Goal: Task Accomplishment & Management: Use online tool/utility

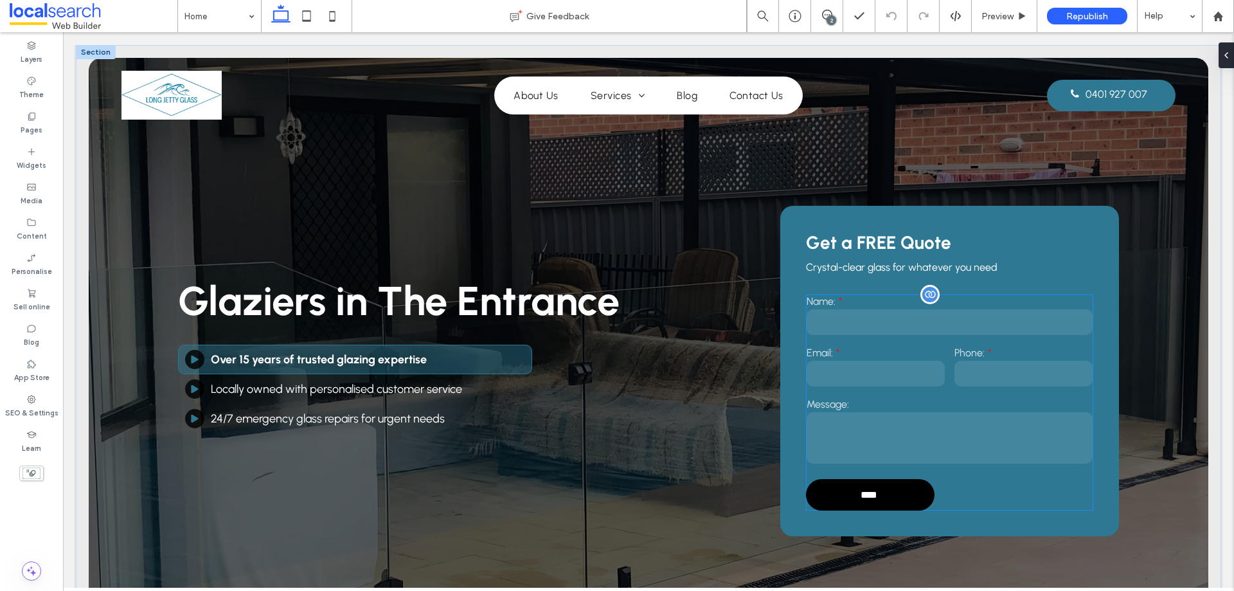
click at [965, 350] on label "Phone:" at bounding box center [1024, 353] width 138 height 12
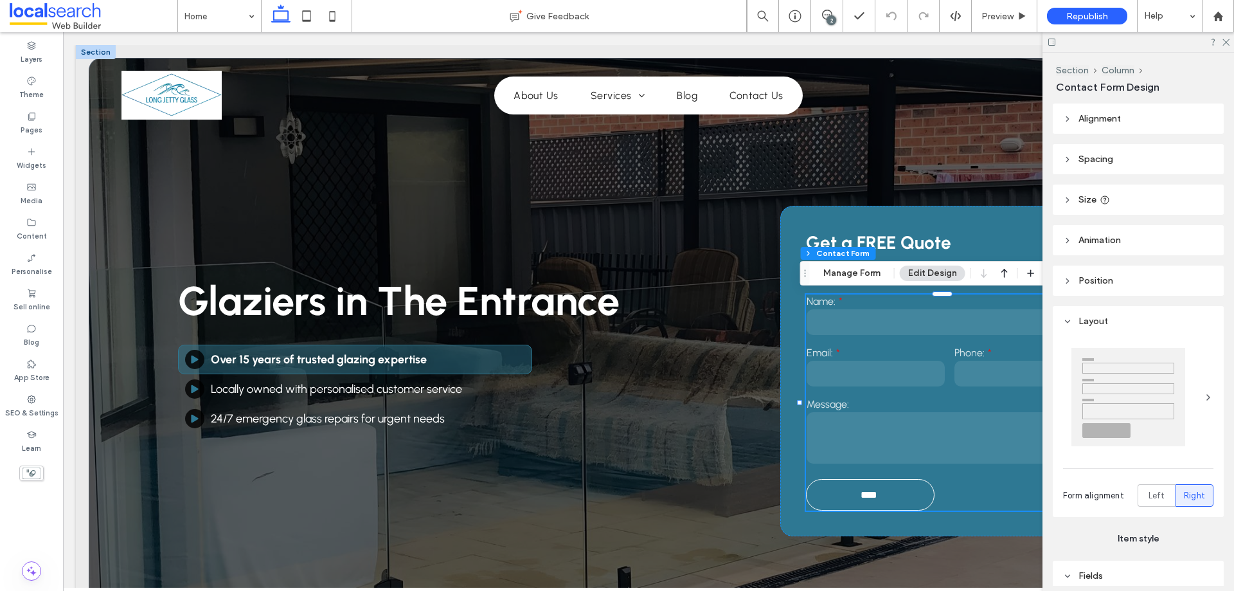
type input "**"
type input "*"
type input "***"
click at [1224, 44] on icon at bounding box center [1226, 41] width 8 height 8
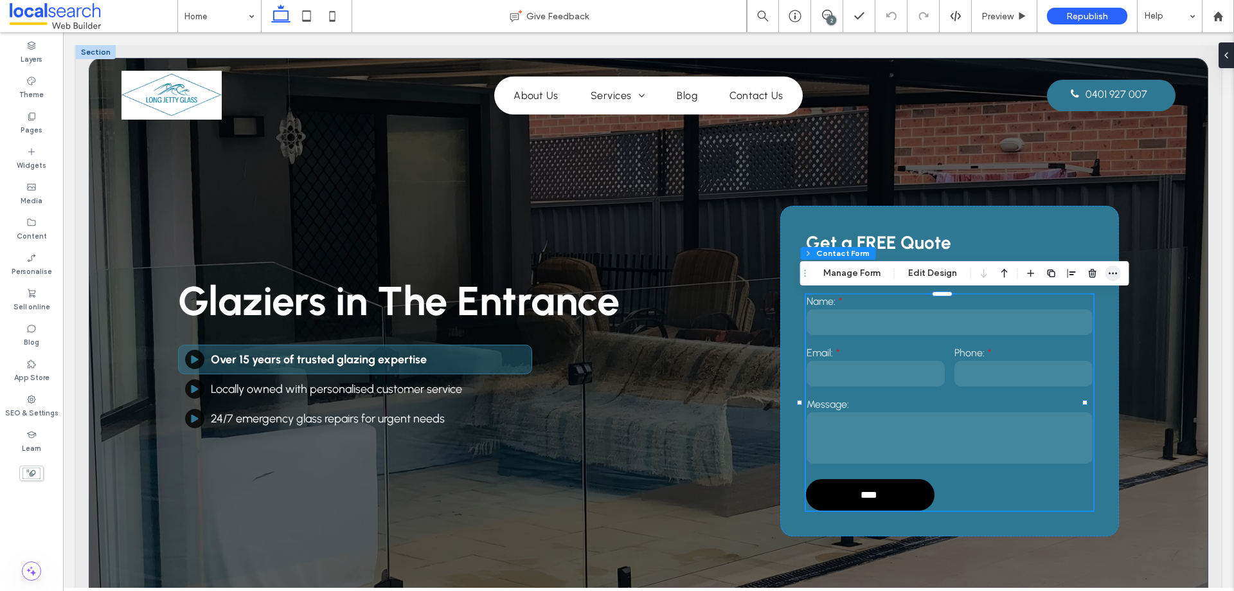
click at [1111, 272] on icon "button" at bounding box center [1113, 273] width 10 height 10
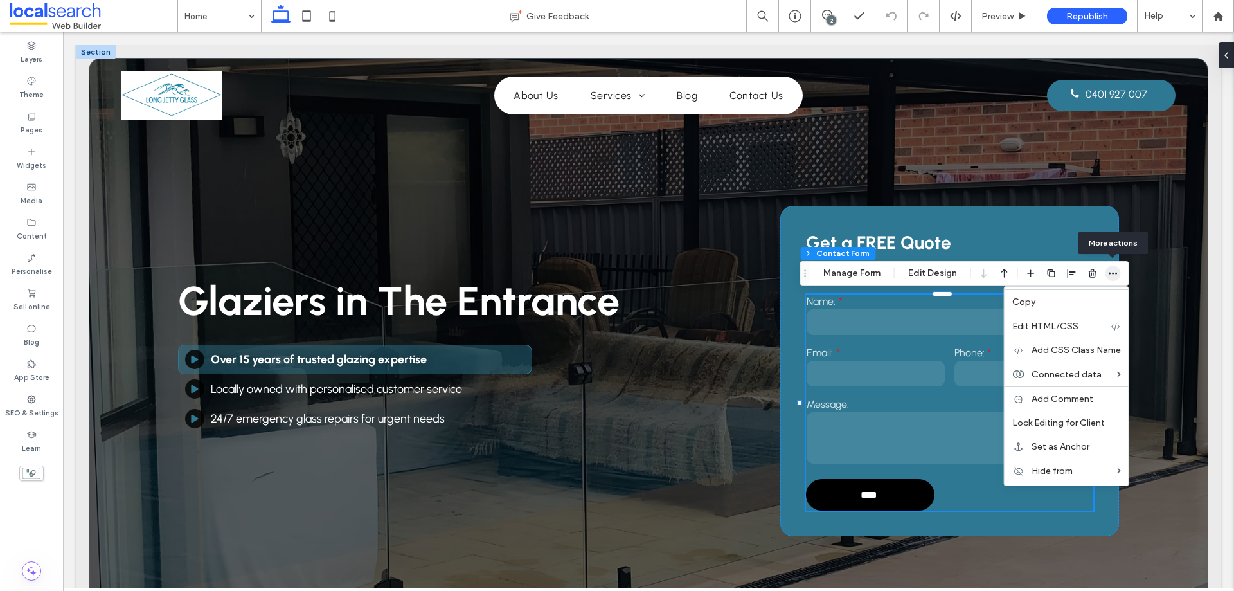
click at [1111, 272] on icon "button" at bounding box center [1113, 273] width 10 height 10
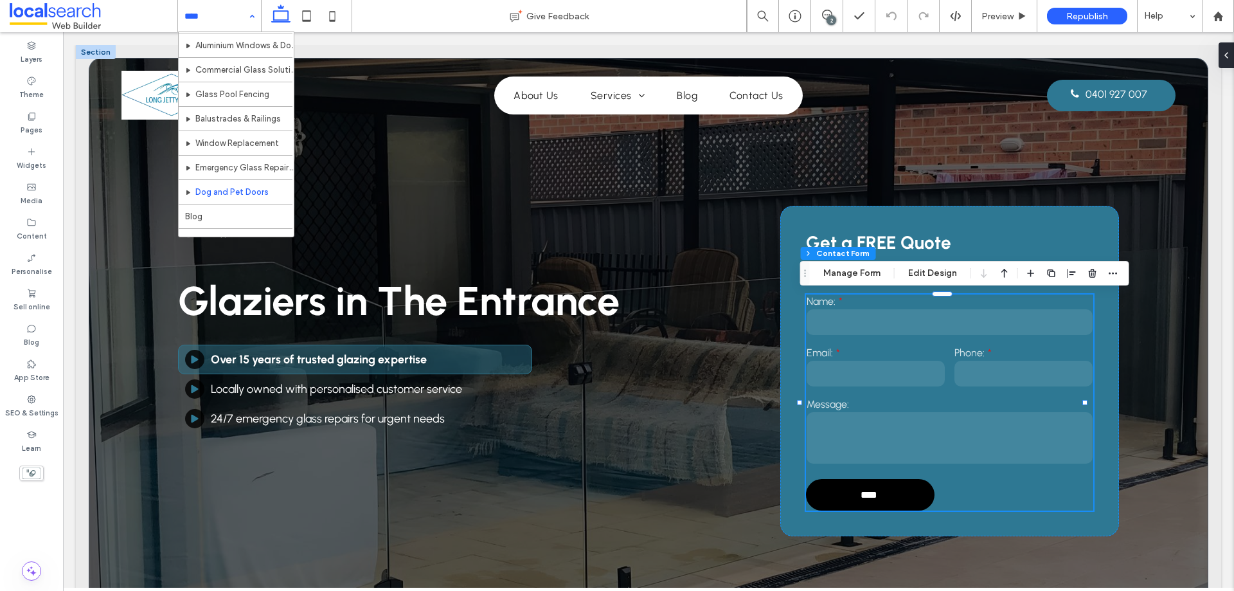
scroll to position [160, 0]
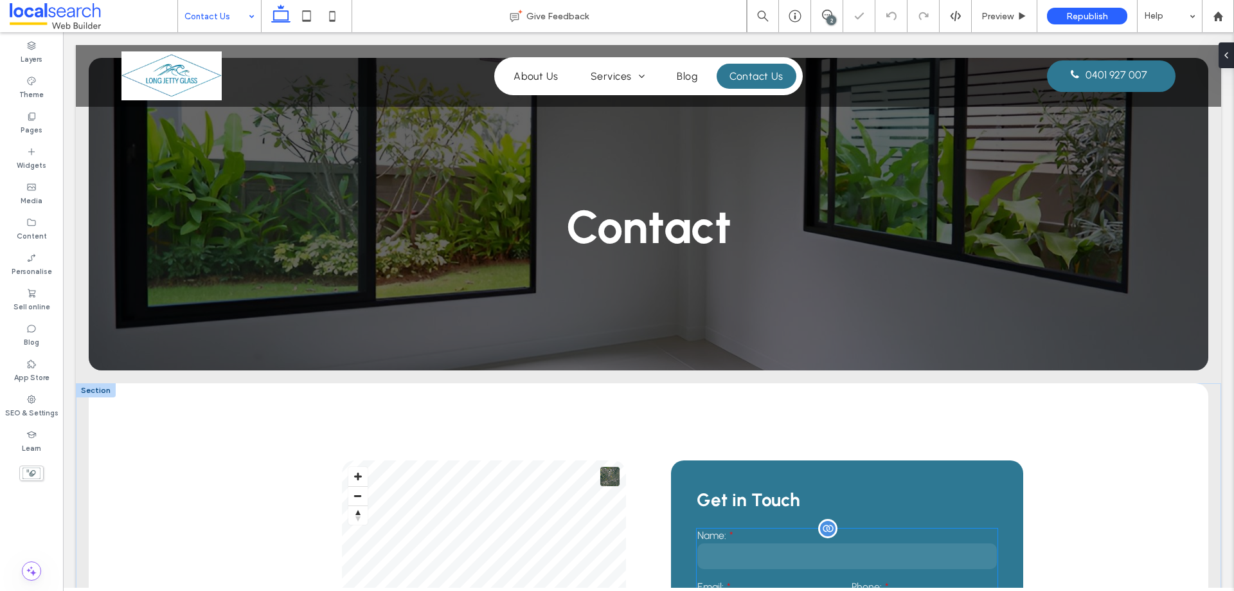
scroll to position [193, 0]
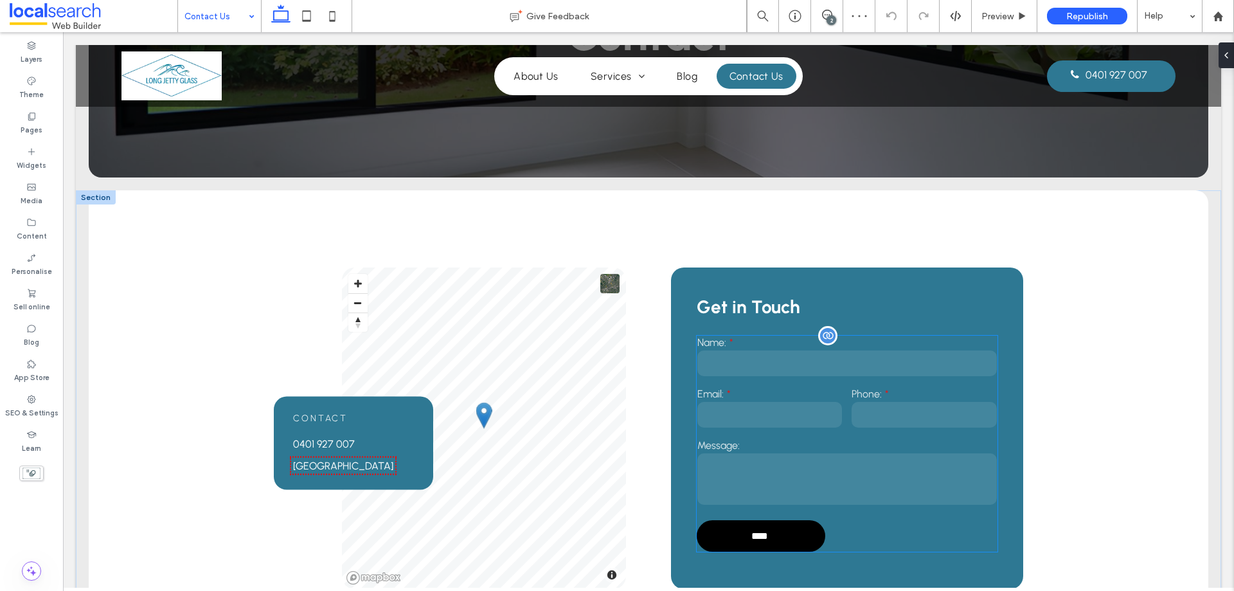
click at [890, 359] on input "text" at bounding box center [848, 363] width 300 height 26
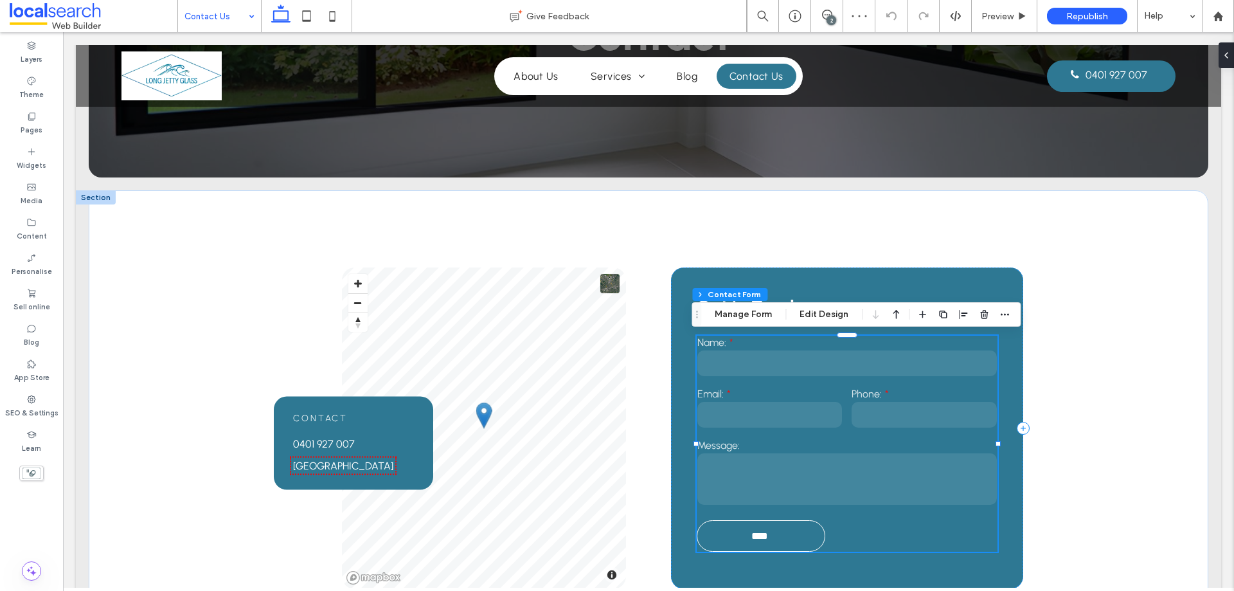
type input "**"
type input "*"
type input "***"
click at [1004, 314] on use "button" at bounding box center [1005, 315] width 8 height 2
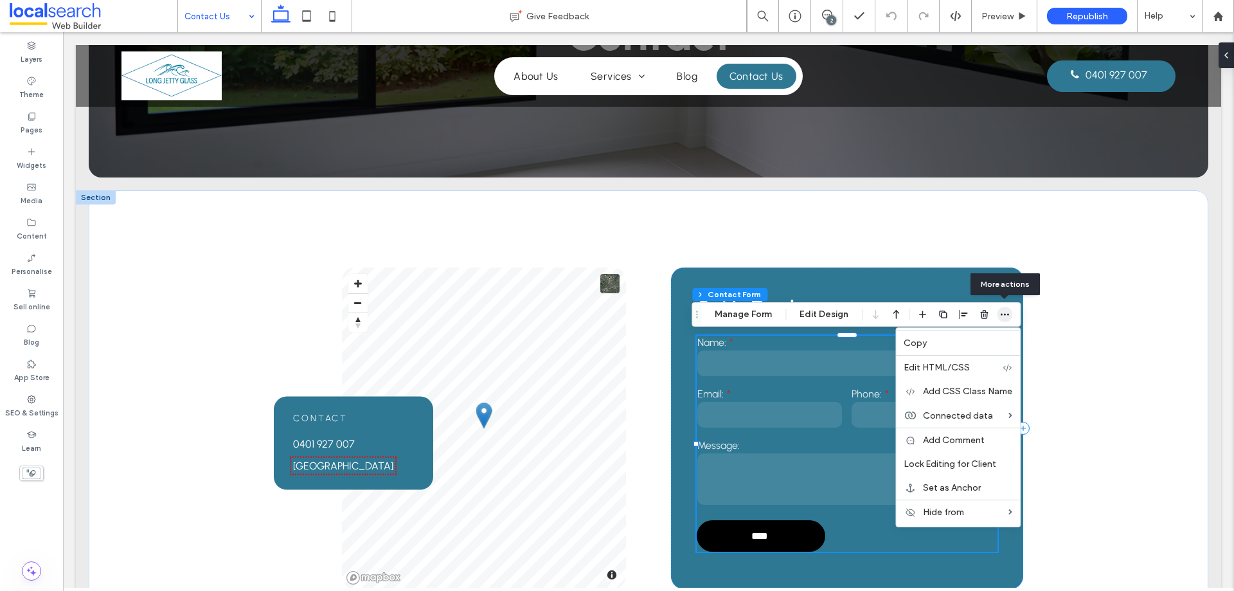
click at [1004, 314] on use "button" at bounding box center [1005, 315] width 8 height 2
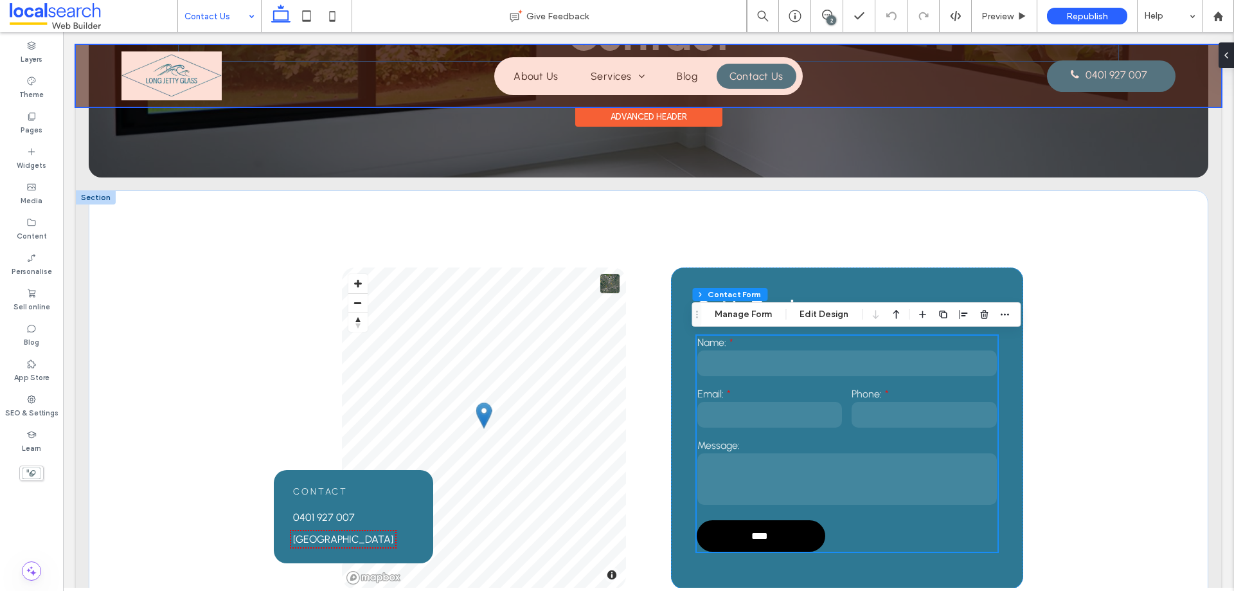
scroll to position [0, 0]
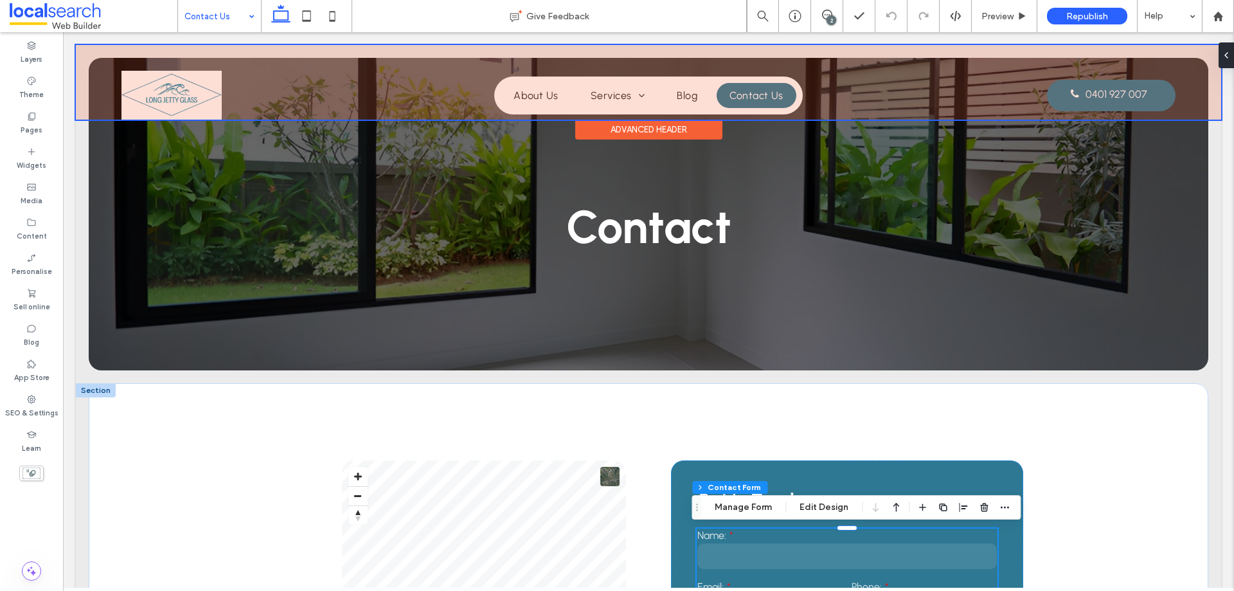
click at [1103, 86] on div at bounding box center [649, 82] width 1146 height 75
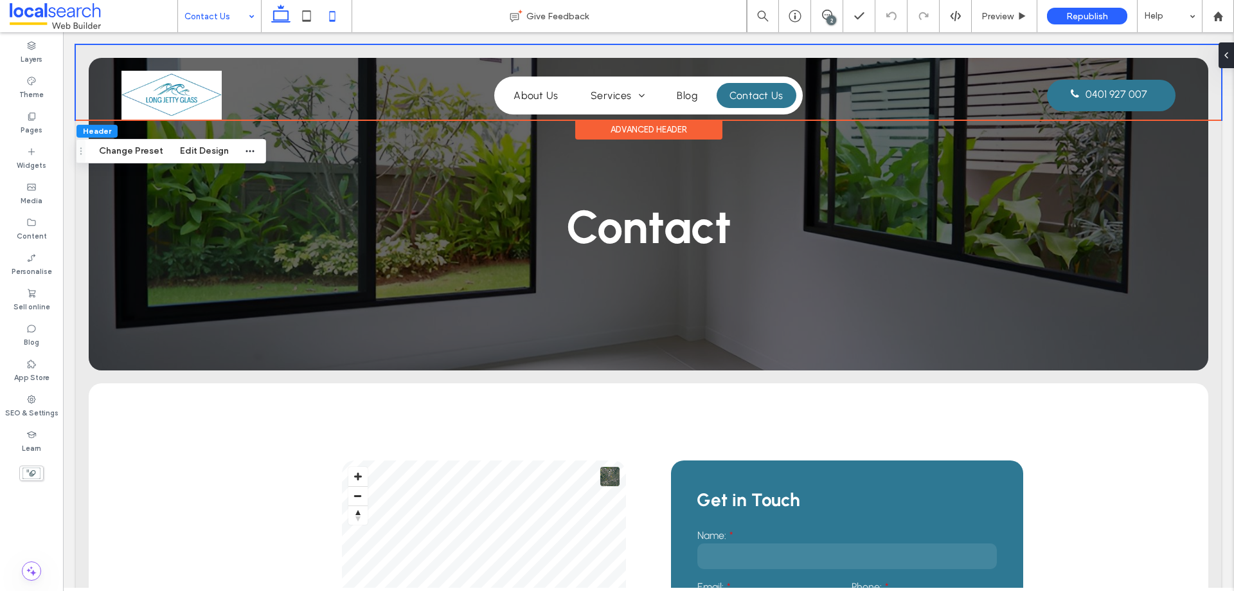
click at [334, 19] on icon at bounding box center [333, 16] width 26 height 26
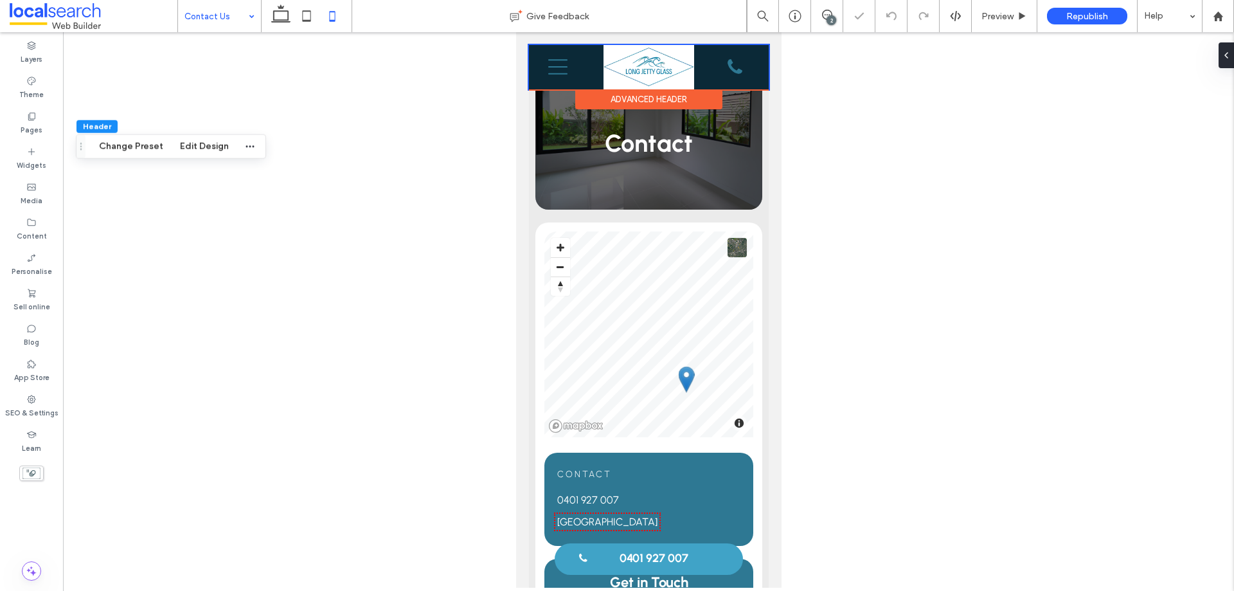
type input "*"
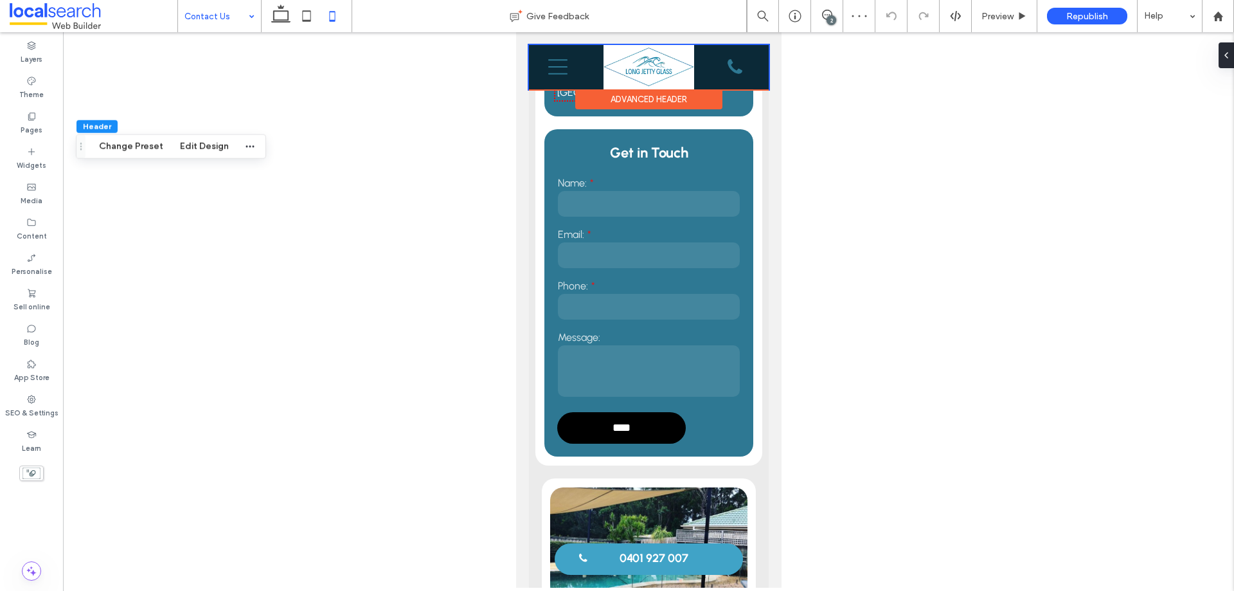
drag, startPoint x: 293, startPoint y: 21, endPoint x: 241, endPoint y: 21, distance: 51.4
click at [293, 21] on icon at bounding box center [281, 16] width 26 height 26
type input "**"
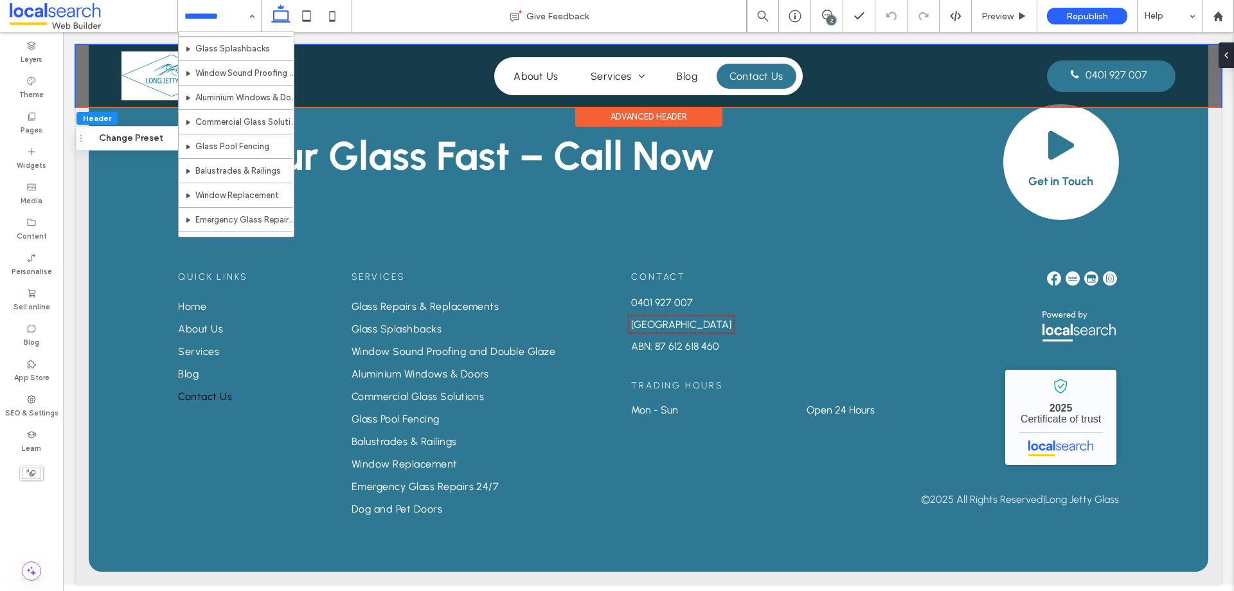
scroll to position [160, 0]
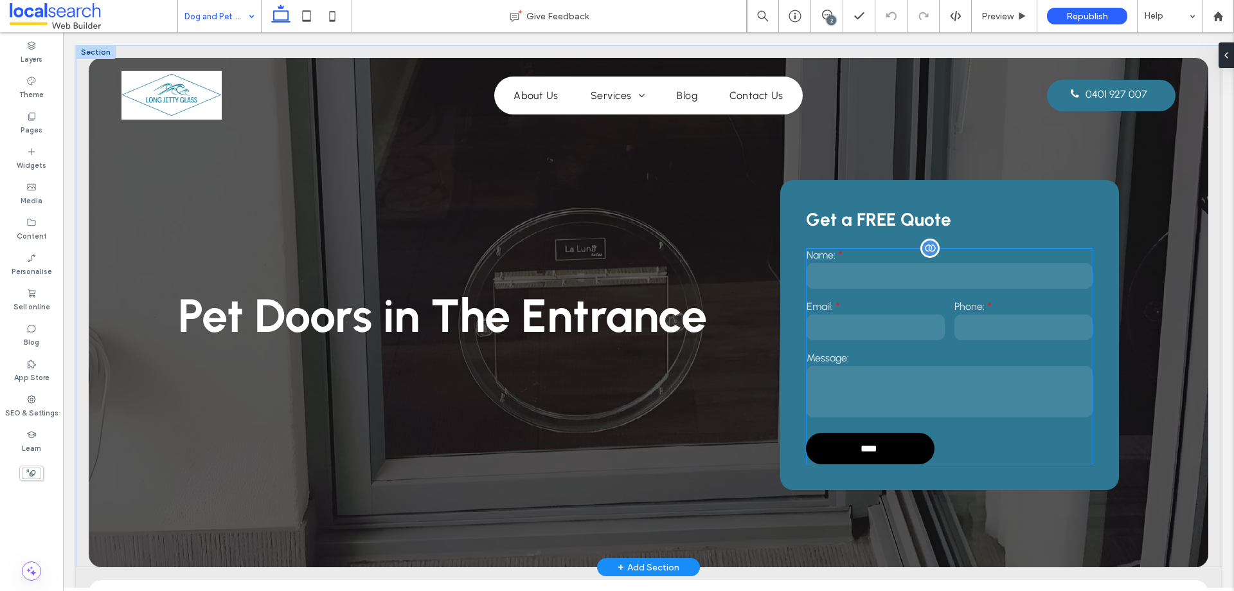
click at [1005, 264] on input "text" at bounding box center [950, 276] width 286 height 26
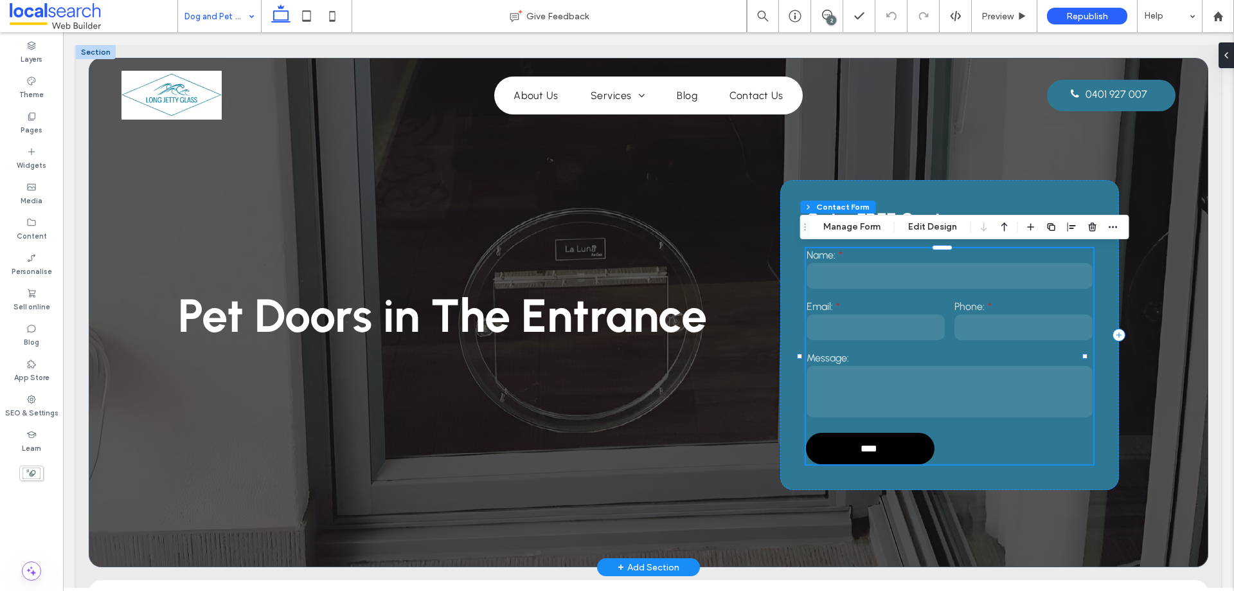
type input "**"
type input "*"
type input "***"
click at [1117, 229] on span "button" at bounding box center [1113, 226] width 15 height 15
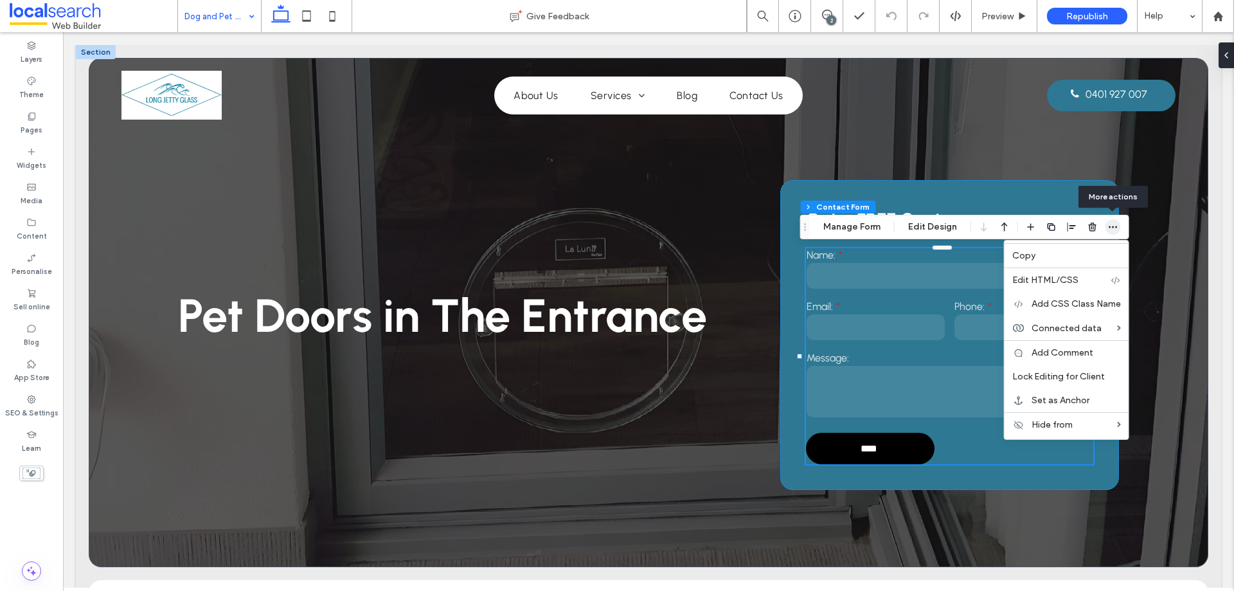
click at [1117, 229] on span "button" at bounding box center [1113, 226] width 15 height 15
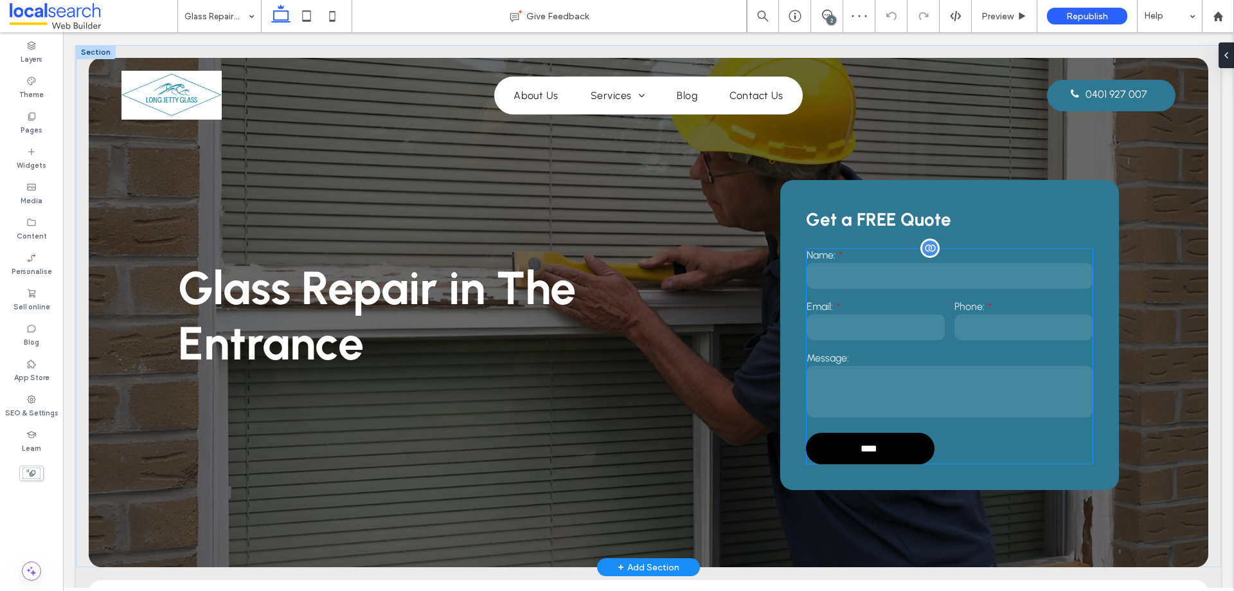
click at [1065, 251] on label "Name:" at bounding box center [950, 255] width 286 height 12
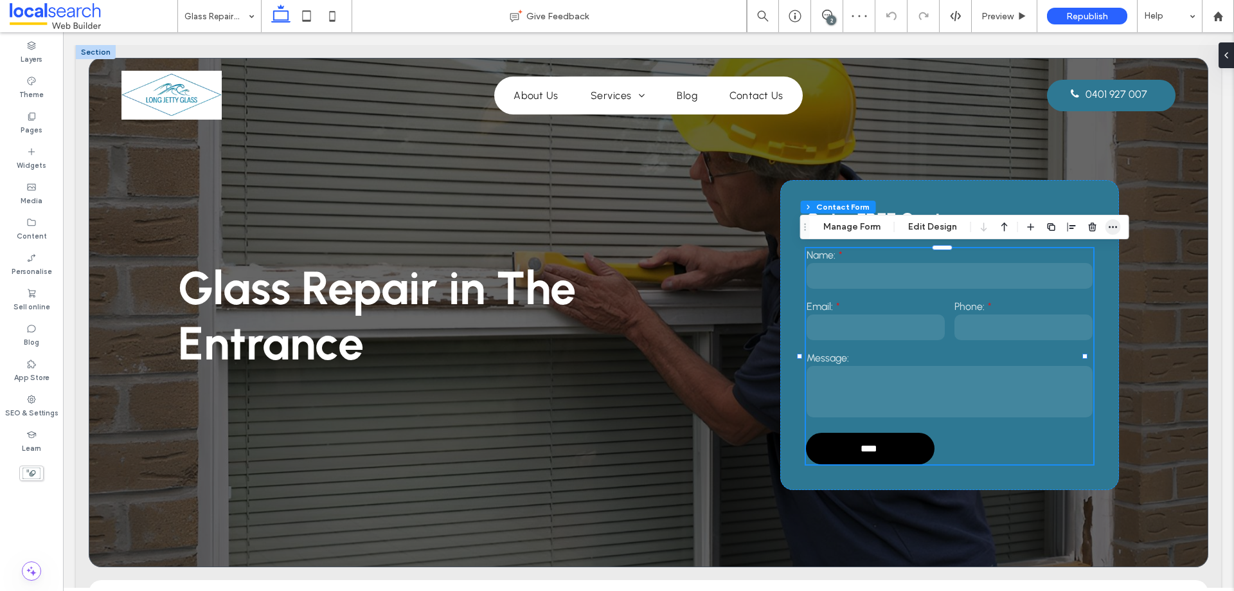
click at [1112, 226] on use "button" at bounding box center [1113, 227] width 8 height 2
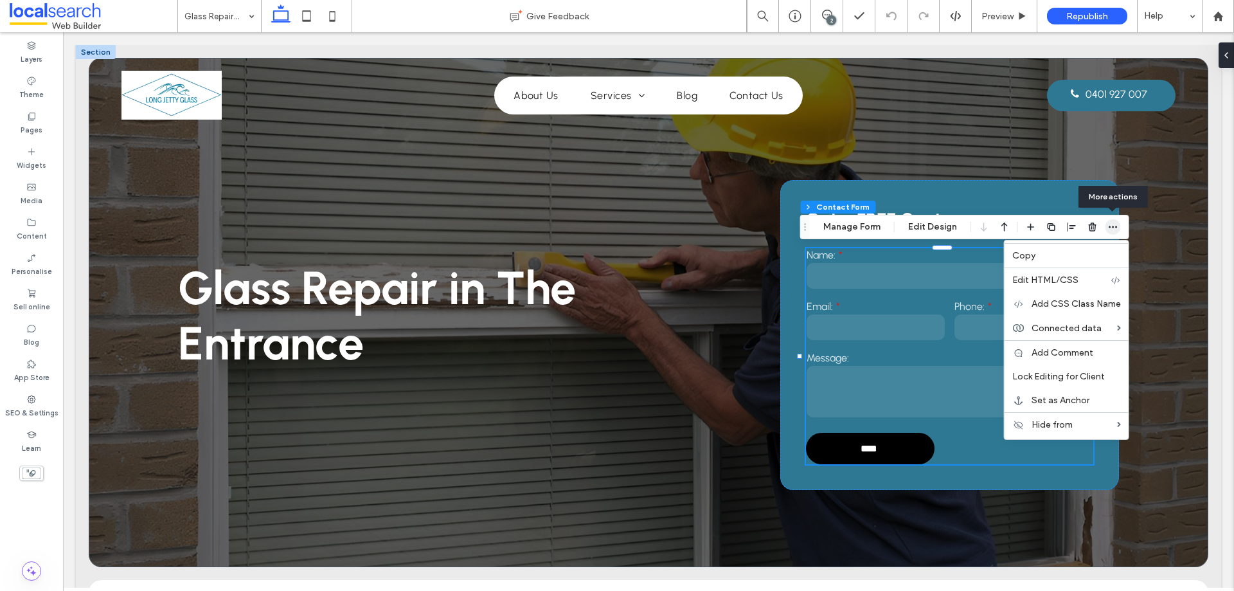
drag, startPoint x: 1112, startPoint y: 226, endPoint x: 996, endPoint y: 215, distance: 116.9
click at [1112, 226] on use "button" at bounding box center [1113, 227] width 8 height 2
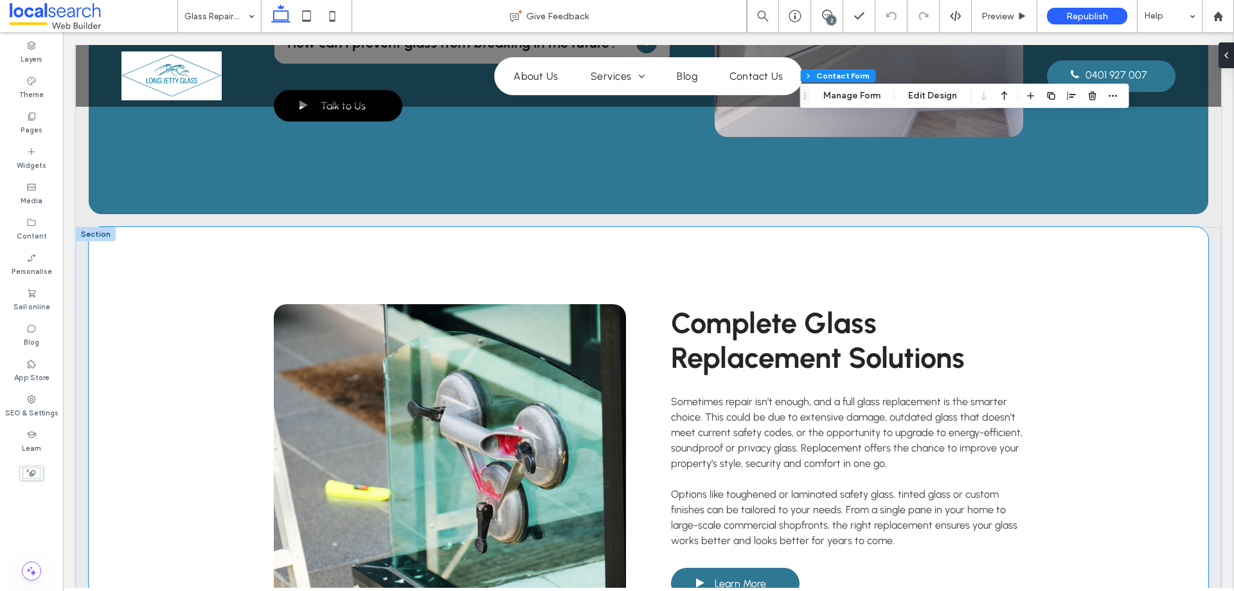
scroll to position [1414, 0]
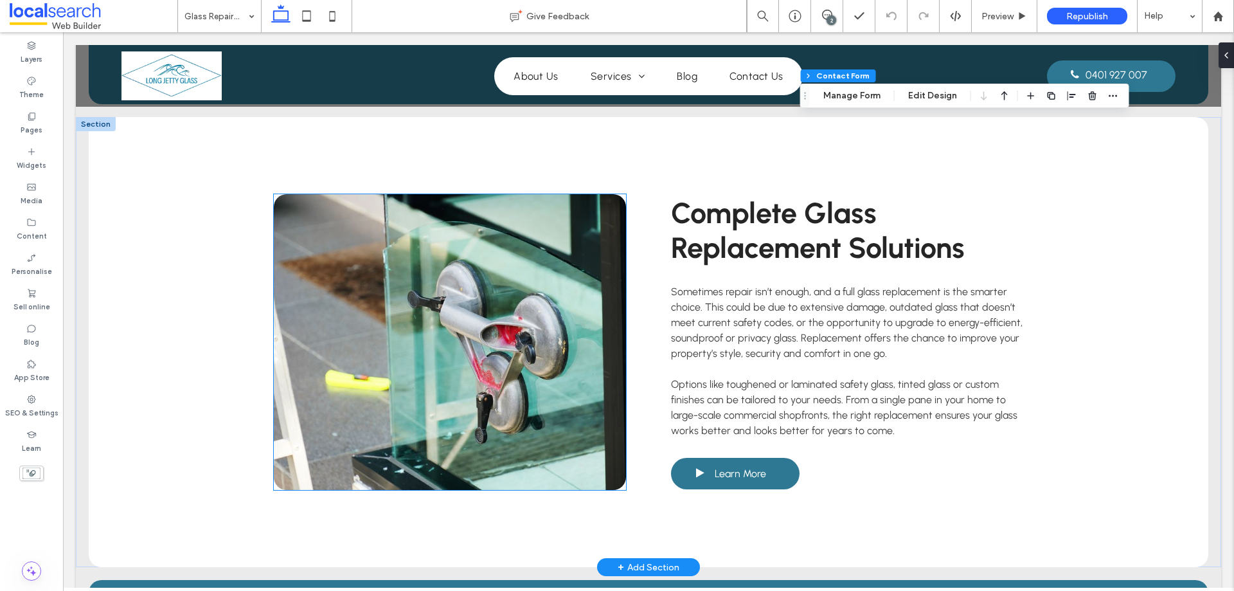
click at [489, 363] on link at bounding box center [450, 342] width 352 height 296
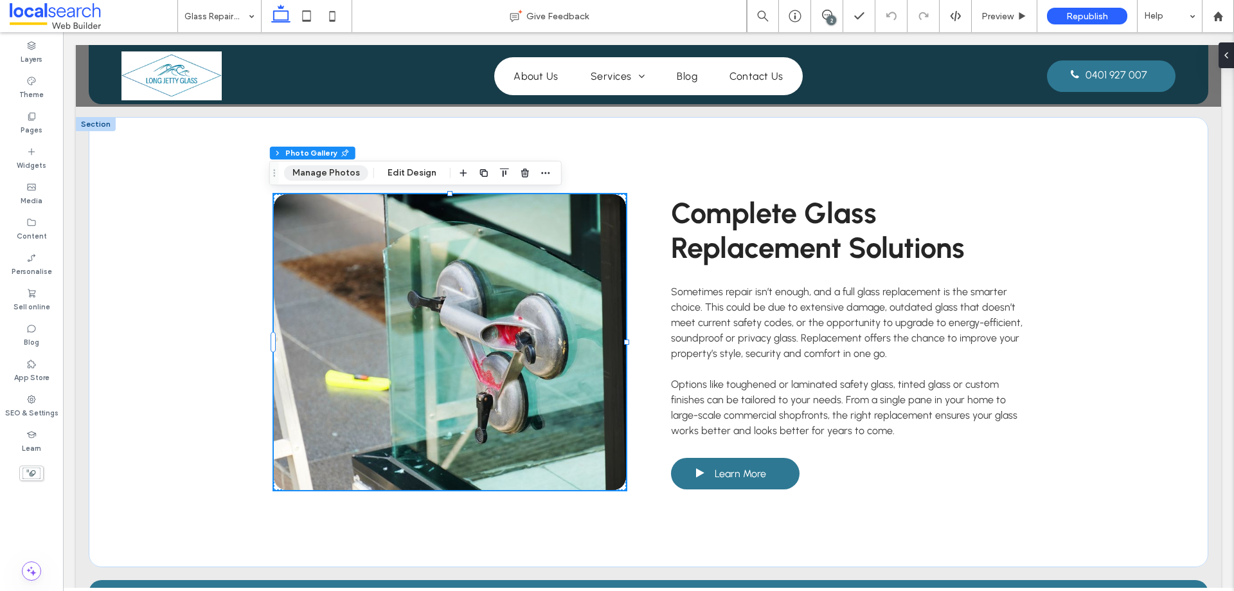
click at [334, 174] on button "Manage Photos" at bounding box center [326, 172] width 84 height 15
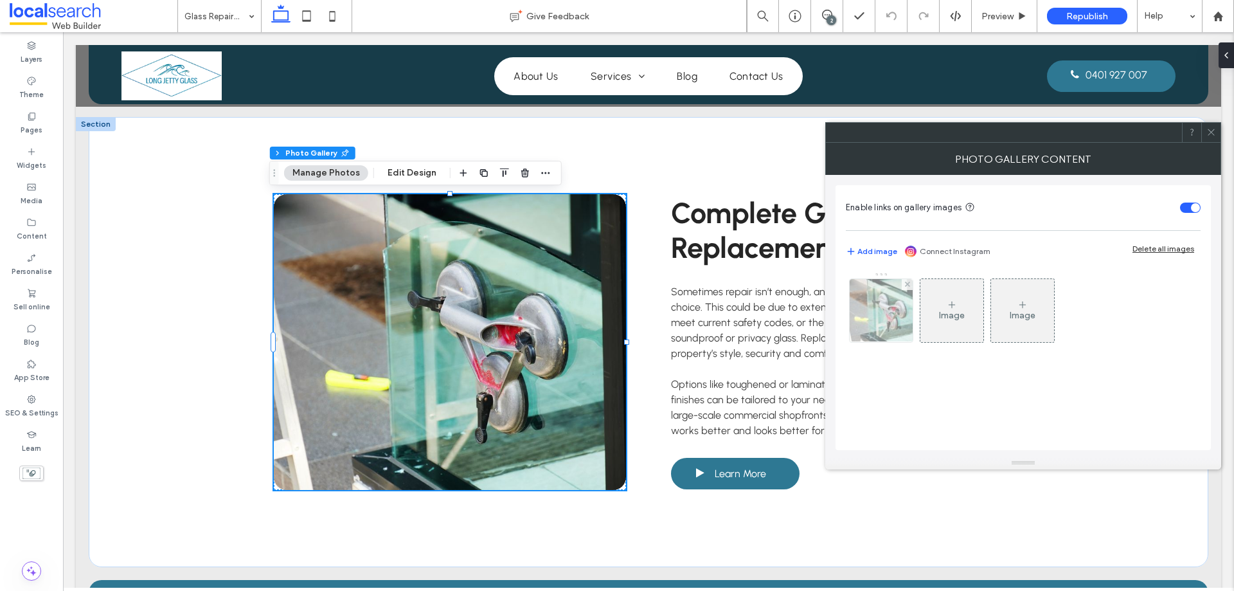
click at [898, 303] on div at bounding box center [881, 310] width 63 height 63
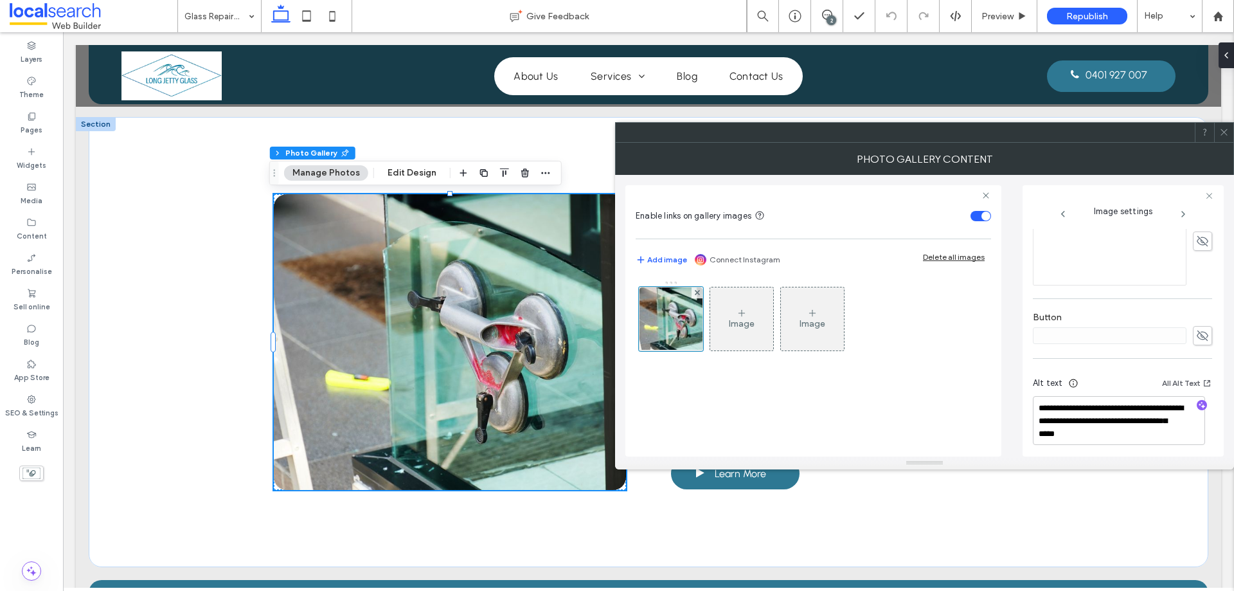
scroll to position [380, 0]
click at [1228, 129] on icon at bounding box center [1225, 132] width 10 height 10
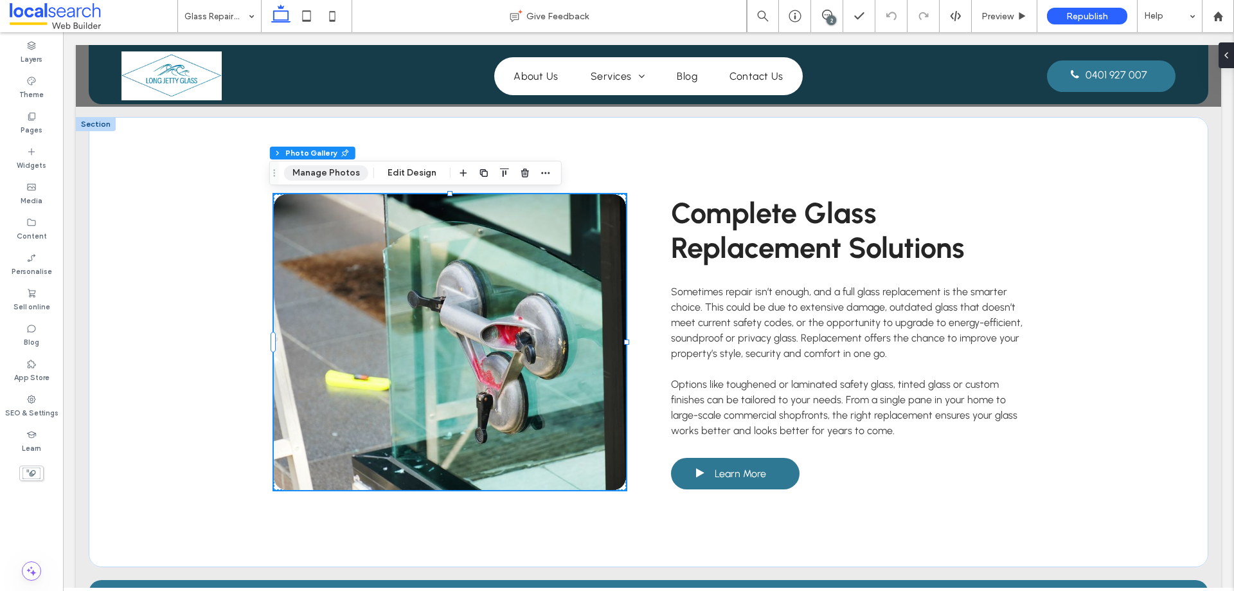
click at [346, 167] on button "Manage Photos" at bounding box center [326, 172] width 84 height 15
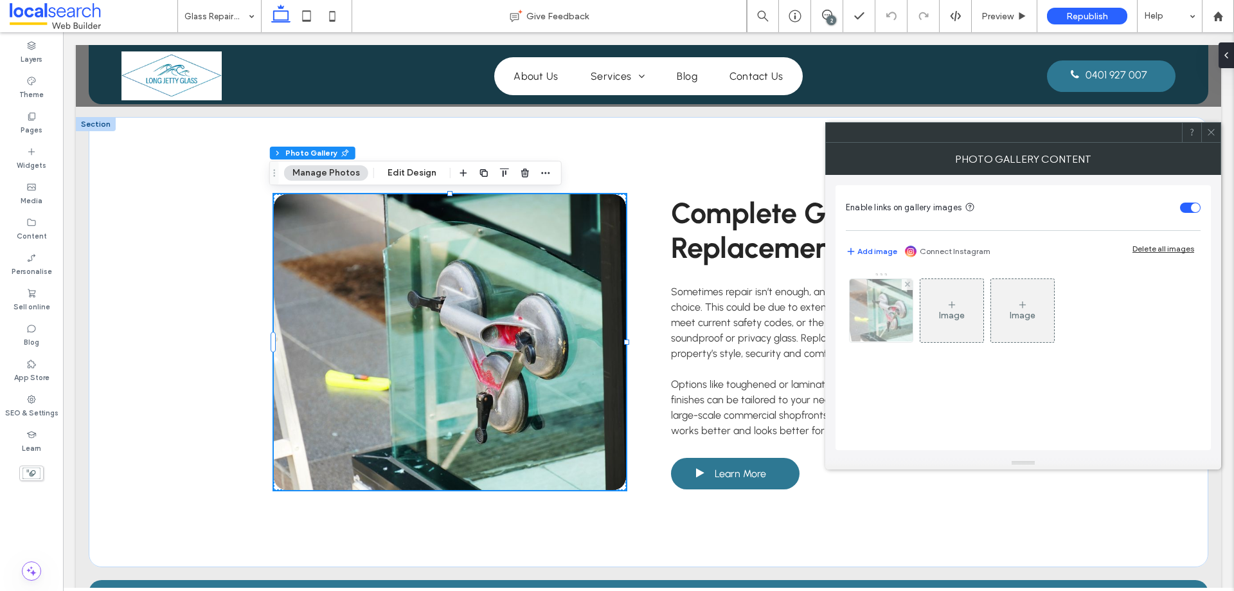
click at [880, 302] on img at bounding box center [881, 310] width 95 height 63
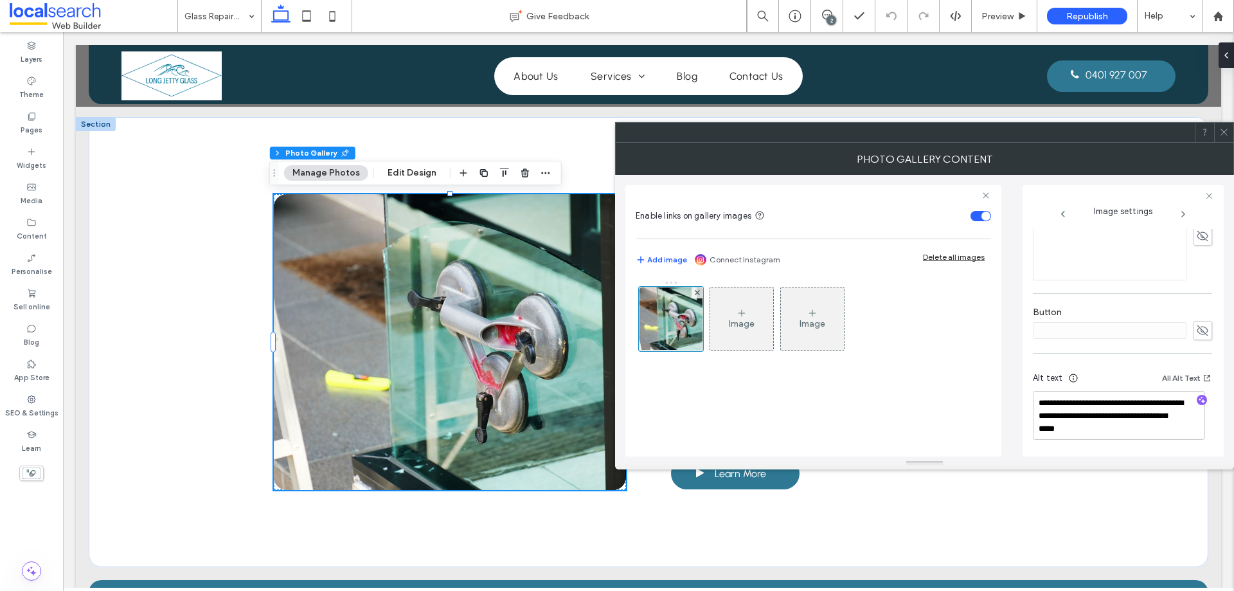
click at [1228, 136] on icon at bounding box center [1225, 132] width 10 height 10
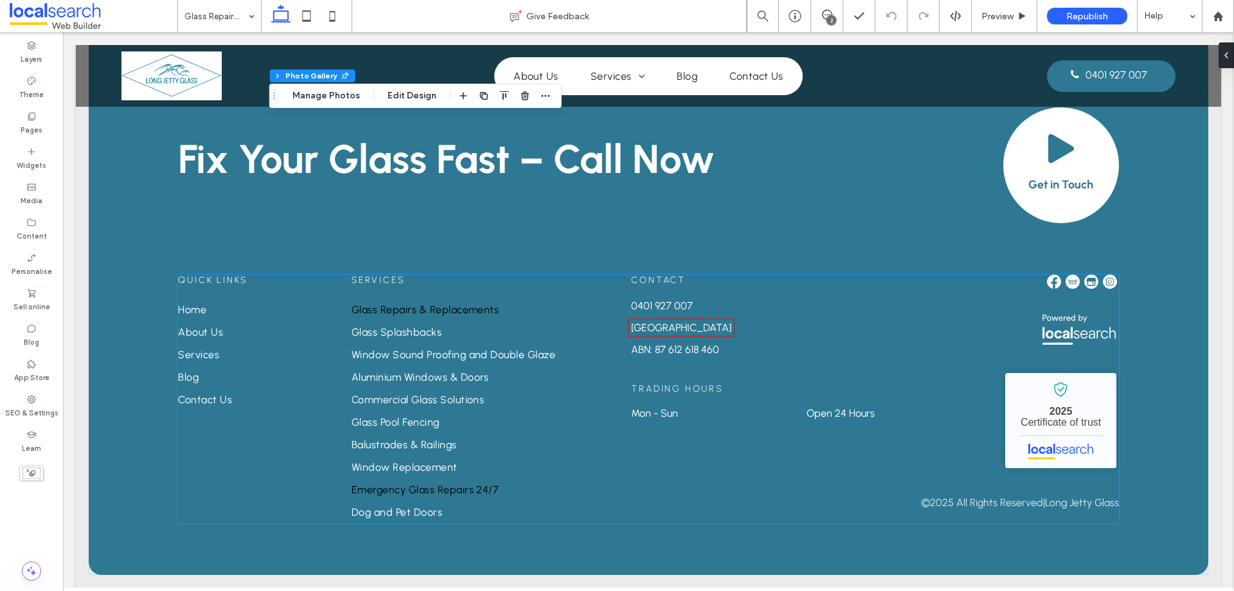
scroll to position [1967, 0]
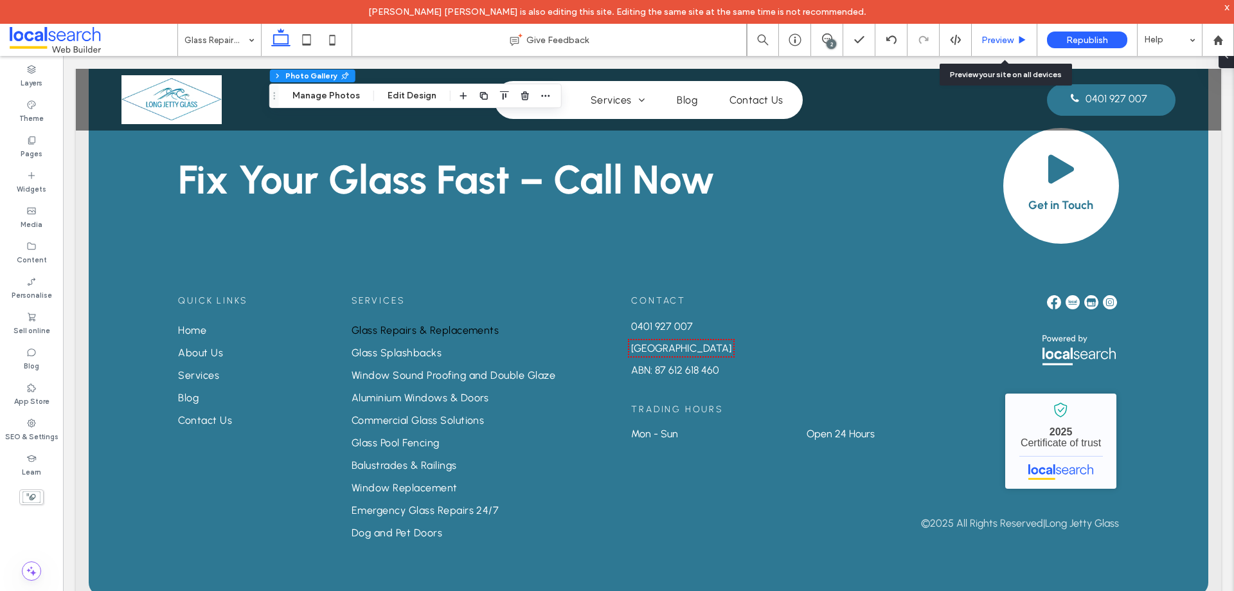
click at [1007, 39] on span "Preview" at bounding box center [998, 40] width 32 height 11
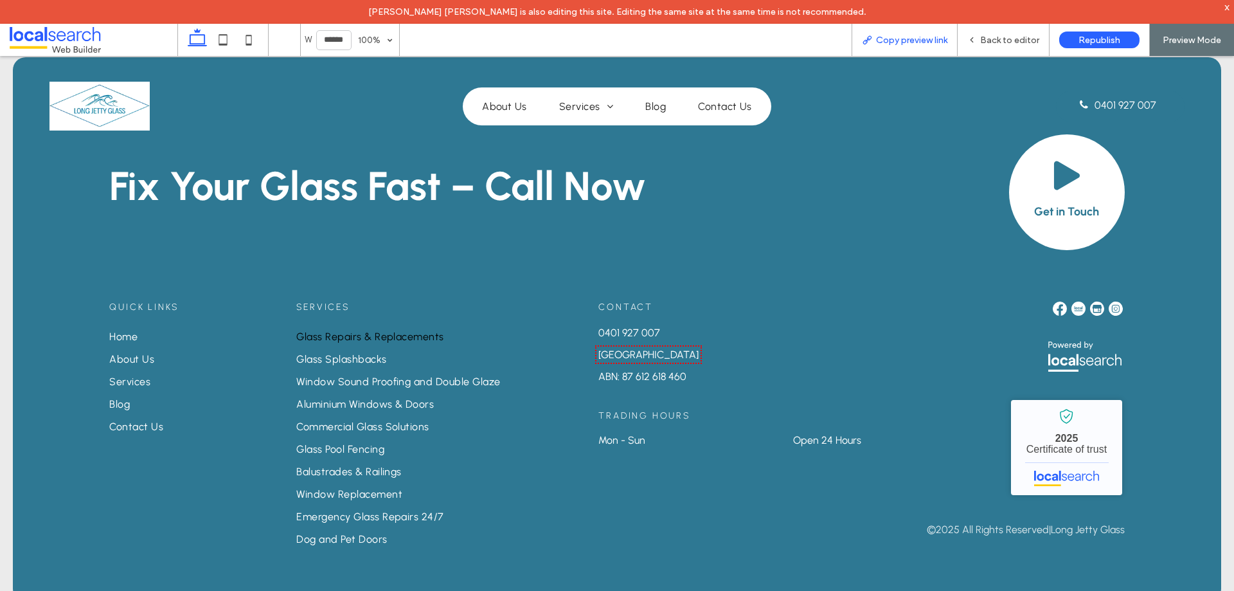
scroll to position [1948, 0]
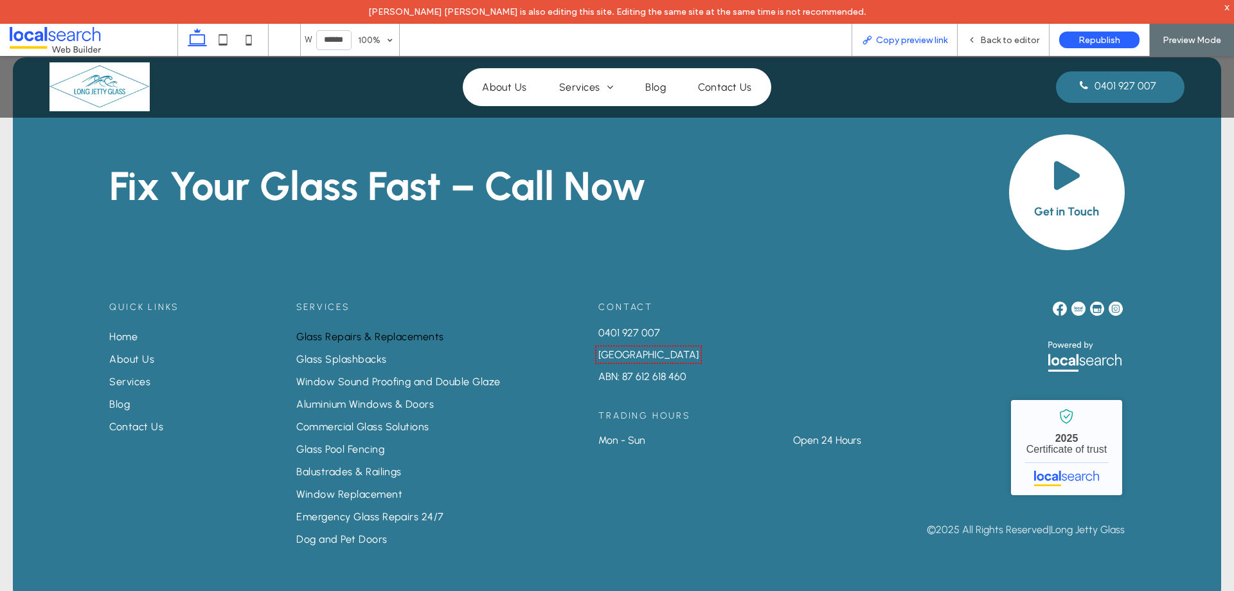
click at [919, 44] on span "Copy preview link" at bounding box center [911, 40] width 71 height 11
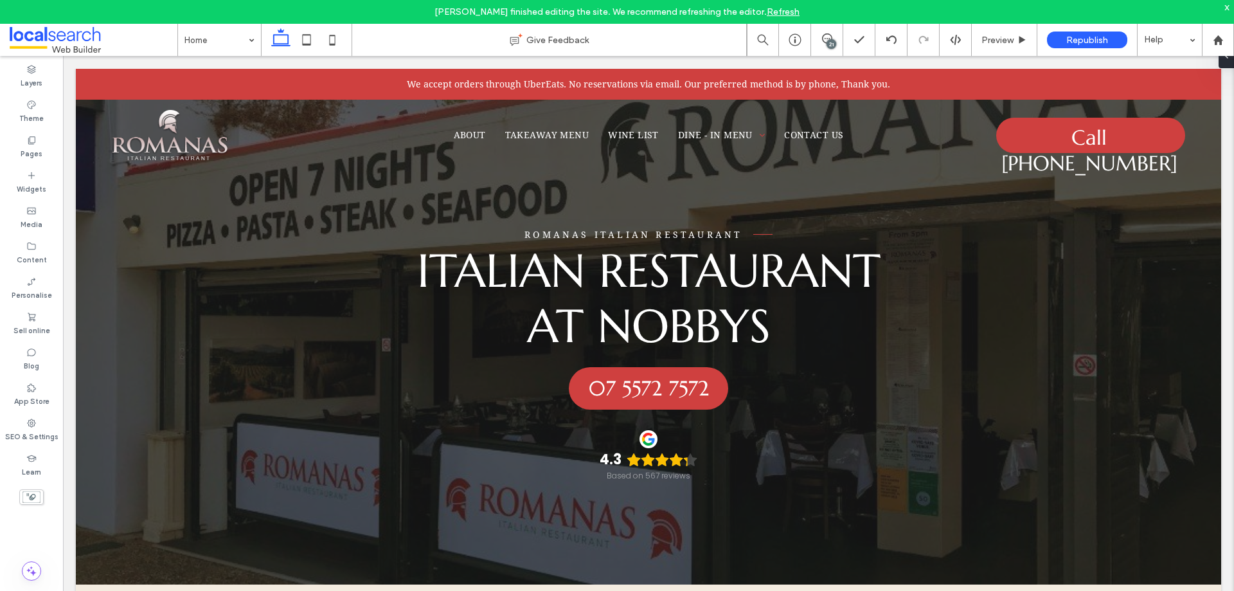
click at [781, 10] on link "Refresh" at bounding box center [783, 11] width 33 height 11
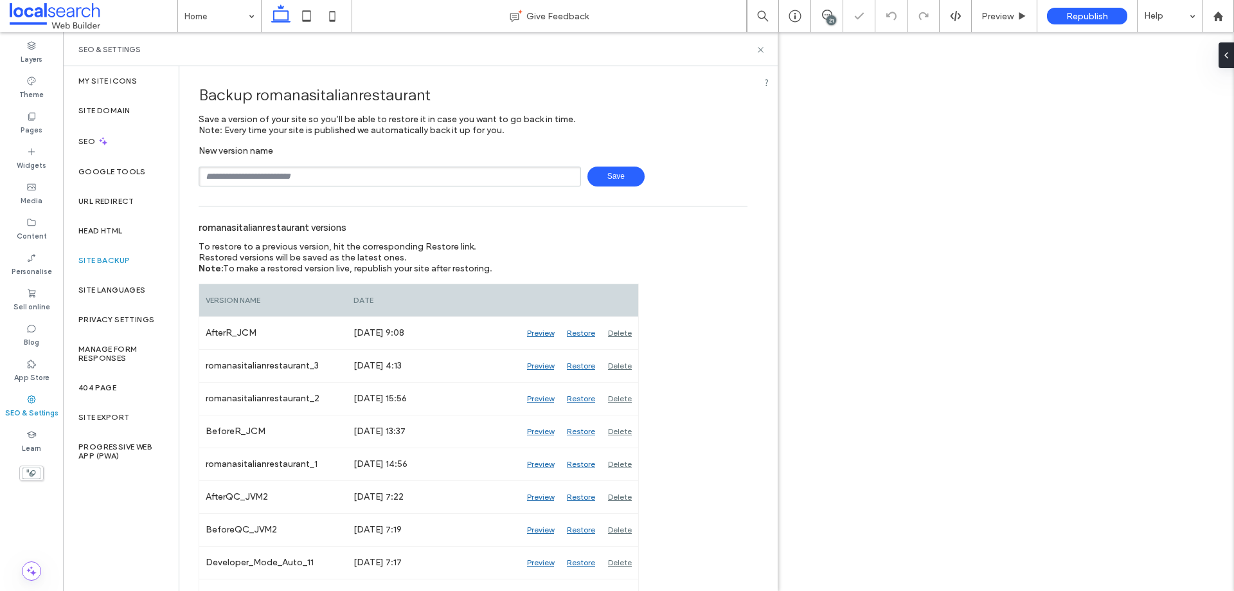
type input "**********"
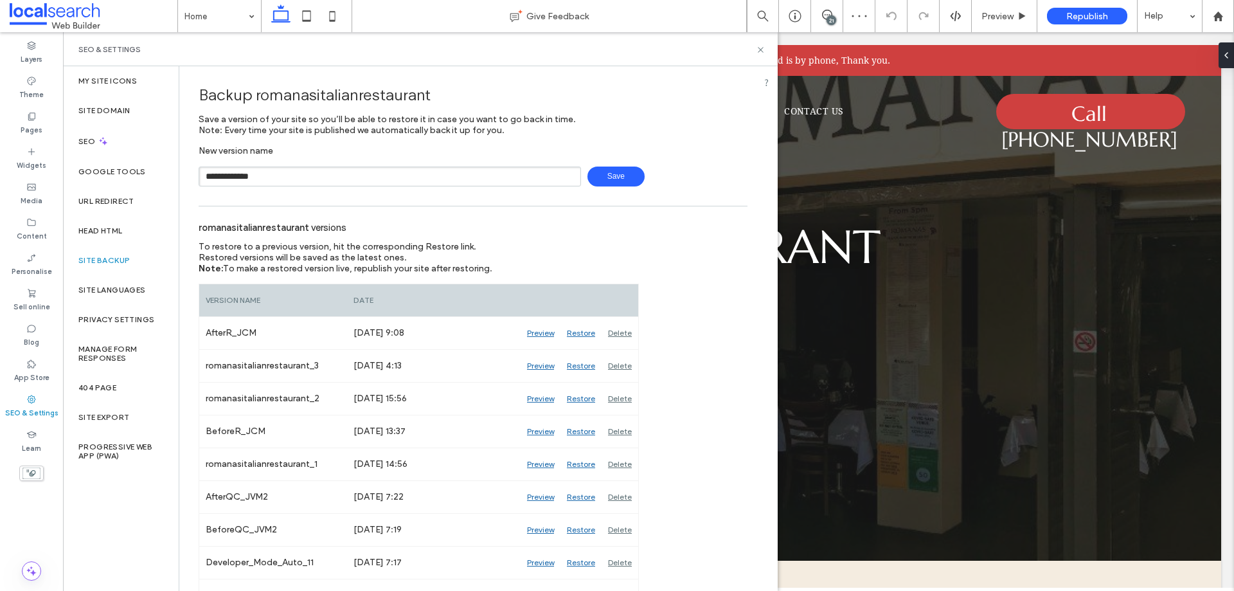
click at [634, 183] on span "Save" at bounding box center [616, 177] width 57 height 20
click at [764, 45] on icon at bounding box center [761, 50] width 10 height 10
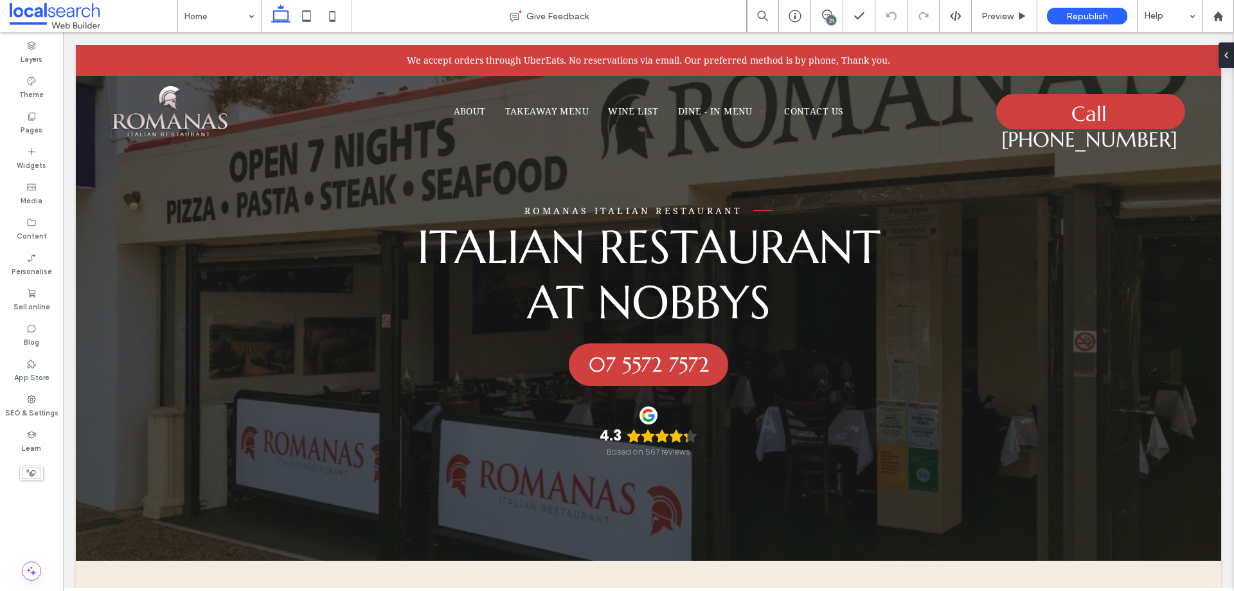
click at [827, 19] on div "21" at bounding box center [832, 20] width 10 height 10
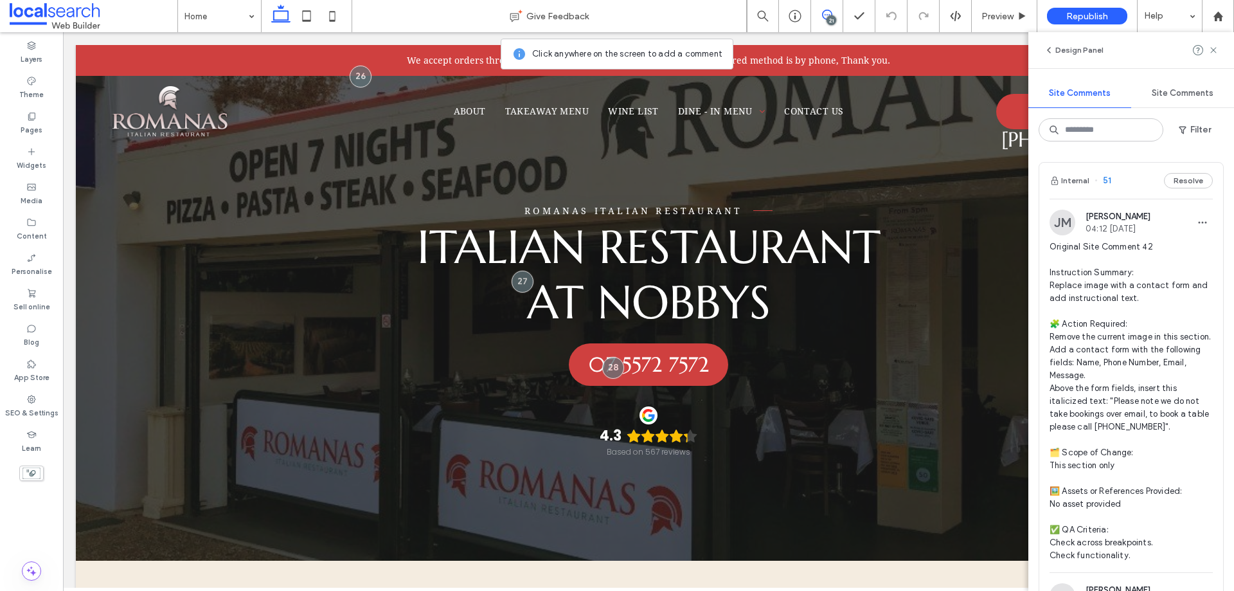
click at [1128, 189] on div "Internal 51 Resolve" at bounding box center [1132, 181] width 184 height 36
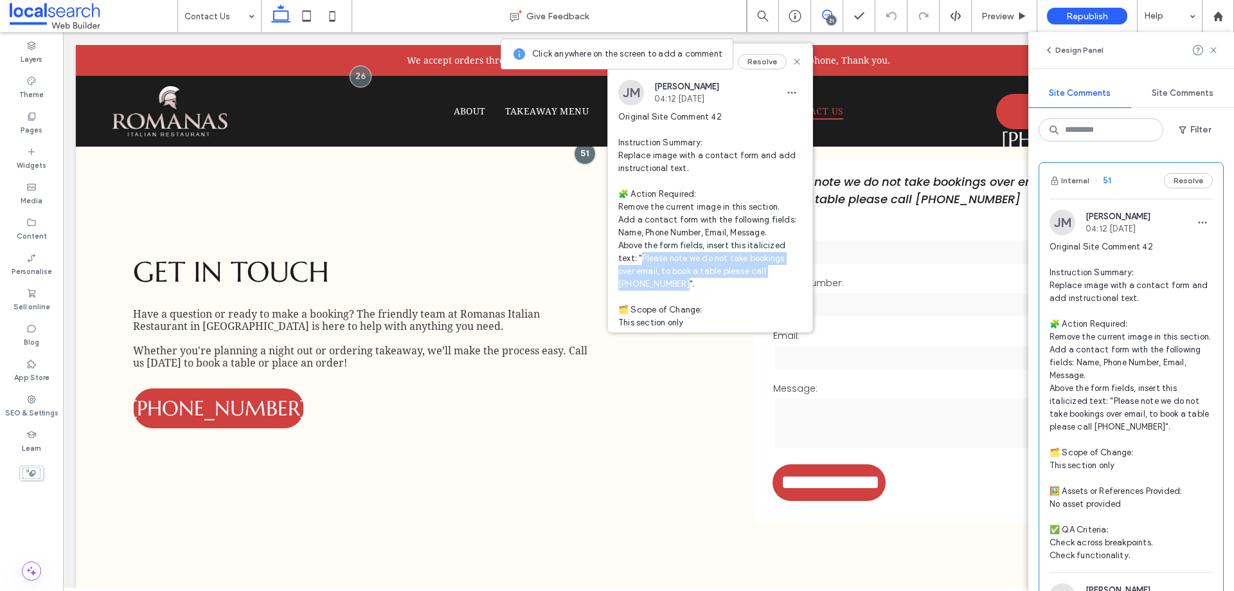
drag, startPoint x: 640, startPoint y: 256, endPoint x: 656, endPoint y: 289, distance: 37.4
click at [656, 289] on span "Original Site Comment 42 Instruction Summary: Replace image with a contact form…" at bounding box center [710, 265] width 184 height 309
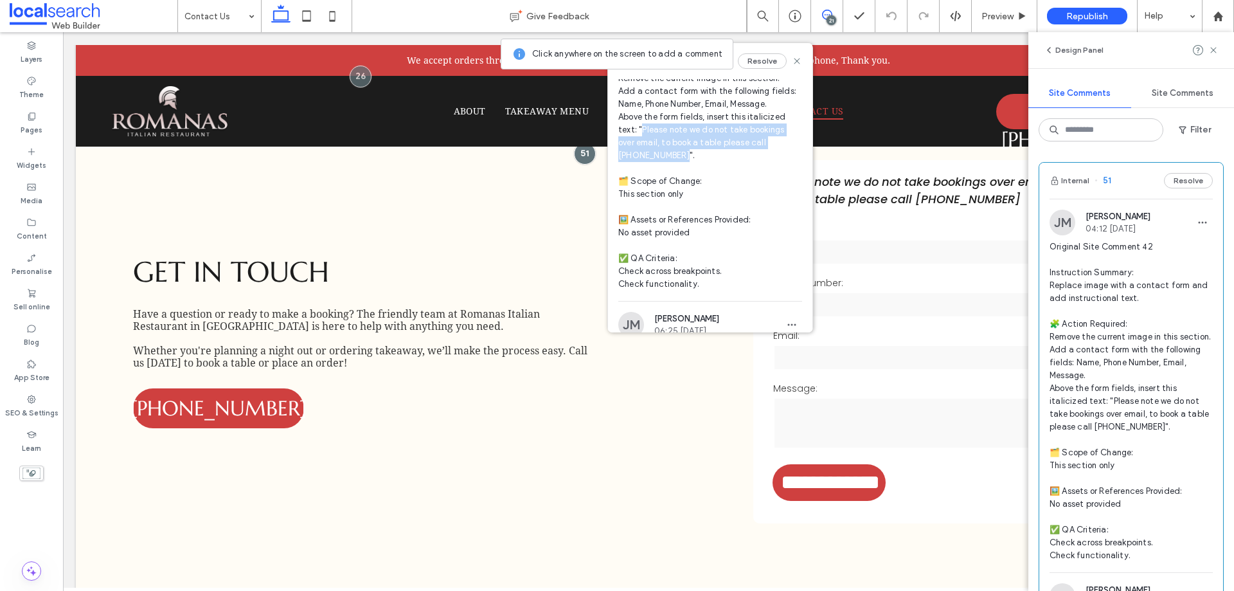
copy span "lease note we do not take bookings over email, to book a table please call [PHO…"
click at [834, 10] on span at bounding box center [827, 15] width 32 height 10
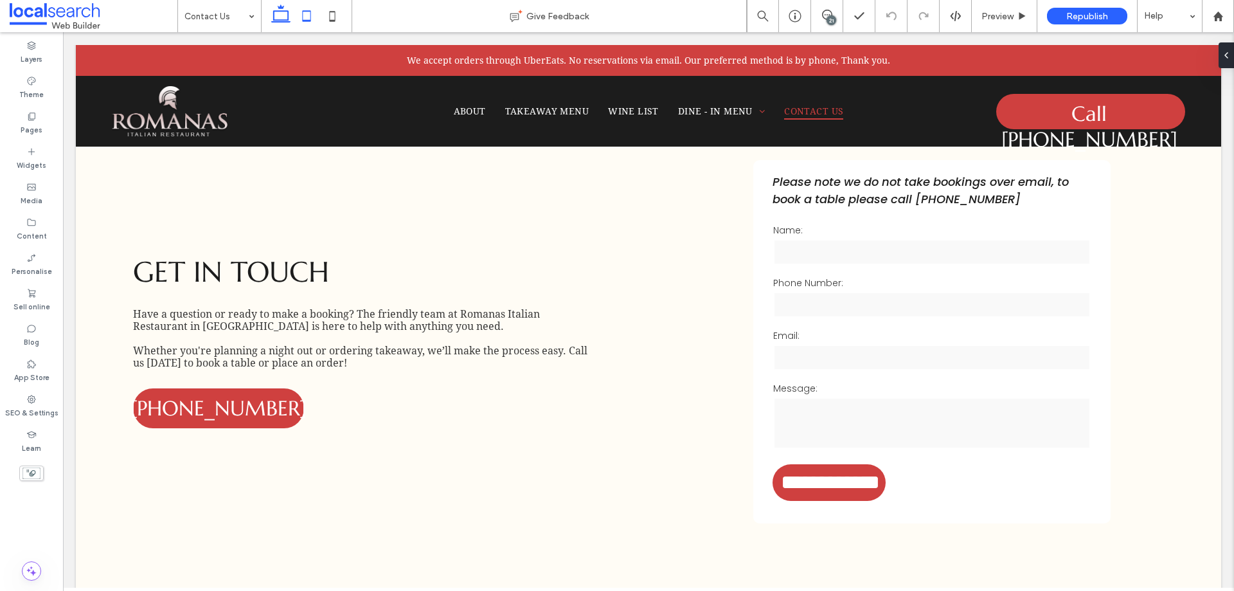
click at [313, 10] on icon at bounding box center [307, 16] width 26 height 26
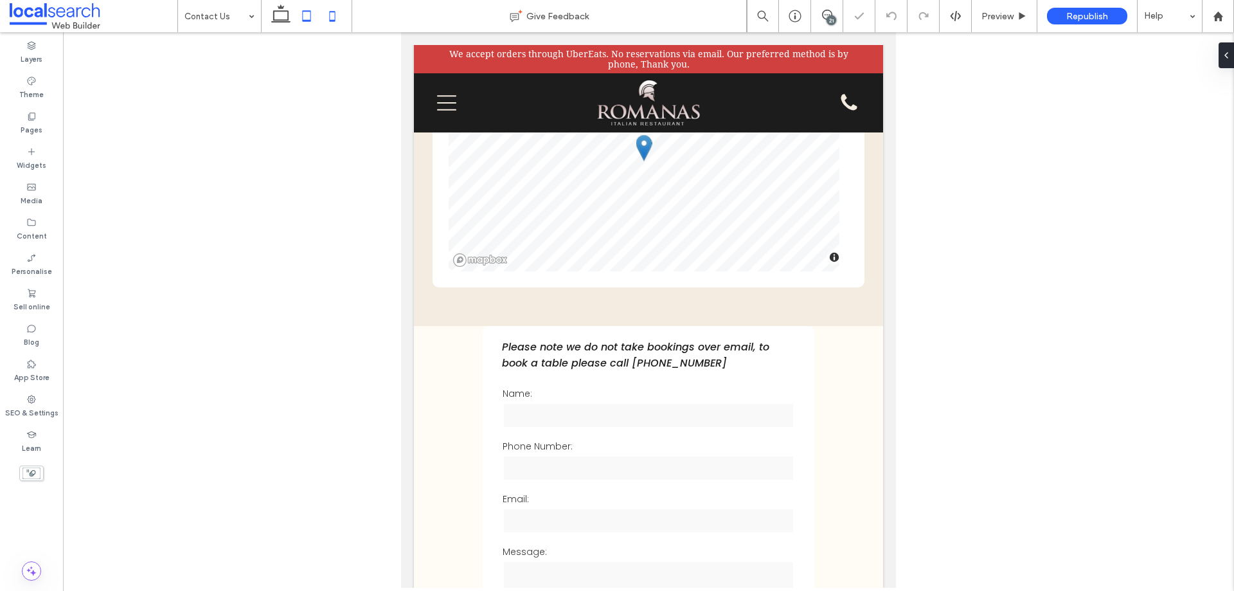
click at [333, 20] on use at bounding box center [333, 16] width 6 height 10
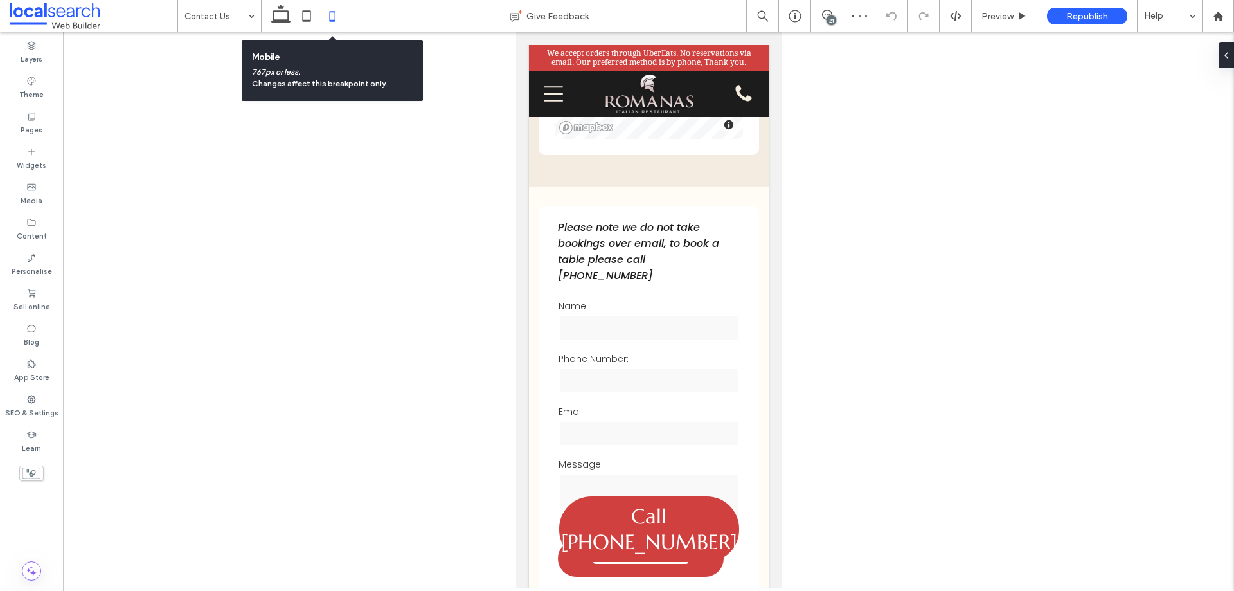
scroll to position [561, 0]
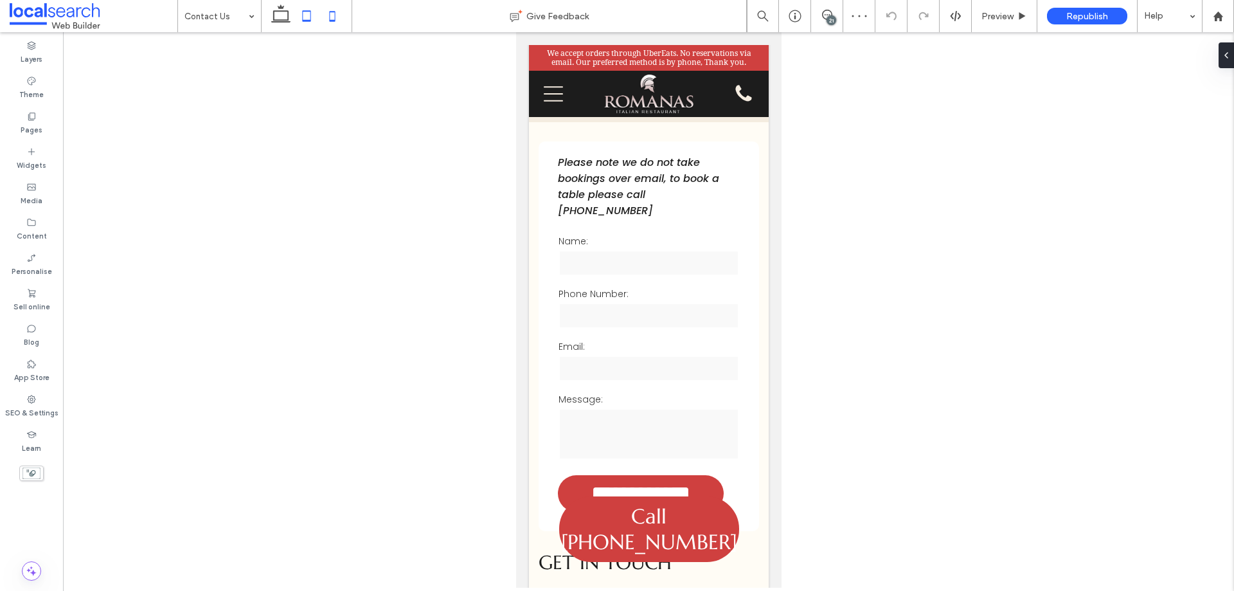
click at [313, 19] on icon at bounding box center [307, 16] width 26 height 26
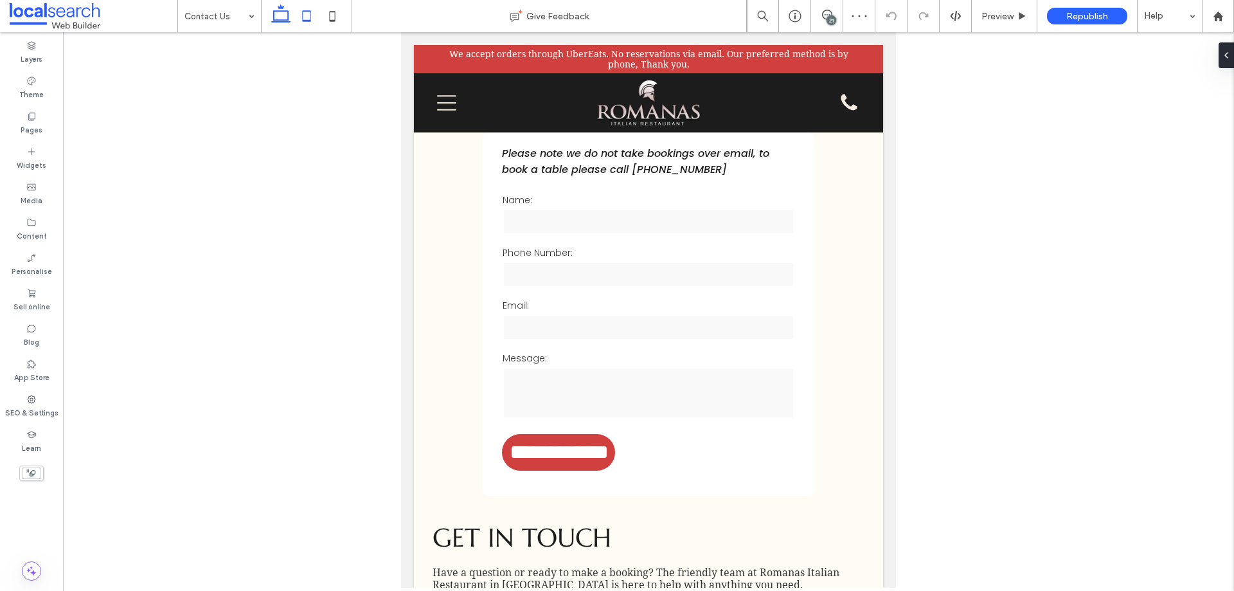
click at [280, 19] on icon at bounding box center [281, 16] width 26 height 26
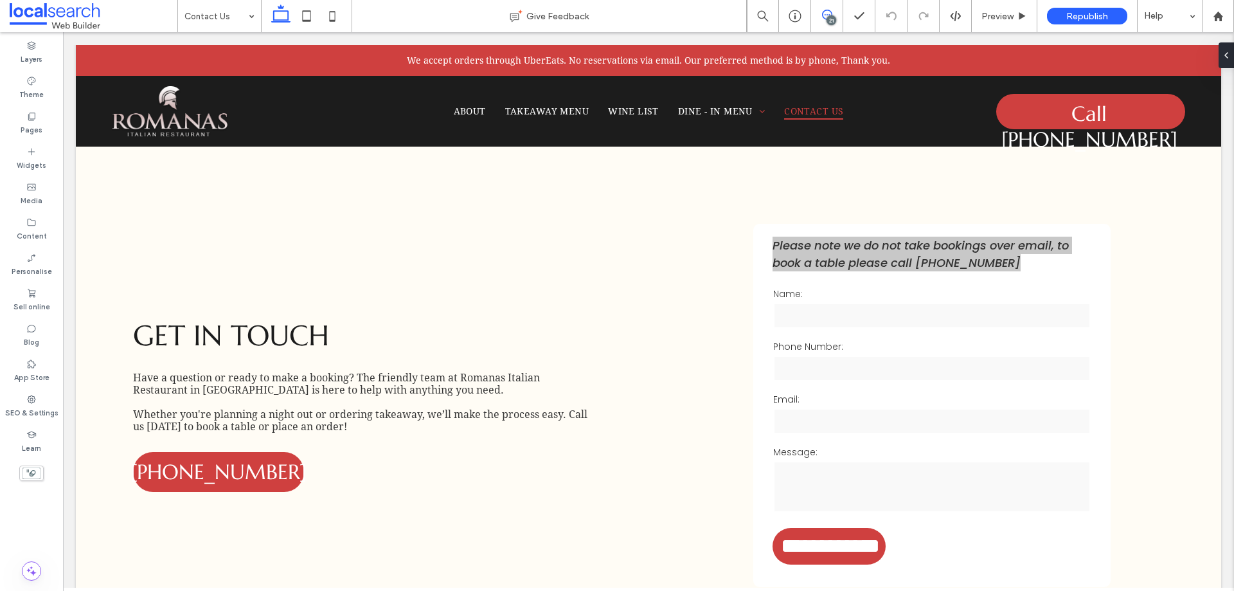
click at [832, 12] on icon at bounding box center [827, 15] width 10 height 10
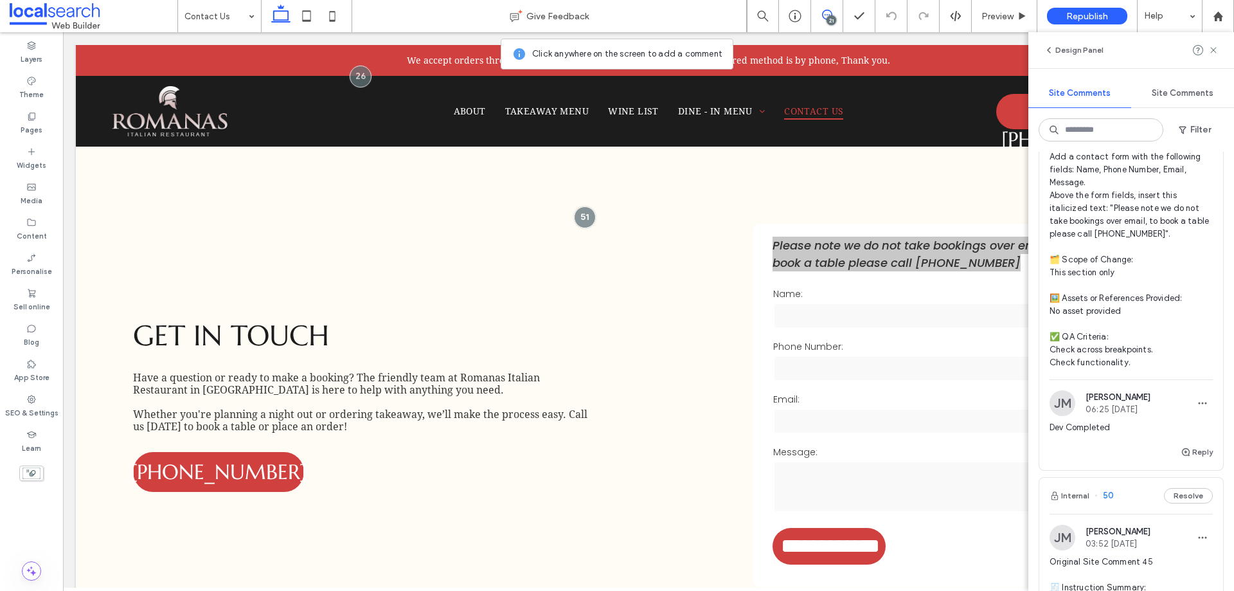
scroll to position [386, 0]
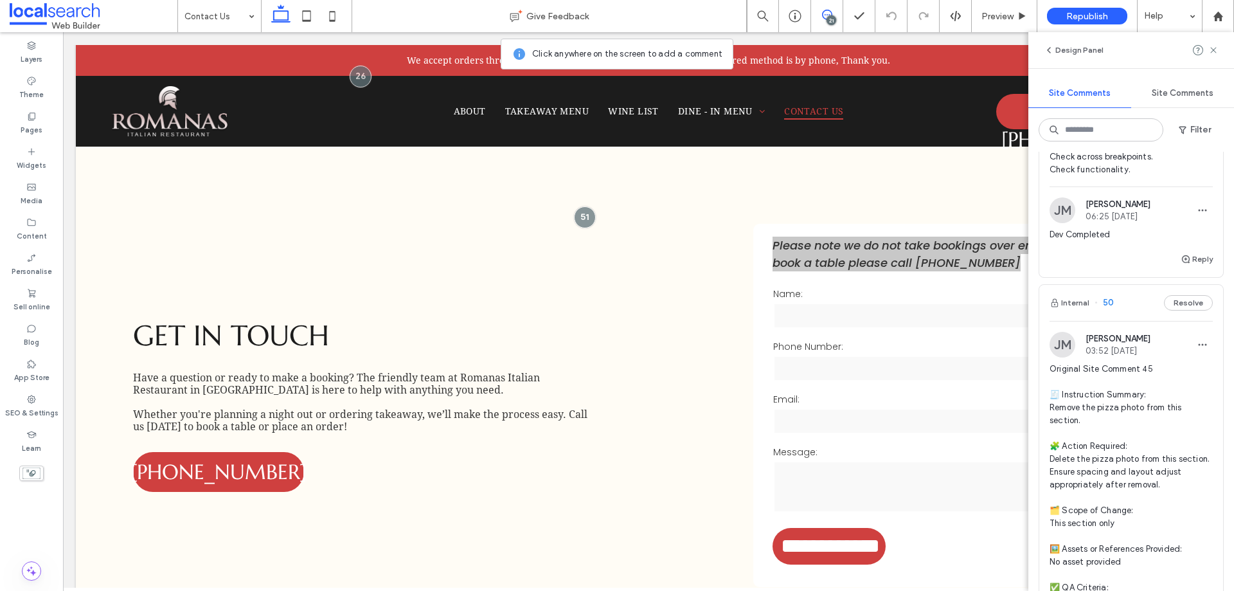
click at [1128, 321] on div "Internal 50 Resolve" at bounding box center [1132, 303] width 184 height 36
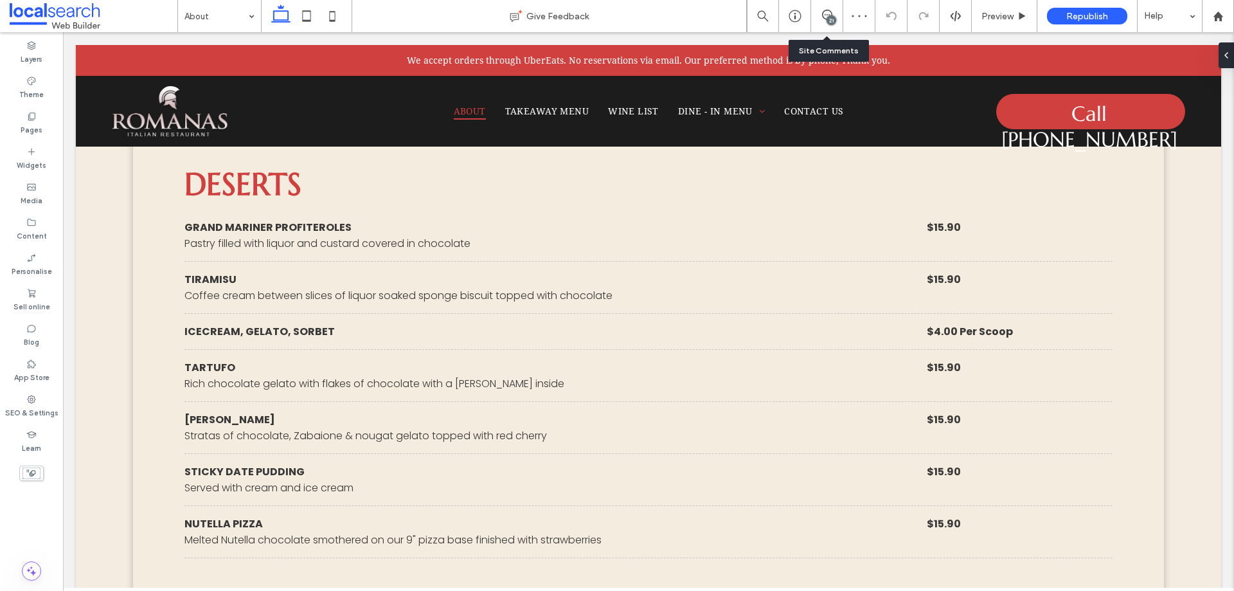
click at [822, 23] on div "21" at bounding box center [827, 16] width 32 height 32
click at [831, 17] on div "21" at bounding box center [832, 20] width 10 height 10
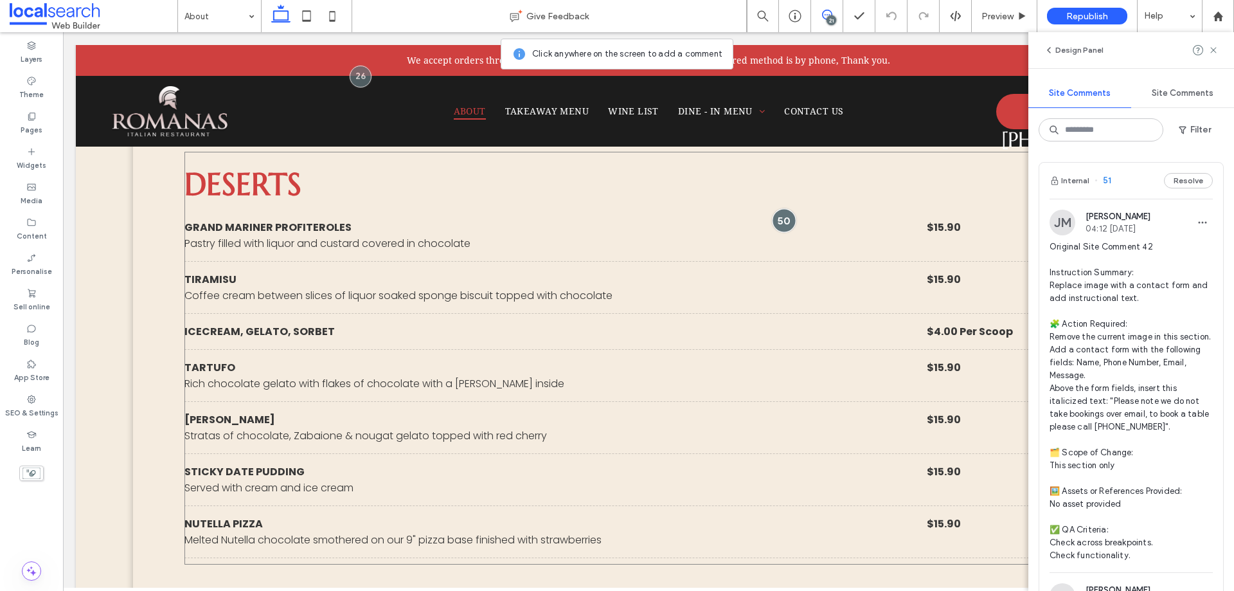
click at [781, 209] on div at bounding box center [785, 221] width 24 height 24
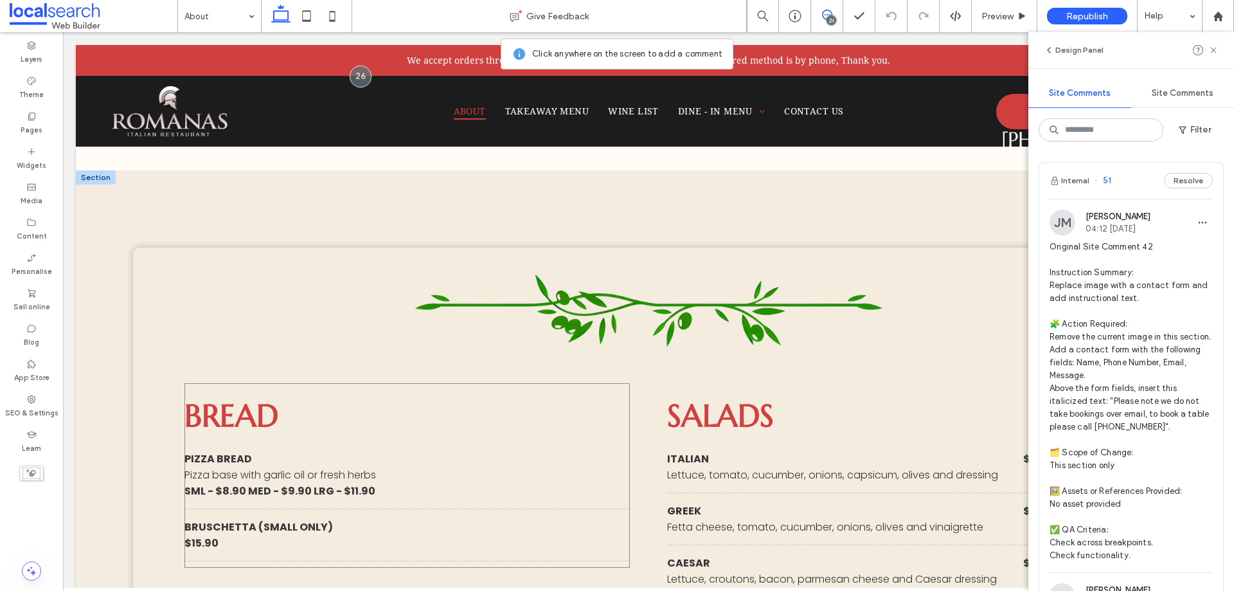
scroll to position [1002, 0]
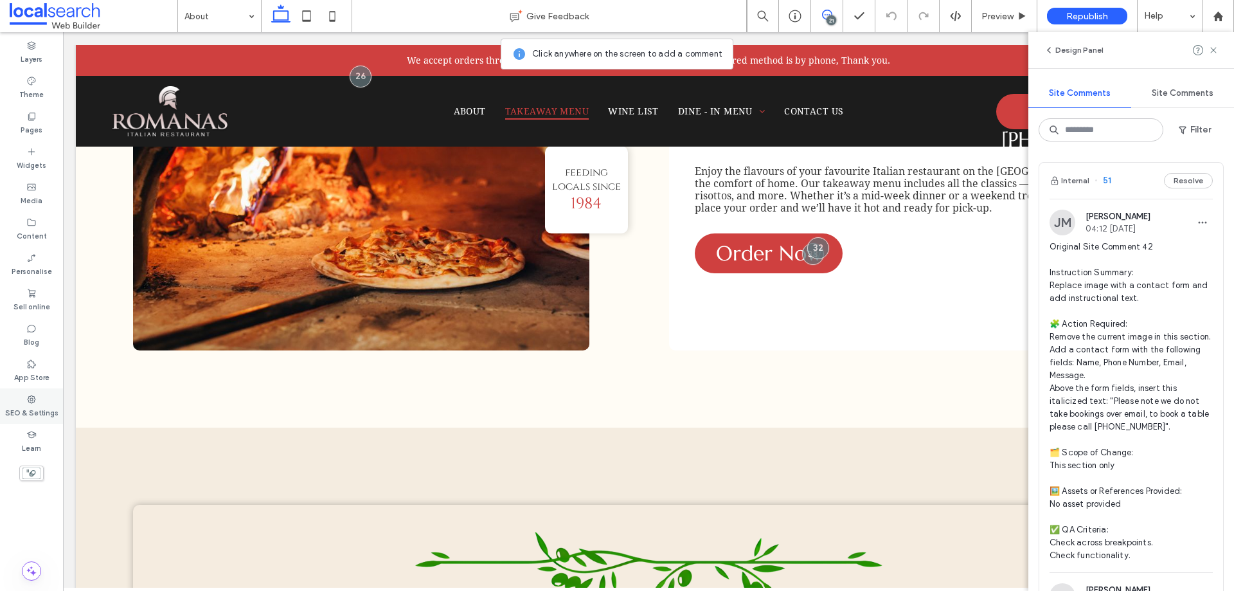
click at [27, 399] on icon at bounding box center [31, 399] width 10 height 10
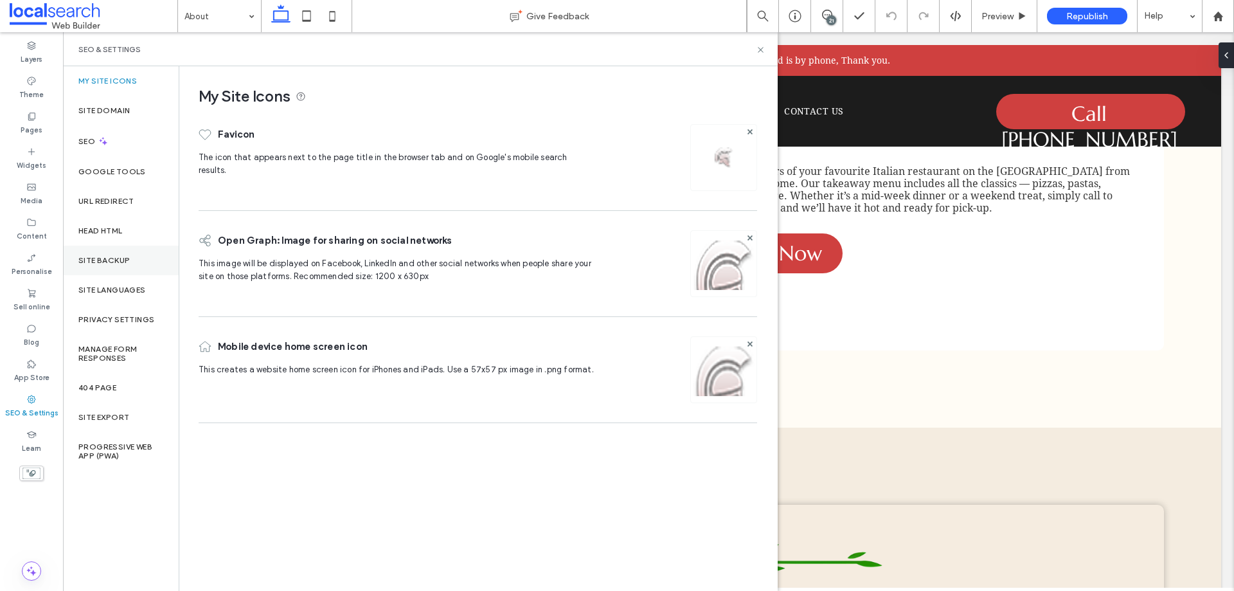
click at [125, 262] on label "Site backup" at bounding box center [103, 260] width 51 height 9
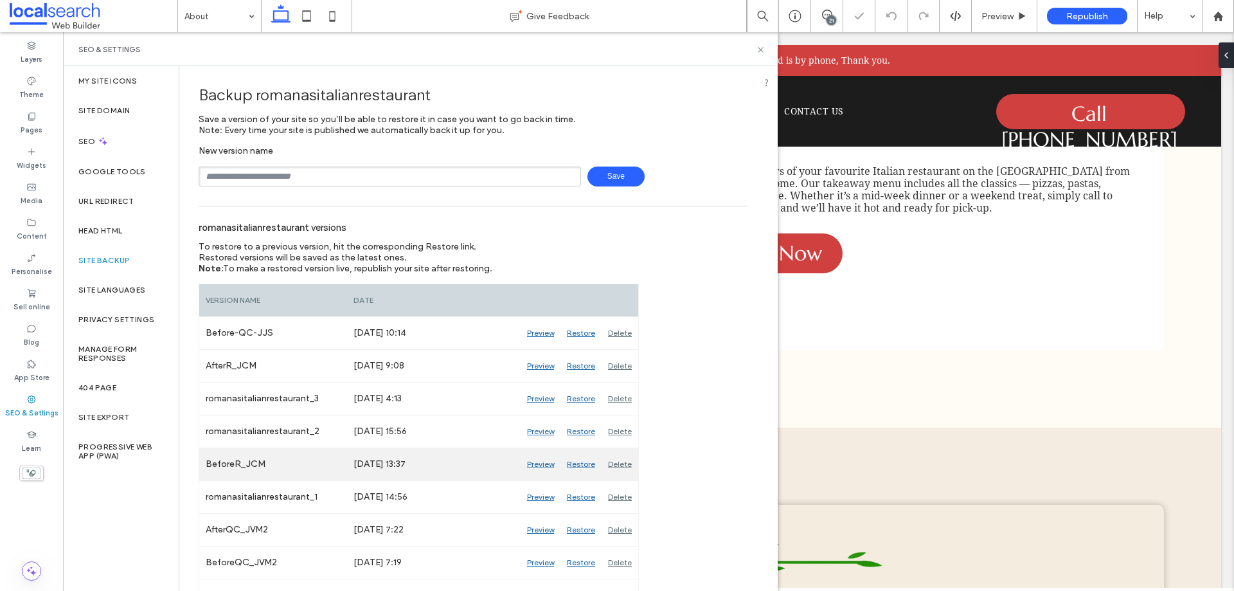
click at [544, 454] on div "Preview" at bounding box center [541, 464] width 40 height 32
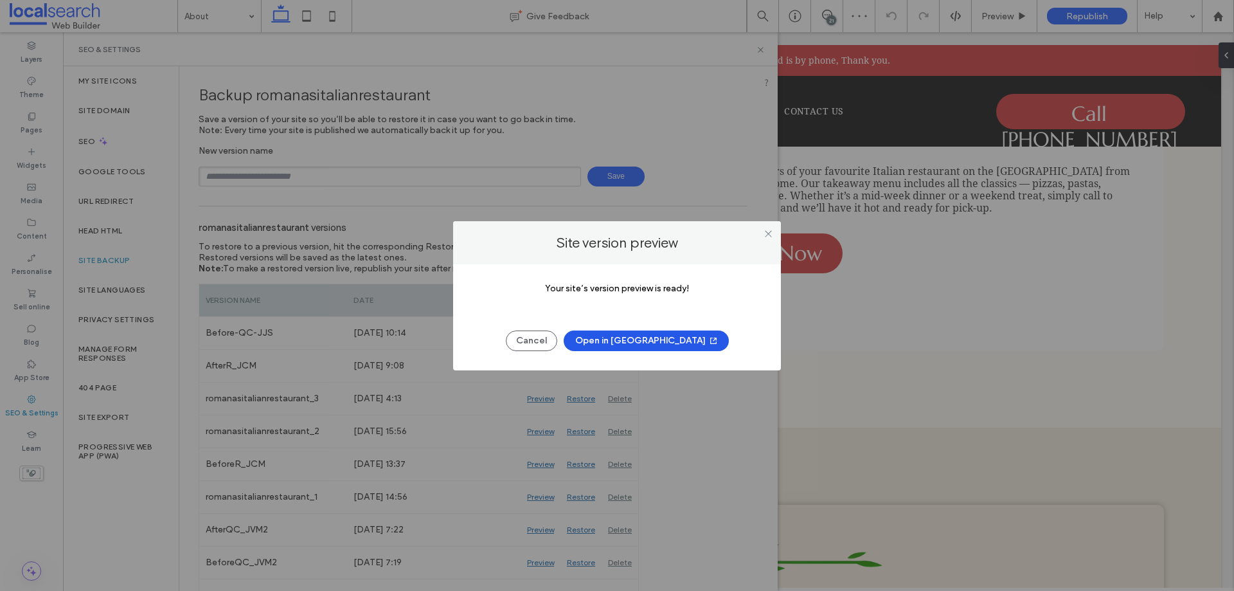
click at [629, 331] on button "Open in [GEOGRAPHIC_DATA]" at bounding box center [646, 340] width 165 height 21
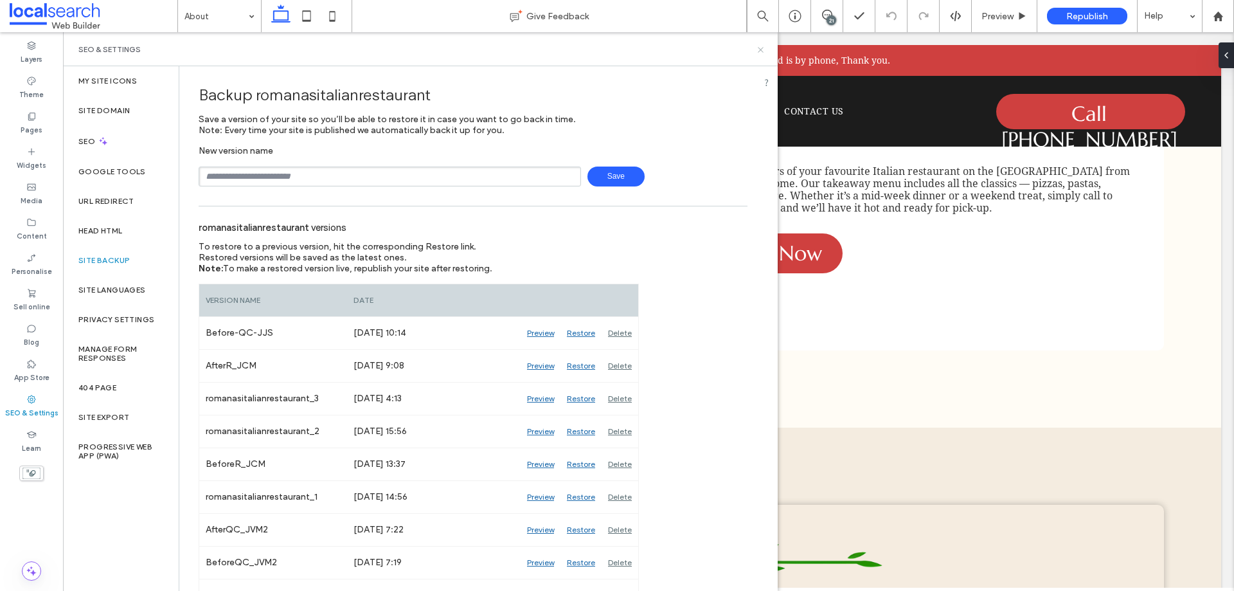
click at [763, 48] on icon at bounding box center [761, 50] width 10 height 10
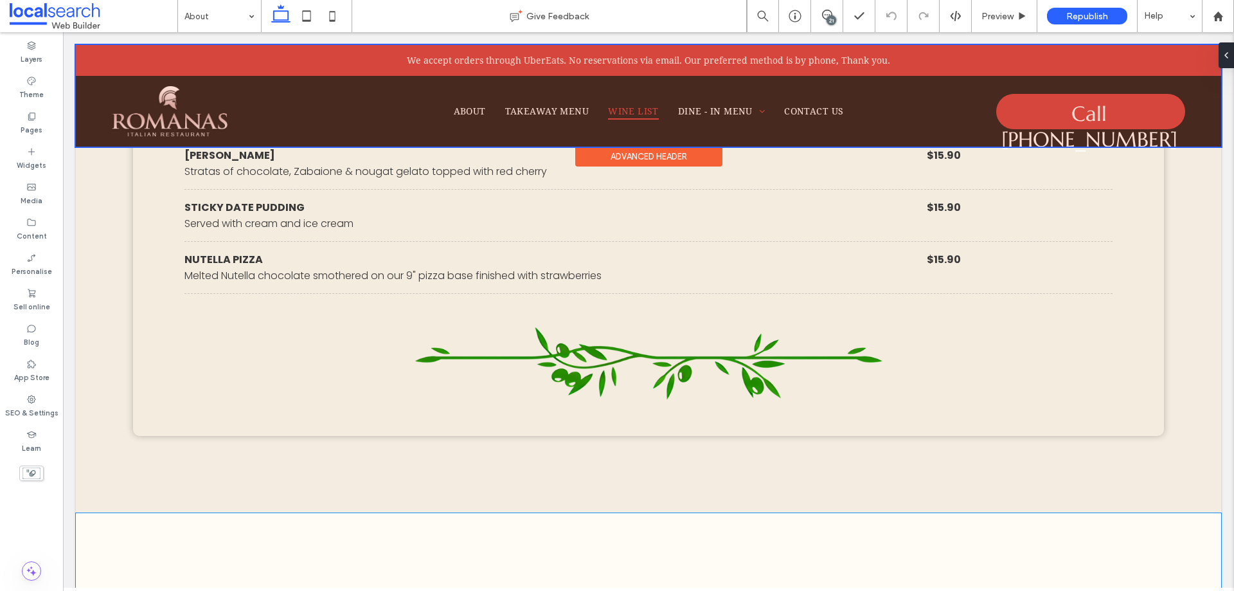
scroll to position [4345, 0]
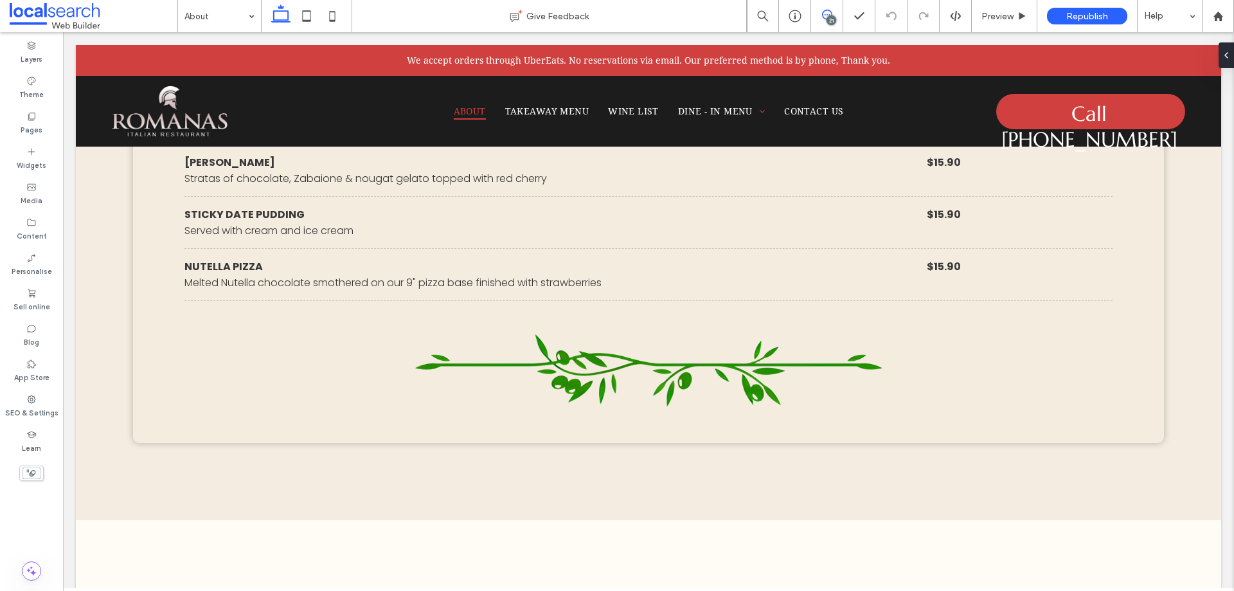
click at [825, 16] on icon at bounding box center [827, 15] width 10 height 10
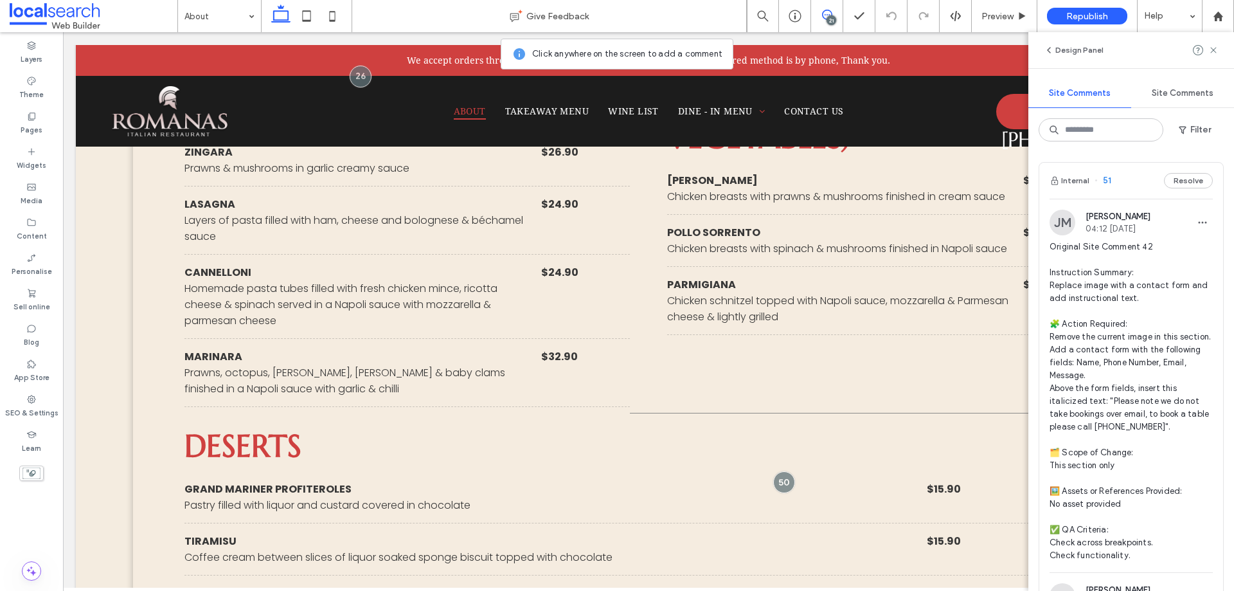
scroll to position [3895, 0]
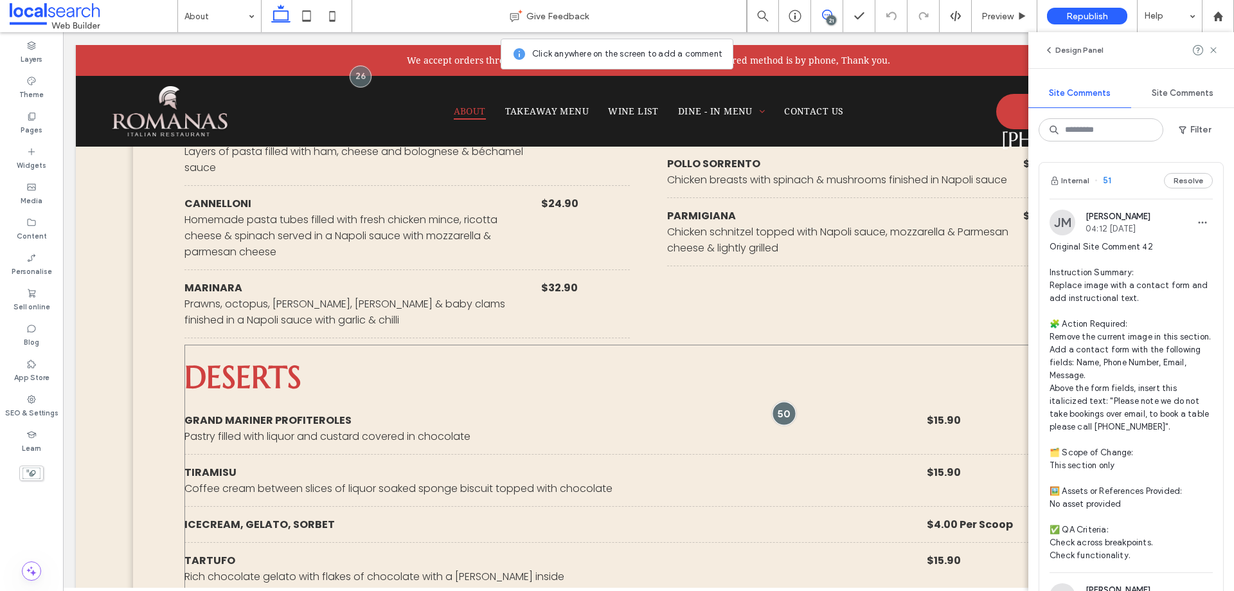
click at [781, 402] on div at bounding box center [785, 414] width 24 height 24
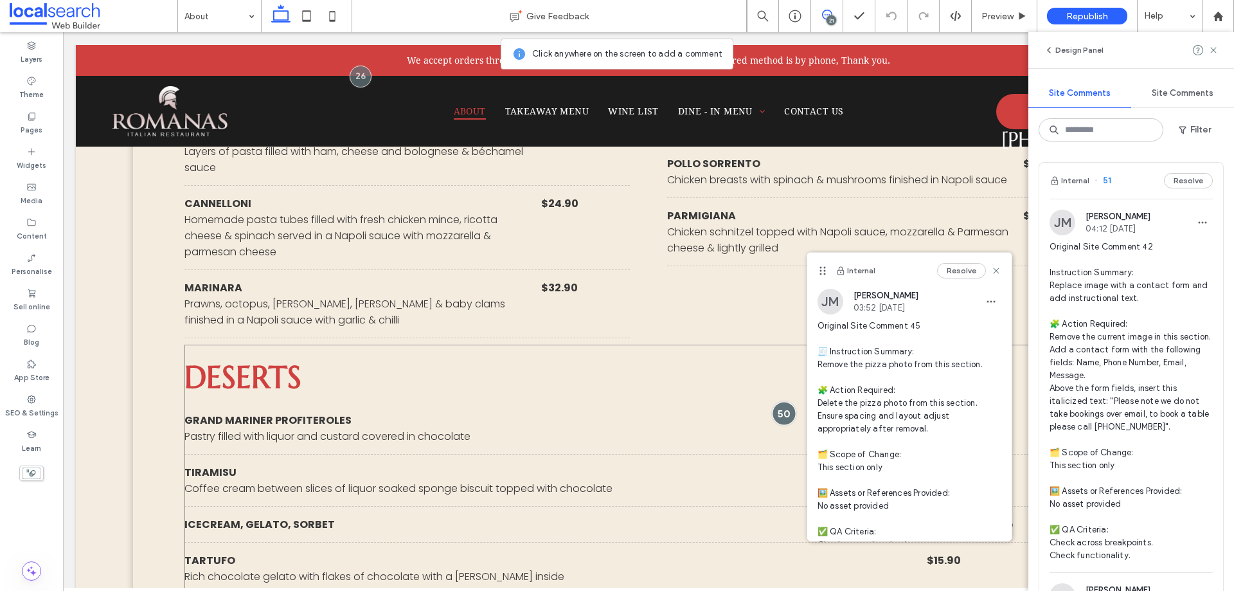
click at [781, 402] on div at bounding box center [785, 414] width 24 height 24
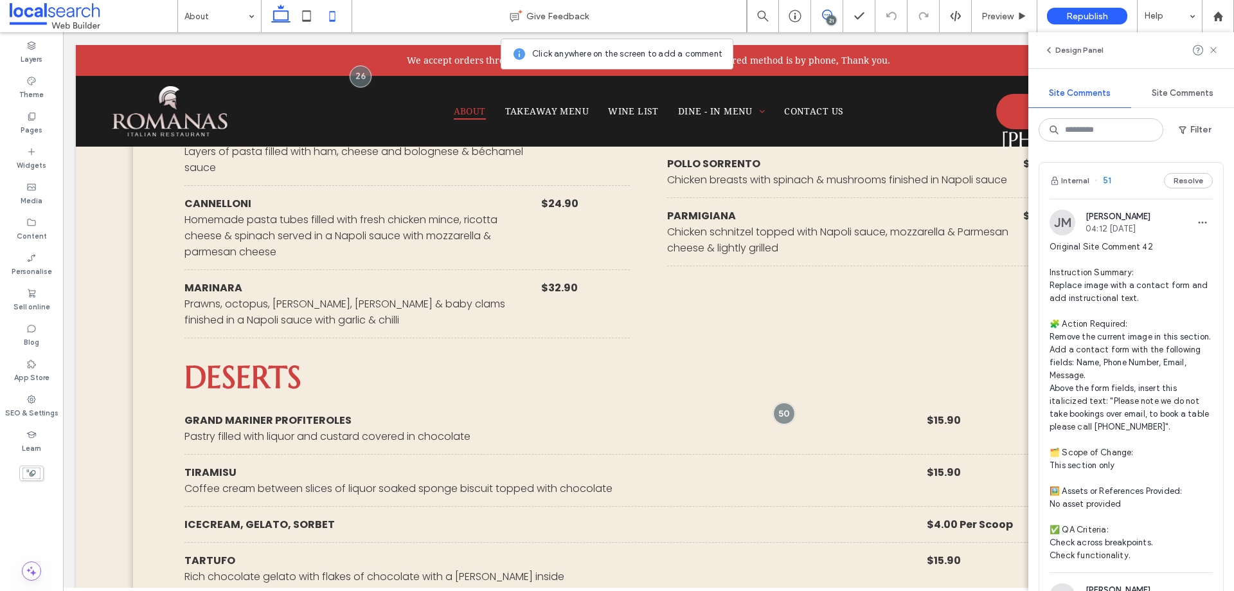
click at [316, 13] on icon at bounding box center [307, 16] width 26 height 26
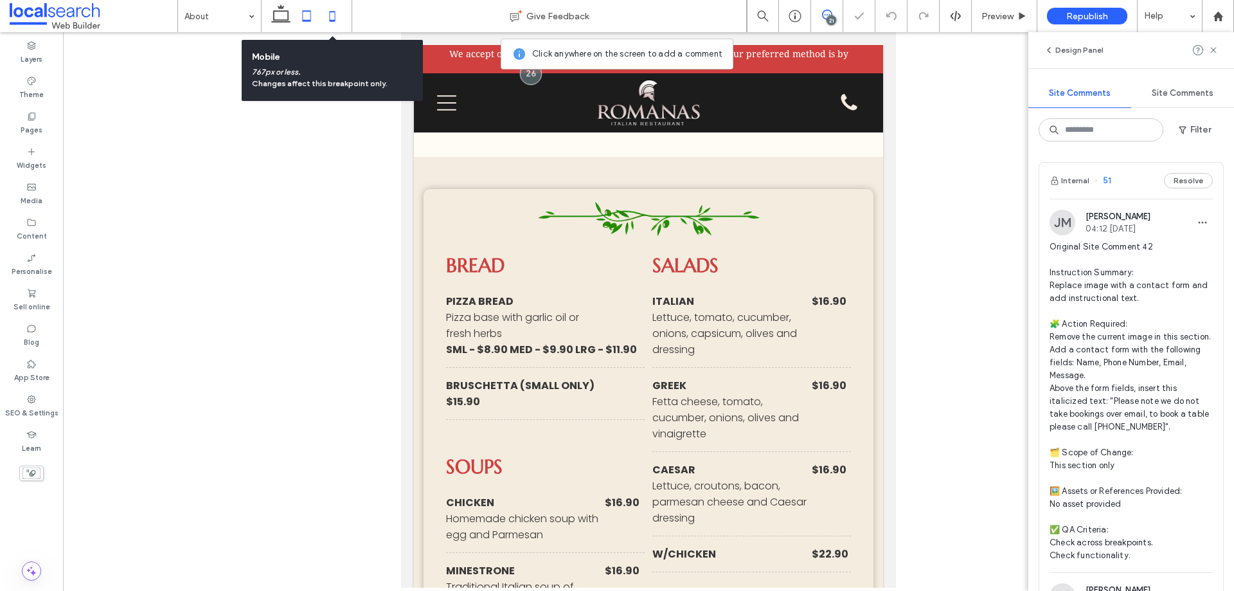
click at [332, 14] on icon at bounding box center [333, 16] width 26 height 26
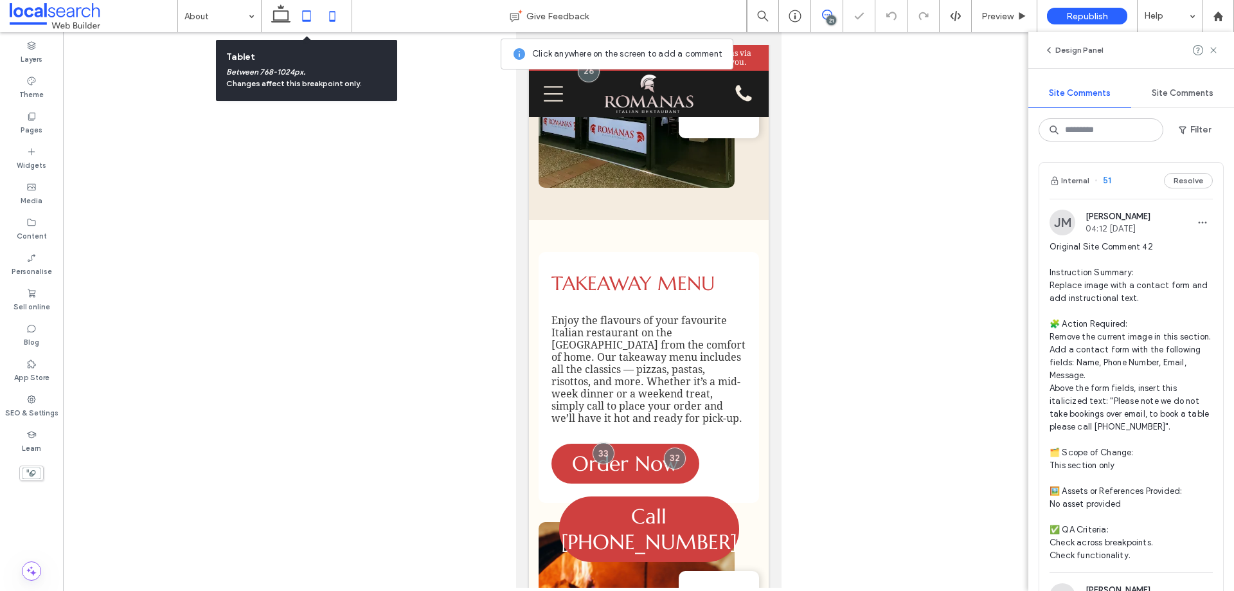
click at [302, 16] on icon at bounding box center [307, 16] width 26 height 26
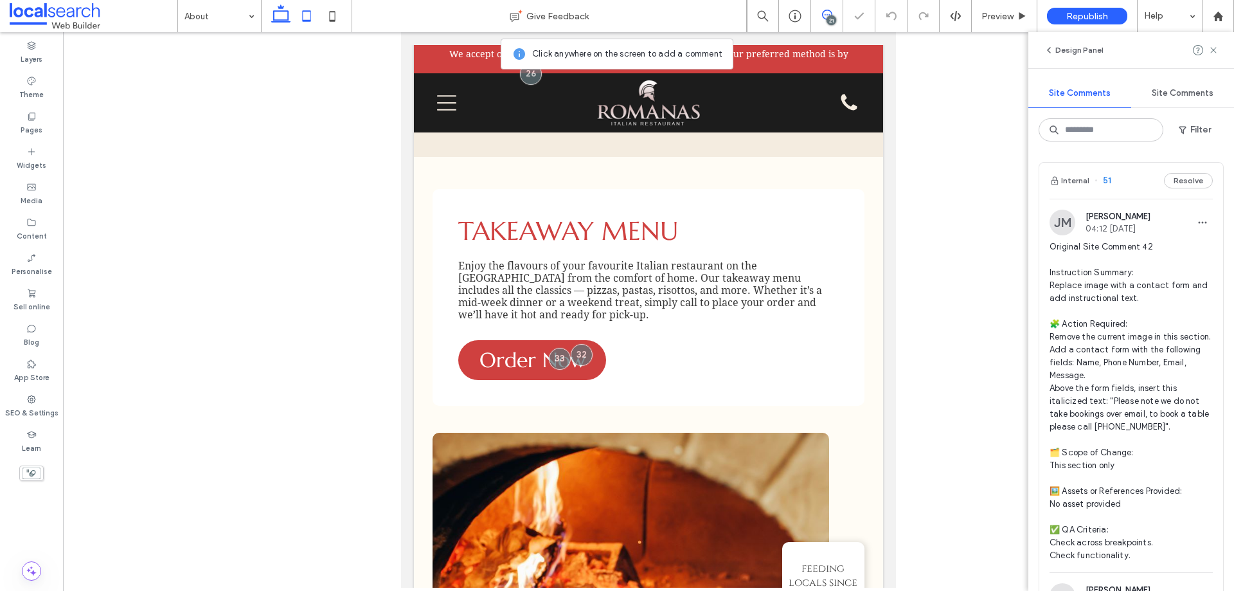
click at [279, 12] on use at bounding box center [280, 14] width 19 height 18
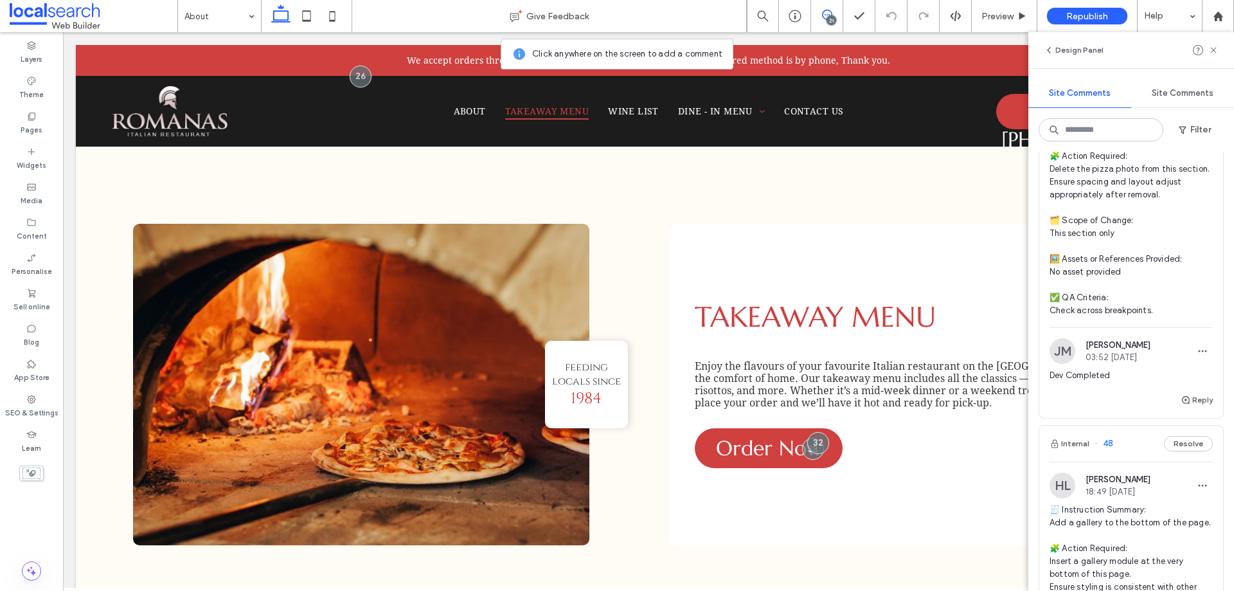
scroll to position [772, 0]
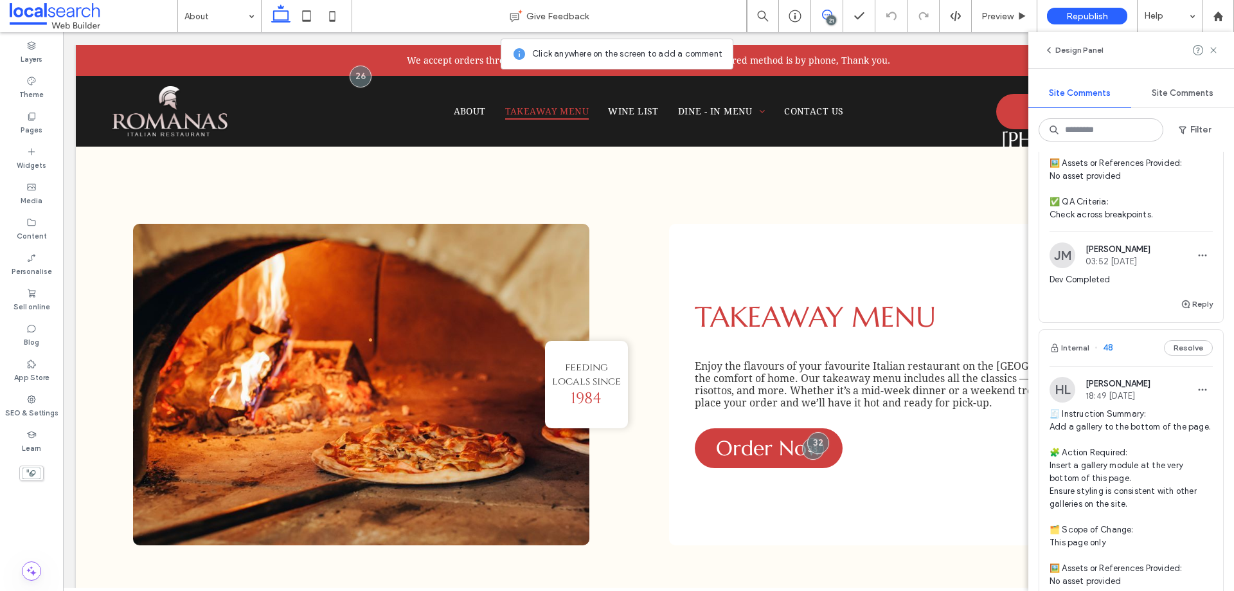
click at [1135, 366] on div "Internal 48 Resolve" at bounding box center [1132, 348] width 184 height 36
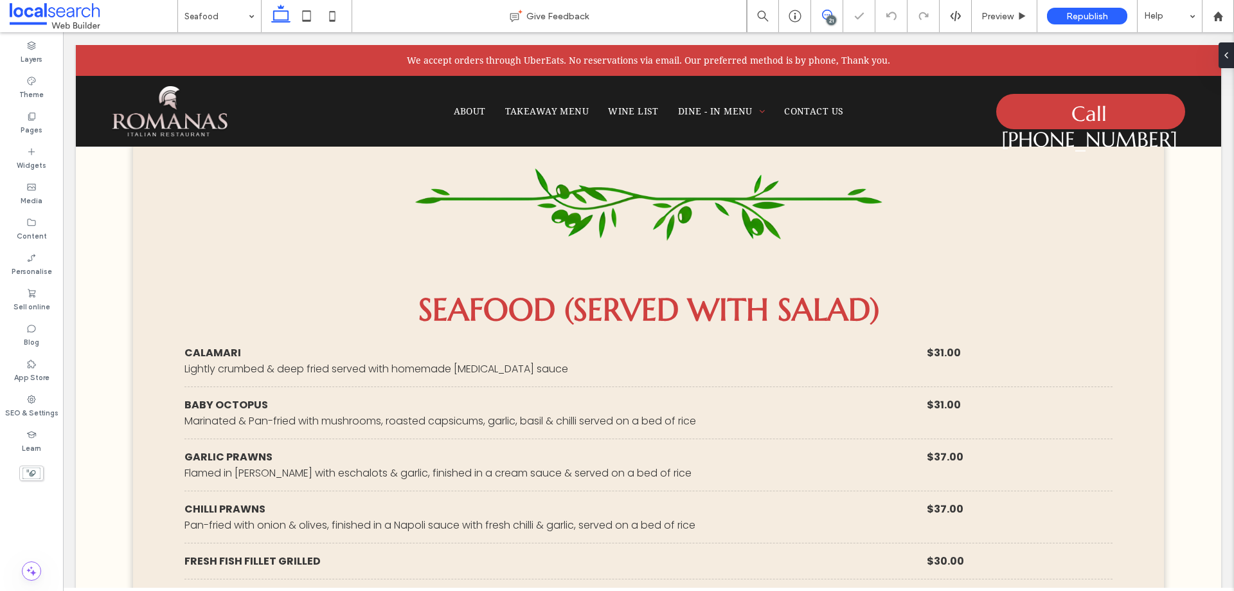
click at [825, 12] on icon at bounding box center [827, 15] width 10 height 10
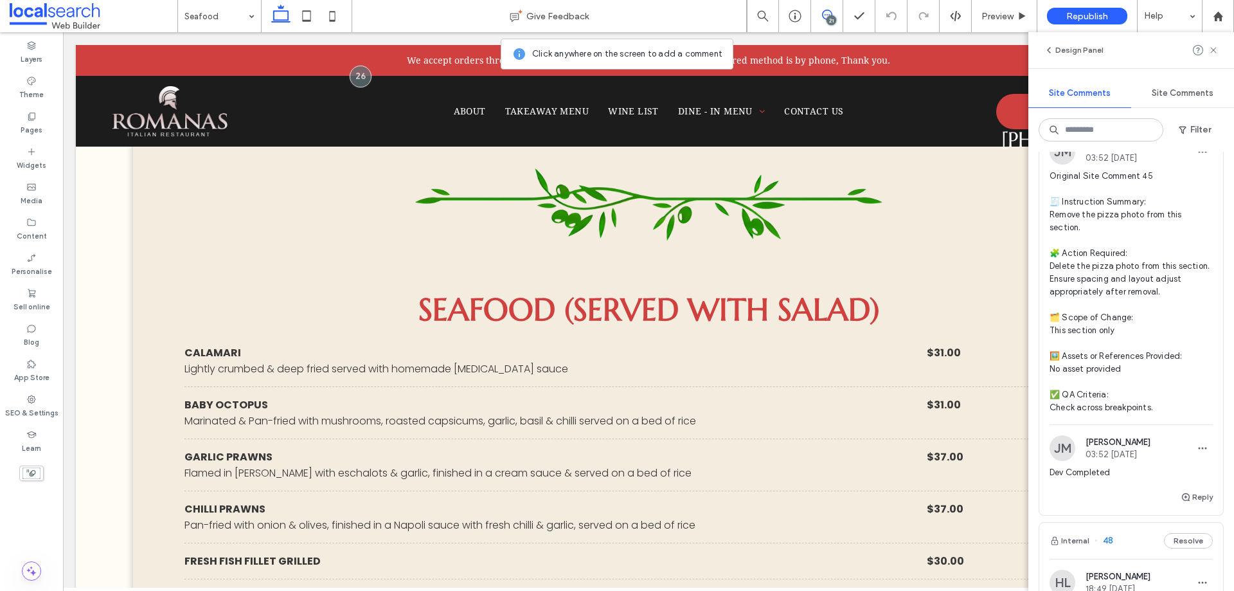
scroll to position [836, 0]
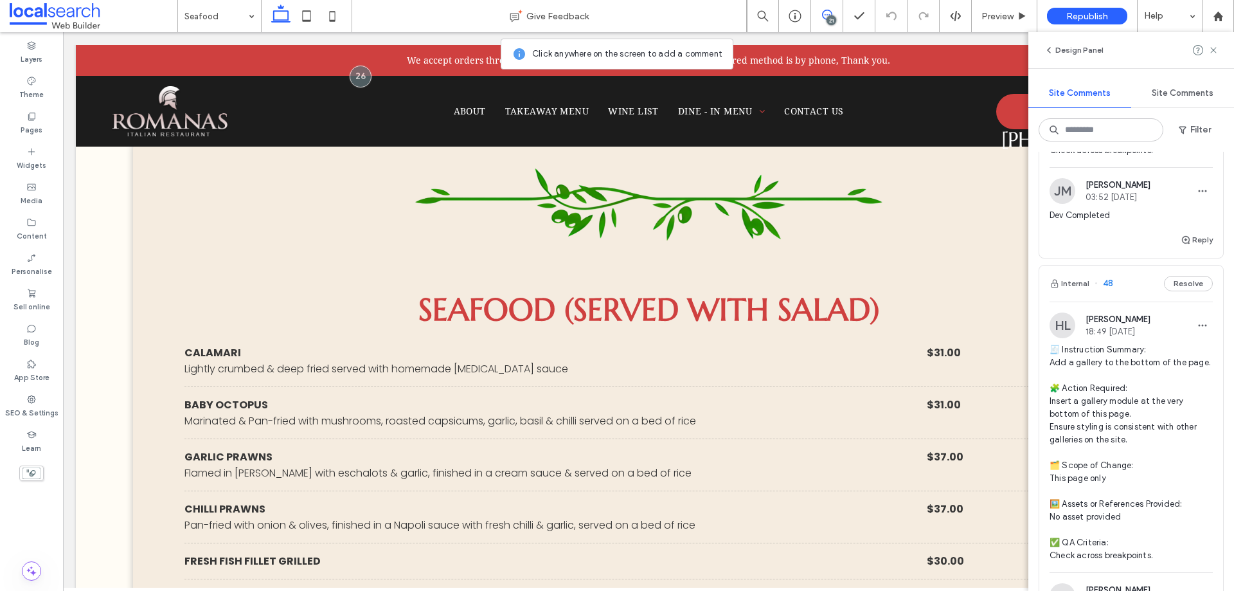
click at [1127, 302] on div "Internal 48 Resolve" at bounding box center [1132, 284] width 184 height 36
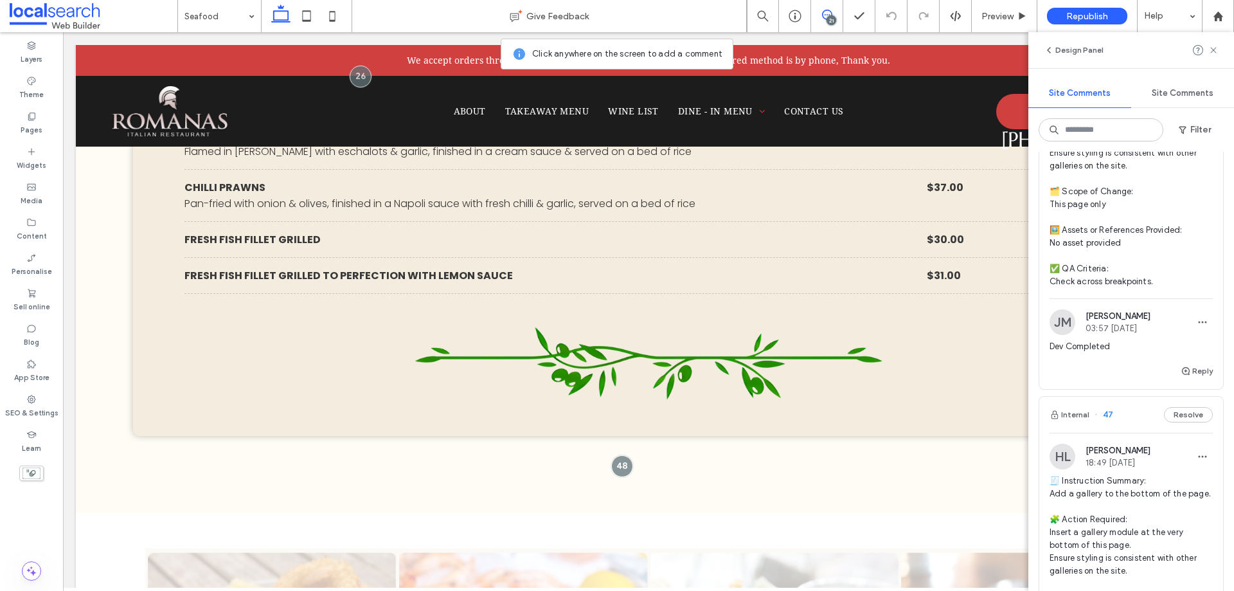
scroll to position [1157, 0]
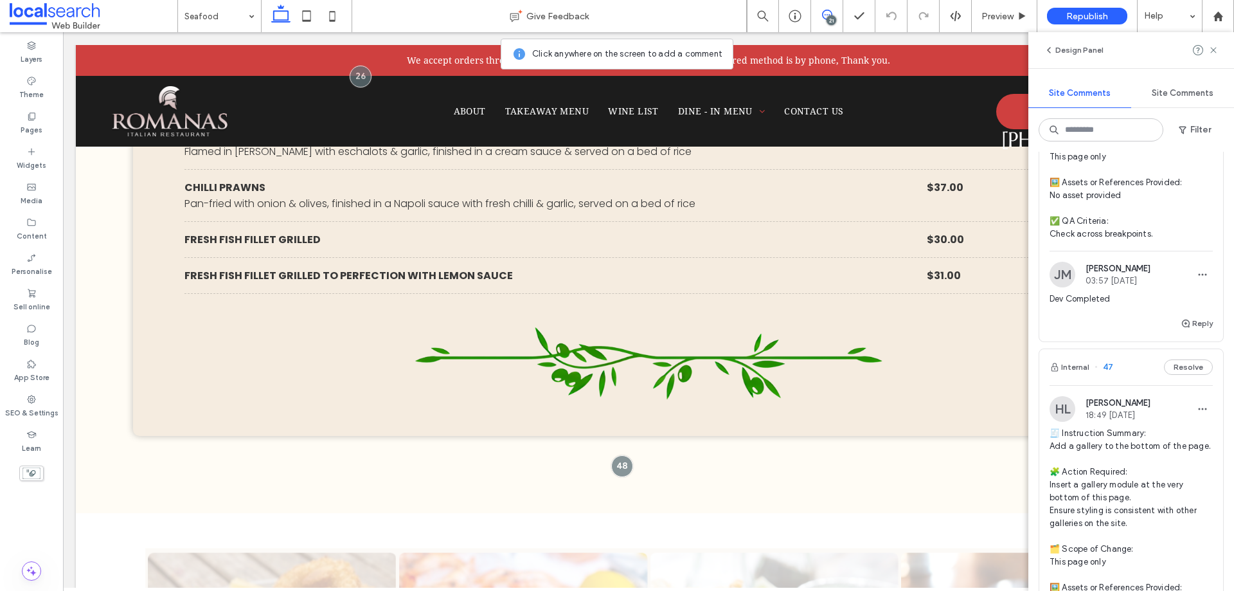
click at [1121, 385] on div "Internal 47 Resolve" at bounding box center [1132, 367] width 184 height 36
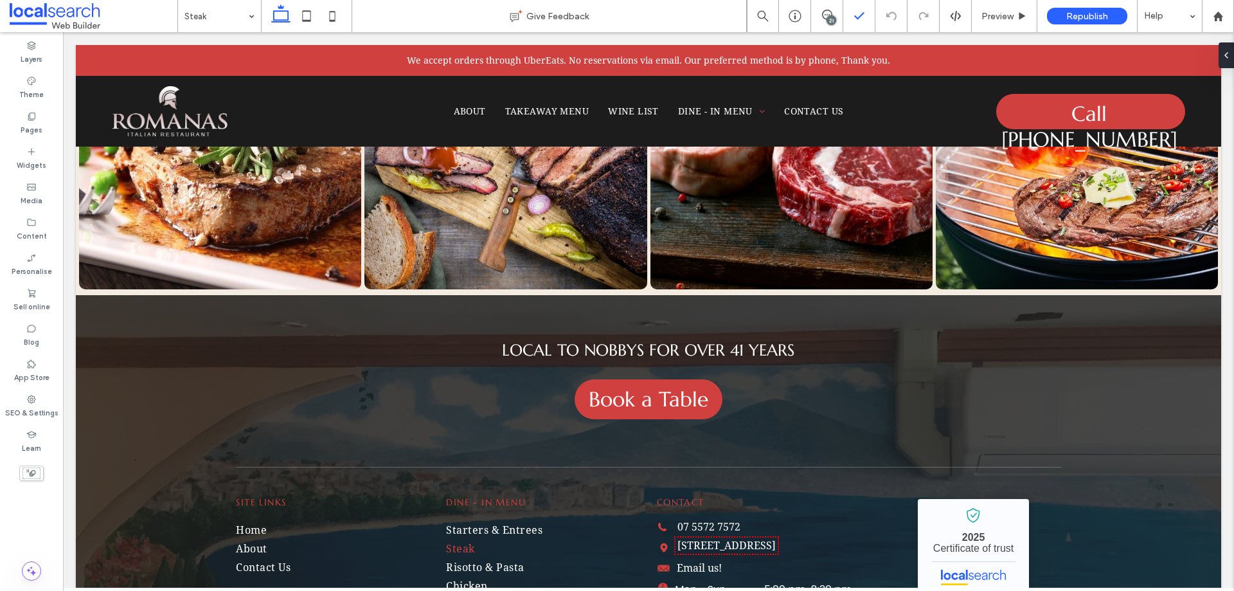
scroll to position [1666, 0]
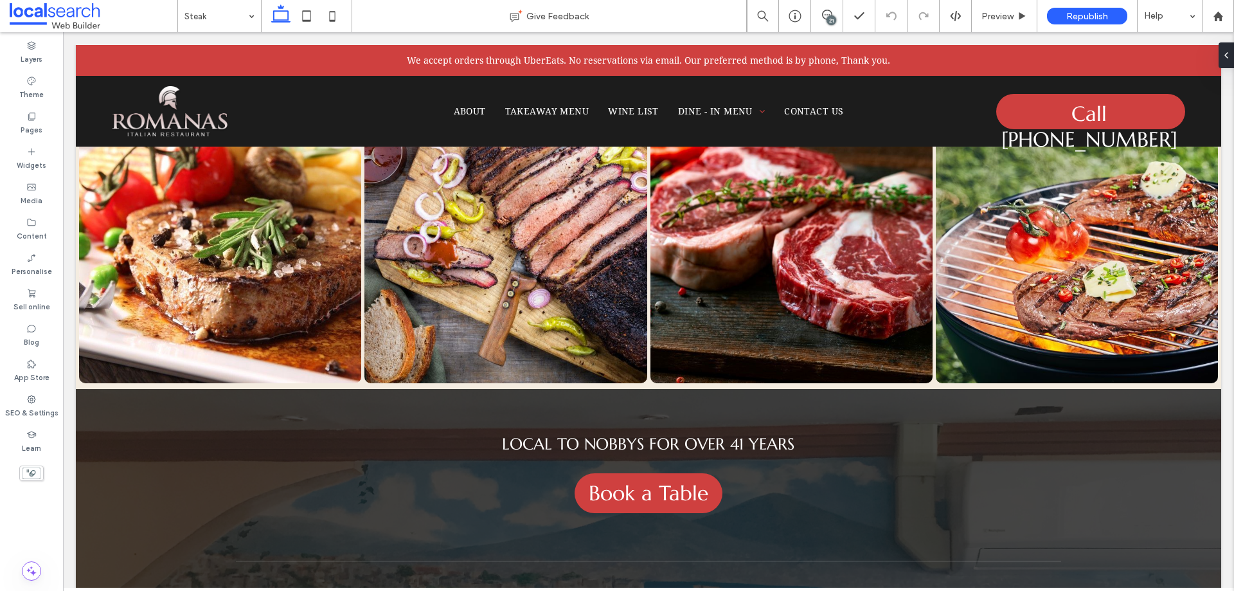
click at [834, 15] on div "21" at bounding box center [832, 20] width 10 height 10
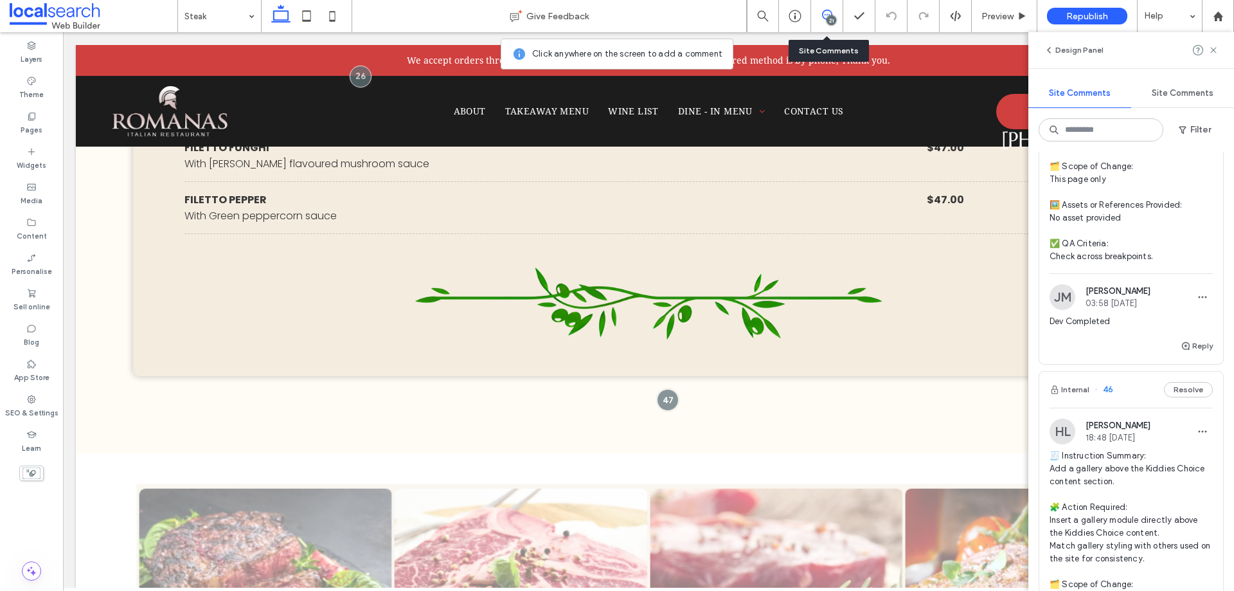
scroll to position [1607, 0]
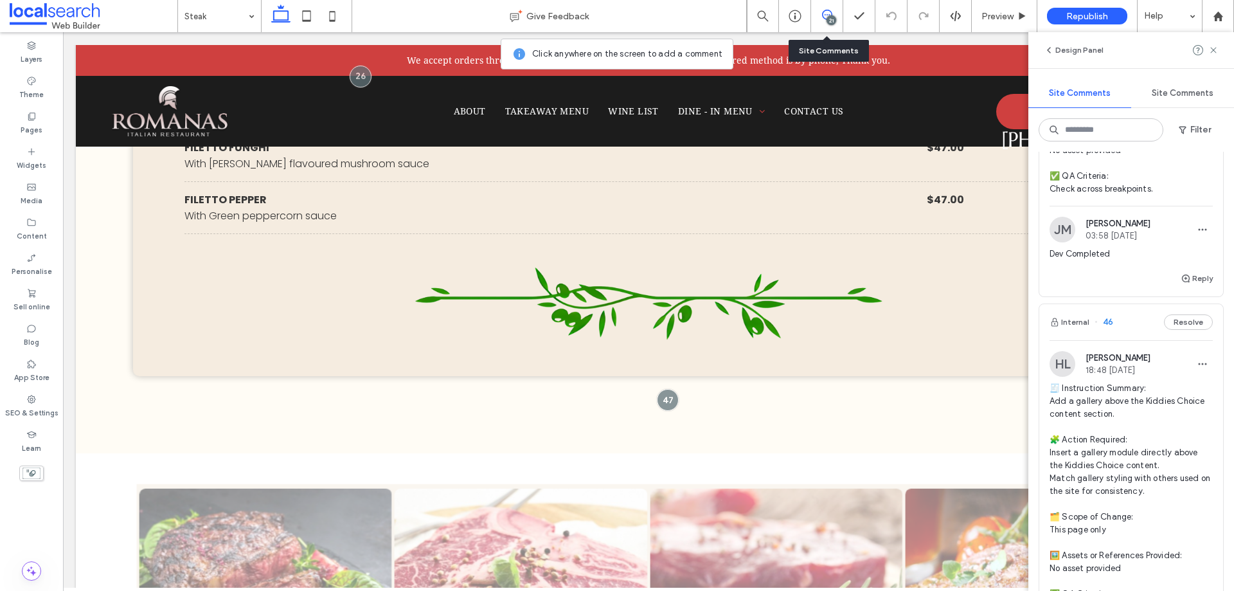
click at [1131, 340] on div "Internal 46 Resolve" at bounding box center [1132, 322] width 184 height 36
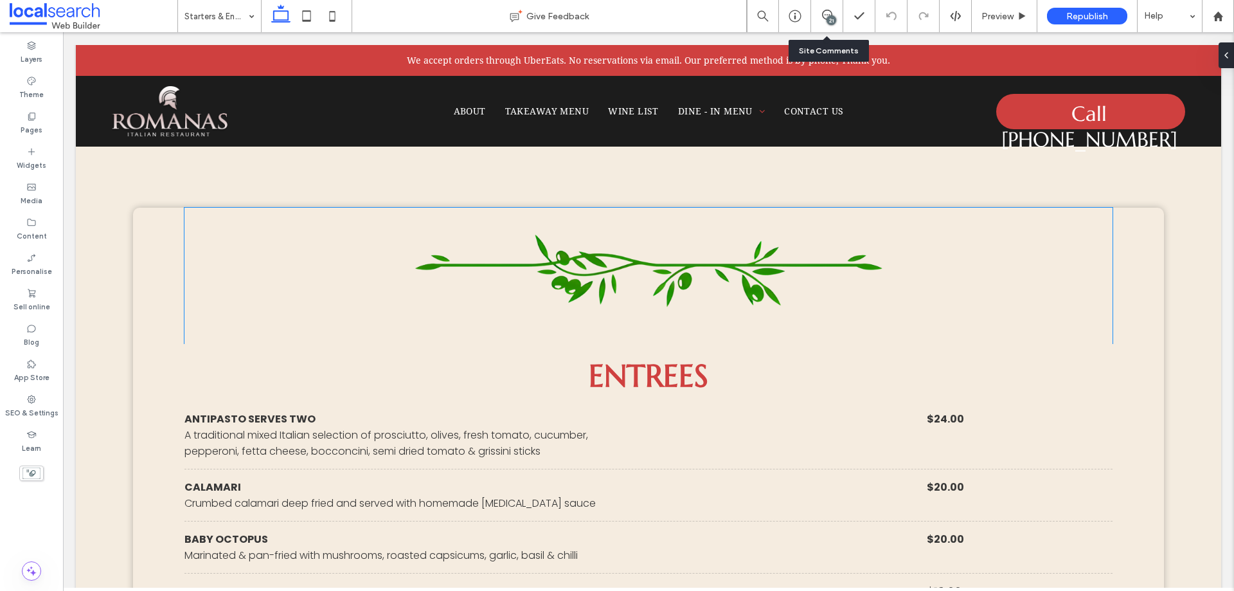
scroll to position [1636, 0]
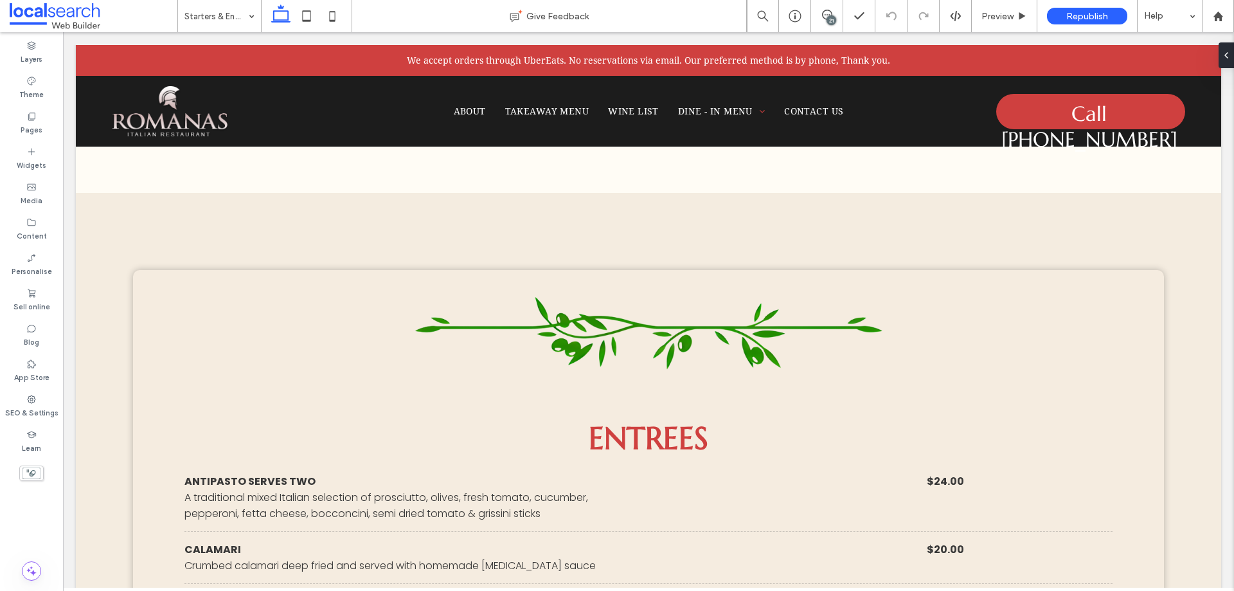
drag, startPoint x: 827, startPoint y: 21, endPoint x: 795, endPoint y: 33, distance: 33.6
click at [827, 21] on div "21" at bounding box center [832, 20] width 10 height 10
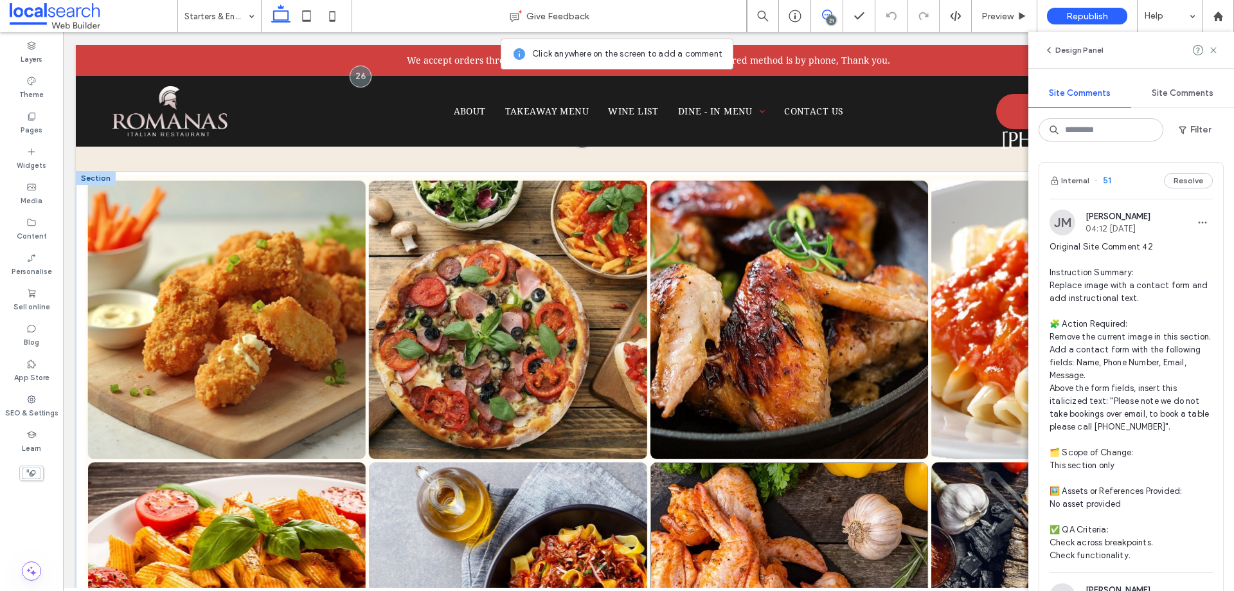
scroll to position [2215, 0]
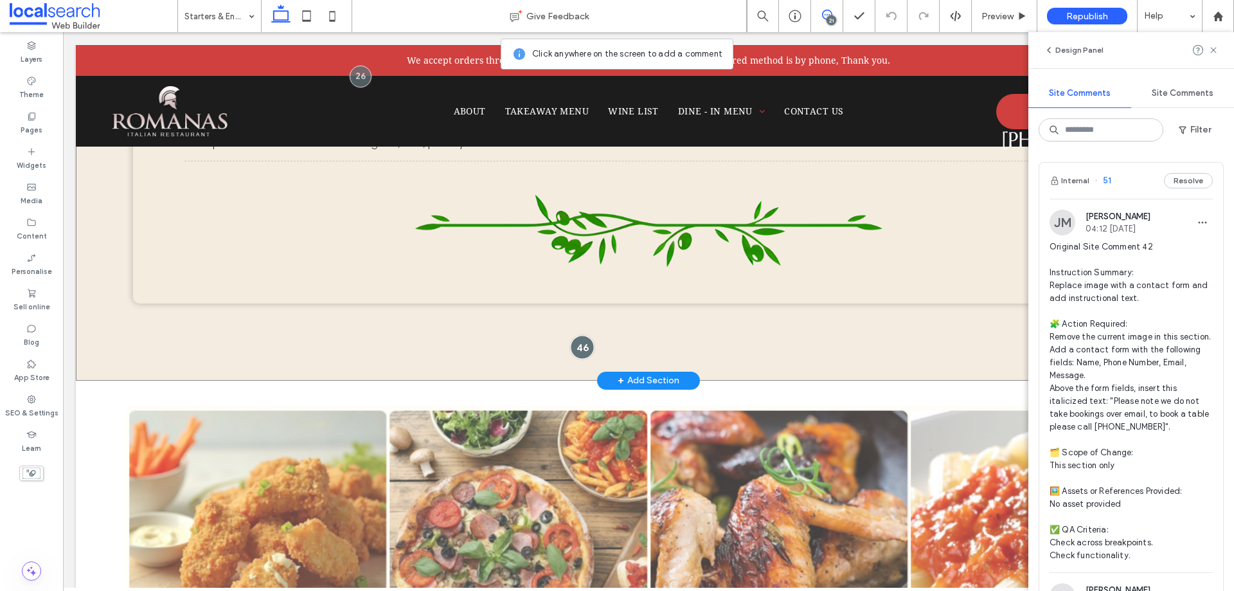
click at [581, 348] on div at bounding box center [583, 347] width 24 height 24
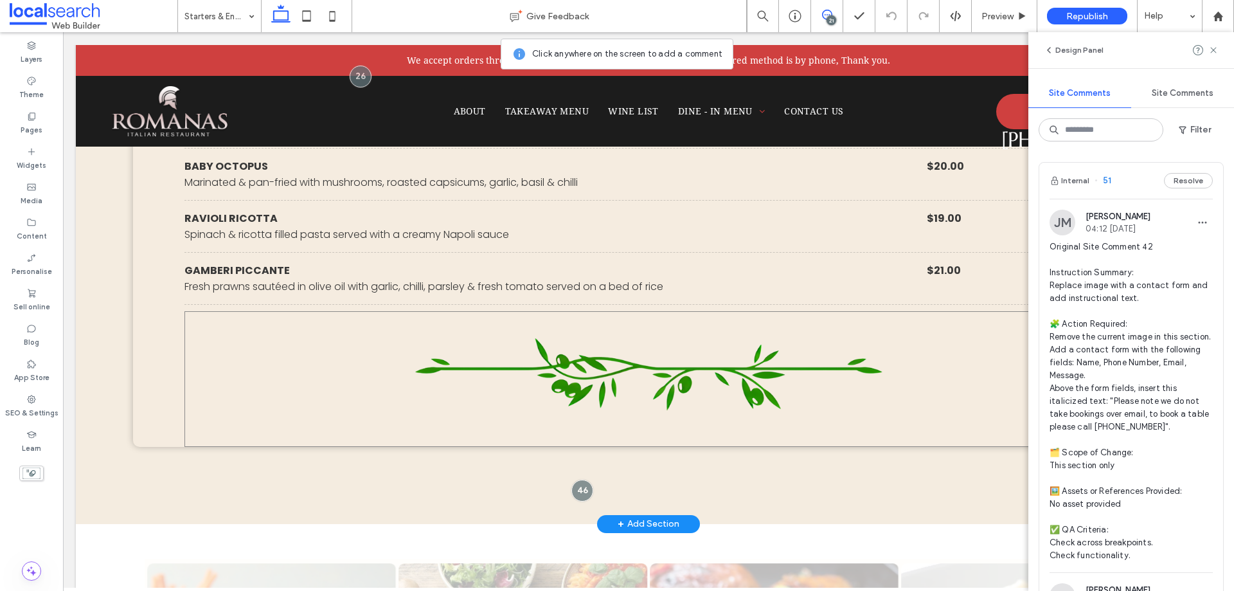
scroll to position [2086, 0]
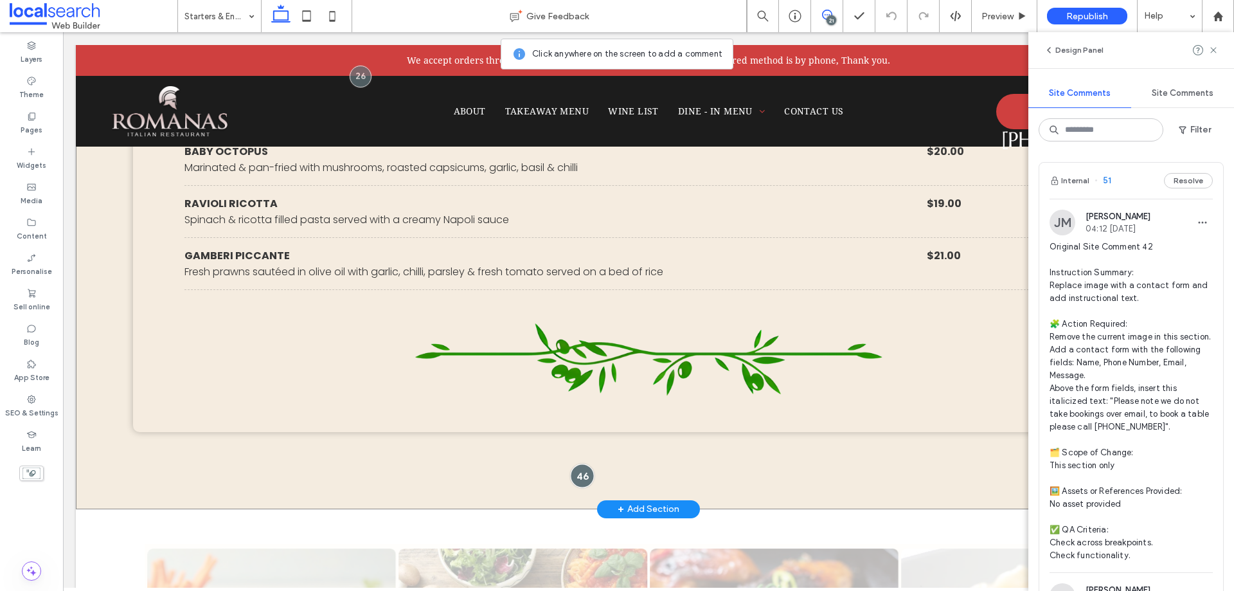
click at [581, 473] on div at bounding box center [583, 476] width 24 height 24
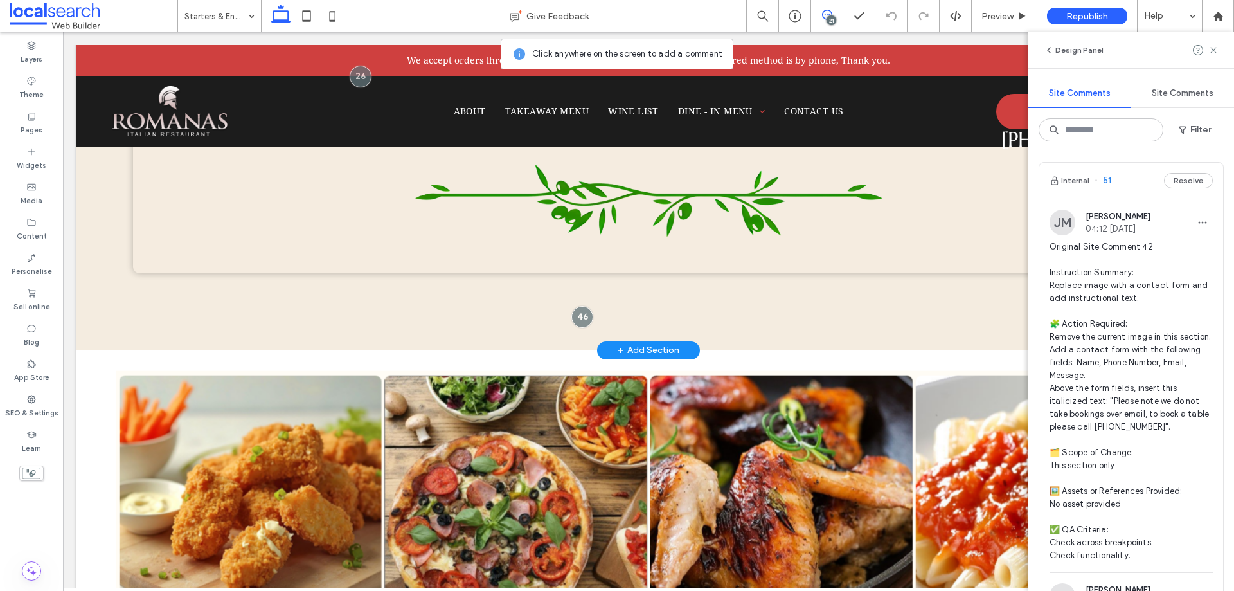
scroll to position [2122, 0]
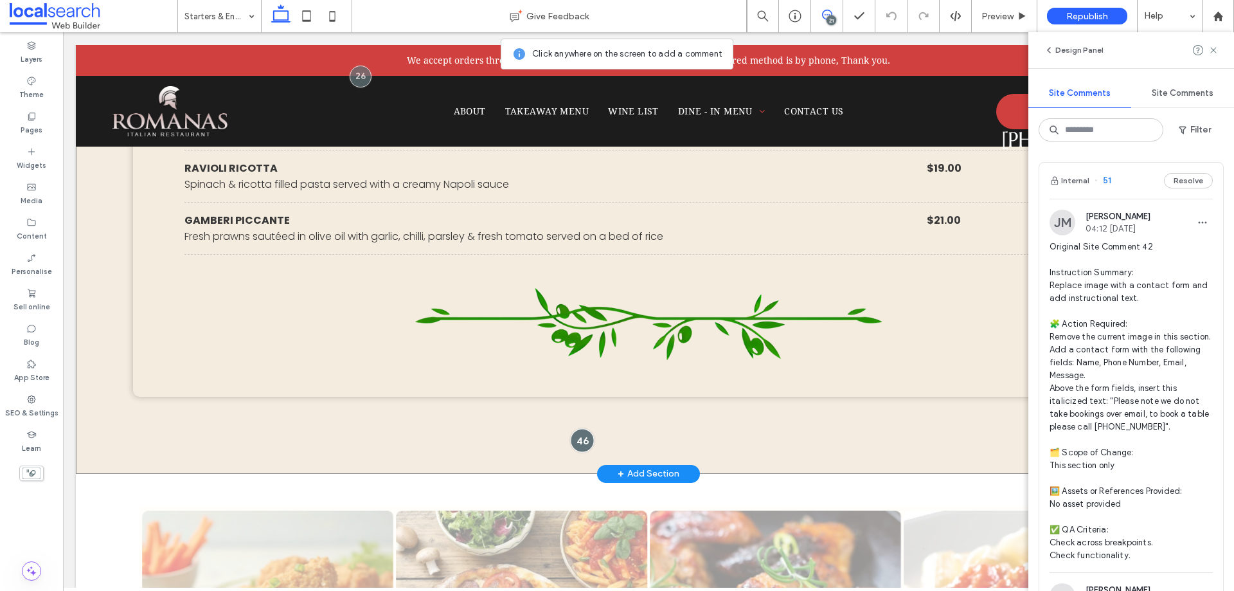
click at [578, 438] on div at bounding box center [583, 440] width 24 height 24
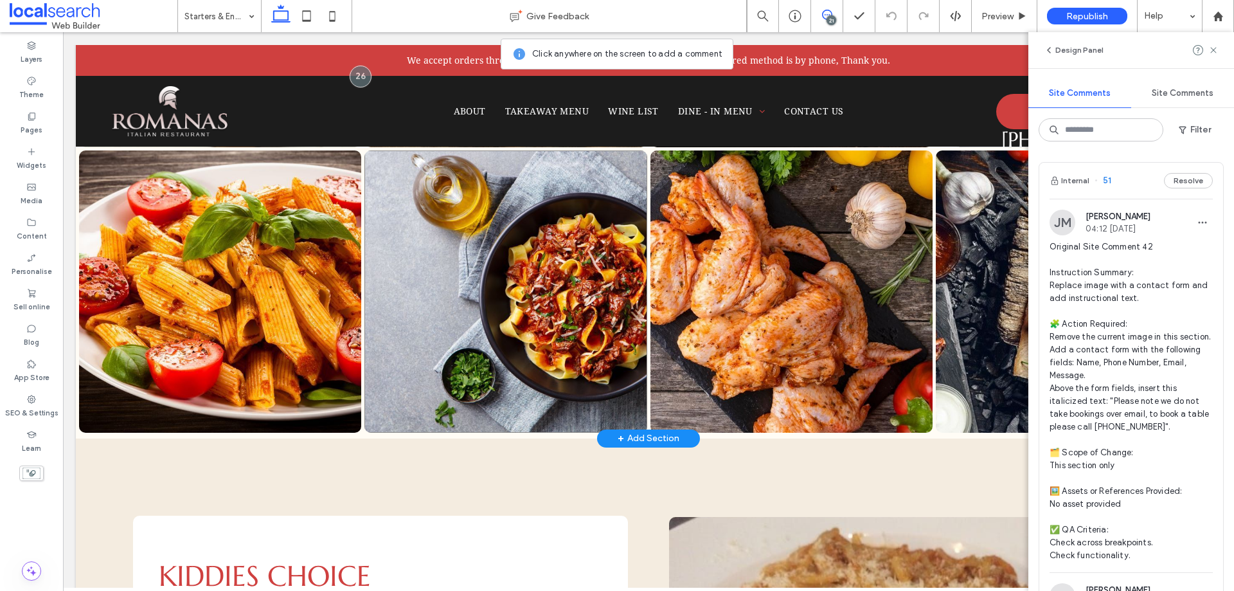
scroll to position [2572, 0]
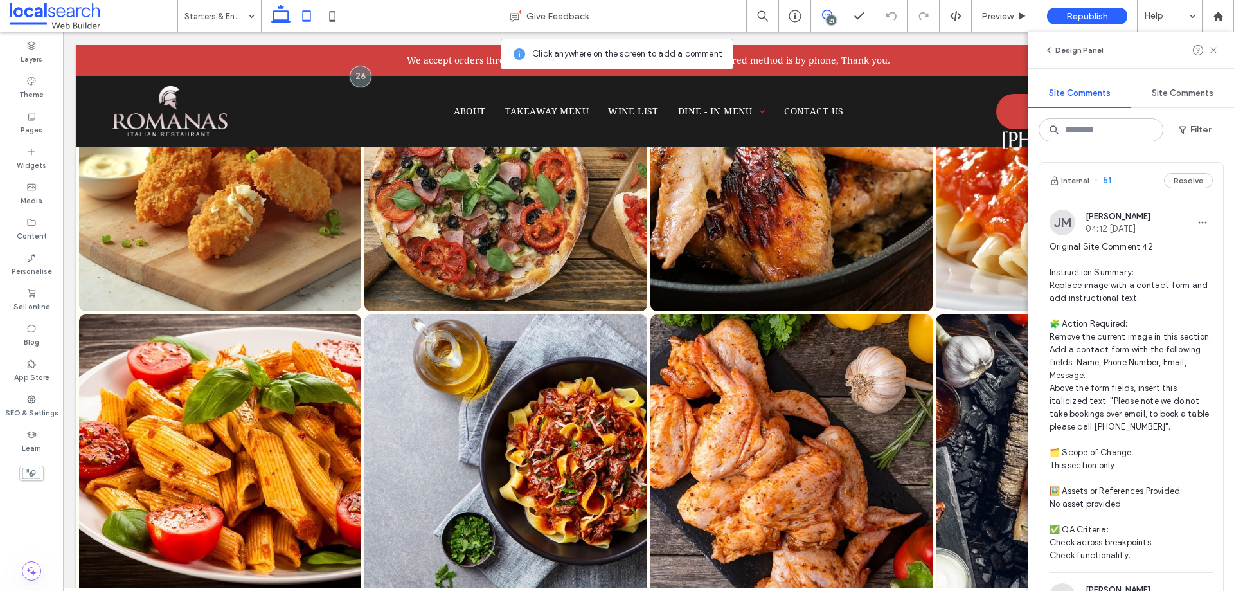
click at [301, 17] on icon at bounding box center [307, 16] width 26 height 26
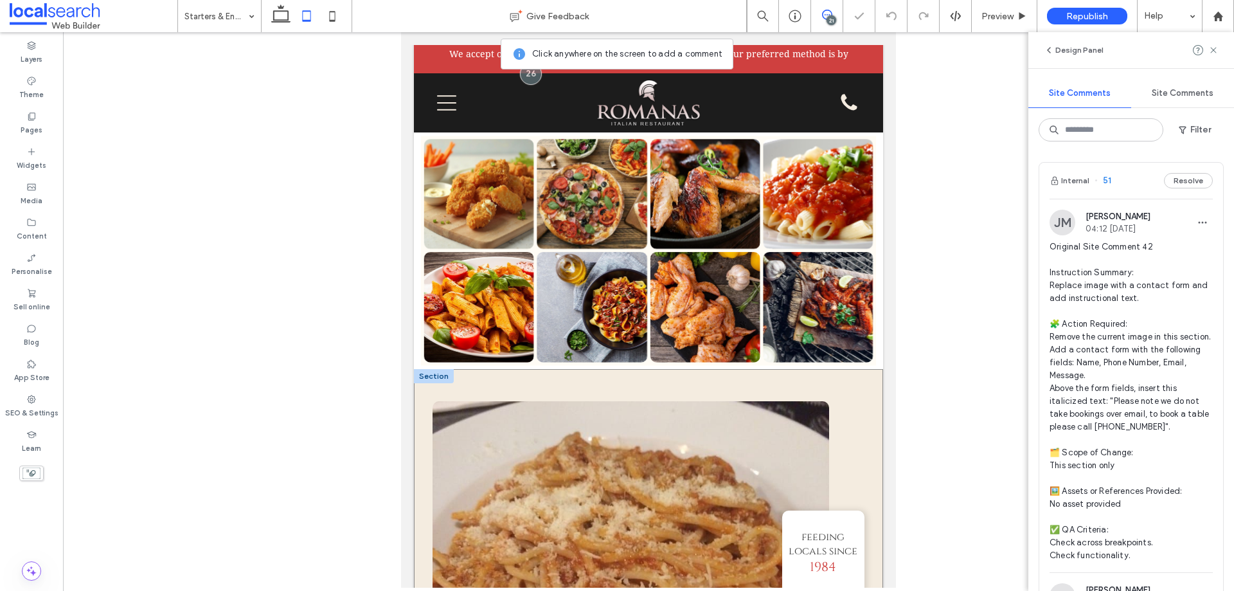
scroll to position [2016, 0]
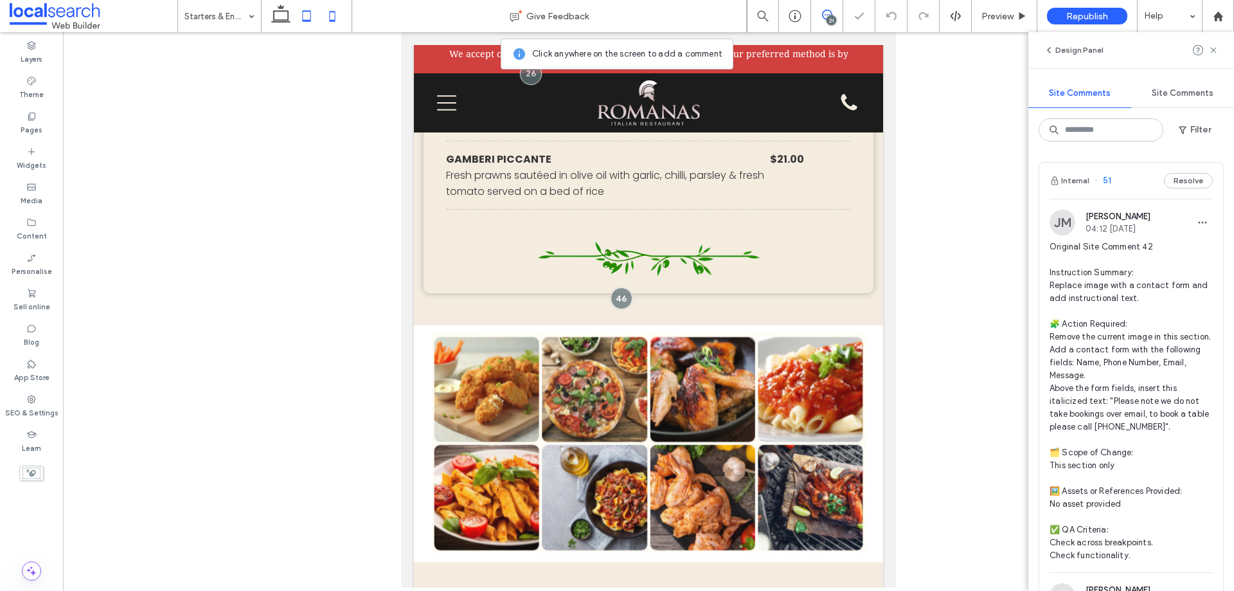
click at [331, 19] on icon at bounding box center [333, 16] width 26 height 26
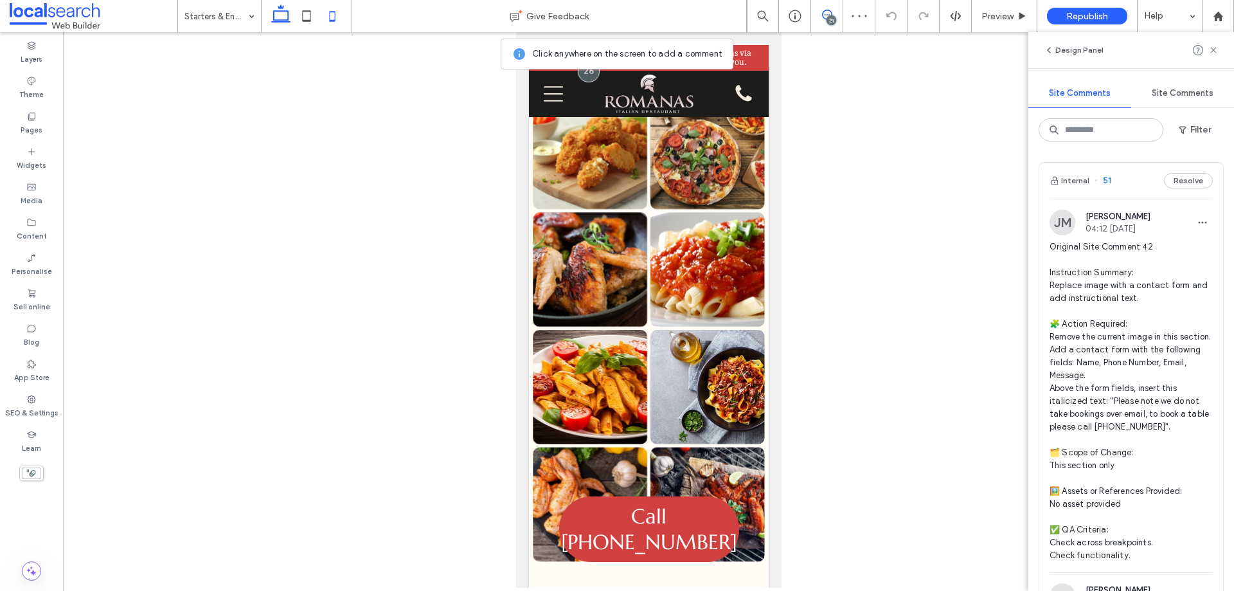
click at [277, 8] on icon at bounding box center [281, 16] width 26 height 26
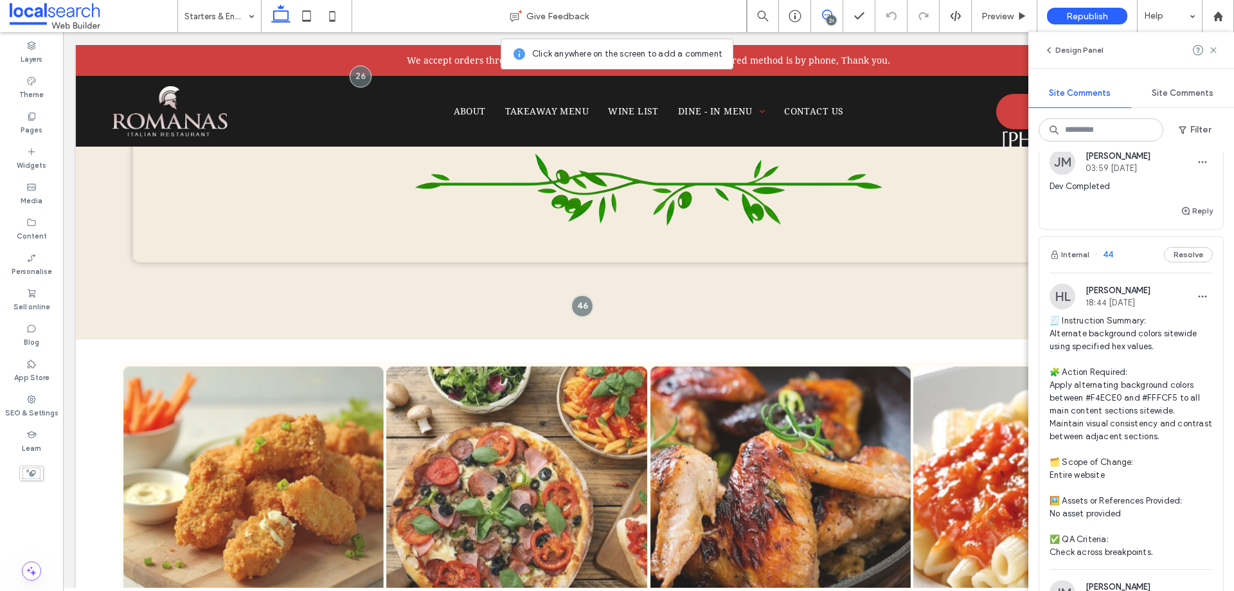
scroll to position [2122, 0]
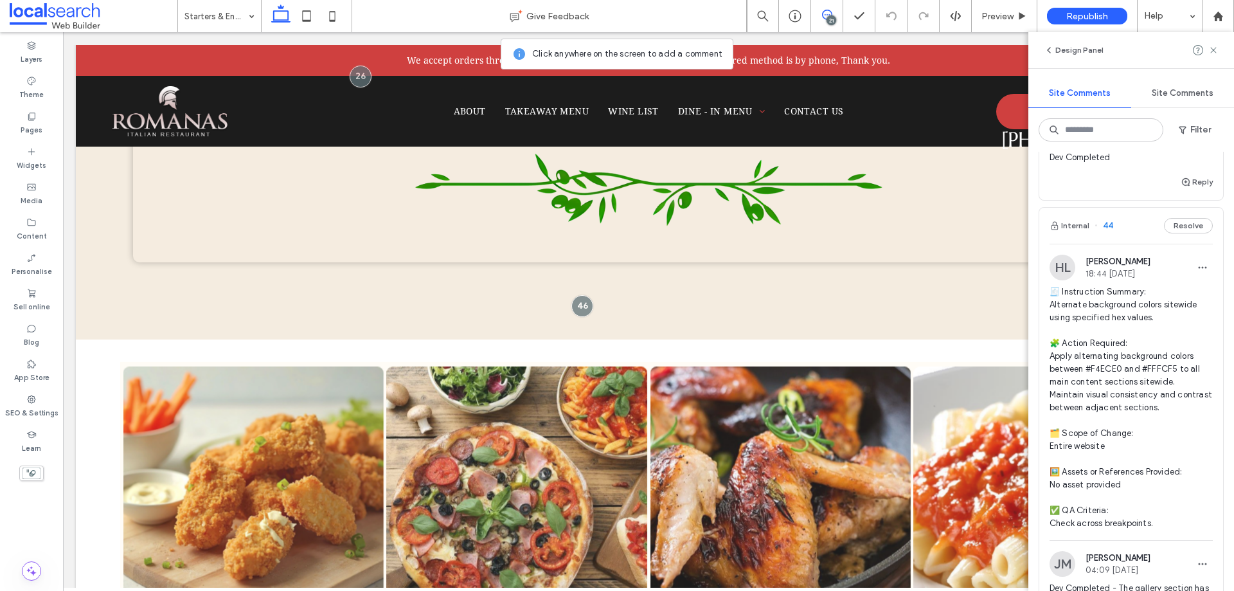
click at [1133, 244] on div "Internal 44 Resolve" at bounding box center [1132, 226] width 184 height 36
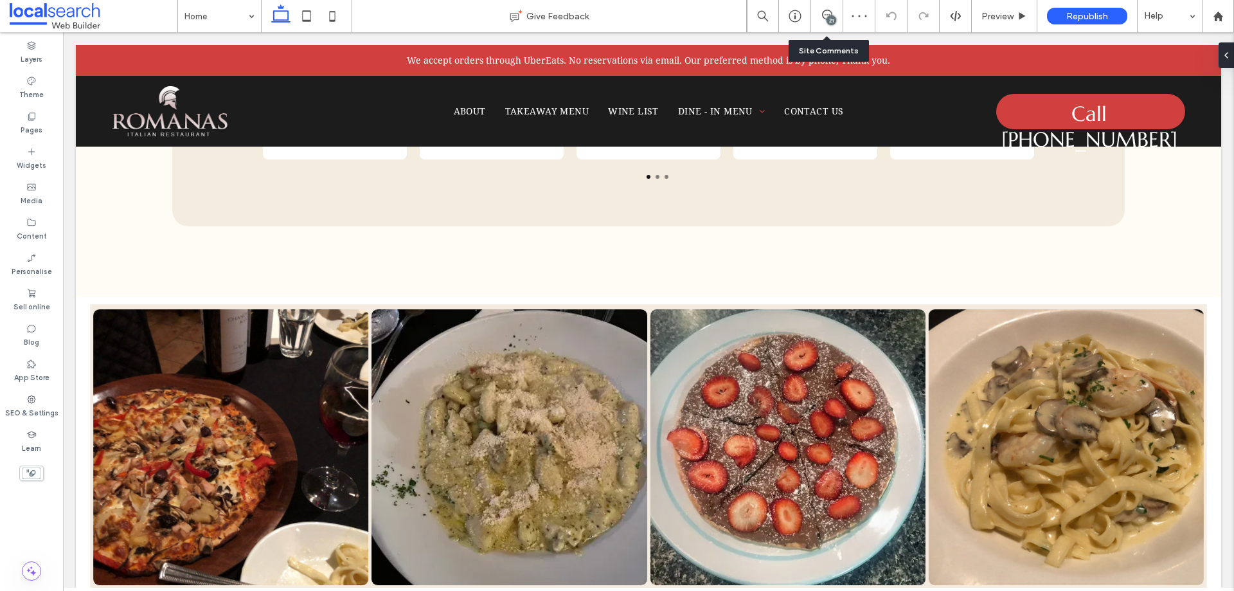
click at [824, 21] on div "21" at bounding box center [827, 16] width 32 height 13
click at [829, 10] on use at bounding box center [827, 15] width 10 height 10
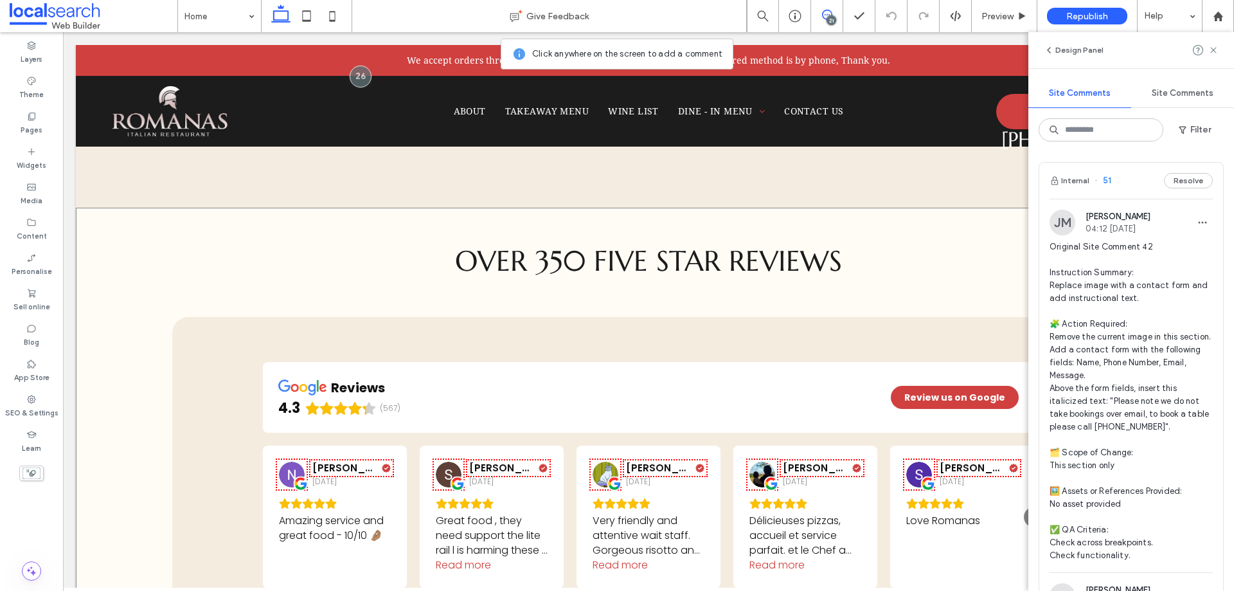
scroll to position [1849, 0]
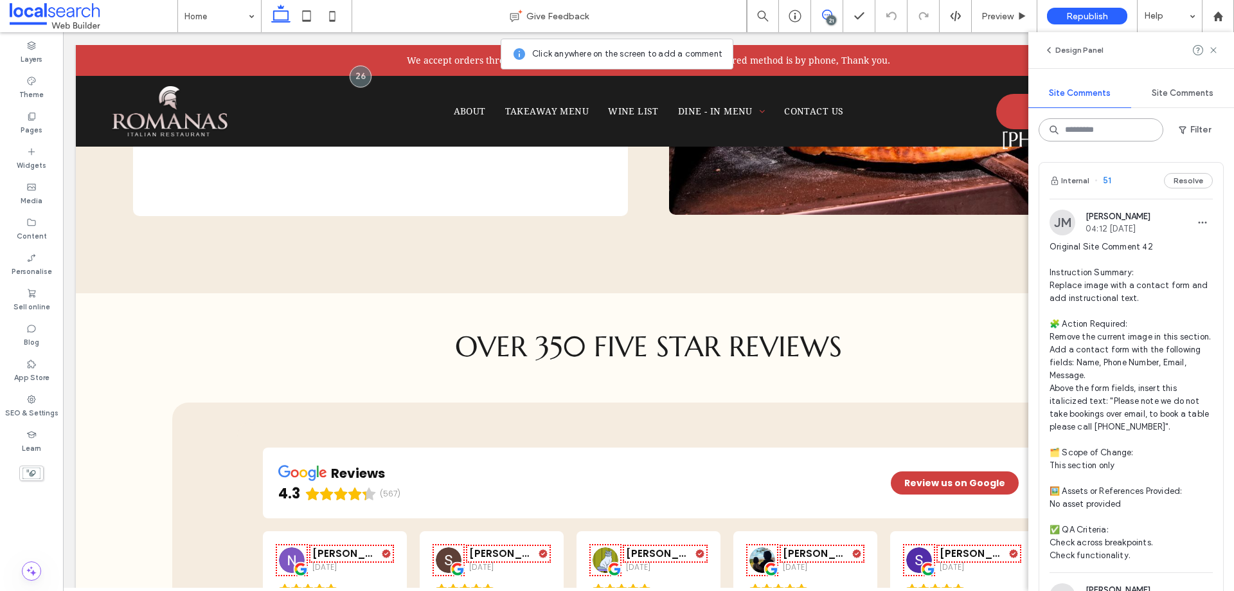
click at [1097, 133] on input at bounding box center [1101, 129] width 125 height 23
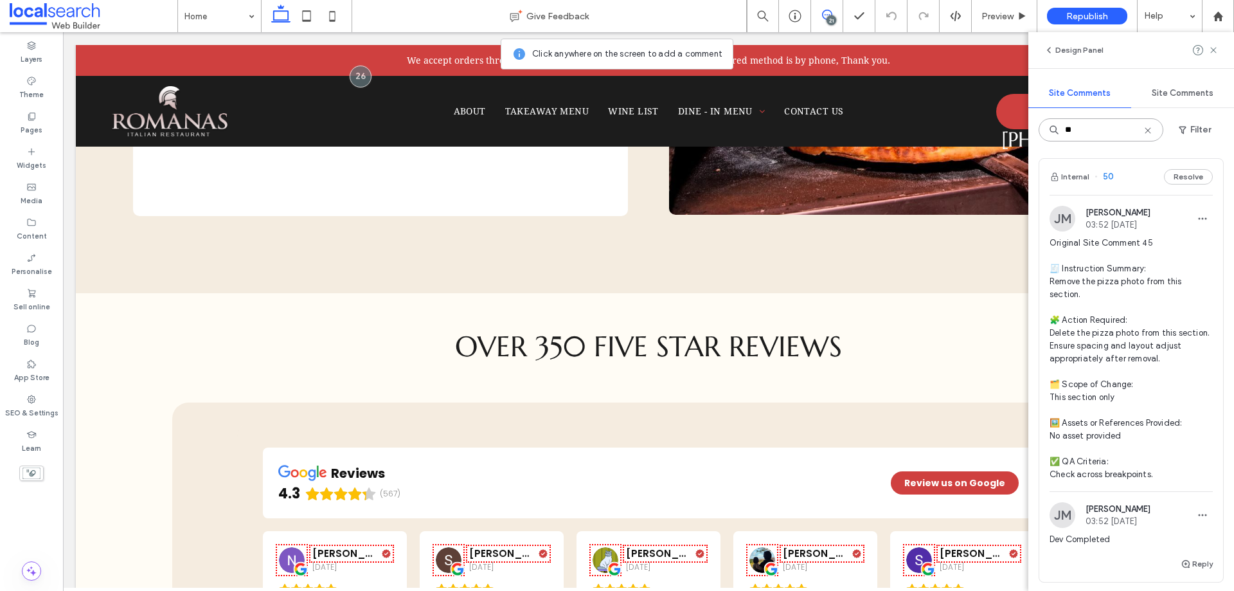
scroll to position [0, 0]
type input "**"
click at [1144, 129] on icon at bounding box center [1148, 130] width 10 height 10
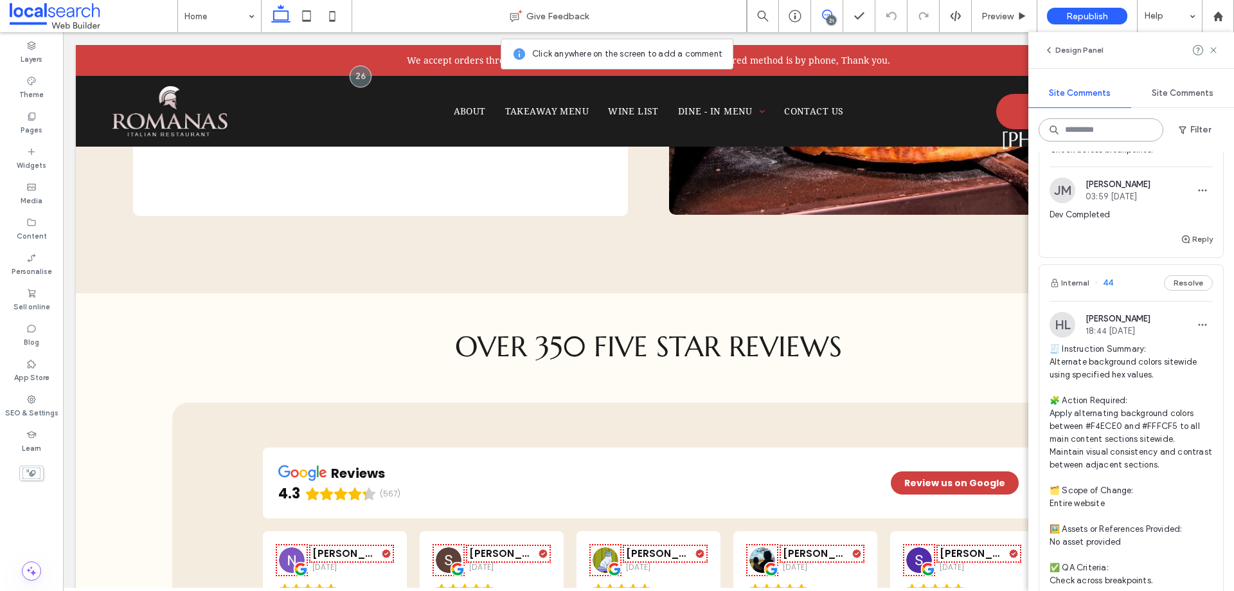
scroll to position [2122, 0]
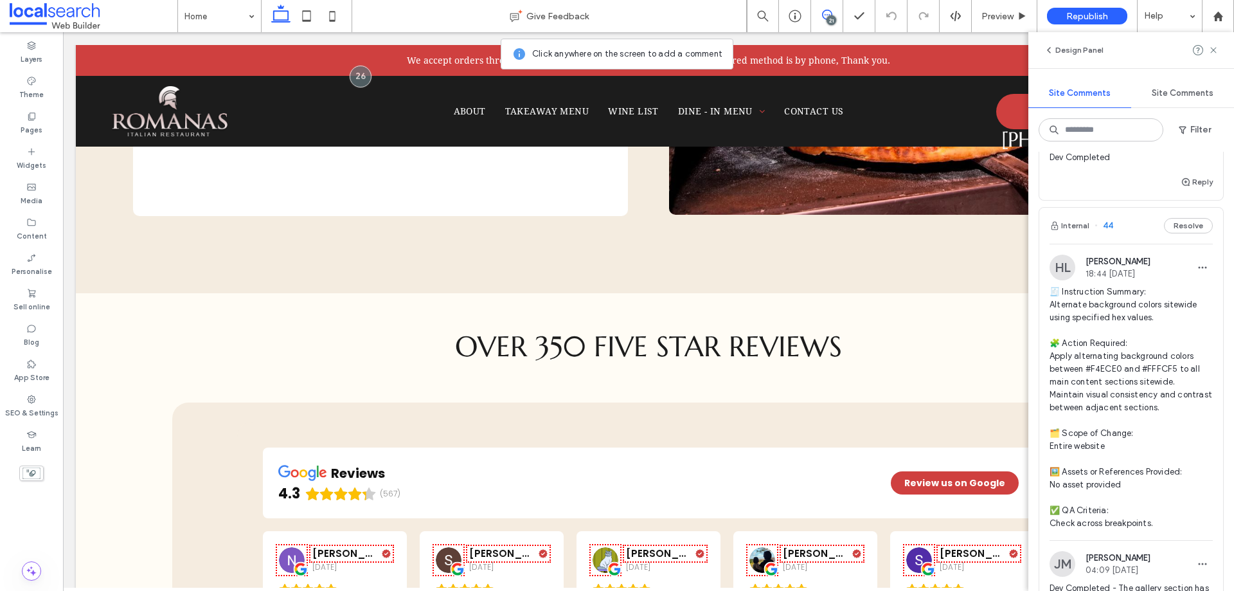
click at [1180, 448] on span "🧾 Instruction Summary: Alternate background colors sitewide using specified hex…" at bounding box center [1131, 407] width 163 height 244
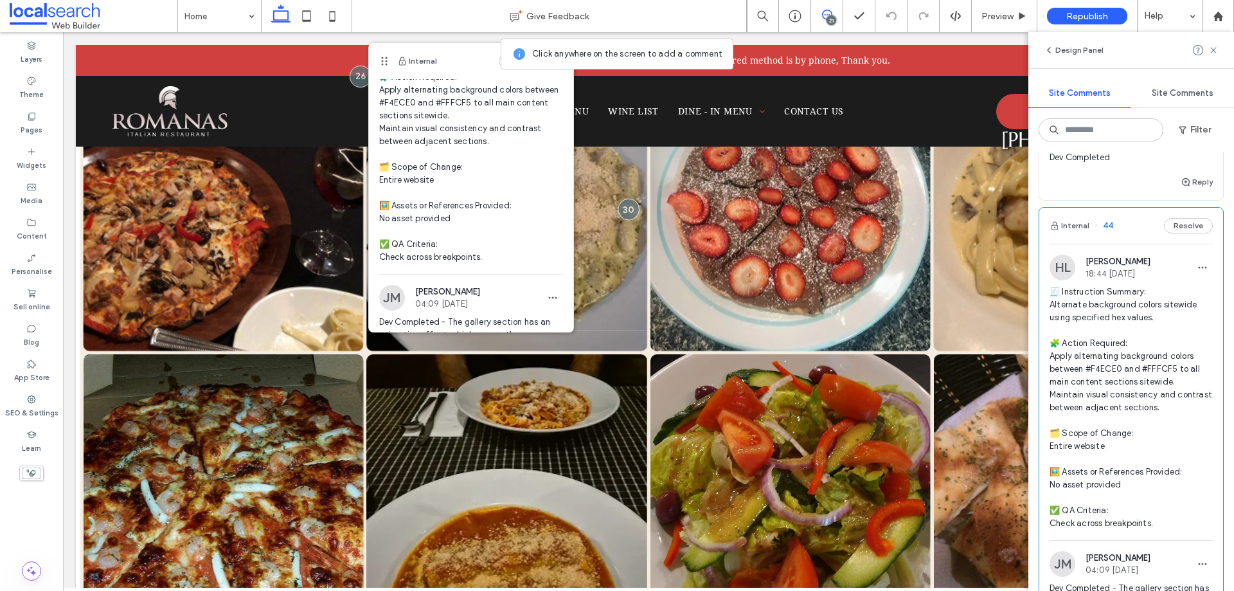
scroll to position [0, 0]
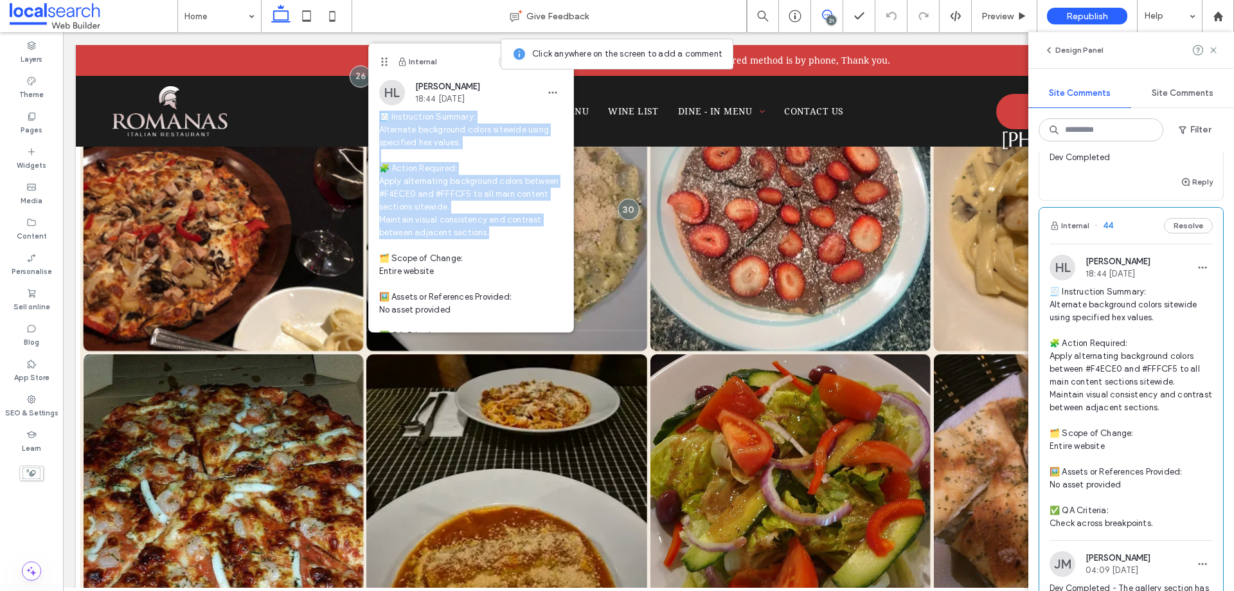
drag, startPoint x: 501, startPoint y: 231, endPoint x: 376, endPoint y: 119, distance: 168.0
click at [376, 119] on div "HL Hollie Lowry 18:44 Aug 7 2025 🧾 Instruction Summary: Alternate background co…" at bounding box center [471, 222] width 204 height 285
copy span "🧾 Instruction Summary: Alternate background colors sitewide using specified hex…"
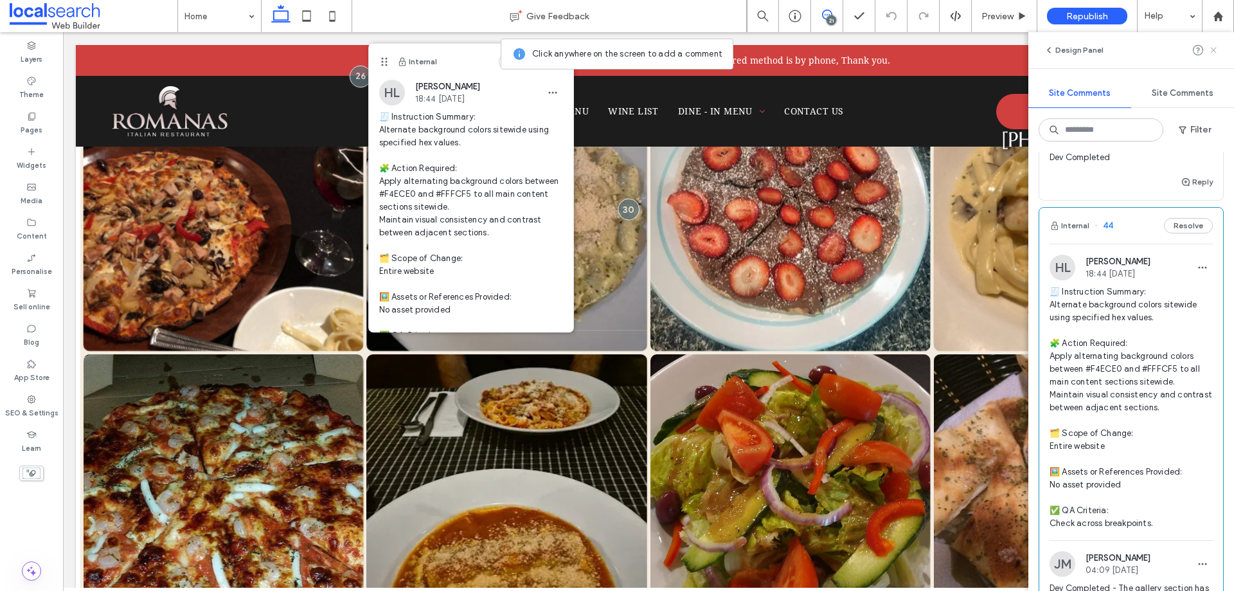
click at [1218, 45] on icon at bounding box center [1214, 50] width 10 height 10
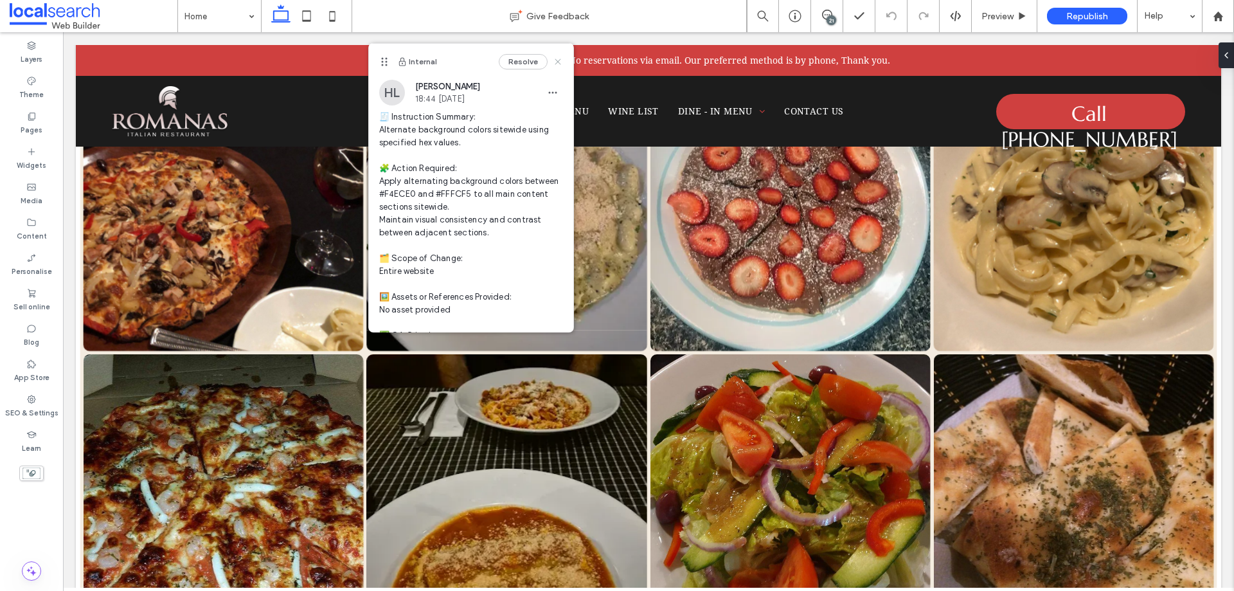
click at [553, 58] on icon at bounding box center [558, 62] width 10 height 10
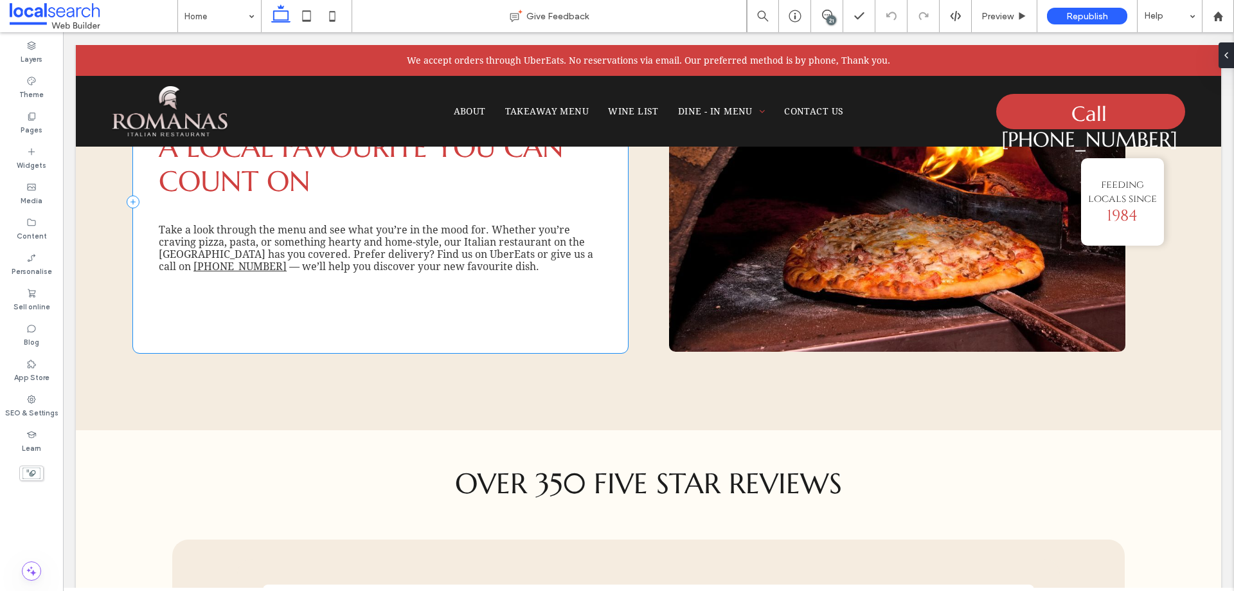
scroll to position [1697, 0]
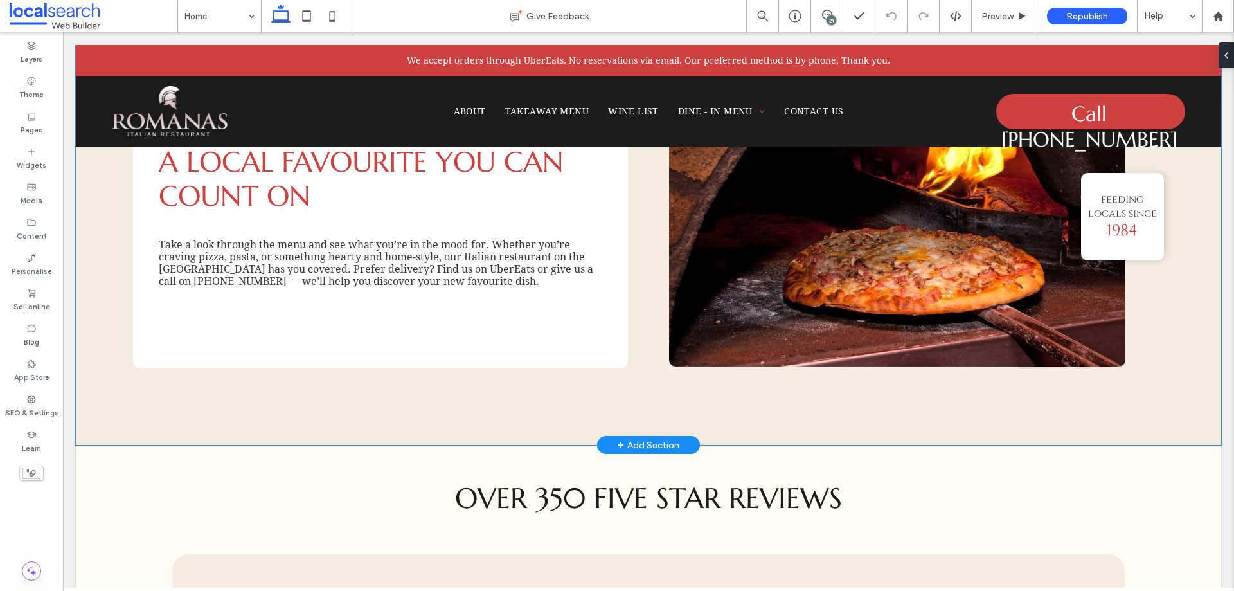
click at [89, 397] on div "A Local Favourite You Can Count On Take a look through the menu and see what yo…" at bounding box center [649, 216] width 1146 height 457
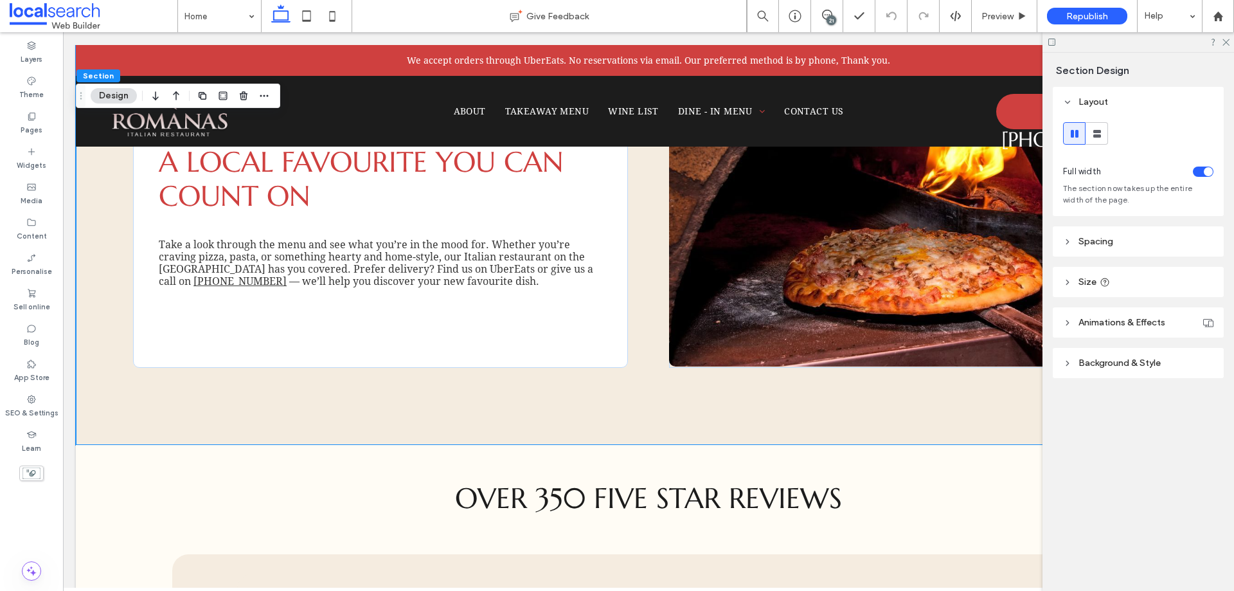
click at [1137, 364] on span "Background & Style" at bounding box center [1120, 362] width 82 height 11
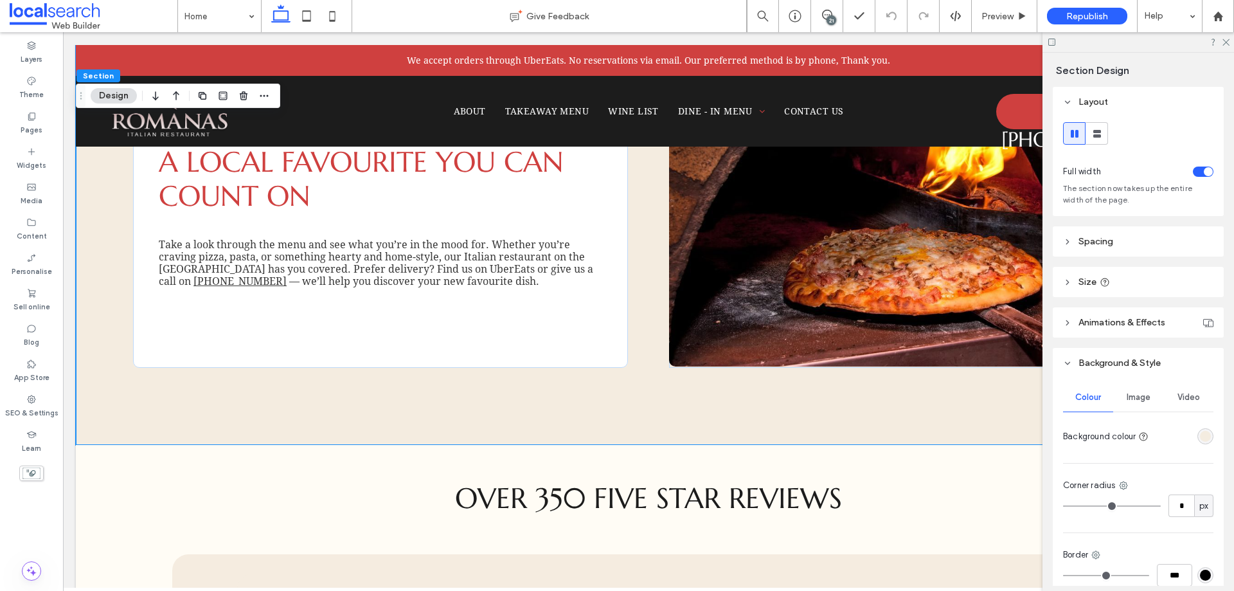
click at [1204, 438] on div "rgba(244, 236, 224, 1)" at bounding box center [1205, 436] width 11 height 11
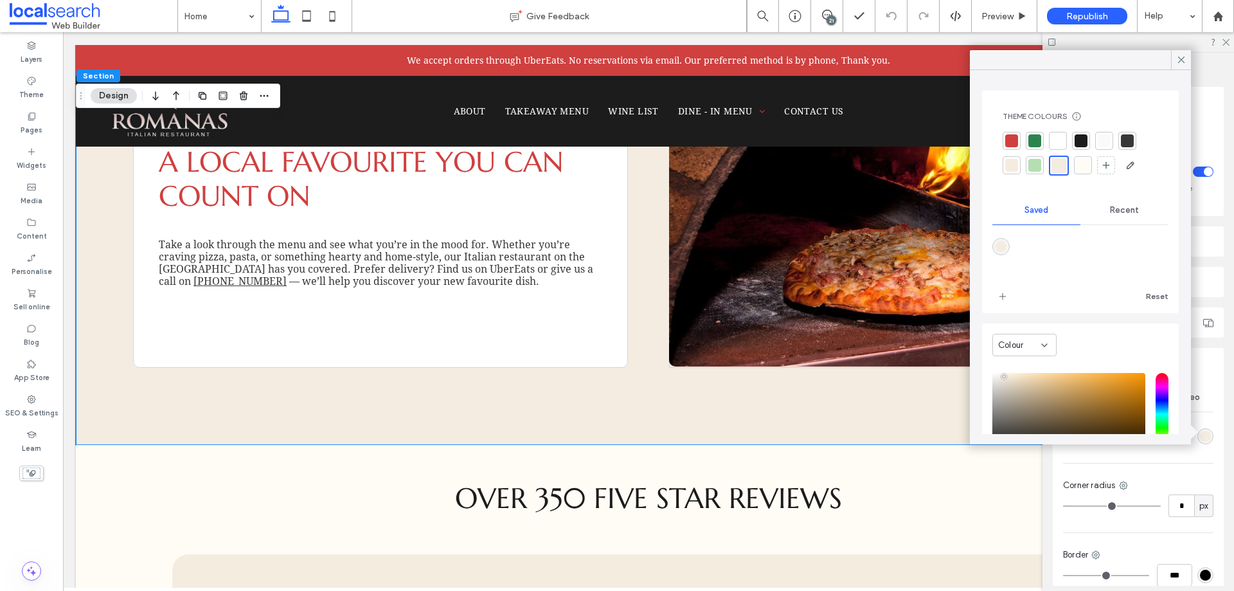
scroll to position [103, 0]
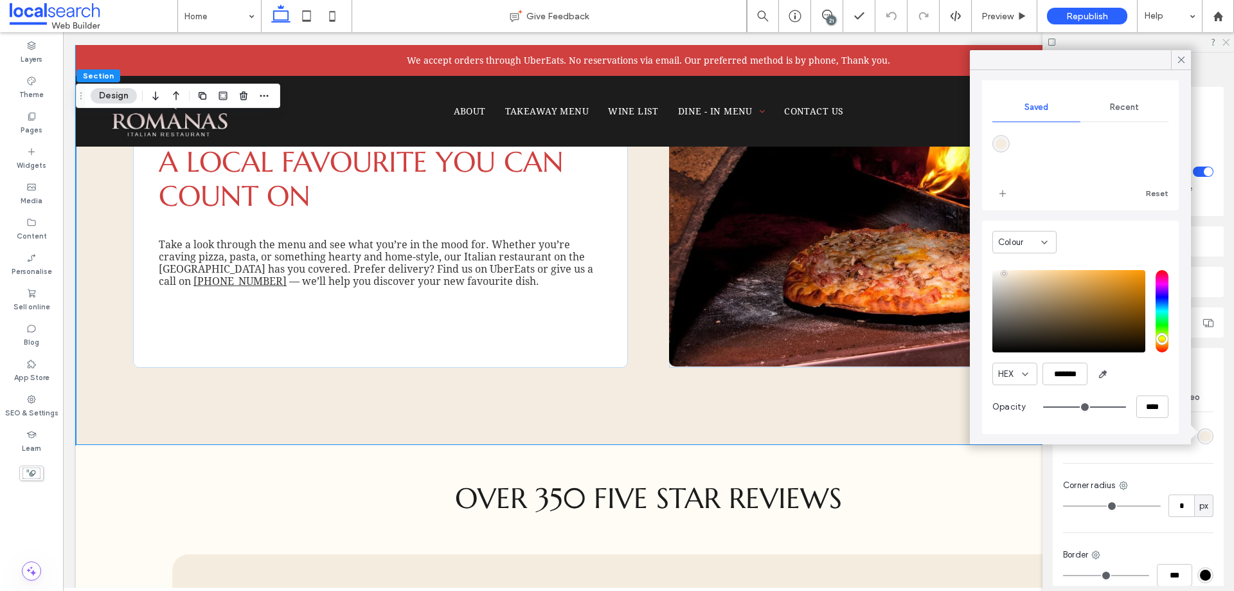
click at [1226, 44] on icon at bounding box center [1226, 41] width 8 height 8
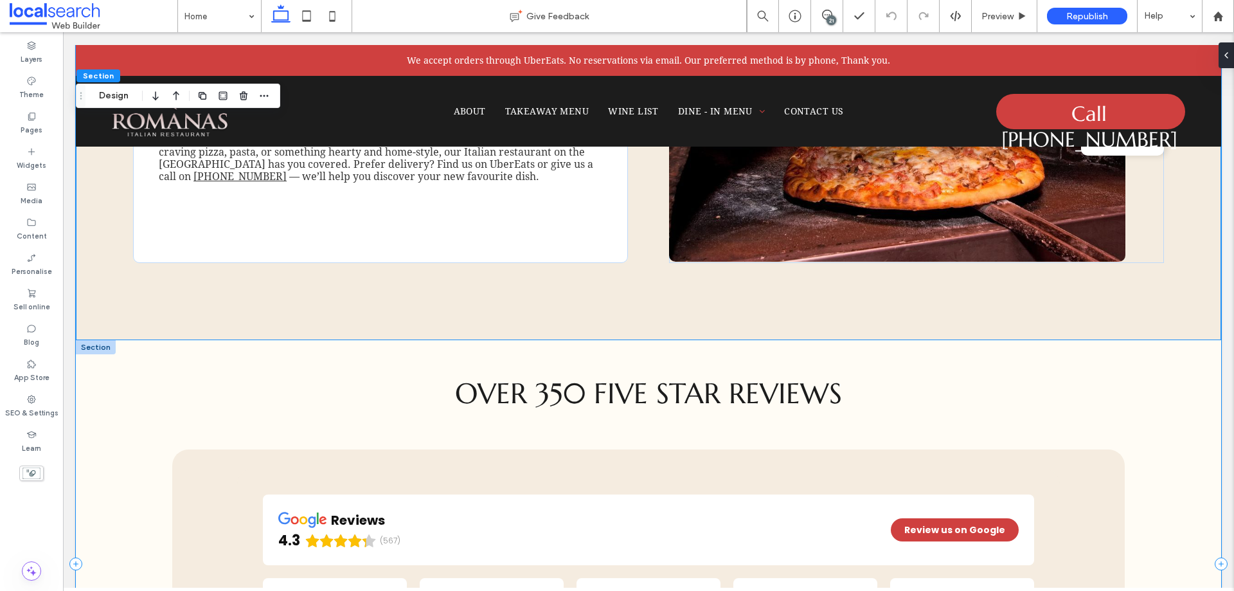
scroll to position [1890, 0]
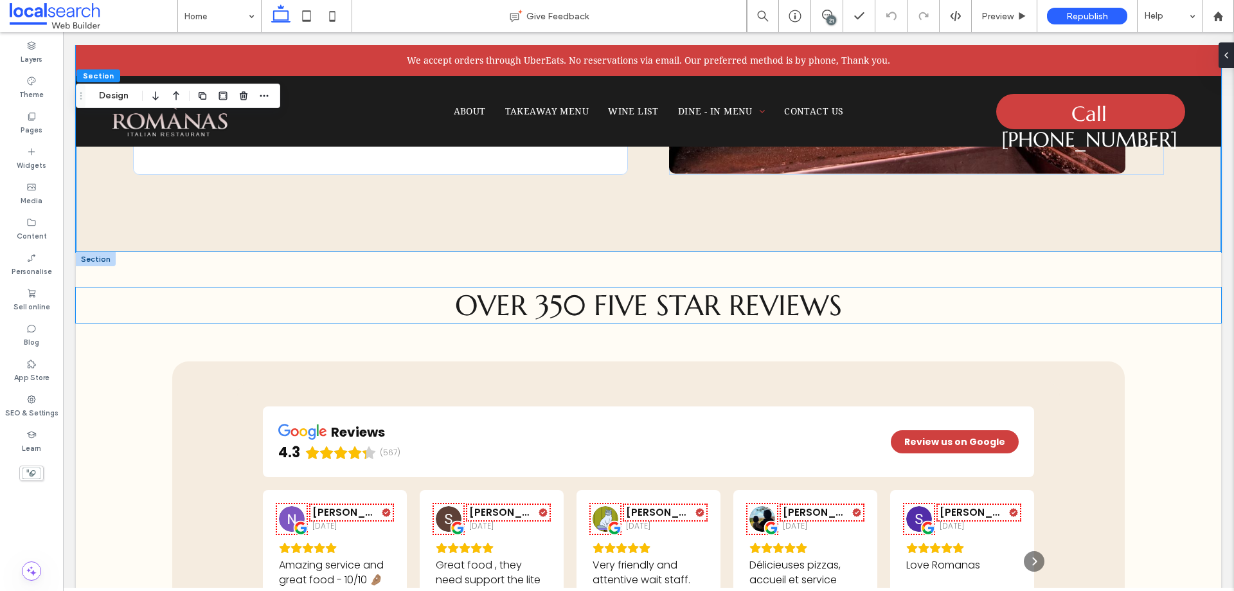
click at [133, 305] on h3 "Over 350 five star reviews" at bounding box center [649, 304] width 1146 height 35
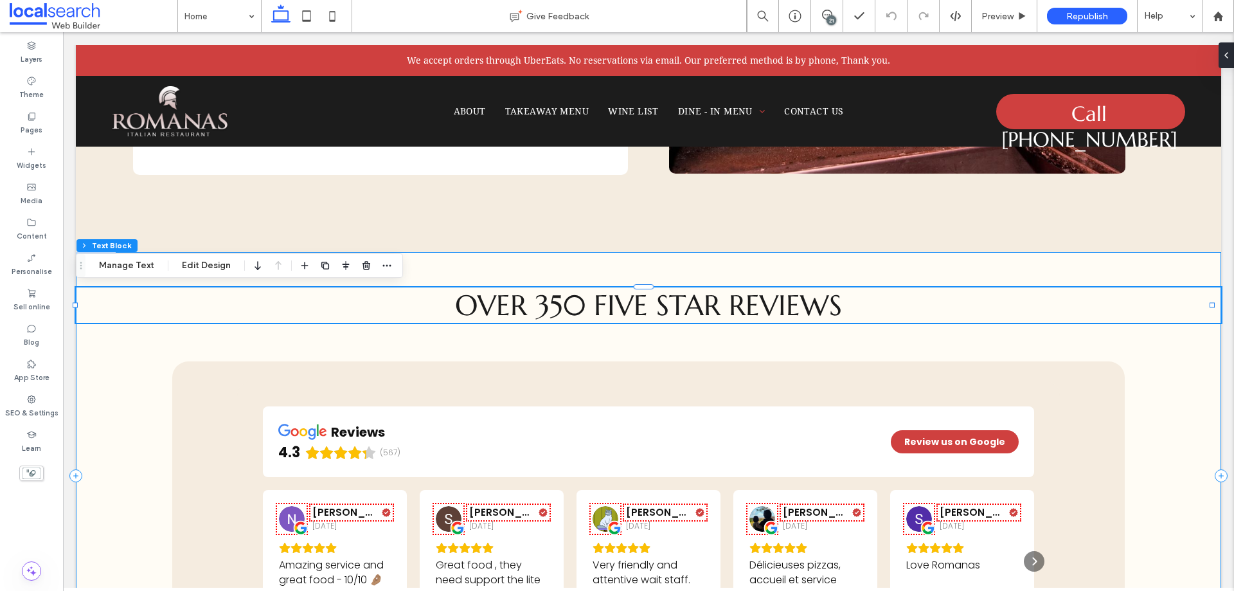
click at [118, 352] on div "Over 350 five star reviews reviews 4.3 (567) Review us on Google Natalie April …" at bounding box center [649, 475] width 1146 height 447
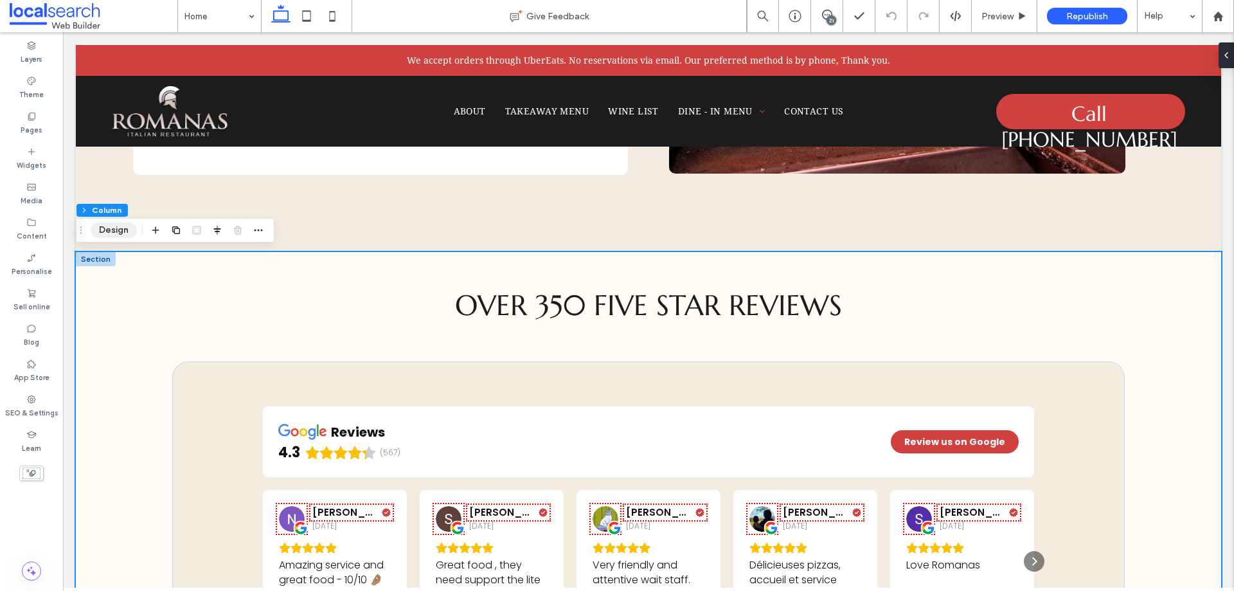
click at [119, 231] on button "Design" at bounding box center [114, 229] width 46 height 15
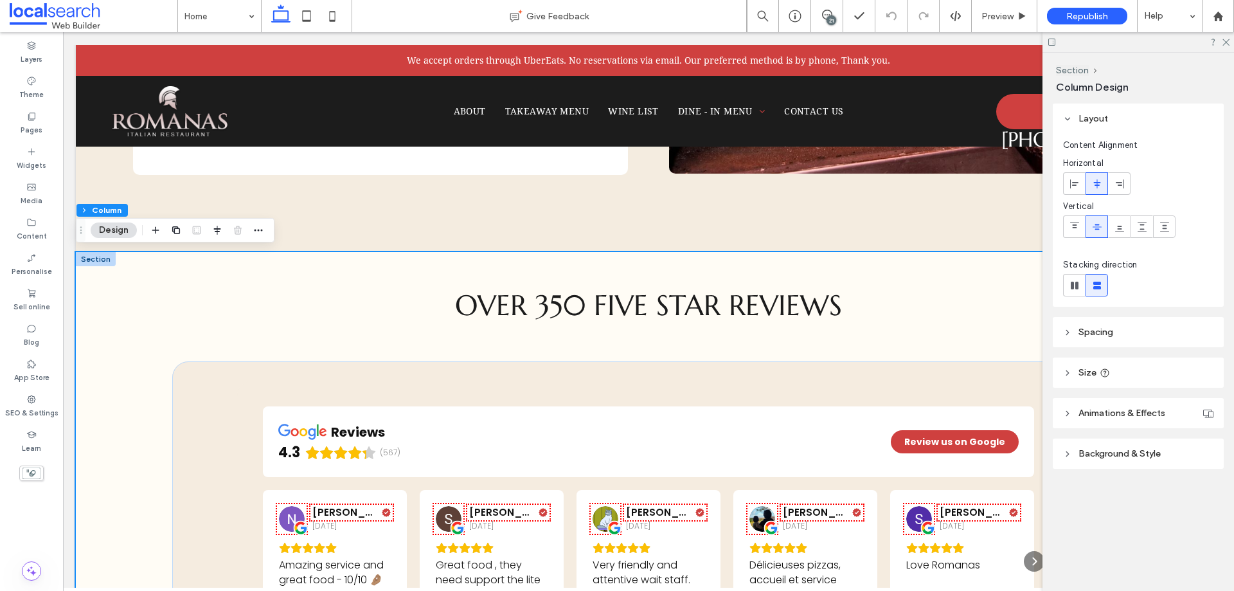
click at [1133, 446] on header "Background & Style" at bounding box center [1138, 453] width 171 height 30
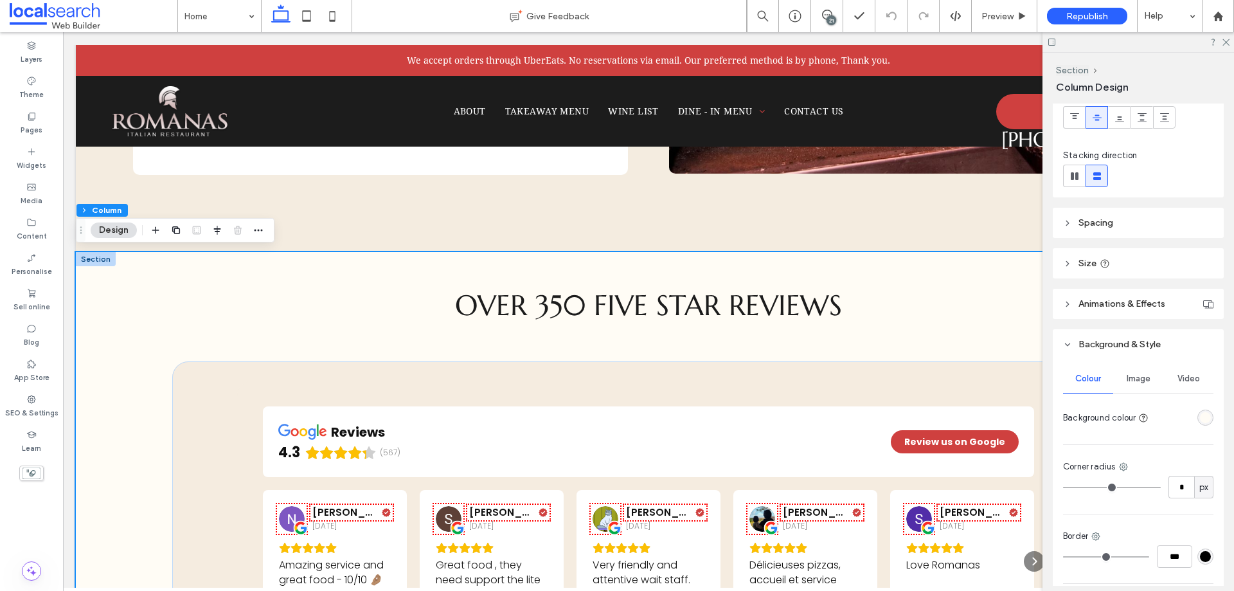
scroll to position [193, 0]
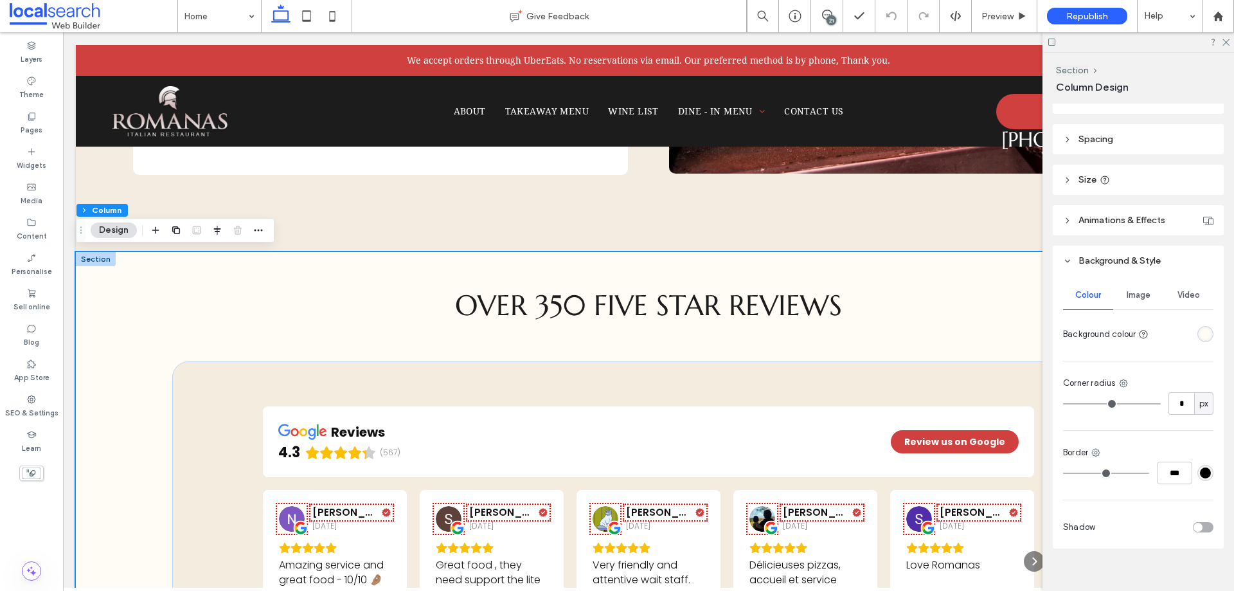
click at [1139, 306] on div "Image" at bounding box center [1139, 295] width 50 height 28
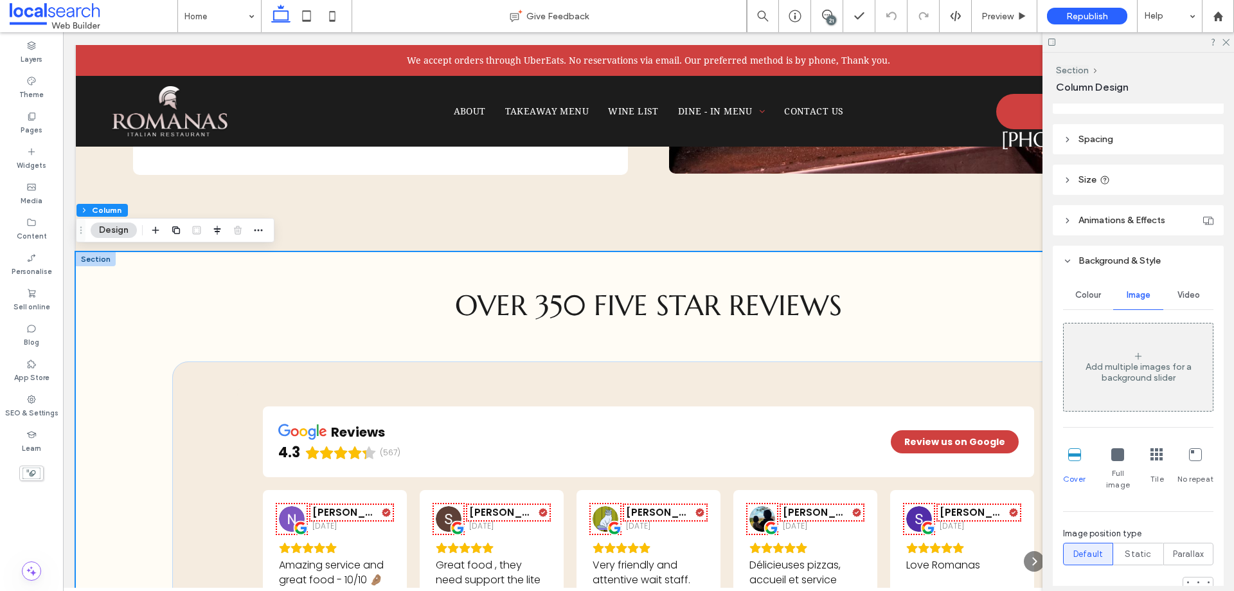
click at [1092, 306] on div "Colour" at bounding box center [1088, 295] width 50 height 28
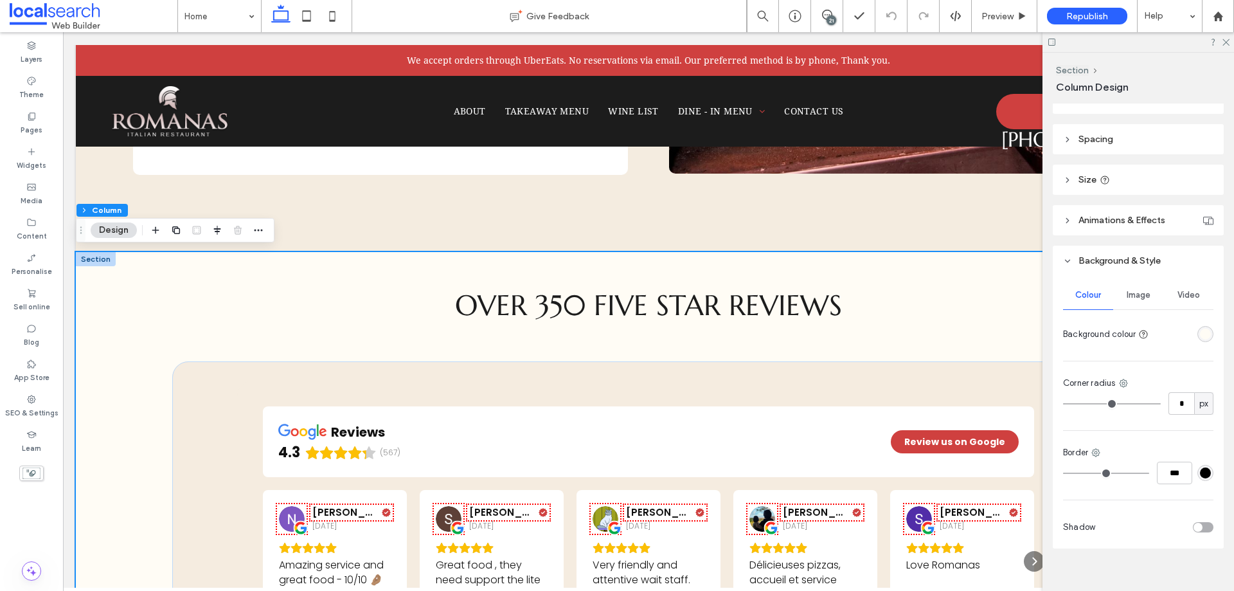
click at [1198, 330] on div "rgba(255, 252, 245, 1)" at bounding box center [1206, 334] width 16 height 16
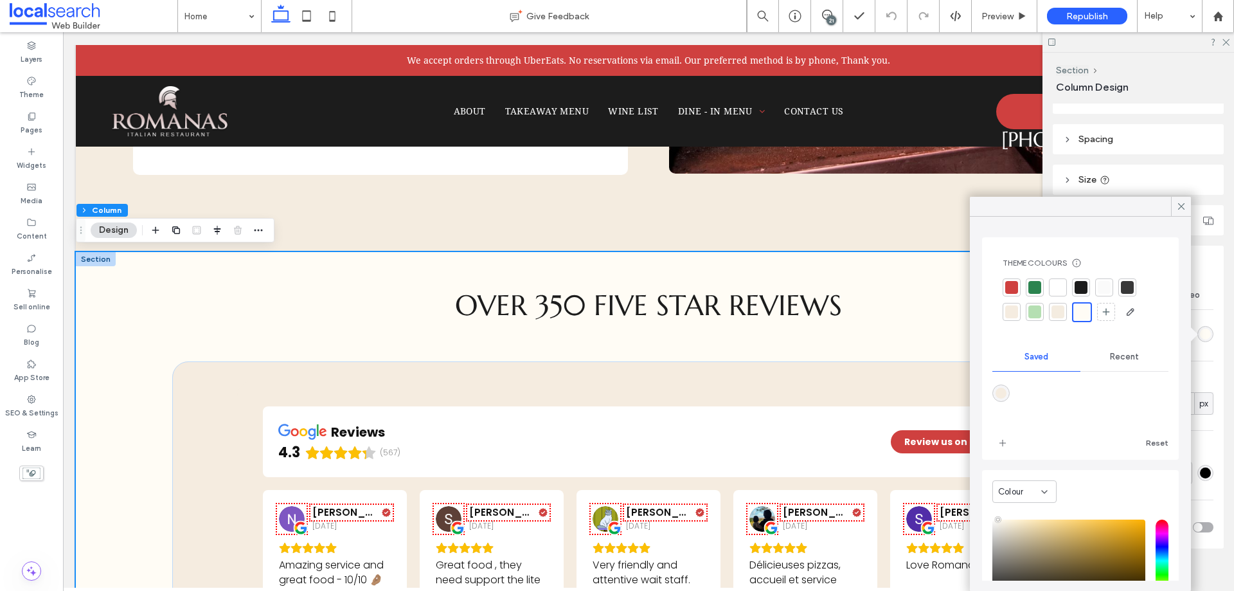
scroll to position [103, 0]
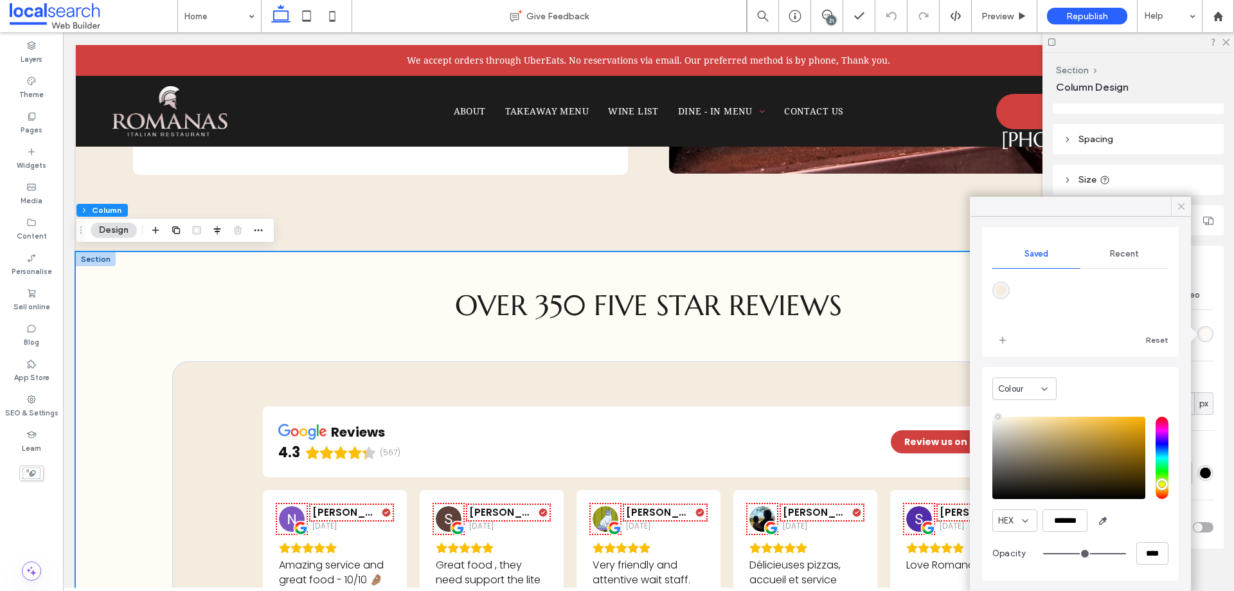
click at [1178, 206] on icon at bounding box center [1182, 207] width 12 height 12
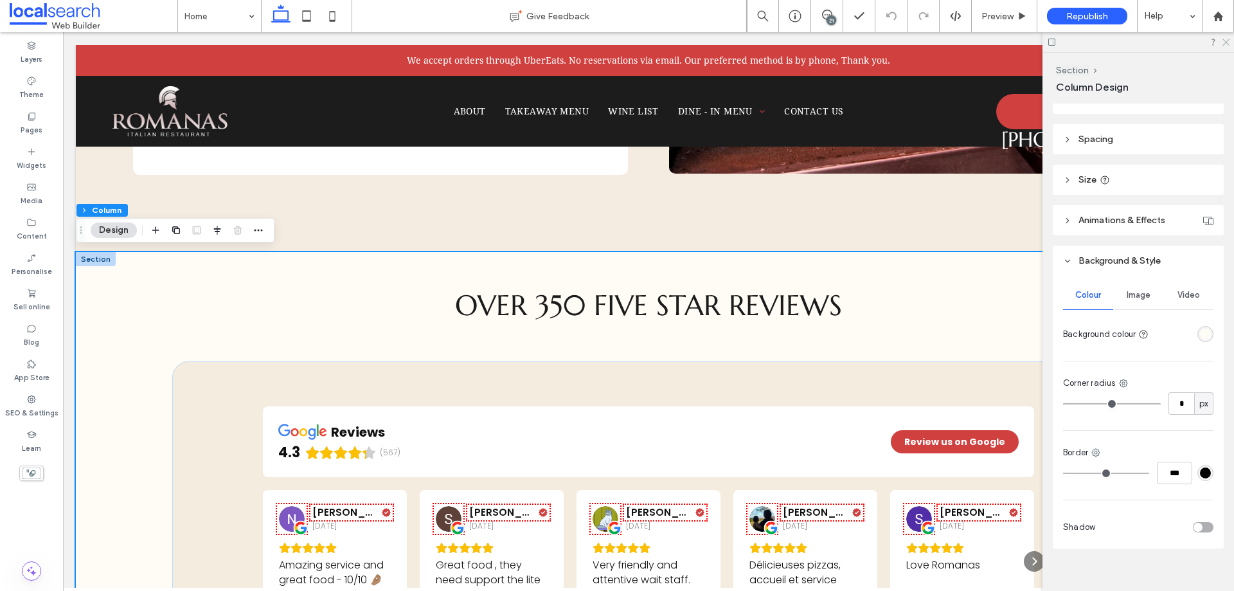
click at [1226, 43] on use at bounding box center [1226, 42] width 7 height 7
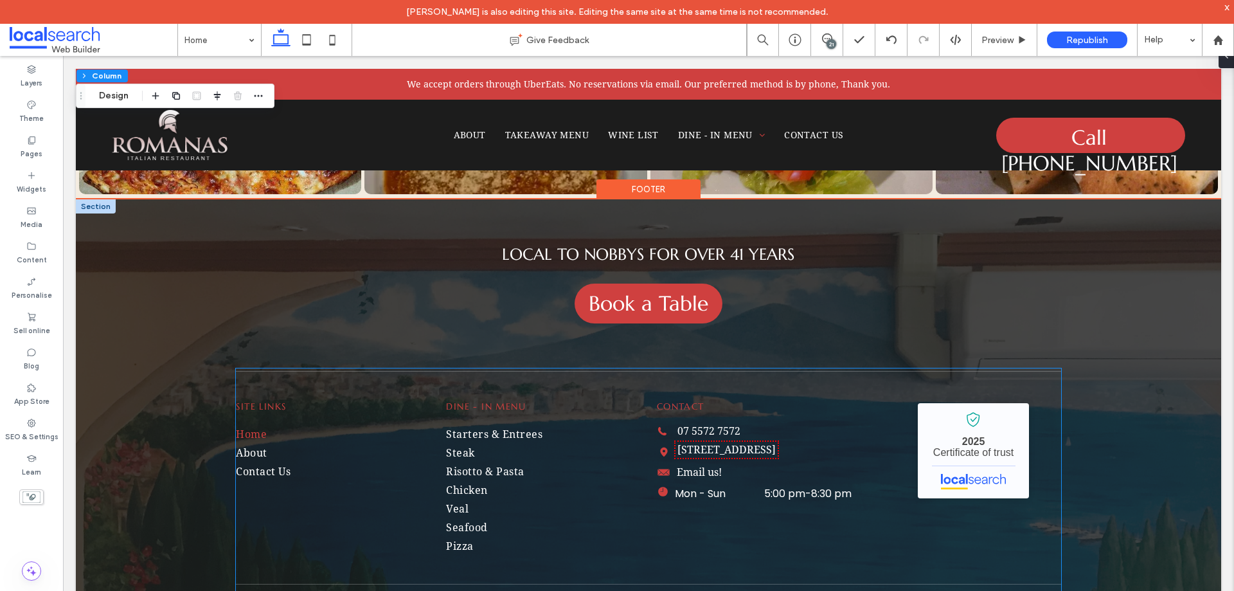
scroll to position [3191, 0]
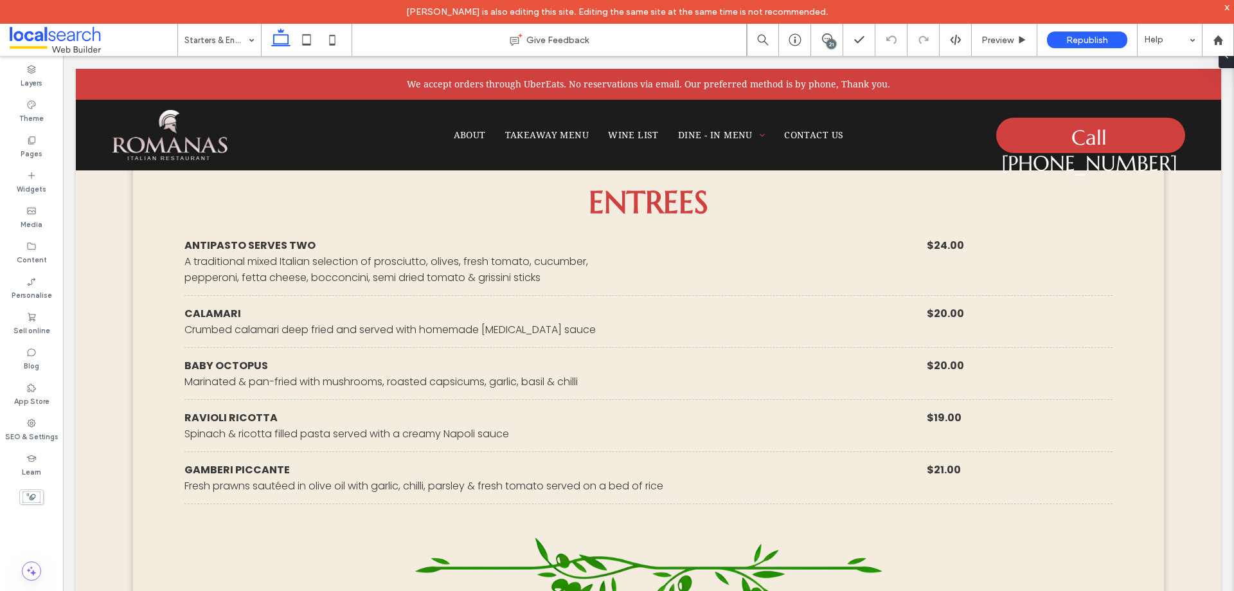
scroll to position [1607, 0]
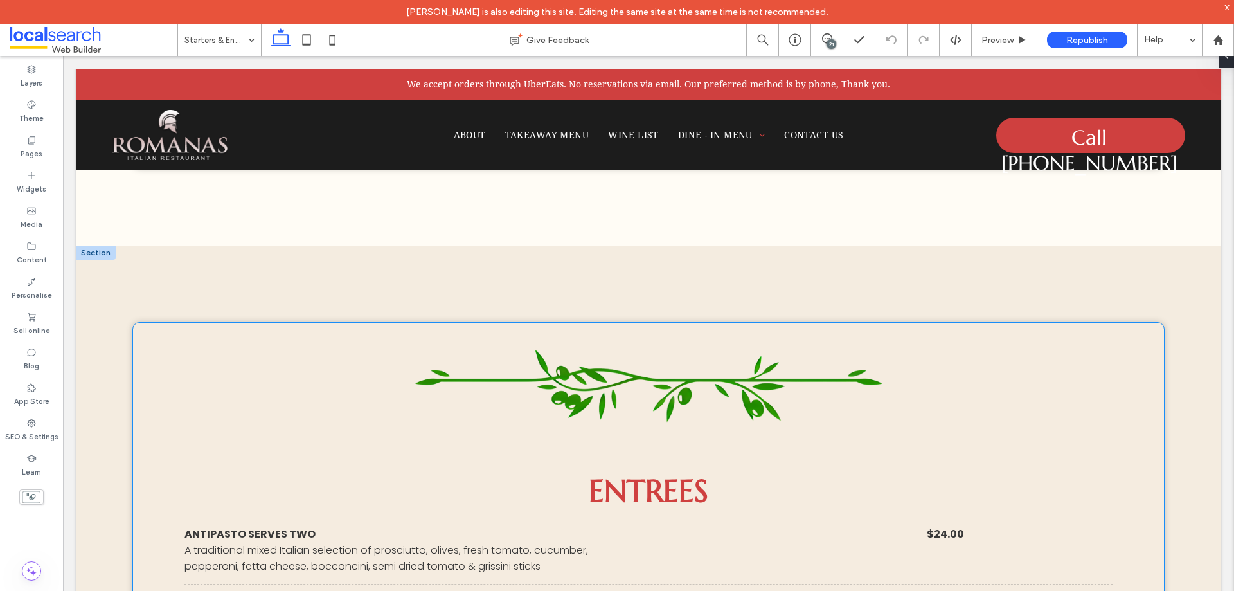
click at [168, 303] on button "Design" at bounding box center [170, 301] width 46 height 15
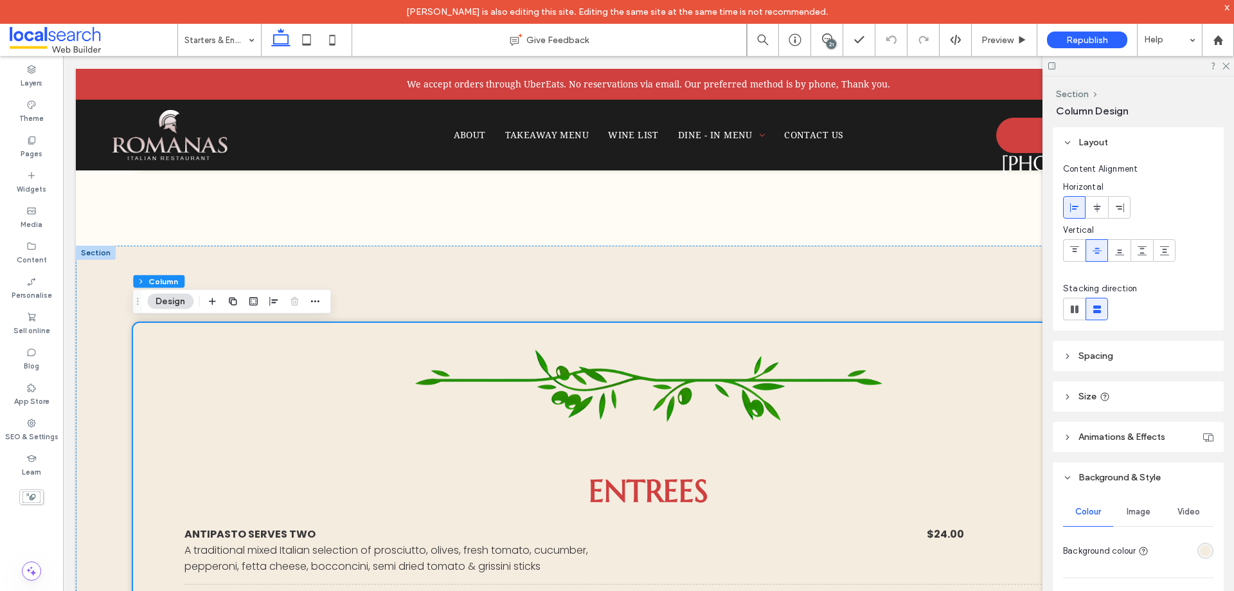
click at [1202, 546] on div "rgba(245, 236, 224, 1)" at bounding box center [1205, 550] width 11 height 11
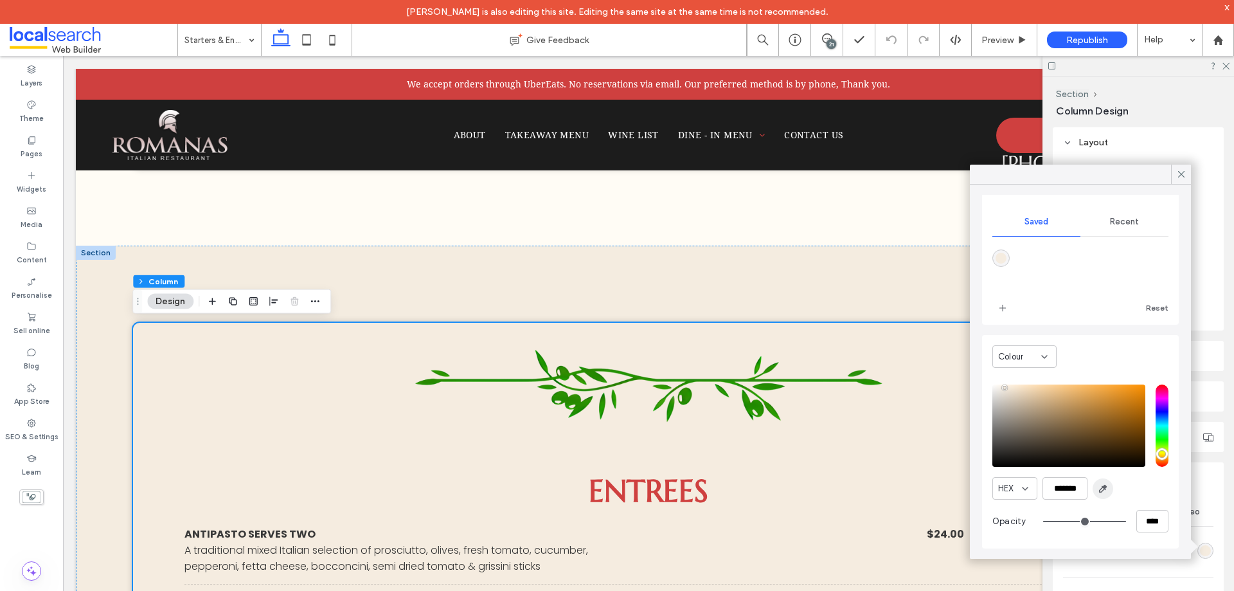
scroll to position [0, 0]
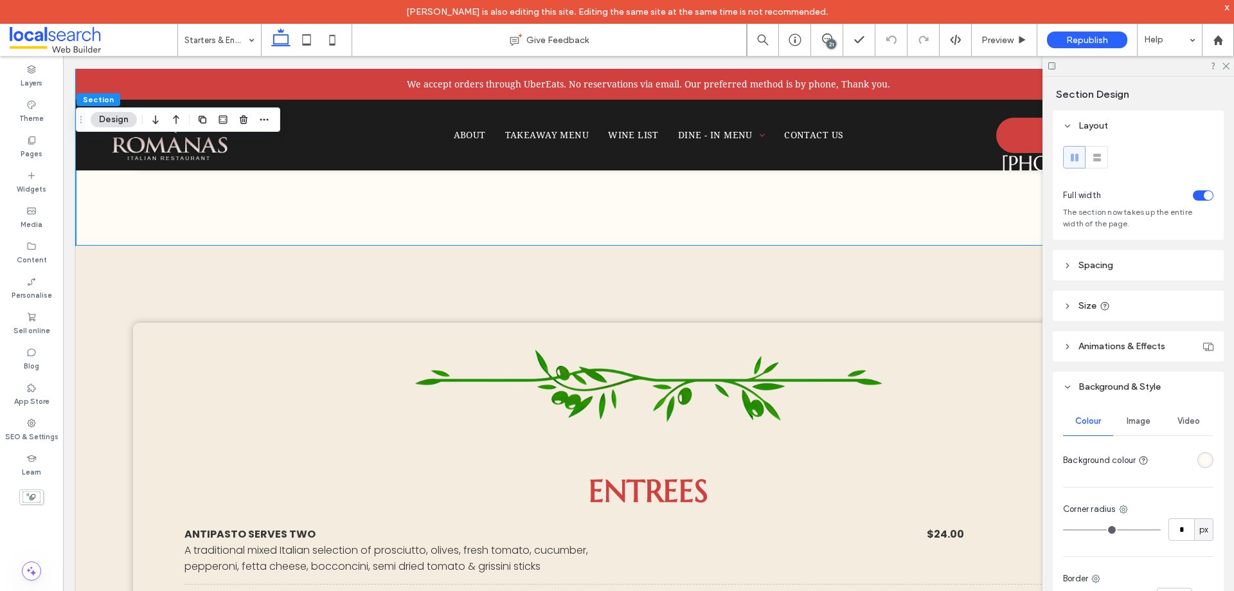
click at [1200, 460] on div "rgba(255, 252, 245, 1)" at bounding box center [1205, 460] width 11 height 11
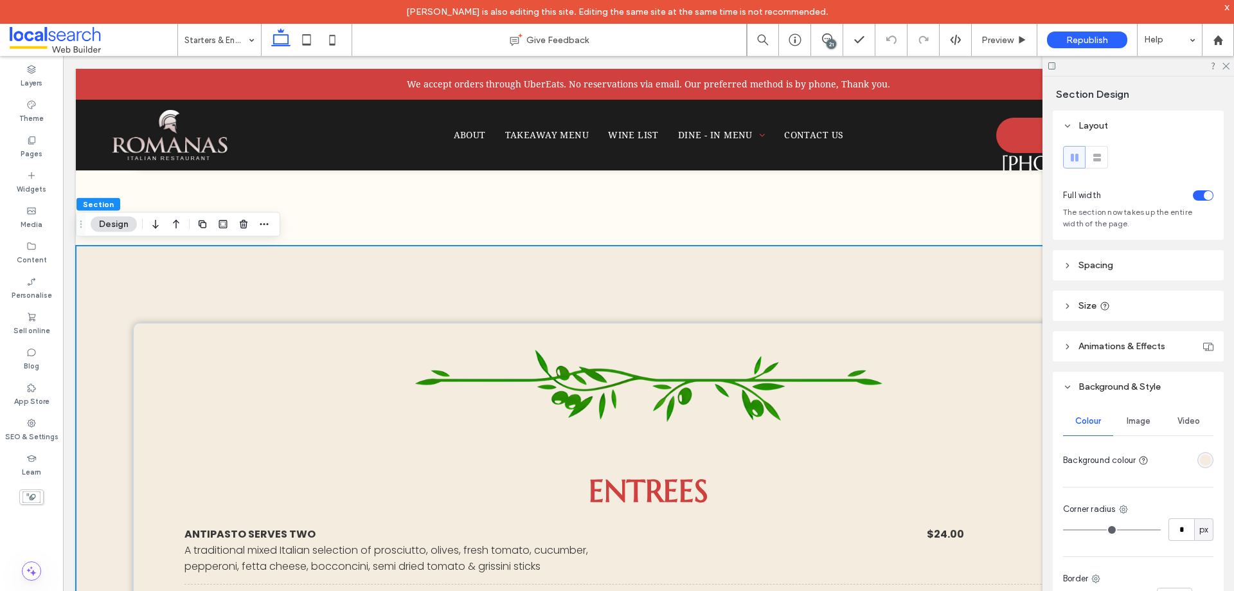
click at [1205, 464] on div "rgba(244, 236, 224, 1)" at bounding box center [1206, 460] width 16 height 16
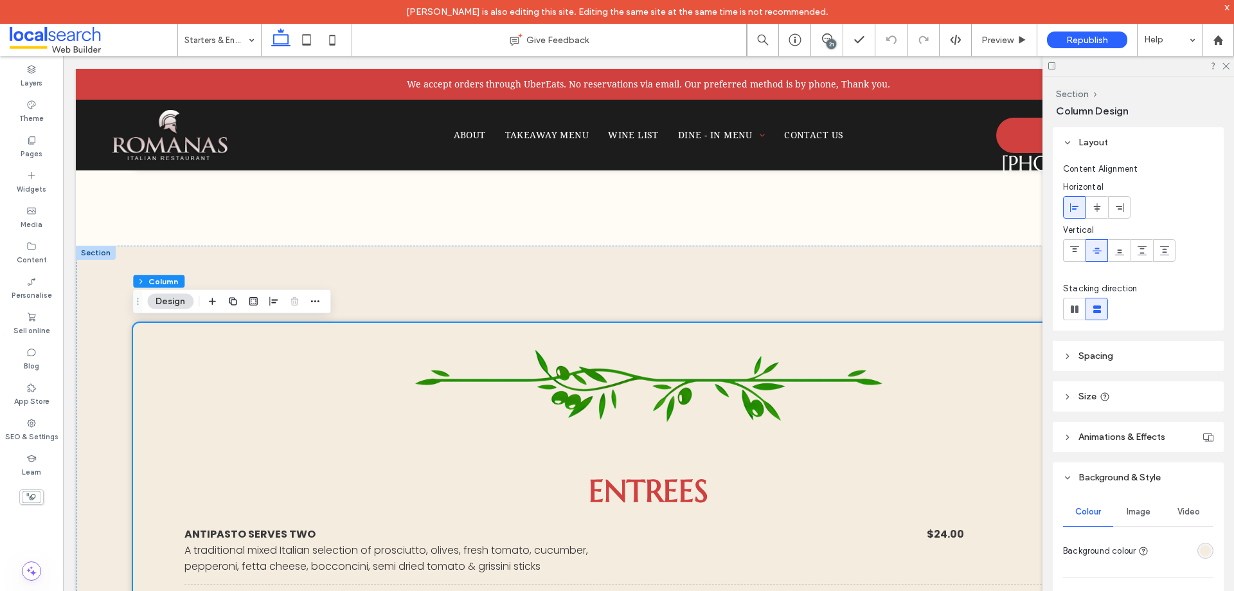
click at [1200, 552] on div "rgba(245, 236, 224, 1)" at bounding box center [1205, 550] width 11 height 11
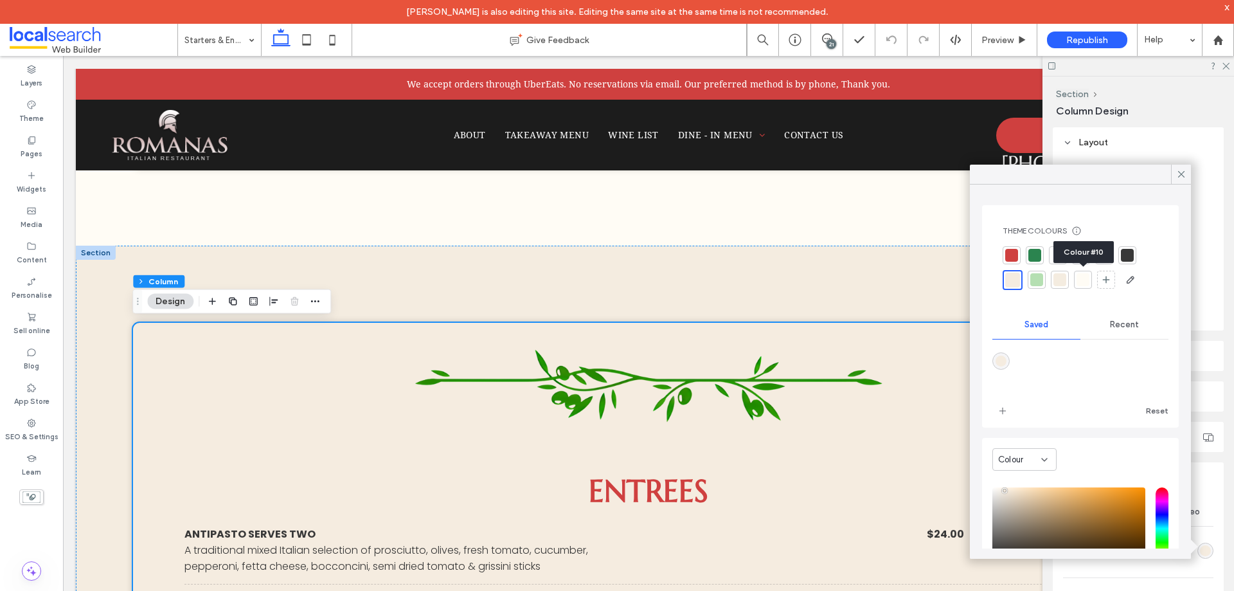
click at [1086, 283] on div at bounding box center [1083, 279] width 13 height 13
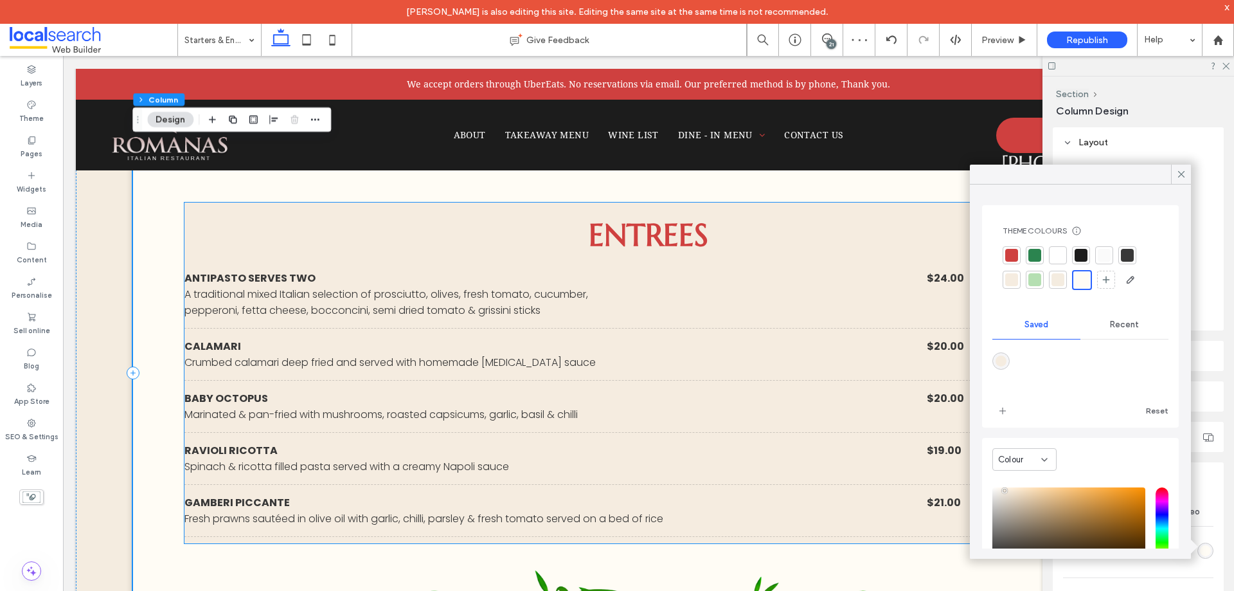
scroll to position [1800, 0]
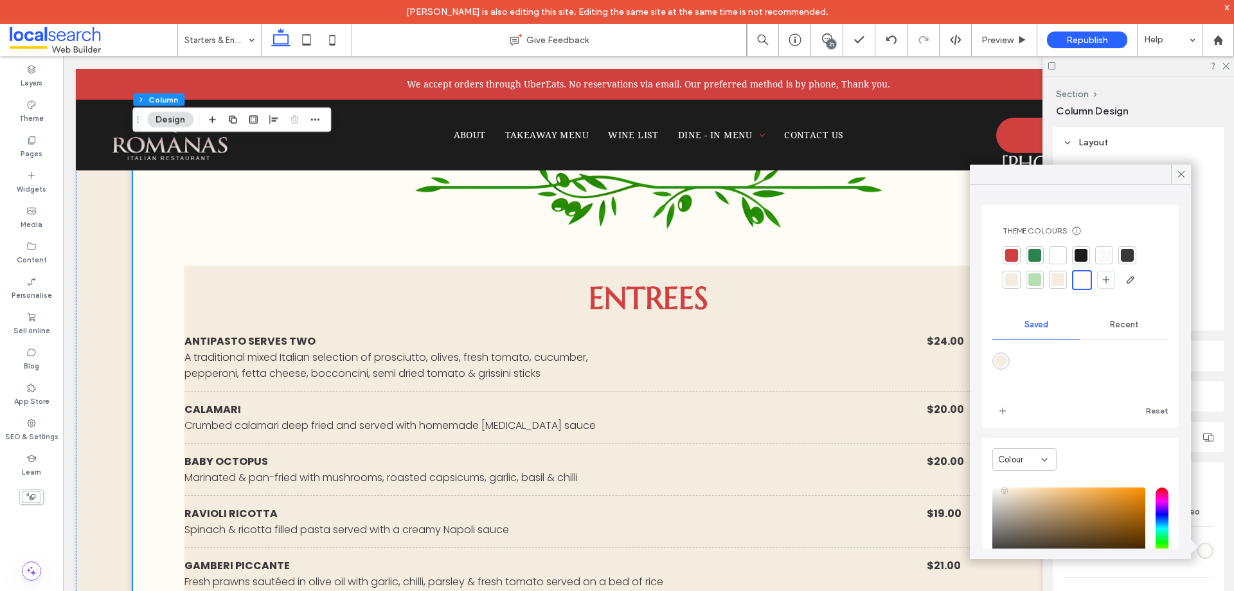
click at [1014, 282] on div at bounding box center [1012, 279] width 13 height 13
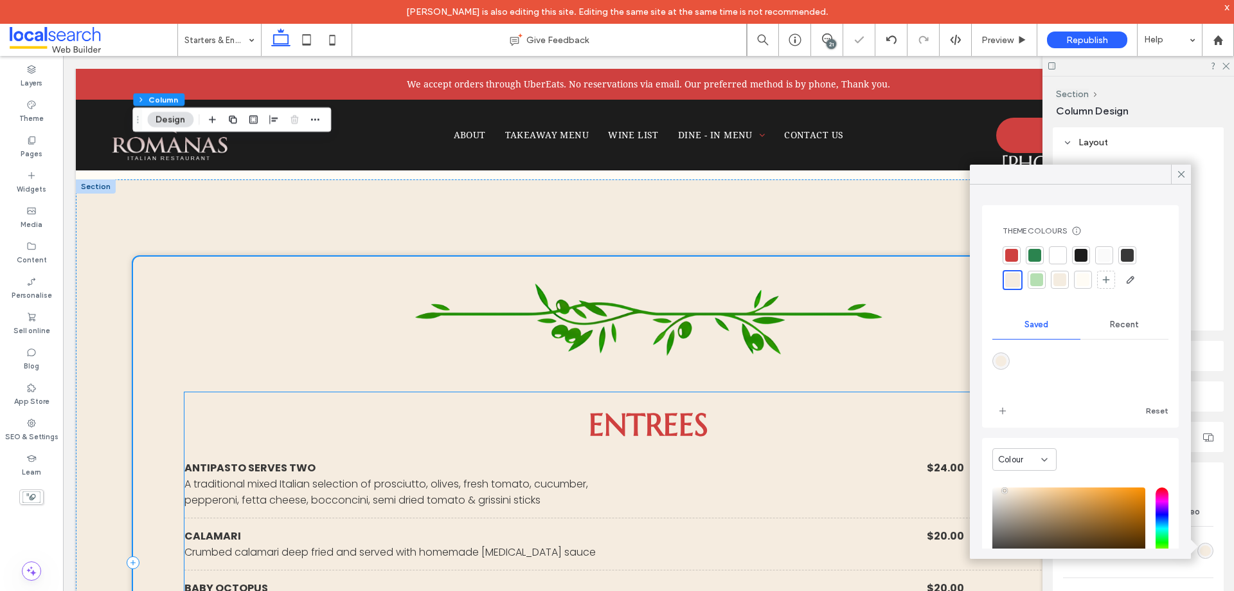
scroll to position [1543, 0]
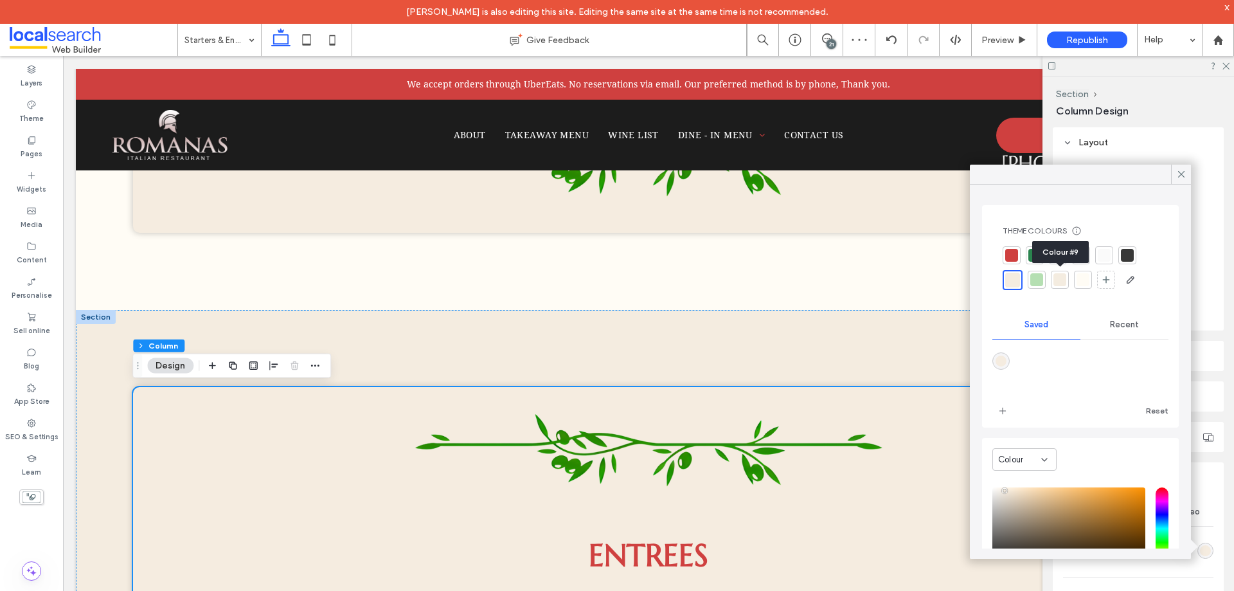
click at [1063, 282] on div at bounding box center [1060, 279] width 13 height 13
click at [1019, 280] on div at bounding box center [1012, 280] width 18 height 18
click at [1184, 172] on icon at bounding box center [1182, 174] width 12 height 12
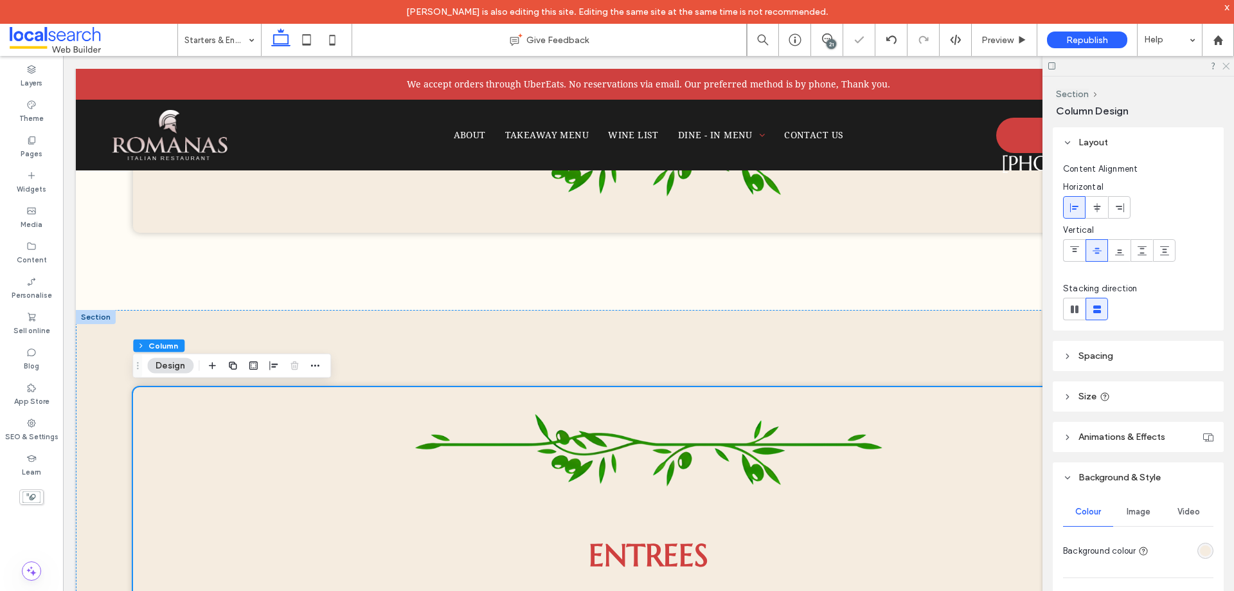
drag, startPoint x: 1229, startPoint y: 64, endPoint x: 1100, endPoint y: 58, distance: 128.7
click at [1229, 64] on use at bounding box center [1226, 66] width 7 height 7
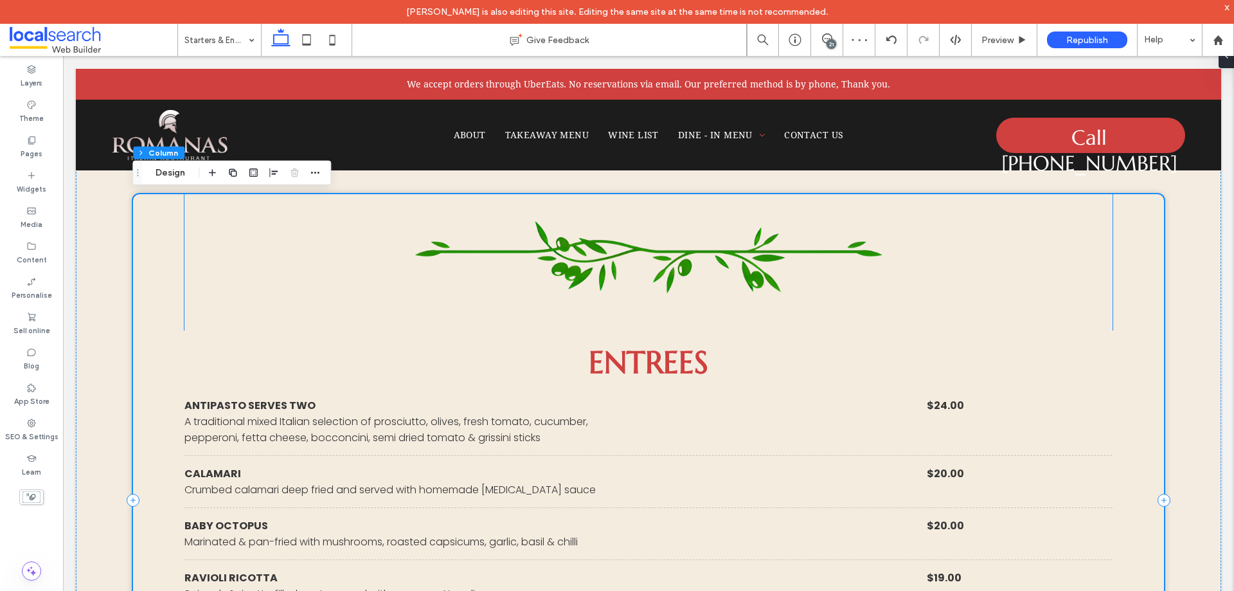
scroll to position [1672, 0]
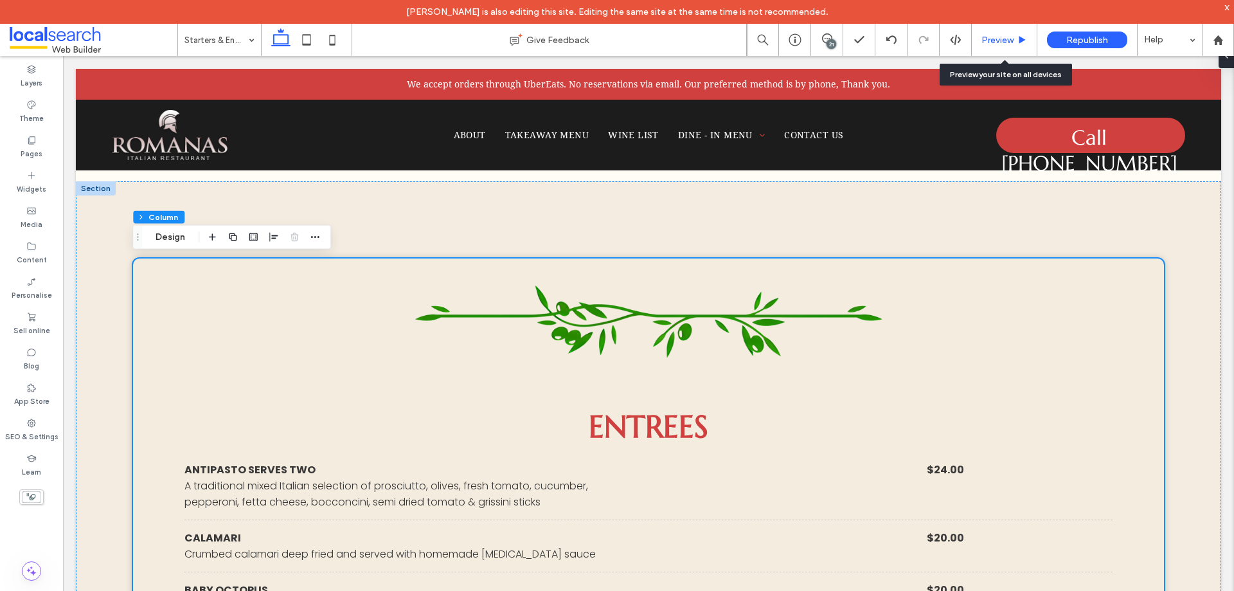
click at [1004, 40] on span "Preview" at bounding box center [998, 40] width 32 height 11
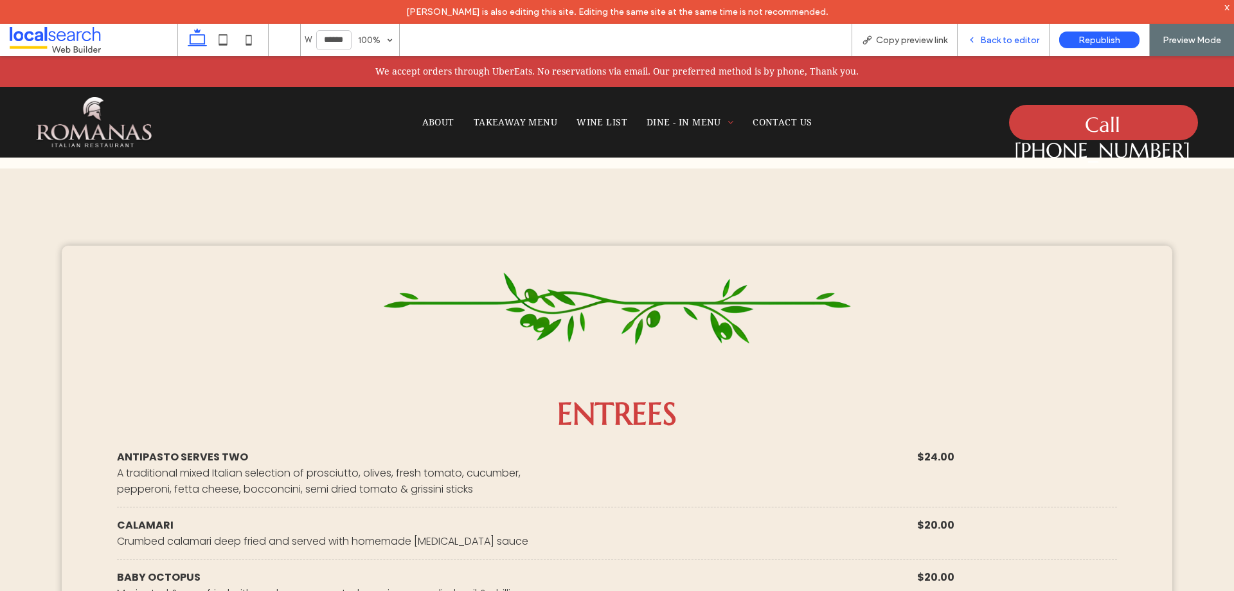
click at [1007, 42] on span "Back to editor" at bounding box center [1009, 40] width 59 height 11
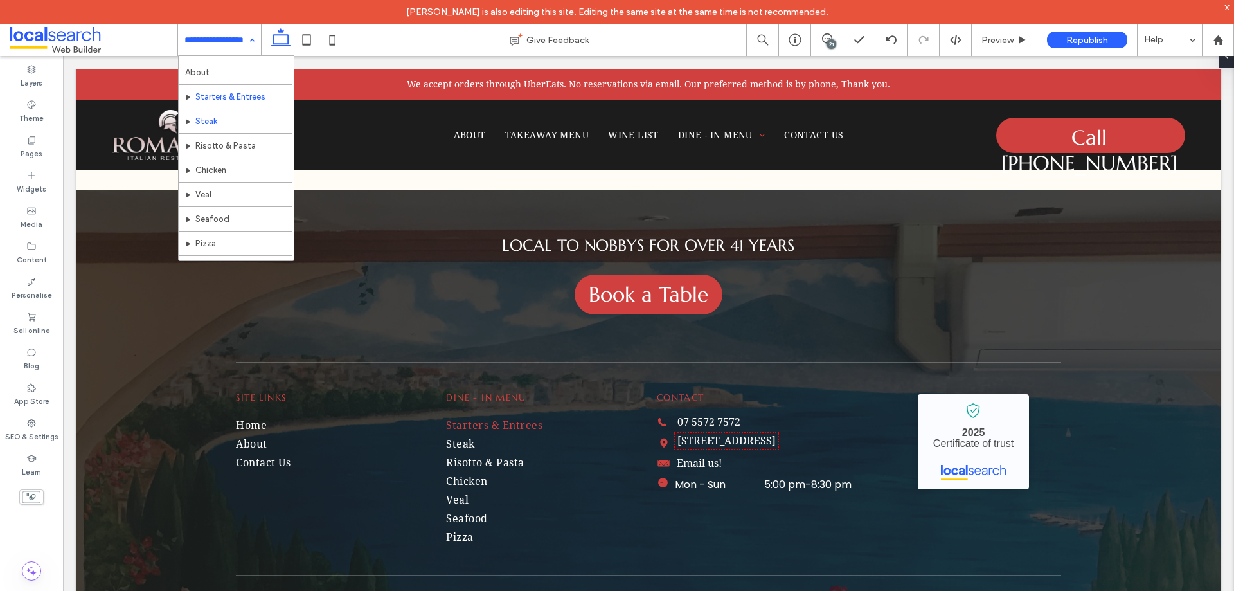
scroll to position [38, 0]
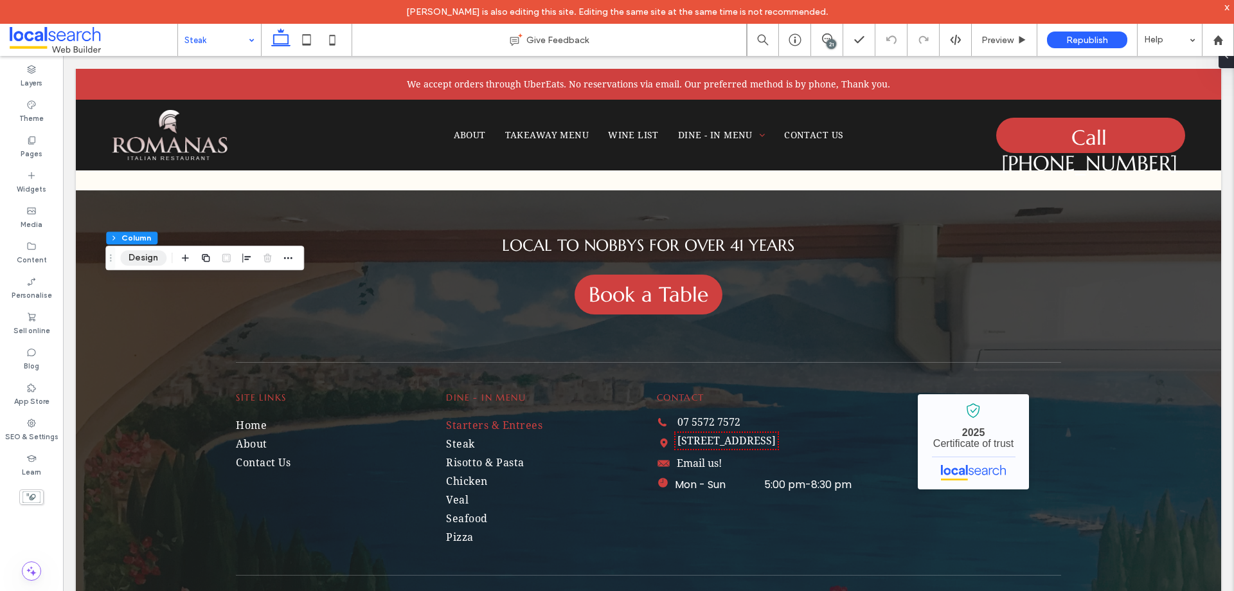
click at [134, 266] on button "Design" at bounding box center [143, 257] width 46 height 15
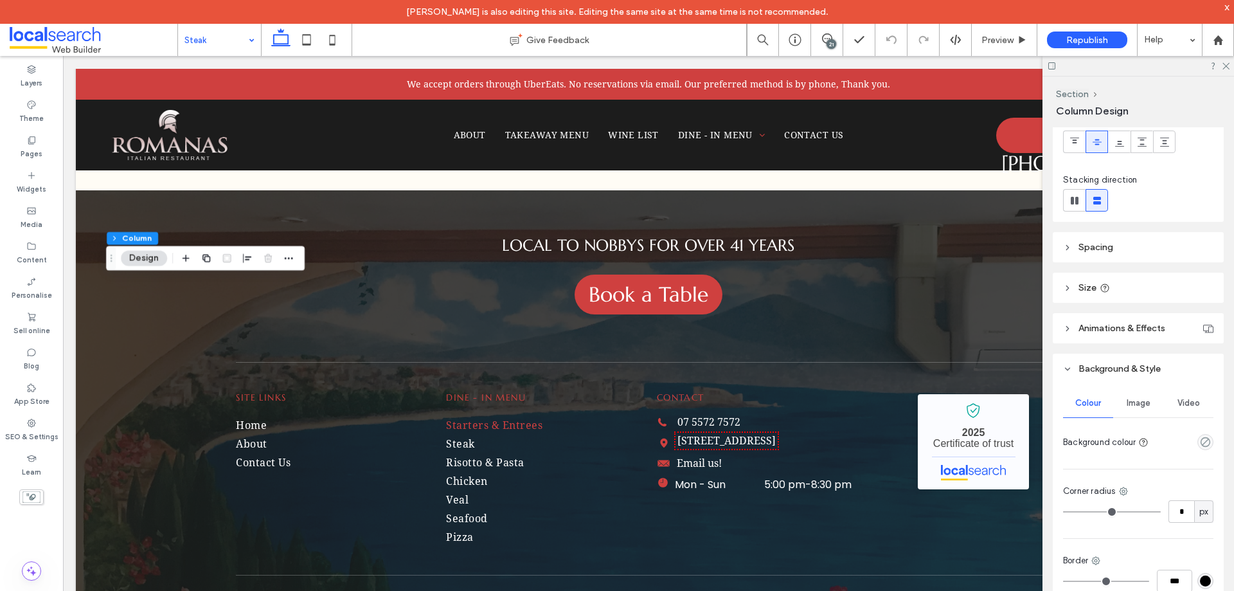
scroll to position [193, 0]
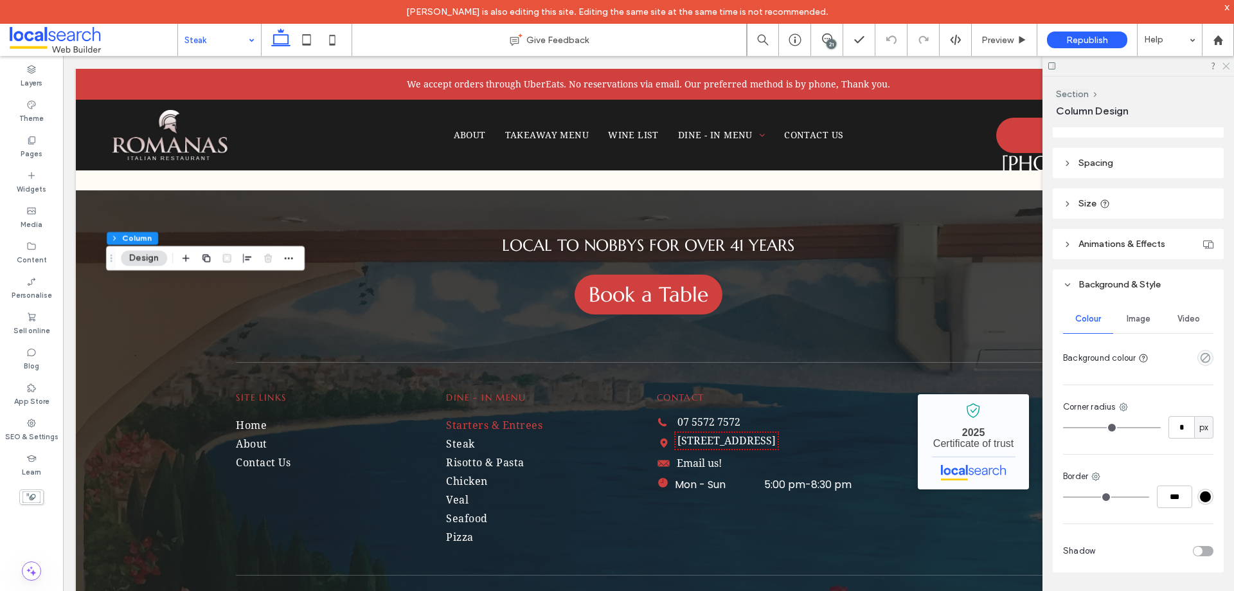
click at [1227, 66] on use at bounding box center [1226, 66] width 7 height 7
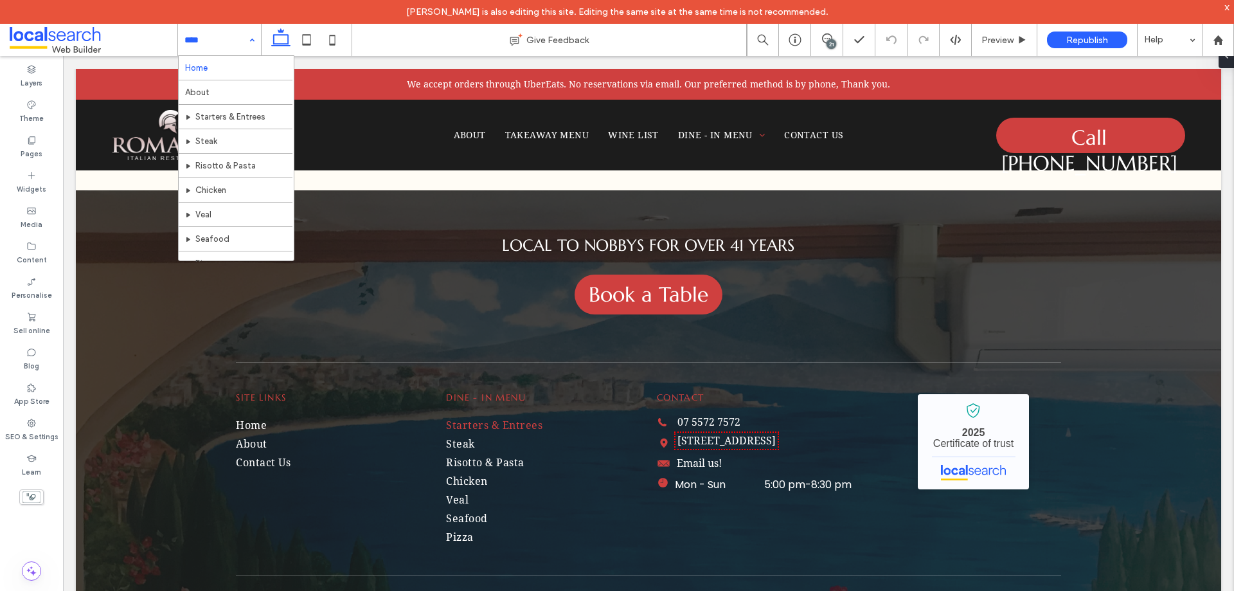
click at [197, 40] on input at bounding box center [217, 40] width 64 height 32
click at [233, 40] on input at bounding box center [217, 40] width 64 height 32
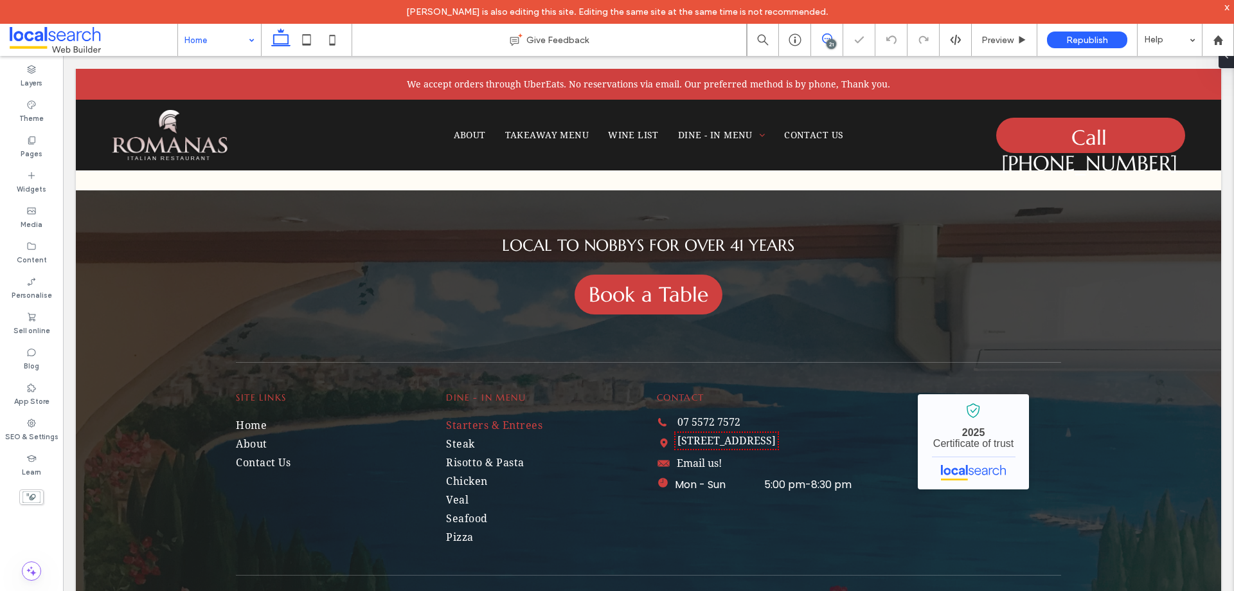
click at [829, 37] on icon at bounding box center [827, 38] width 10 height 10
click at [827, 42] on div "21" at bounding box center [832, 44] width 10 height 10
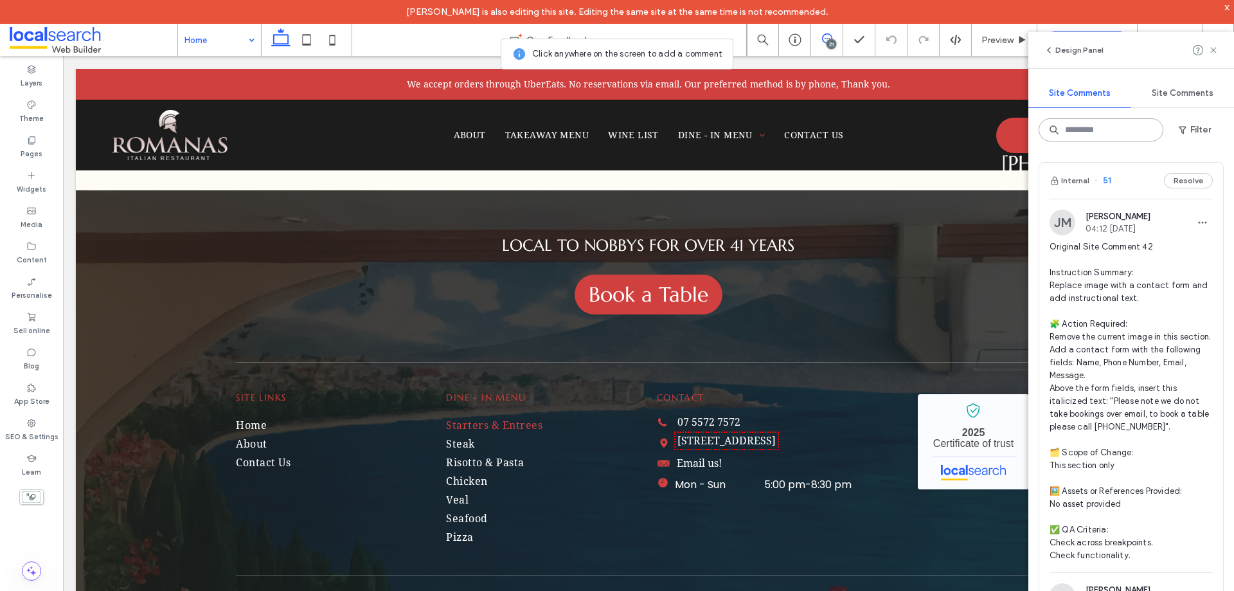
click at [1123, 134] on input at bounding box center [1101, 129] width 125 height 23
type input "*********"
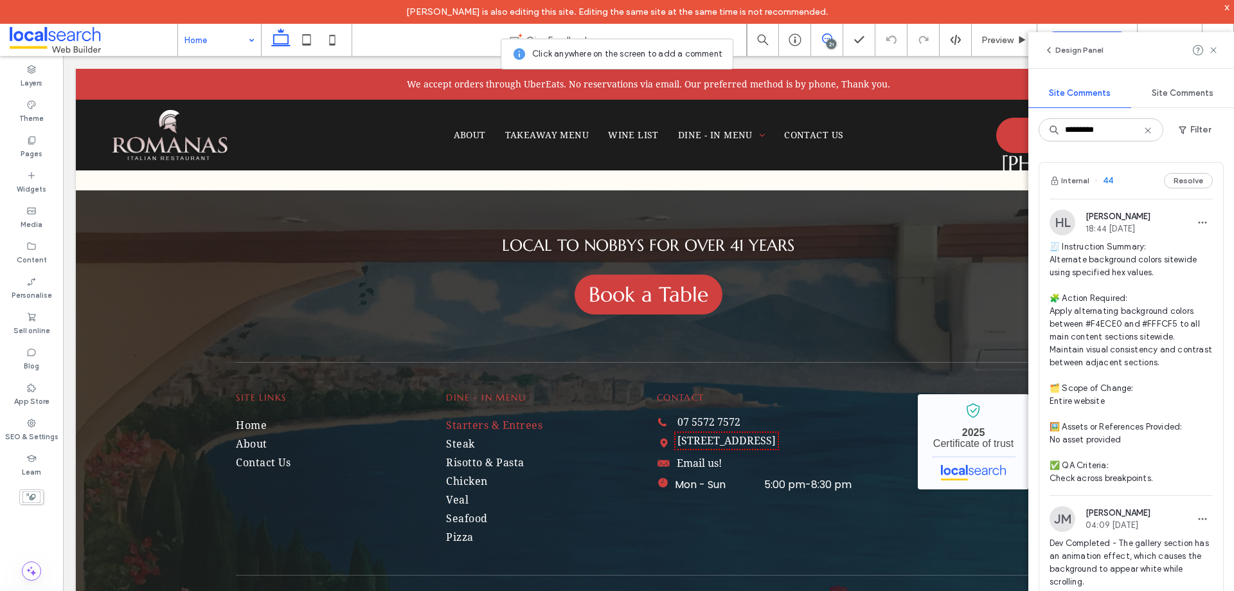
click at [1126, 174] on div "Internal 44 Resolve" at bounding box center [1132, 181] width 184 height 36
click at [826, 37] on icon at bounding box center [827, 38] width 10 height 10
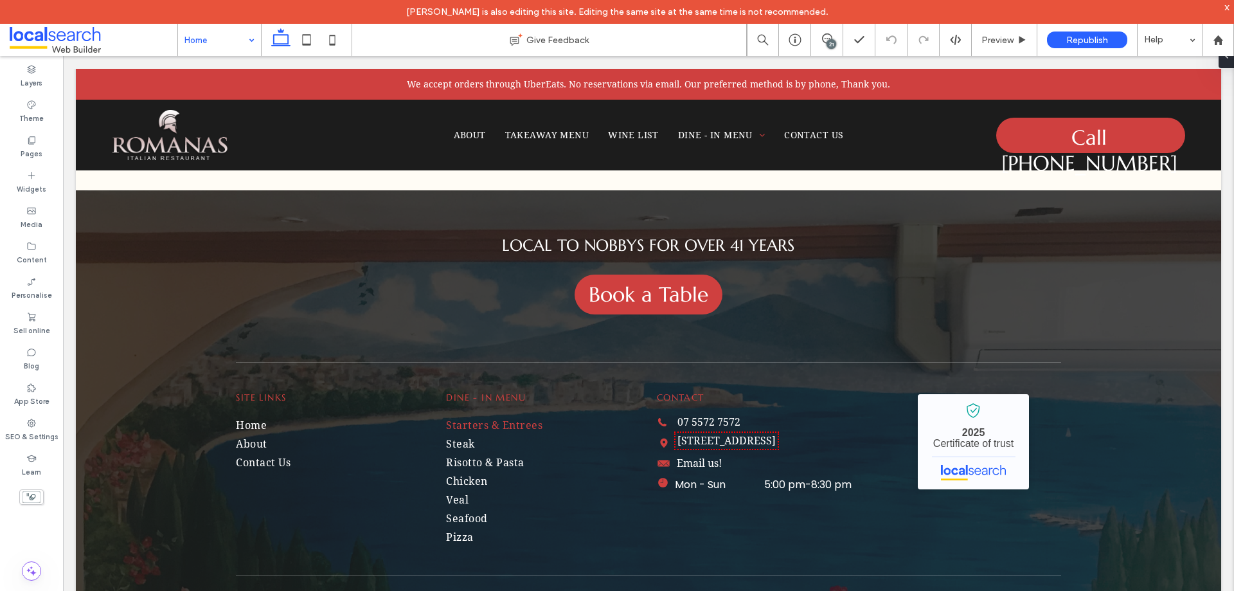
drag, startPoint x: 219, startPoint y: 32, endPoint x: 232, endPoint y: 49, distance: 21.1
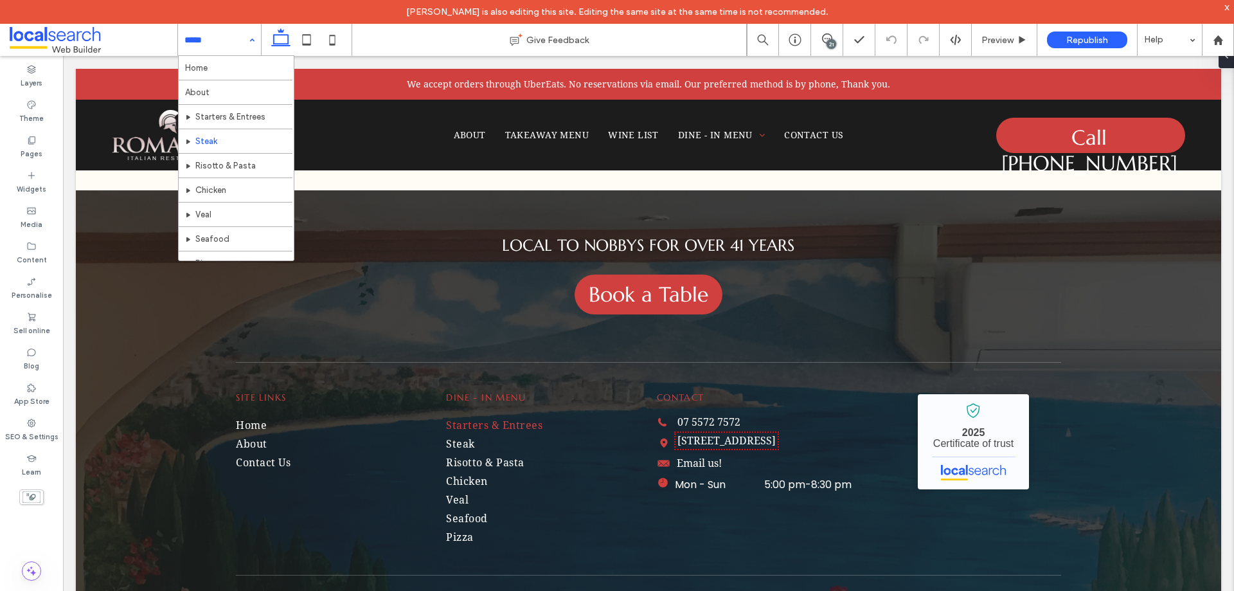
click at [225, 48] on input at bounding box center [217, 40] width 64 height 32
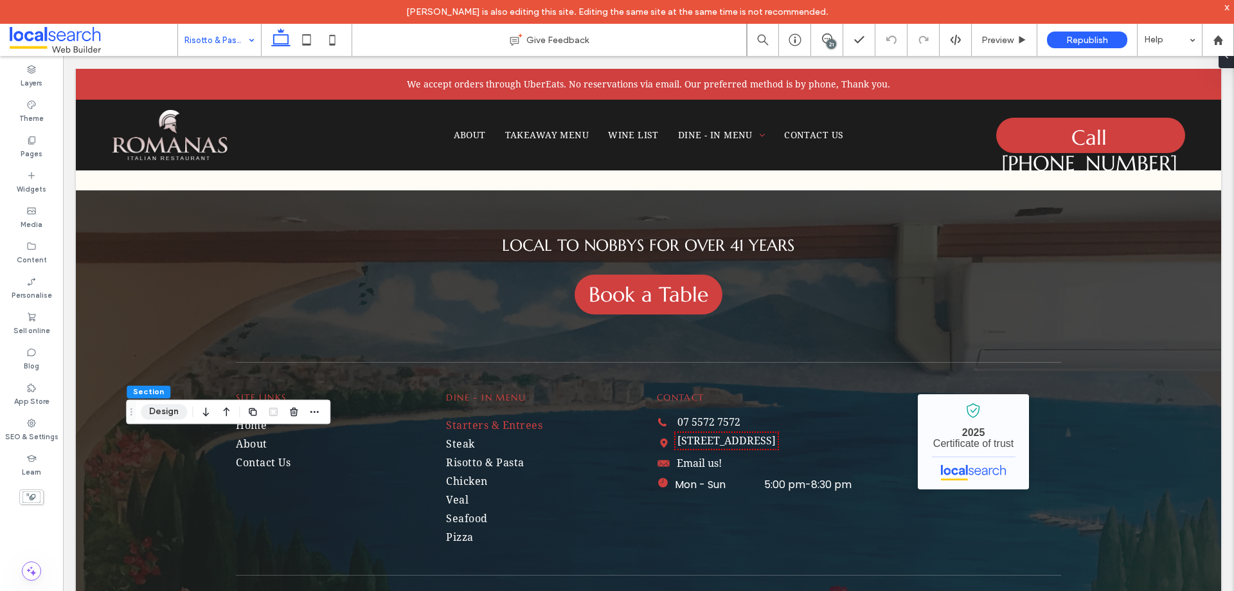
click at [171, 413] on button "Design" at bounding box center [164, 411] width 46 height 15
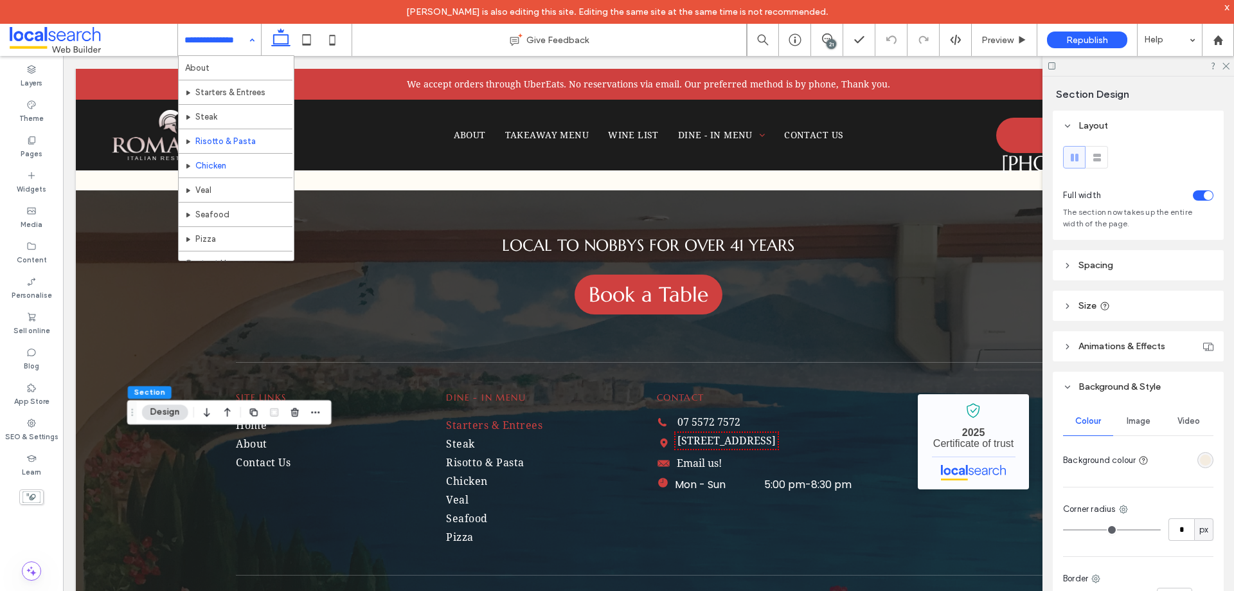
scroll to position [38, 0]
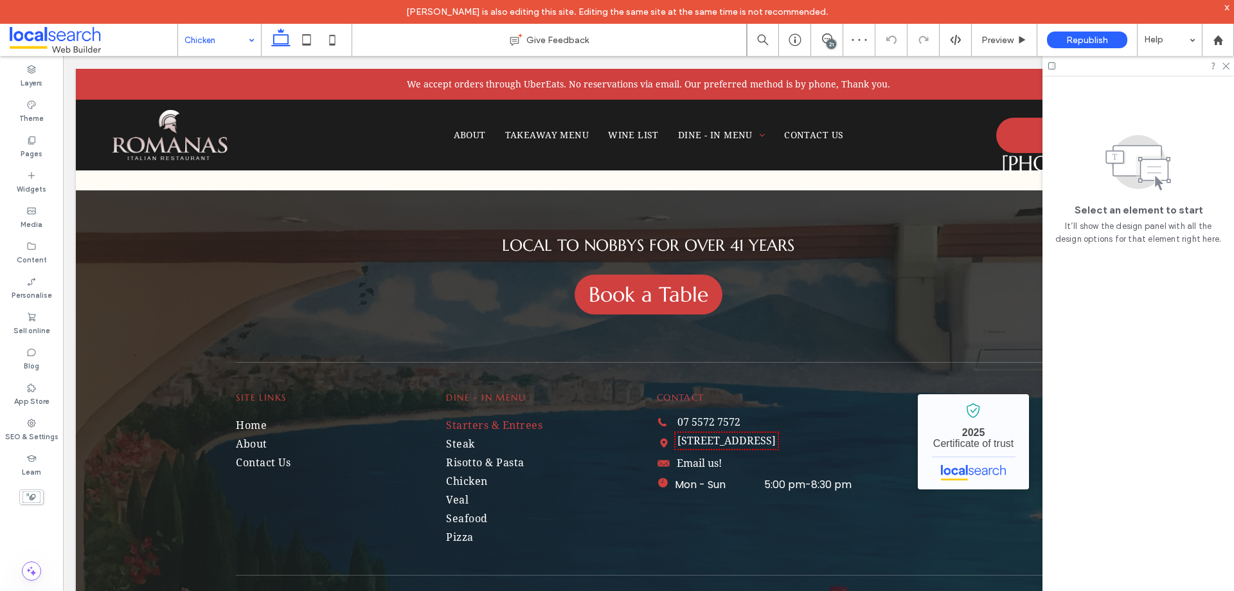
click at [226, 46] on input at bounding box center [217, 40] width 64 height 32
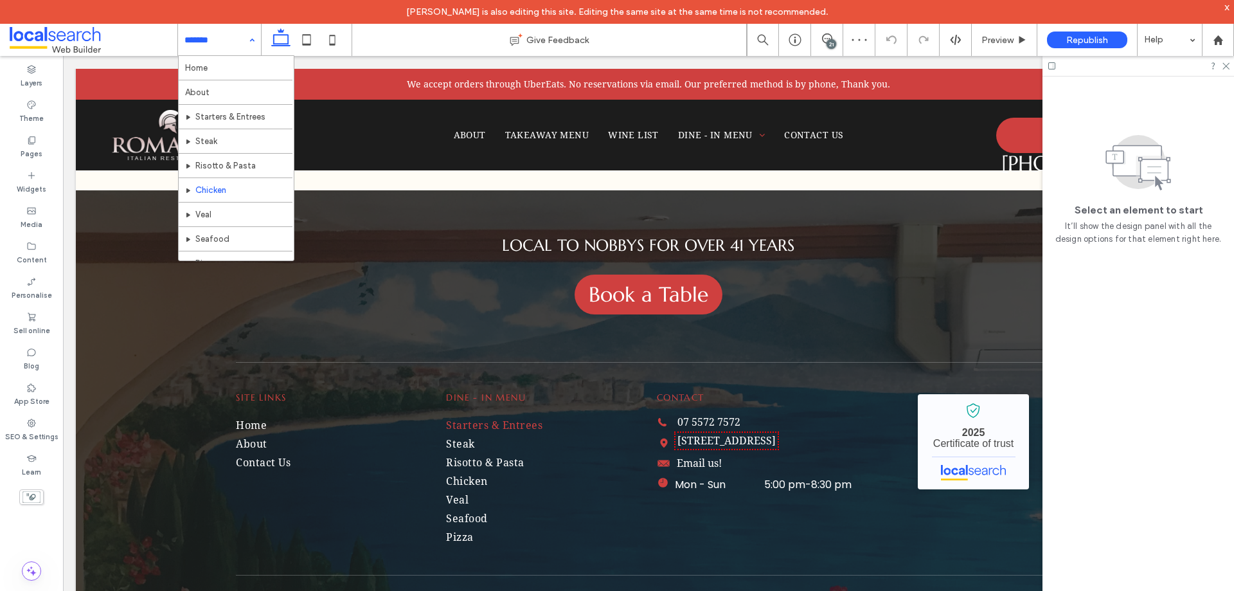
scroll to position [38, 0]
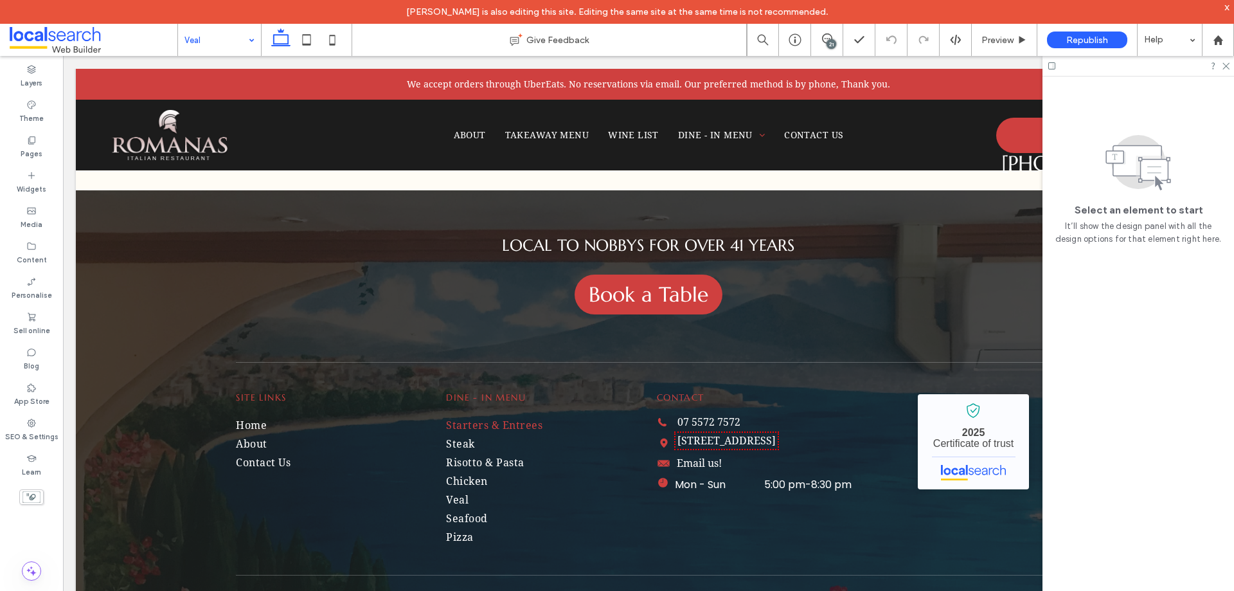
click at [203, 37] on input at bounding box center [217, 40] width 64 height 32
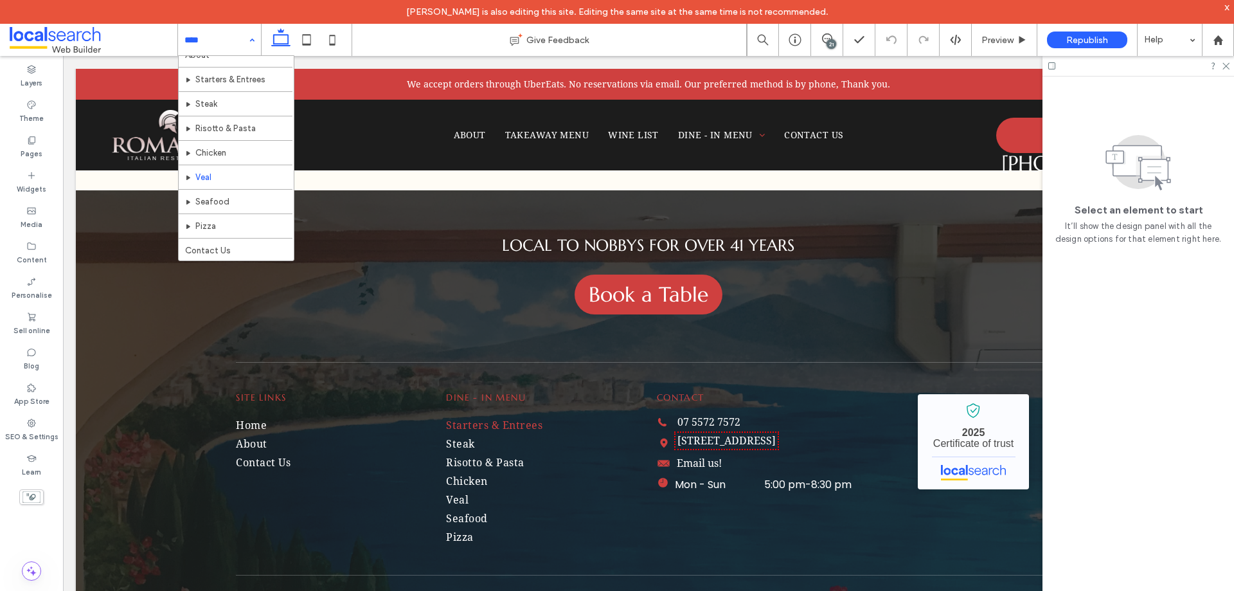
scroll to position [38, 0]
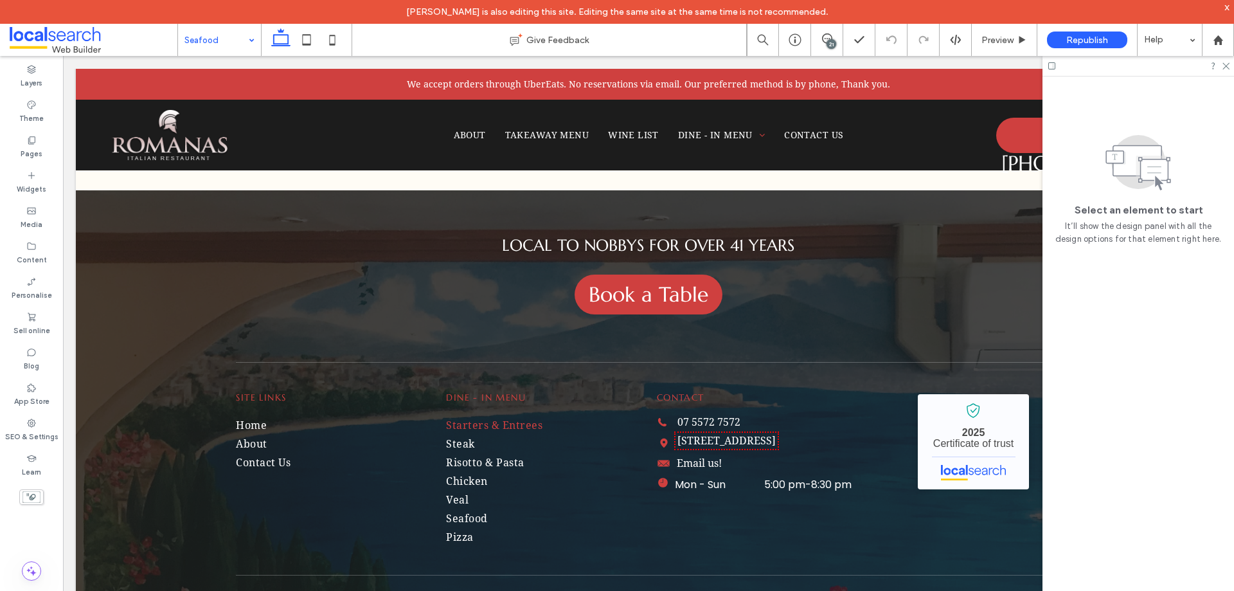
drag, startPoint x: 224, startPoint y: 39, endPoint x: 233, endPoint y: 39, distance: 8.4
click at [226, 39] on input at bounding box center [217, 40] width 64 height 32
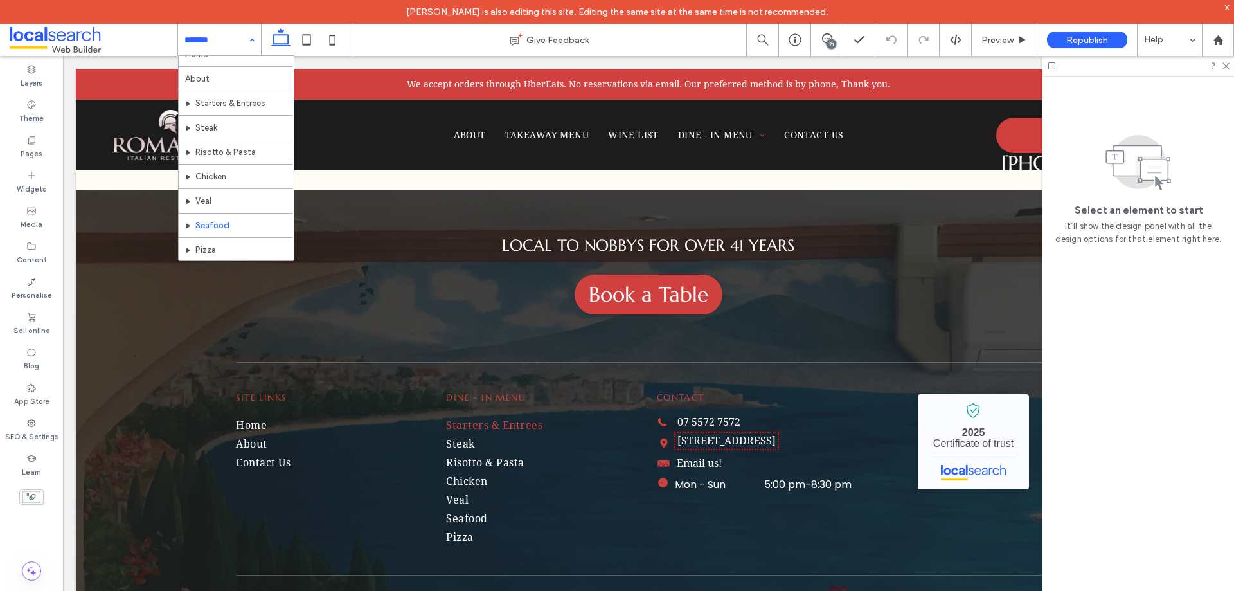
scroll to position [38, 0]
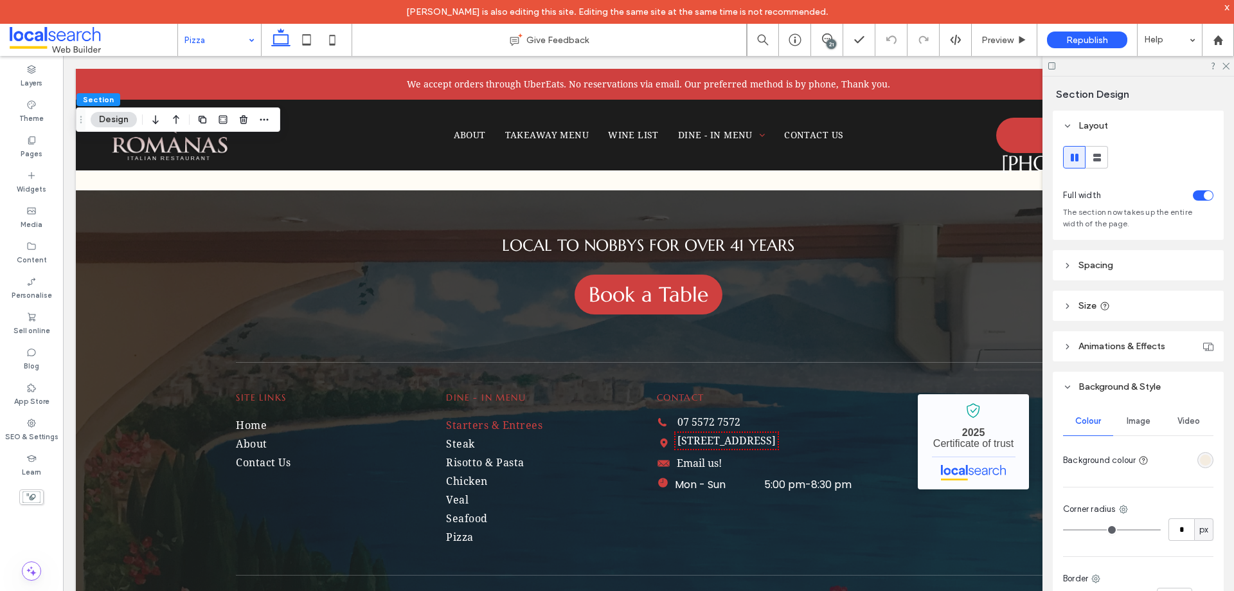
click at [1204, 456] on div "rgba(244, 236, 224, 1)" at bounding box center [1205, 460] width 11 height 11
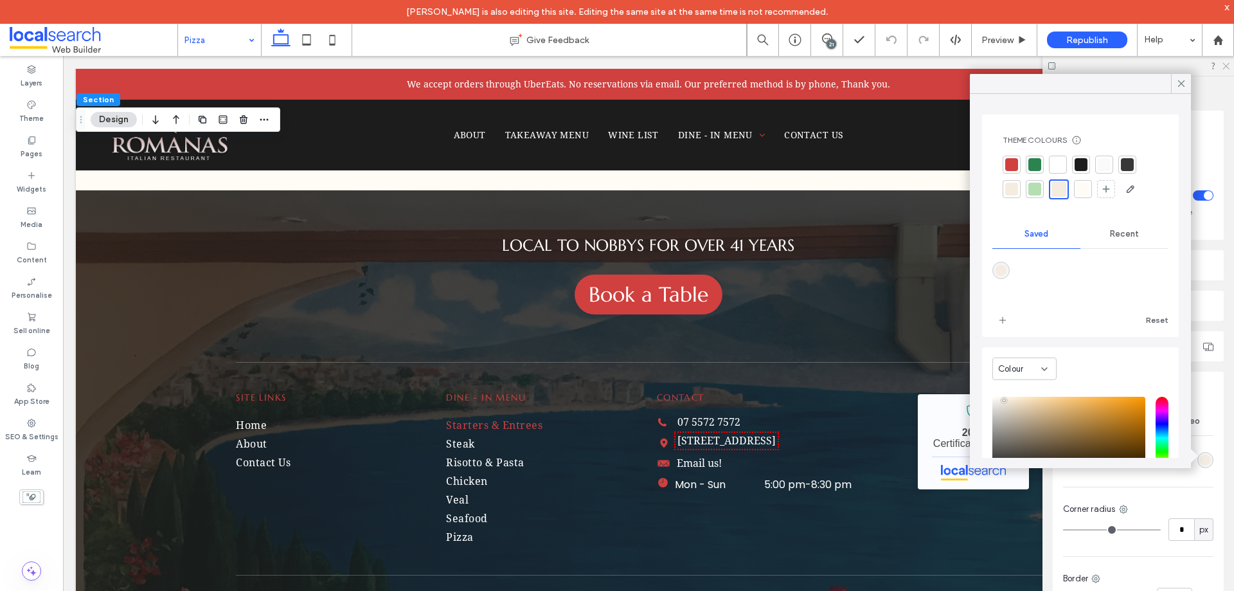
click at [1224, 64] on use at bounding box center [1226, 66] width 7 height 7
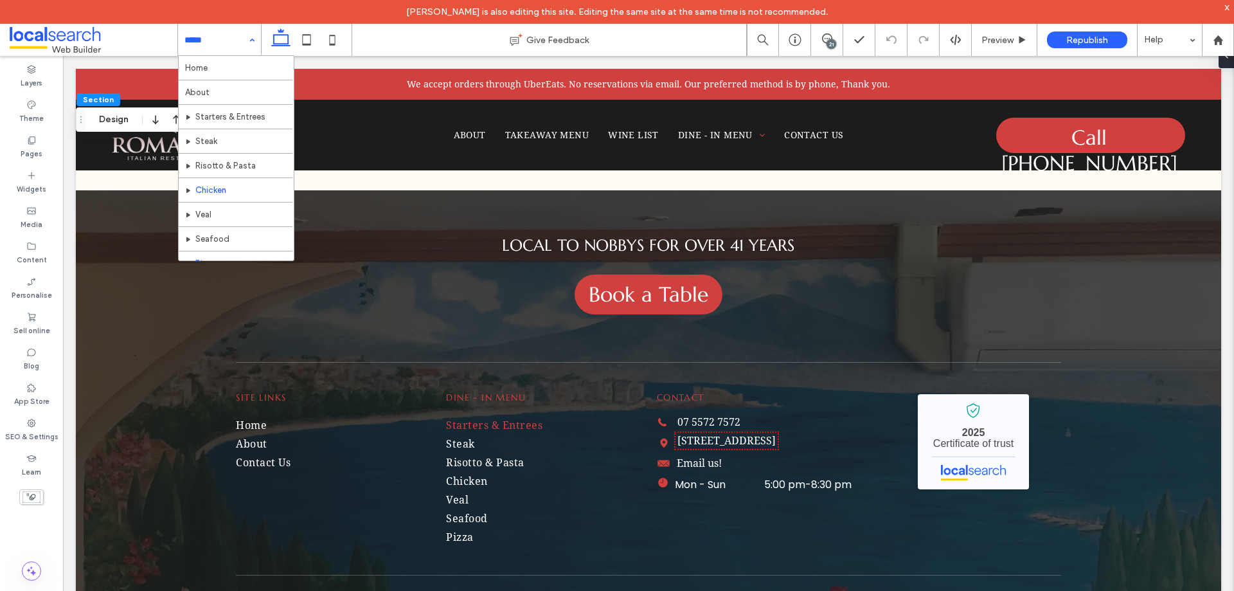
scroll to position [38, 0]
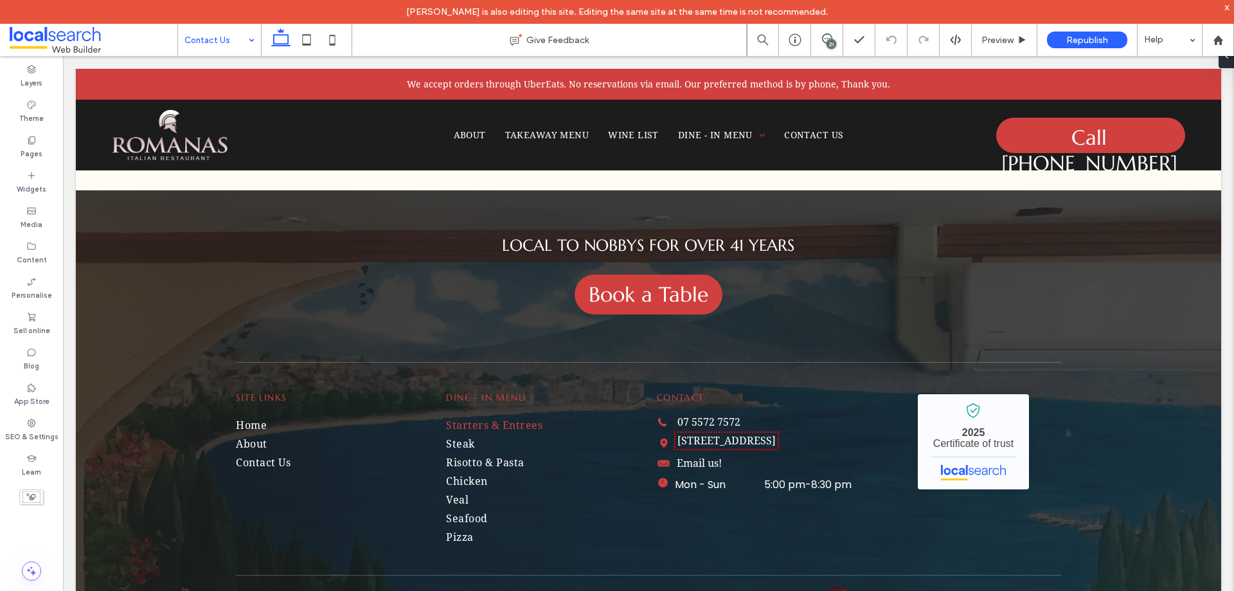
click at [225, 48] on input at bounding box center [217, 40] width 64 height 32
click at [827, 41] on div "21" at bounding box center [832, 44] width 10 height 10
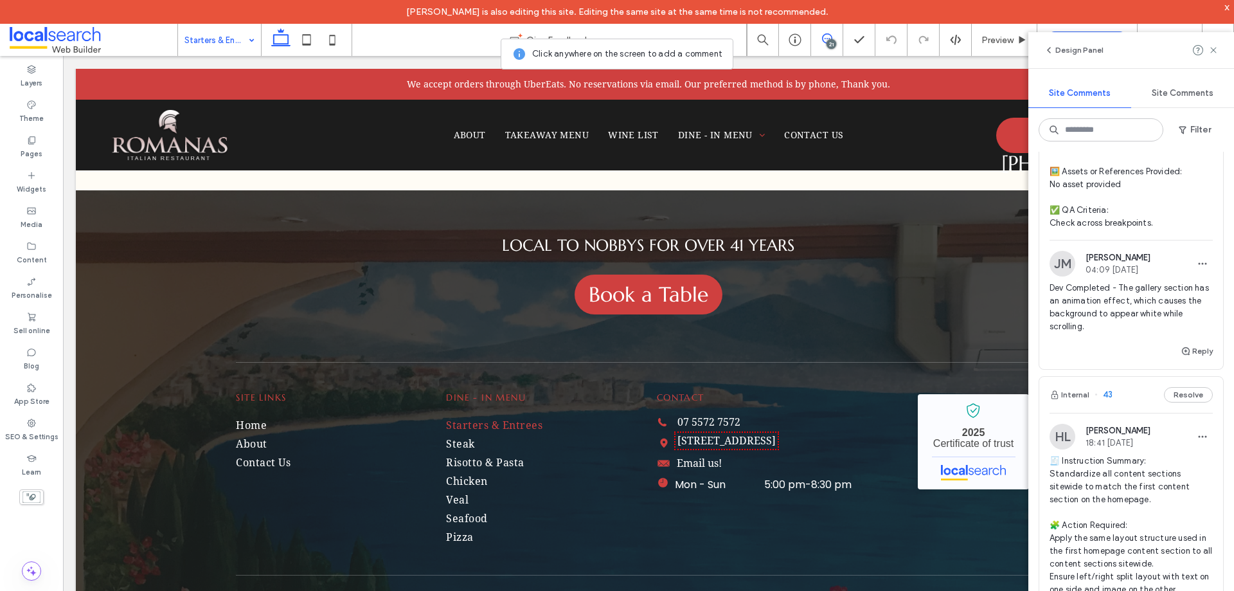
scroll to position [2572, 0]
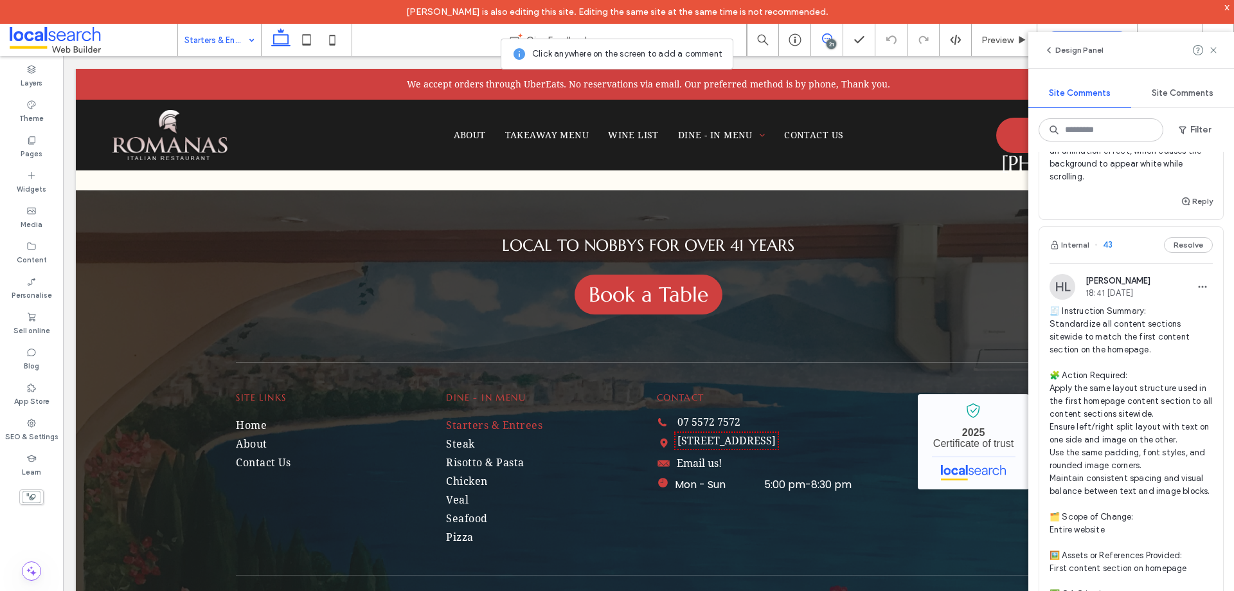
click at [1124, 263] on div "Internal 43 Resolve" at bounding box center [1132, 245] width 184 height 36
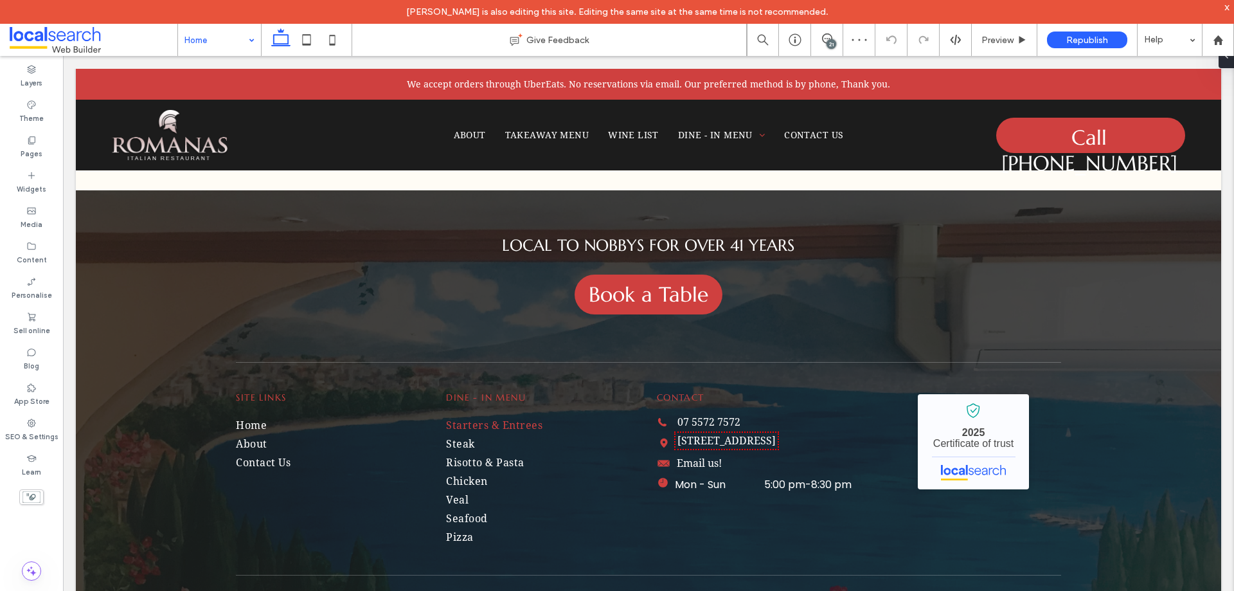
click at [831, 44] on div "21" at bounding box center [832, 44] width 10 height 10
click at [184, 171] on button "Design" at bounding box center [170, 172] width 46 height 15
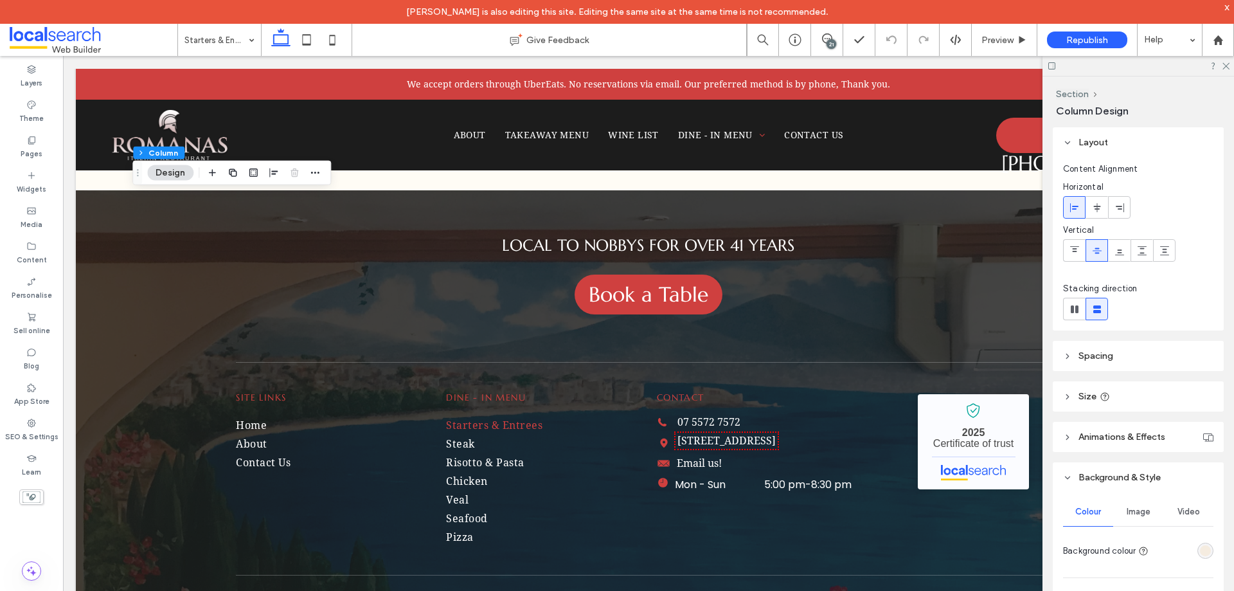
click at [1200, 543] on div "rgba(245, 236, 224, 1)" at bounding box center [1206, 551] width 16 height 16
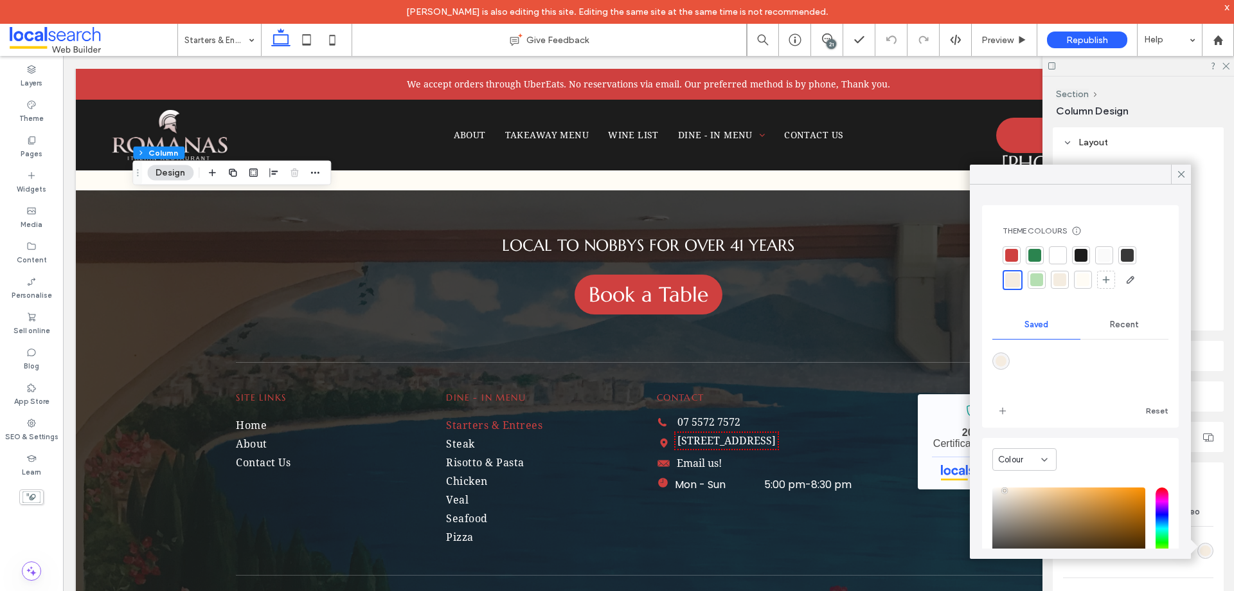
click at [1088, 280] on div at bounding box center [1083, 279] width 13 height 13
click at [1173, 175] on div at bounding box center [1181, 174] width 20 height 19
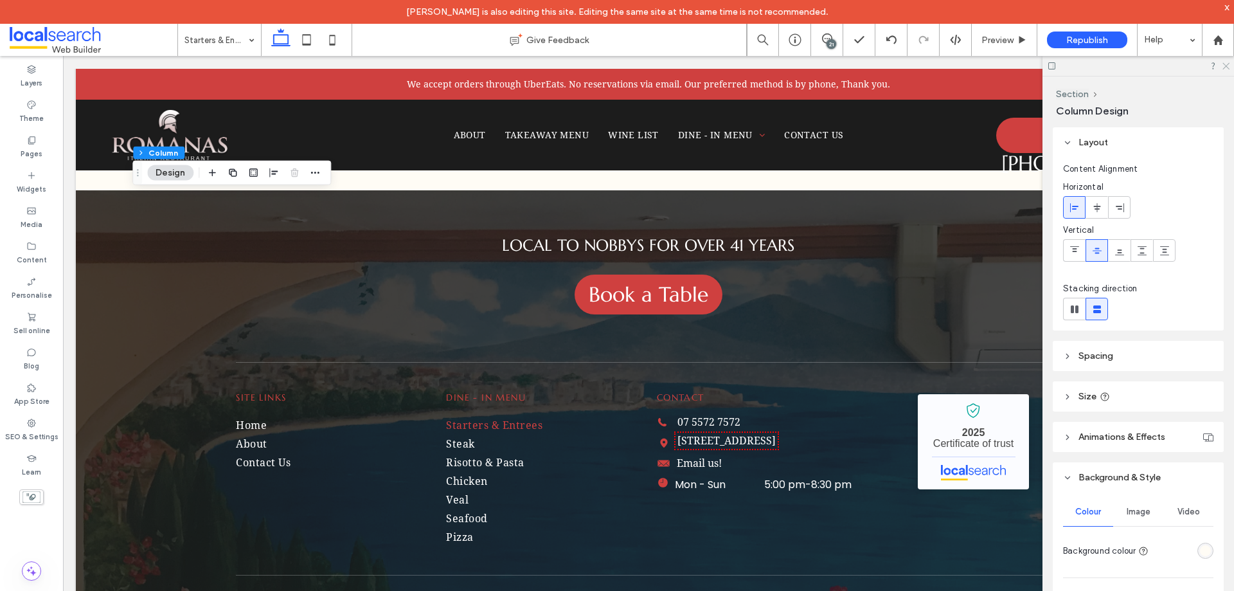
click at [1227, 64] on icon at bounding box center [1226, 65] width 8 height 8
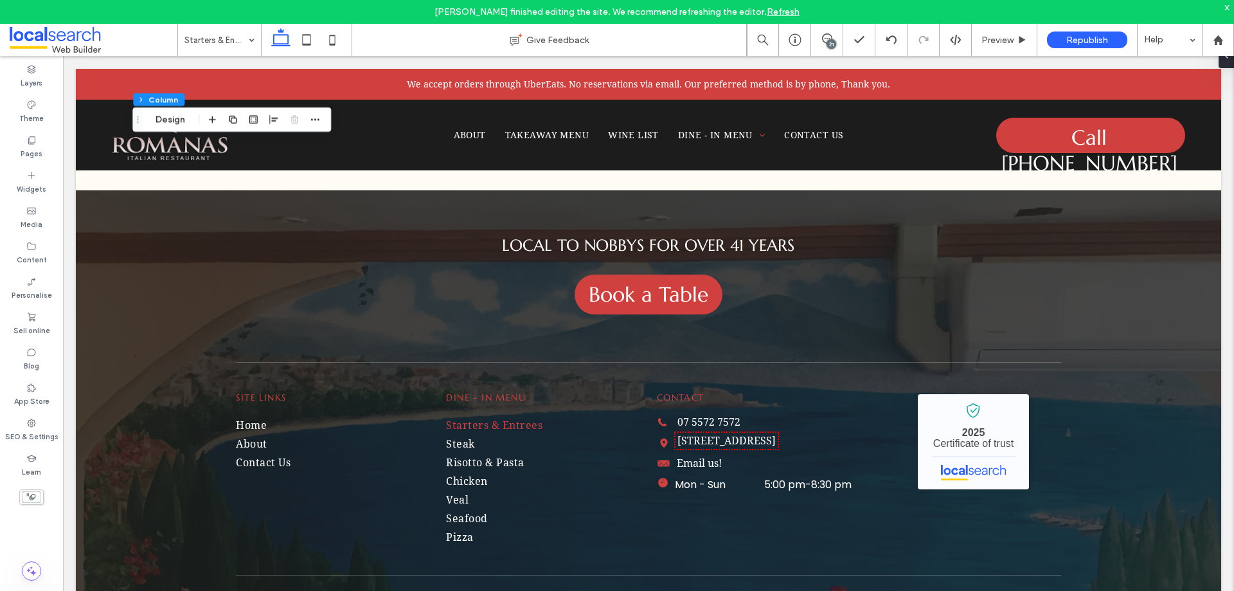
click at [773, 8] on link "Refresh" at bounding box center [783, 11] width 33 height 11
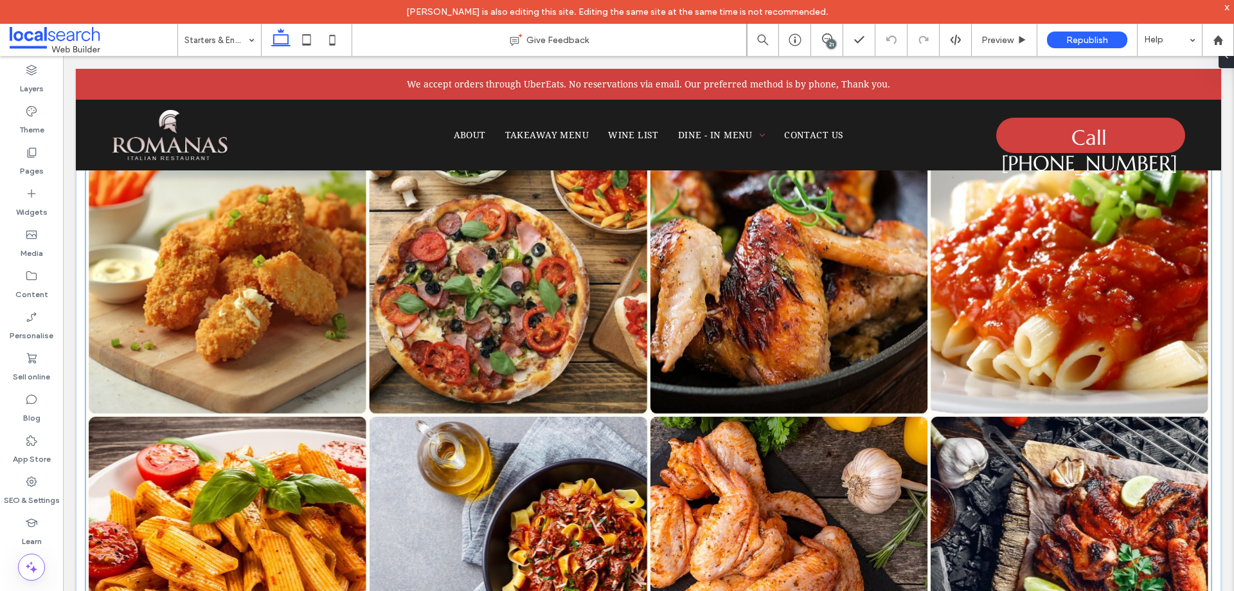
scroll to position [2700, 0]
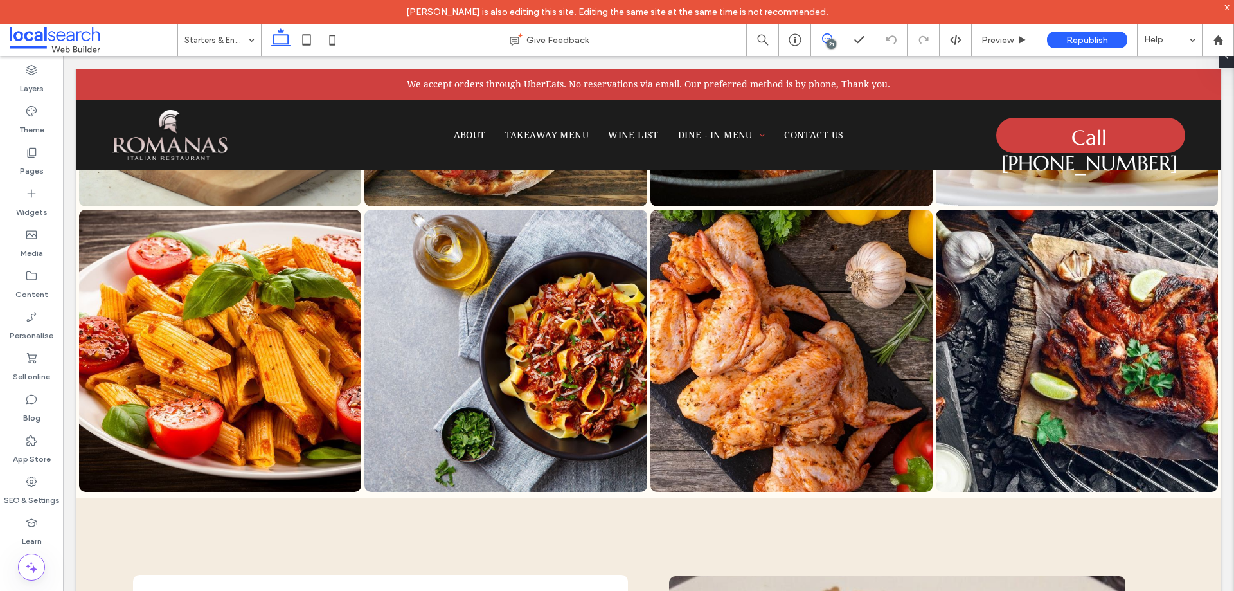
drag, startPoint x: 826, startPoint y: 36, endPoint x: 824, endPoint y: 21, distance: 15.6
click at [826, 36] on icon at bounding box center [827, 38] width 10 height 10
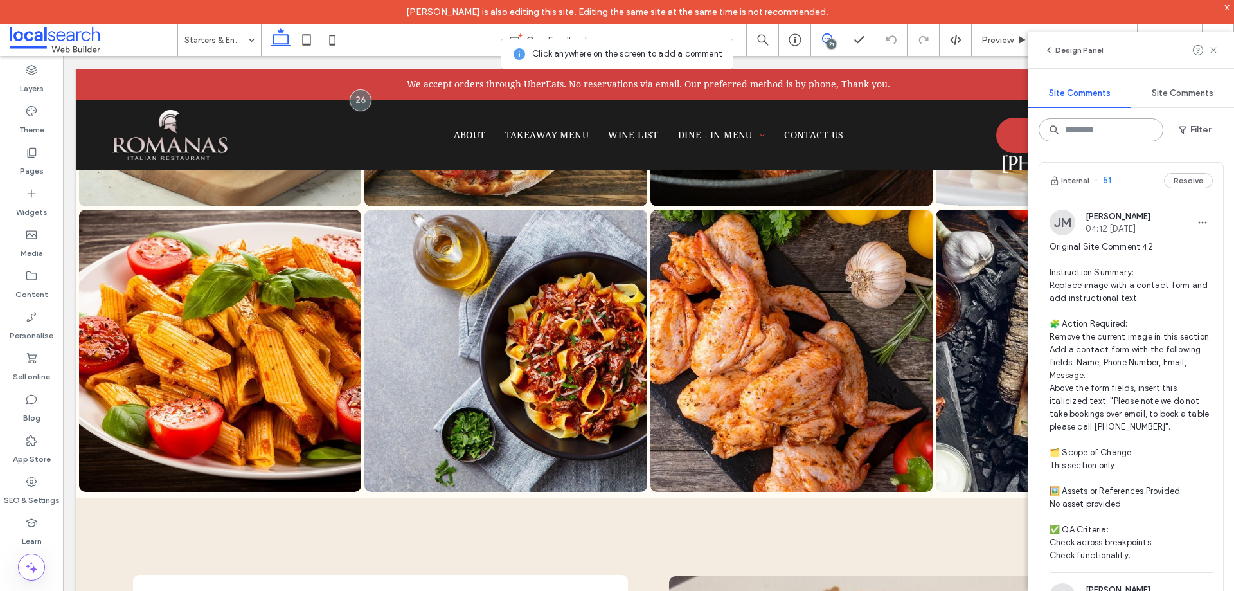
click at [1133, 140] on input at bounding box center [1101, 129] width 125 height 23
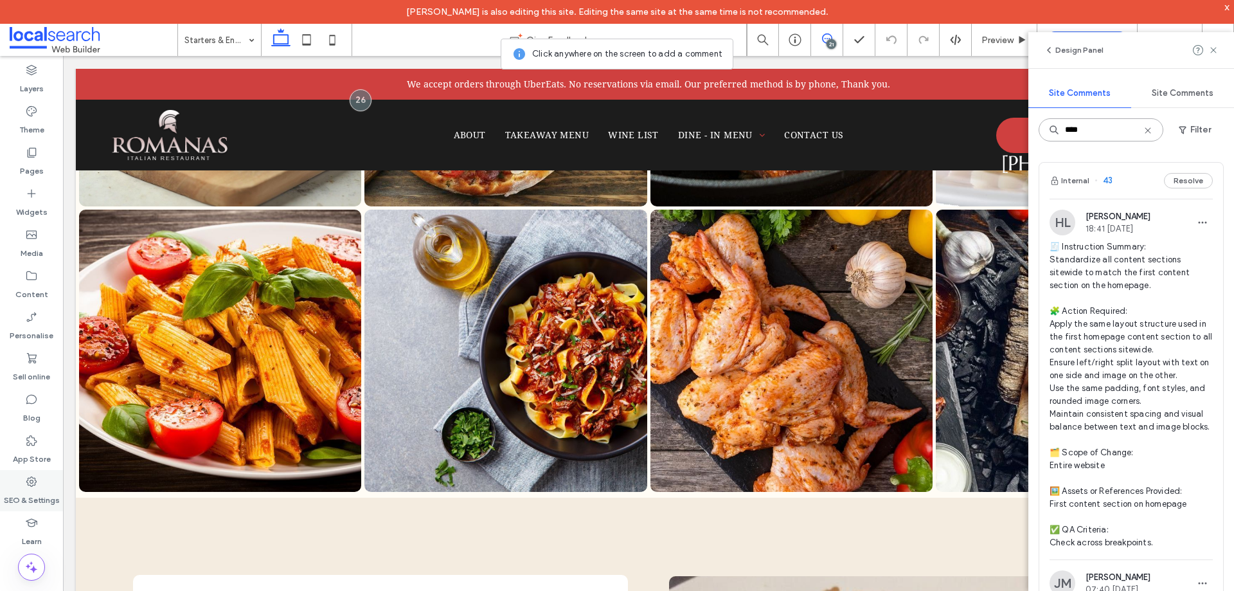
type input "****"
click at [1123, 194] on div "Internal 43 Resolve" at bounding box center [1132, 181] width 184 height 36
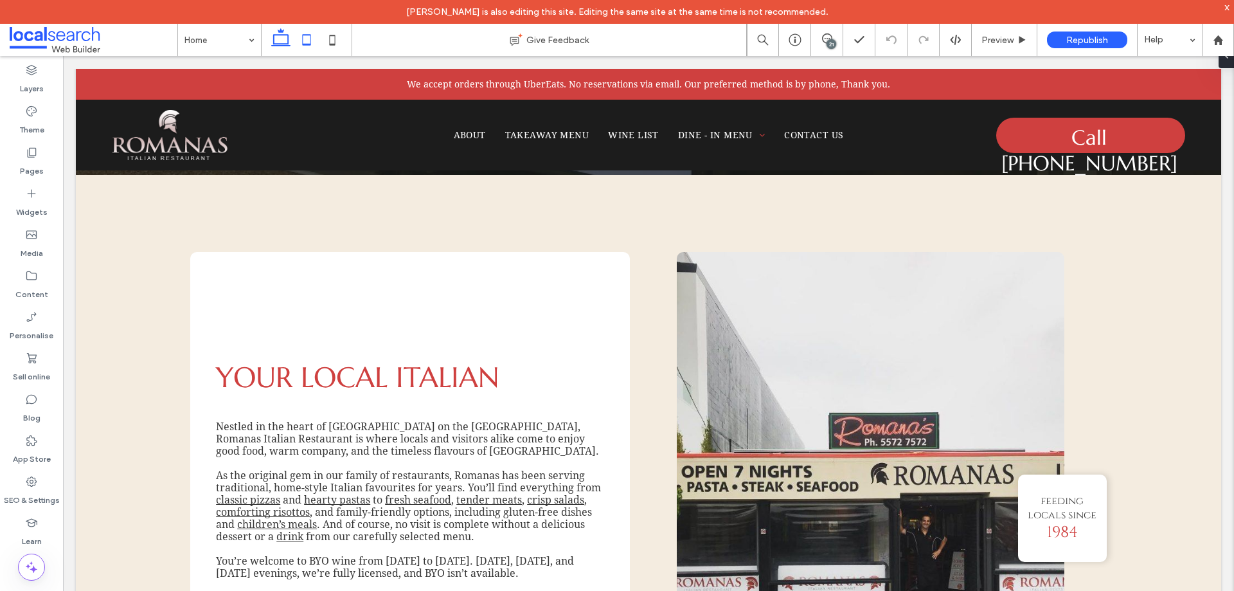
click at [309, 32] on icon at bounding box center [307, 40] width 26 height 26
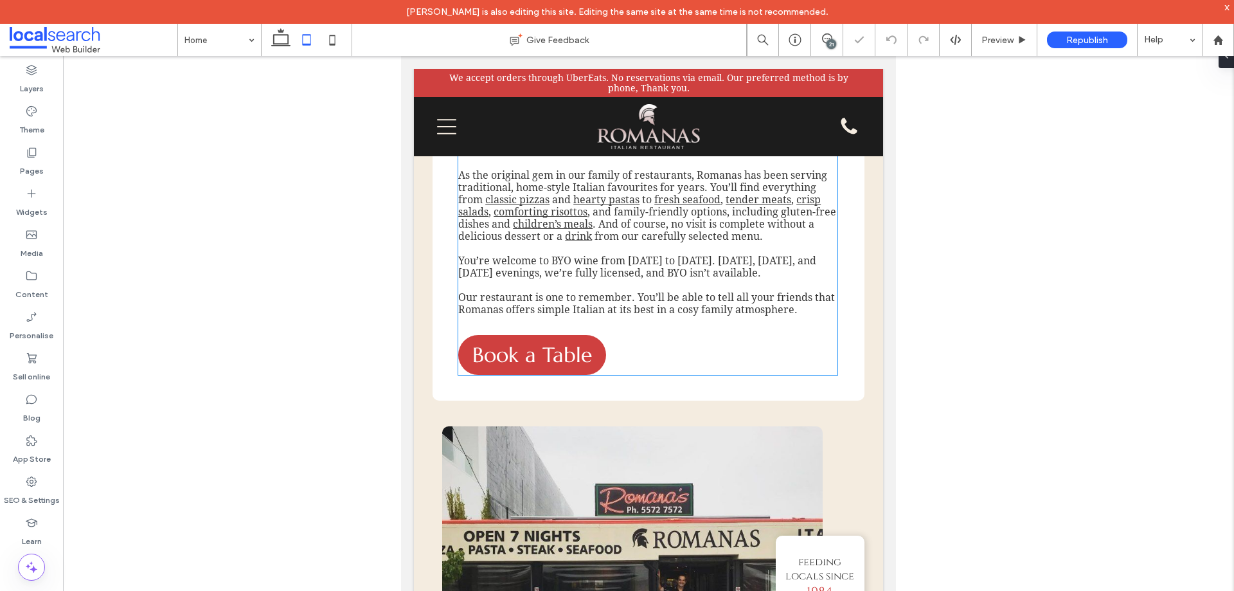
scroll to position [602, 0]
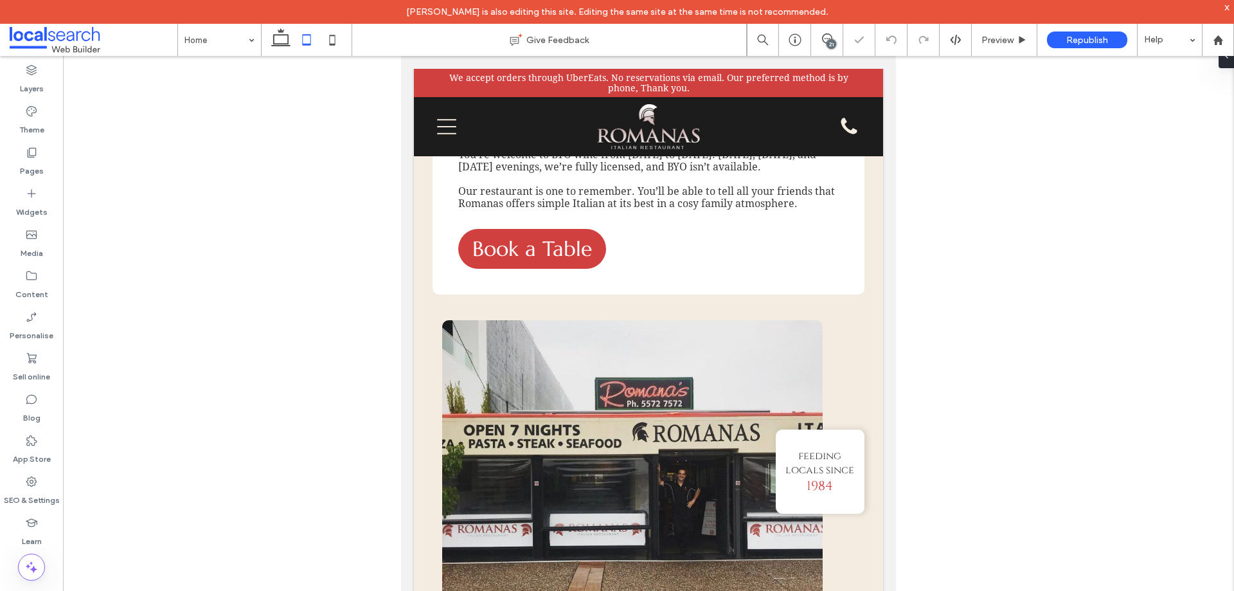
click at [334, 44] on use at bounding box center [333, 40] width 6 height 10
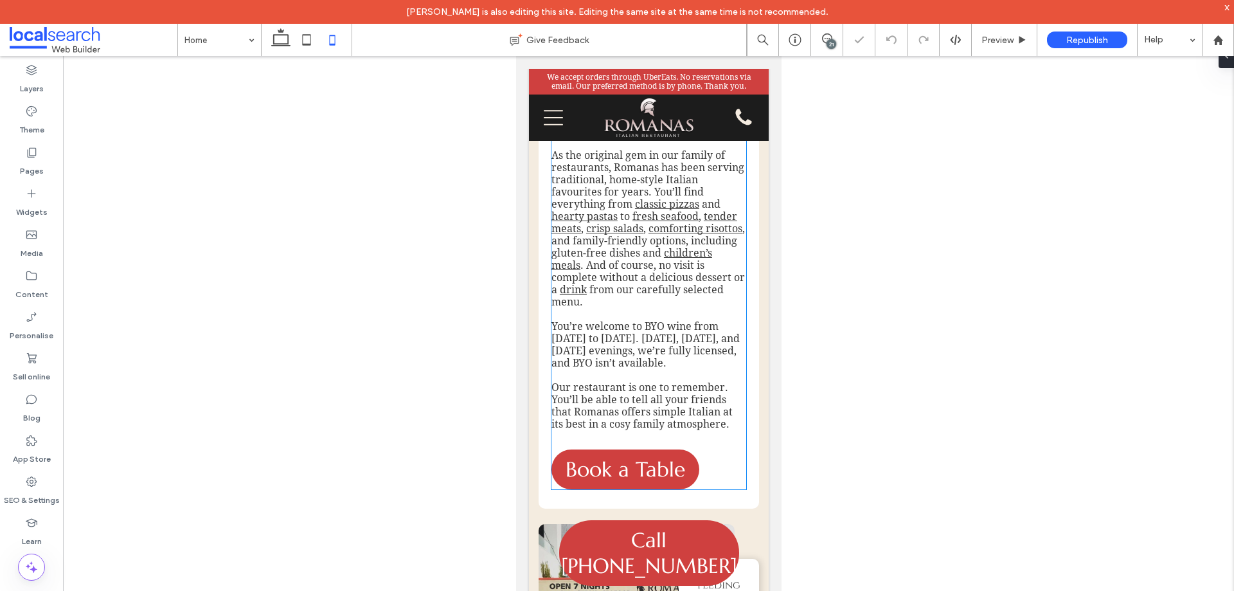
scroll to position [696, 0]
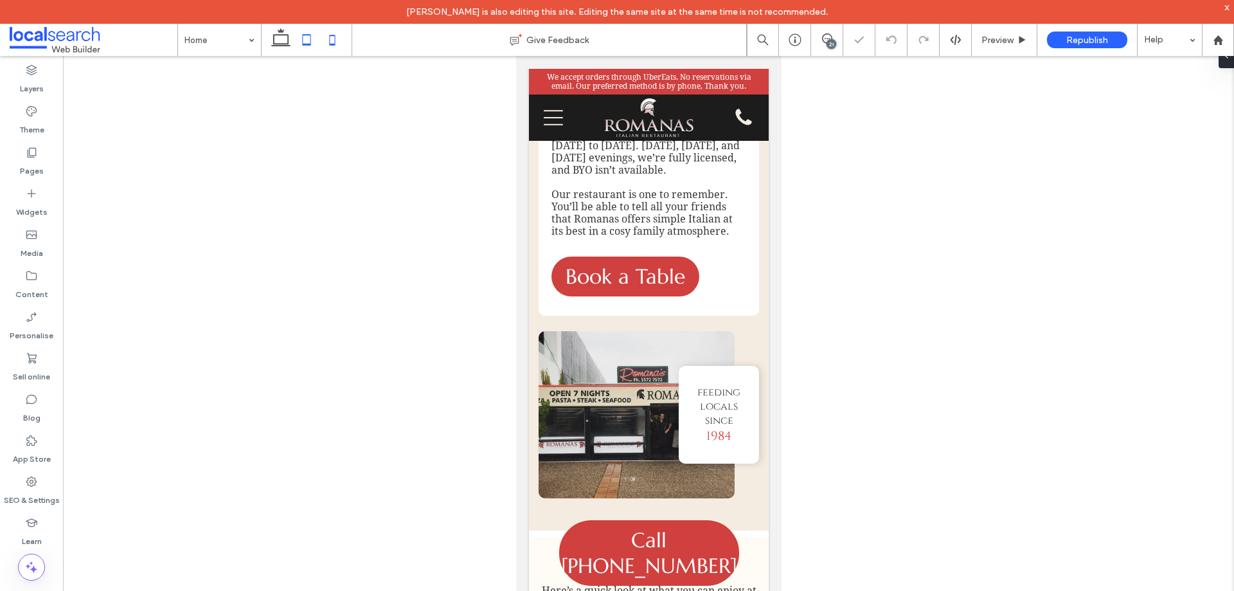
click at [312, 43] on icon at bounding box center [307, 40] width 26 height 26
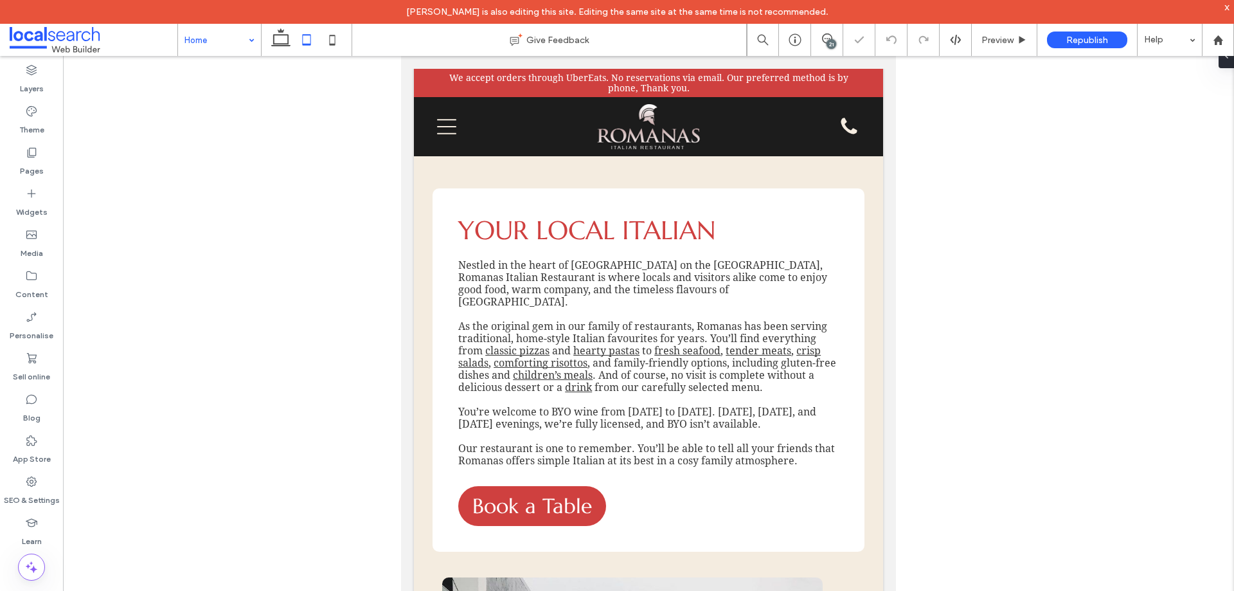
drag, startPoint x: 289, startPoint y: 40, endPoint x: 233, endPoint y: 39, distance: 55.9
click at [289, 40] on icon at bounding box center [281, 40] width 26 height 26
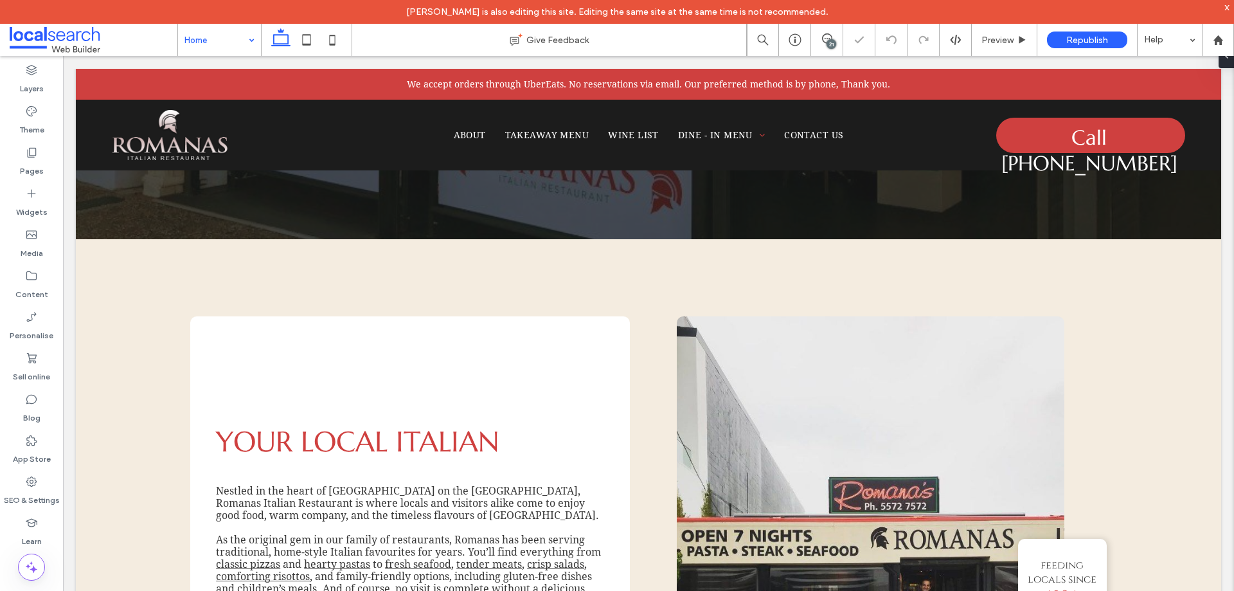
scroll to position [414, 0]
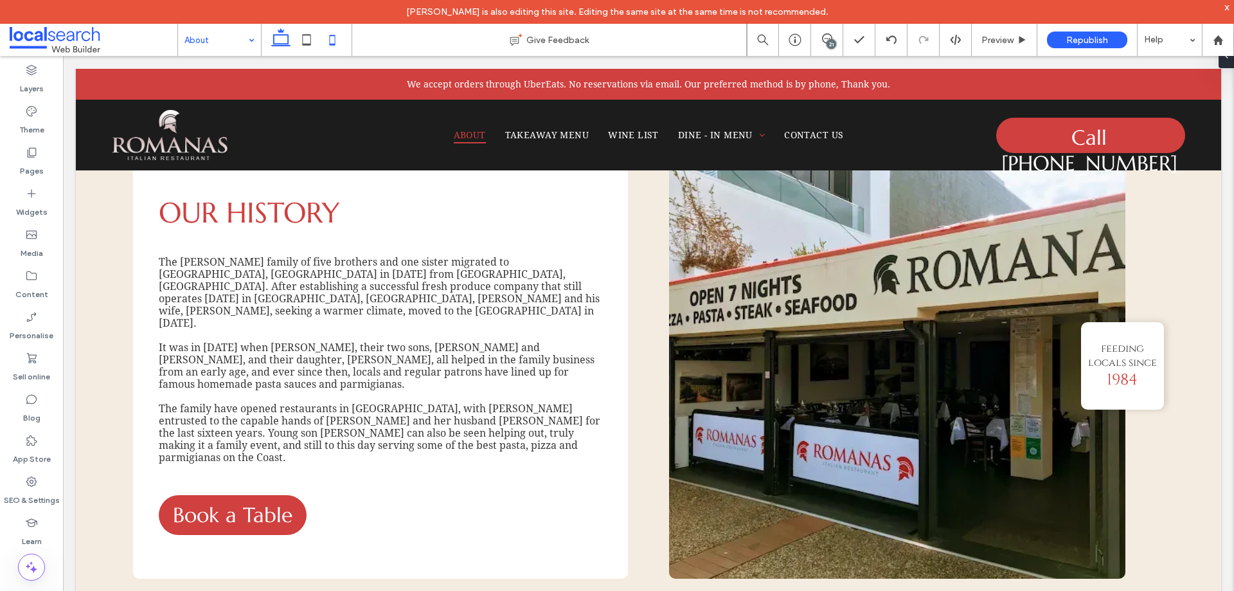
drag, startPoint x: 306, startPoint y: 48, endPoint x: 320, endPoint y: 41, distance: 15.2
click at [306, 48] on icon at bounding box center [307, 40] width 26 height 26
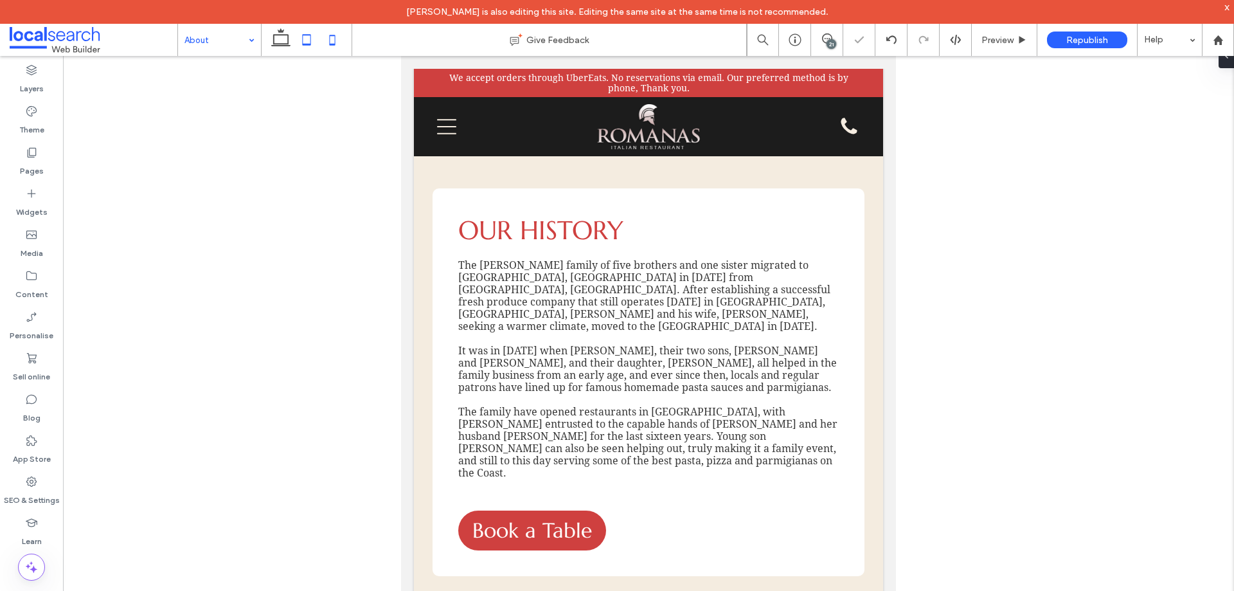
click at [327, 40] on icon at bounding box center [333, 40] width 26 height 26
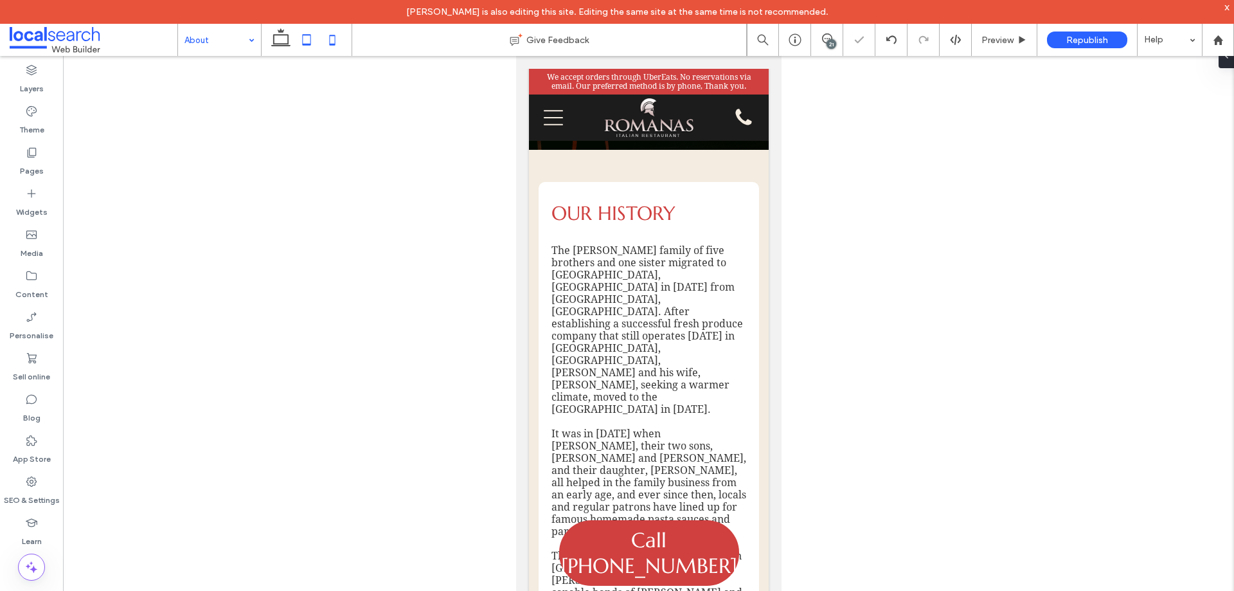
click at [305, 27] on icon at bounding box center [307, 40] width 26 height 26
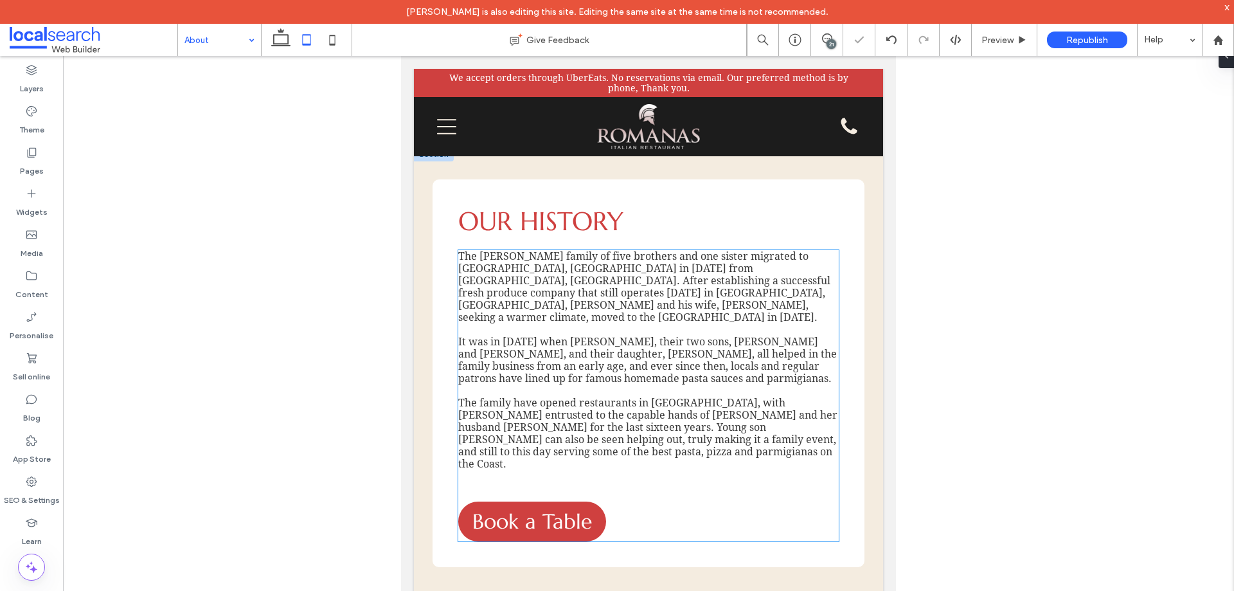
scroll to position [401, 0]
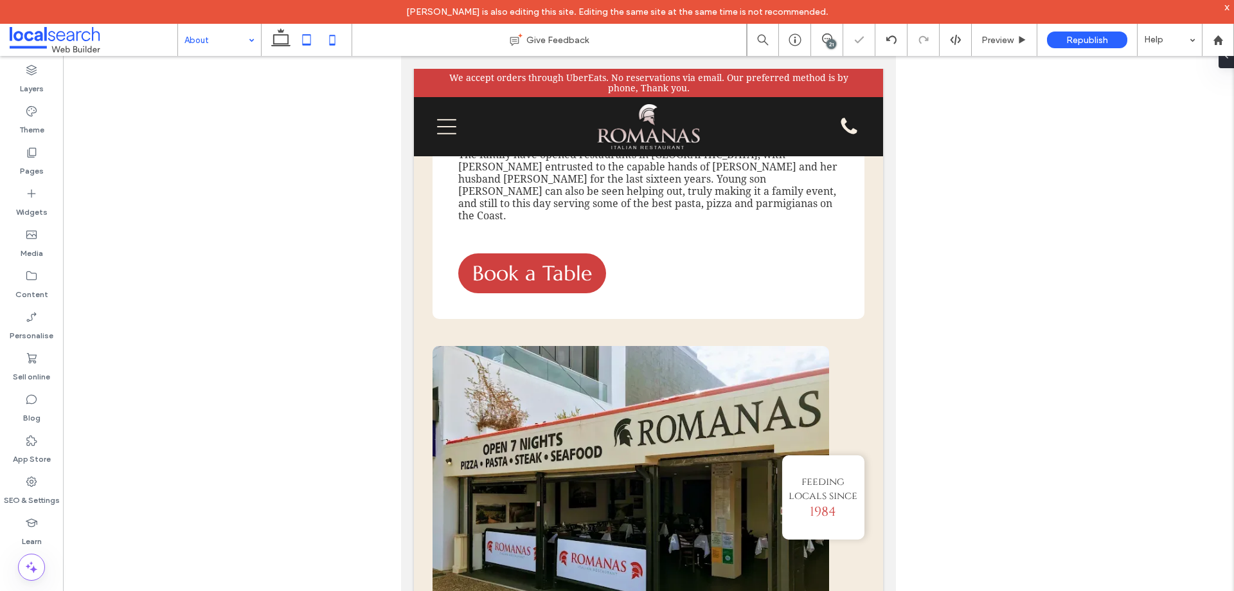
click at [334, 45] on use at bounding box center [333, 40] width 6 height 10
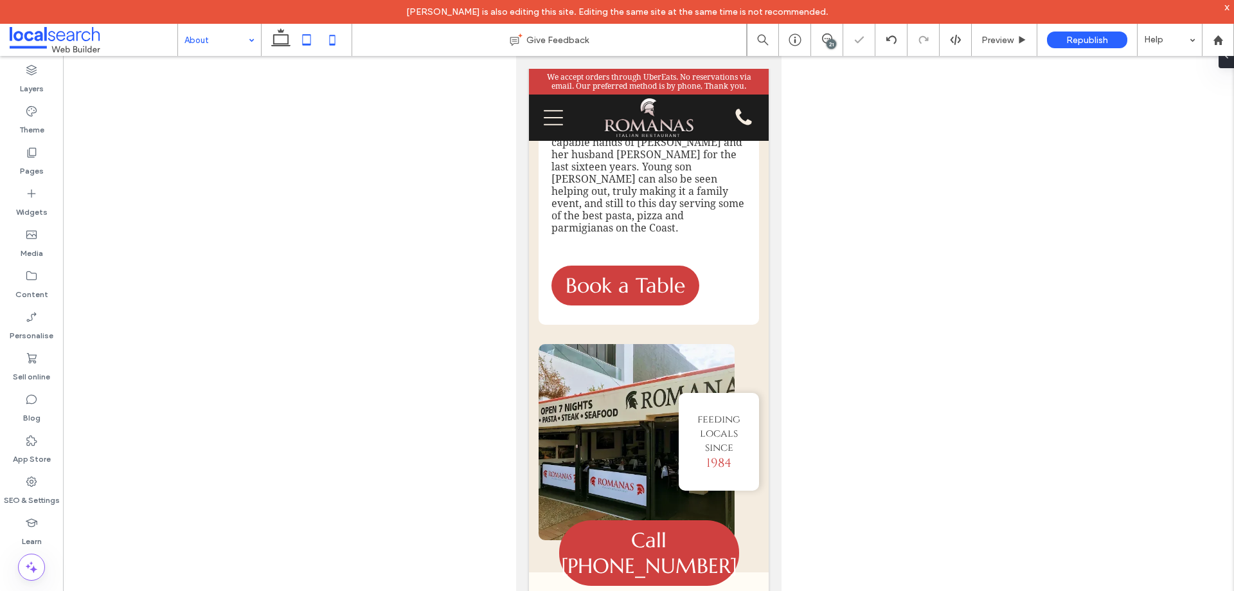
click at [307, 46] on icon at bounding box center [307, 40] width 26 height 26
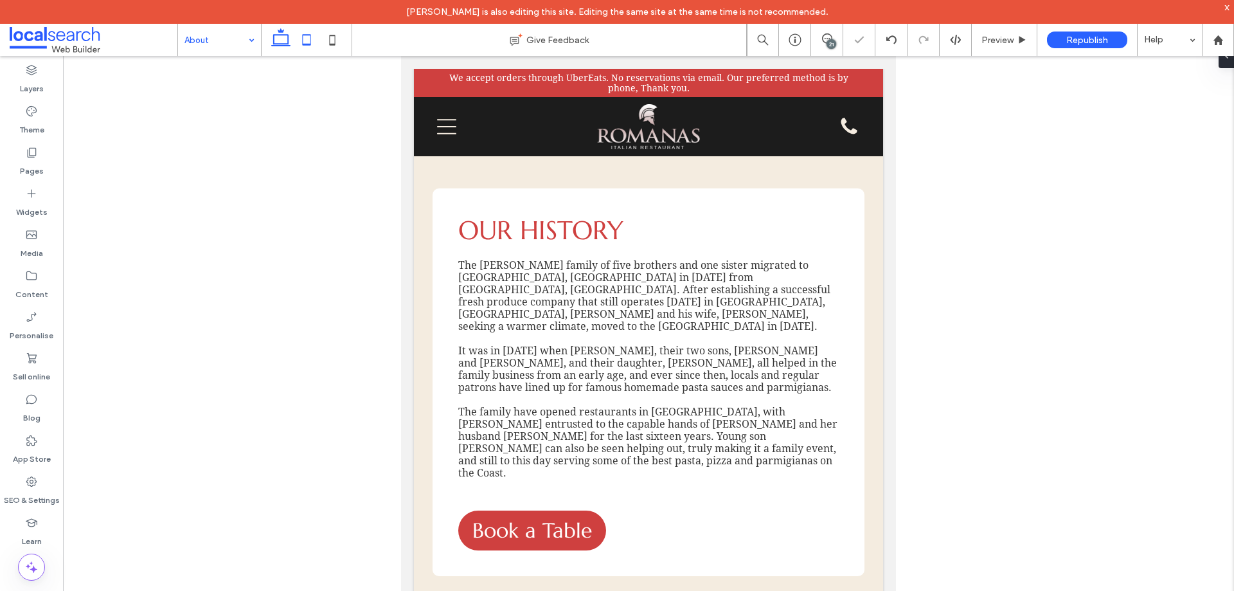
click at [279, 43] on icon at bounding box center [281, 40] width 26 height 26
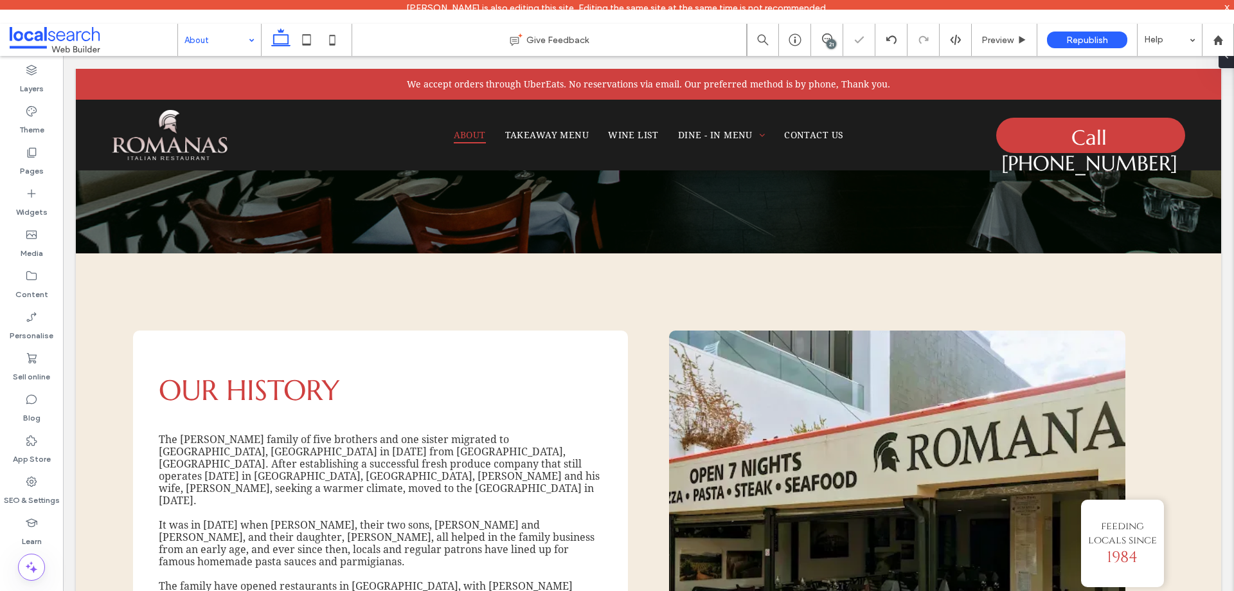
scroll to position [227, 0]
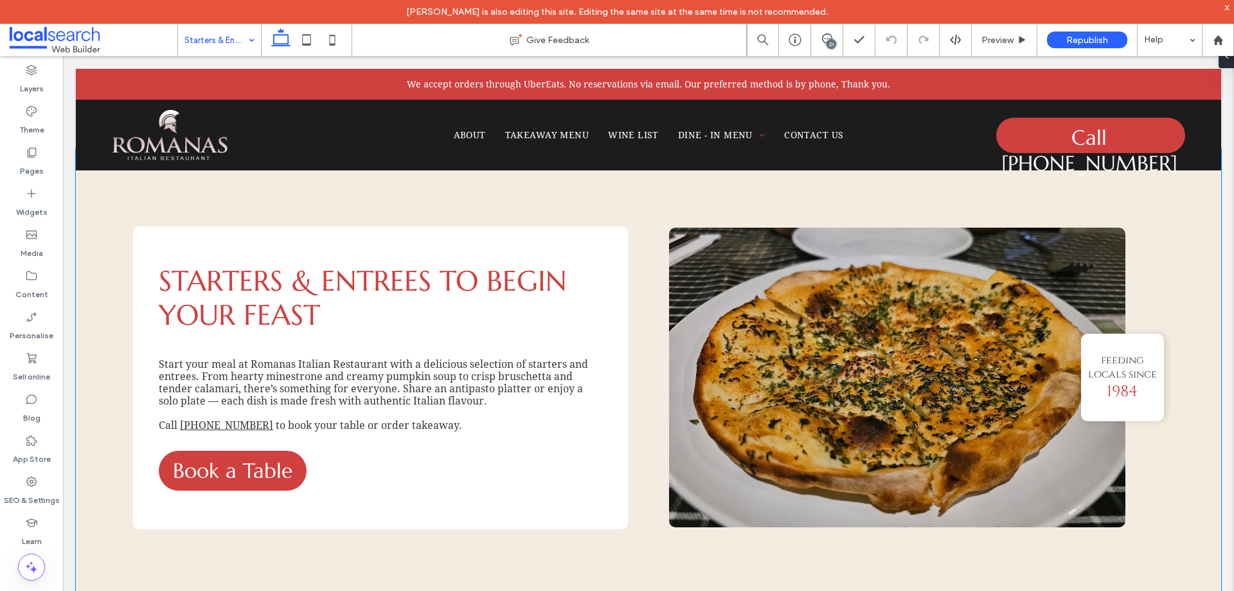
scroll to position [321, 0]
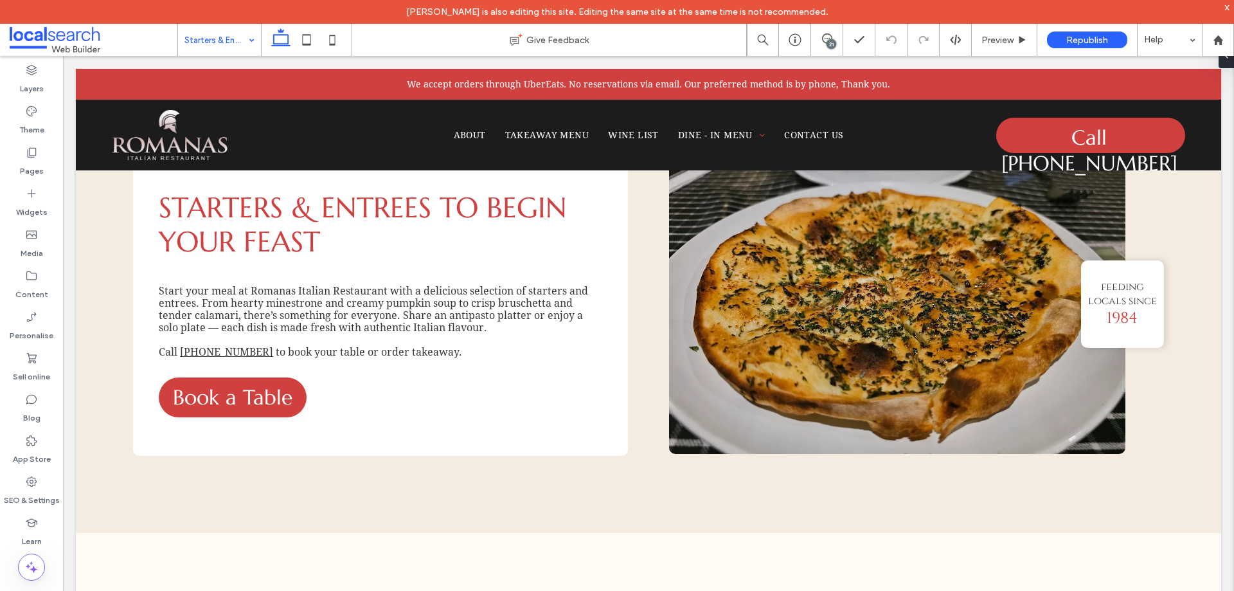
click at [225, 43] on input at bounding box center [217, 40] width 64 height 32
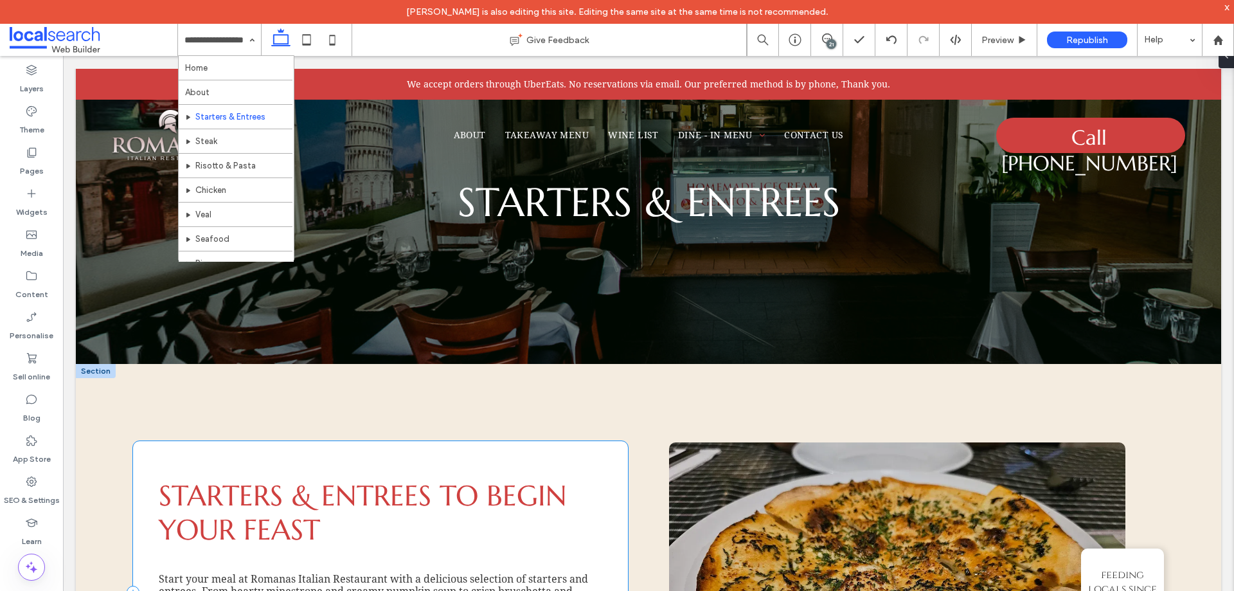
scroll to position [0, 0]
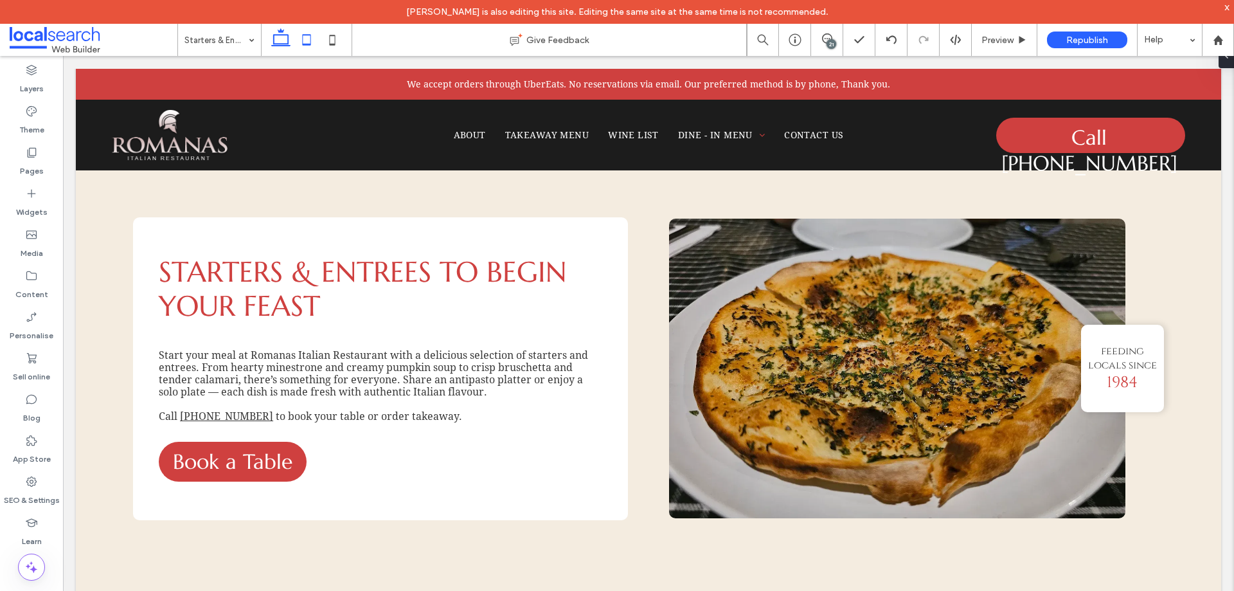
click at [298, 35] on icon at bounding box center [307, 40] width 26 height 26
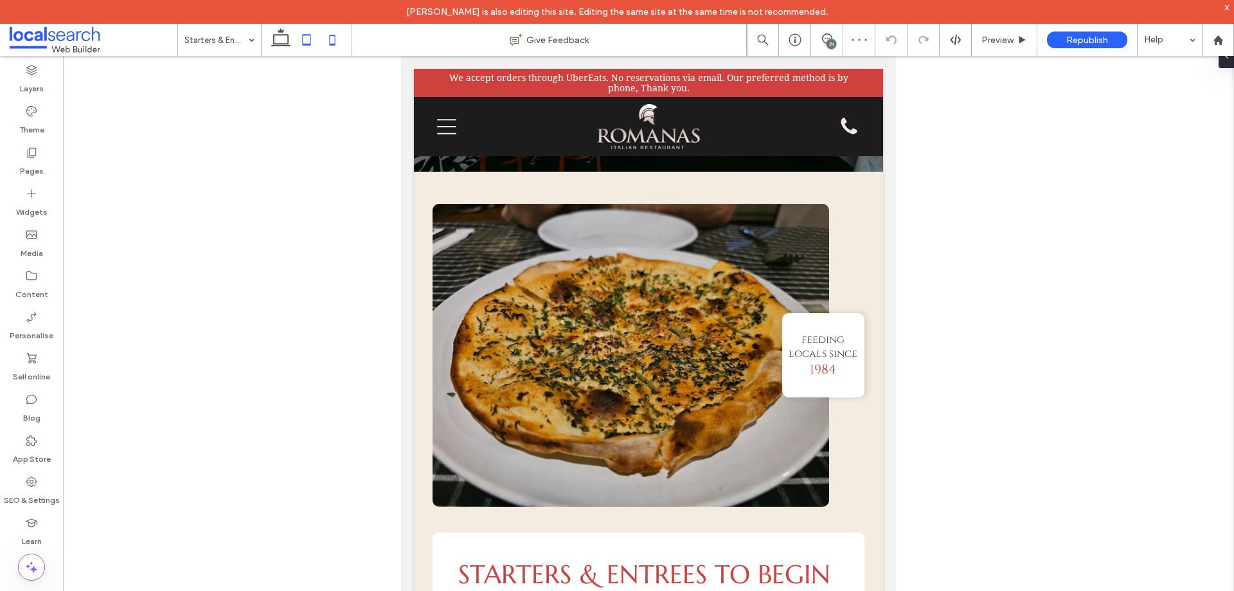
click at [342, 48] on icon at bounding box center [333, 40] width 26 height 26
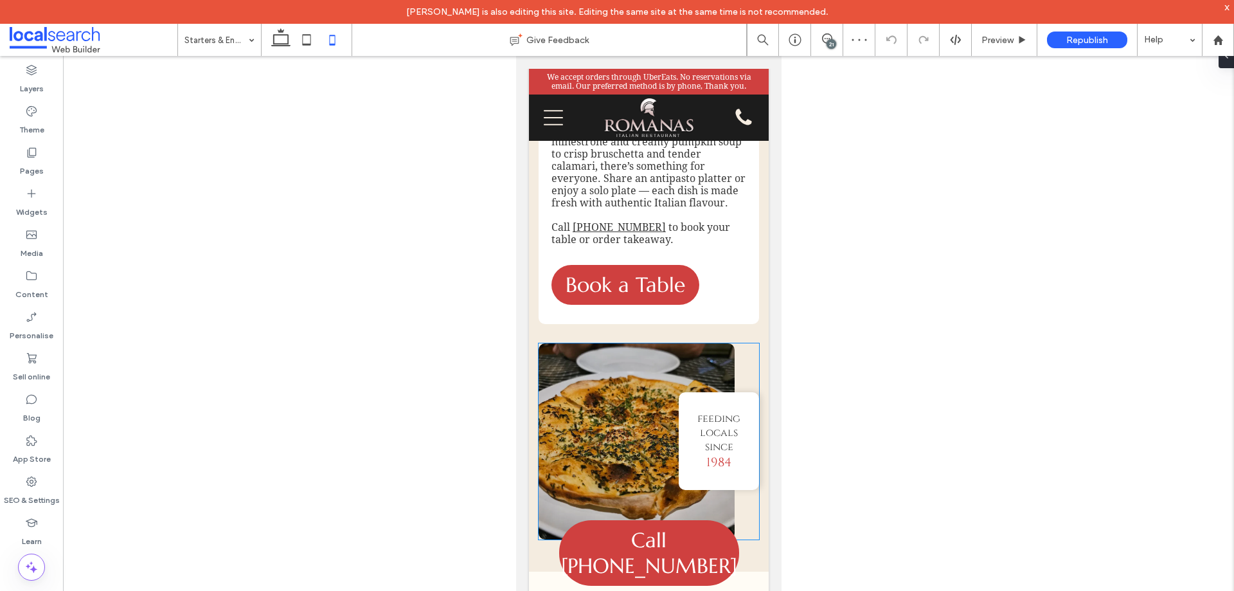
scroll to position [526, 0]
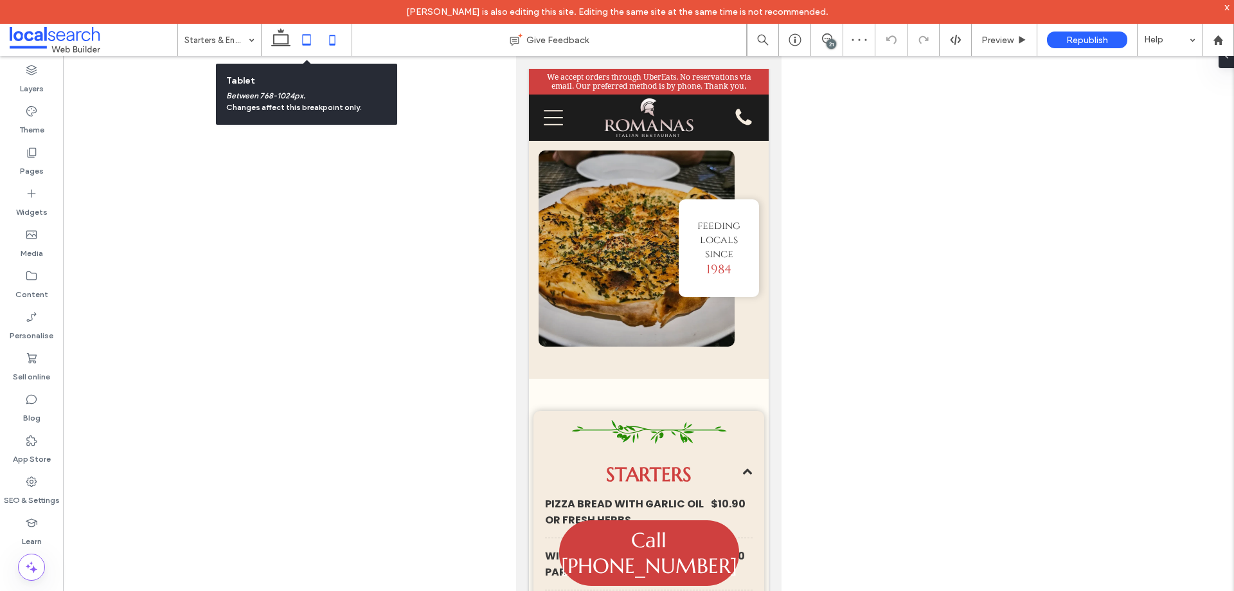
click at [305, 42] on icon at bounding box center [307, 40] width 26 height 26
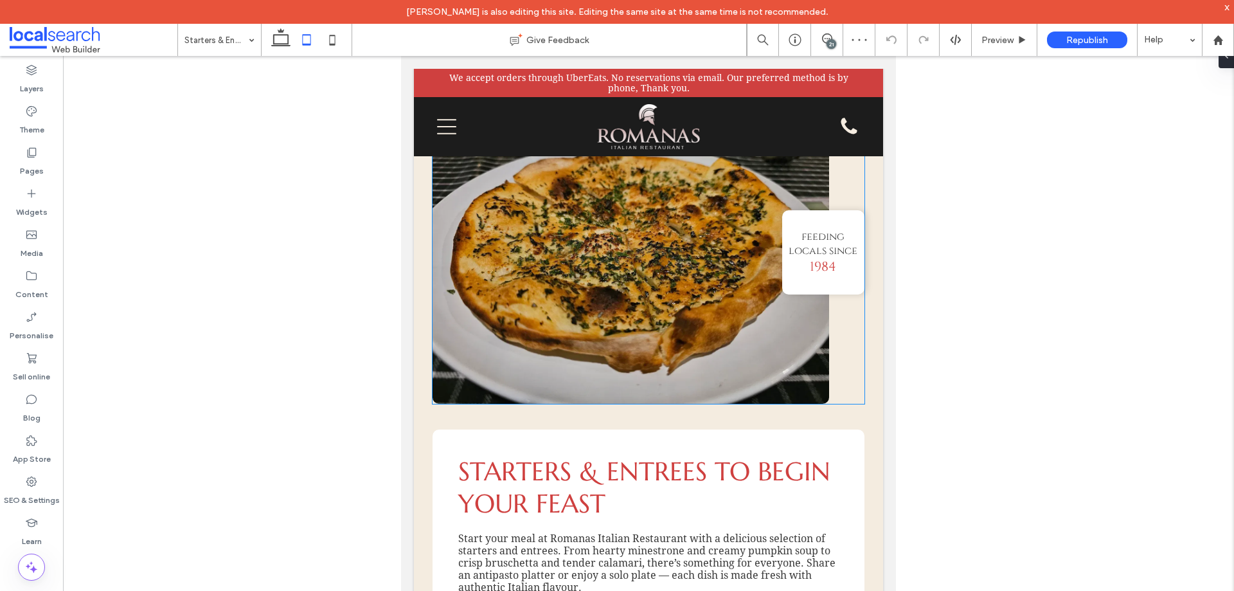
scroll to position [208, 0]
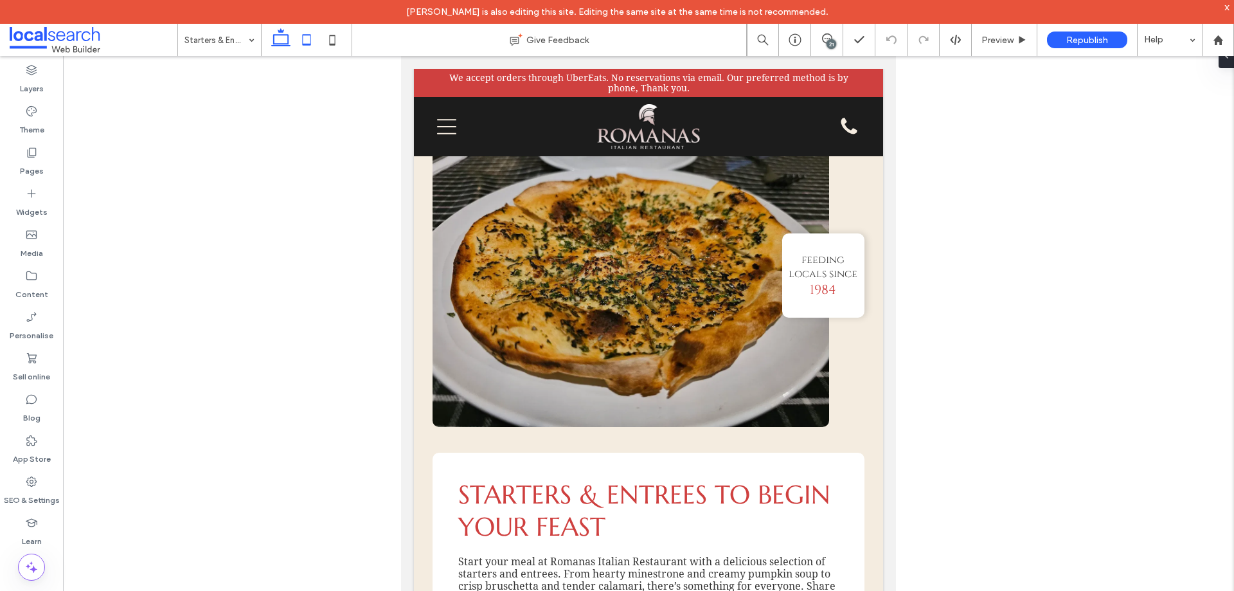
click at [275, 44] on use at bounding box center [280, 37] width 19 height 18
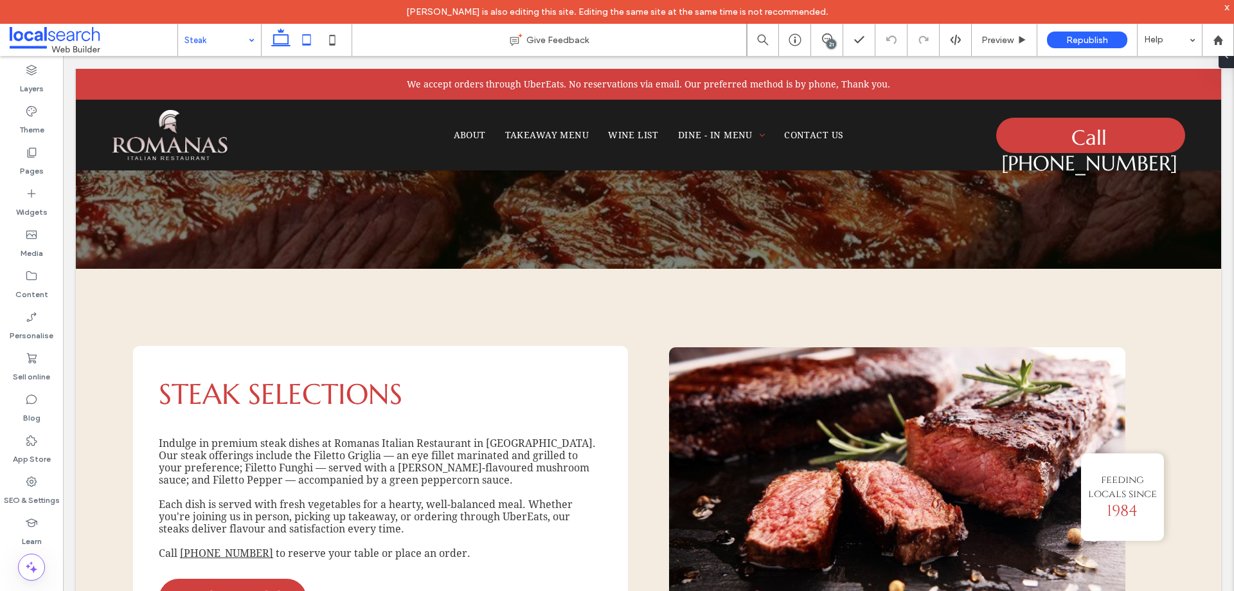
click at [314, 42] on icon at bounding box center [307, 40] width 26 height 26
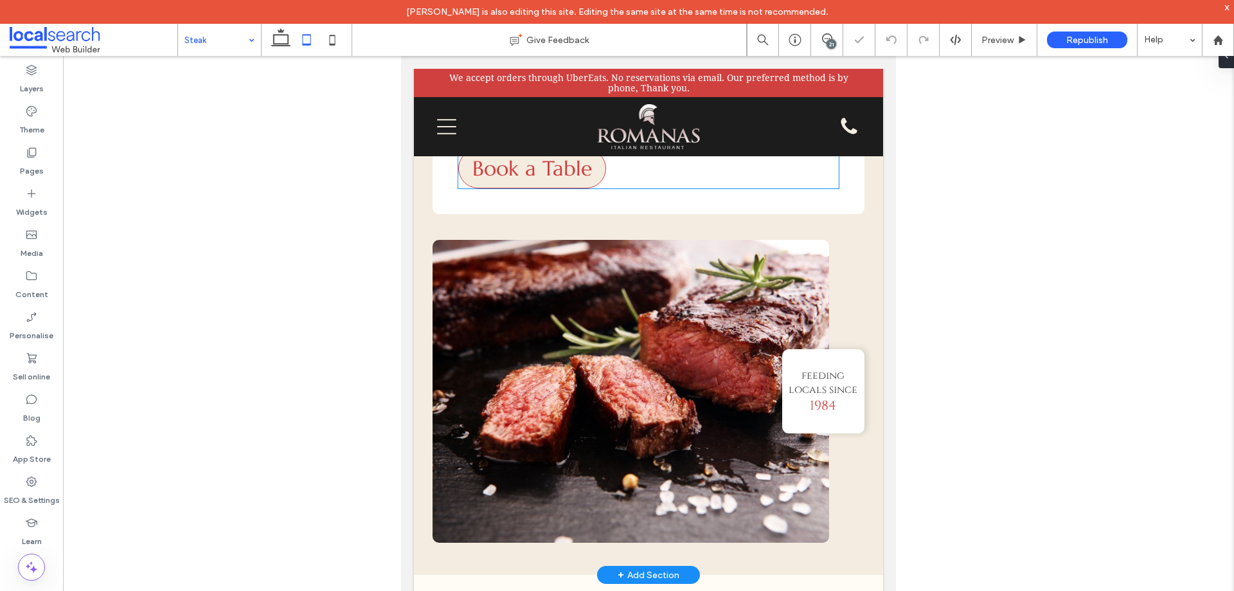
scroll to position [465, 0]
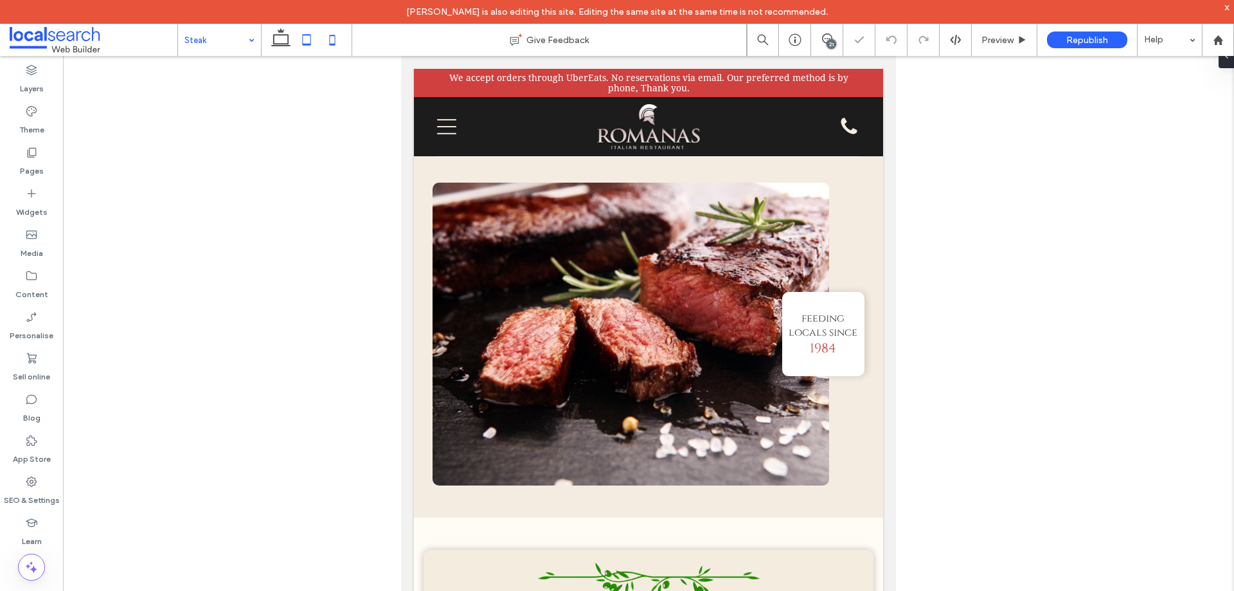
click at [337, 42] on icon at bounding box center [333, 40] width 26 height 26
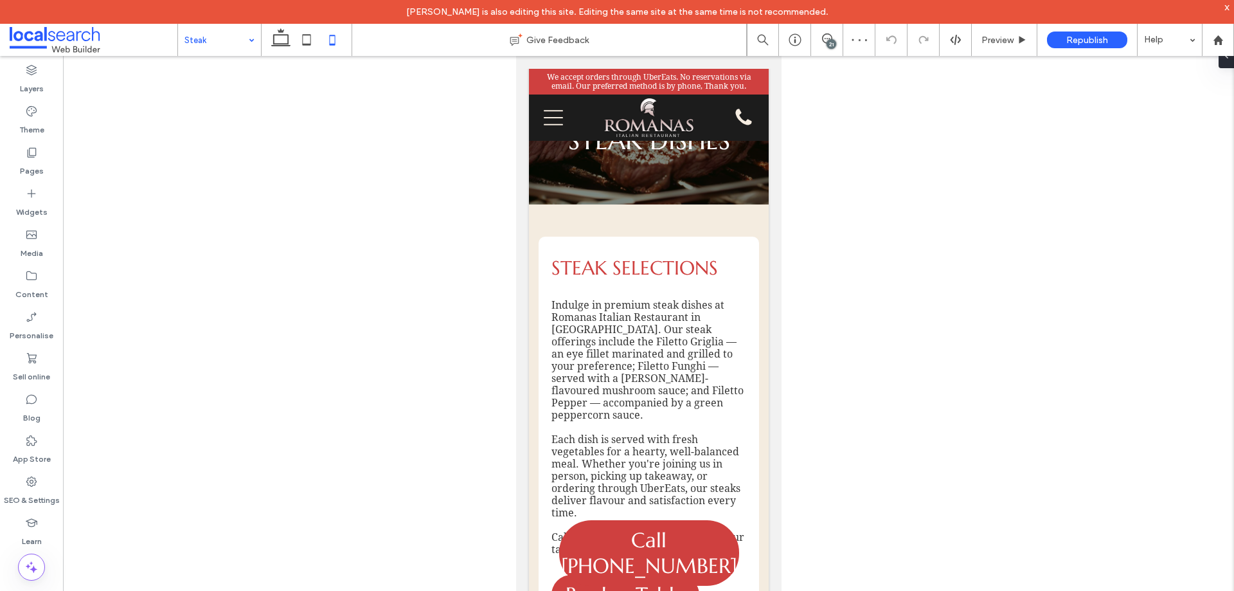
scroll to position [0, 0]
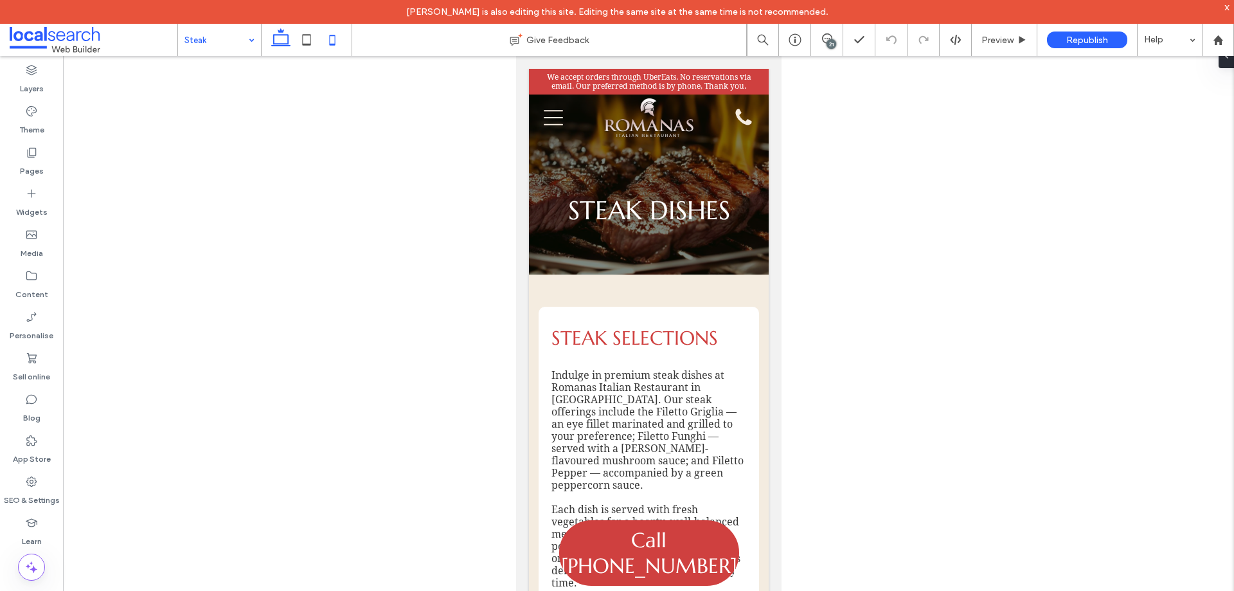
click at [283, 34] on icon at bounding box center [281, 40] width 26 height 26
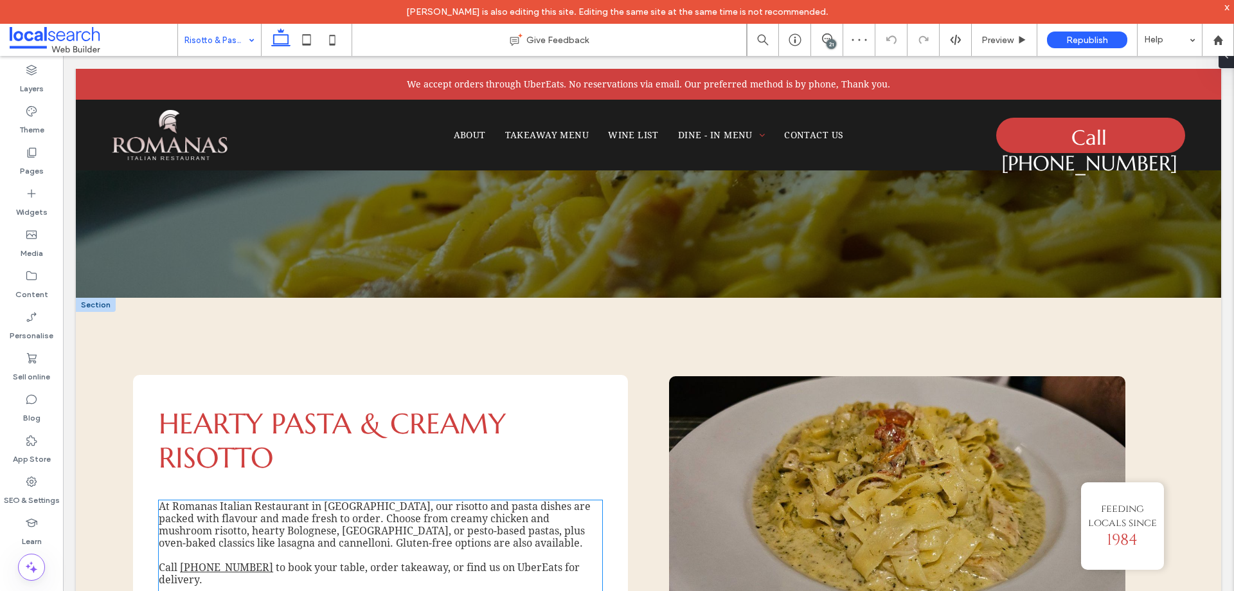
scroll to position [257, 0]
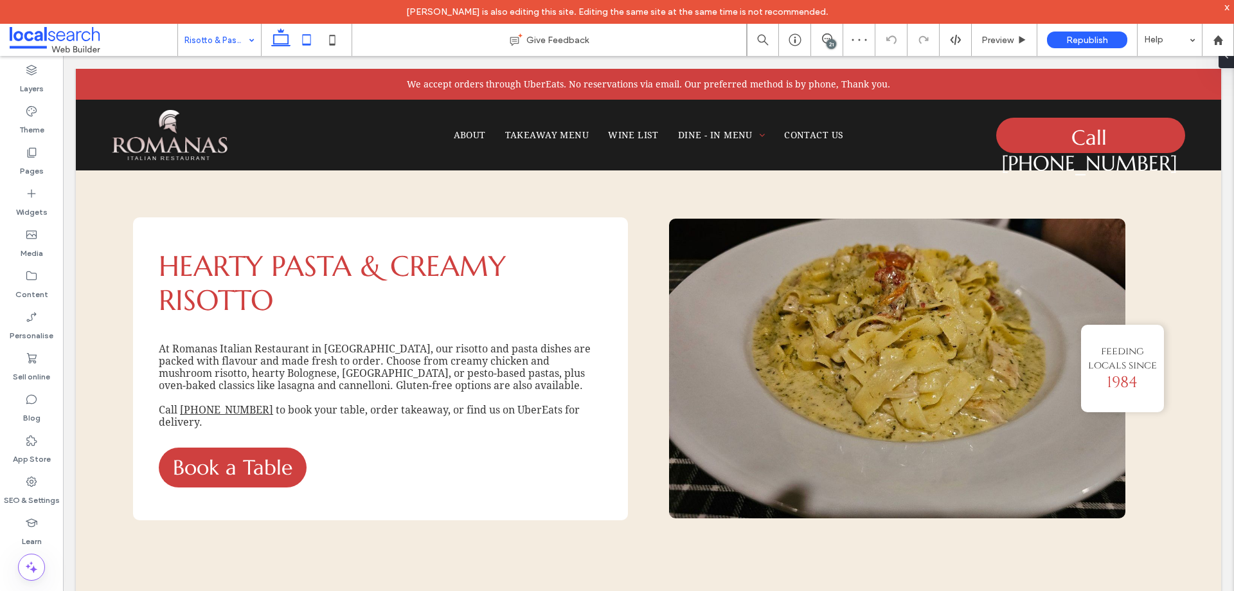
click at [309, 41] on icon at bounding box center [307, 40] width 26 height 26
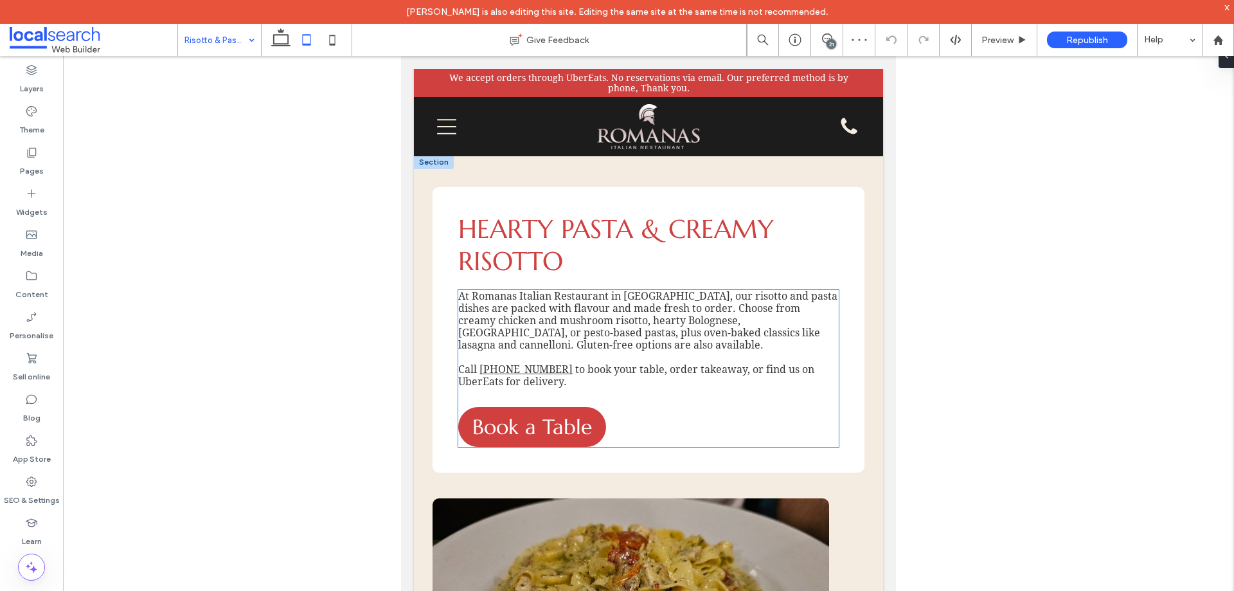
scroll to position [144, 0]
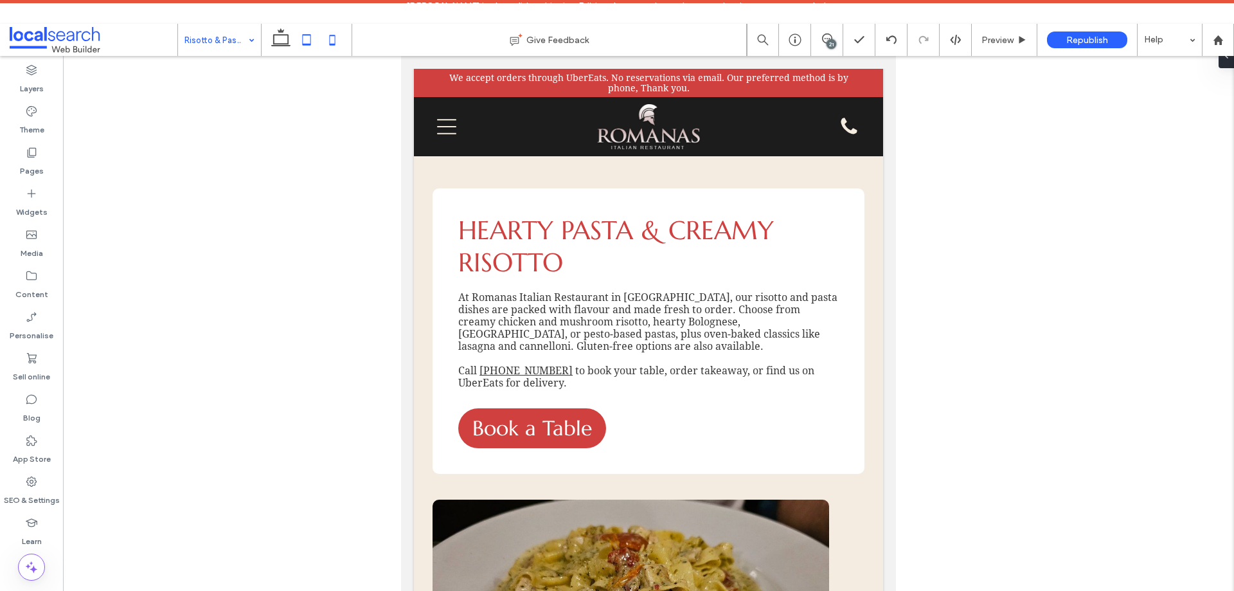
click at [337, 40] on icon at bounding box center [333, 40] width 26 height 26
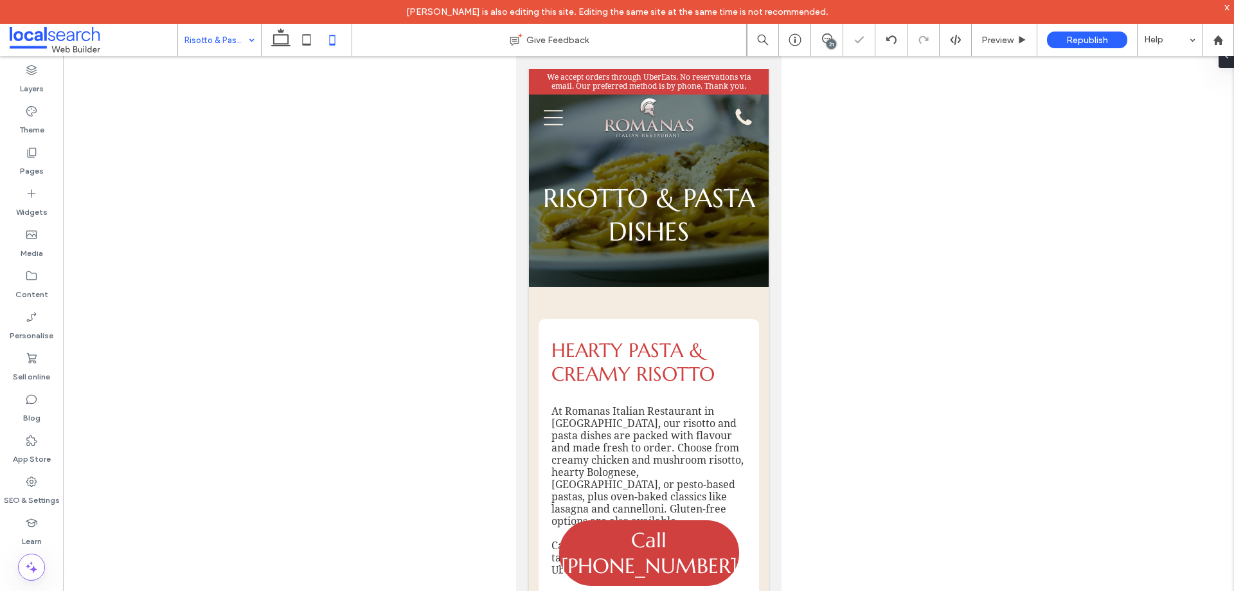
scroll to position [0, 0]
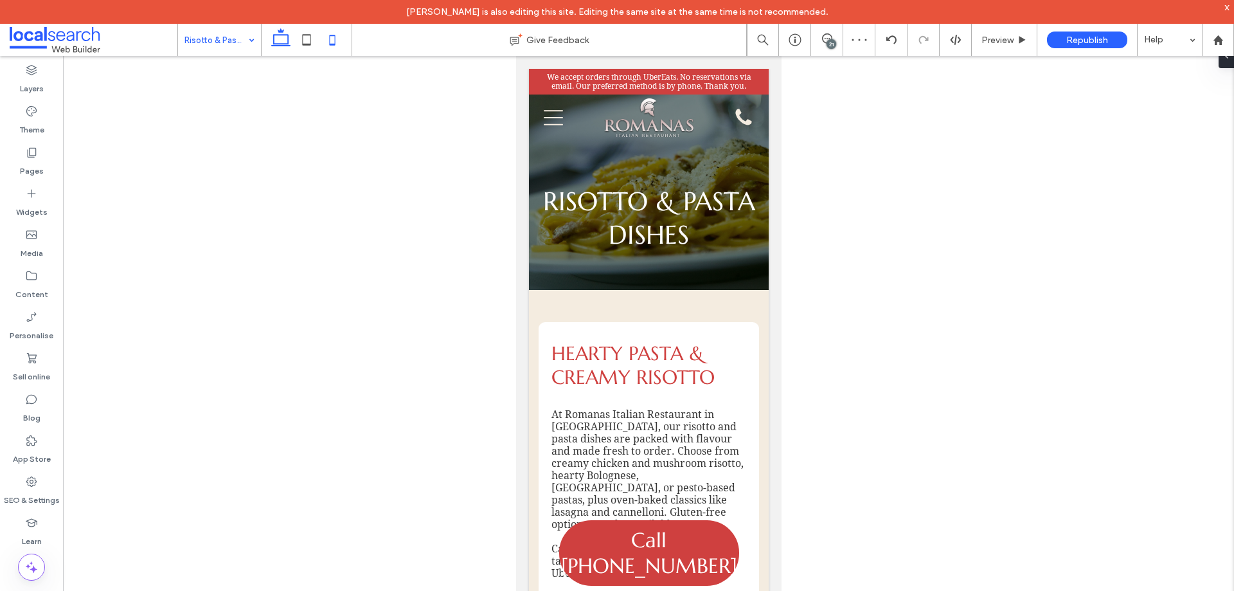
click at [276, 39] on icon at bounding box center [281, 40] width 26 height 26
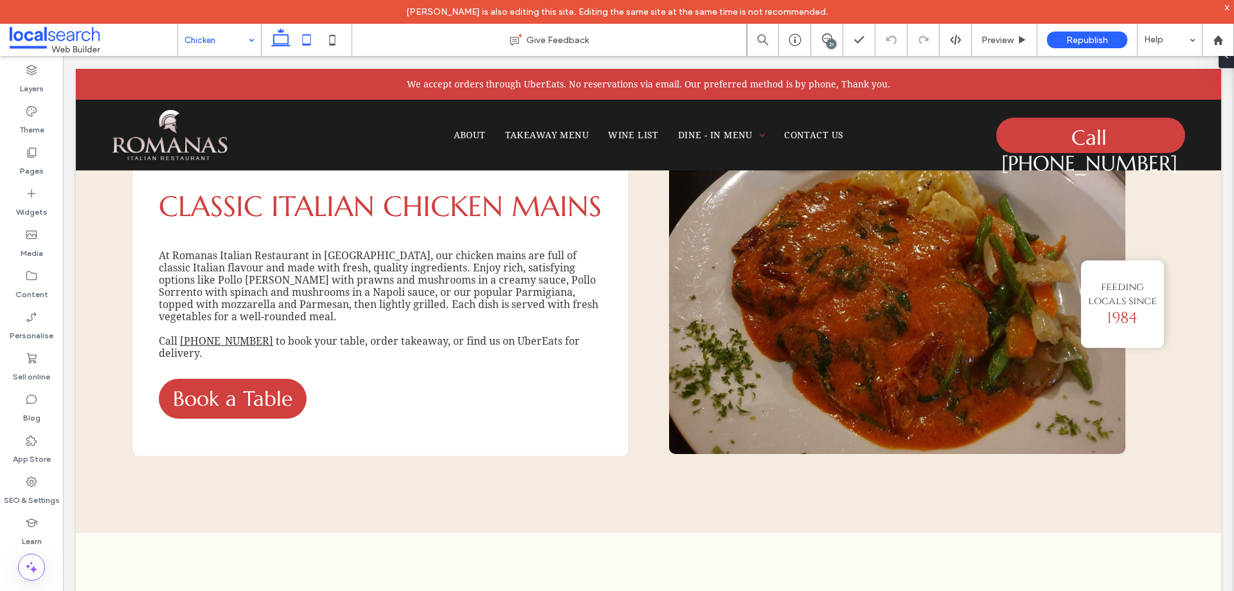
click at [314, 34] on icon at bounding box center [307, 40] width 26 height 26
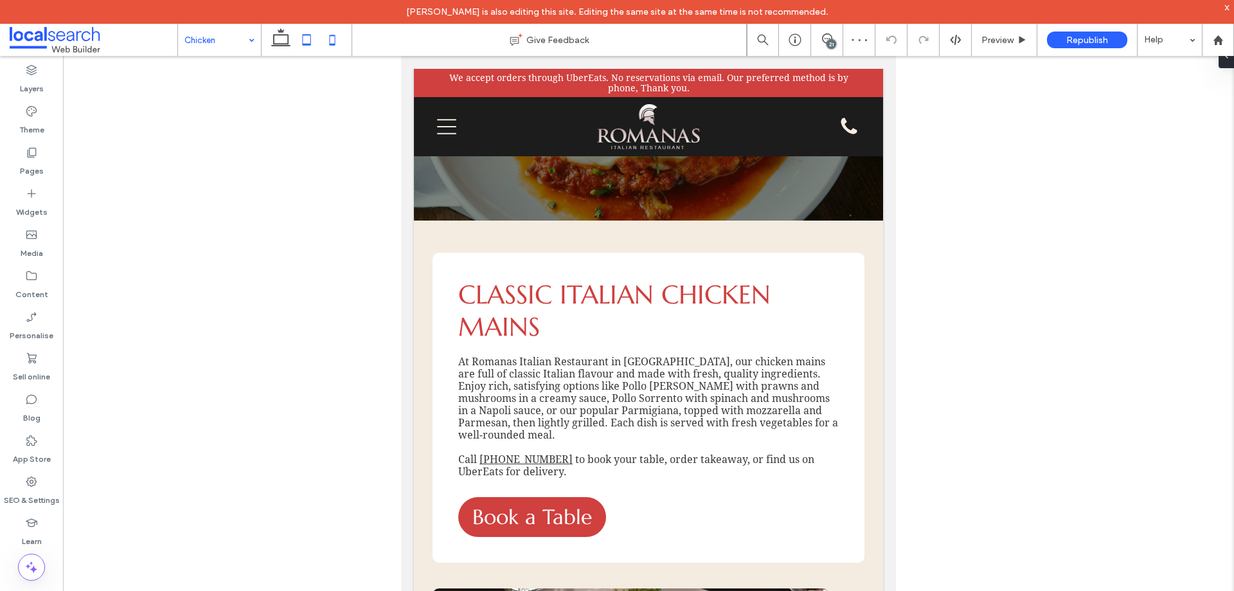
click at [326, 37] on icon at bounding box center [333, 40] width 26 height 26
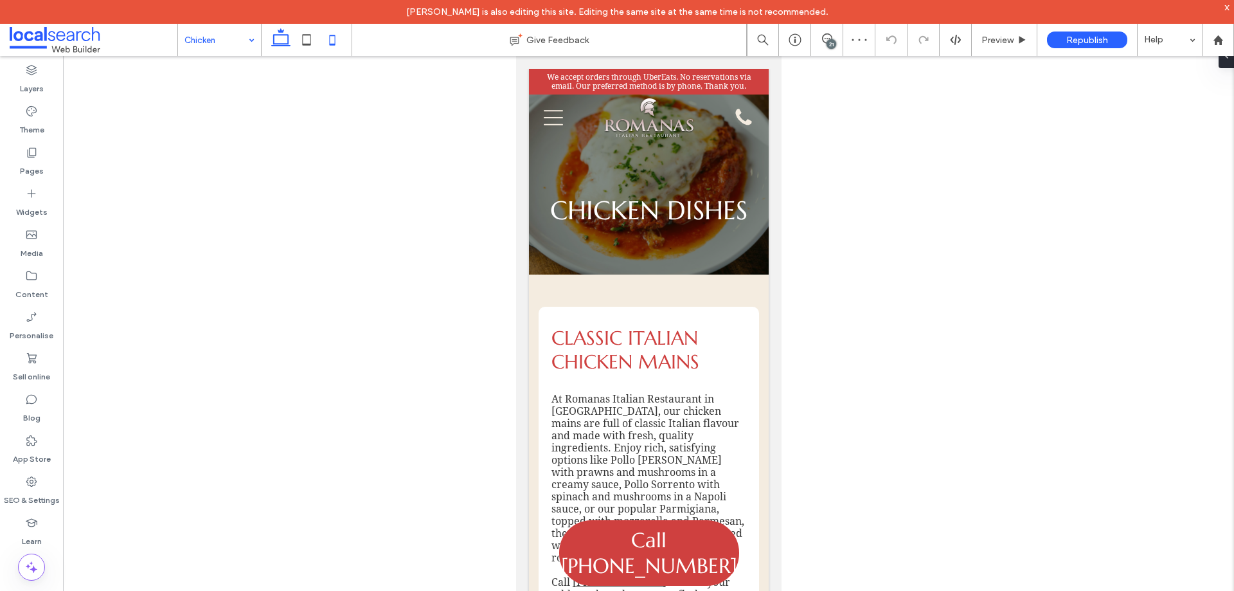
click at [278, 41] on icon at bounding box center [281, 40] width 26 height 26
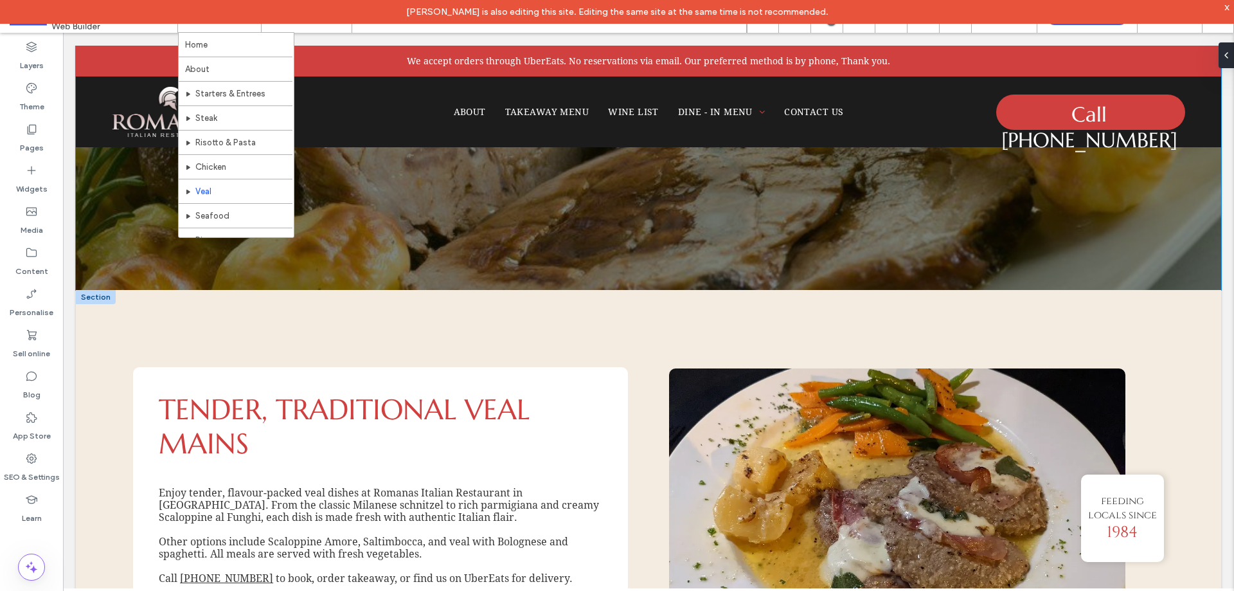
scroll to position [193, 0]
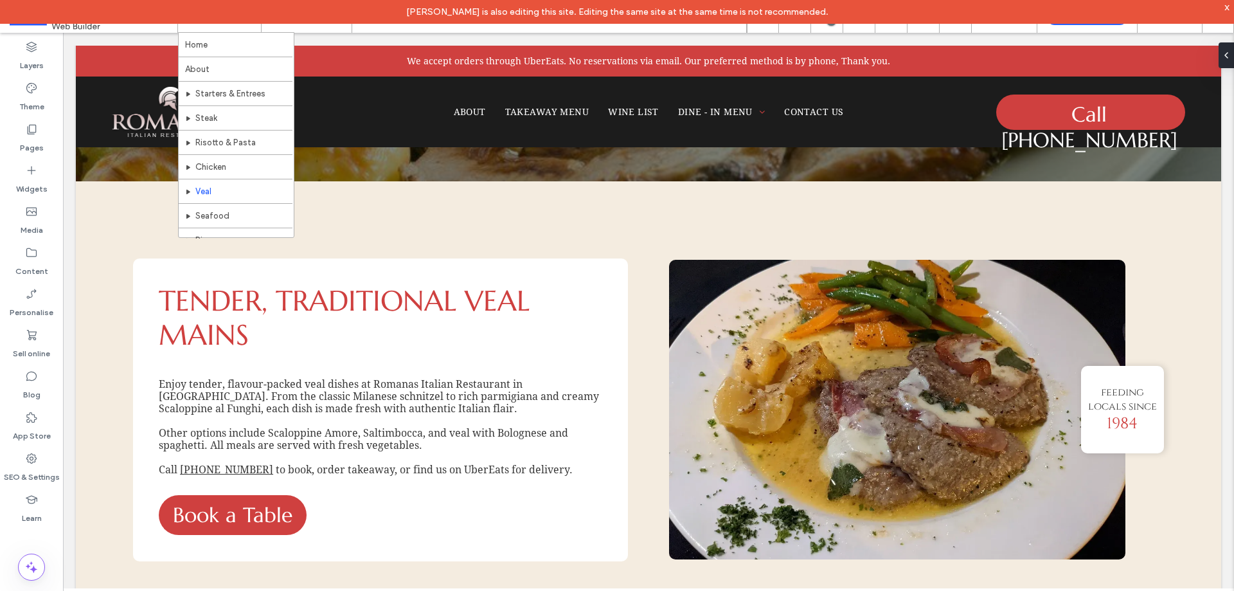
click at [1227, 7] on div "x" at bounding box center [1228, 6] width 6 height 11
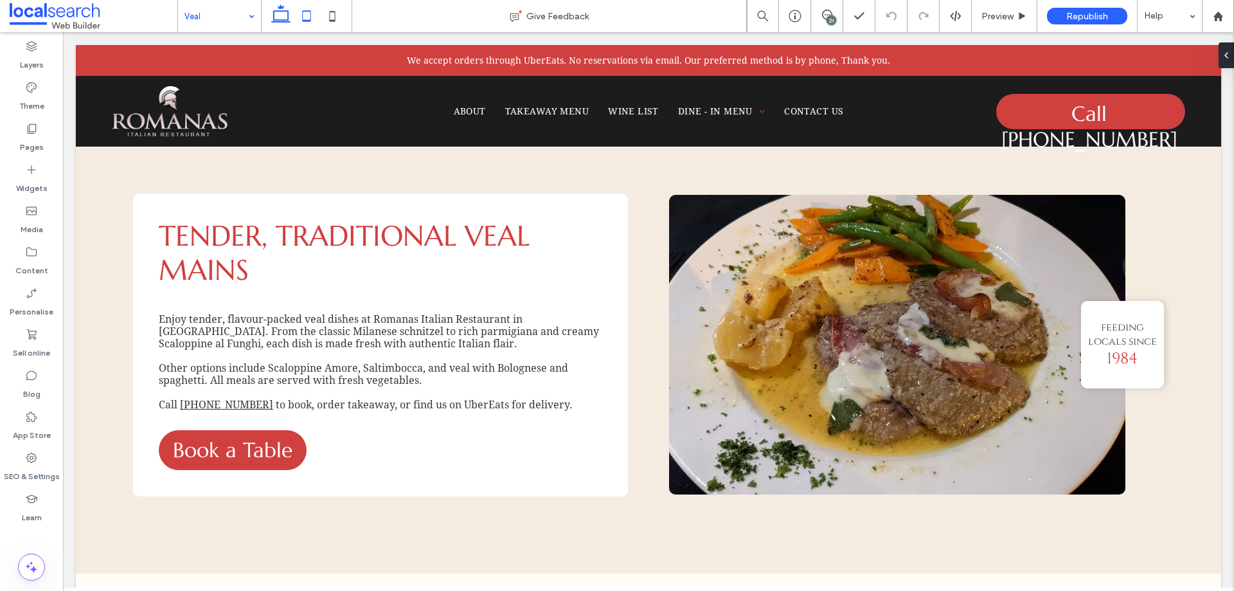
click at [307, 14] on icon at bounding box center [307, 16] width 26 height 26
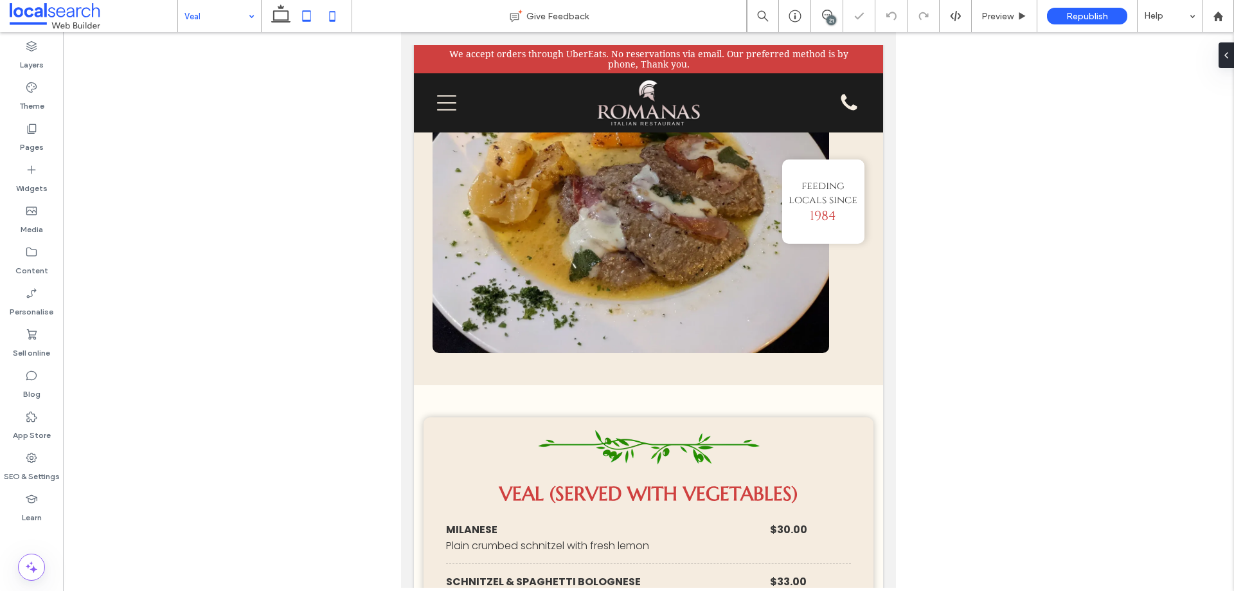
click at [334, 23] on icon at bounding box center [333, 16] width 26 height 26
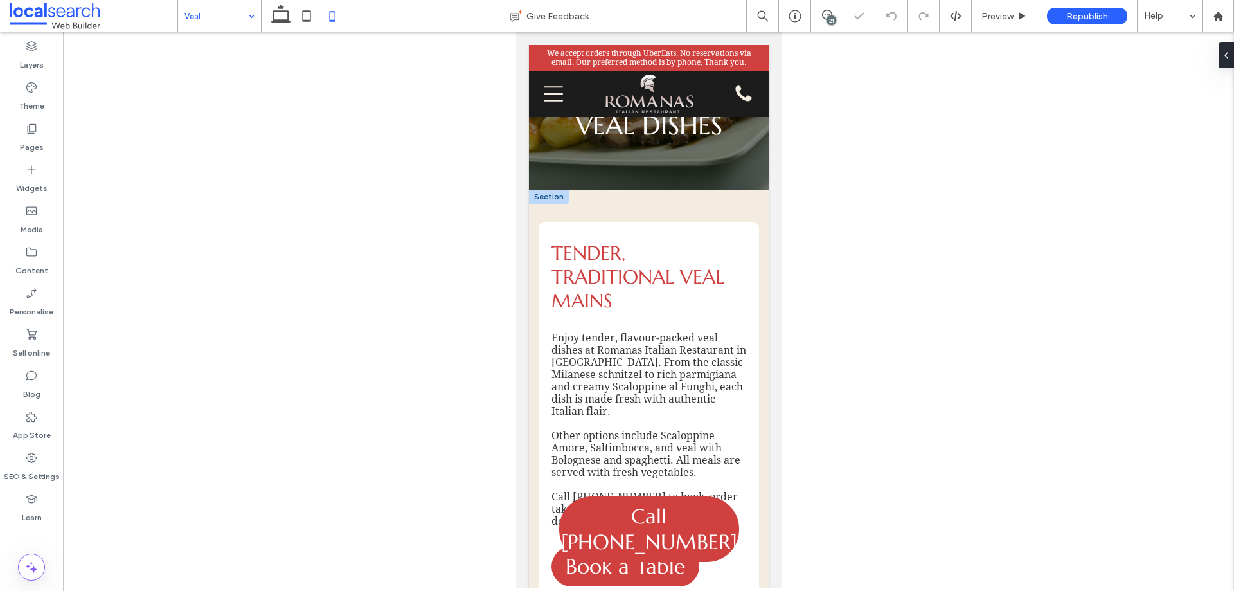
scroll to position [0, 0]
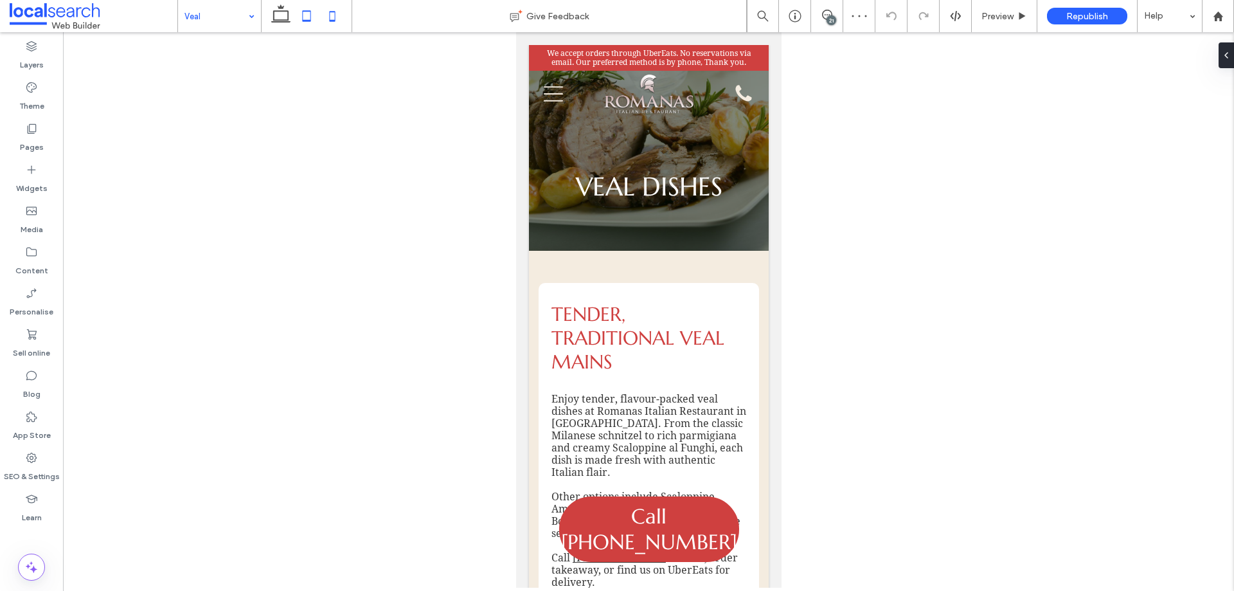
click at [303, 23] on icon at bounding box center [307, 16] width 26 height 26
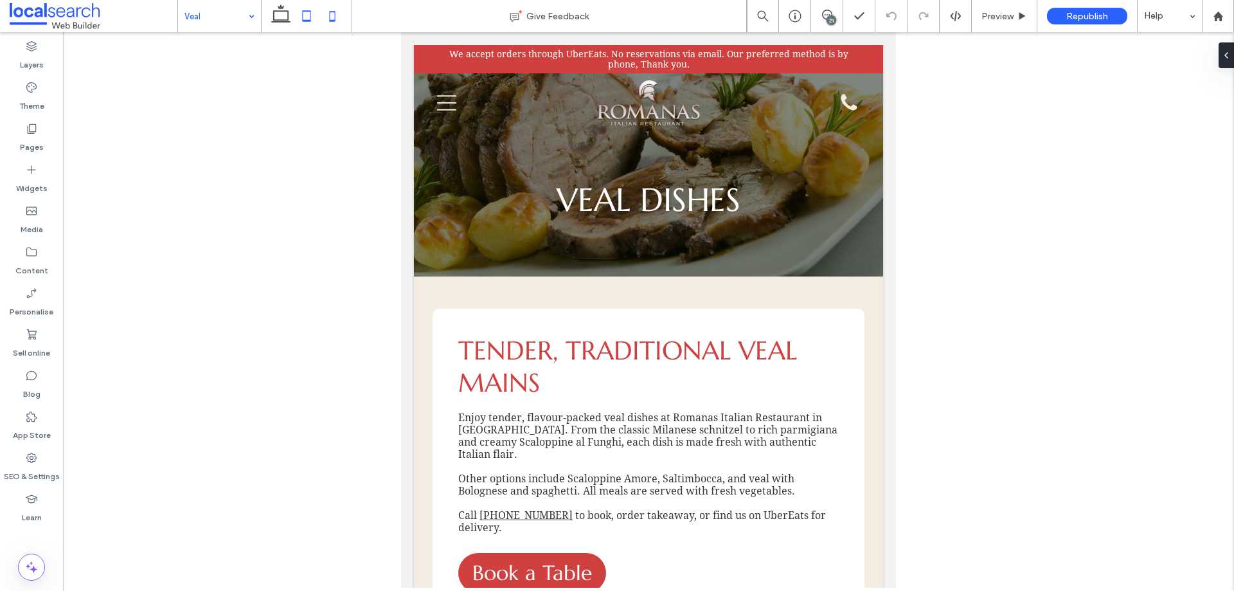
click at [323, 20] on icon at bounding box center [333, 16] width 26 height 26
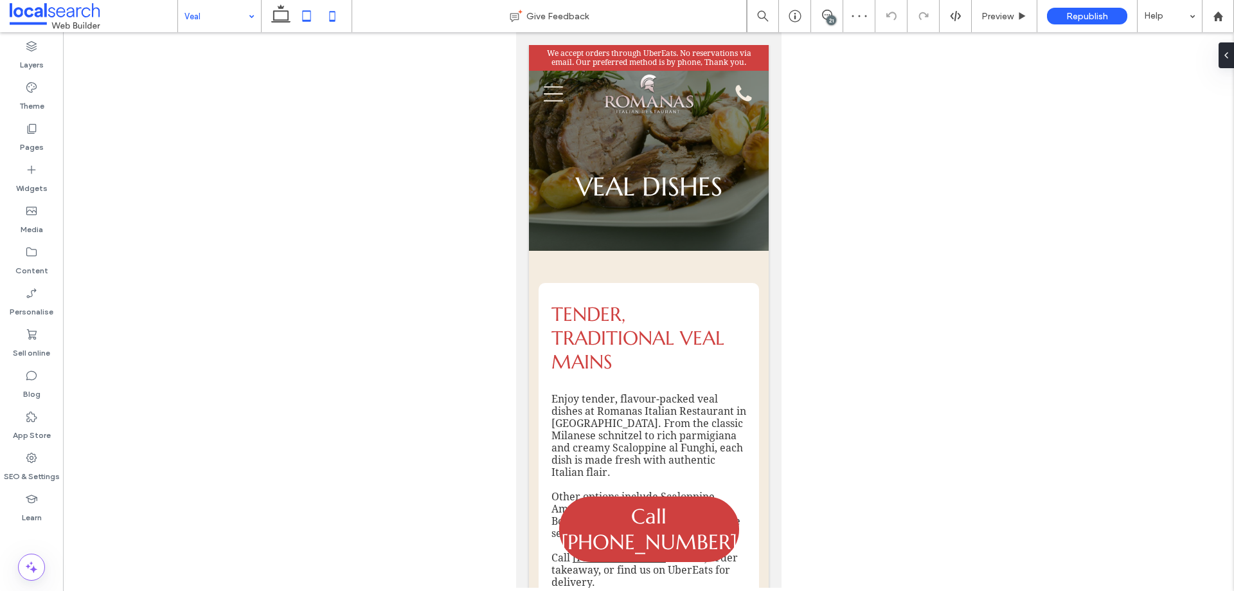
click at [305, 22] on icon at bounding box center [307, 16] width 26 height 26
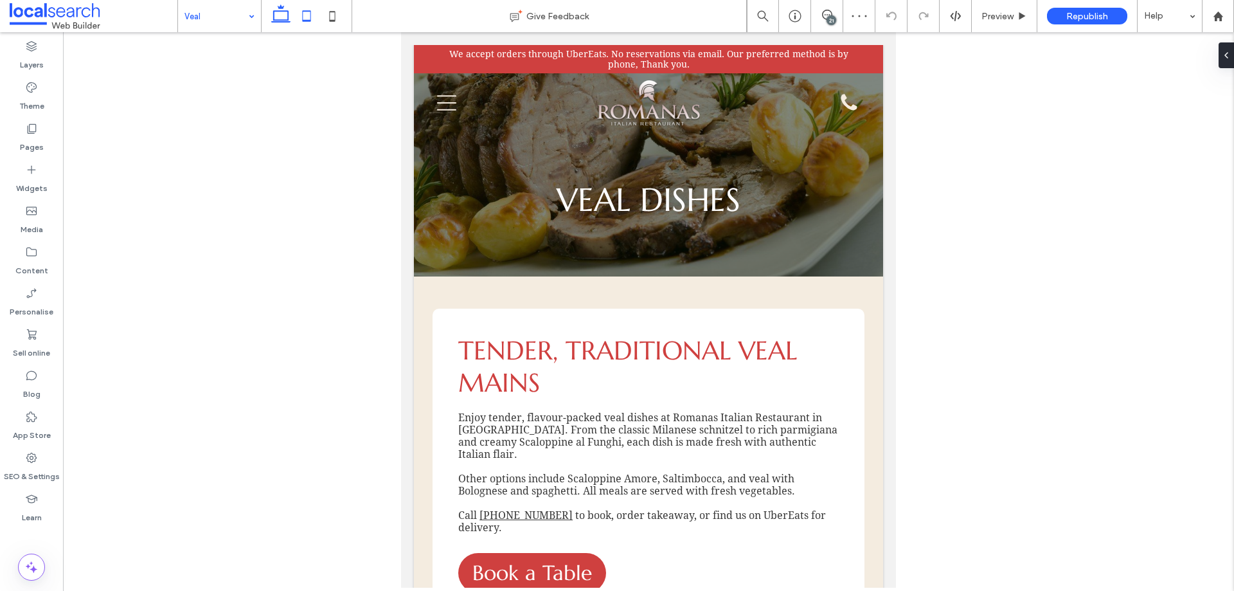
click at [282, 15] on icon at bounding box center [281, 16] width 26 height 26
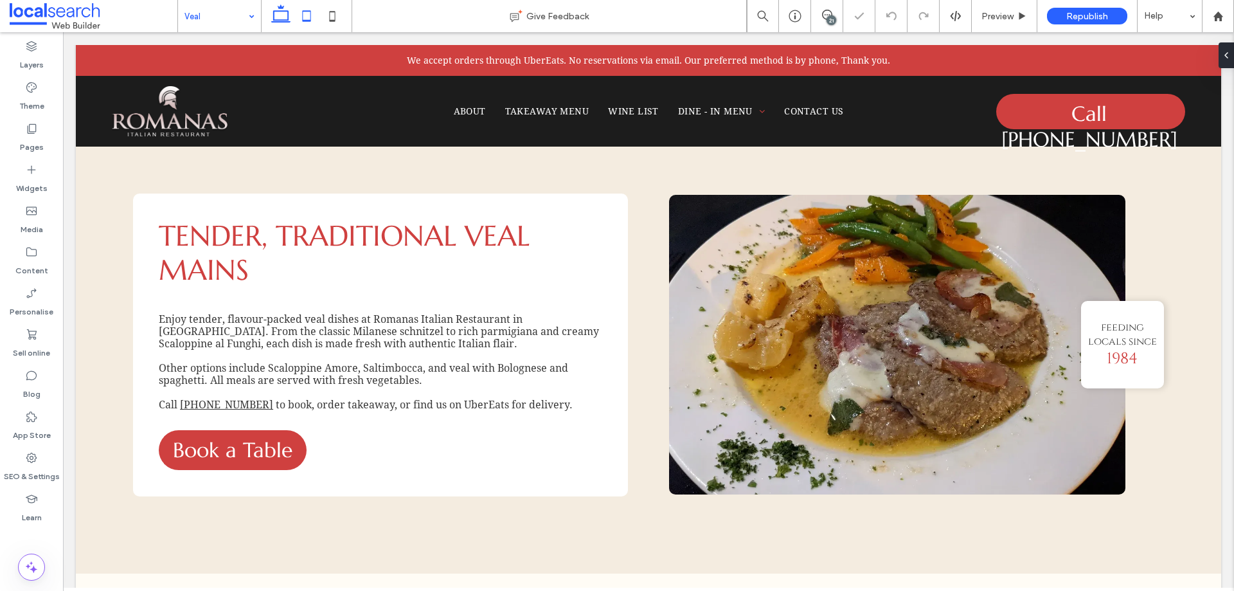
click at [311, 21] on use at bounding box center [307, 15] width 8 height 11
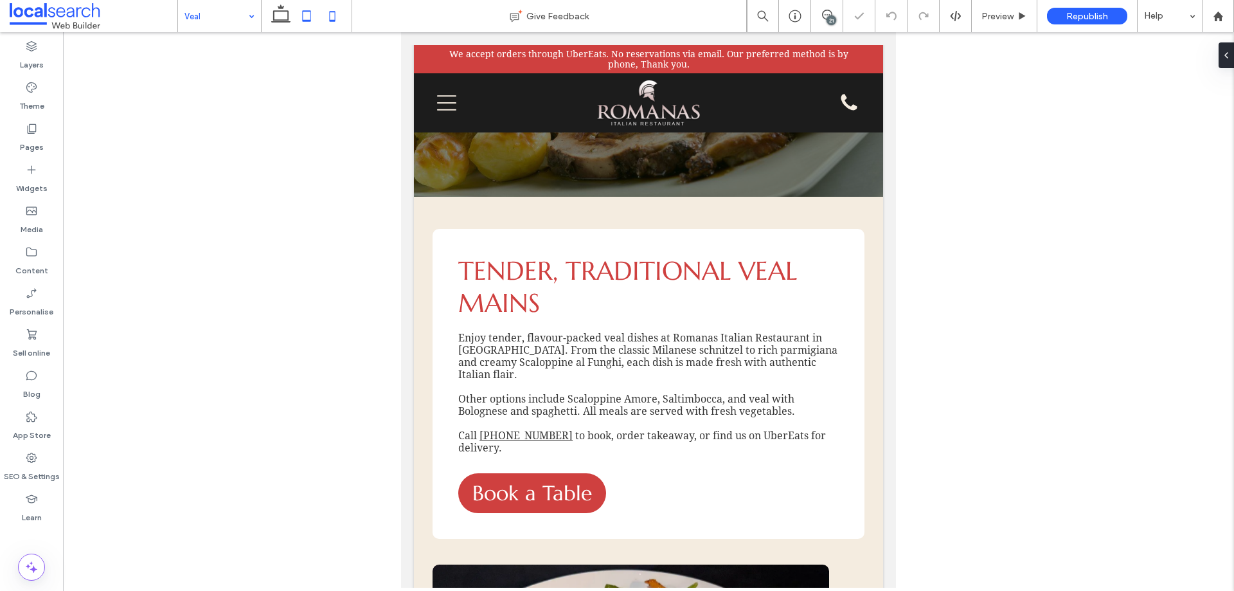
click at [327, 16] on icon at bounding box center [333, 16] width 26 height 26
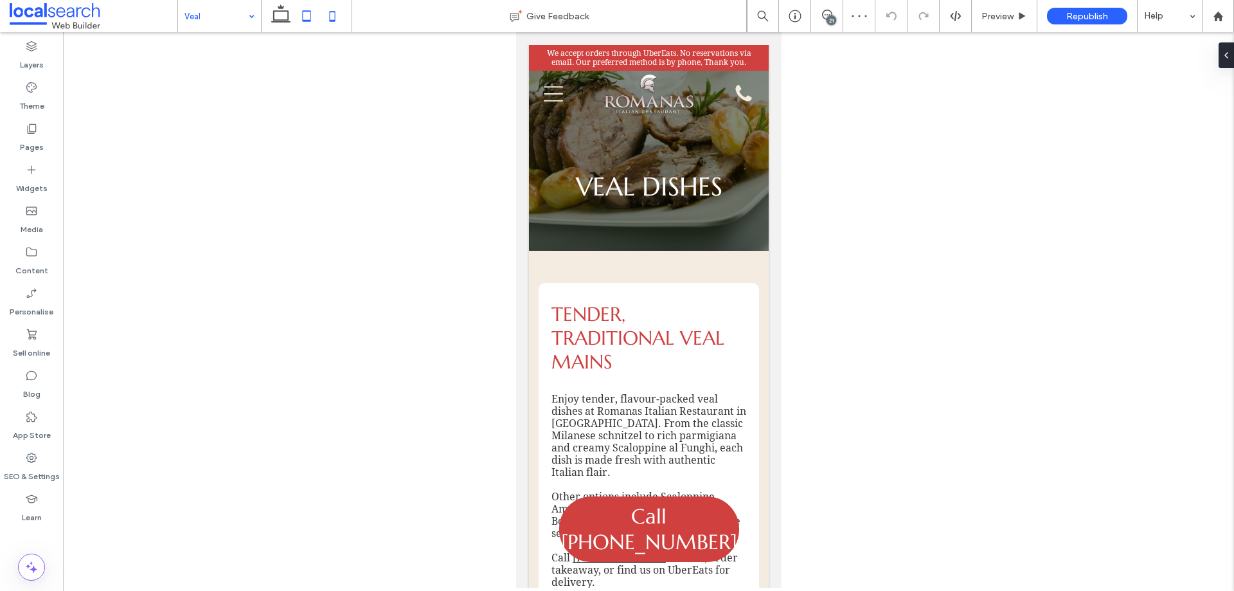
drag, startPoint x: 304, startPoint y: 18, endPoint x: 53, endPoint y: 78, distance: 257.8
click at [304, 18] on icon at bounding box center [307, 16] width 26 height 26
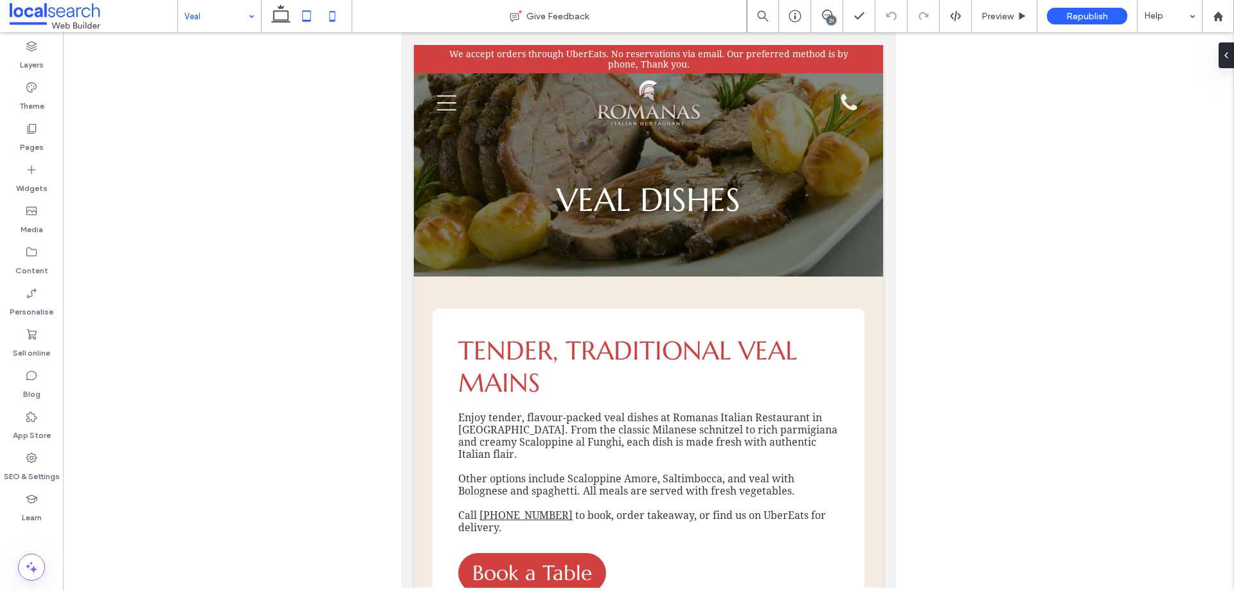
click at [343, 15] on icon at bounding box center [333, 16] width 26 height 26
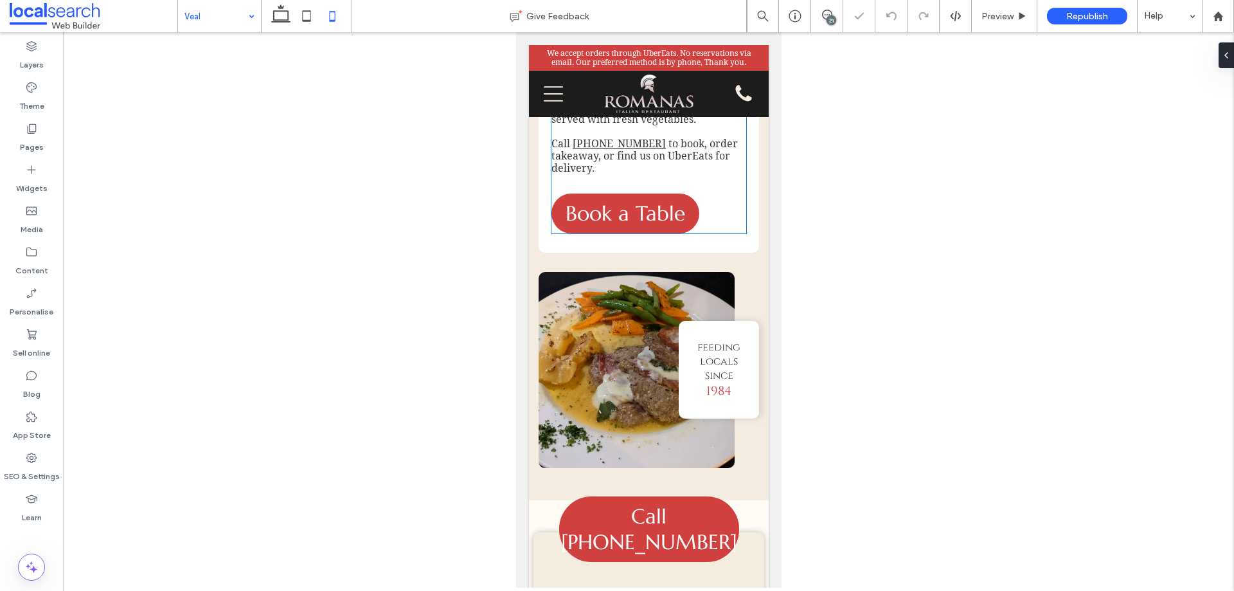
scroll to position [514, 0]
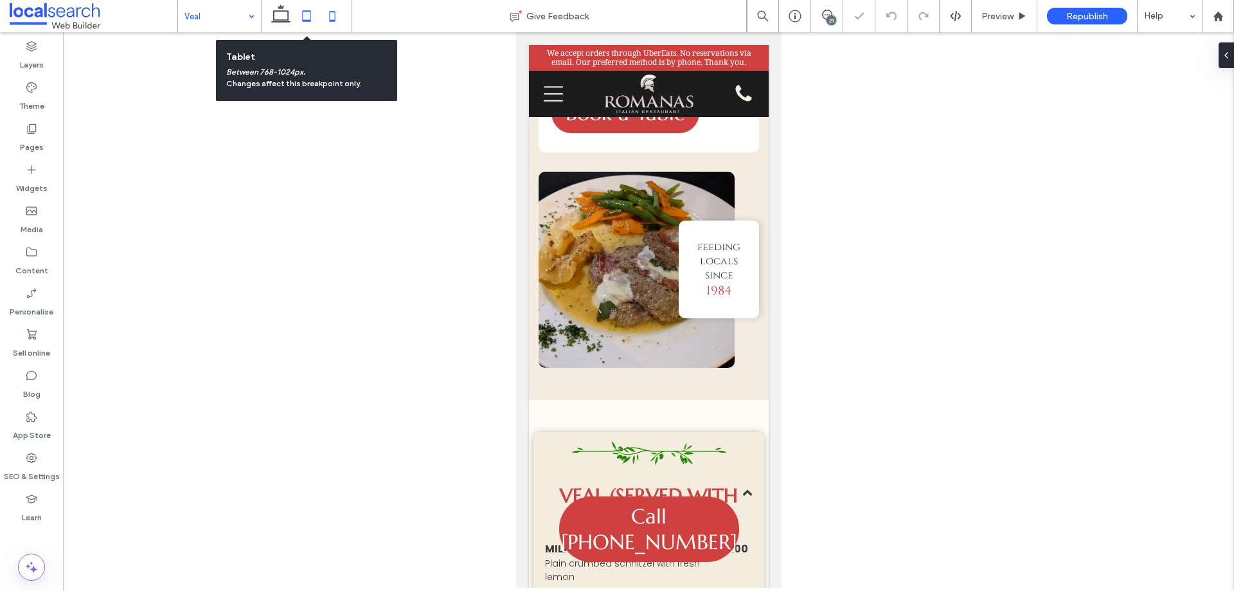
click at [314, 18] on icon at bounding box center [307, 16] width 26 height 26
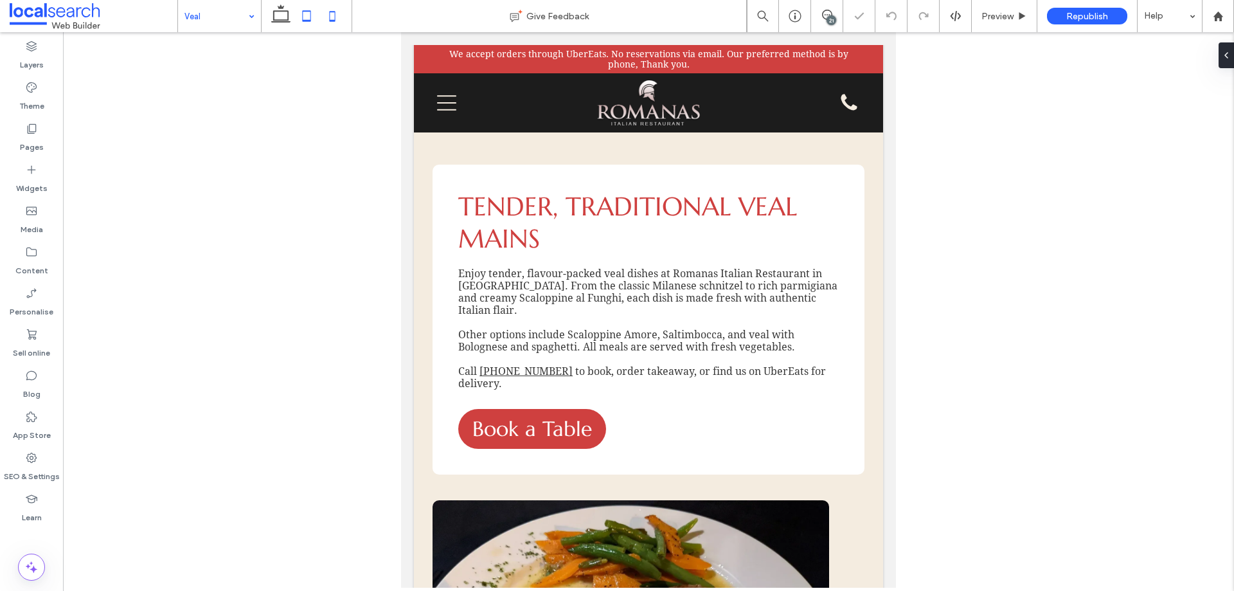
click at [345, 13] on icon at bounding box center [333, 16] width 26 height 26
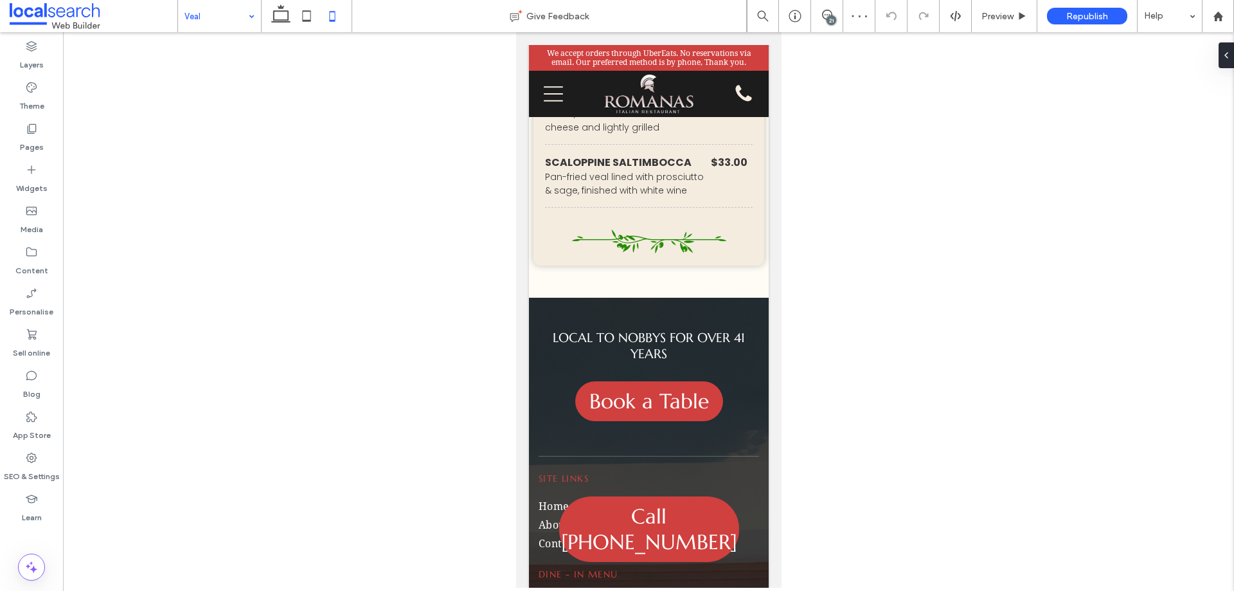
scroll to position [1218, 0]
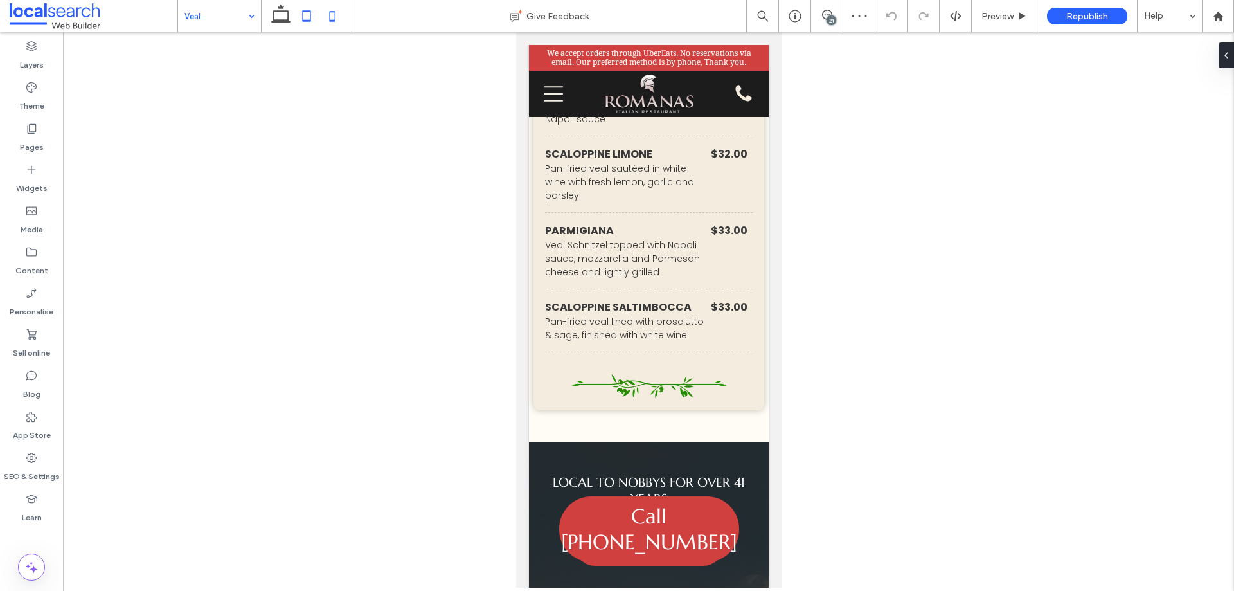
click at [317, 14] on icon at bounding box center [307, 16] width 26 height 26
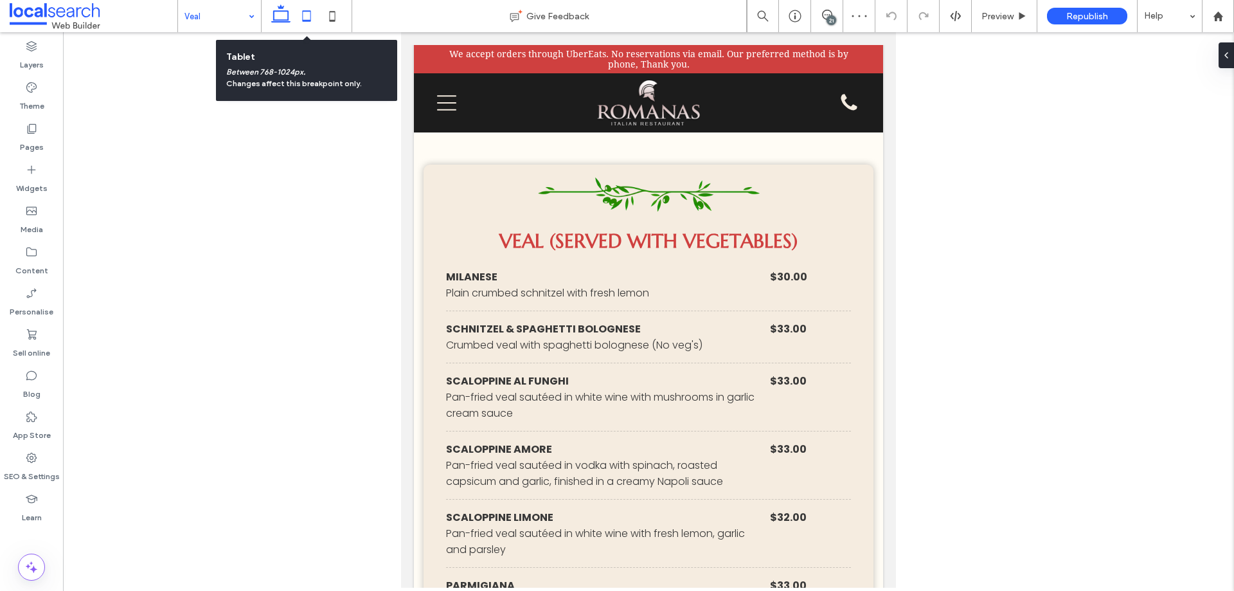
click at [287, 15] on icon at bounding box center [281, 16] width 26 height 26
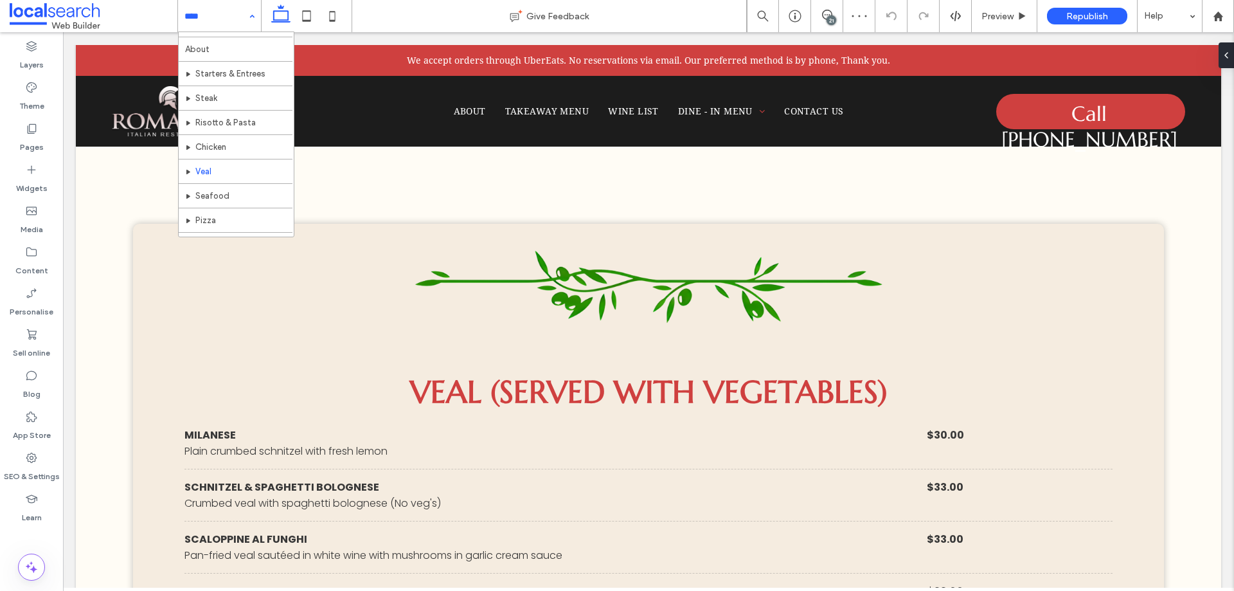
scroll to position [38, 0]
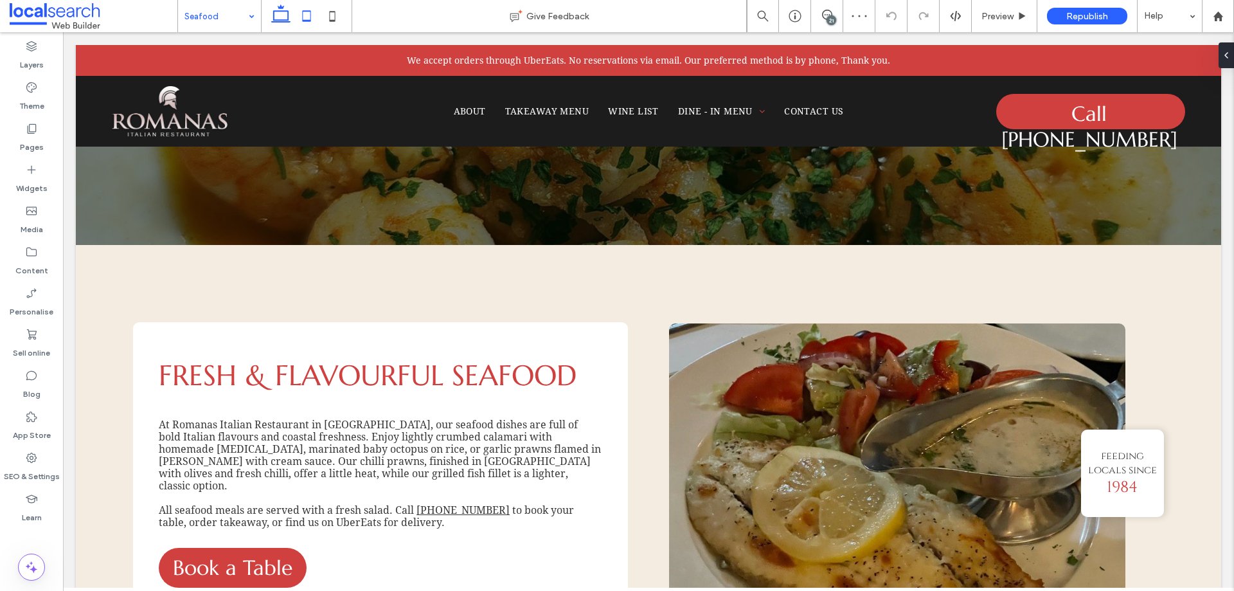
click at [301, 21] on icon at bounding box center [307, 16] width 26 height 26
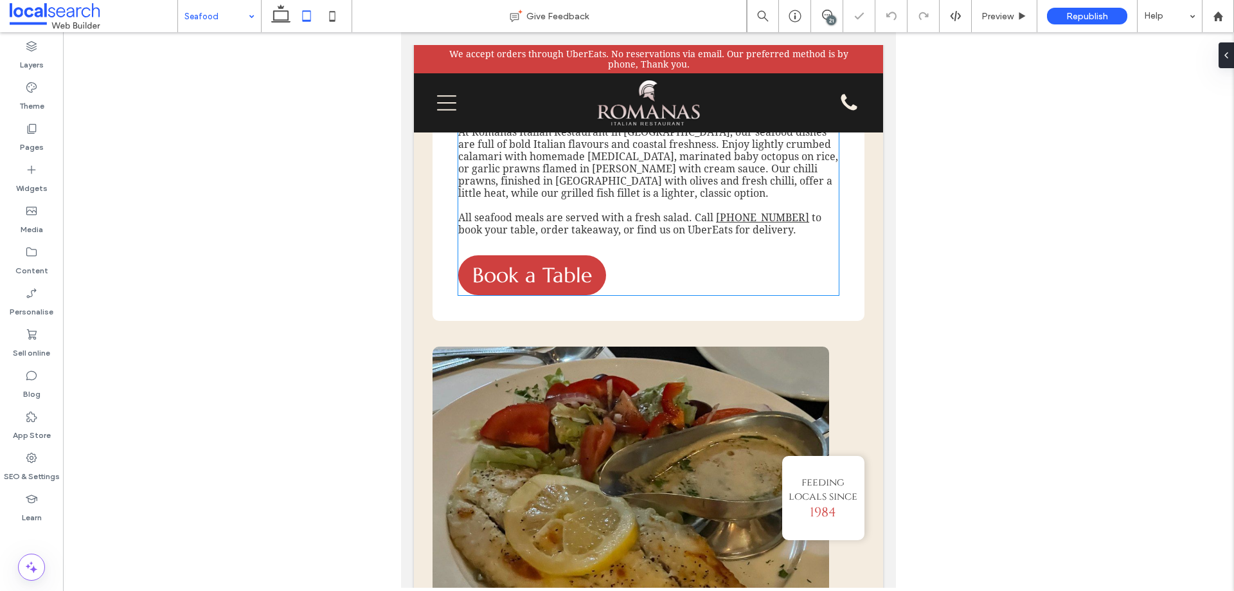
scroll to position [144, 0]
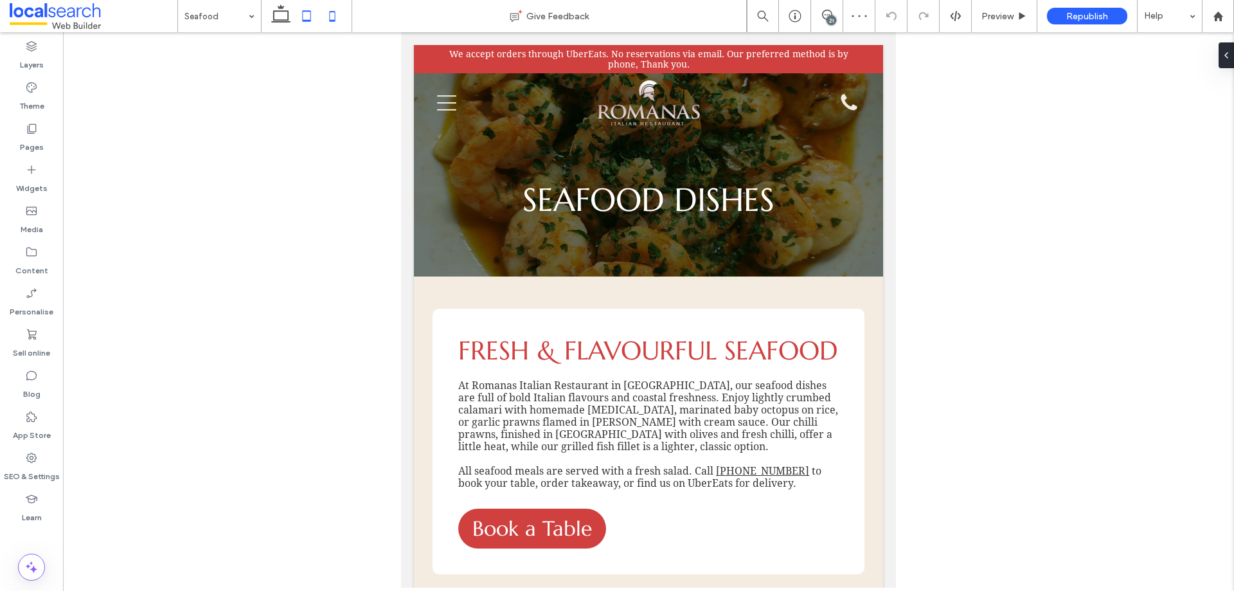
click at [338, 6] on icon at bounding box center [333, 16] width 26 height 26
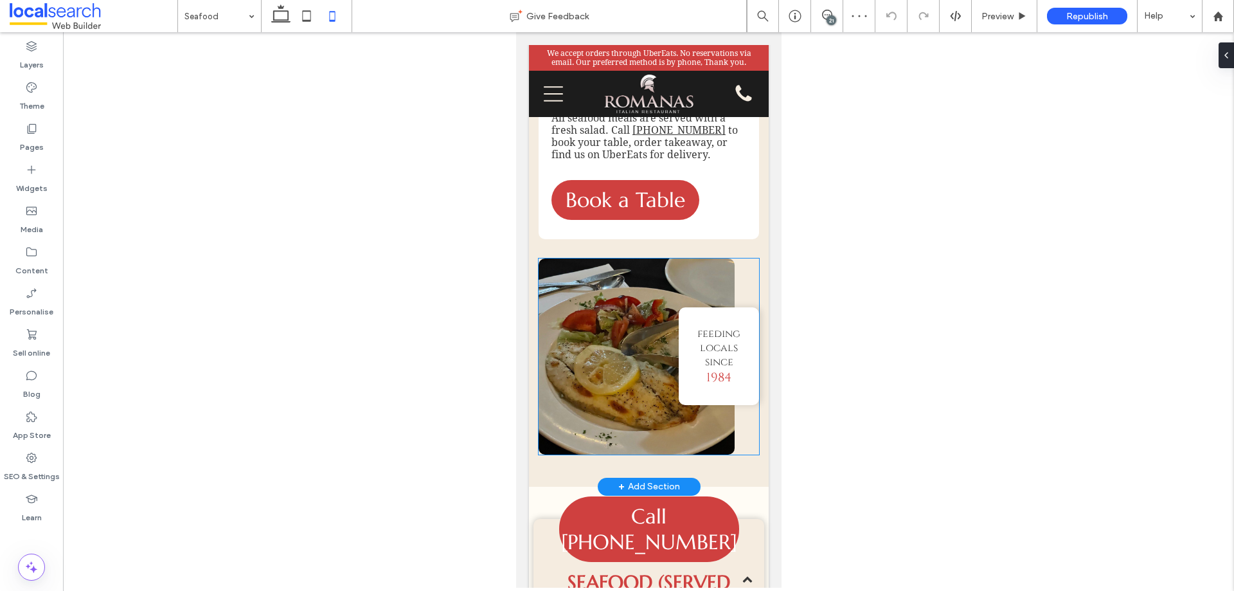
scroll to position [514, 0]
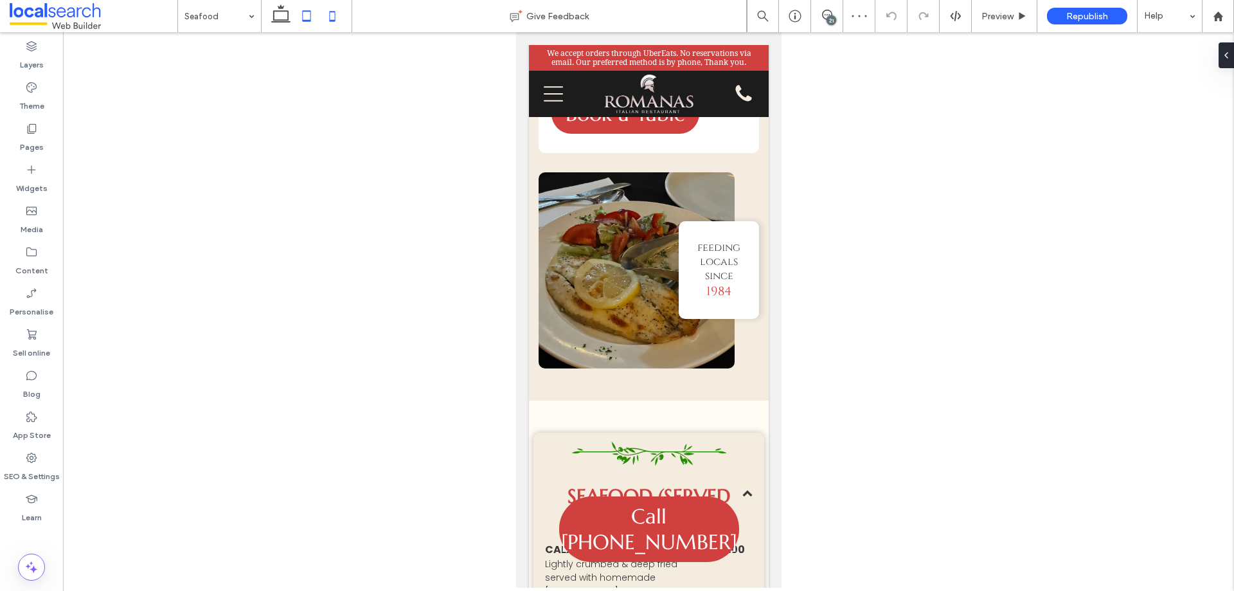
click at [309, 20] on use at bounding box center [307, 15] width 8 height 11
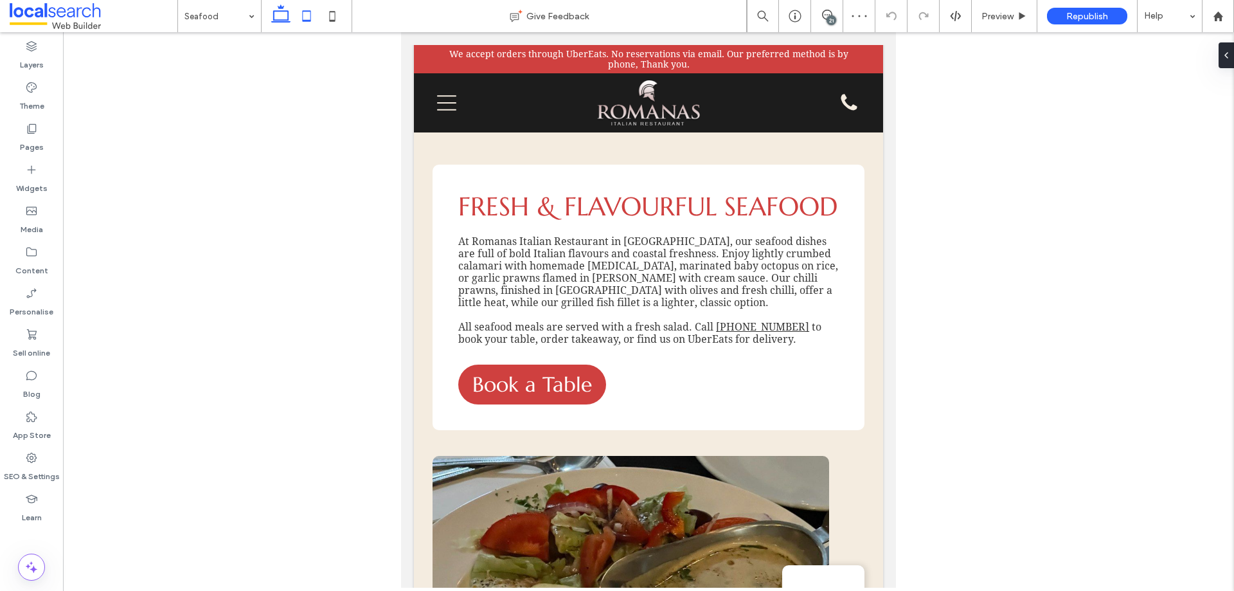
click at [286, 16] on icon at bounding box center [281, 16] width 26 height 26
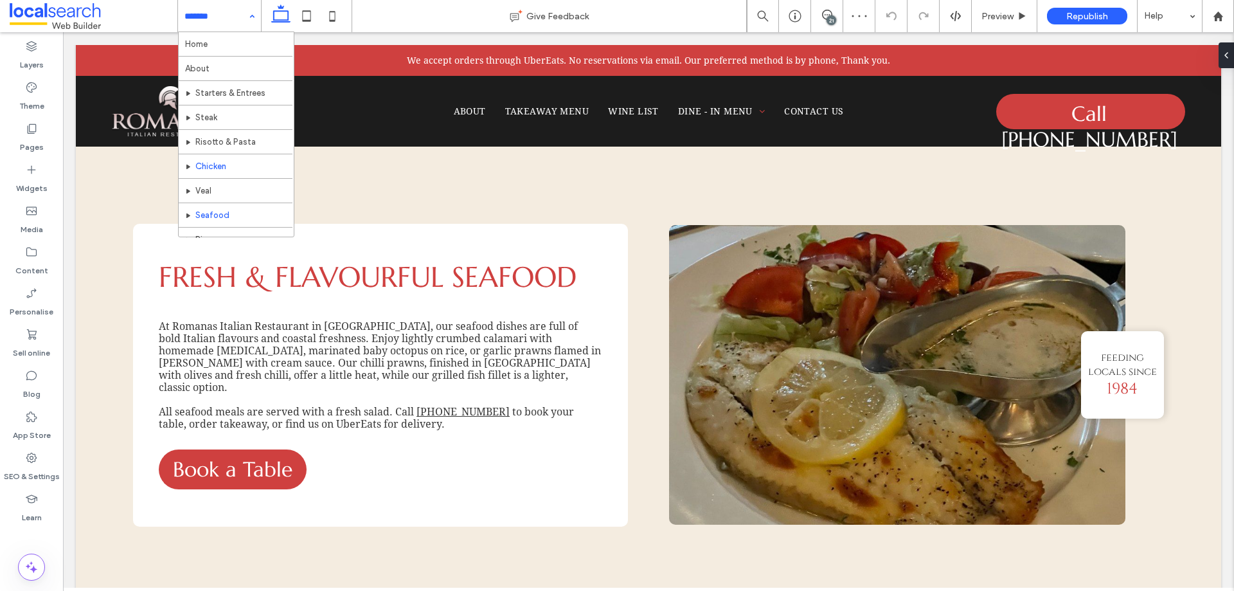
scroll to position [38, 0]
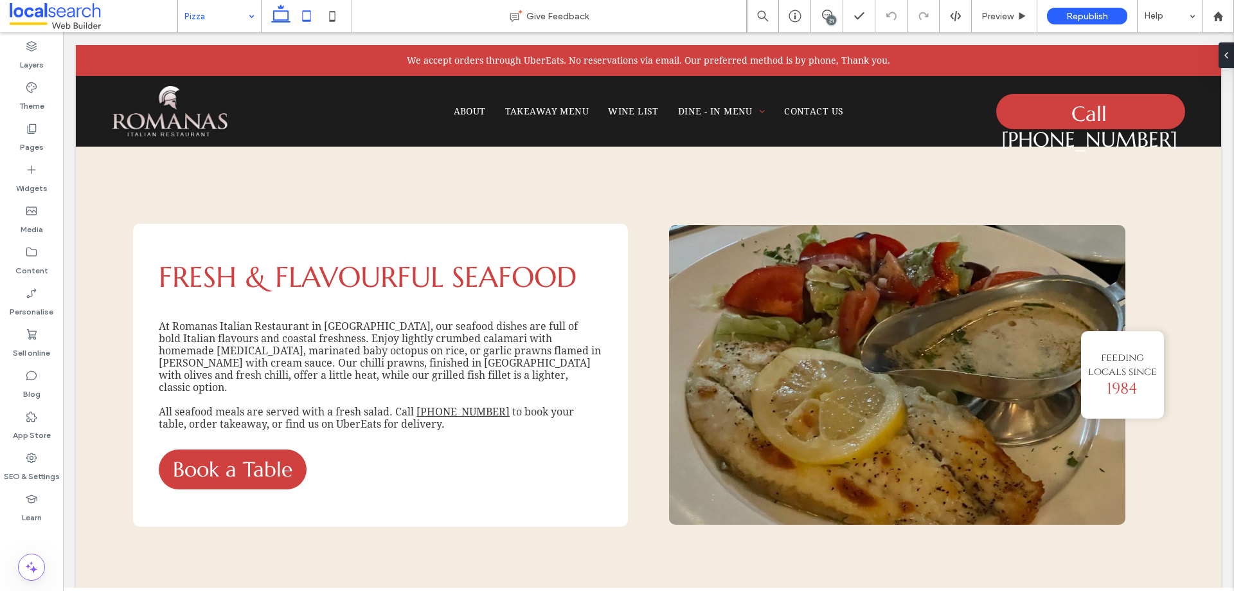
click at [311, 10] on icon at bounding box center [307, 16] width 26 height 26
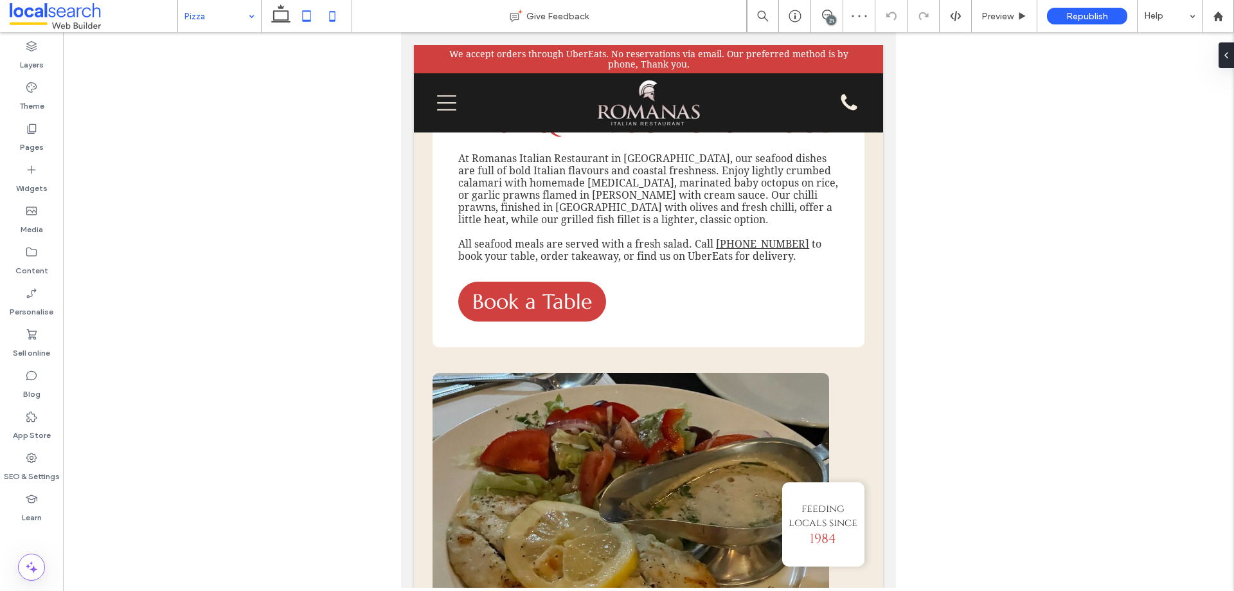
click at [330, 8] on icon at bounding box center [333, 16] width 26 height 26
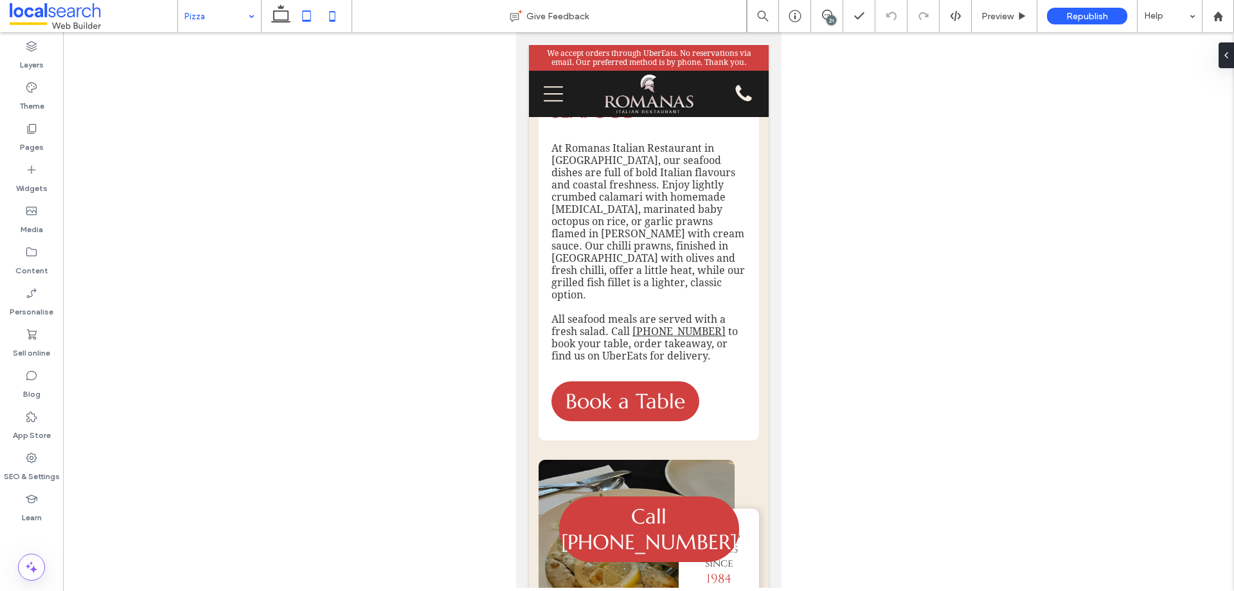
click at [310, 22] on icon at bounding box center [307, 16] width 26 height 26
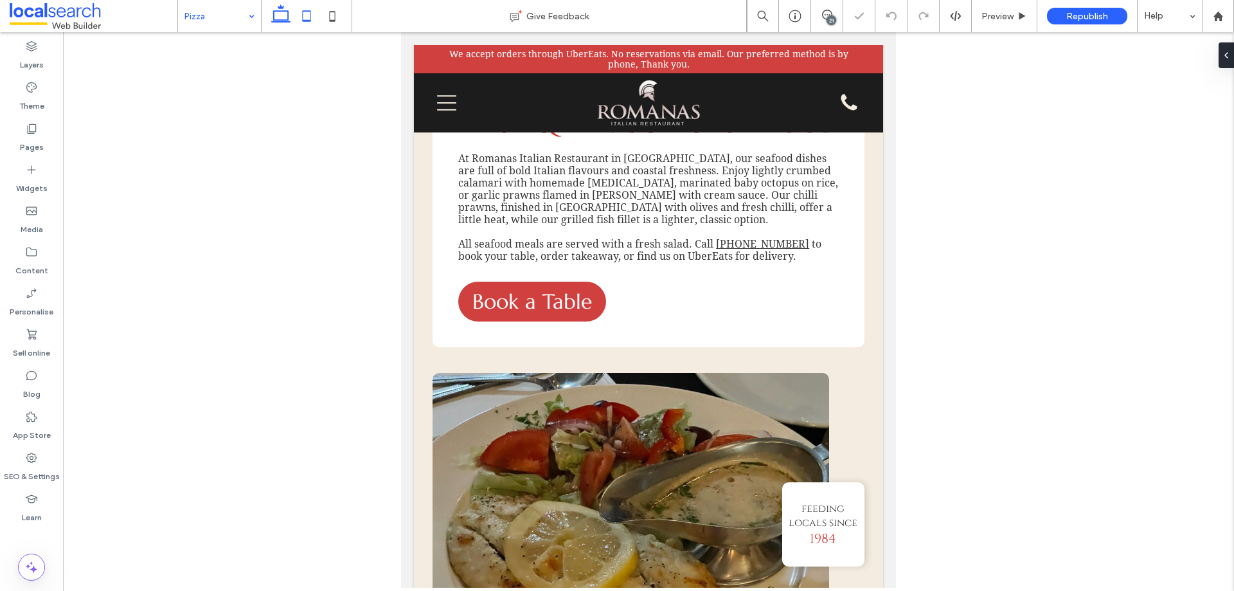
click at [284, 14] on icon at bounding box center [281, 16] width 26 height 26
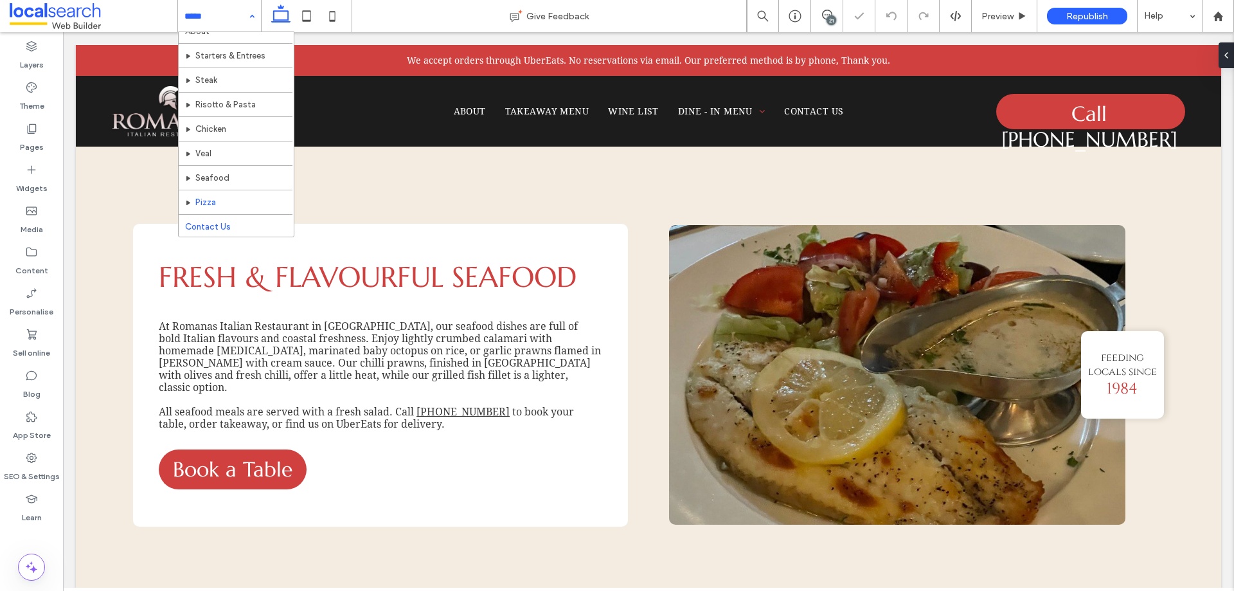
scroll to position [38, 0]
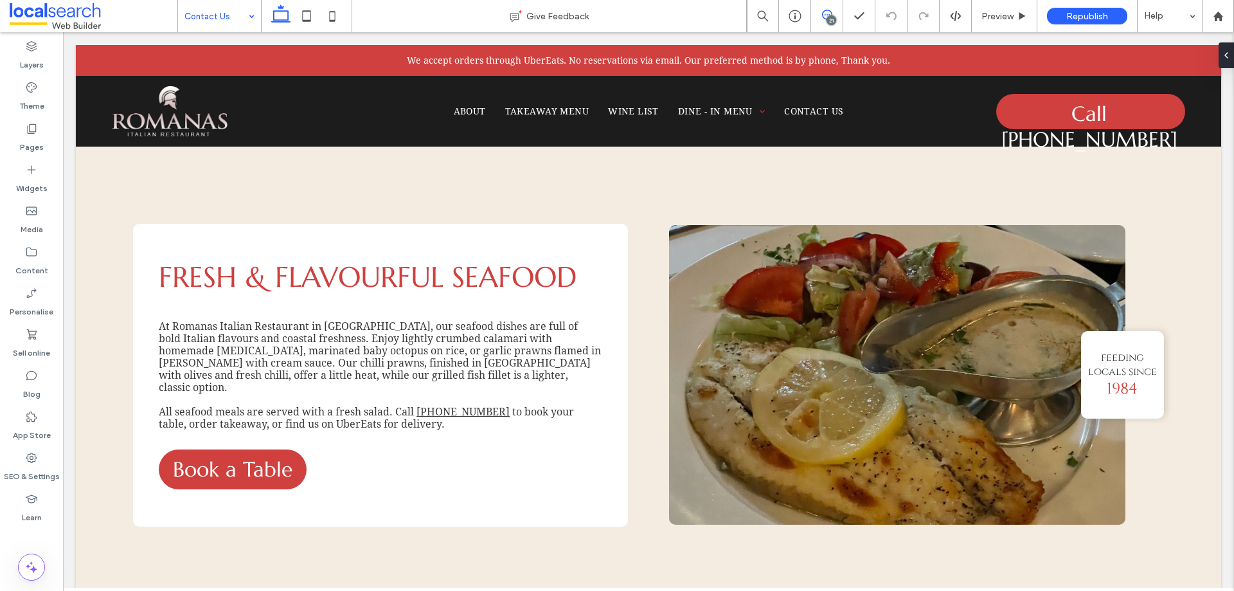
click at [835, 12] on span at bounding box center [827, 15] width 32 height 10
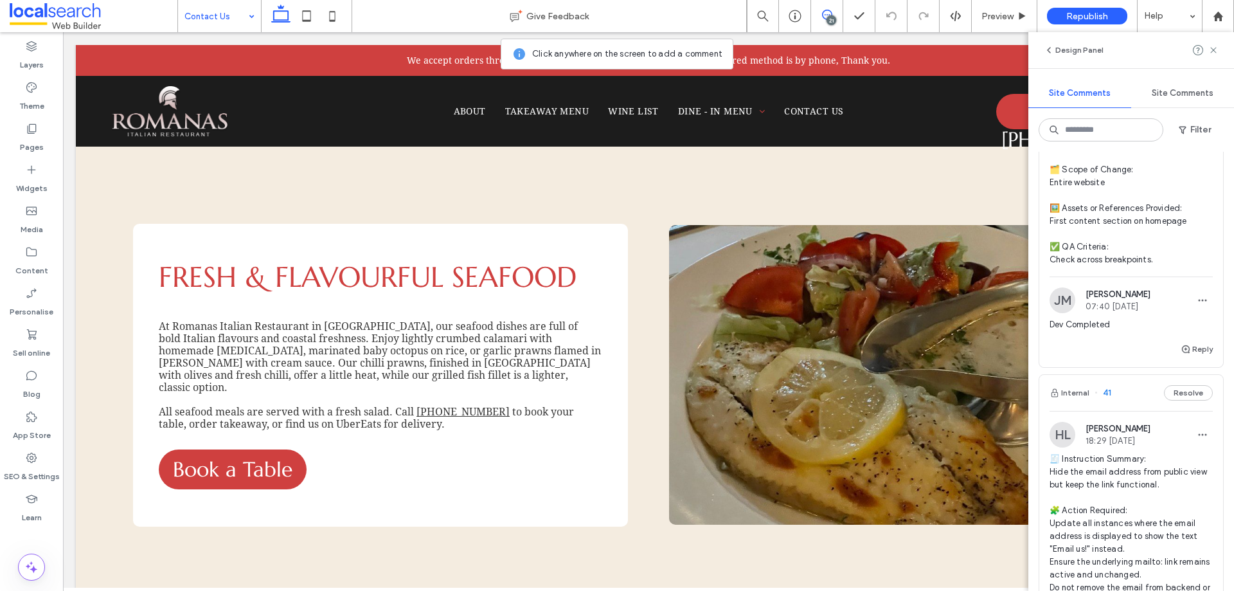
scroll to position [3022, 0]
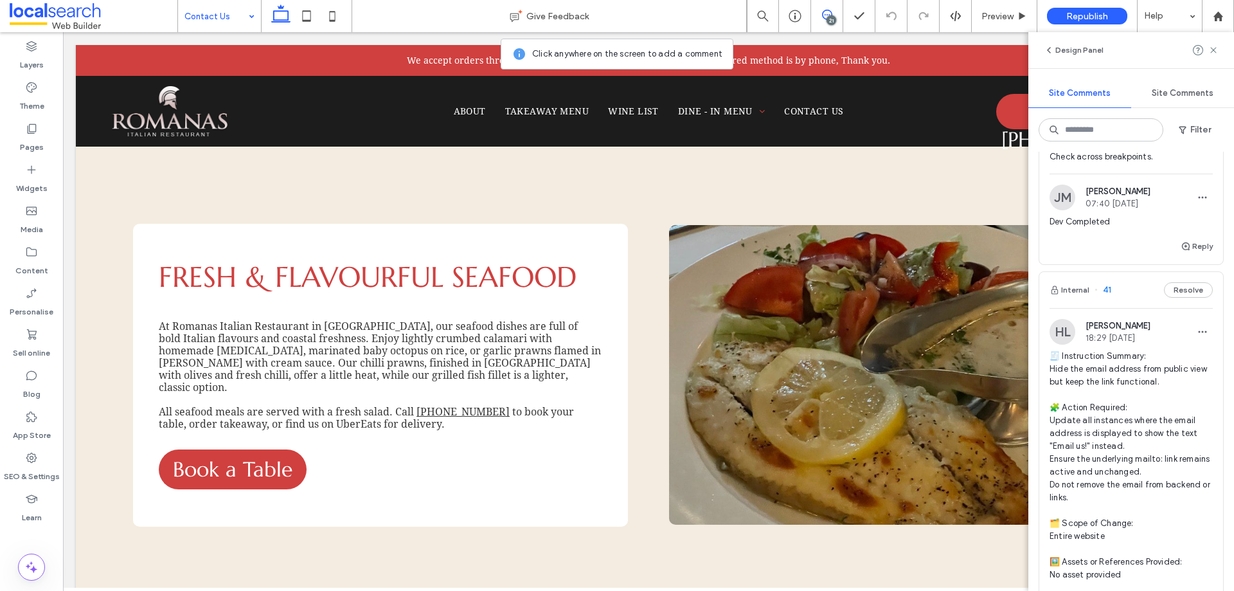
click at [1132, 308] on div "Internal 41 Resolve" at bounding box center [1132, 290] width 184 height 36
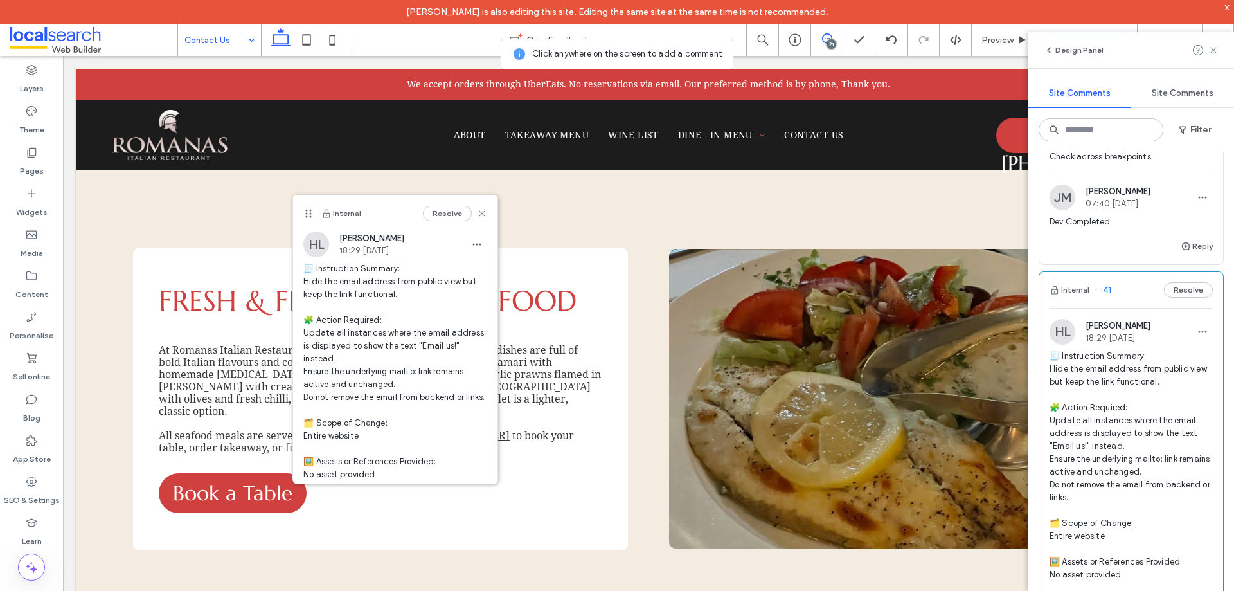
scroll to position [175, 0]
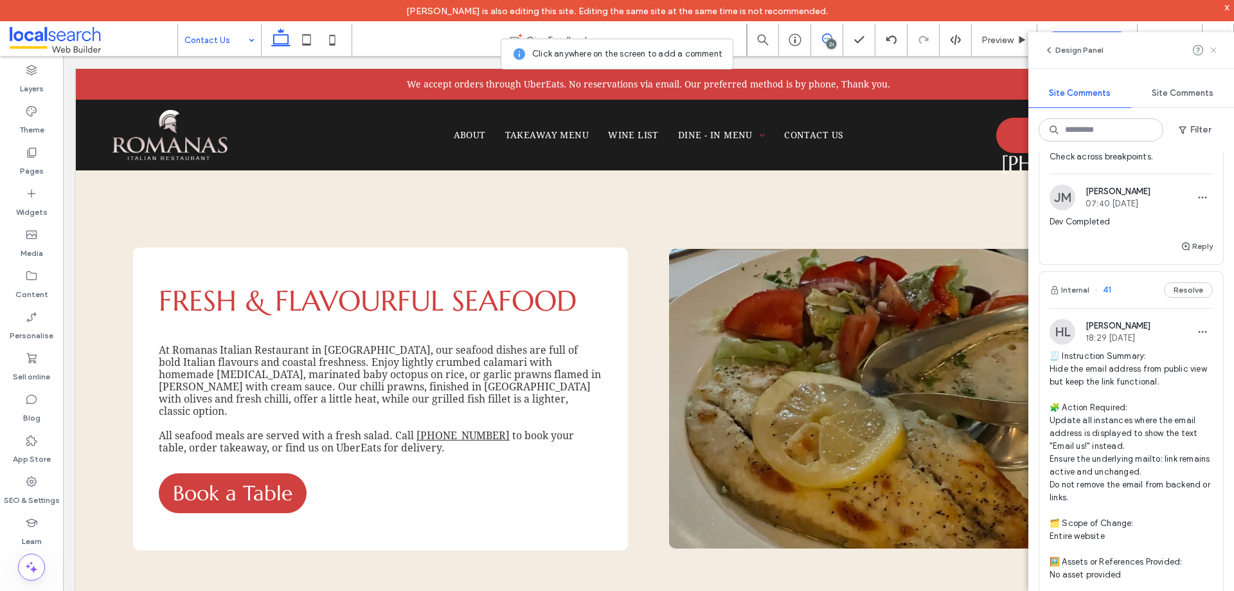
click at [1218, 50] on icon at bounding box center [1214, 50] width 10 height 10
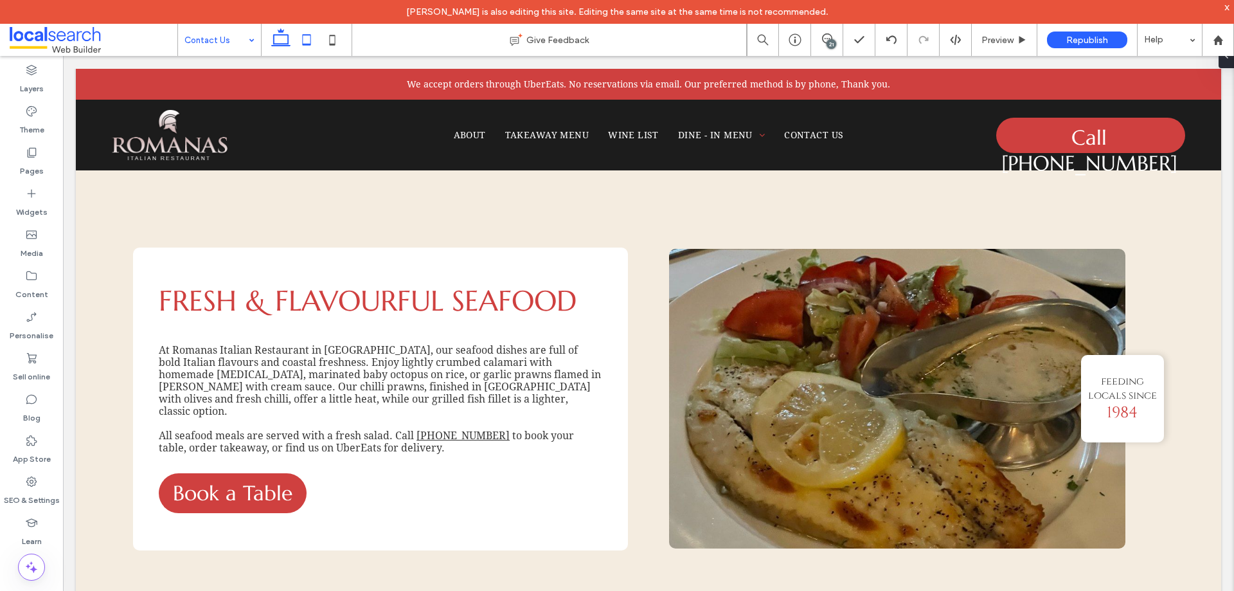
click at [308, 37] on icon at bounding box center [307, 40] width 26 height 26
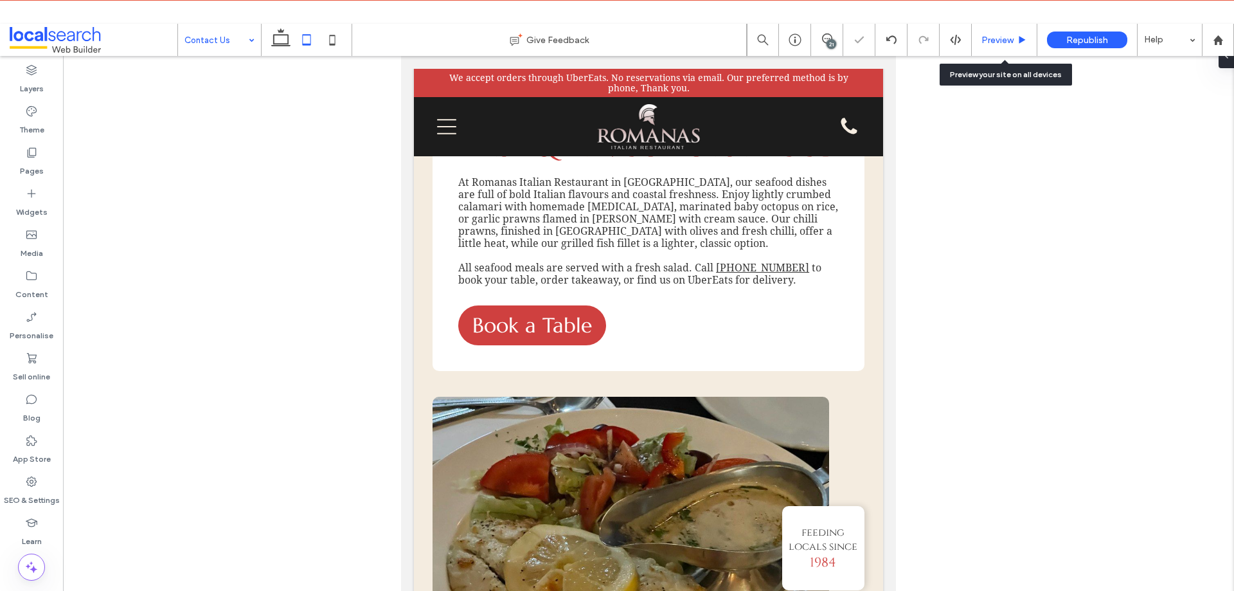
click at [1013, 40] on span "Preview" at bounding box center [998, 40] width 32 height 11
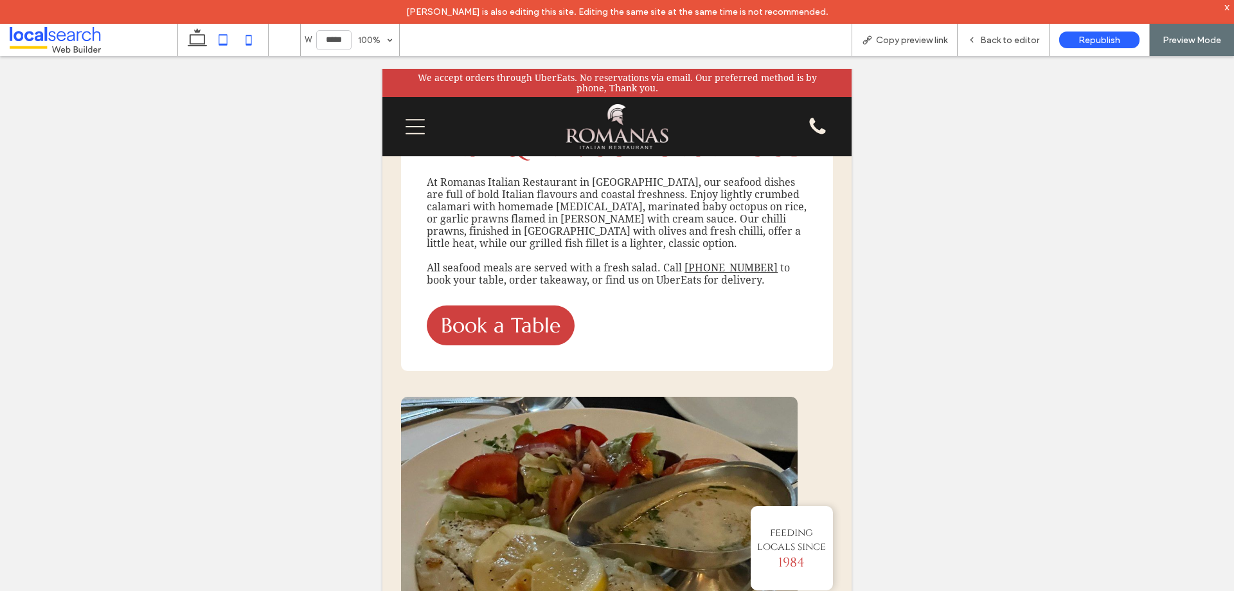
click at [253, 40] on icon at bounding box center [249, 40] width 26 height 26
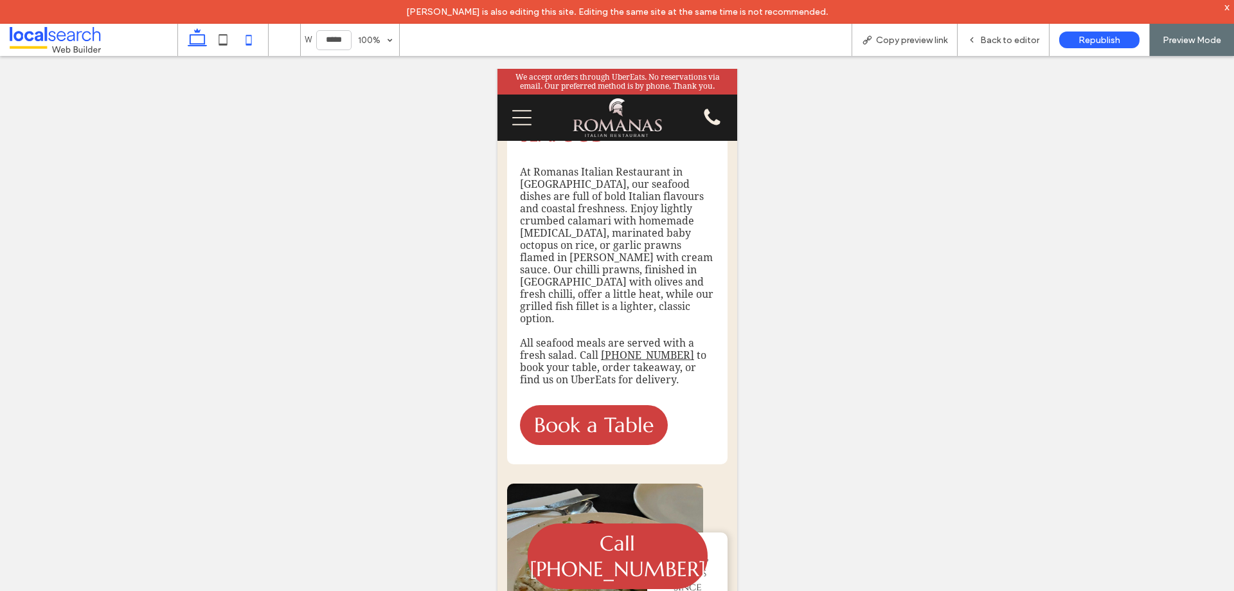
click at [201, 40] on icon at bounding box center [198, 40] width 26 height 26
type input "******"
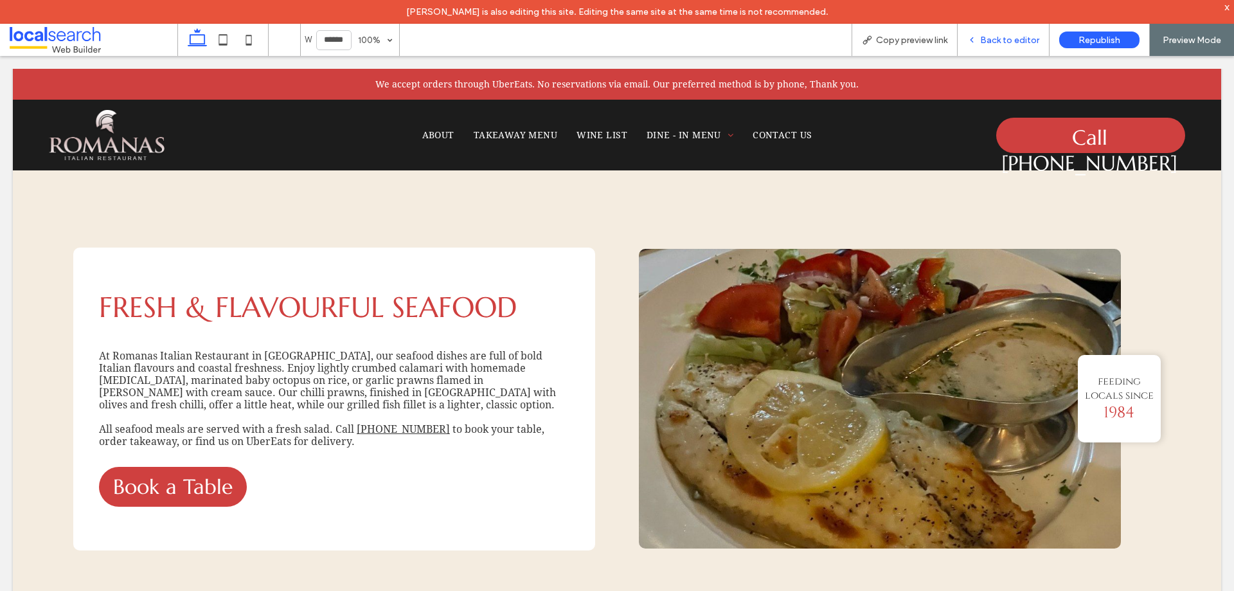
click at [989, 41] on span "Back to editor" at bounding box center [1009, 40] width 59 height 11
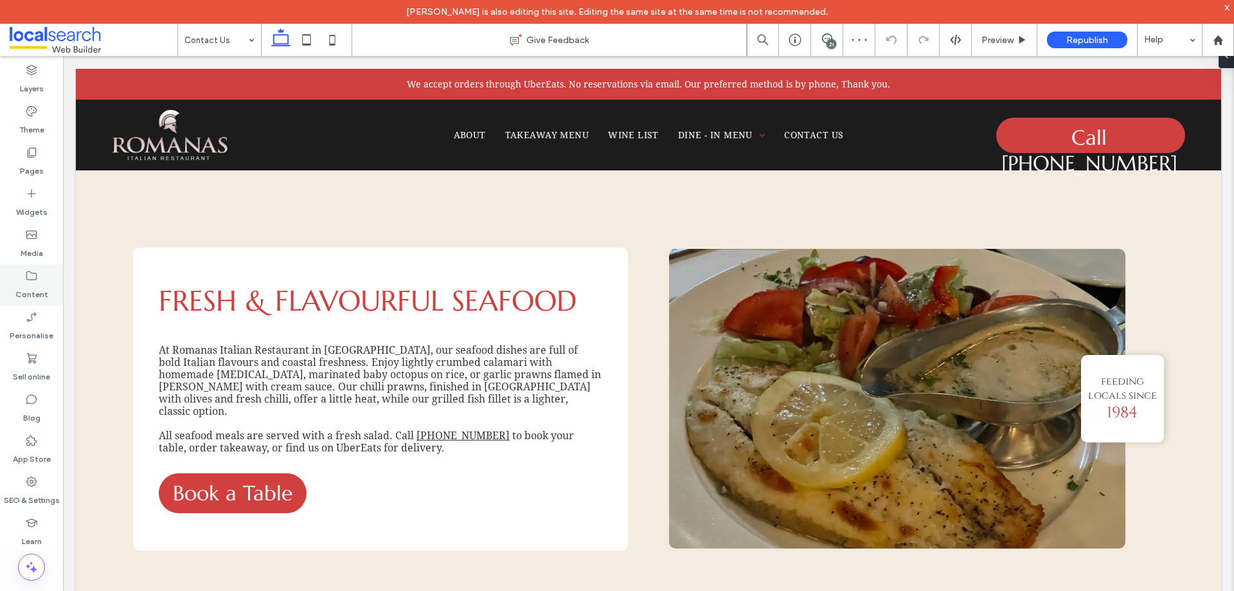
click at [48, 289] on div "Content" at bounding box center [31, 284] width 63 height 41
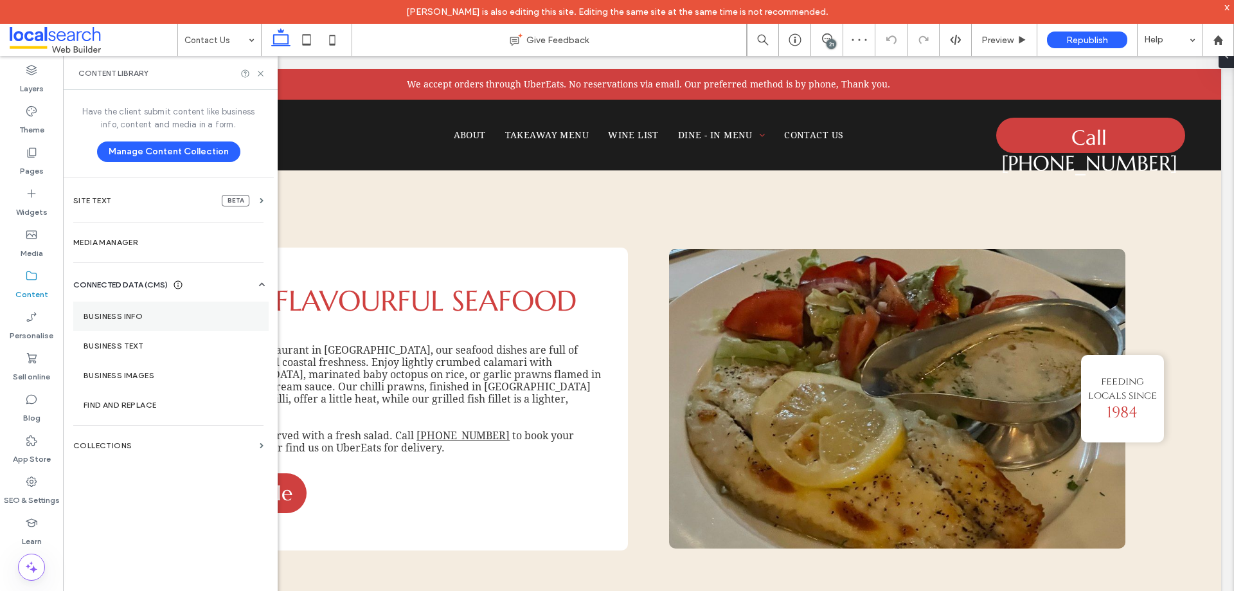
click at [154, 310] on section "Business info" at bounding box center [170, 317] width 195 height 30
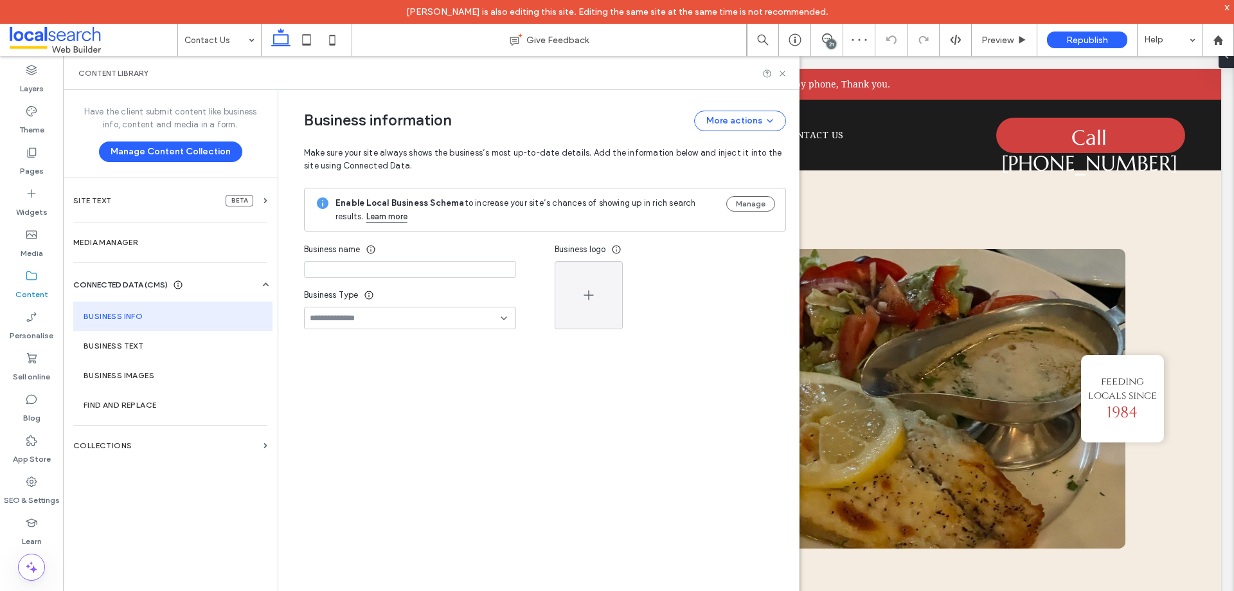
type input "**********"
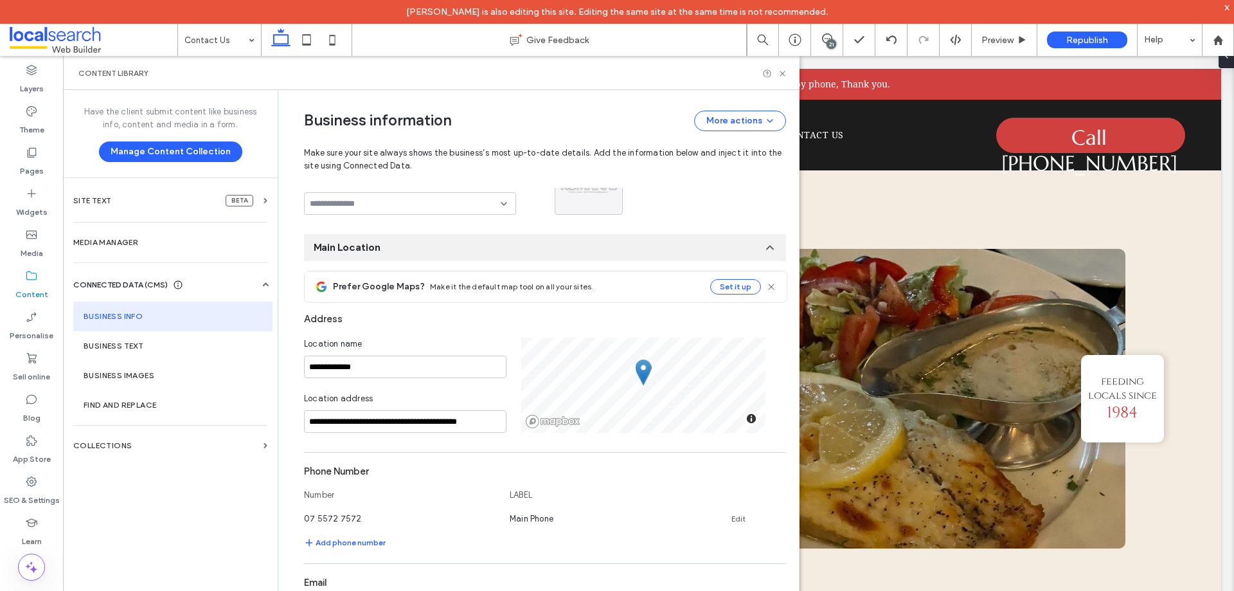
scroll to position [243, 0]
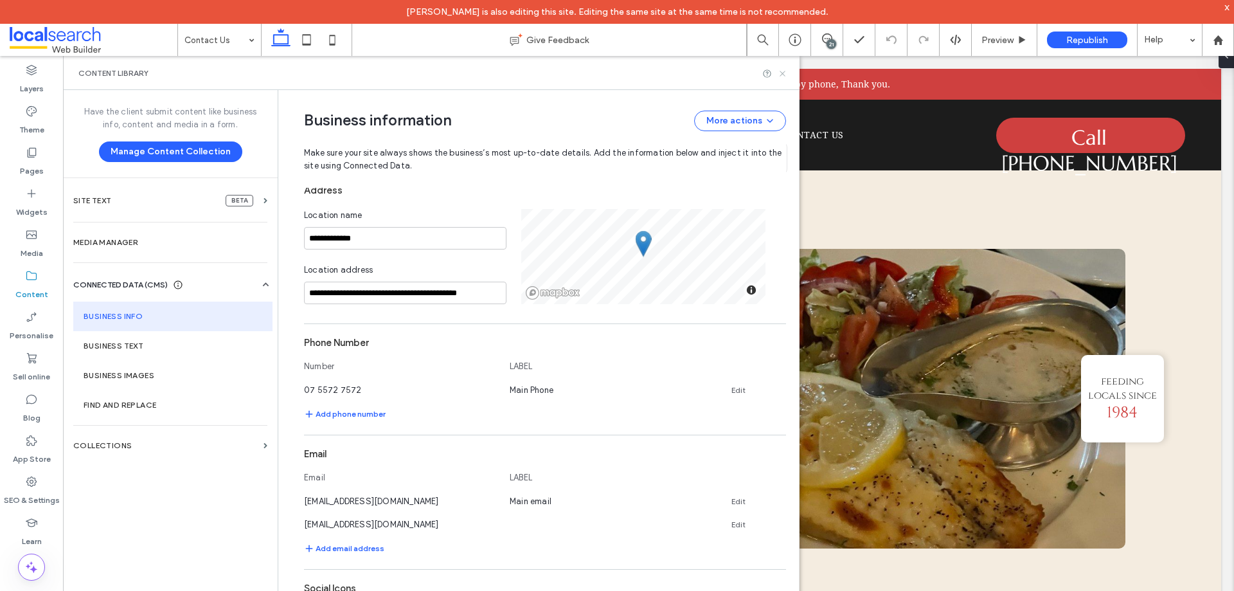
click at [782, 74] on use at bounding box center [782, 73] width 5 height 5
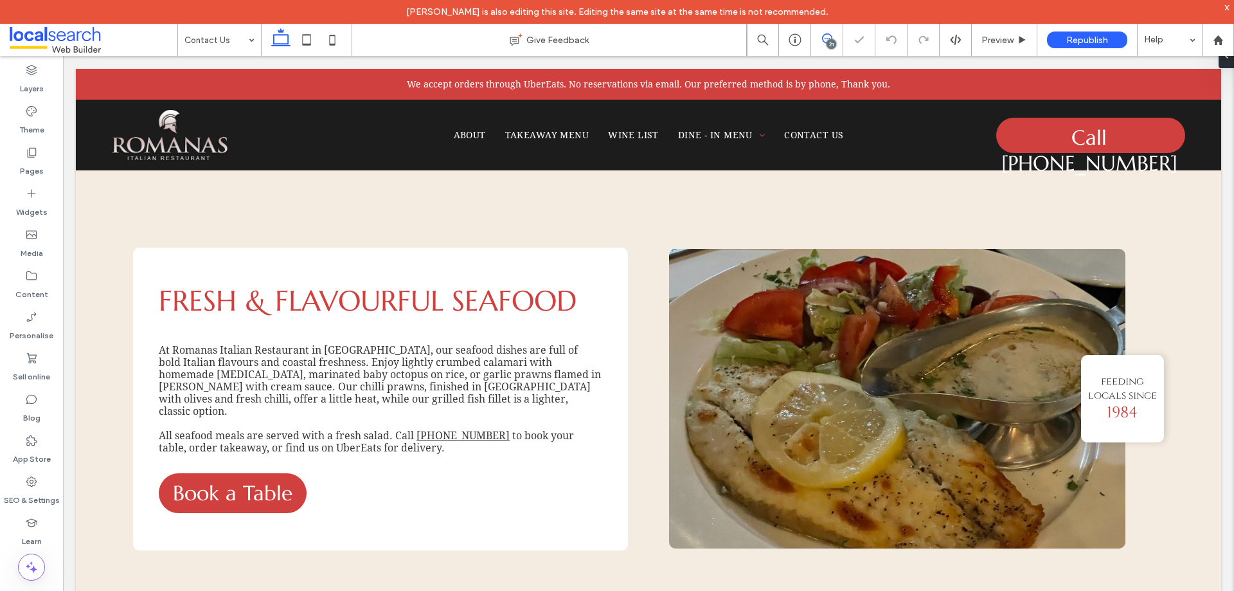
click at [833, 39] on span at bounding box center [827, 38] width 32 height 10
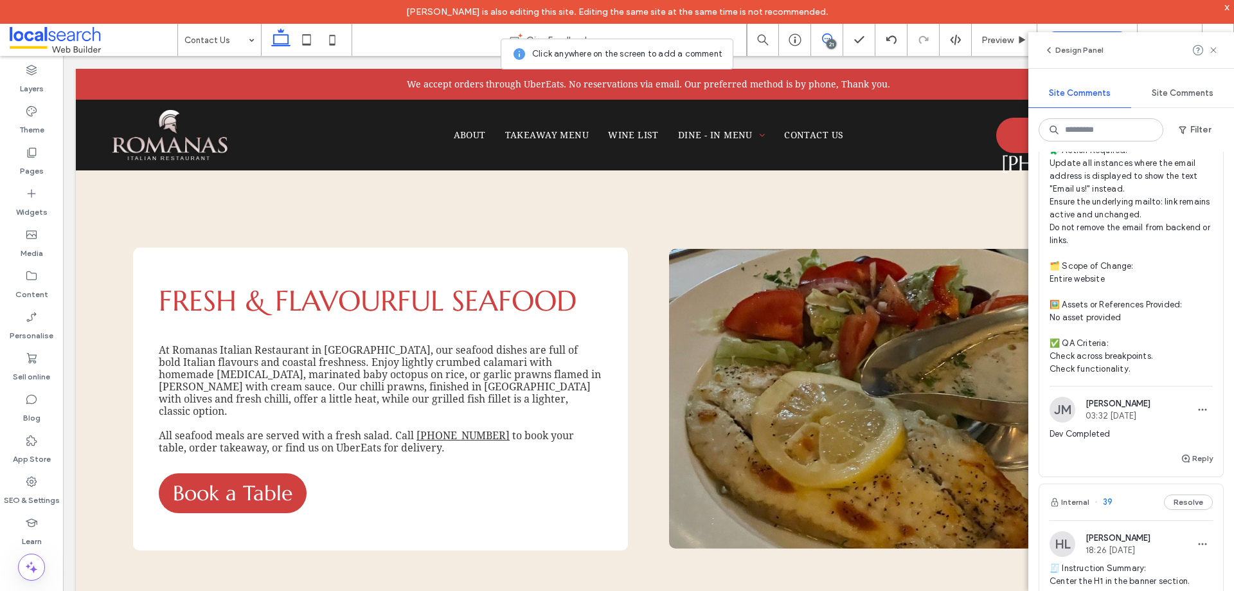
scroll to position [3536, 0]
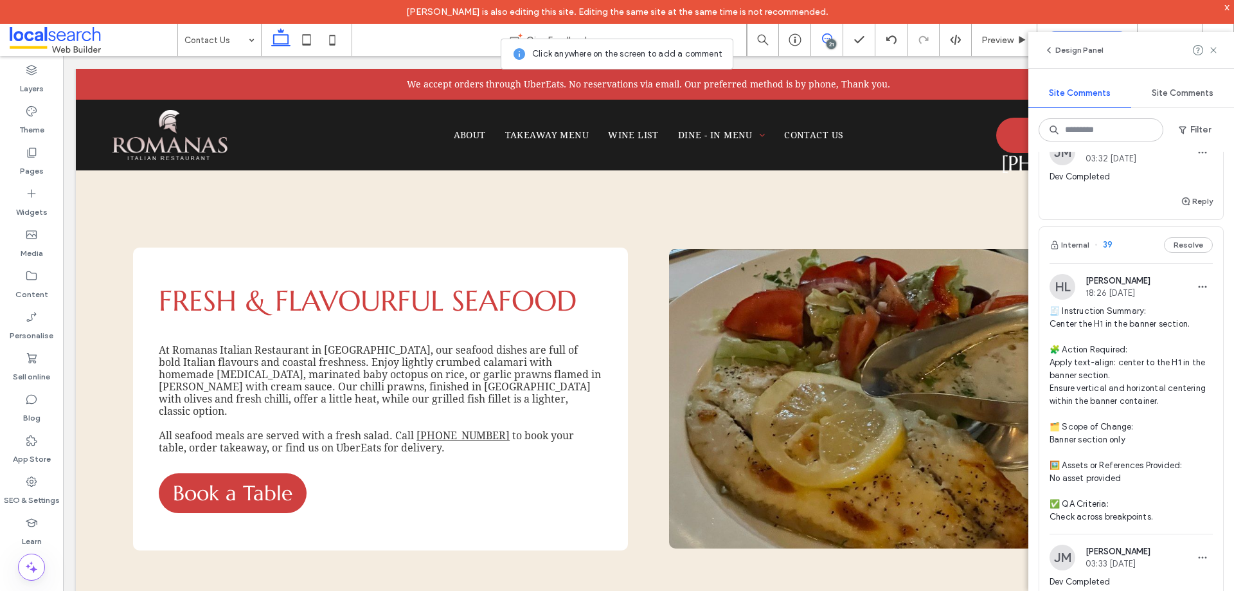
click at [1118, 263] on div "Internal 39 Resolve" at bounding box center [1132, 245] width 184 height 36
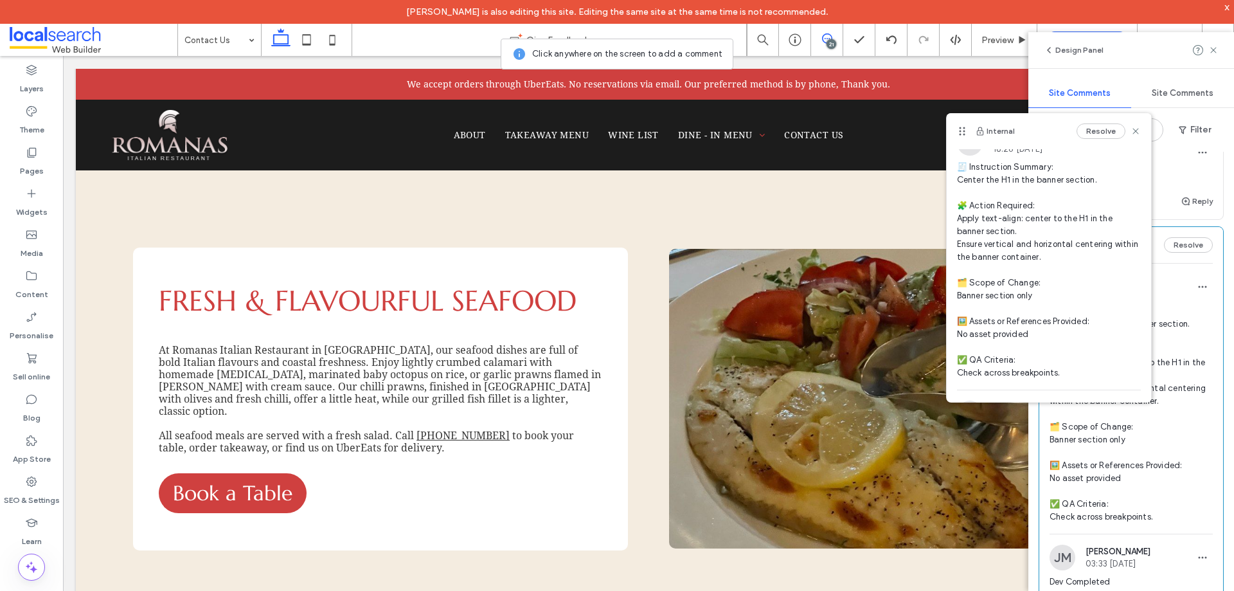
scroll to position [0, 0]
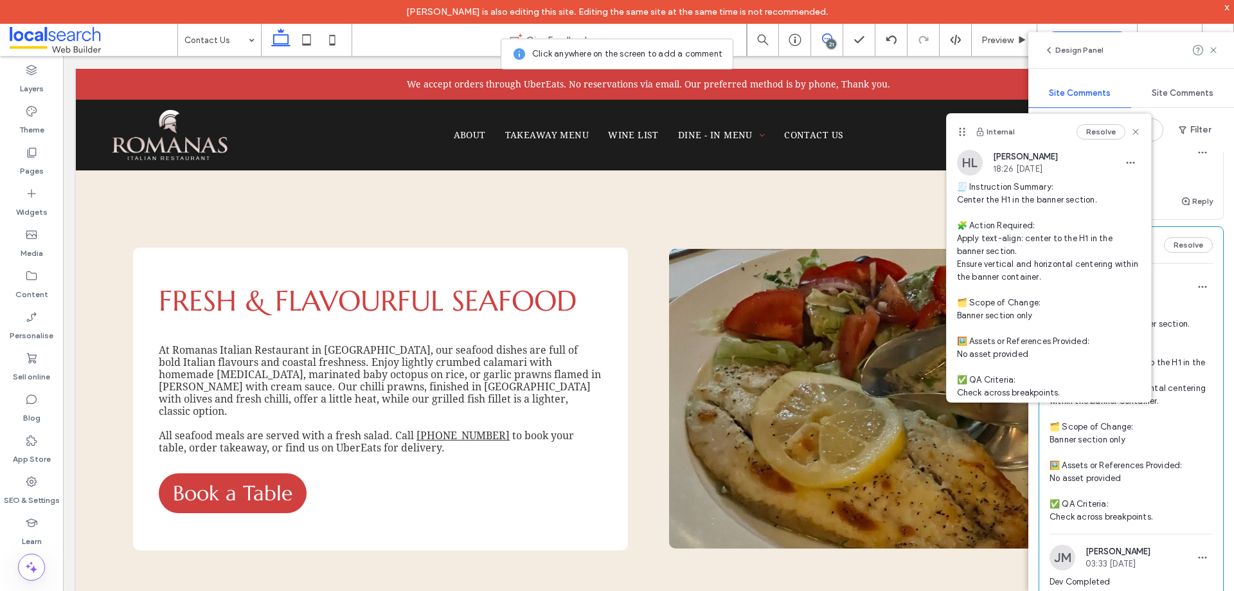
click at [822, 41] on icon at bounding box center [827, 38] width 10 height 10
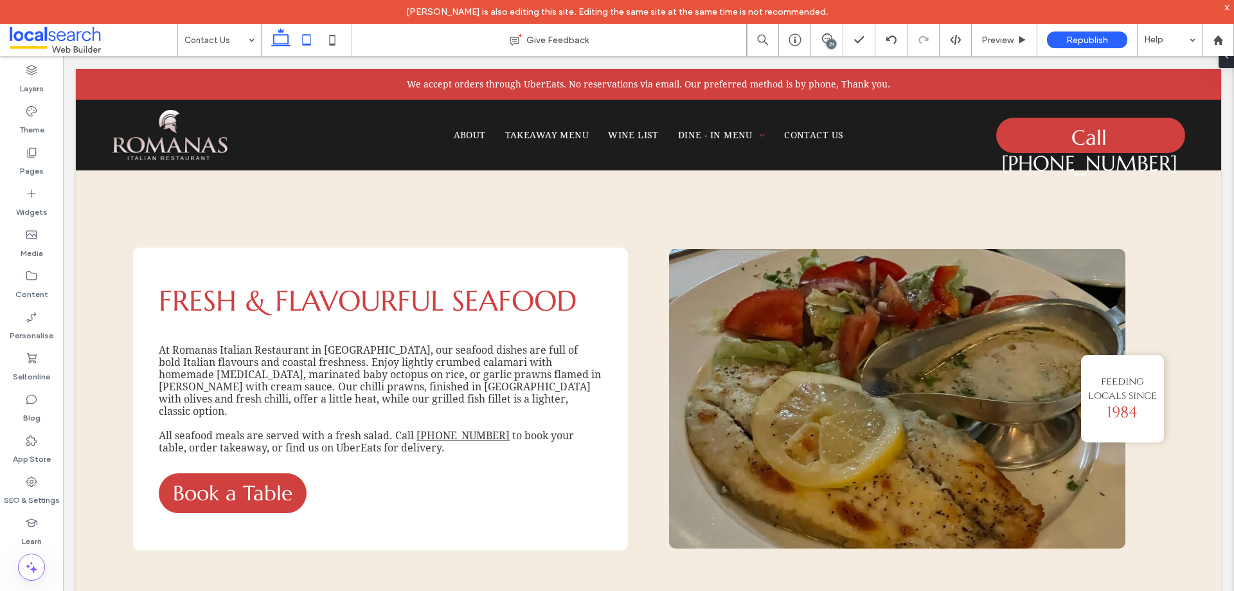
click at [313, 33] on icon at bounding box center [307, 40] width 26 height 26
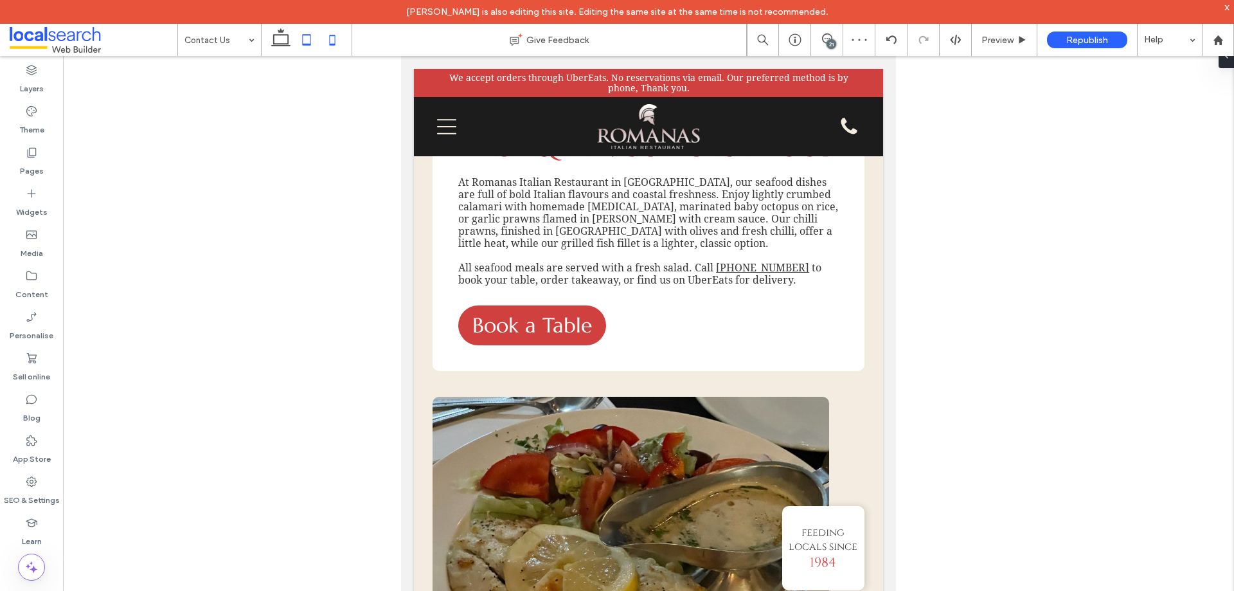
click at [339, 35] on icon at bounding box center [333, 40] width 26 height 26
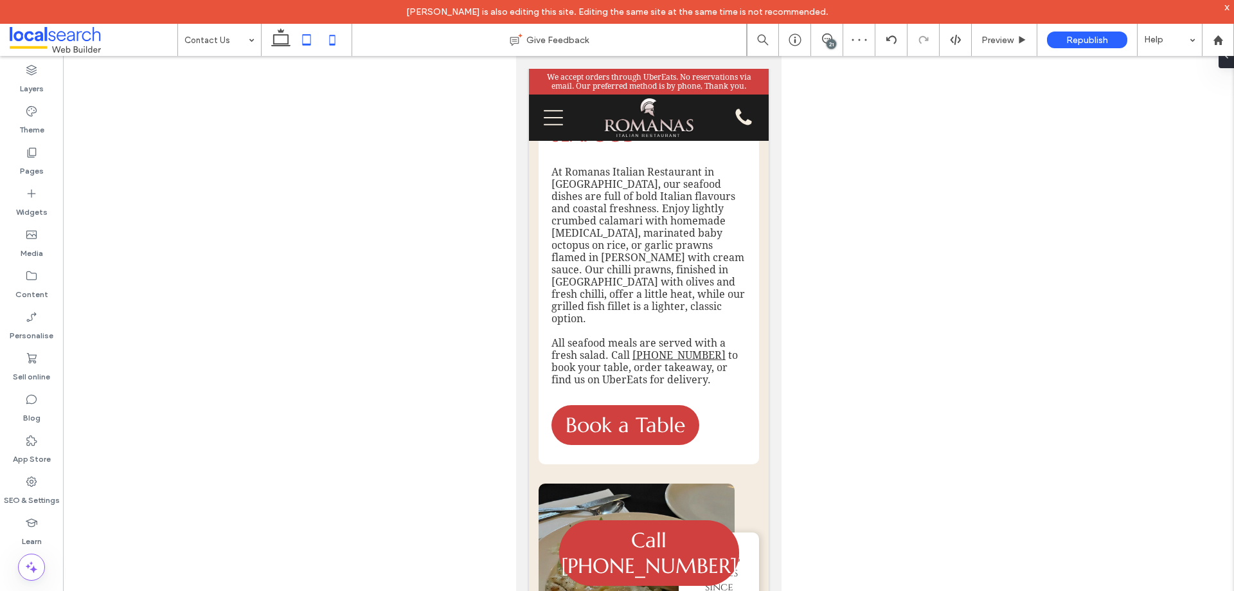
click at [317, 39] on icon at bounding box center [307, 40] width 26 height 26
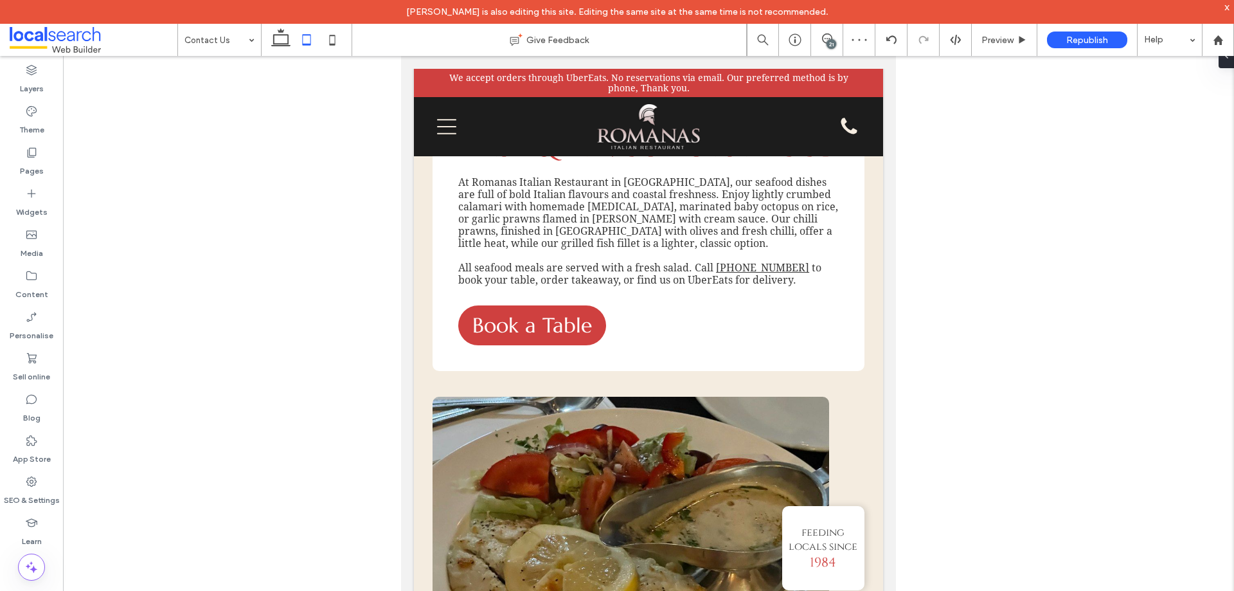
click at [267, 37] on div at bounding box center [306, 40] width 91 height 32
click at [285, 41] on icon at bounding box center [281, 40] width 26 height 26
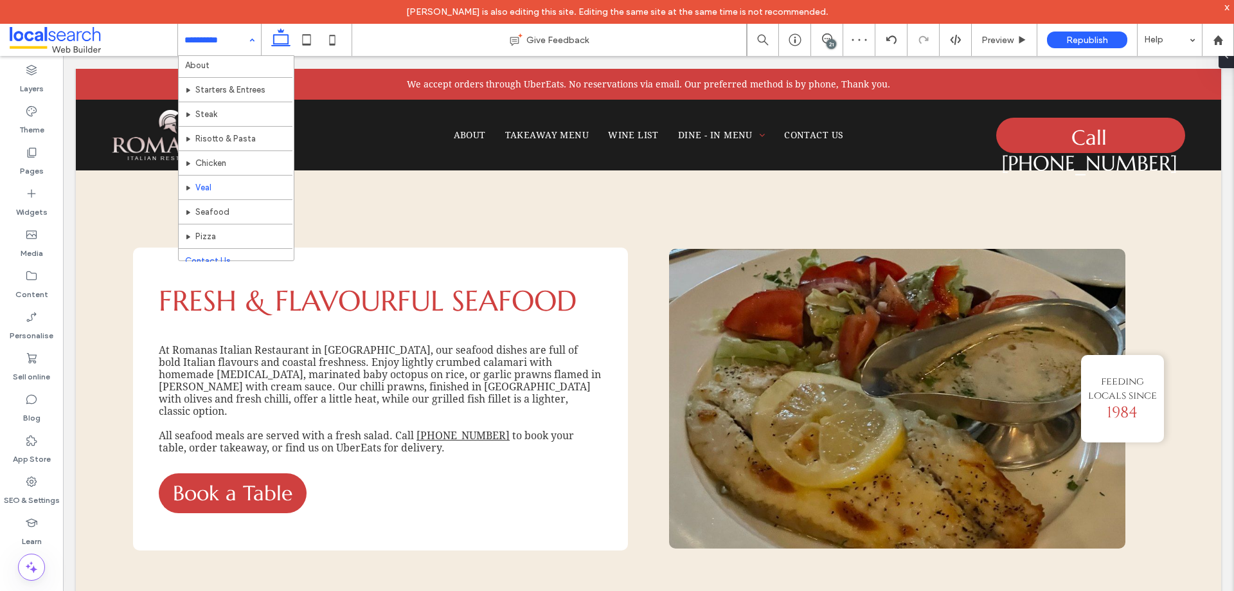
scroll to position [38, 0]
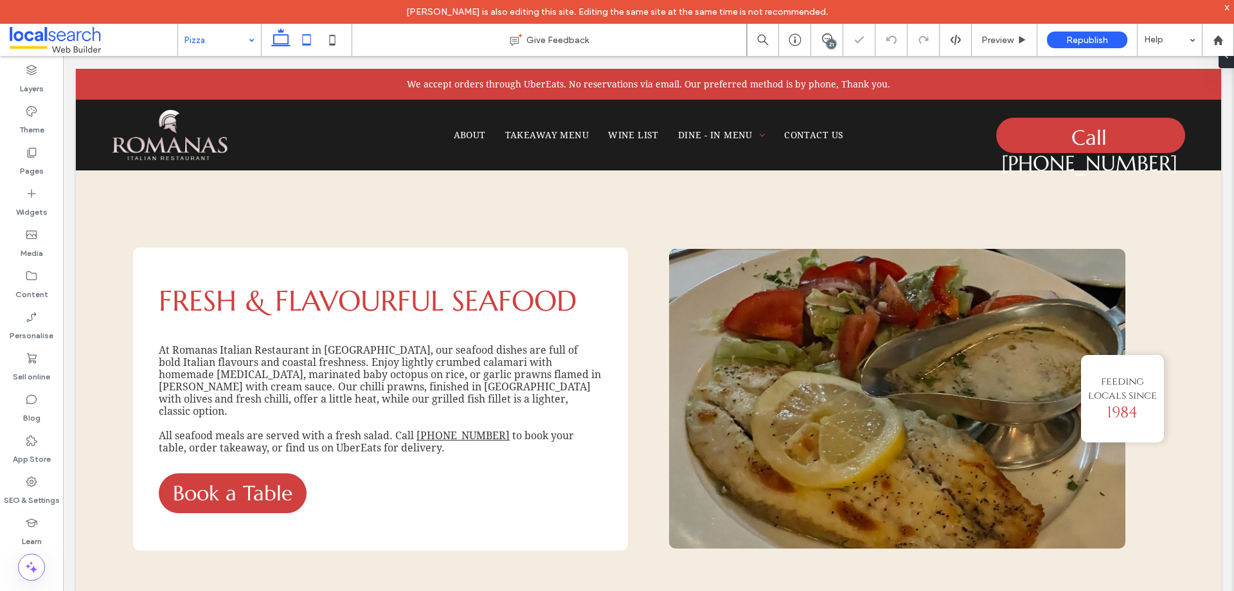
click at [313, 44] on icon at bounding box center [307, 40] width 26 height 26
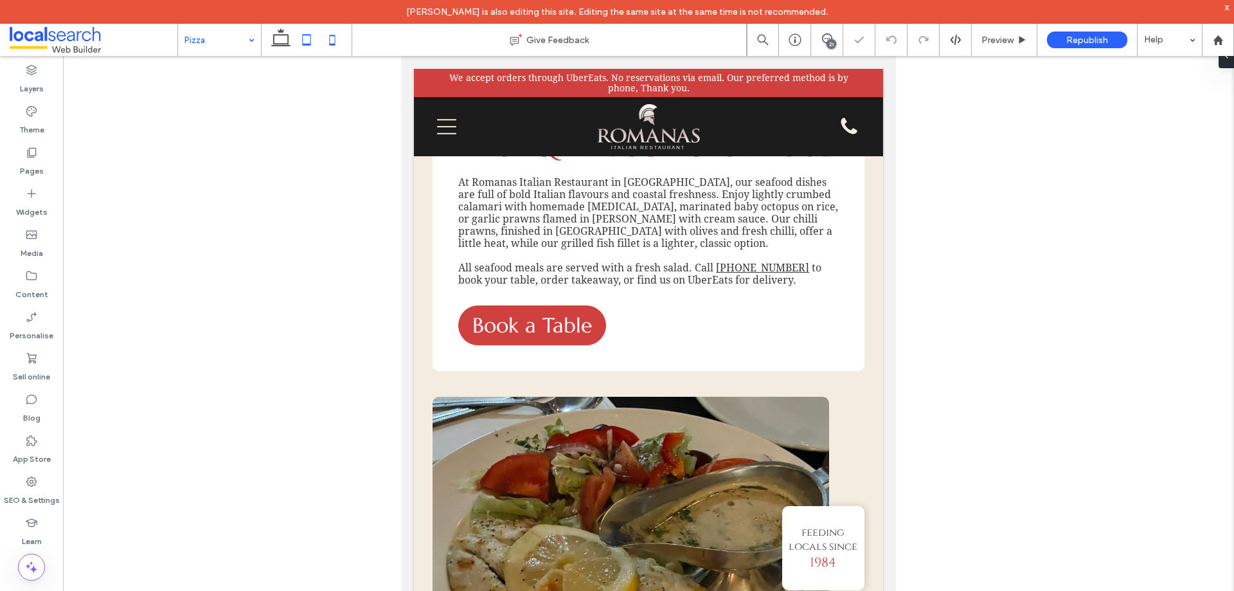
click at [327, 44] on icon at bounding box center [333, 40] width 26 height 26
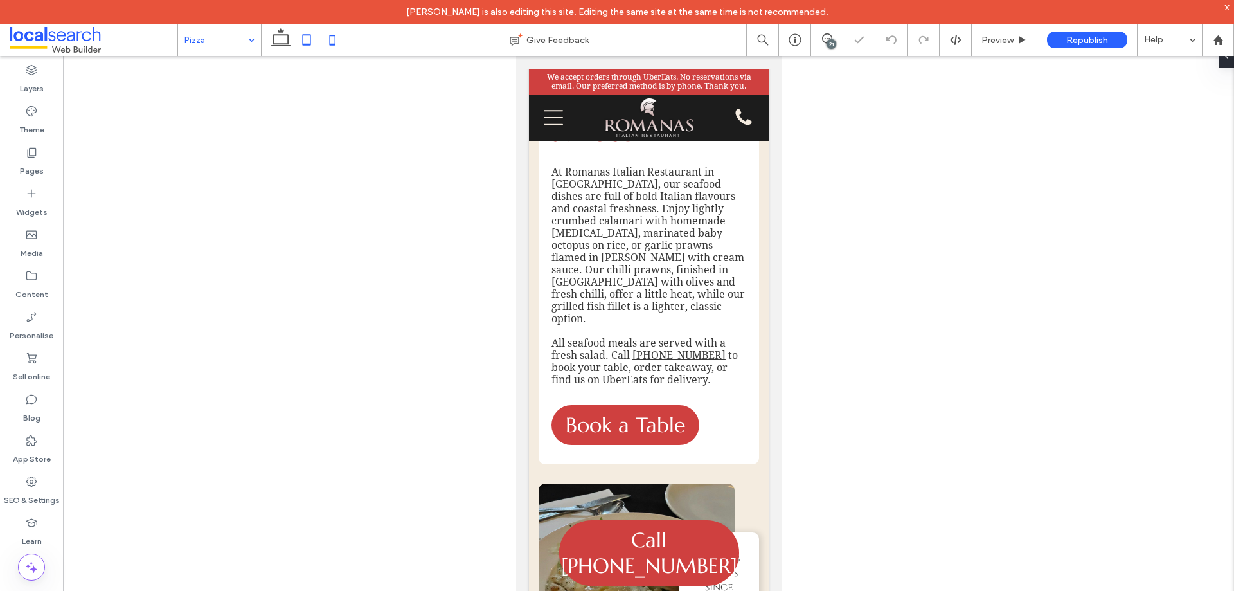
click at [300, 44] on icon at bounding box center [307, 40] width 26 height 26
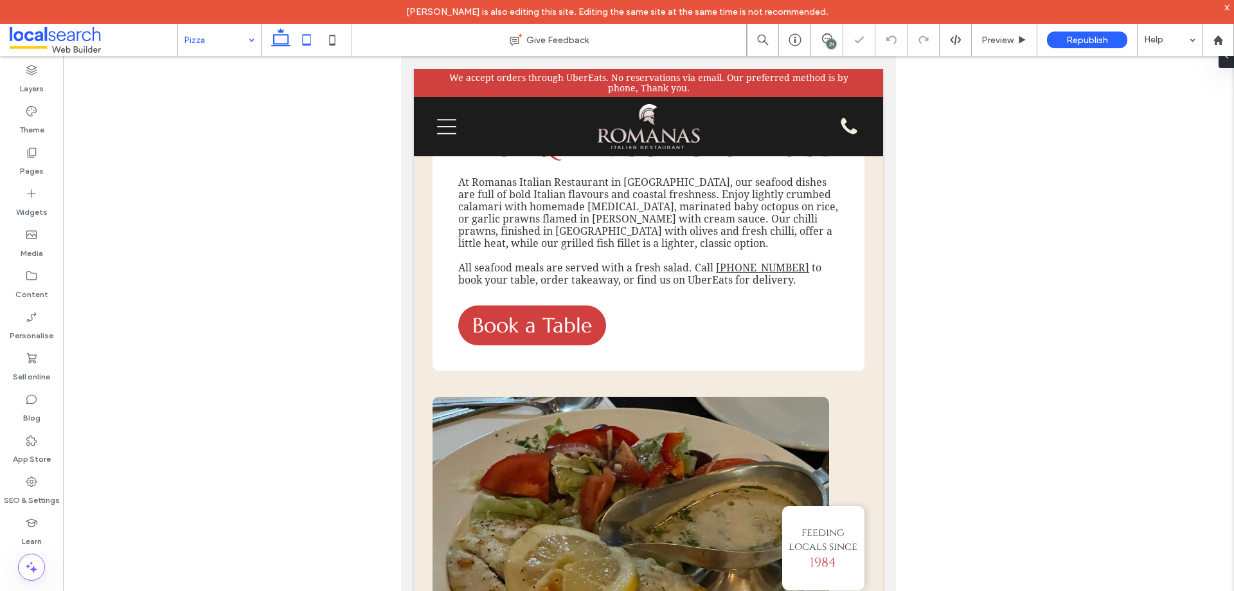
click at [278, 37] on icon at bounding box center [281, 40] width 26 height 26
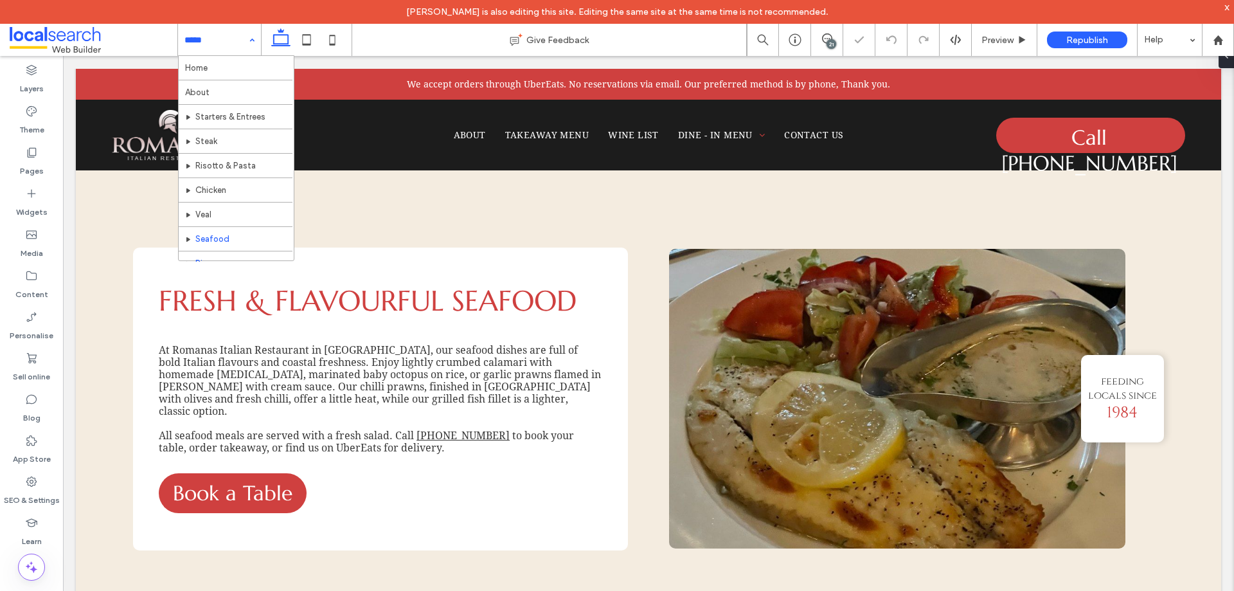
scroll to position [38, 0]
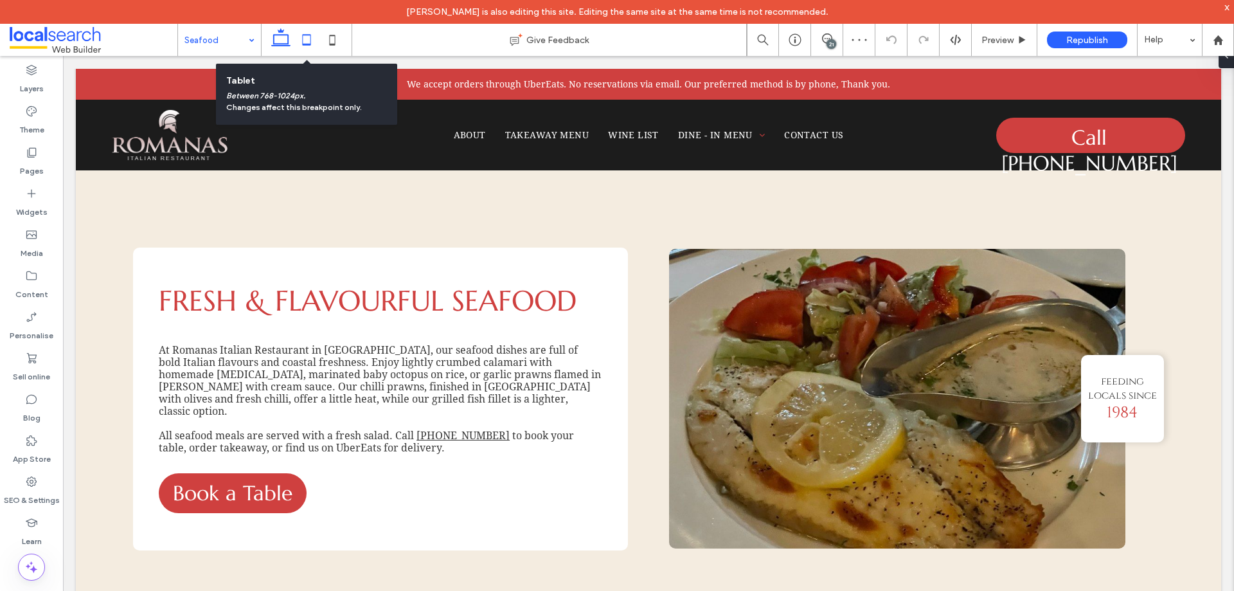
click at [301, 44] on icon at bounding box center [307, 40] width 26 height 26
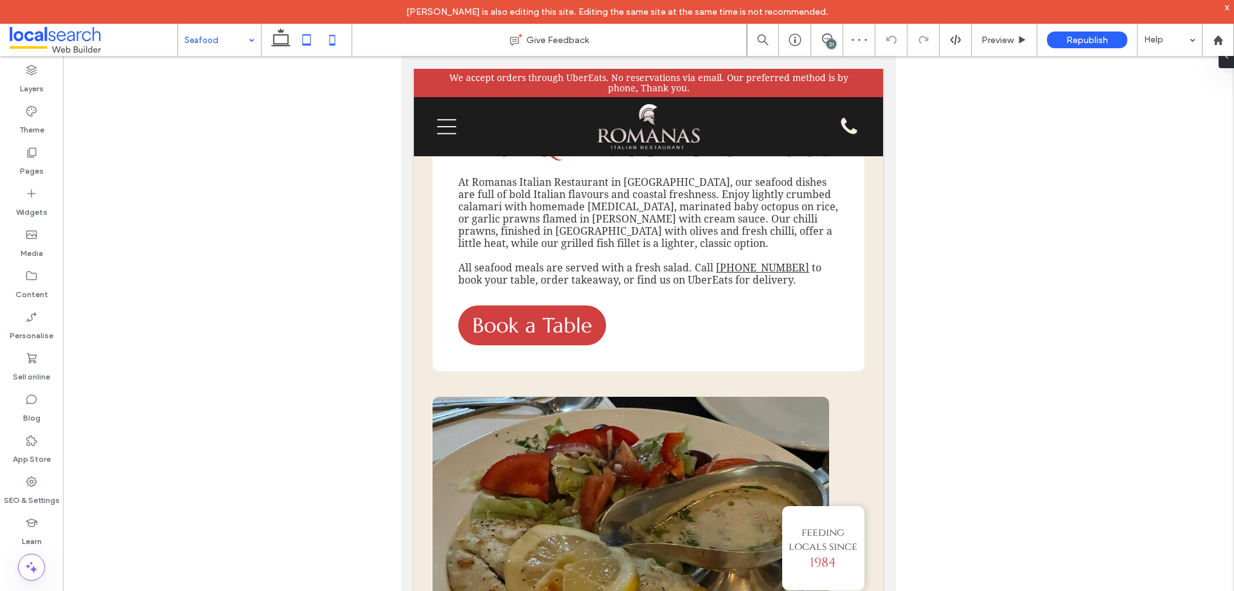
click at [344, 40] on icon at bounding box center [333, 40] width 26 height 26
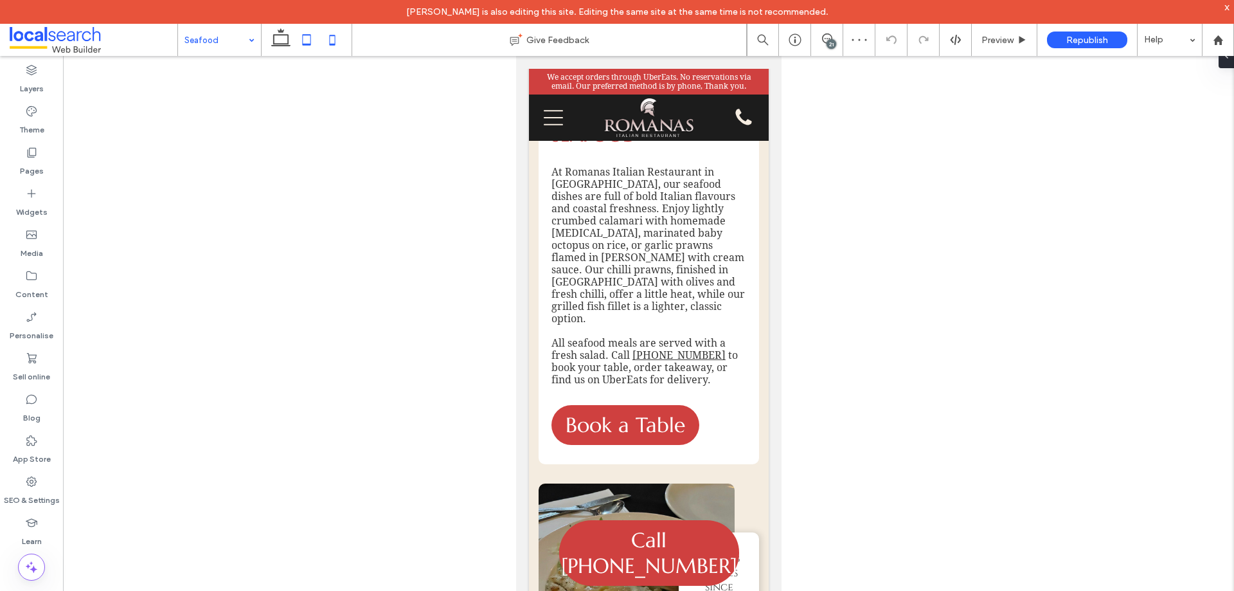
click at [309, 43] on icon at bounding box center [307, 40] width 26 height 26
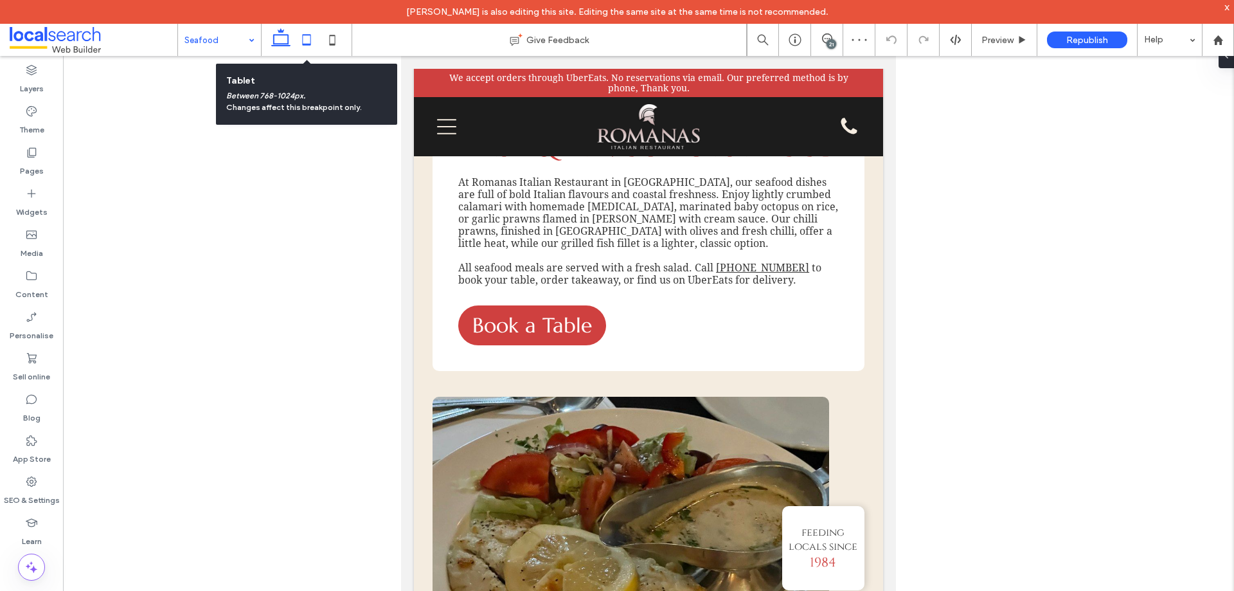
click at [269, 38] on icon at bounding box center [281, 40] width 26 height 26
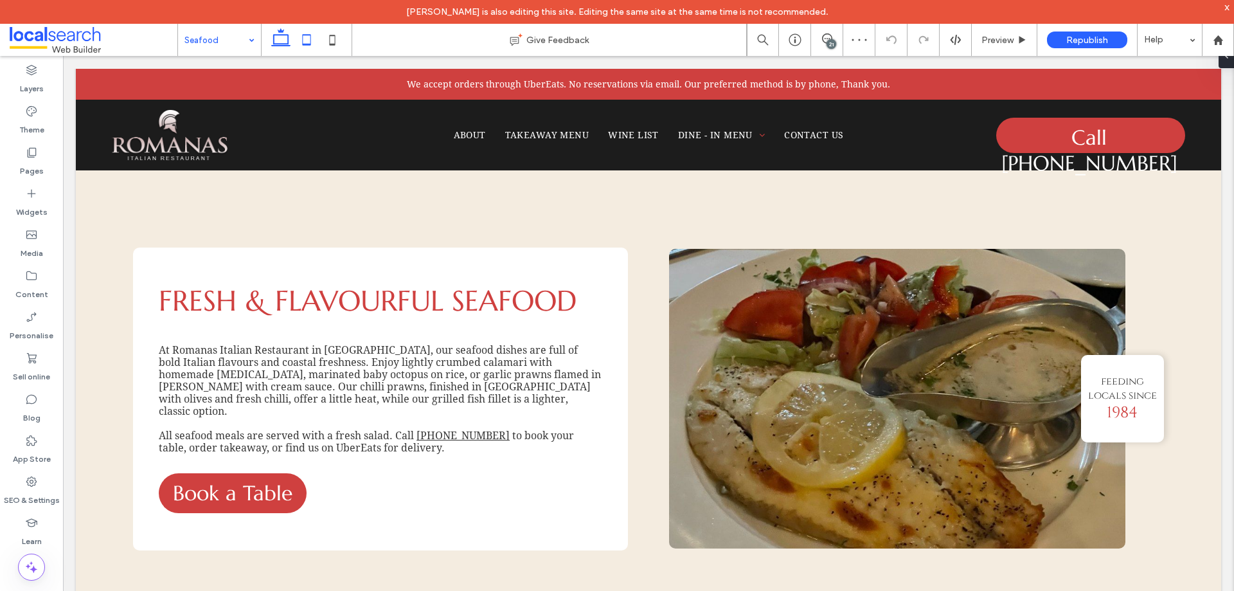
click at [304, 39] on icon at bounding box center [307, 40] width 26 height 26
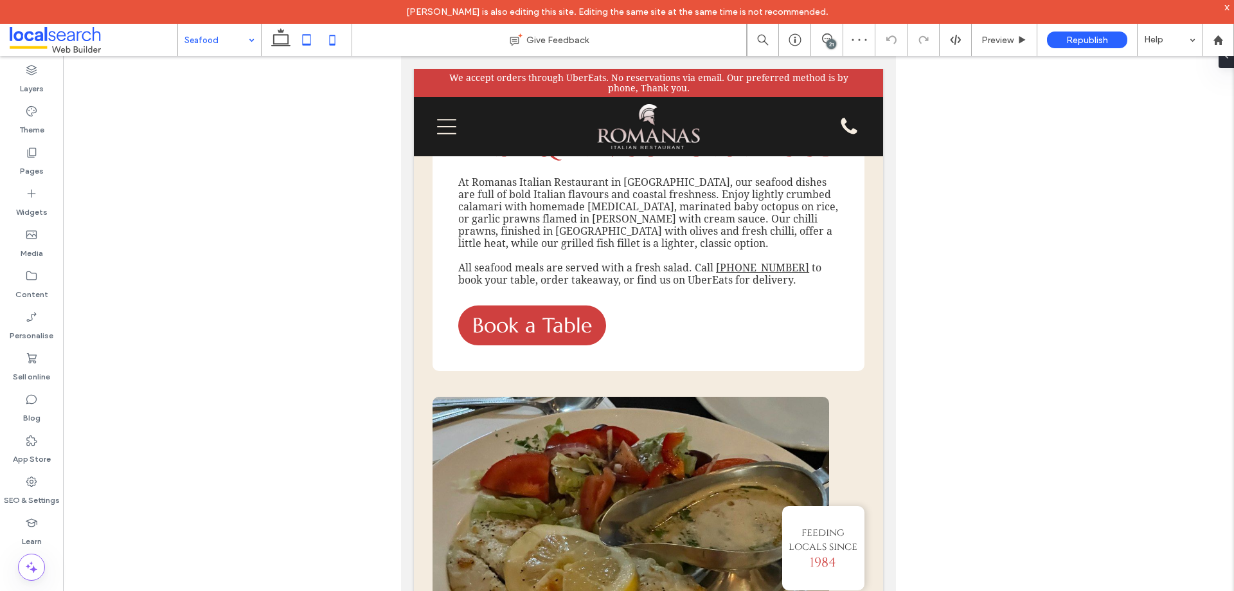
click at [336, 44] on use at bounding box center [333, 40] width 6 height 10
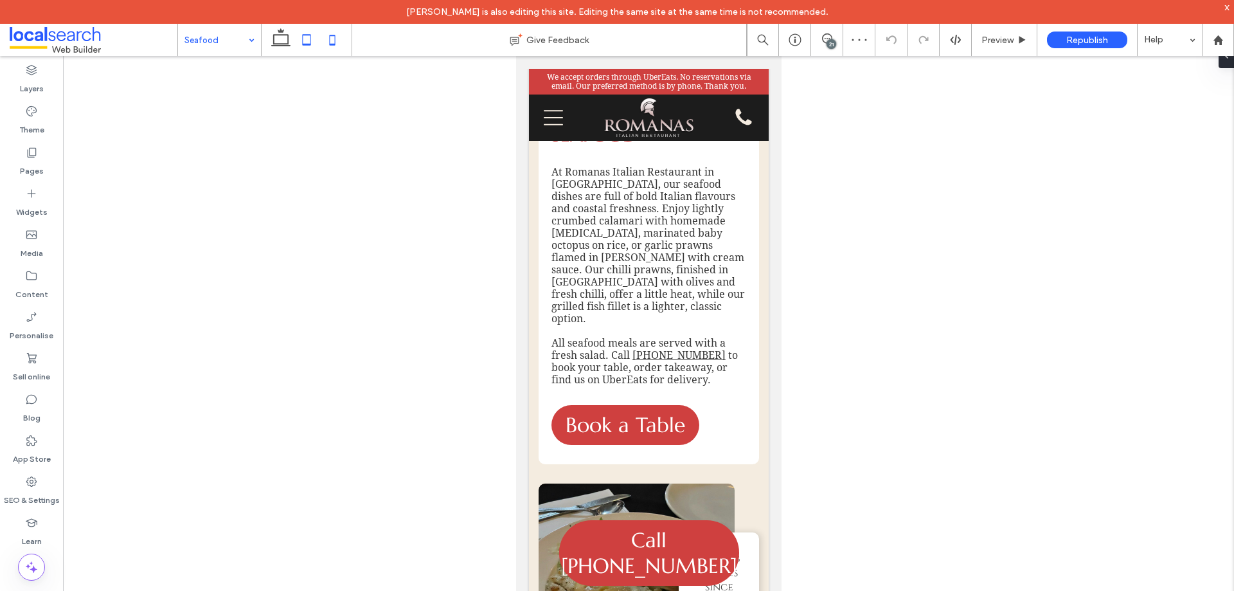
click at [313, 43] on icon at bounding box center [307, 40] width 26 height 26
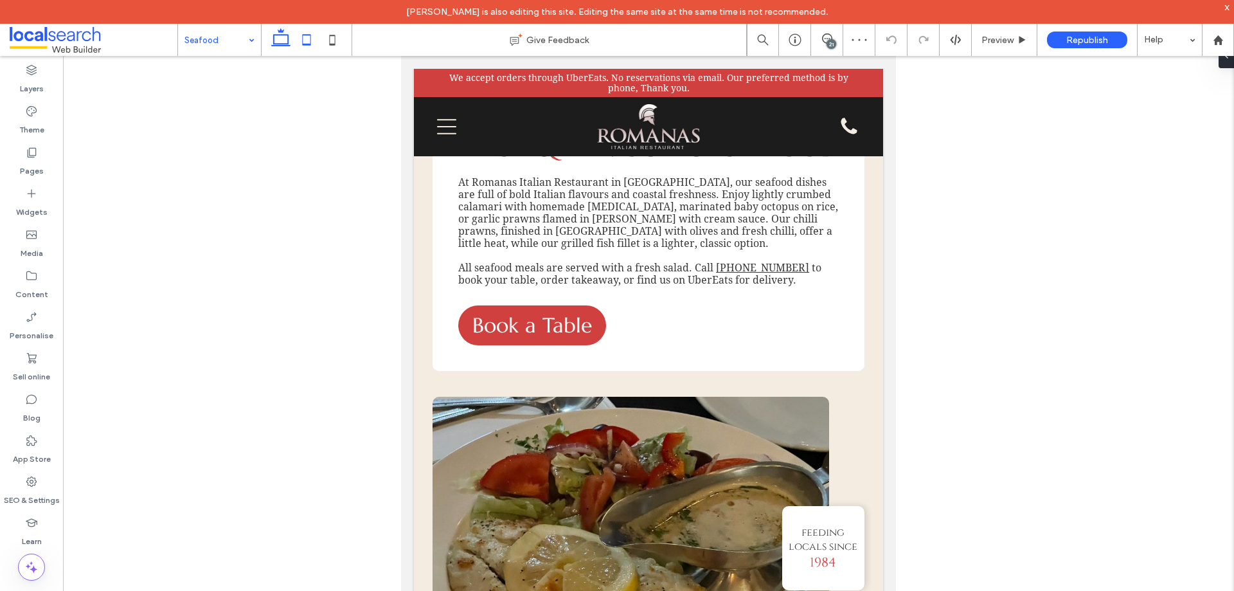
click at [268, 42] on icon at bounding box center [281, 40] width 26 height 26
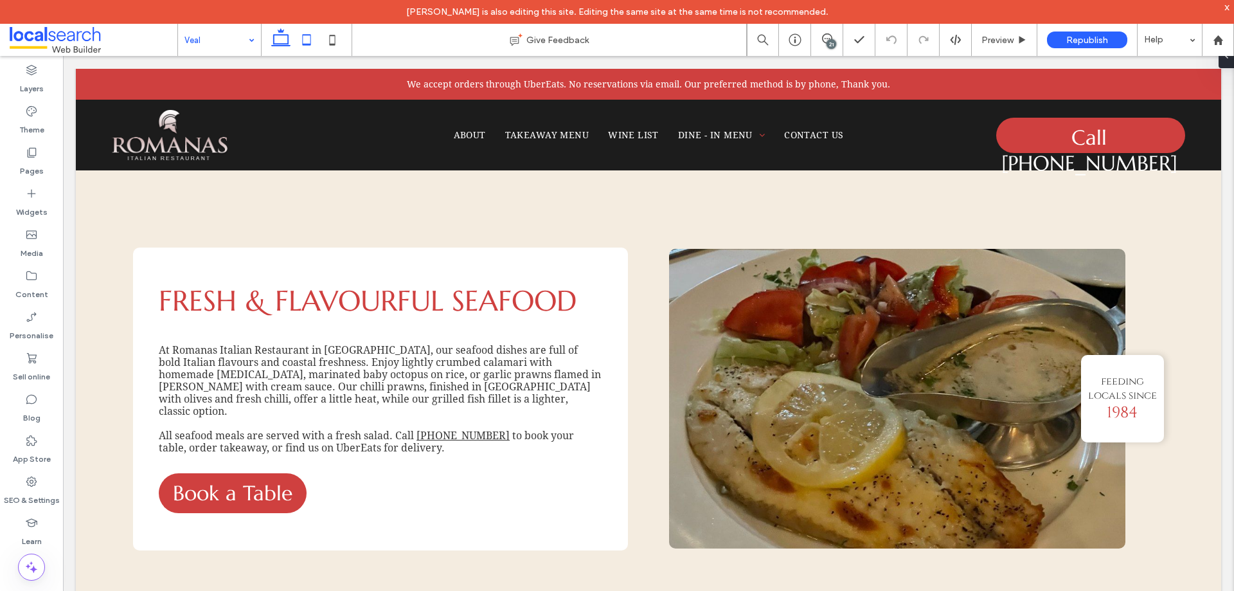
click at [303, 41] on use at bounding box center [307, 39] width 8 height 11
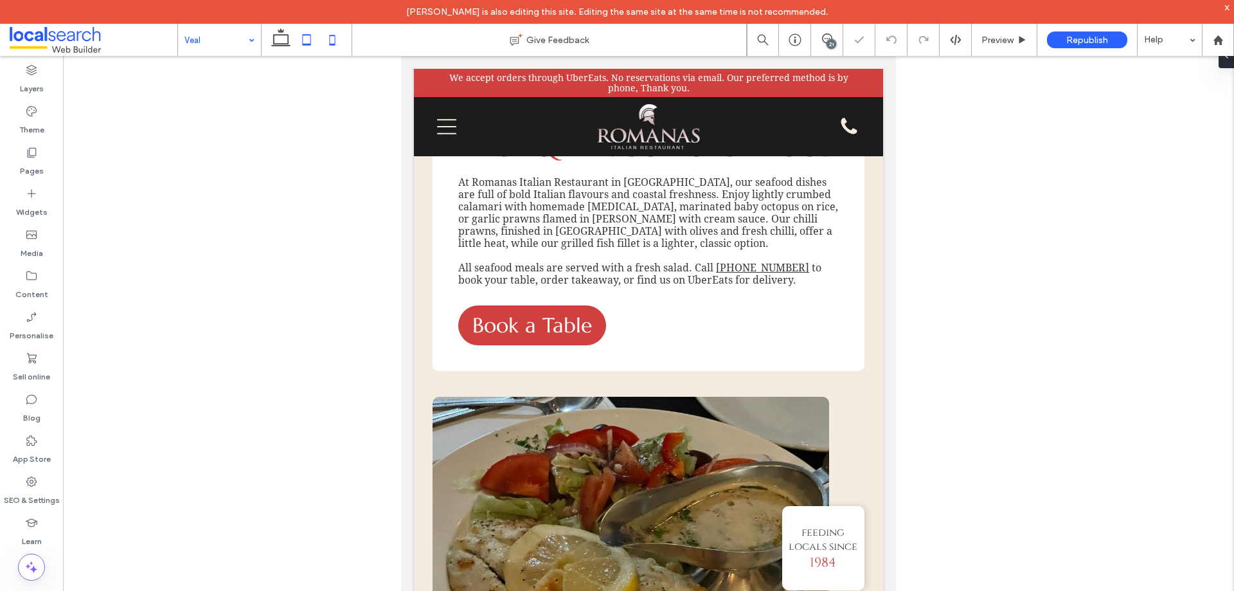
click at [341, 42] on icon at bounding box center [333, 40] width 26 height 26
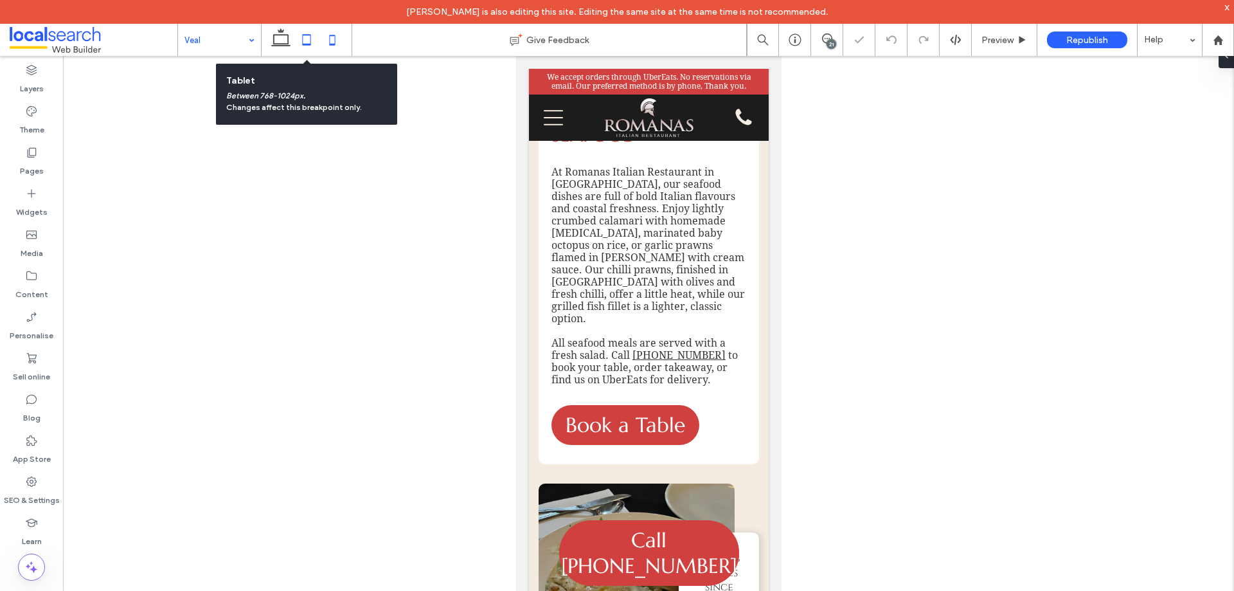
click at [309, 43] on icon at bounding box center [307, 40] width 26 height 26
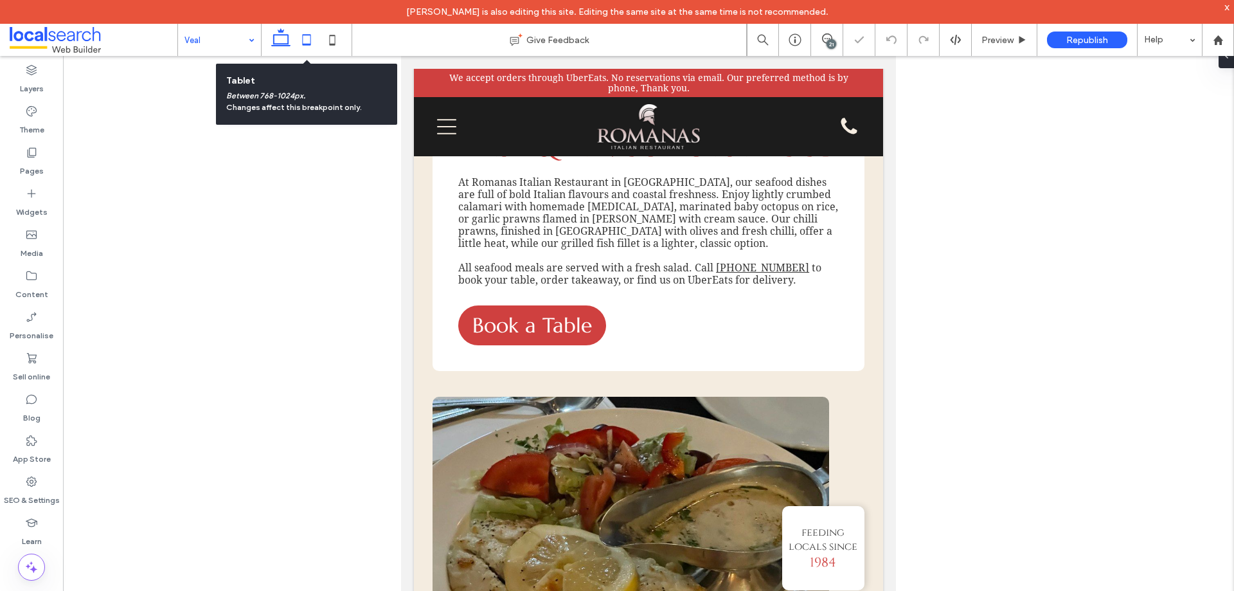
click at [270, 41] on icon at bounding box center [281, 40] width 26 height 26
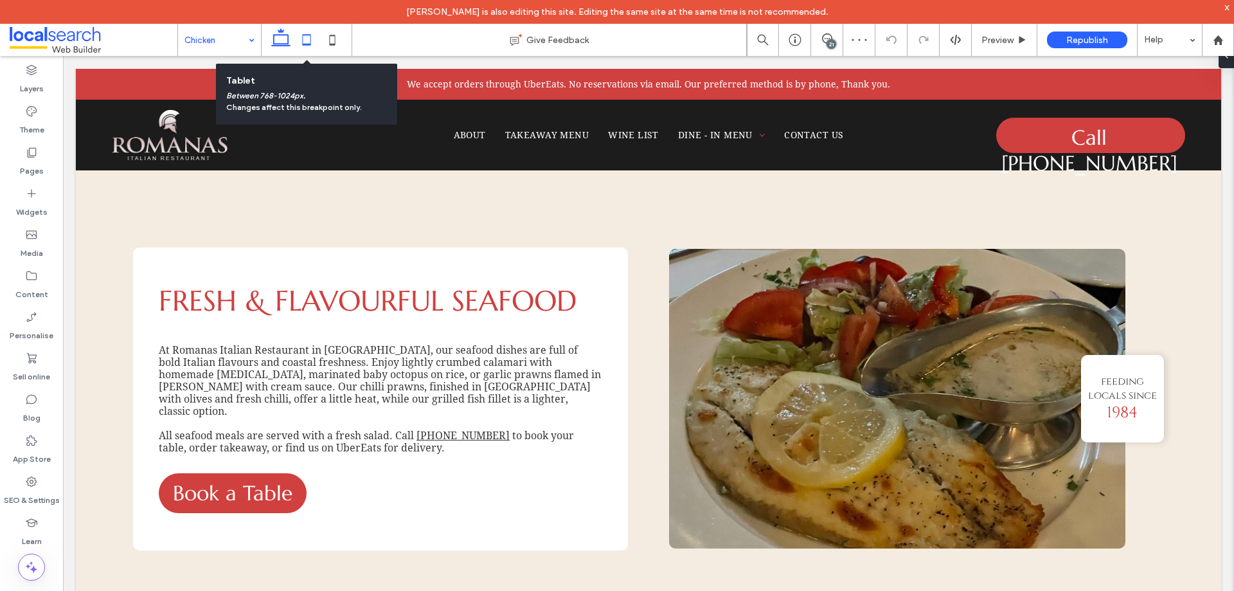
click at [302, 39] on icon at bounding box center [307, 40] width 26 height 26
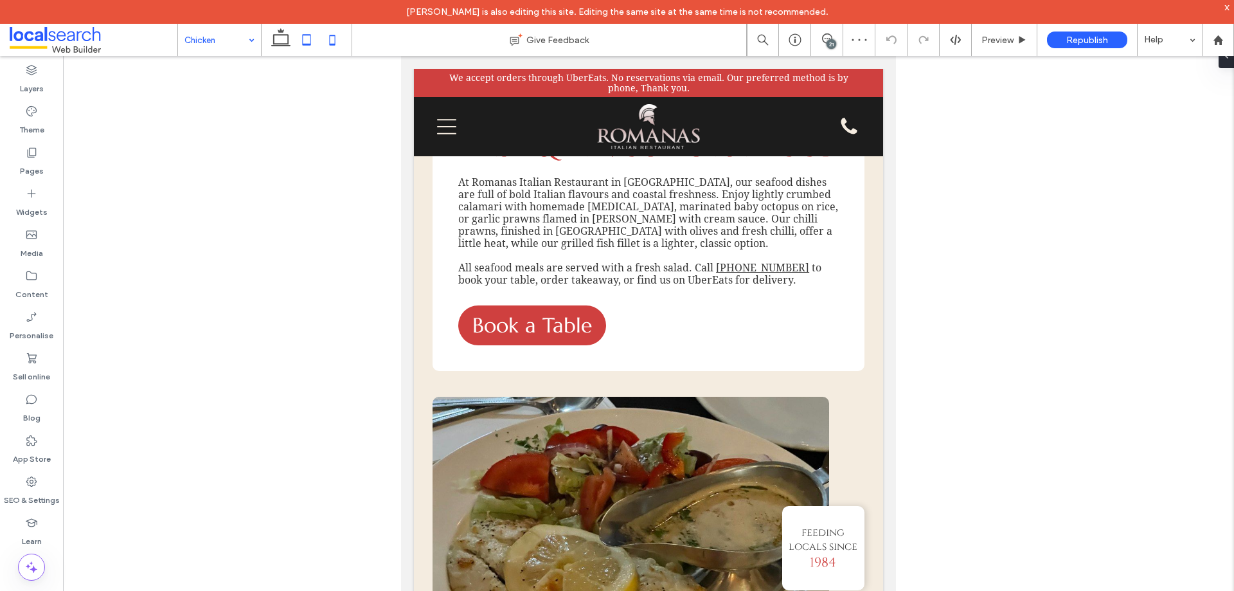
click at [337, 41] on icon at bounding box center [333, 40] width 26 height 26
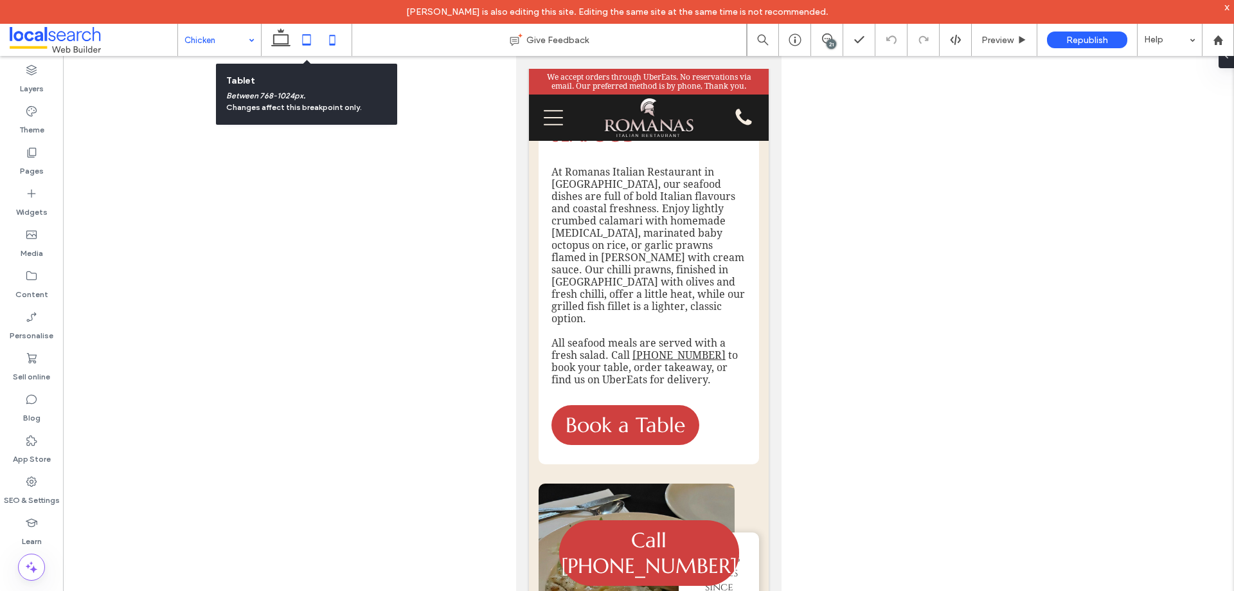
click at [304, 41] on icon at bounding box center [307, 40] width 26 height 26
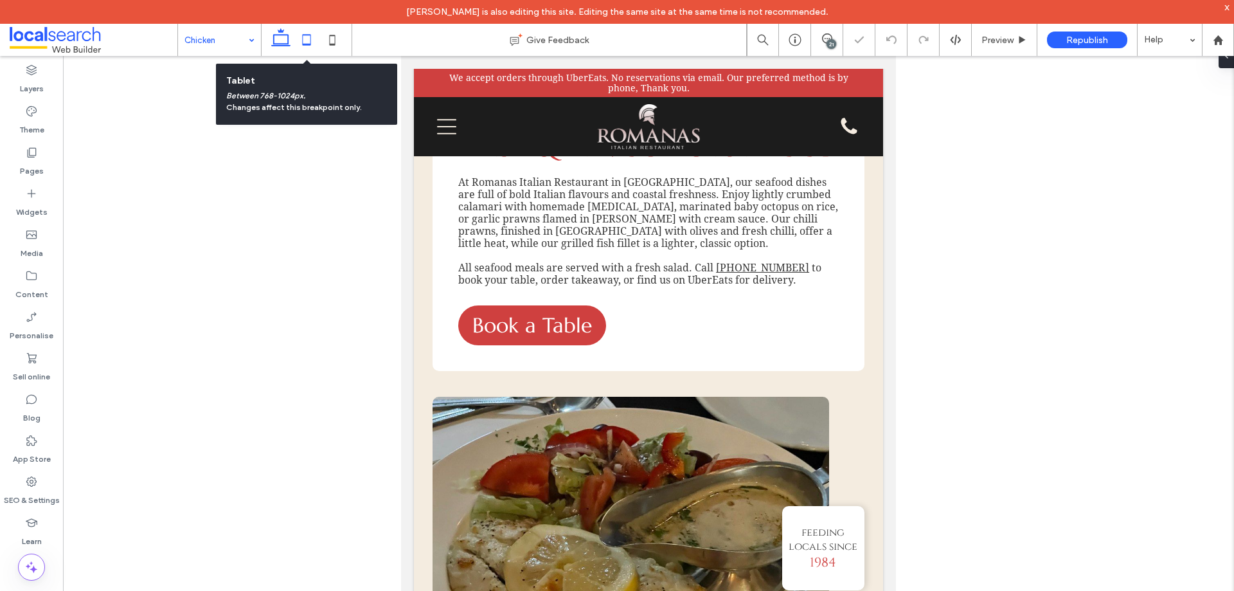
click at [271, 41] on icon at bounding box center [281, 40] width 26 height 26
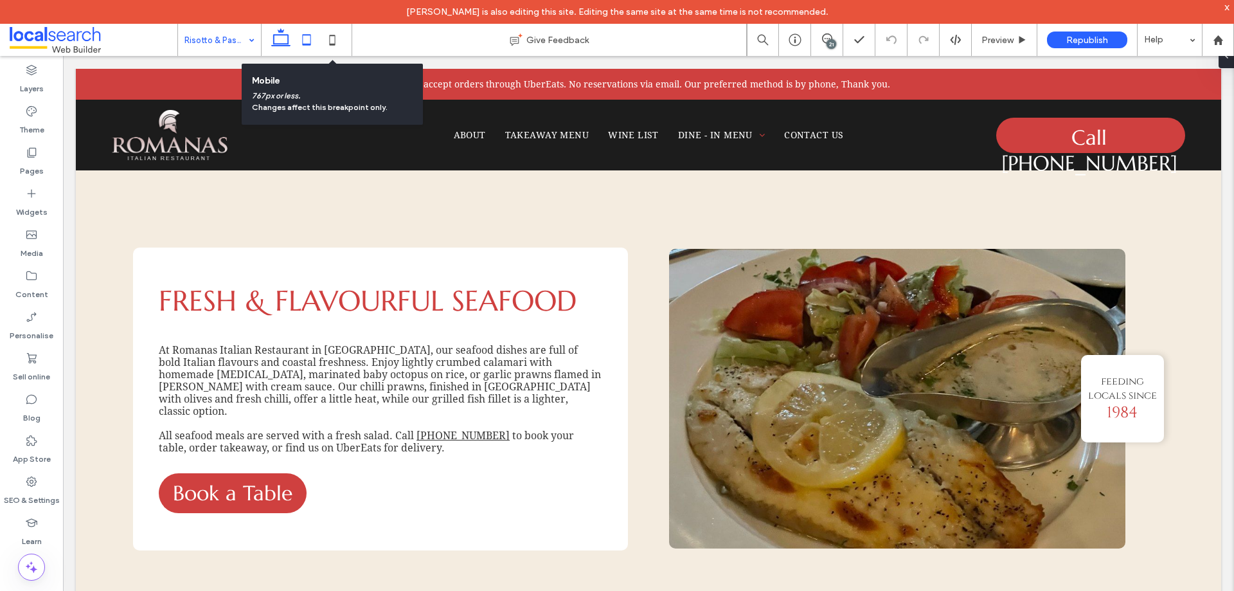
click at [317, 40] on icon at bounding box center [307, 40] width 26 height 26
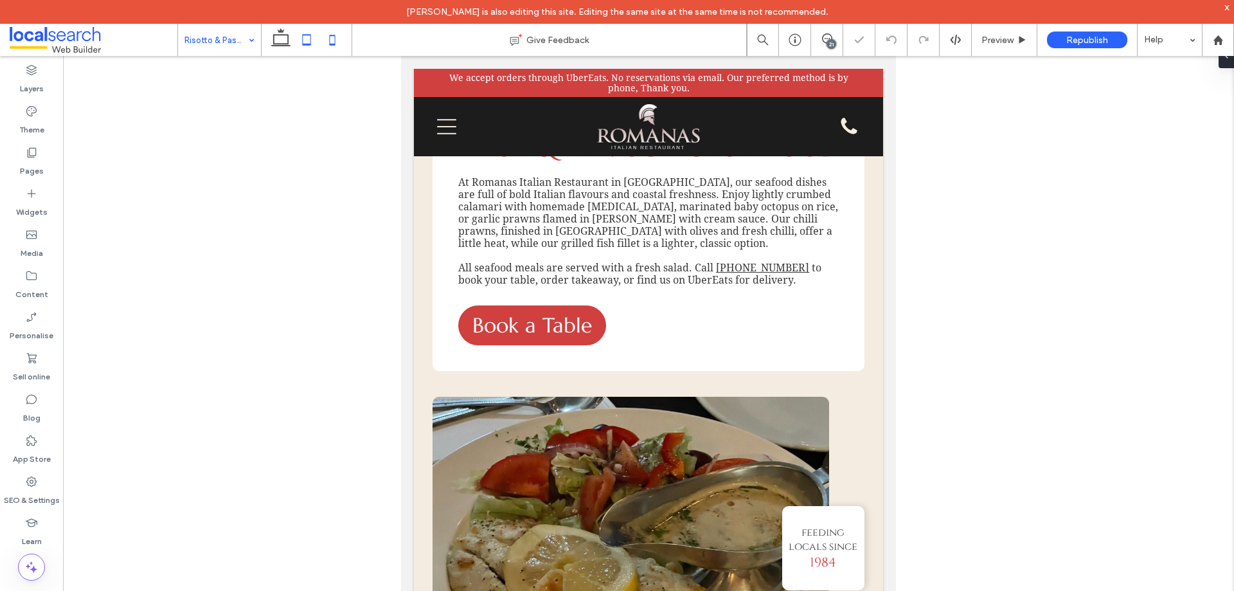
click at [336, 42] on icon at bounding box center [333, 40] width 26 height 26
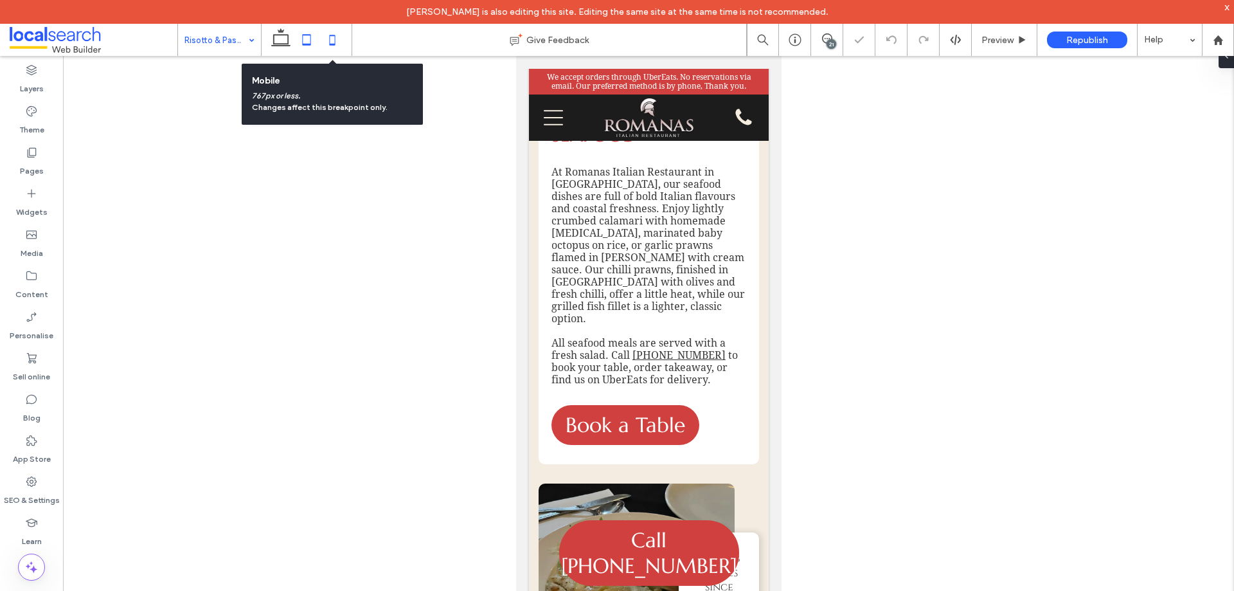
click at [308, 40] on icon at bounding box center [307, 40] width 26 height 26
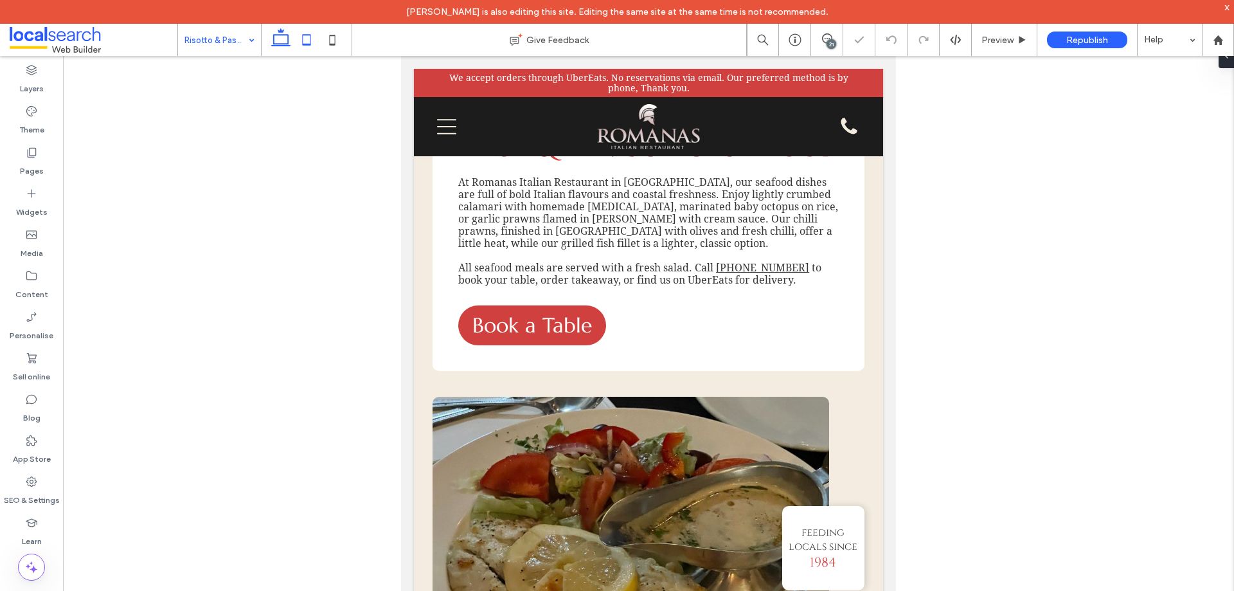
click at [271, 39] on icon at bounding box center [281, 40] width 26 height 26
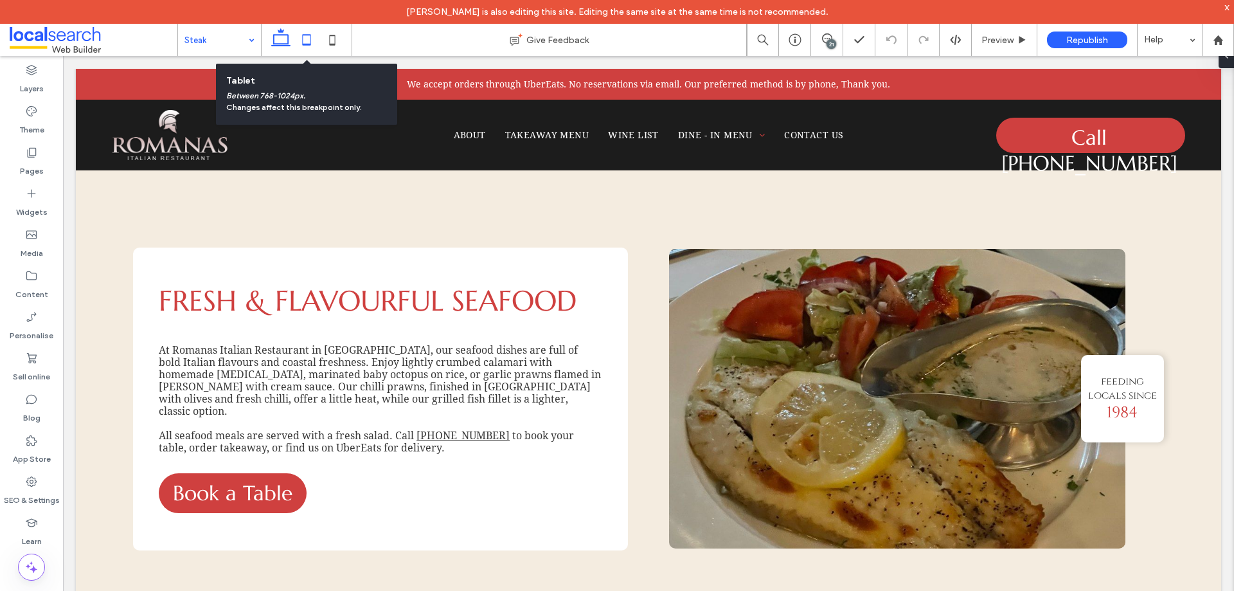
click at [312, 46] on icon at bounding box center [307, 40] width 26 height 26
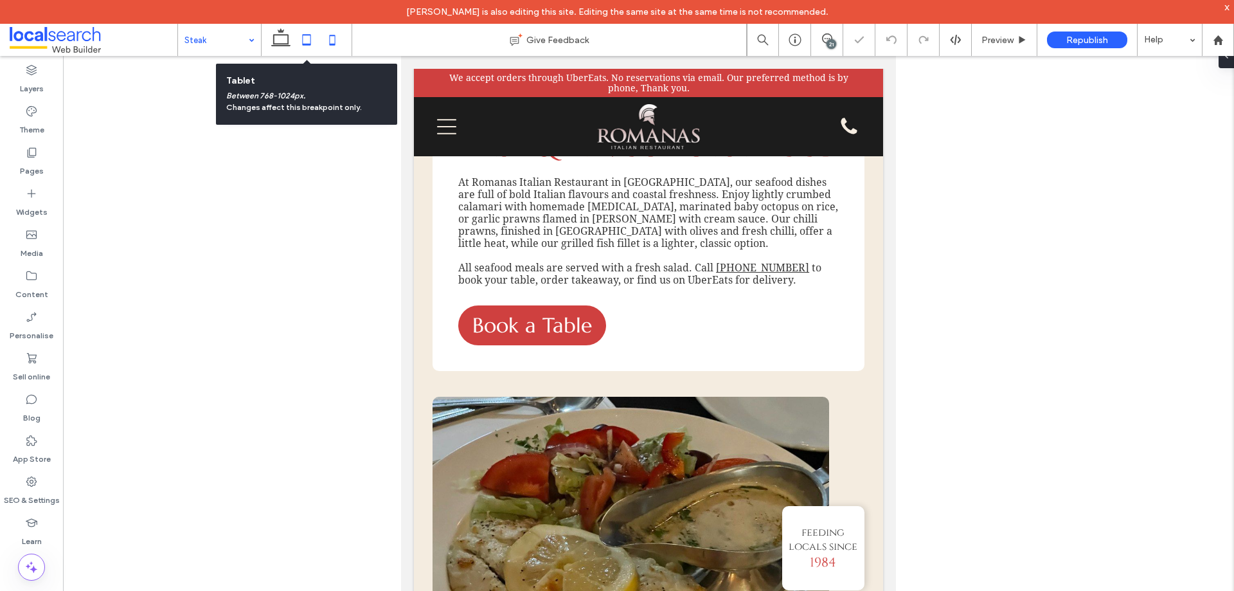
click at [341, 47] on icon at bounding box center [333, 40] width 26 height 26
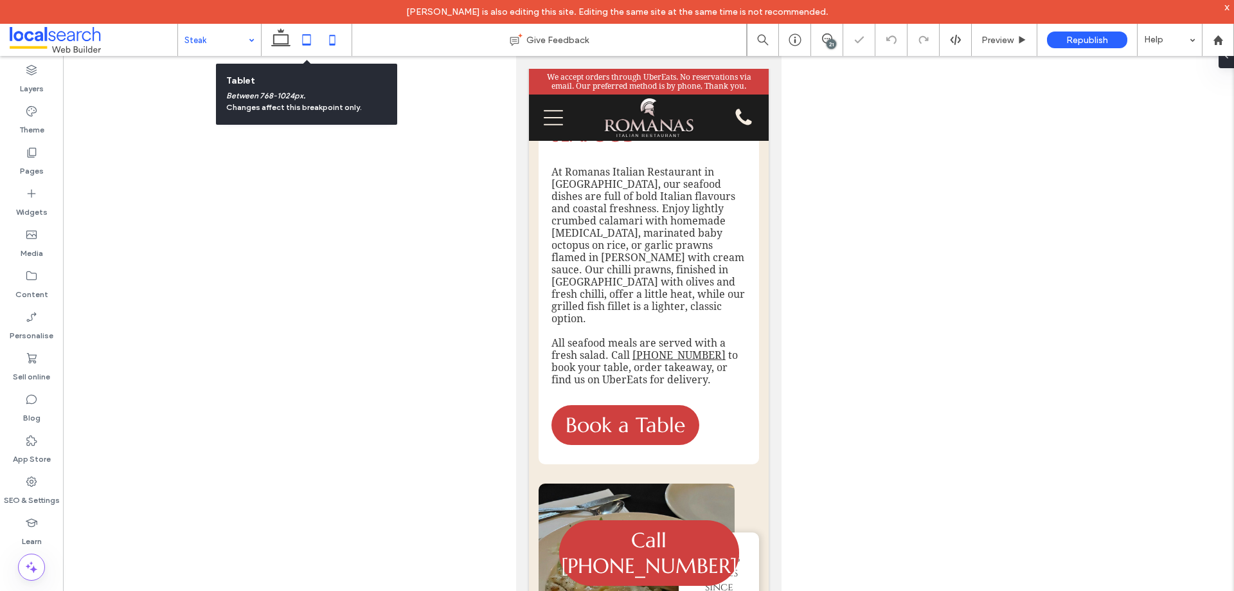
click at [302, 39] on icon at bounding box center [307, 40] width 26 height 26
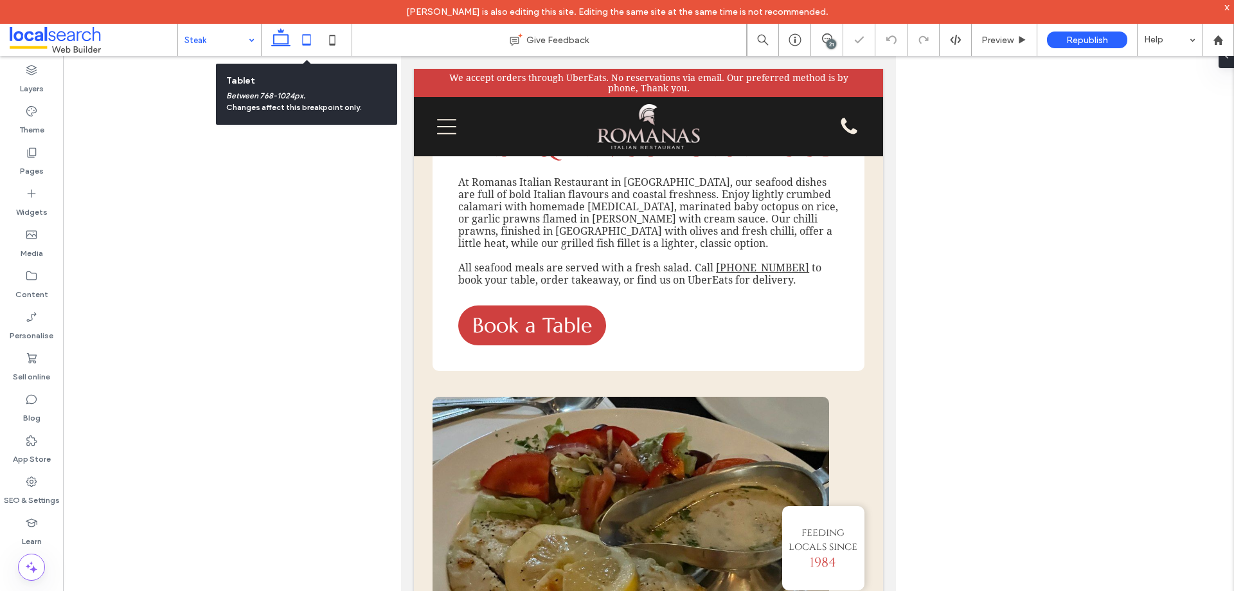
click at [272, 38] on icon at bounding box center [281, 40] width 26 height 26
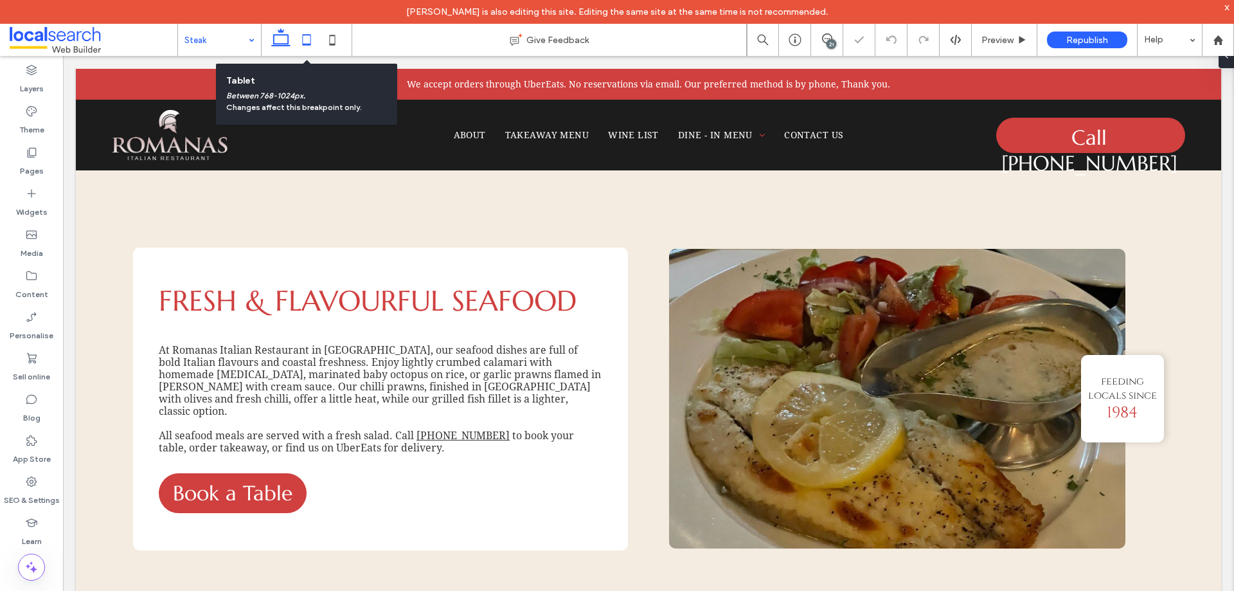
click at [303, 46] on icon at bounding box center [307, 40] width 26 height 26
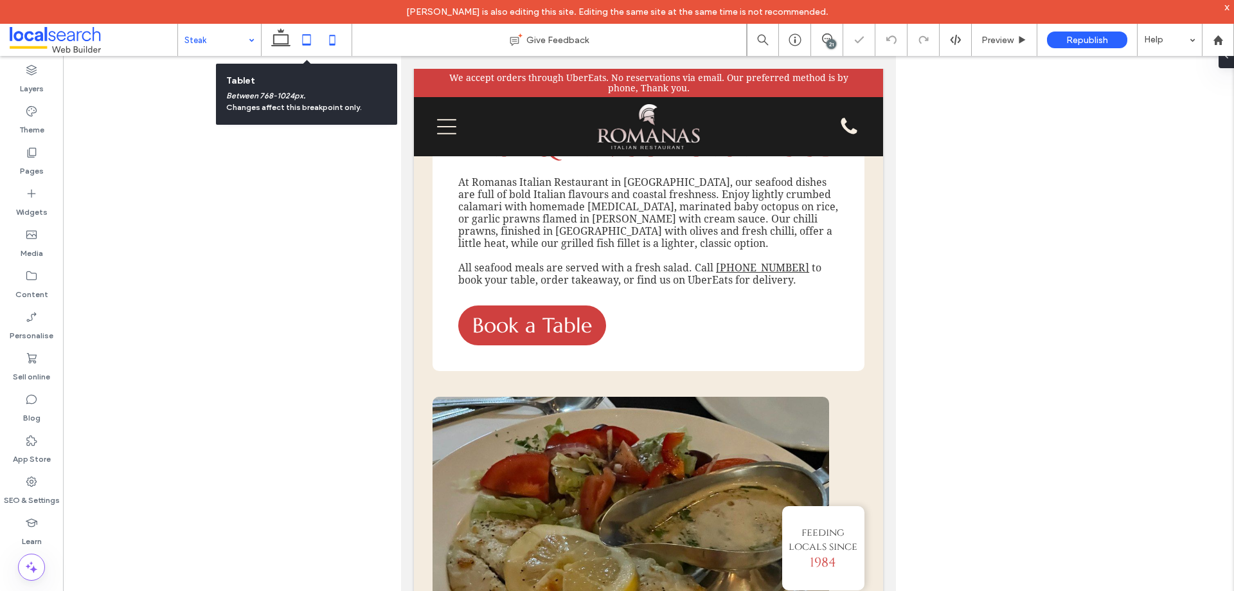
click at [345, 44] on icon at bounding box center [333, 40] width 26 height 26
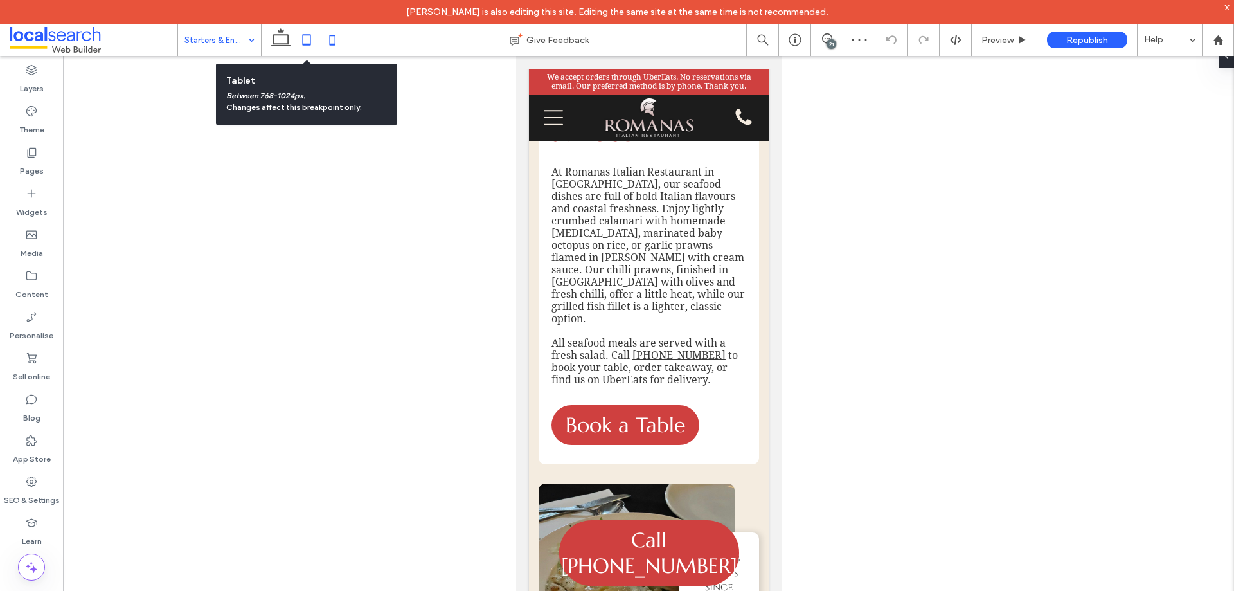
click at [305, 38] on icon at bounding box center [307, 40] width 26 height 26
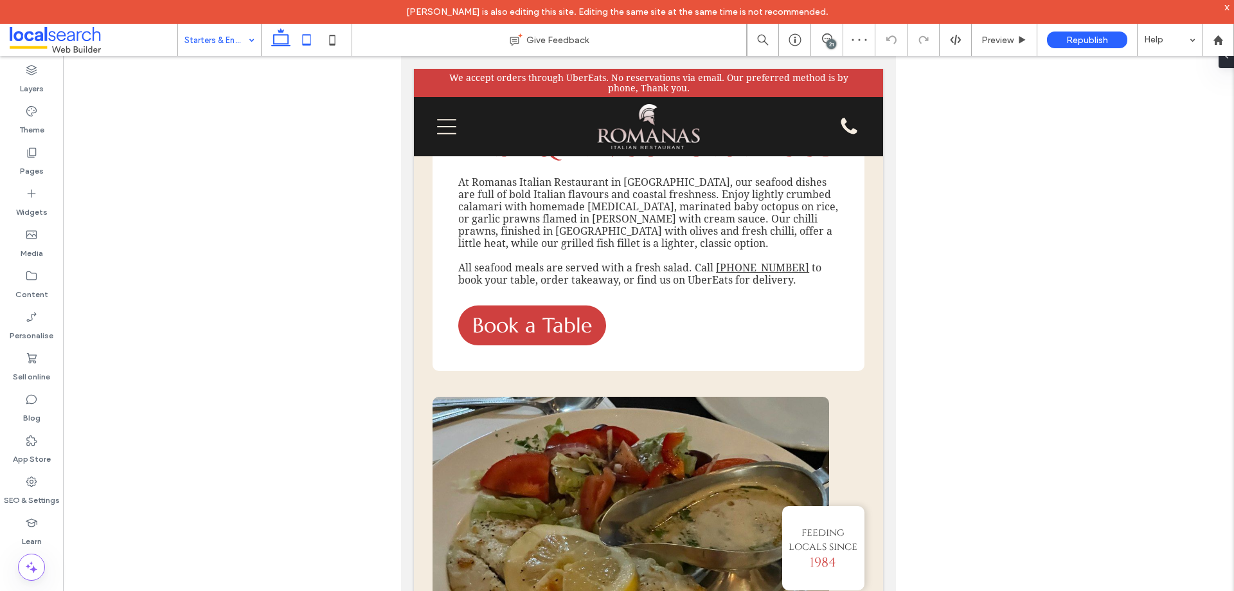
click at [280, 41] on icon at bounding box center [281, 40] width 26 height 26
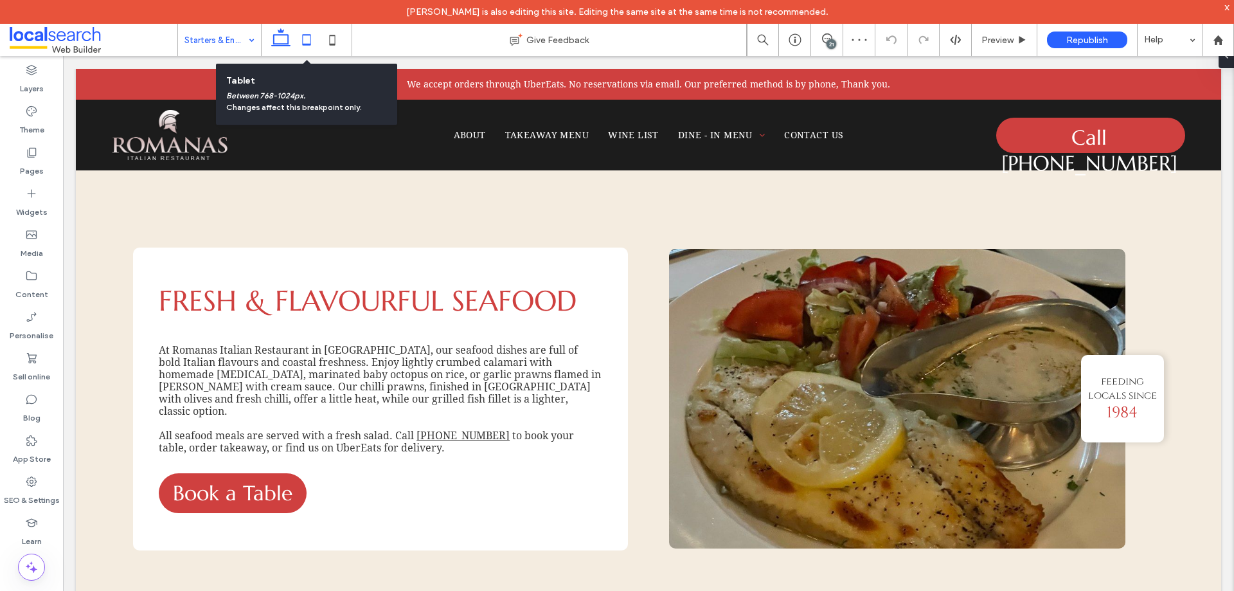
click at [308, 41] on icon at bounding box center [307, 40] width 26 height 26
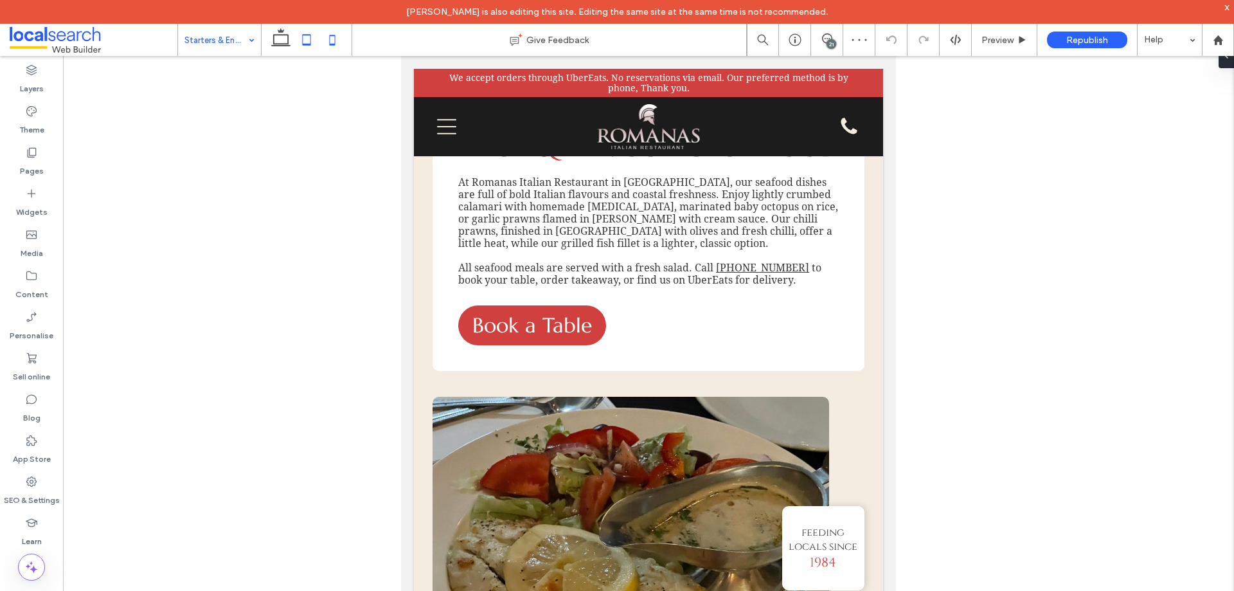
click at [330, 42] on use at bounding box center [333, 40] width 6 height 10
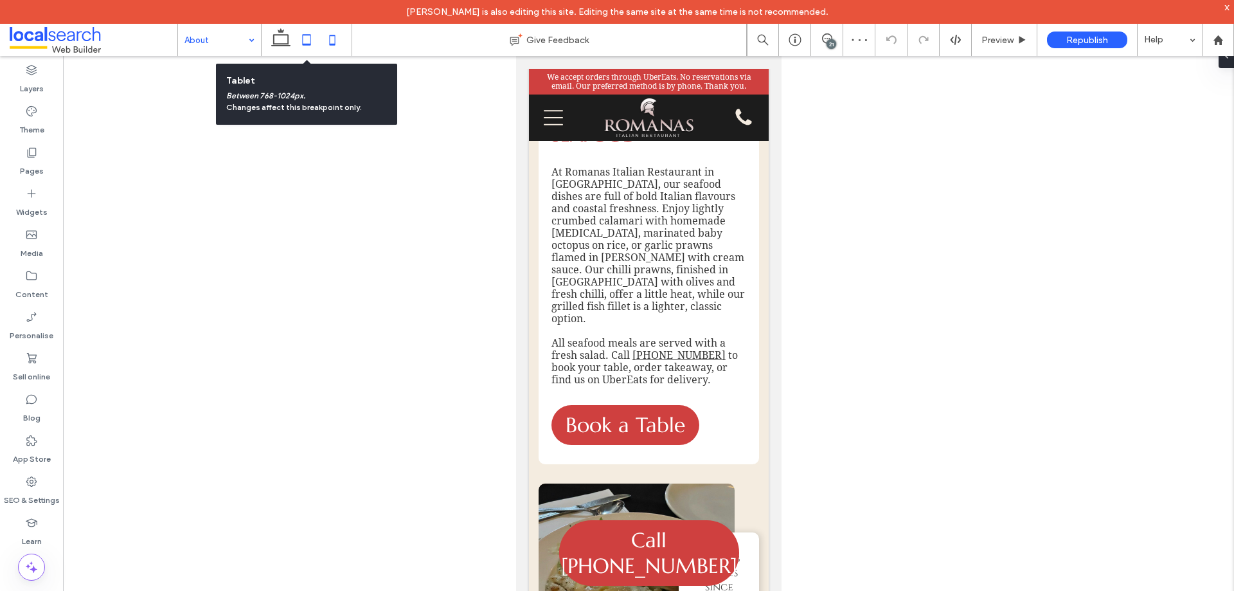
click at [305, 39] on icon at bounding box center [307, 40] width 26 height 26
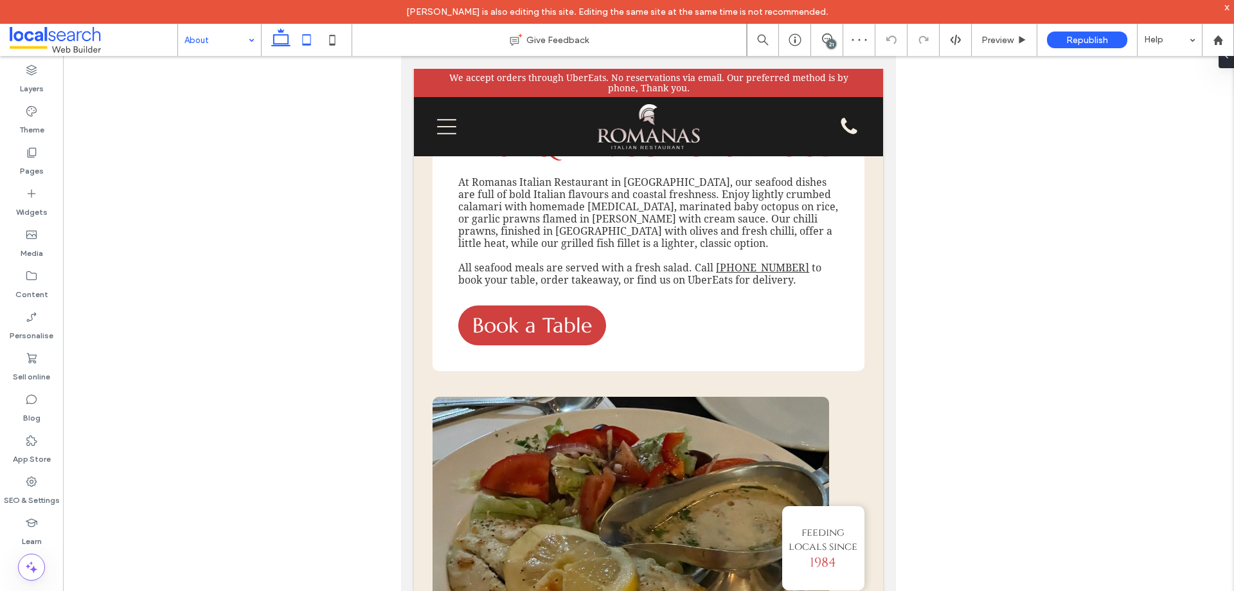
click at [280, 41] on icon at bounding box center [281, 40] width 26 height 26
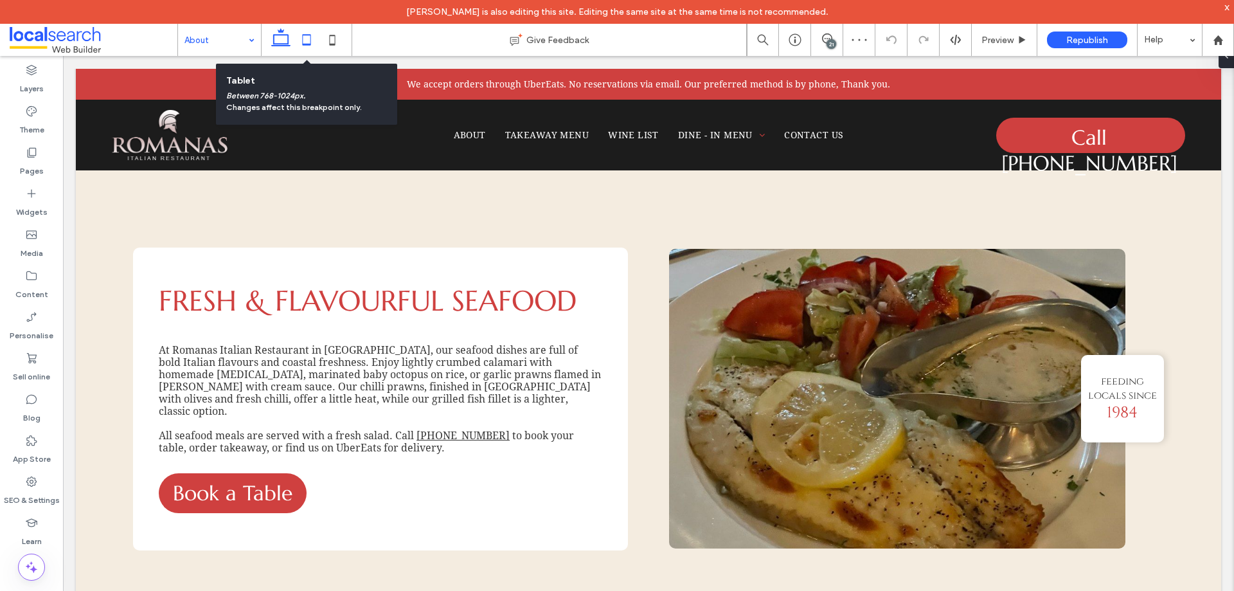
click at [312, 40] on icon at bounding box center [307, 40] width 26 height 26
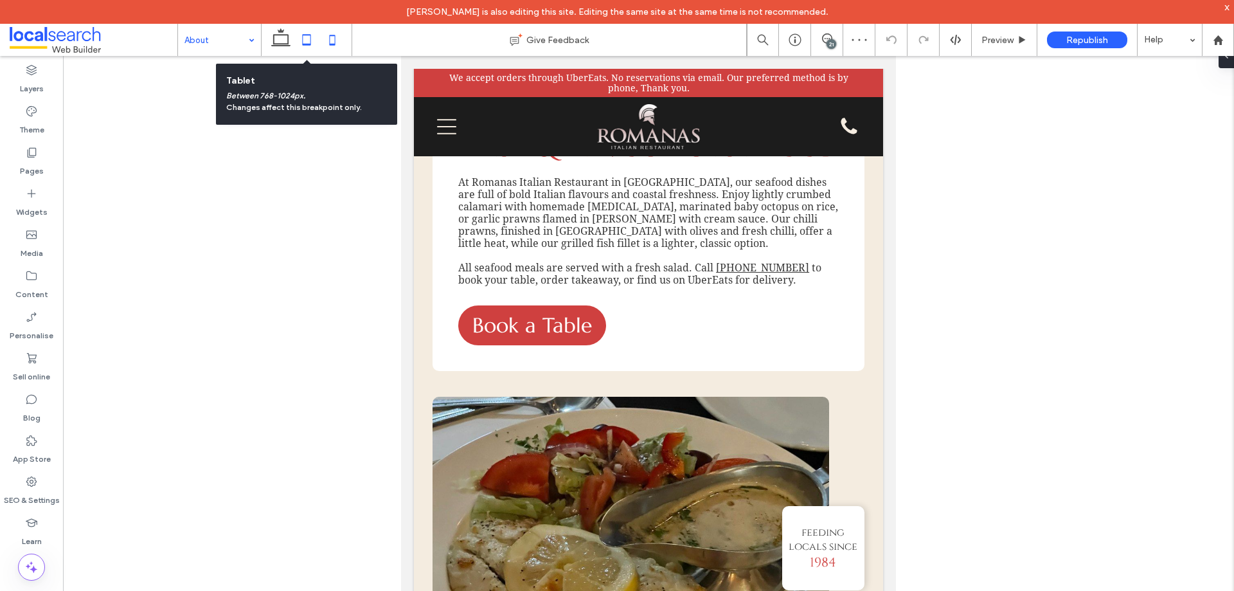
click at [345, 40] on icon at bounding box center [333, 40] width 26 height 26
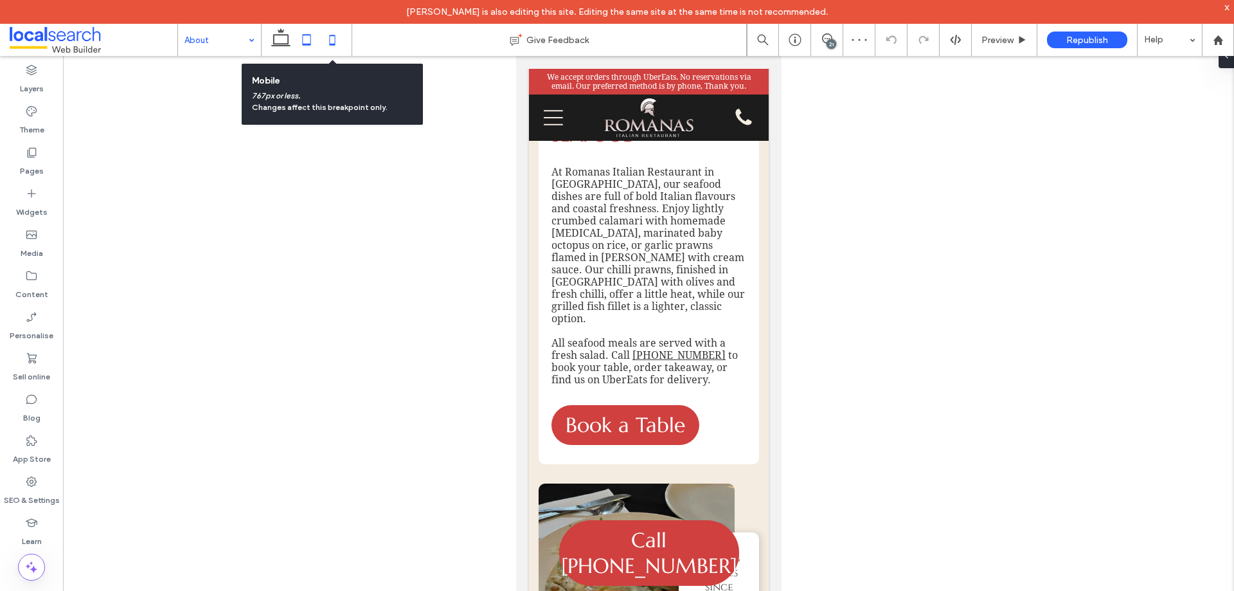
click at [309, 37] on icon at bounding box center [307, 40] width 26 height 26
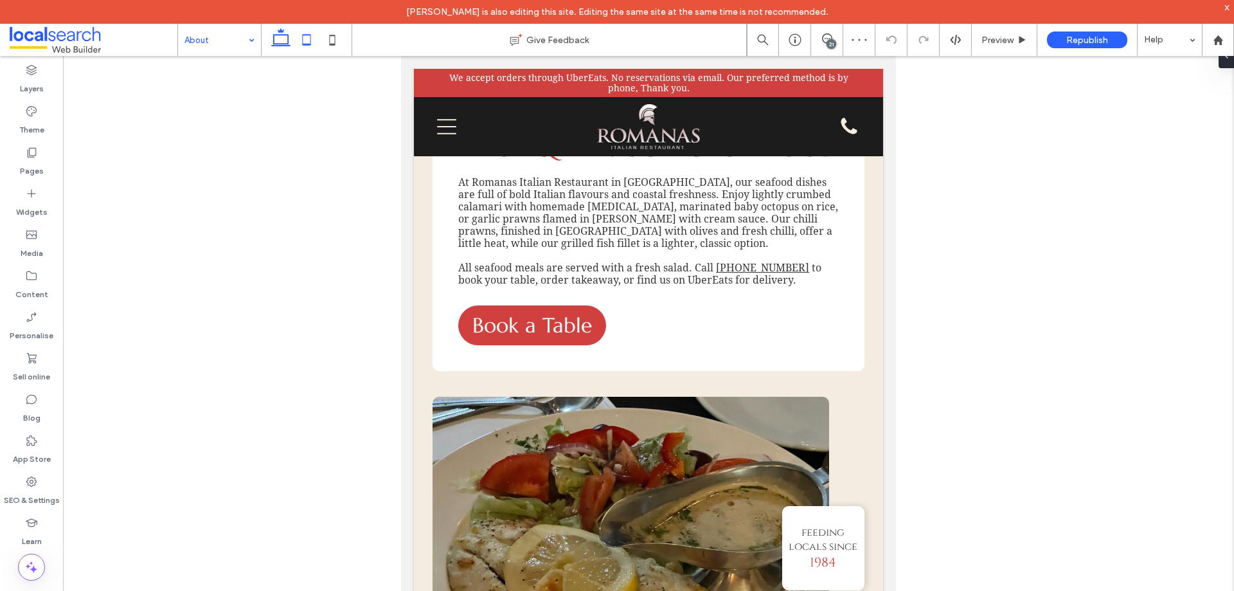
click at [277, 43] on icon at bounding box center [281, 40] width 26 height 26
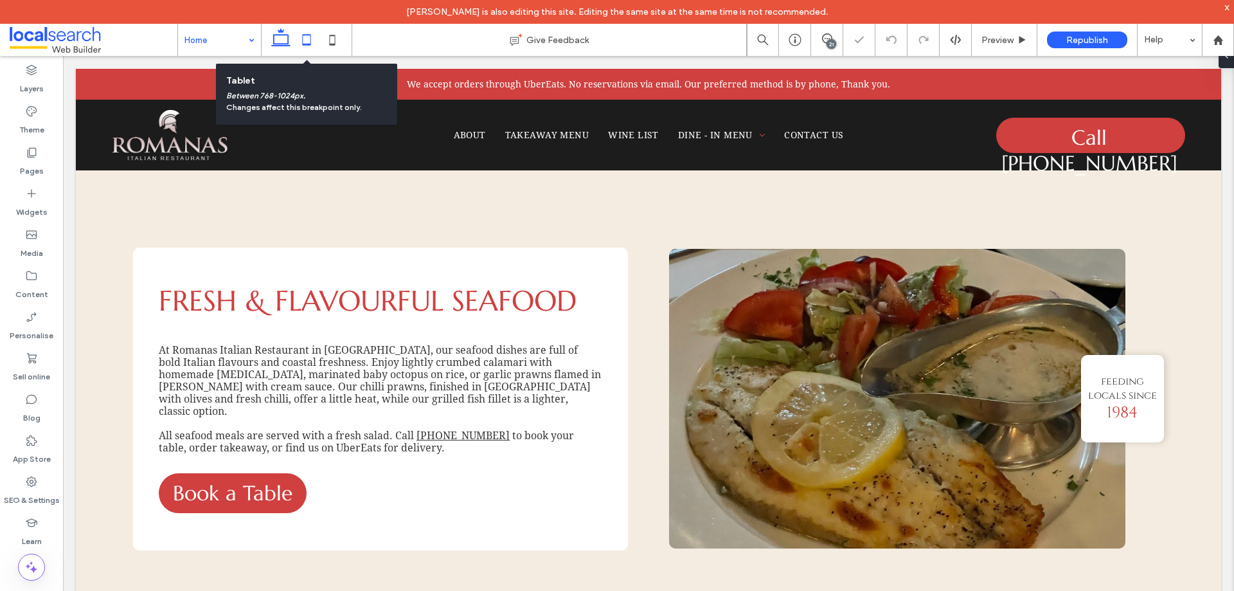
click at [309, 44] on use at bounding box center [307, 39] width 8 height 11
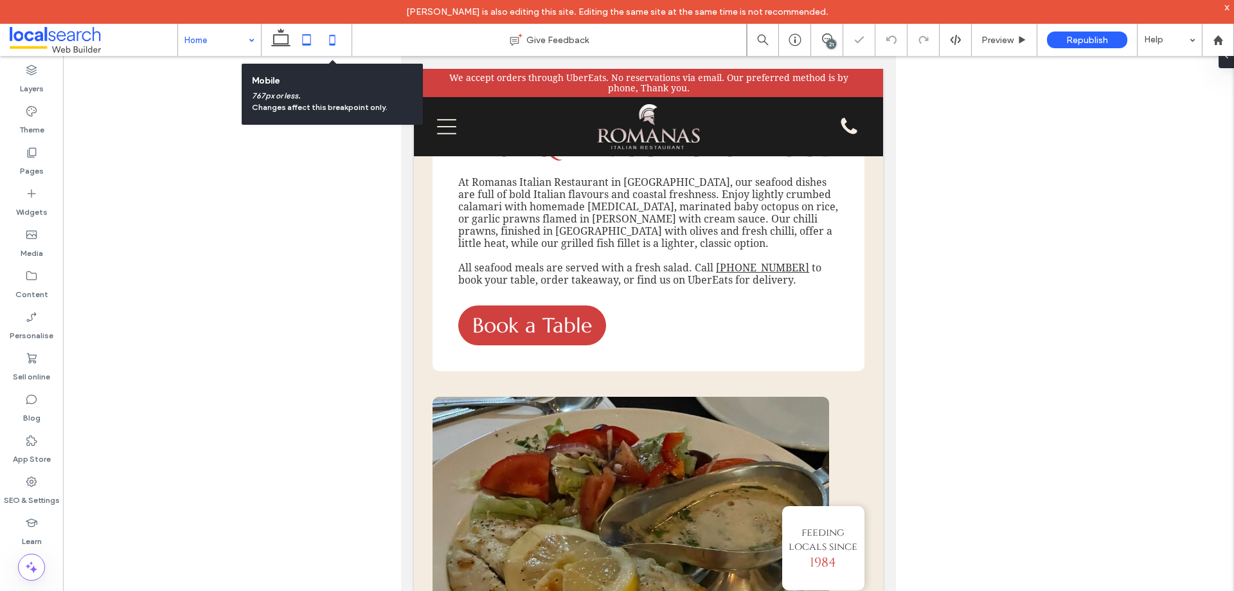
click at [332, 41] on icon at bounding box center [333, 40] width 26 height 26
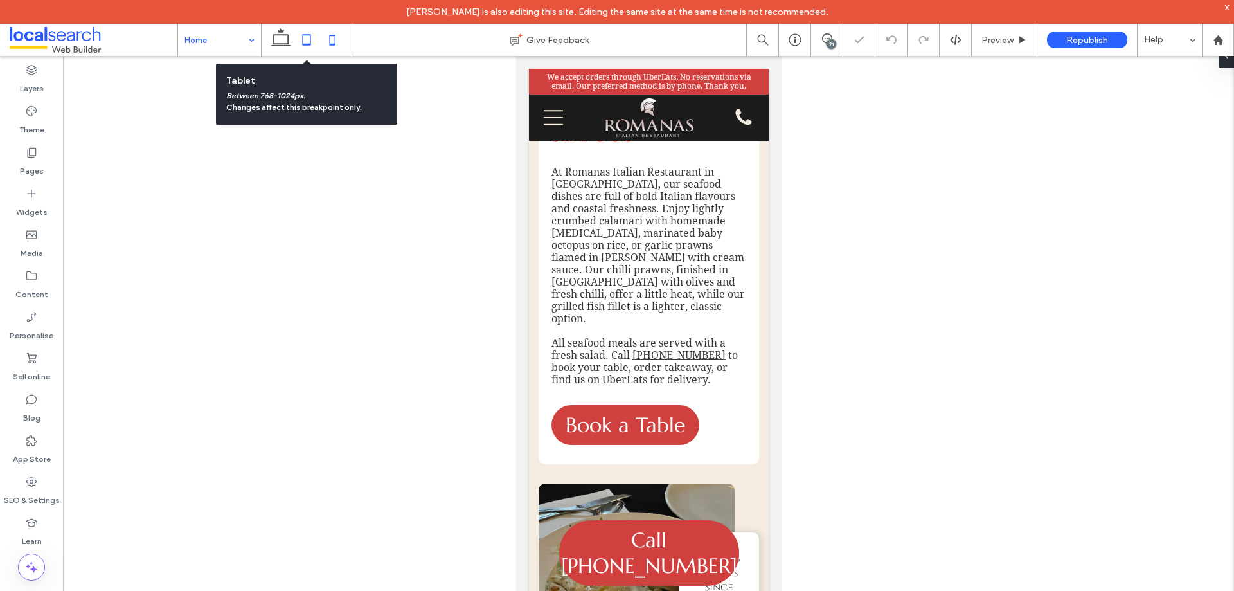
click at [313, 43] on icon at bounding box center [307, 40] width 26 height 26
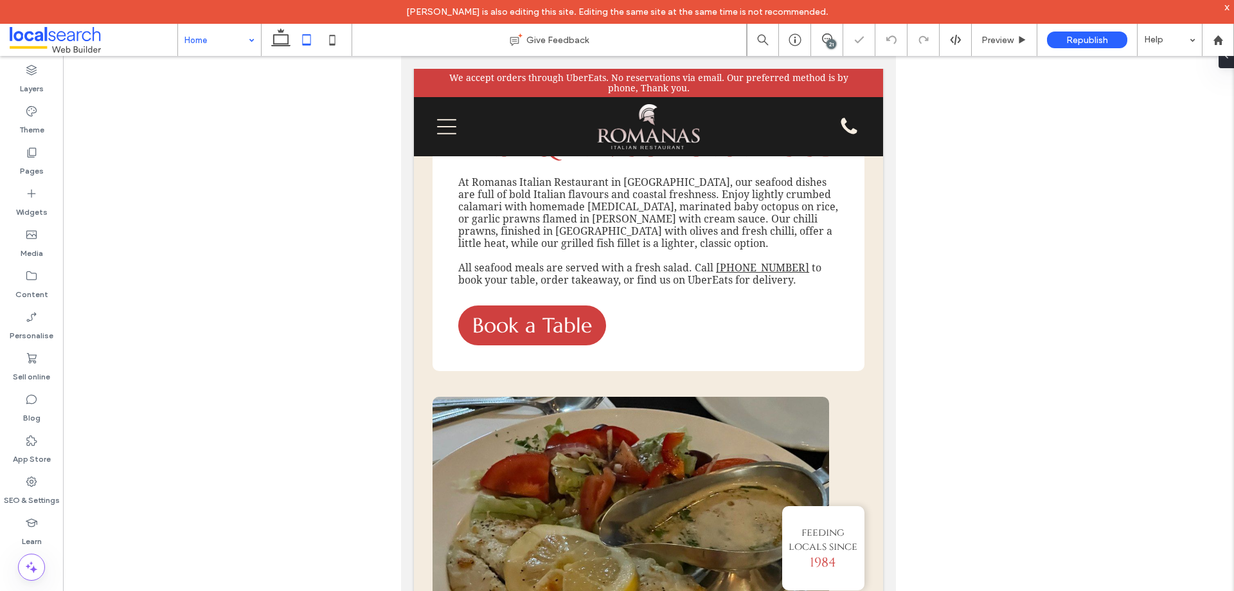
click at [266, 42] on div at bounding box center [306, 40] width 91 height 32
click at [275, 41] on icon at bounding box center [281, 40] width 26 height 26
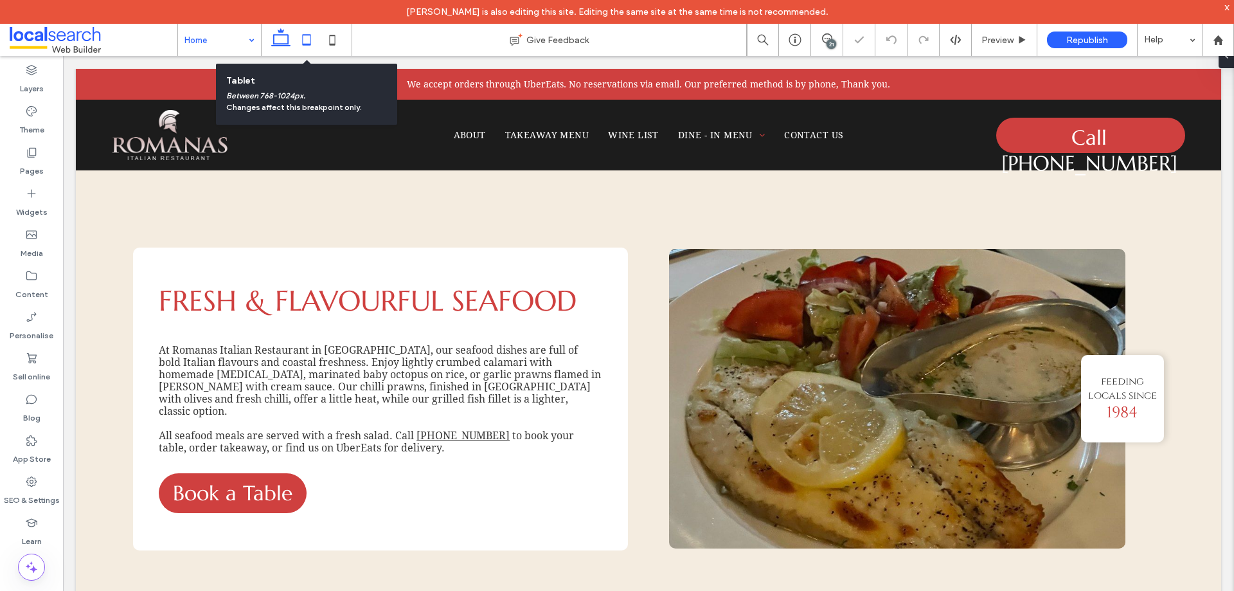
click at [305, 36] on icon at bounding box center [307, 40] width 26 height 26
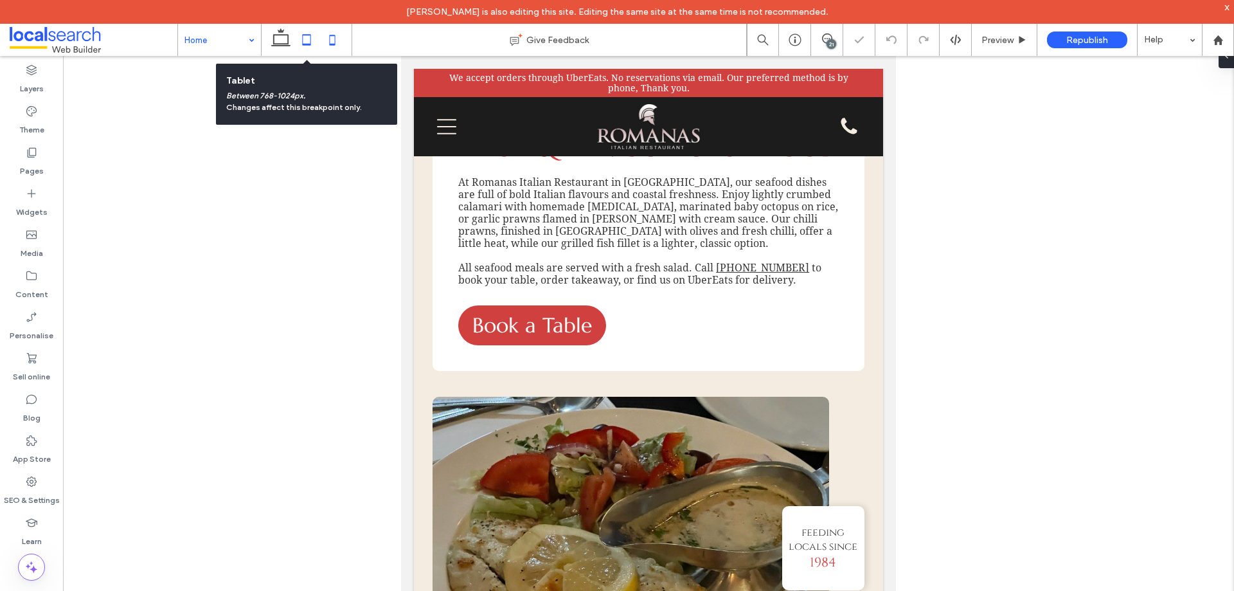
click at [326, 44] on icon at bounding box center [333, 40] width 26 height 26
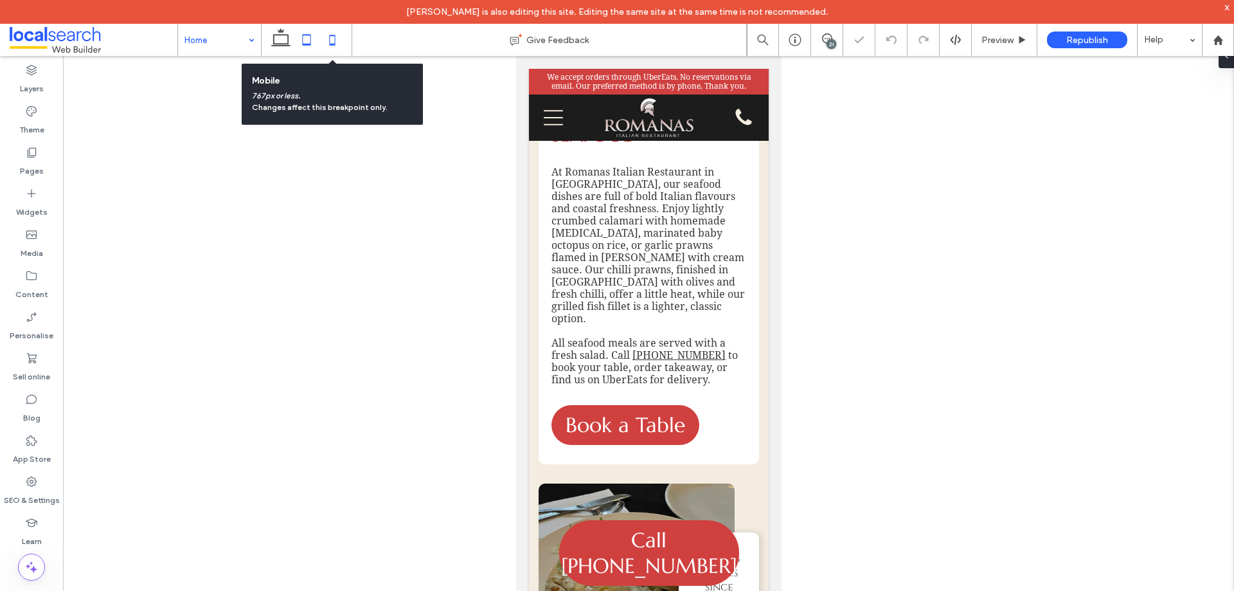
click at [306, 39] on icon at bounding box center [307, 40] width 26 height 26
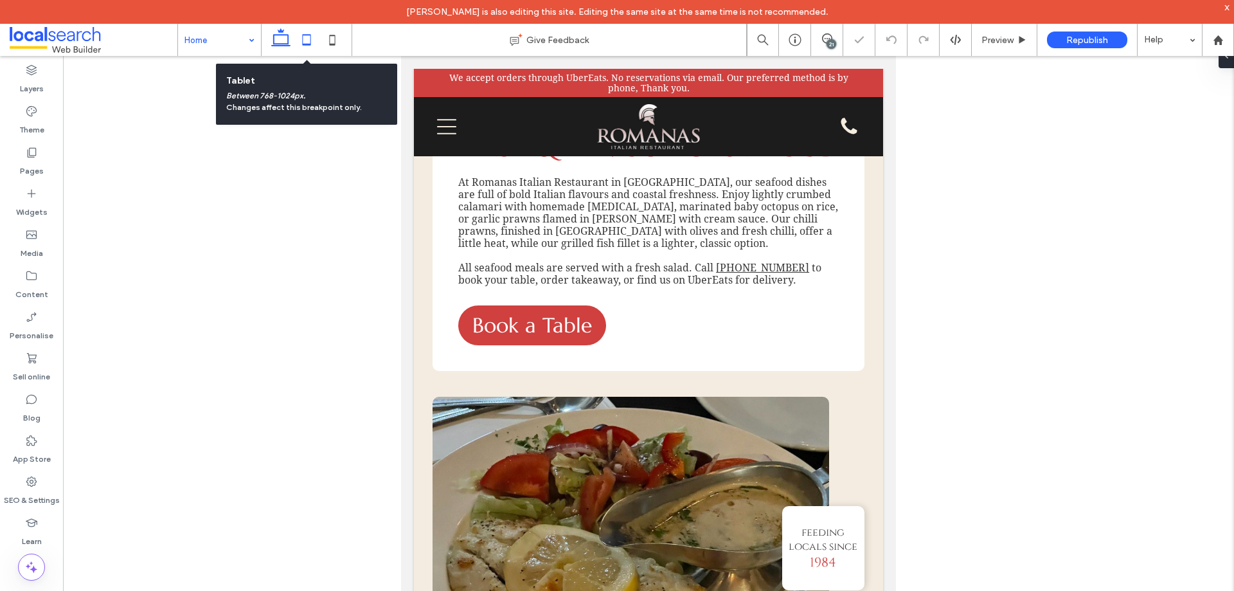
click at [276, 35] on use at bounding box center [280, 37] width 19 height 18
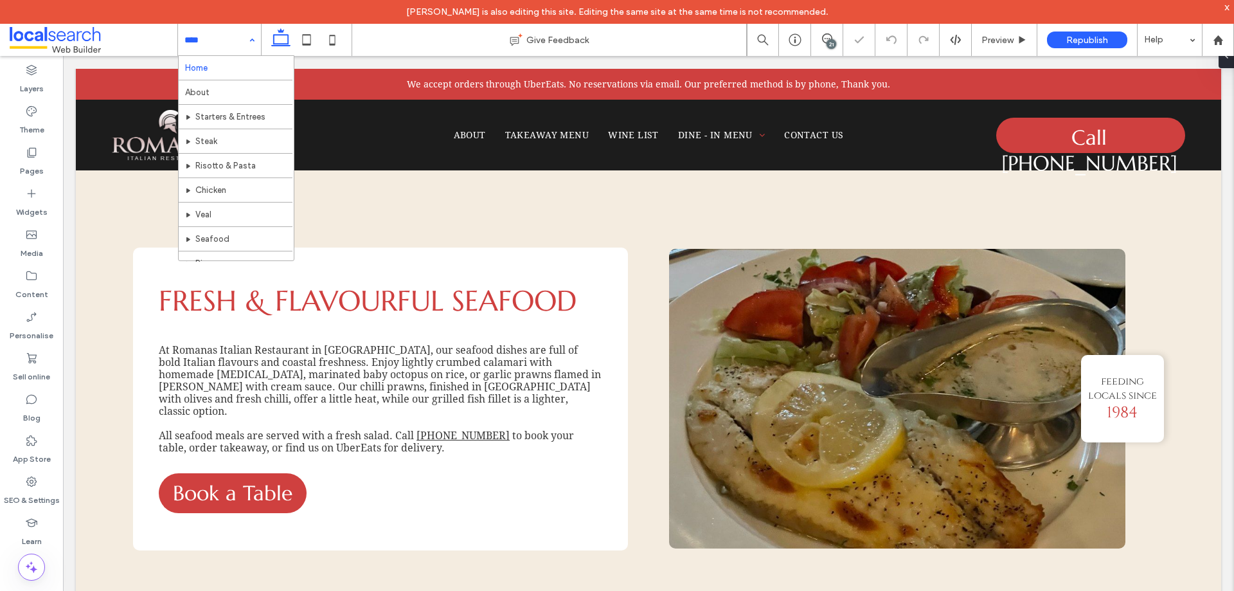
click at [828, 41] on div "21" at bounding box center [832, 44] width 10 height 10
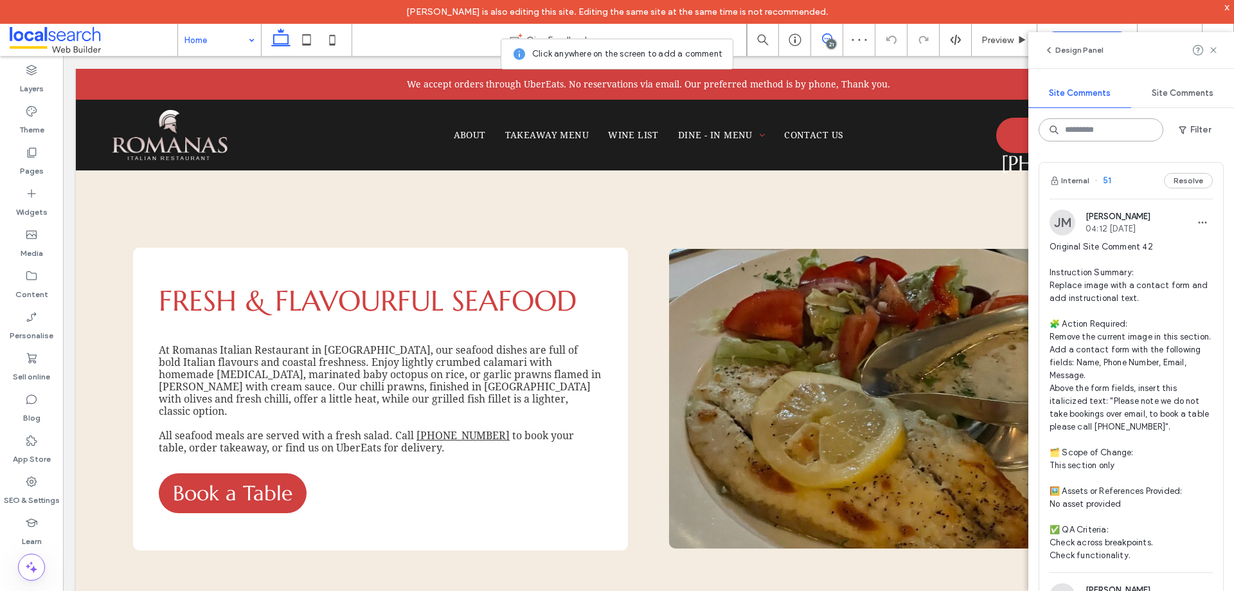
click at [1105, 138] on input at bounding box center [1101, 129] width 125 height 23
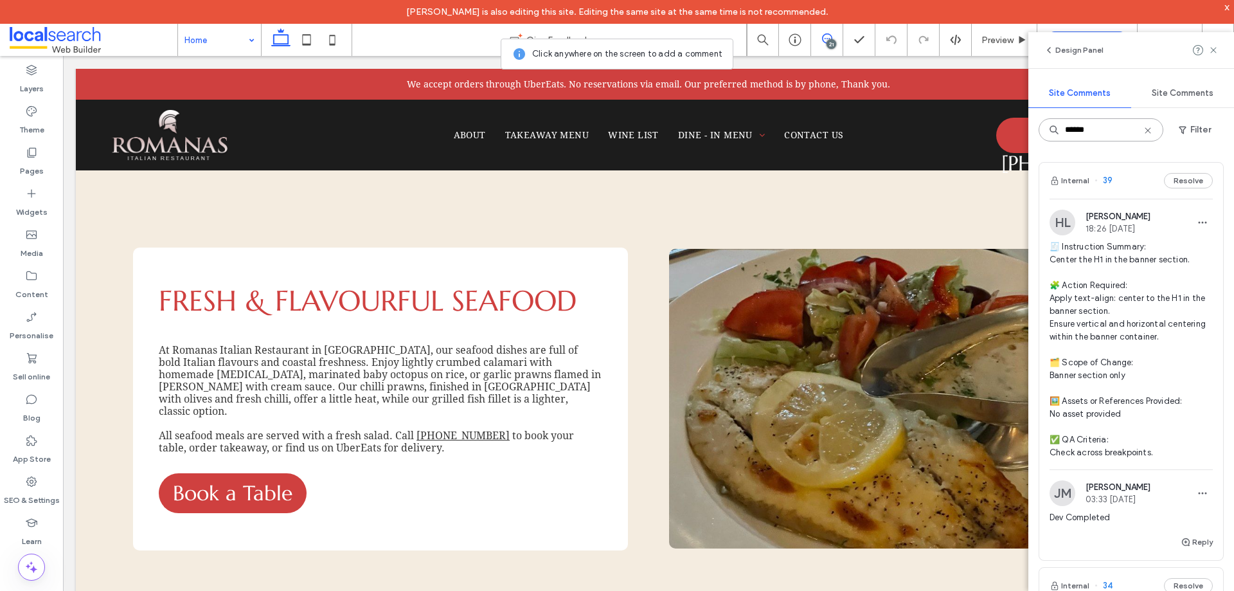
type input "******"
click at [1152, 130] on icon at bounding box center [1148, 130] width 10 height 10
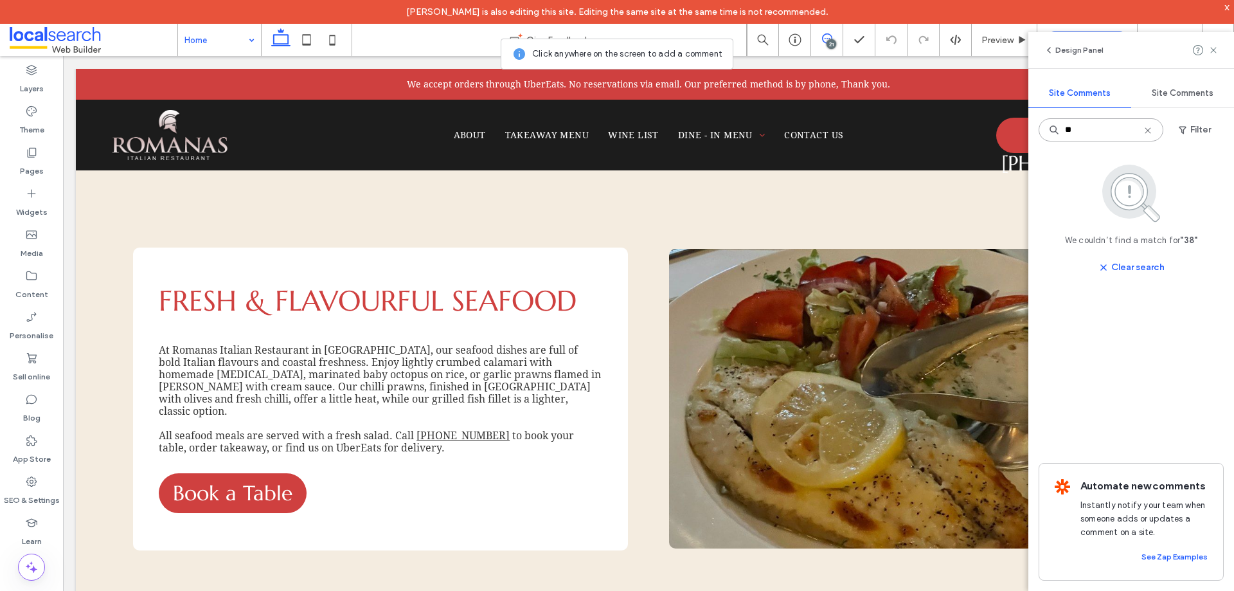
type input "**"
click at [1152, 130] on icon at bounding box center [1148, 130] width 10 height 10
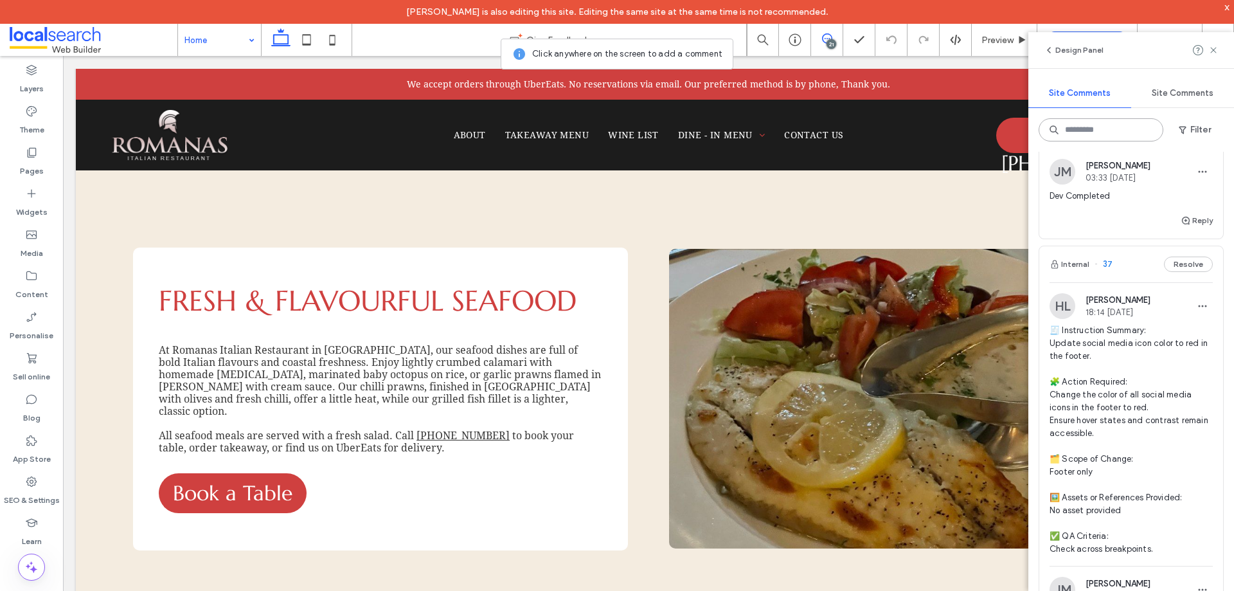
scroll to position [3986, 0]
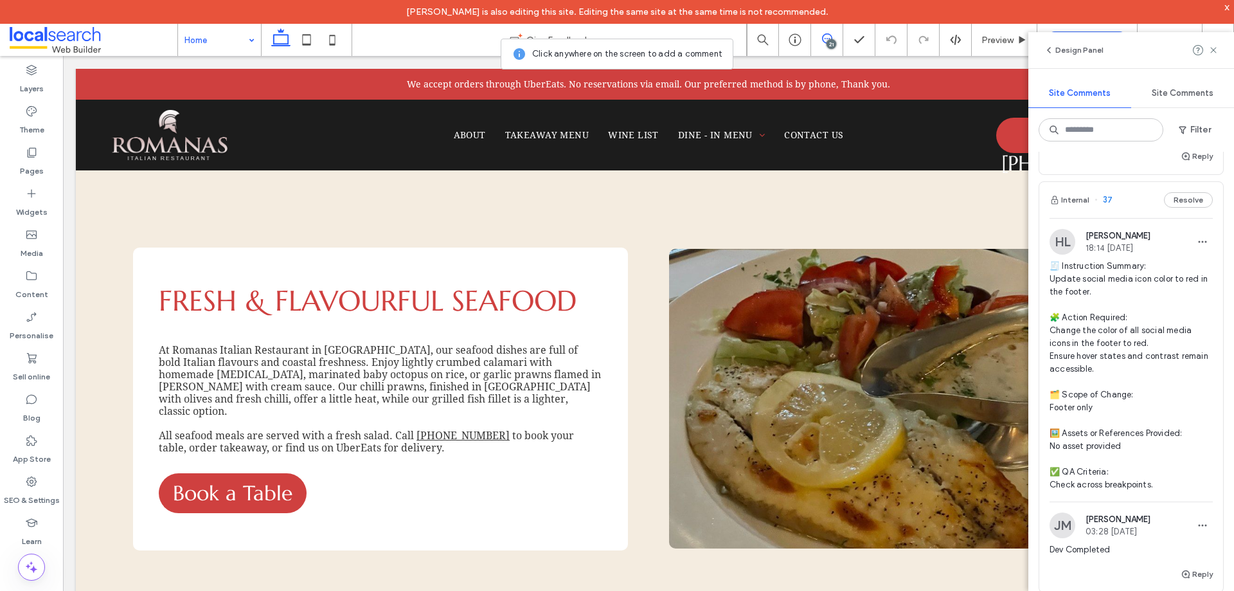
click at [1119, 218] on div "Internal 37 Resolve" at bounding box center [1132, 200] width 184 height 36
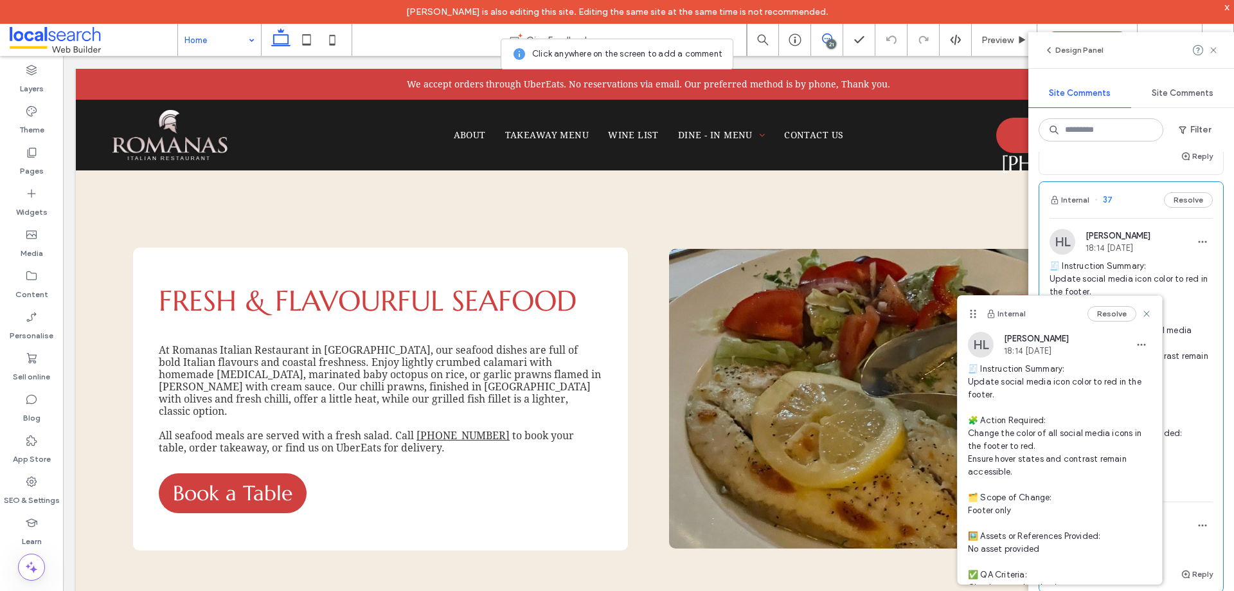
scroll to position [123, 0]
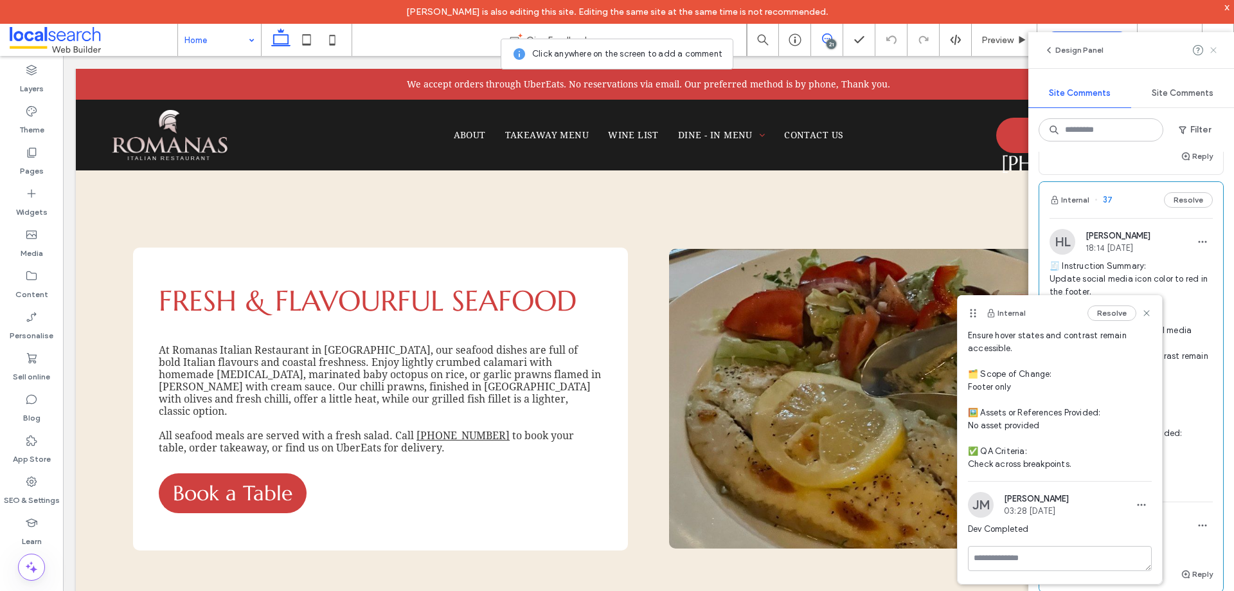
click at [1211, 55] on icon at bounding box center [1214, 50] width 10 height 10
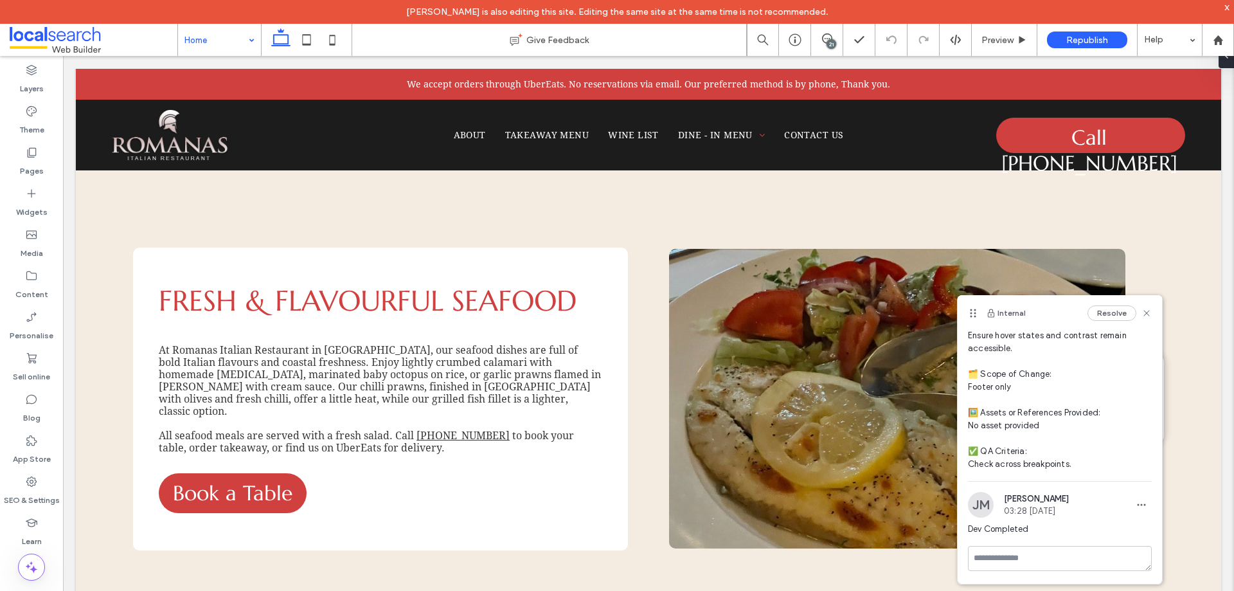
scroll to position [0, 0]
click at [1005, 46] on div "Preview" at bounding box center [1005, 40] width 66 height 32
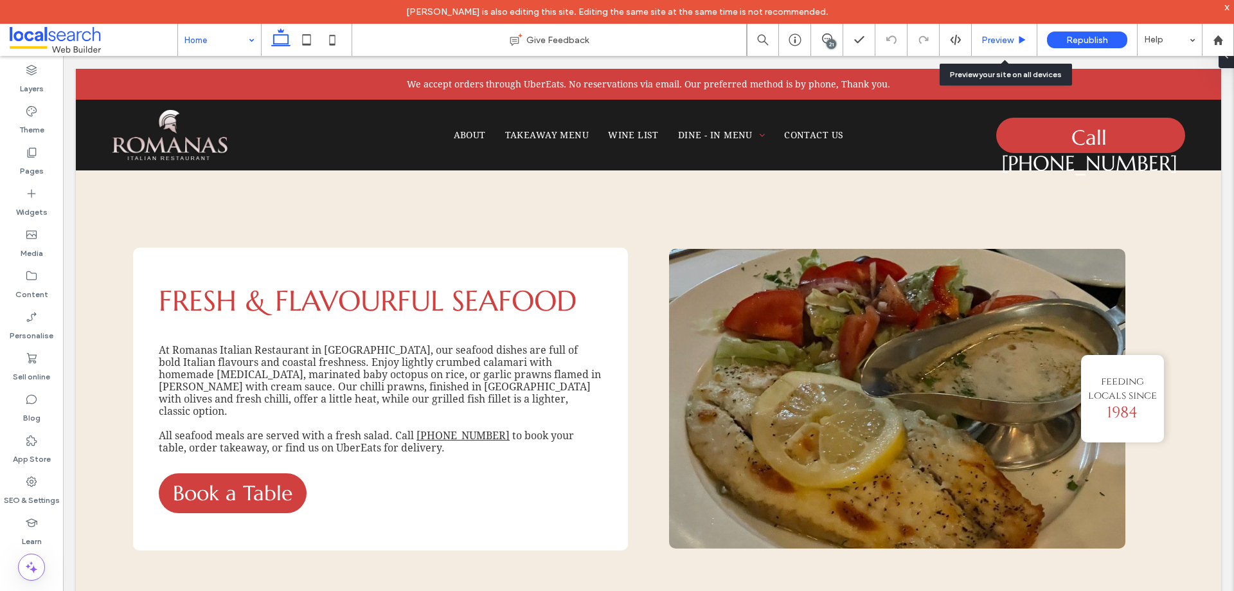
click at [997, 44] on span "Preview" at bounding box center [998, 40] width 32 height 11
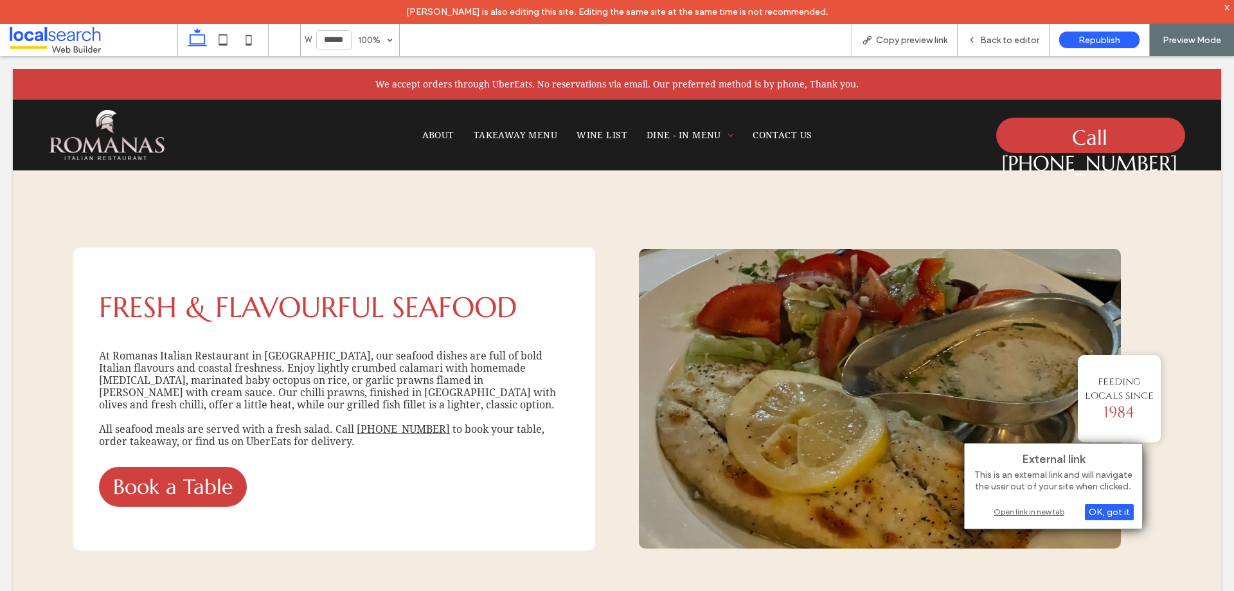
click at [1034, 512] on div "Open link in new tab" at bounding box center [1053, 512] width 161 height 14
click at [1026, 517] on div "Open link in new tab" at bounding box center [1033, 512] width 161 height 14
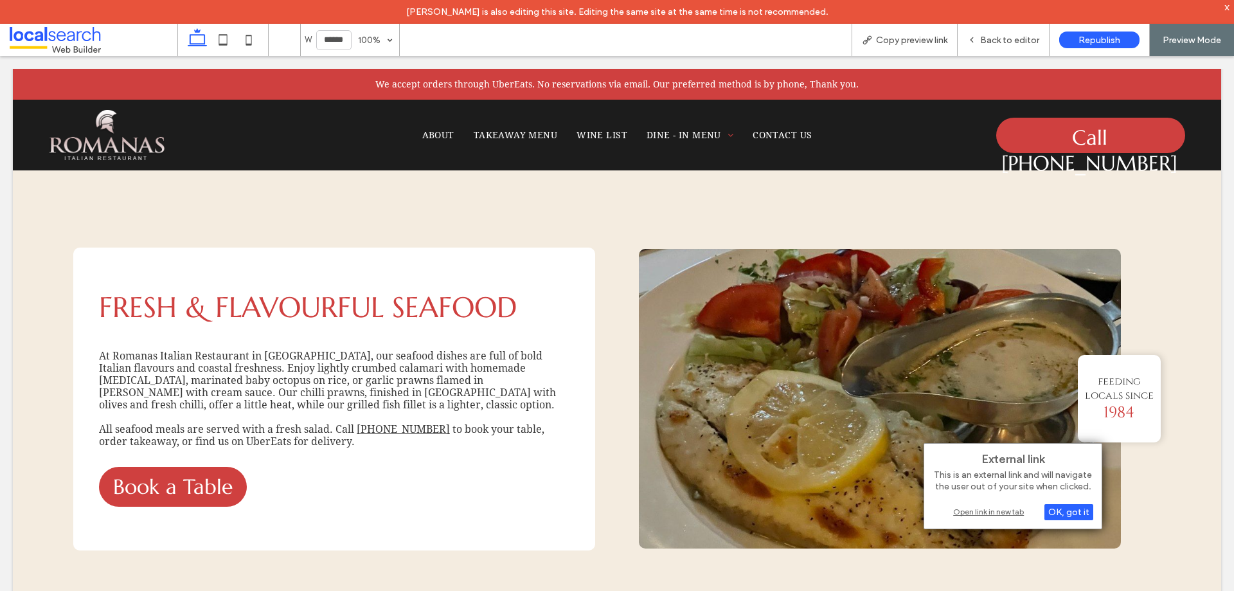
click at [990, 514] on div "Open link in new tab" at bounding box center [1013, 512] width 161 height 14
click at [974, 509] on div "Open link in new tab" at bounding box center [993, 512] width 161 height 14
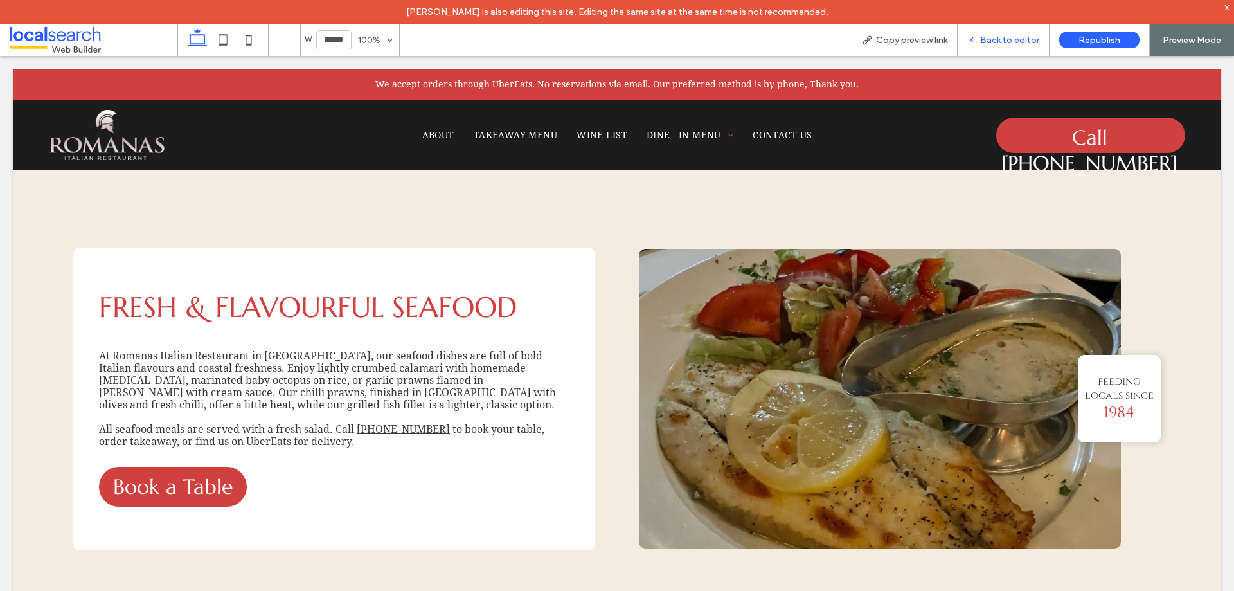
click at [1000, 37] on span "Back to editor" at bounding box center [1009, 40] width 59 height 11
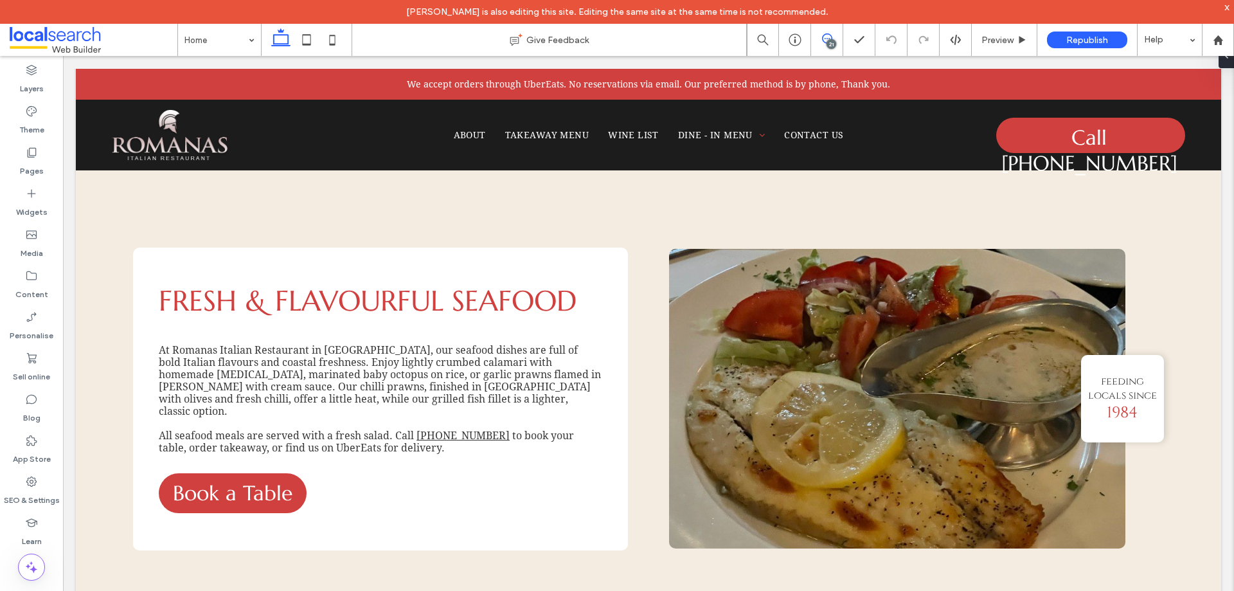
click at [833, 38] on span at bounding box center [827, 38] width 32 height 10
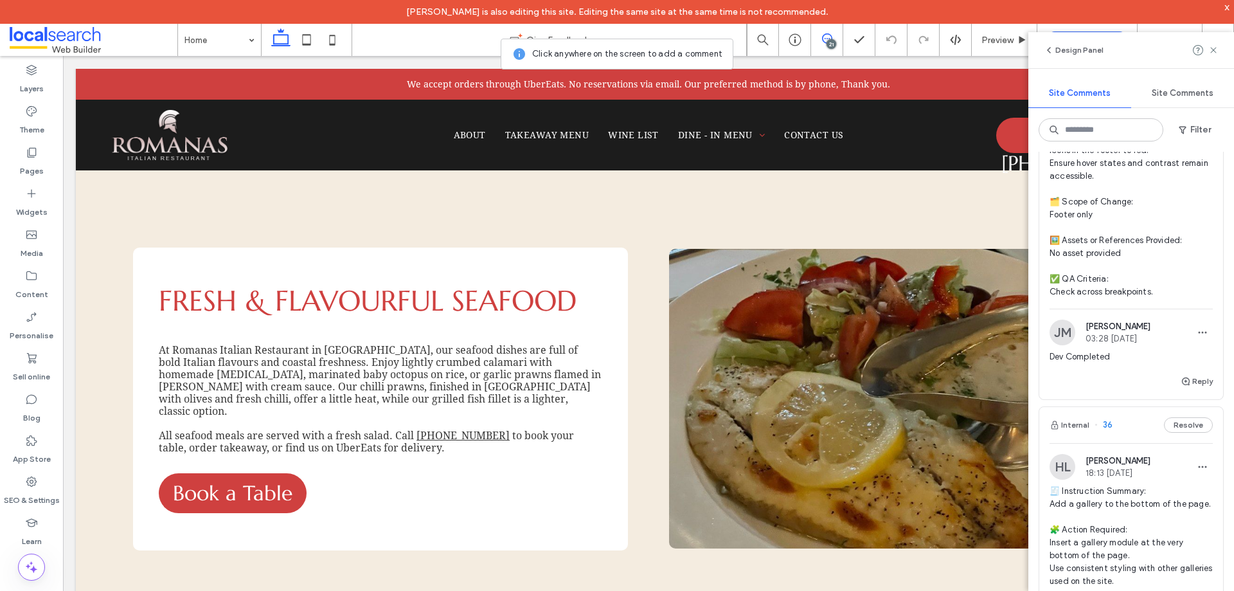
scroll to position [4372, 0]
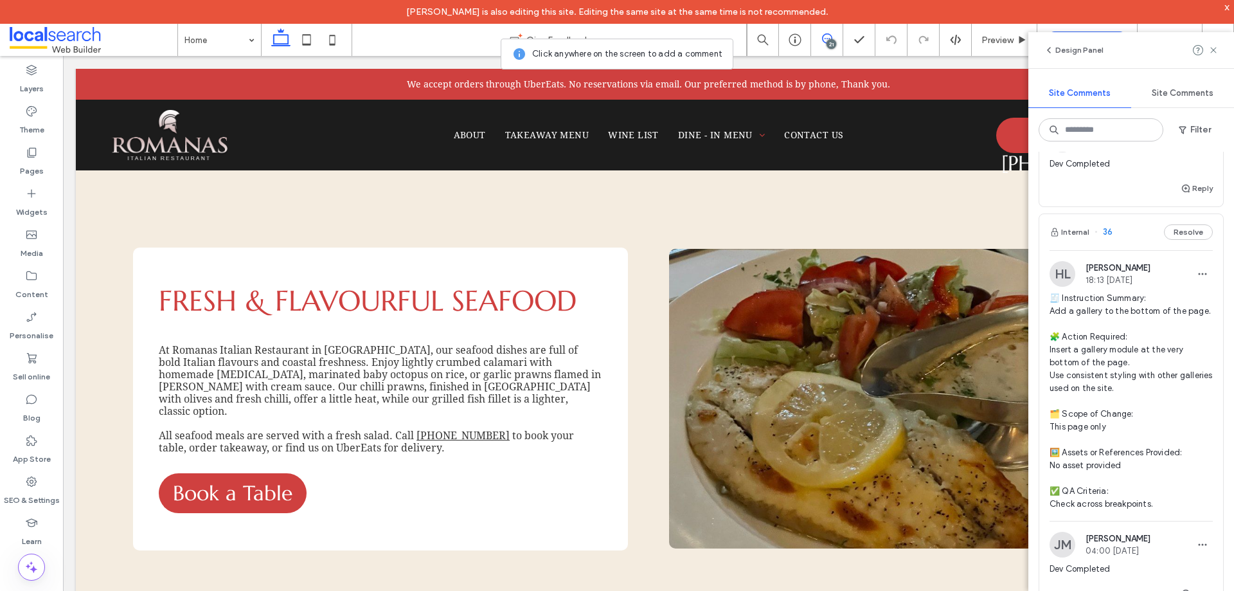
click at [1135, 250] on div "Internal 36 Resolve" at bounding box center [1132, 232] width 184 height 36
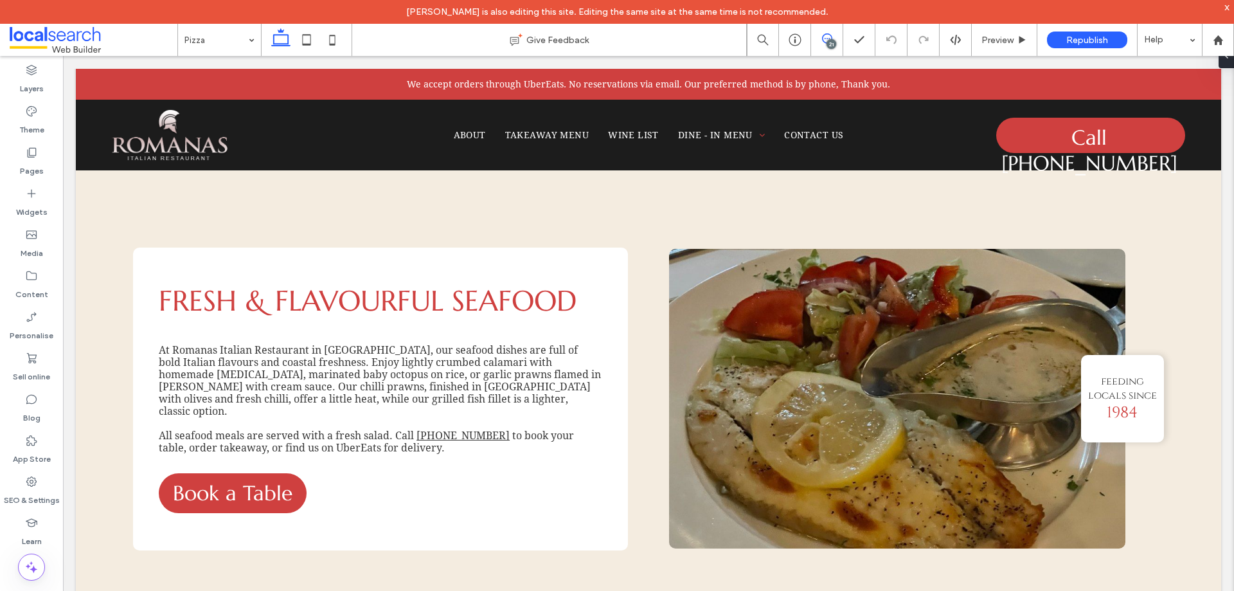
click at [831, 37] on use at bounding box center [827, 38] width 10 height 10
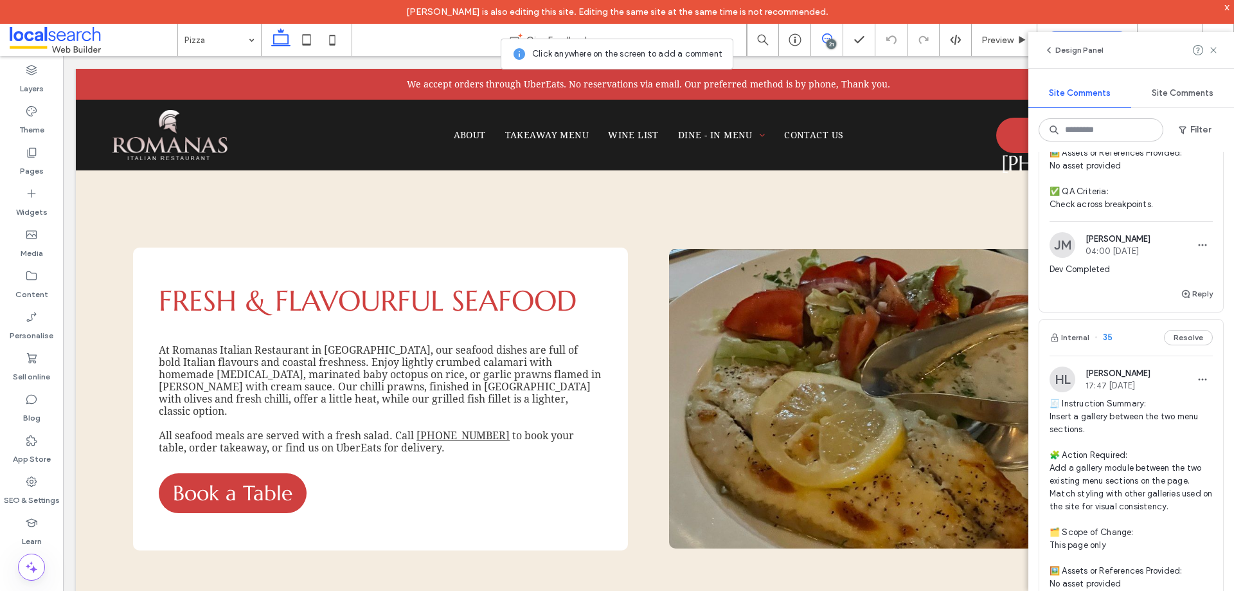
scroll to position [4758, 0]
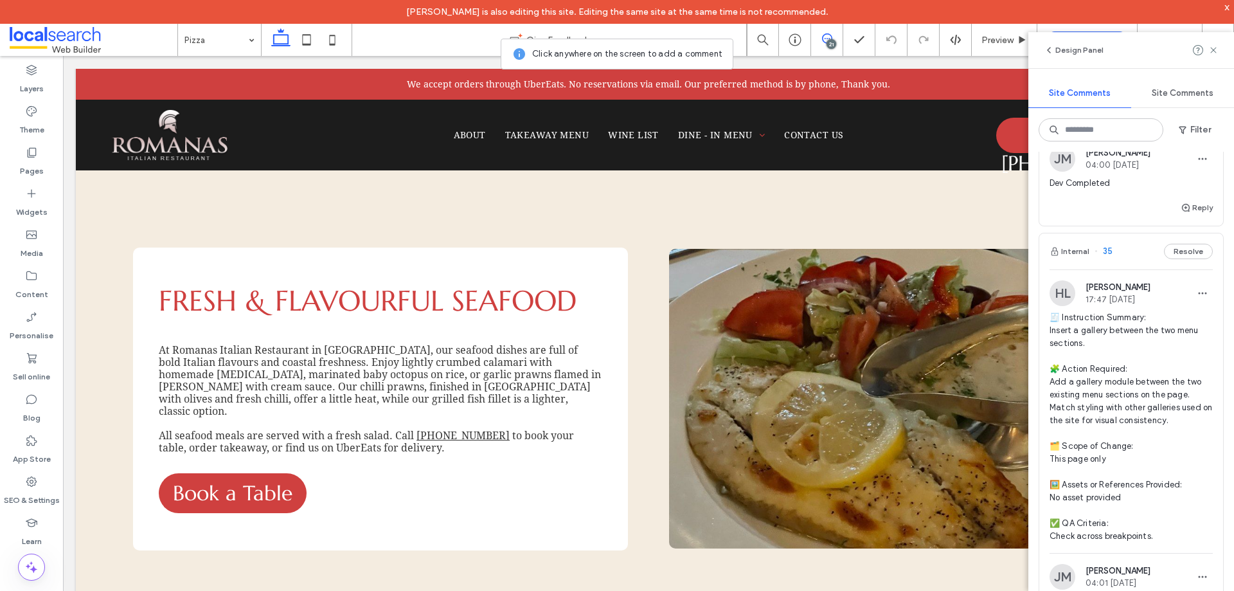
click at [1130, 269] on div "Internal 35 Resolve" at bounding box center [1132, 251] width 184 height 36
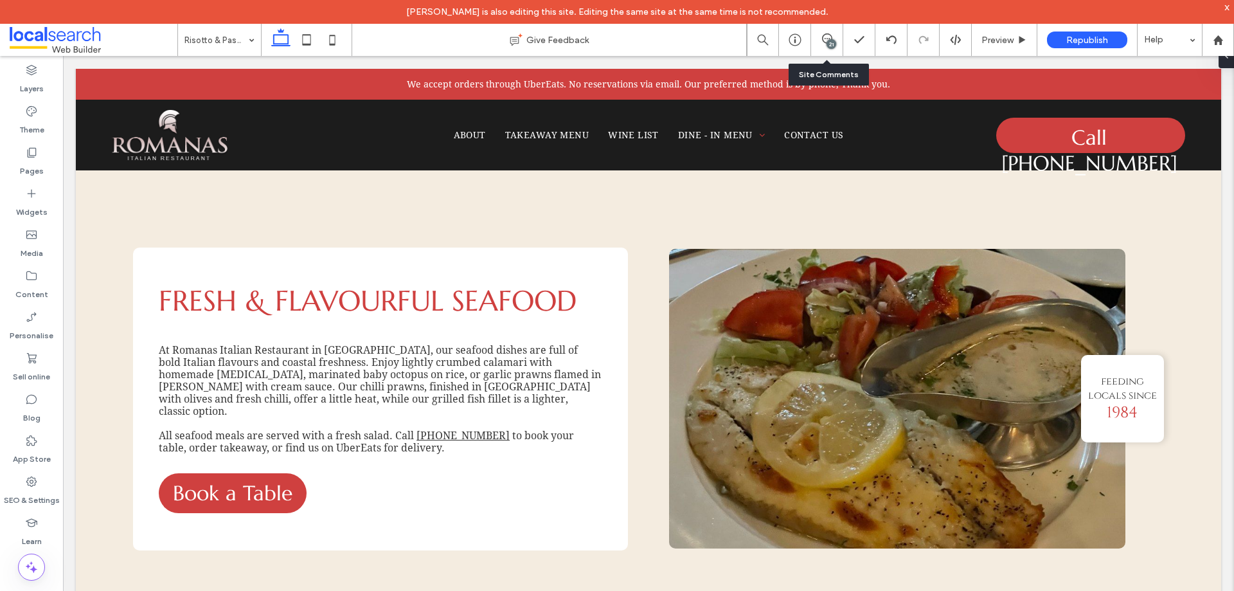
click at [824, 48] on div "21" at bounding box center [827, 40] width 32 height 32
click at [826, 39] on icon at bounding box center [827, 38] width 10 height 10
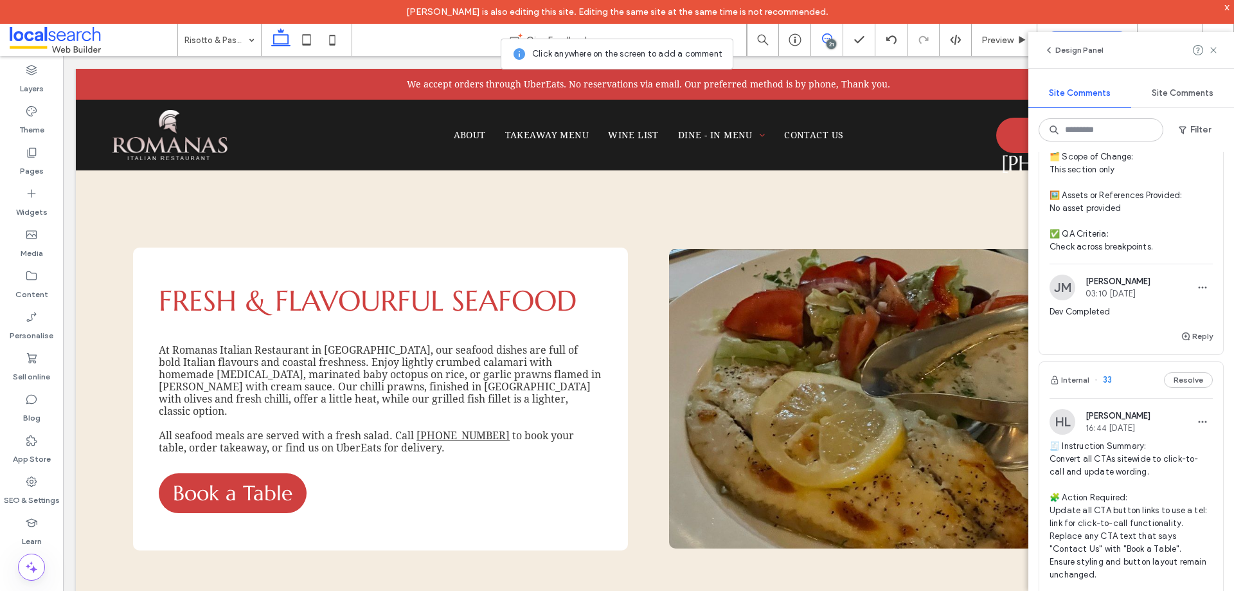
scroll to position [5272, 0]
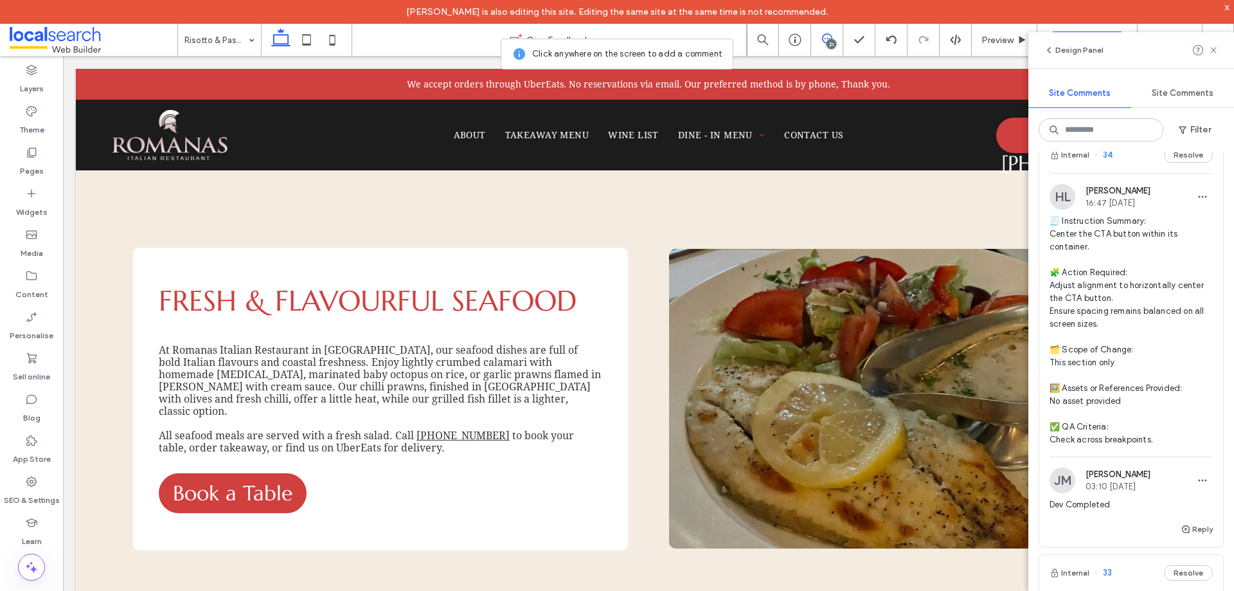
click at [1135, 173] on div "Internal 34 Resolve" at bounding box center [1132, 155] width 184 height 36
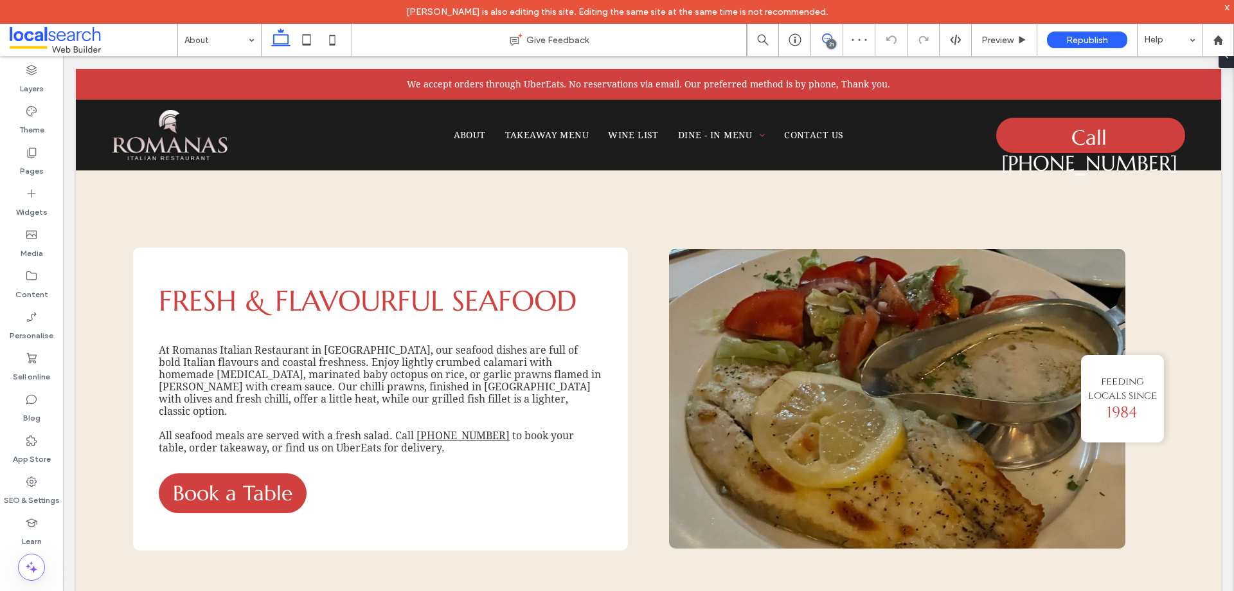
click at [835, 34] on span at bounding box center [827, 38] width 32 height 10
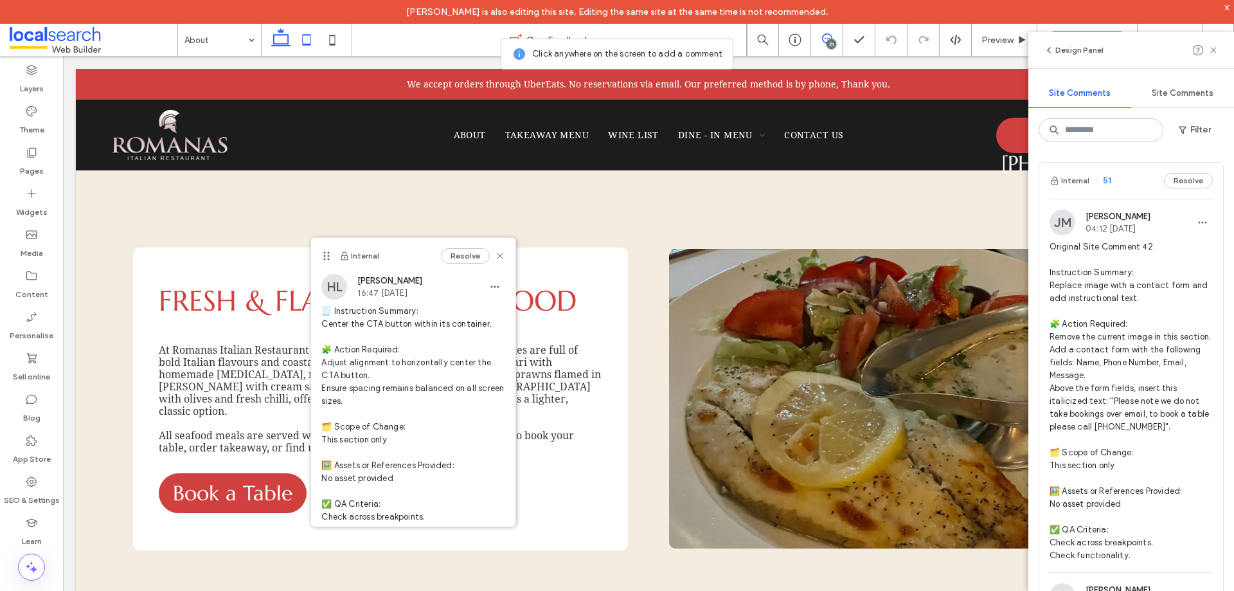
click at [314, 43] on icon at bounding box center [307, 40] width 26 height 26
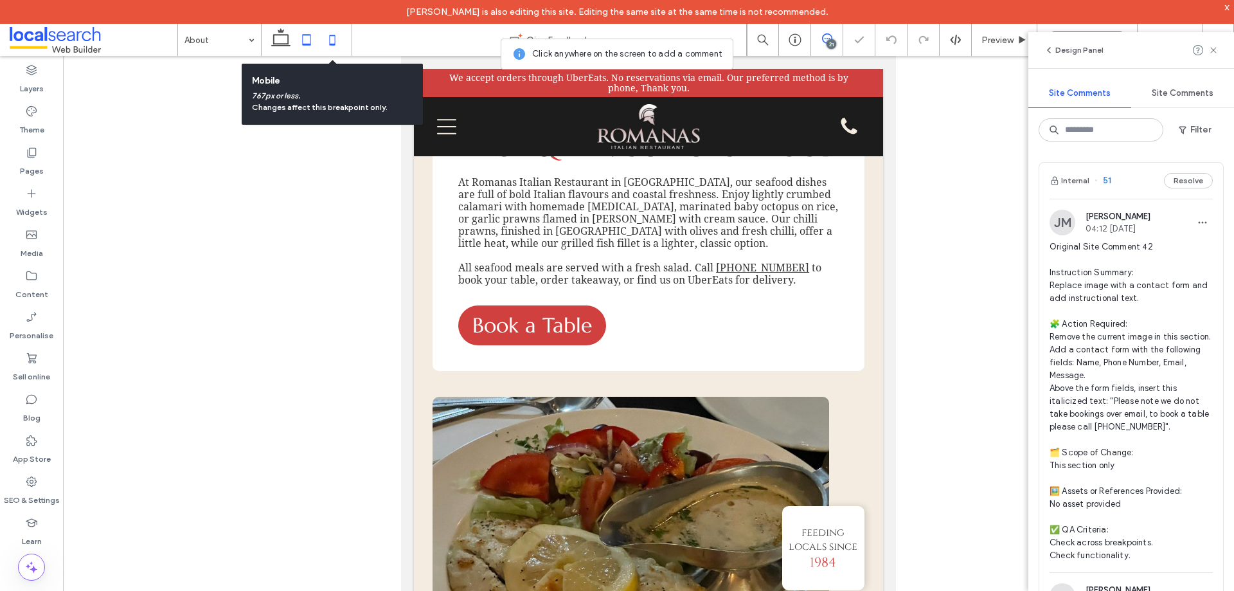
click at [335, 43] on icon at bounding box center [333, 40] width 26 height 26
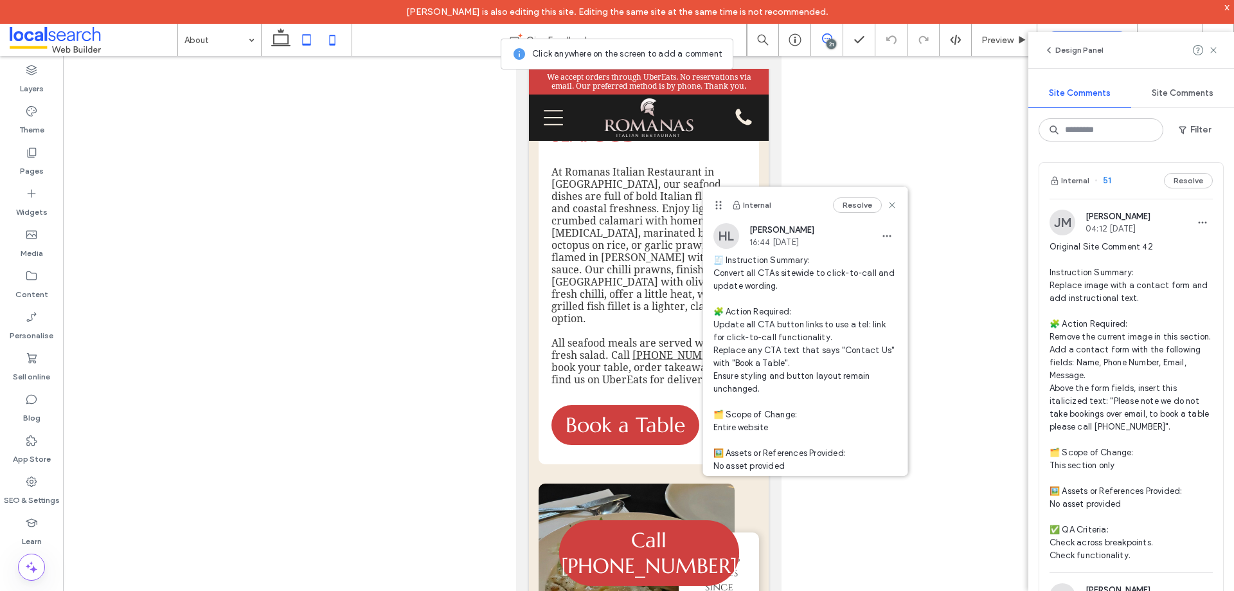
click at [302, 39] on icon at bounding box center [307, 40] width 26 height 26
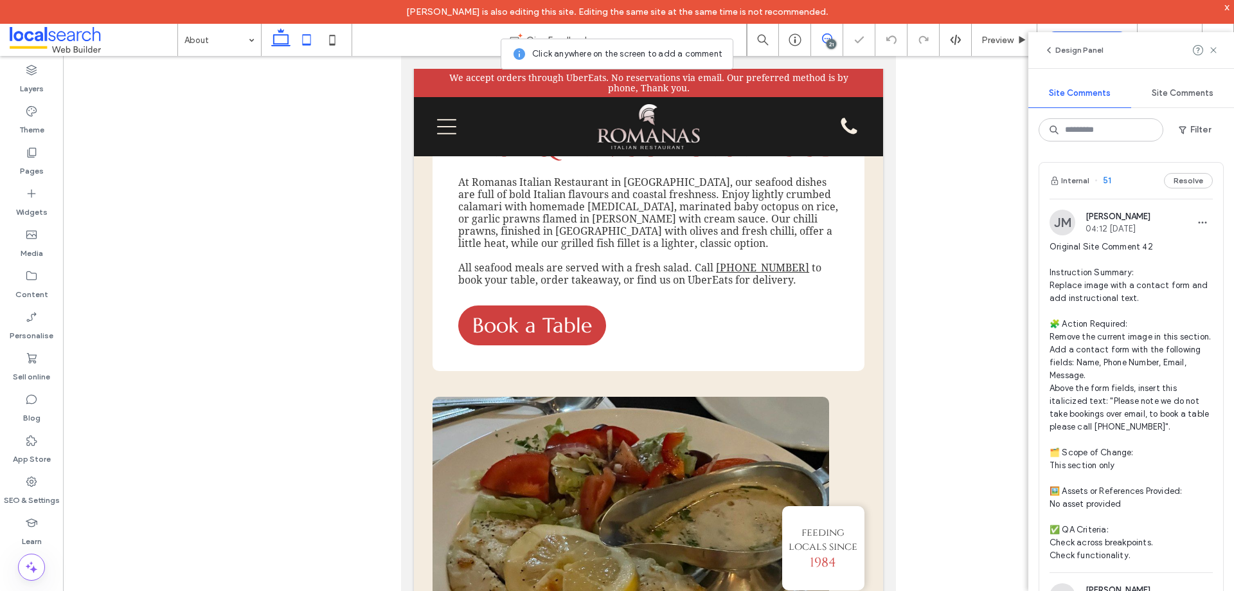
click at [287, 42] on icon at bounding box center [281, 40] width 26 height 26
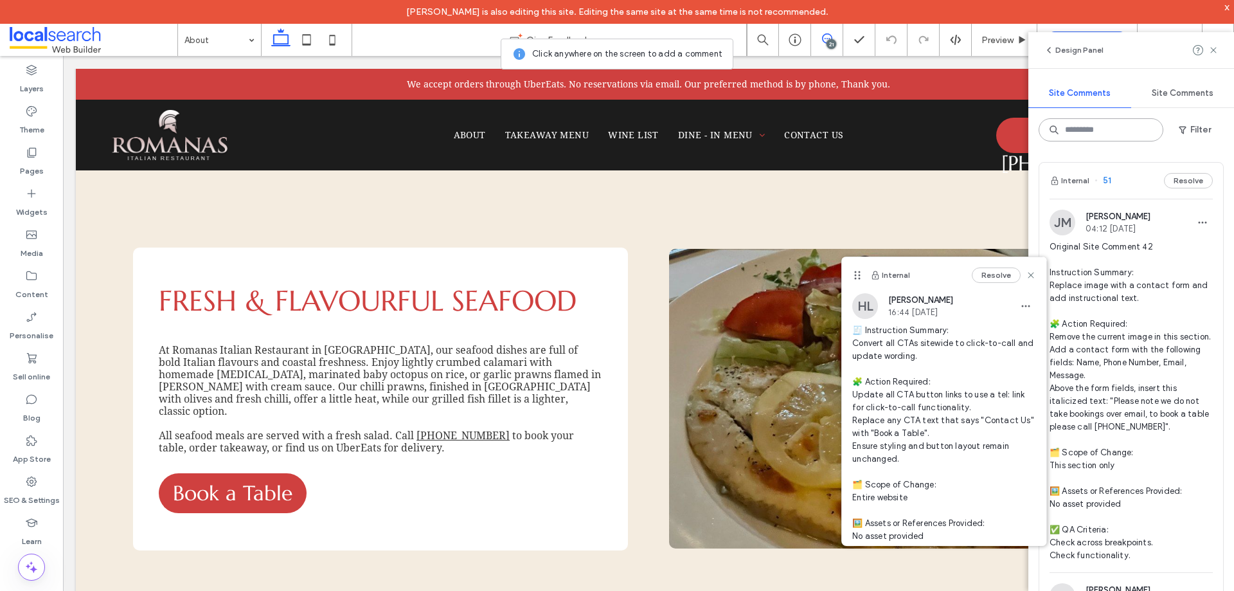
click at [1087, 125] on input at bounding box center [1101, 129] width 125 height 23
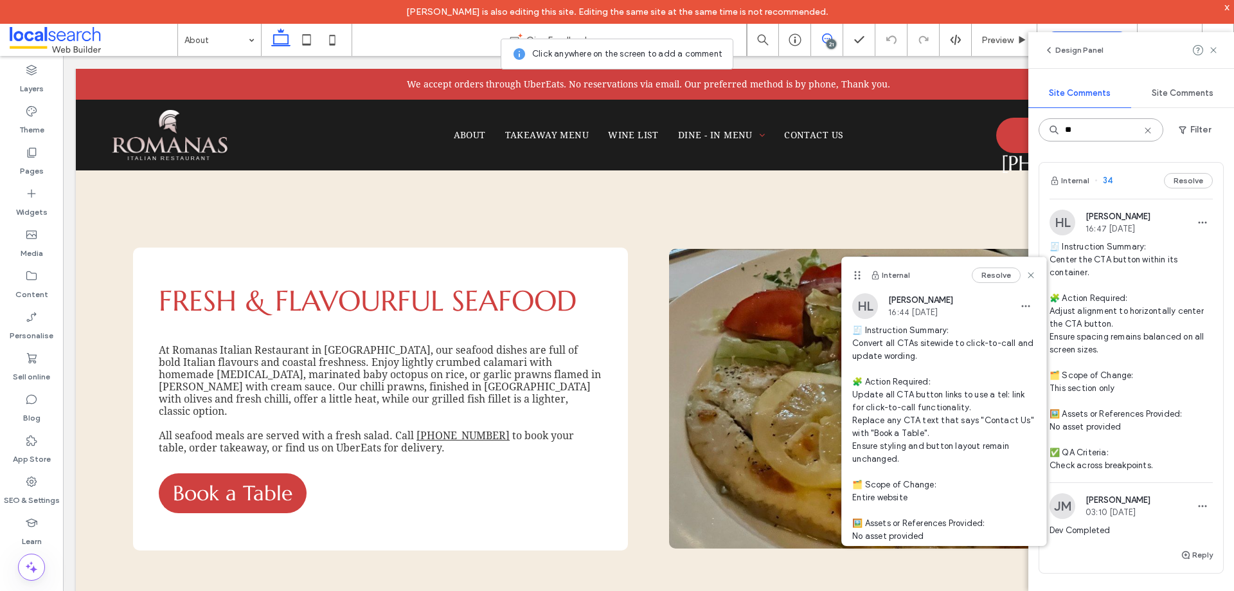
type input "**"
click at [1121, 190] on div "Internal 34 Resolve" at bounding box center [1132, 181] width 184 height 36
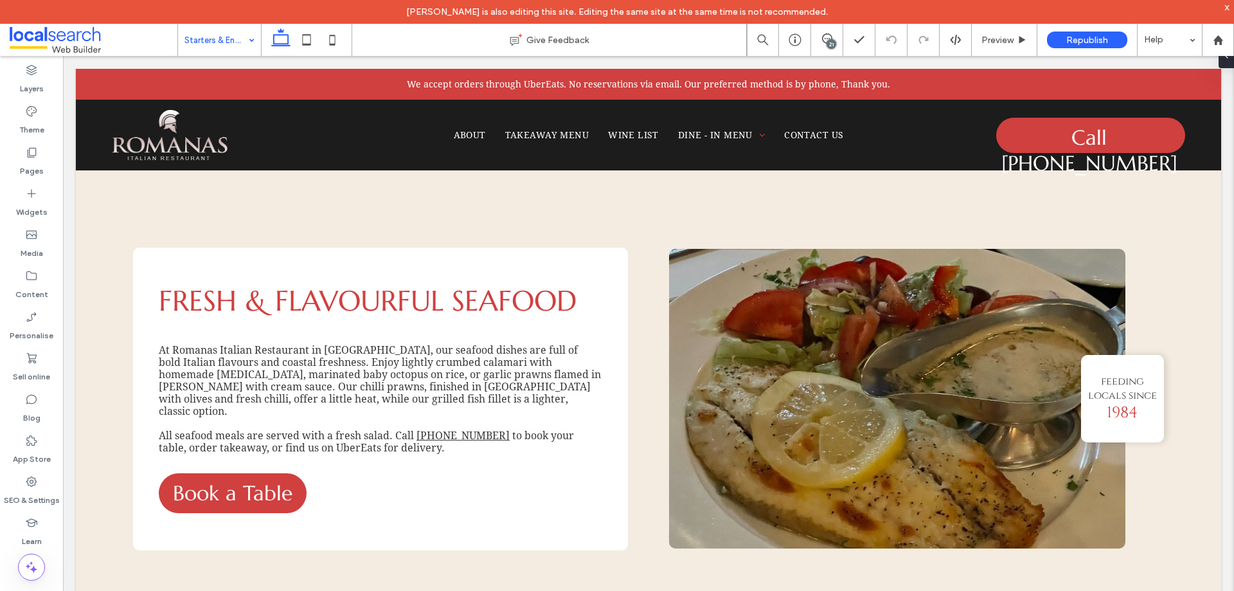
click at [215, 34] on input at bounding box center [217, 40] width 64 height 32
click at [830, 33] on div "21" at bounding box center [827, 40] width 32 height 32
click at [831, 32] on div "21" at bounding box center [827, 40] width 32 height 32
click at [828, 41] on div "21" at bounding box center [832, 44] width 10 height 10
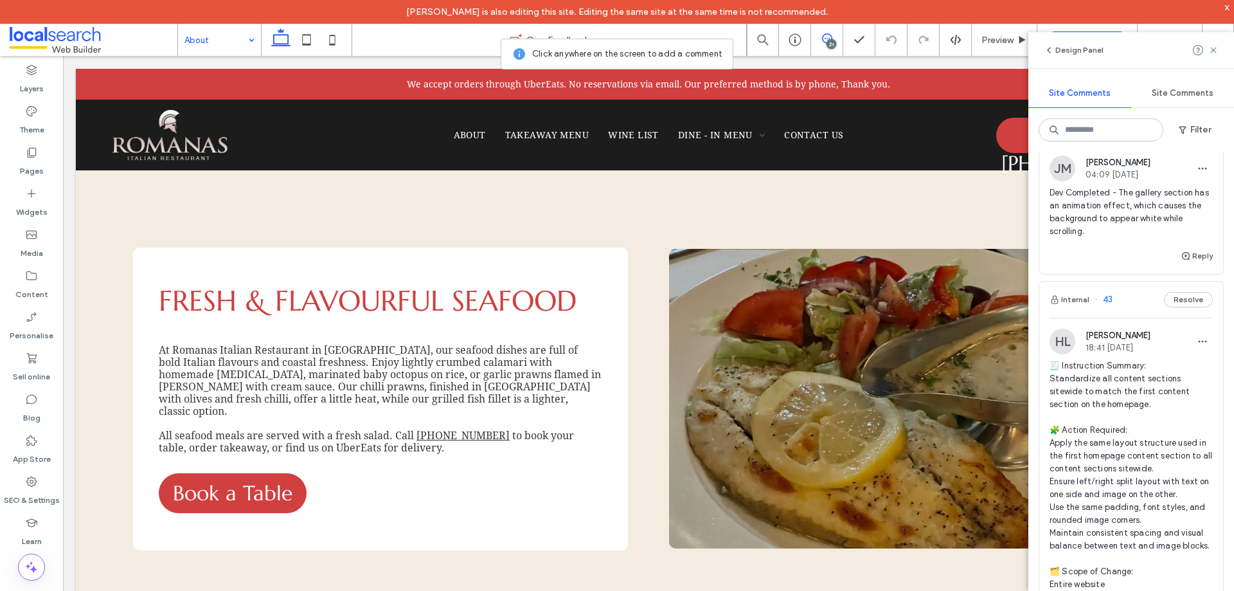
scroll to position [2572, 0]
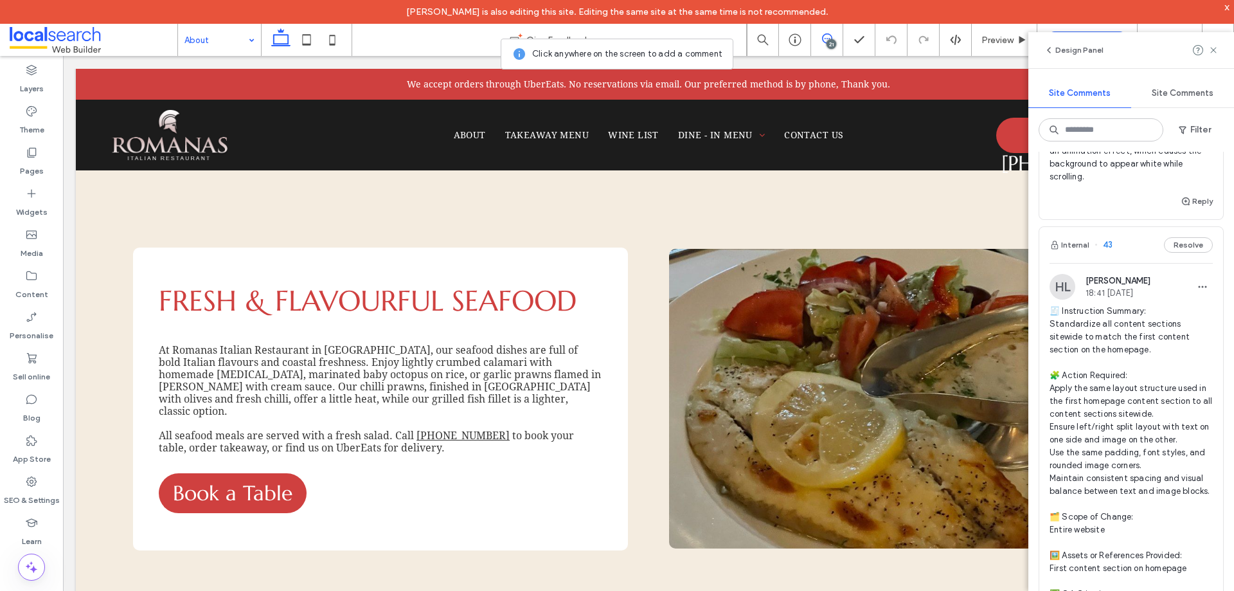
click at [1131, 263] on div "Internal 43 Resolve" at bounding box center [1132, 245] width 184 height 36
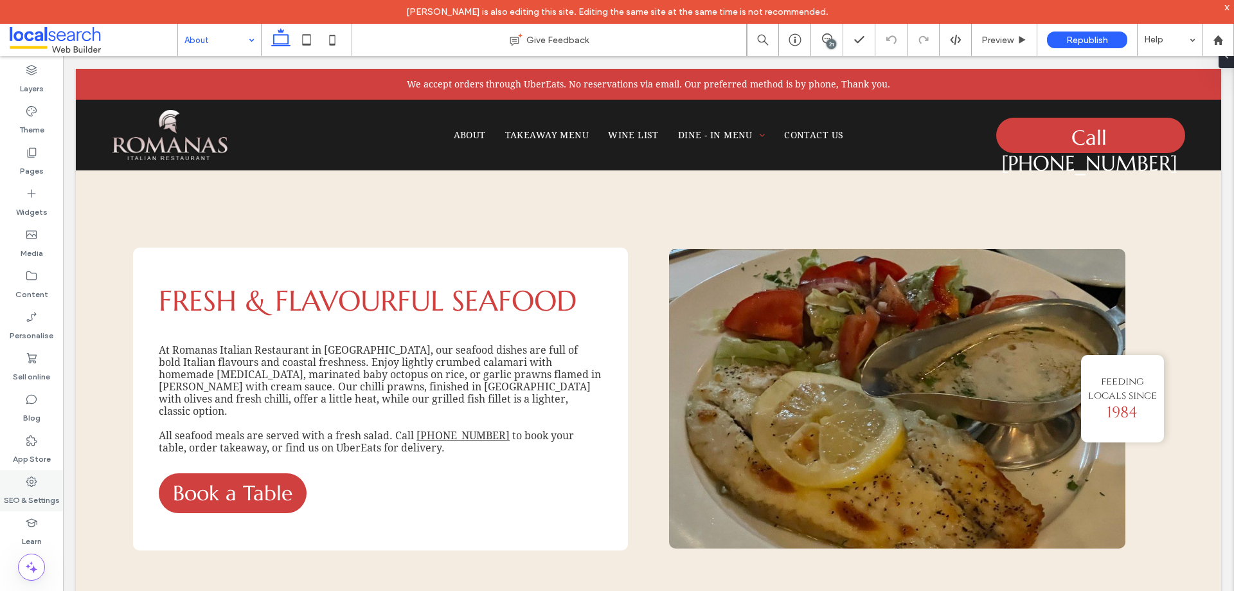
click at [30, 483] on icon at bounding box center [31, 481] width 13 height 13
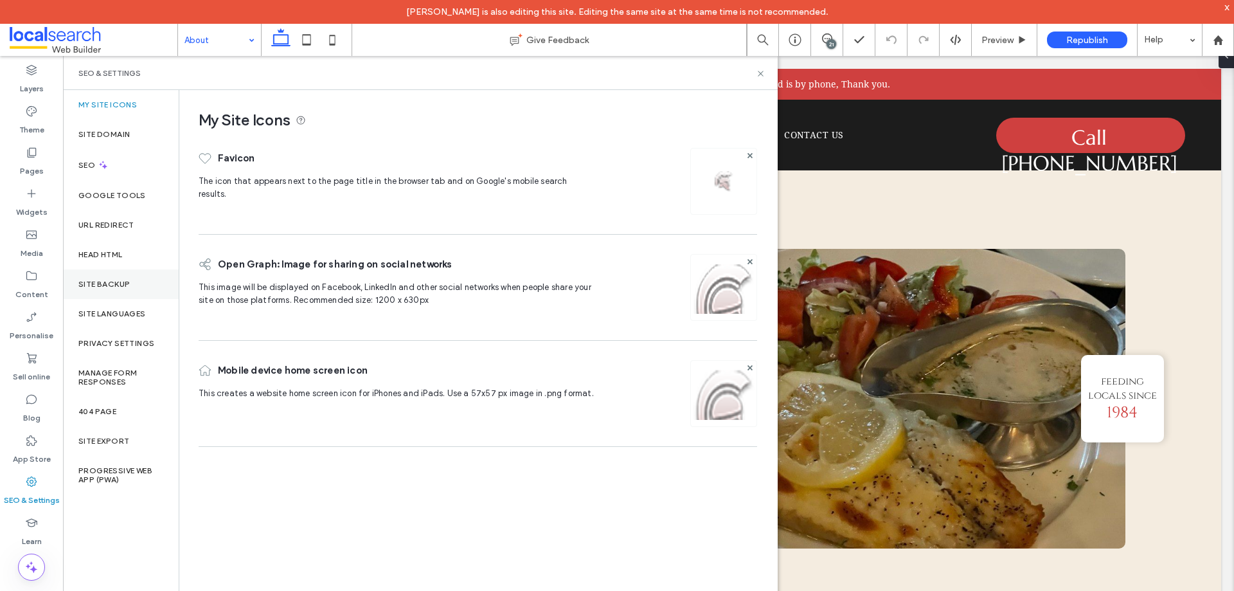
click at [98, 291] on div "Site backup" at bounding box center [121, 284] width 116 height 30
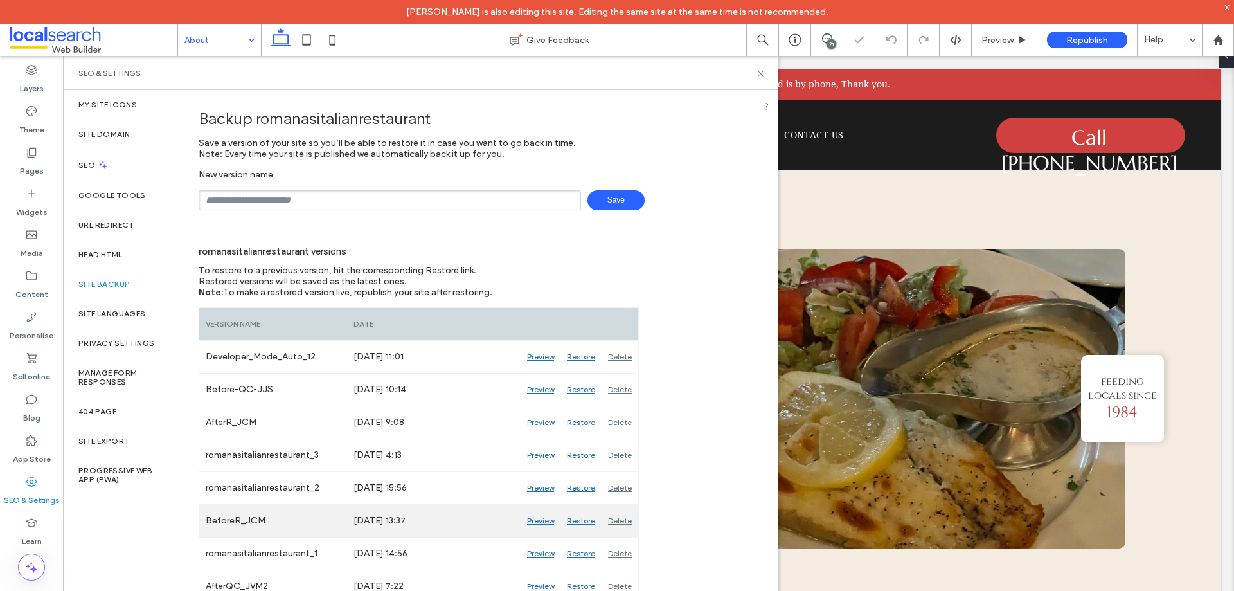
click at [533, 522] on div "Preview" at bounding box center [541, 521] width 40 height 32
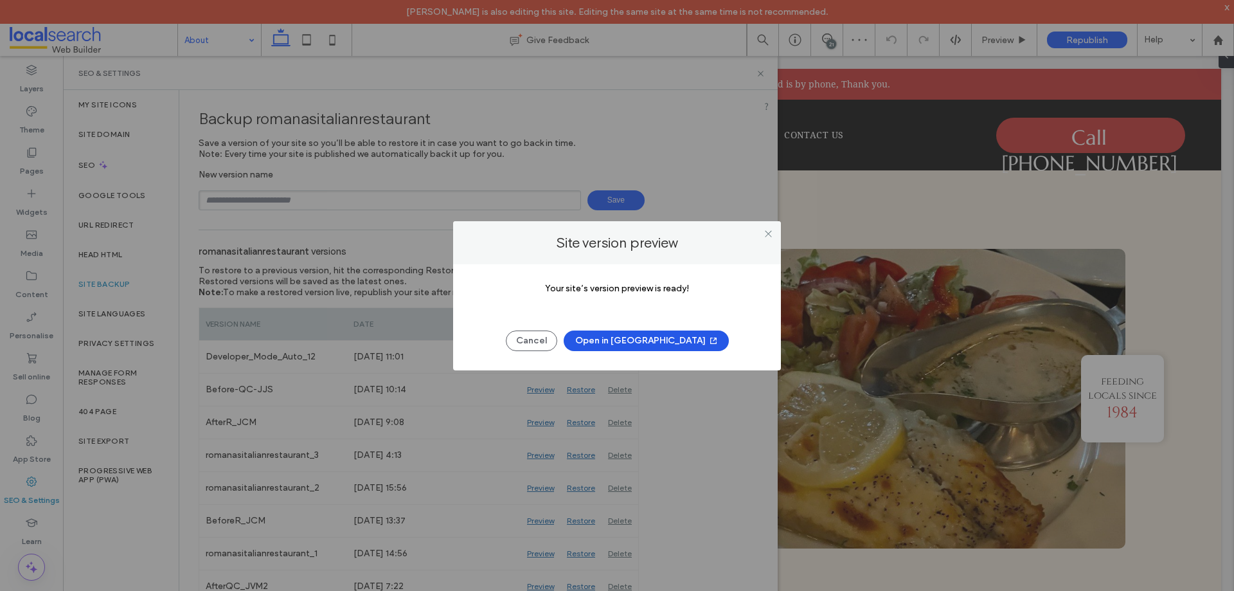
click at [653, 348] on button "Open in New Tab" at bounding box center [646, 340] width 165 height 21
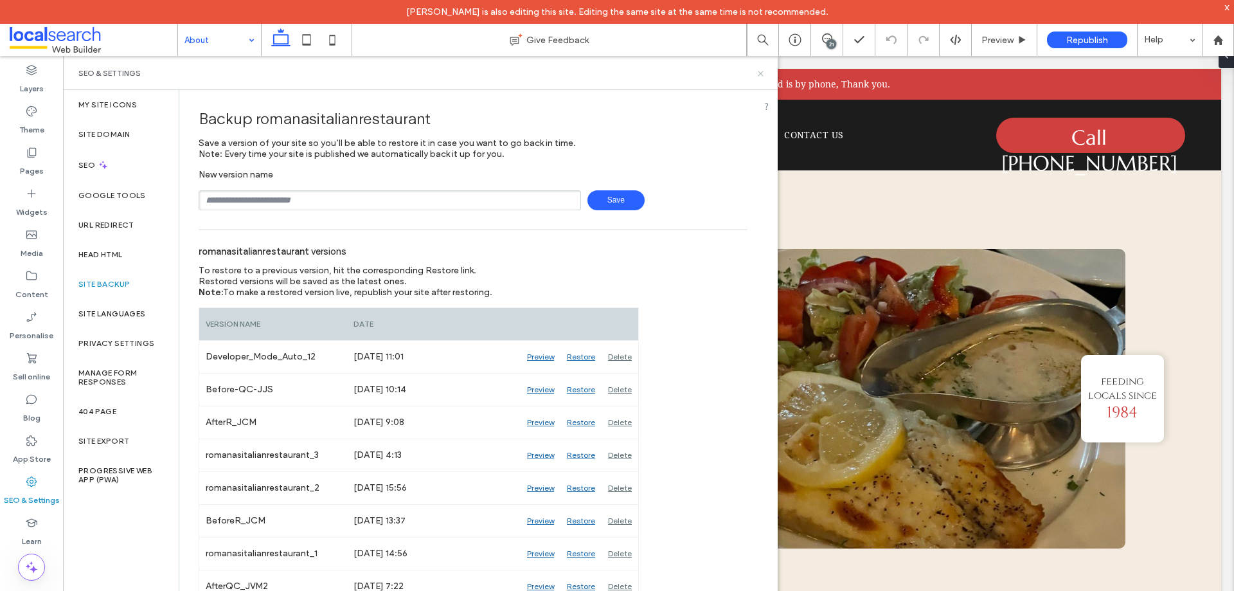
click at [763, 77] on icon at bounding box center [761, 74] width 10 height 10
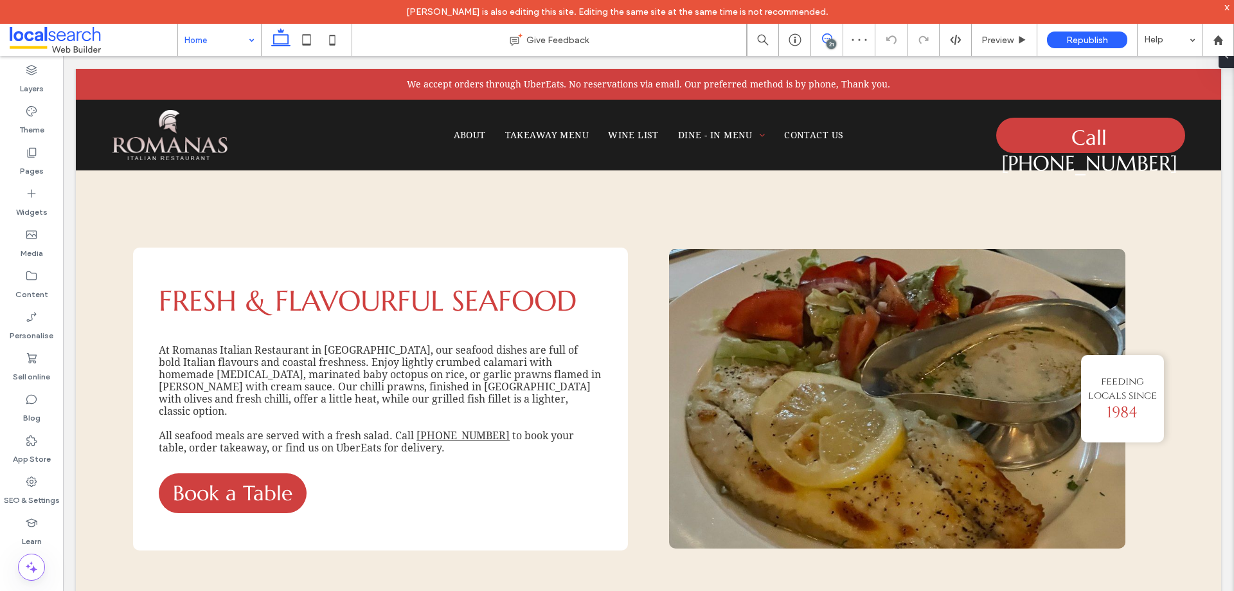
click at [826, 39] on use at bounding box center [827, 38] width 10 height 10
click at [831, 40] on div "21" at bounding box center [832, 44] width 10 height 10
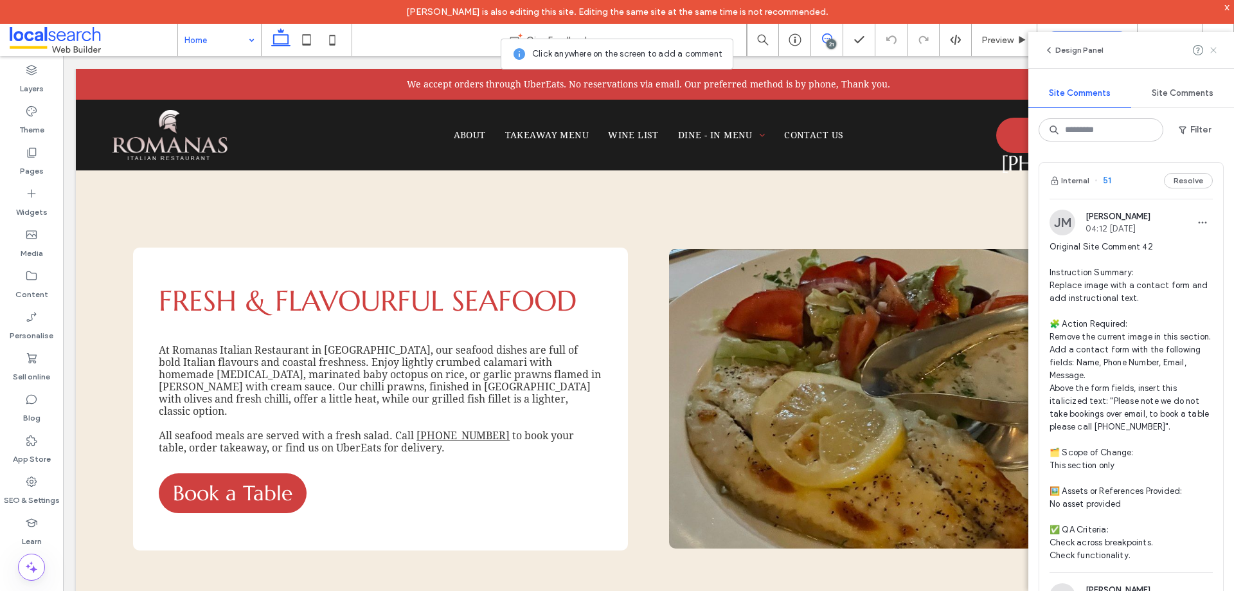
click at [1214, 53] on icon at bounding box center [1214, 50] width 10 height 10
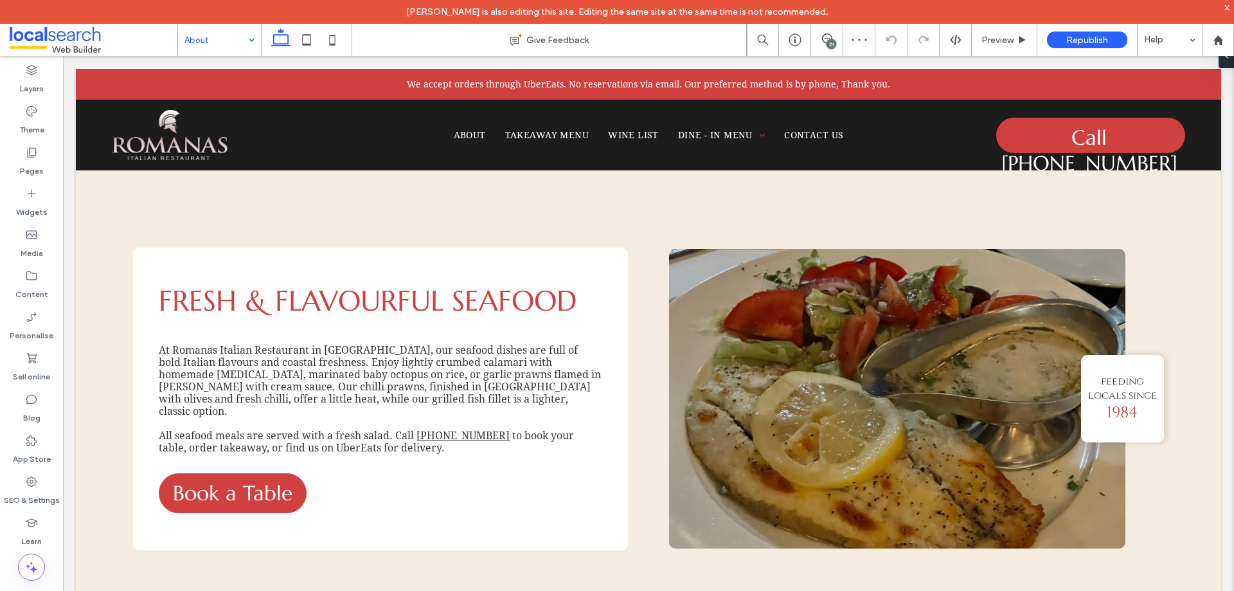
click at [831, 39] on div "21" at bounding box center [832, 44] width 10 height 10
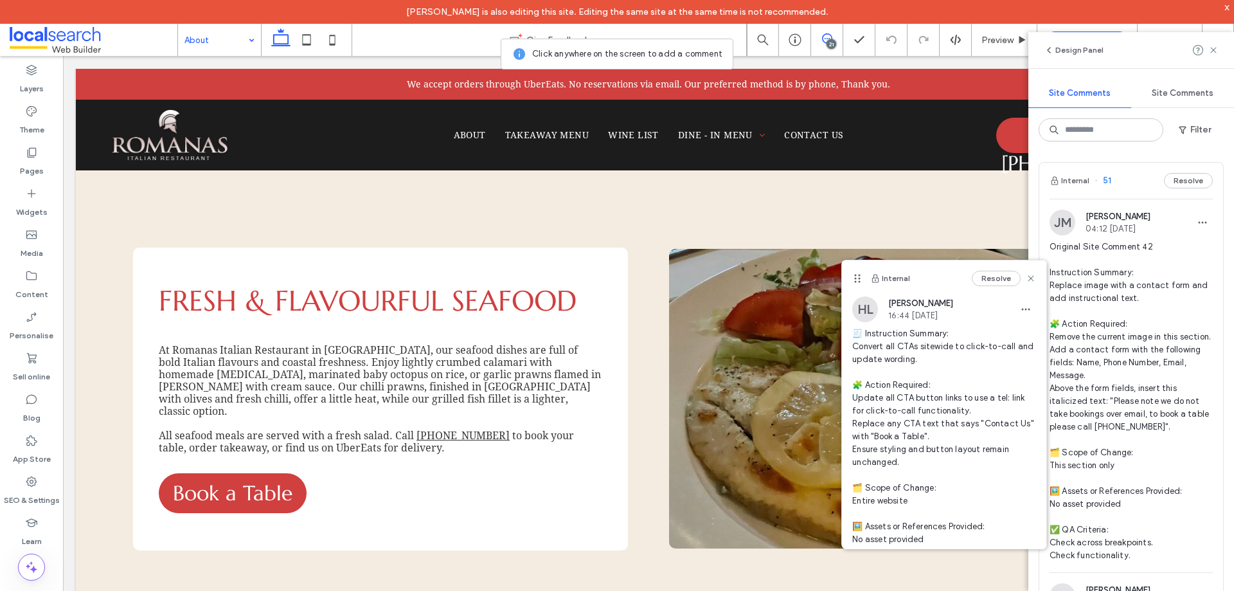
click at [830, 41] on div "21" at bounding box center [832, 44] width 10 height 10
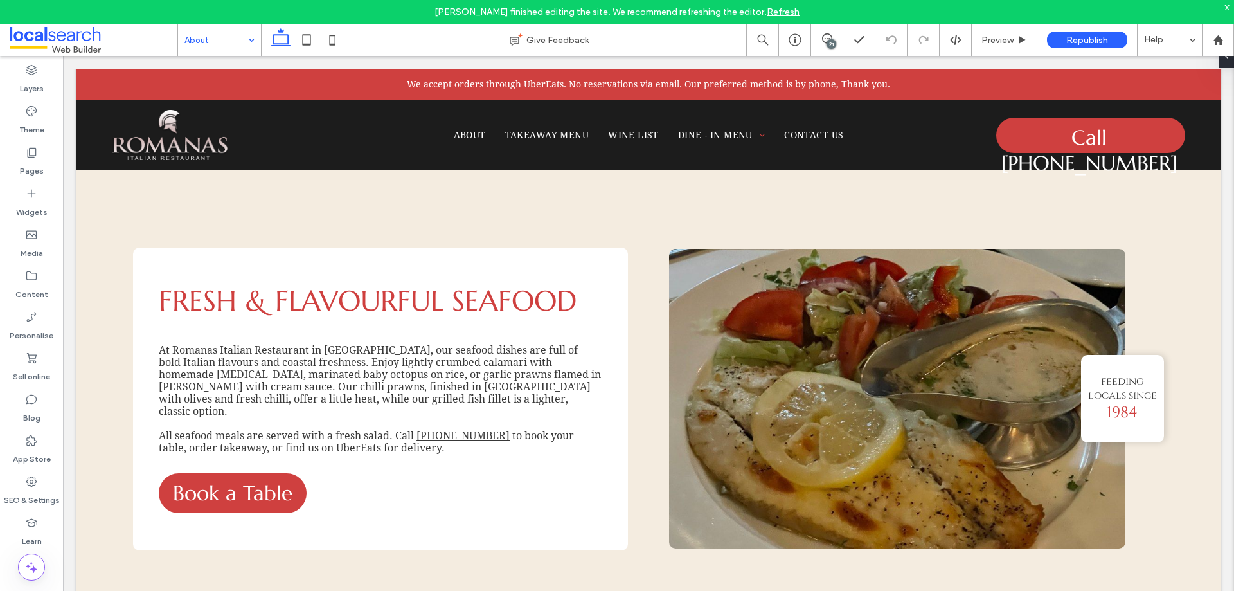
click at [774, 10] on link "Refresh" at bounding box center [783, 11] width 33 height 11
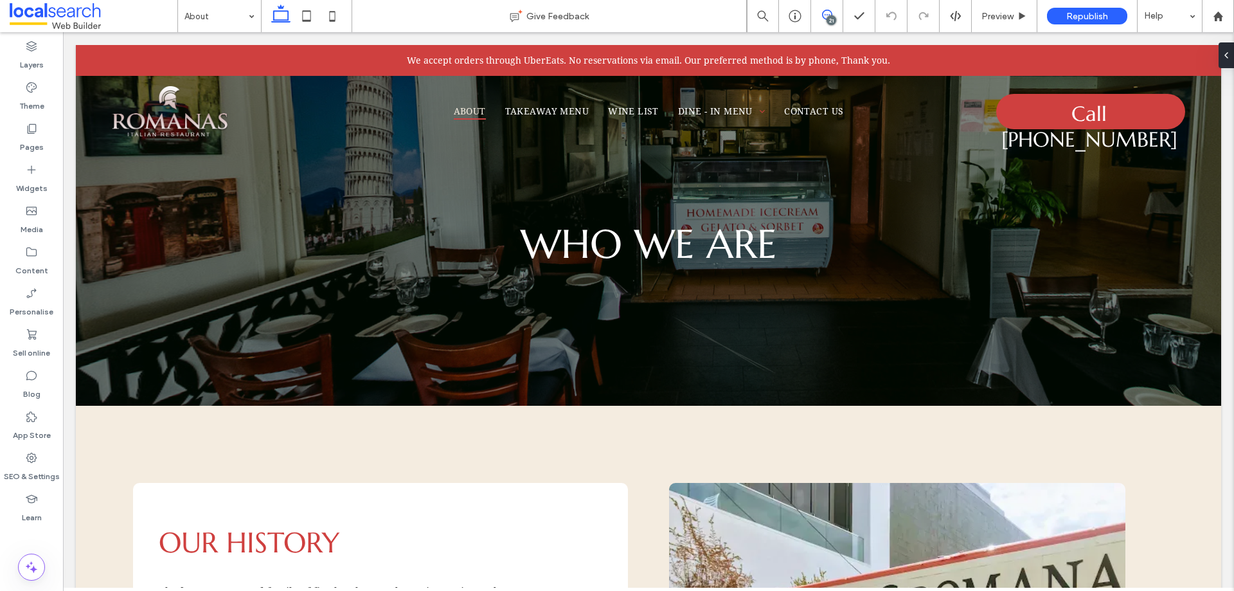
click at [826, 14] on icon at bounding box center [827, 15] width 10 height 10
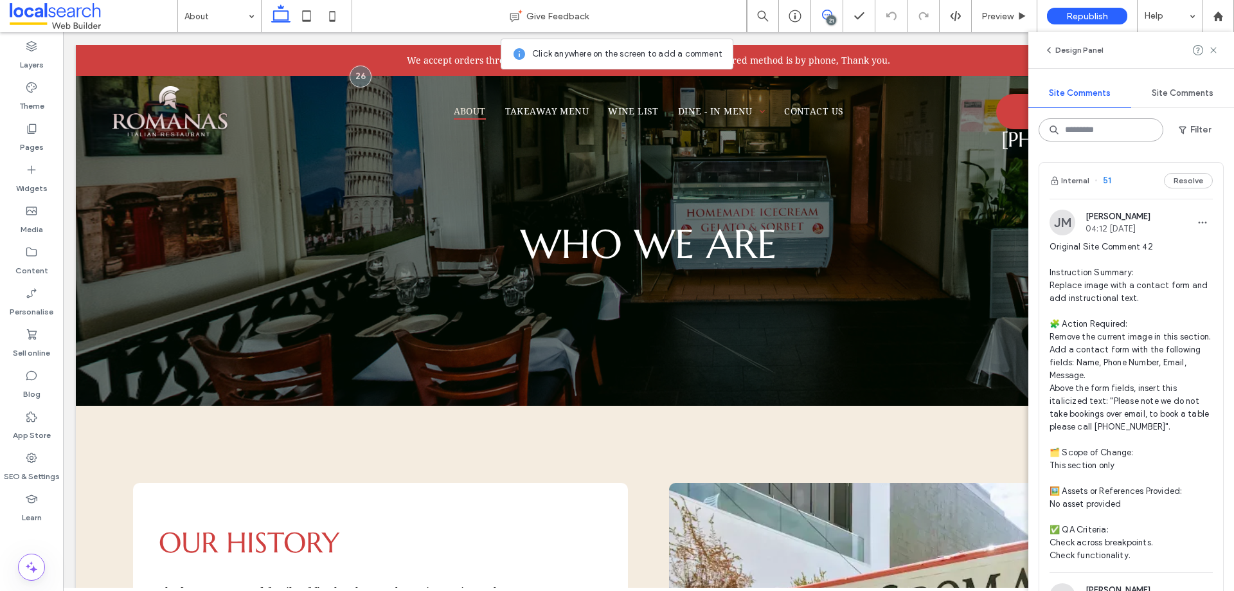
click at [1114, 132] on input at bounding box center [1101, 129] width 125 height 23
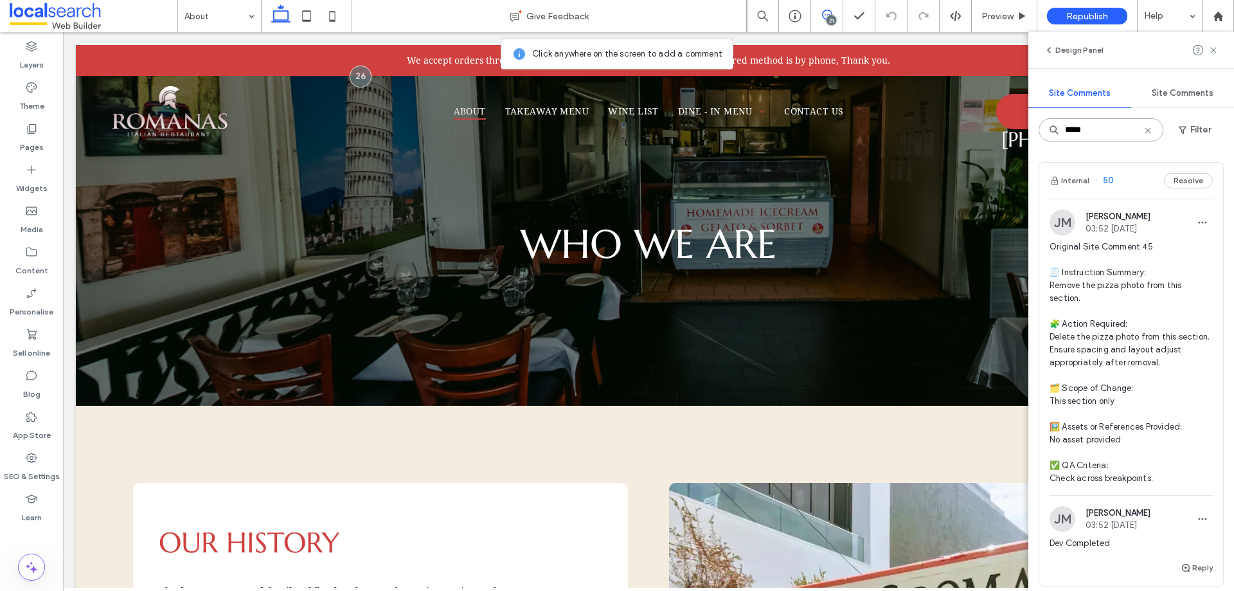
type input "*****"
click at [1141, 179] on div "Internal 50 Resolve" at bounding box center [1132, 181] width 184 height 36
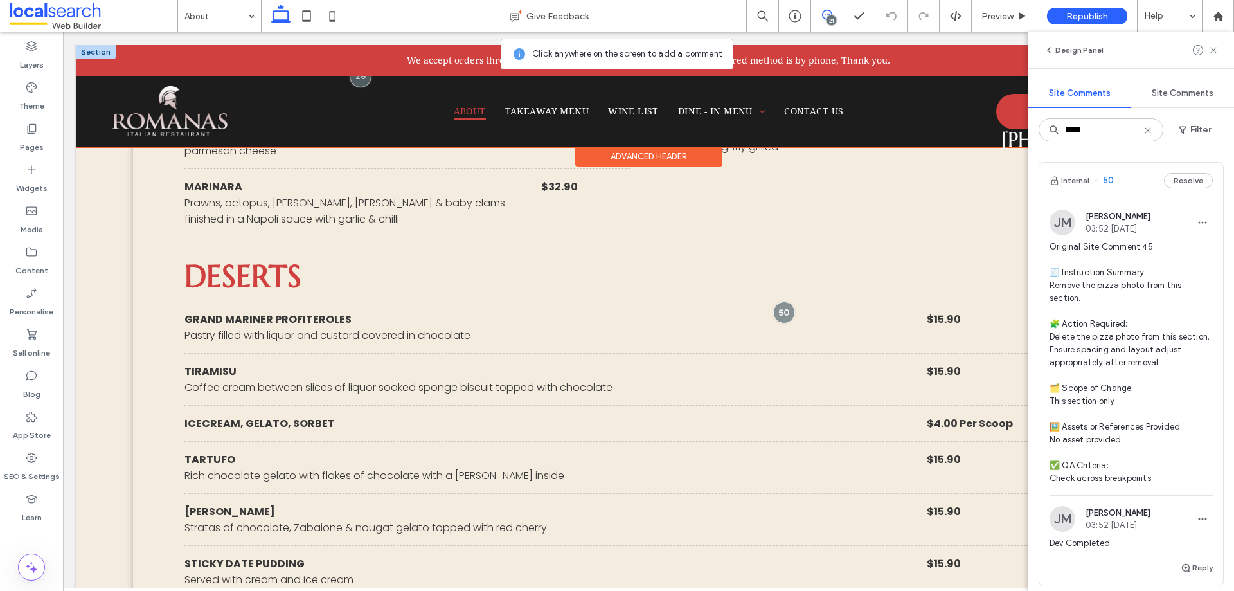
scroll to position [4120, 0]
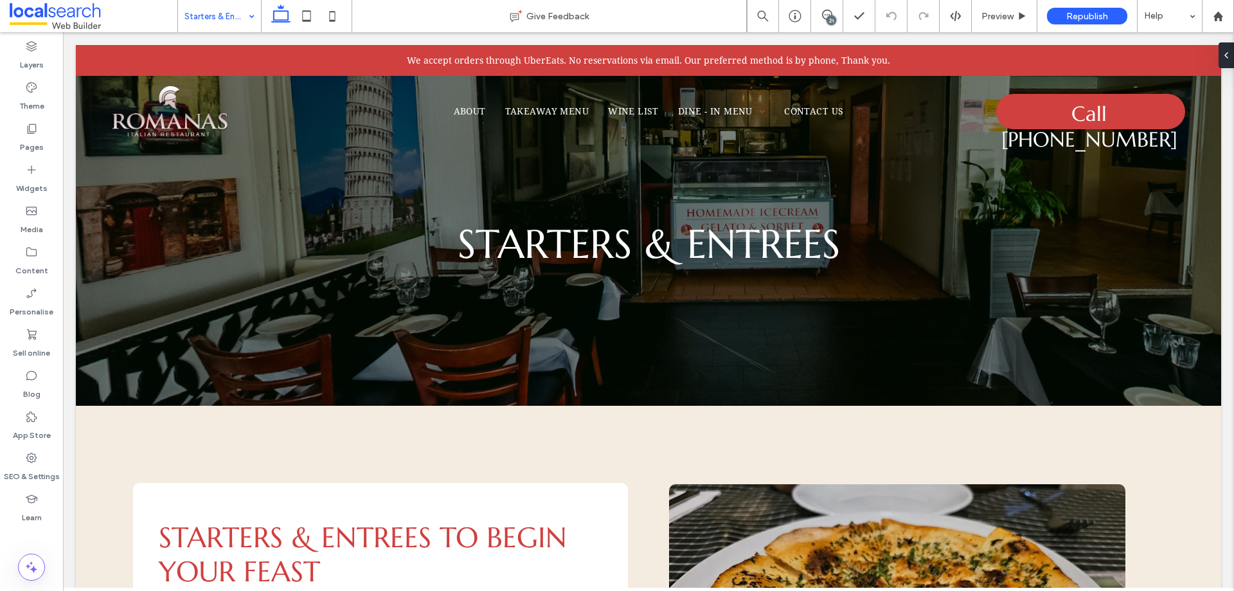
drag, startPoint x: 215, startPoint y: 21, endPoint x: 219, endPoint y: 26, distance: 7.0
click at [215, 21] on input at bounding box center [217, 16] width 64 height 32
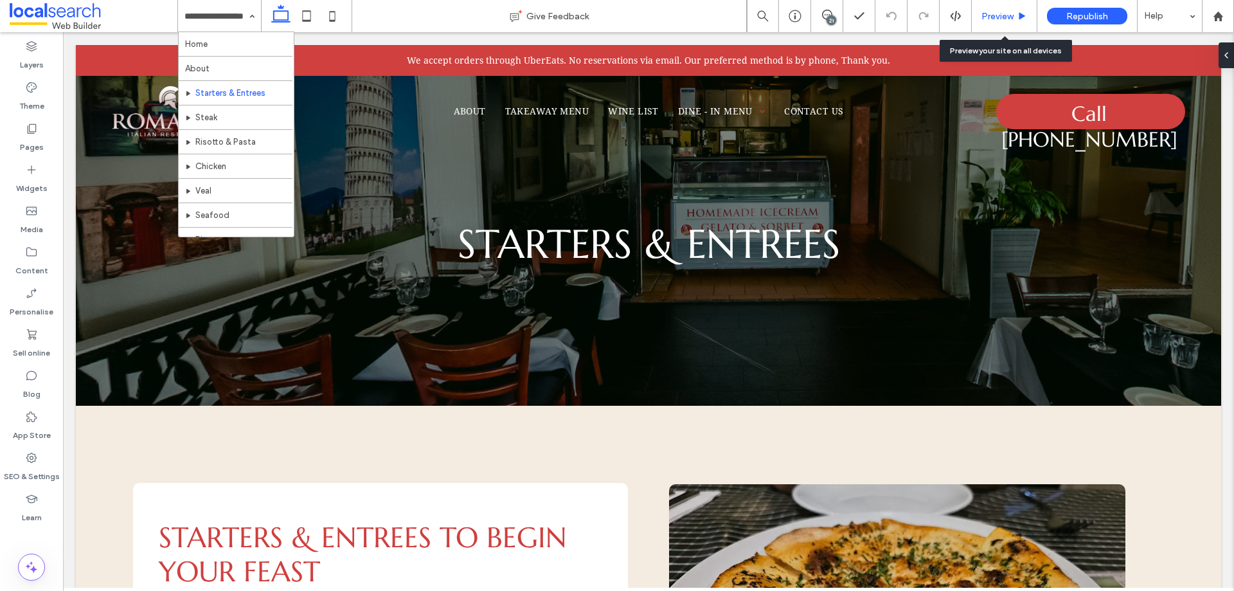
click at [993, 21] on span "Preview" at bounding box center [998, 16] width 32 height 11
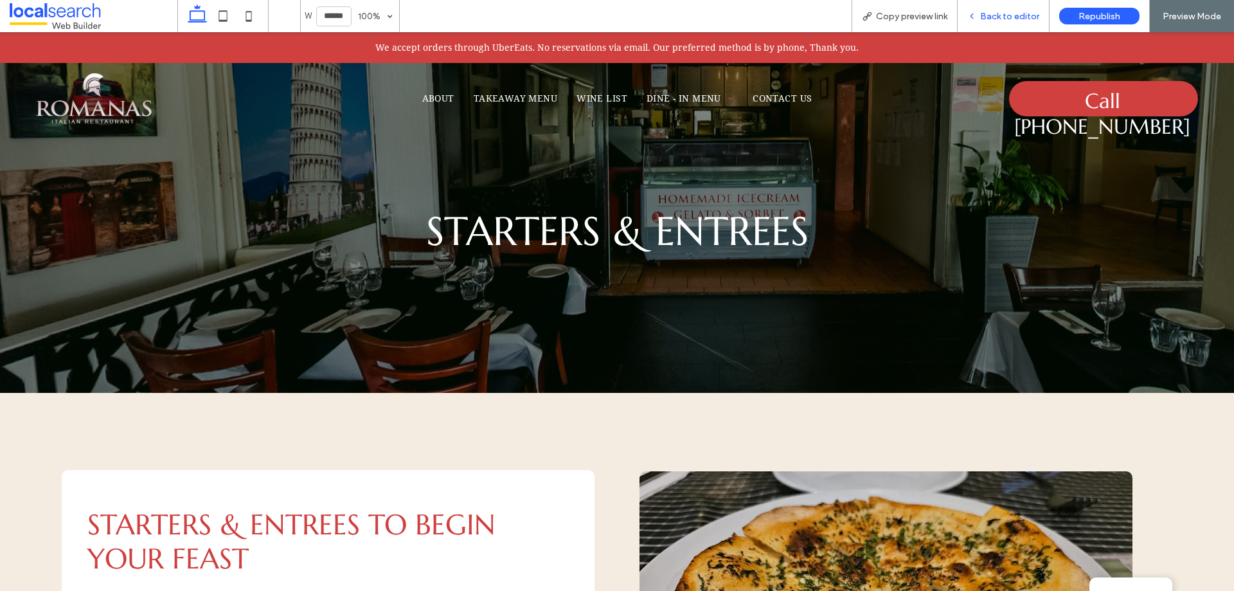
click at [984, 12] on span "Back to editor" at bounding box center [1009, 16] width 59 height 11
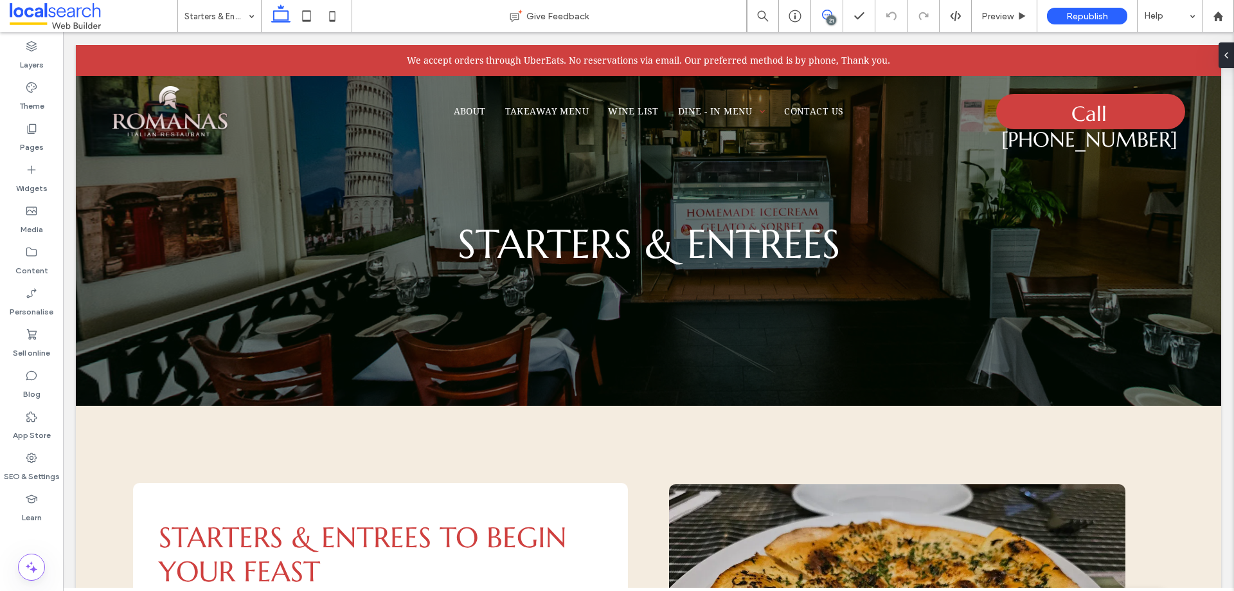
drag, startPoint x: 827, startPoint y: 15, endPoint x: 911, endPoint y: 66, distance: 97.5
click at [827, 15] on icon at bounding box center [827, 15] width 10 height 10
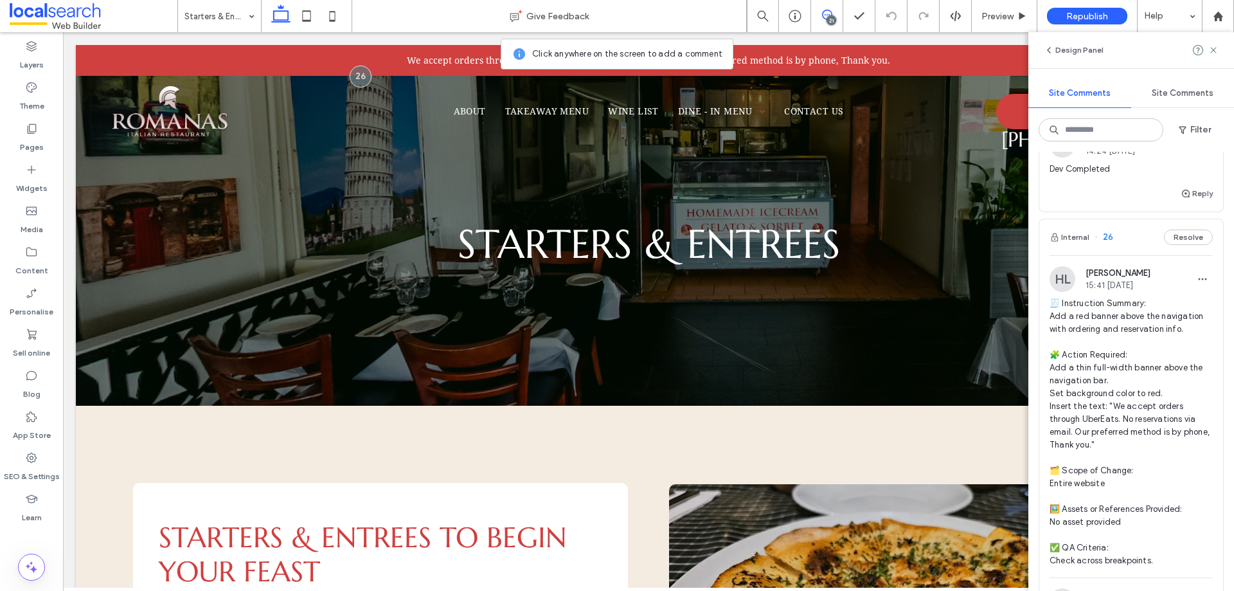
scroll to position [8775, 0]
click at [1115, 257] on div "Internal 26 Resolve" at bounding box center [1132, 239] width 184 height 36
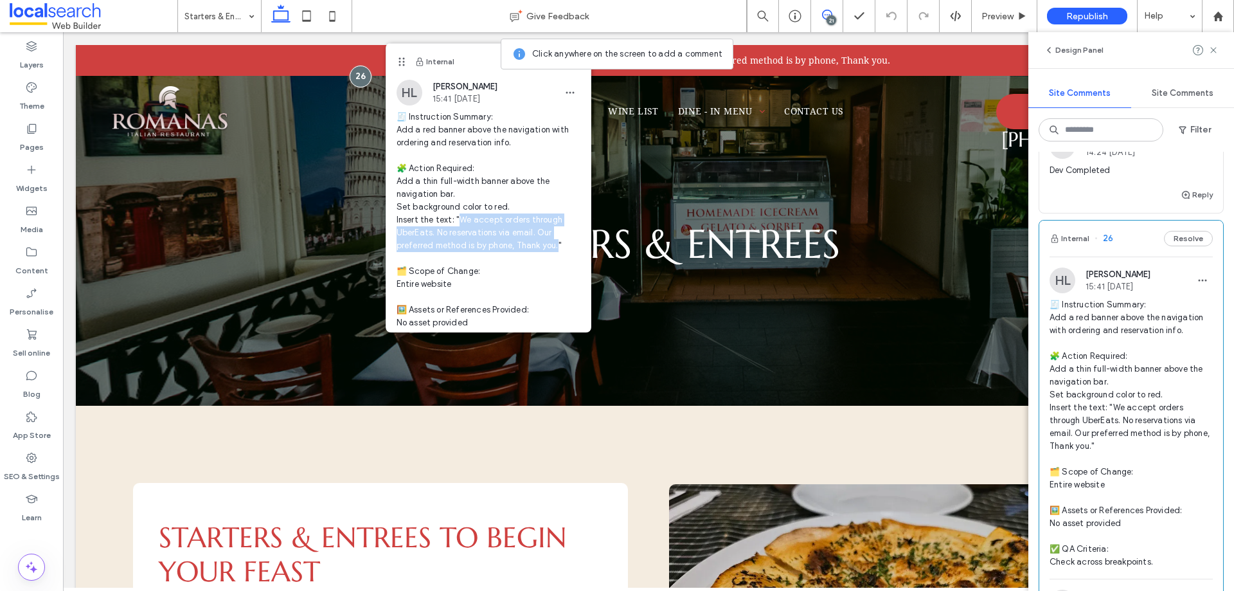
drag, startPoint x: 457, startPoint y: 218, endPoint x: 556, endPoint y: 246, distance: 102.8
click at [556, 246] on span "🧾 Instruction Summary: Add a red banner above the navigation with ordering and …" at bounding box center [489, 239] width 184 height 257
copy span "accept orders through UberEats. No reservations via email. Our preferred method…"
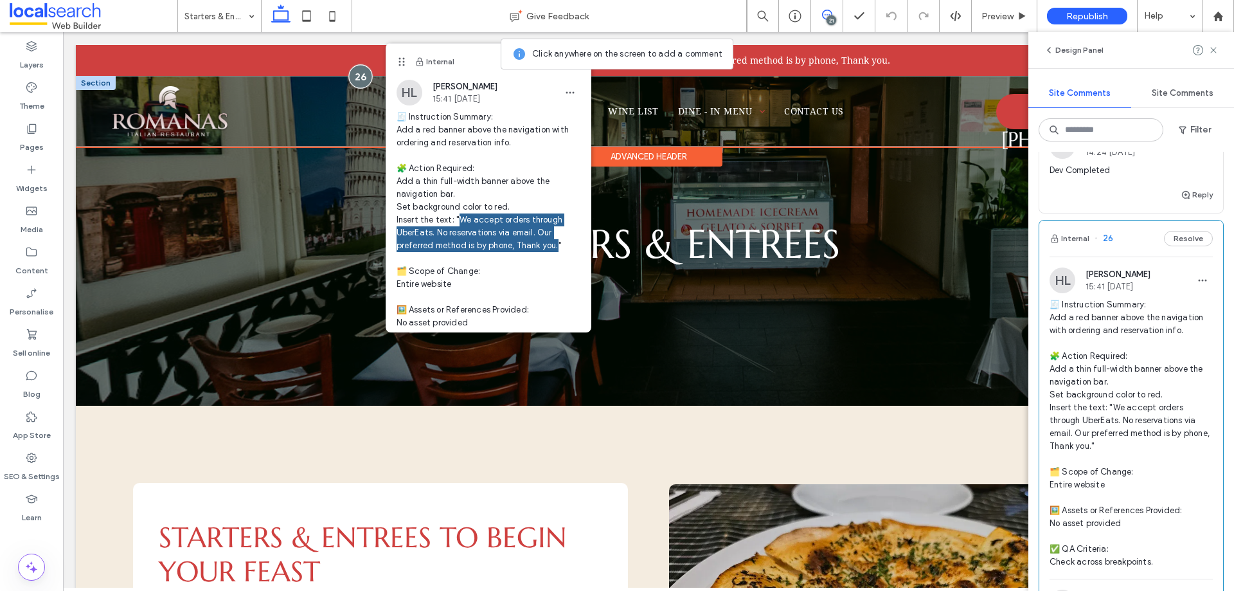
click at [363, 77] on div at bounding box center [361, 76] width 24 height 24
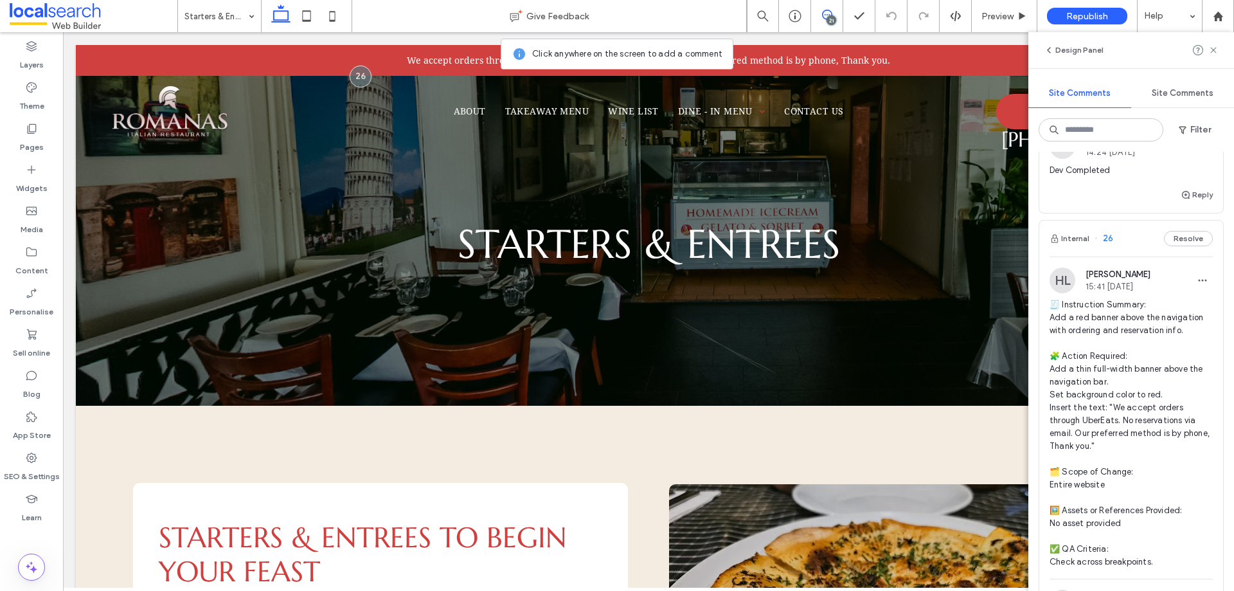
click at [829, 22] on div "21" at bounding box center [832, 20] width 10 height 10
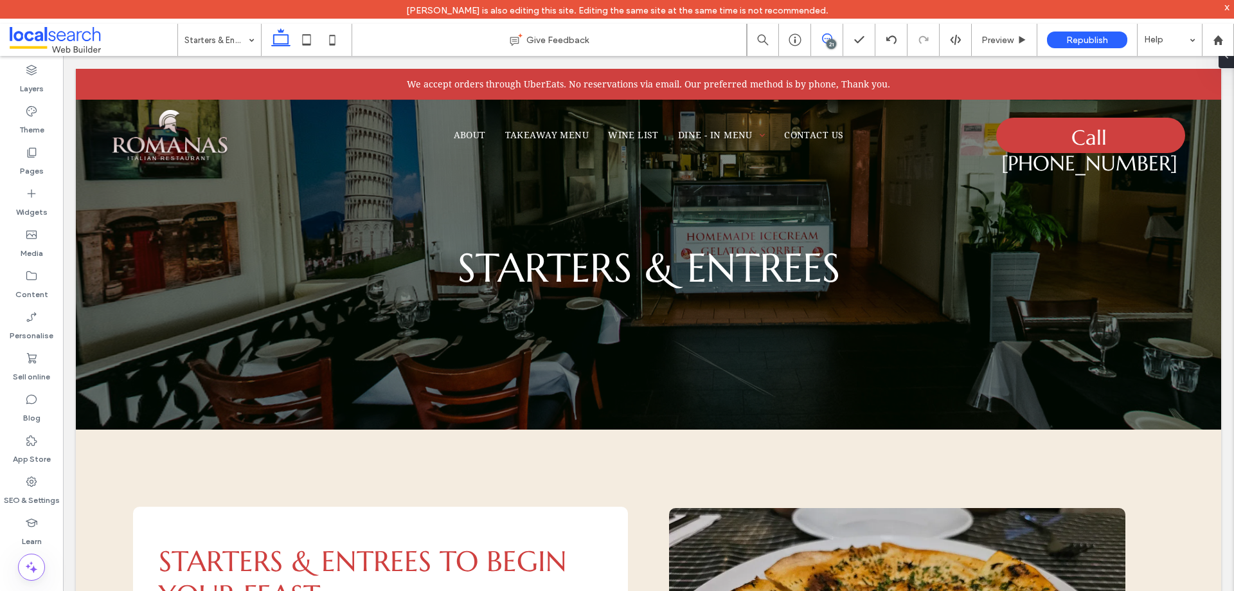
click at [826, 39] on icon at bounding box center [827, 38] width 10 height 10
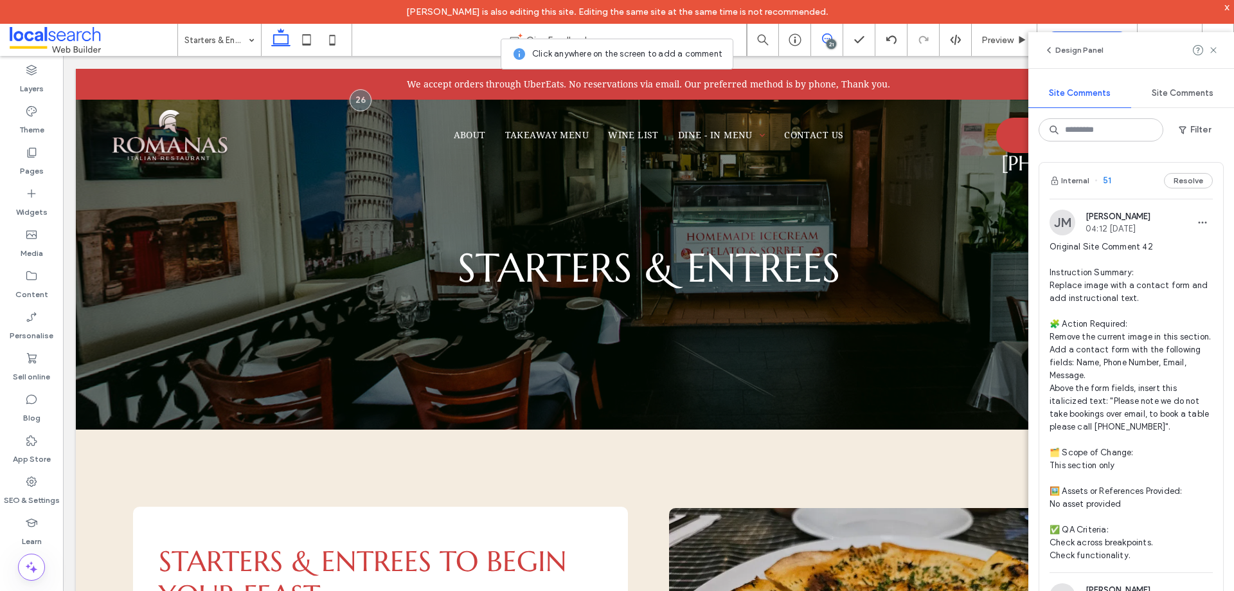
click at [826, 39] on icon at bounding box center [827, 38] width 10 height 10
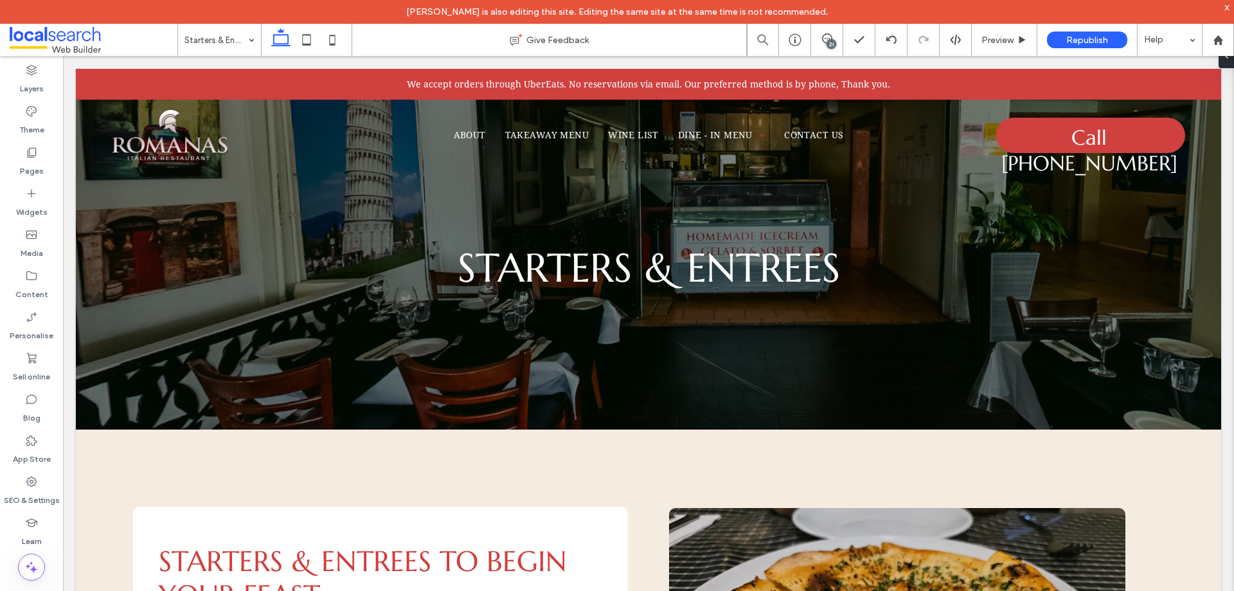
click at [305, 41] on icon at bounding box center [307, 40] width 26 height 26
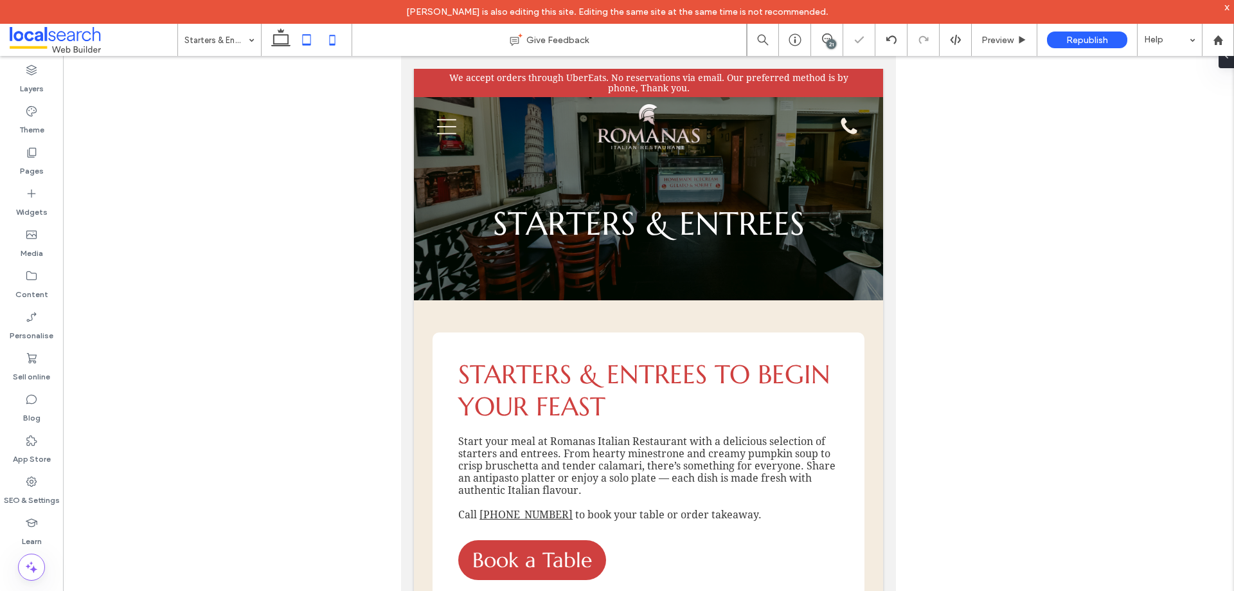
click at [337, 45] on icon at bounding box center [333, 40] width 26 height 26
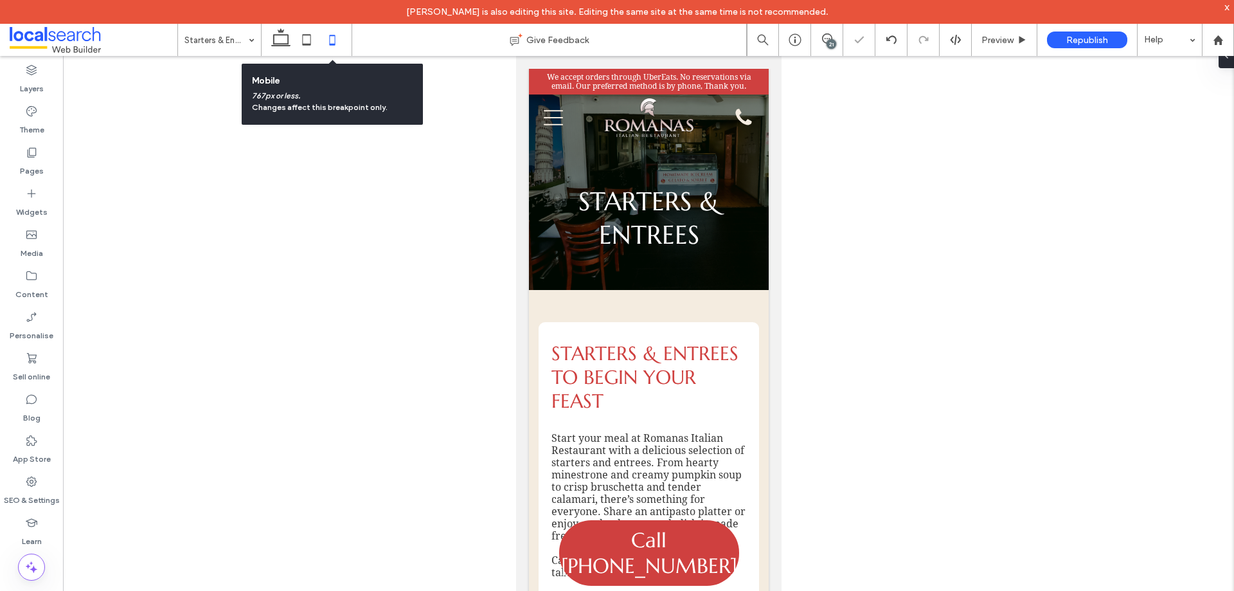
click at [321, 44] on icon at bounding box center [333, 40] width 26 height 26
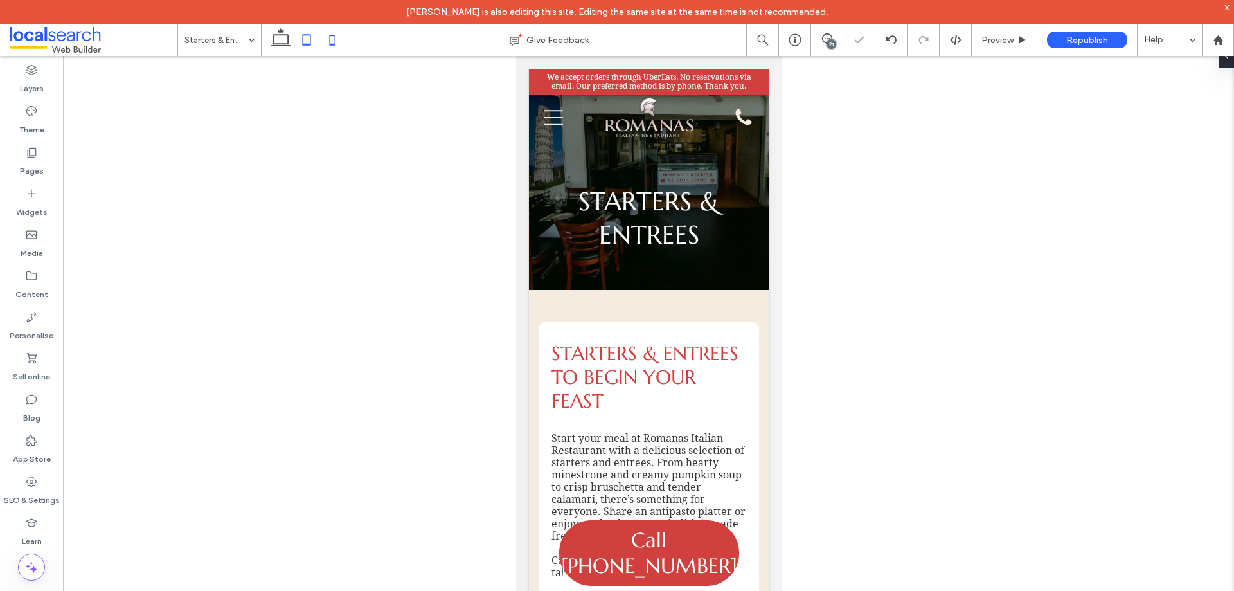
click at [308, 41] on icon at bounding box center [307, 40] width 26 height 26
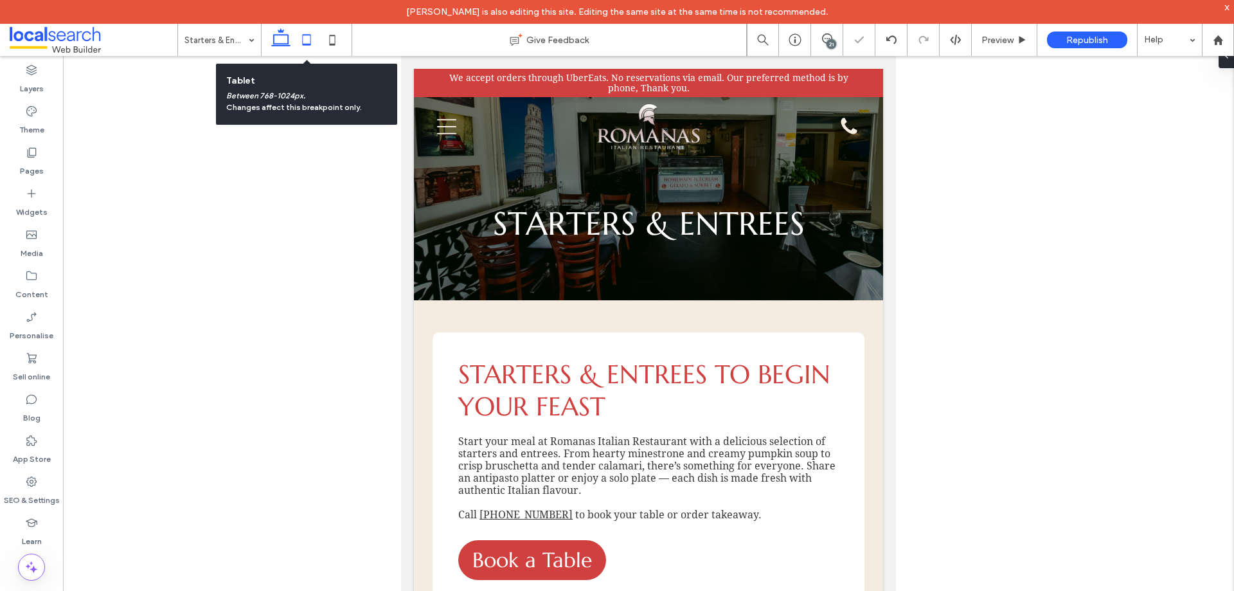
click at [288, 38] on use at bounding box center [280, 37] width 19 height 18
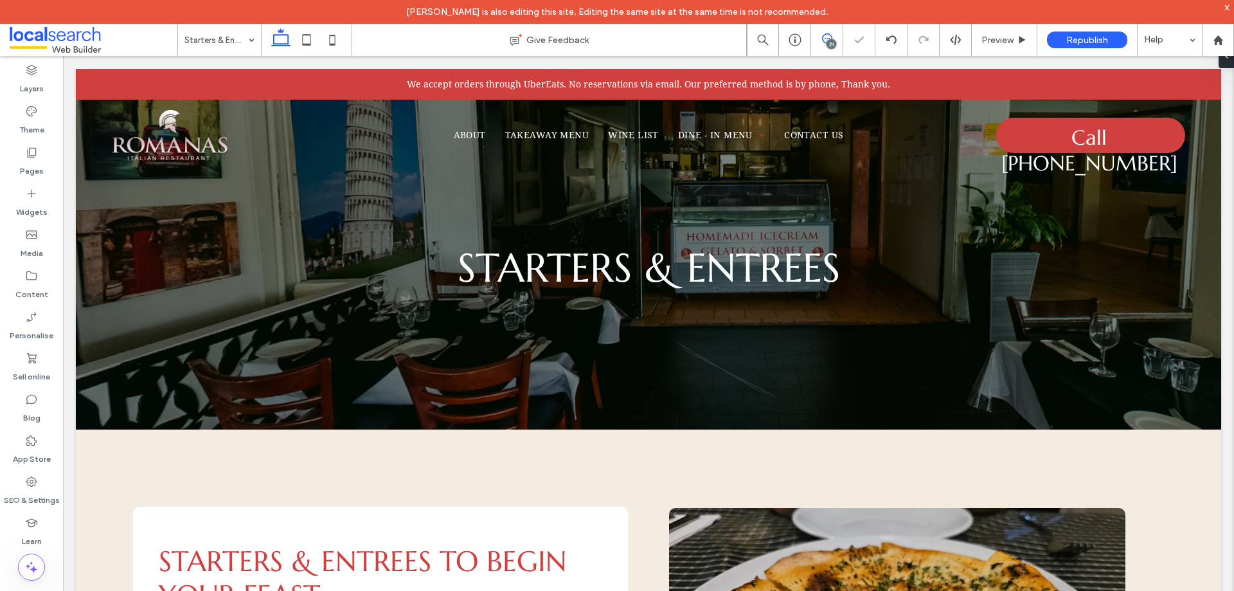
click at [828, 36] on icon at bounding box center [827, 38] width 10 height 10
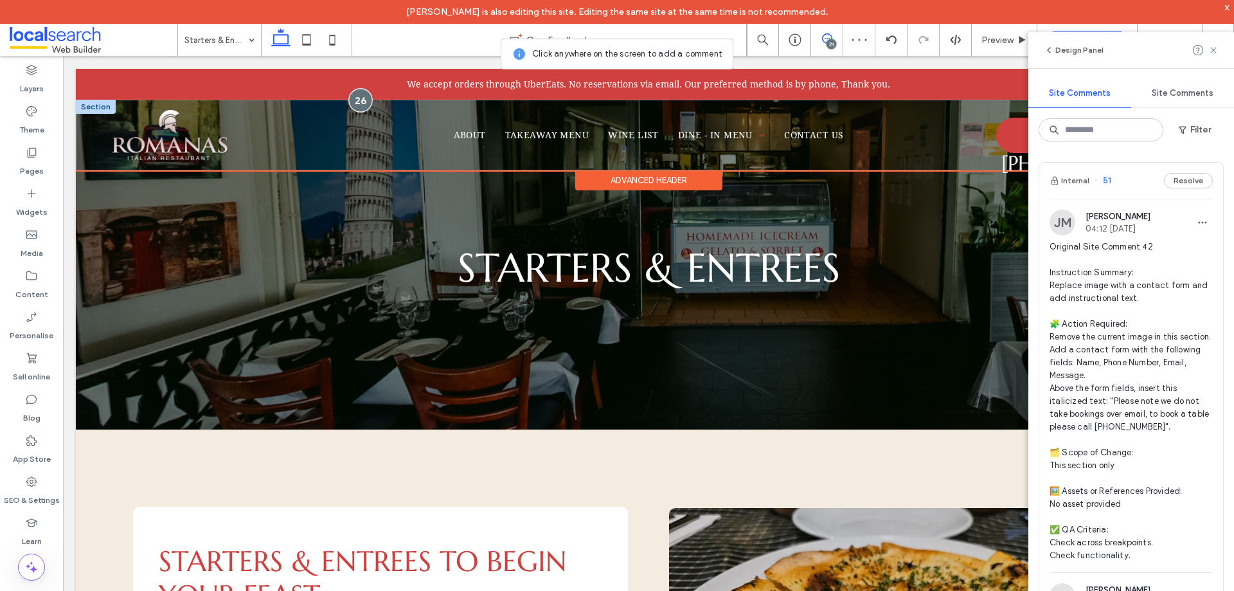
click at [368, 99] on div at bounding box center [361, 100] width 24 height 24
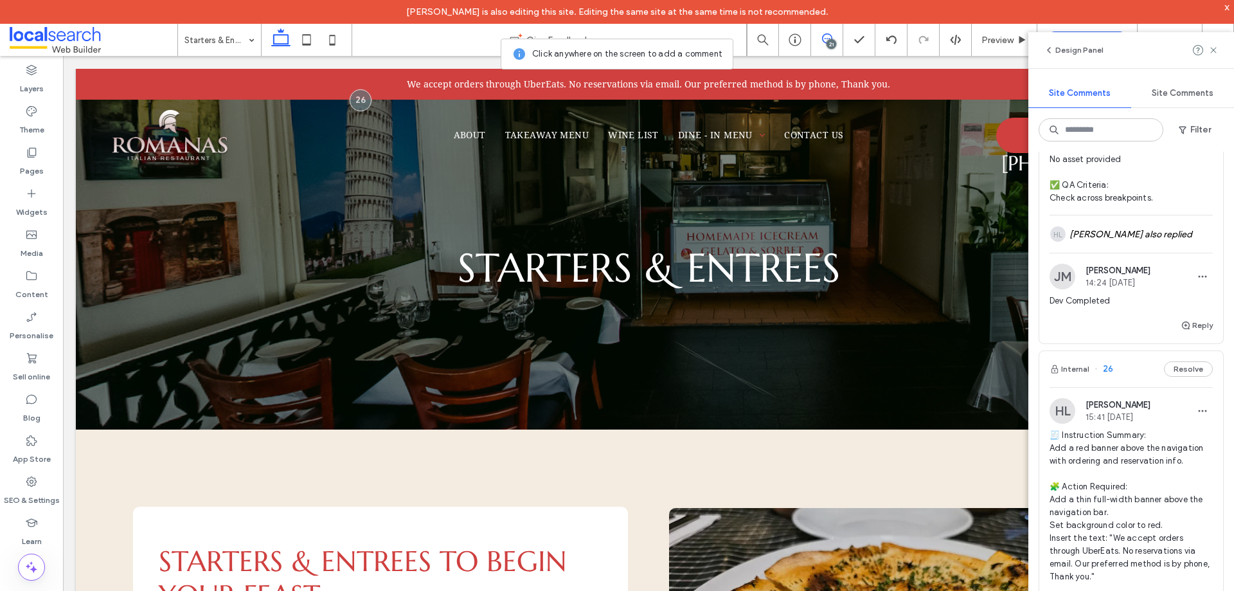
scroll to position [8582, 0]
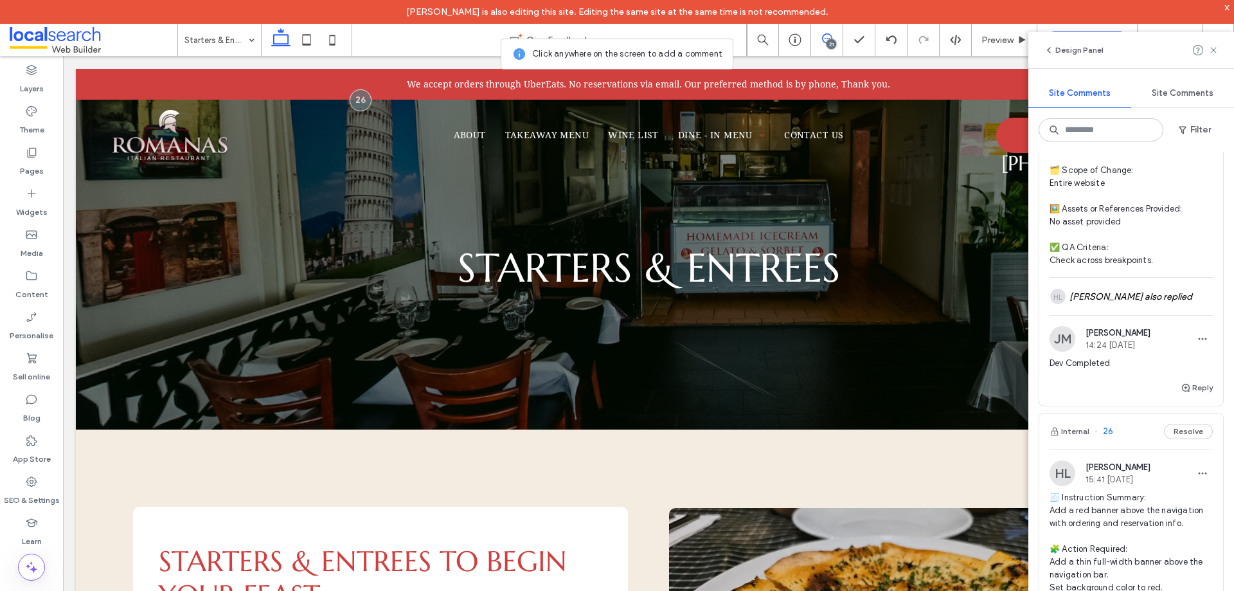
click at [1164, 267] on span "🧾 Instruction Summary: Update all heading fonts sitewide to Marcellus in upperc…" at bounding box center [1131, 138] width 163 height 257
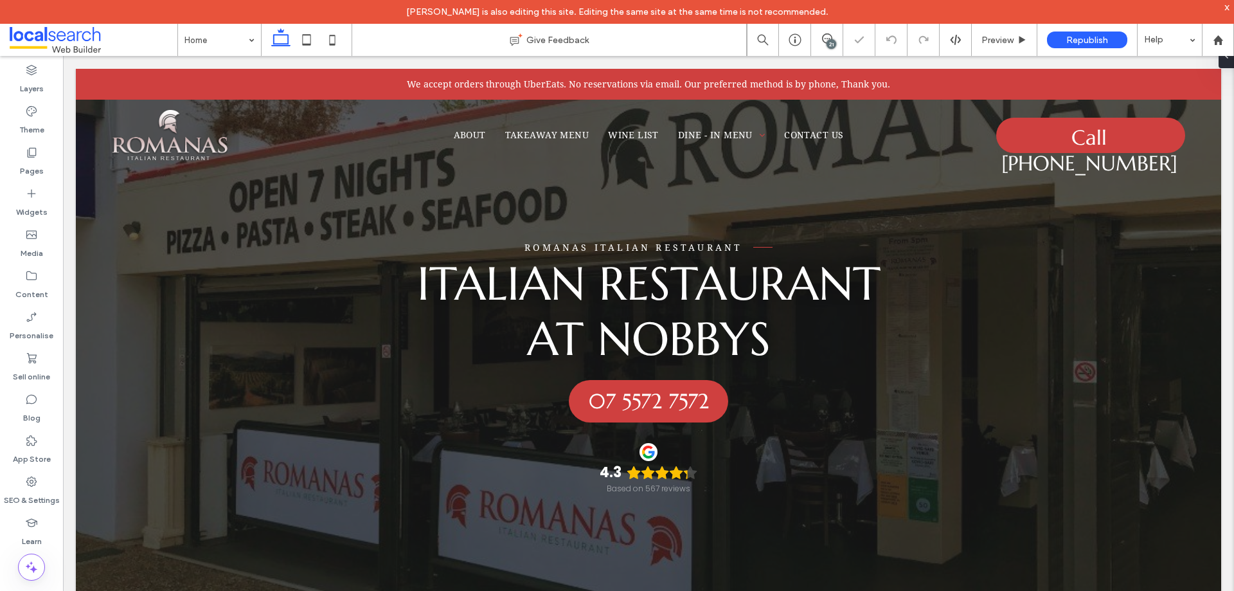
click at [828, 42] on div "21" at bounding box center [832, 44] width 10 height 10
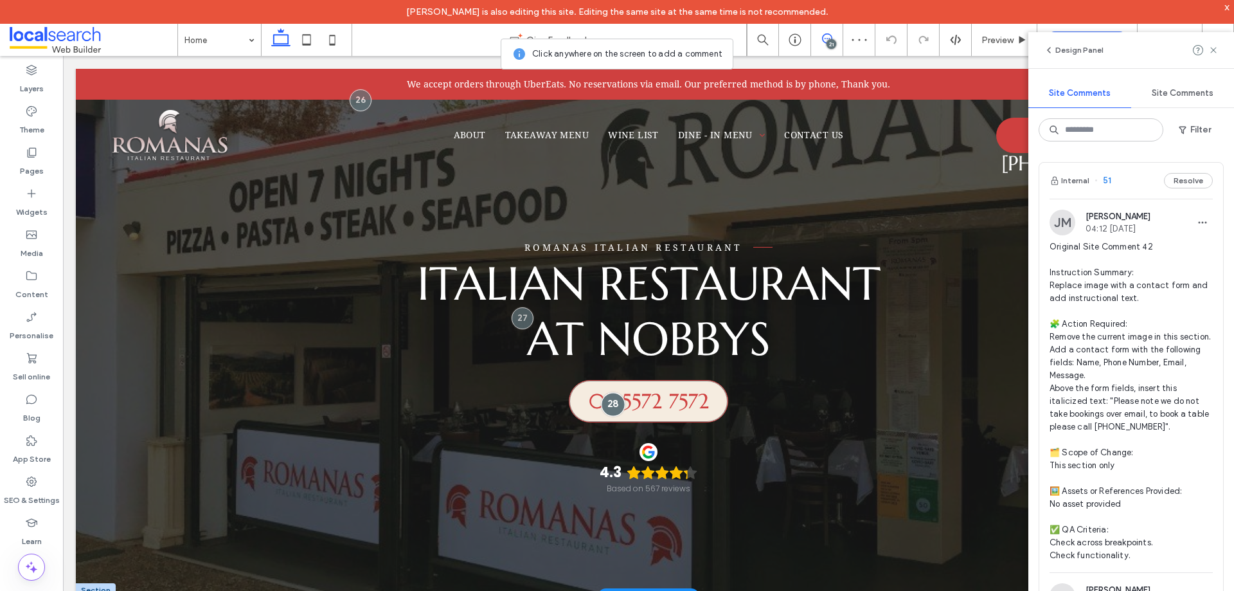
click at [609, 406] on div at bounding box center [614, 404] width 24 height 24
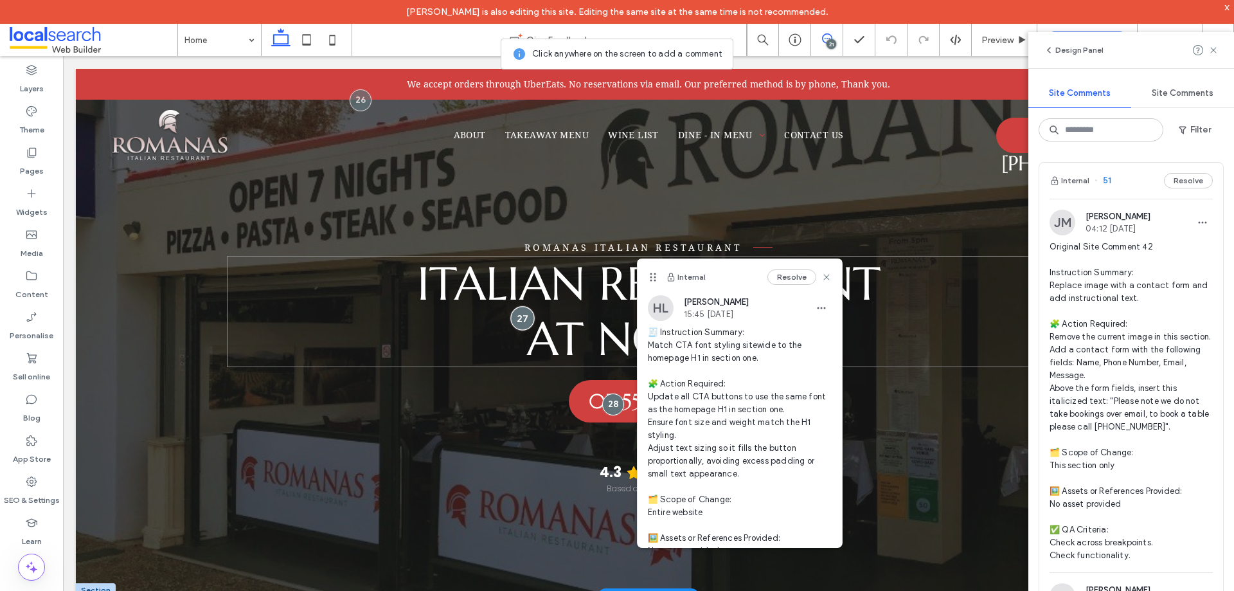
click at [516, 321] on div at bounding box center [523, 318] width 24 height 24
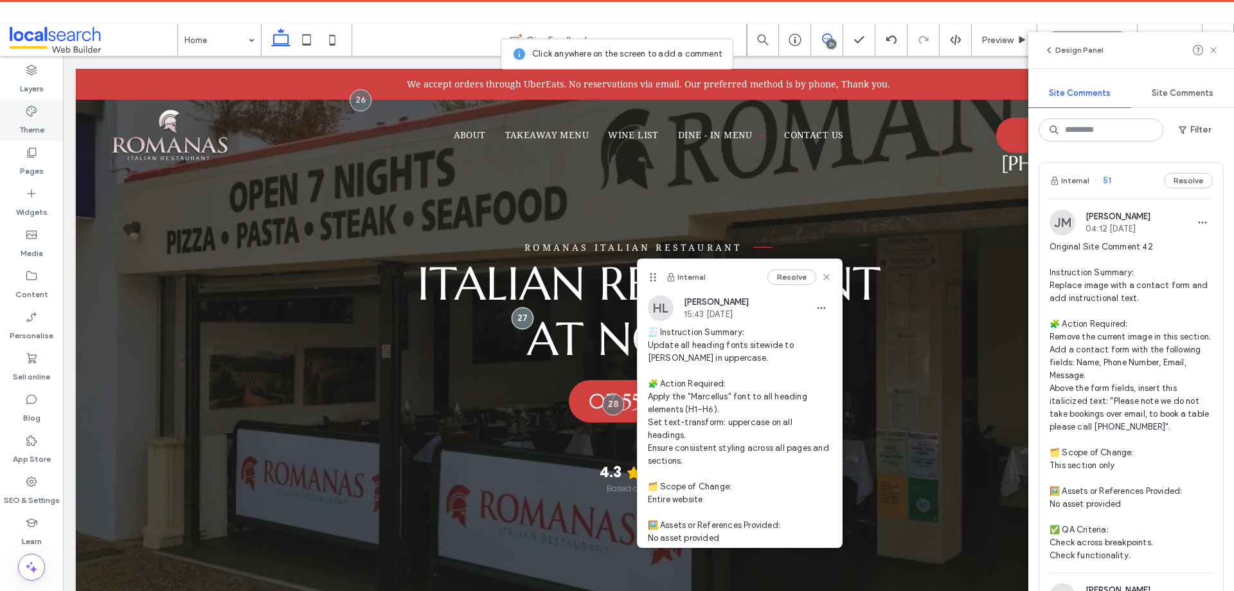
click at [43, 110] on div "Theme" at bounding box center [31, 120] width 63 height 41
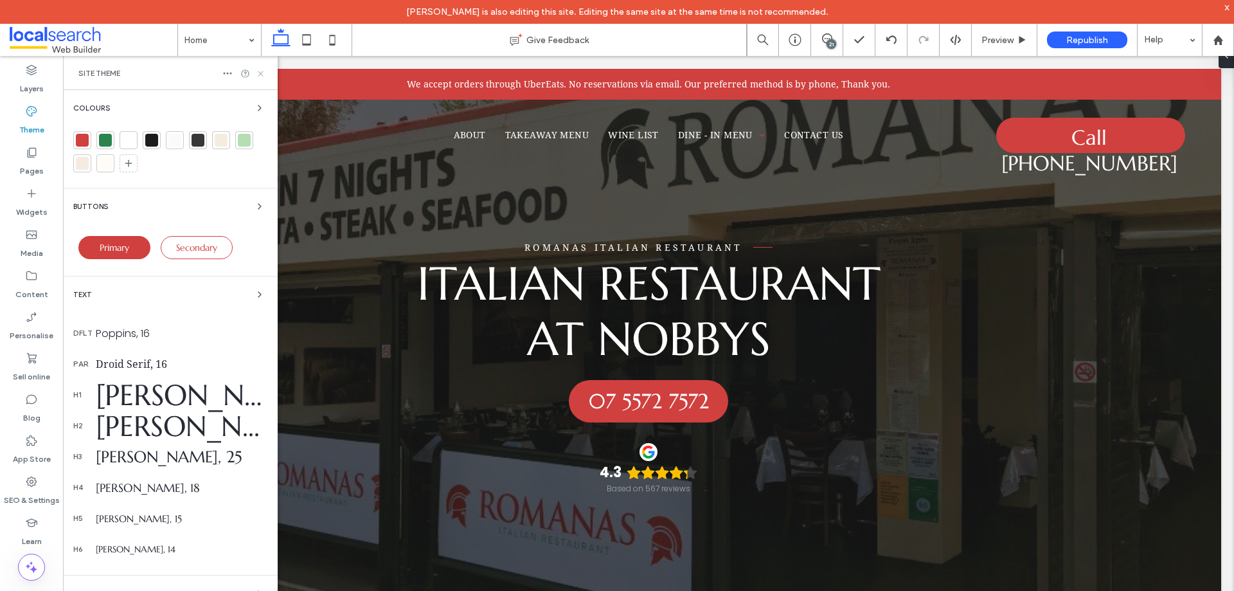
click at [260, 75] on icon at bounding box center [261, 74] width 10 height 10
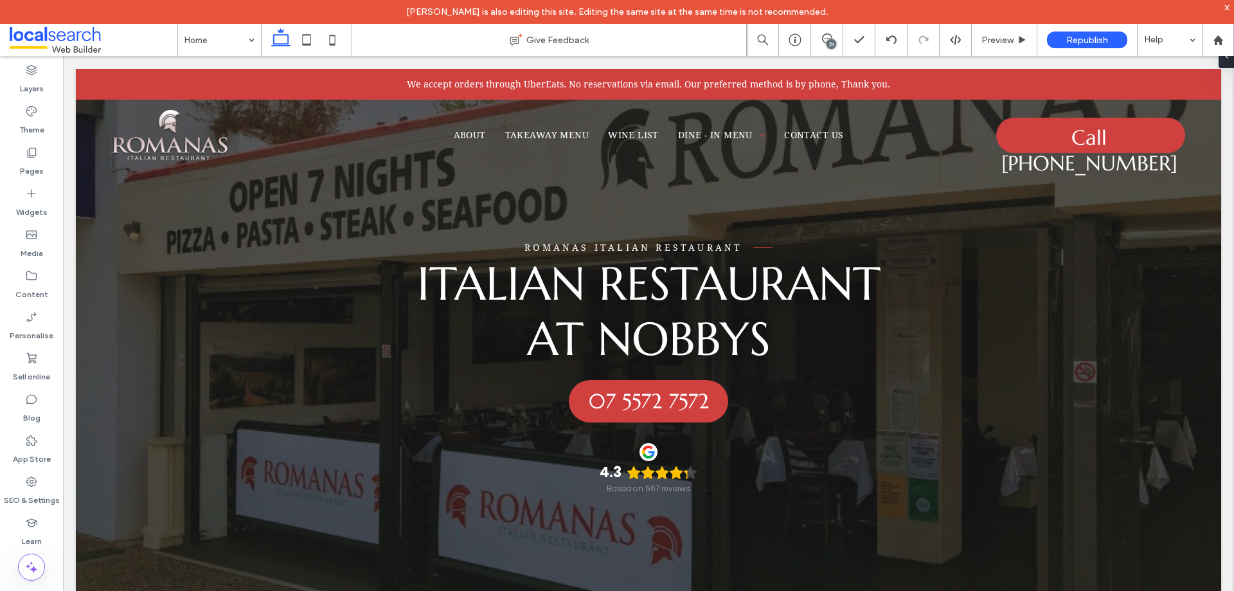
click at [827, 39] on icon at bounding box center [827, 38] width 10 height 10
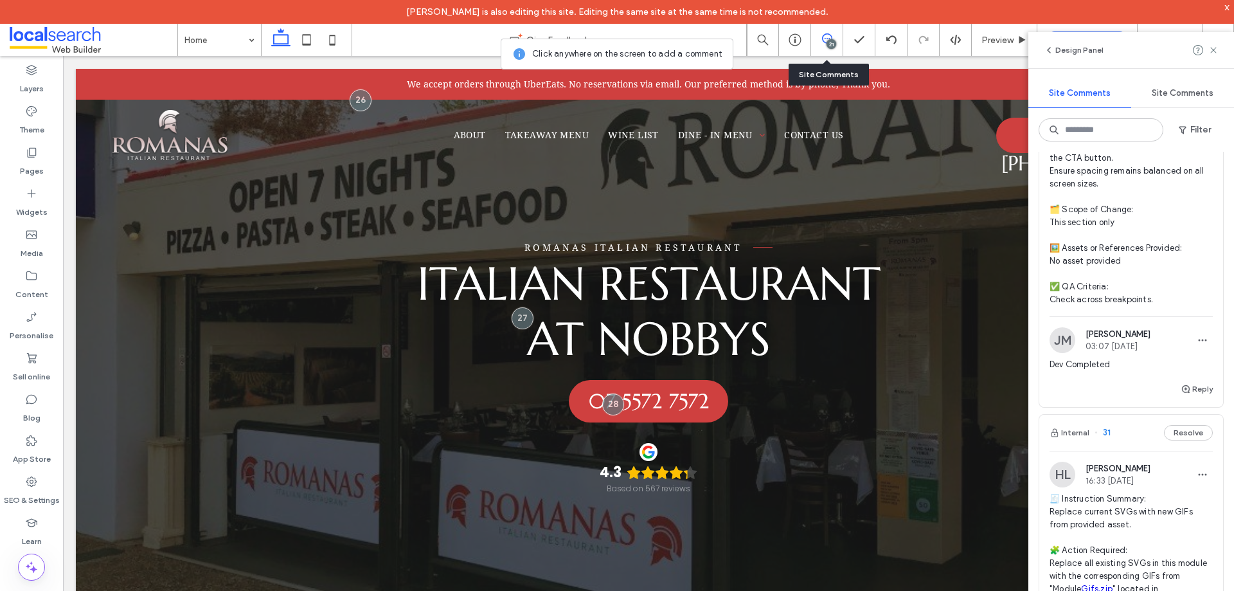
scroll to position [6429, 0]
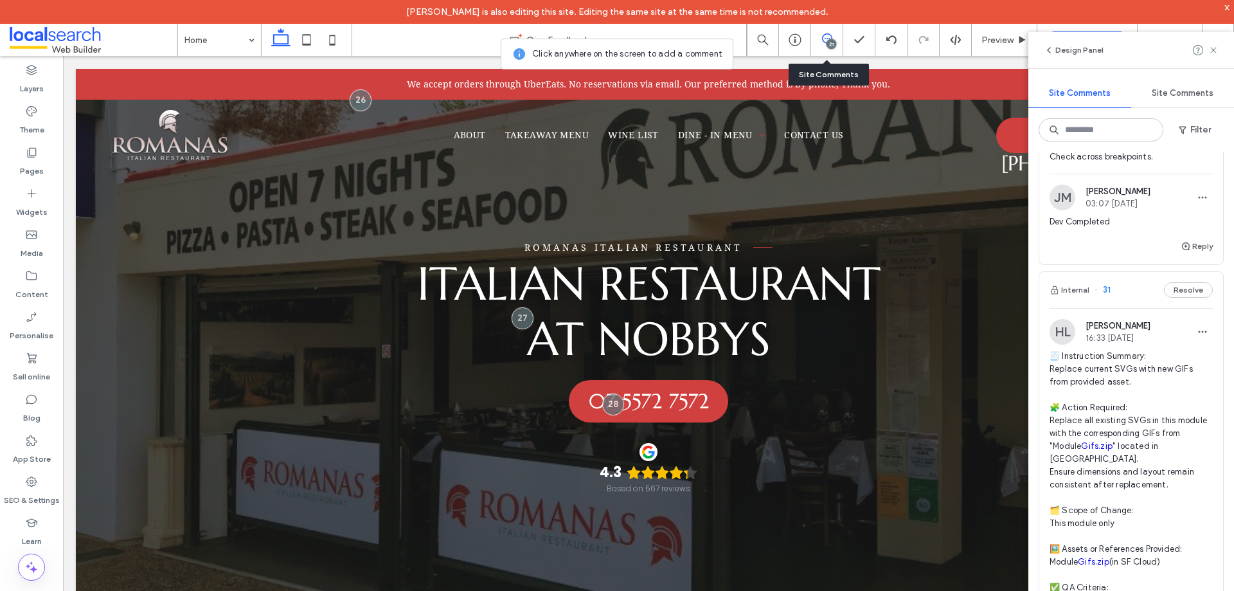
click at [1123, 308] on div "Internal 31 Resolve" at bounding box center [1132, 290] width 184 height 36
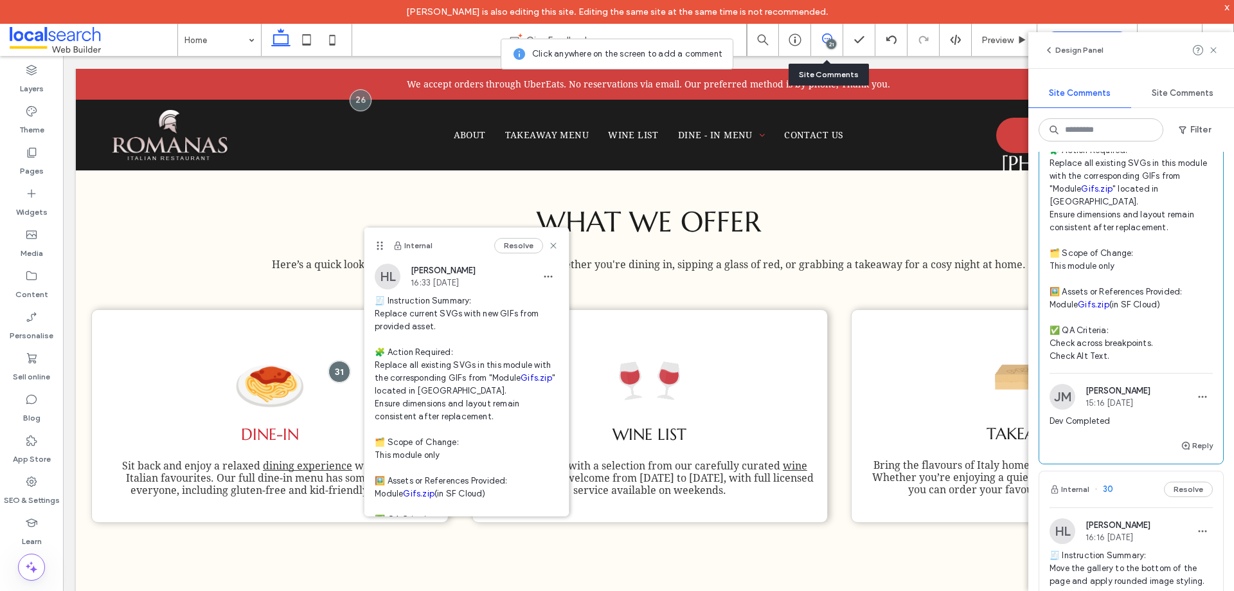
scroll to position [6944, 0]
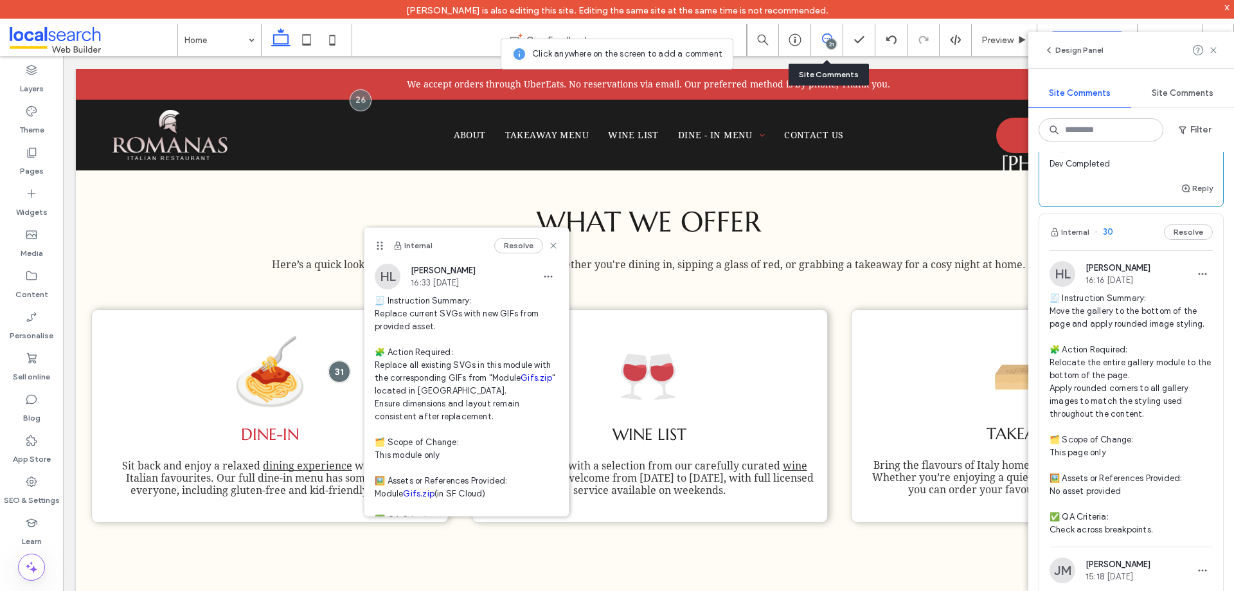
click at [1133, 250] on div "Internal 30 Resolve" at bounding box center [1132, 232] width 184 height 36
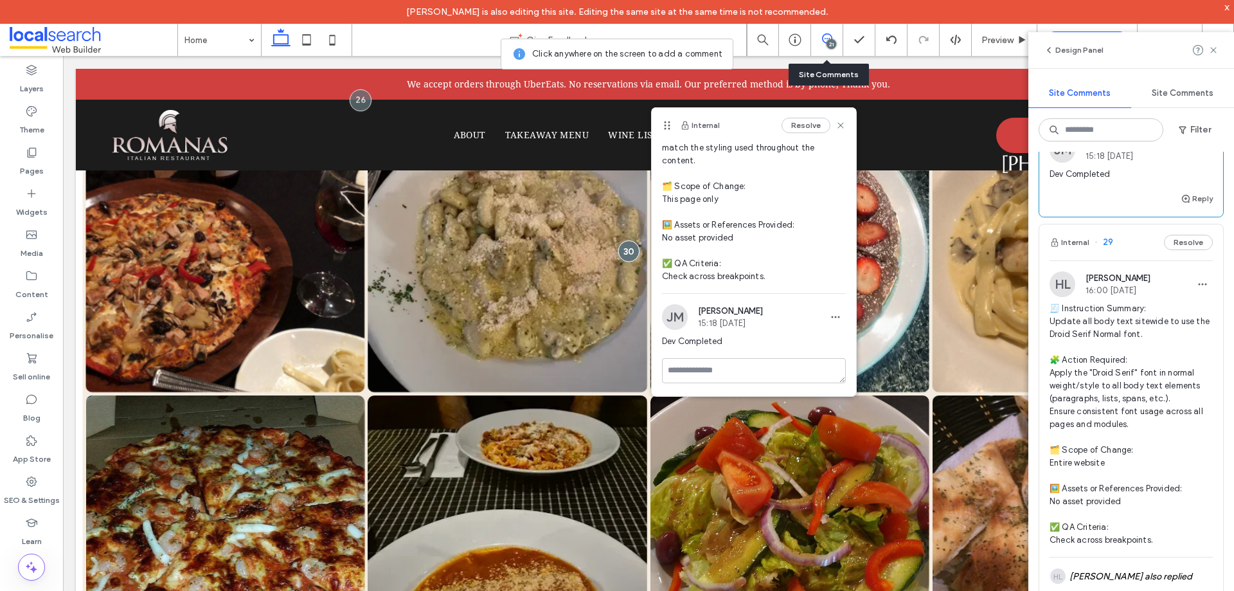
scroll to position [7265, 0]
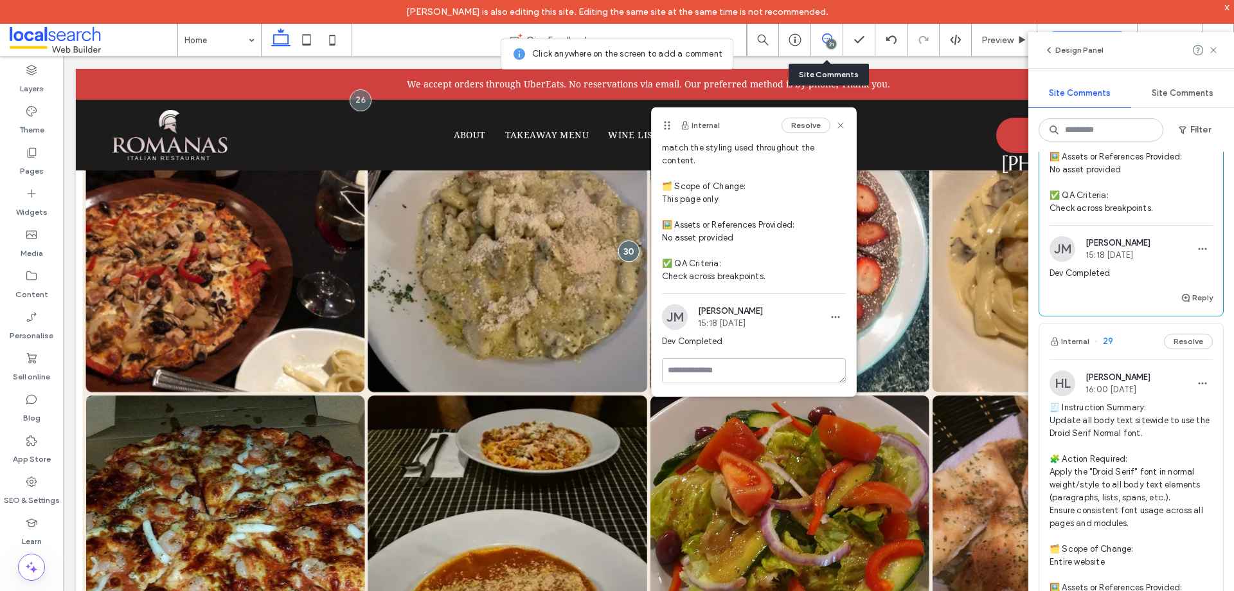
click at [1135, 359] on div "Internal 29 Resolve" at bounding box center [1132, 341] width 184 height 36
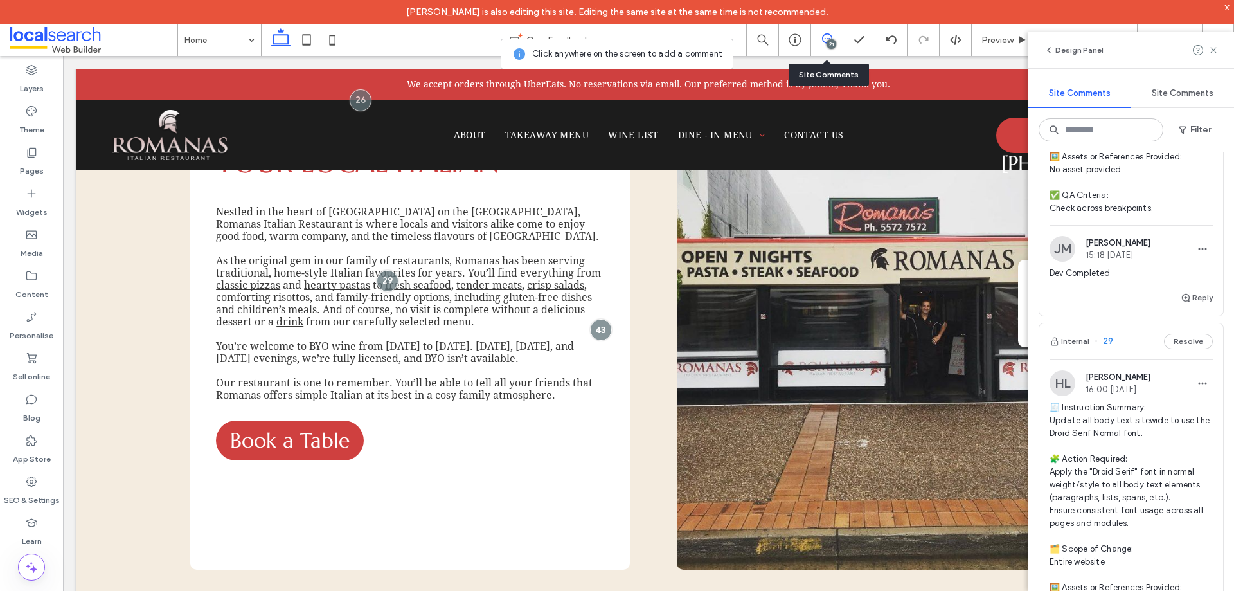
scroll to position [551, 0]
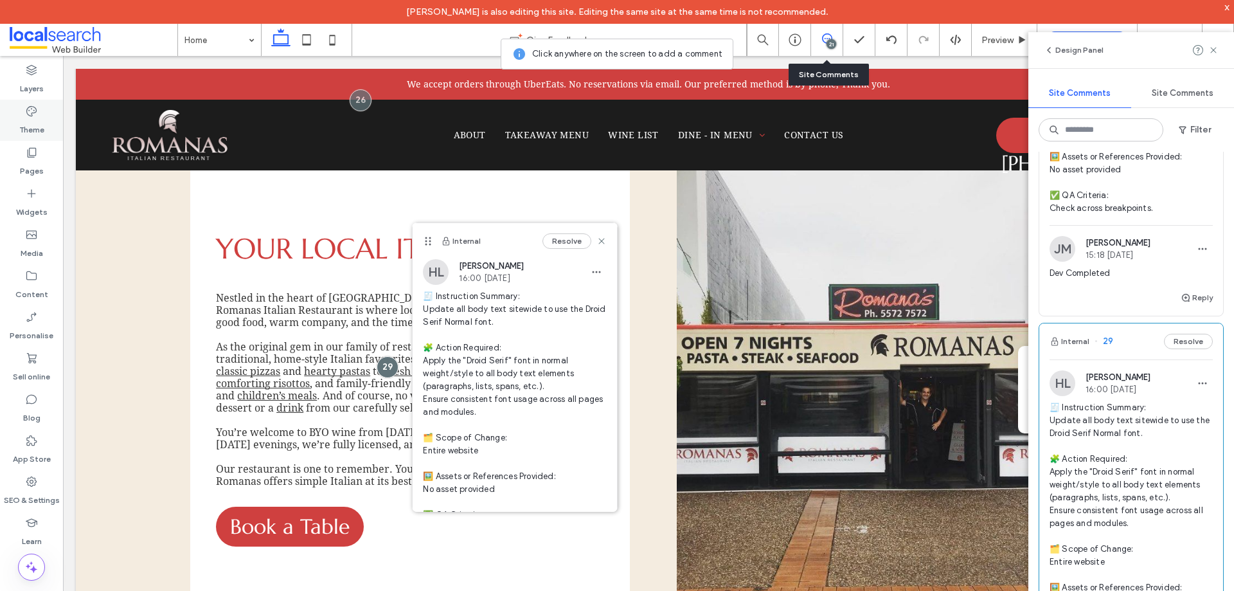
click at [37, 120] on label "Theme" at bounding box center [31, 127] width 25 height 18
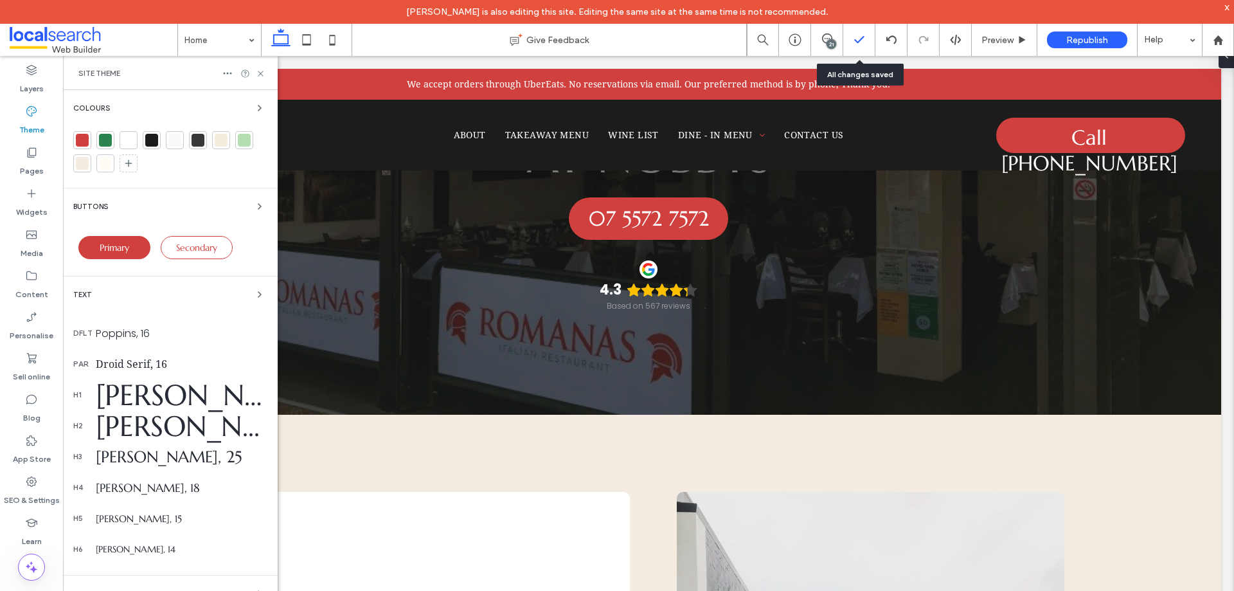
scroll to position [165, 0]
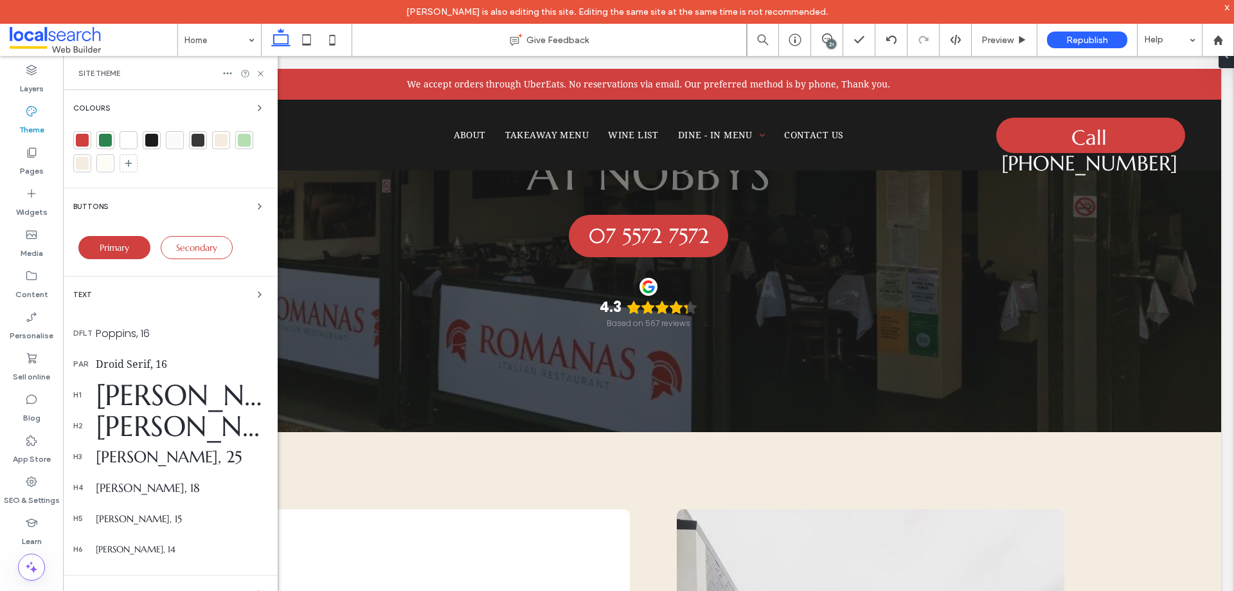
click at [827, 41] on div "21" at bounding box center [832, 44] width 10 height 10
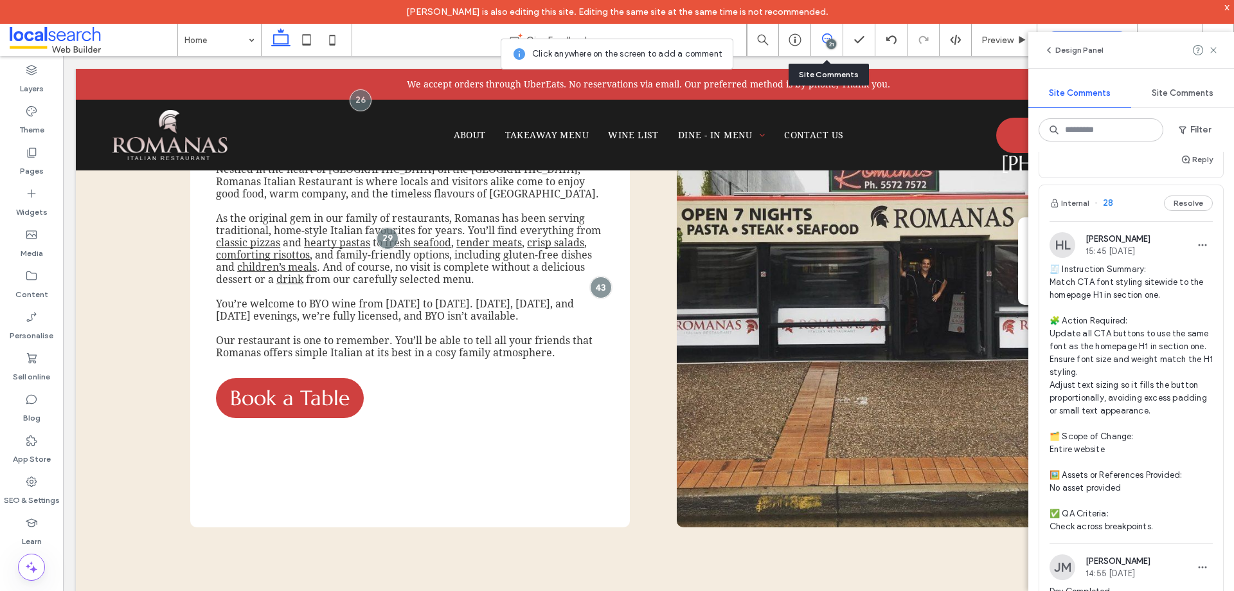
scroll to position [7916, 0]
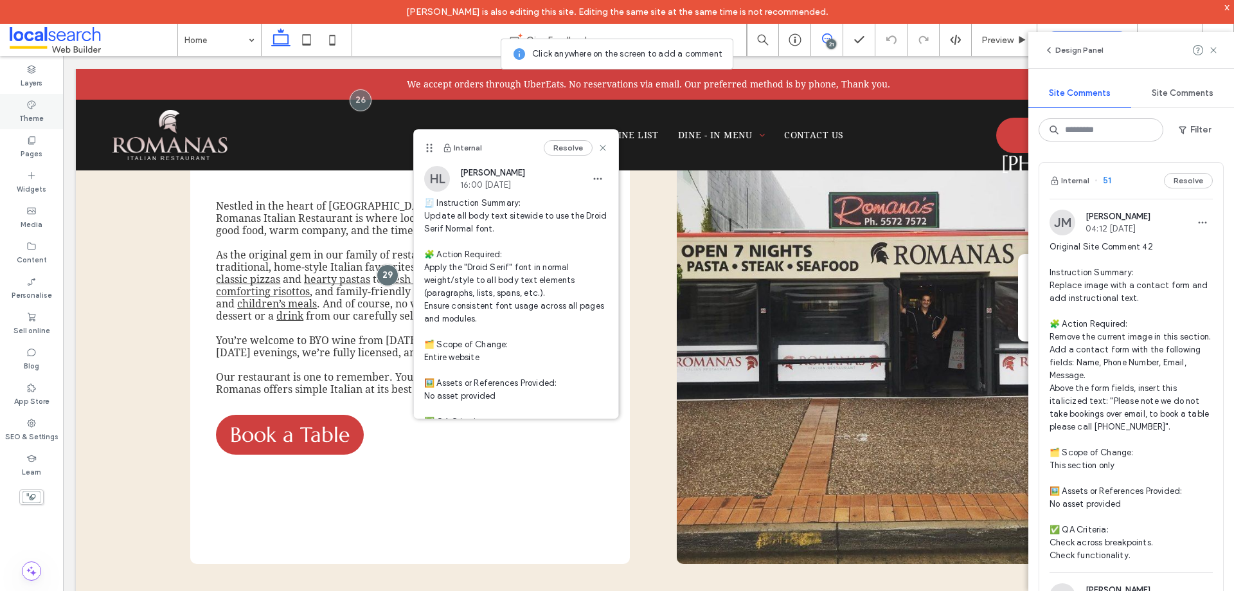
click at [39, 107] on div "Theme" at bounding box center [31, 111] width 63 height 35
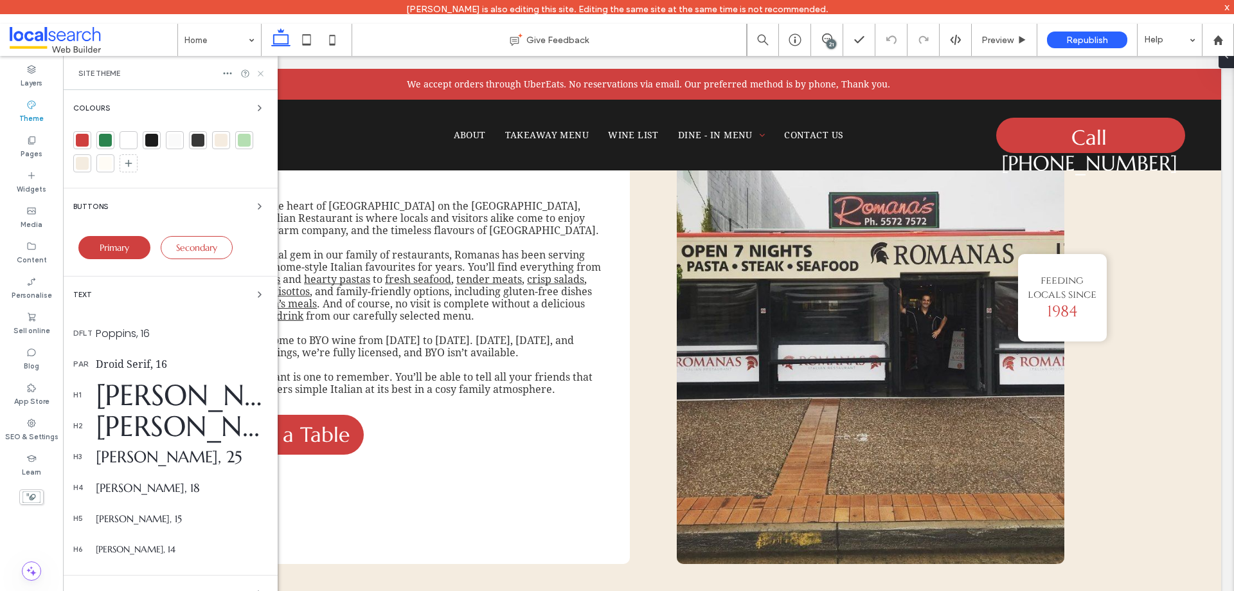
drag, startPoint x: 260, startPoint y: 73, endPoint x: 332, endPoint y: 257, distance: 197.5
click at [260, 73] on use at bounding box center [260, 73] width 5 height 5
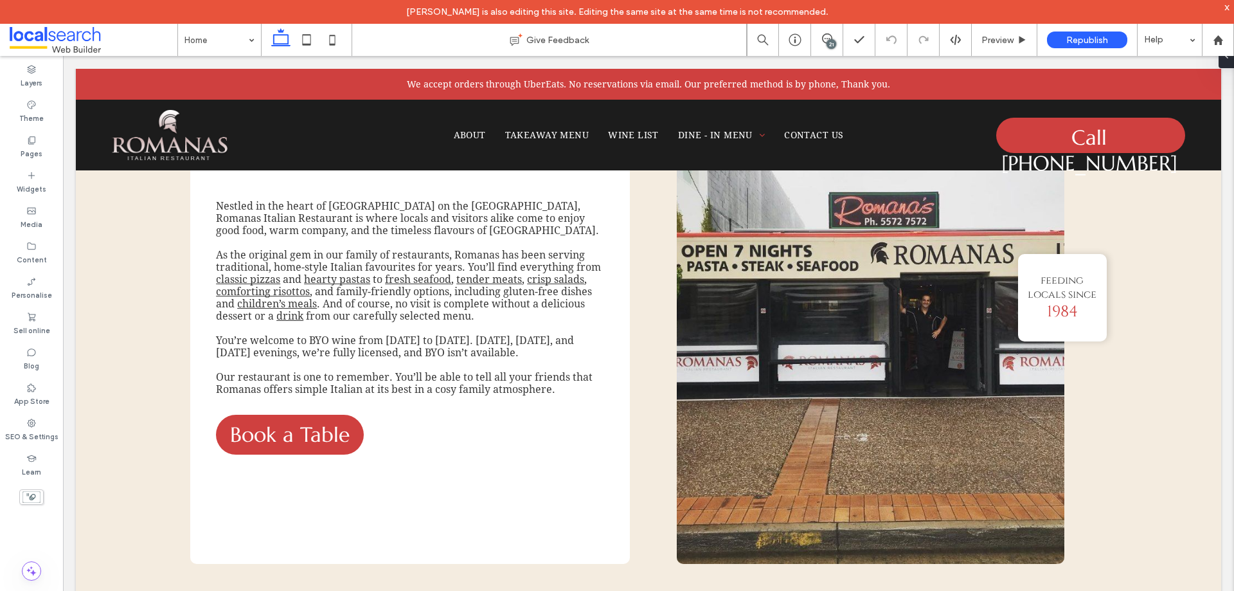
click at [832, 44] on div "21" at bounding box center [832, 44] width 10 height 10
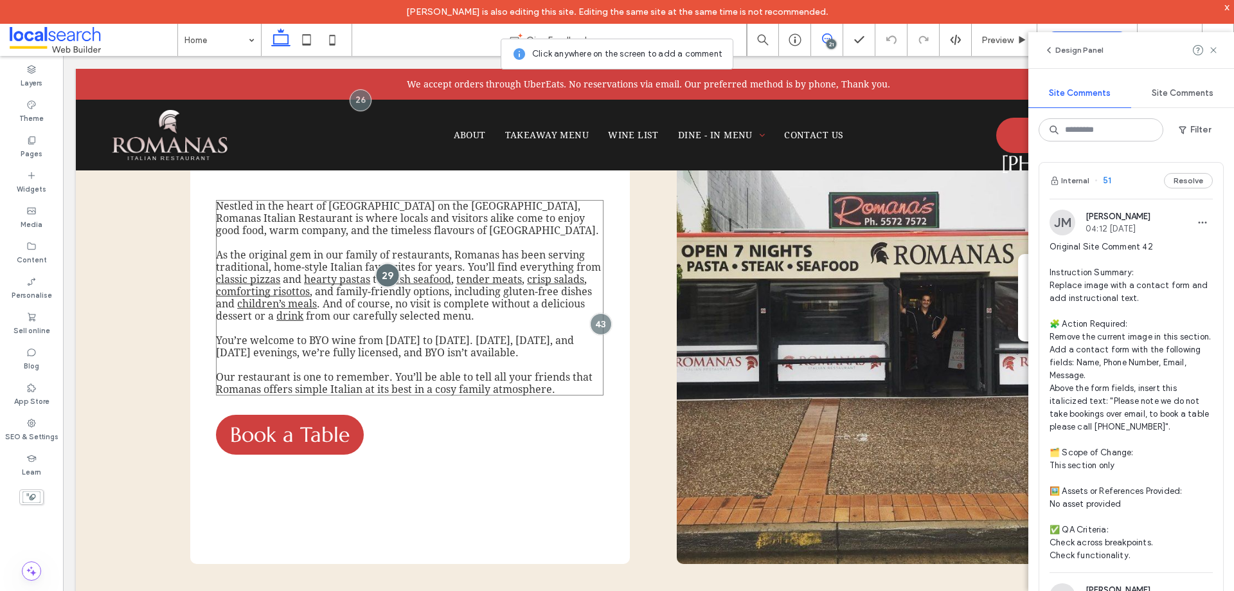
click at [384, 269] on div at bounding box center [388, 275] width 24 height 24
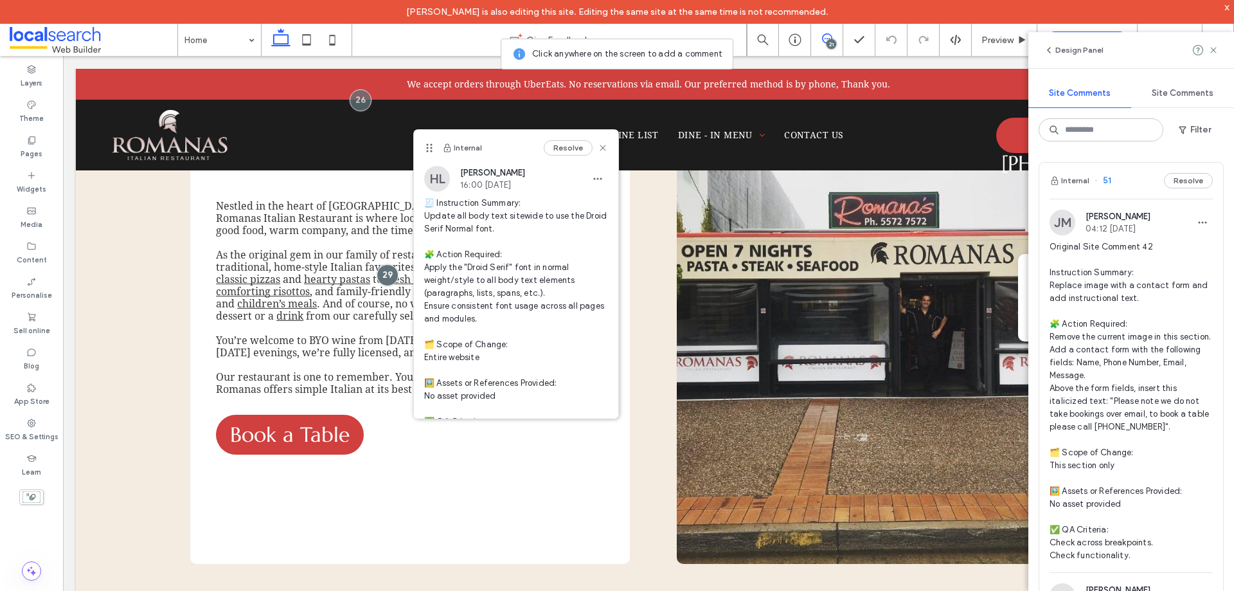
scroll to position [174, 0]
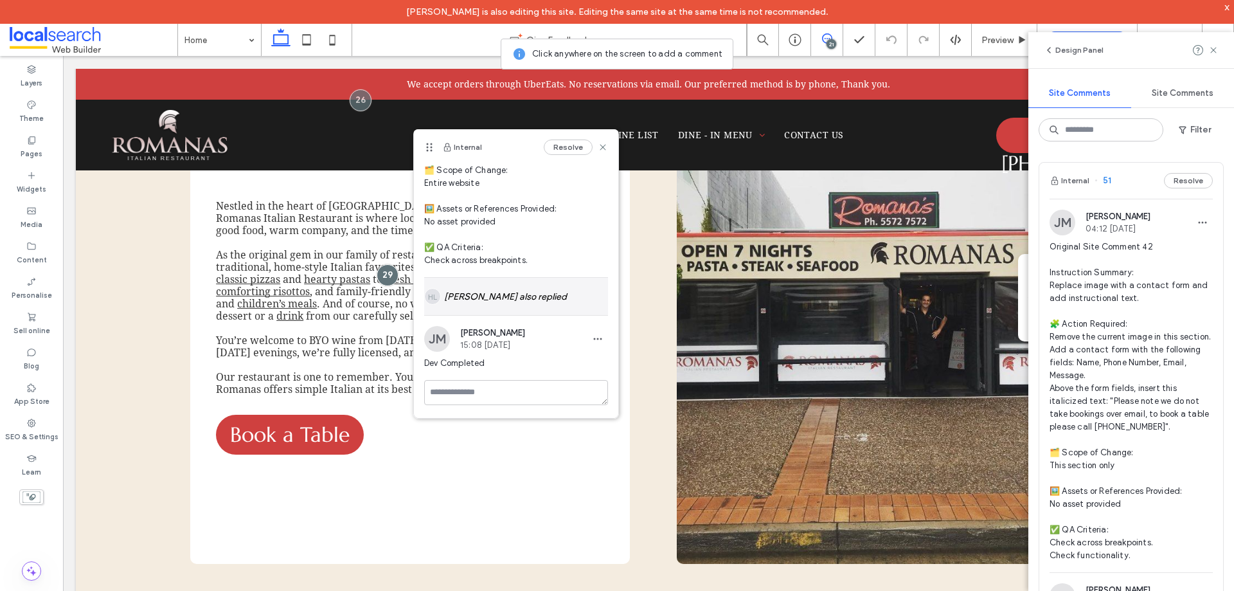
click at [495, 303] on div "HL [PERSON_NAME] also replied" at bounding box center [516, 296] width 184 height 37
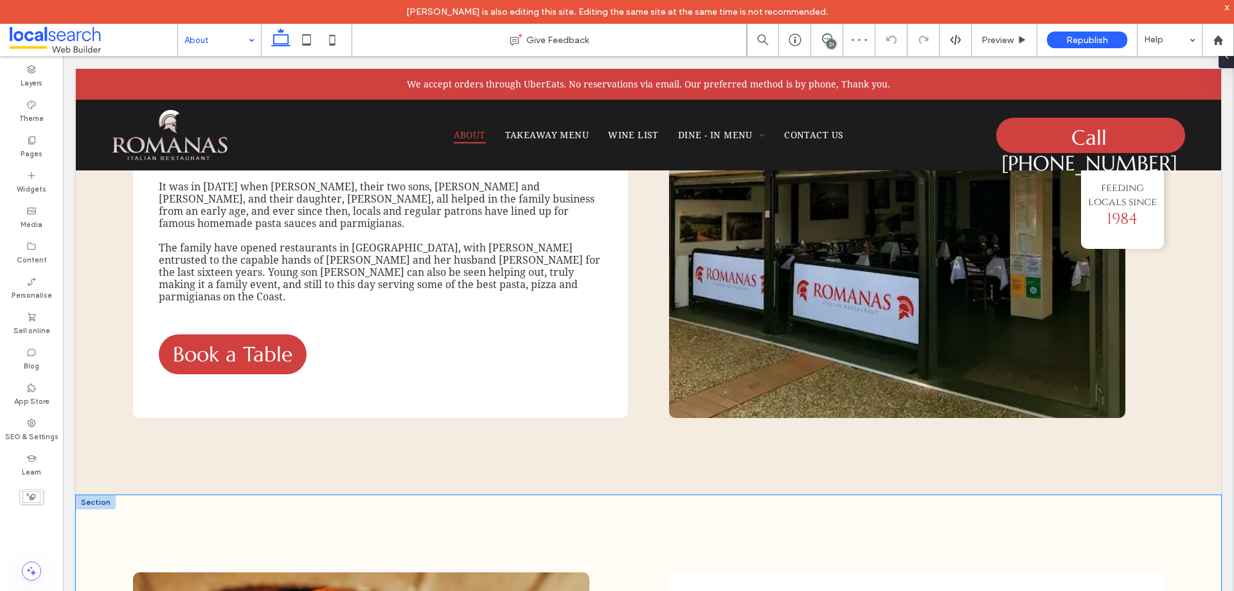
scroll to position [964, 0]
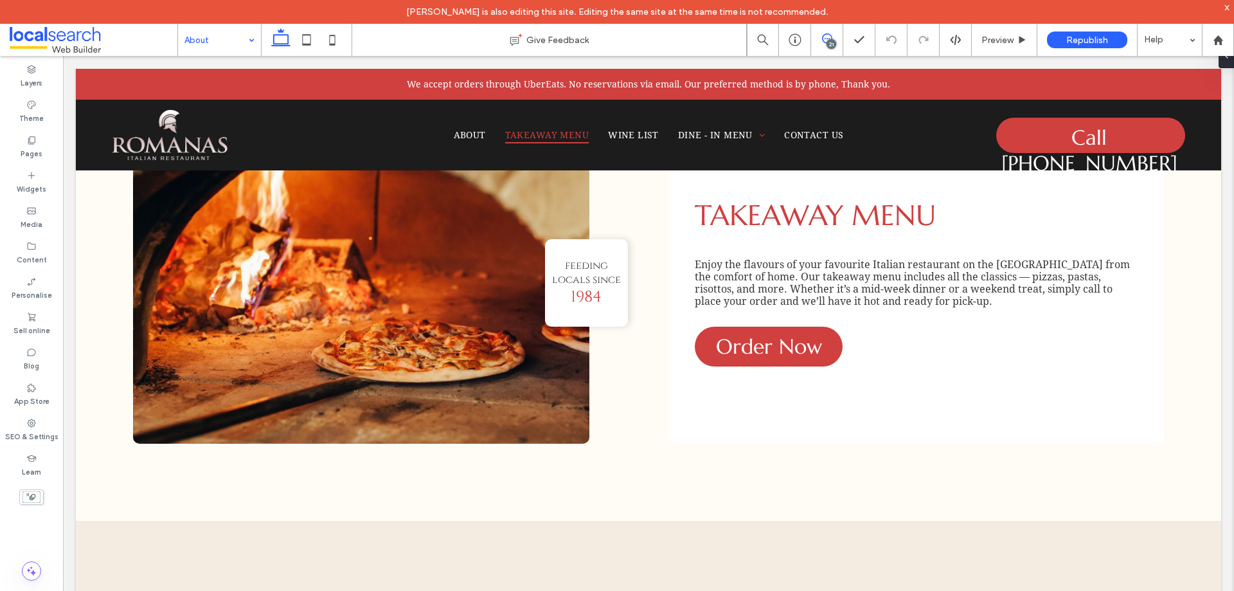
click at [827, 34] on use at bounding box center [827, 38] width 10 height 10
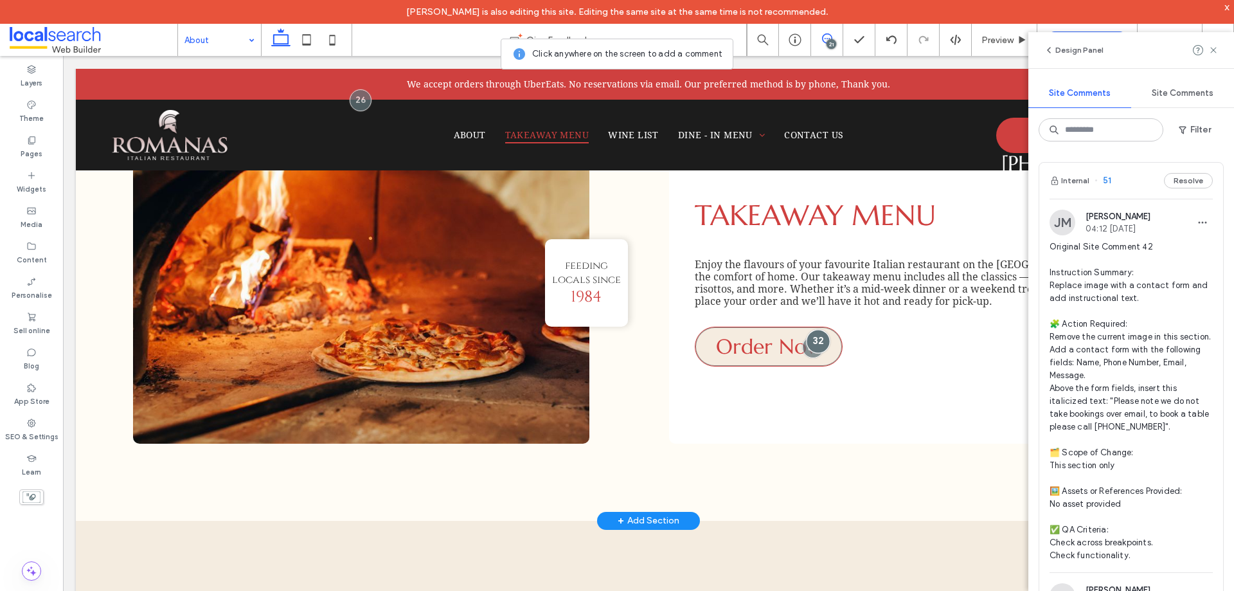
click at [807, 339] on div at bounding box center [819, 341] width 24 height 24
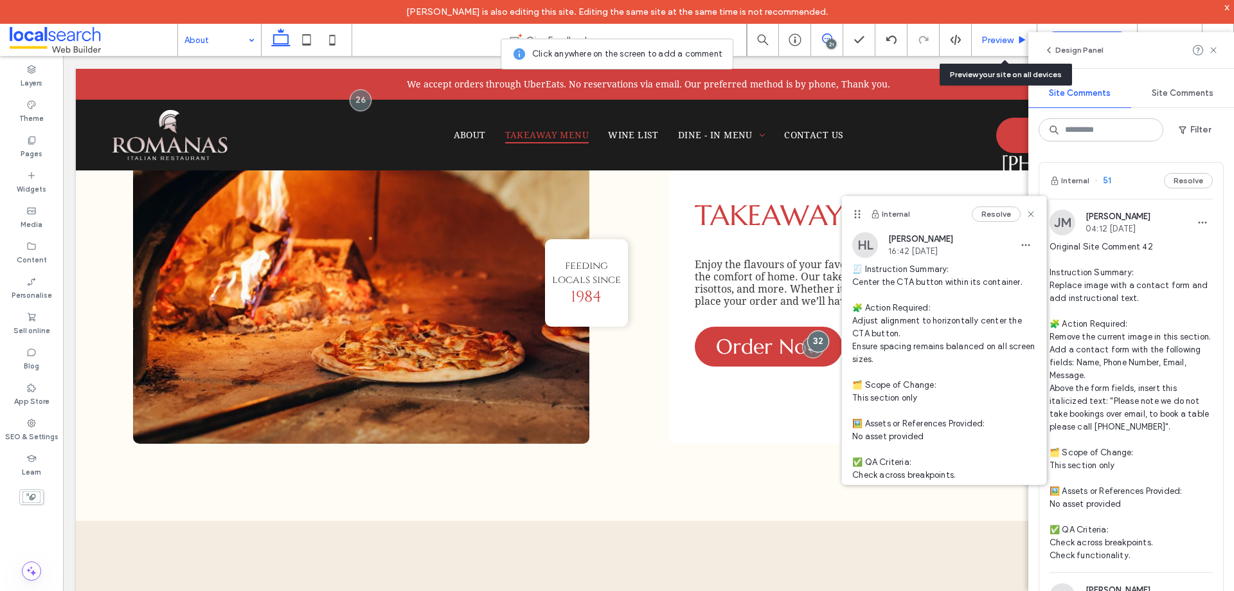
click at [994, 42] on span "Preview" at bounding box center [998, 40] width 32 height 11
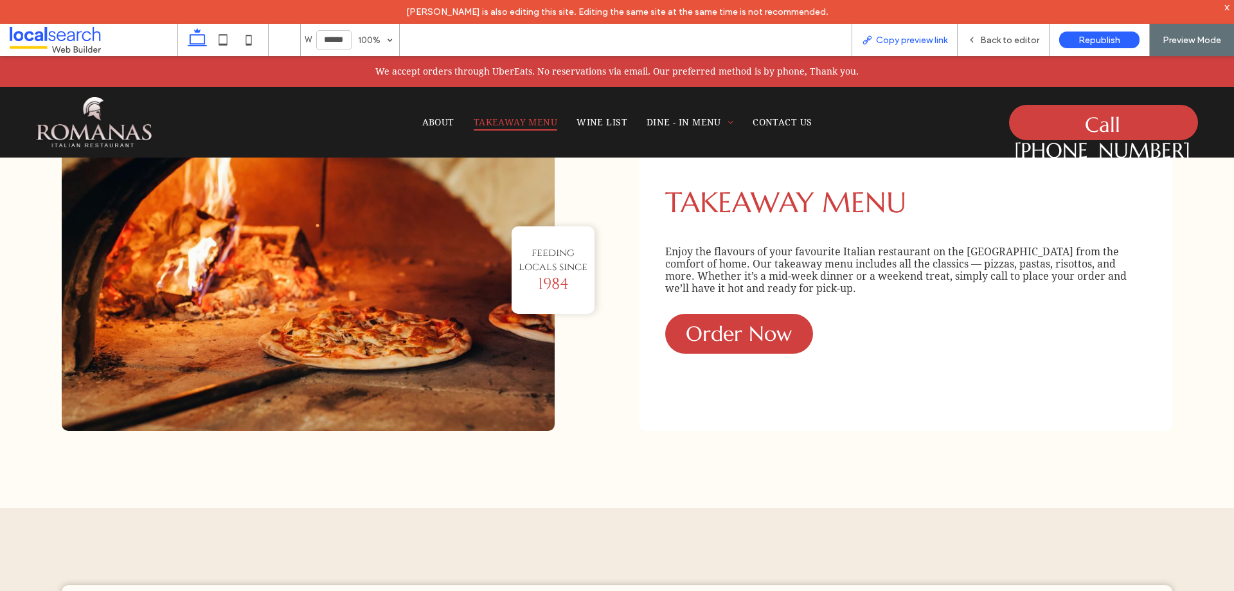
click at [929, 39] on span "Copy preview link" at bounding box center [911, 40] width 71 height 11
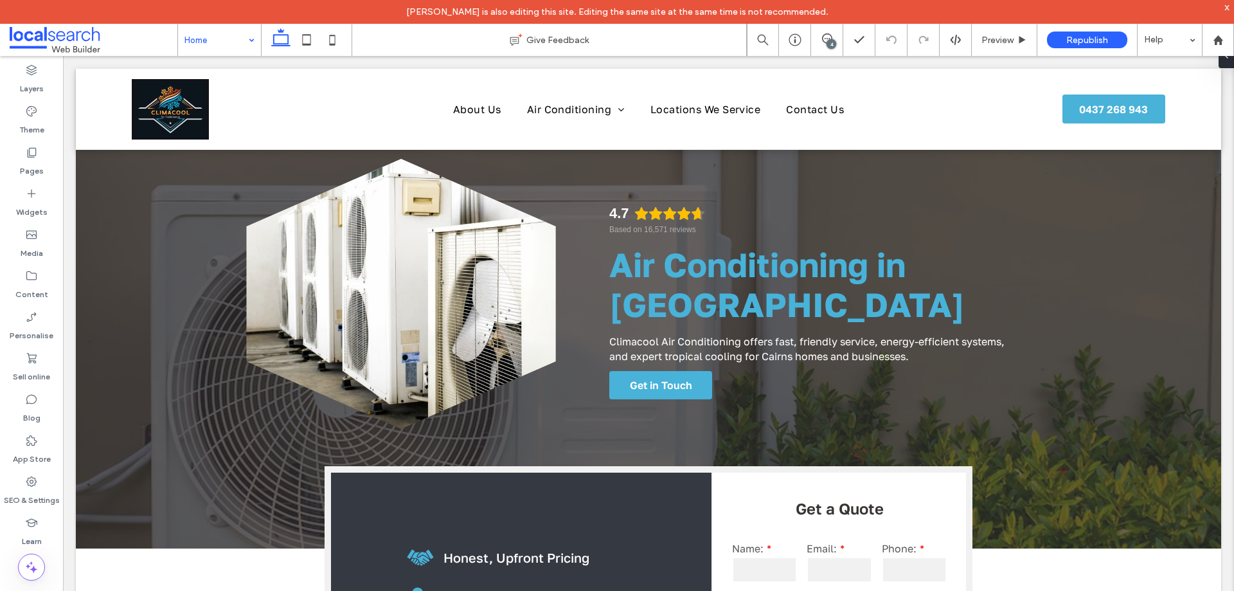
drag, startPoint x: 251, startPoint y: 46, endPoint x: 177, endPoint y: 4, distance: 84.9
click at [251, 46] on div "Home" at bounding box center [219, 40] width 83 height 32
click at [37, 485] on icon at bounding box center [31, 481] width 13 height 13
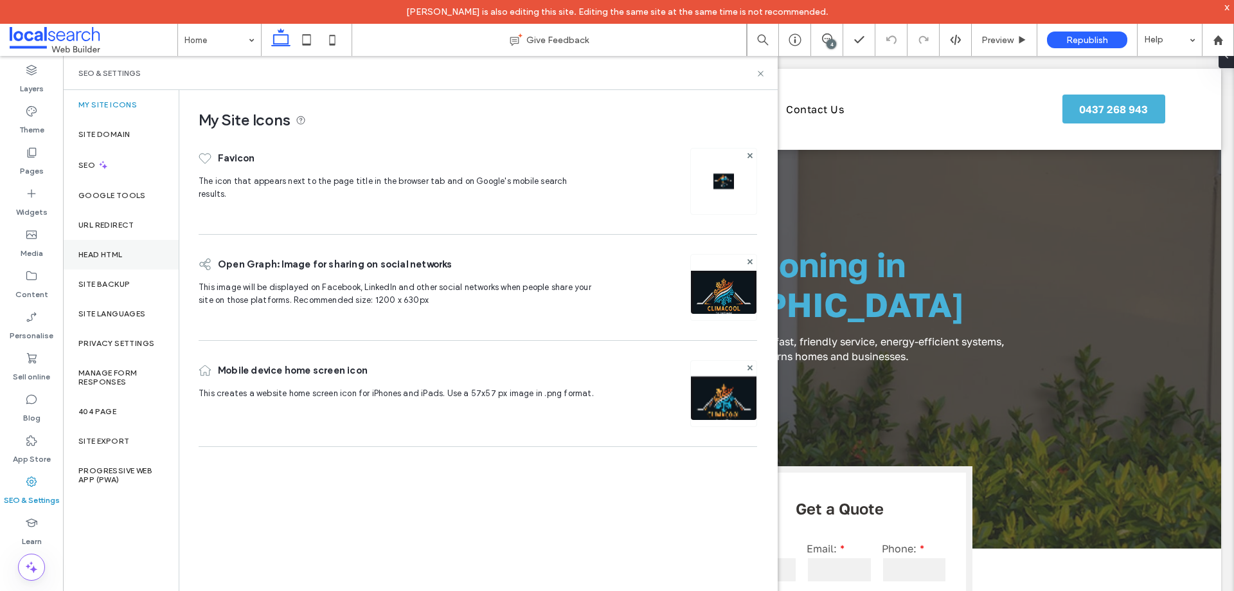
click at [125, 246] on div "Head HTML" at bounding box center [121, 255] width 116 height 30
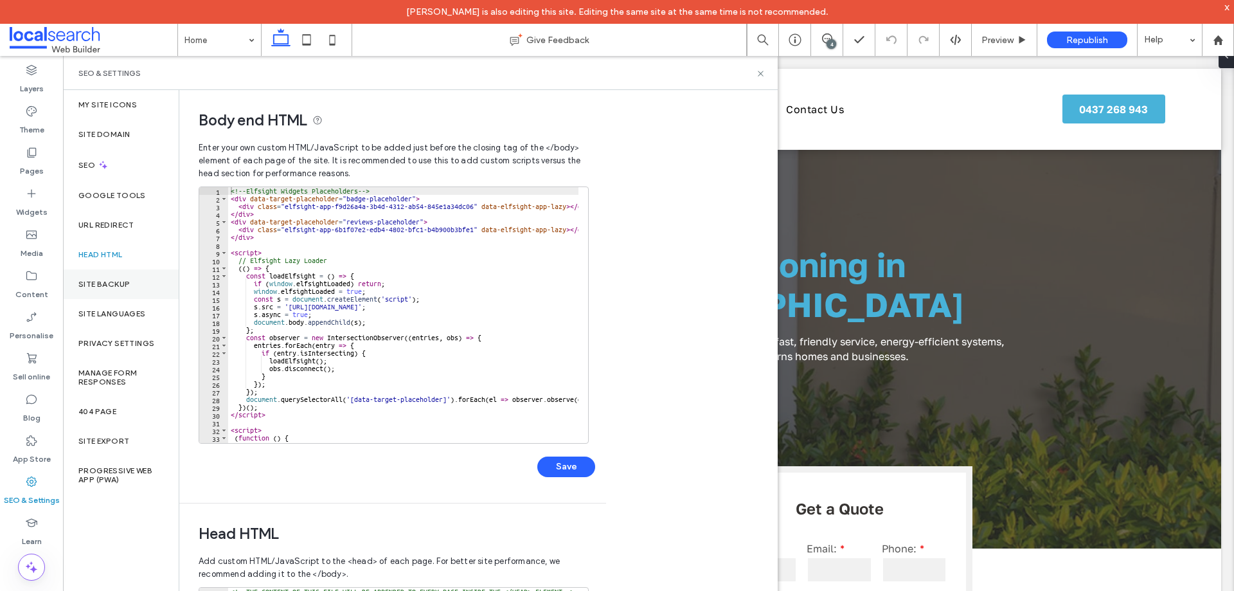
click at [123, 289] on div "Site backup" at bounding box center [121, 284] width 116 height 30
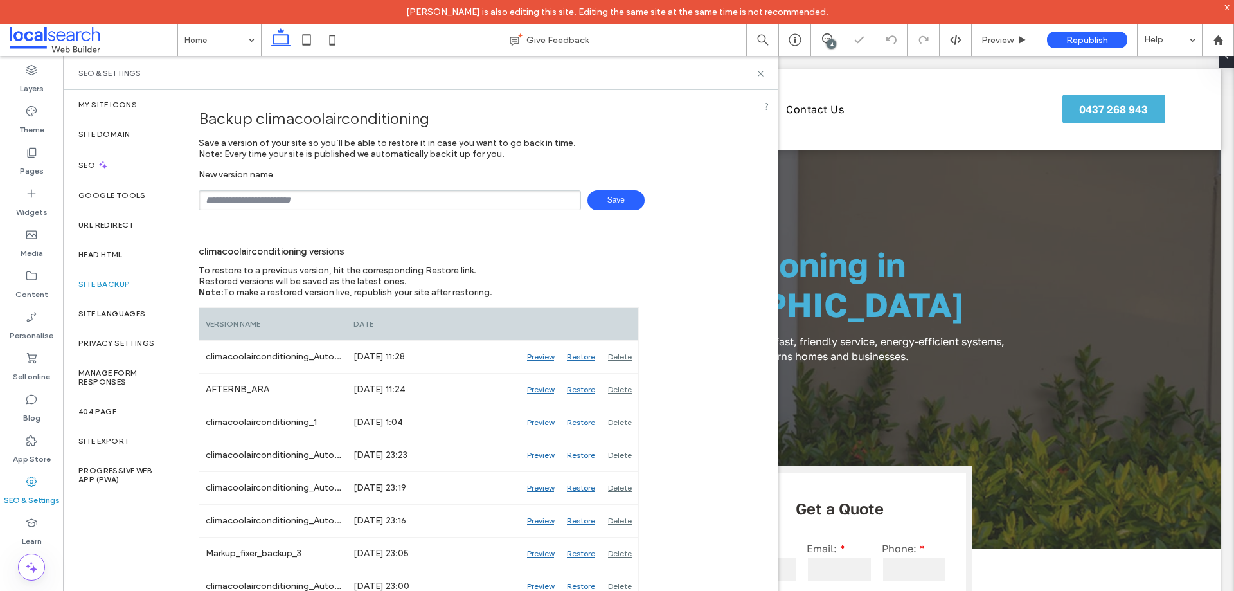
click at [281, 204] on input "text" at bounding box center [390, 200] width 383 height 20
type input "**********"
click at [618, 200] on span "Save" at bounding box center [616, 200] width 57 height 20
drag, startPoint x: 762, startPoint y: 73, endPoint x: 615, endPoint y: 57, distance: 148.1
click at [762, 73] on icon at bounding box center [761, 74] width 10 height 10
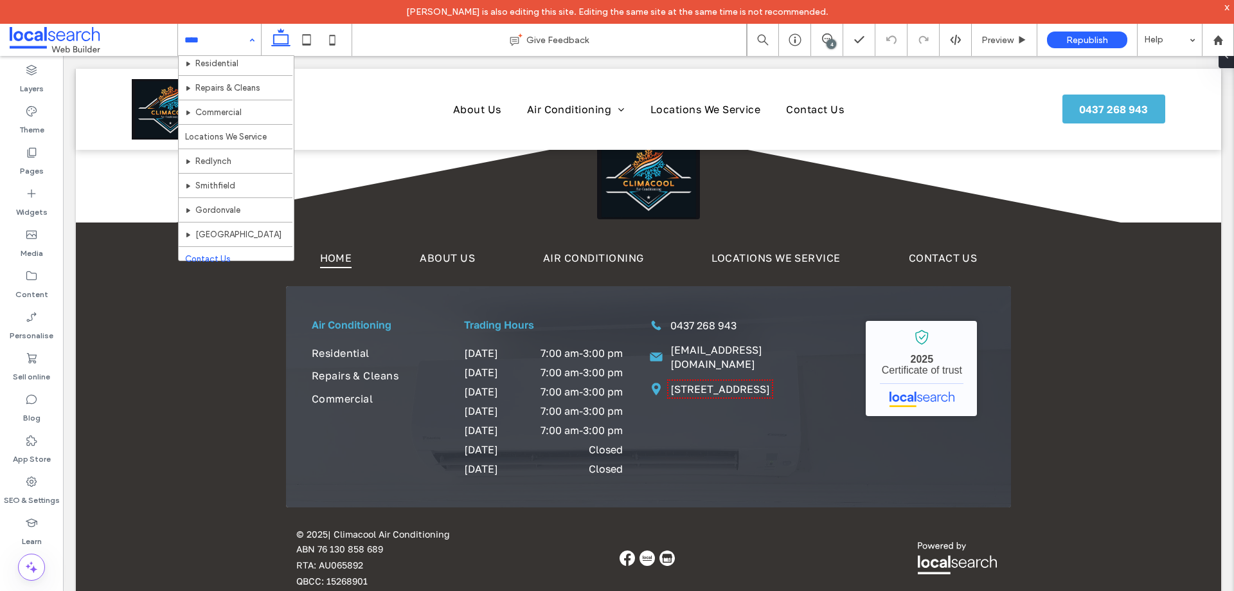
scroll to position [87, 0]
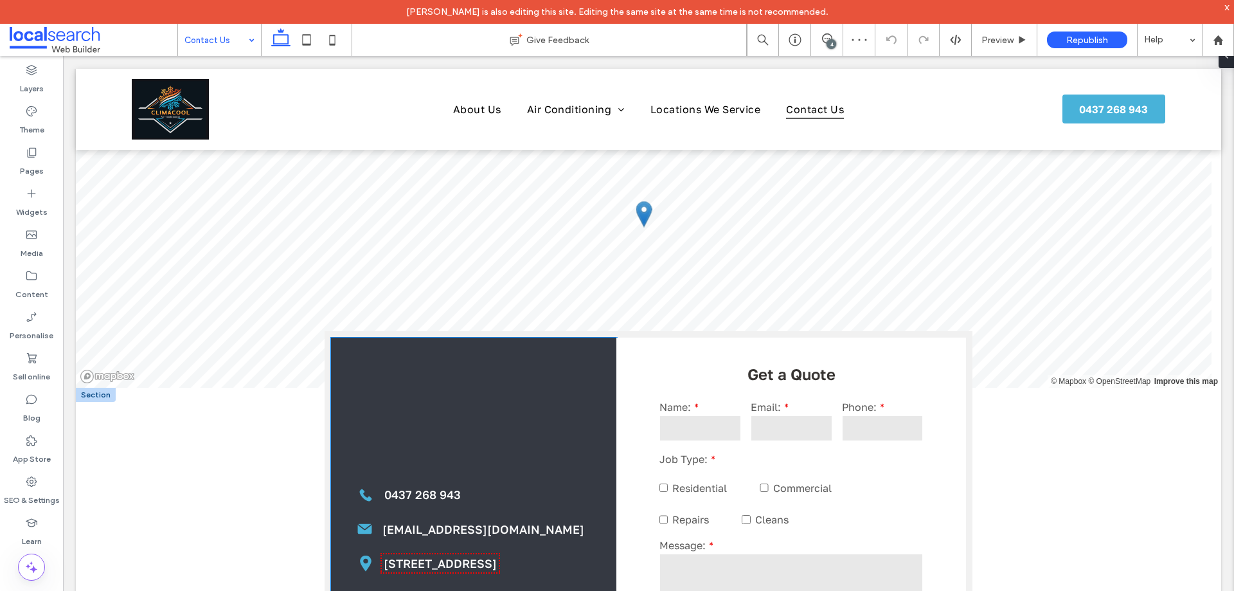
scroll to position [321, 0]
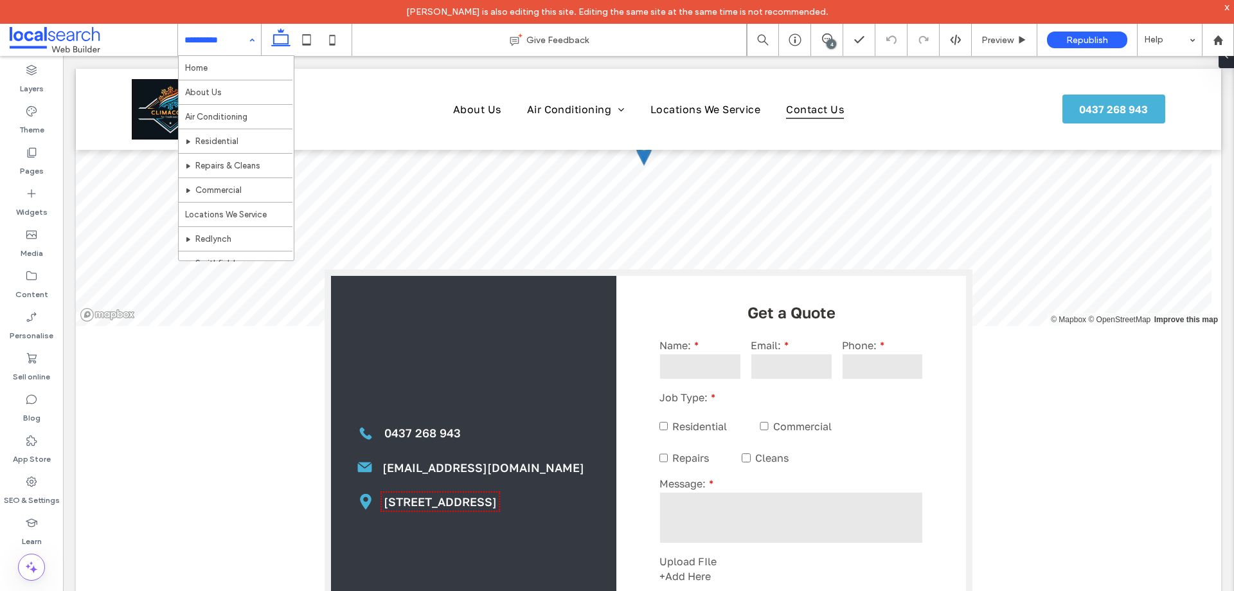
click at [253, 46] on div "Home About Us Air Conditioning Residential Repairs & Cleans Commercial Location…" at bounding box center [219, 40] width 83 height 32
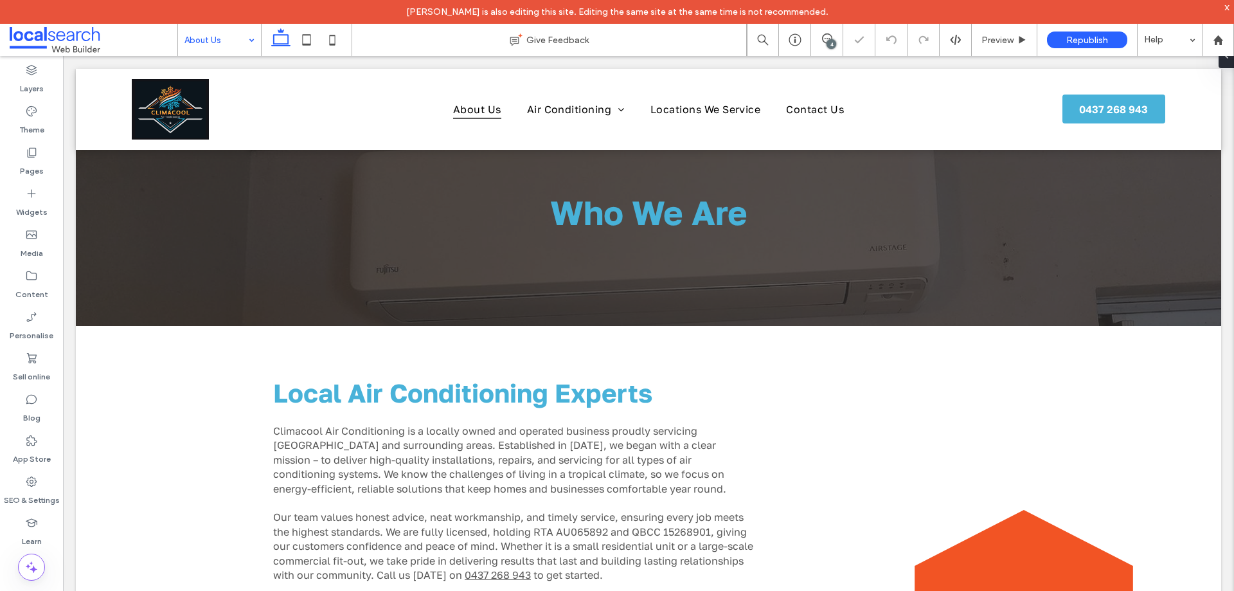
scroll to position [386, 0]
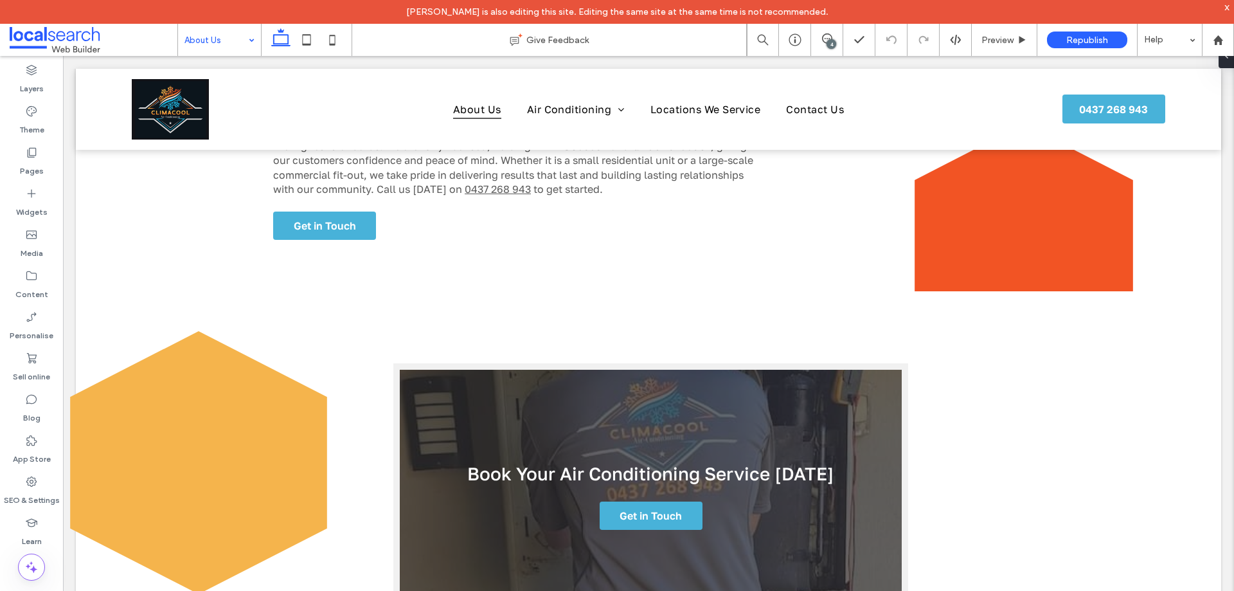
drag, startPoint x: 220, startPoint y: 37, endPoint x: 228, endPoint y: 51, distance: 17.0
click at [220, 37] on input at bounding box center [217, 40] width 64 height 32
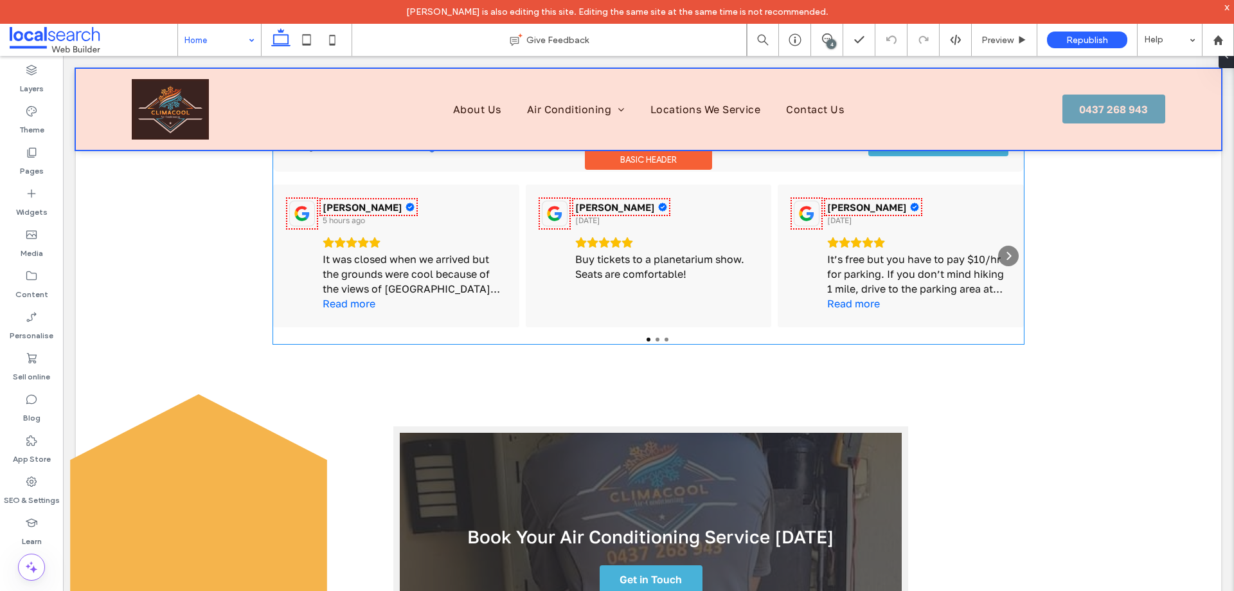
scroll to position [1993, 0]
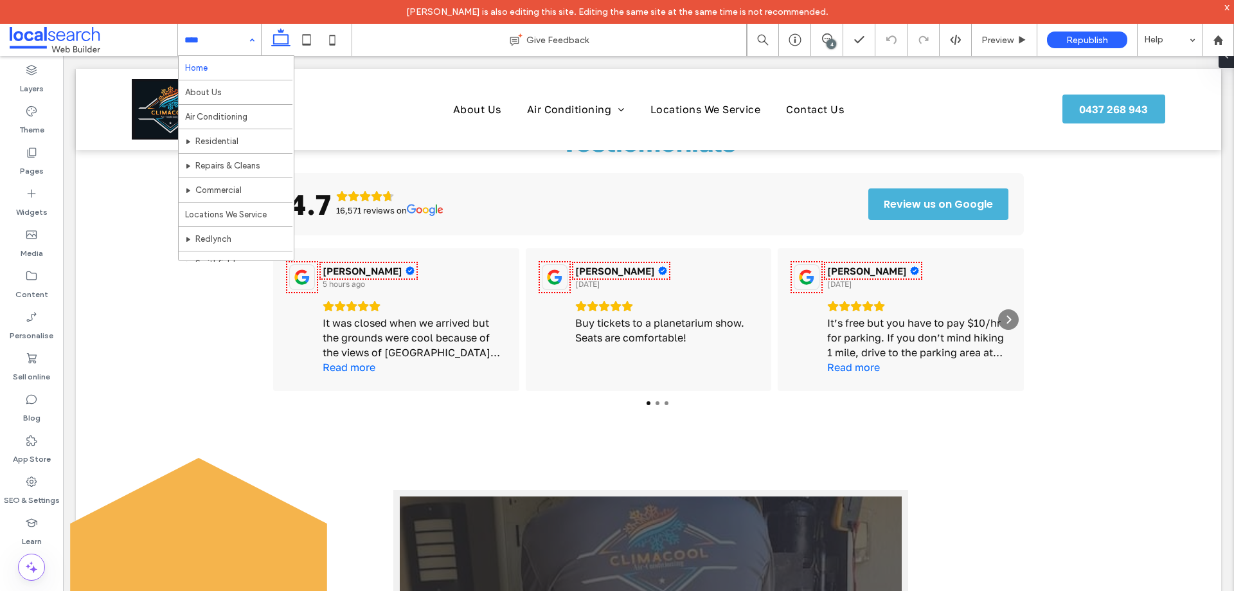
click at [228, 27] on input at bounding box center [217, 40] width 64 height 32
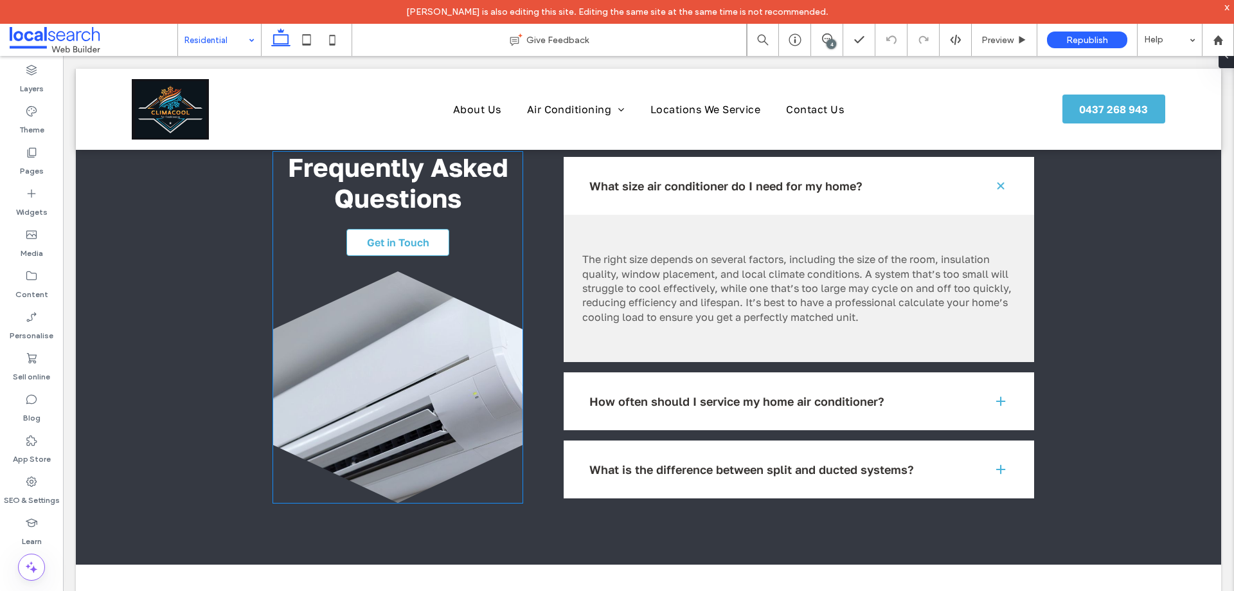
scroll to position [1459, 0]
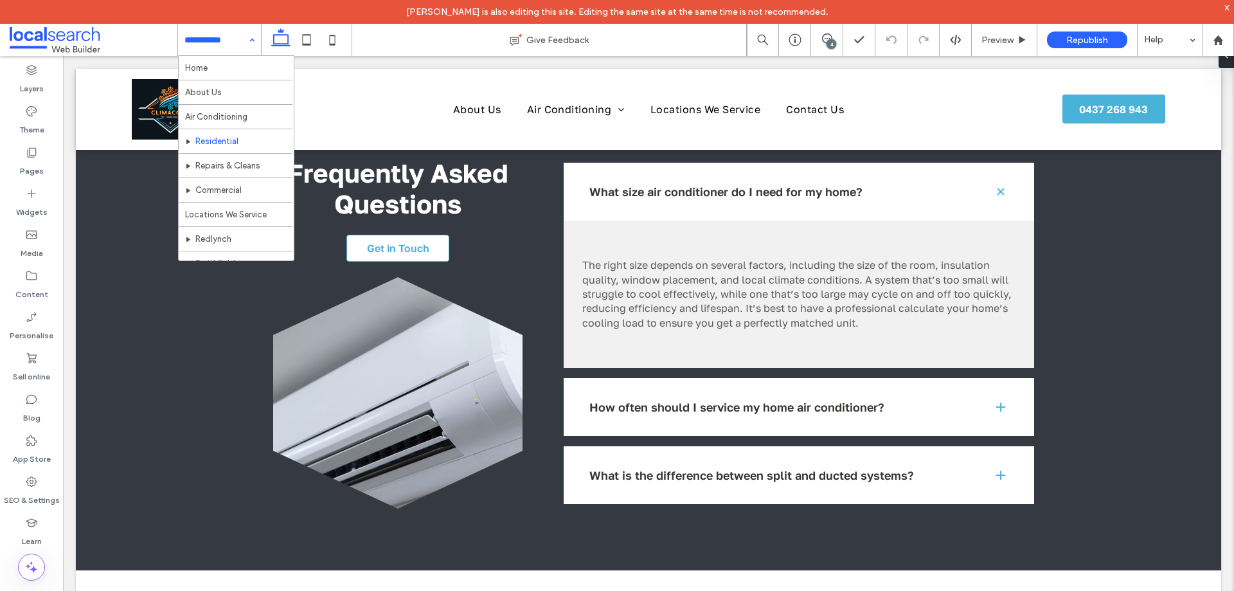
click at [218, 42] on input at bounding box center [217, 40] width 64 height 32
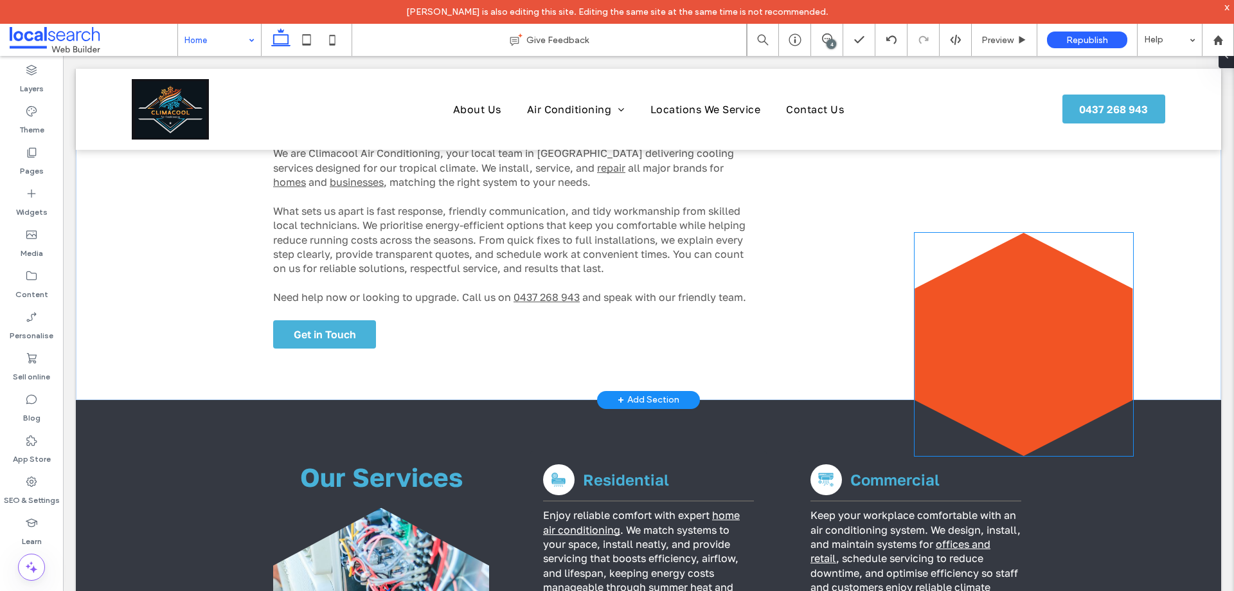
scroll to position [683, 0]
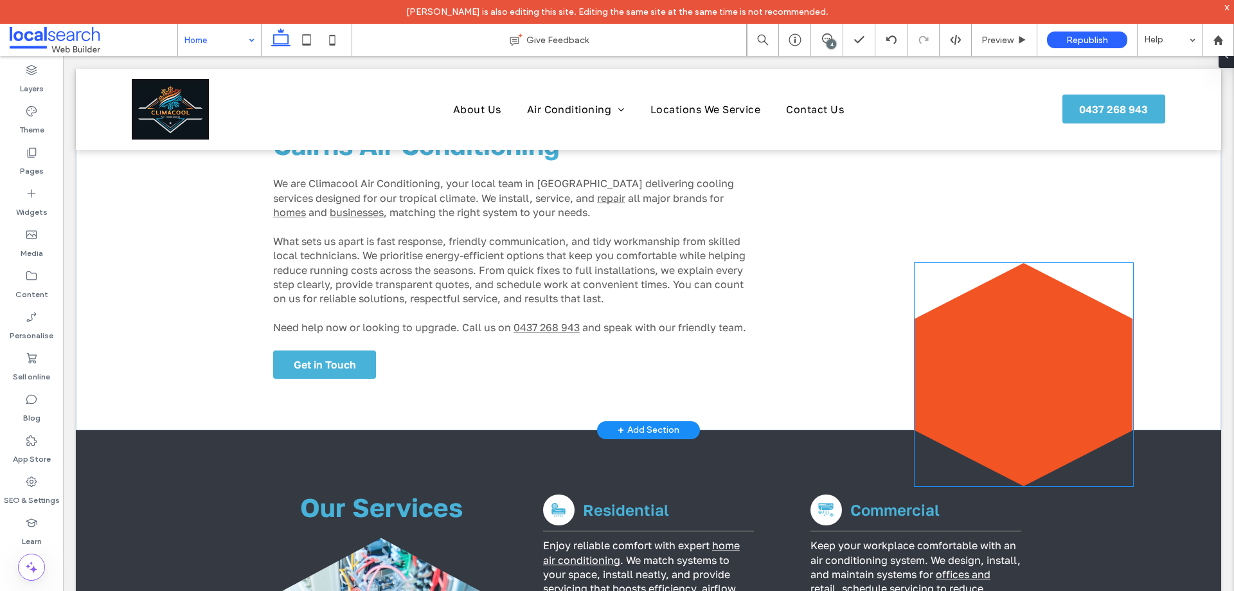
click at [1022, 321] on icon at bounding box center [1024, 375] width 219 height 224
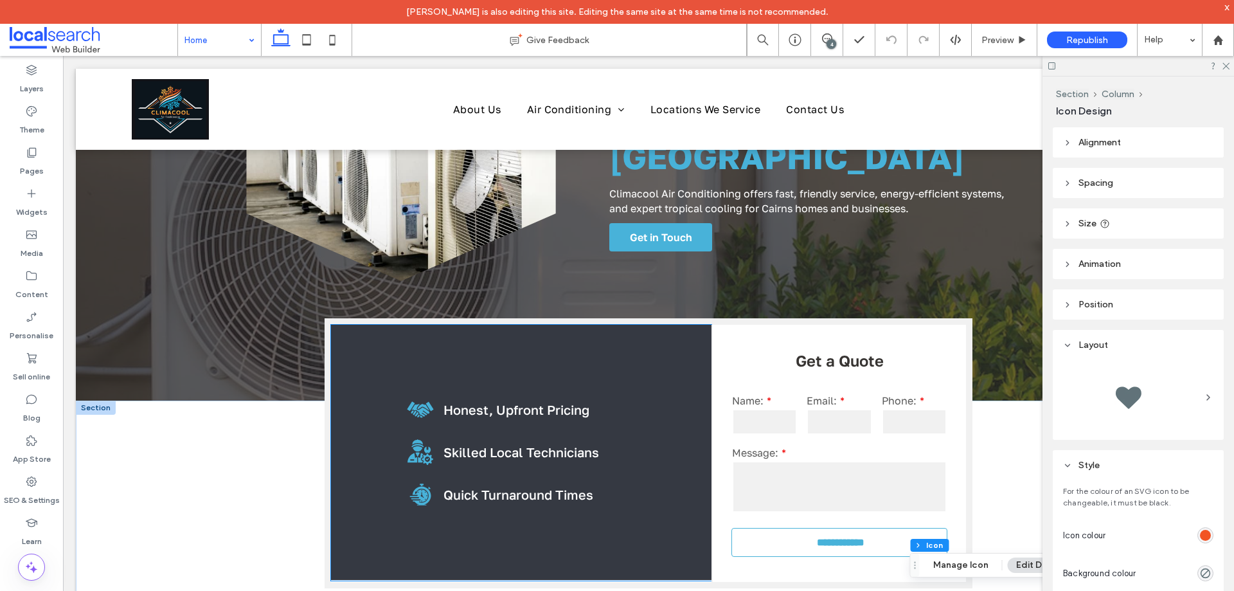
scroll to position [0, 0]
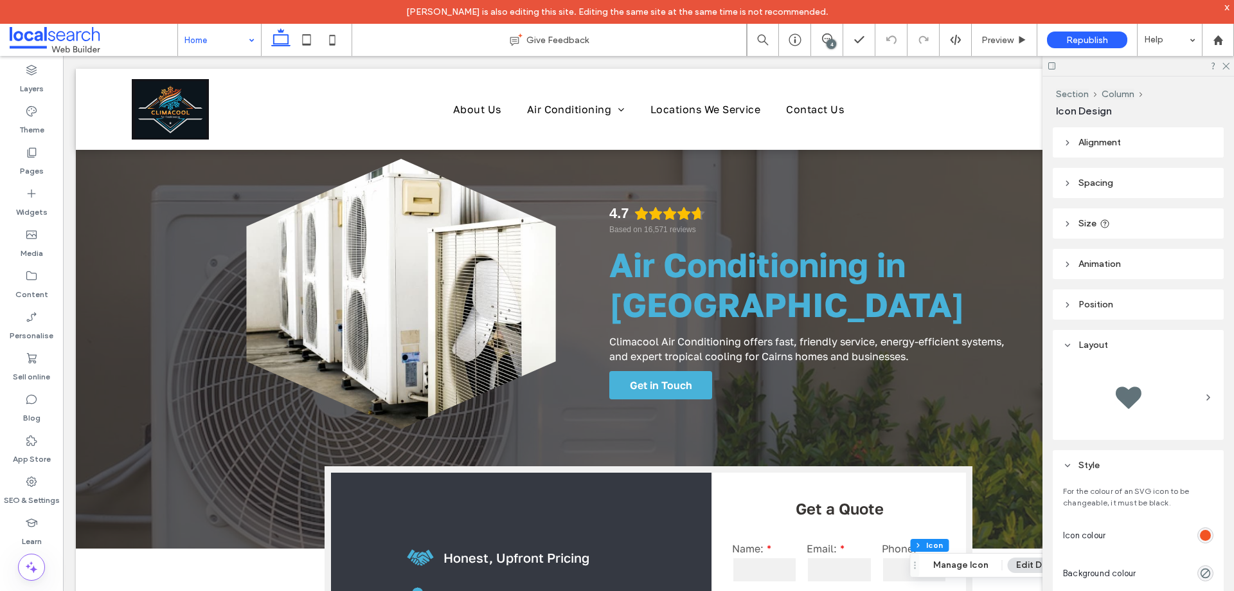
click at [223, 41] on input at bounding box center [217, 40] width 64 height 32
click at [32, 111] on icon at bounding box center [31, 111] width 13 height 13
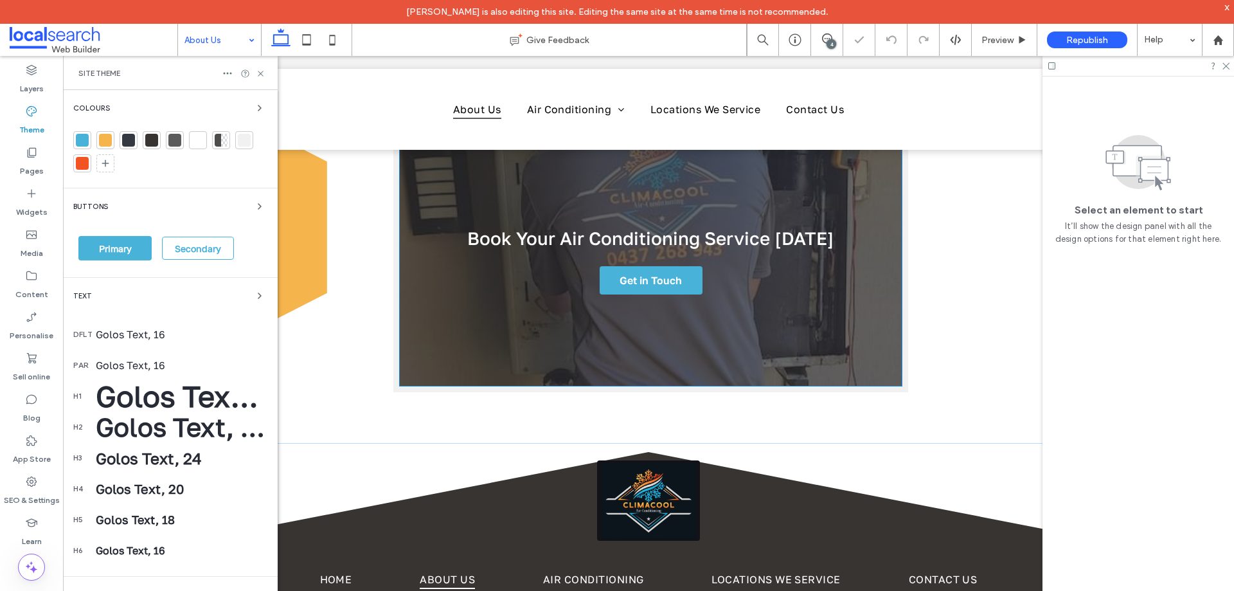
scroll to position [450, 0]
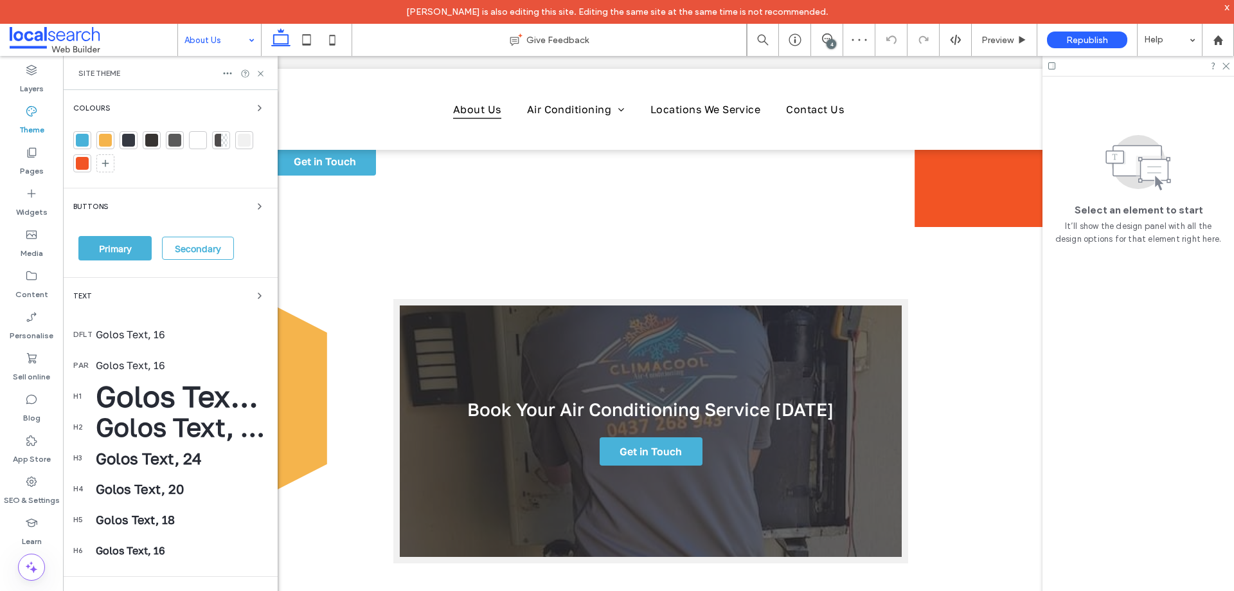
click at [246, 44] on div "About Us" at bounding box center [219, 40] width 83 height 32
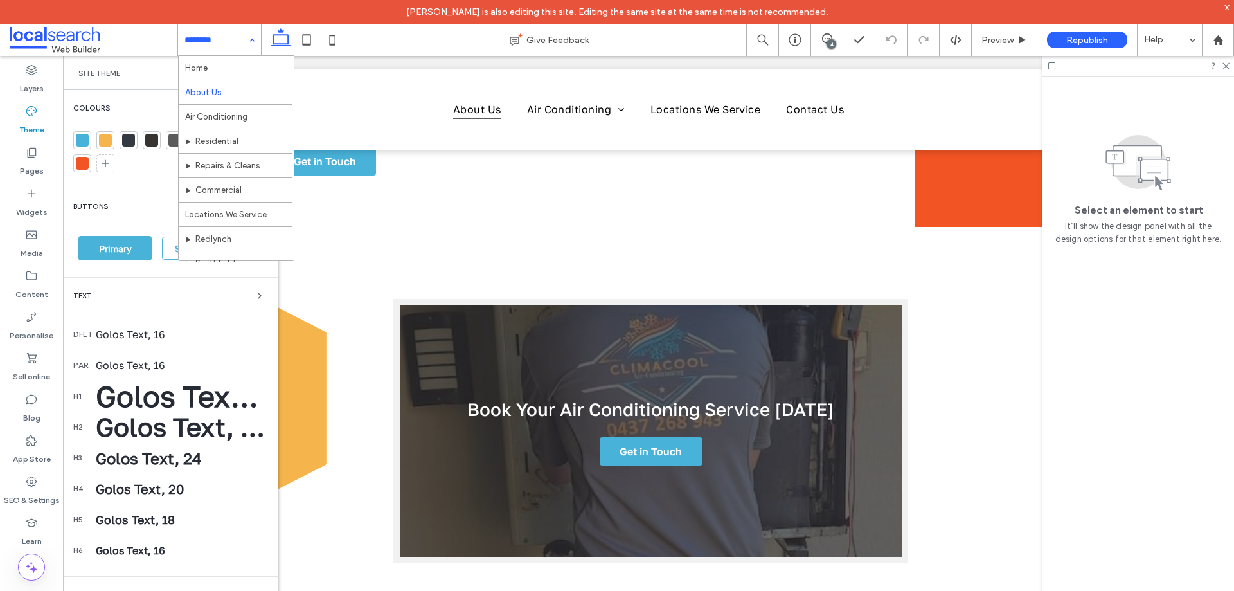
click at [251, 38] on div "Home About Us Air Conditioning Residential Repairs & Cleans Commercial Location…" at bounding box center [219, 40] width 83 height 32
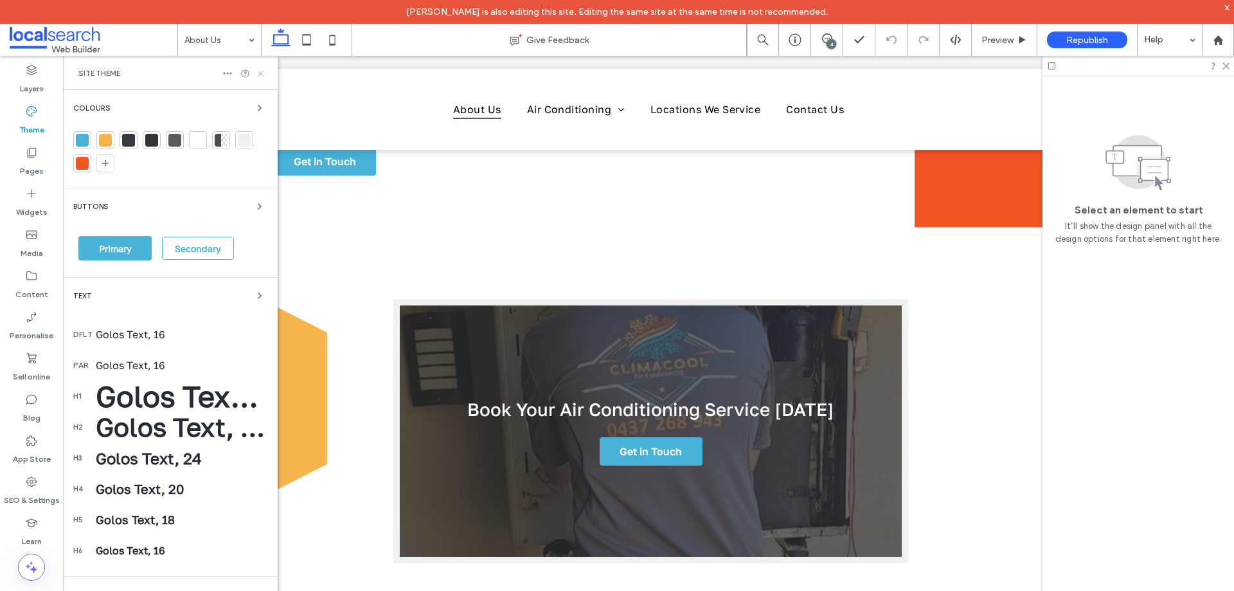
click at [260, 77] on icon at bounding box center [261, 74] width 10 height 10
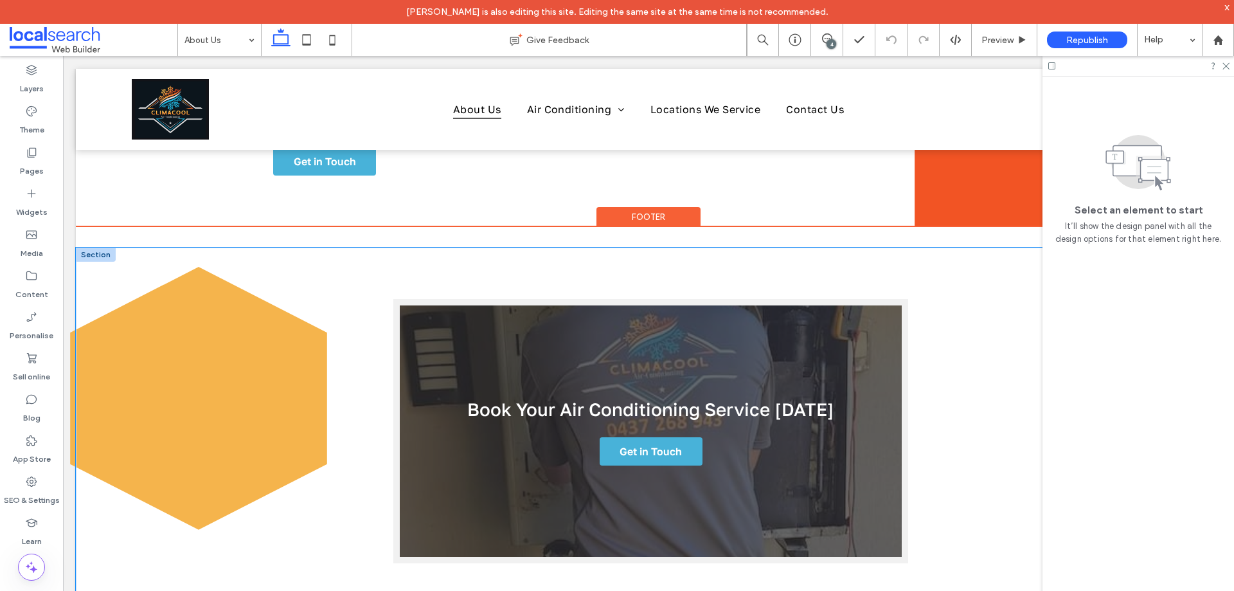
click at [188, 322] on div "Book Your Air Conditioning Service [DATE] Get in Touch" at bounding box center [649, 431] width 1146 height 367
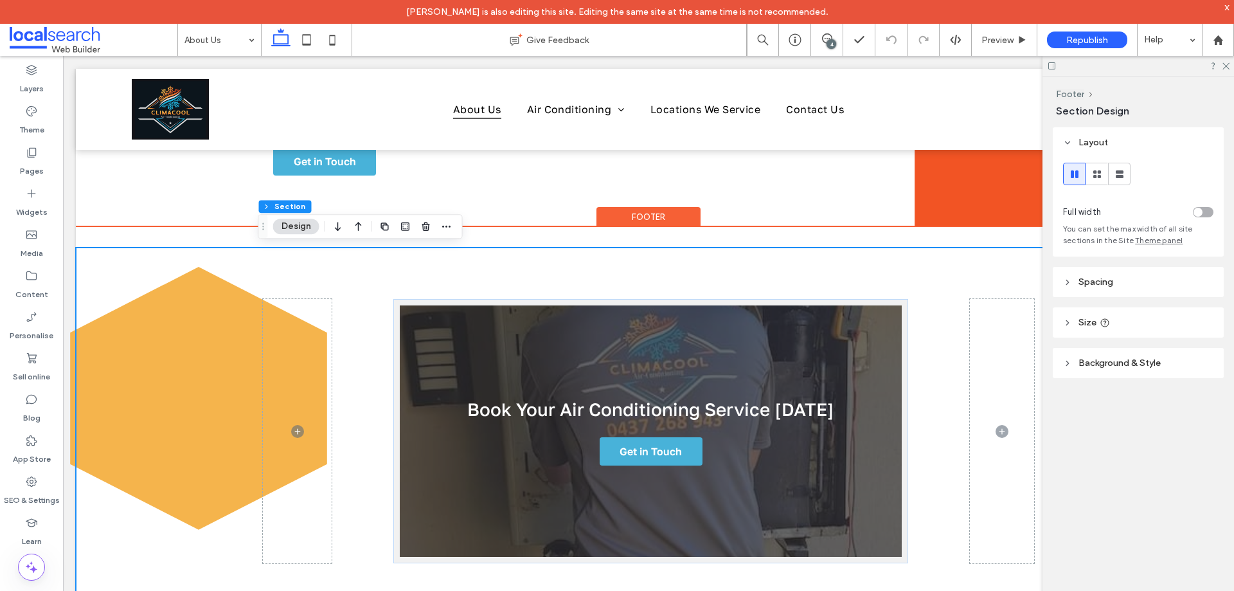
click at [159, 329] on div "Book Your Air Conditioning Service [DATE] Get in Touch" at bounding box center [649, 431] width 1146 height 367
click at [72, 350] on icon at bounding box center [198, 398] width 257 height 263
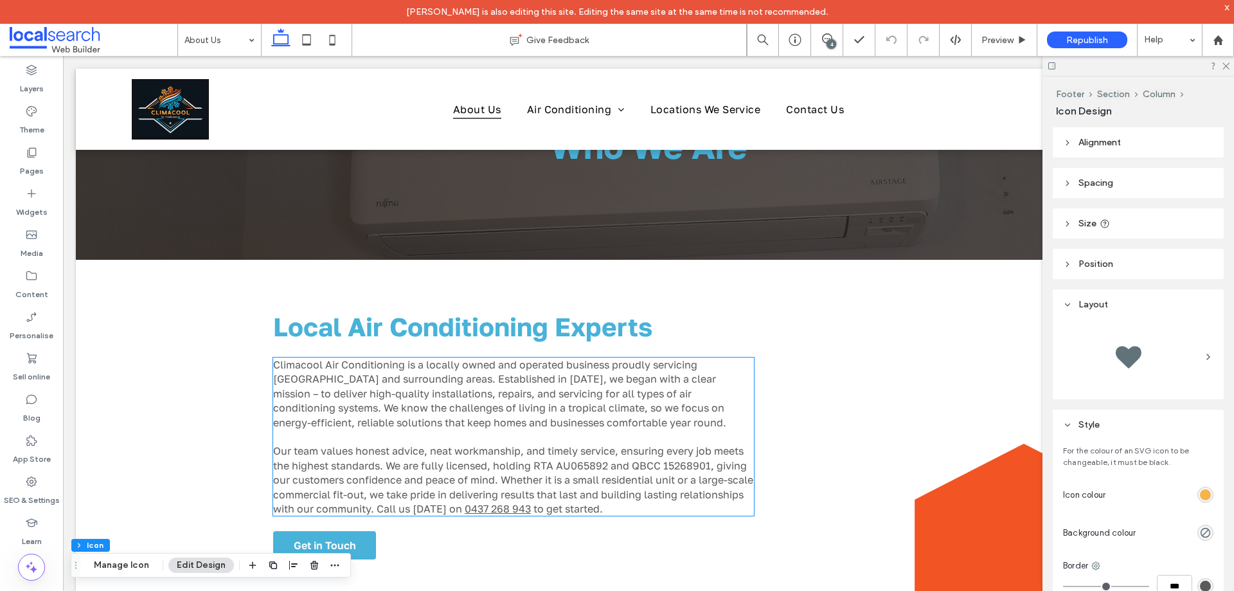
scroll to position [0, 0]
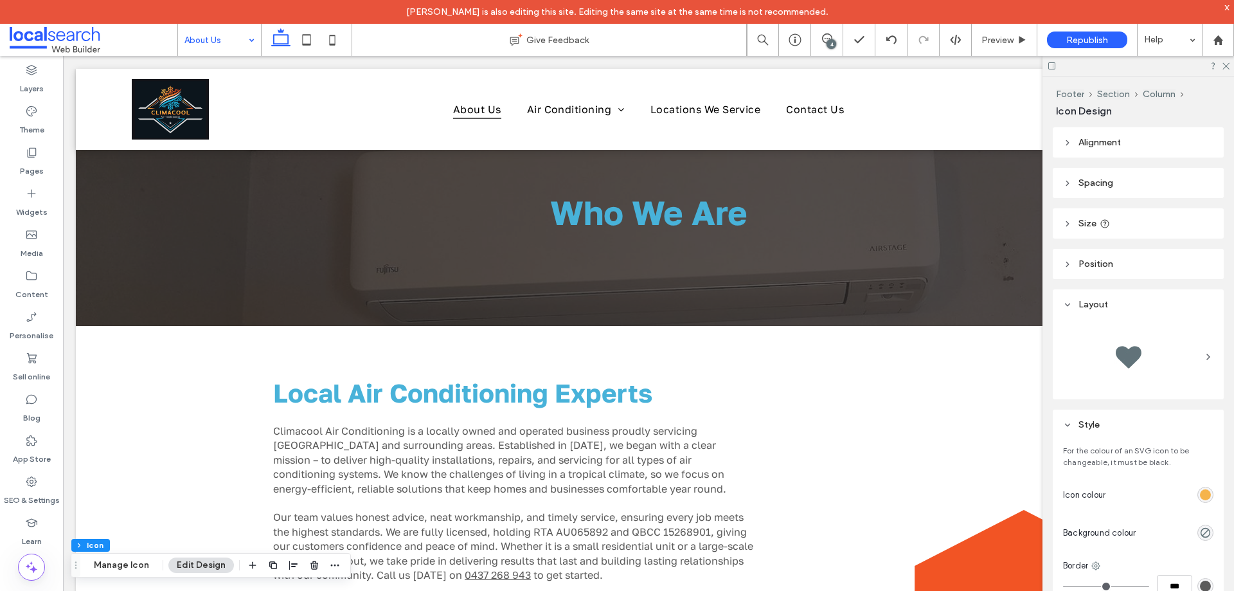
drag, startPoint x: 204, startPoint y: 43, endPoint x: 209, endPoint y: 55, distance: 12.4
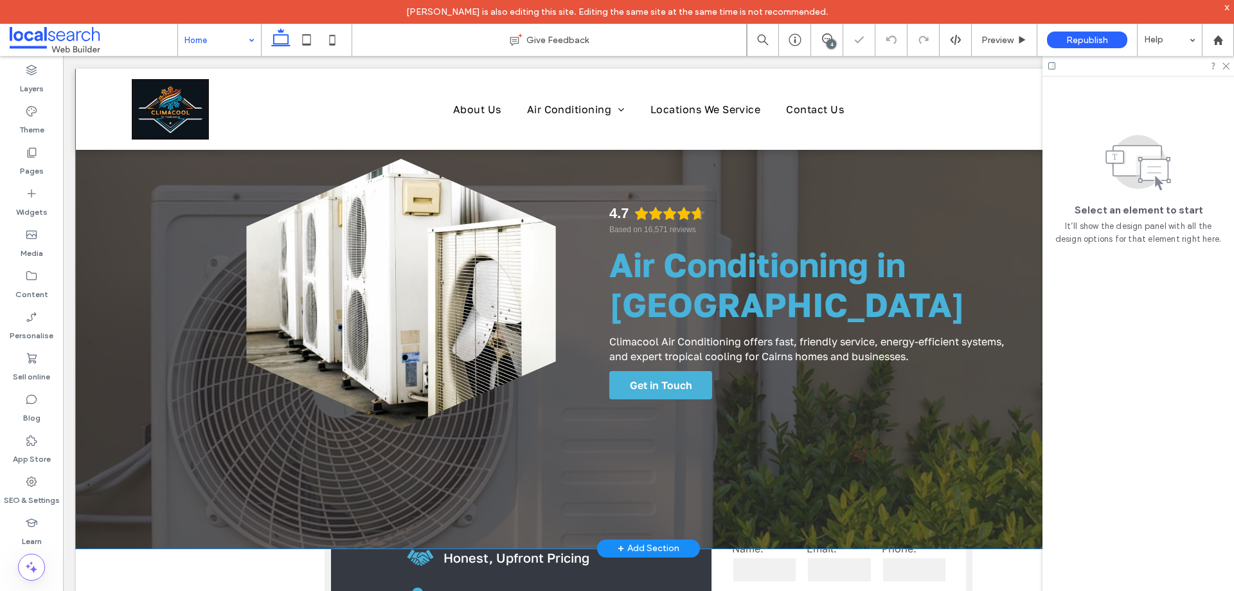
click at [133, 246] on div "4.7 Based on 16,571 reviews Air Conditioning in [GEOGRAPHIC_DATA] Climacool Air…" at bounding box center [649, 309] width 1146 height 480
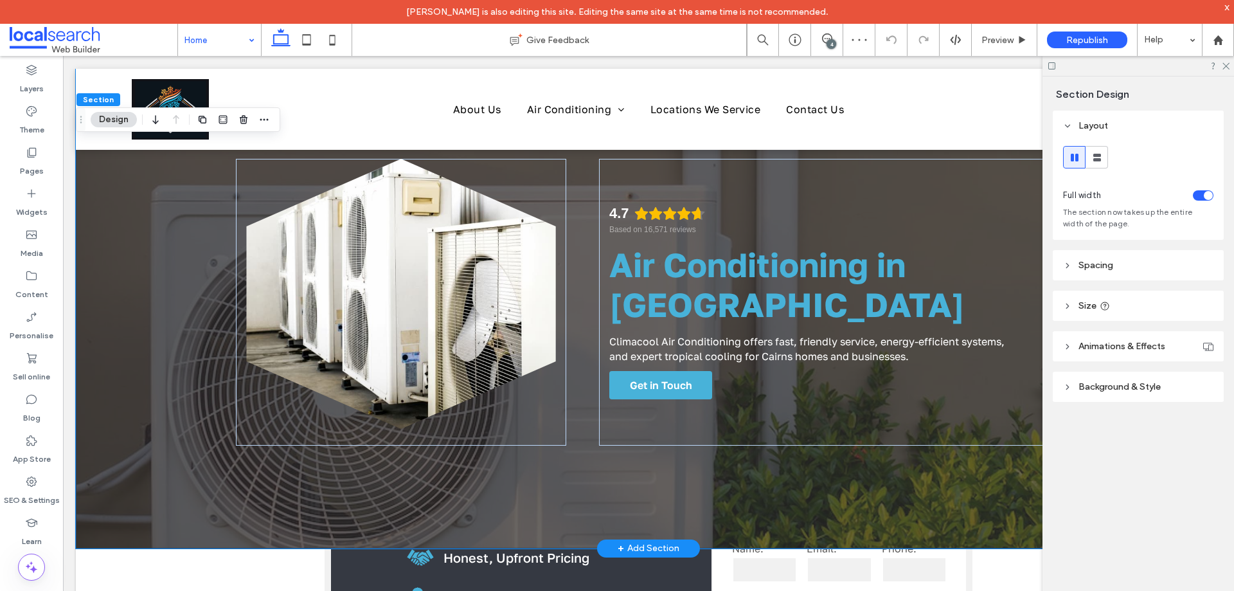
click at [181, 253] on div "4.7 Based on 16,571 reviews Air Conditioning in [GEOGRAPHIC_DATA] Climacool Air…" at bounding box center [649, 309] width 1146 height 480
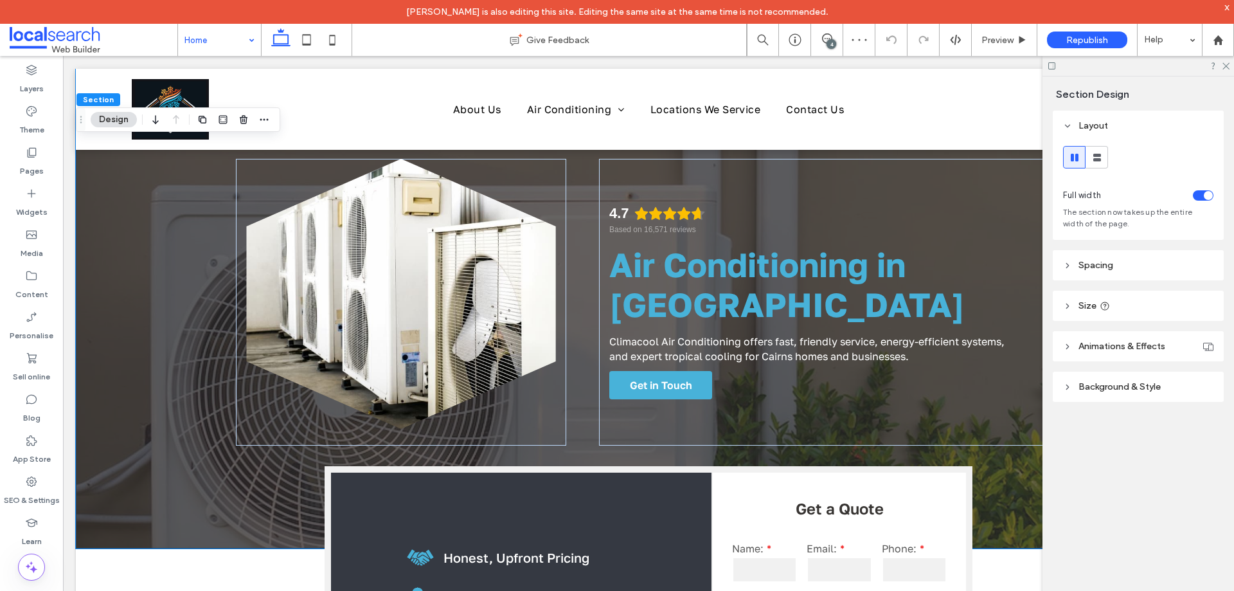
click at [1132, 386] on span "Background & Style" at bounding box center [1120, 386] width 82 height 11
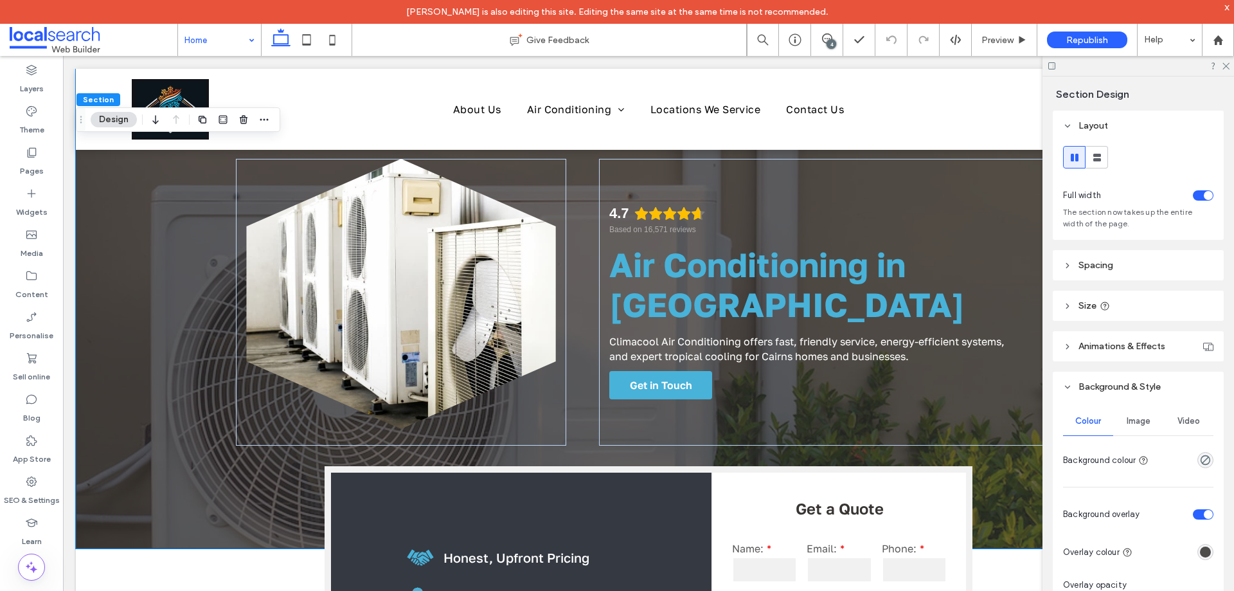
click at [1127, 419] on span "Image" at bounding box center [1139, 421] width 24 height 10
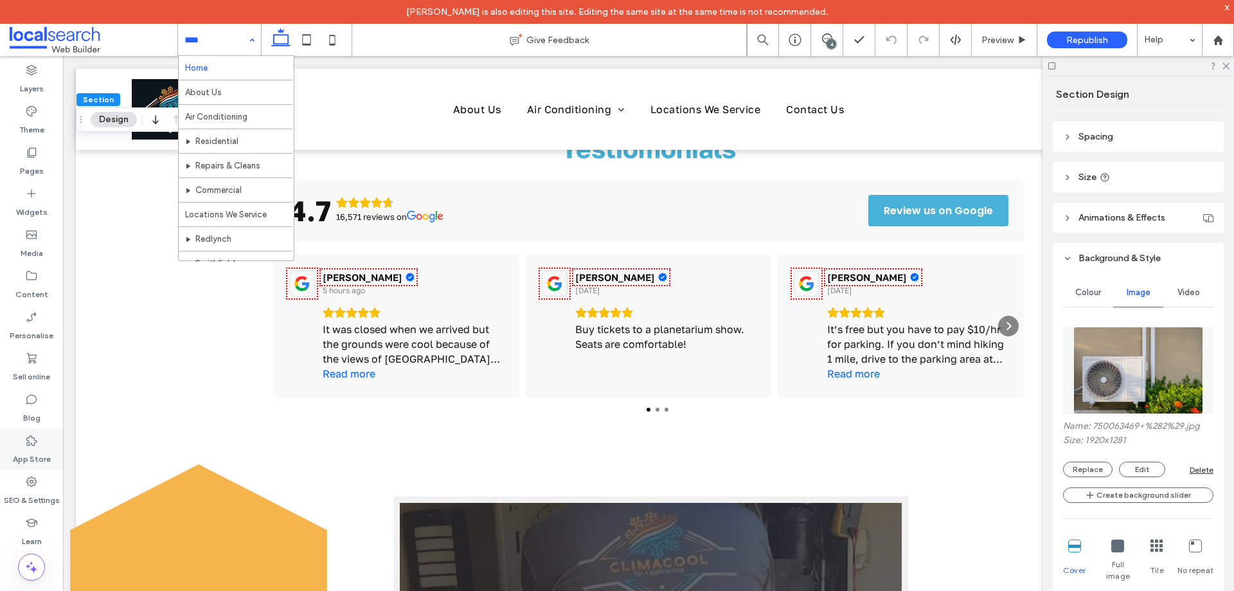
scroll to position [2057, 0]
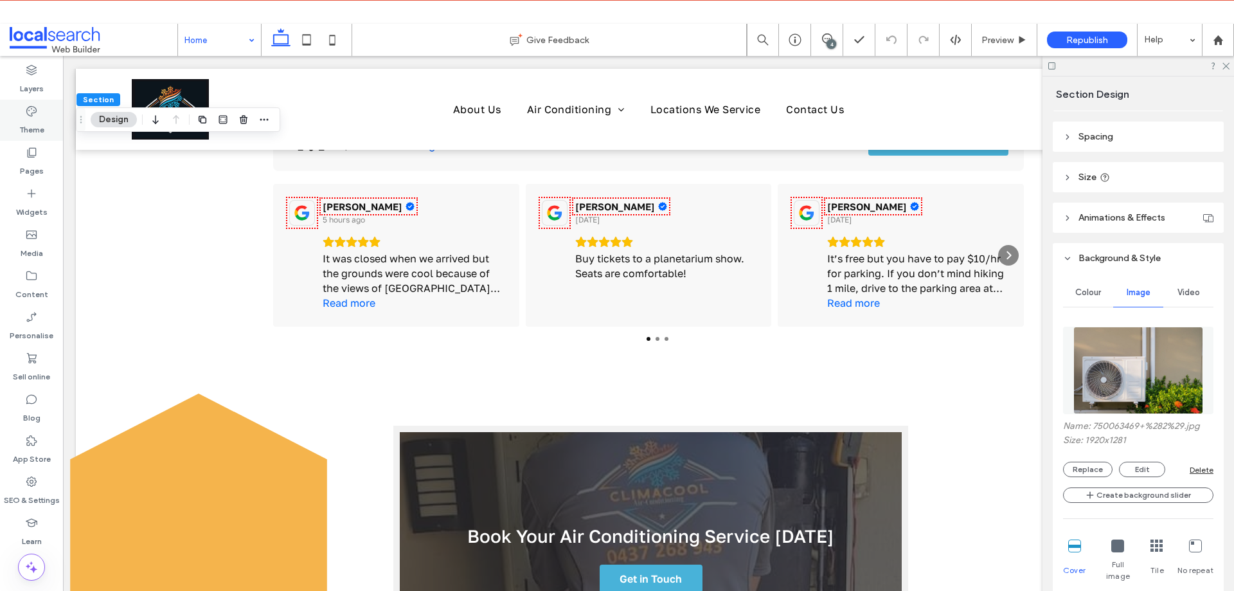
drag, startPoint x: 89, startPoint y: 141, endPoint x: 33, endPoint y: 124, distance: 58.4
click at [33, 124] on label "Theme" at bounding box center [31, 127] width 25 height 18
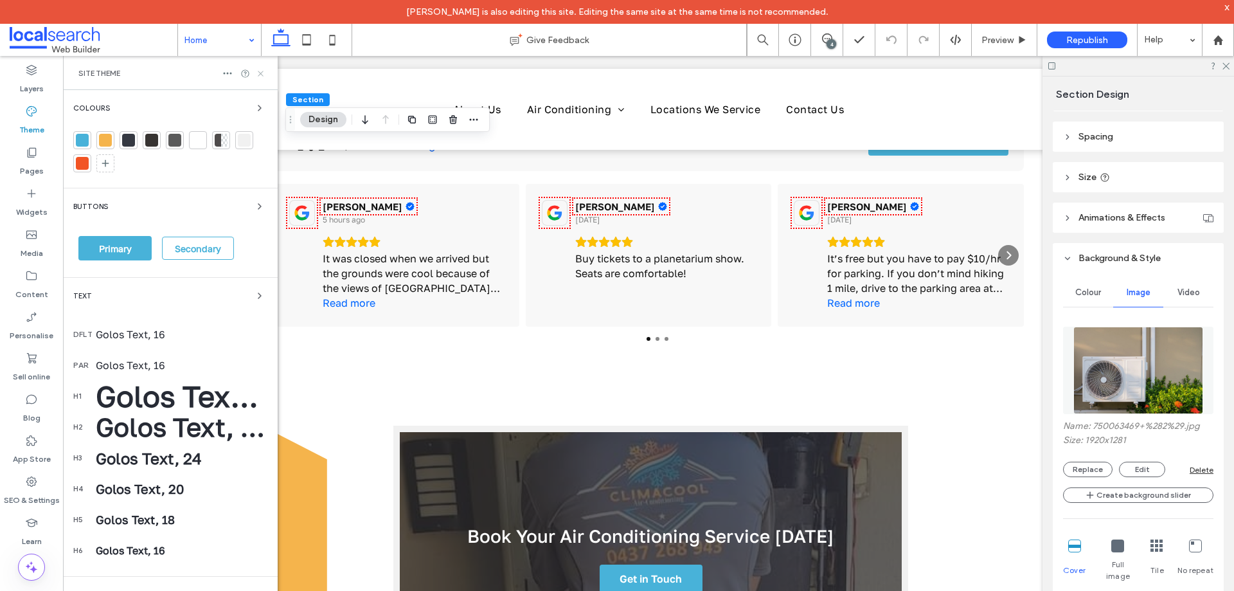
drag, startPoint x: 210, startPoint y: 19, endPoint x: 265, endPoint y: 70, distance: 75.5
click at [265, 70] on icon at bounding box center [261, 74] width 10 height 10
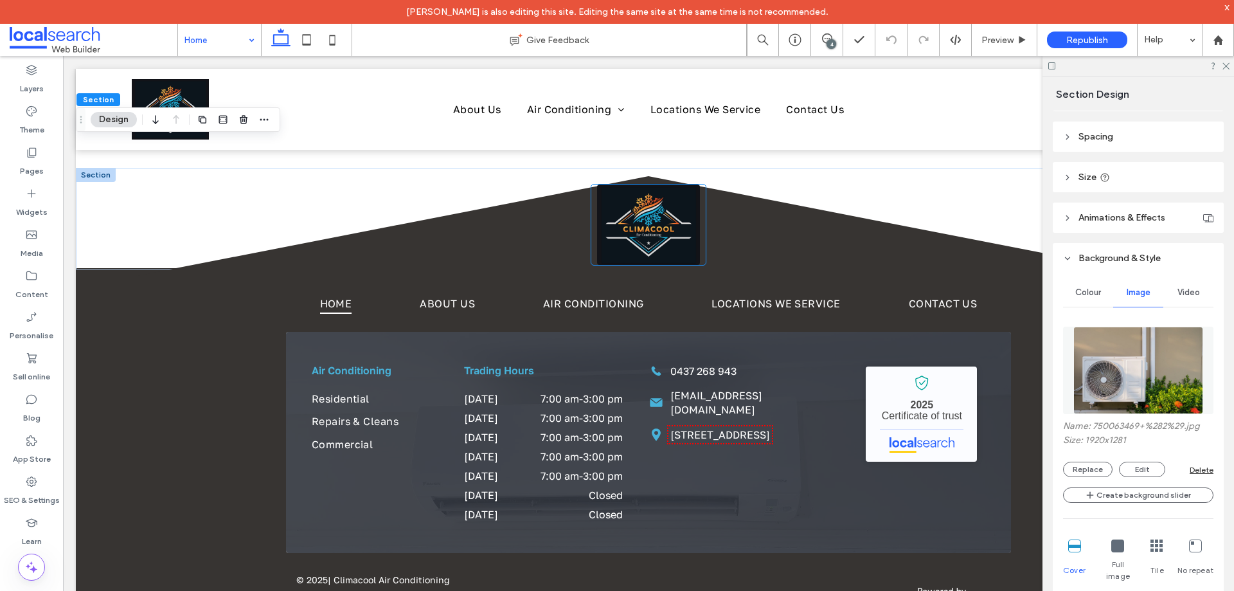
scroll to position [2686, 0]
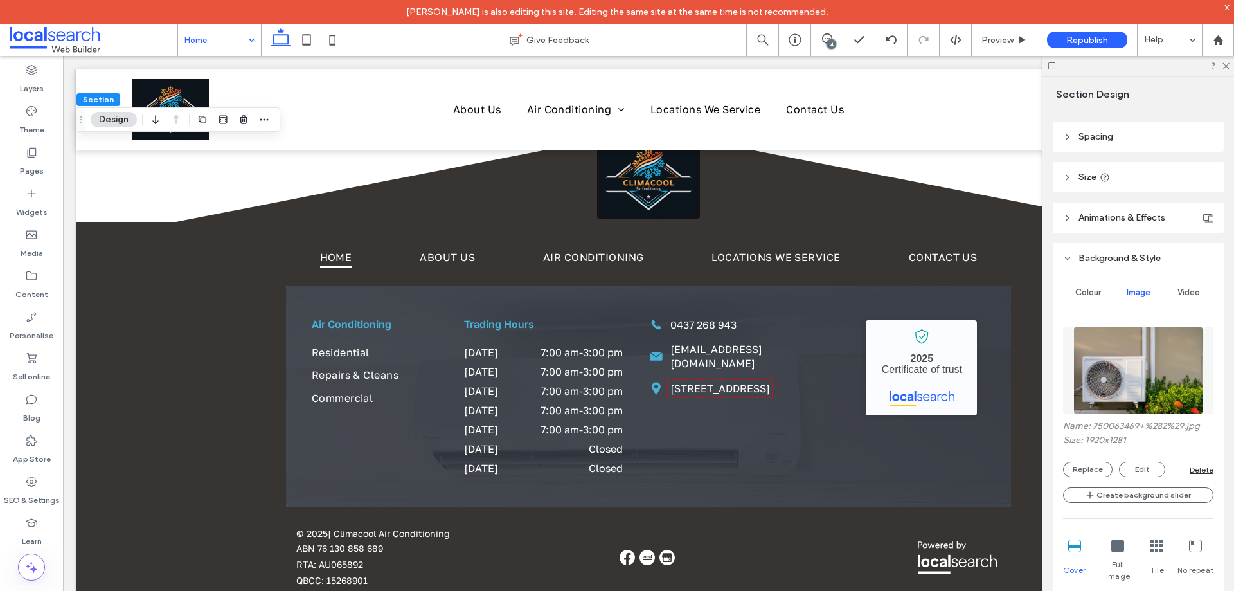
click at [1224, 69] on div at bounding box center [1139, 66] width 192 height 20
click at [1225, 69] on icon at bounding box center [1226, 65] width 8 height 8
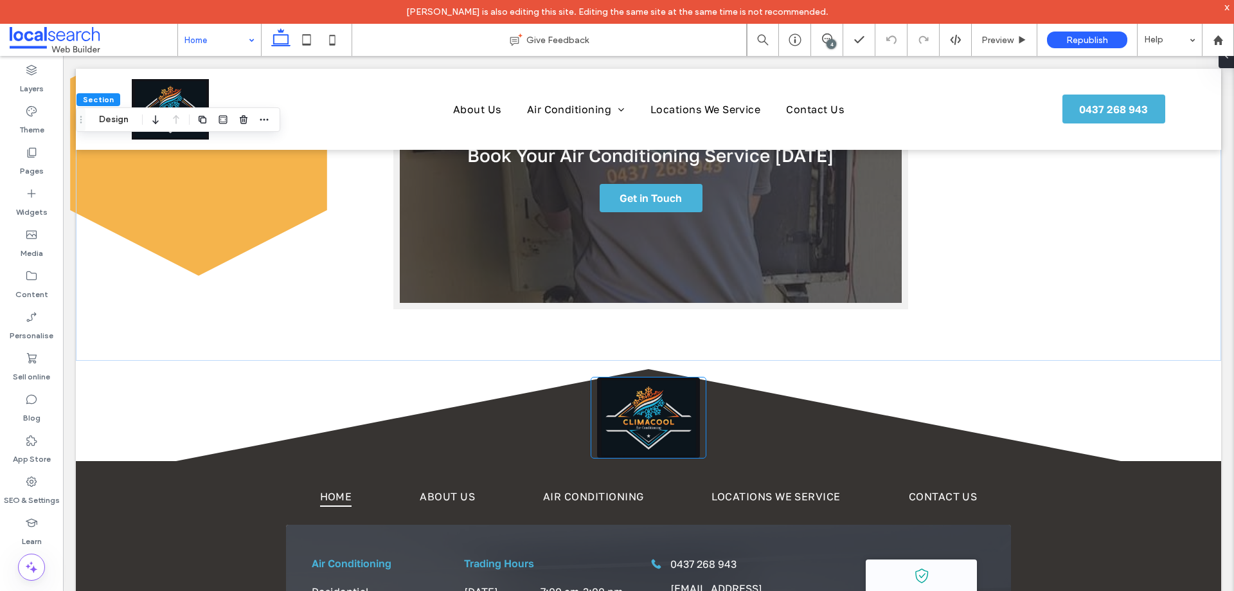
scroll to position [2186, 0]
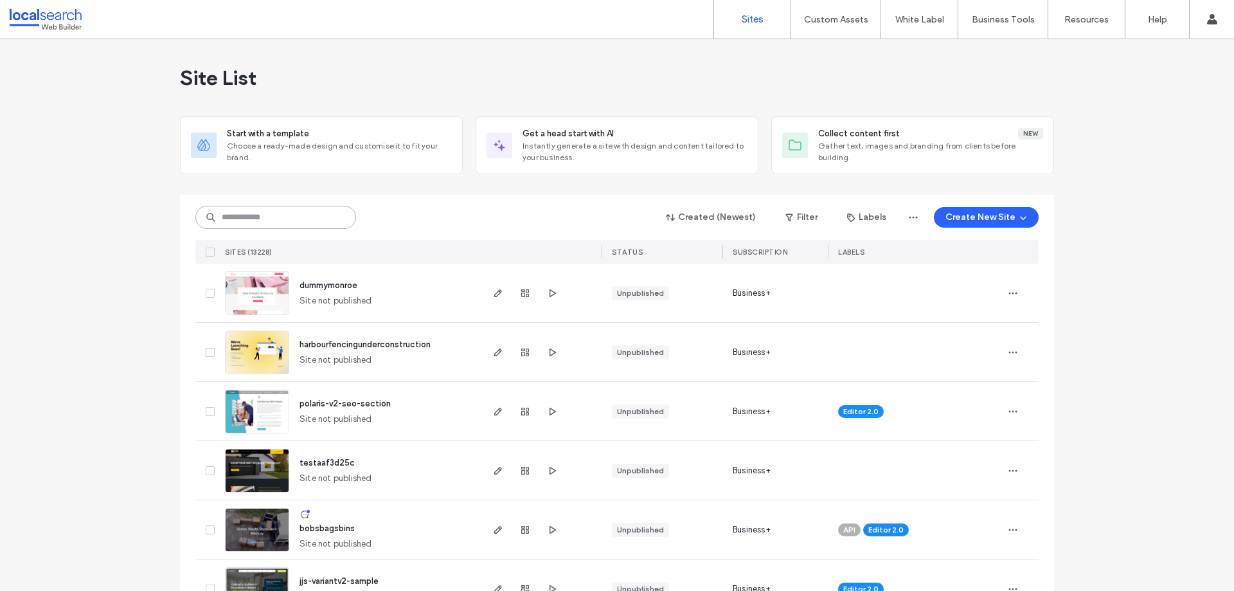
click at [271, 215] on input at bounding box center [275, 217] width 161 height 23
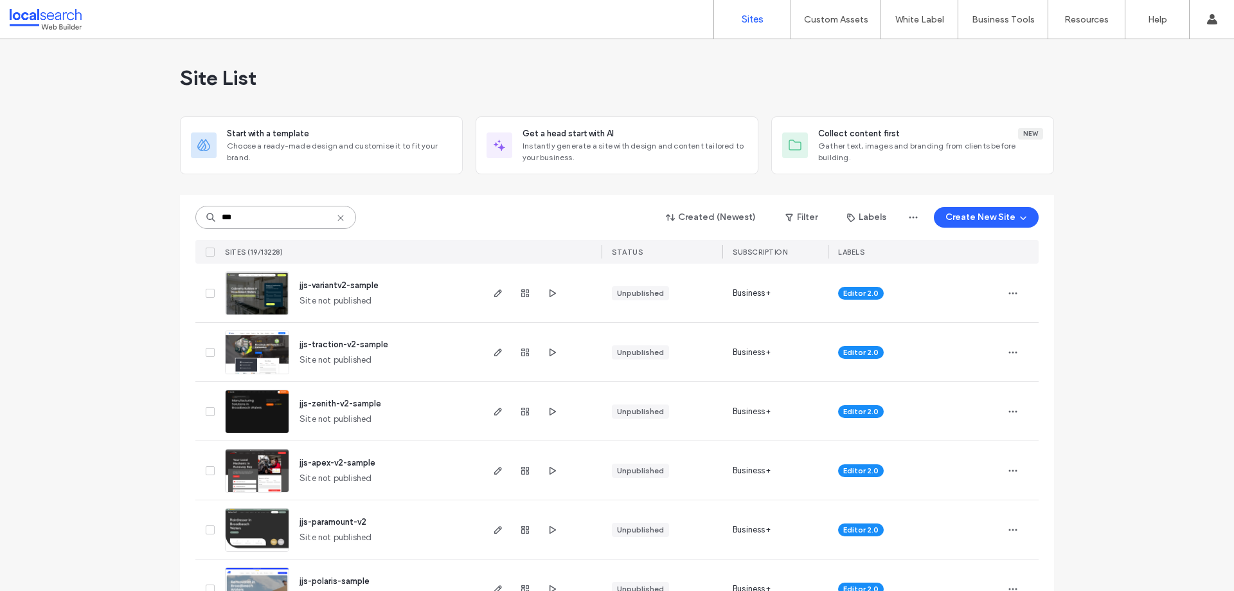
type input "***"
click at [260, 352] on img at bounding box center [257, 374] width 63 height 87
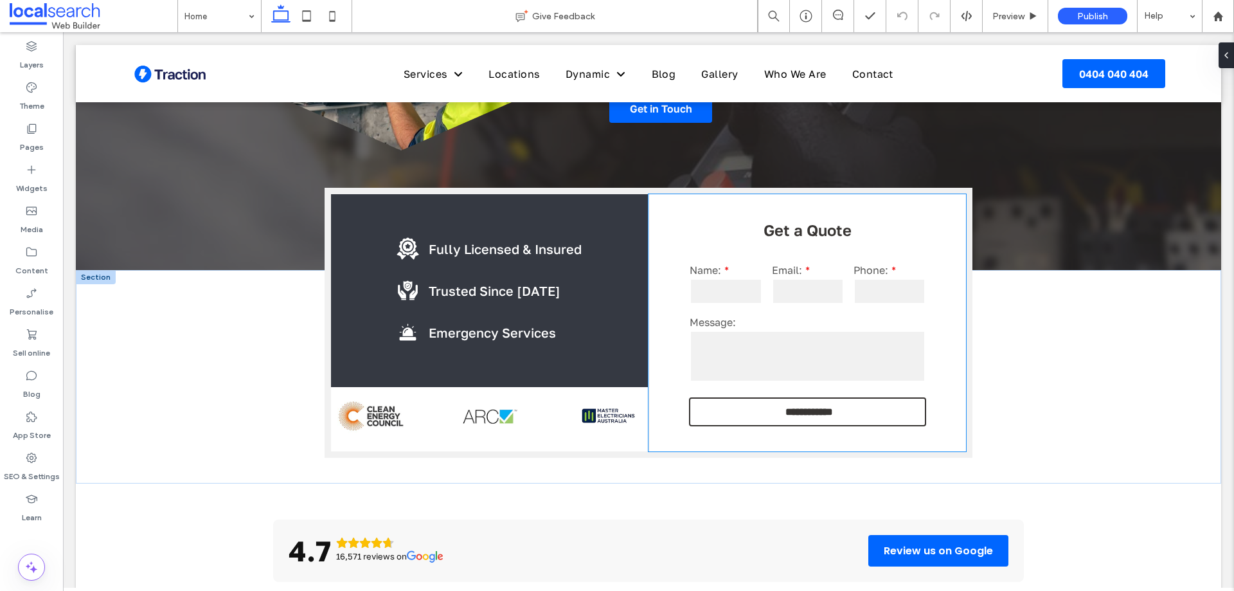
scroll to position [257, 0]
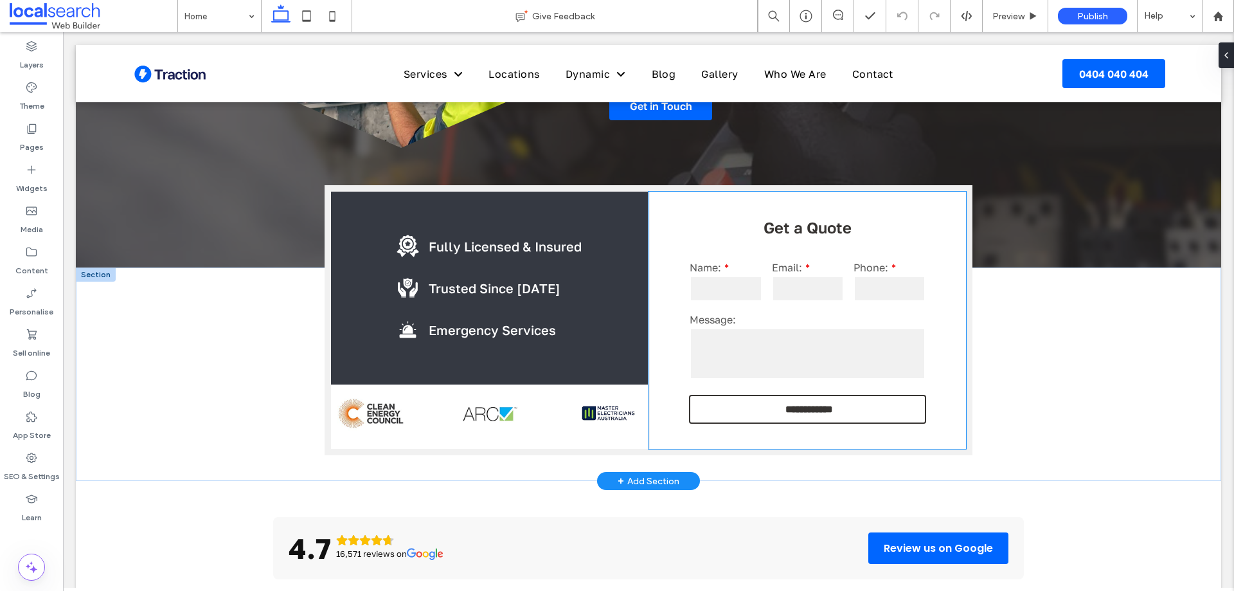
drag, startPoint x: 826, startPoint y: 281, endPoint x: 873, endPoint y: 230, distance: 69.2
click at [826, 281] on input "email" at bounding box center [808, 289] width 72 height 26
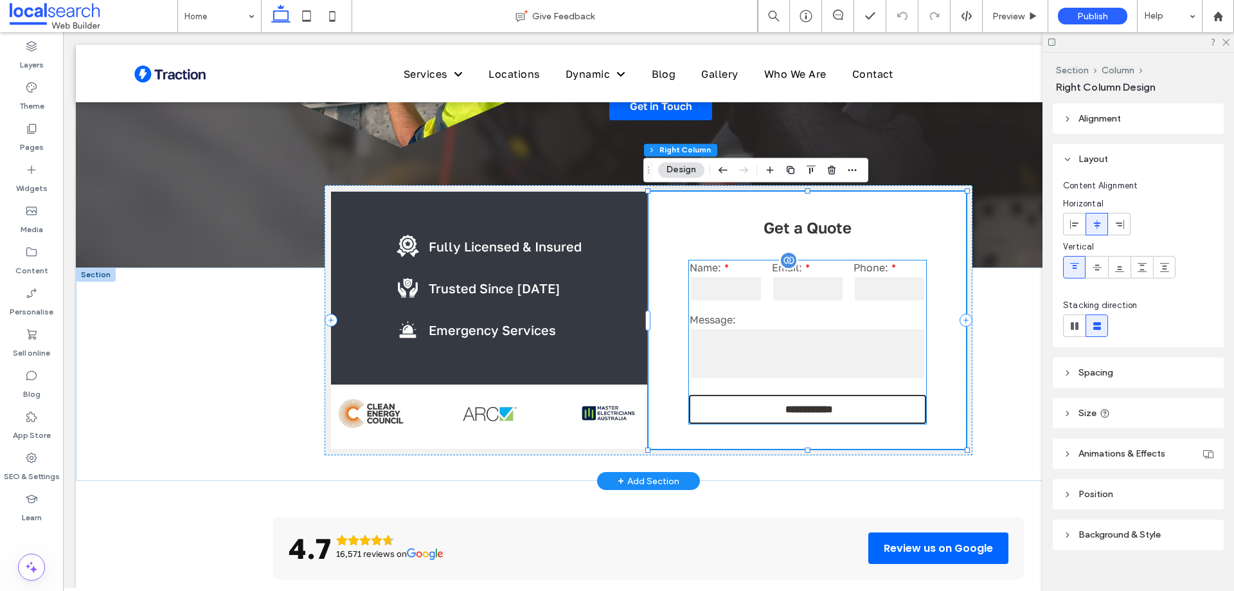
click at [828, 310] on div "Message:" at bounding box center [808, 347] width 246 height 78
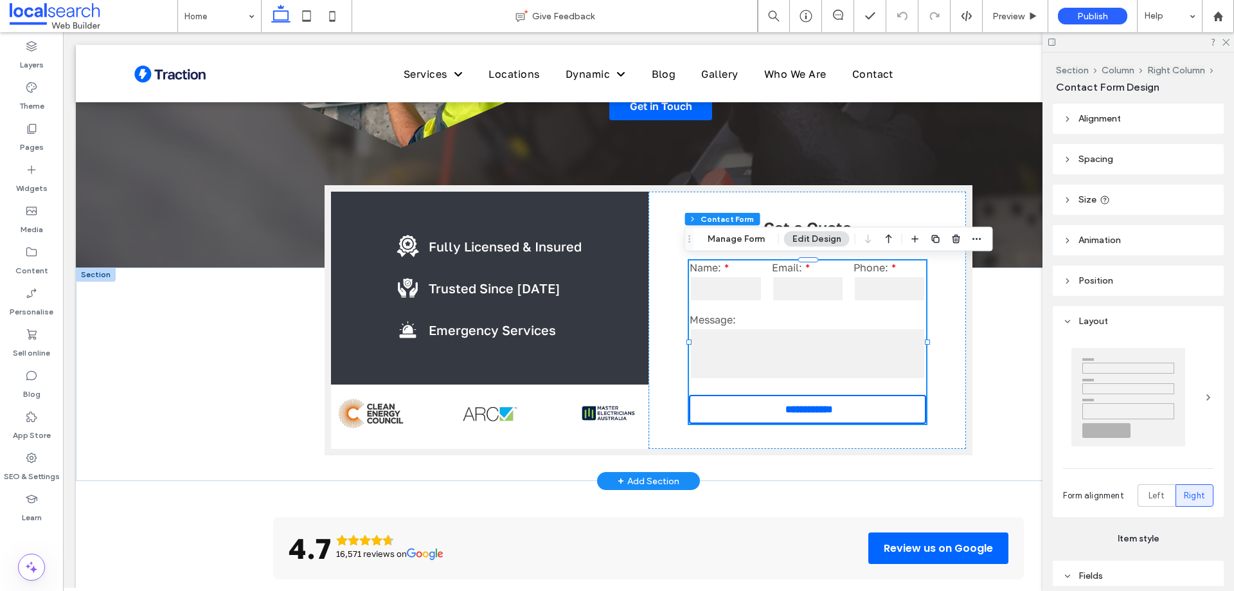
type input "*"
type input "***"
type input "*"
type input "***"
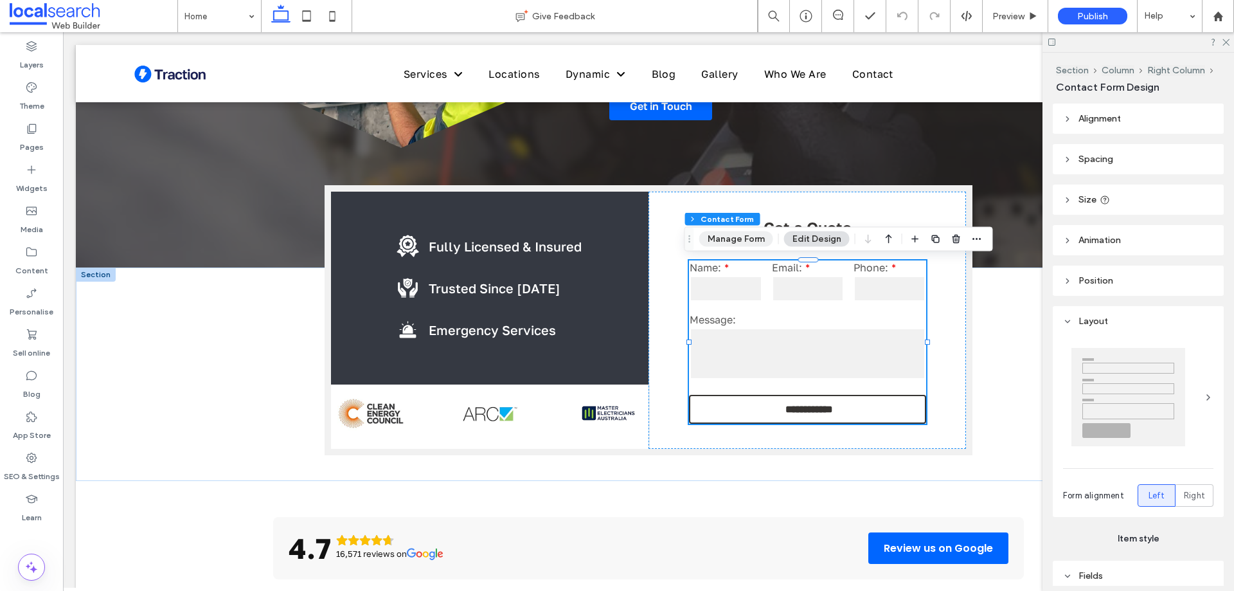
click at [742, 240] on button "Manage Form" at bounding box center [736, 238] width 74 height 15
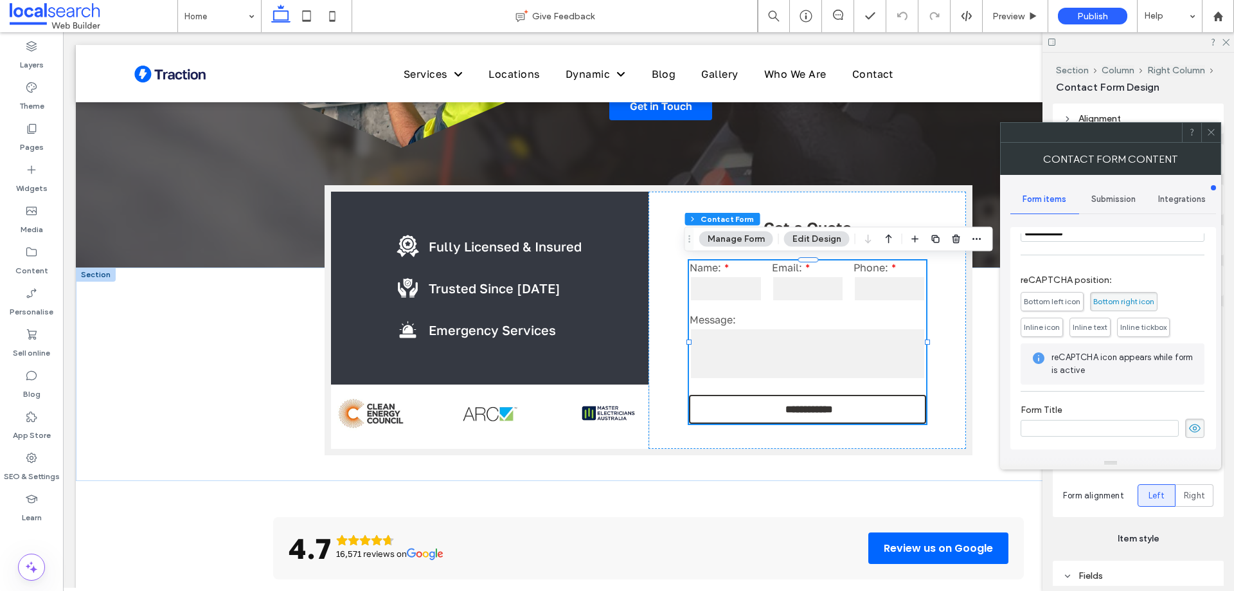
scroll to position [260, 0]
click at [1215, 127] on icon at bounding box center [1212, 132] width 10 height 10
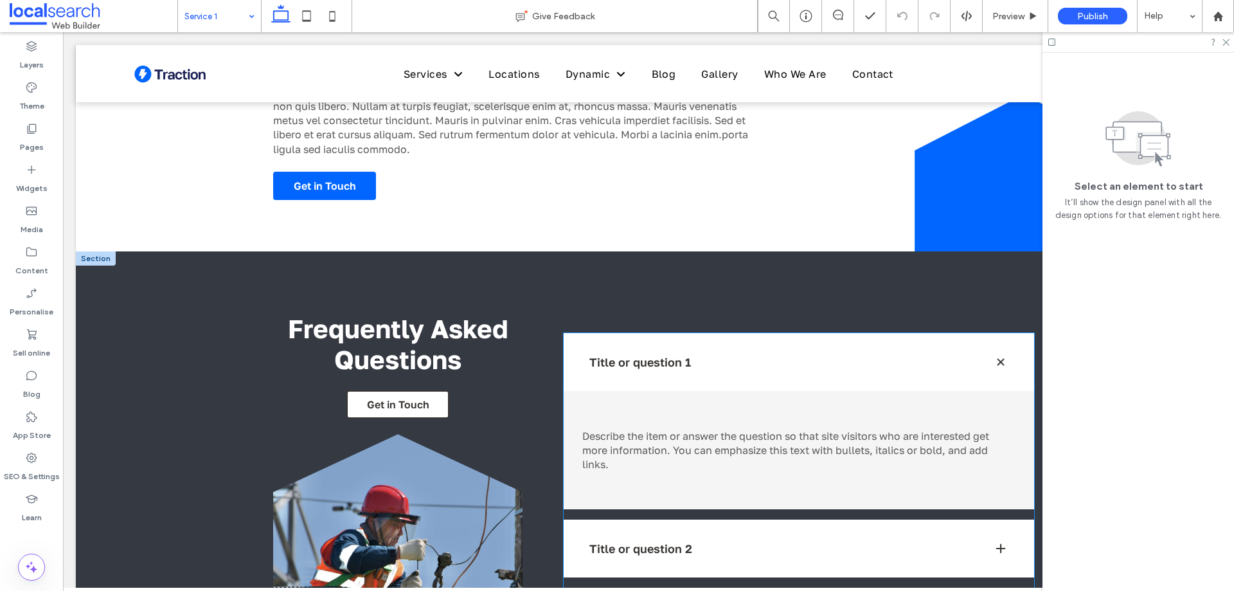
scroll to position [836, 0]
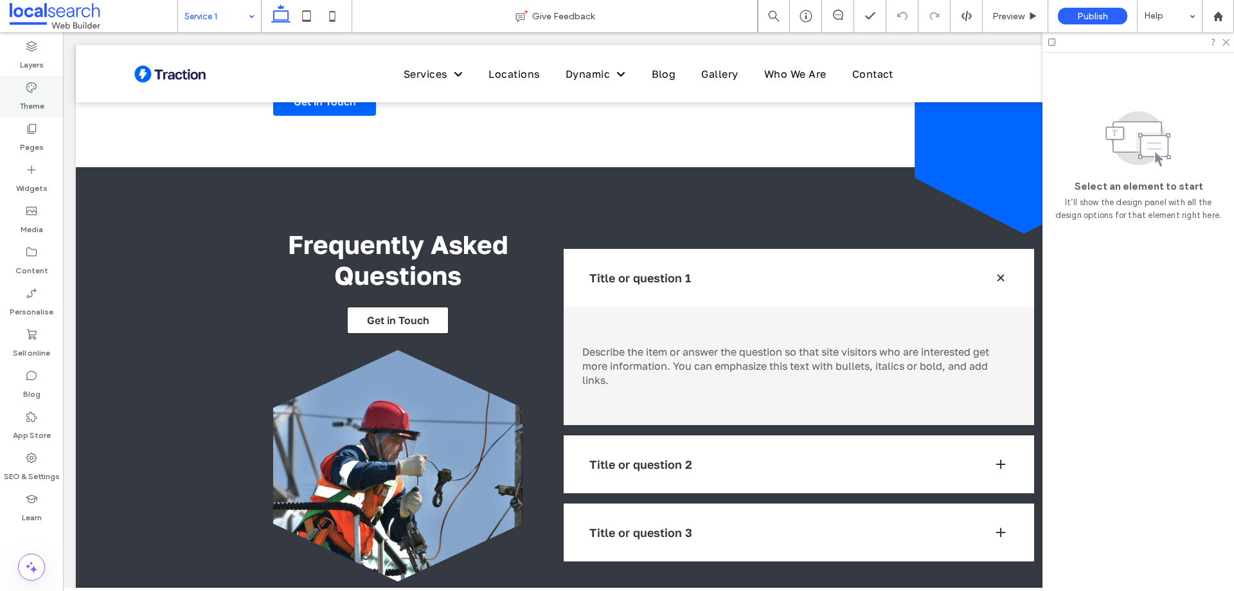
click at [41, 98] on label "Theme" at bounding box center [31, 103] width 25 height 18
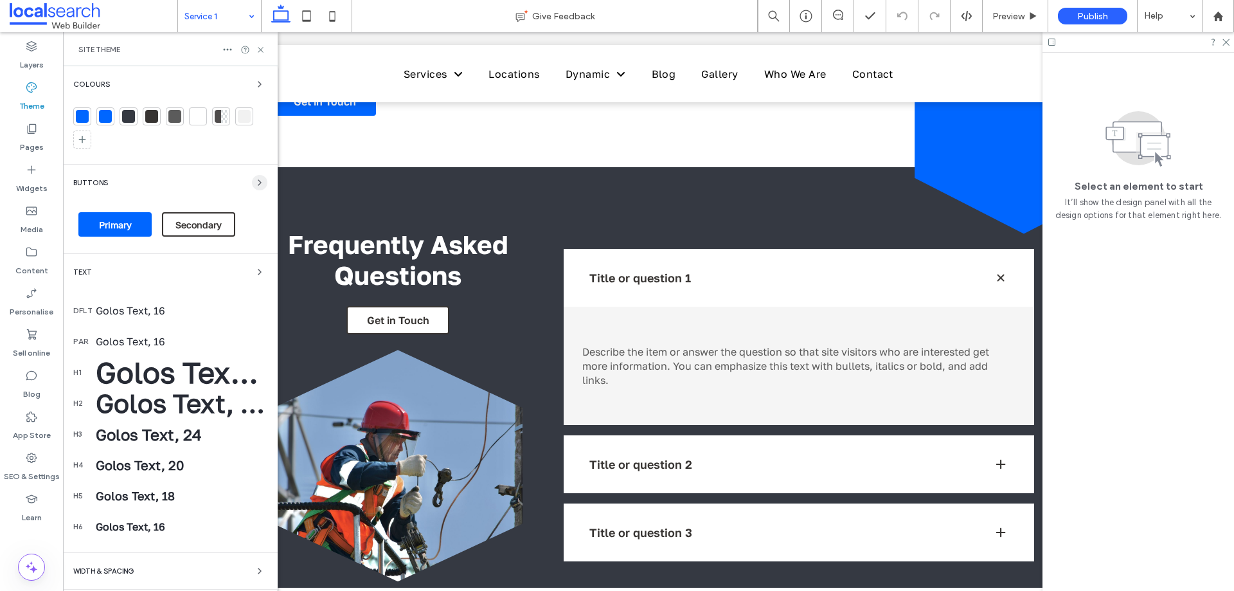
click at [259, 179] on span "button" at bounding box center [259, 182] width 15 height 15
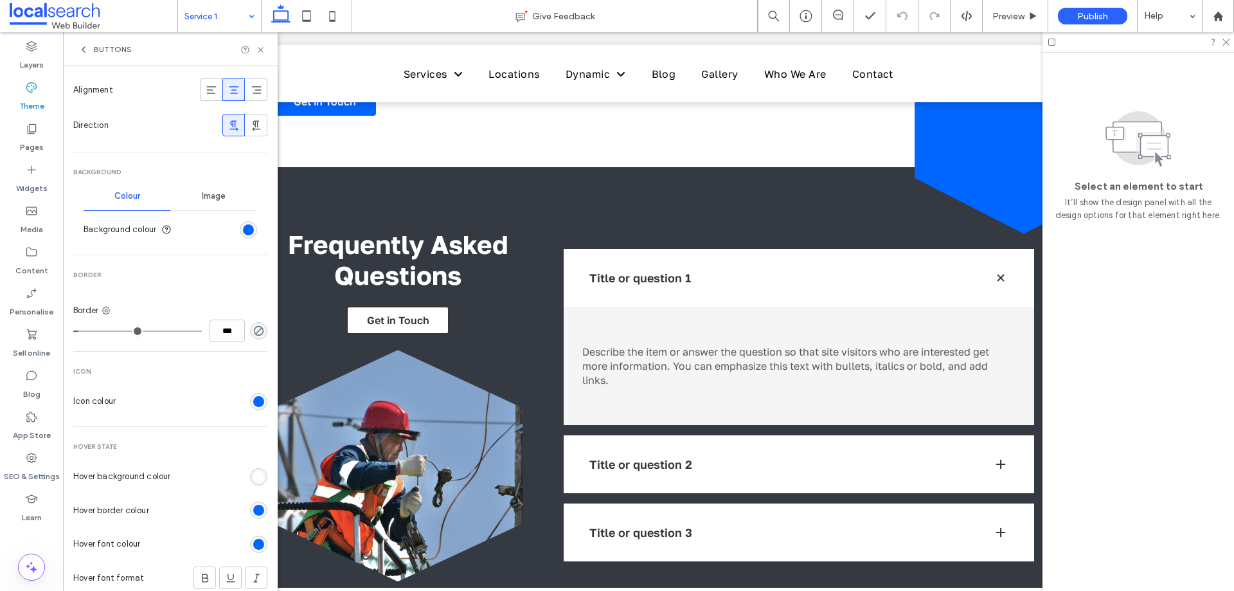
scroll to position [386, 0]
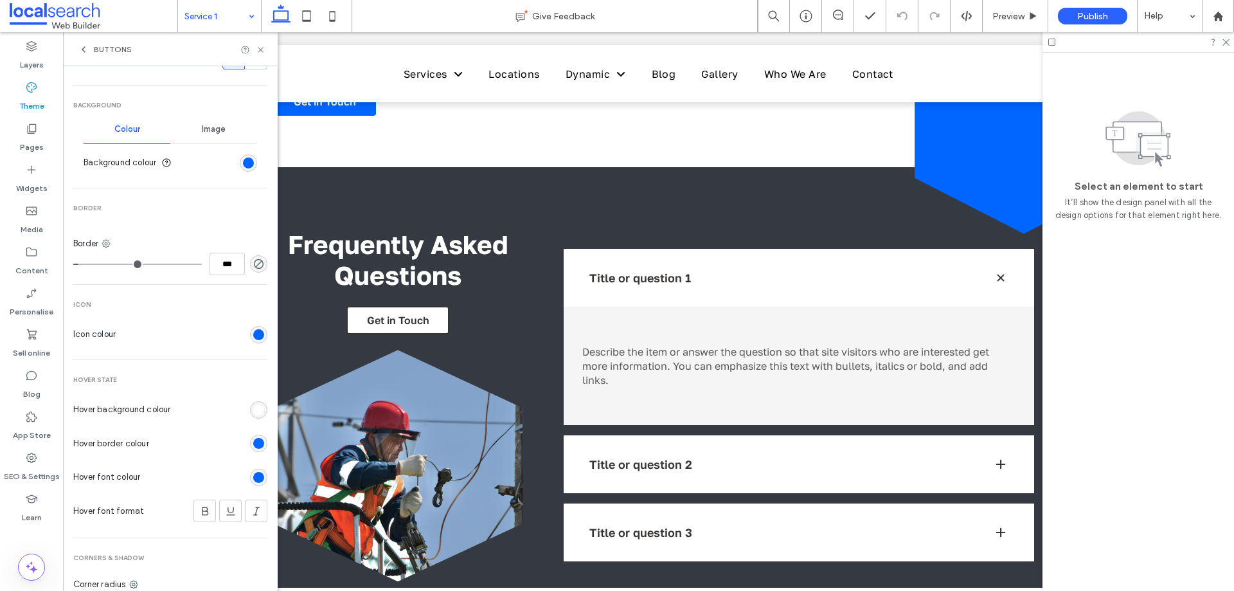
click at [258, 442] on div "rgb(0, 102, 255)" at bounding box center [258, 443] width 17 height 17
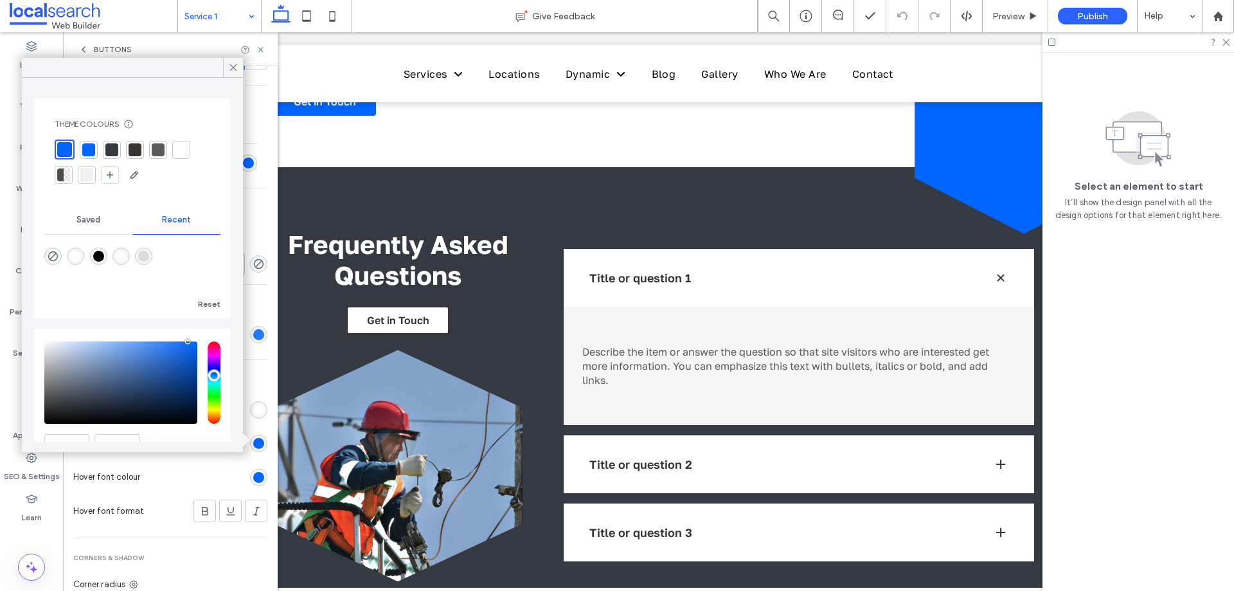
click at [256, 334] on div "rgb(0, 102, 255)" at bounding box center [258, 334] width 11 height 11
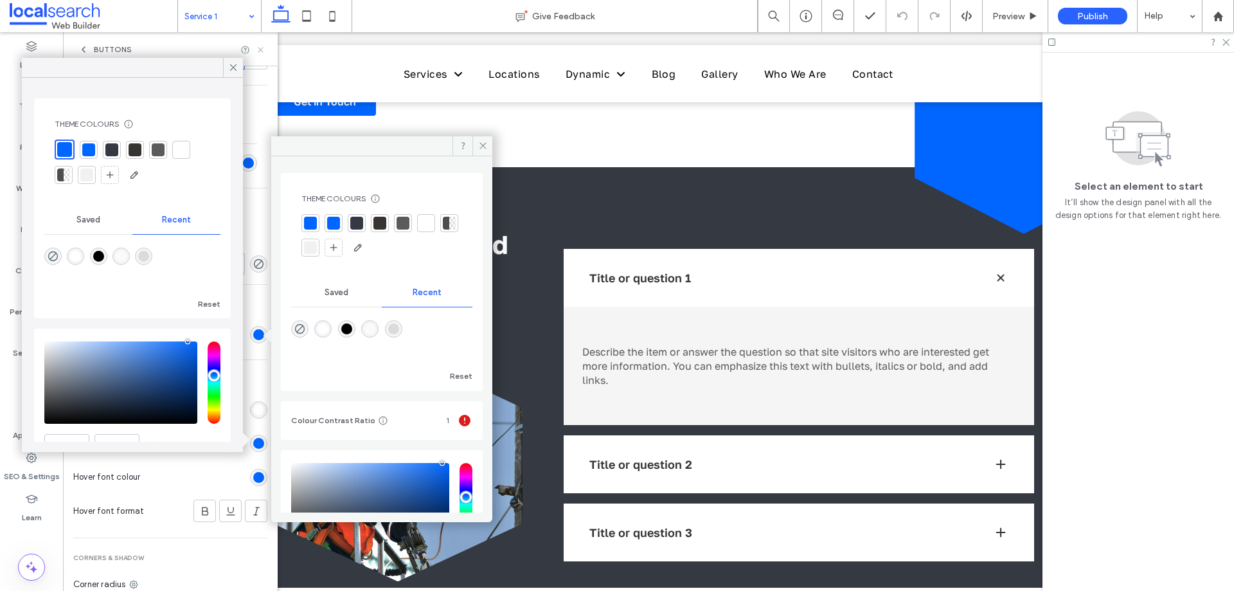
click at [262, 49] on use at bounding box center [260, 49] width 5 height 5
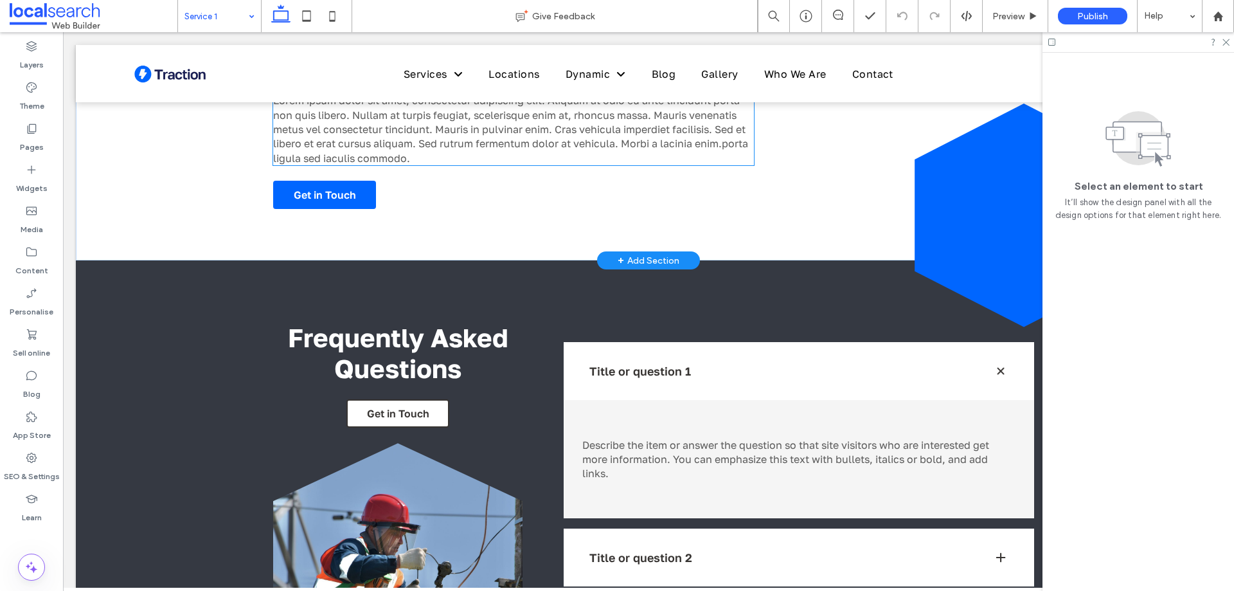
scroll to position [643, 0]
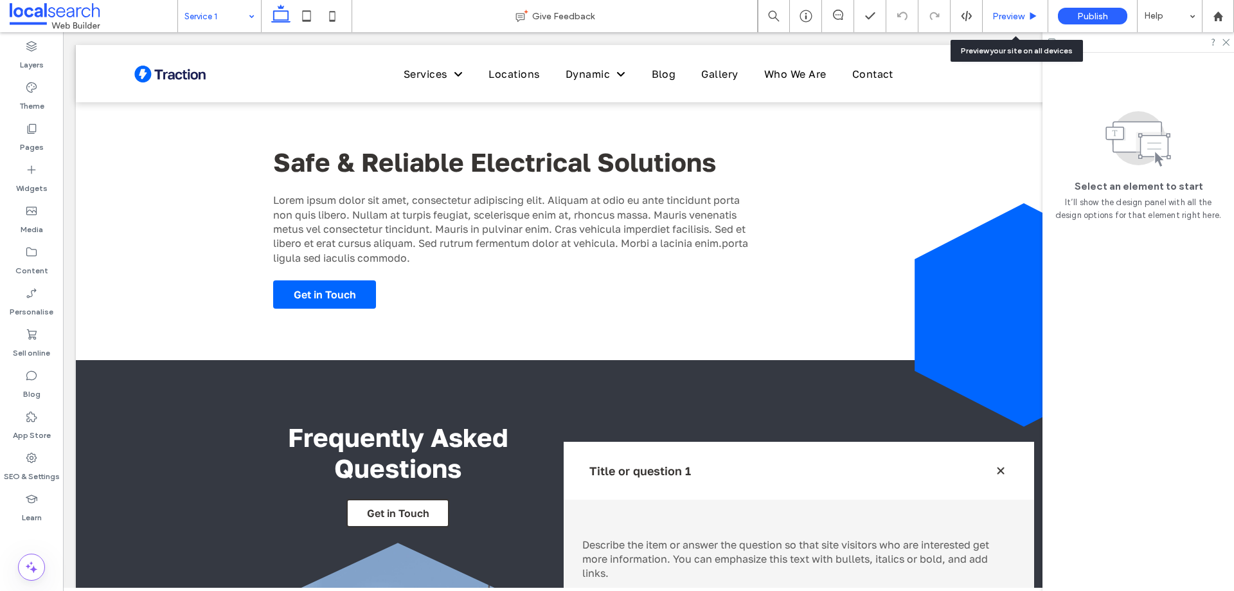
drag, startPoint x: 1006, startPoint y: 18, endPoint x: 690, endPoint y: 106, distance: 327.7
click at [1006, 18] on span "Preview" at bounding box center [1009, 16] width 32 height 11
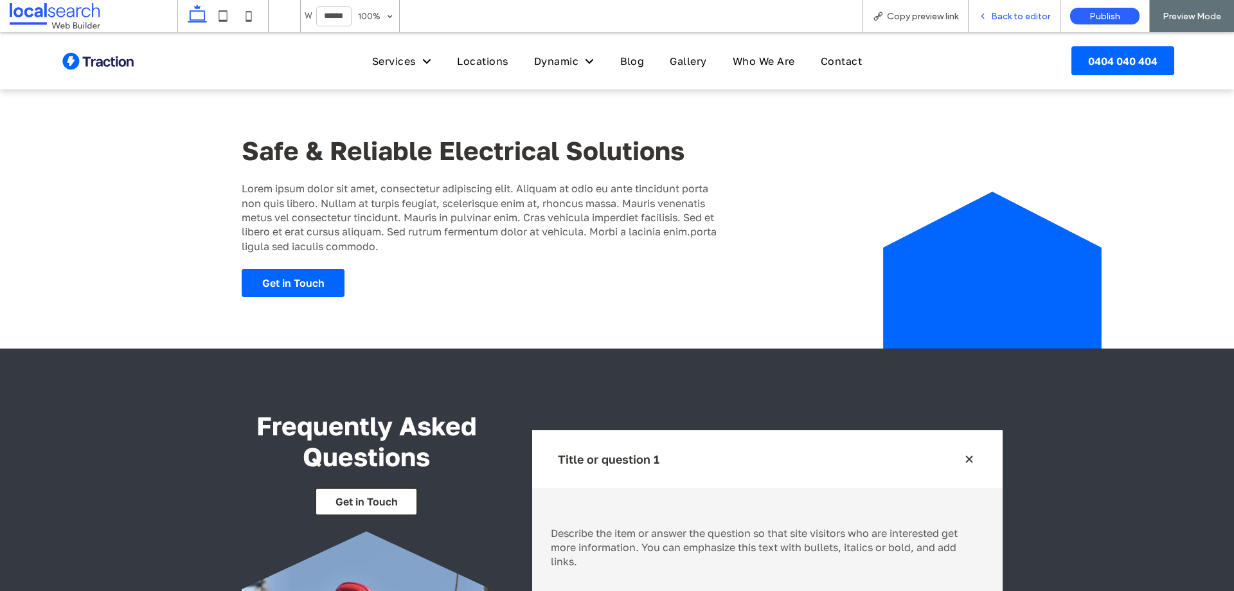
click at [1028, 15] on span "Back to editor" at bounding box center [1020, 16] width 59 height 11
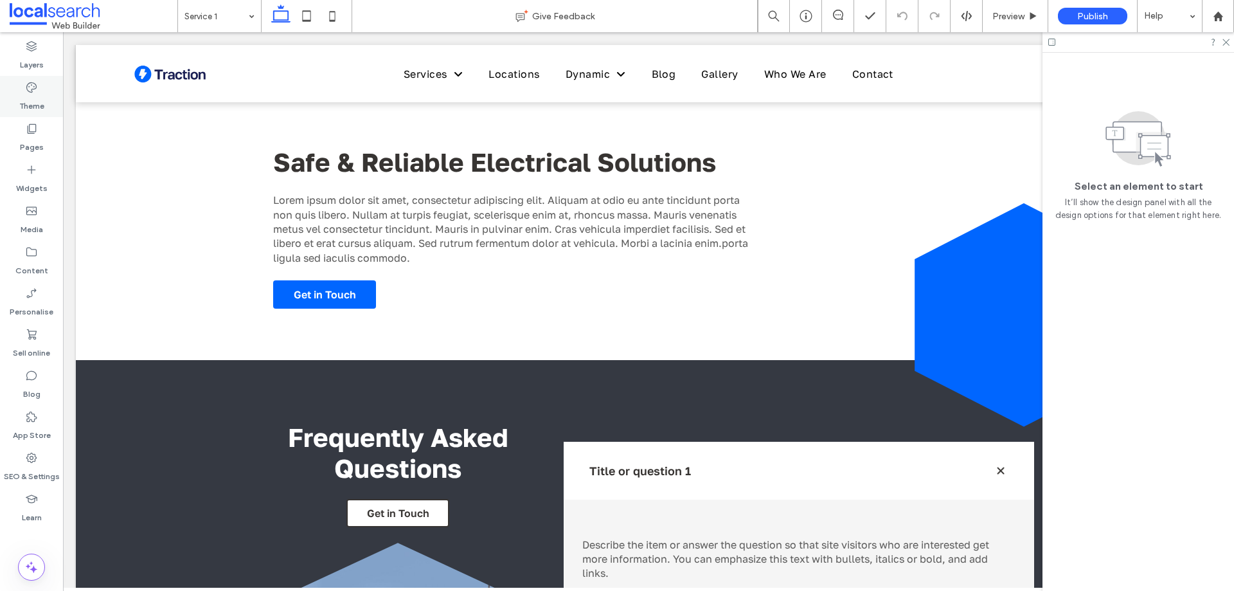
click at [21, 93] on div "Theme" at bounding box center [31, 96] width 63 height 41
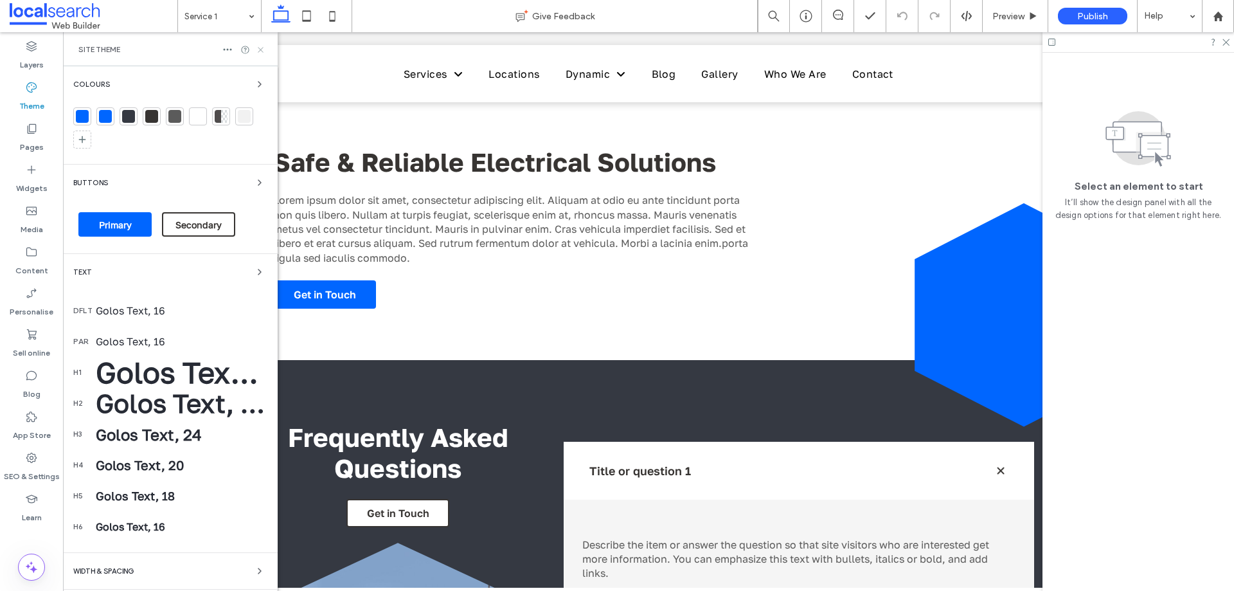
click at [259, 52] on icon at bounding box center [261, 50] width 10 height 10
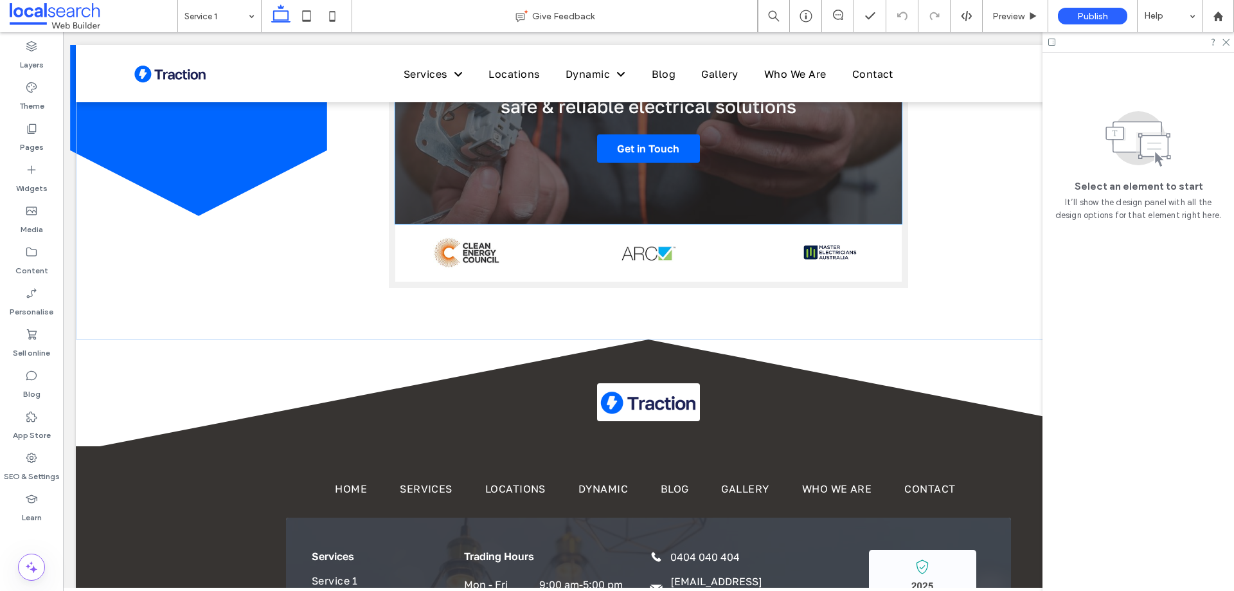
scroll to position [2057, 0]
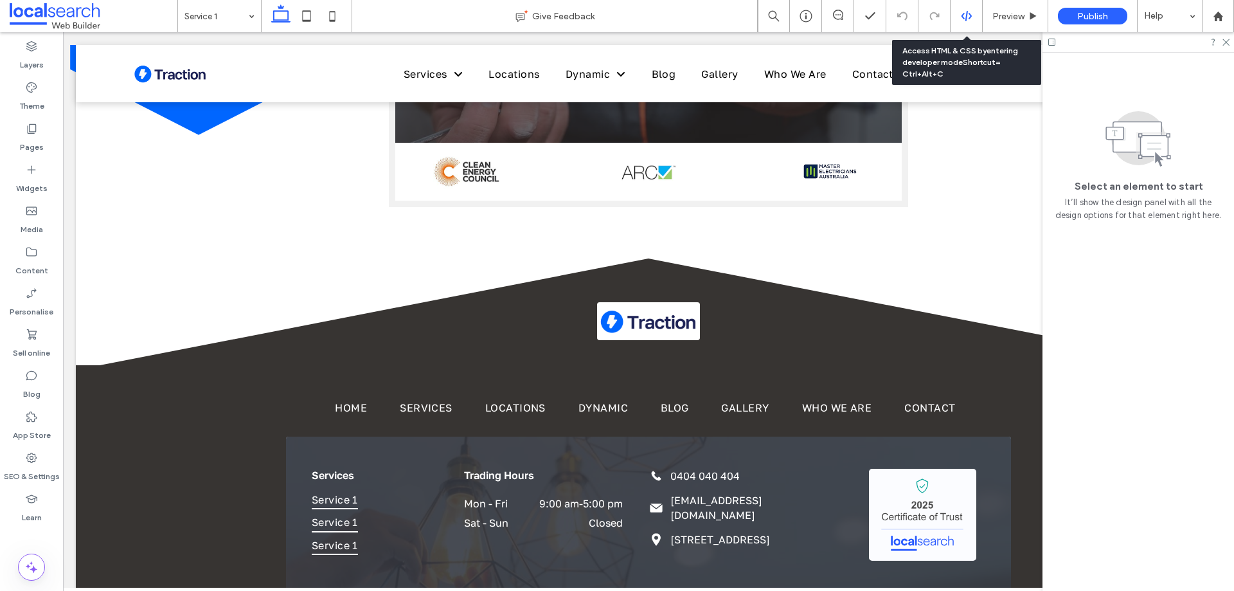
click at [958, 17] on div at bounding box center [967, 16] width 32 height 12
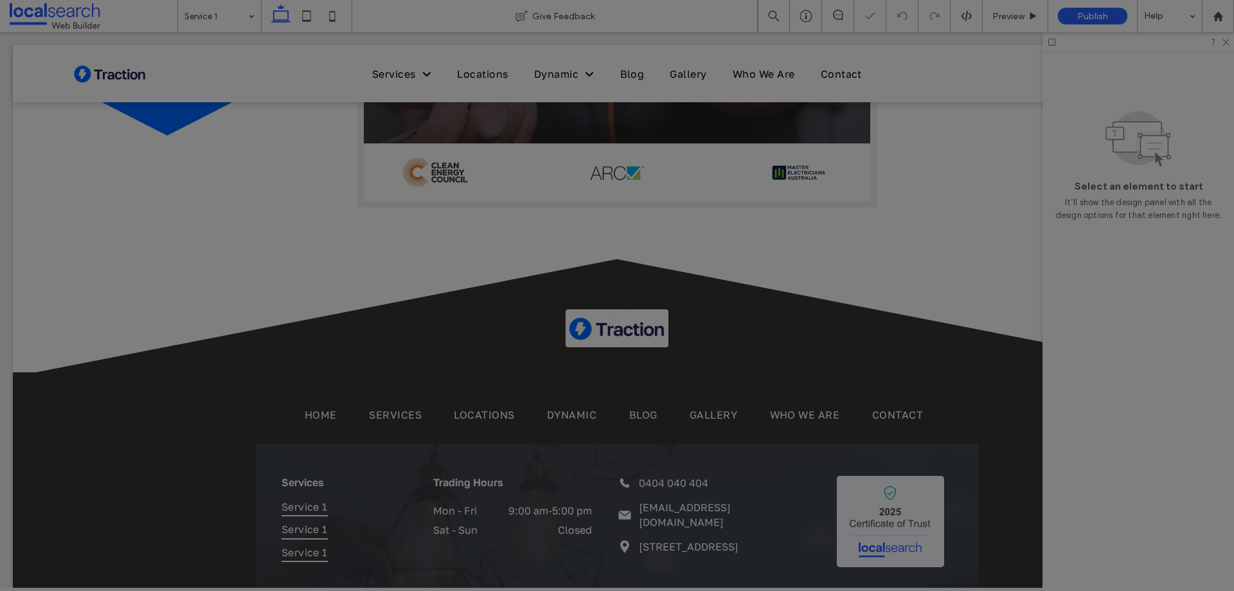
scroll to position [0, 0]
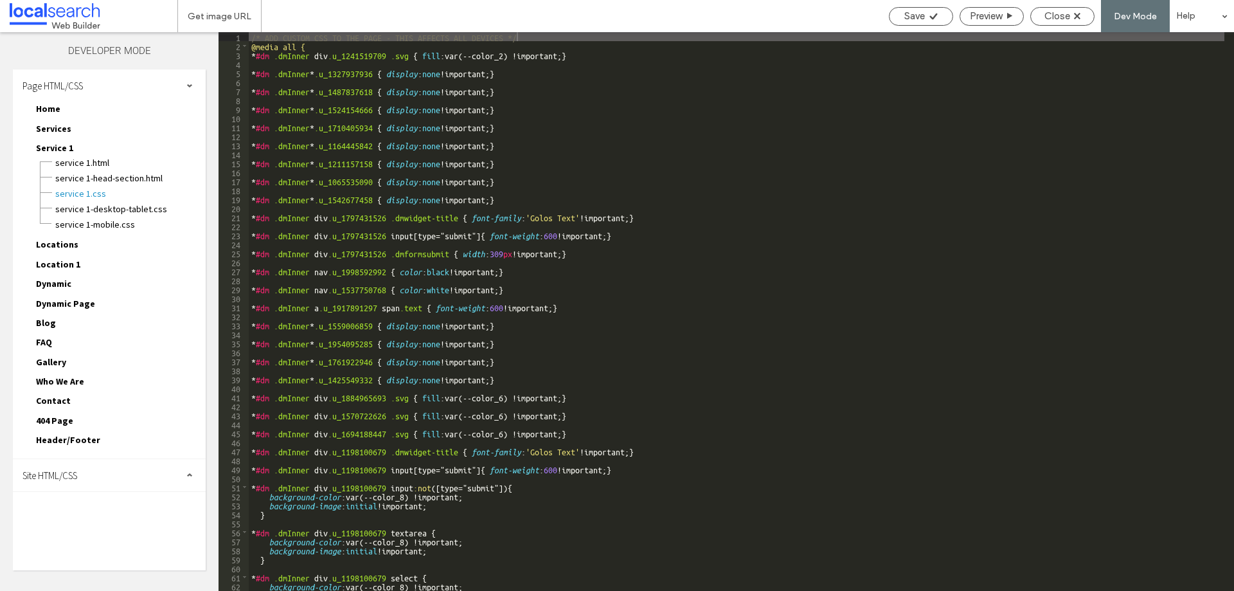
click at [85, 480] on div "Site HTML/CSS" at bounding box center [109, 475] width 193 height 32
click at [95, 530] on span "site.css" at bounding box center [133, 531] width 146 height 13
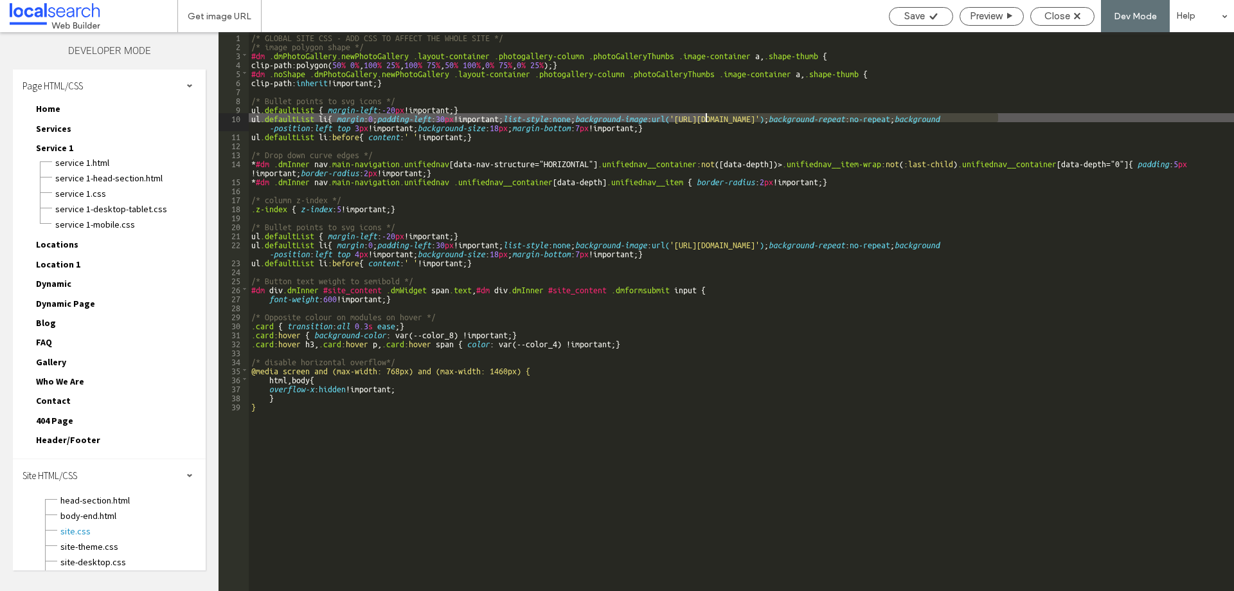
drag, startPoint x: 999, startPoint y: 120, endPoint x: 707, endPoint y: 118, distance: 291.9
click at [707, 118] on div "/* GLOBAL SITE CSS - ADD CSS TO AFFECT THE WHOLE SITE */ /* image polygon shape…" at bounding box center [742, 320] width 986 height 577
click at [1052, 14] on span "Close" at bounding box center [1058, 16] width 26 height 12
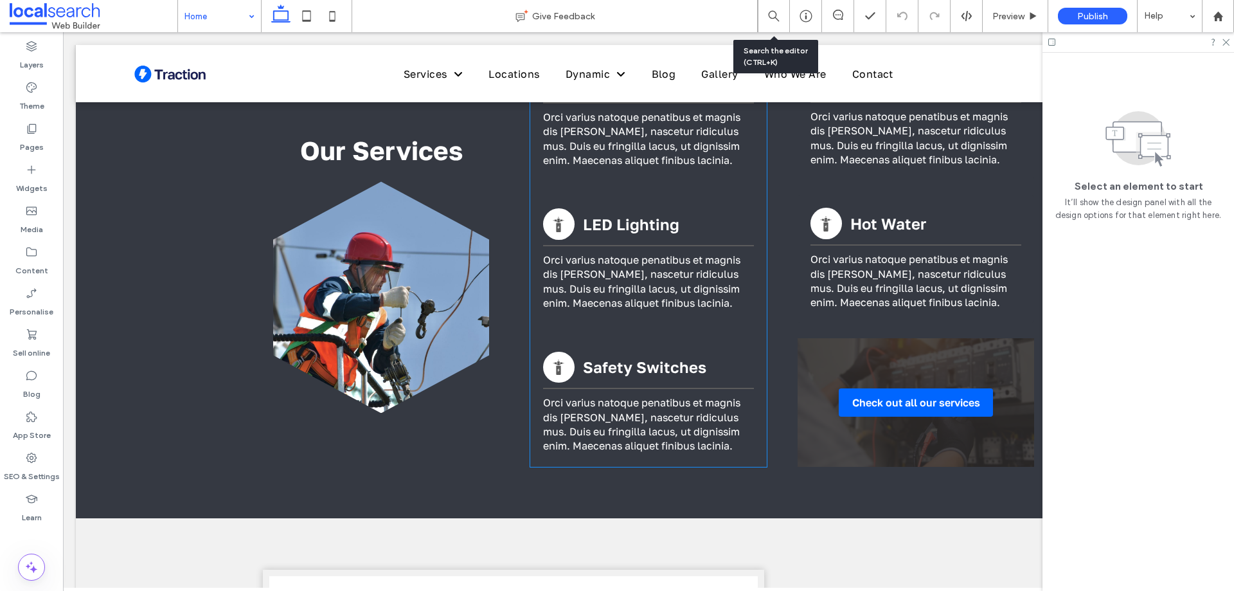
scroll to position [1029, 0]
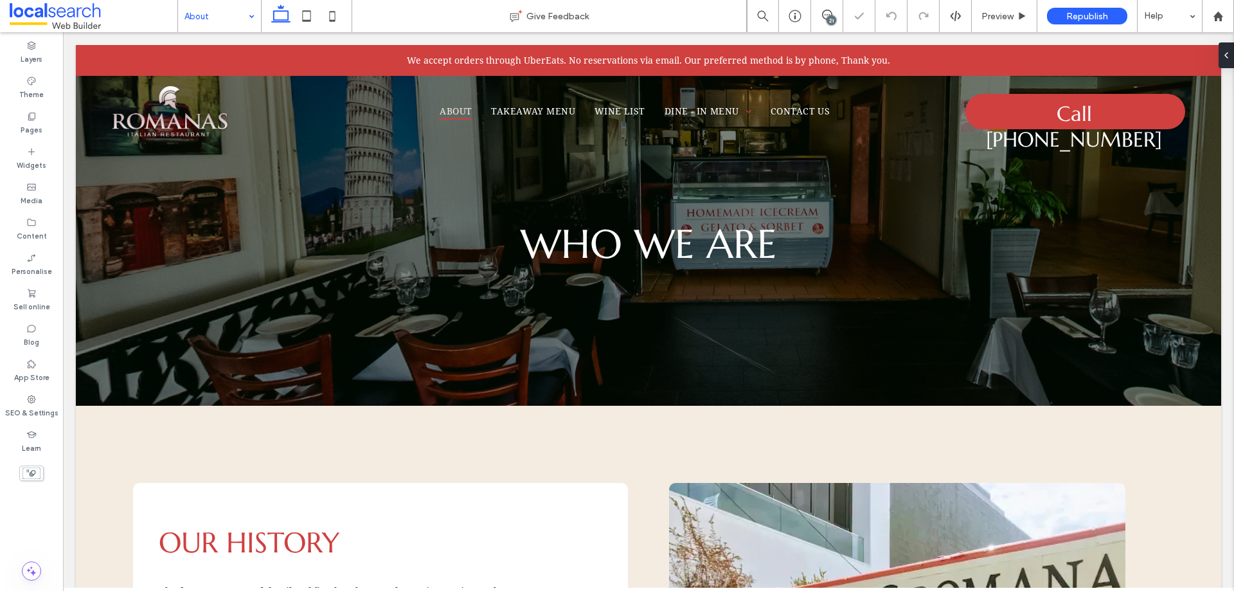
click at [829, 21] on div "21" at bounding box center [832, 20] width 10 height 10
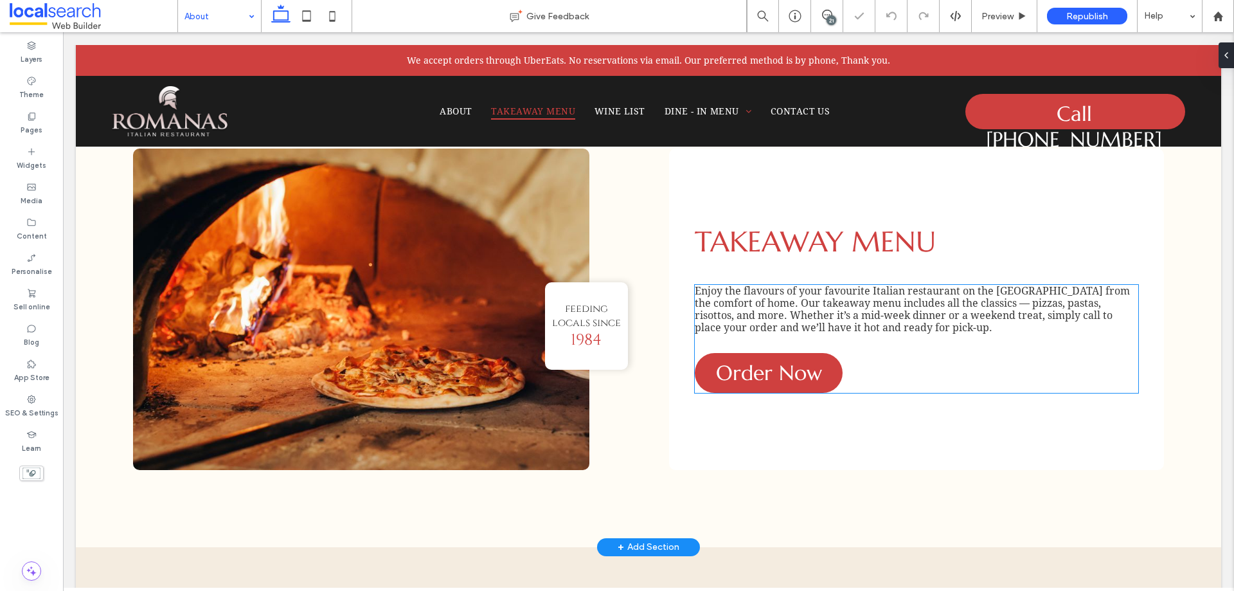
scroll to position [1029, 0]
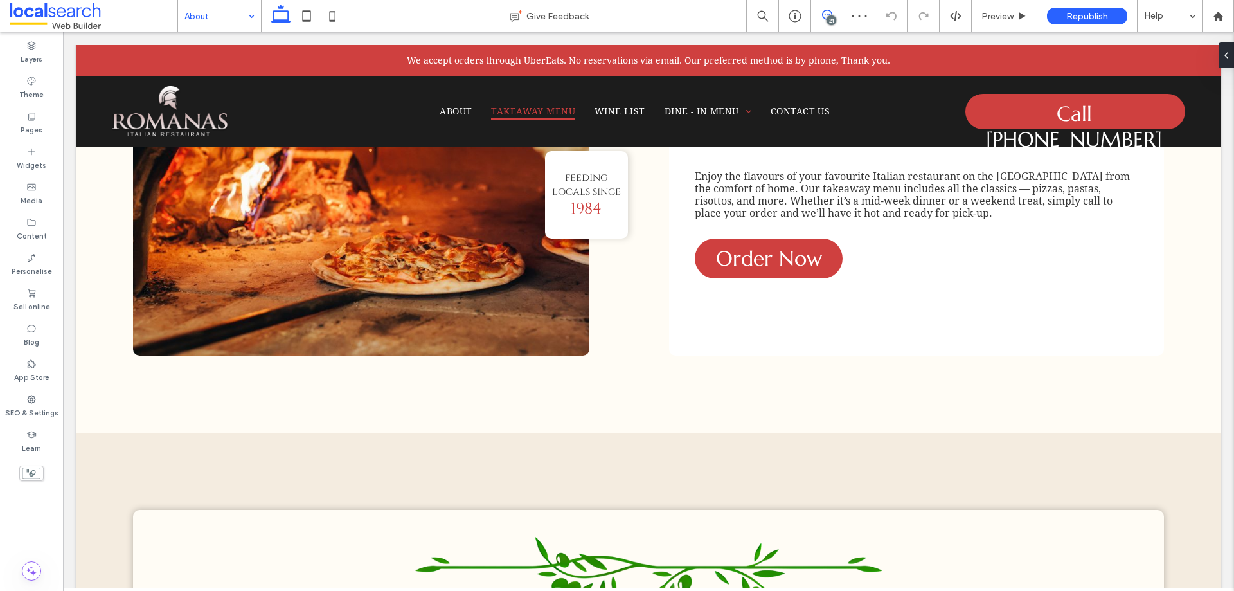
click at [827, 15] on use at bounding box center [827, 15] width 10 height 10
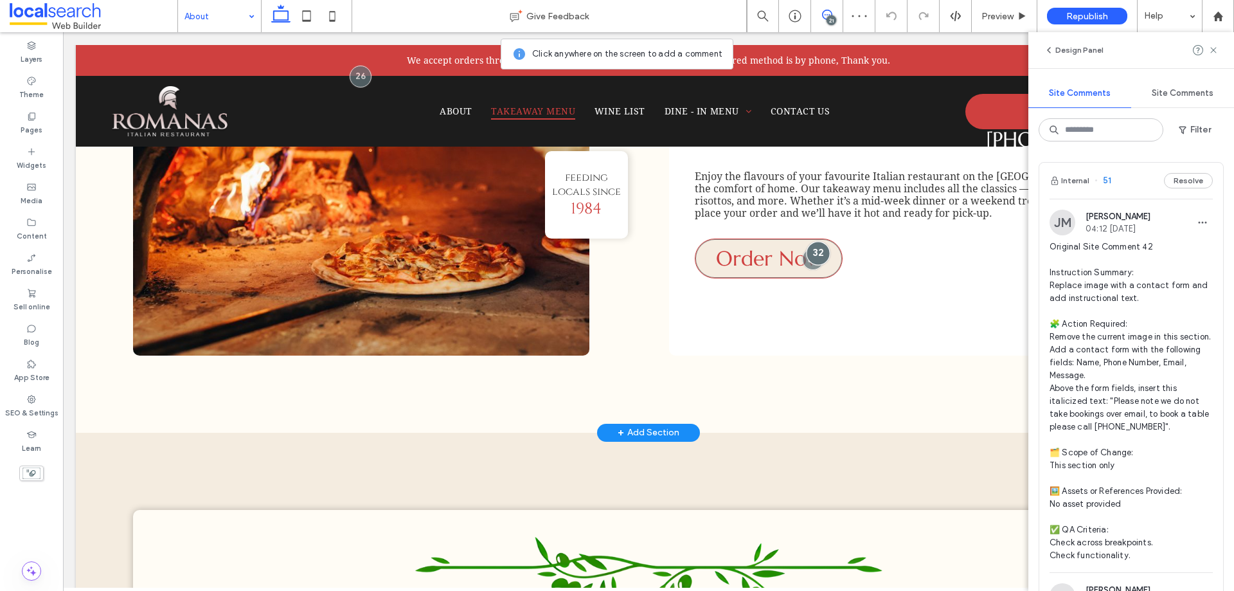
click at [811, 253] on div at bounding box center [819, 253] width 24 height 24
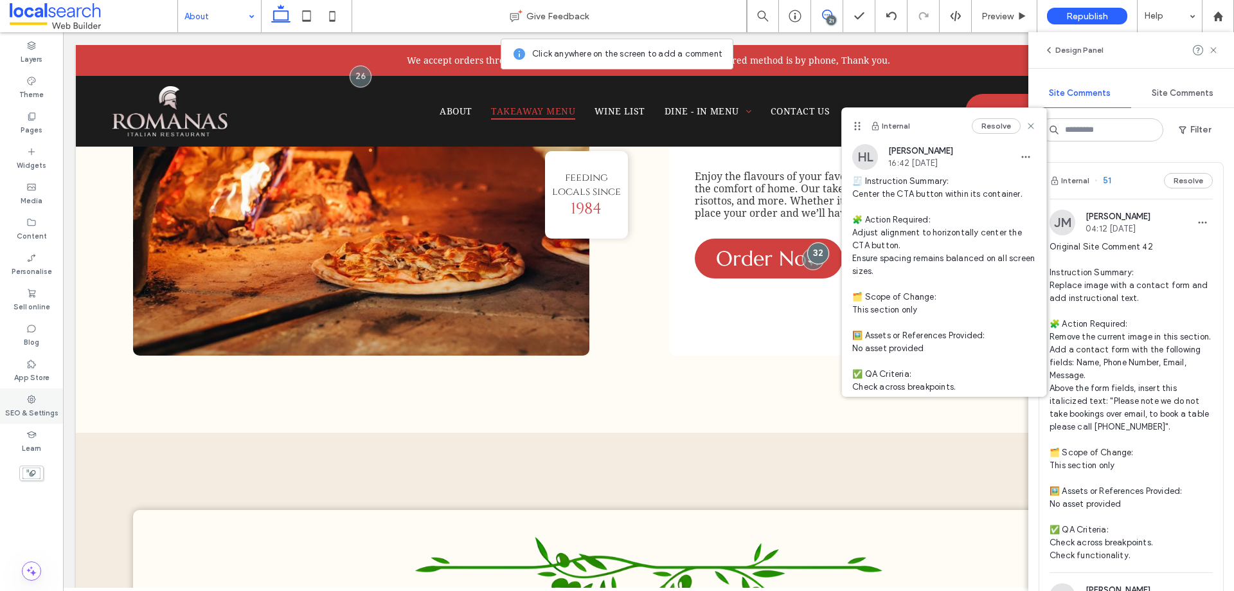
click at [33, 411] on label "SEO & Settings" at bounding box center [31, 411] width 53 height 14
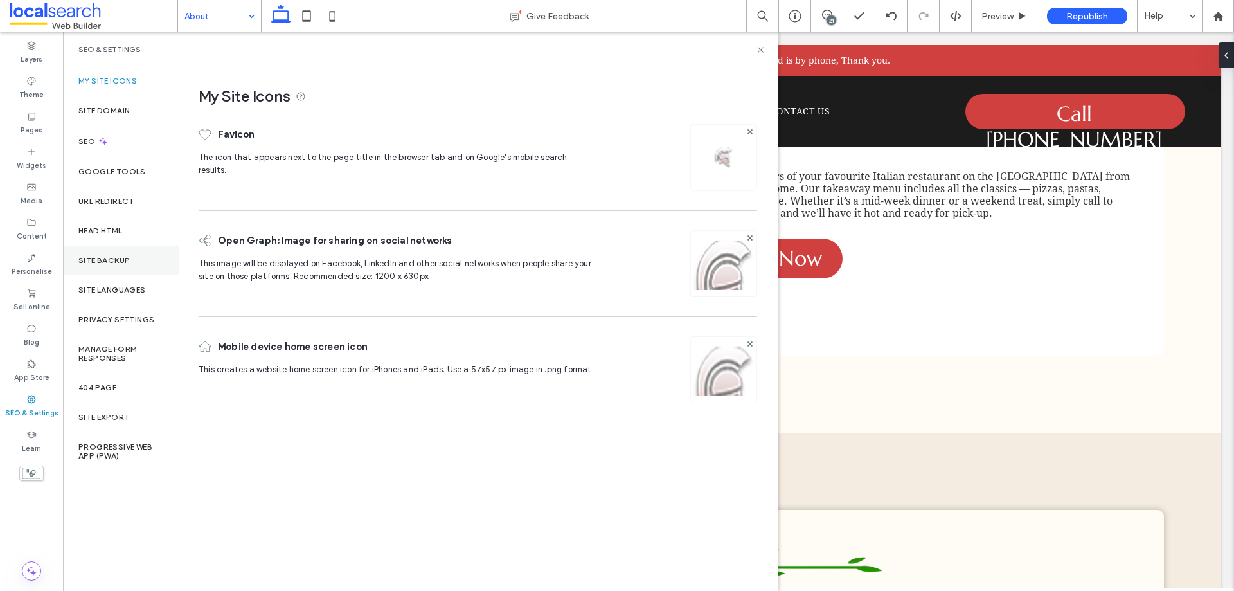
click at [123, 260] on label "Site backup" at bounding box center [103, 260] width 51 height 9
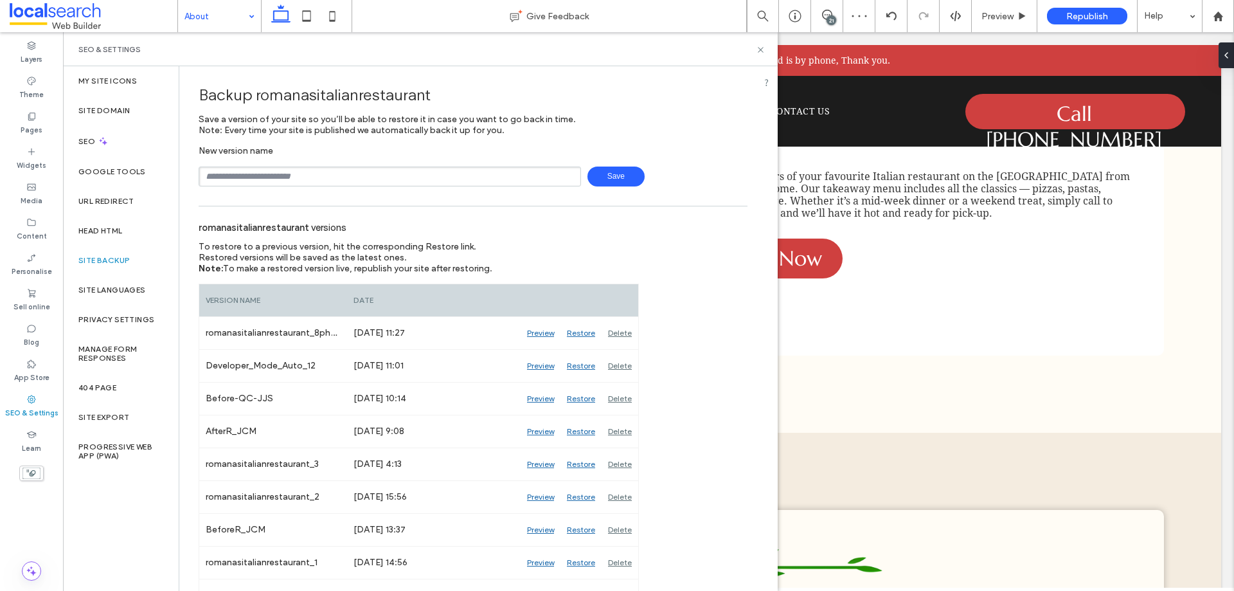
click at [433, 178] on input "text" at bounding box center [390, 177] width 383 height 20
type input "**********"
click at [622, 174] on span "Save" at bounding box center [616, 177] width 57 height 20
drag, startPoint x: 688, startPoint y: 54, endPoint x: 766, endPoint y: 54, distance: 78.4
click at [689, 54] on div "SEO & Settings" at bounding box center [420, 49] width 684 height 10
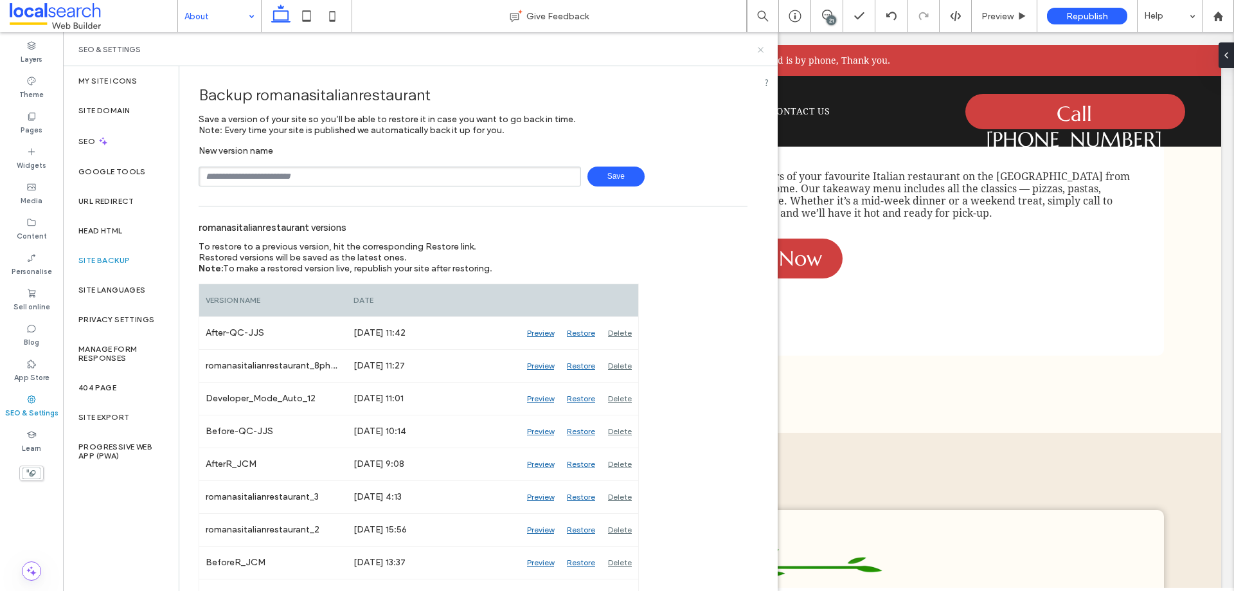
click at [762, 49] on use at bounding box center [760, 49] width 5 height 5
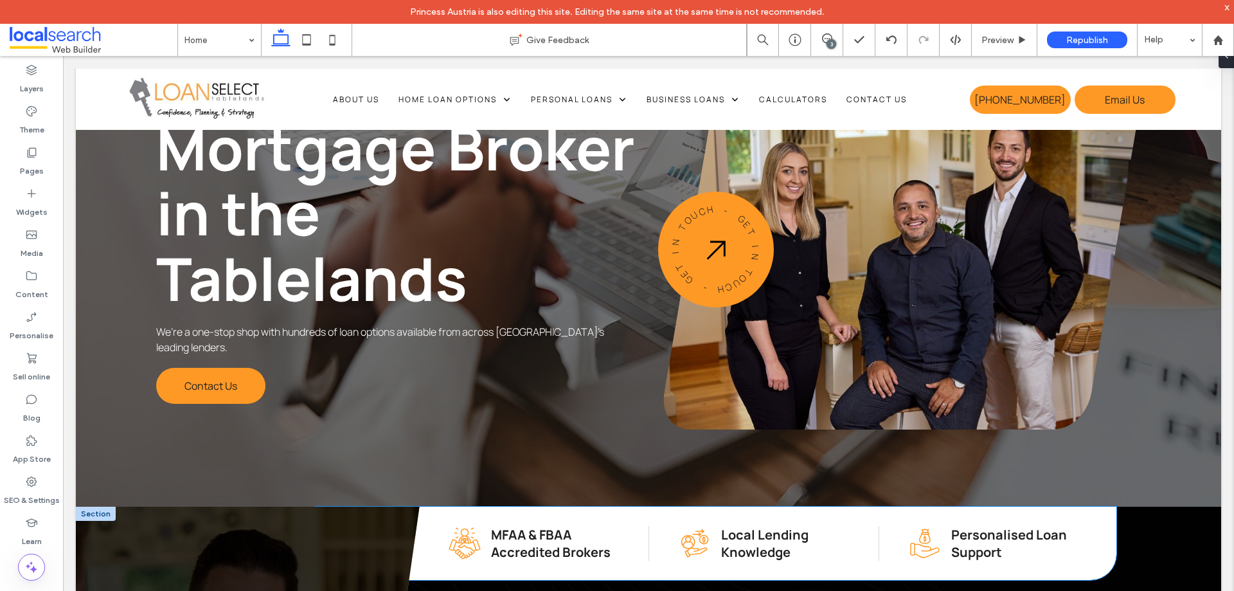
scroll to position [386, 0]
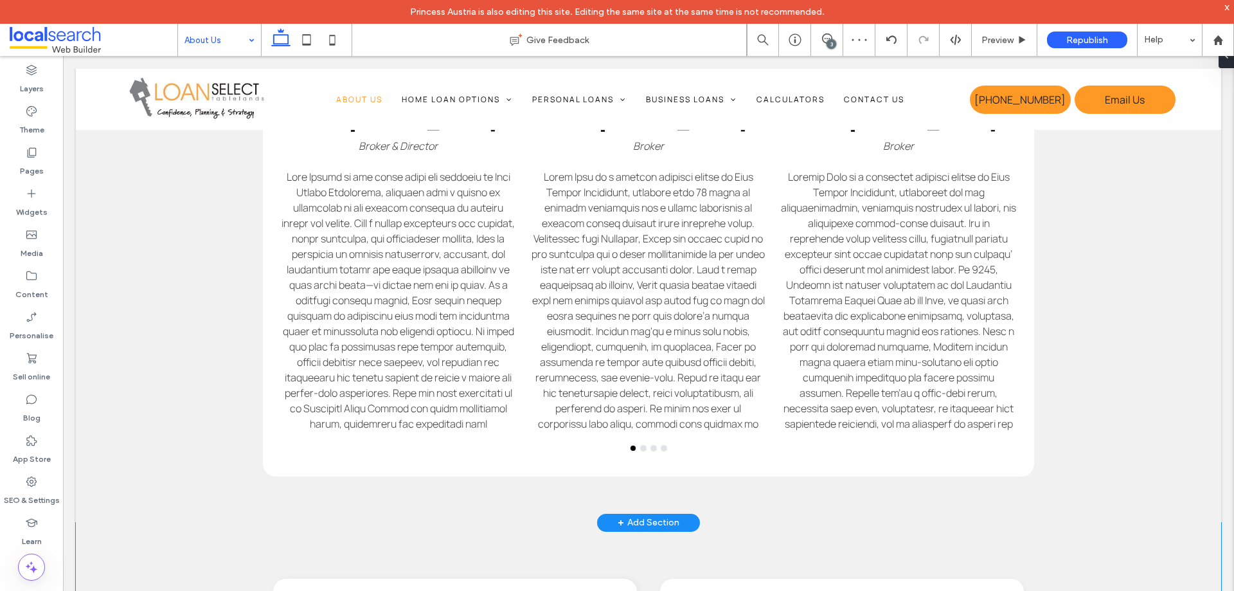
scroll to position [1157, 0]
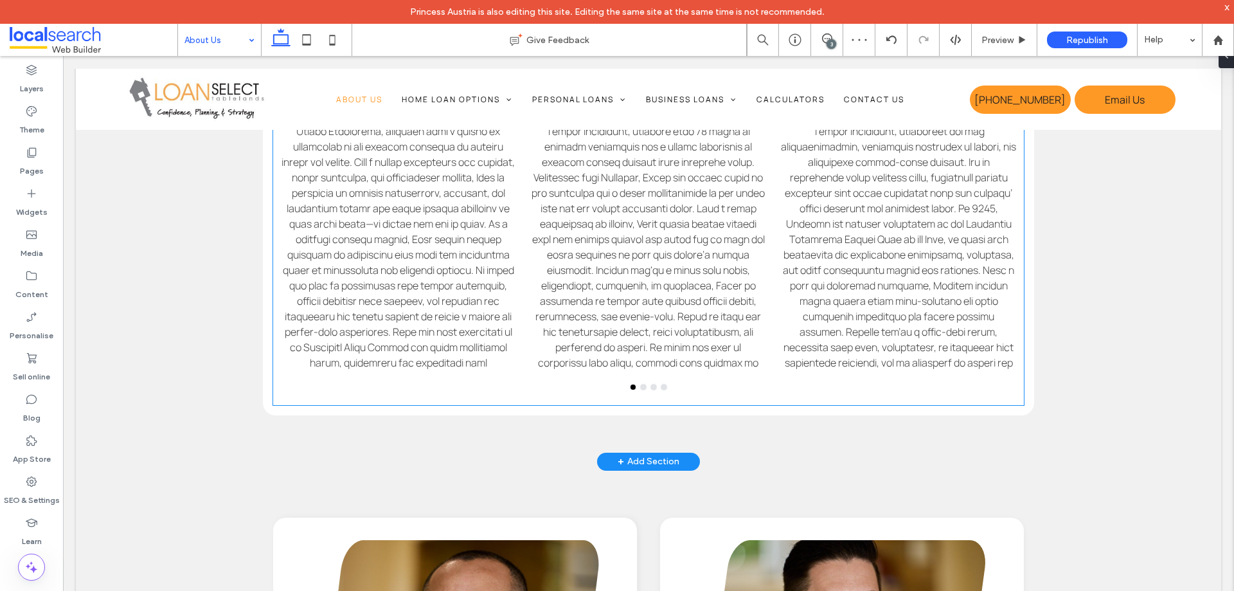
click at [726, 348] on p at bounding box center [648, 347] width 235 height 478
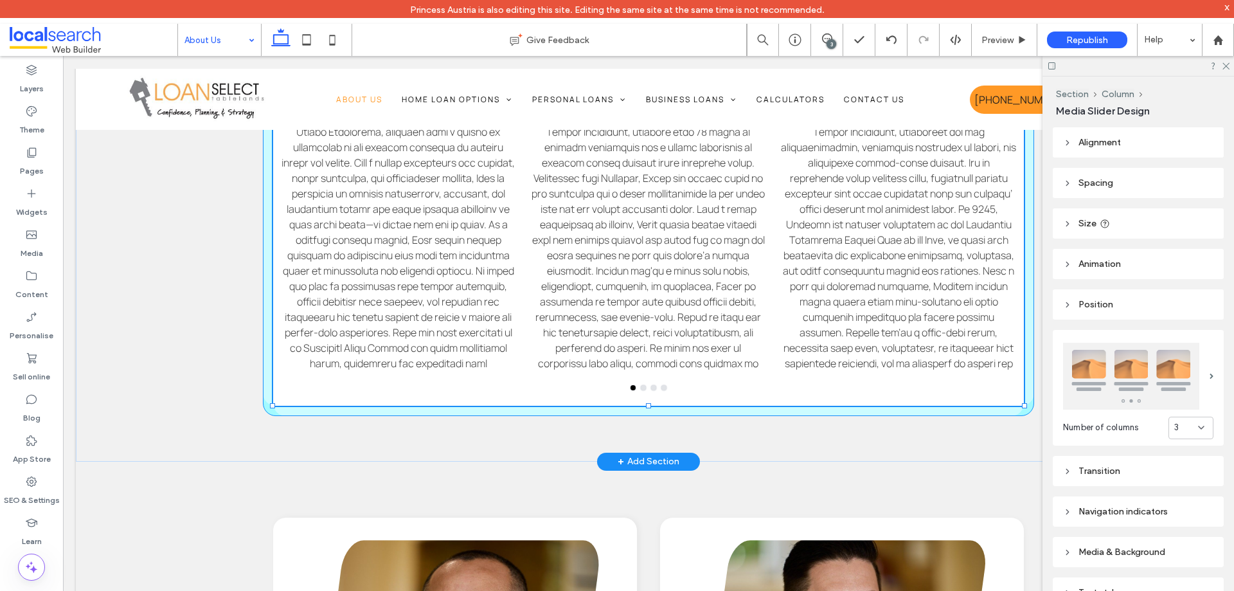
scroll to position [1160, 0]
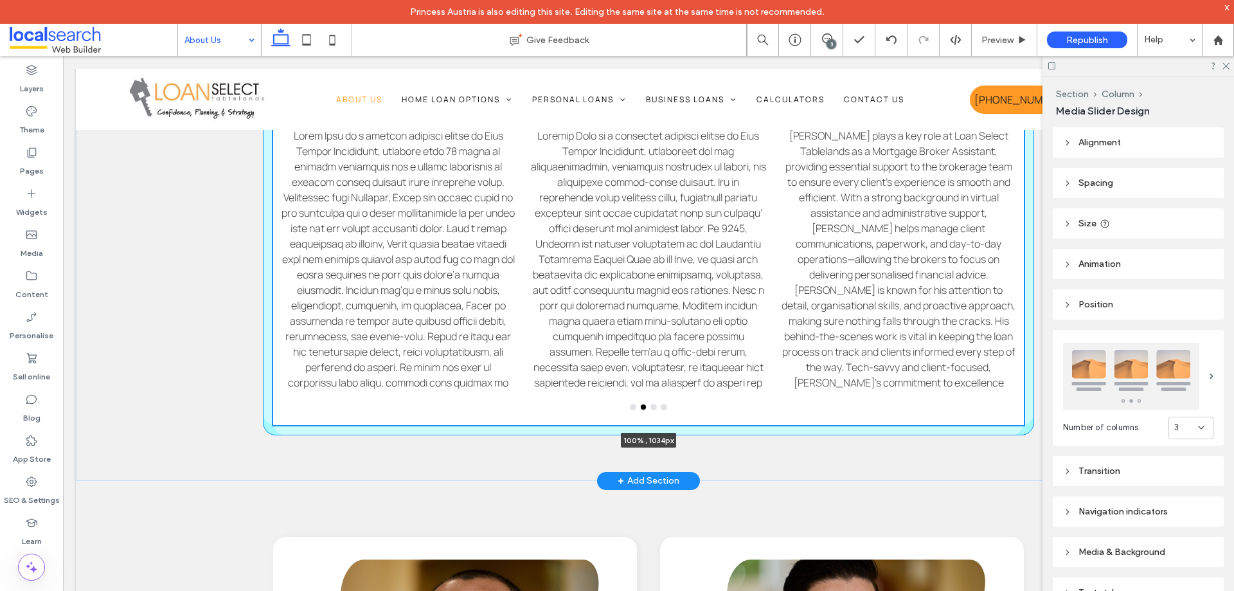
drag, startPoint x: 644, startPoint y: 406, endPoint x: 656, endPoint y: 426, distance: 22.8
click at [656, 426] on div "Meet Albi Homann Broker & Director Meet Jamie Cuda Broker Meet Monique Bell Bro…" at bounding box center [649, 142] width 772 height 677
type input "****"
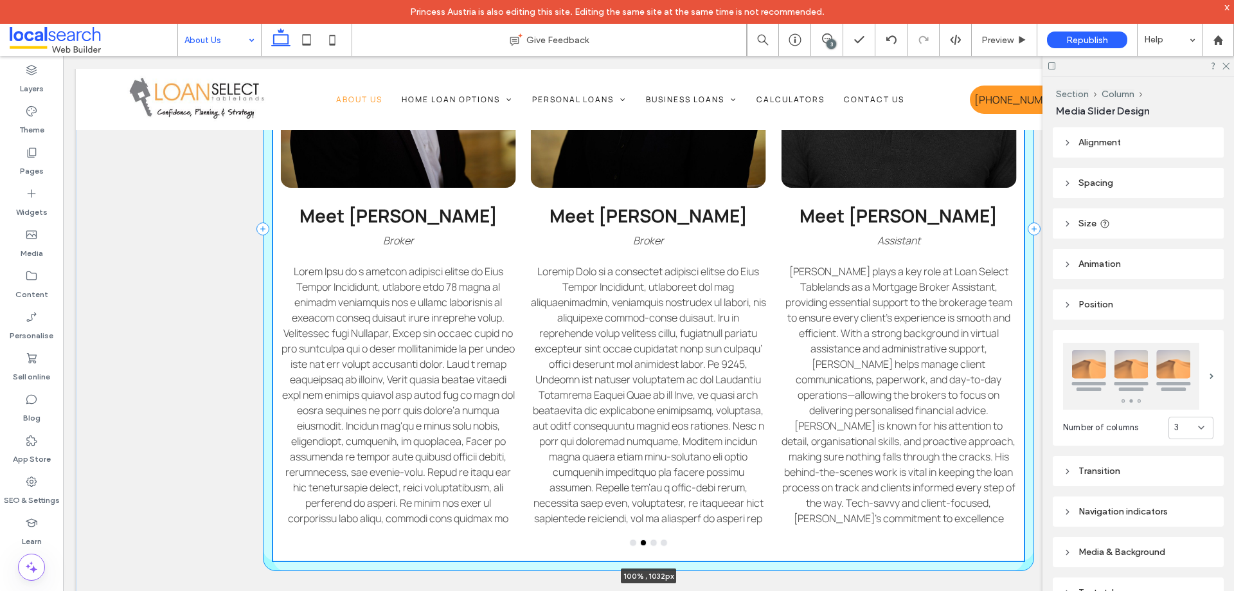
scroll to position [1038, 0]
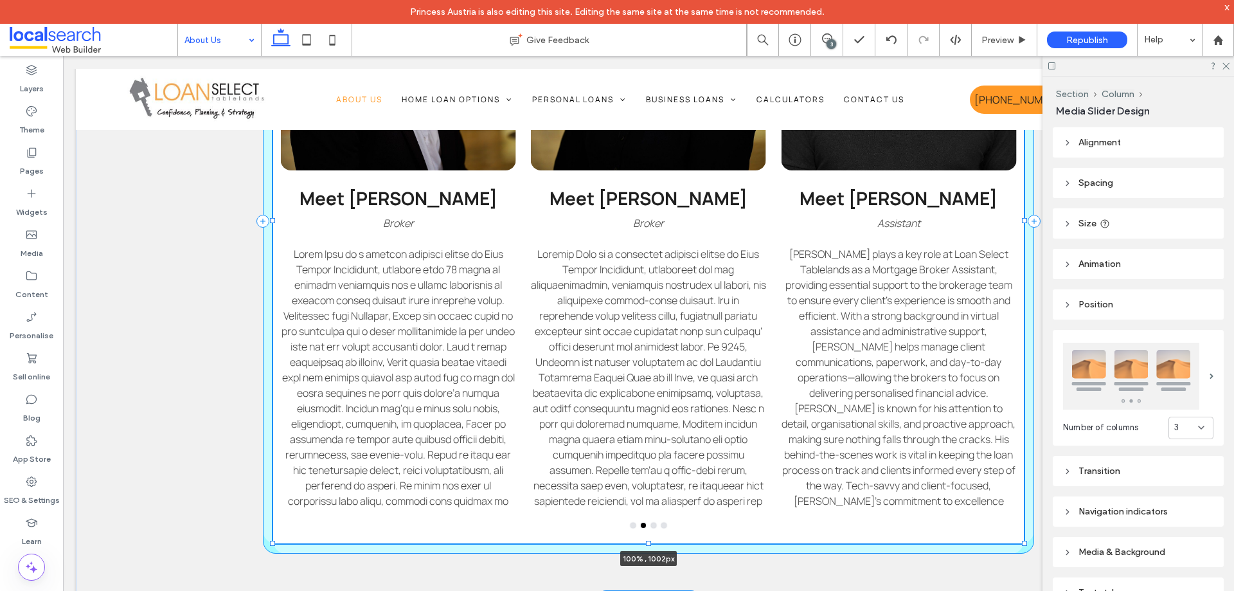
drag, startPoint x: 645, startPoint y: 552, endPoint x: 651, endPoint y: 542, distance: 12.1
type input "****"
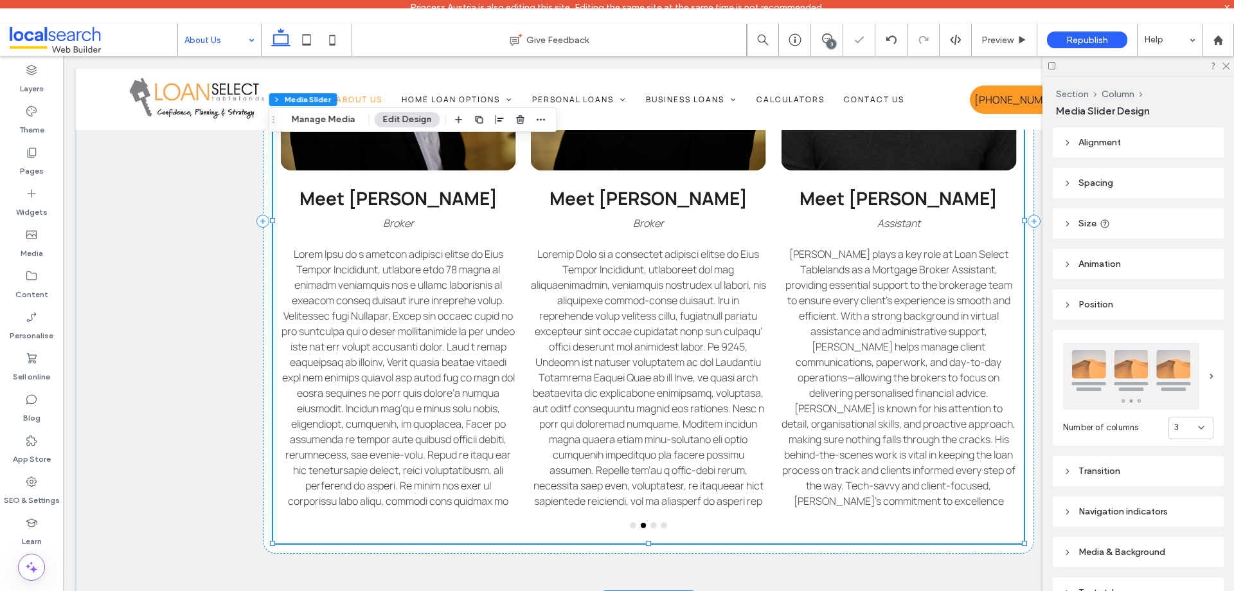
click at [724, 388] on p at bounding box center [648, 439] width 235 height 386
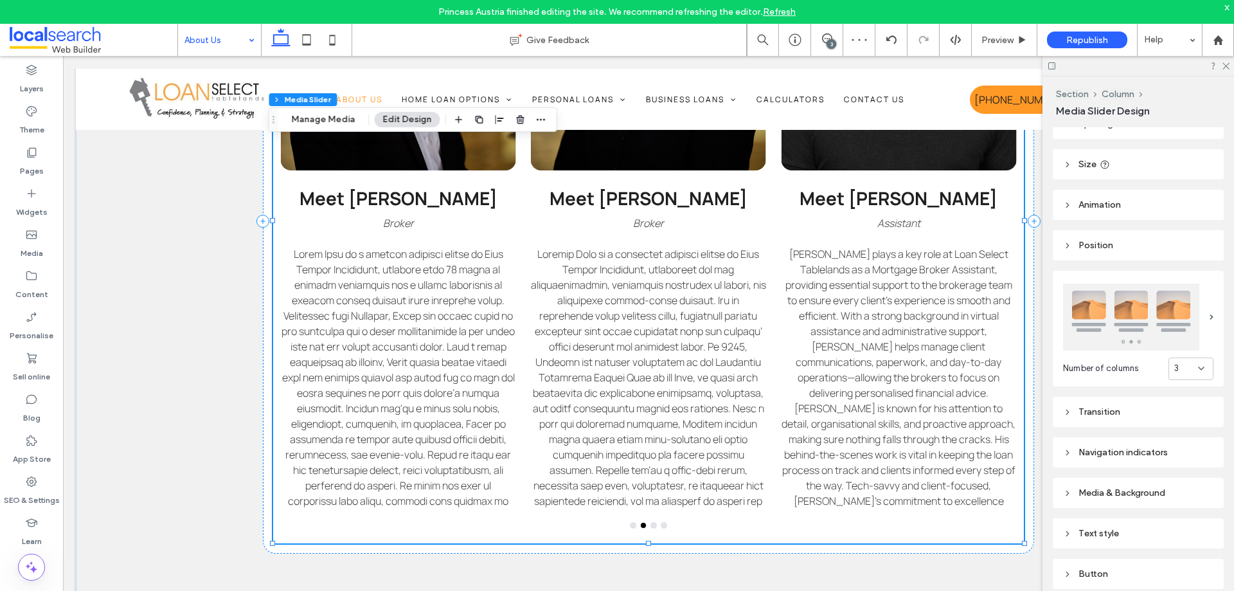
scroll to position [127, 0]
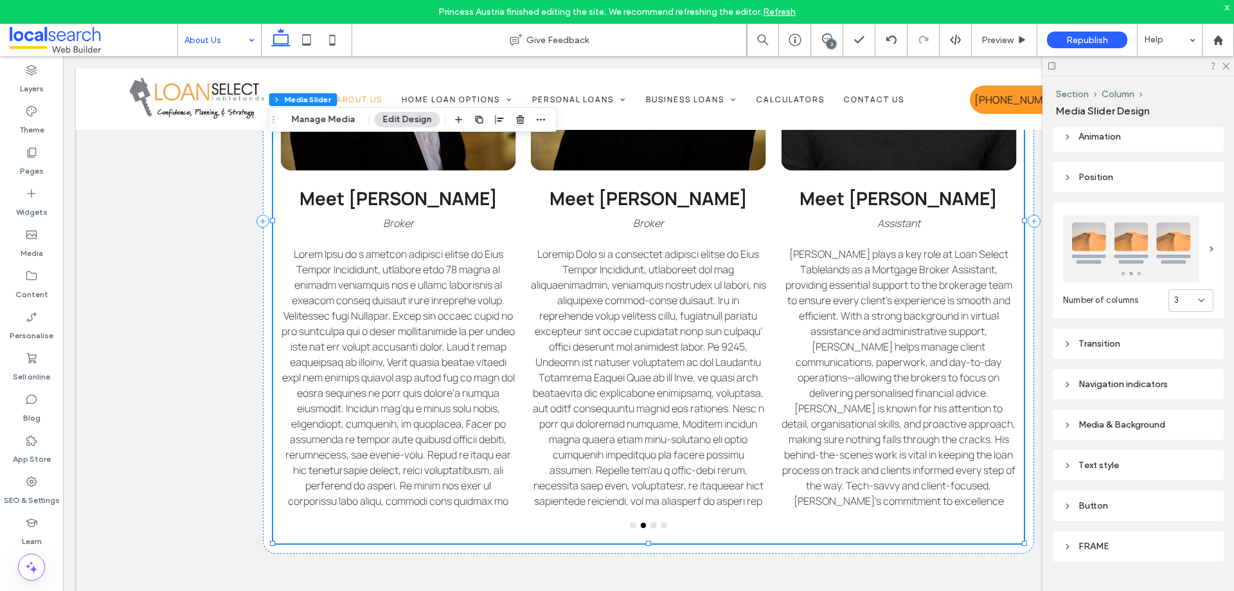
click at [1114, 552] on div "FRAME" at bounding box center [1138, 545] width 150 height 17
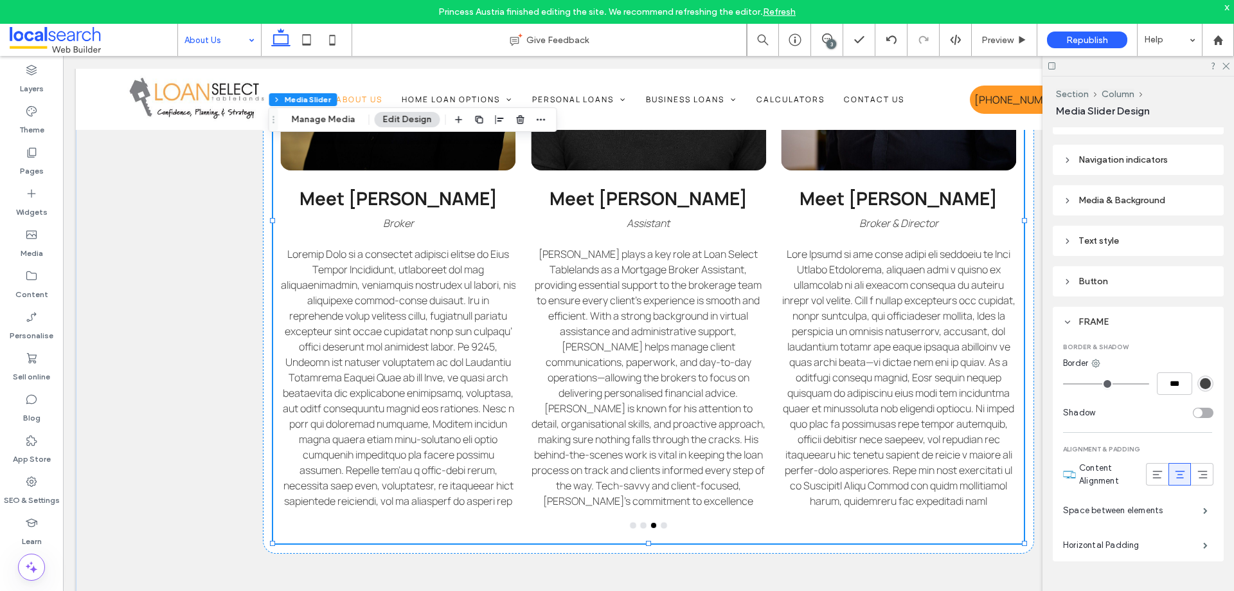
scroll to position [287, 0]
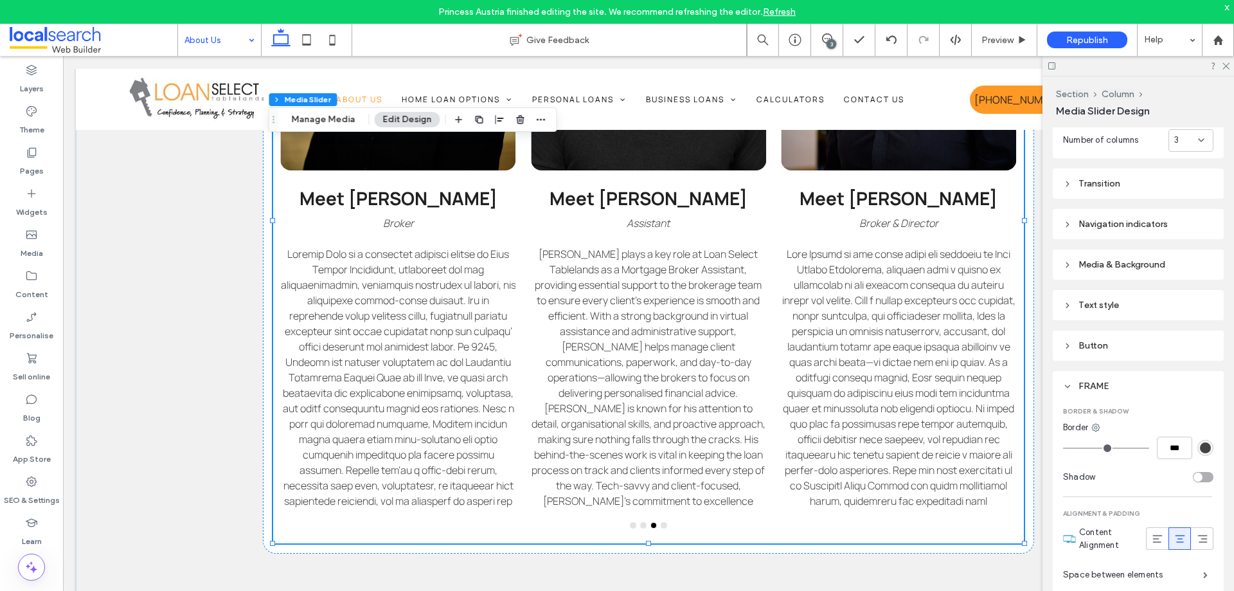
click at [1114, 306] on div "Text style" at bounding box center [1138, 305] width 150 height 11
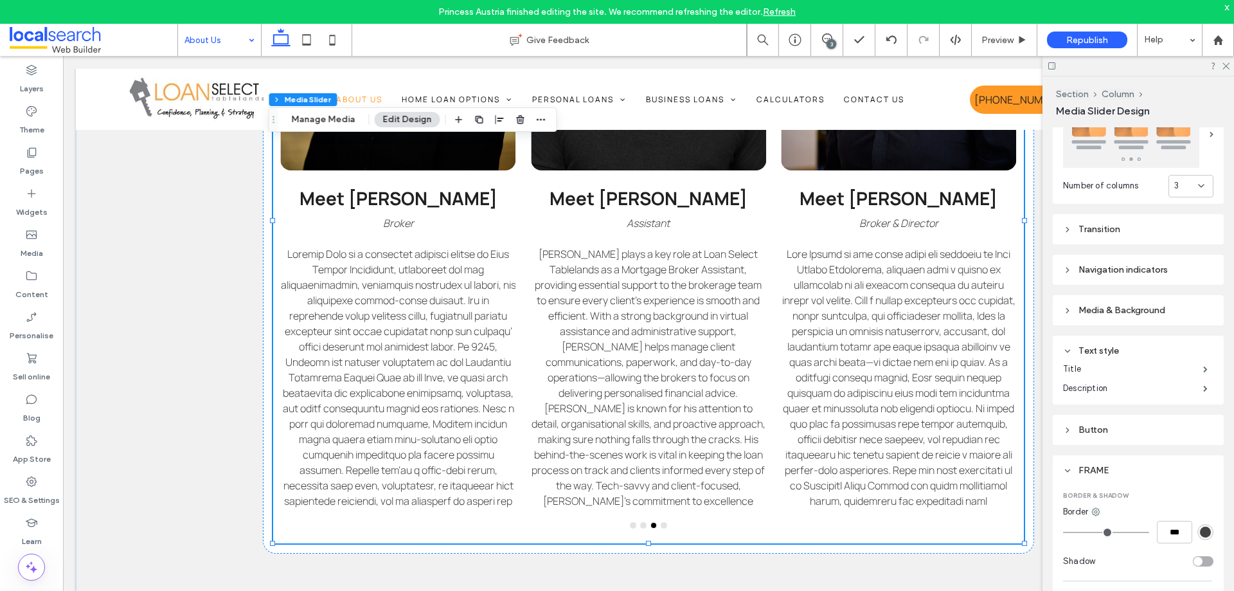
scroll to position [223, 0]
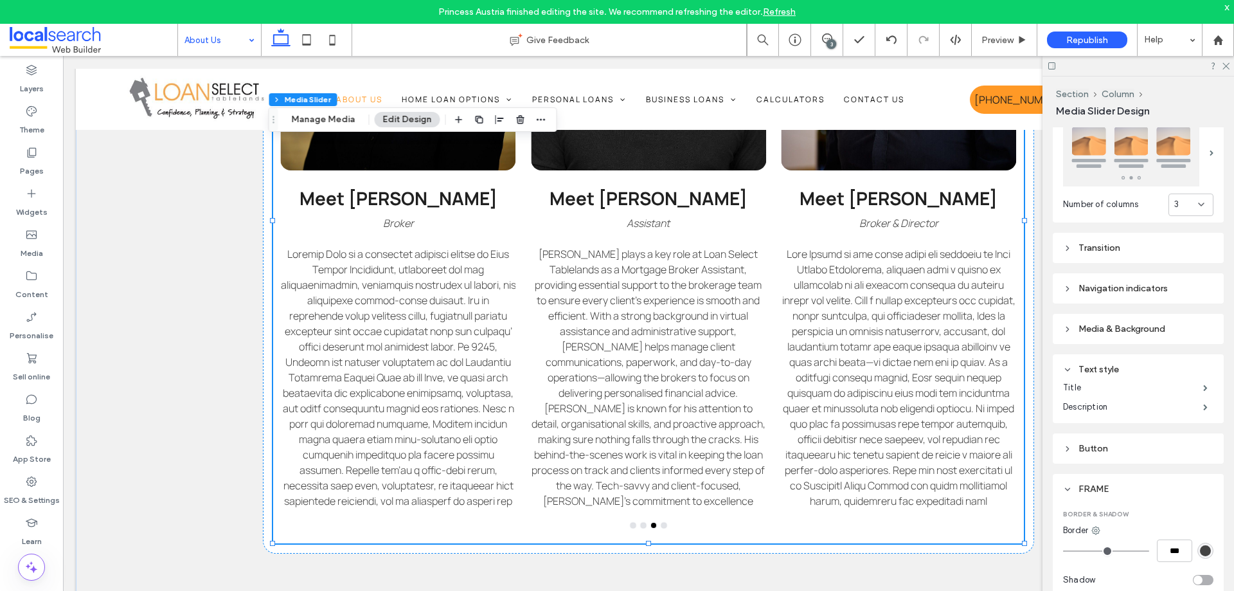
click at [1160, 320] on div "Media & Background" at bounding box center [1138, 328] width 150 height 17
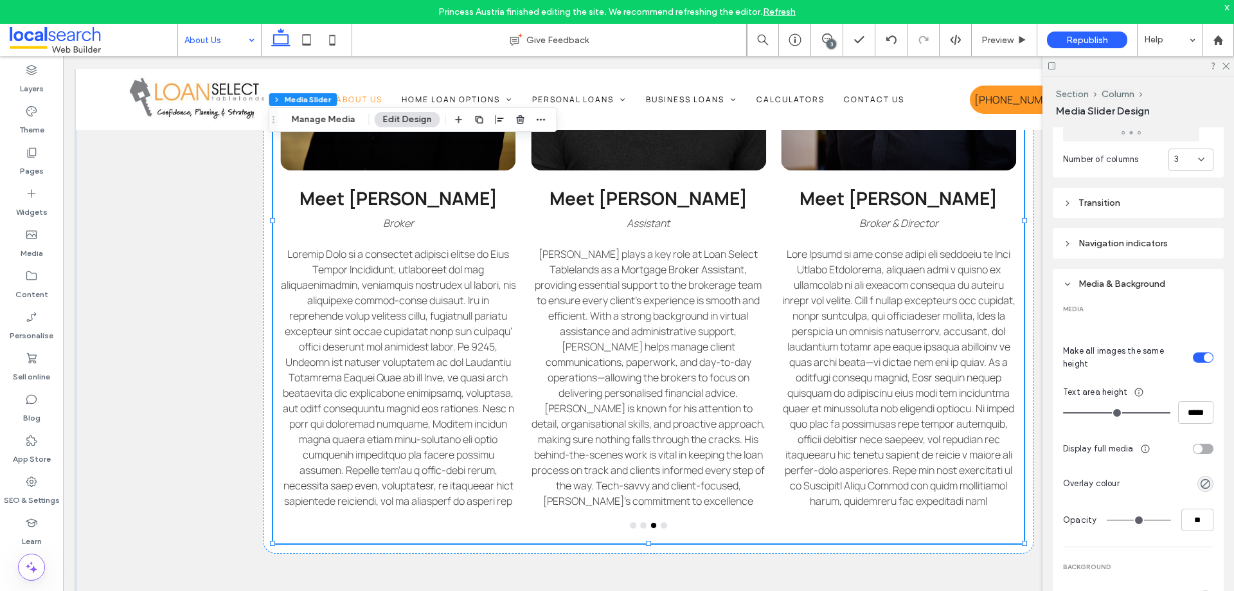
scroll to position [287, 0]
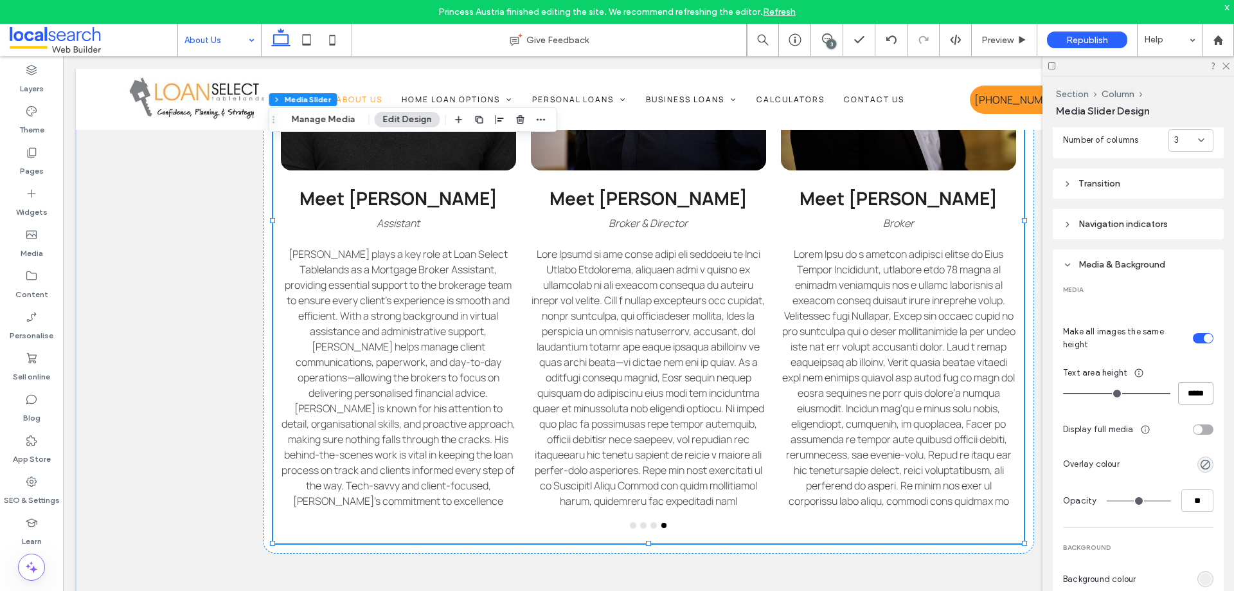
click at [1183, 390] on input "*****" at bounding box center [1195, 393] width 35 height 23
click at [1188, 393] on input "*****" at bounding box center [1195, 393] width 35 height 23
click at [1178, 393] on input "*****" at bounding box center [1195, 393] width 35 height 23
click at [1180, 393] on input "*****" at bounding box center [1195, 393] width 35 height 23
type input "*****"
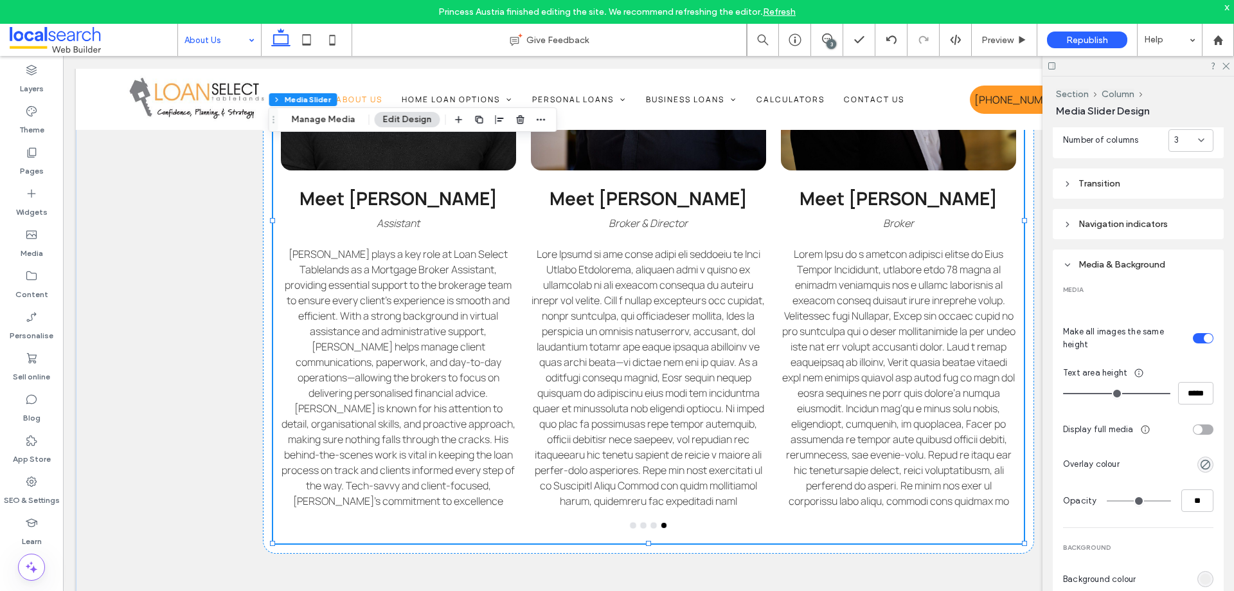
click at [1194, 428] on div "toggle" at bounding box center [1198, 429] width 9 height 9
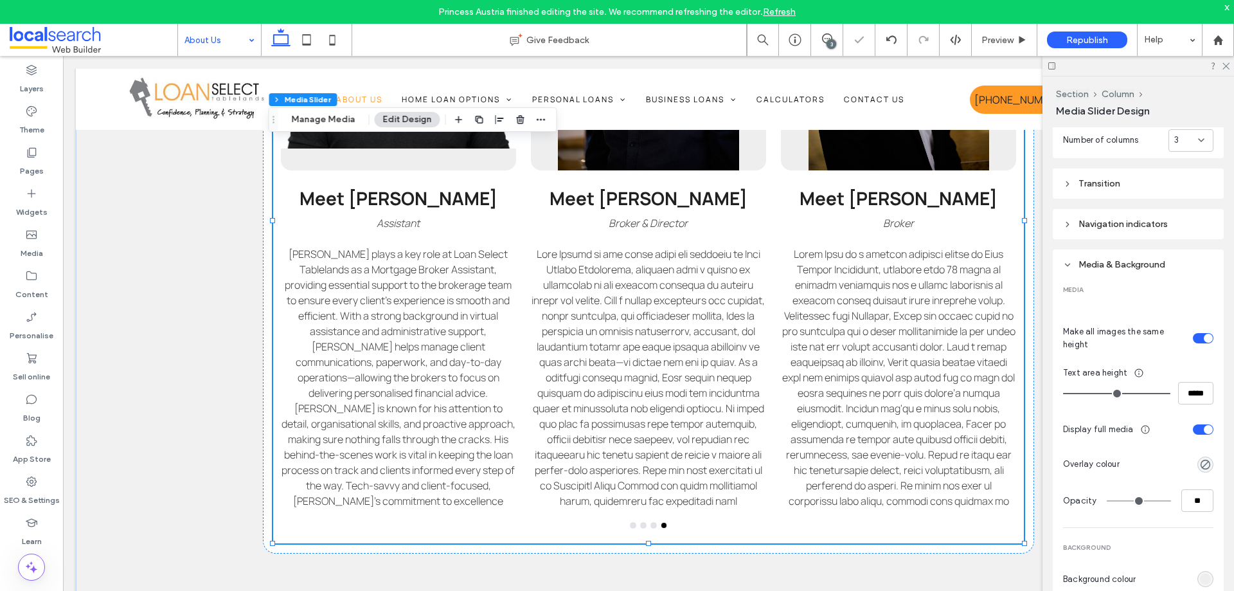
click at [1196, 424] on div "toggle" at bounding box center [1203, 429] width 21 height 10
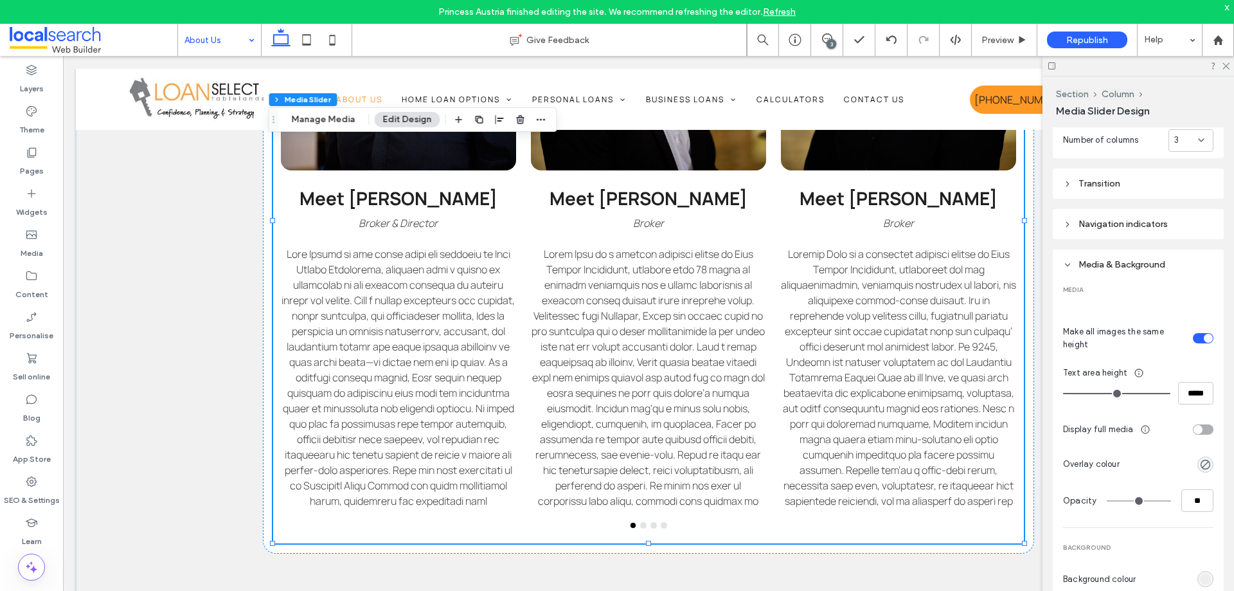
type input "***"
type input "*****"
type input "***"
type input "*****"
type input "***"
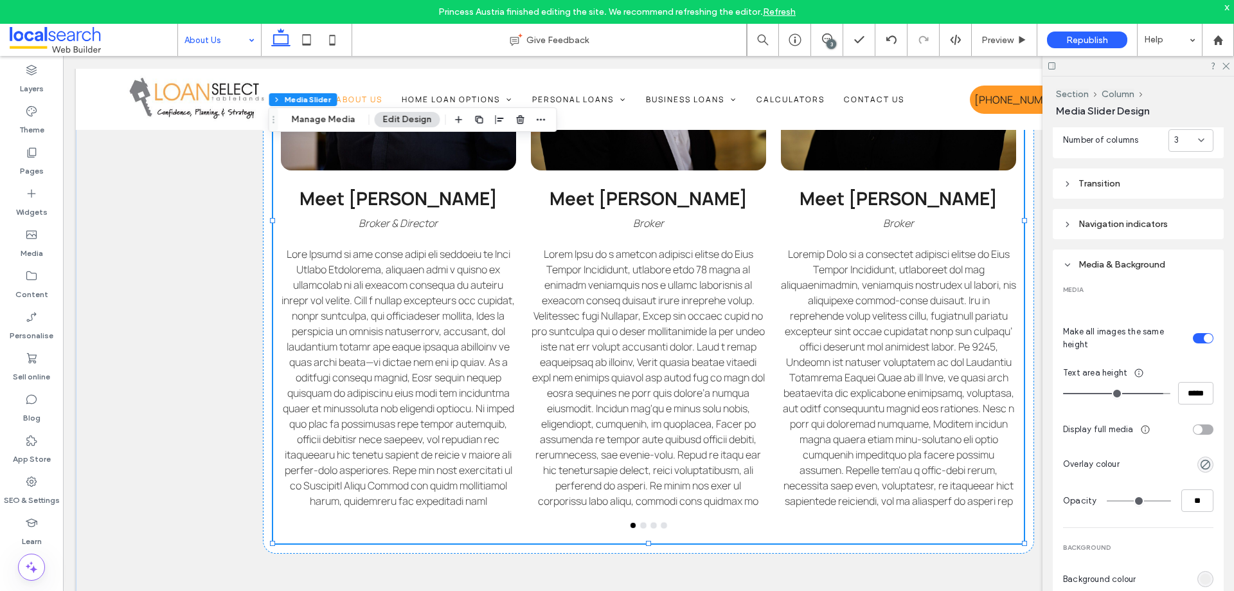
type input "*****"
type input "***"
type input "*****"
type input "***"
type input "*****"
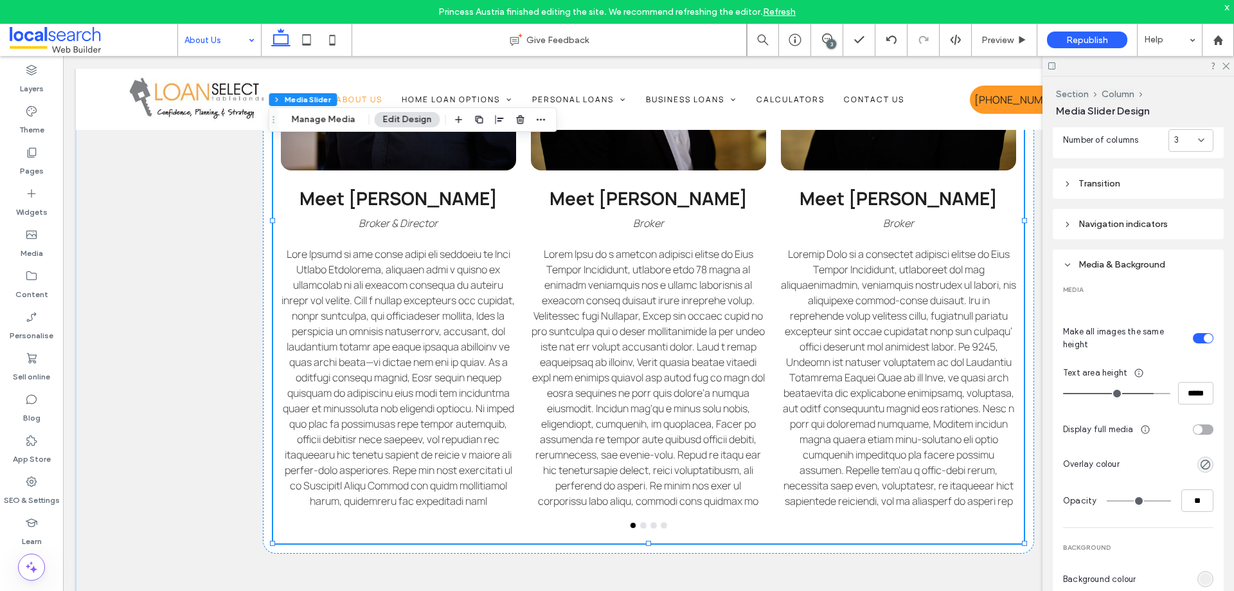
type input "***"
type input "*****"
type input "***"
type input "*****"
type input "***"
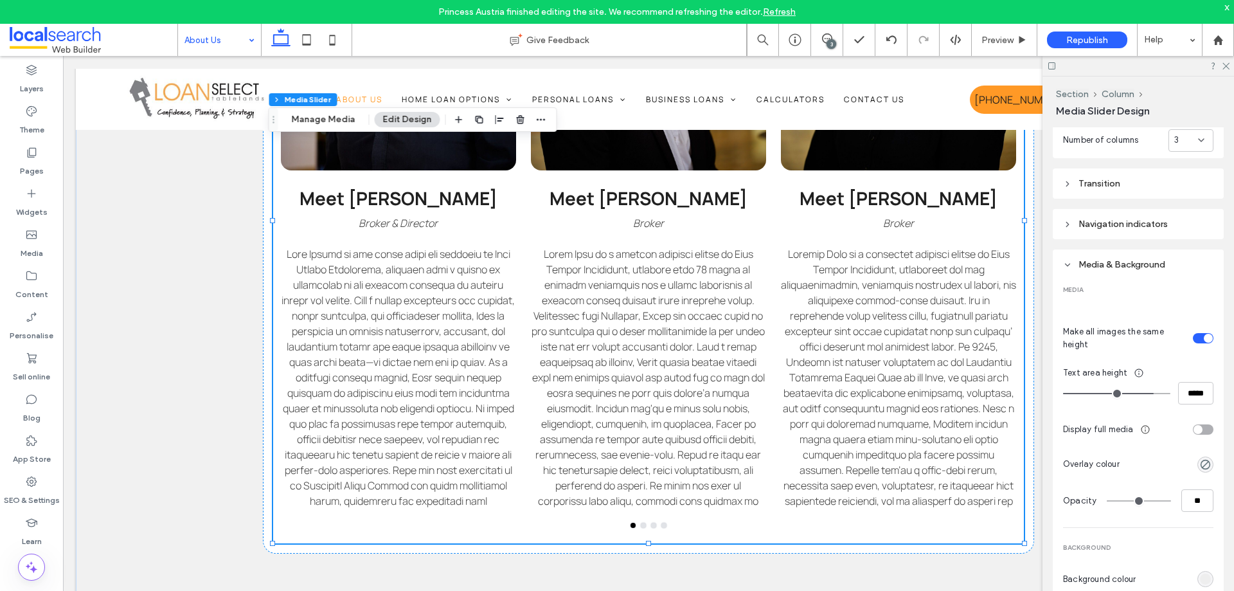
type input "*****"
drag, startPoint x: 1153, startPoint y: 391, endPoint x: 1142, endPoint y: 392, distance: 11.0
click at [1142, 393] on input "range" at bounding box center [1116, 393] width 107 height 1
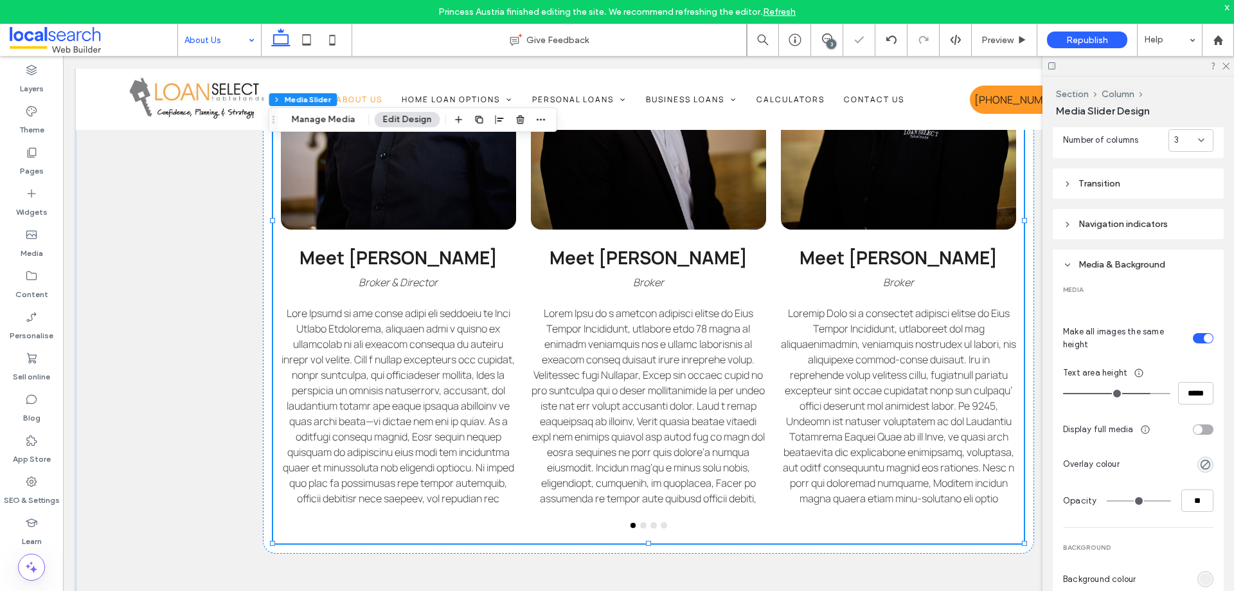
type input "***"
type input "*****"
type input "***"
type input "*****"
type input "***"
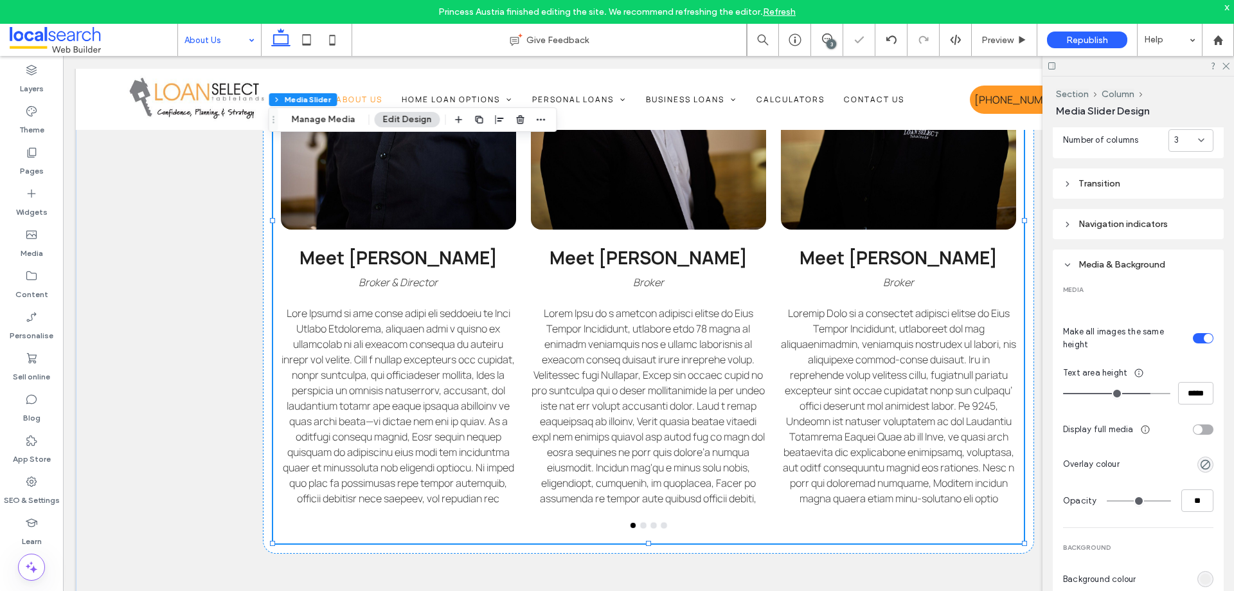
type input "*****"
type input "***"
type input "*****"
type input "***"
type input "*****"
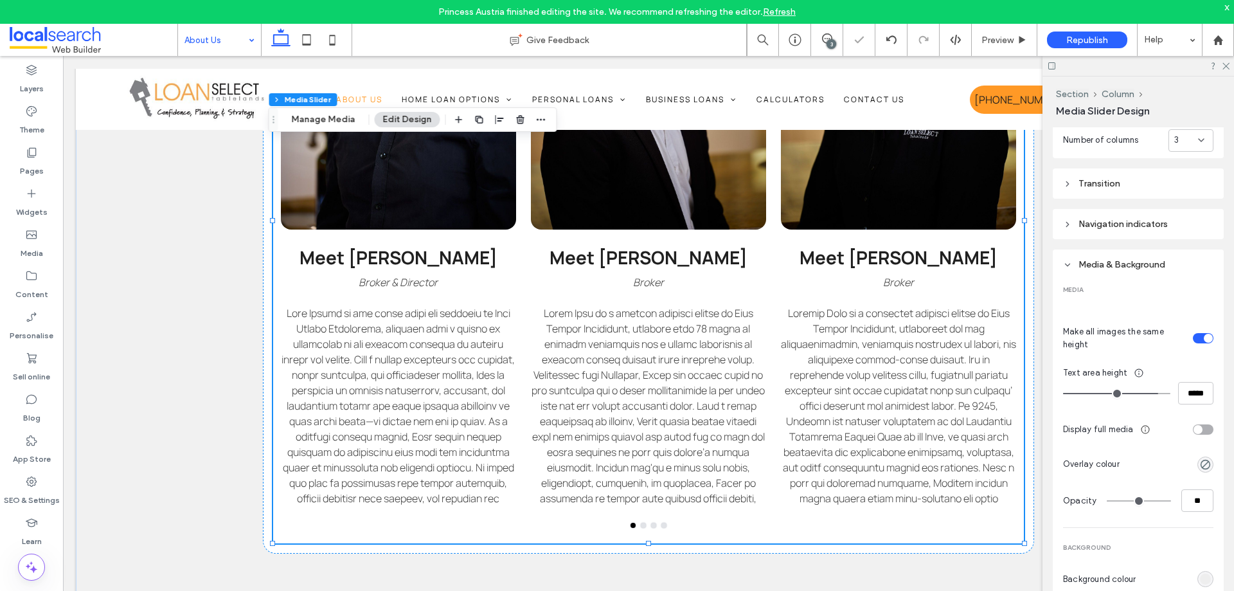
type input "***"
type input "*****"
type input "***"
type input "*****"
type input "***"
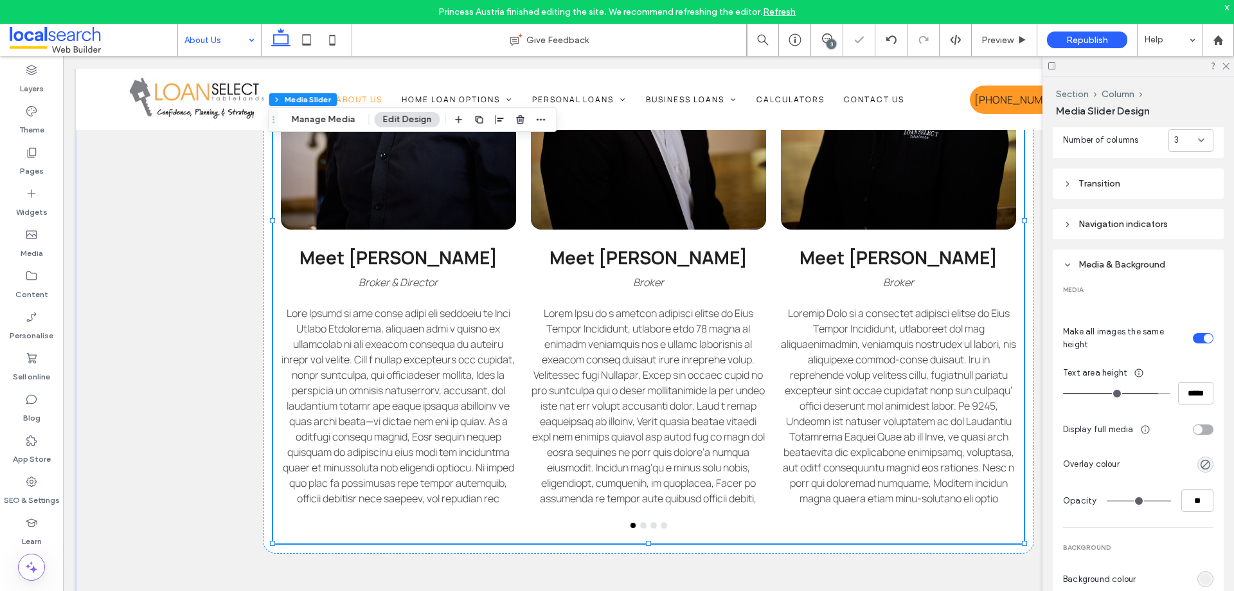
type input "*****"
type input "***"
type input "*****"
click at [1155, 393] on input "range" at bounding box center [1116, 393] width 107 height 1
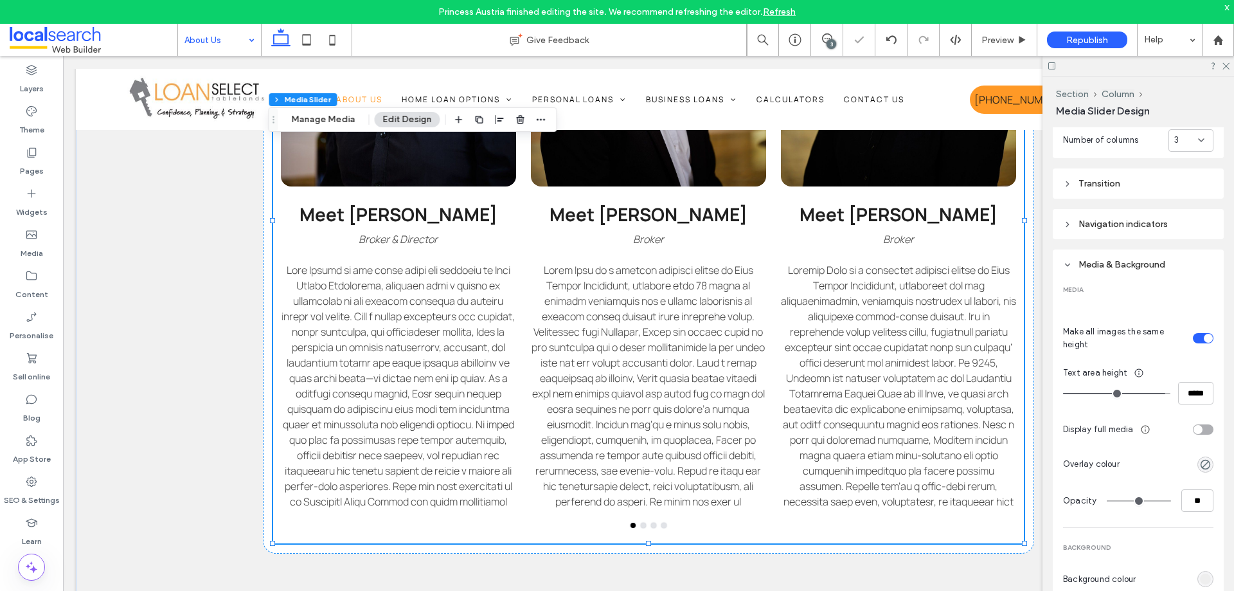
type input "***"
type input "*****"
type input "***"
type input "*****"
type input "***"
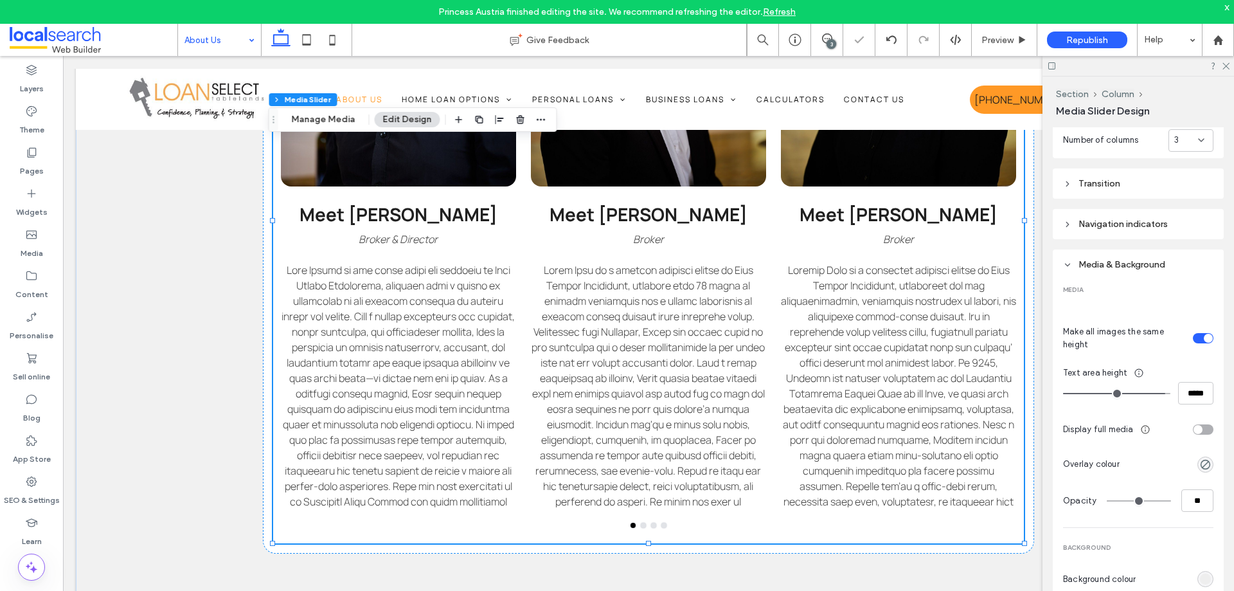
type input "*****"
type input "***"
type input "*****"
type input "***"
type input "*****"
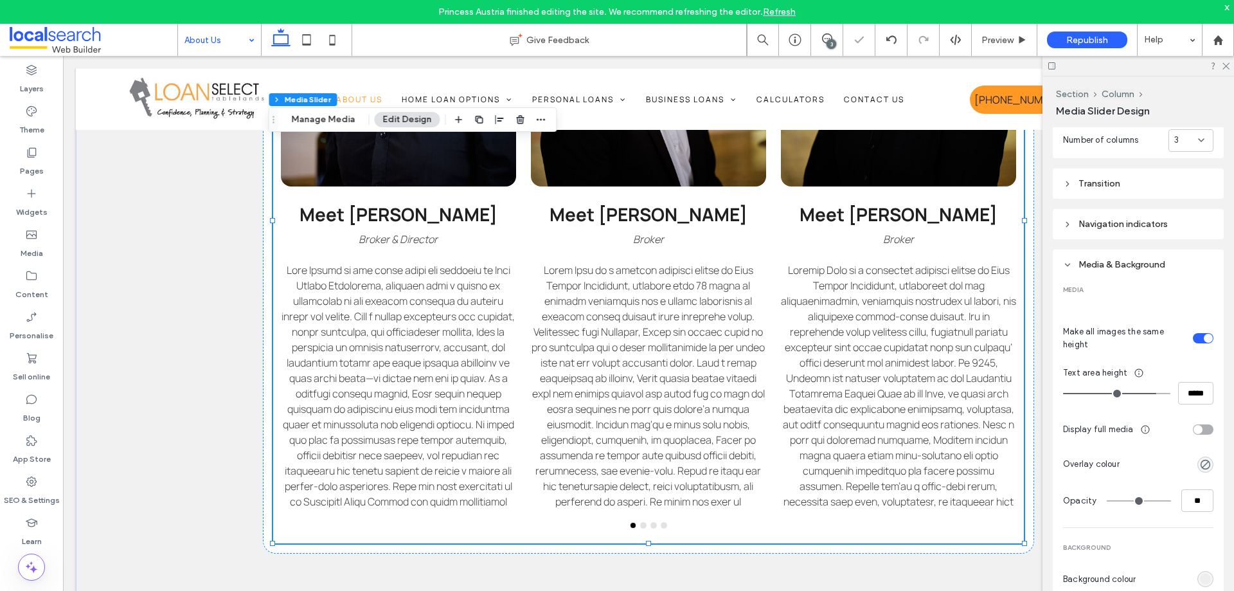
type input "***"
type input "*****"
type input "***"
type input "*****"
type input "***"
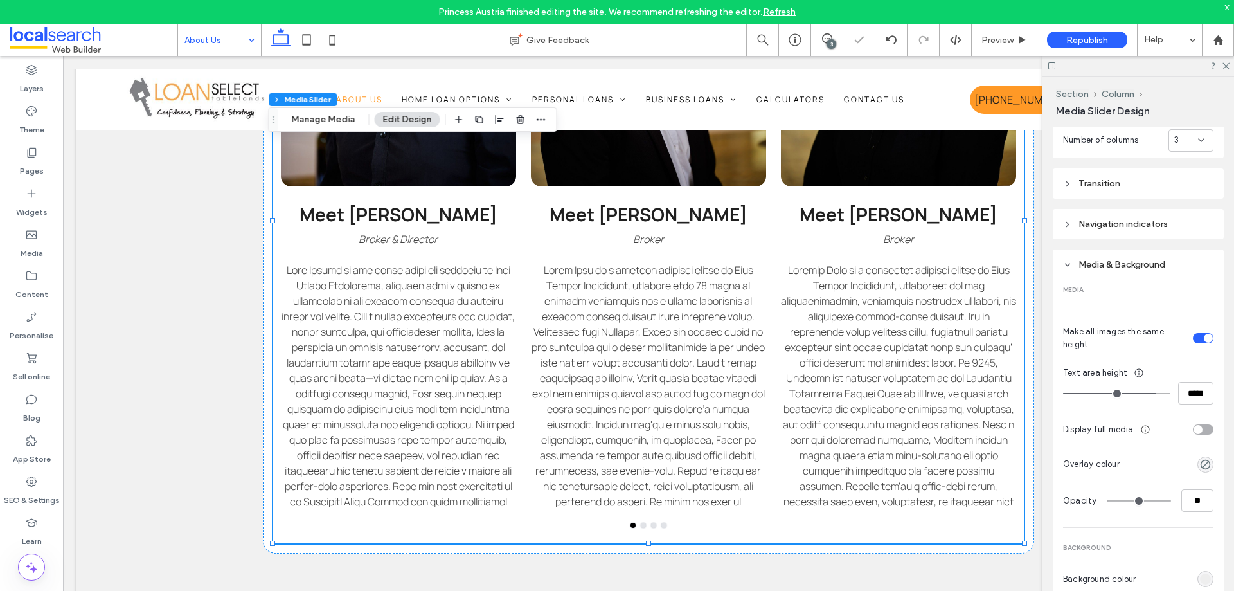
type input "*****"
drag, startPoint x: 1151, startPoint y: 389, endPoint x: 1177, endPoint y: 388, distance: 25.7
type input "***"
click at [1171, 393] on input "range" at bounding box center [1116, 393] width 107 height 1
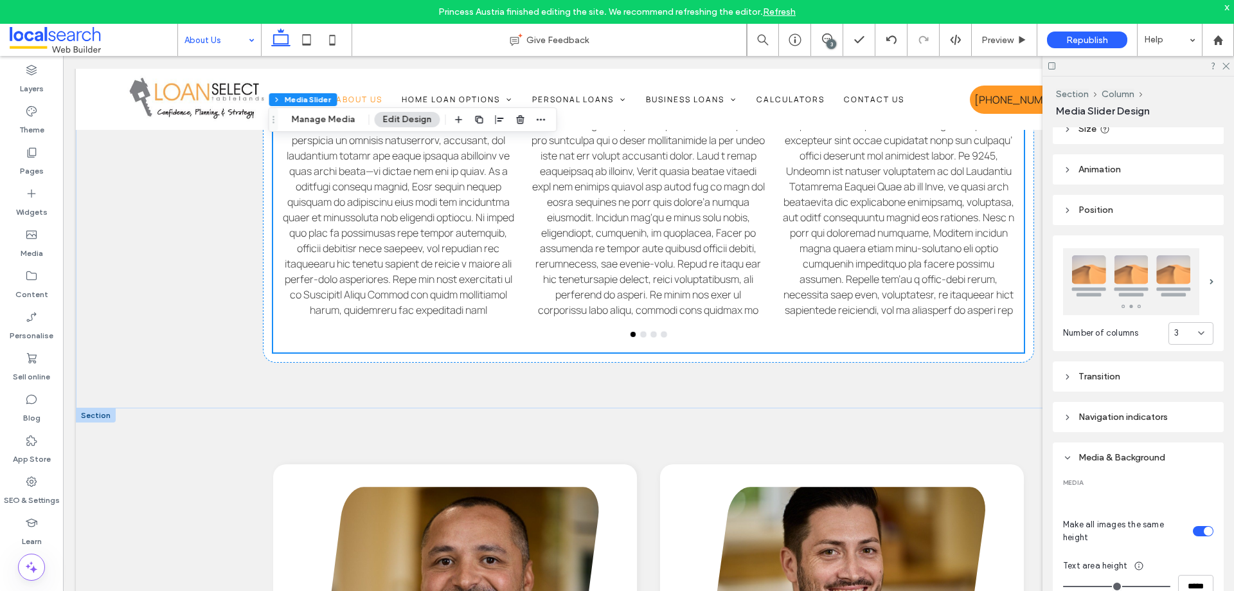
scroll to position [1295, 0]
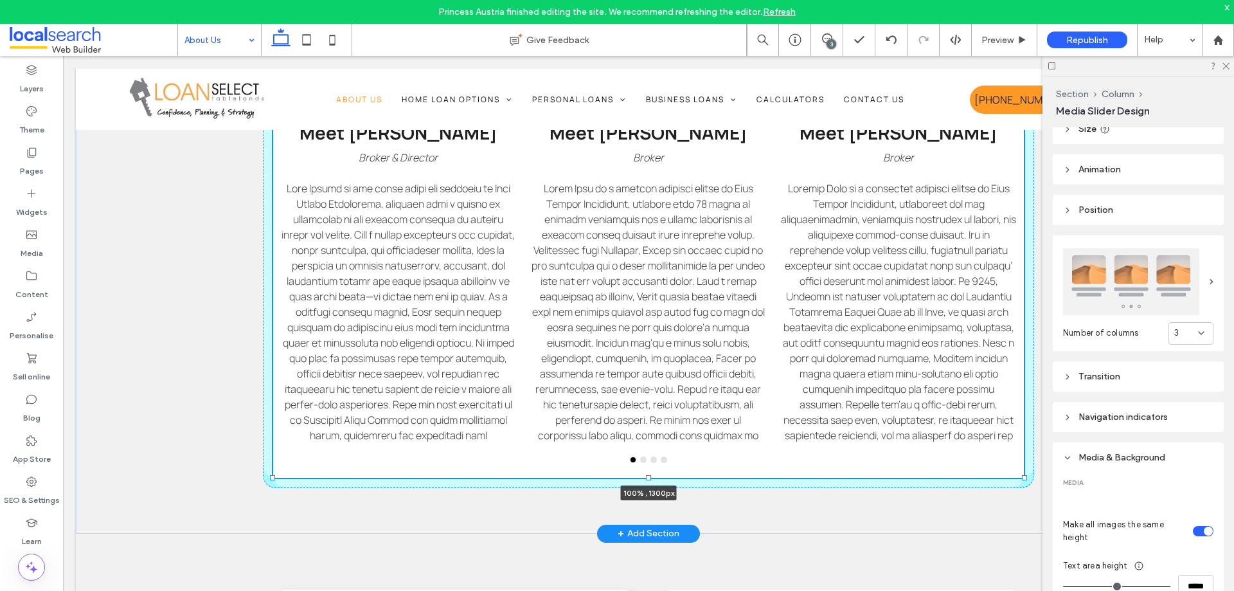
drag, startPoint x: 644, startPoint y: 284, endPoint x: 658, endPoint y: 380, distance: 96.7
click at [658, 380] on div "Meet Albi Homann Broker & Director Meet Jamie Cuda Broker Meet Monique Bell Bro…" at bounding box center [649, 110] width 772 height 848
type input "****"
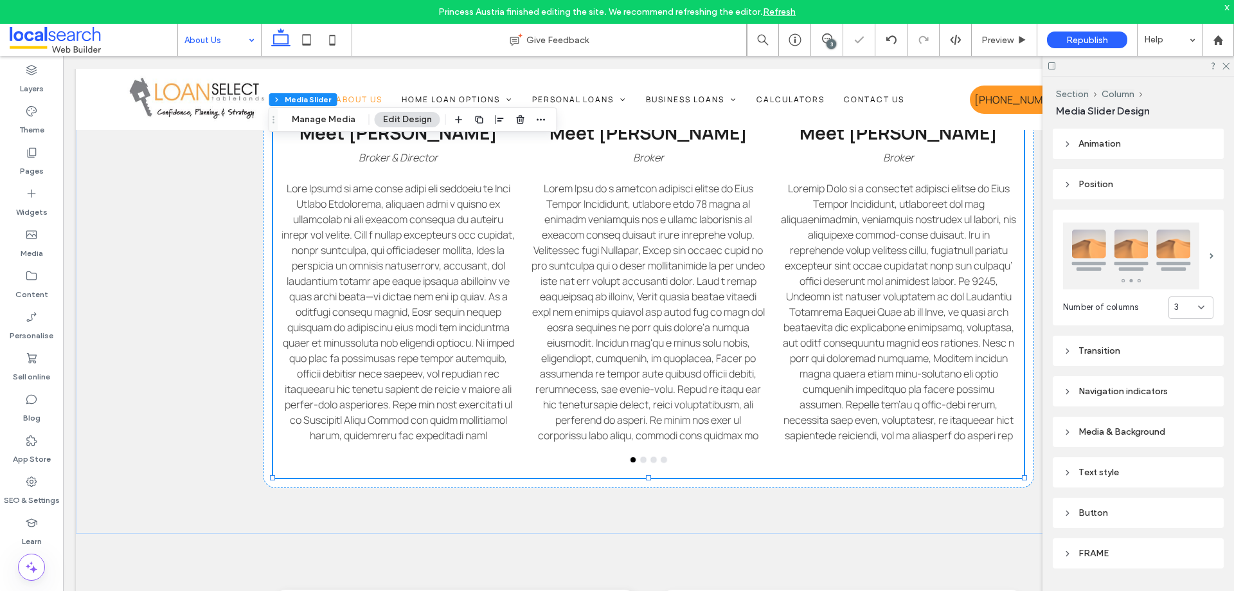
scroll to position [127, 0]
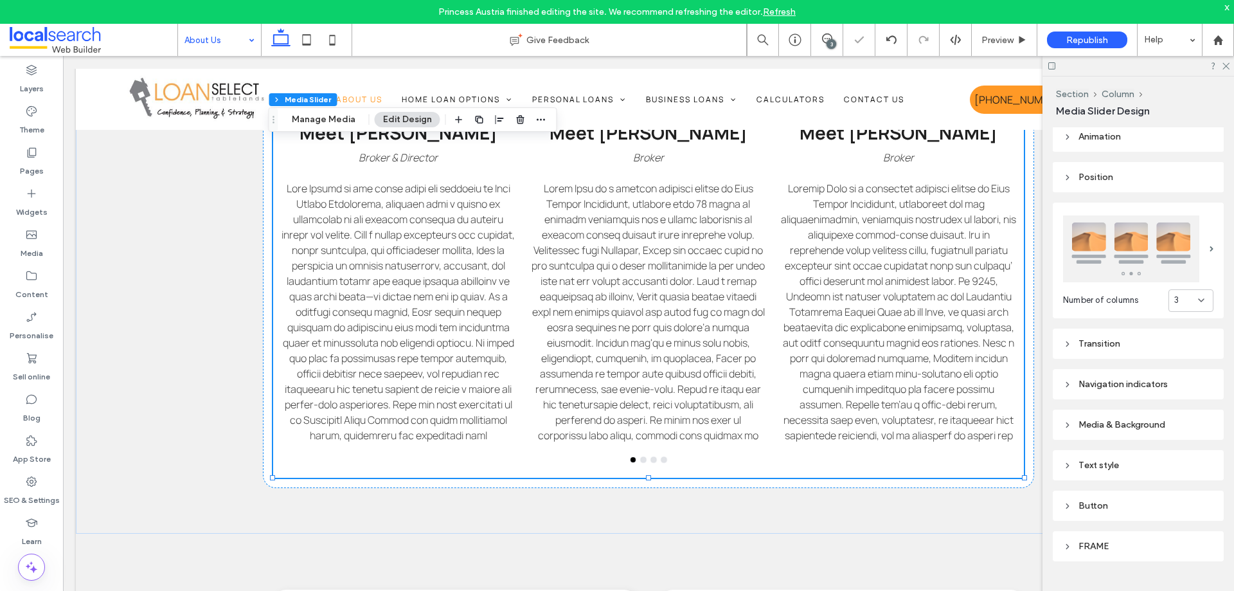
click at [1128, 422] on div "Media & Background" at bounding box center [1138, 424] width 150 height 11
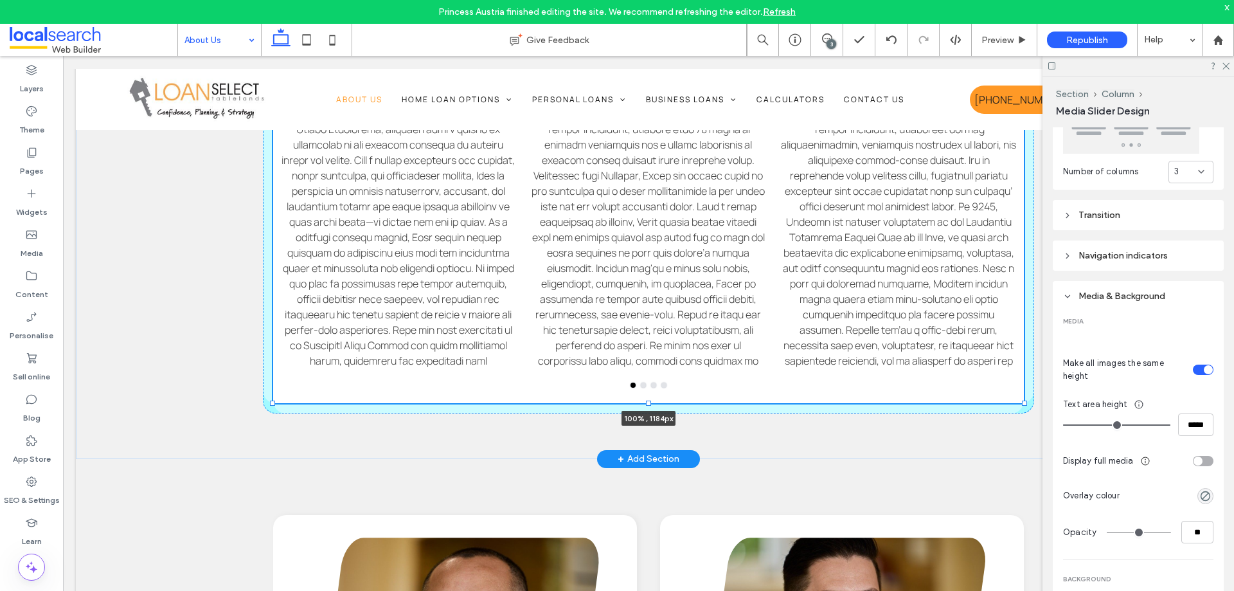
drag, startPoint x: 644, startPoint y: 478, endPoint x: 638, endPoint y: 440, distance: 38.9
click at [638, 440] on div "Meet Albi Homann Broker & Director Meet Jamie Cuda Broker Meet Monique Bell Bro…" at bounding box center [649, 72] width 772 height 773
type input "****"
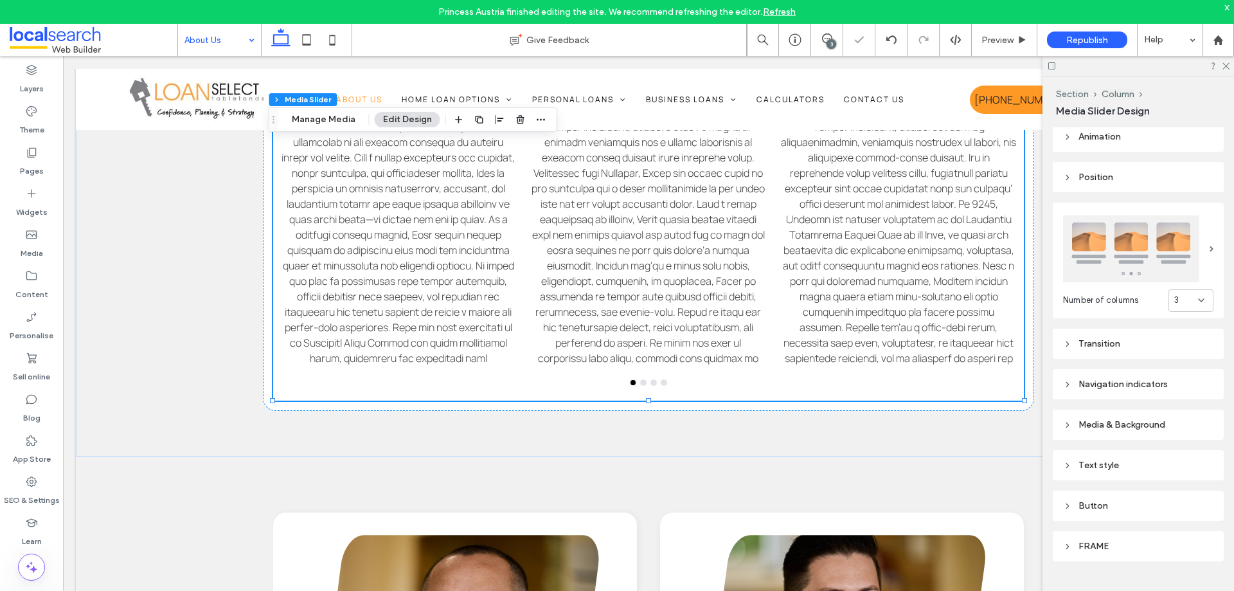
scroll to position [0, 0]
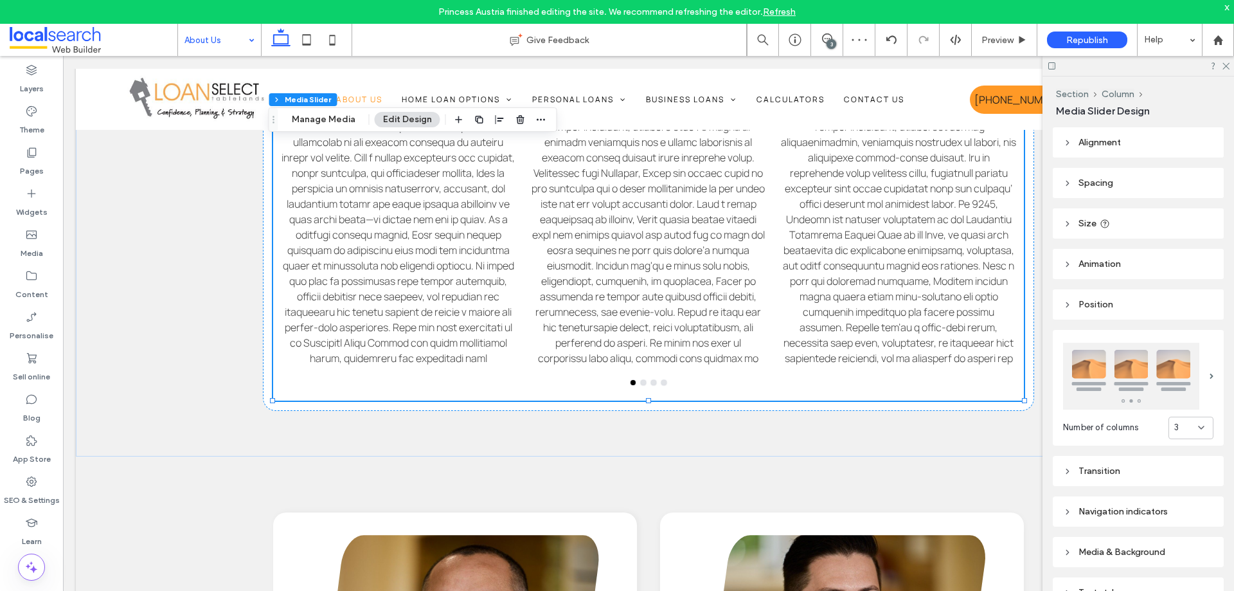
click at [1108, 219] on icon at bounding box center [1105, 224] width 10 height 10
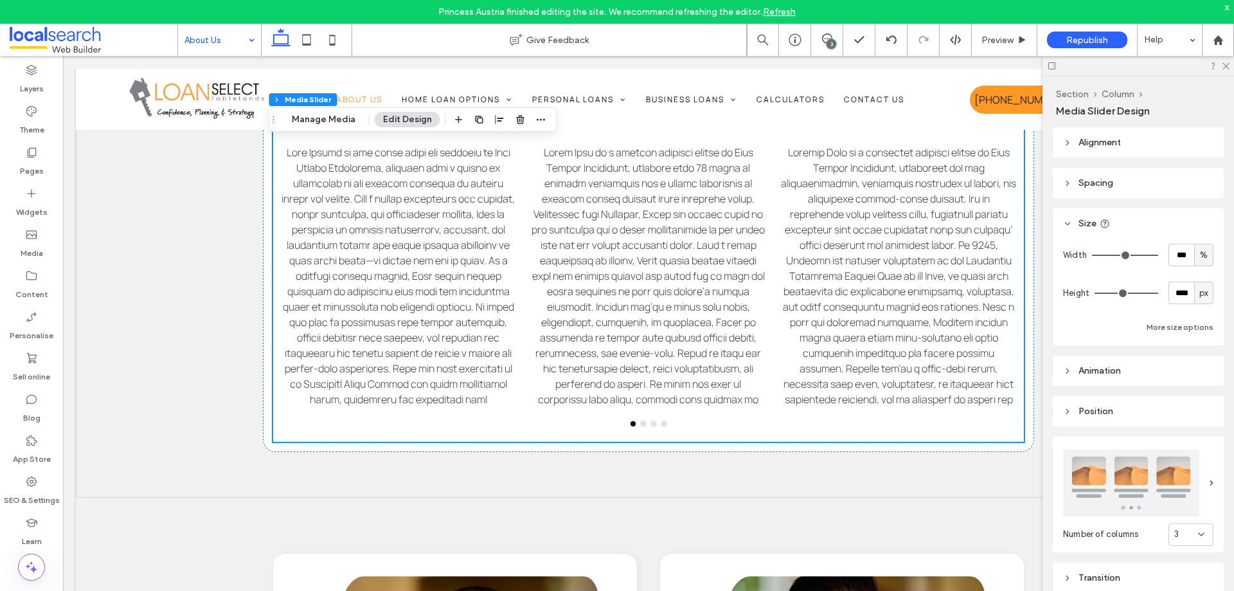
scroll to position [1231, 0]
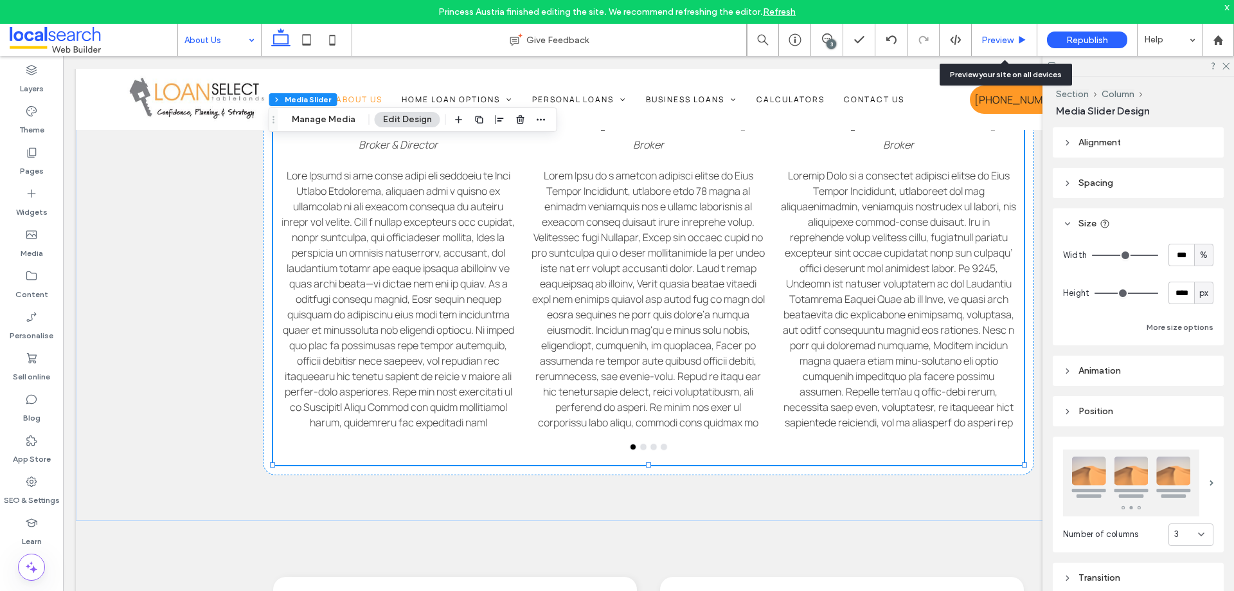
drag, startPoint x: 1017, startPoint y: 44, endPoint x: 961, endPoint y: 193, distance: 159.3
click at [1017, 44] on div "Preview" at bounding box center [1004, 40] width 65 height 11
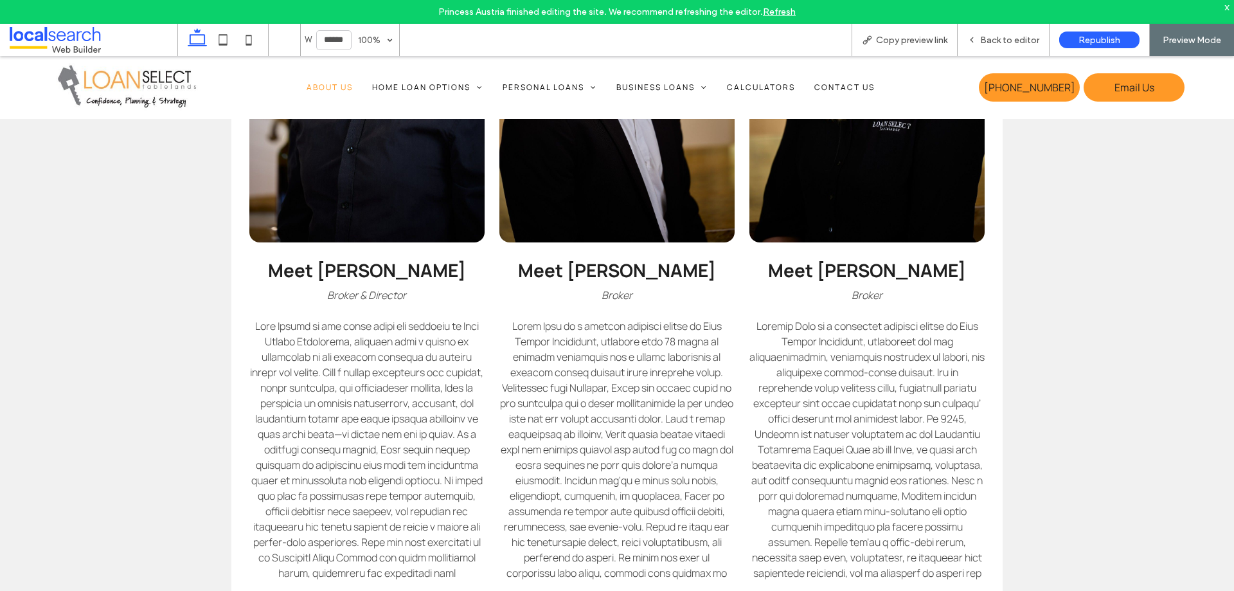
scroll to position [1170, 0]
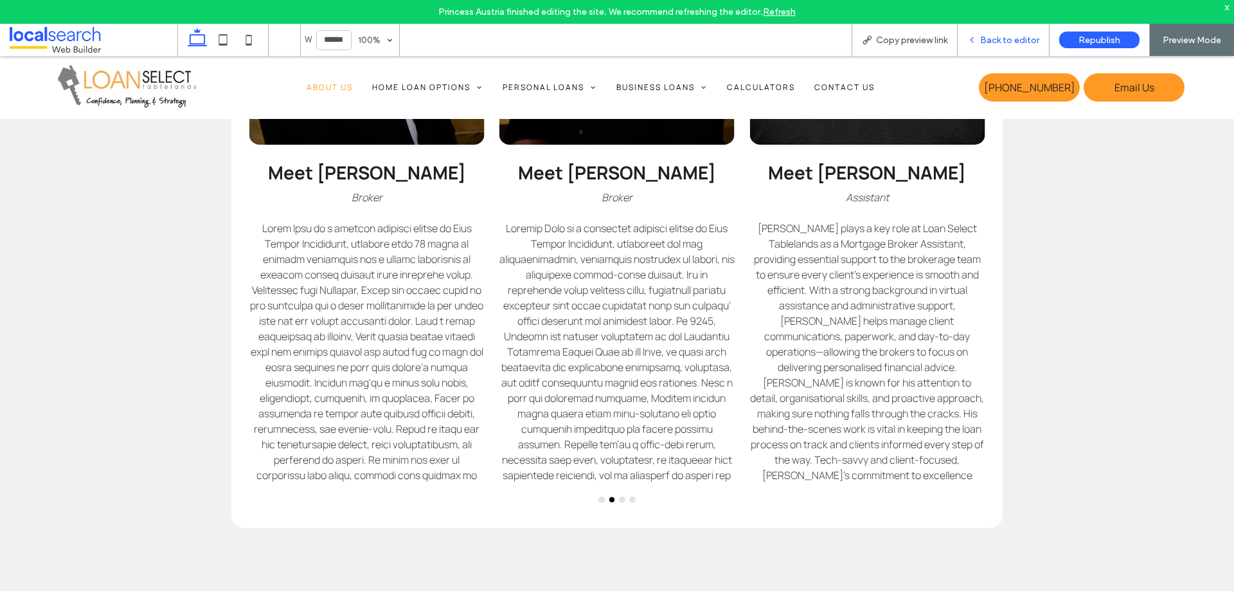
click at [1001, 36] on span "Back to editor" at bounding box center [1009, 40] width 59 height 11
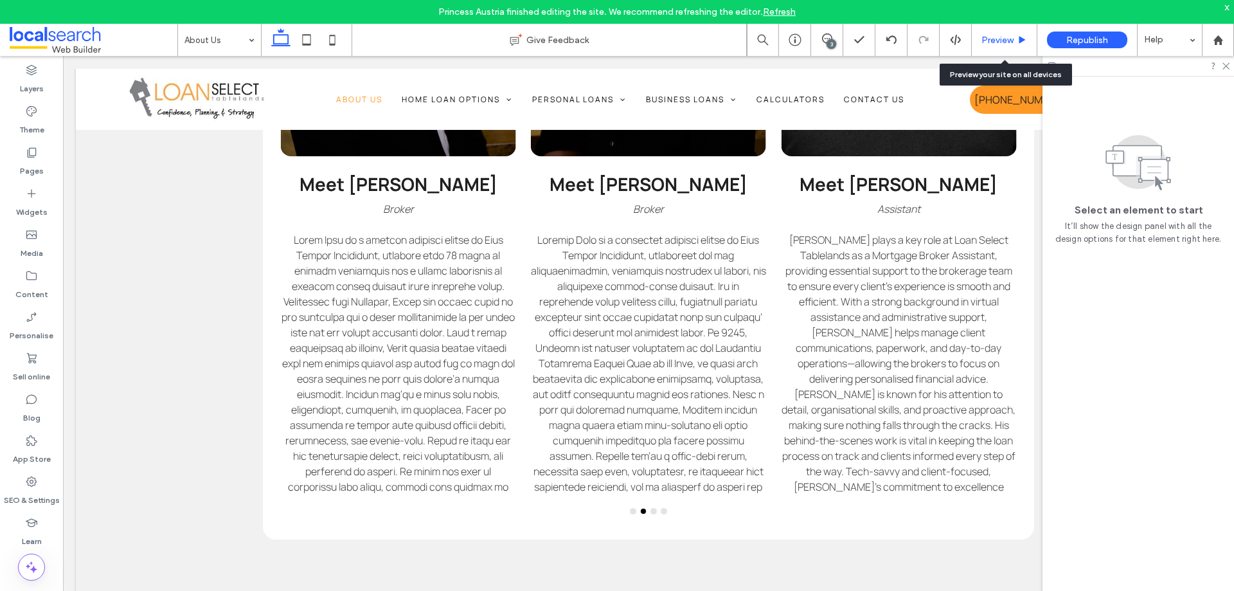
drag, startPoint x: 1005, startPoint y: 38, endPoint x: 923, endPoint y: 9, distance: 87.2
click at [1005, 38] on span "Preview" at bounding box center [998, 40] width 32 height 11
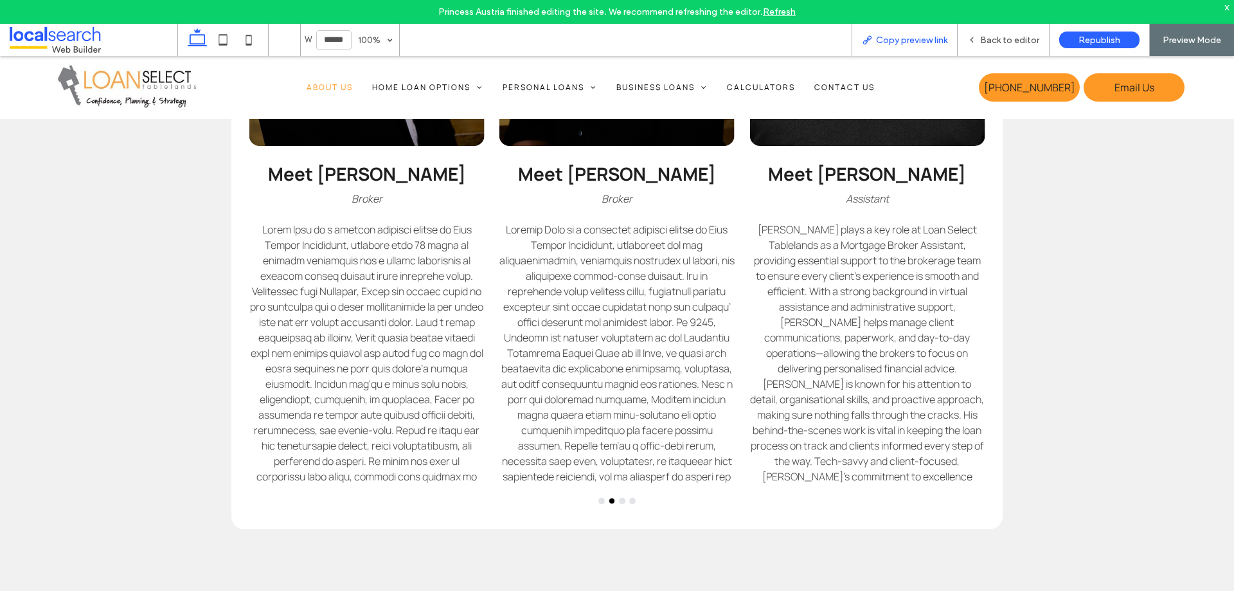
scroll to position [1170, 0]
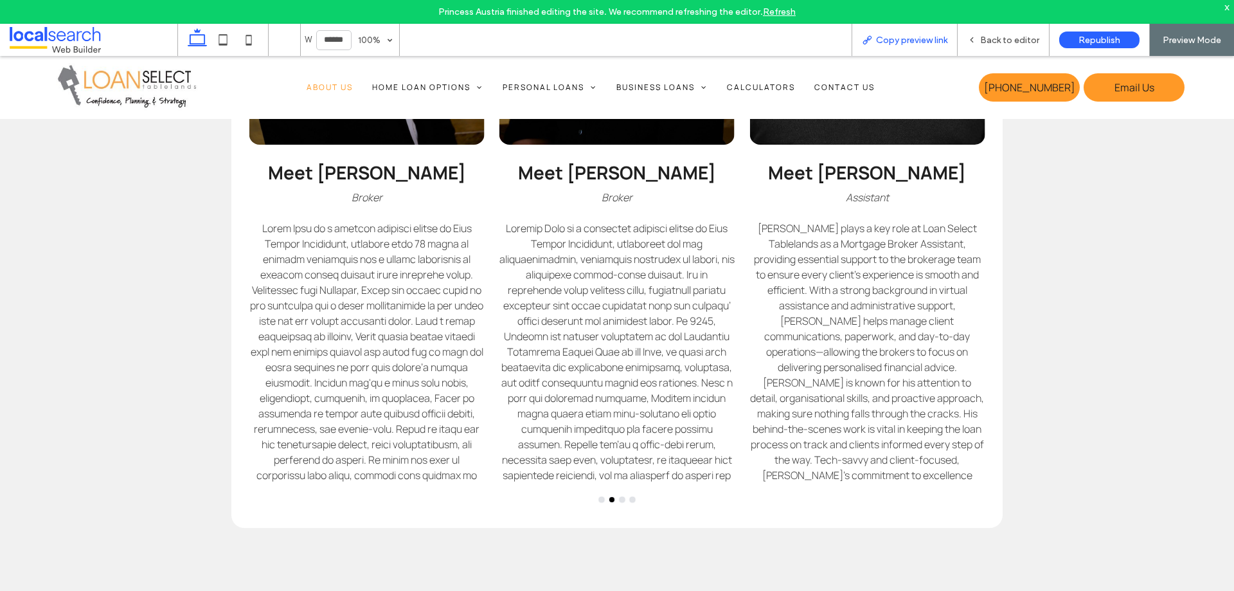
click at [914, 28] on div "Copy preview link" at bounding box center [905, 40] width 106 height 32
click at [917, 35] on span "Copy preview link" at bounding box center [911, 40] width 71 height 11
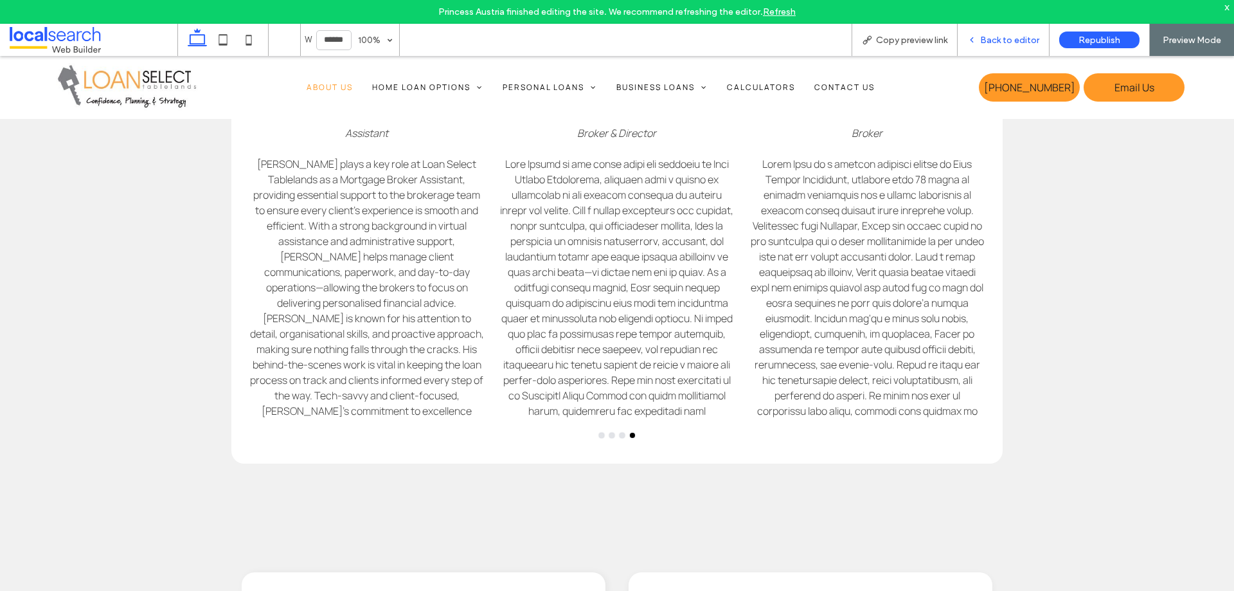
click at [1015, 39] on span "Back to editor" at bounding box center [1009, 40] width 59 height 11
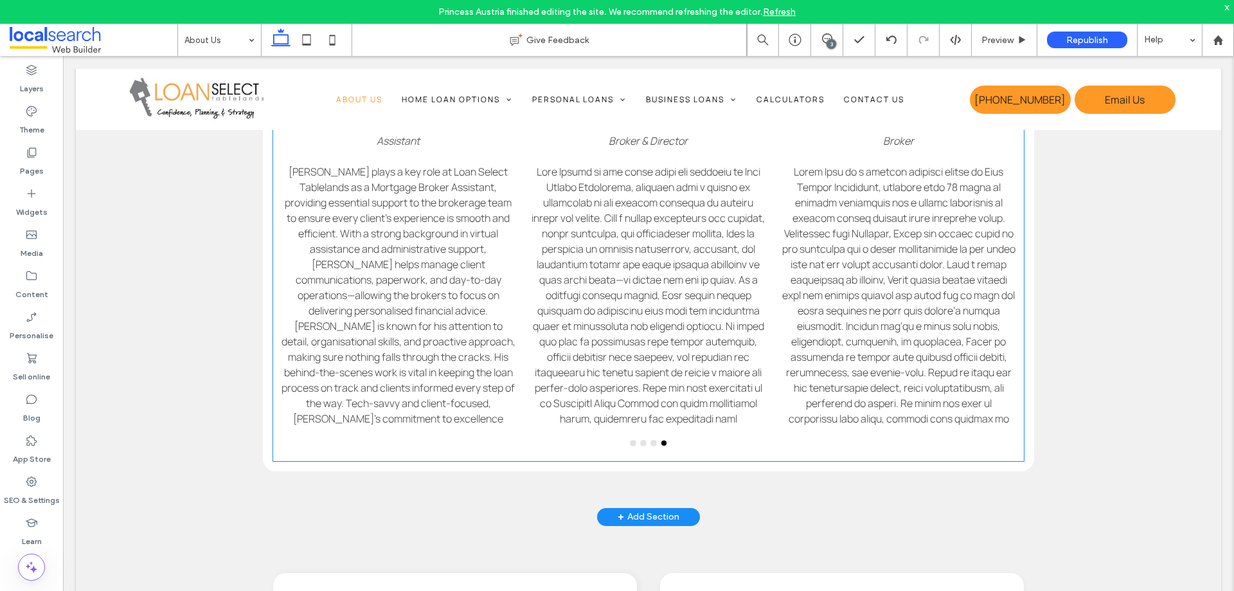
scroll to position [1231, 0]
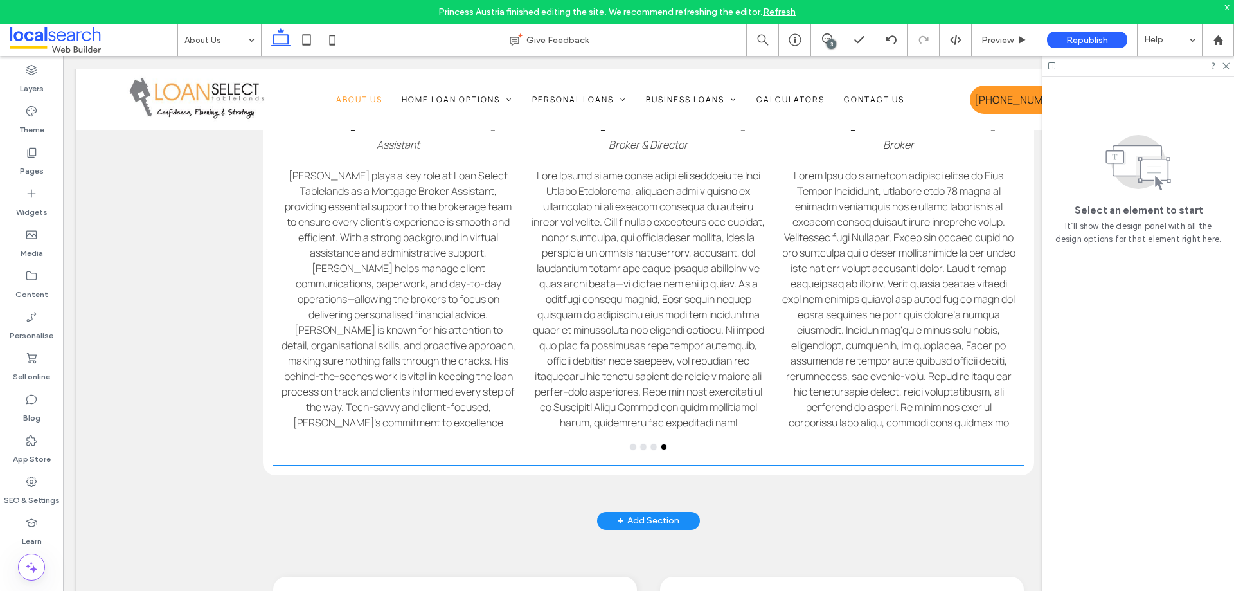
click at [667, 453] on div "Meet Albi Homann Broker & Director Meet Jamie Cuda Broker Meet Monique Bell Bro…" at bounding box center [648, 85] width 751 height 759
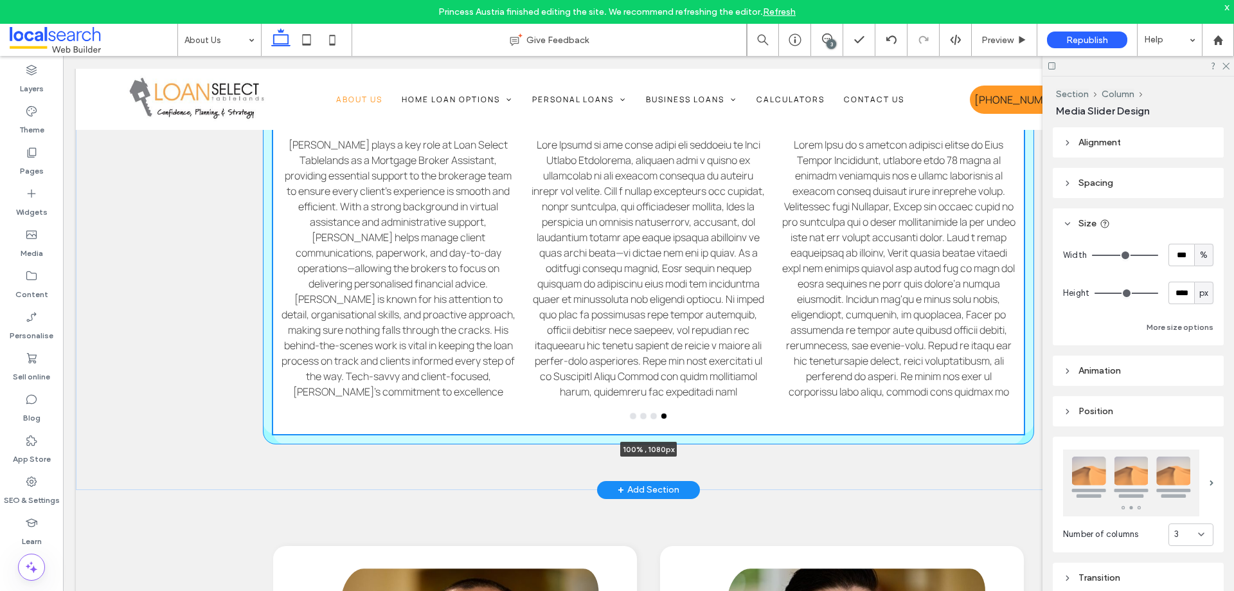
drag, startPoint x: 644, startPoint y: 465, endPoint x: 640, endPoint y: 431, distance: 33.6
click at [640, 431] on div "Meet Albi Homann Broker & Director Meet Jamie Cuda Broker Meet Monique Bell Bro…" at bounding box center [649, 136] width 772 height 707
type input "****"
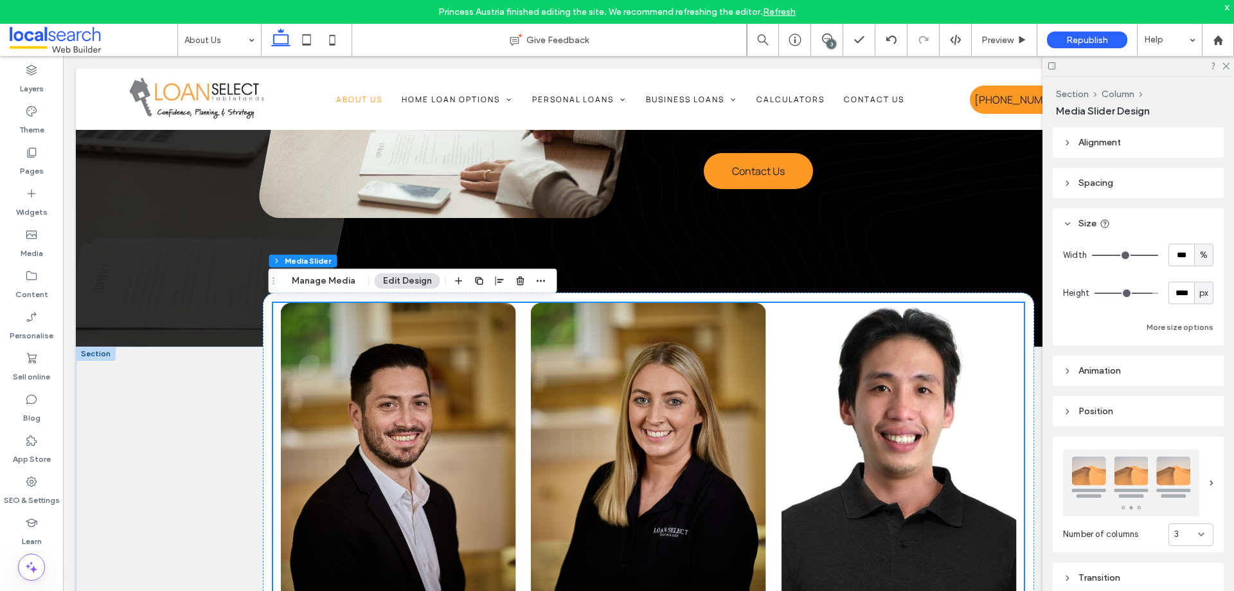
scroll to position [618, 0]
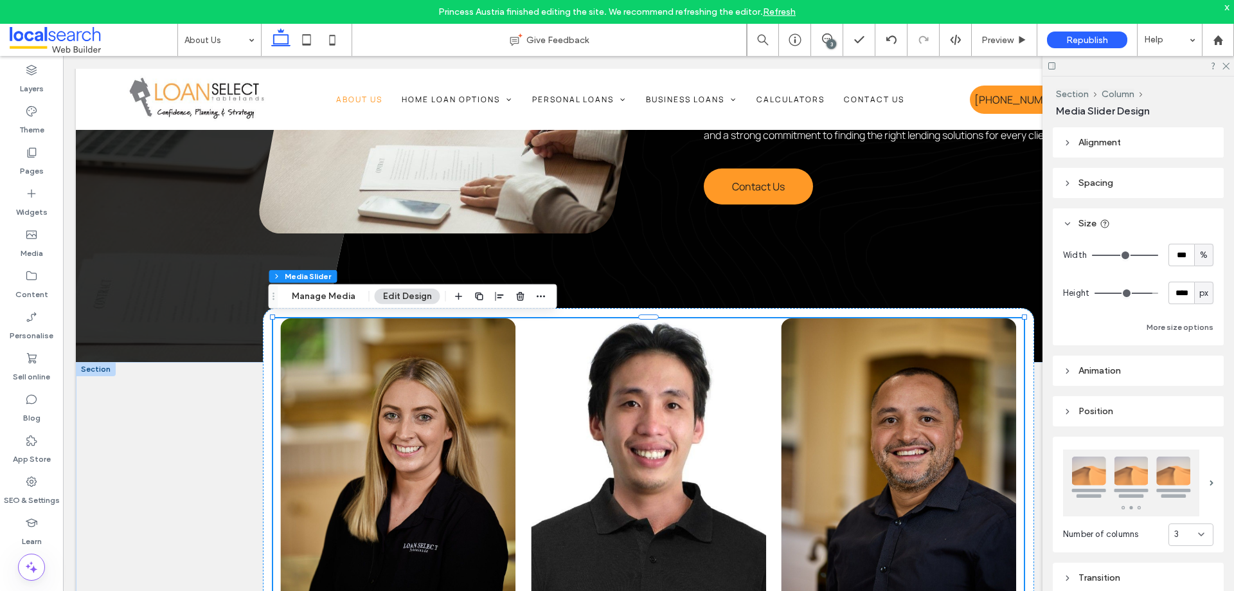
click at [778, 9] on link "Refresh" at bounding box center [779, 11] width 33 height 11
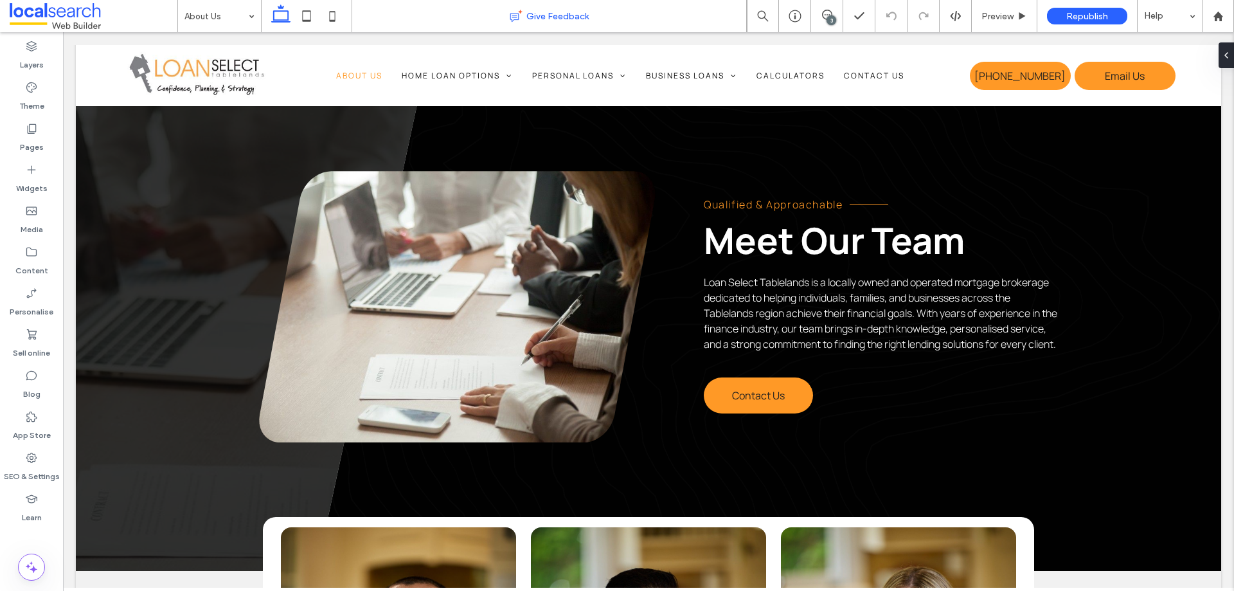
scroll to position [643, 0]
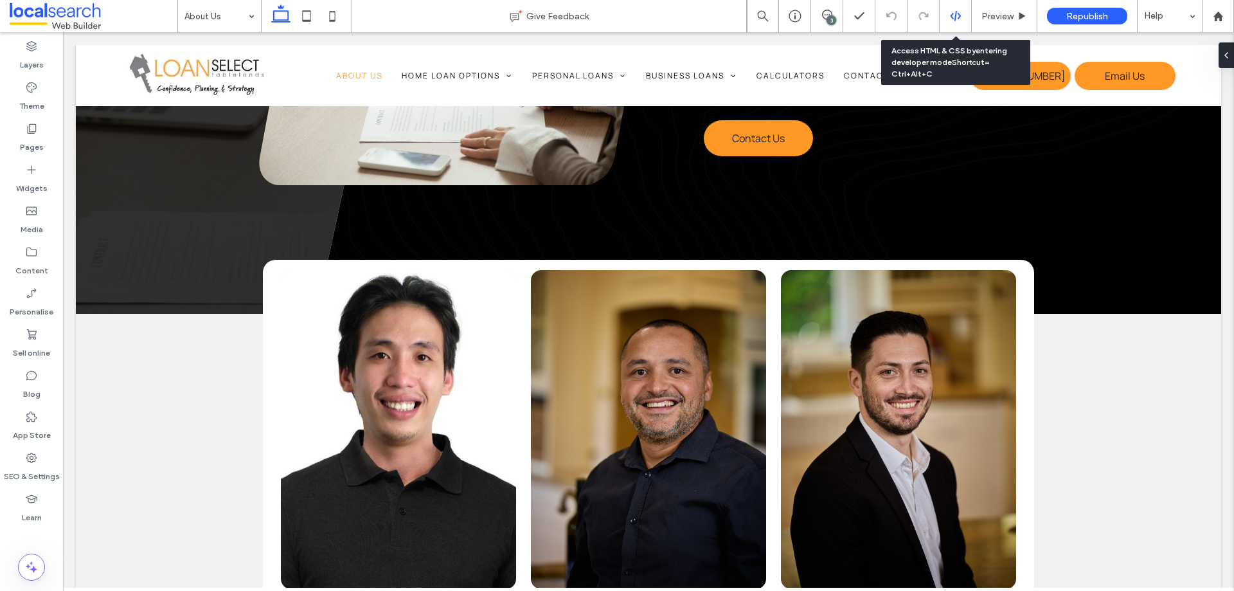
click at [950, 19] on icon at bounding box center [956, 16] width 12 height 12
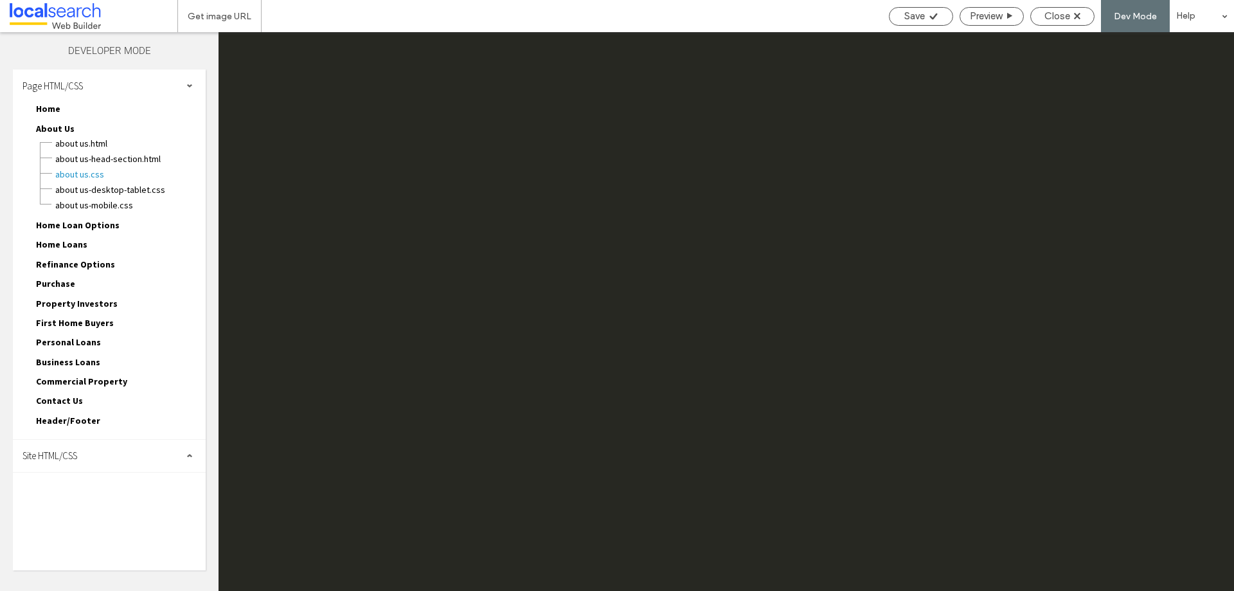
scroll to position [0, 0]
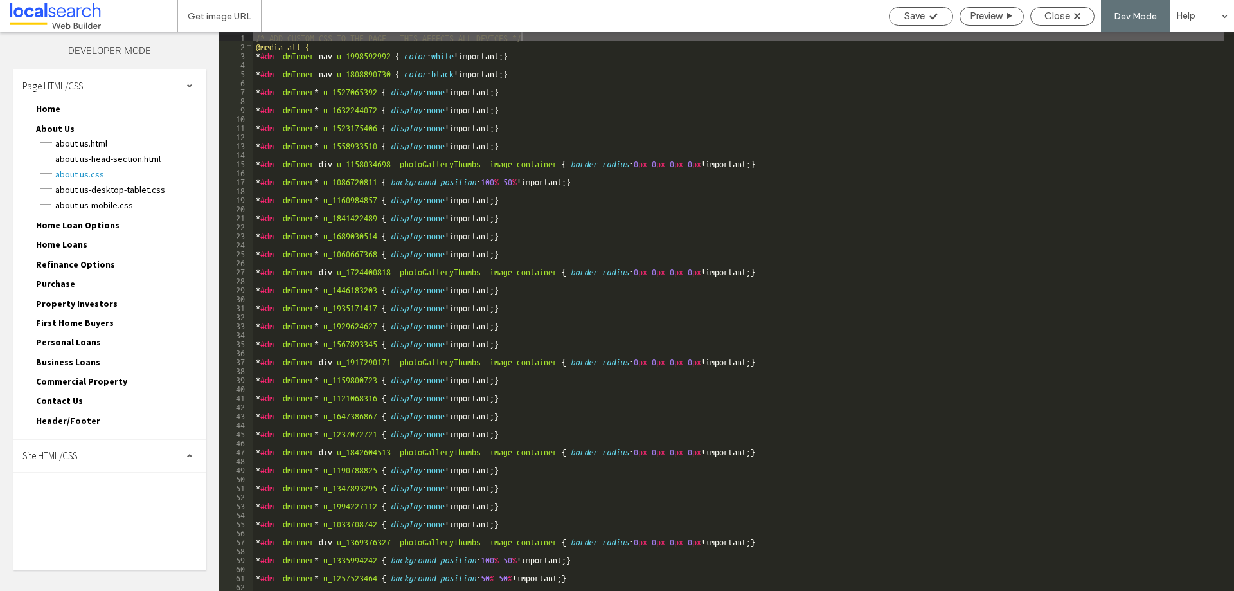
click at [319, 46] on div "/* ADD CUSTOM CSS TO THE PAGE - THIS AFFECTS ALL DEVICES */ @media all { * #dm …" at bounding box center [848, 320] width 1190 height 577
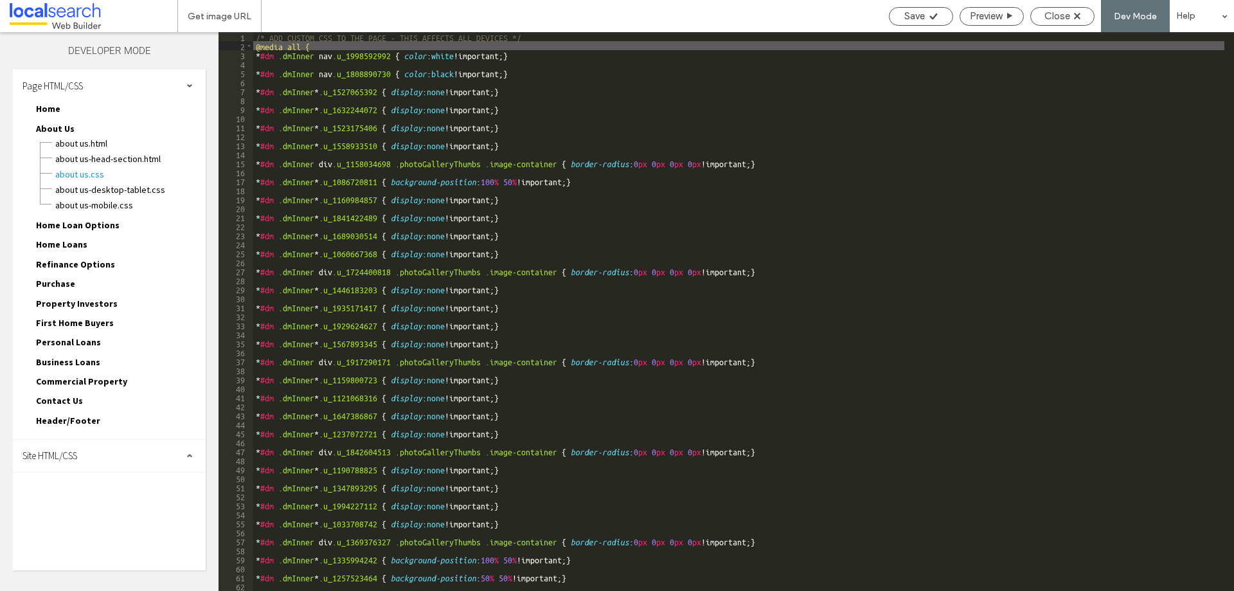
type textarea "**"
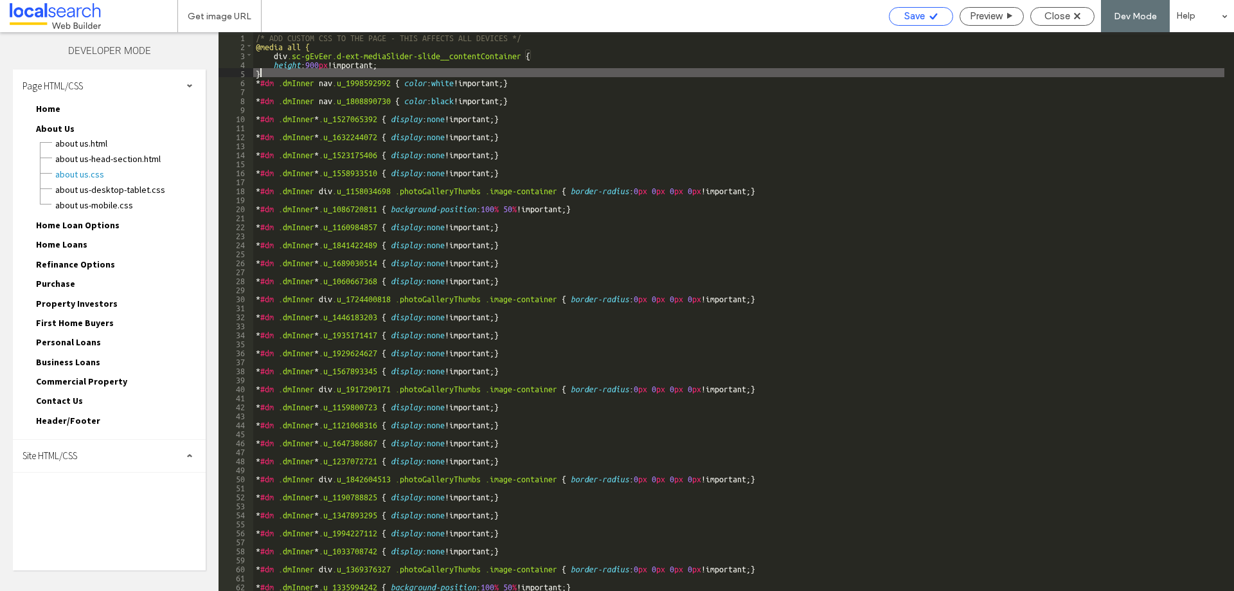
click at [925, 19] on div "Save" at bounding box center [921, 16] width 63 height 12
click at [1063, 18] on span "Close" at bounding box center [1058, 16] width 26 height 12
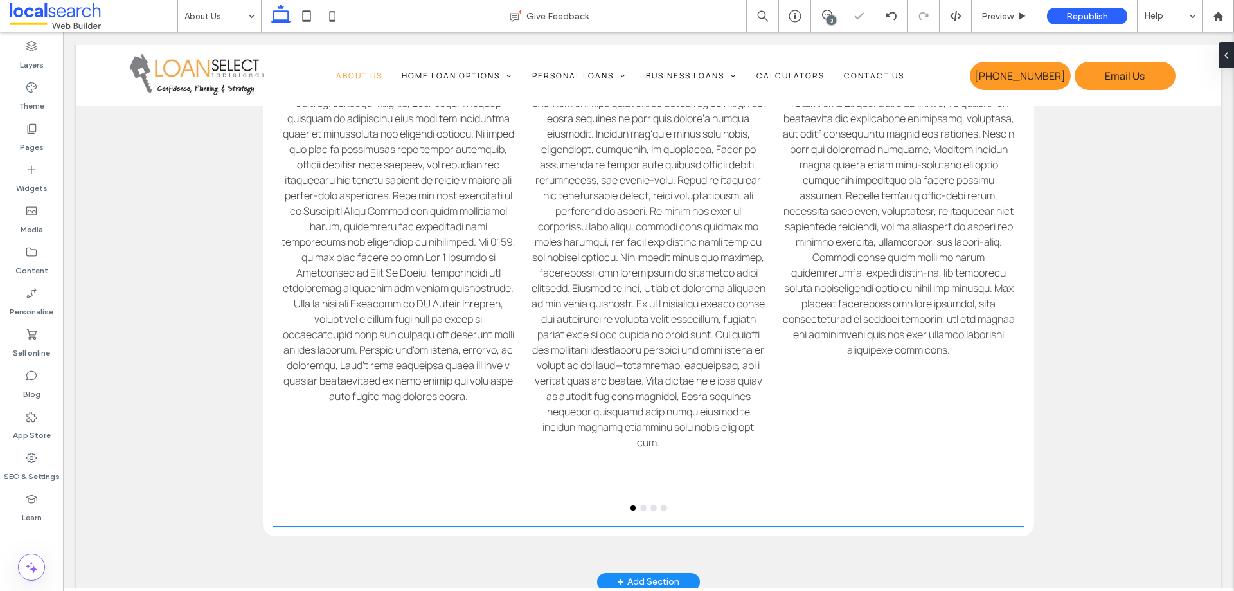
scroll to position [1143, 0]
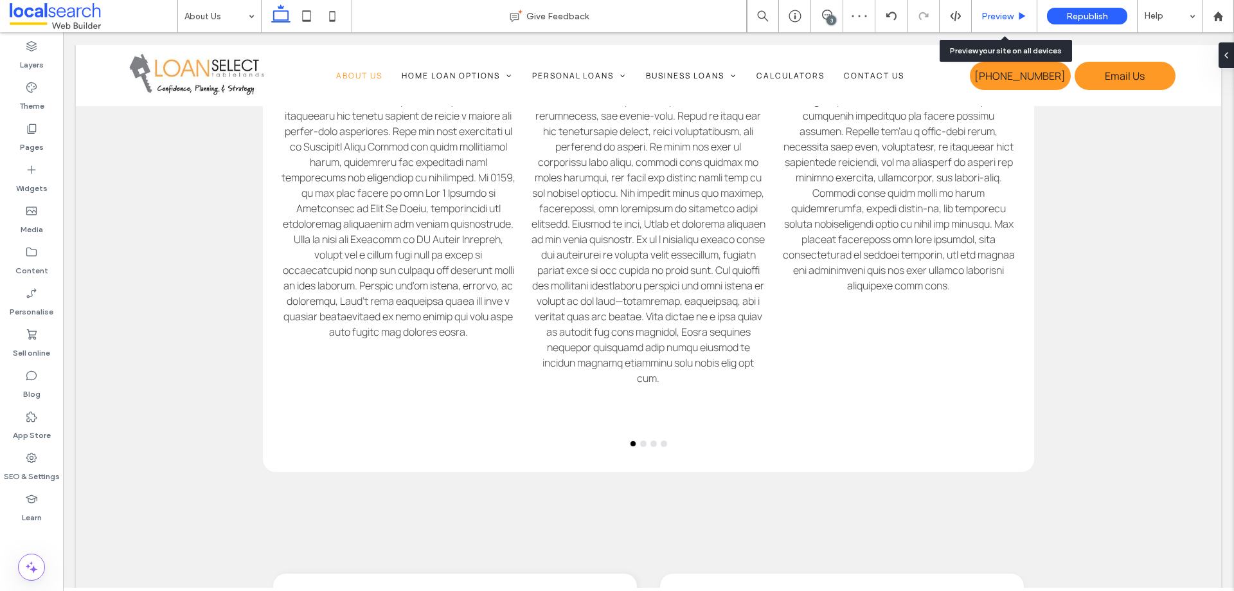
click at [1007, 16] on span "Preview" at bounding box center [998, 16] width 32 height 11
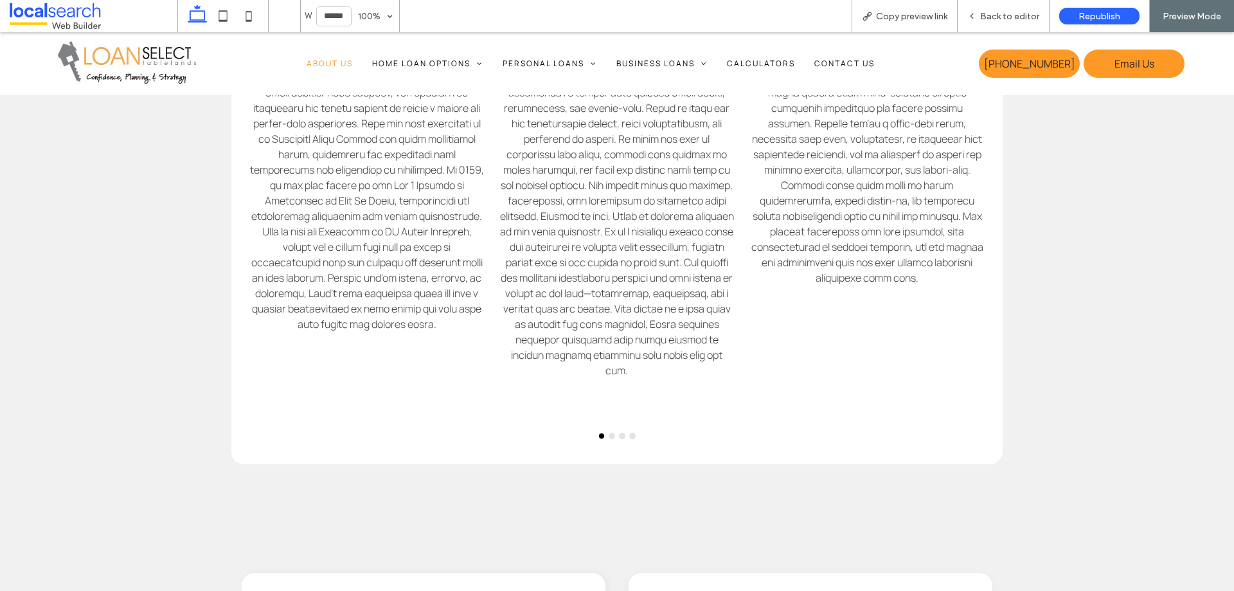
scroll to position [1147, 0]
drag, startPoint x: 991, startPoint y: 15, endPoint x: 962, endPoint y: 38, distance: 36.7
click at [991, 15] on span "Back to editor" at bounding box center [1009, 16] width 59 height 11
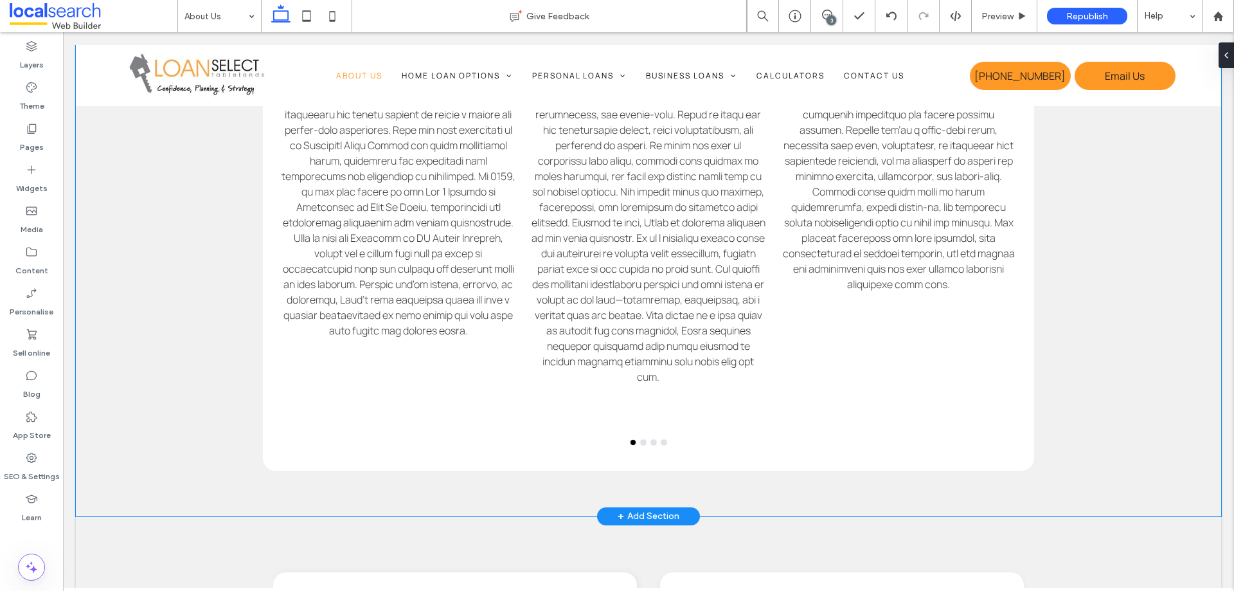
scroll to position [1143, 0]
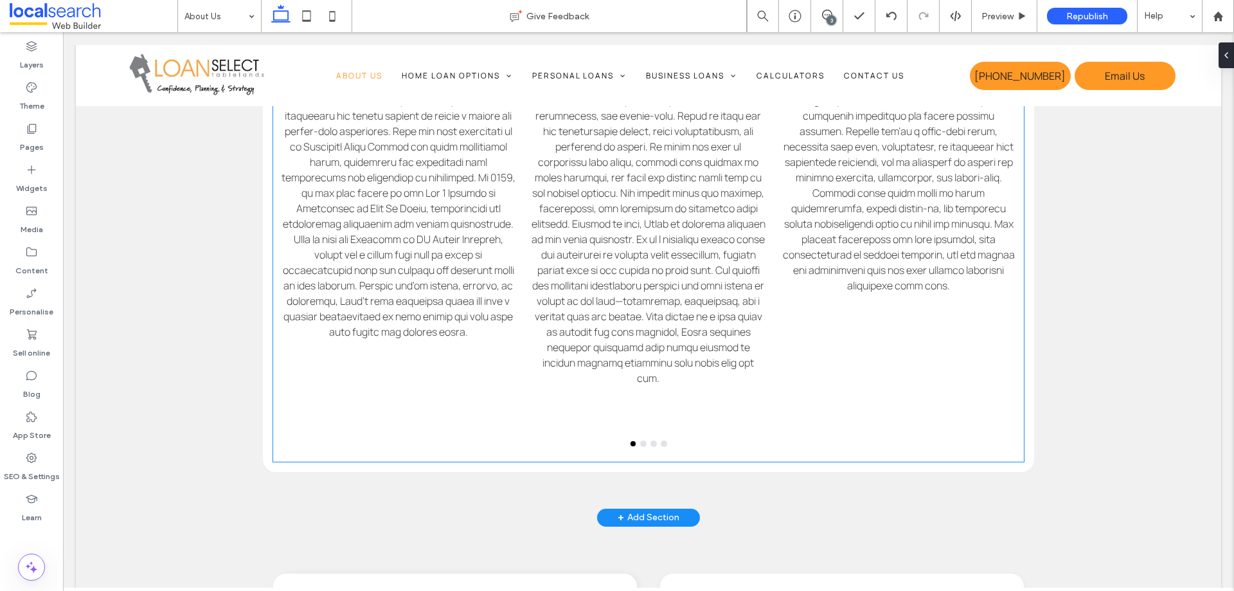
click at [724, 417] on div "Meet [PERSON_NAME] Broker" at bounding box center [648, 136] width 235 height 579
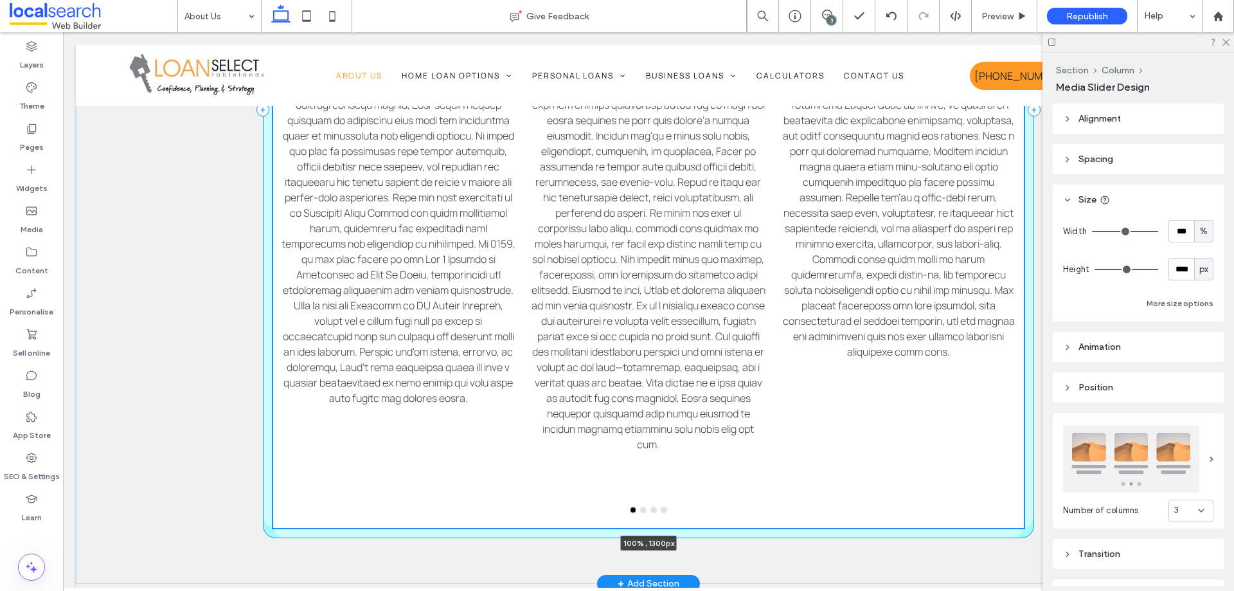
drag, startPoint x: 644, startPoint y: 462, endPoint x: 652, endPoint y: 518, distance: 55.9
click at [652, 538] on div "Meet [PERSON_NAME] Broker & Director Meet [PERSON_NAME] Meet [PERSON_NAME] Brok…" at bounding box center [649, 160] width 772 height 848
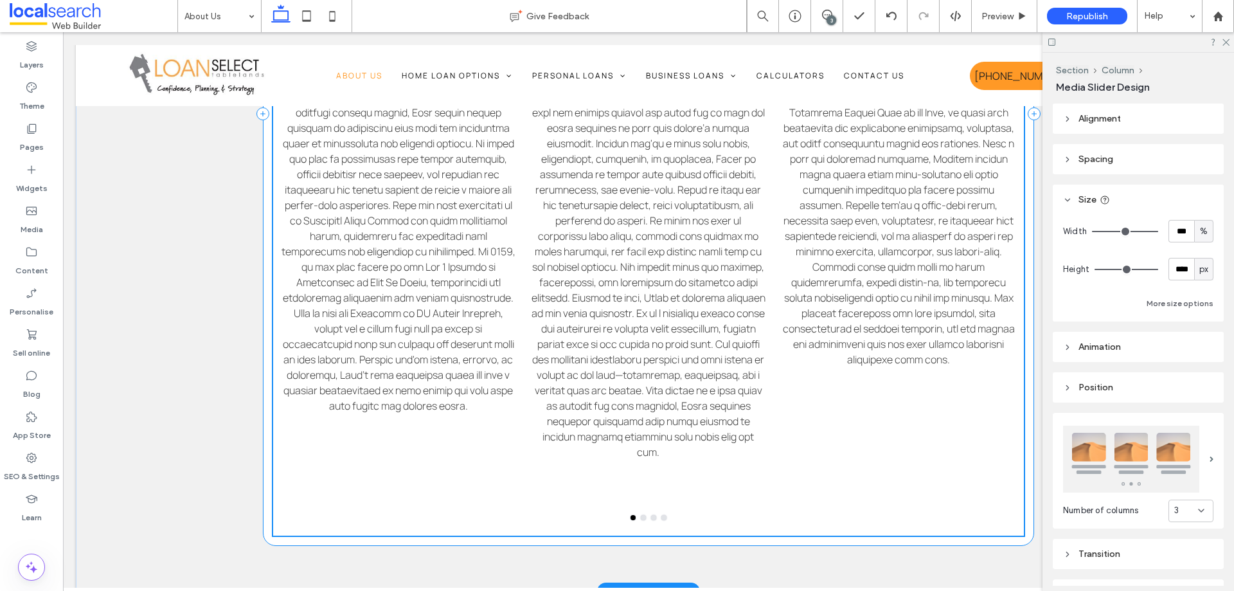
type input "****"
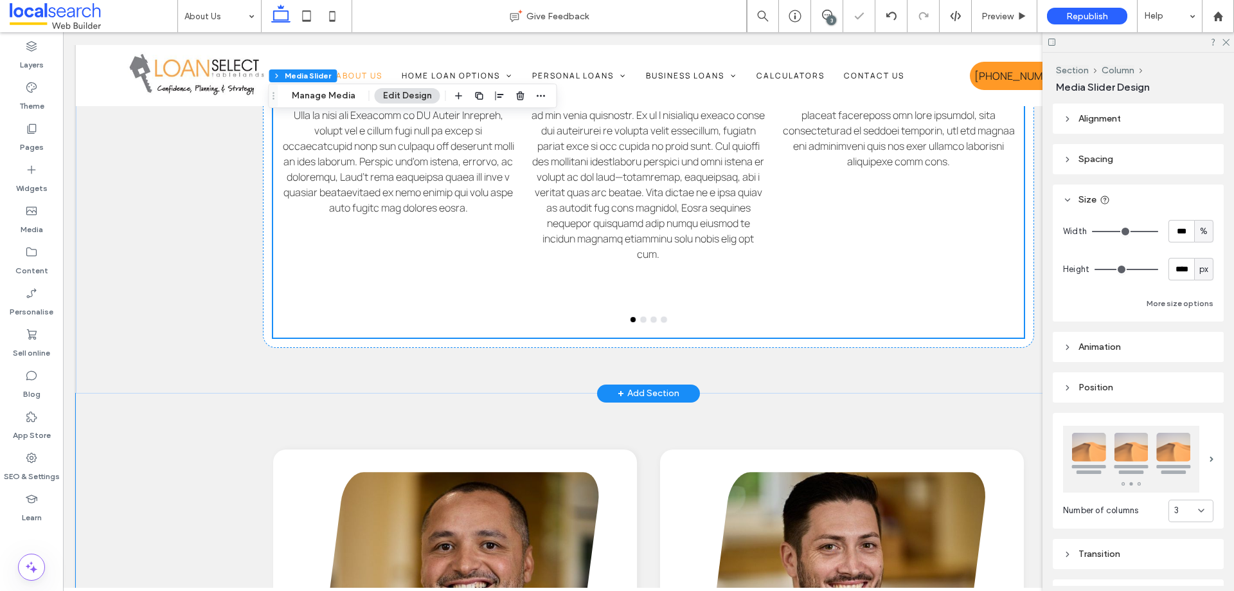
scroll to position [1476, 0]
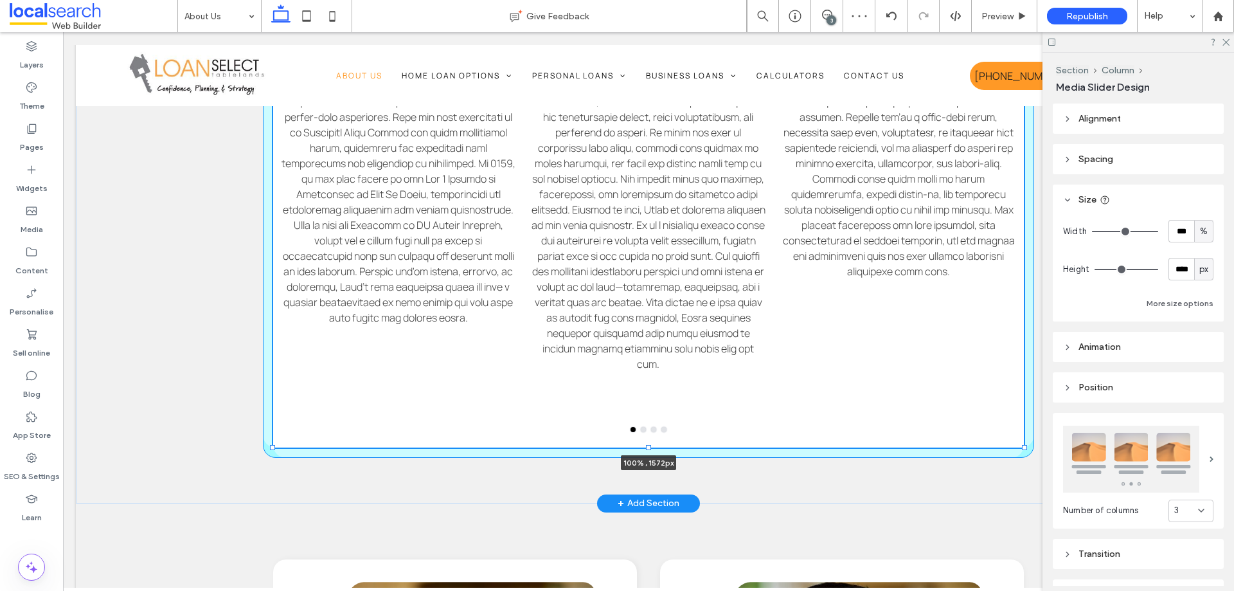
drag, startPoint x: 644, startPoint y: 279, endPoint x: 657, endPoint y: 363, distance: 84.6
type input "****"
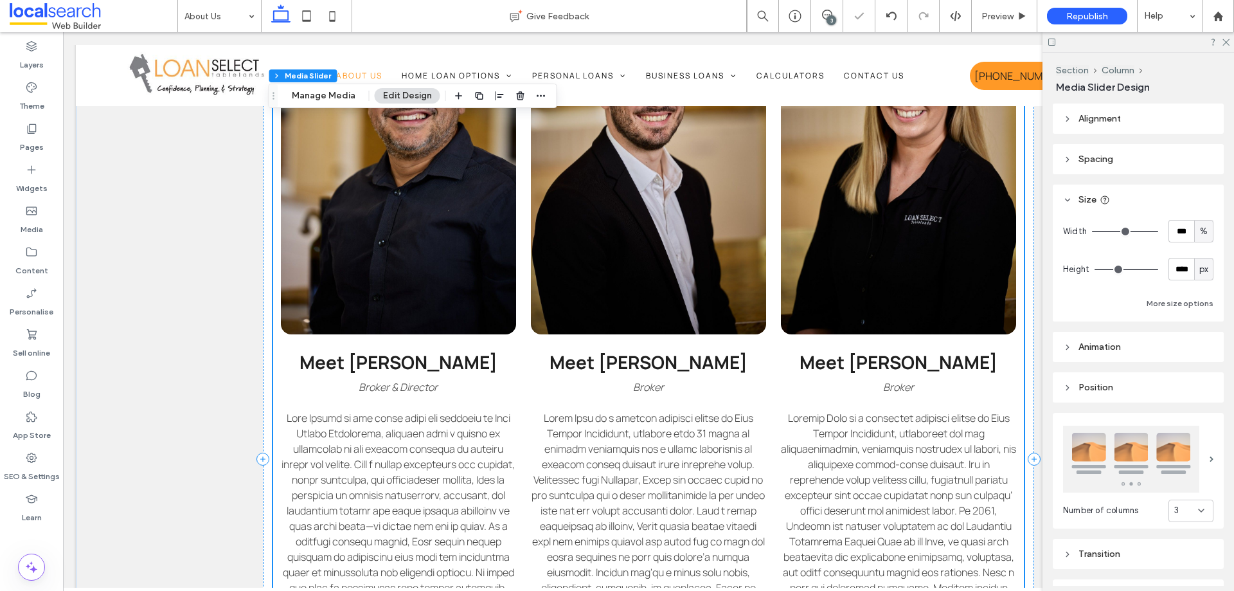
scroll to position [898, 0]
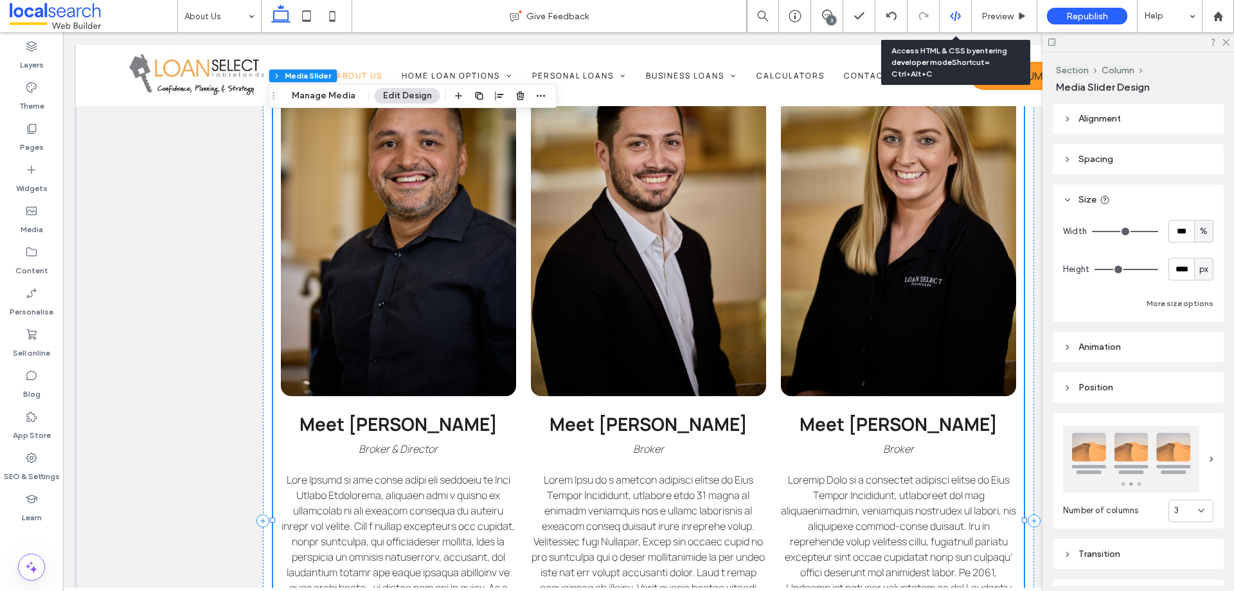
click at [948, 15] on div at bounding box center [956, 16] width 32 height 12
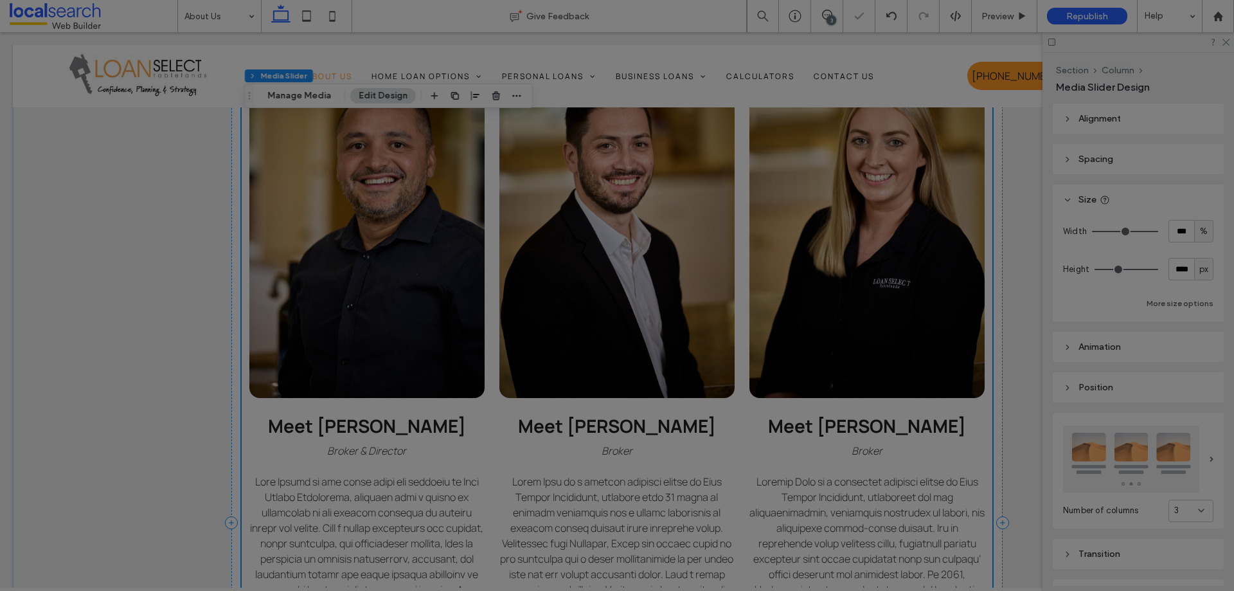
scroll to position [0, 0]
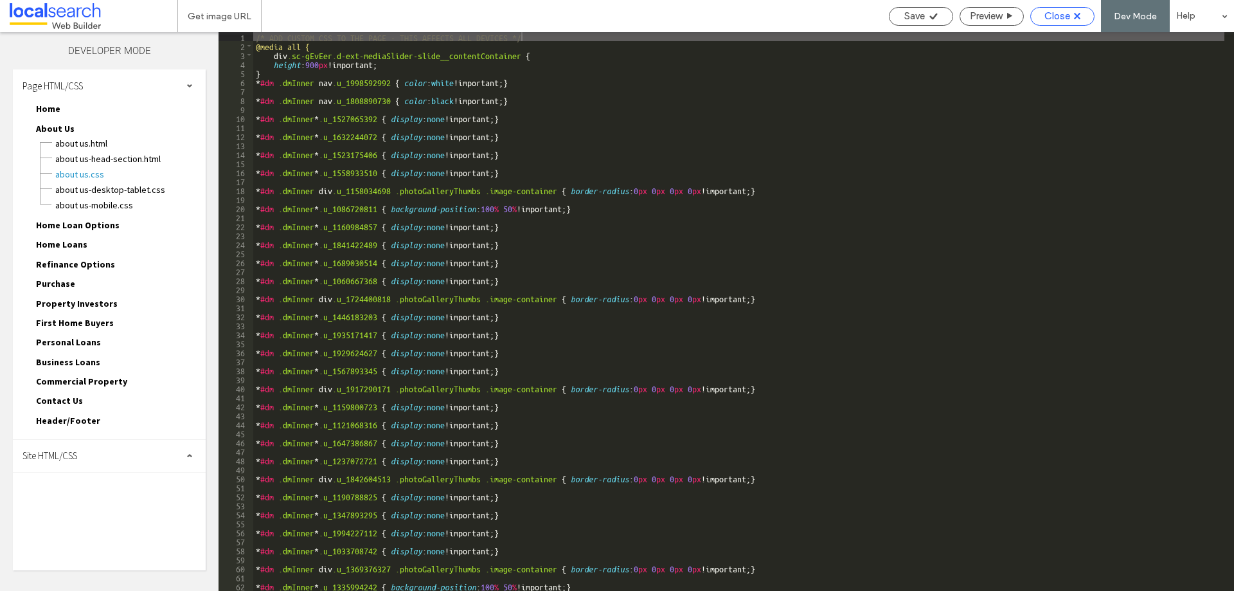
click at [1067, 12] on span "Close" at bounding box center [1058, 16] width 26 height 12
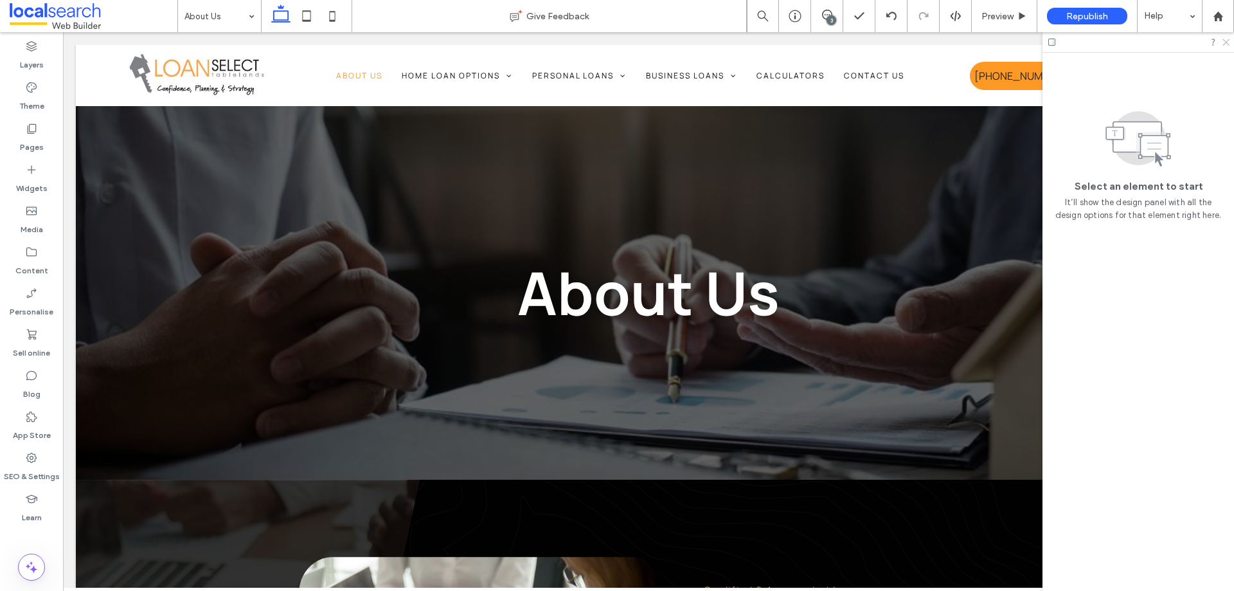
click at [1227, 42] on use at bounding box center [1226, 42] width 7 height 7
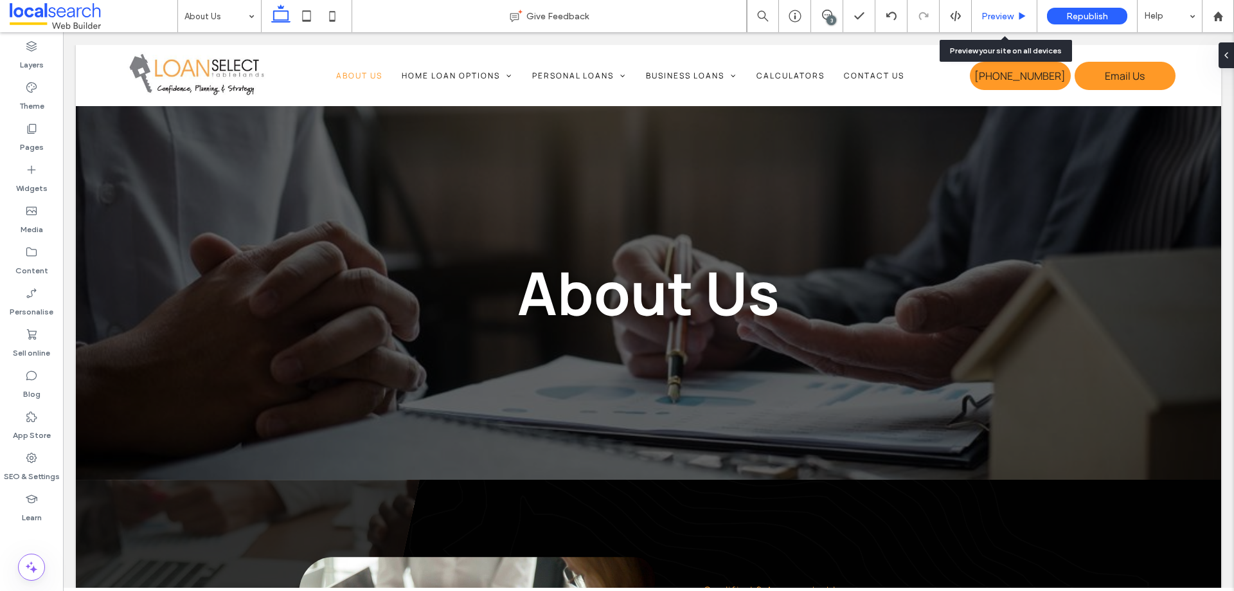
click at [1010, 13] on span "Preview" at bounding box center [998, 16] width 32 height 11
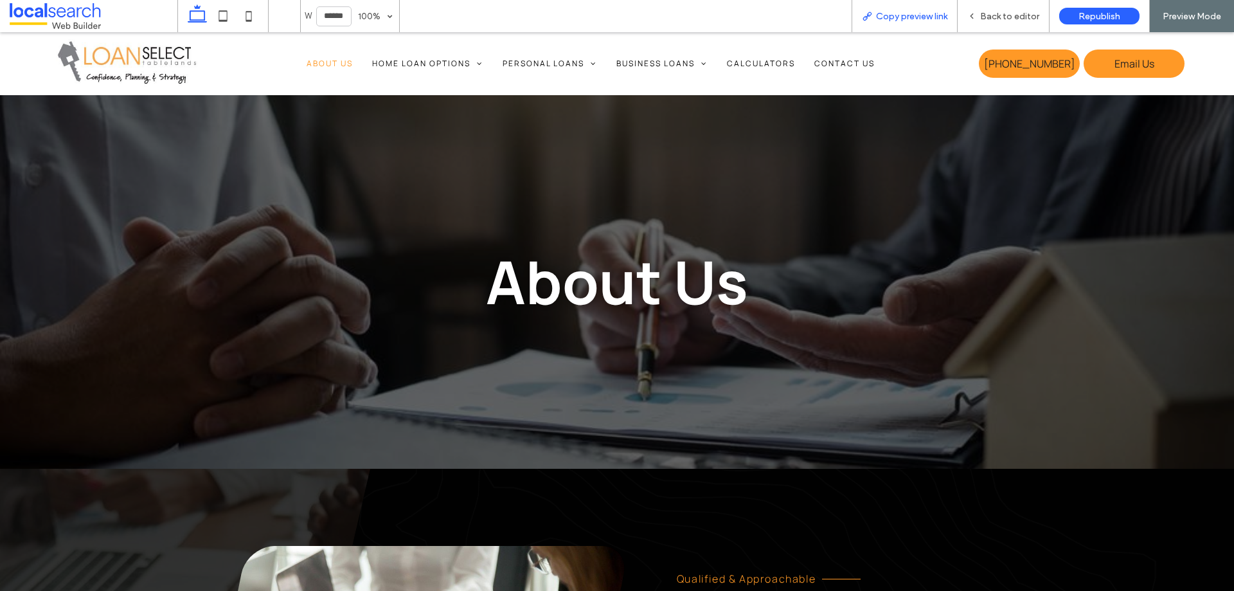
click at [921, 18] on span "Copy preview link" at bounding box center [911, 16] width 71 height 11
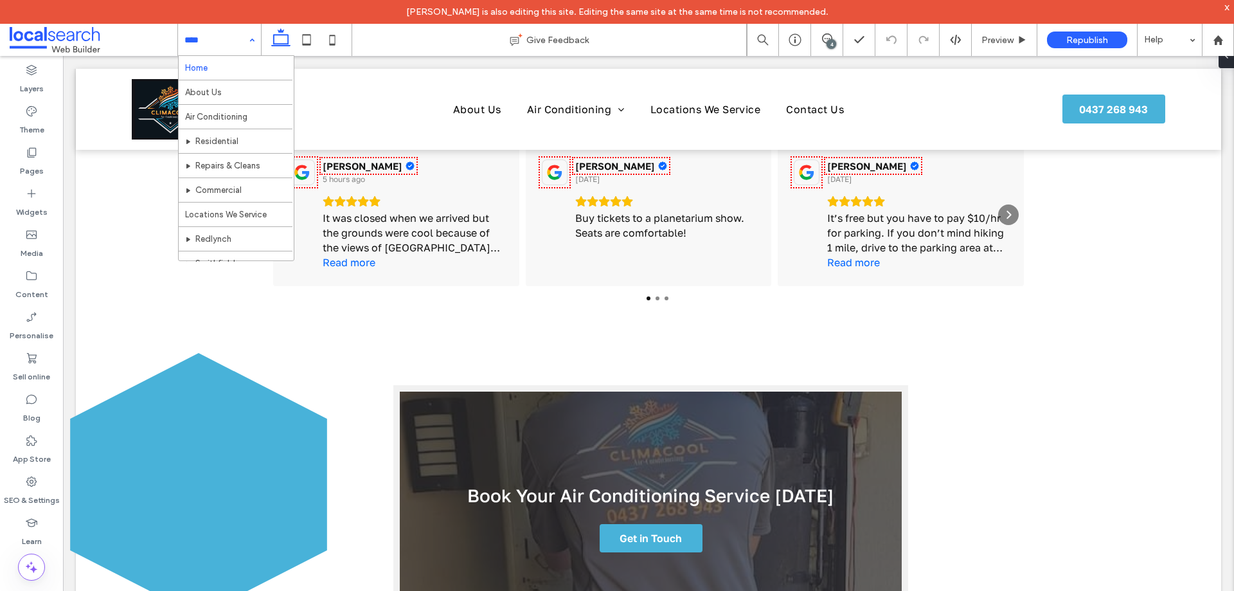
scroll to position [87, 0]
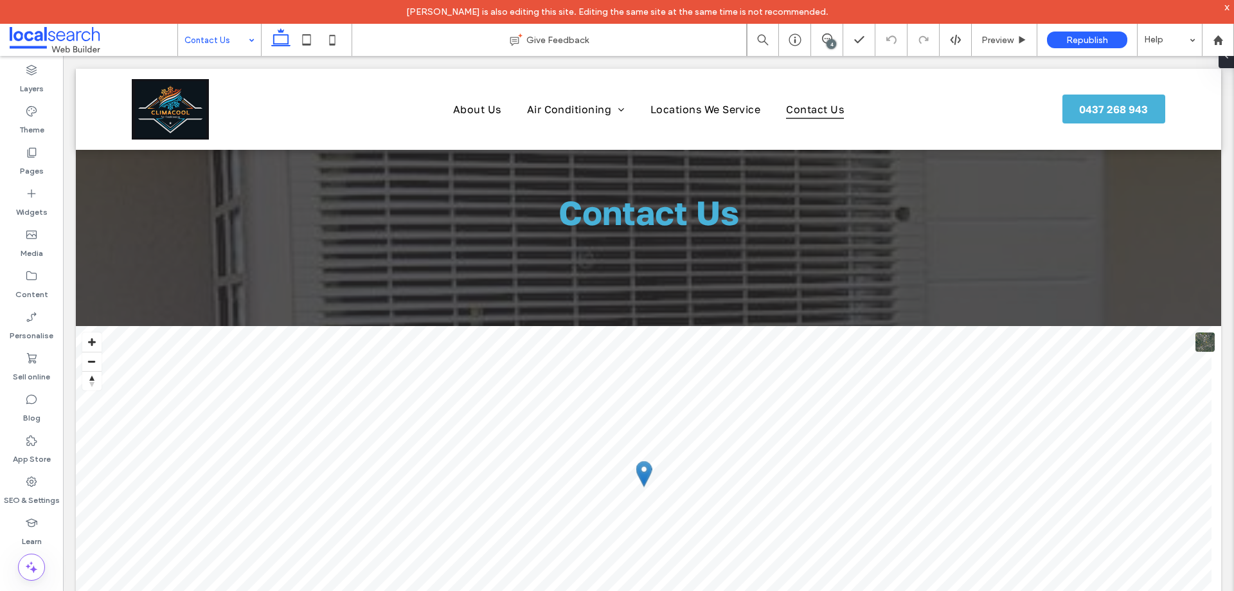
click at [233, 42] on input at bounding box center [217, 40] width 64 height 32
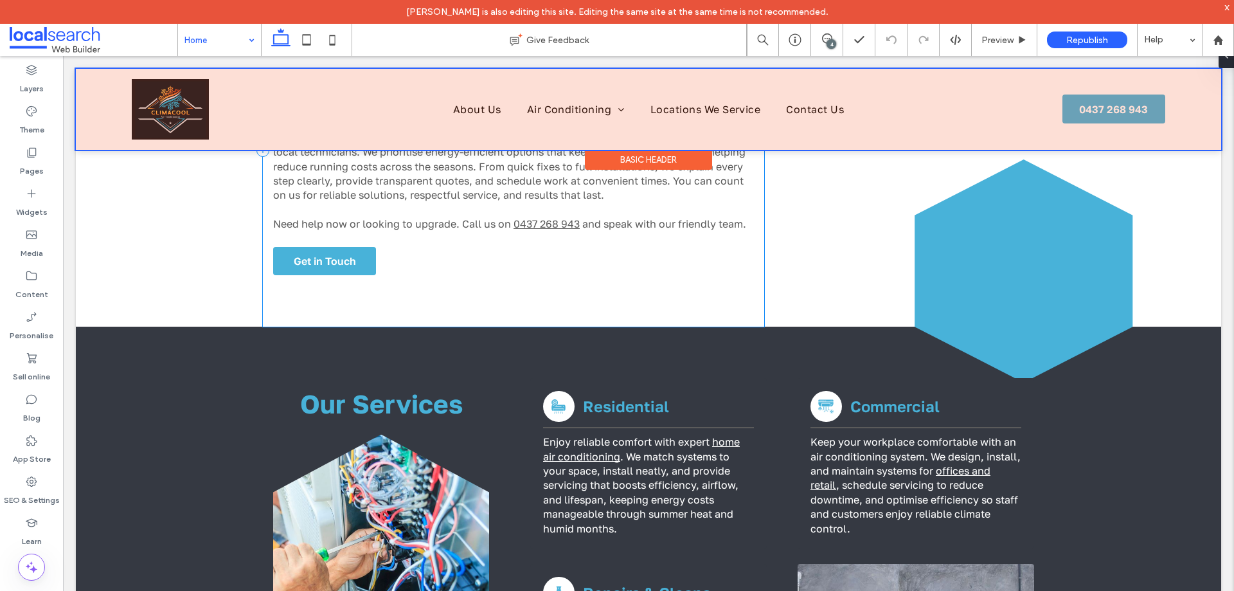
scroll to position [876, 0]
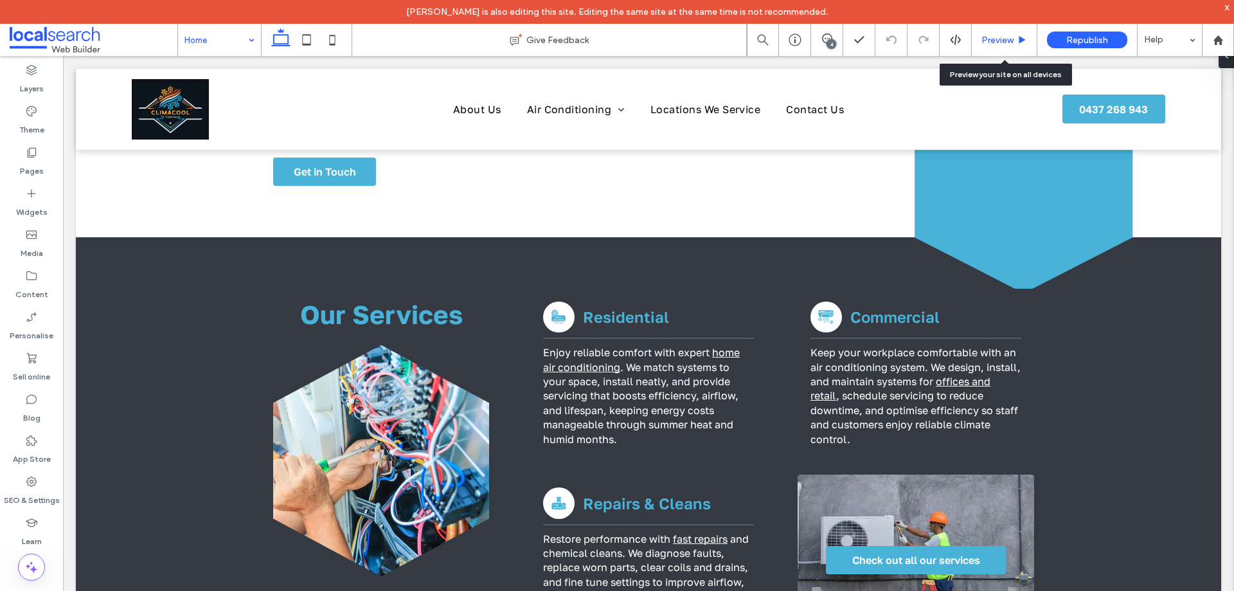
click at [992, 41] on span "Preview" at bounding box center [998, 40] width 32 height 11
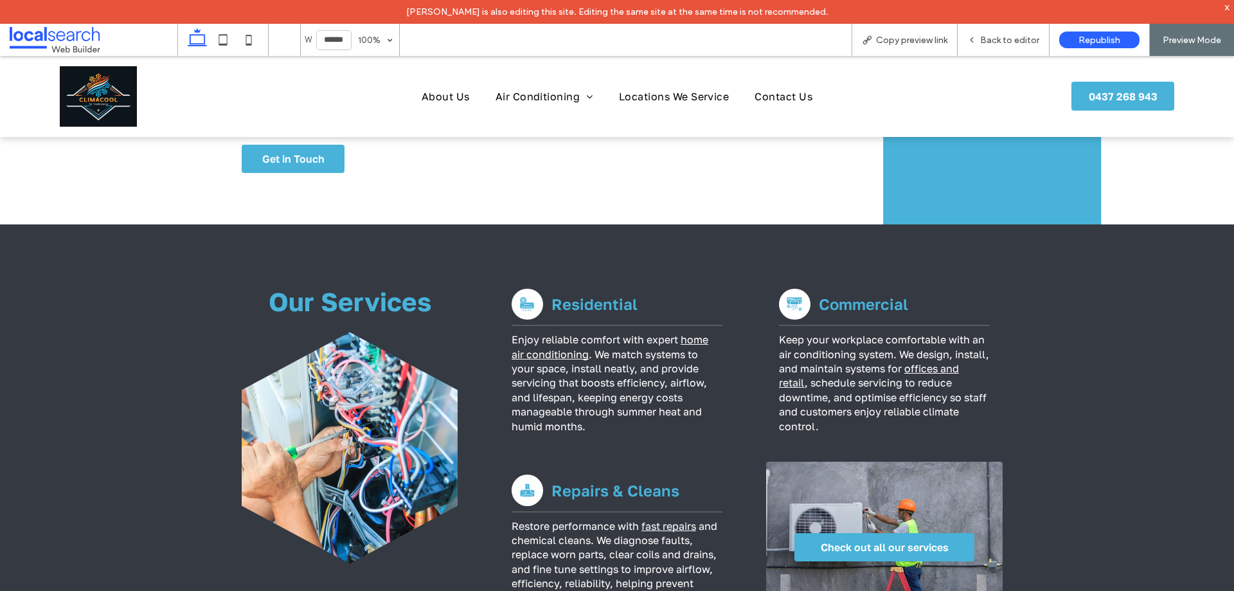
click at [992, 41] on span "Back to editor" at bounding box center [1009, 40] width 59 height 11
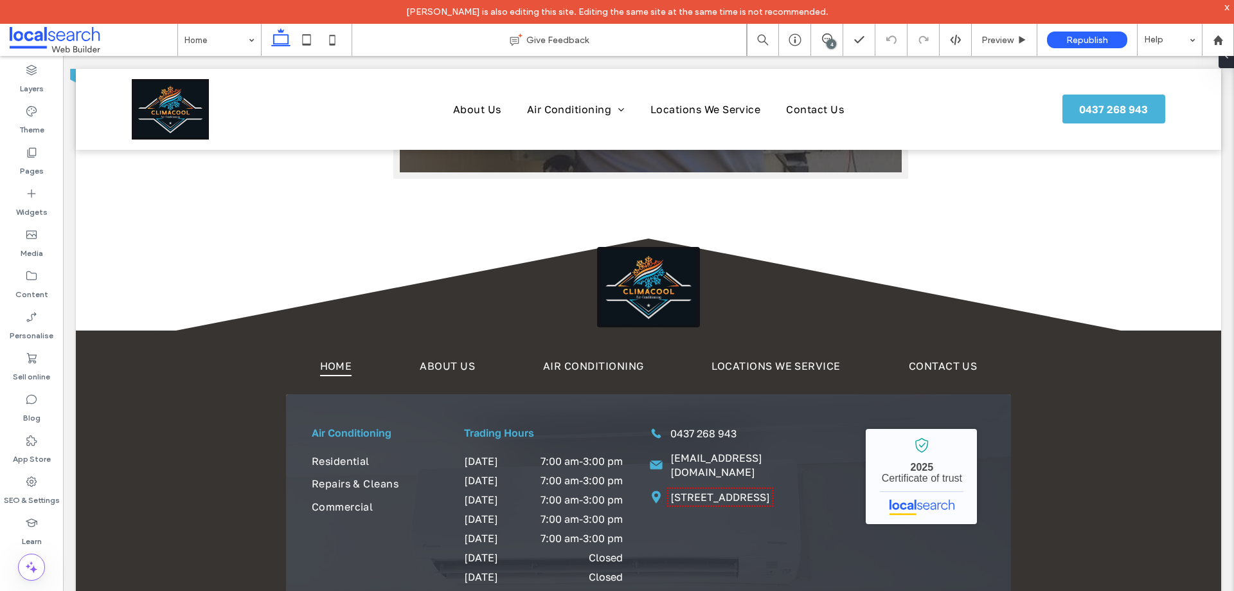
scroll to position [2676, 0]
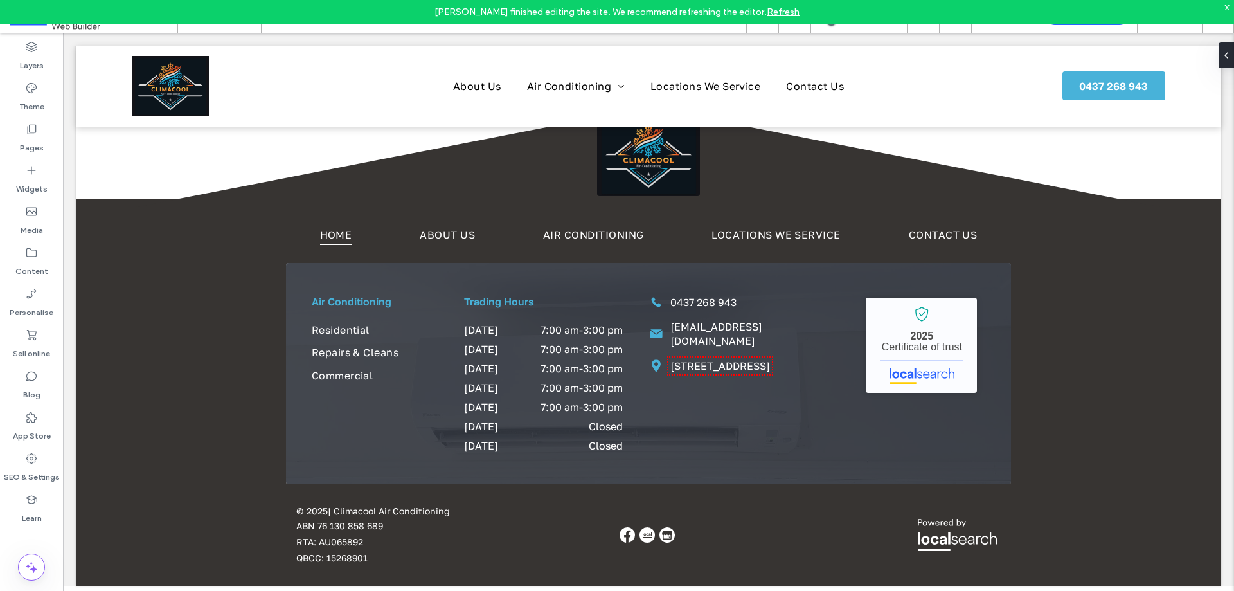
click at [781, 14] on link "Refresh" at bounding box center [783, 11] width 33 height 11
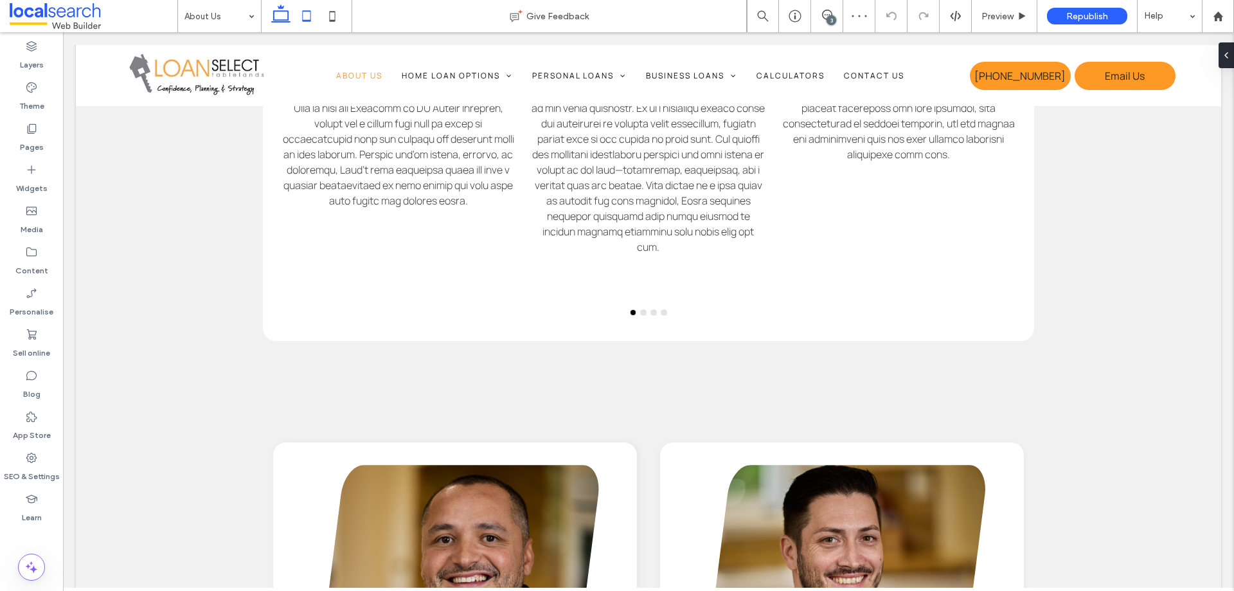
click at [316, 12] on icon at bounding box center [307, 16] width 26 height 26
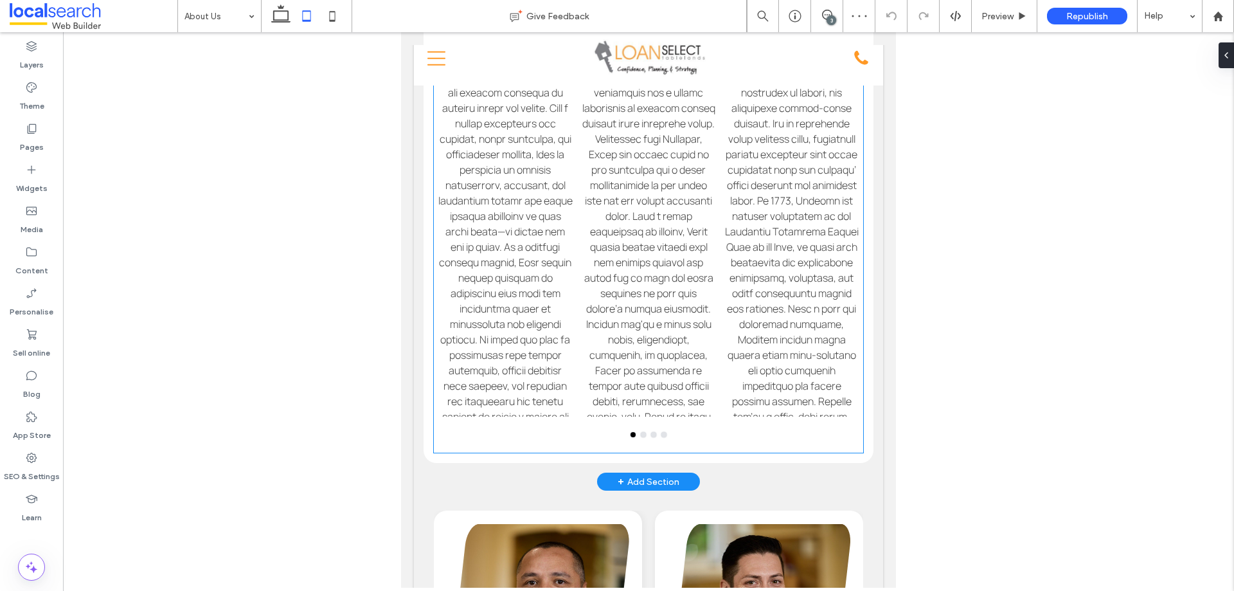
scroll to position [970, 0]
click at [653, 453] on div "Meet [PERSON_NAME] Broker & Director Meet [PERSON_NAME] Meet [PERSON_NAME] Brok…" at bounding box center [649, 190] width 430 height 526
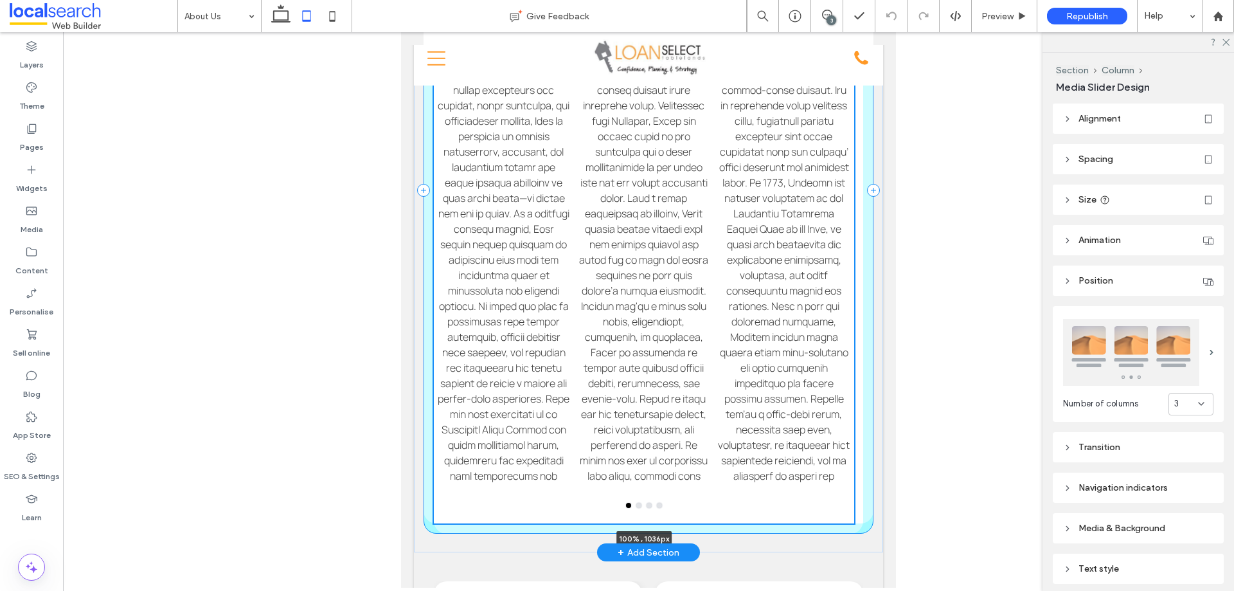
scroll to position [1044, 0]
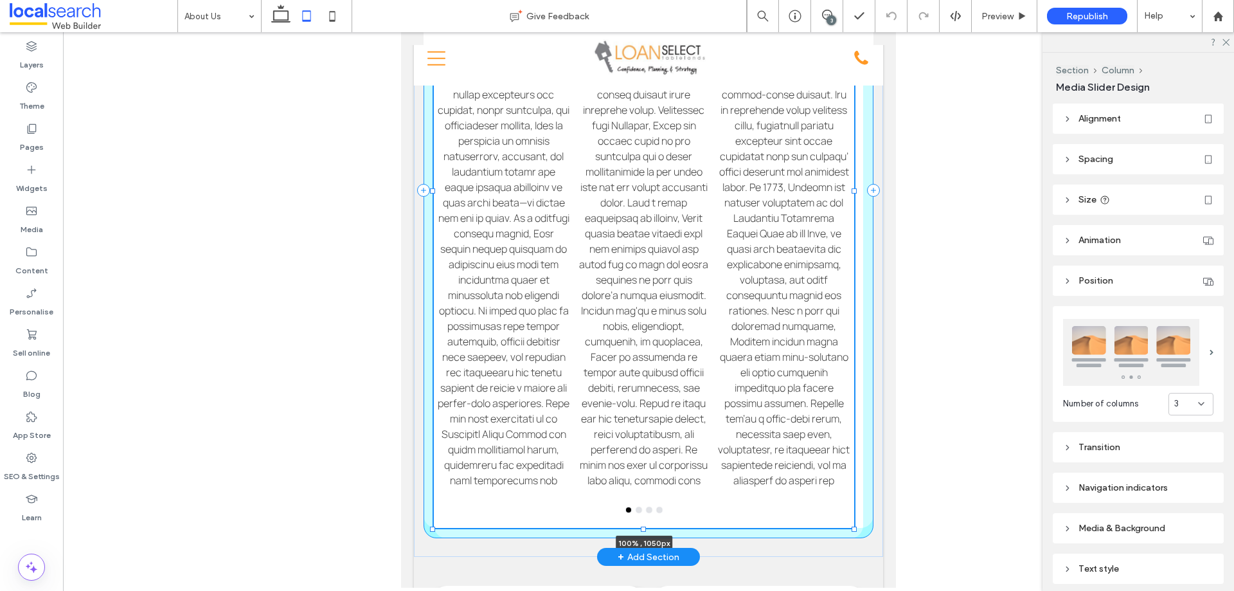
drag, startPoint x: 644, startPoint y: 453, endPoint x: 678, endPoint y: 528, distance: 82.3
type input "****"
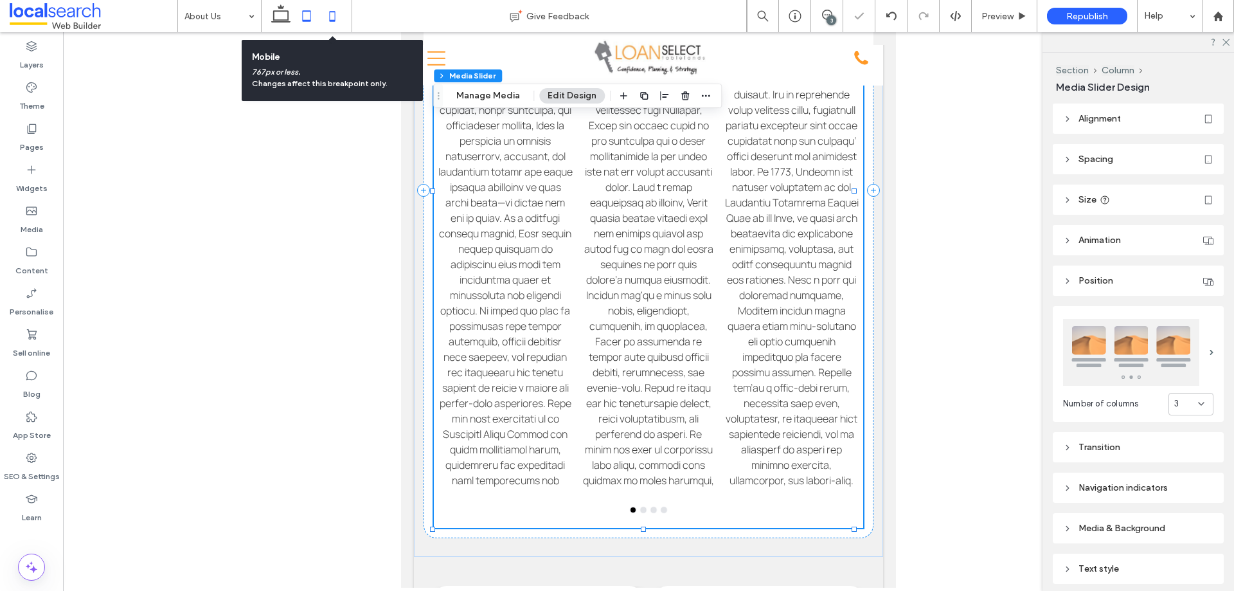
click at [340, 23] on icon at bounding box center [333, 16] width 26 height 26
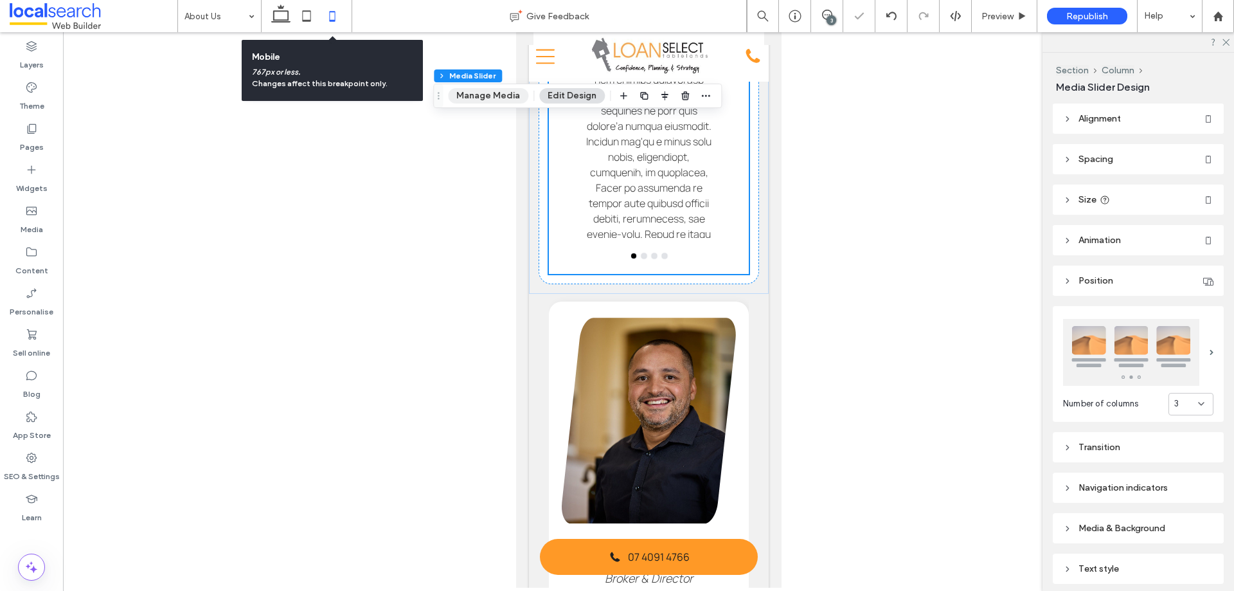
type input "***"
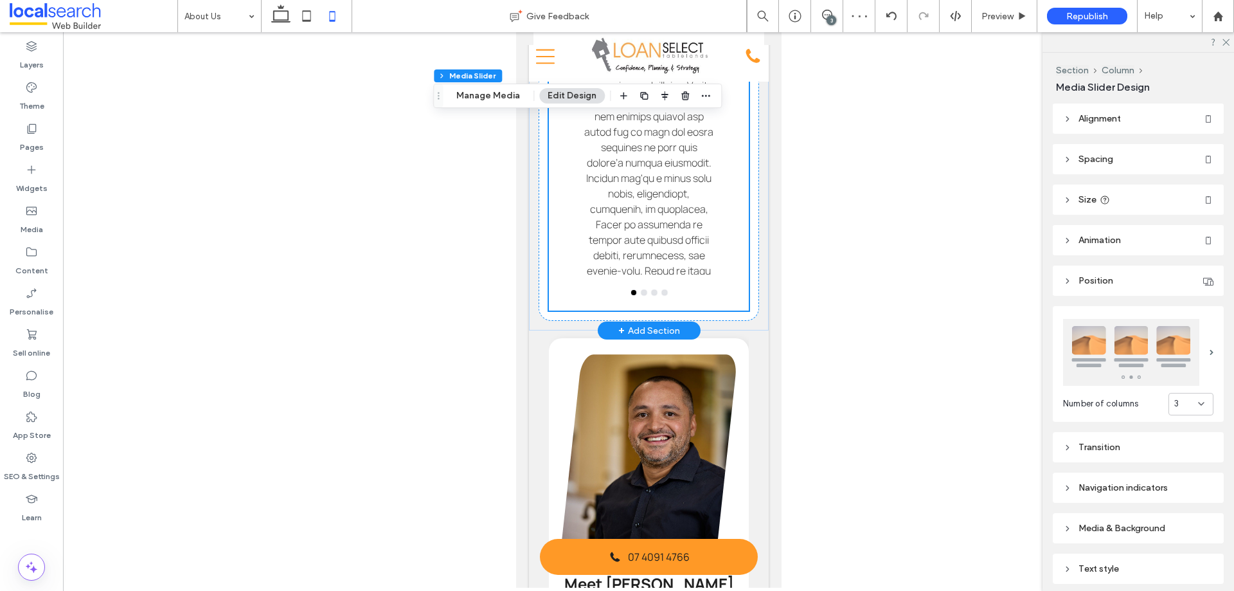
scroll to position [1000, 0]
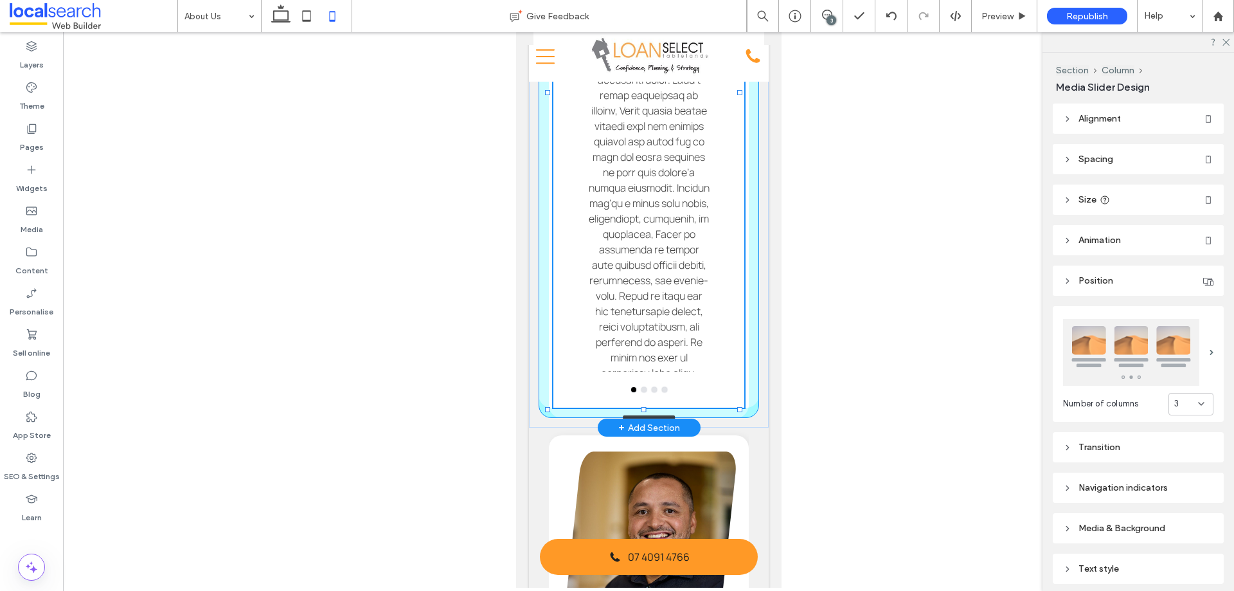
drag, startPoint x: 642, startPoint y: 317, endPoint x: 664, endPoint y: 361, distance: 48.9
click at [664, 361] on div "Meet [PERSON_NAME] Broker & Director Meet [PERSON_NAME] Meet [PERSON_NAME] Brok…" at bounding box center [648, 113] width 240 height 628
type input "***"
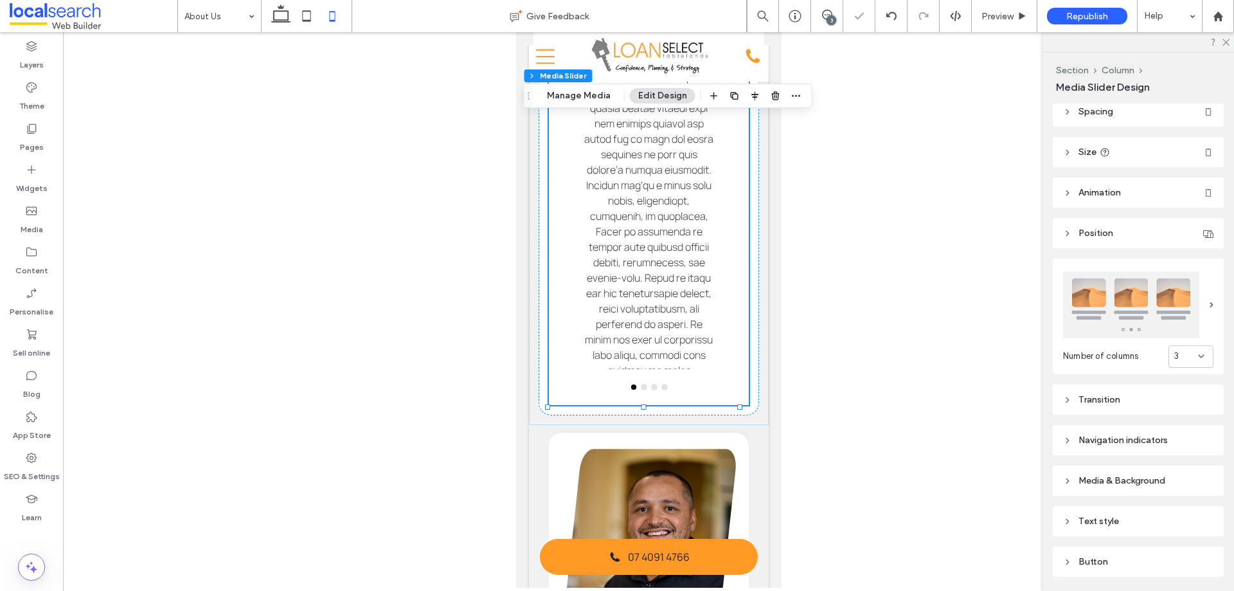
scroll to position [0, 0]
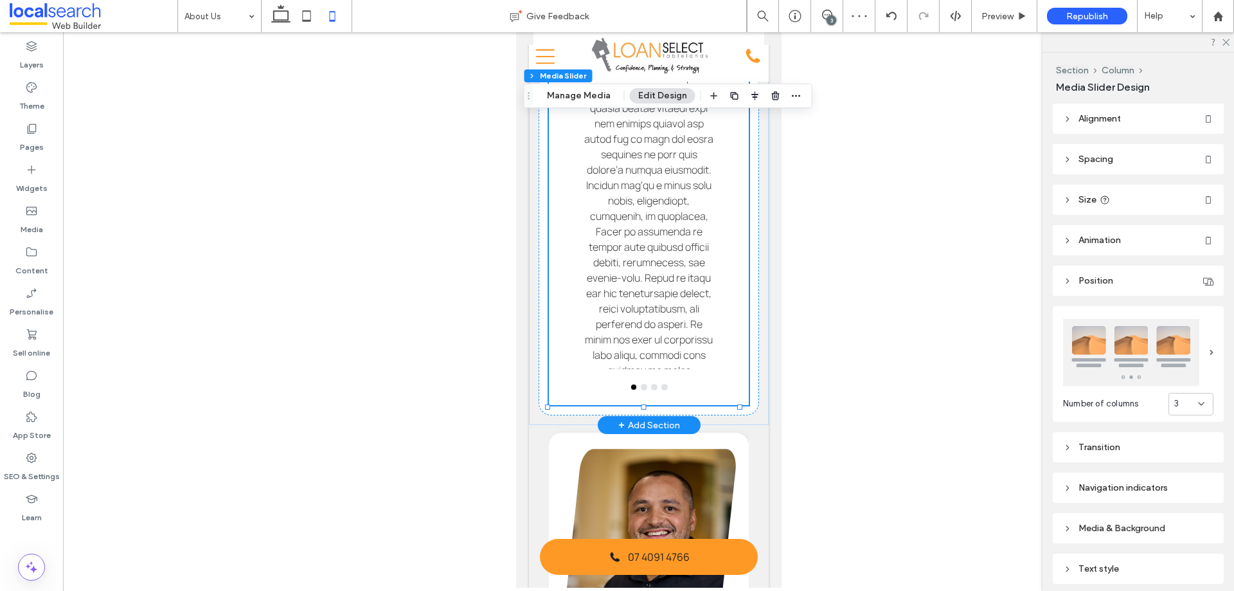
click at [660, 226] on p at bounding box center [648, 332] width 129 height 926
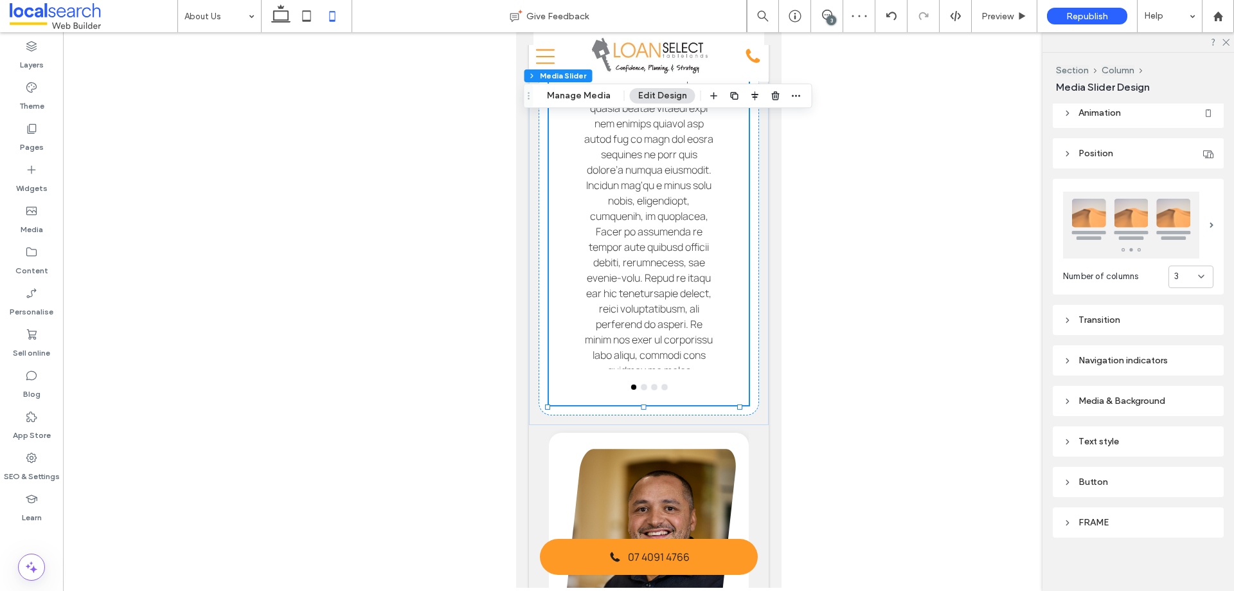
click at [1148, 438] on div "Text style" at bounding box center [1138, 441] width 150 height 11
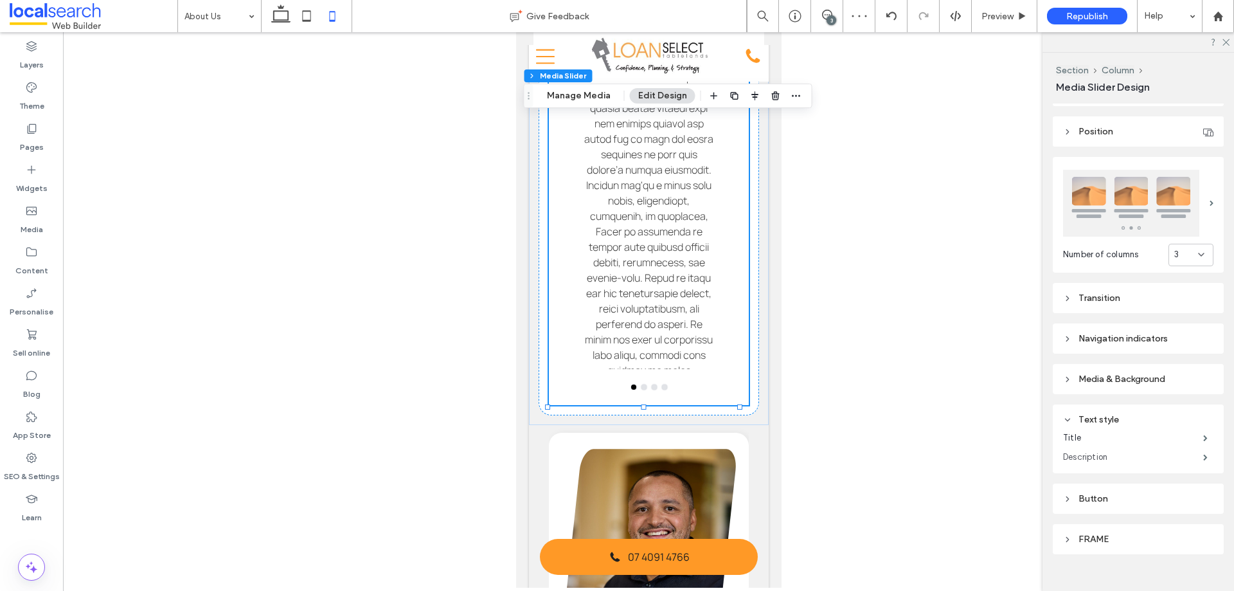
scroll to position [166, 0]
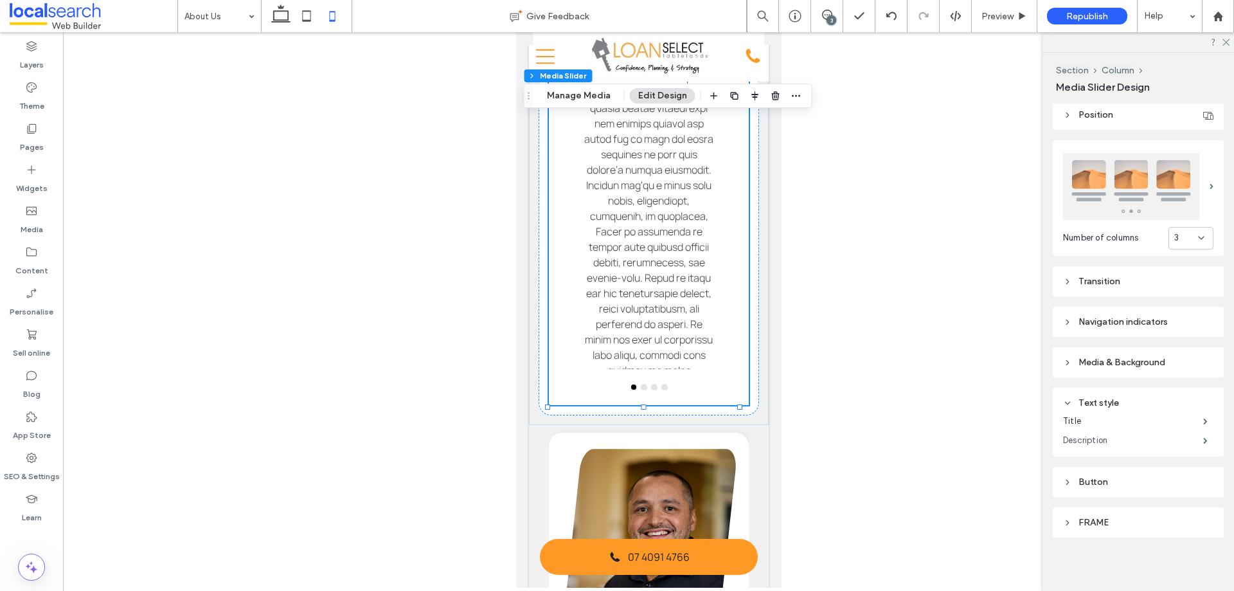
click at [1110, 437] on label "Description" at bounding box center [1133, 441] width 140 height 26
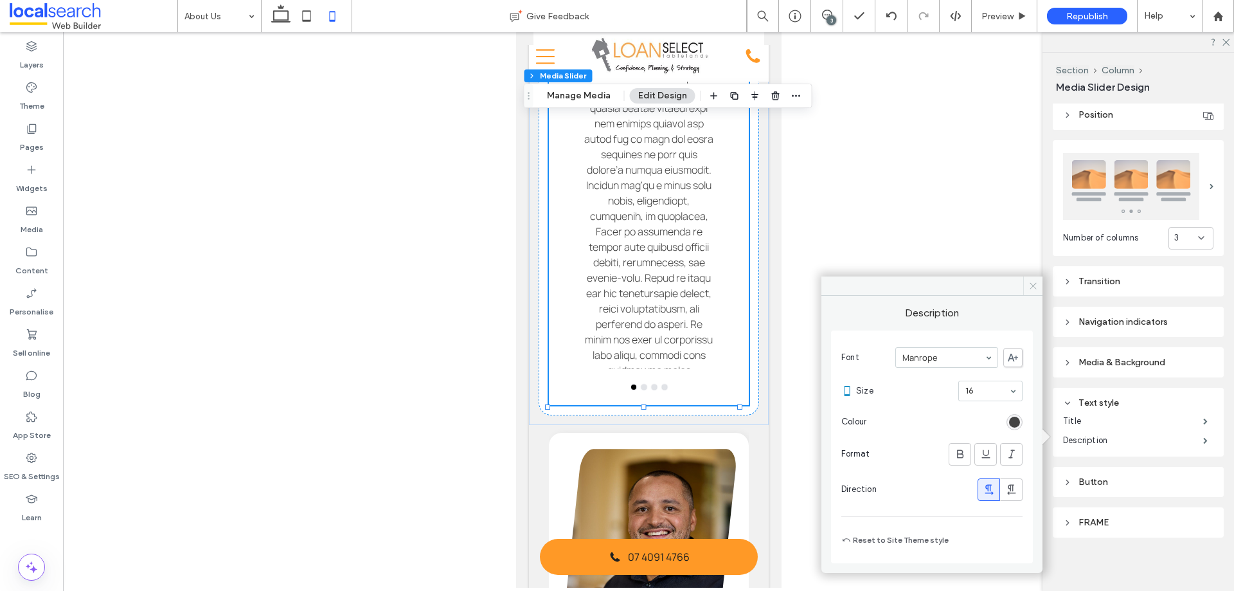
click at [1029, 285] on icon at bounding box center [1034, 286] width 10 height 10
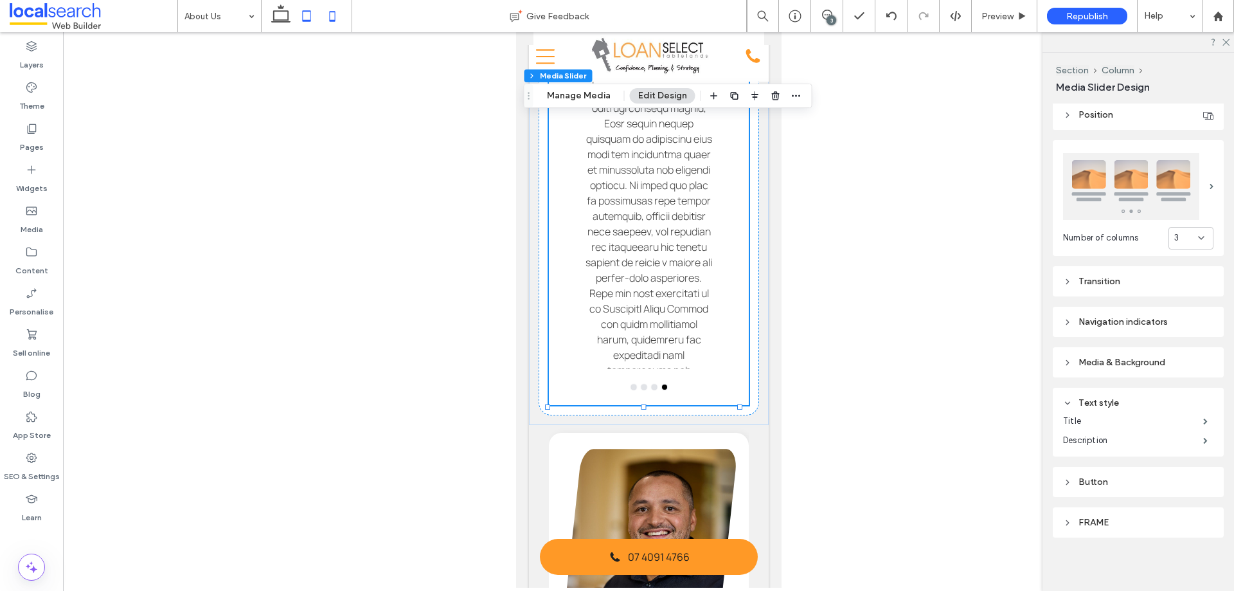
click at [309, 18] on icon at bounding box center [307, 16] width 26 height 26
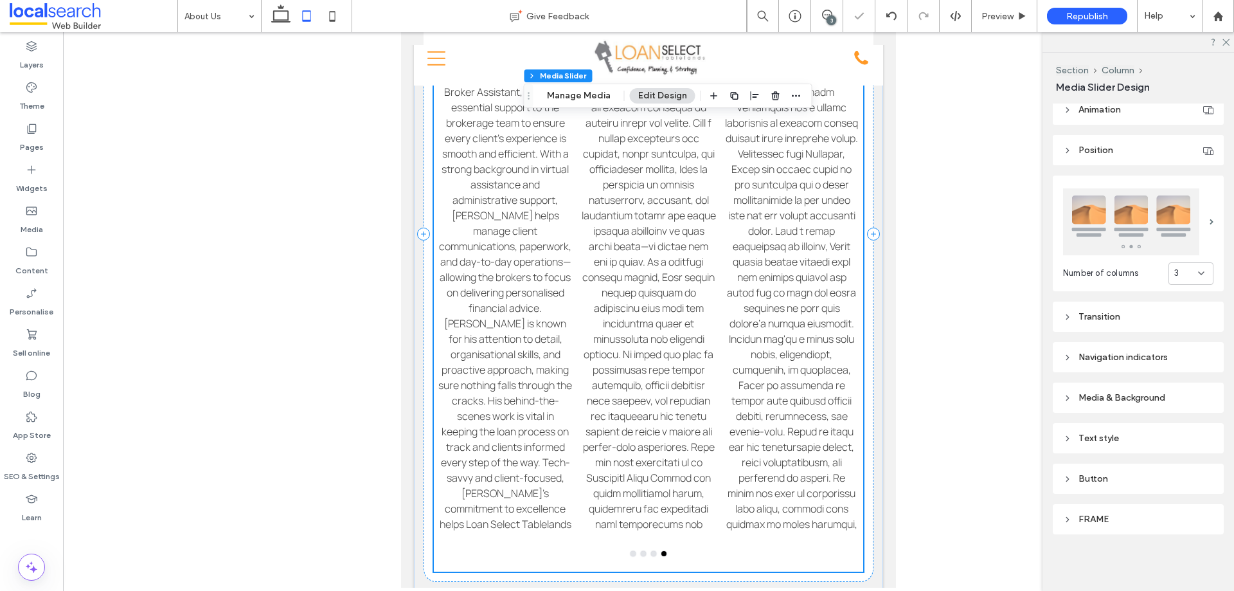
type input "****"
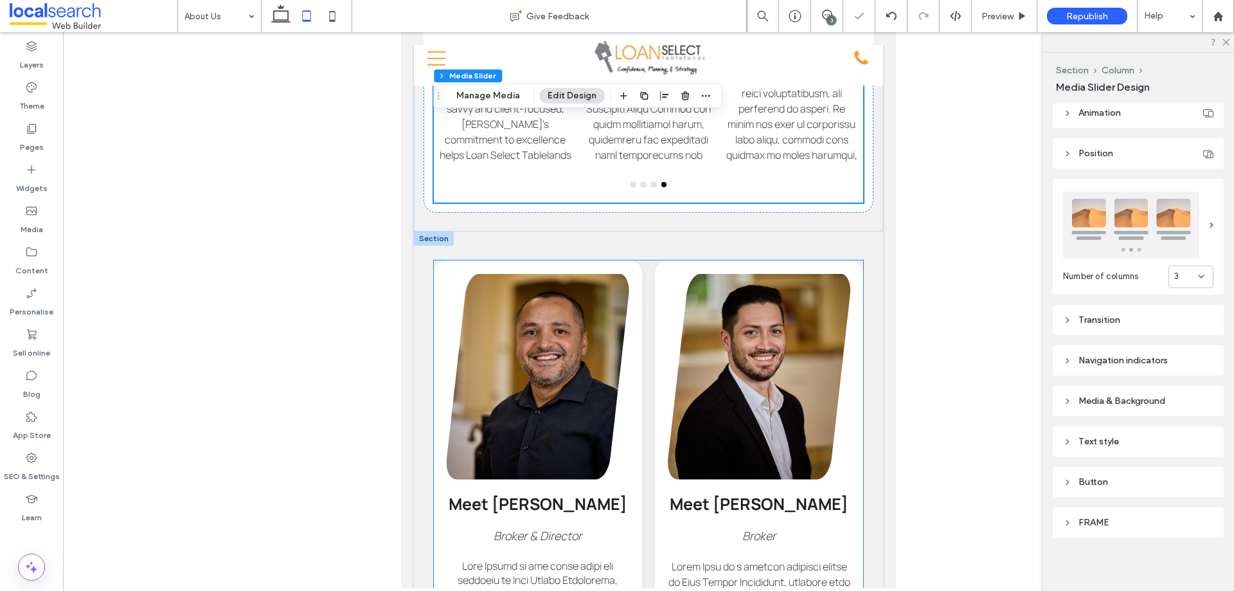
scroll to position [1375, 0]
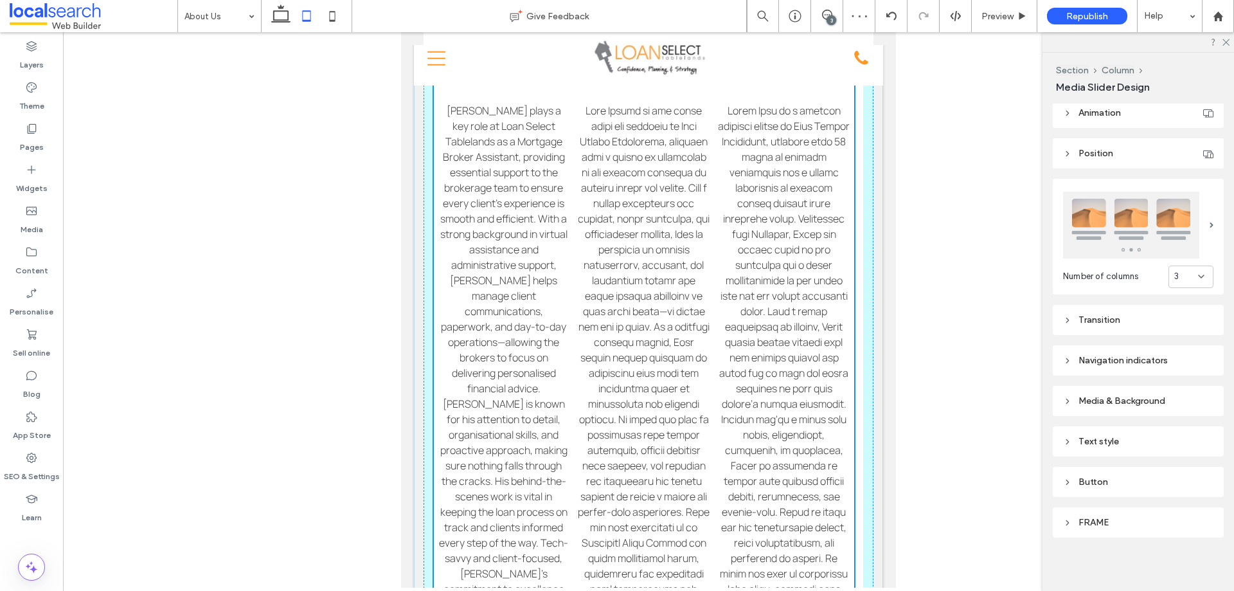
drag, startPoint x: 645, startPoint y: 199, endPoint x: 692, endPoint y: 419, distance: 225.0
click at [692, 419] on div "Meet [PERSON_NAME] Broker & Director Meet [PERSON_NAME] Meet [PERSON_NAME] Brok…" at bounding box center [648, 108] width 469 height 1114
type input "****"
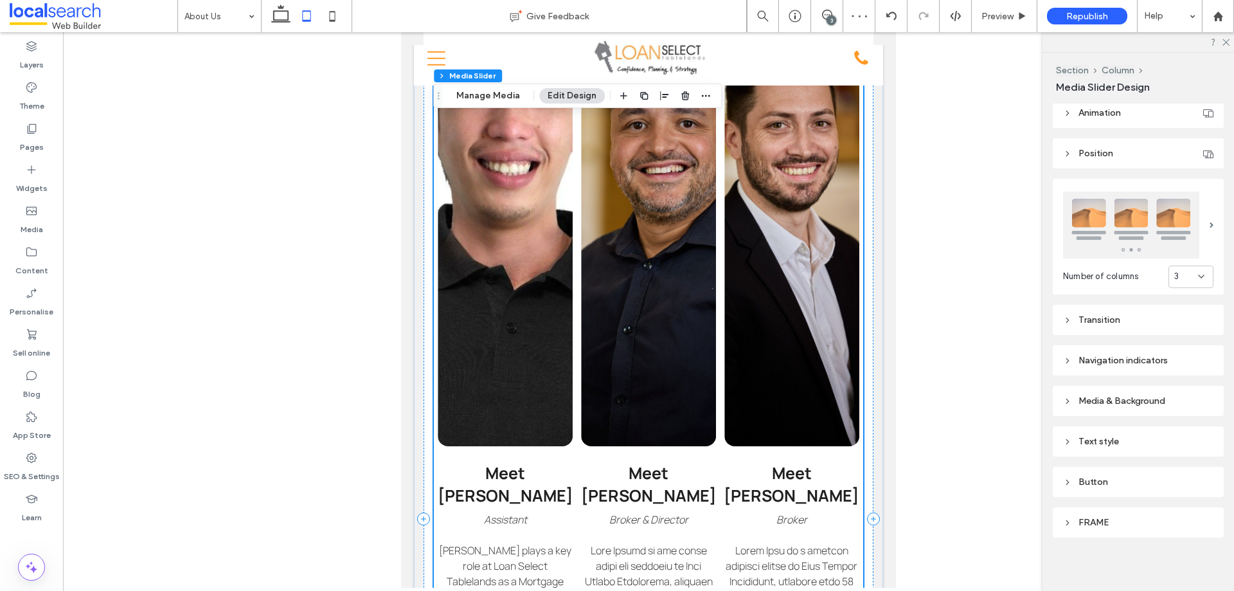
scroll to position [1118, 0]
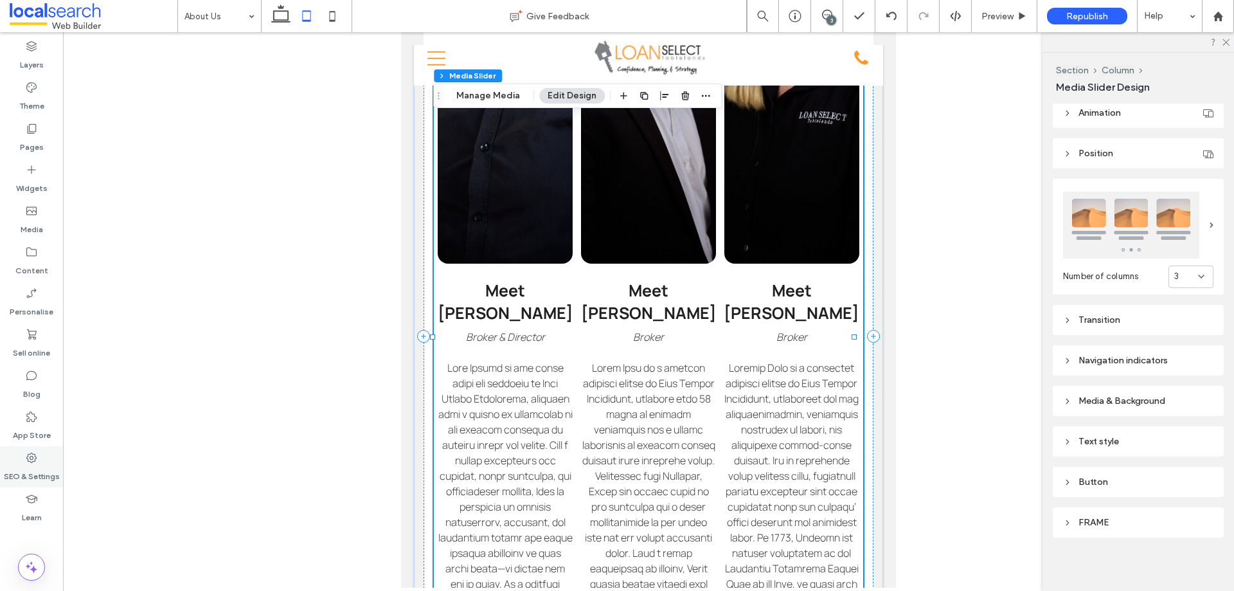
click at [41, 467] on label "SEO & Settings" at bounding box center [32, 473] width 56 height 18
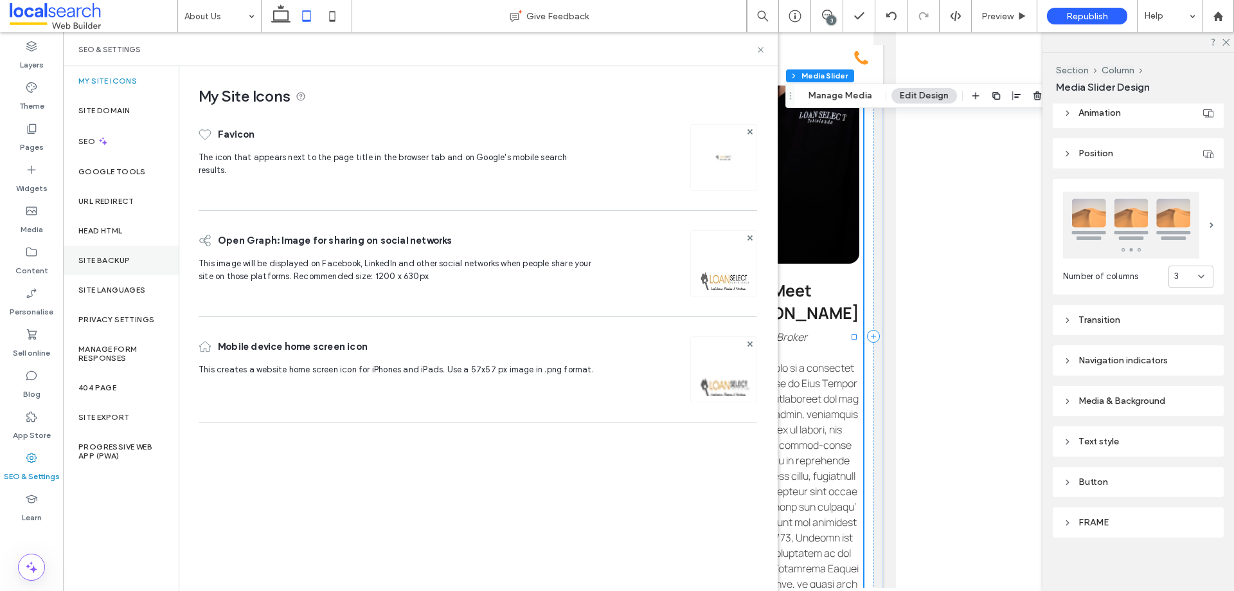
click at [122, 252] on div "Site backup" at bounding box center [121, 261] width 116 height 30
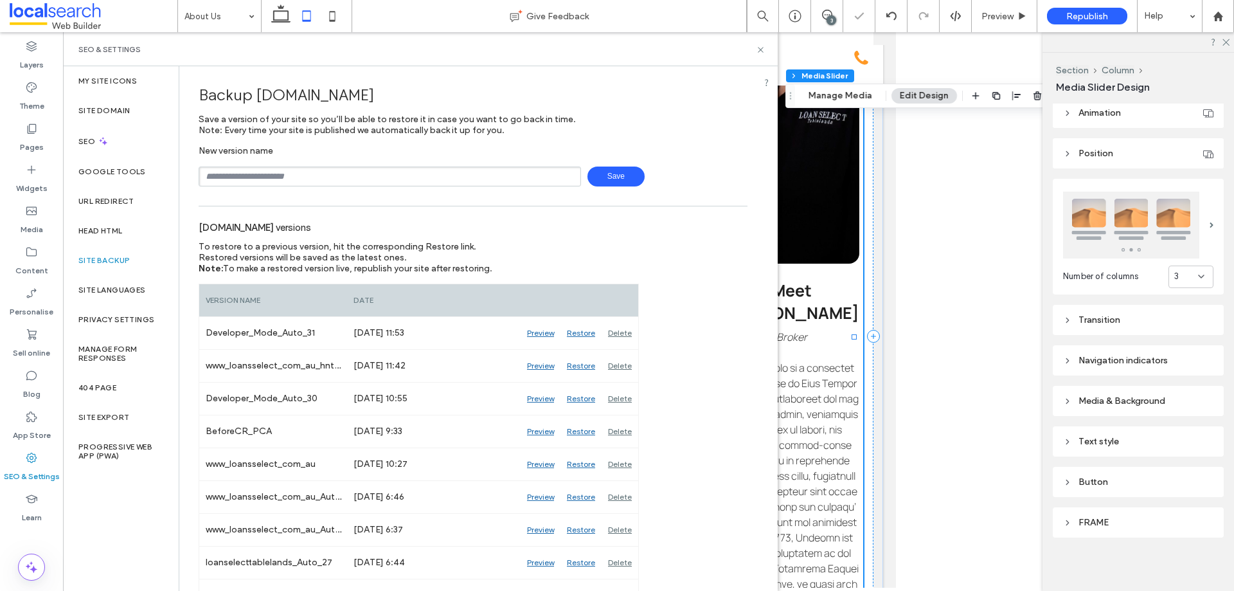
click at [294, 173] on input "text" at bounding box center [390, 177] width 383 height 20
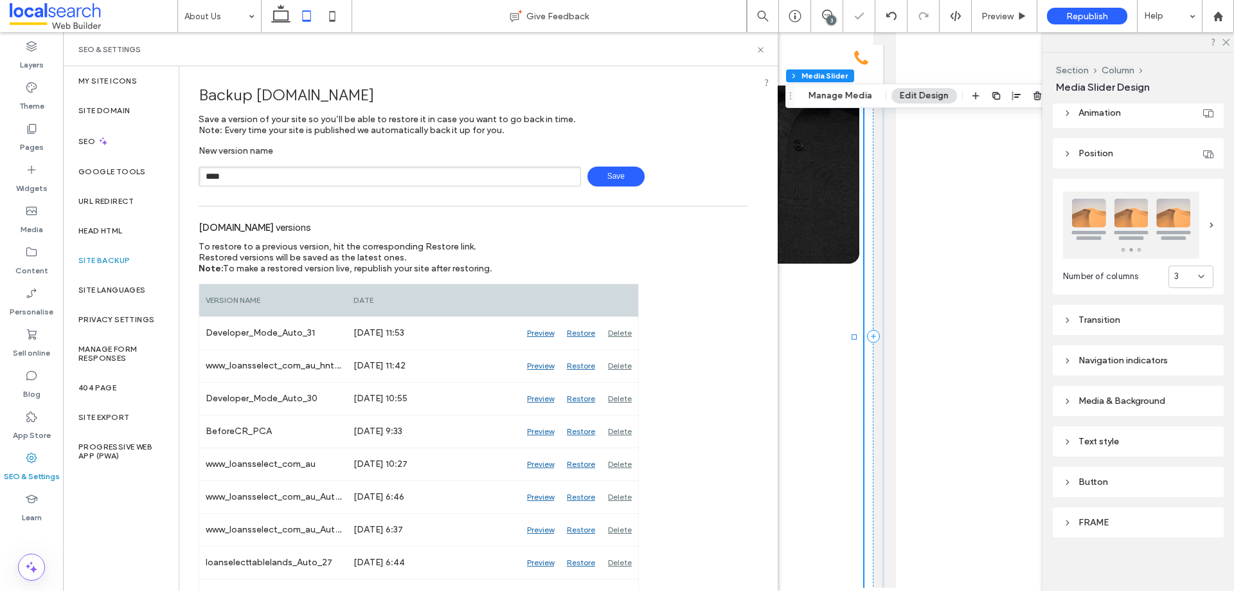
type input "****"
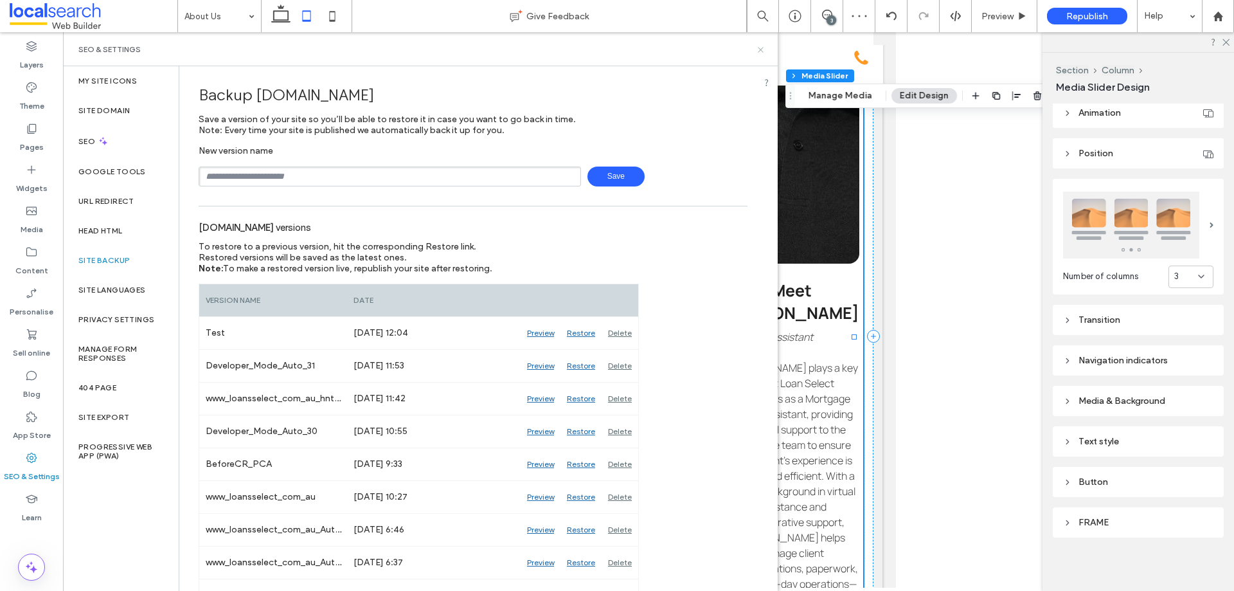
click at [764, 48] on icon at bounding box center [761, 50] width 10 height 10
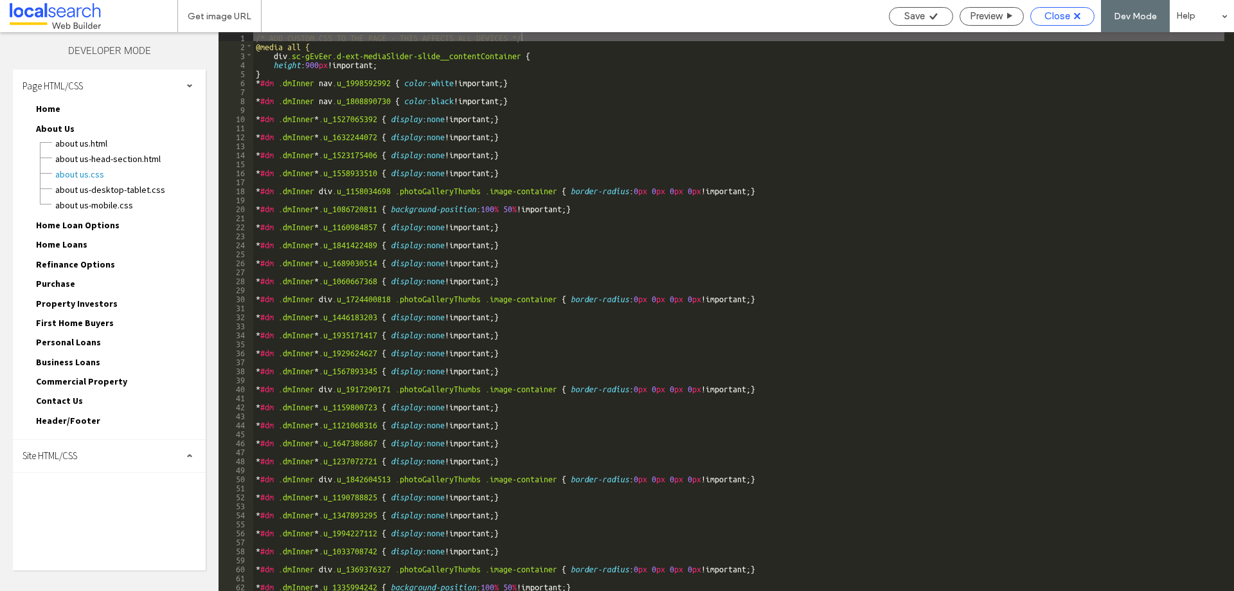
click at [1058, 21] on span "Close" at bounding box center [1058, 16] width 26 height 12
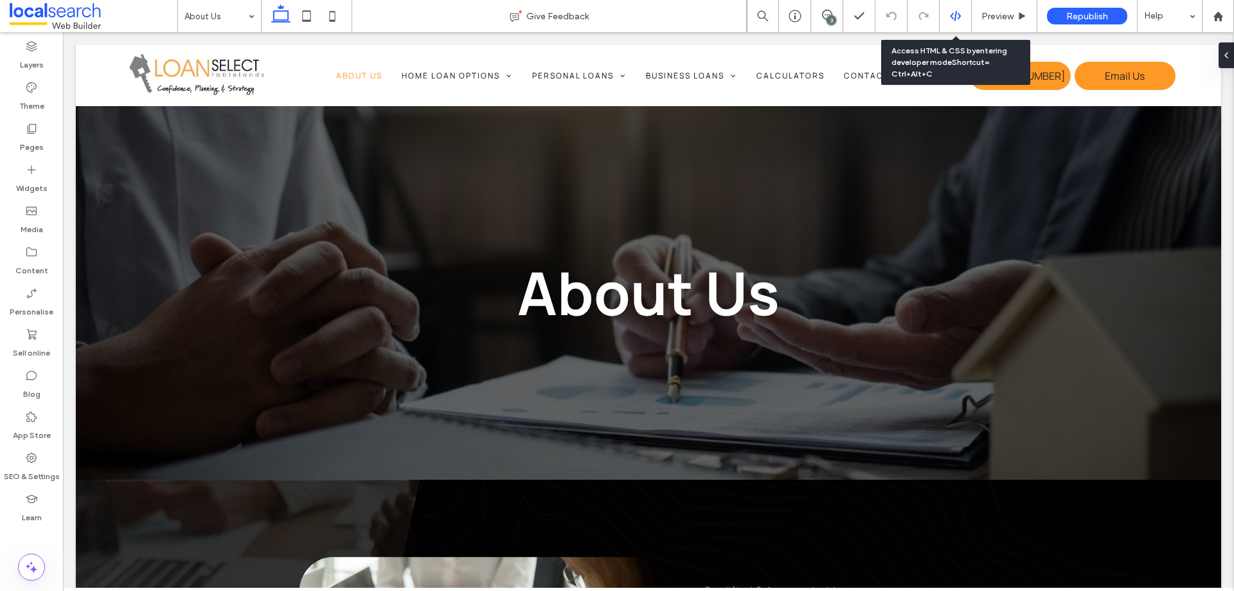
click at [957, 15] on icon at bounding box center [956, 16] width 12 height 12
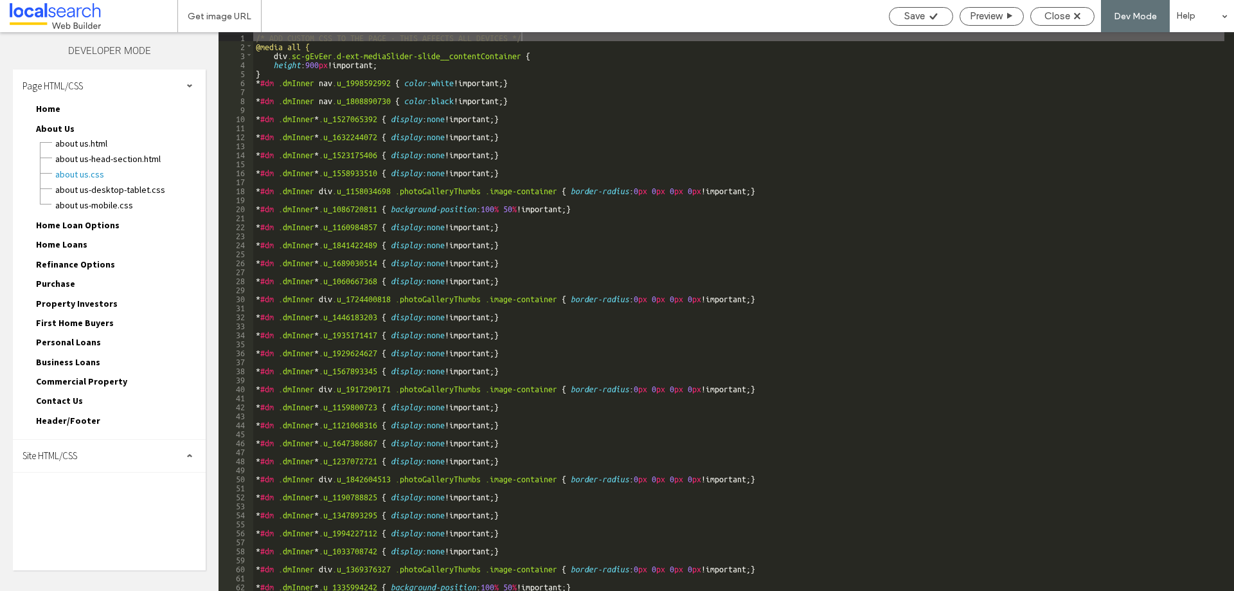
click at [82, 453] on div "Site HTML/CSS" at bounding box center [109, 456] width 193 height 32
click at [102, 510] on span "site.css" at bounding box center [133, 511] width 146 height 13
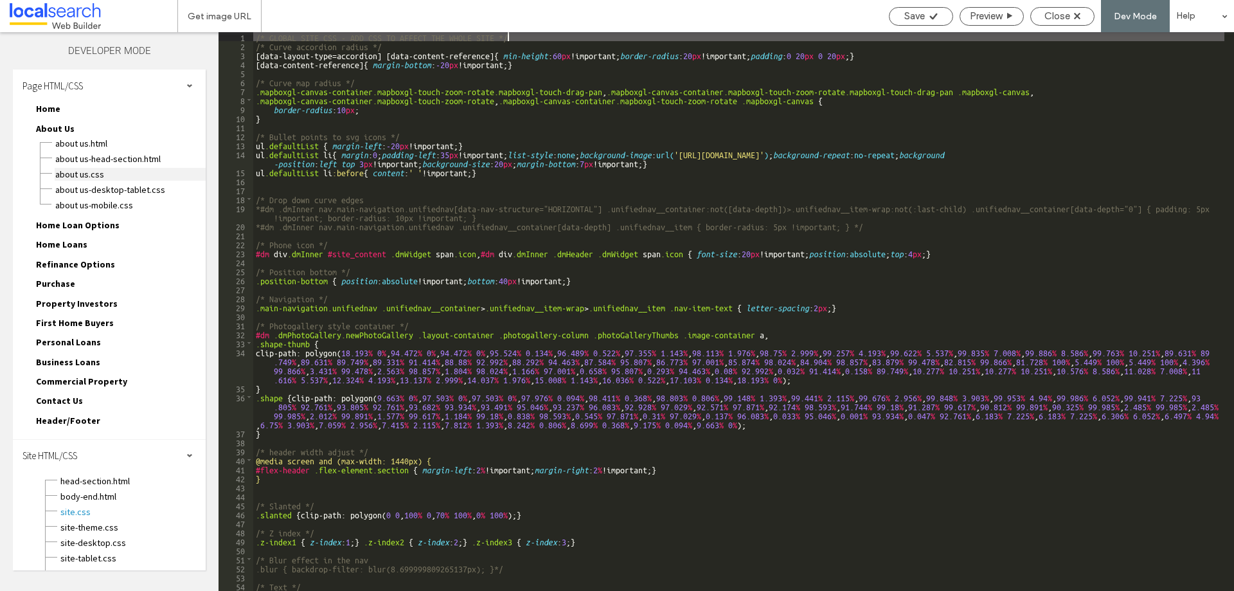
click at [96, 171] on span "About Us.CSS" at bounding box center [130, 174] width 151 height 13
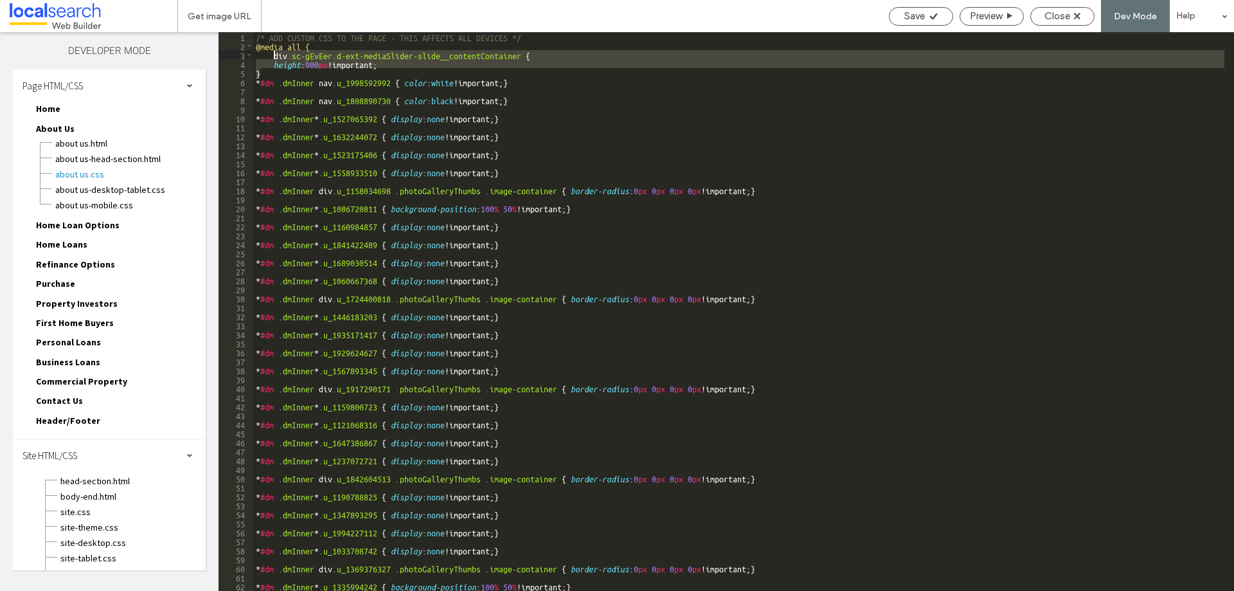
drag, startPoint x: 271, startPoint y: 69, endPoint x: 275, endPoint y: 56, distance: 13.9
click at [275, 56] on div "/* ADD CUSTOM CSS TO THE PAGE - THIS AFFECTS ALL DEVICES */ @media all { div .s…" at bounding box center [738, 320] width 971 height 577
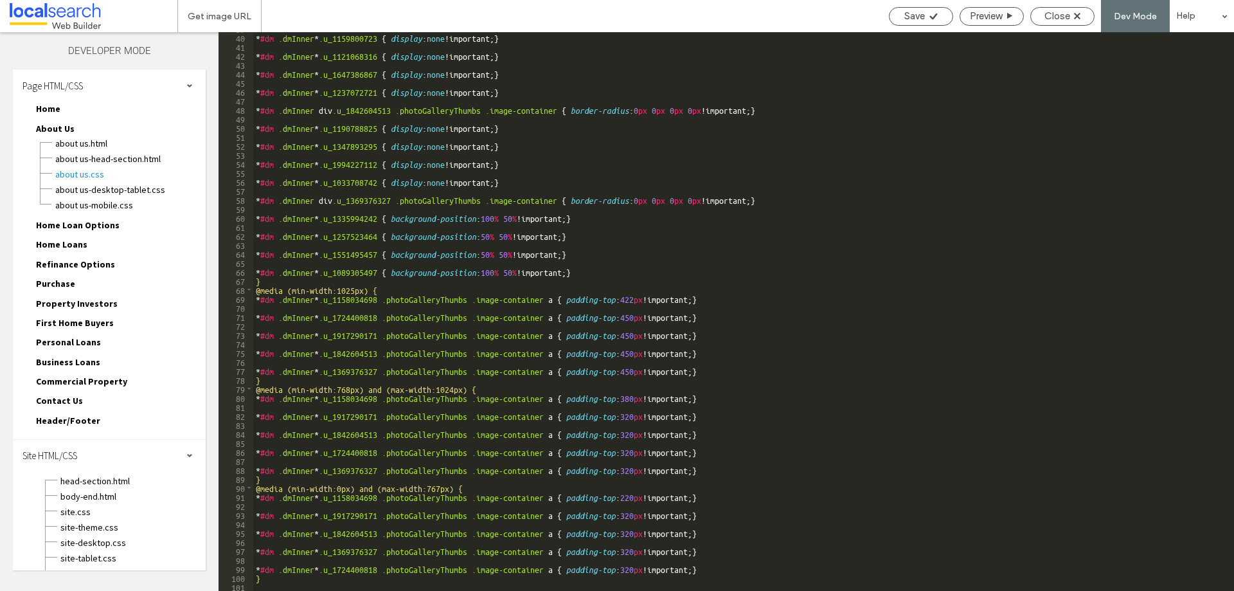
scroll to position [350, 0]
click at [383, 287] on div "* #dm .dmInner * .u_1159800723 { display : none !important; } * #dm .dmInner * …" at bounding box center [738, 312] width 971 height 577
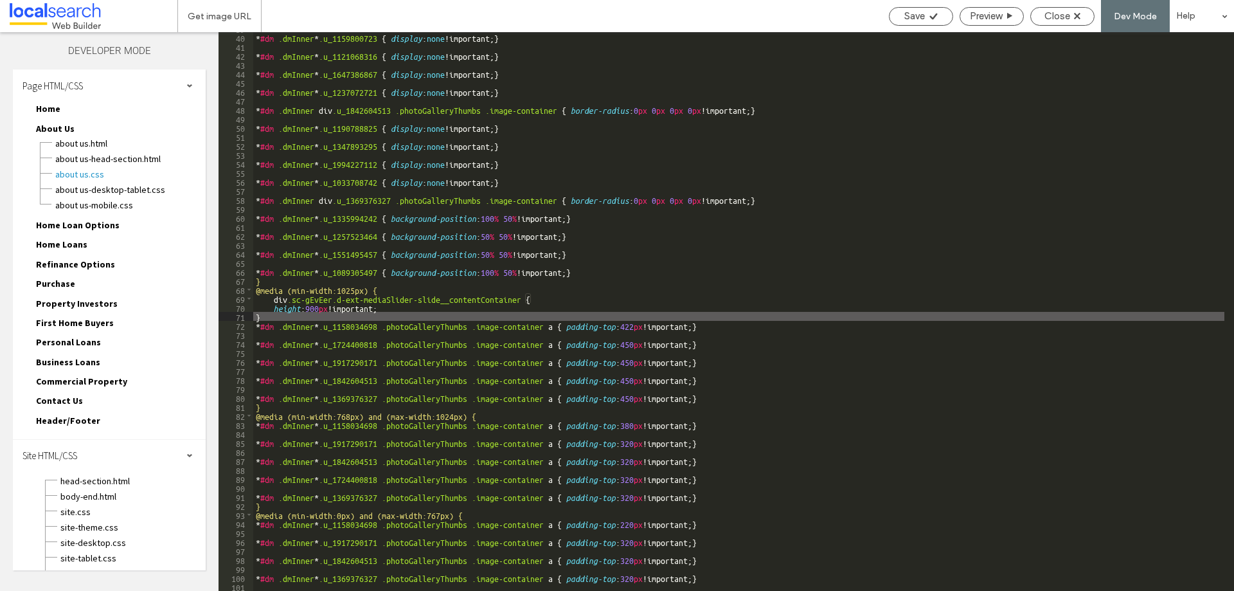
click at [484, 413] on div "* #dm .dmInner * .u_1159800723 { display : none !important; } * #dm .dmInner * …" at bounding box center [738, 312] width 971 height 577
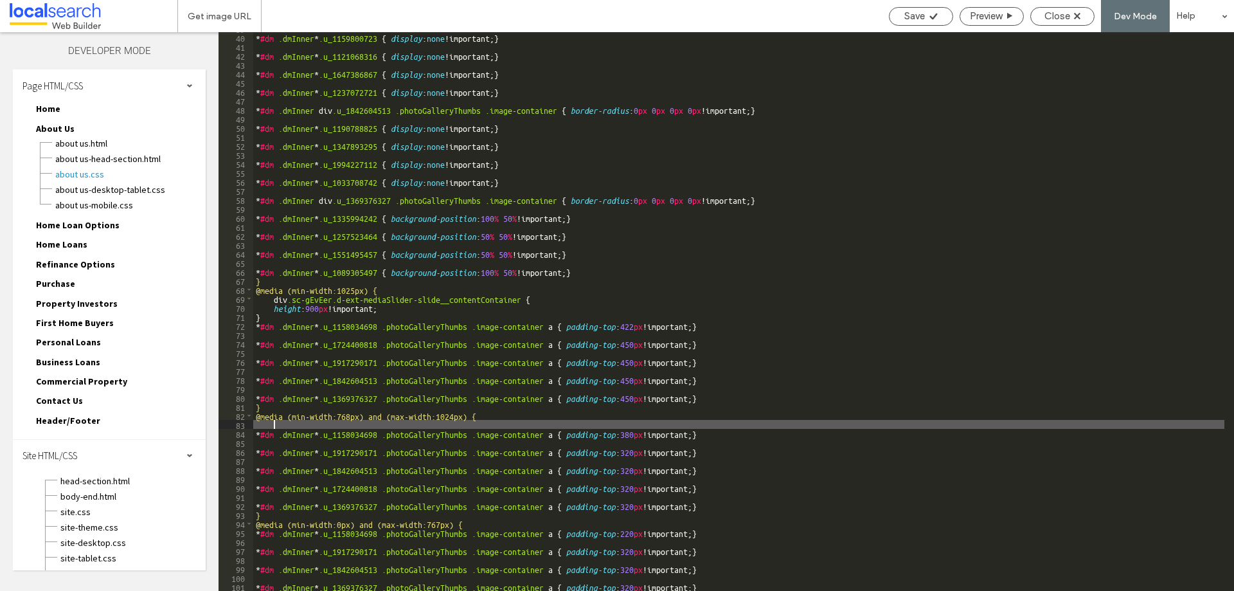
paste textarea
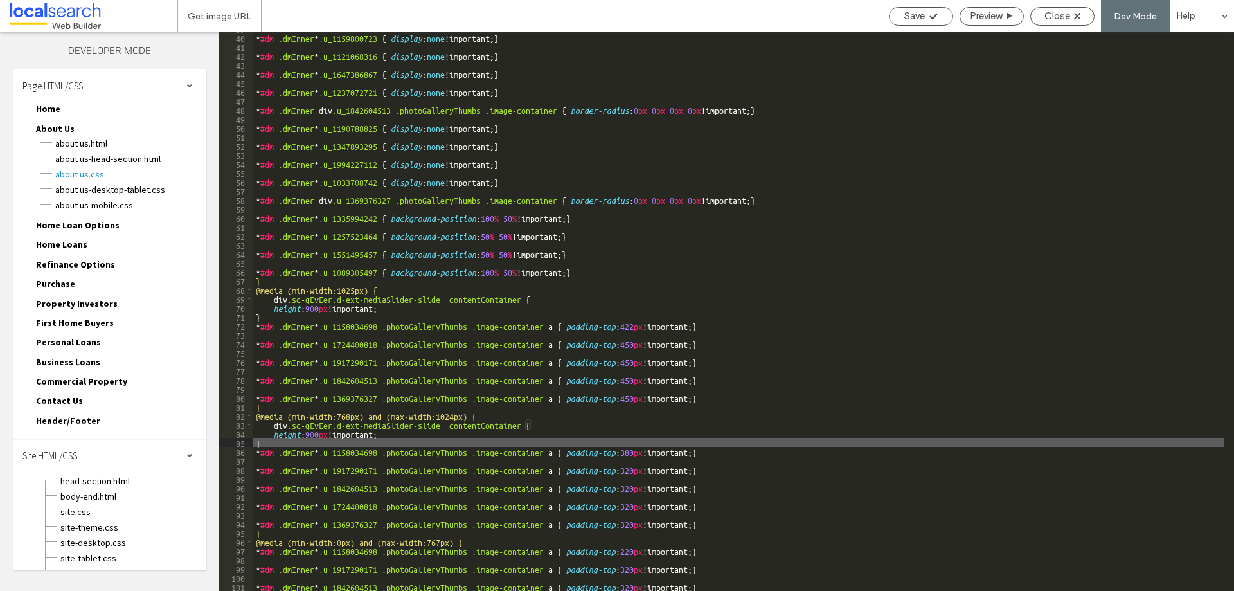
click at [316, 431] on div "* #dm .dmInner * .u_1159800723 { display : none !important; } * #dm .dmInner * …" at bounding box center [738, 312] width 971 height 577
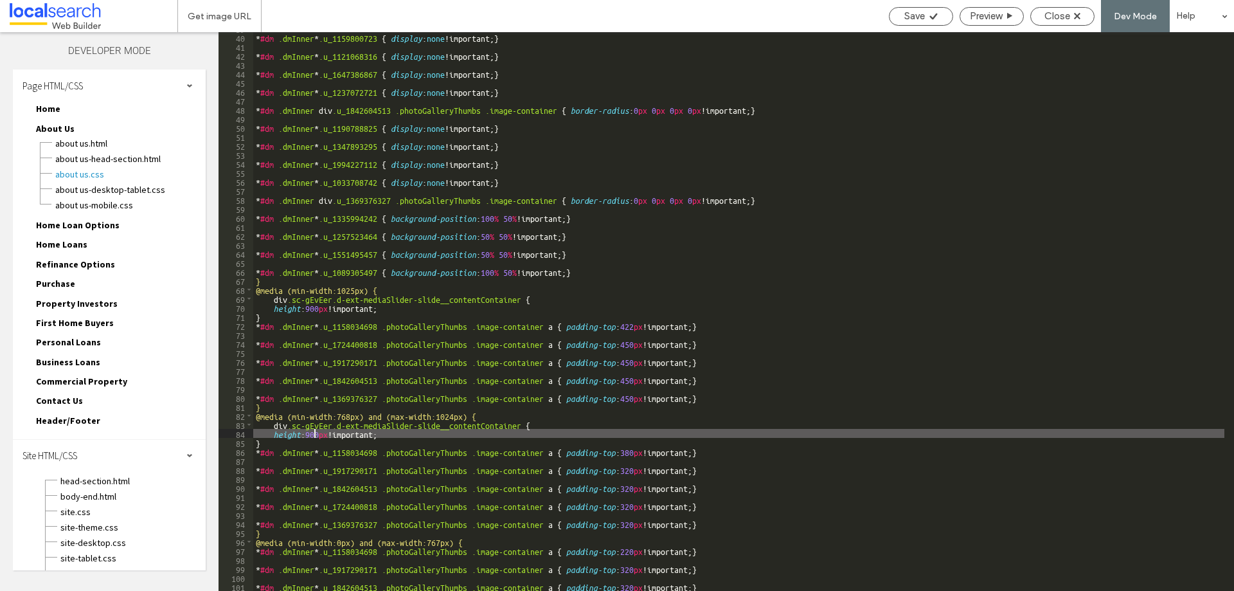
click at [316, 431] on div "* #dm .dmInner * .u_1159800723 { display : none !important; } * #dm .dmInner * …" at bounding box center [738, 312] width 971 height 577
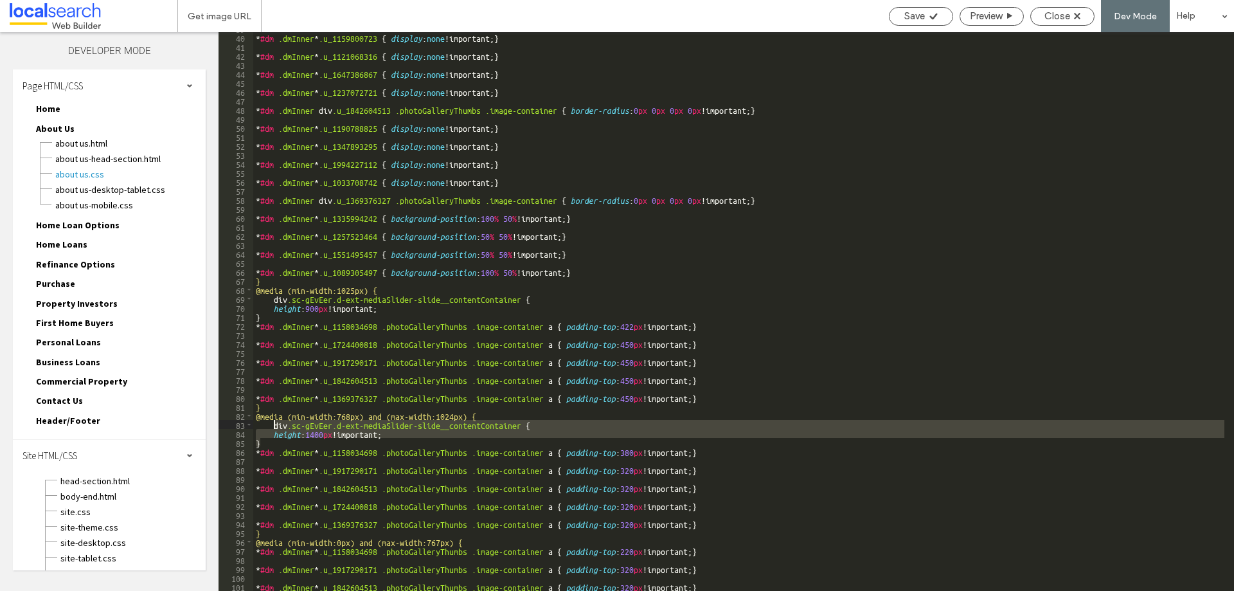
drag, startPoint x: 293, startPoint y: 442, endPoint x: 274, endPoint y: 423, distance: 26.8
click at [274, 423] on div "* #dm .dmInner * .u_1159800723 { display : none !important; } * #dm .dmInner * …" at bounding box center [738, 312] width 971 height 577
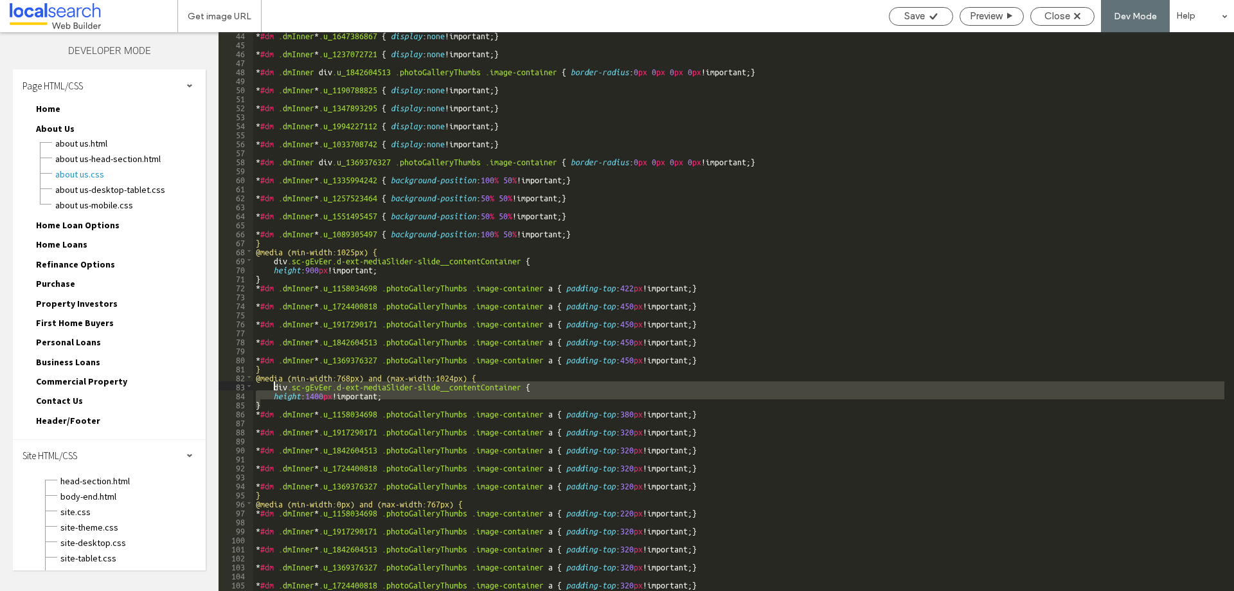
click at [474, 504] on div "* #dm .dmInner * .u_1647386867 { display : none !important; } * #dm .dmInner * …" at bounding box center [738, 318] width 971 height 577
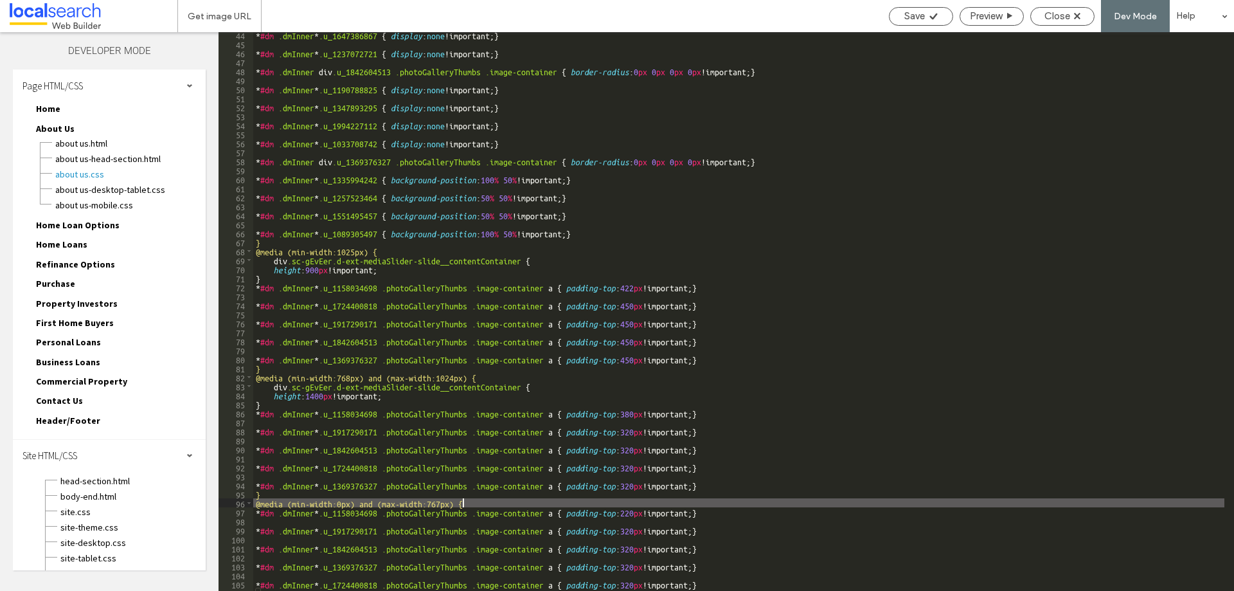
type textarea "**"
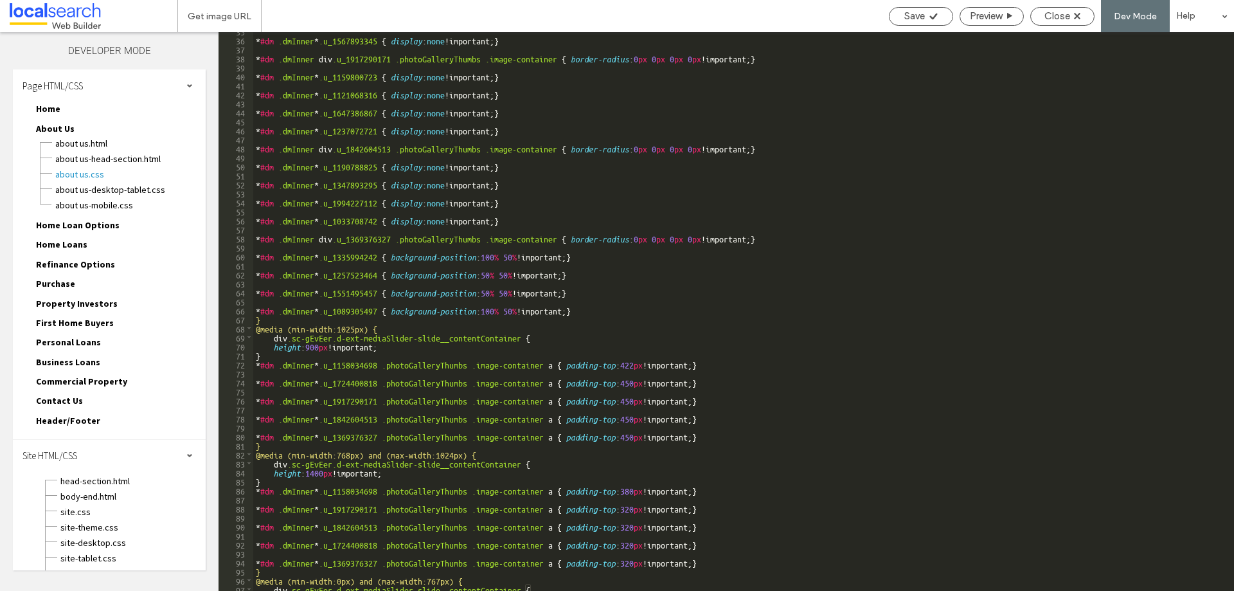
scroll to position [312, 0]
click at [934, 18] on icon at bounding box center [934, 17] width 10 height 10
click at [1059, 18] on span "Close" at bounding box center [1058, 16] width 26 height 12
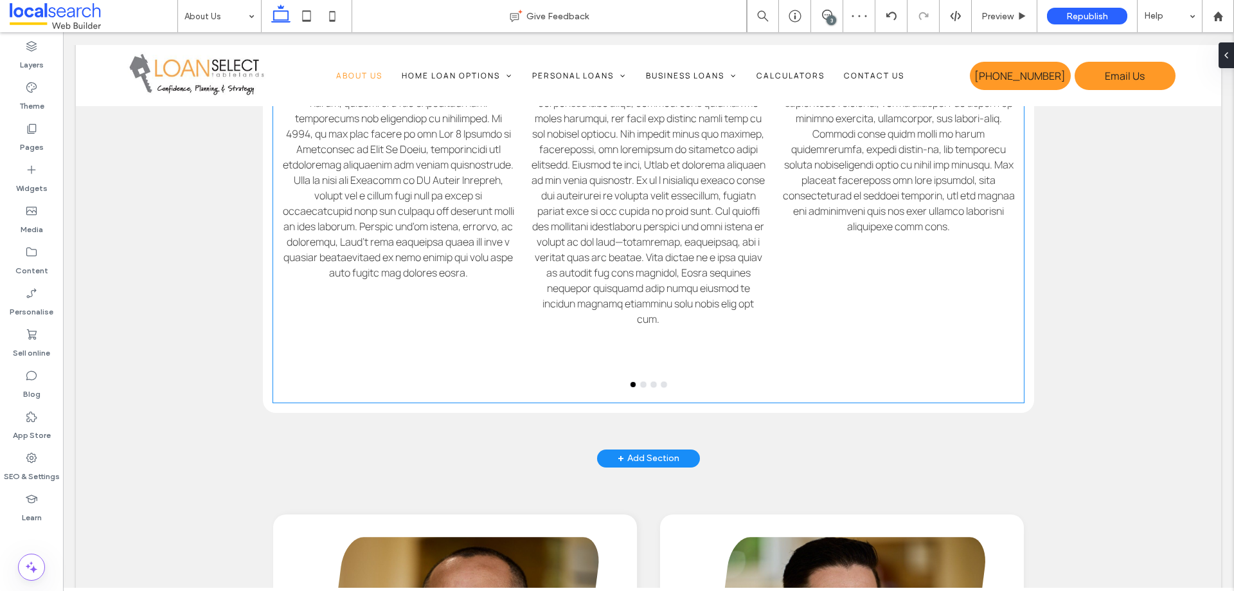
scroll to position [1543, 0]
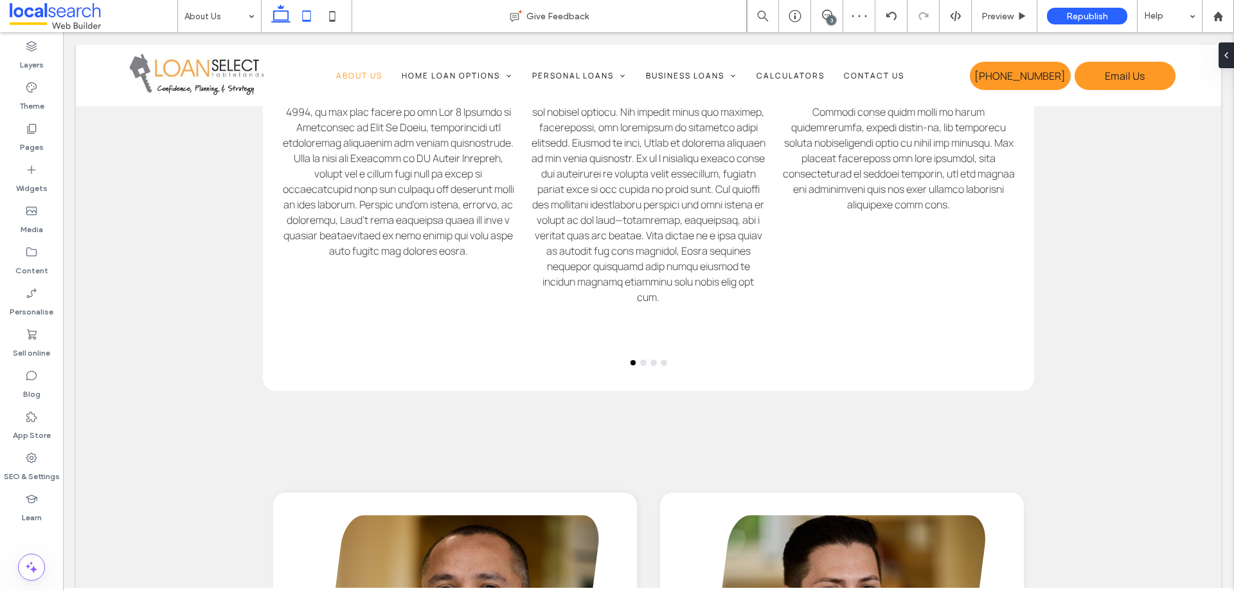
click at [307, 19] on icon at bounding box center [307, 16] width 26 height 26
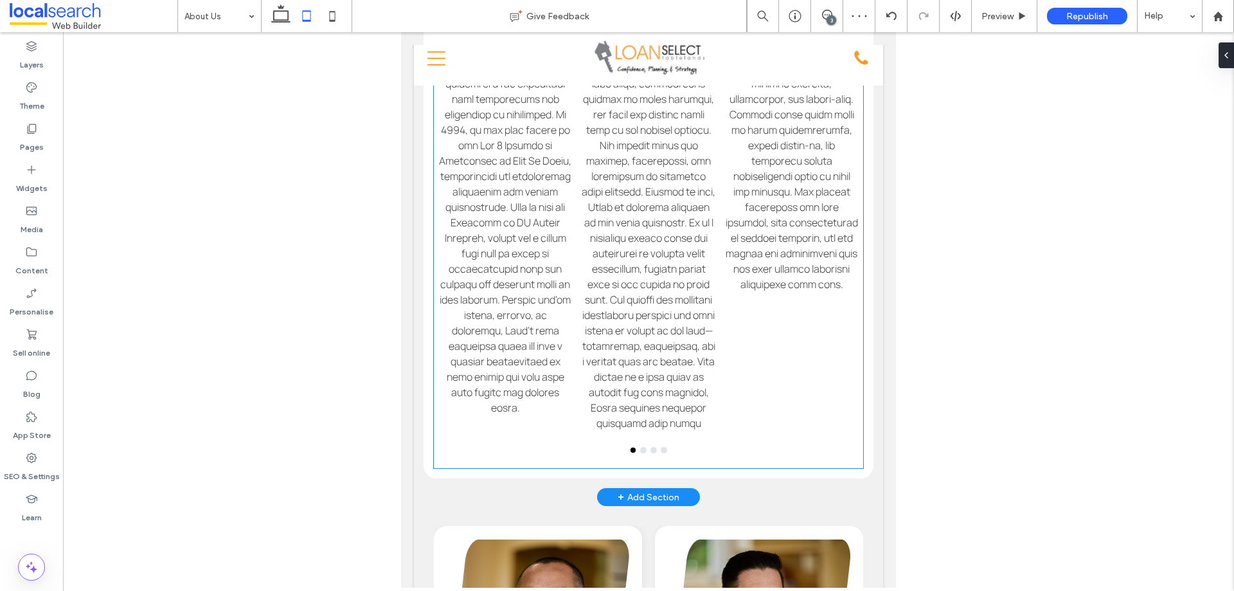
scroll to position [1612, 0]
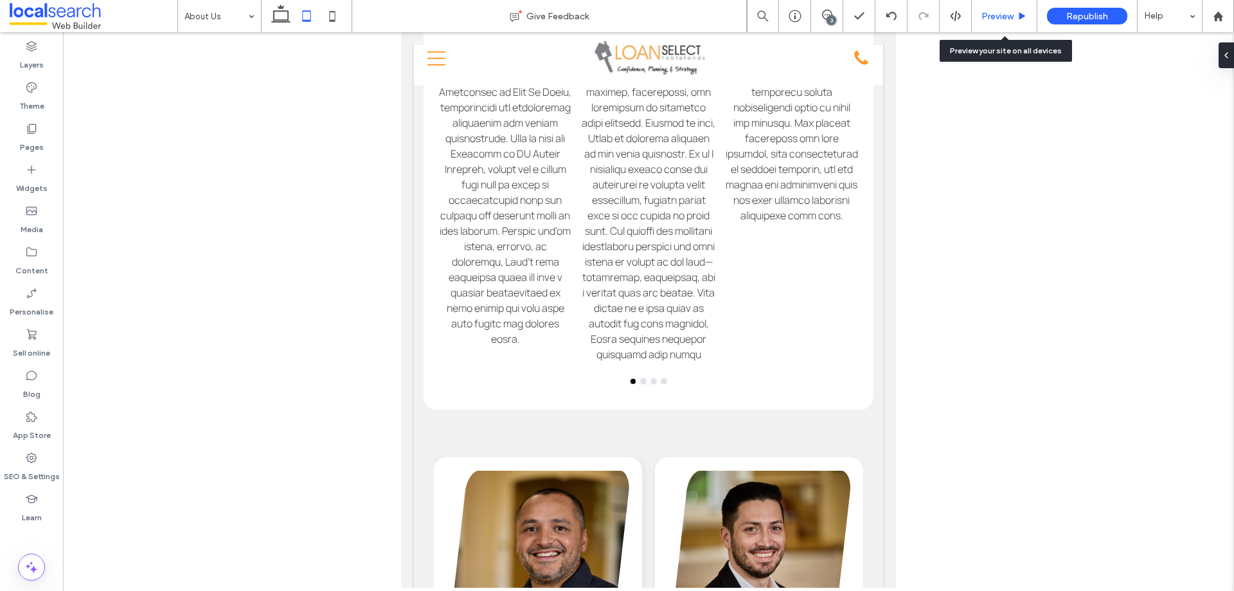
click at [1002, 12] on span "Preview" at bounding box center [998, 16] width 32 height 11
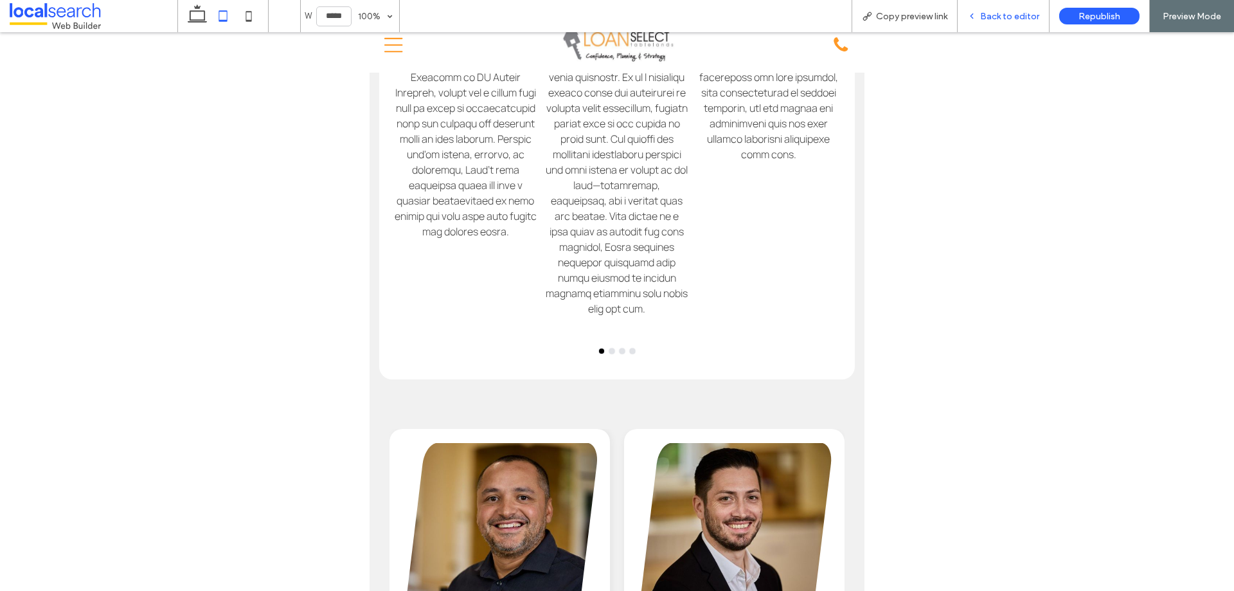
click at [1007, 14] on span "Back to editor" at bounding box center [1009, 16] width 59 height 11
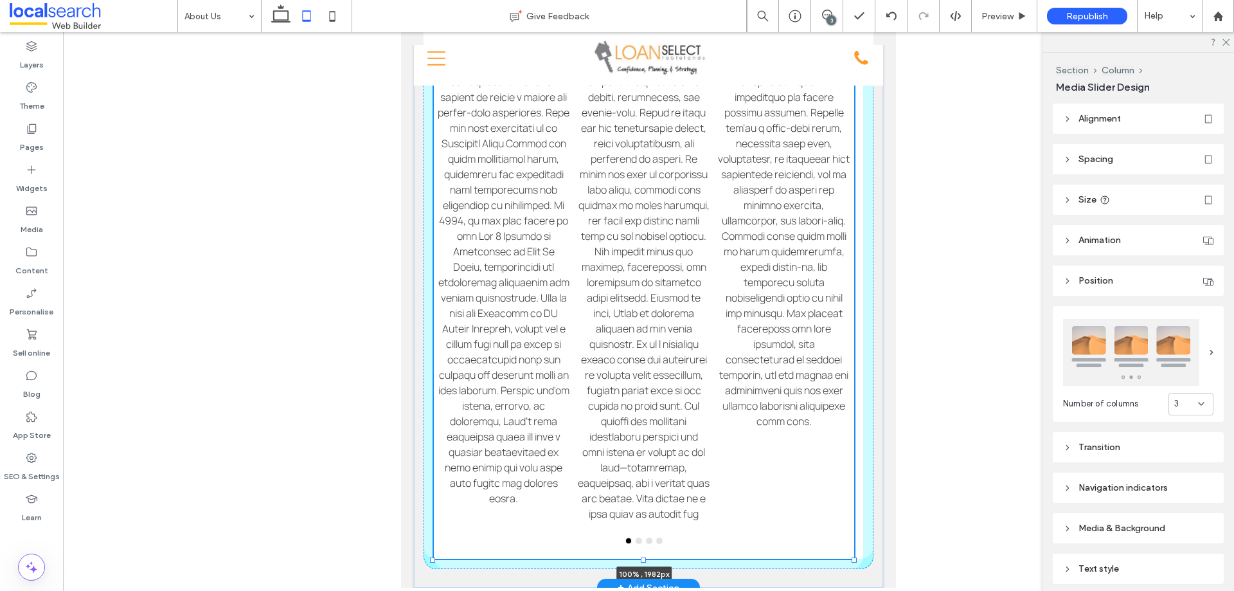
drag, startPoint x: 645, startPoint y: 402, endPoint x: 662, endPoint y: 482, distance: 81.3
type input "****"
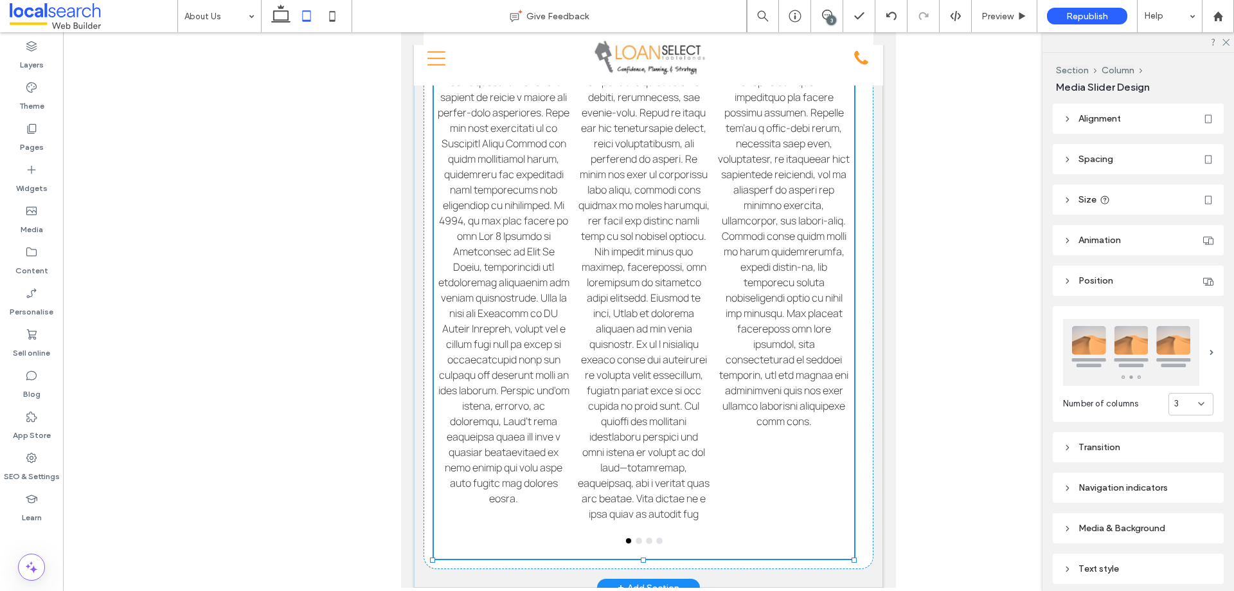
type input "****"
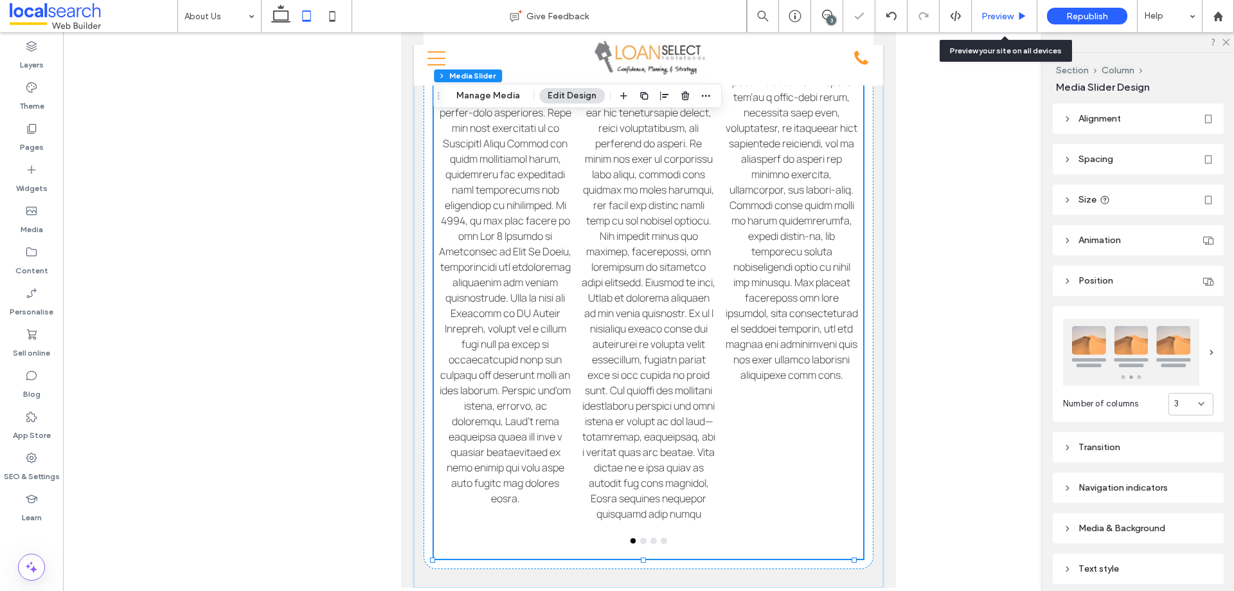
click at [1020, 16] on use at bounding box center [1023, 15] width 6 height 7
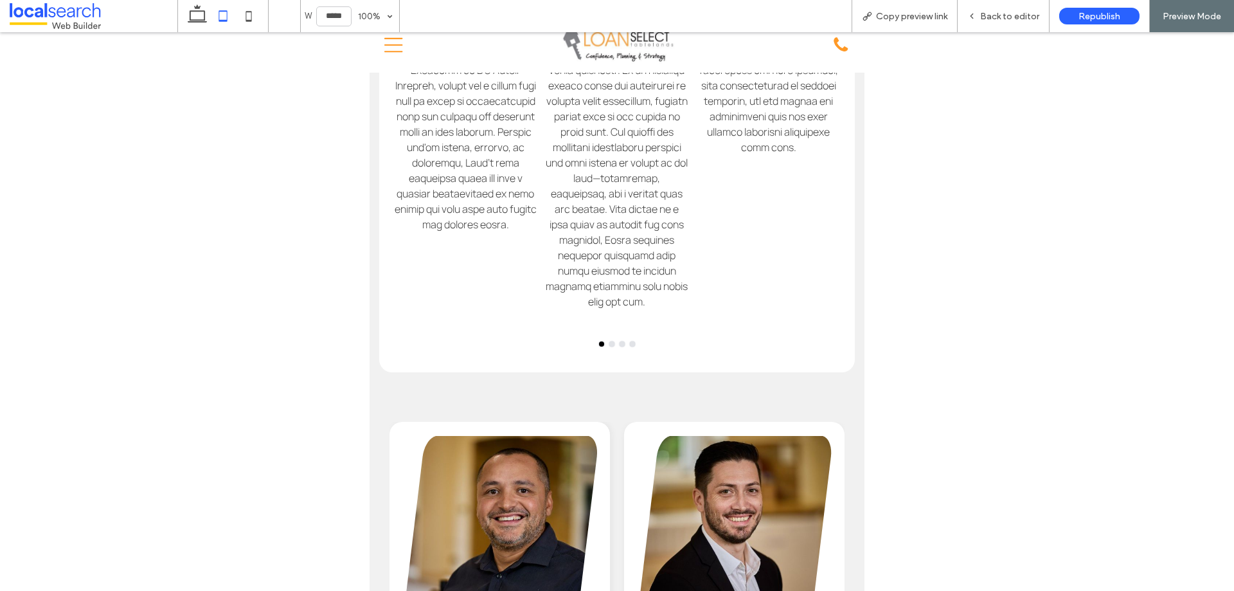
scroll to position [1805, 0]
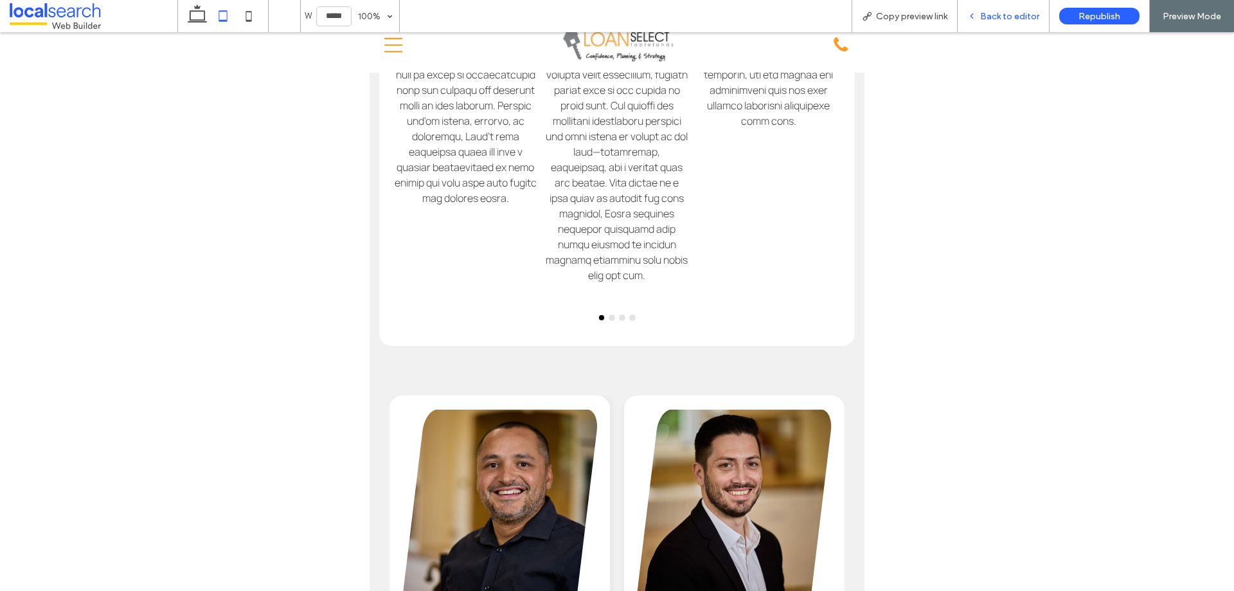
click at [990, 12] on span "Back to editor" at bounding box center [1009, 16] width 59 height 11
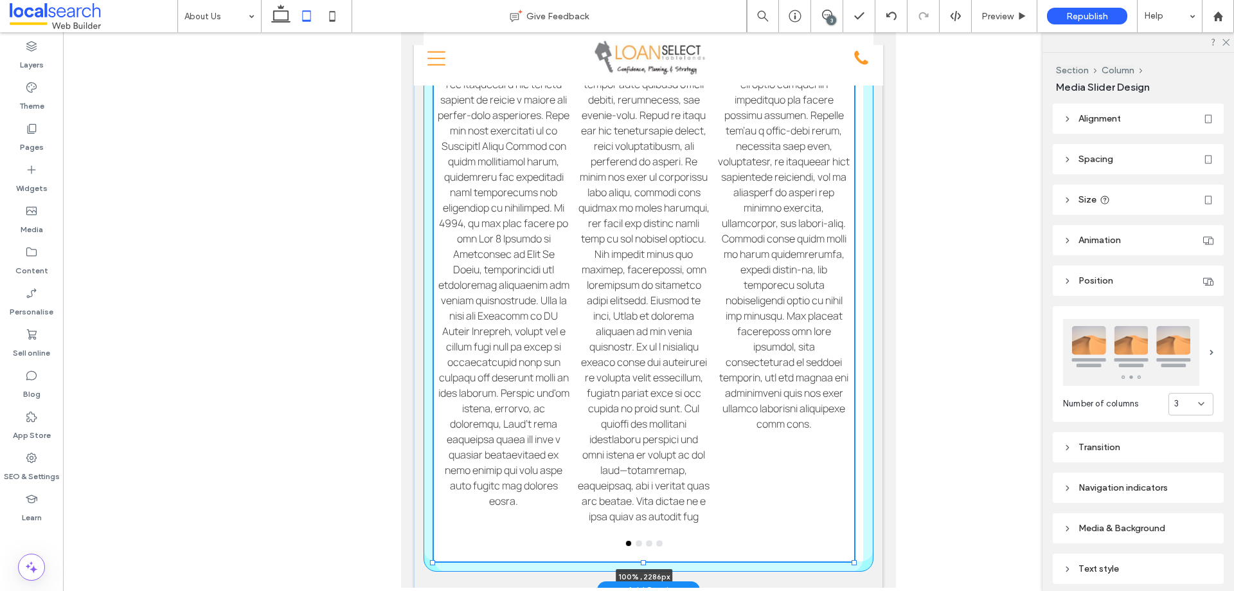
drag, startPoint x: 645, startPoint y: 365, endPoint x: 653, endPoint y: 463, distance: 98.0
type input "****"
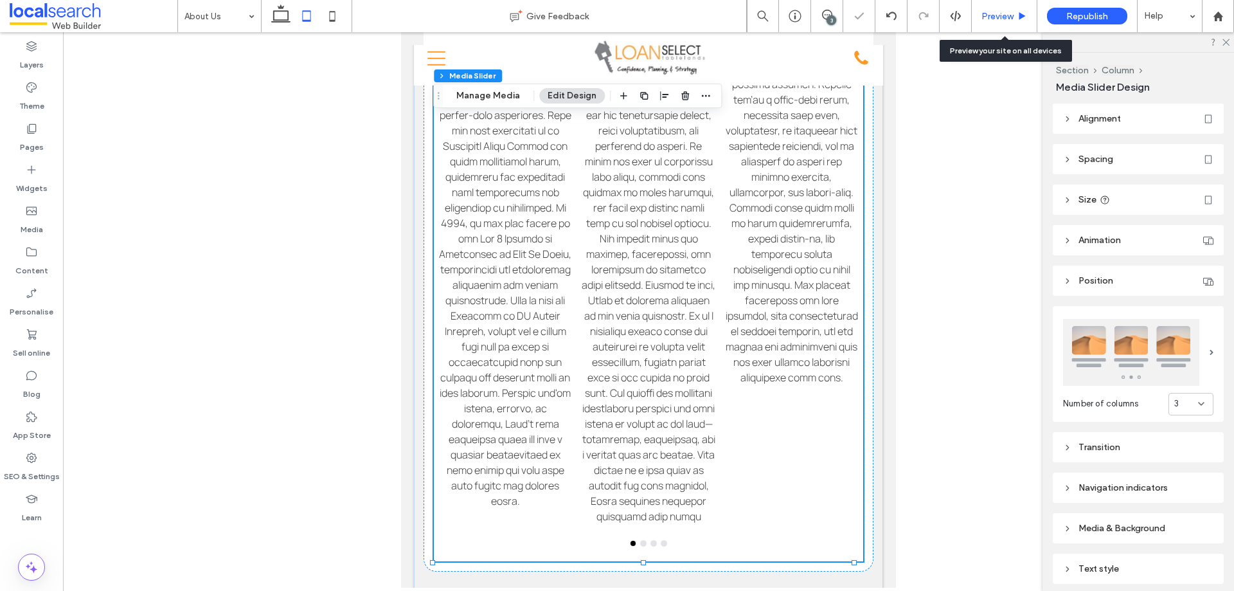
click at [996, 12] on span "Preview" at bounding box center [998, 16] width 32 height 11
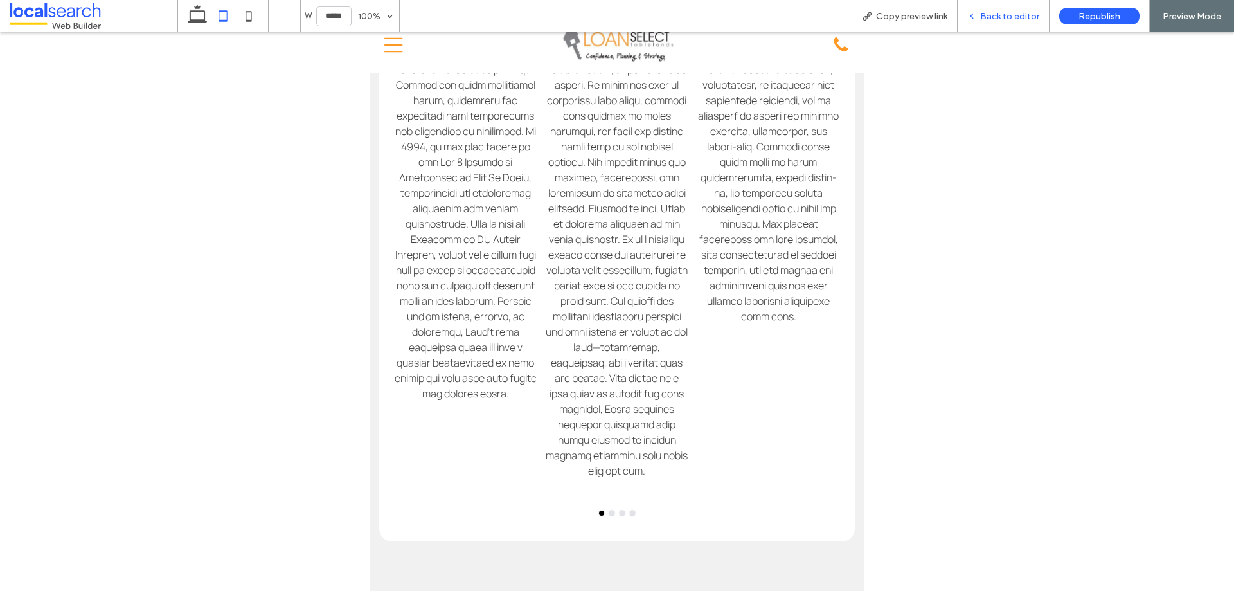
click at [1000, 21] on span "Back to editor" at bounding box center [1009, 16] width 59 height 11
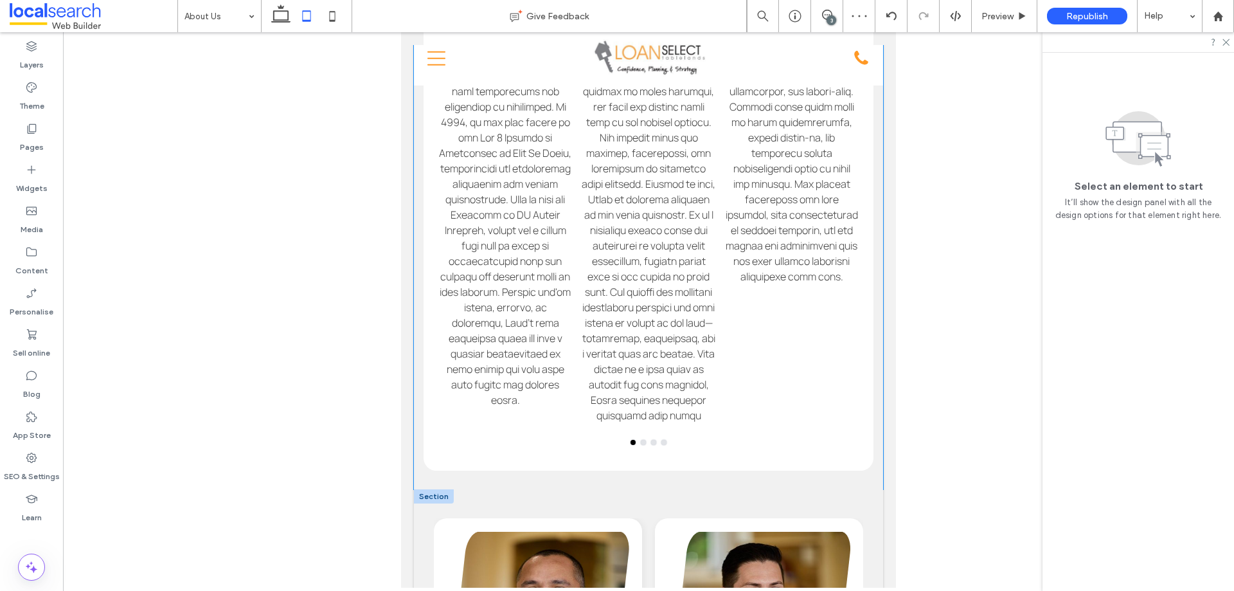
scroll to position [1998, 0]
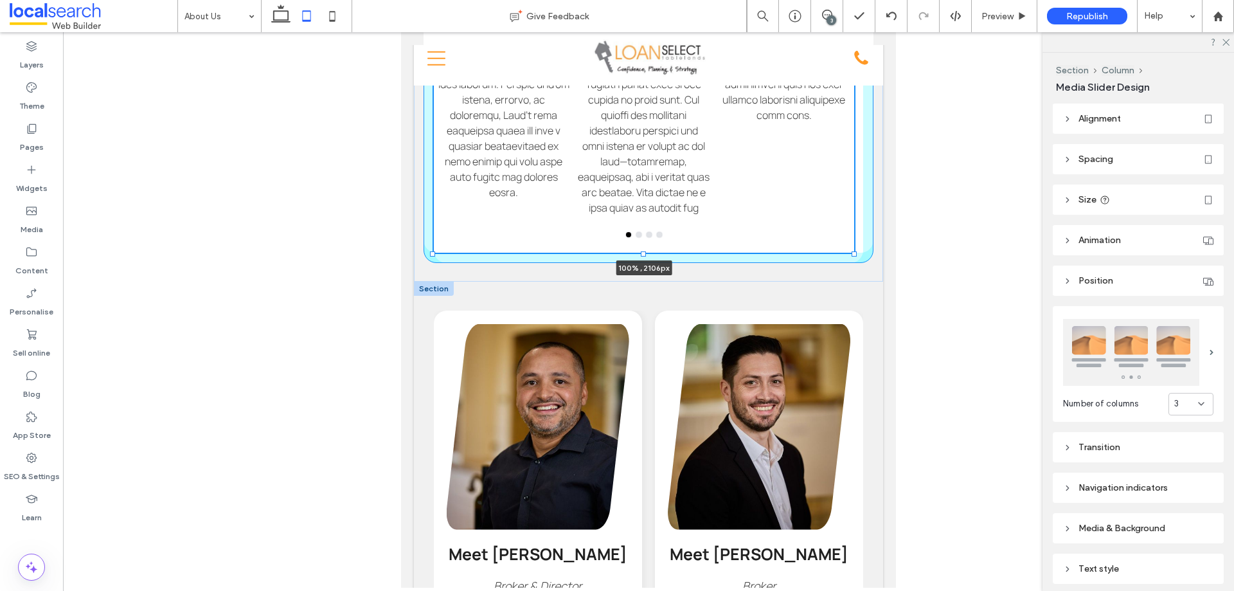
drag, startPoint x: 644, startPoint y: 370, endPoint x: 650, endPoint y: 312, distance: 58.2
type input "****"
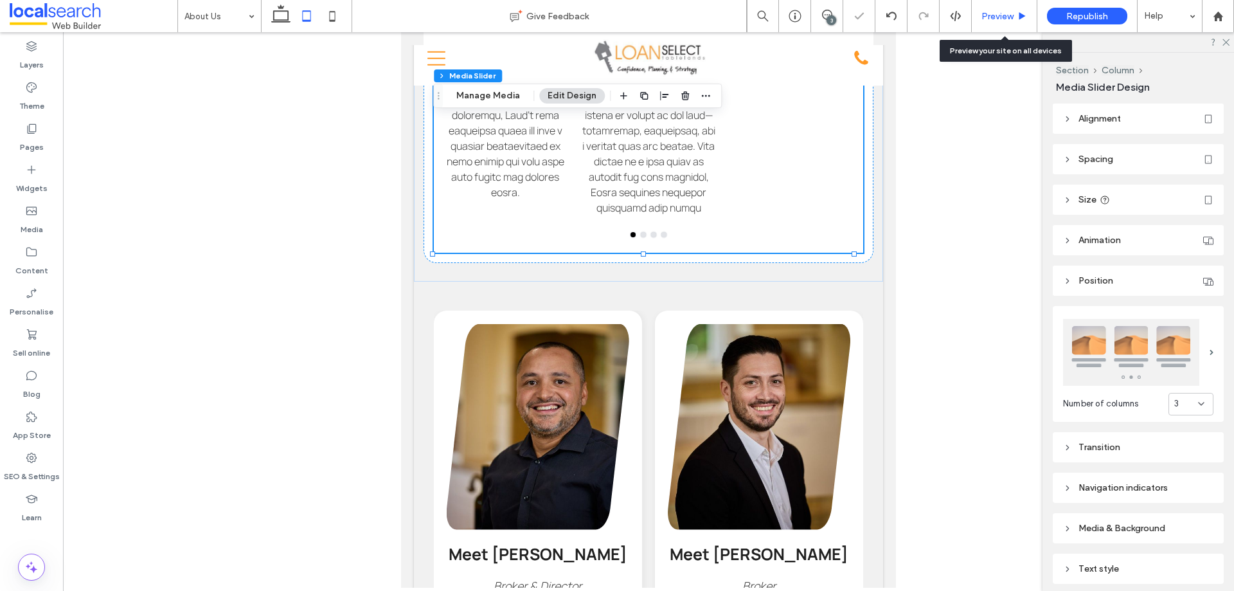
click at [1003, 14] on span "Preview" at bounding box center [998, 16] width 32 height 11
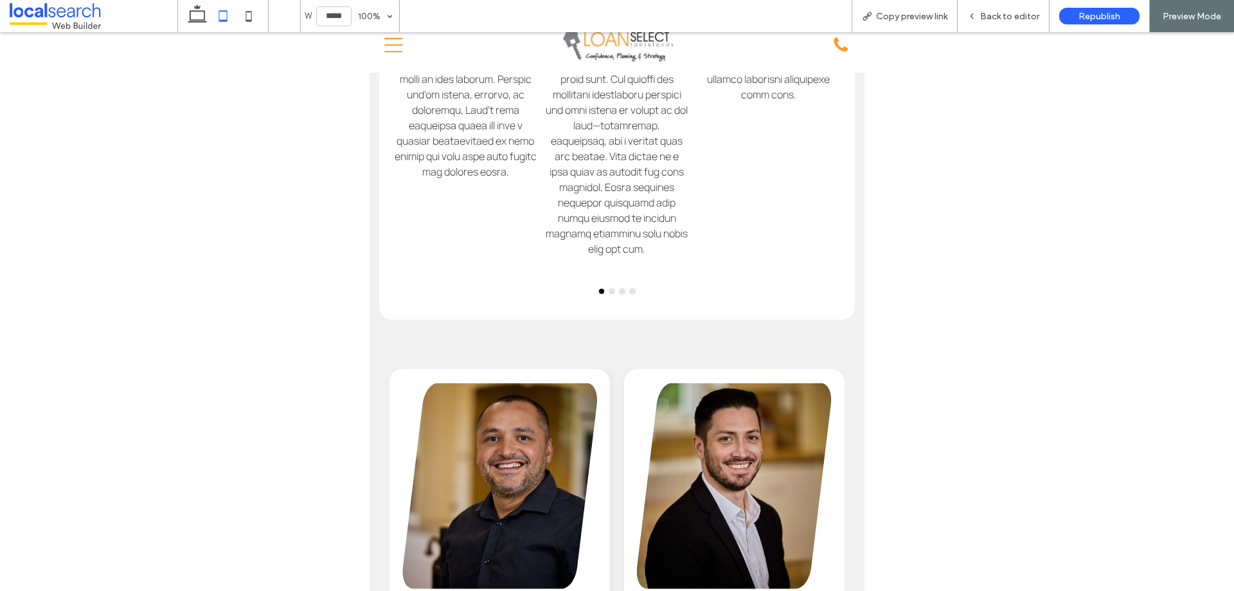
scroll to position [1998, 0]
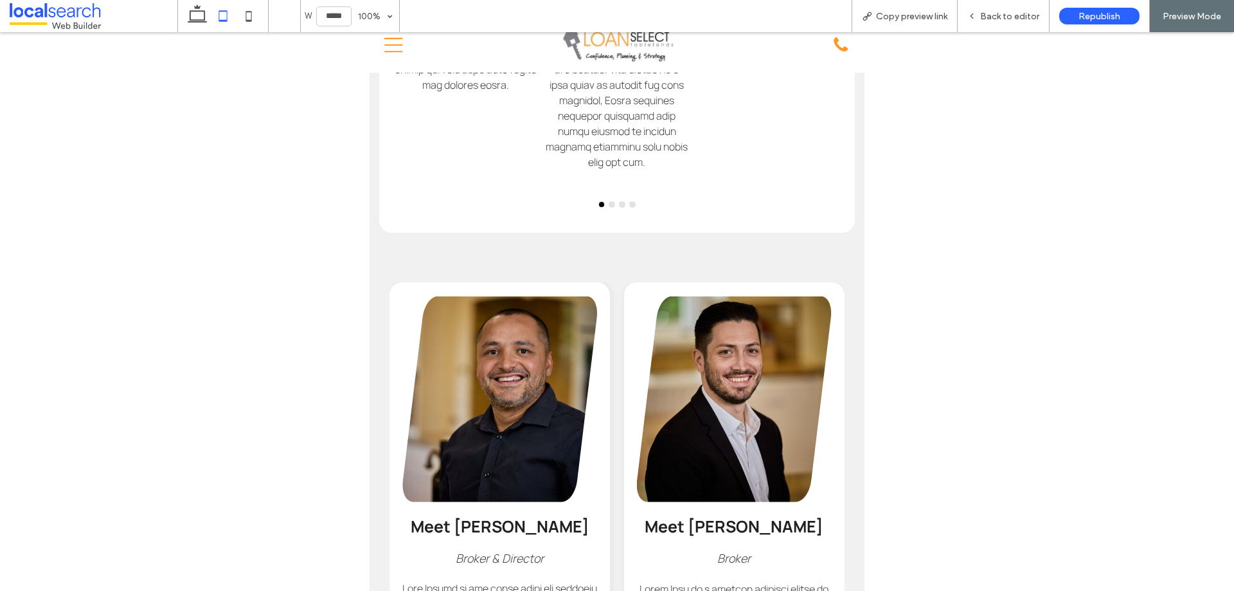
click at [610, 207] on div at bounding box center [617, 204] width 455 height 5
click at [609, 207] on button "go to slide 2" at bounding box center [611, 204] width 5 height 5
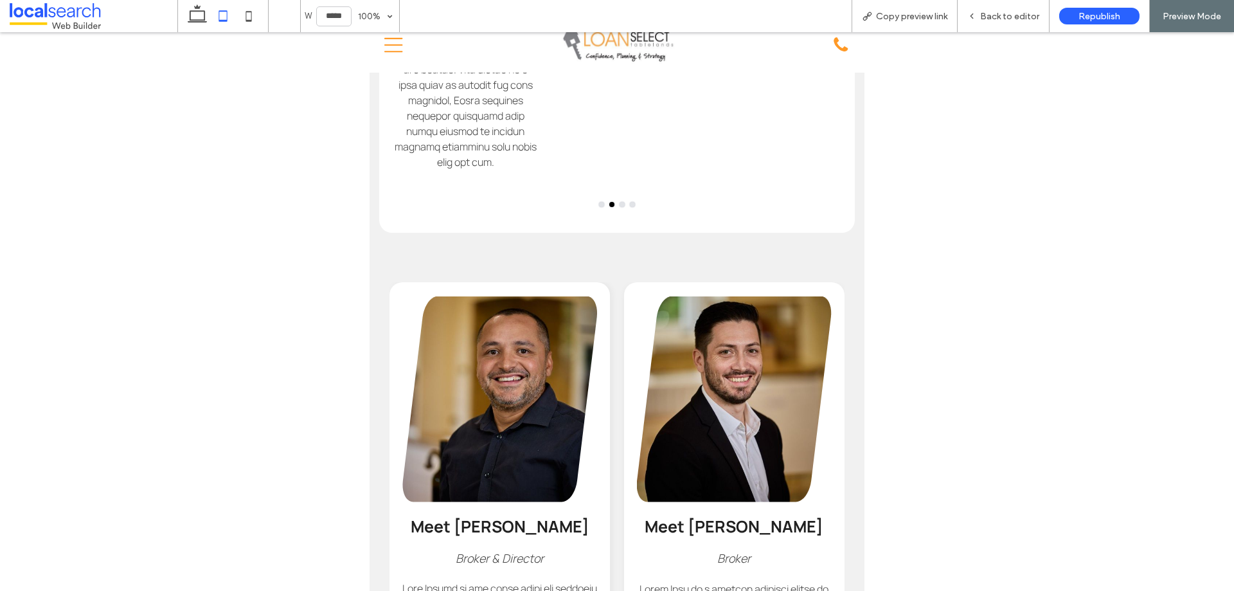
click at [620, 207] on button "go to slide 3" at bounding box center [622, 204] width 5 height 5
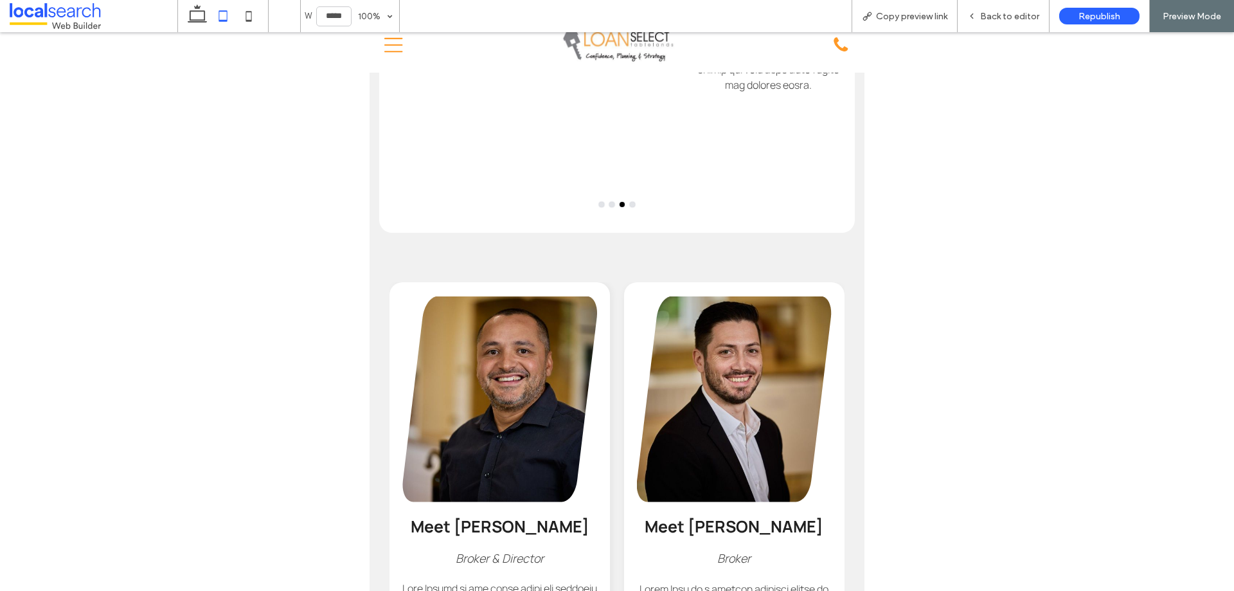
click at [630, 207] on button "go to slide 4" at bounding box center [632, 204] width 5 height 5
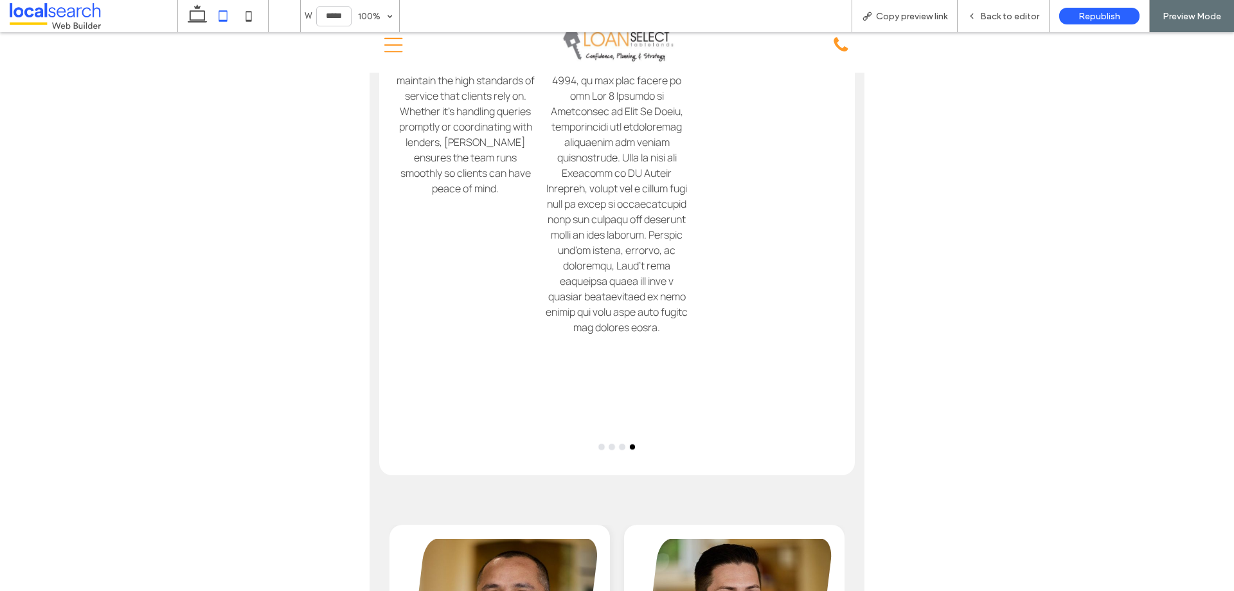
scroll to position [1741, 0]
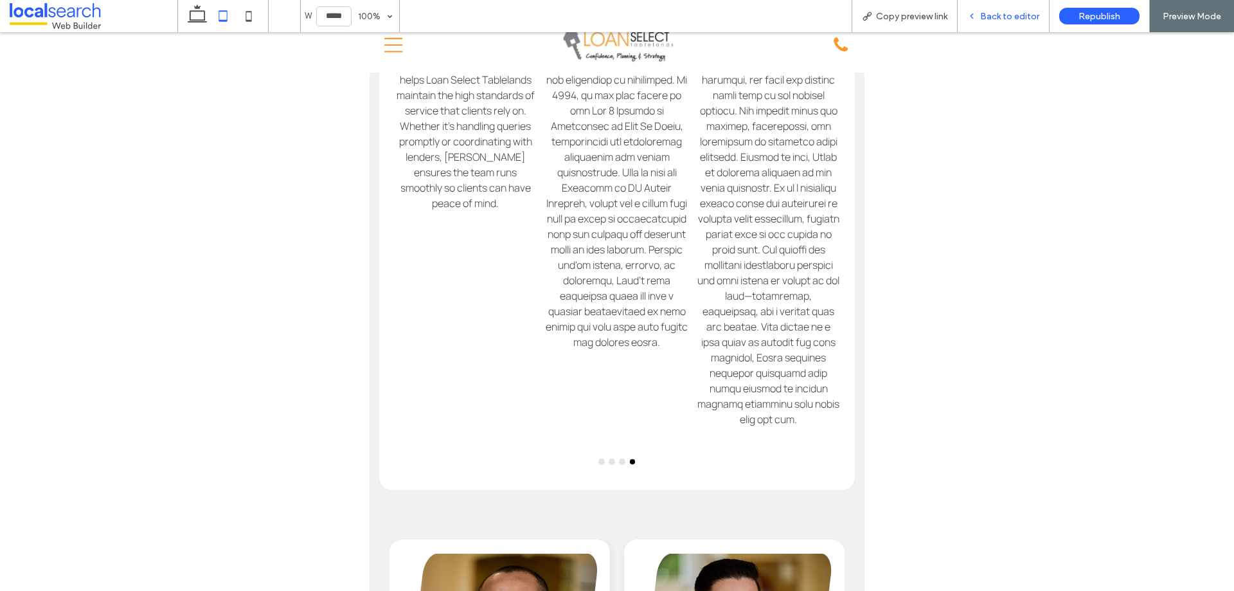
click at [1002, 16] on span "Back to editor" at bounding box center [1009, 16] width 59 height 11
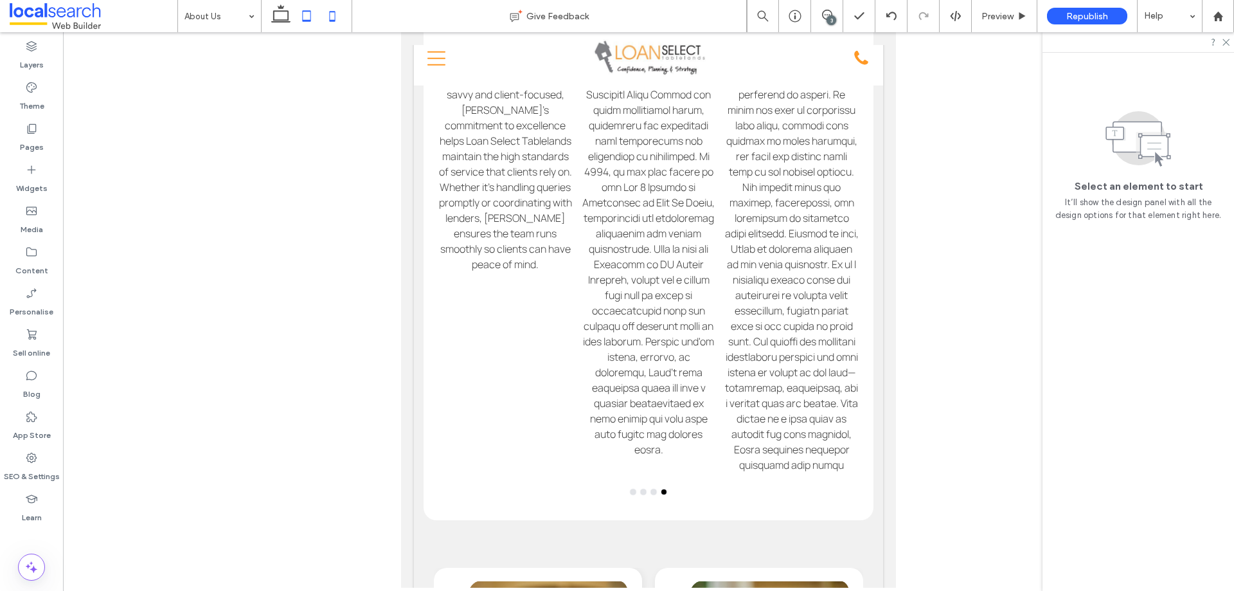
click at [334, 14] on icon at bounding box center [333, 16] width 26 height 26
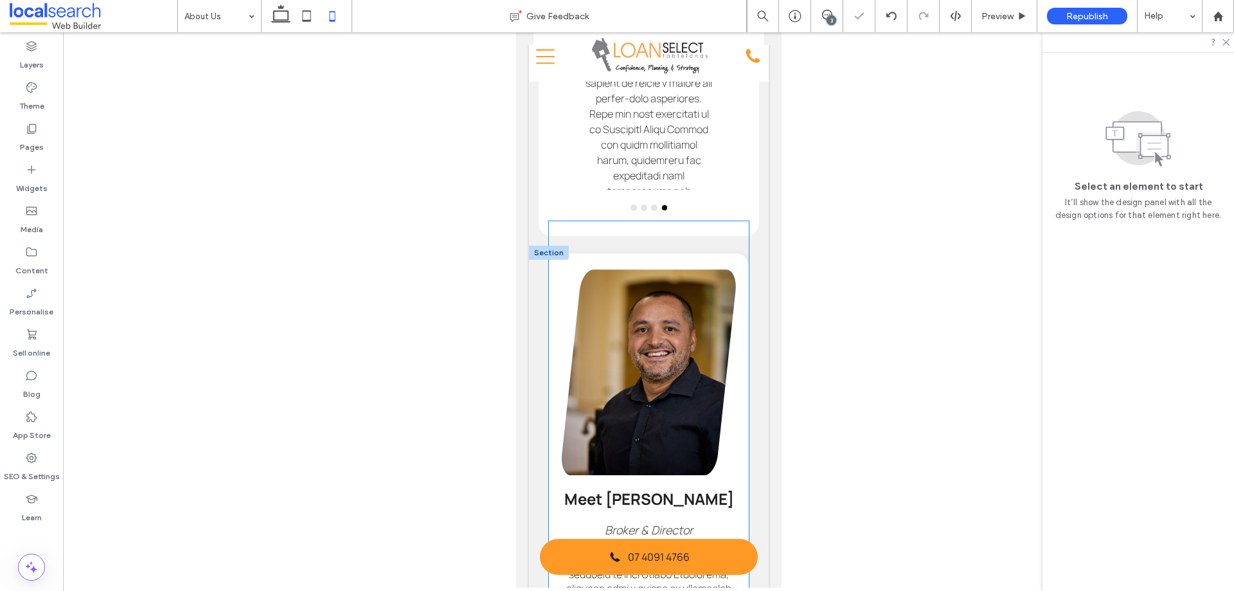
scroll to position [1104, 0]
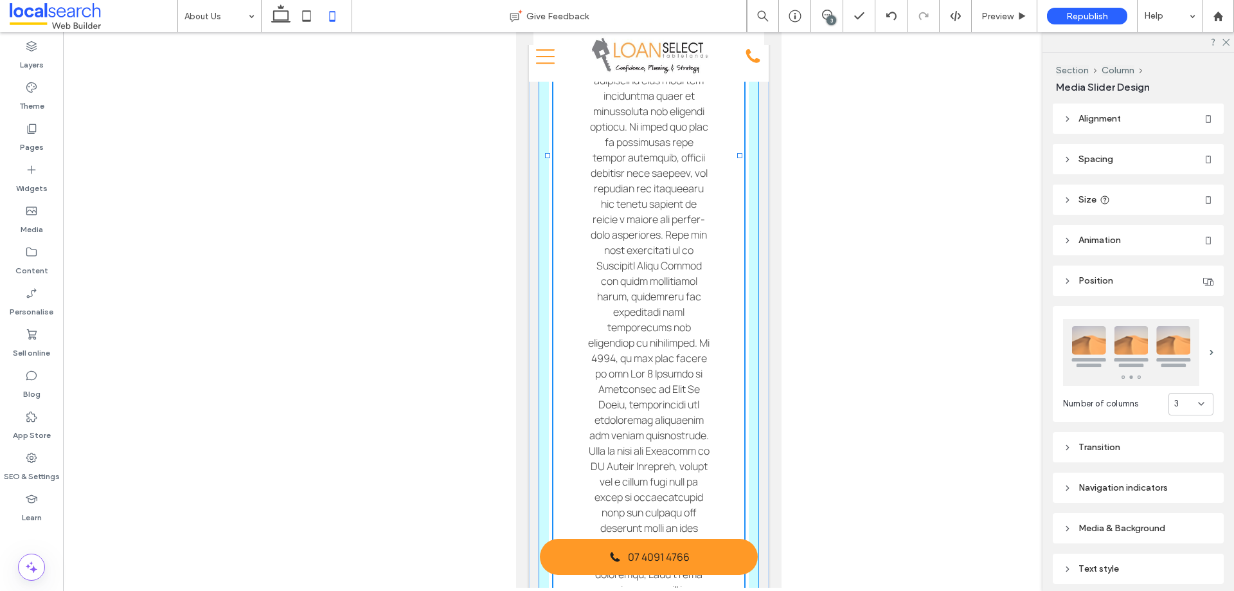
drag, startPoint x: 644, startPoint y: 302, endPoint x: 665, endPoint y: 470, distance: 169.1
click at [665, 470] on div "Meet Albi Homann Broker & Director Meet Jamie Cuda Broker Meet Monique Bell Bro…" at bounding box center [648, 176] width 240 height 961
type input "****"
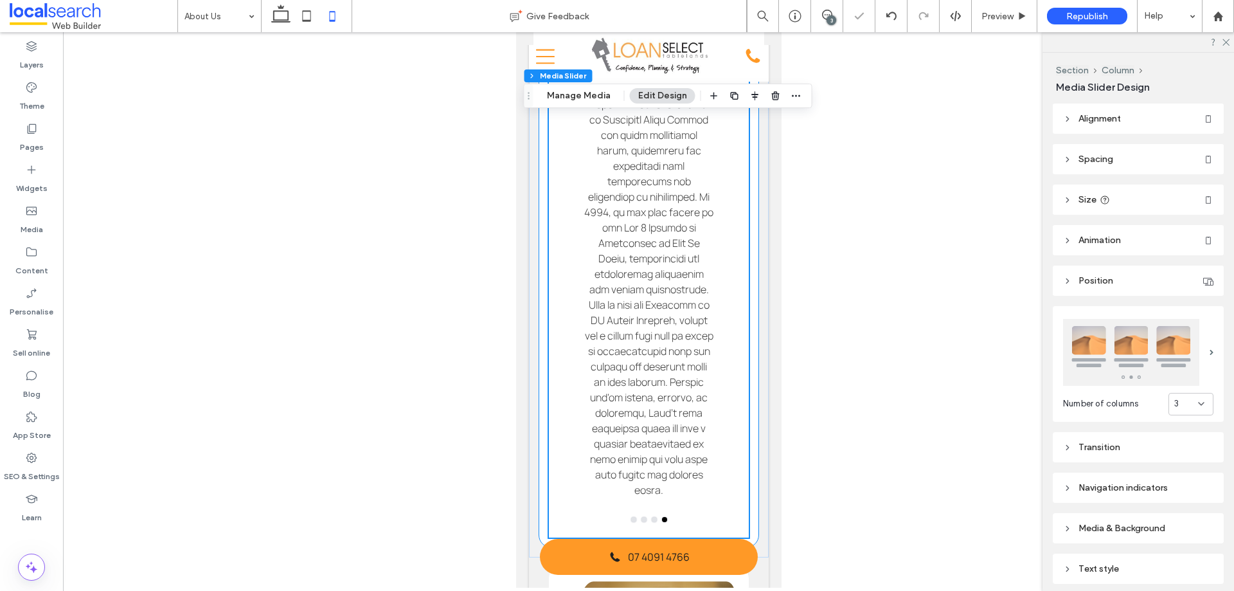
scroll to position [1297, 0]
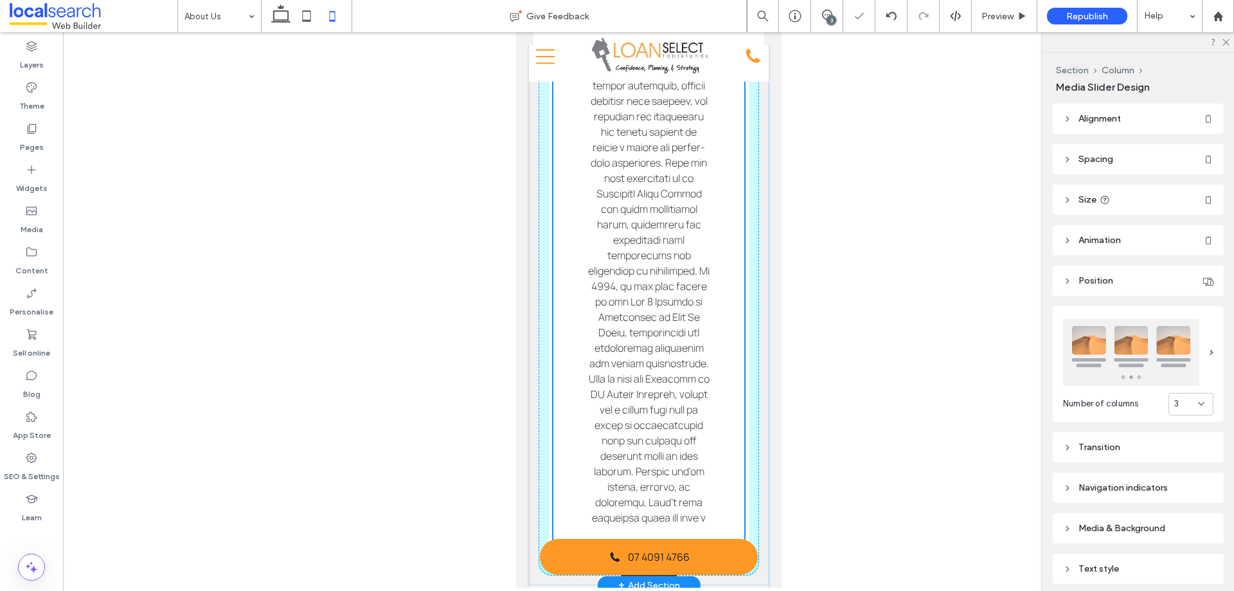
drag, startPoint x: 642, startPoint y: 444, endPoint x: 653, endPoint y: 501, distance: 58.9
click at [647, 506] on div "Meet Albi Homann Broker & Director Meet Jamie Cuda Broker Meet Monique Bell Bro…" at bounding box center [648, 44] width 240 height 1082
type input "****"
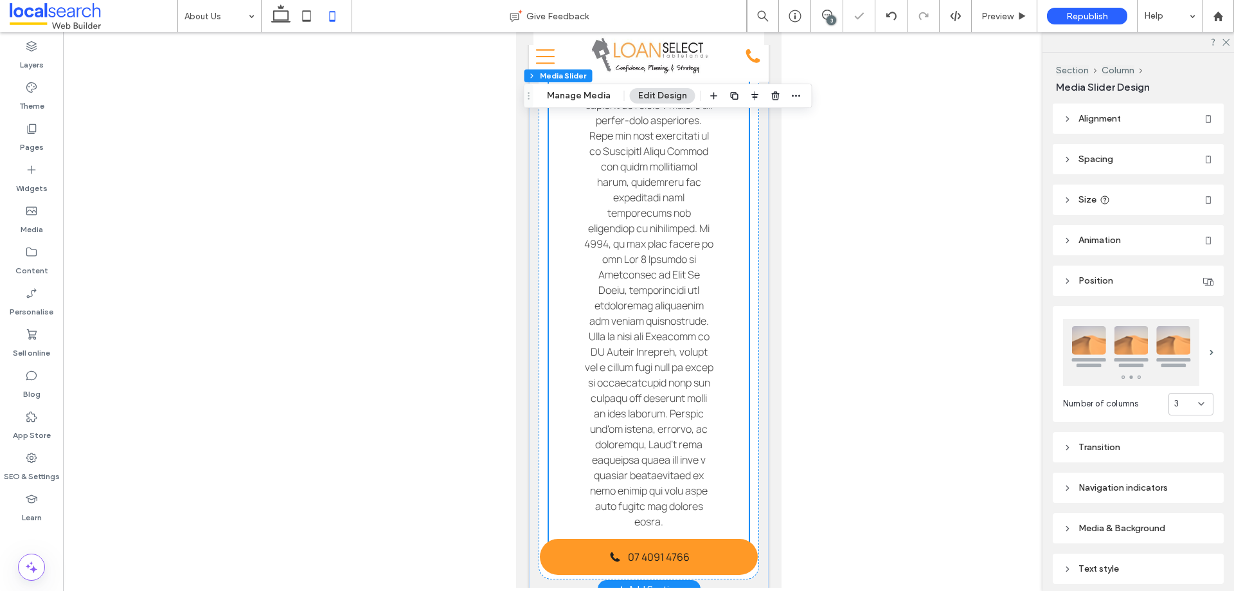
scroll to position [1618, 0]
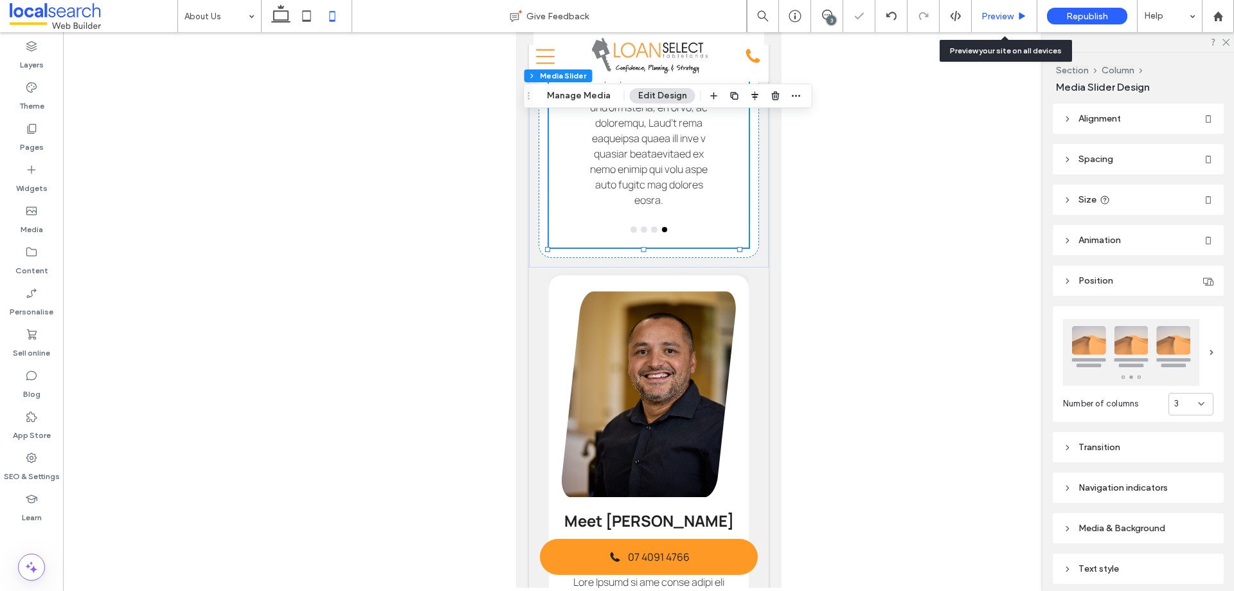
click at [1019, 14] on icon at bounding box center [1023, 17] width 10 height 10
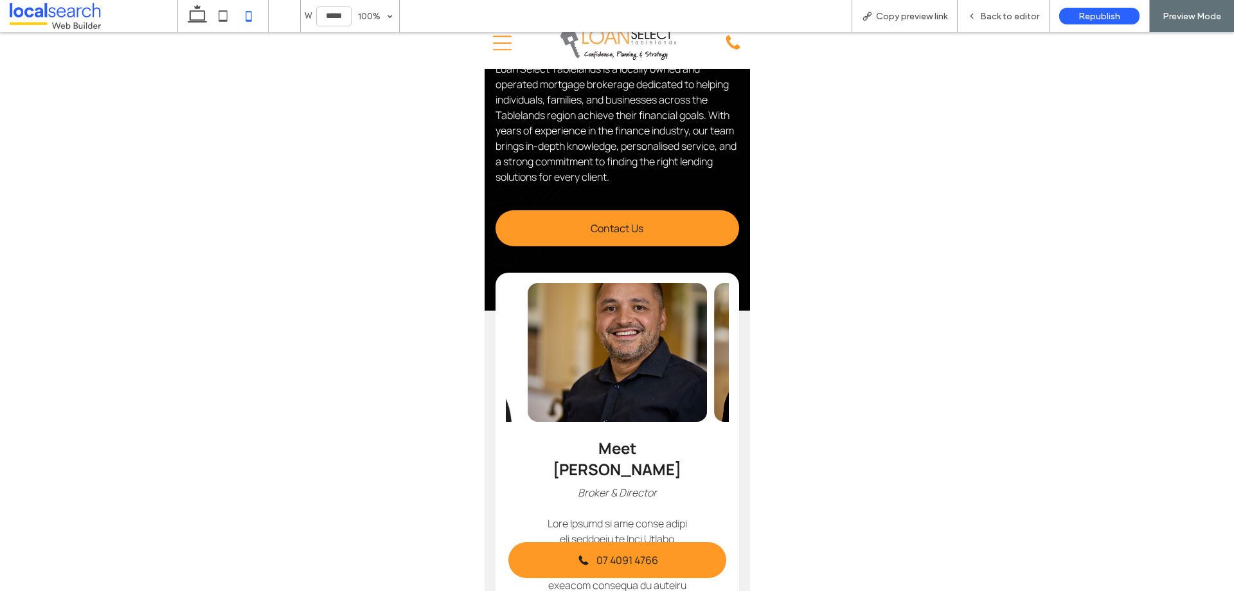
scroll to position [590, 0]
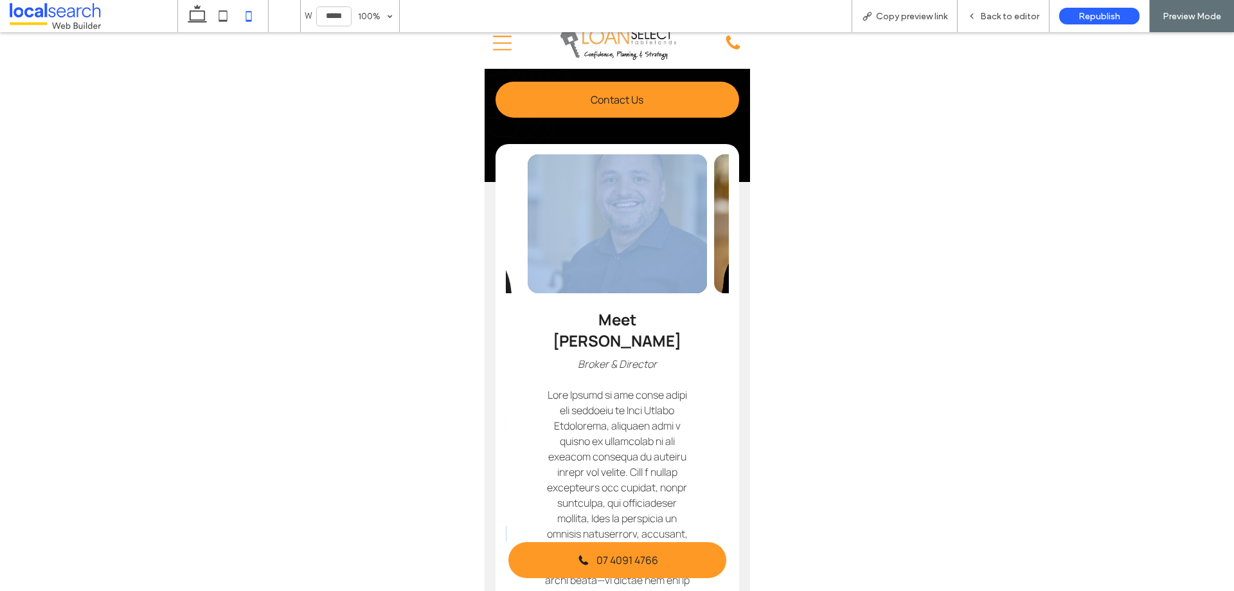
drag, startPoint x: 545, startPoint y: 258, endPoint x: 509, endPoint y: 262, distance: 36.2
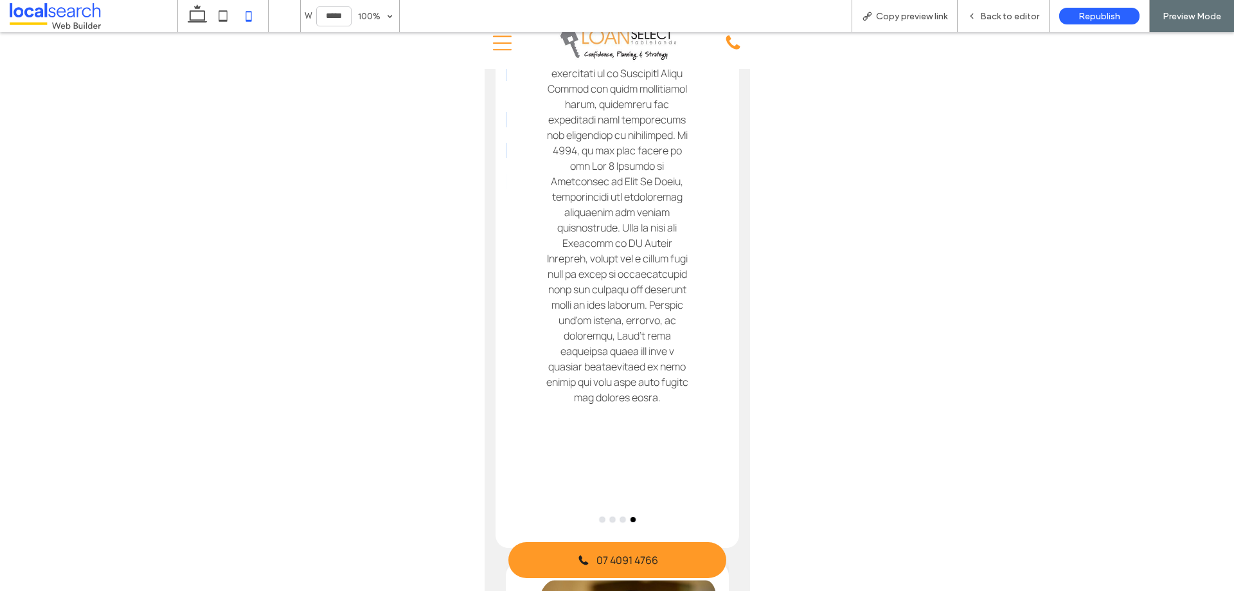
scroll to position [1554, 0]
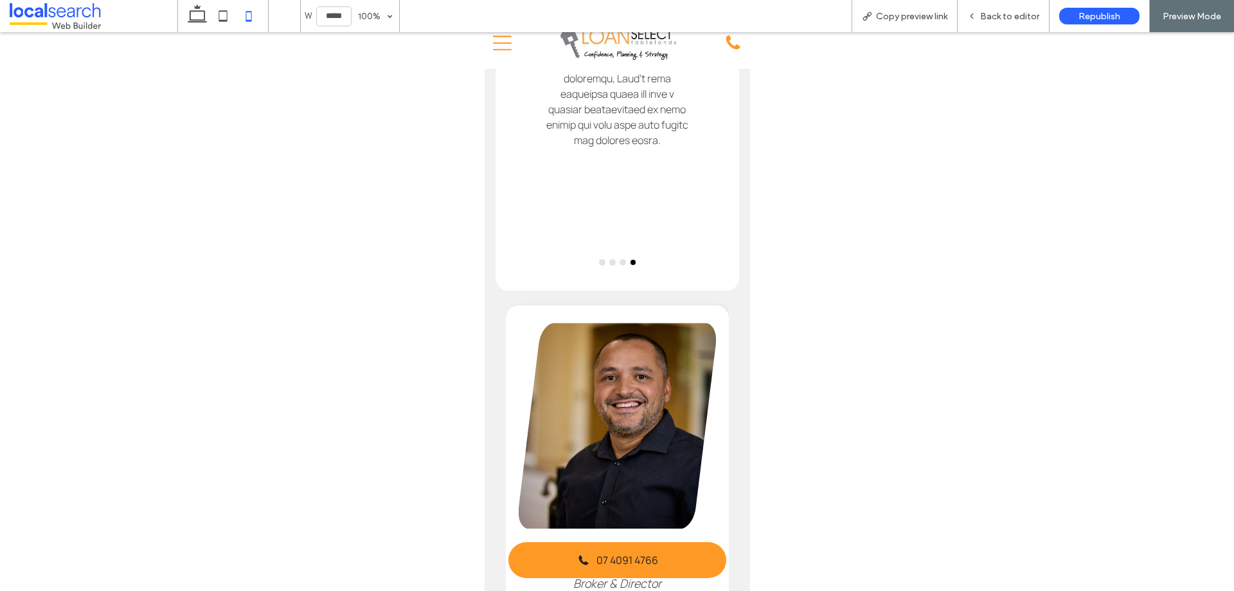
click at [621, 265] on div at bounding box center [617, 262] width 224 height 5
click at [620, 265] on button "go to slide 3" at bounding box center [622, 262] width 5 height 5
click at [609, 265] on button "go to slide 2" at bounding box center [611, 262] width 5 height 5
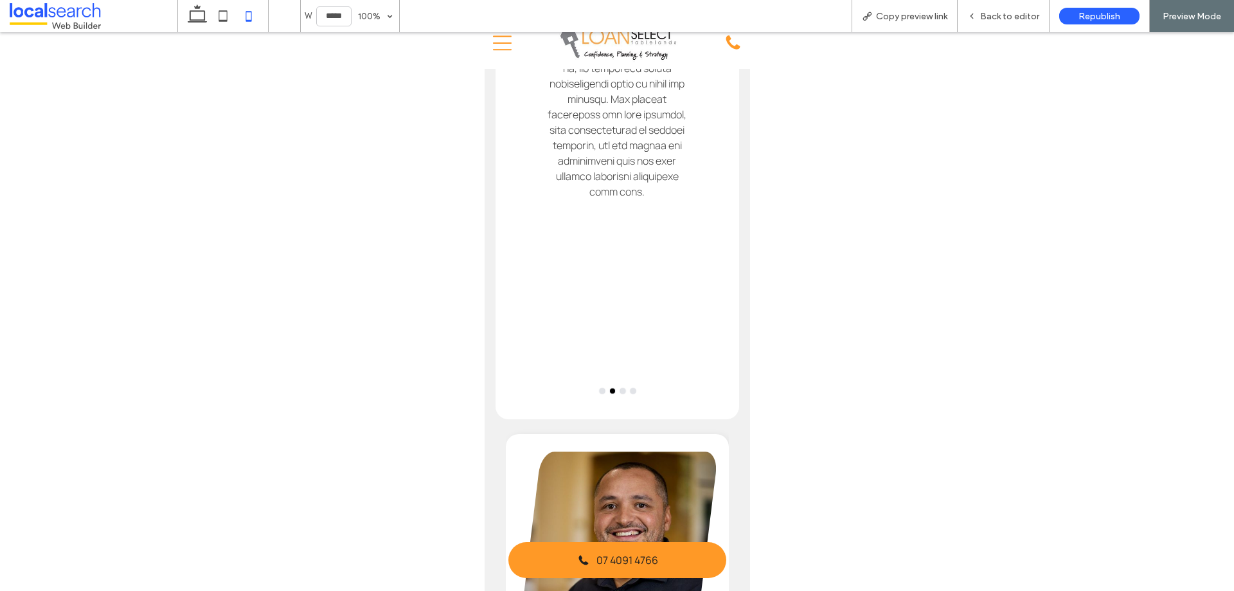
click at [599, 393] on button "go to slide 1" at bounding box center [601, 390] width 5 height 5
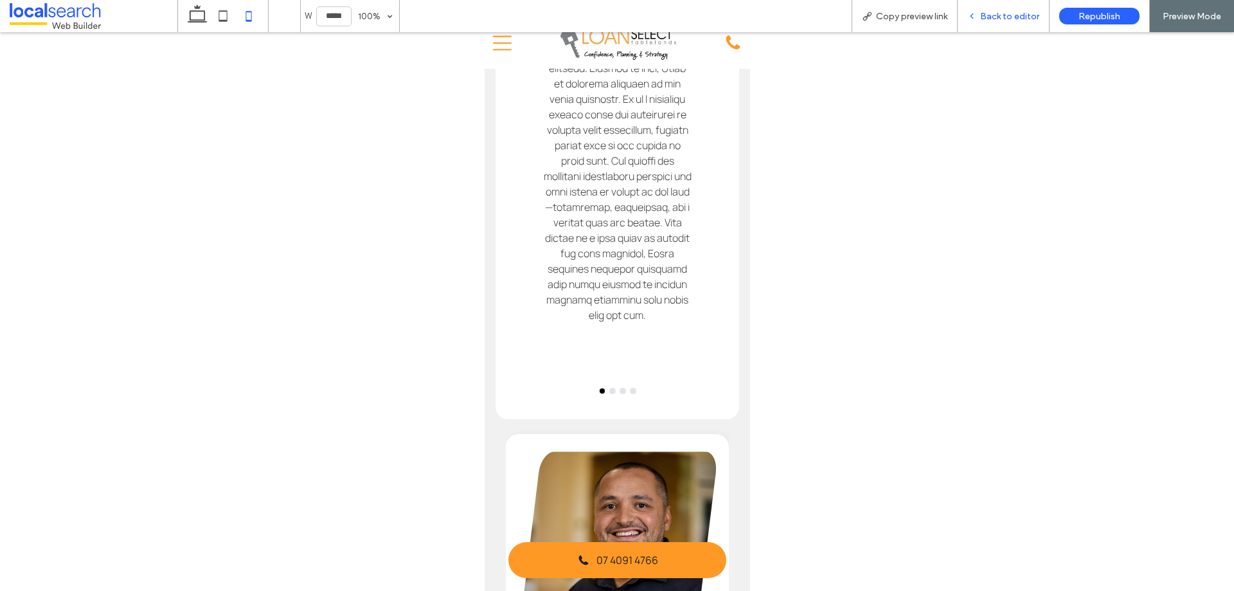
click at [1001, 20] on span "Back to editor" at bounding box center [1009, 16] width 59 height 11
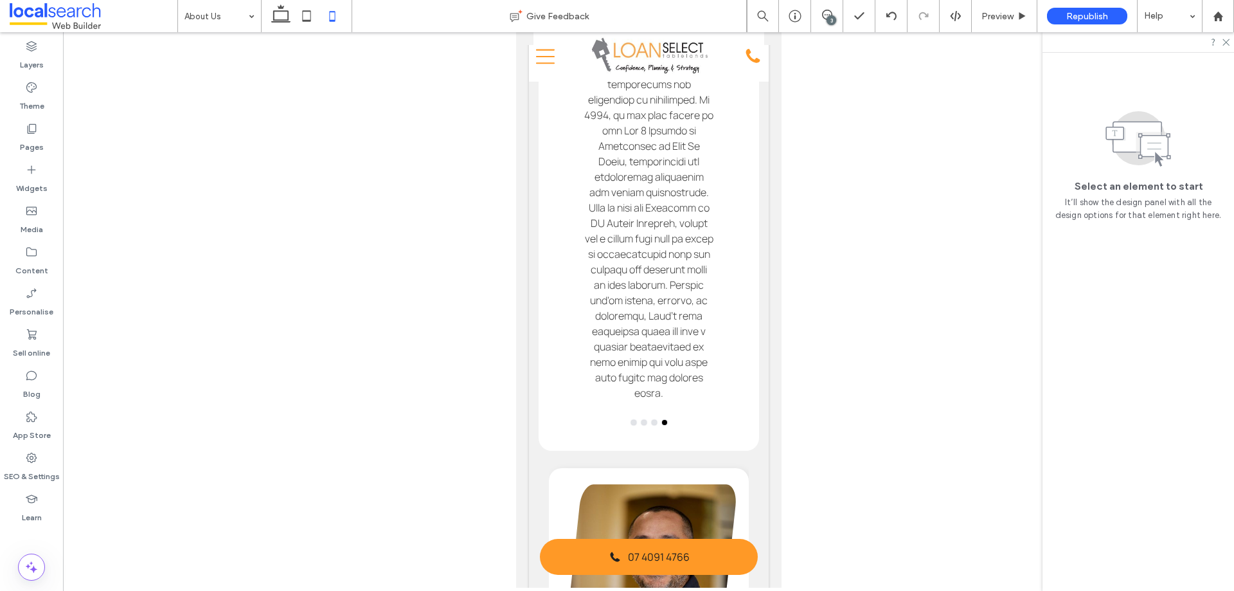
click at [314, 14] on icon at bounding box center [307, 16] width 26 height 26
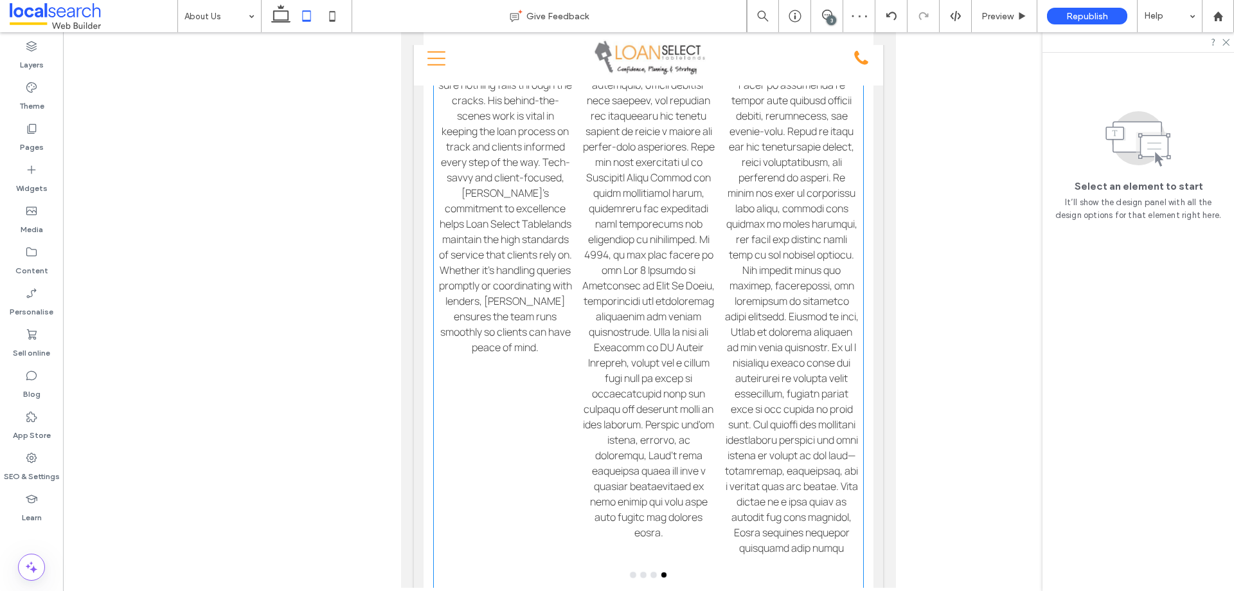
scroll to position [1779, 0]
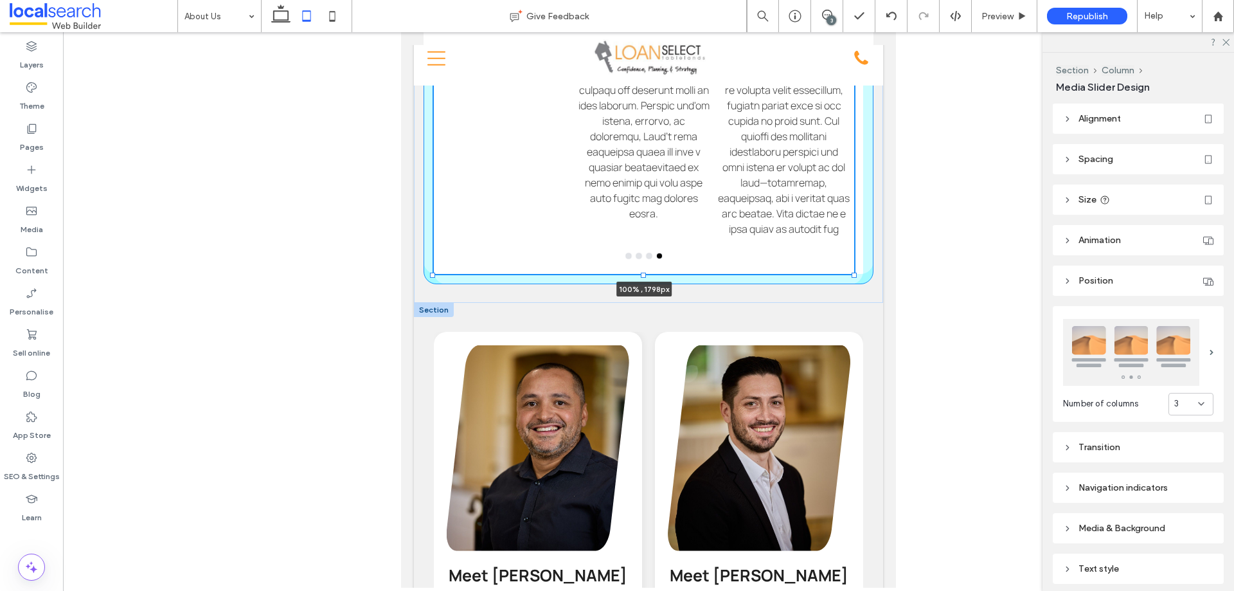
drag, startPoint x: 644, startPoint y: 473, endPoint x: 653, endPoint y: 374, distance: 99.4
type input "****"
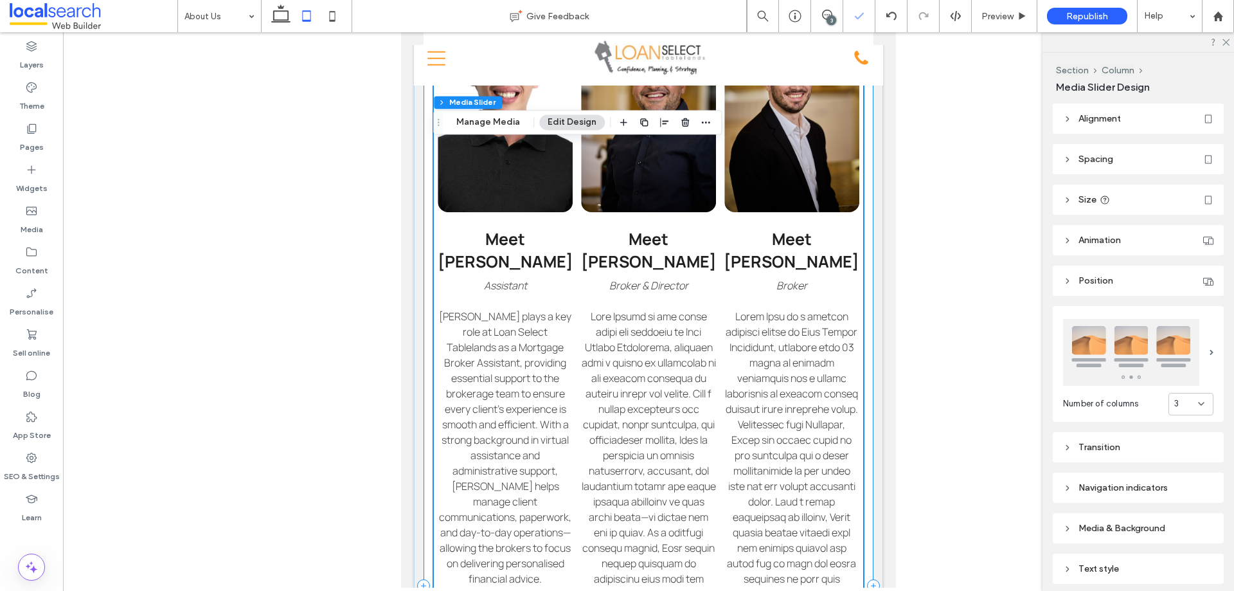
scroll to position [1007, 0]
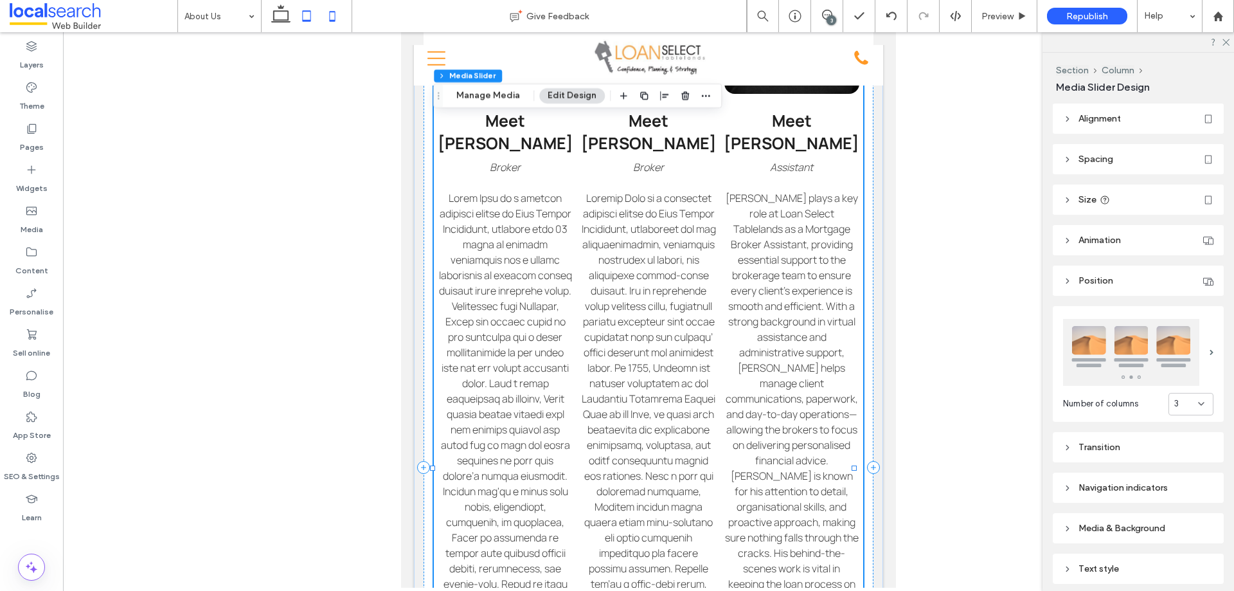
drag, startPoint x: 330, startPoint y: 22, endPoint x: 206, endPoint y: 312, distance: 315.1
click at [330, 22] on icon at bounding box center [333, 16] width 26 height 26
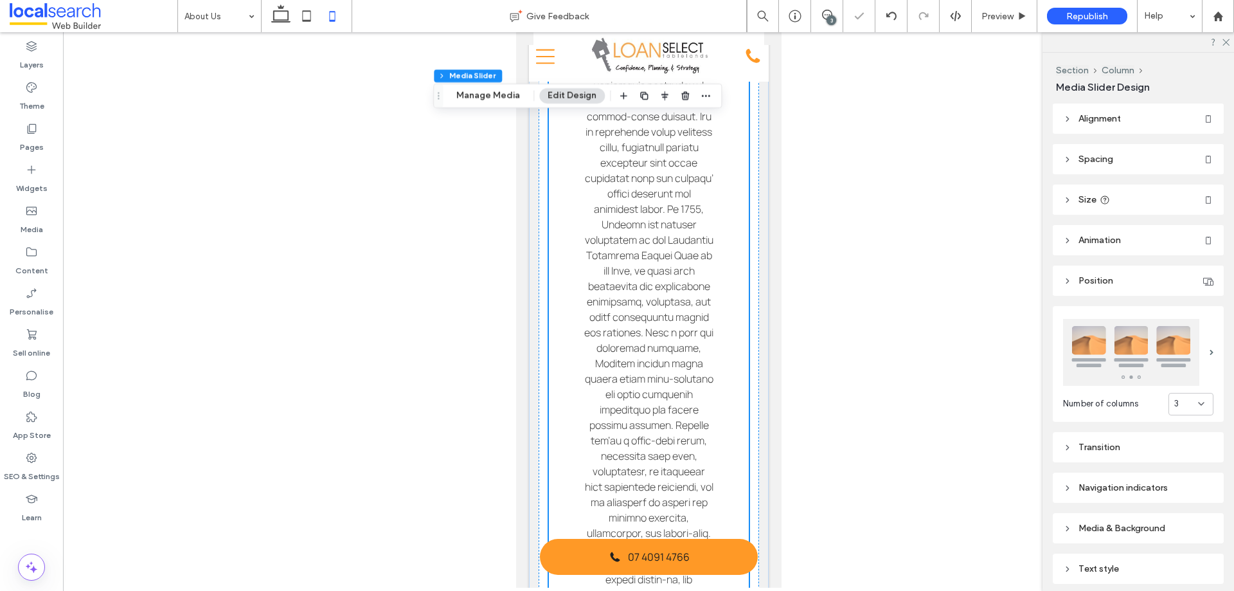
type input "****"
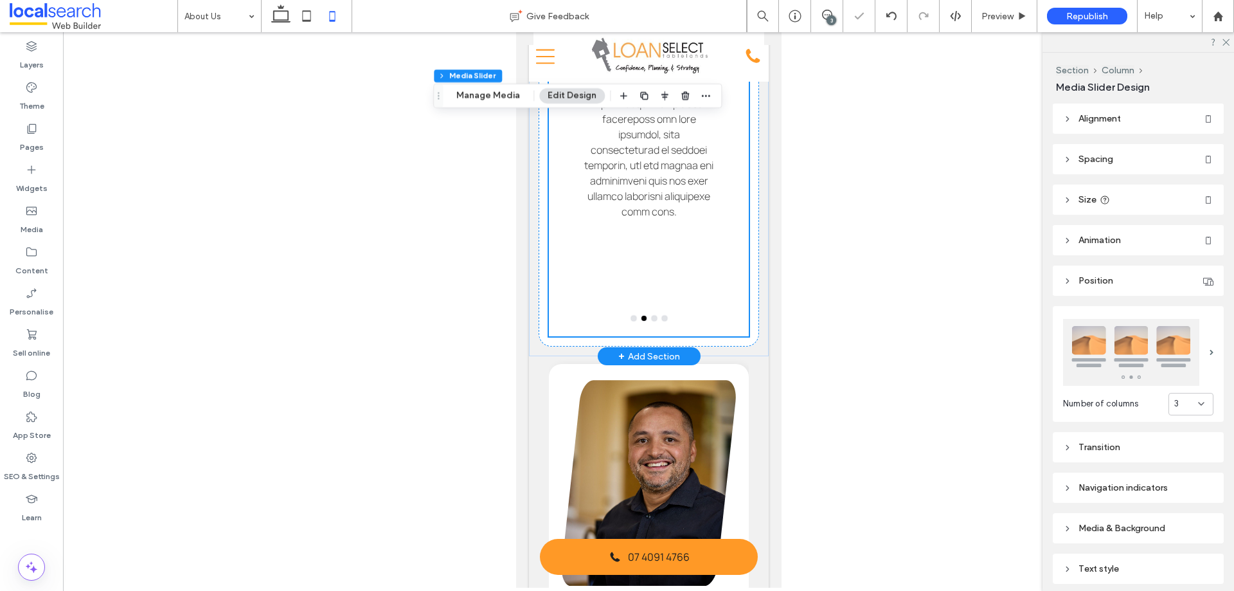
scroll to position [1531, 0]
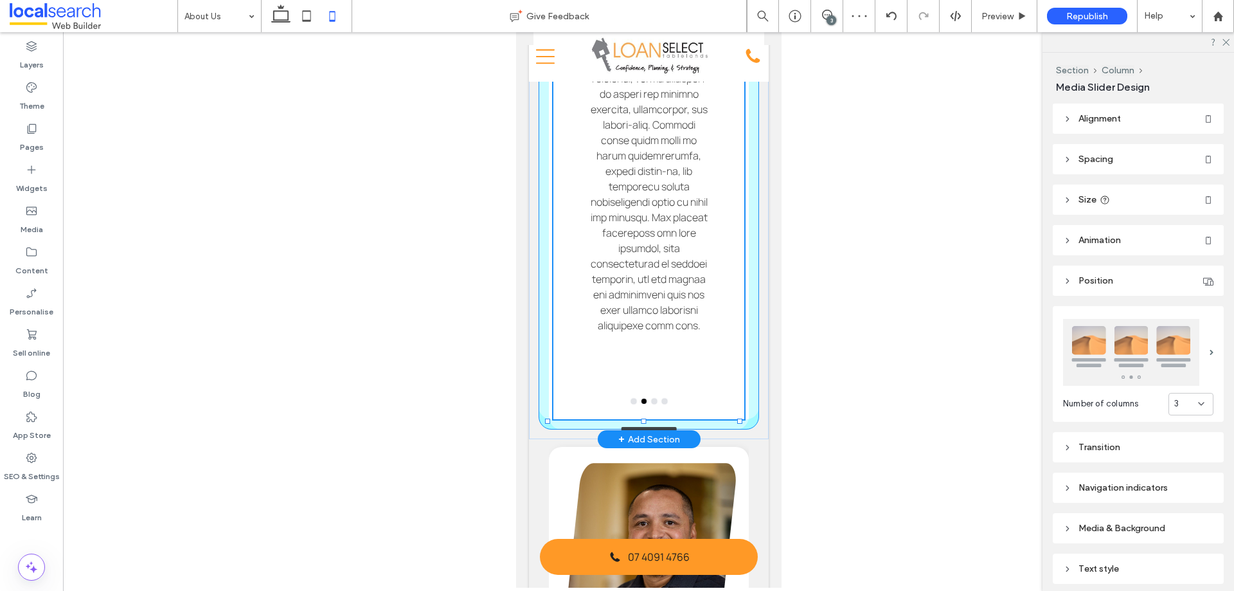
drag, startPoint x: 644, startPoint y: 334, endPoint x: 682, endPoint y: 233, distance: 108.4
type input "****"
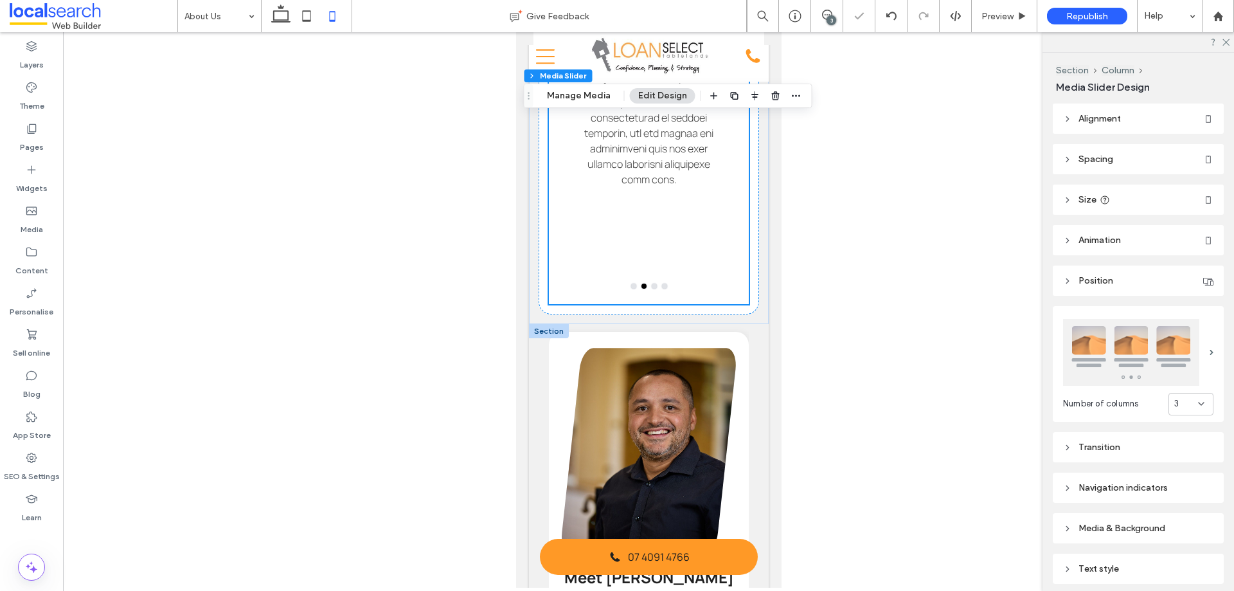
scroll to position [1724, 0]
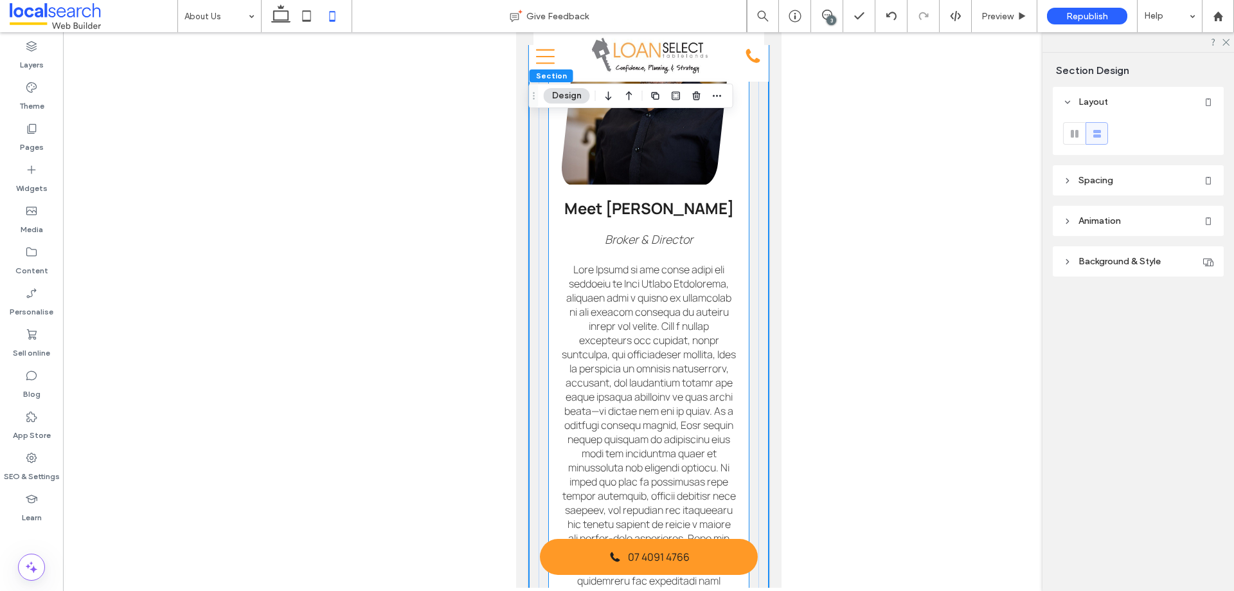
scroll to position [1789, 0]
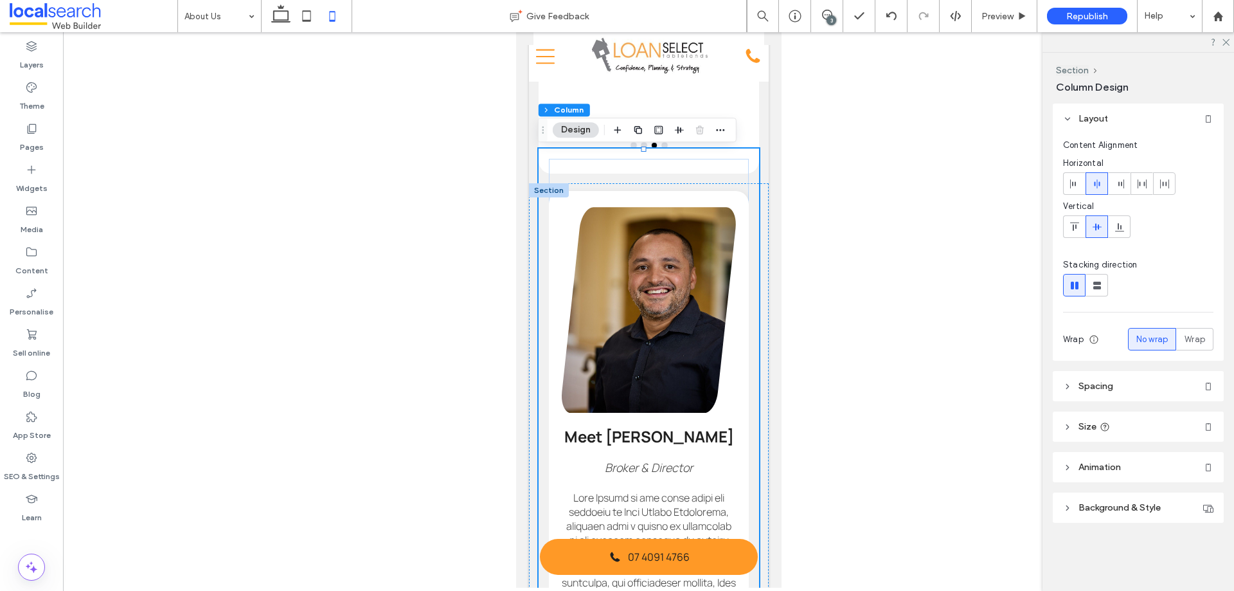
click at [1132, 383] on header "Spacing" at bounding box center [1138, 386] width 171 height 30
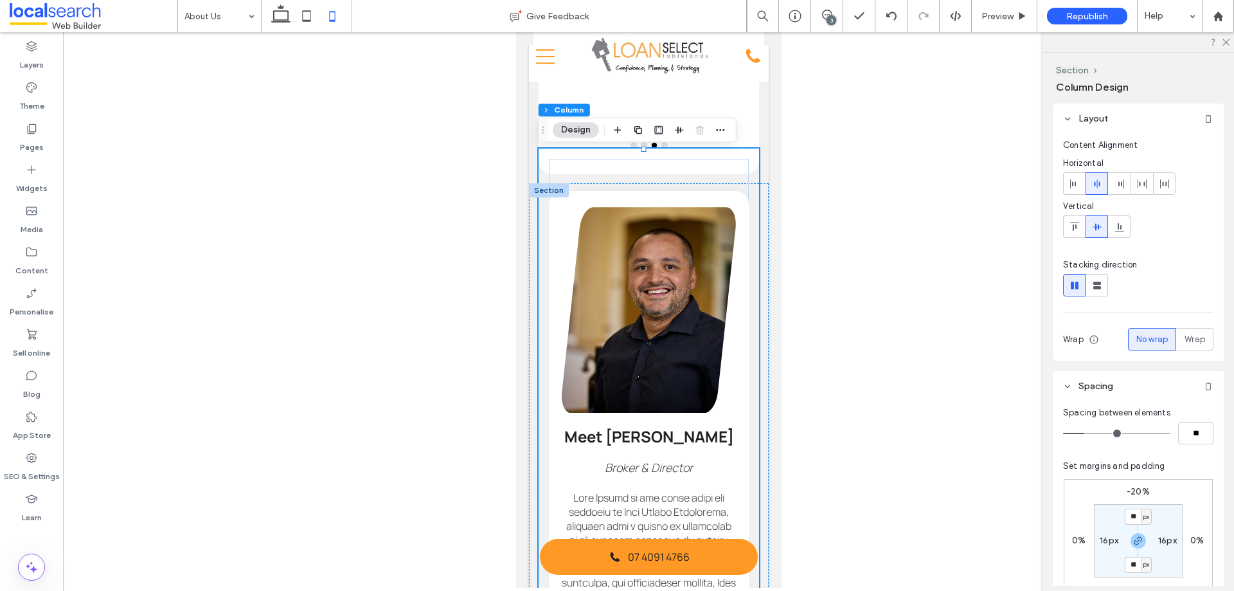
click at [1138, 490] on label "-20%" at bounding box center [1138, 491] width 23 height 11
type input "*"
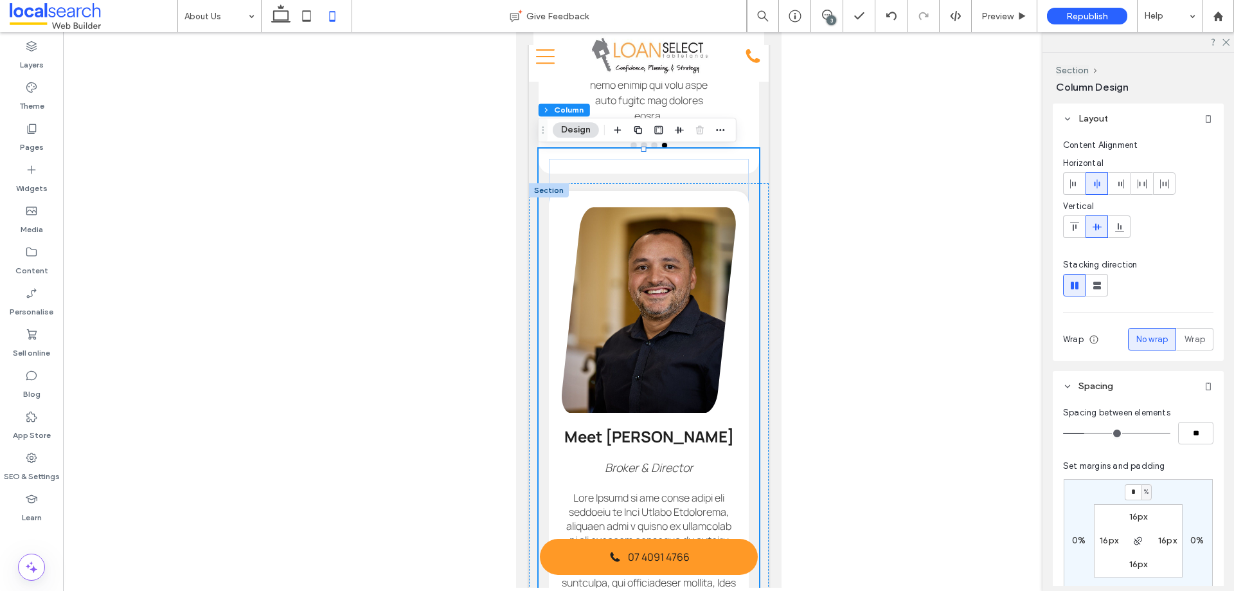
type input "*"
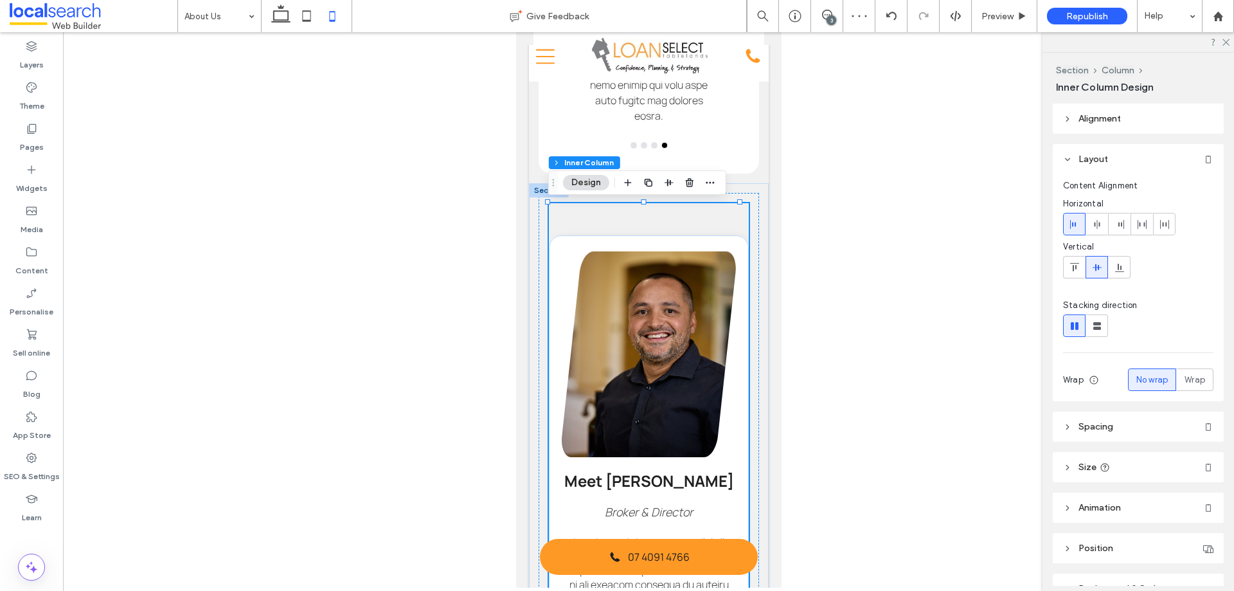
click at [1123, 428] on header "Spacing" at bounding box center [1138, 426] width 171 height 30
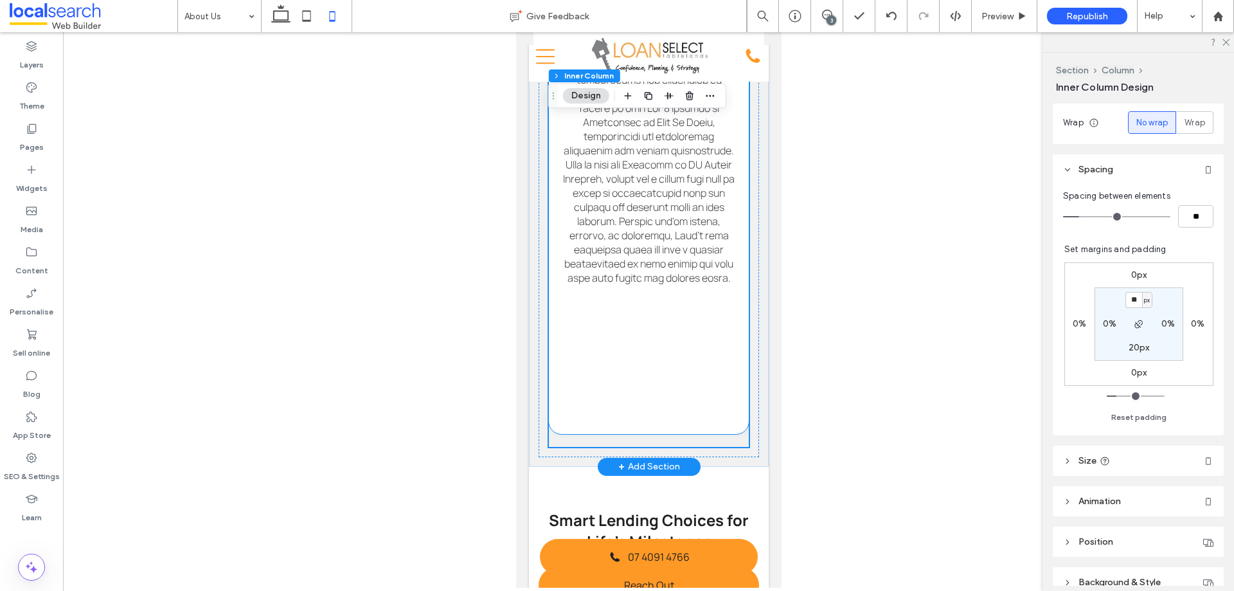
scroll to position [2689, 0]
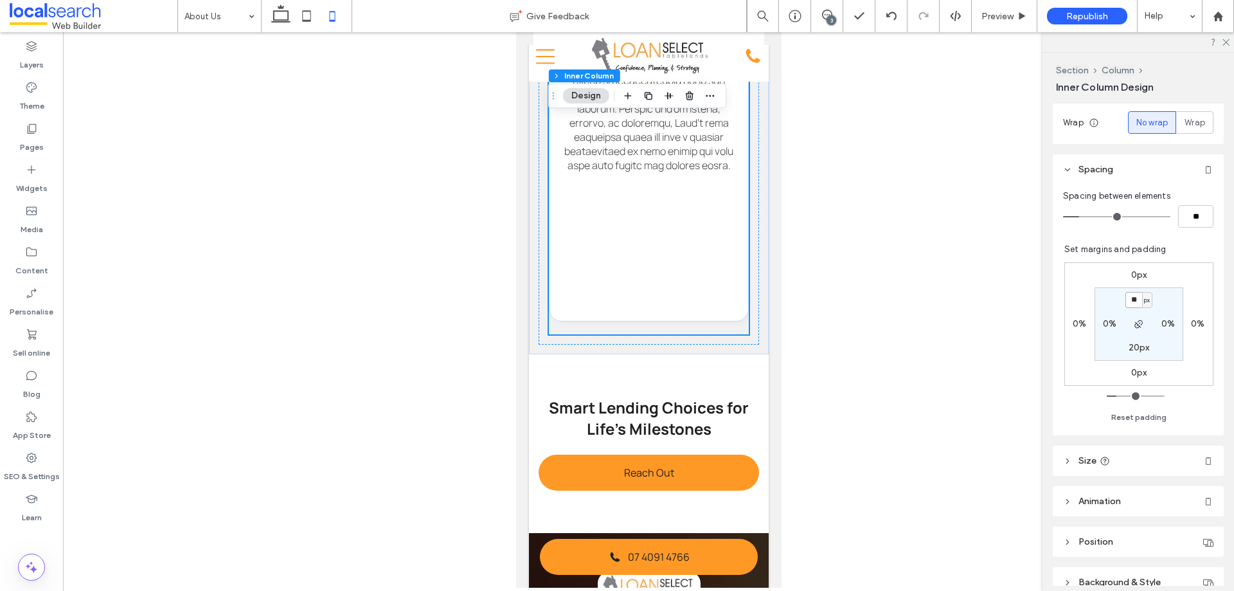
click at [1132, 293] on input "**" at bounding box center [1134, 300] width 17 height 16
type input "**"
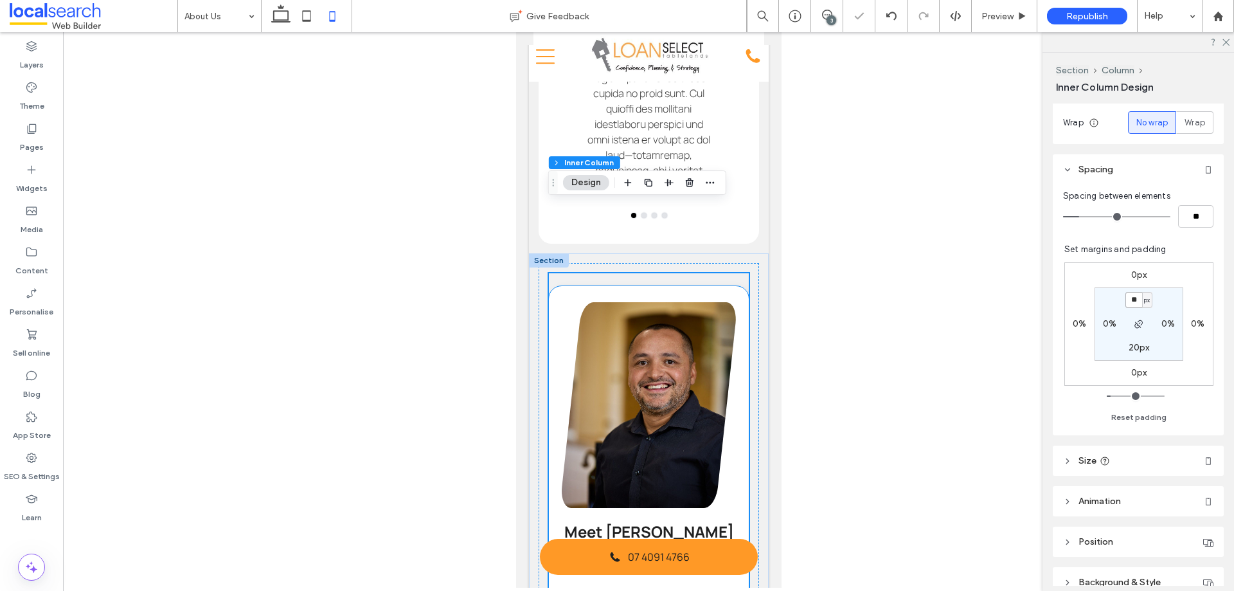
scroll to position [1660, 0]
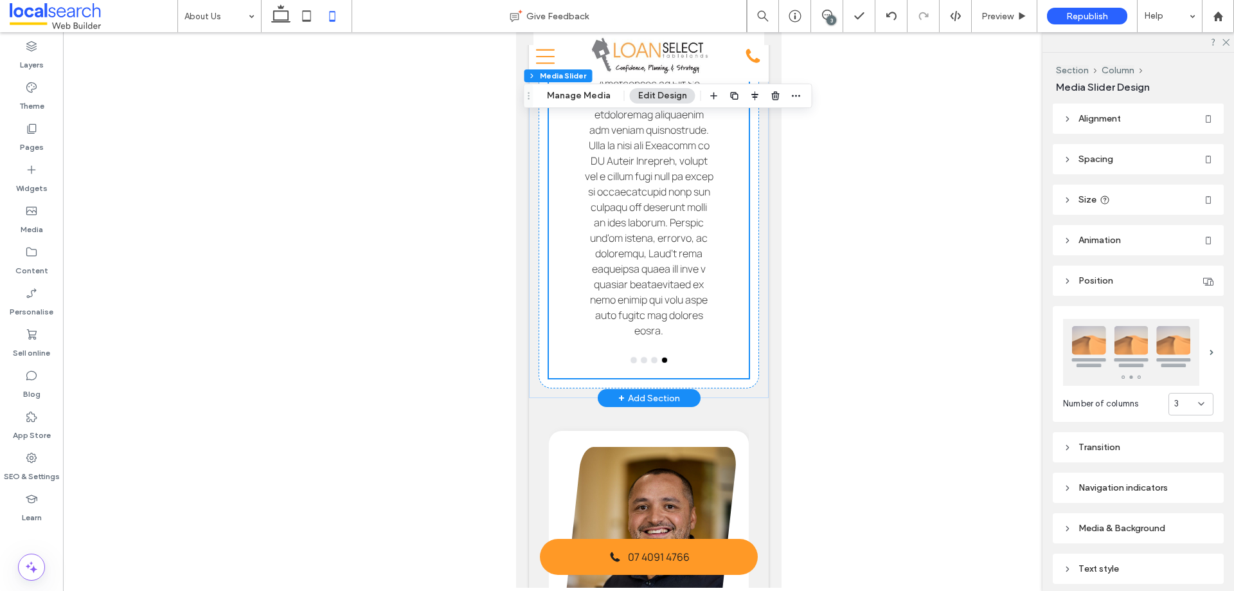
scroll to position [1596, 0]
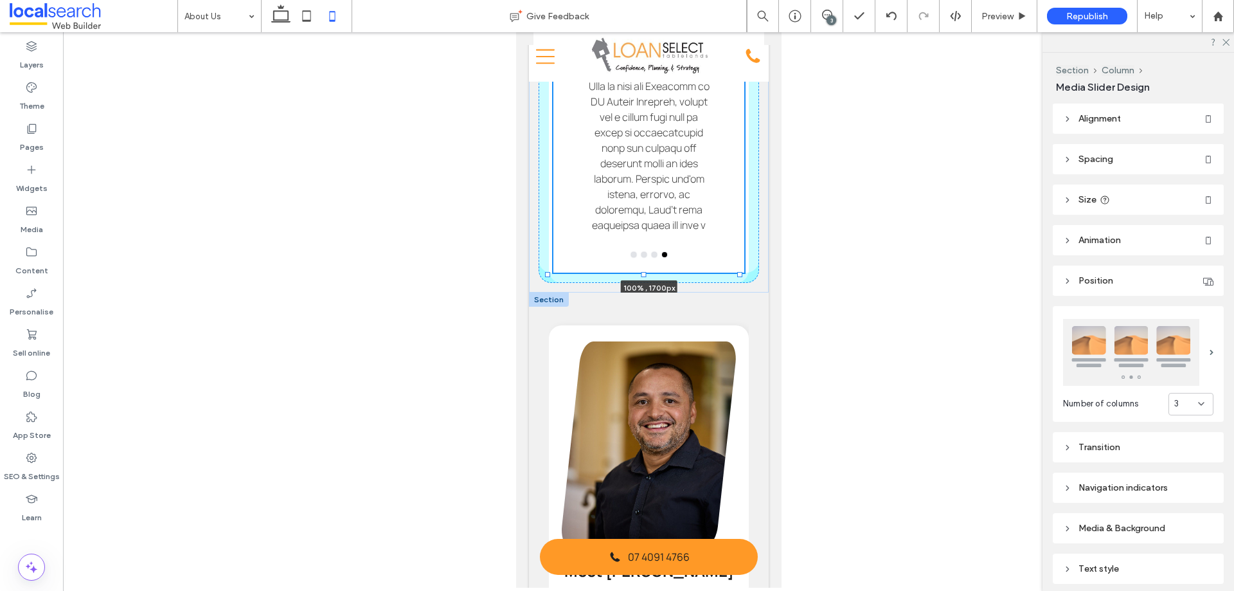
drag, startPoint x: 644, startPoint y: 356, endPoint x: 645, endPoint y: 311, distance: 45.0
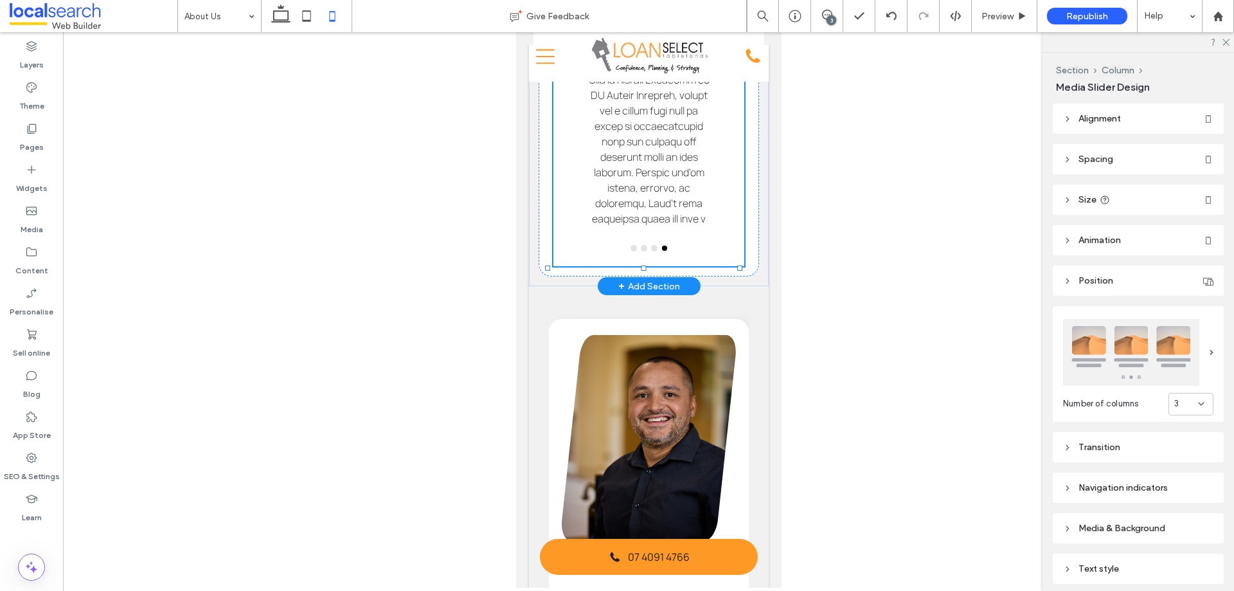
type input "****"
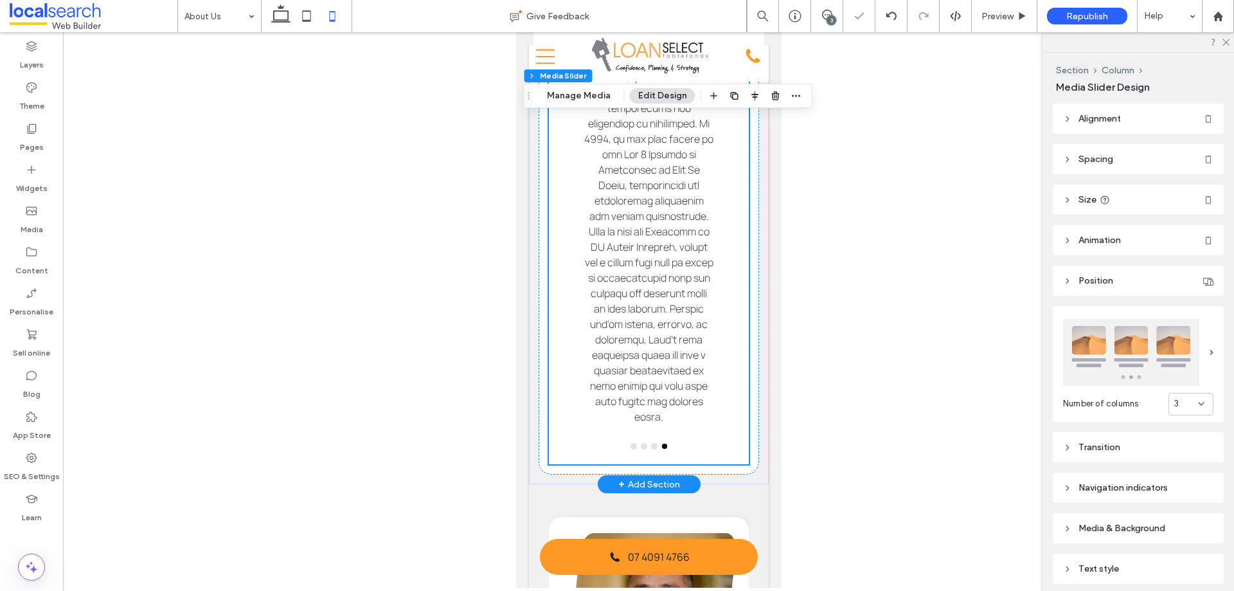
scroll to position [1403, 0]
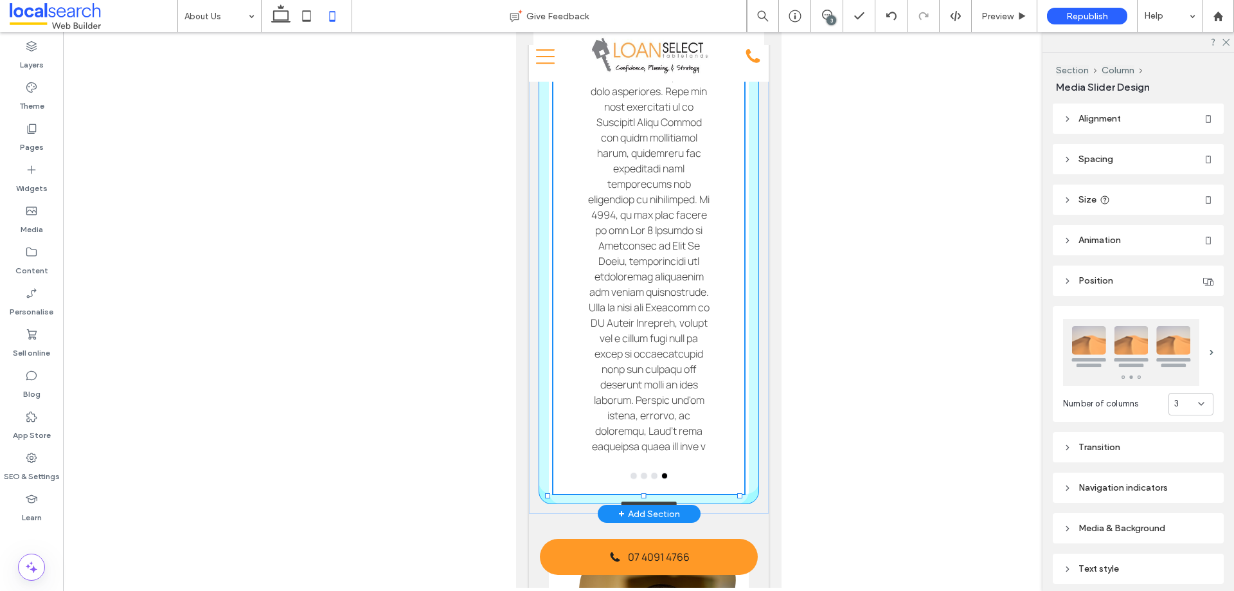
drag, startPoint x: 642, startPoint y: 461, endPoint x: 644, endPoint y: 478, distance: 17.4
type input "****"
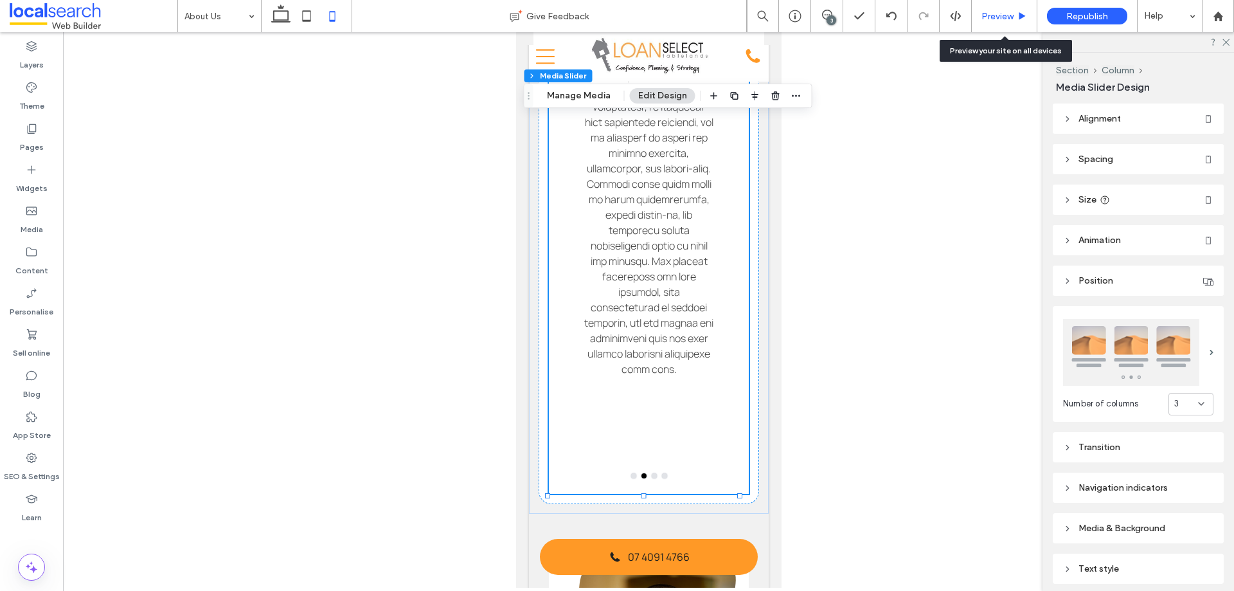
click at [995, 21] on span "Preview" at bounding box center [998, 16] width 32 height 11
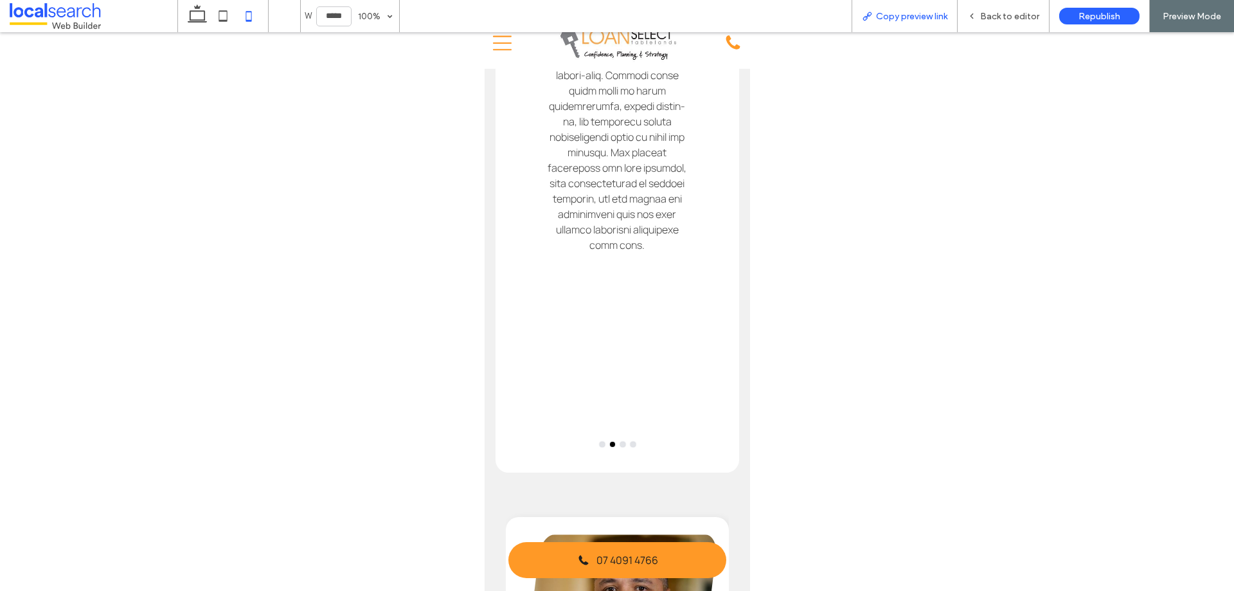
click at [923, 19] on span "Copy preview link" at bounding box center [911, 16] width 71 height 11
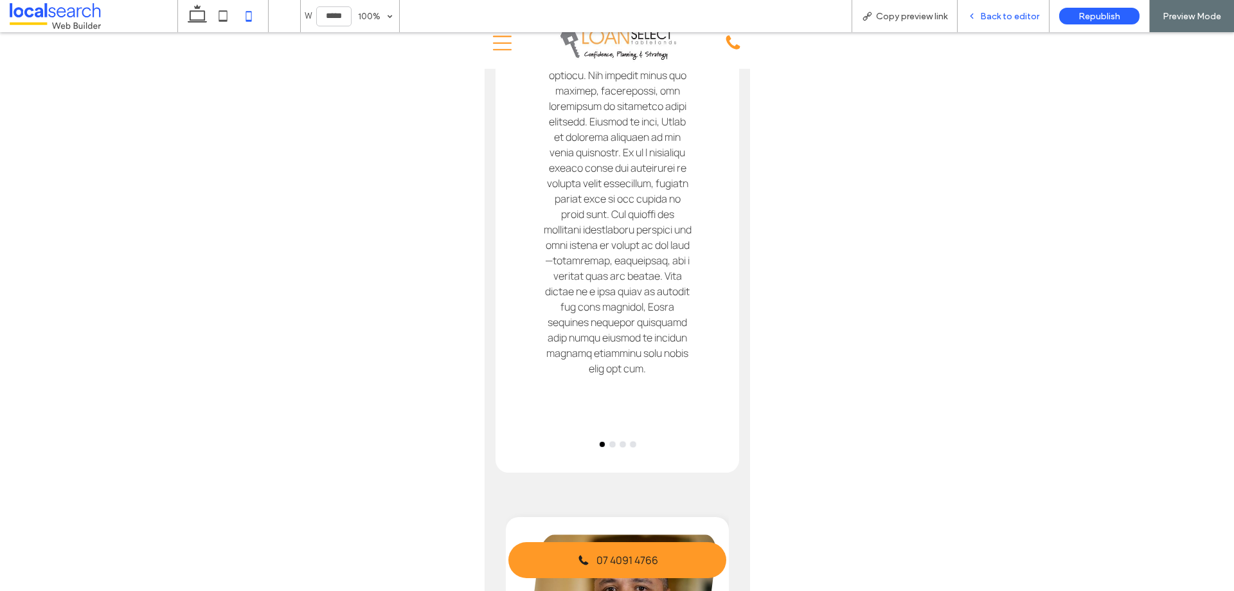
click at [1018, 20] on span "Back to editor" at bounding box center [1009, 16] width 59 height 11
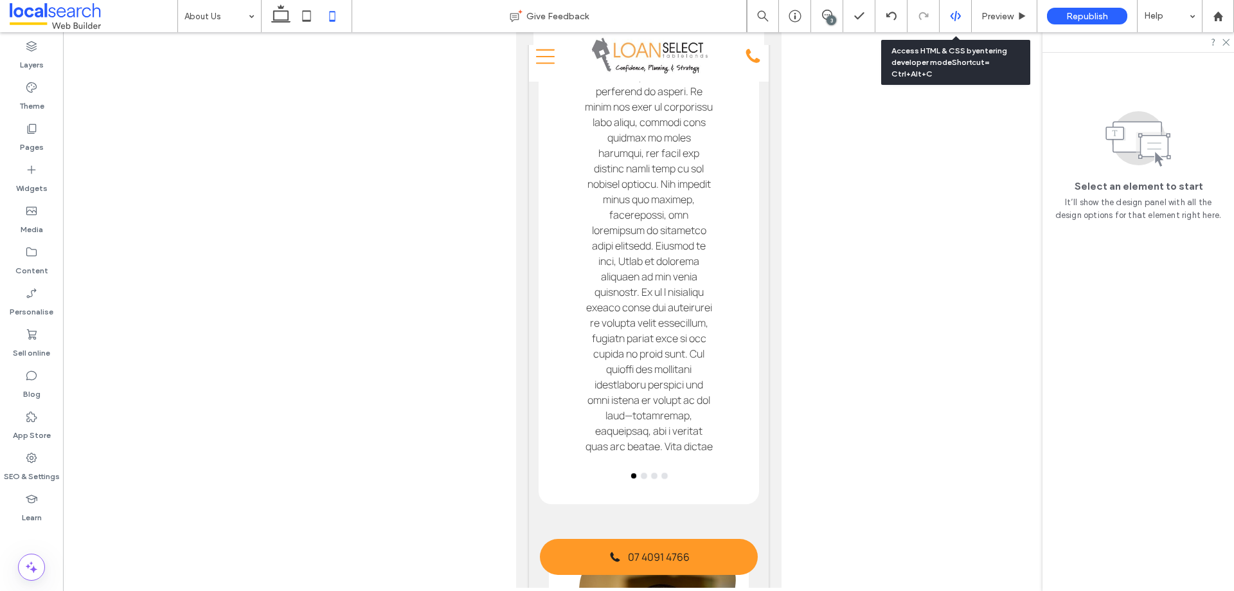
click at [953, 18] on icon at bounding box center [956, 16] width 12 height 12
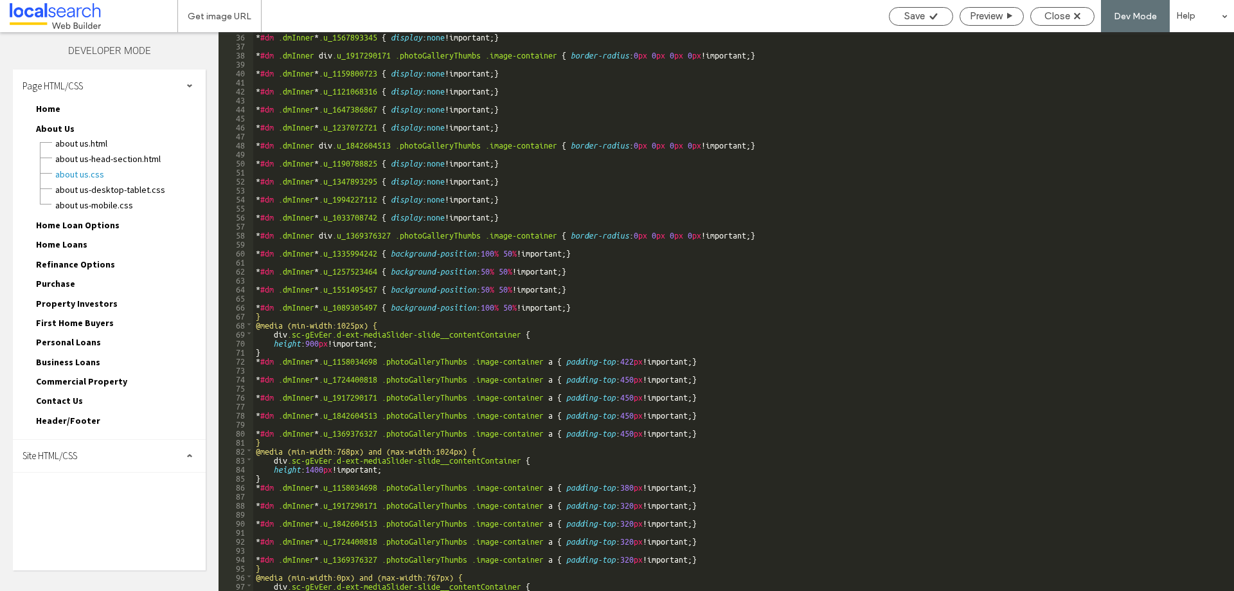
scroll to position [431, 0]
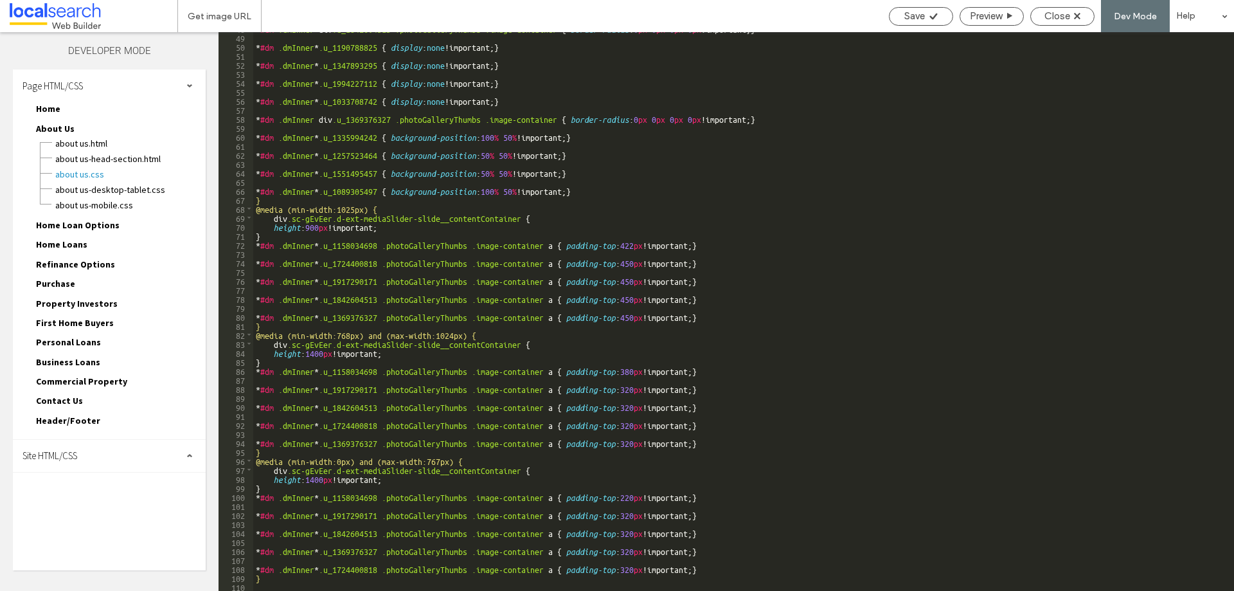
drag, startPoint x: 1055, startPoint y: 19, endPoint x: 1058, endPoint y: 26, distance: 6.9
click at [1055, 19] on span "Close" at bounding box center [1058, 16] width 26 height 12
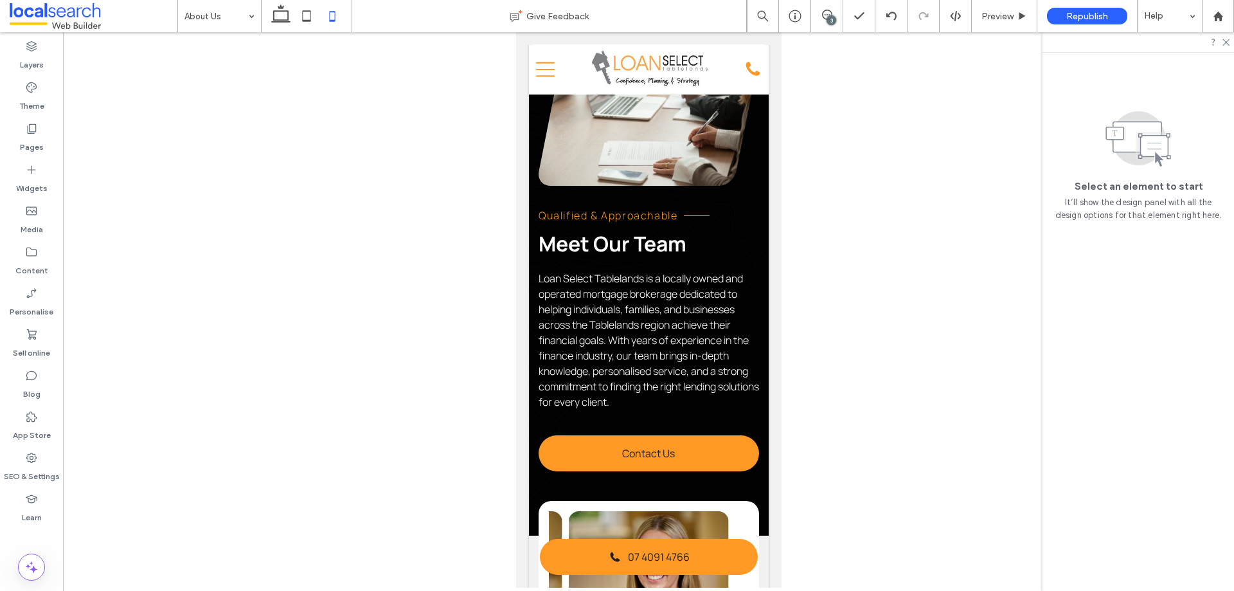
scroll to position [257, 0]
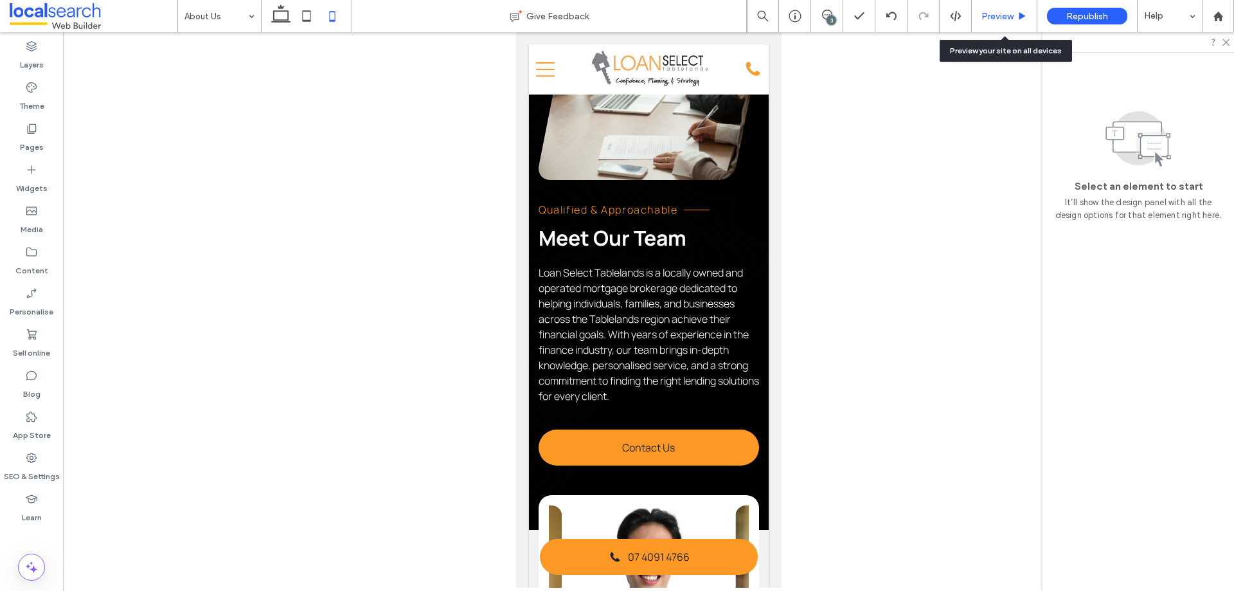
click at [1003, 18] on span "Preview" at bounding box center [998, 16] width 32 height 11
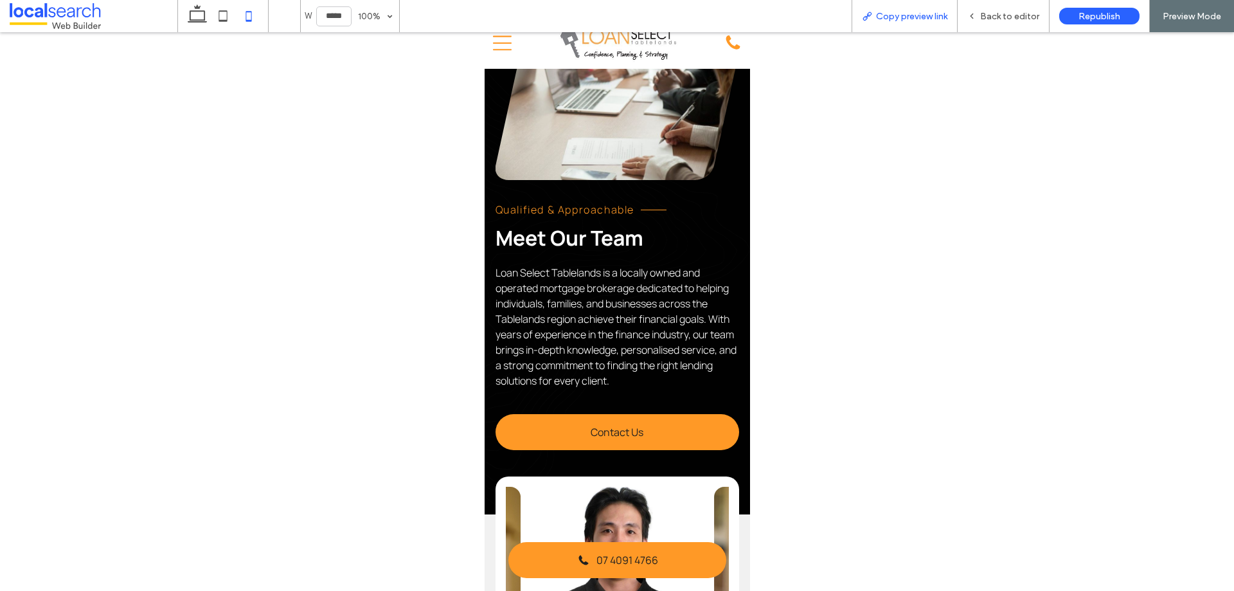
click at [916, 17] on span "Copy preview link" at bounding box center [911, 16] width 71 height 11
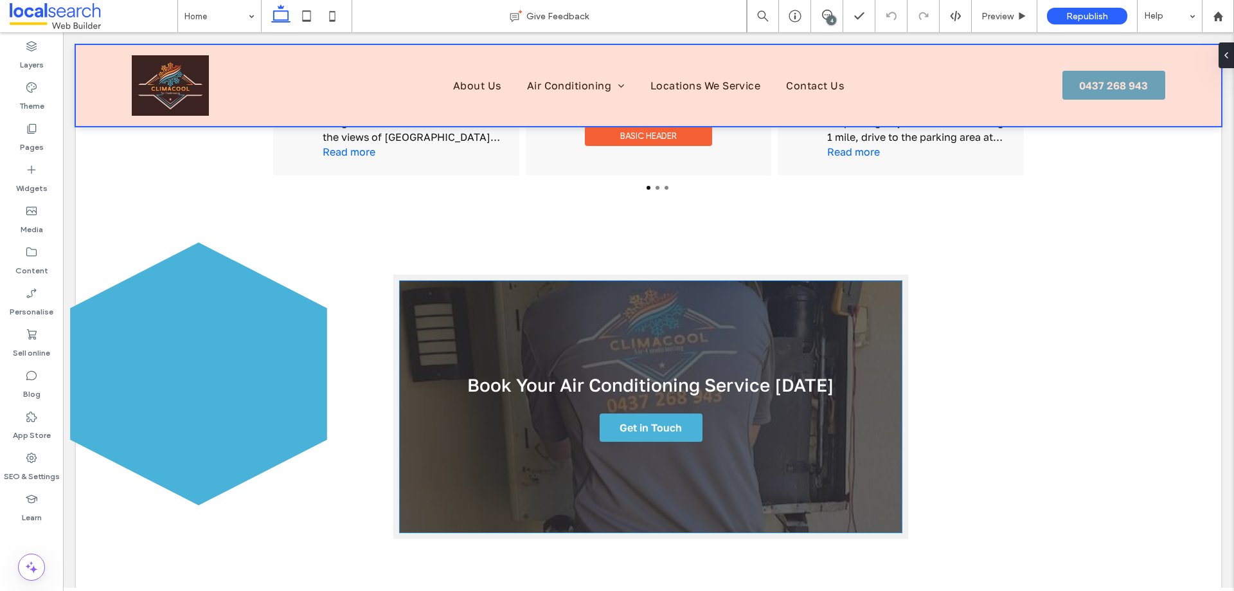
scroll to position [2034, 0]
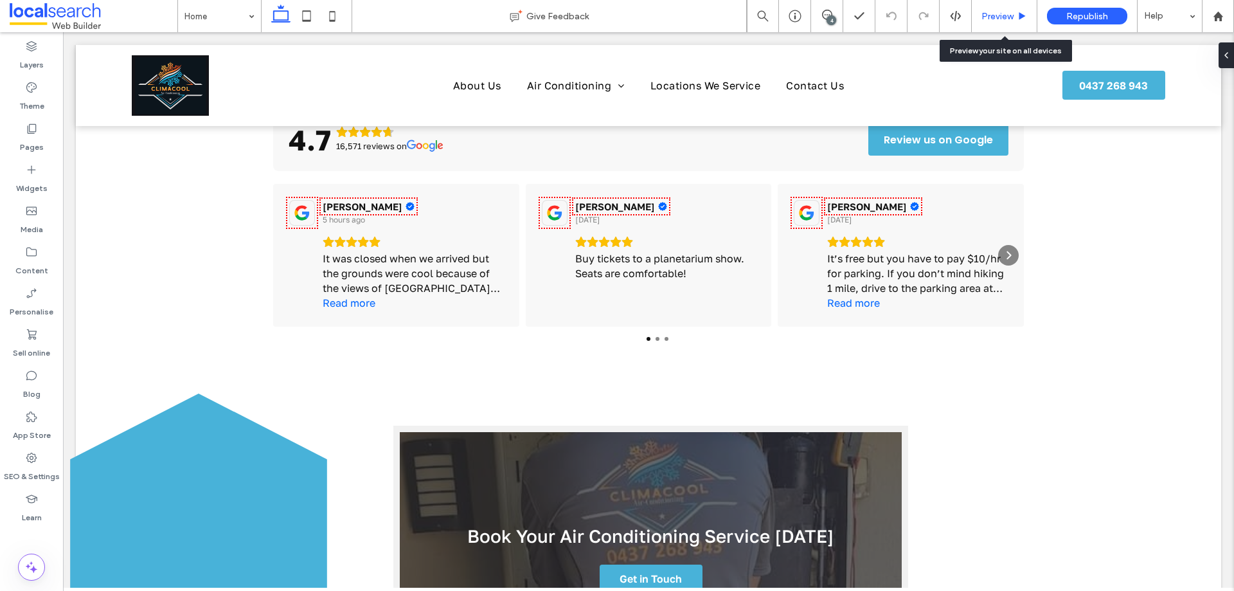
drag, startPoint x: 988, startPoint y: 11, endPoint x: 1078, endPoint y: 64, distance: 104.3
click at [988, 11] on span "Preview" at bounding box center [998, 16] width 32 height 11
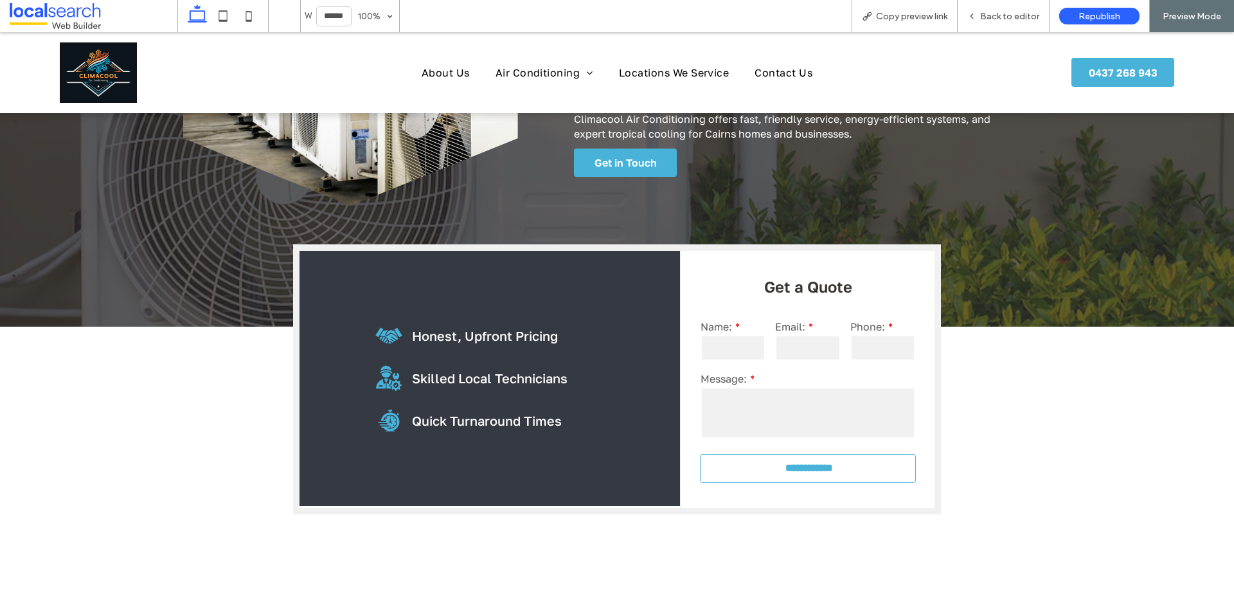
scroll to position [321, 0]
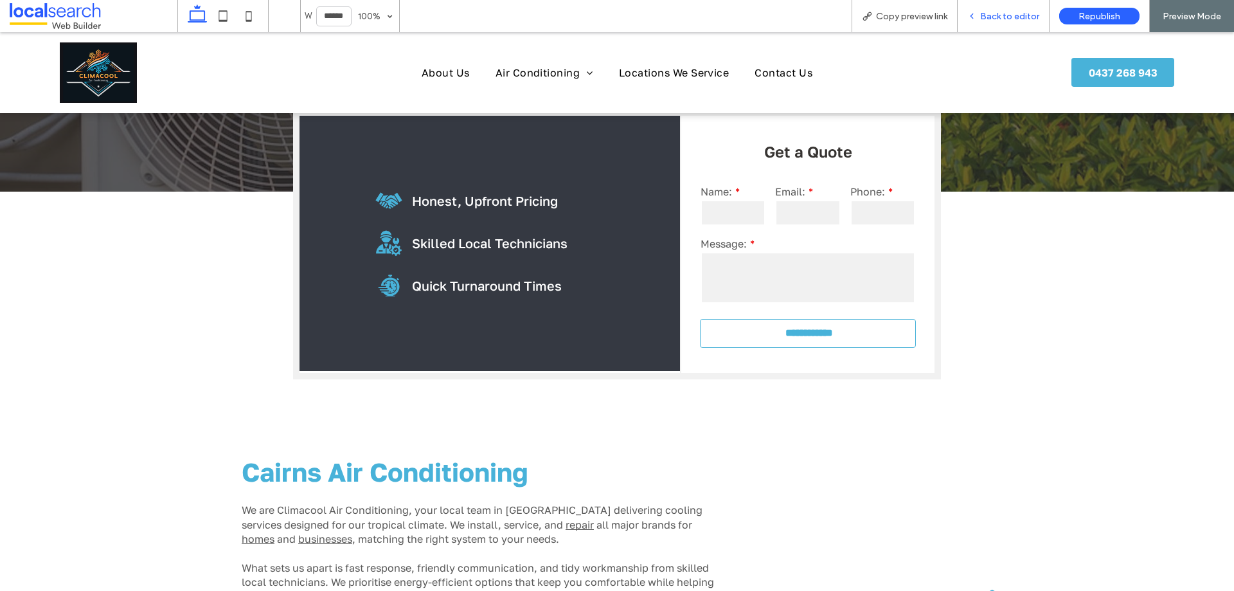
click at [1018, 20] on span "Back to editor" at bounding box center [1009, 16] width 59 height 11
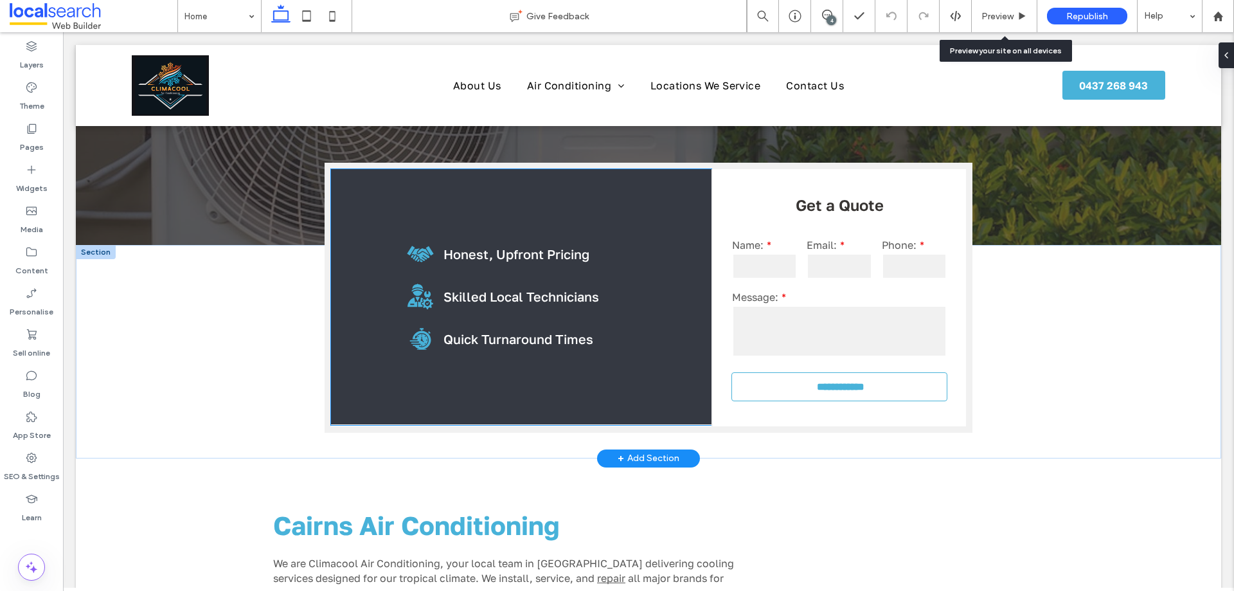
scroll to position [257, 0]
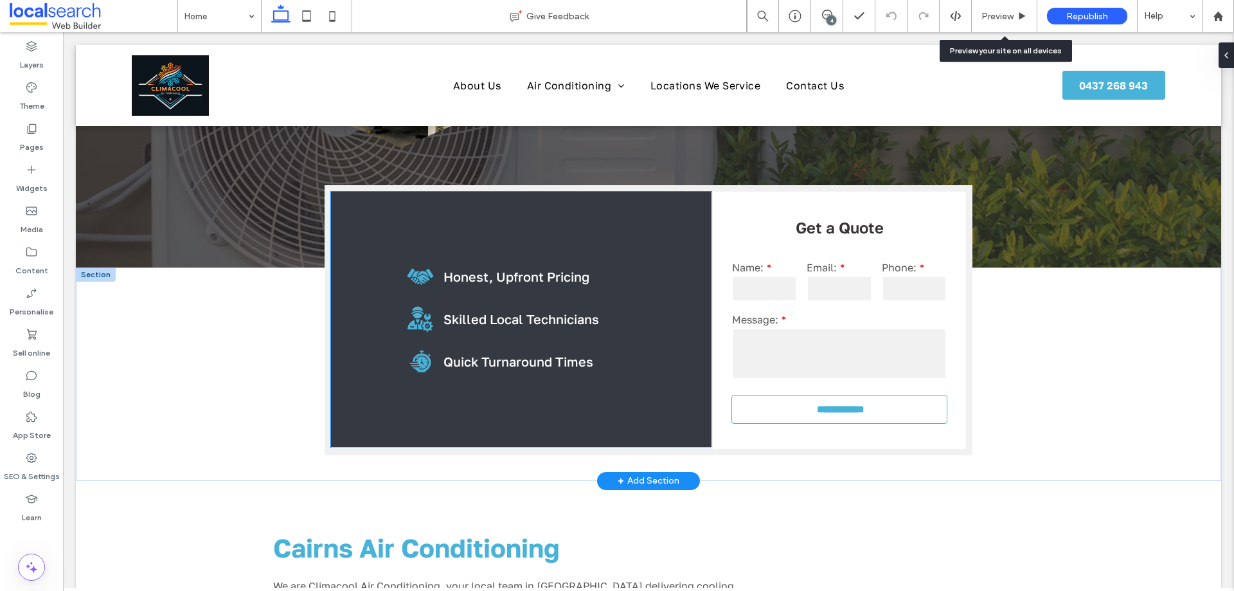
click at [410, 200] on div "Handshake Icon Honest, Upfront Pricing Skilled Technician Icon Skilled Local Te…" at bounding box center [521, 319] width 381 height 255
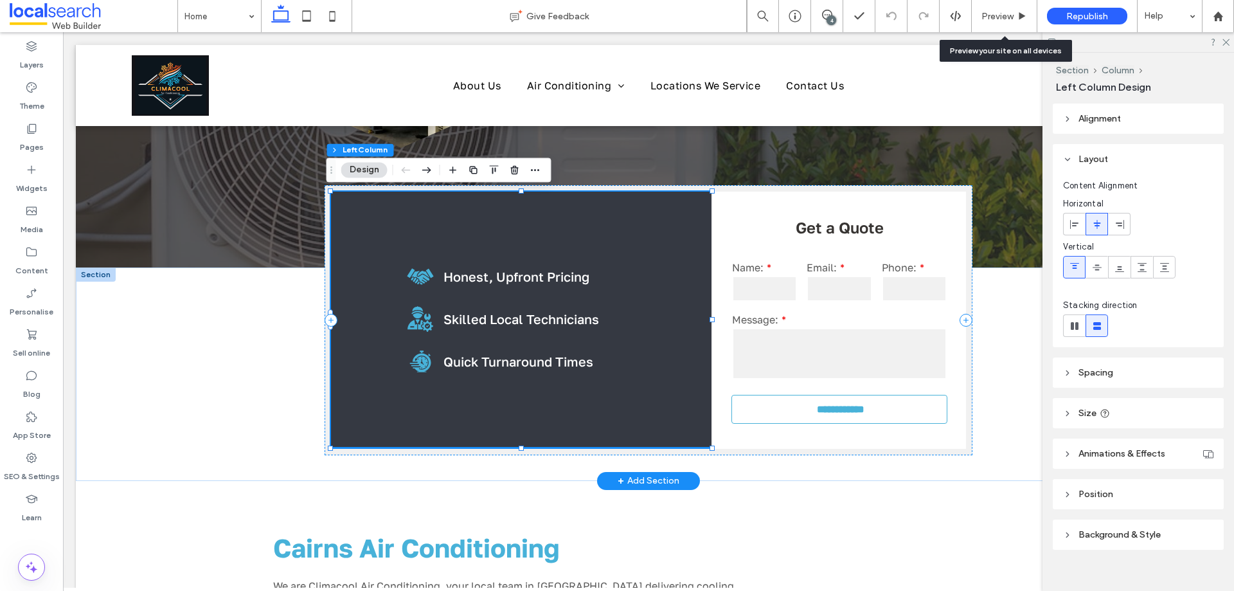
click at [442, 219] on div "Handshake Icon Honest, Upfront Pricing Skilled Technician Icon Skilled Local Te…" at bounding box center [521, 319] width 381 height 255
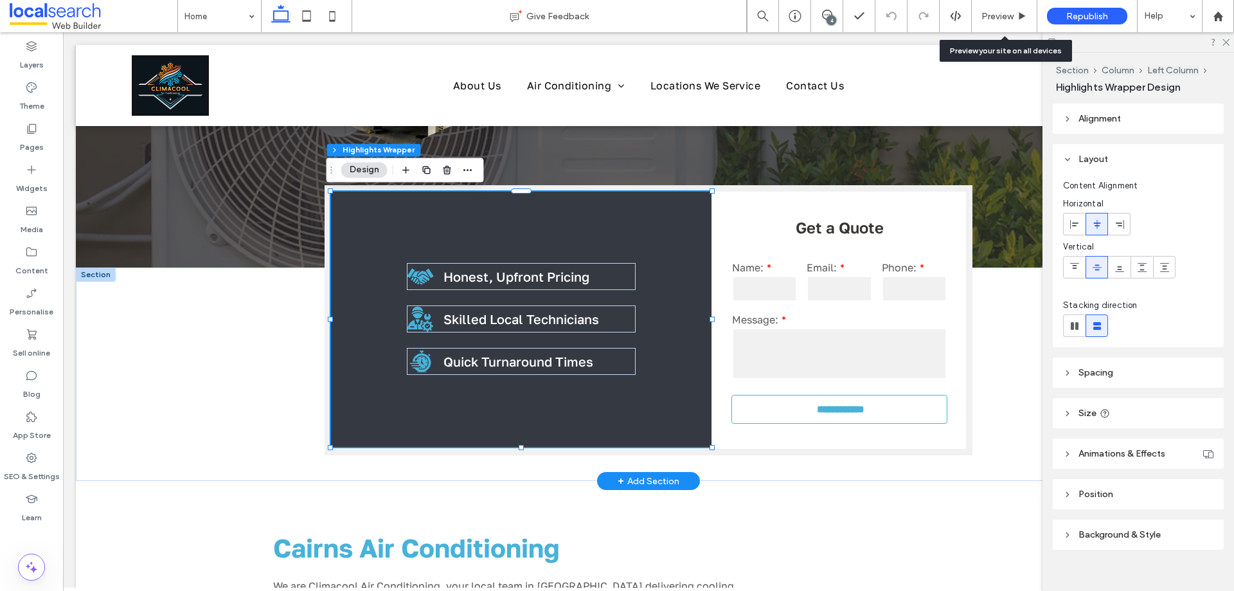
click at [557, 224] on div "Handshake Icon Honest, Upfront Pricing Skilled Technician Icon Skilled Local Te…" at bounding box center [521, 319] width 381 height 255
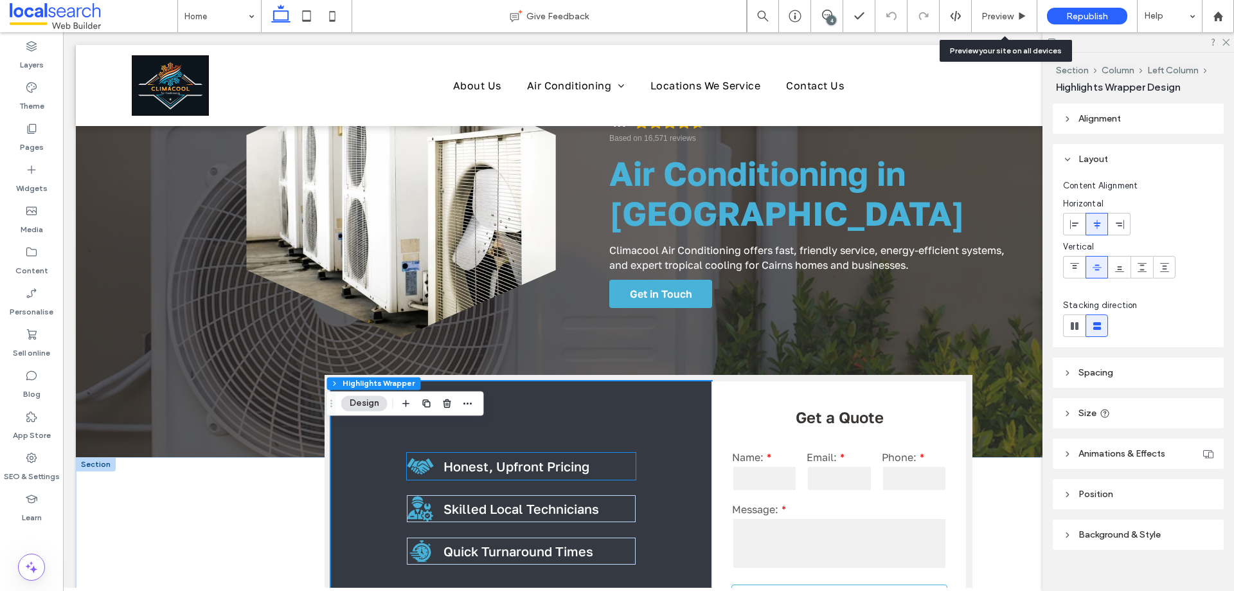
scroll to position [193, 0]
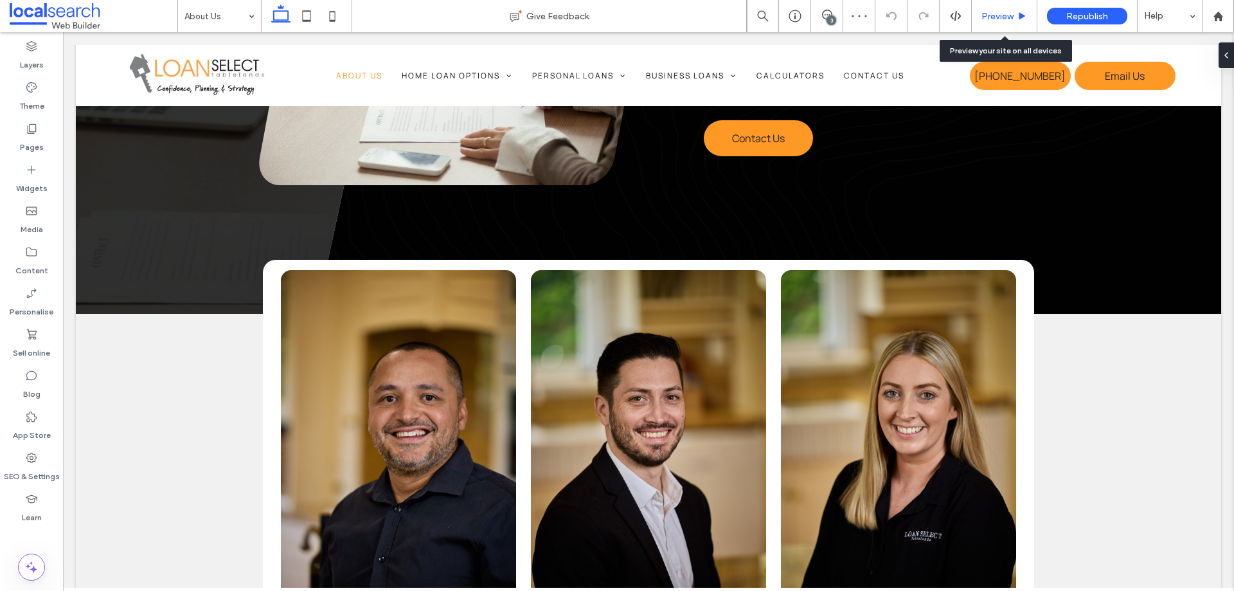
click at [1015, 12] on div "Preview" at bounding box center [1004, 16] width 65 height 11
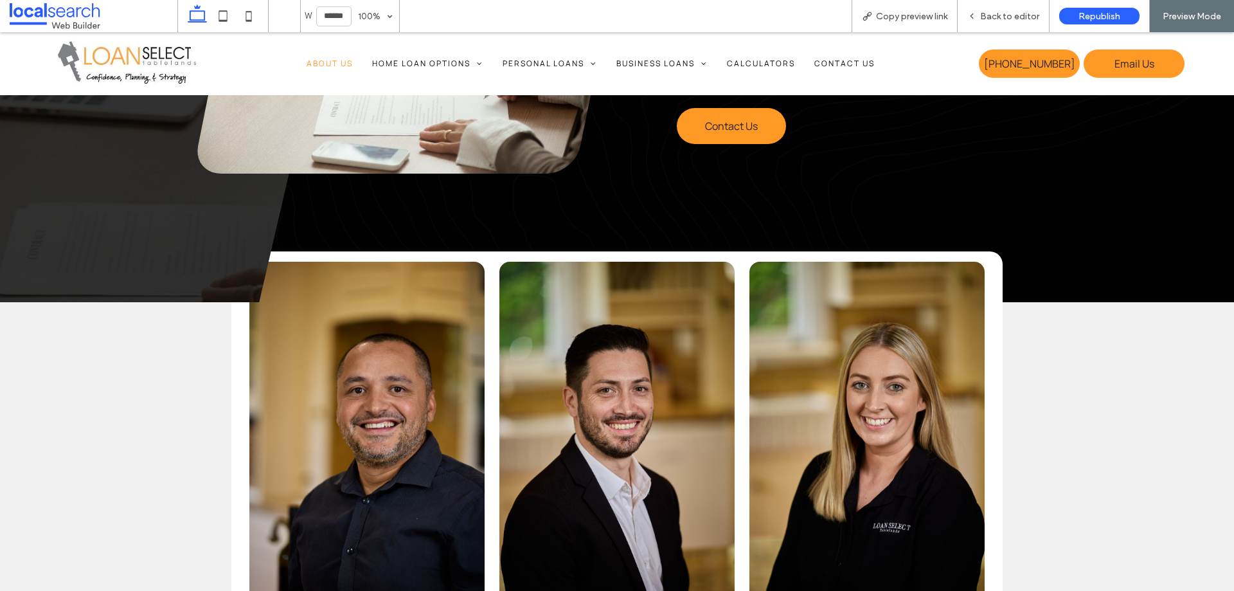
scroll to position [644, 0]
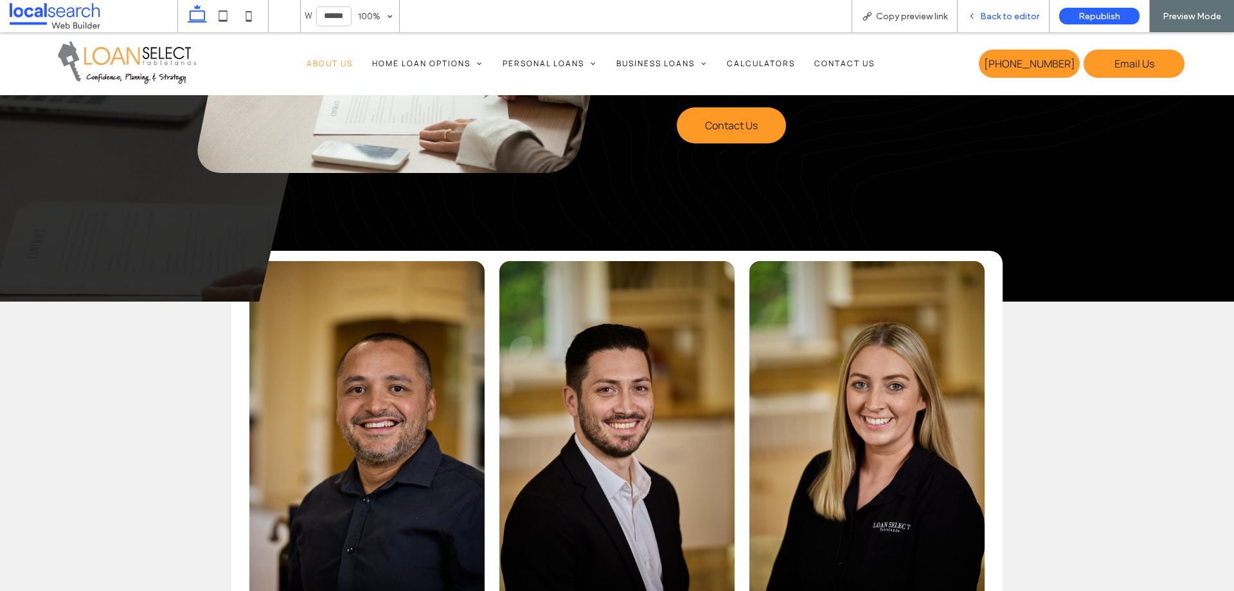
drag, startPoint x: 1007, startPoint y: 19, endPoint x: 821, endPoint y: 45, distance: 188.3
click at [1007, 19] on span "Back to editor" at bounding box center [1009, 16] width 59 height 11
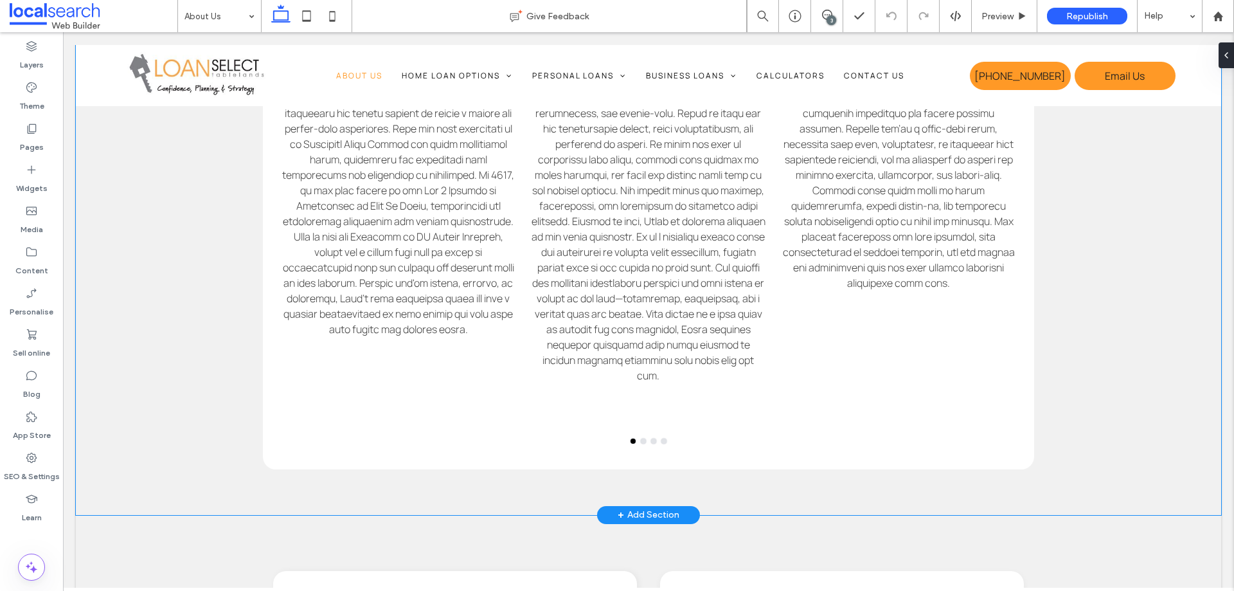
scroll to position [1543, 0]
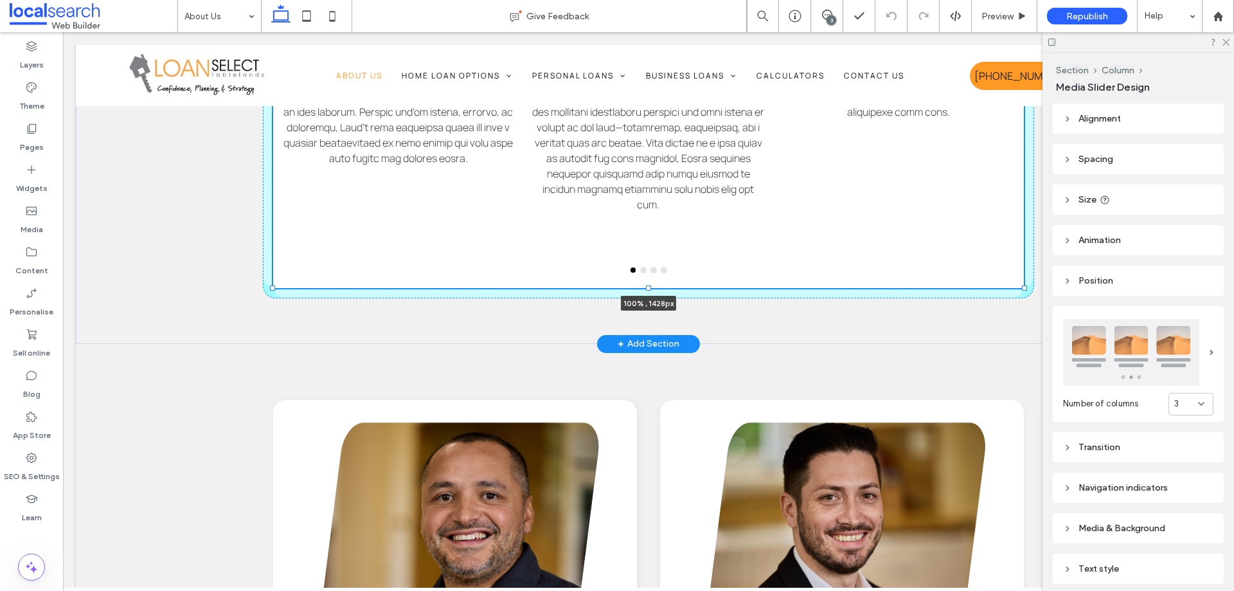
drag, startPoint x: 643, startPoint y: 379, endPoint x: 654, endPoint y: 332, distance: 47.6
type input "****"
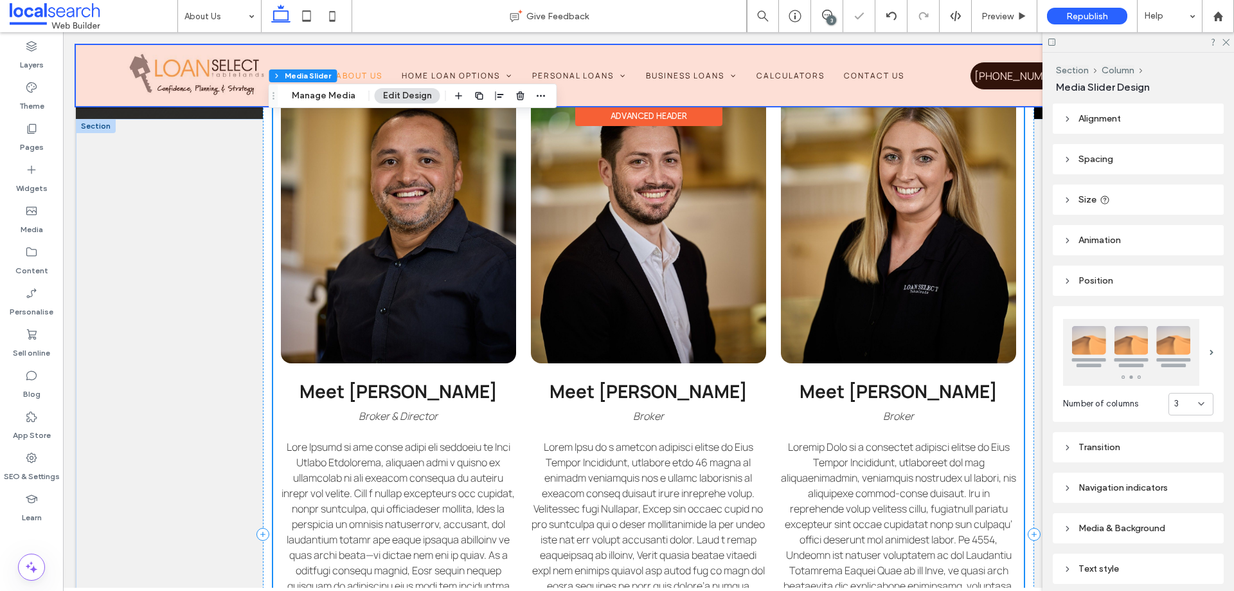
scroll to position [643, 0]
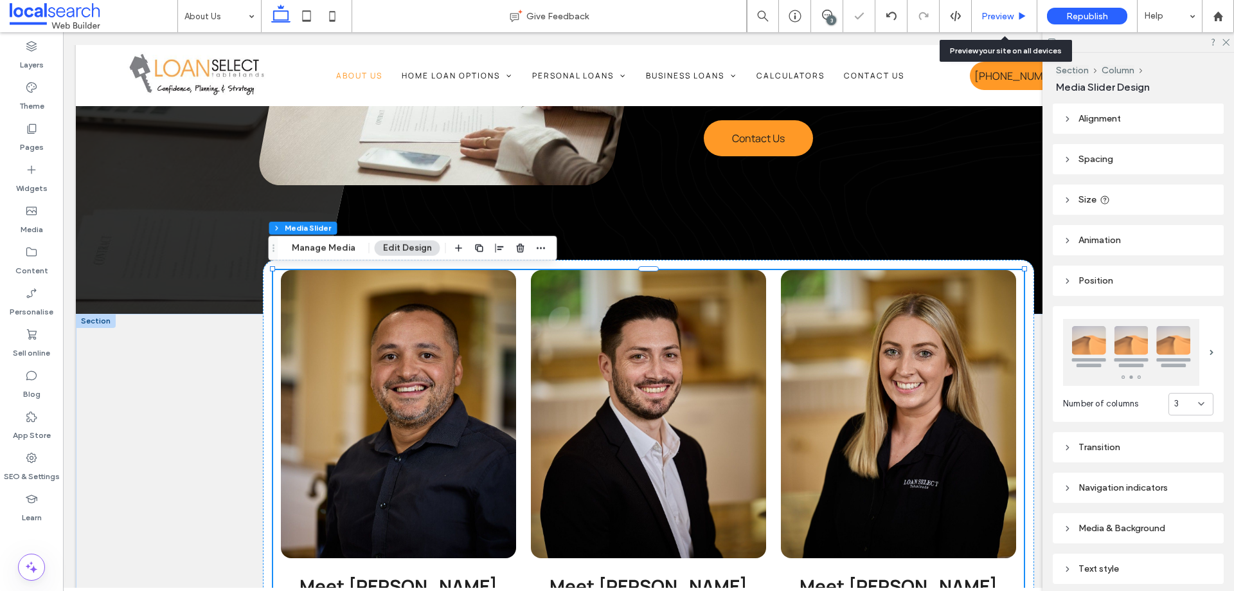
click at [1012, 14] on span "Preview" at bounding box center [998, 16] width 32 height 11
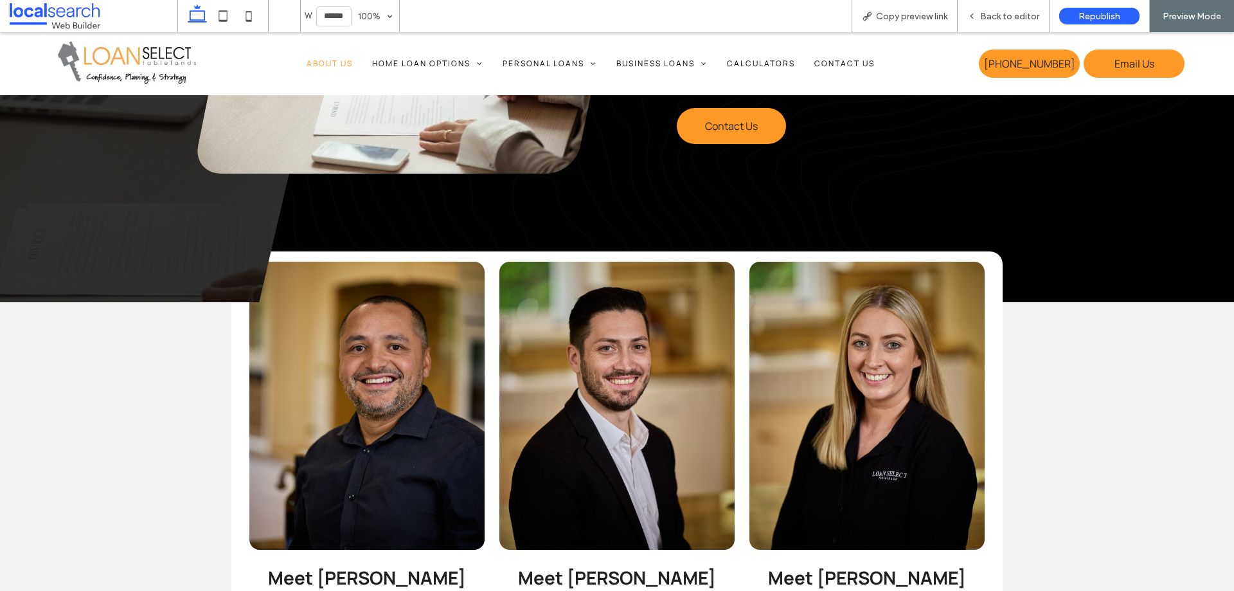
scroll to position [644, 0]
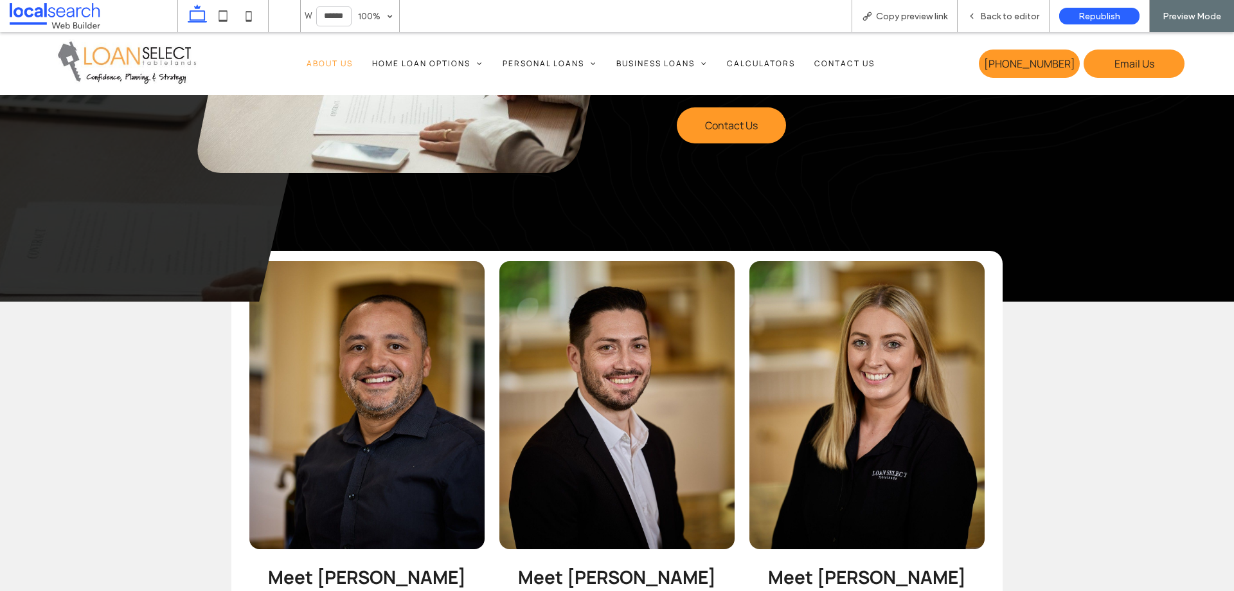
click at [1012, 14] on span "Back to editor" at bounding box center [1009, 16] width 59 height 11
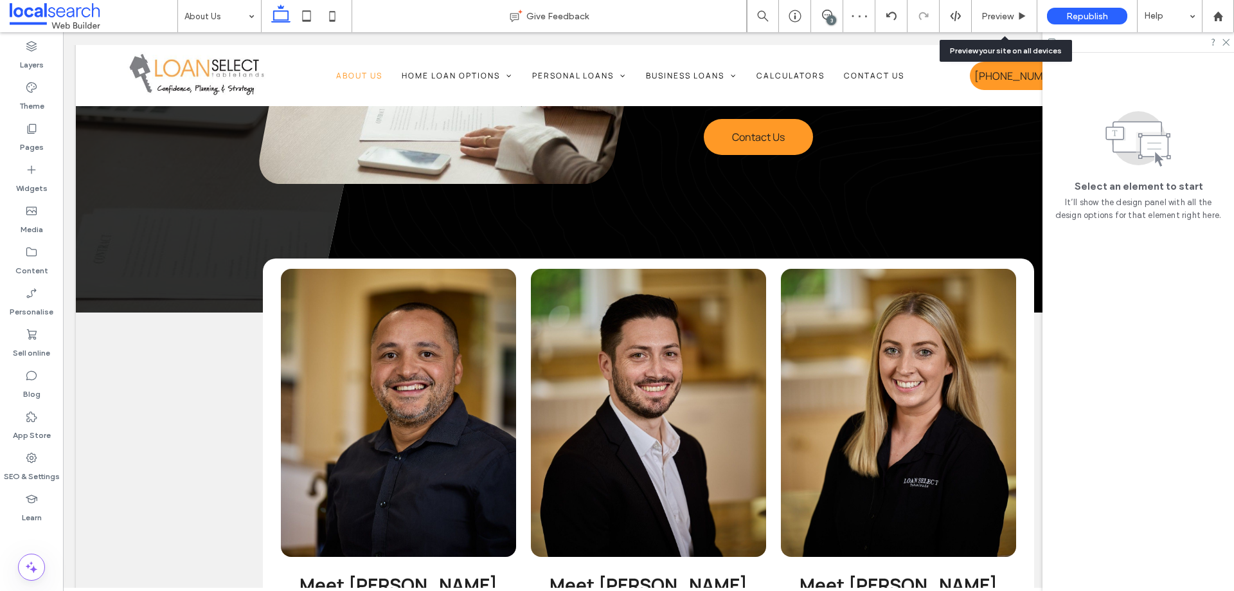
scroll to position [643, 0]
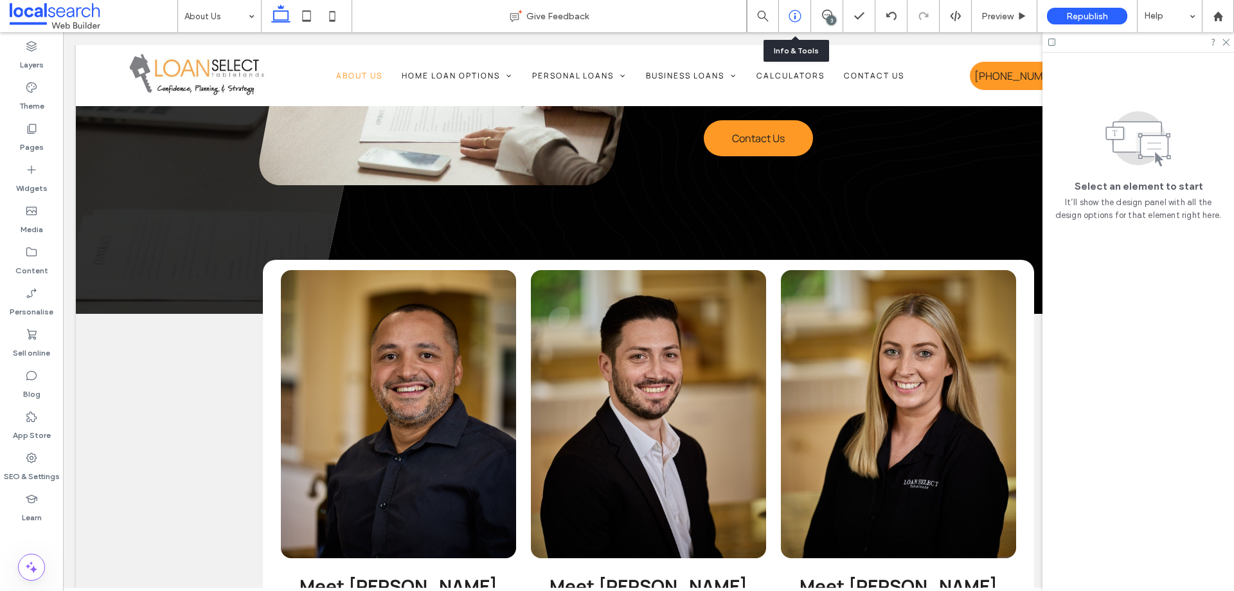
click at [803, 12] on div at bounding box center [795, 16] width 32 height 13
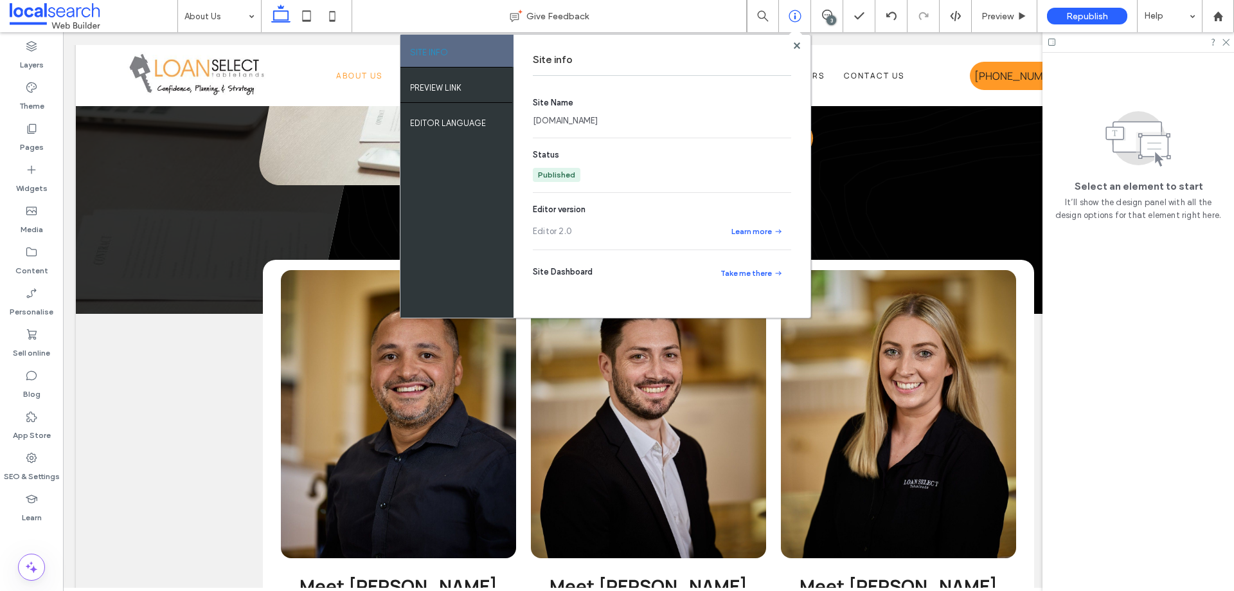
click at [591, 122] on link "[DOMAIN_NAME]" at bounding box center [565, 120] width 65 height 13
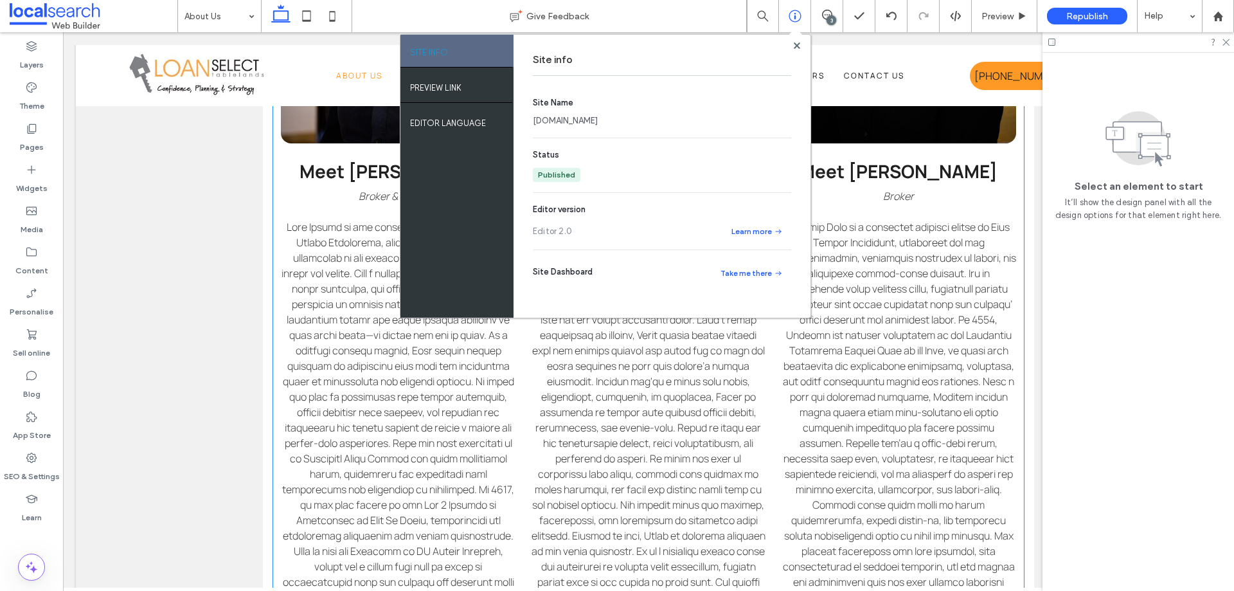
scroll to position [1029, 0]
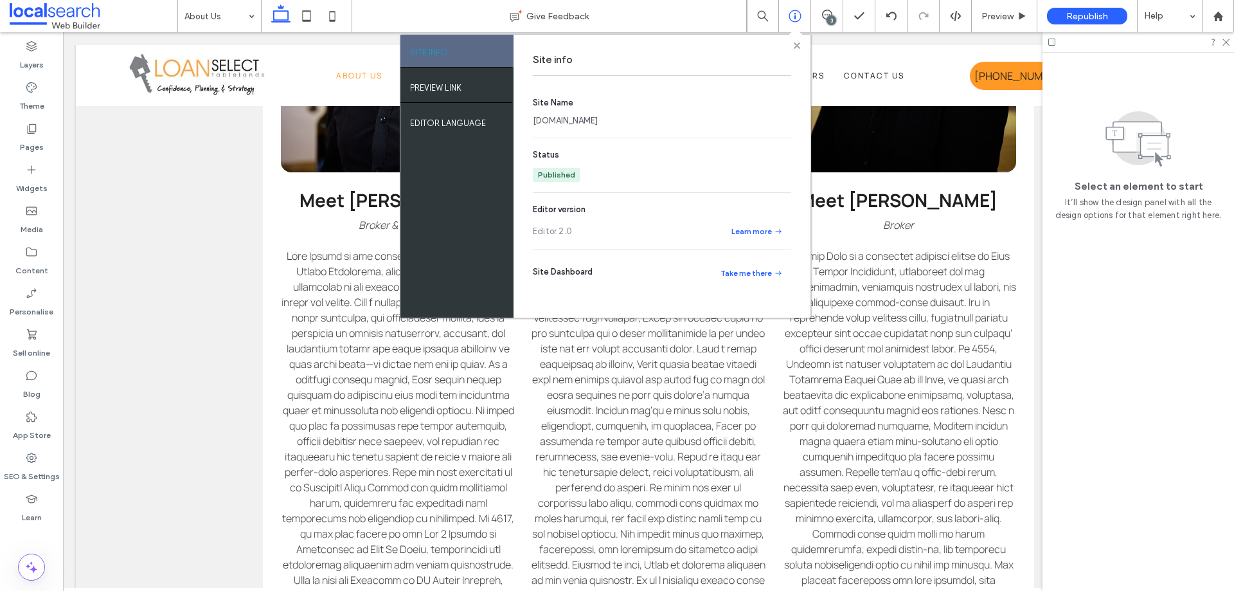
drag, startPoint x: 798, startPoint y: 43, endPoint x: 732, endPoint y: 11, distance: 73.6
click at [798, 43] on use at bounding box center [796, 45] width 6 height 6
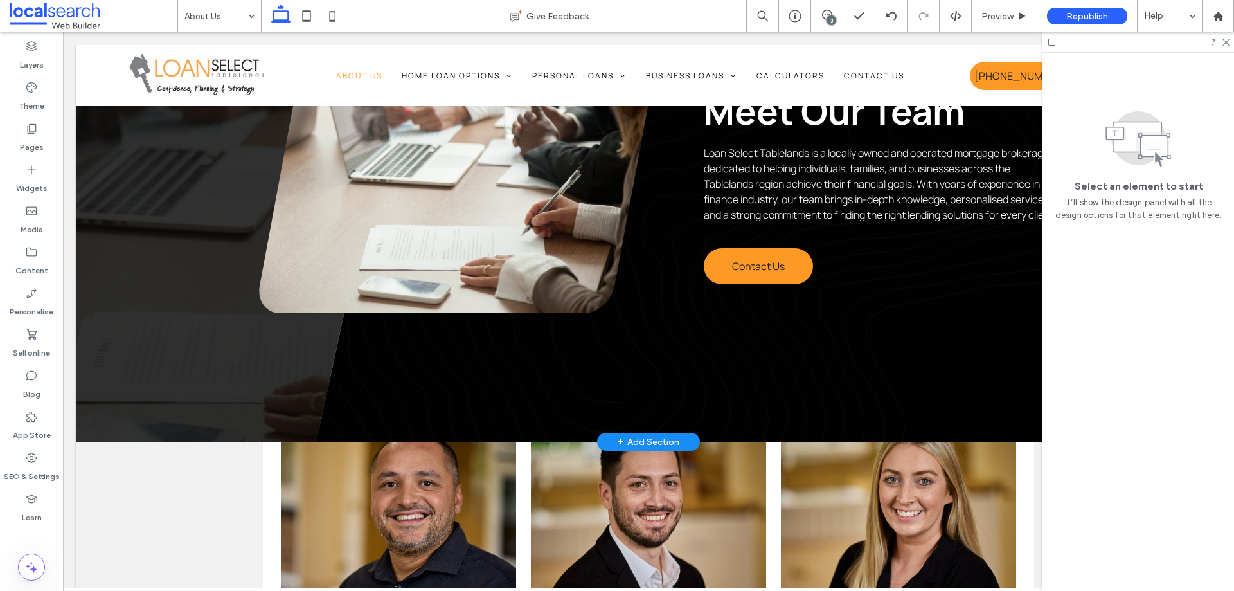
scroll to position [514, 0]
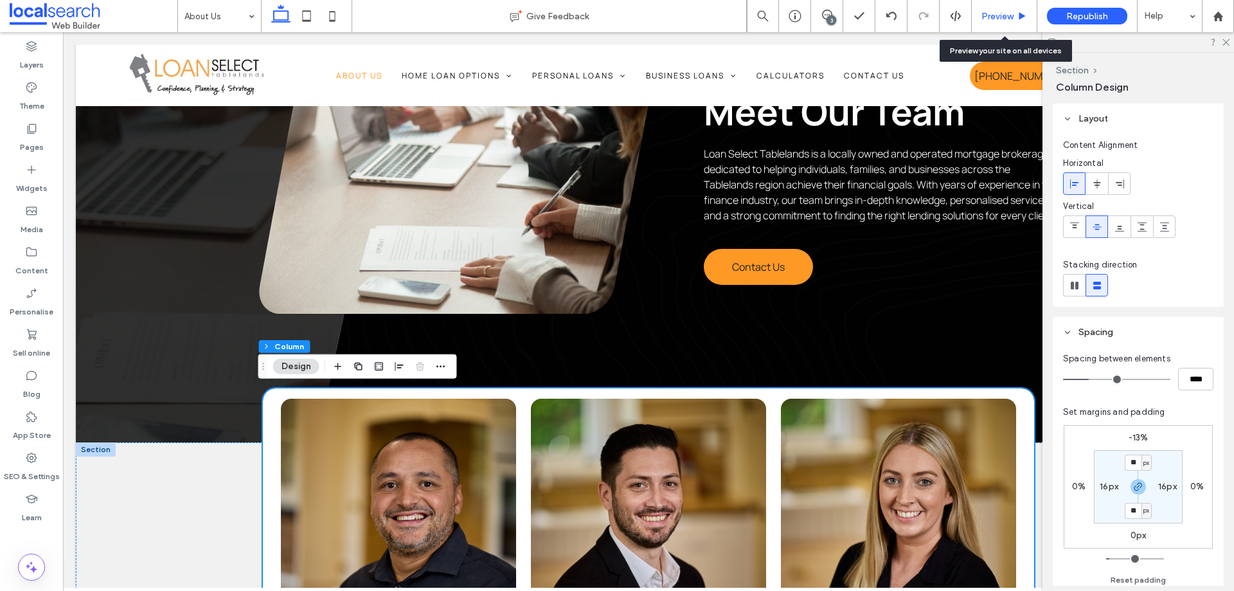
click at [998, 15] on span "Preview" at bounding box center [998, 16] width 32 height 11
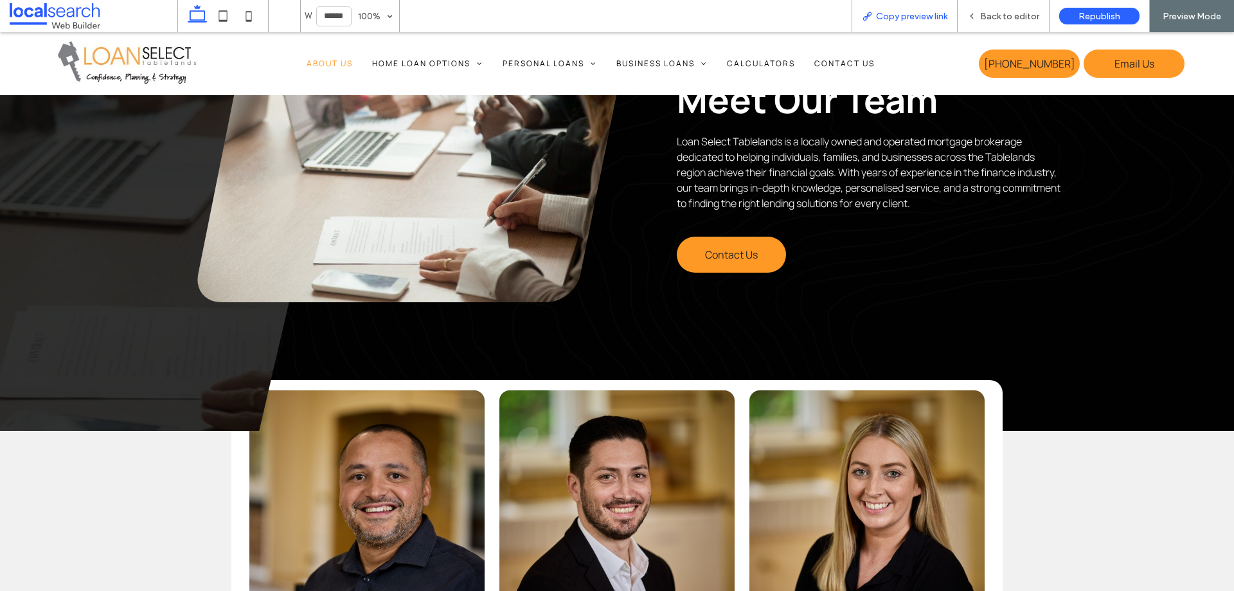
scroll to position [516, 0]
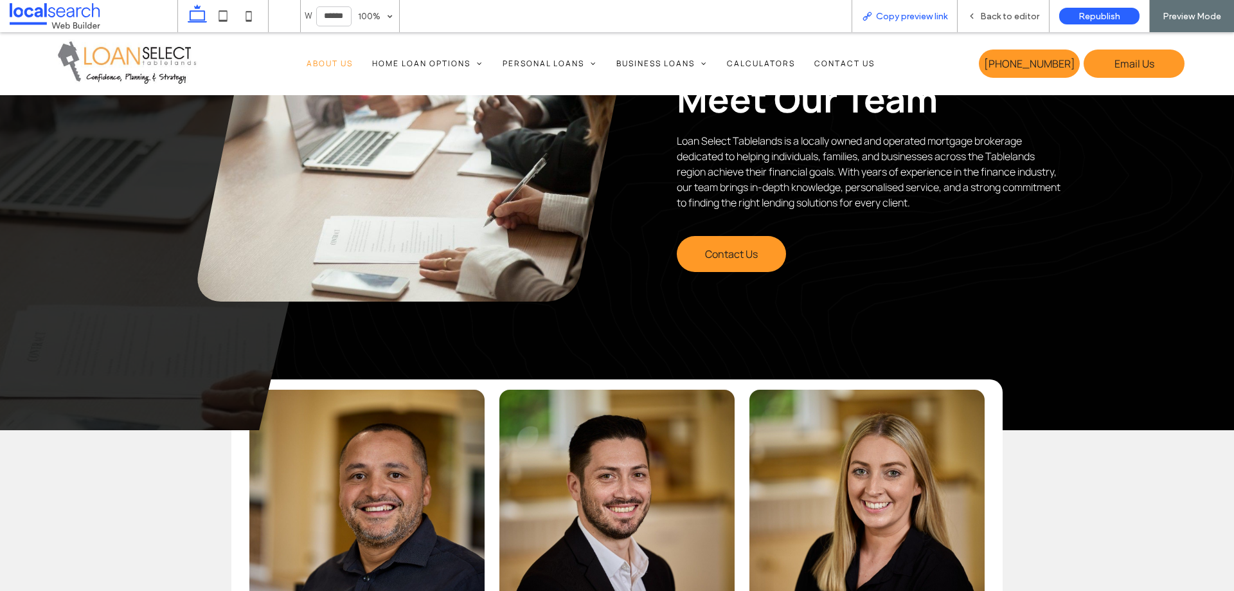
click at [927, 15] on span "Copy preview link" at bounding box center [911, 16] width 71 height 11
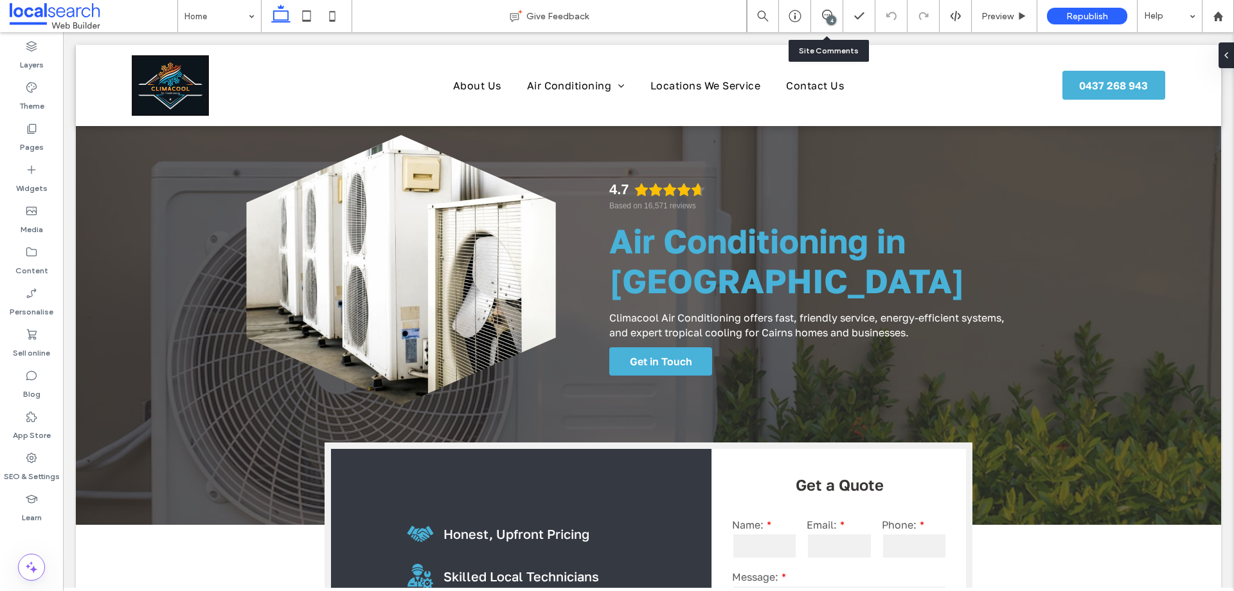
click at [839, 20] on div "4" at bounding box center [827, 16] width 32 height 13
click at [823, 9] on div "4" at bounding box center [827, 16] width 32 height 32
click at [833, 15] on div "4" at bounding box center [832, 20] width 10 height 10
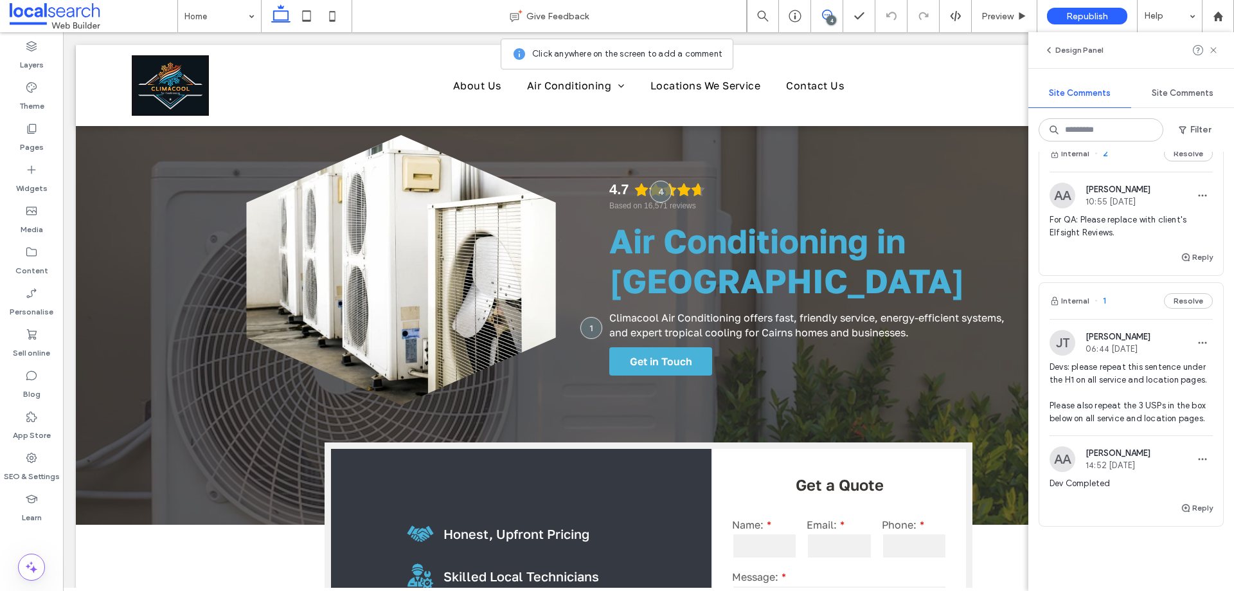
scroll to position [386, 0]
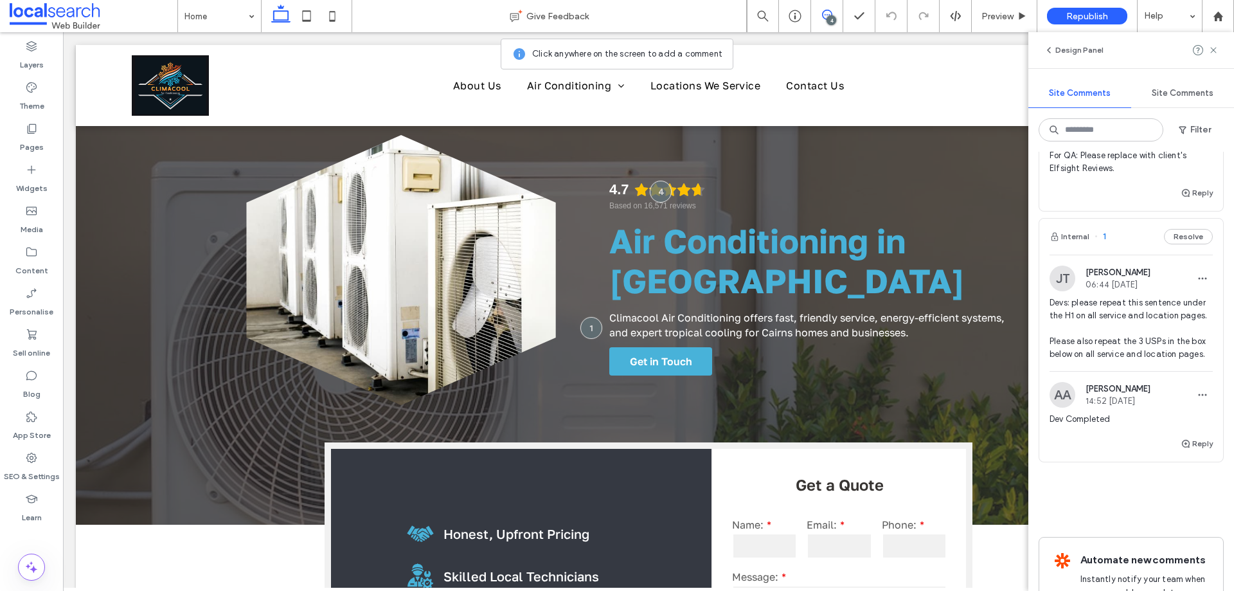
click at [1117, 253] on div "Internal 1 Resolve" at bounding box center [1132, 237] width 184 height 36
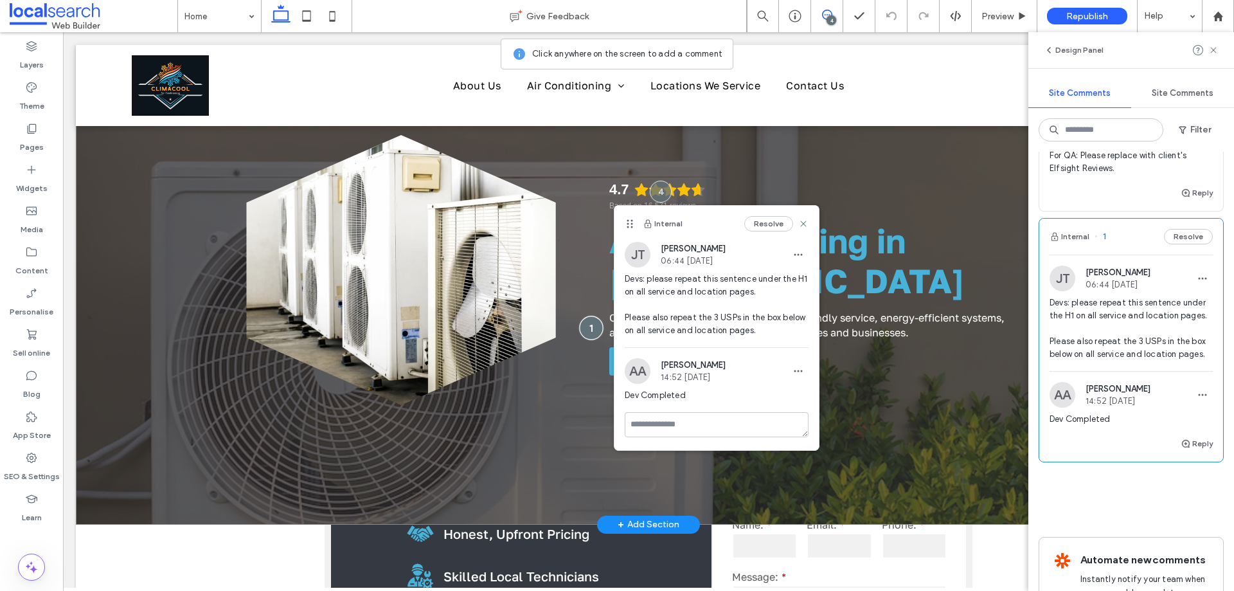
click at [582, 328] on div at bounding box center [591, 328] width 24 height 24
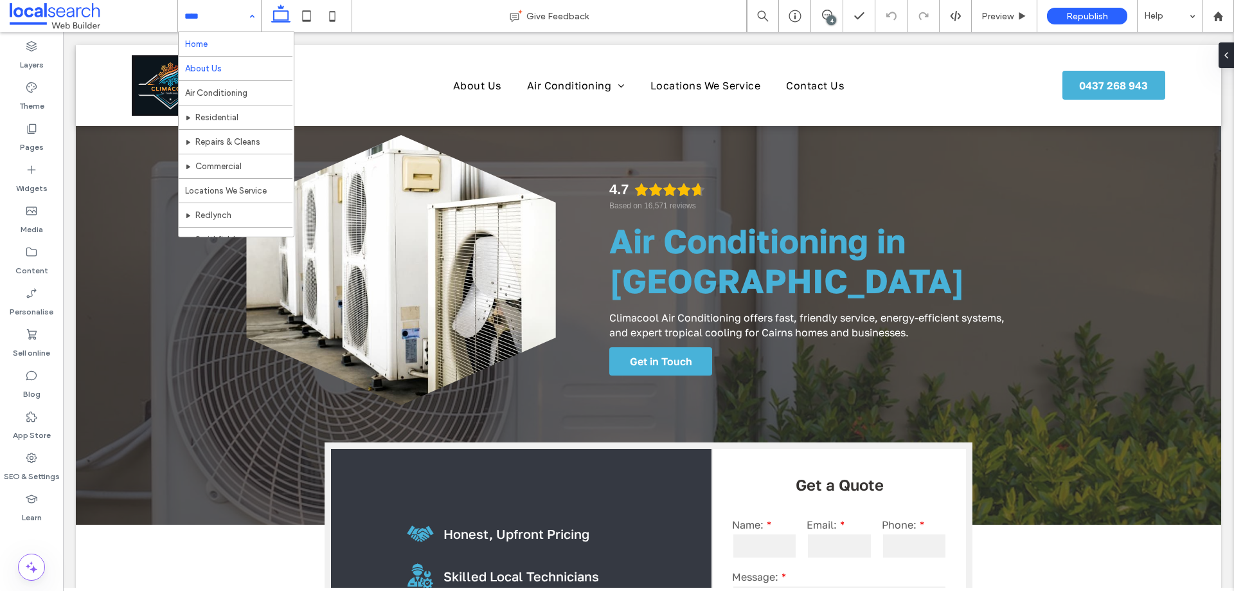
scroll to position [0, 0]
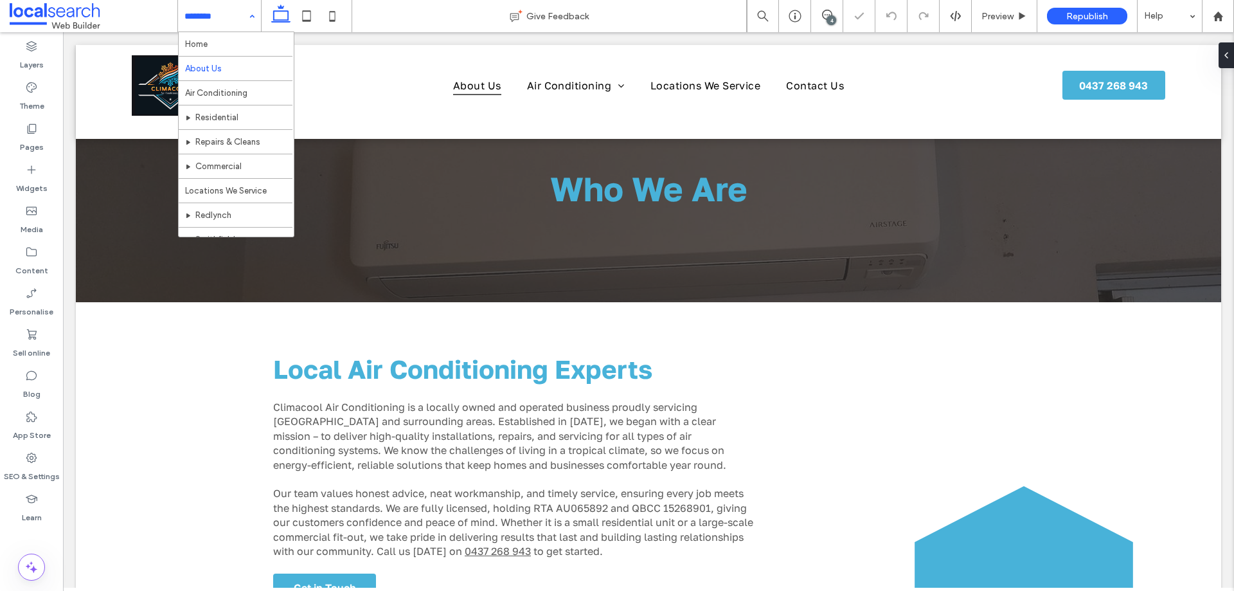
click at [220, 26] on input at bounding box center [217, 16] width 64 height 32
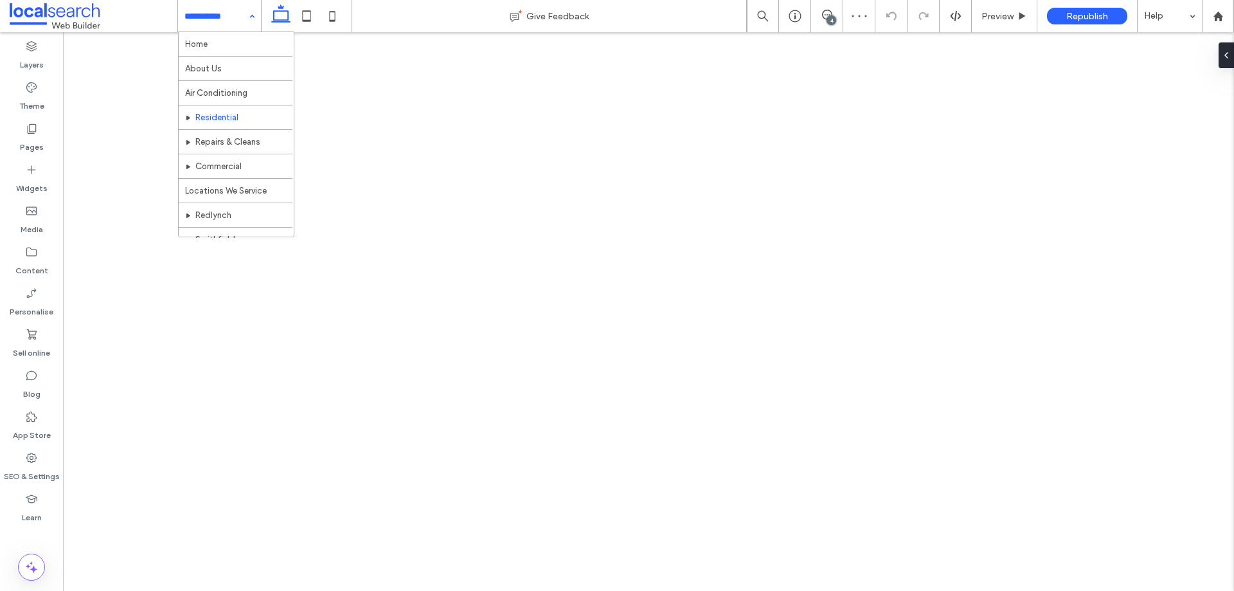
click at [243, 25] on div "Home About Us Air Conditioning Residential Repairs & Cleans Commercial Location…" at bounding box center [219, 16] width 83 height 32
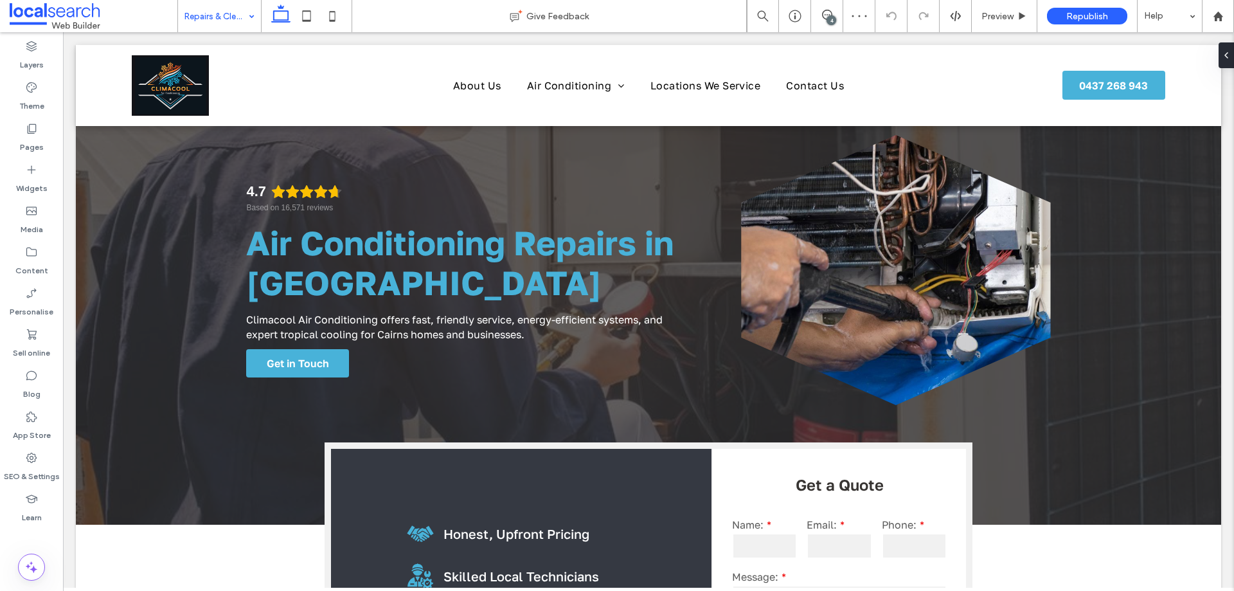
click at [222, 24] on input at bounding box center [217, 16] width 64 height 32
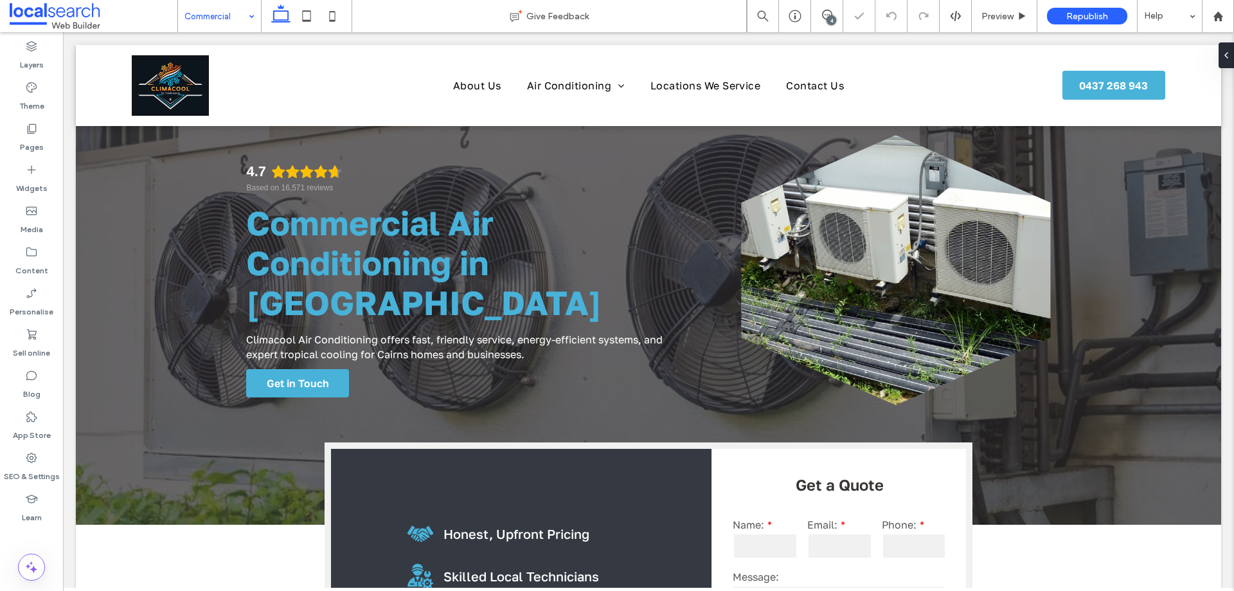
click at [226, 21] on input at bounding box center [217, 16] width 64 height 32
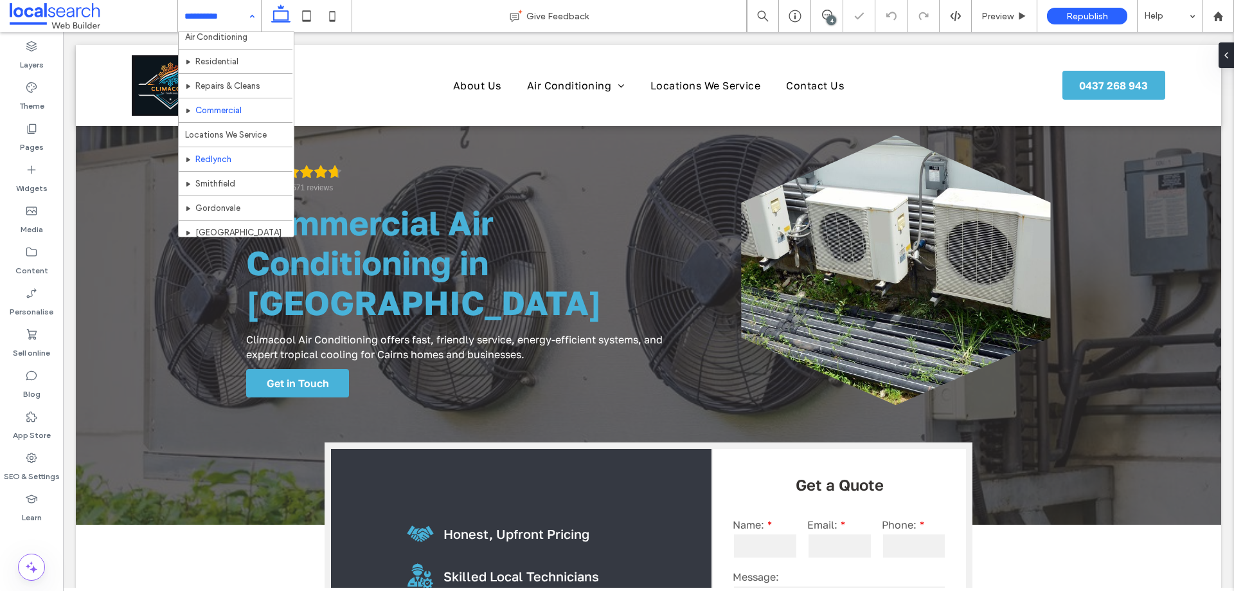
scroll to position [87, 0]
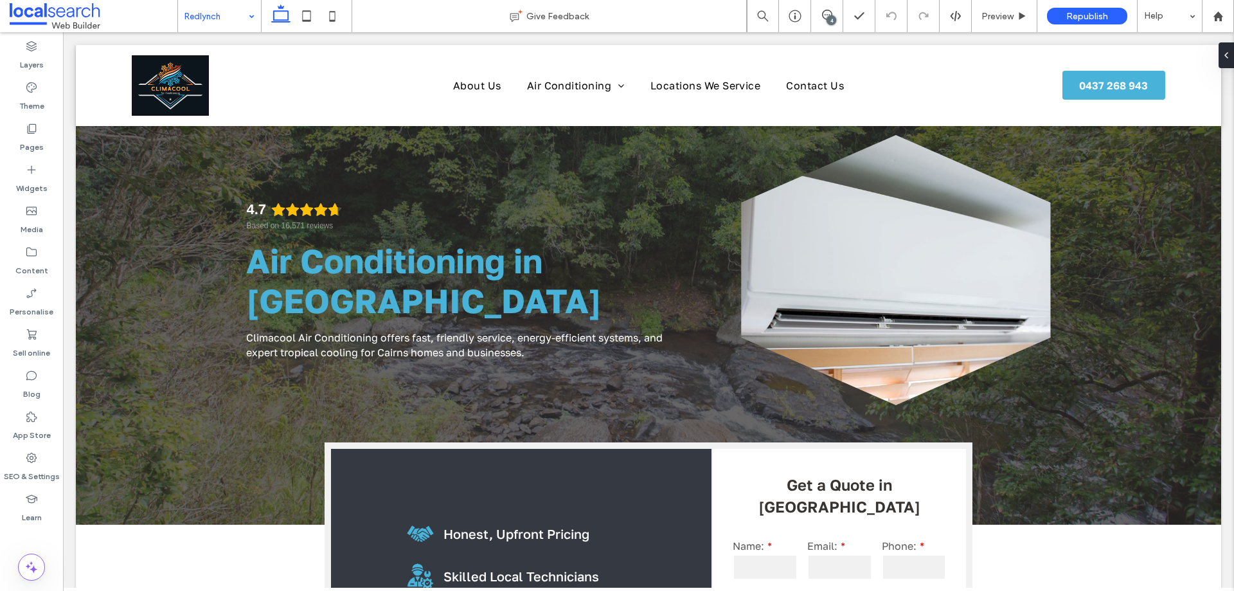
click at [231, 22] on input at bounding box center [217, 16] width 64 height 32
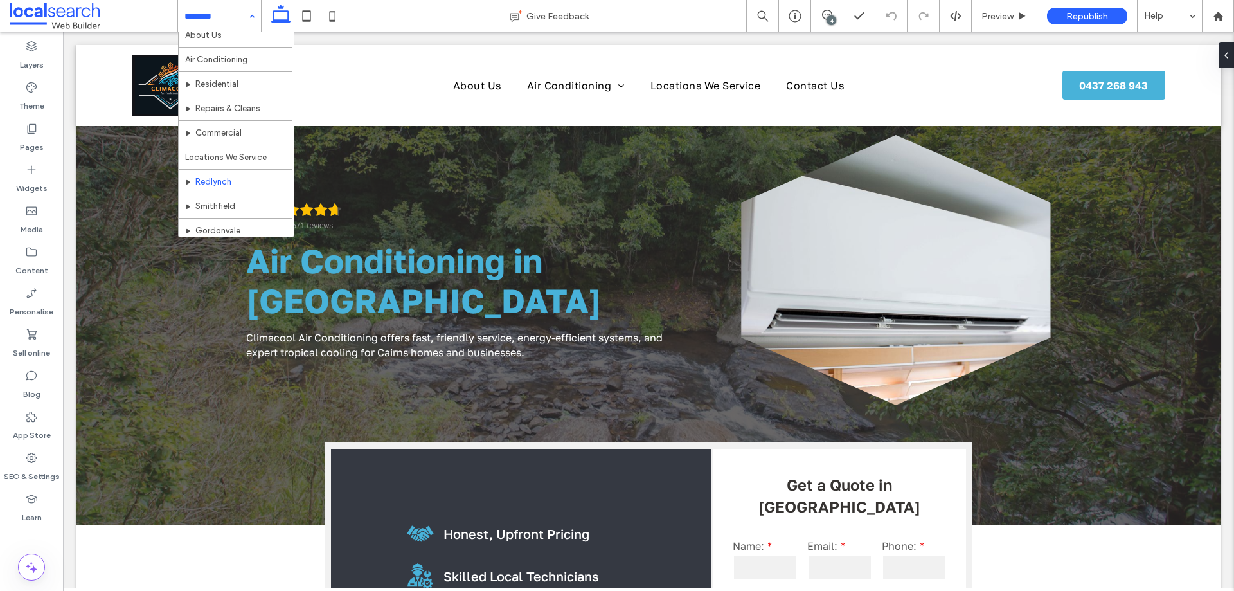
scroll to position [64, 0]
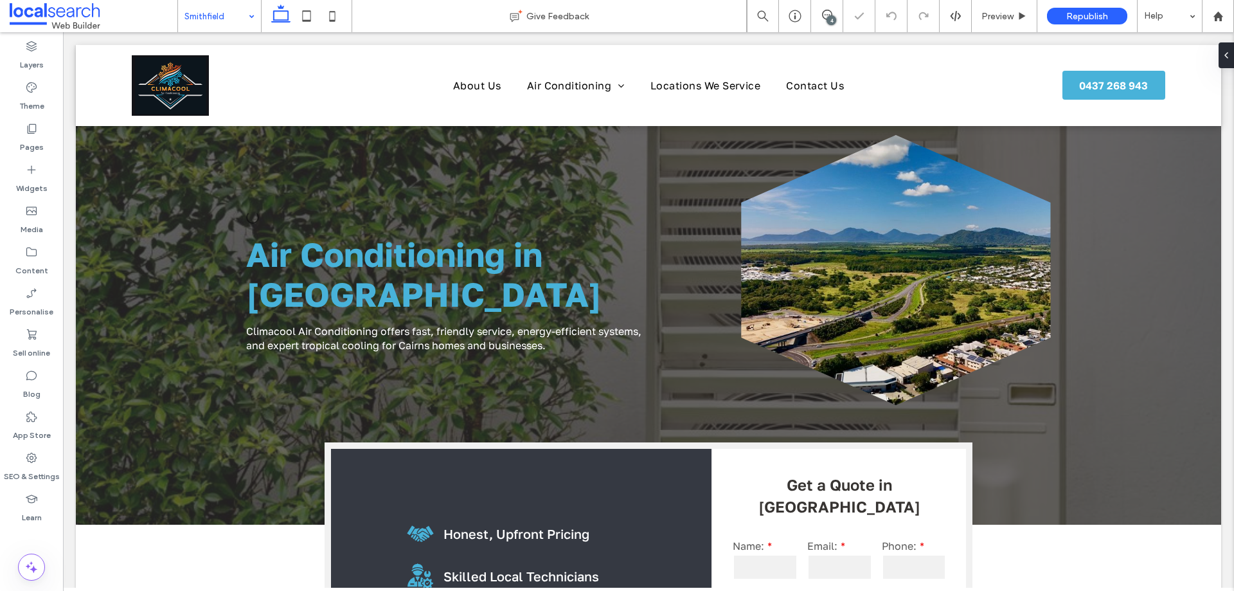
click at [235, 17] on input at bounding box center [217, 16] width 64 height 32
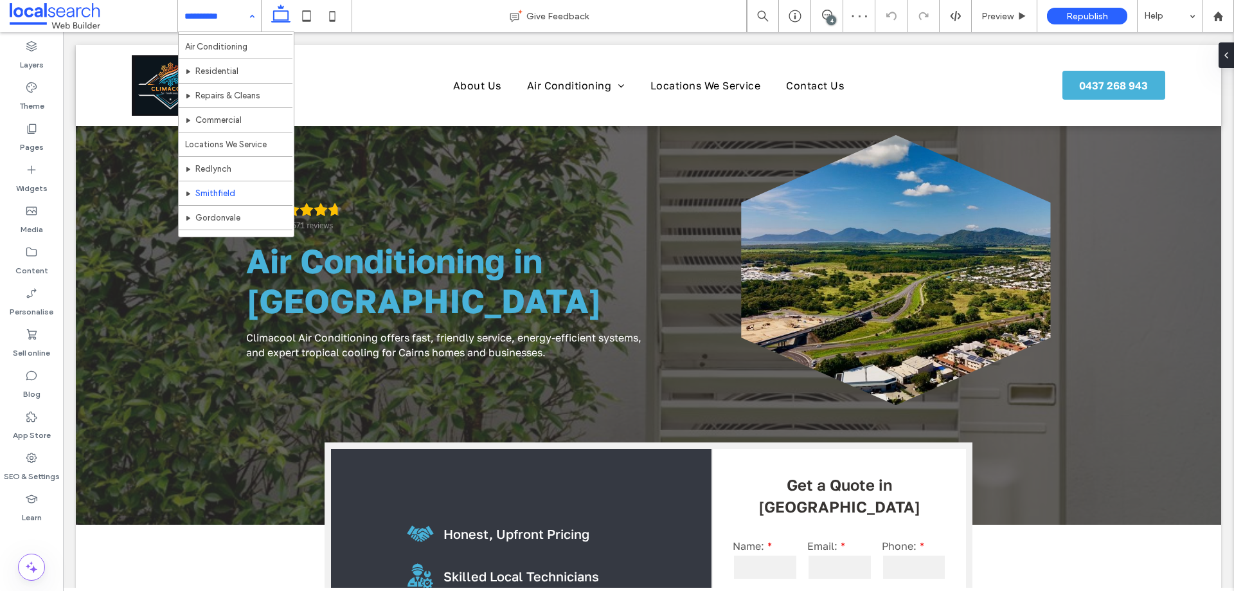
scroll to position [87, 0]
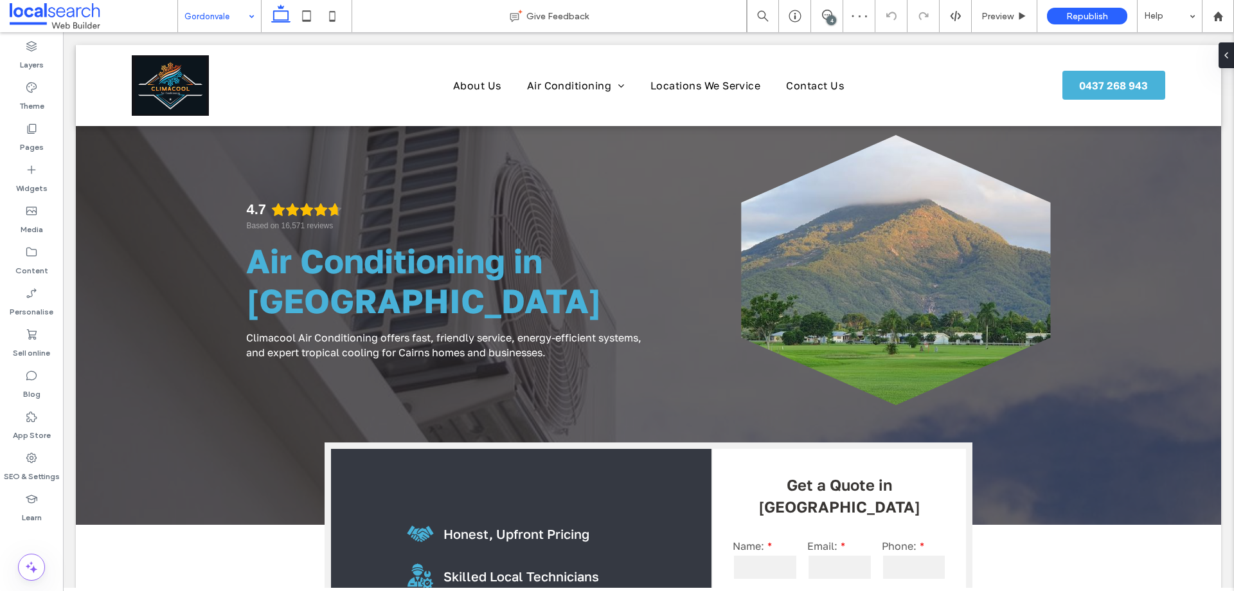
drag, startPoint x: 219, startPoint y: 21, endPoint x: 224, endPoint y: 26, distance: 6.8
click at [220, 21] on input at bounding box center [217, 16] width 64 height 32
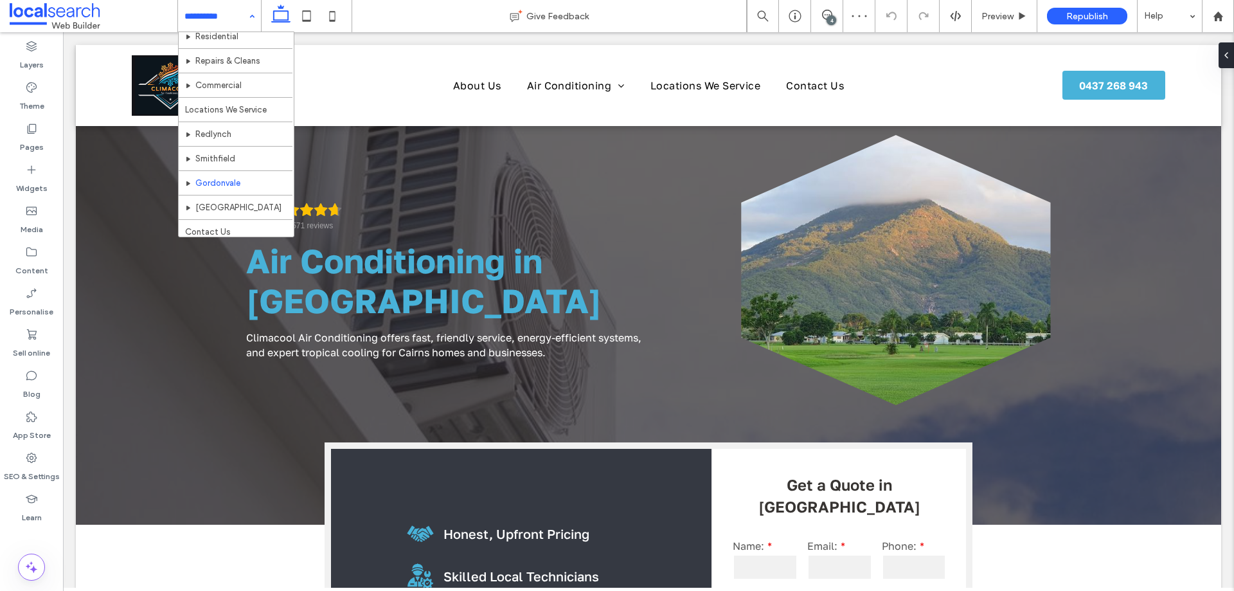
scroll to position [87, 0]
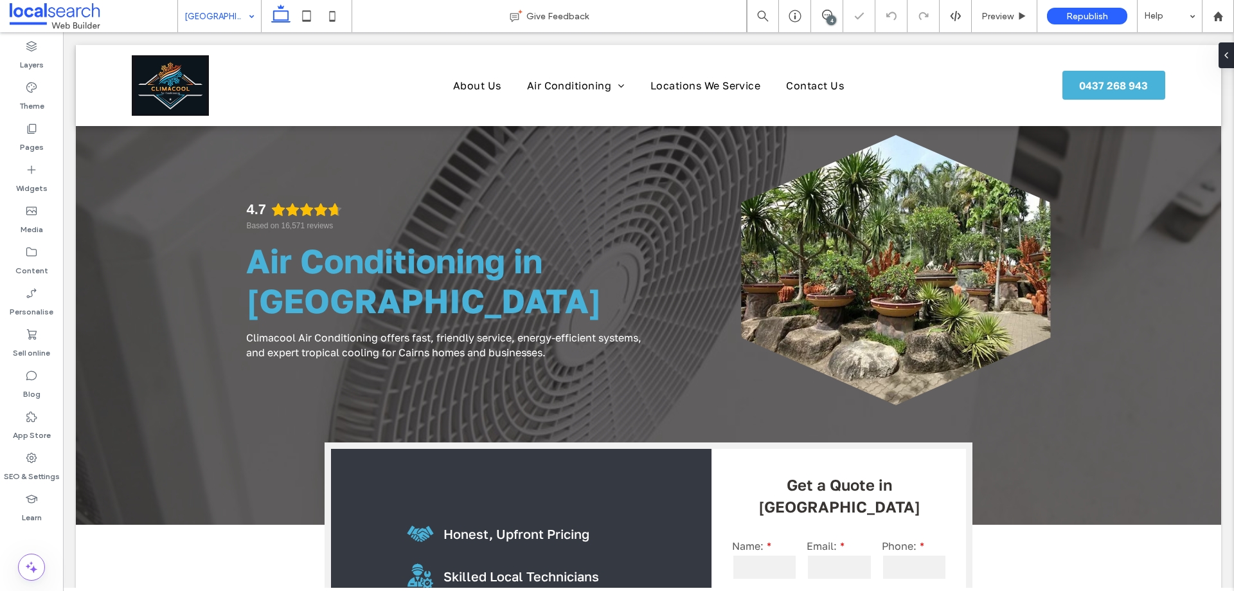
click at [208, 15] on input at bounding box center [217, 16] width 64 height 32
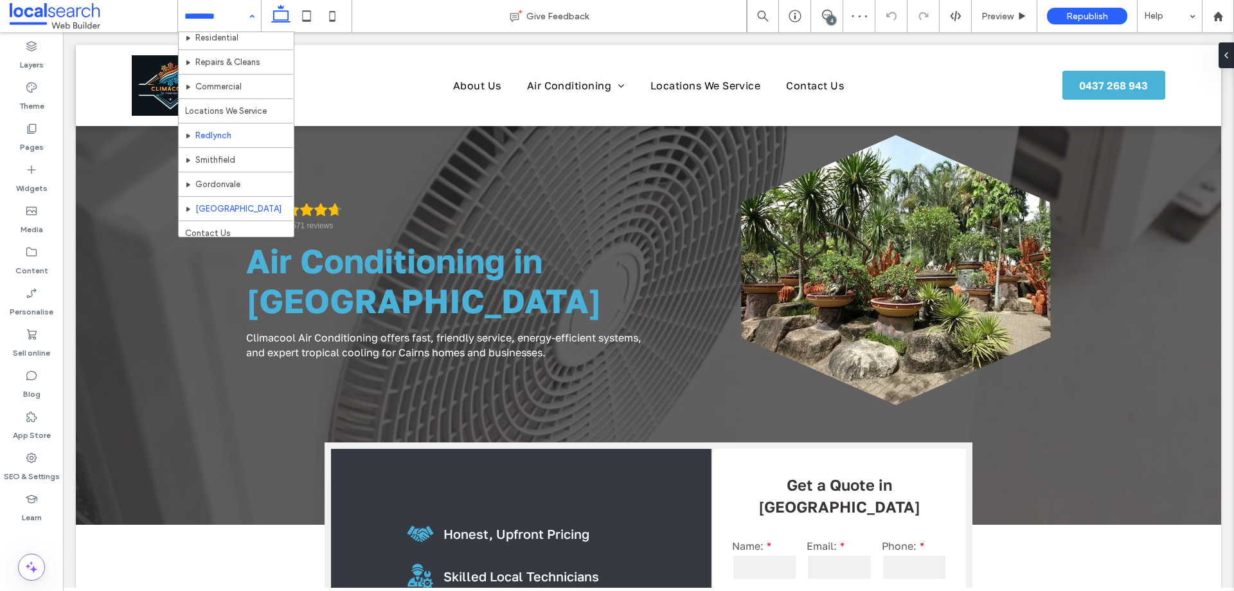
scroll to position [87, 0]
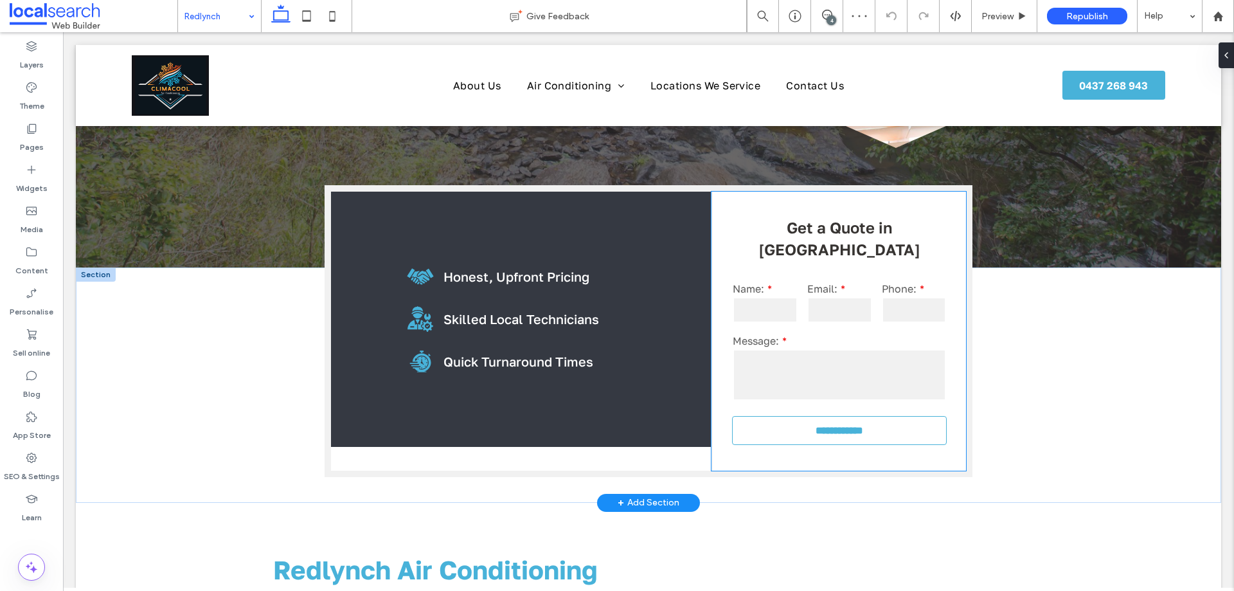
scroll to position [257, 0]
click at [222, 18] on input at bounding box center [217, 16] width 64 height 32
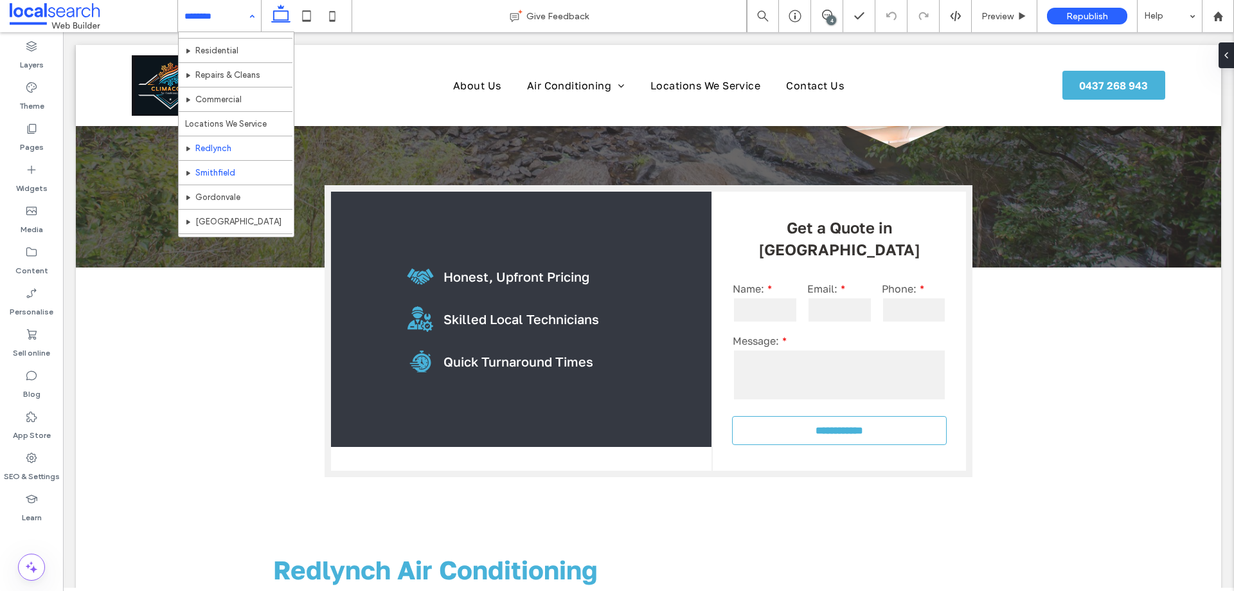
scroll to position [87, 0]
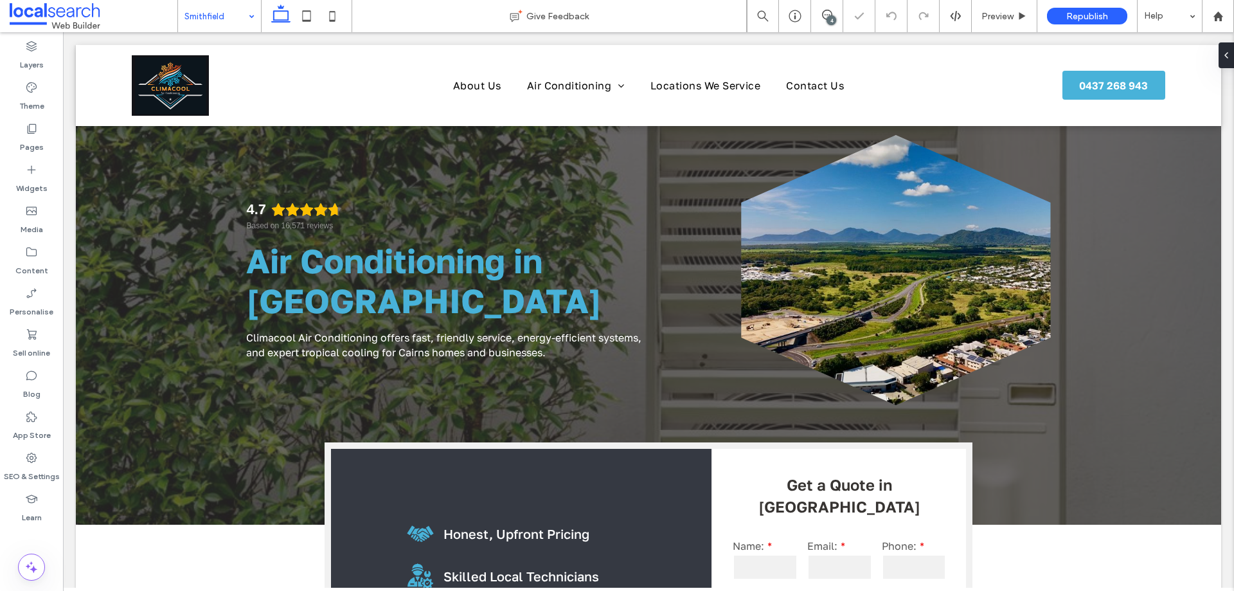
click at [235, 26] on input at bounding box center [217, 16] width 64 height 32
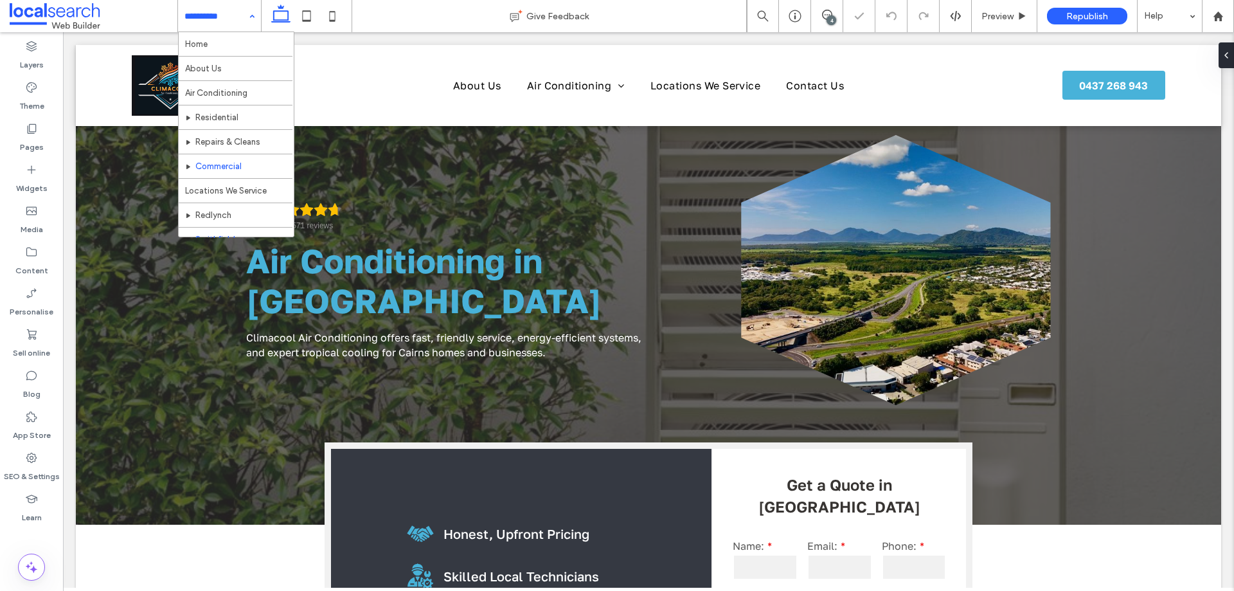
scroll to position [87, 0]
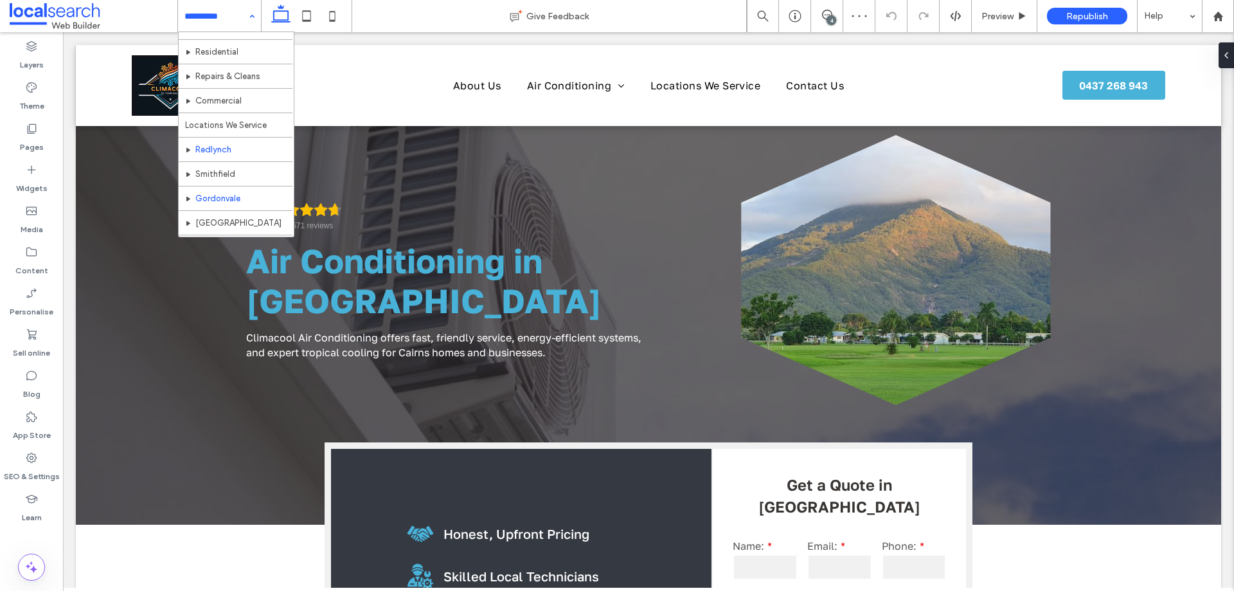
scroll to position [87, 0]
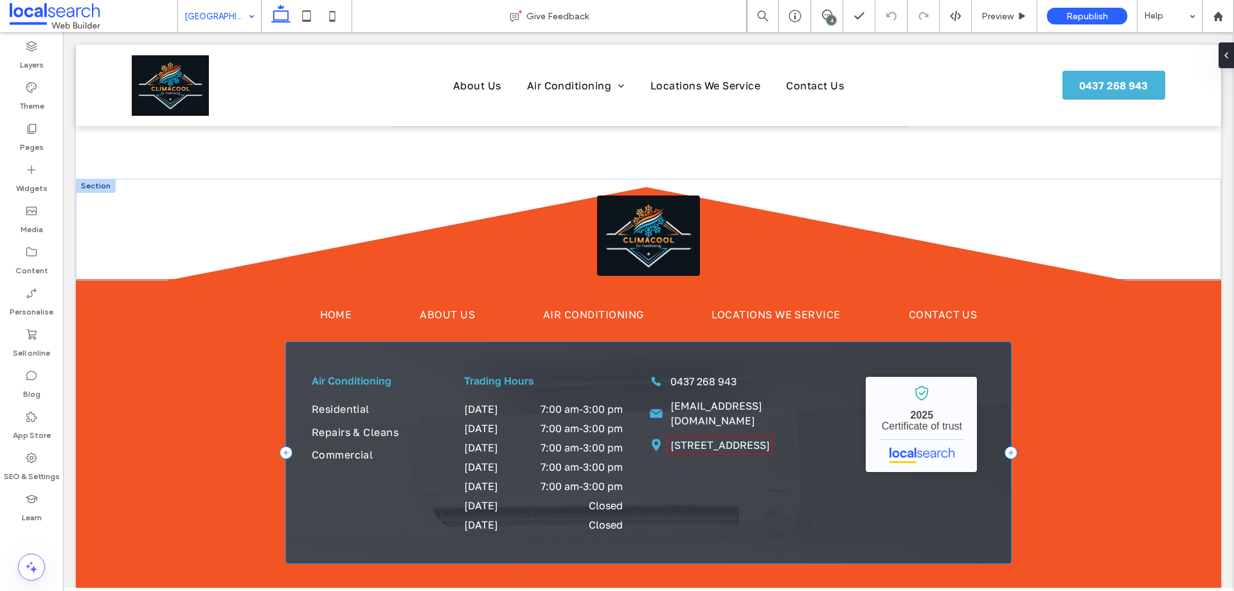
scroll to position [3498, 0]
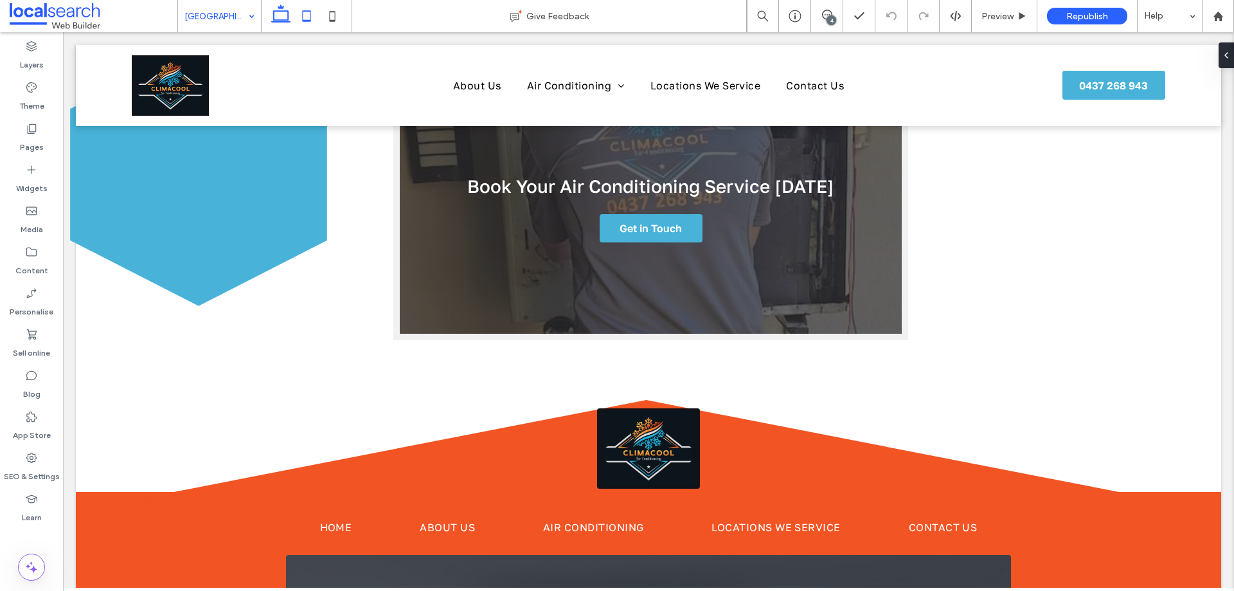
click at [311, 15] on icon at bounding box center [307, 16] width 26 height 26
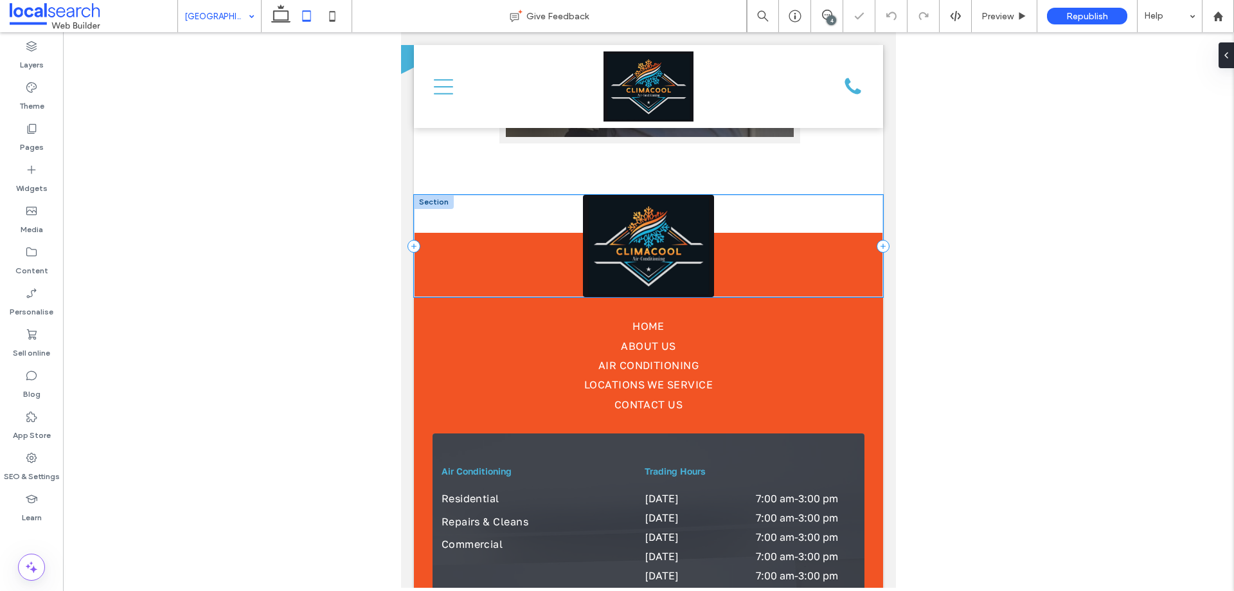
scroll to position [3826, 0]
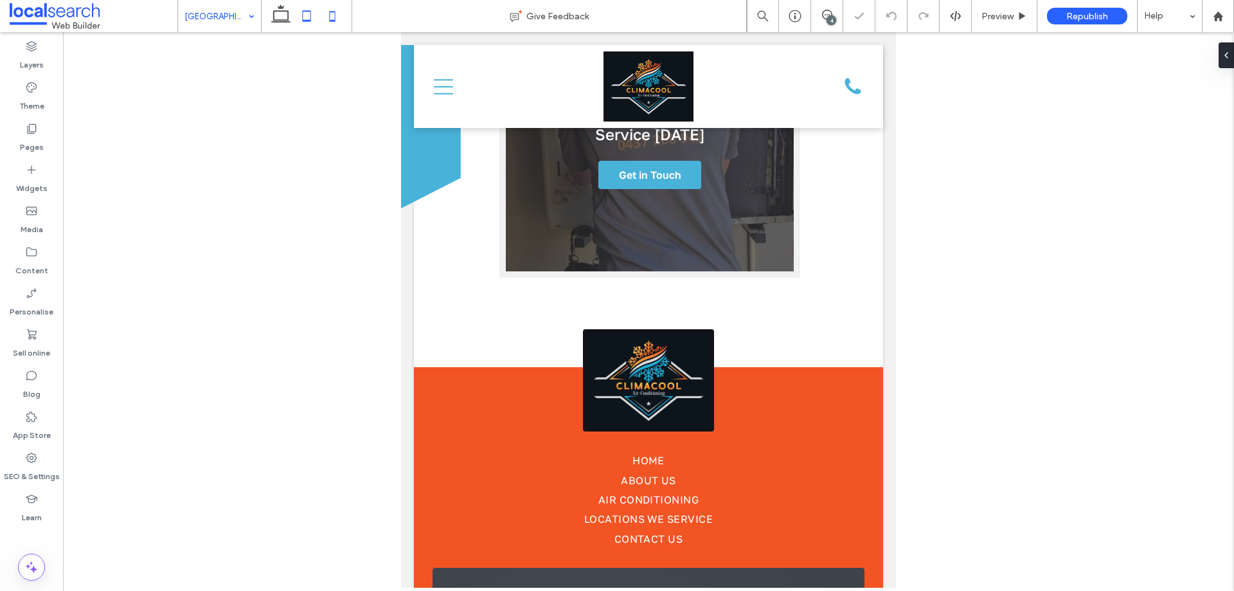
click at [338, 21] on icon at bounding box center [333, 16] width 26 height 26
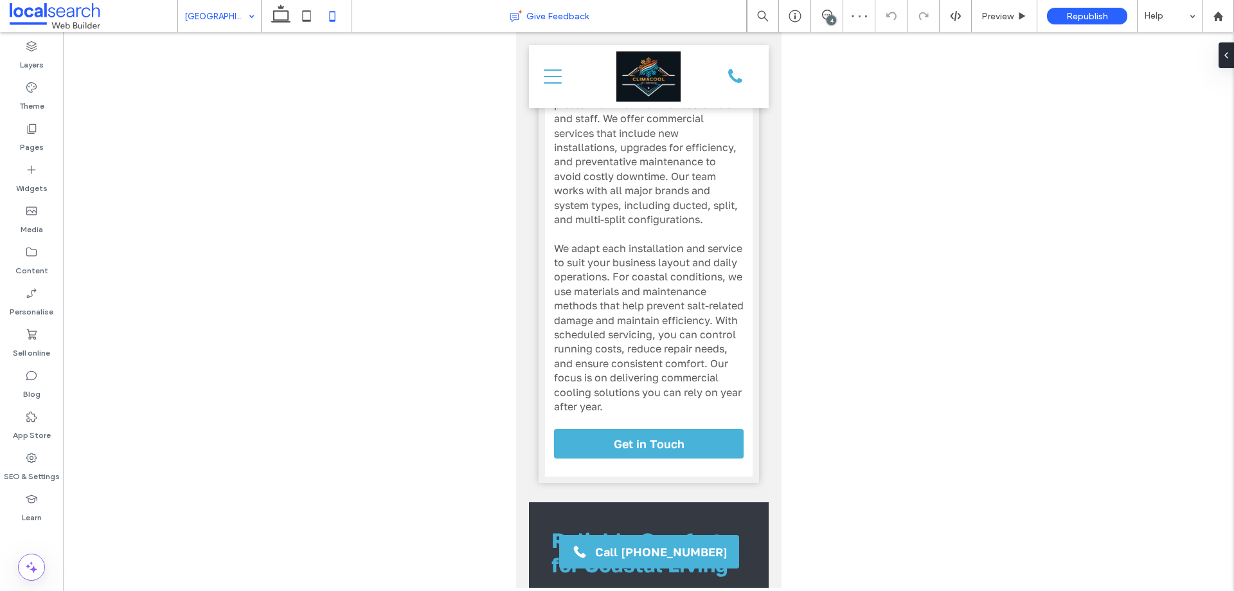
scroll to position [4940, 0]
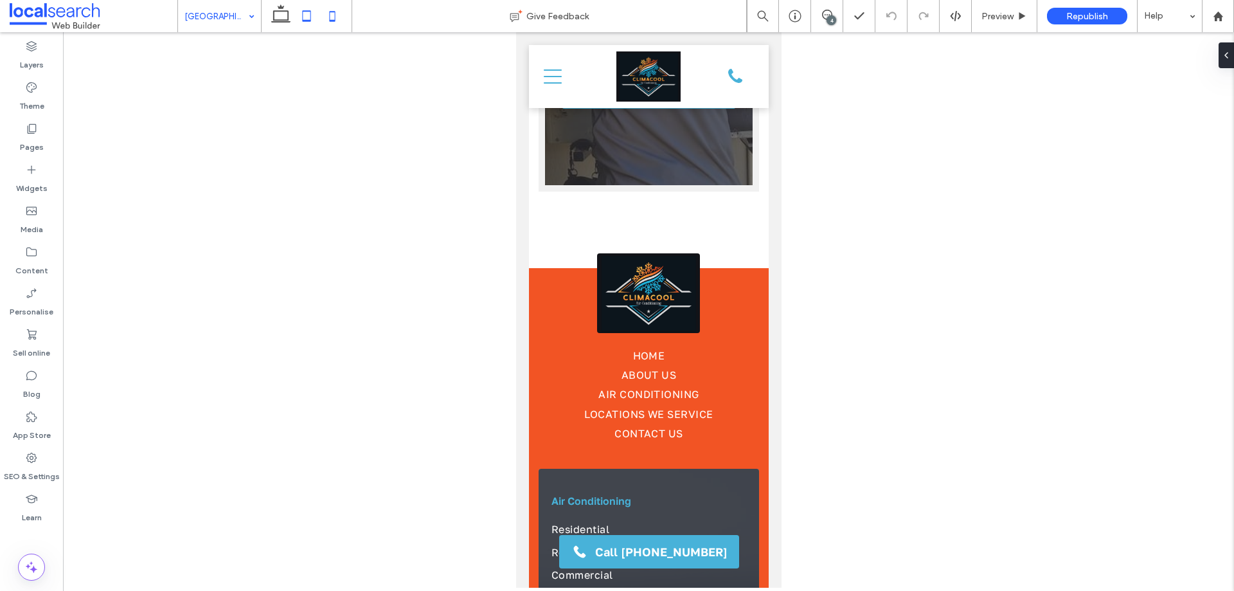
click at [304, 13] on icon at bounding box center [307, 16] width 26 height 26
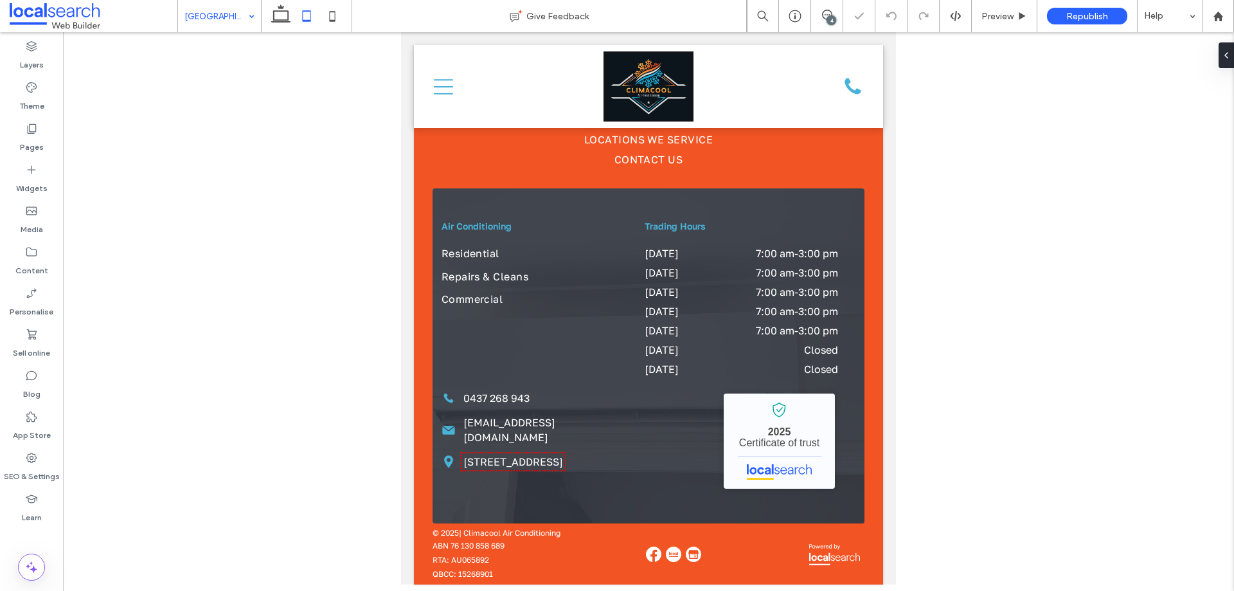
scroll to position [3971, 0]
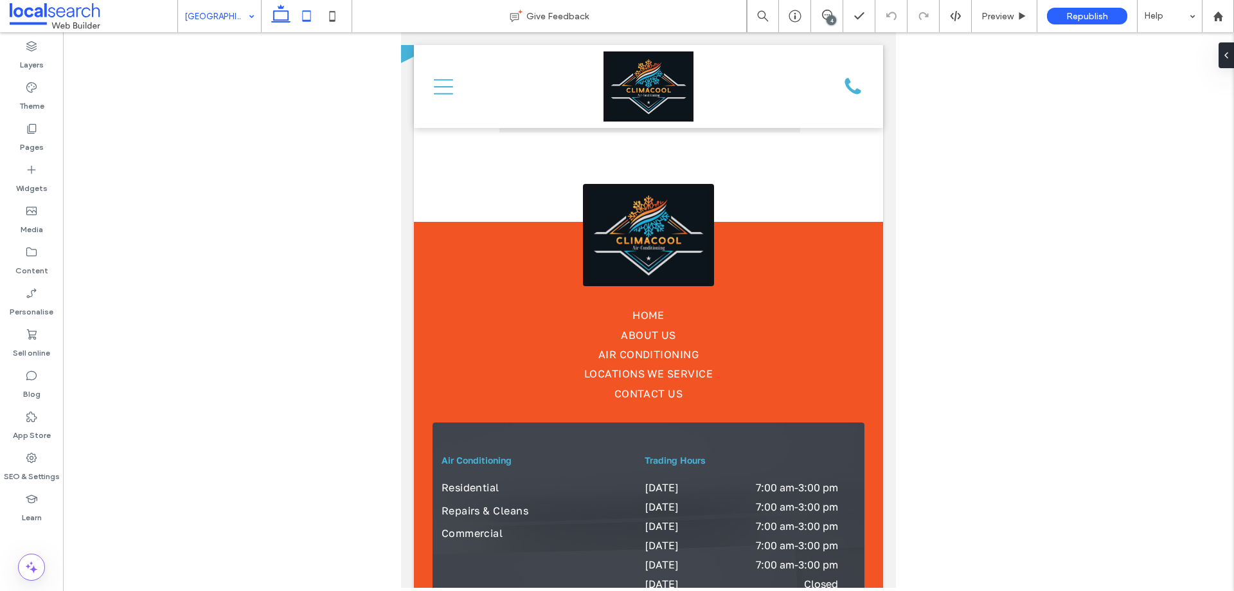
drag, startPoint x: 283, startPoint y: 23, endPoint x: 176, endPoint y: 32, distance: 107.7
click at [283, 23] on icon at bounding box center [281, 16] width 26 height 26
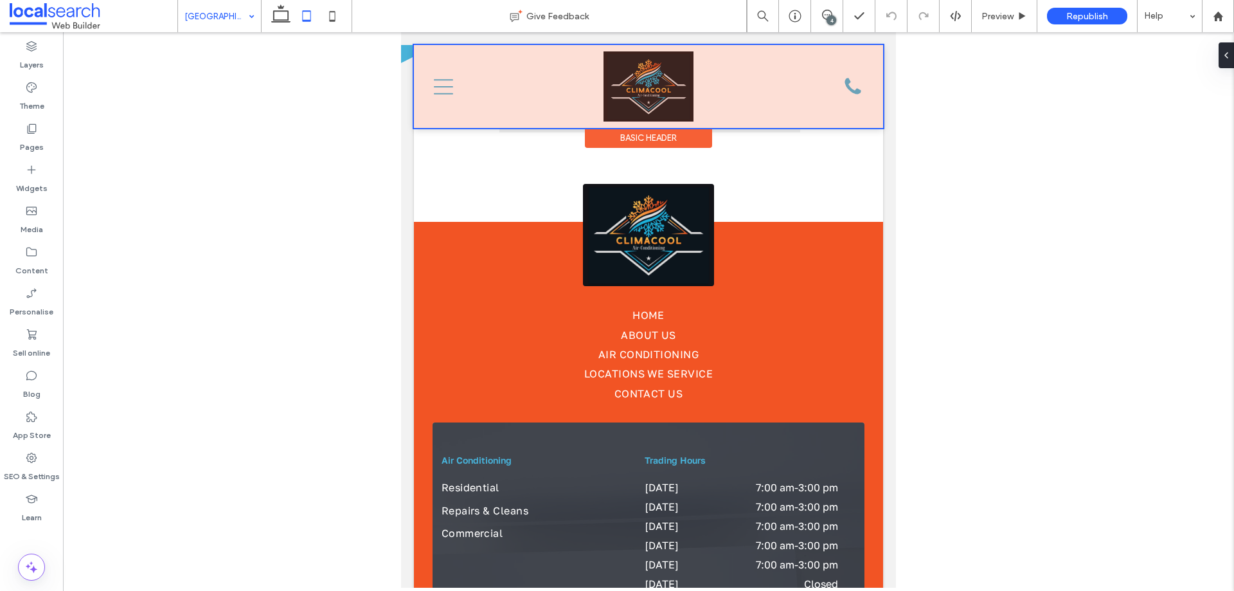
scroll to position [3728, 0]
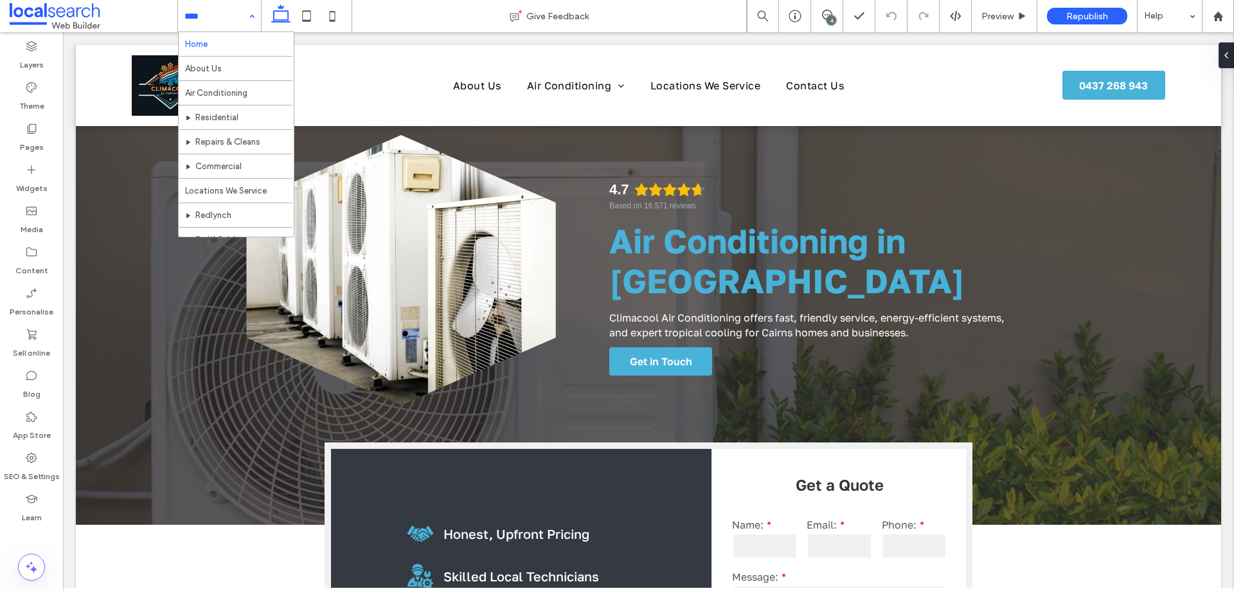
click at [213, 10] on input at bounding box center [217, 16] width 64 height 32
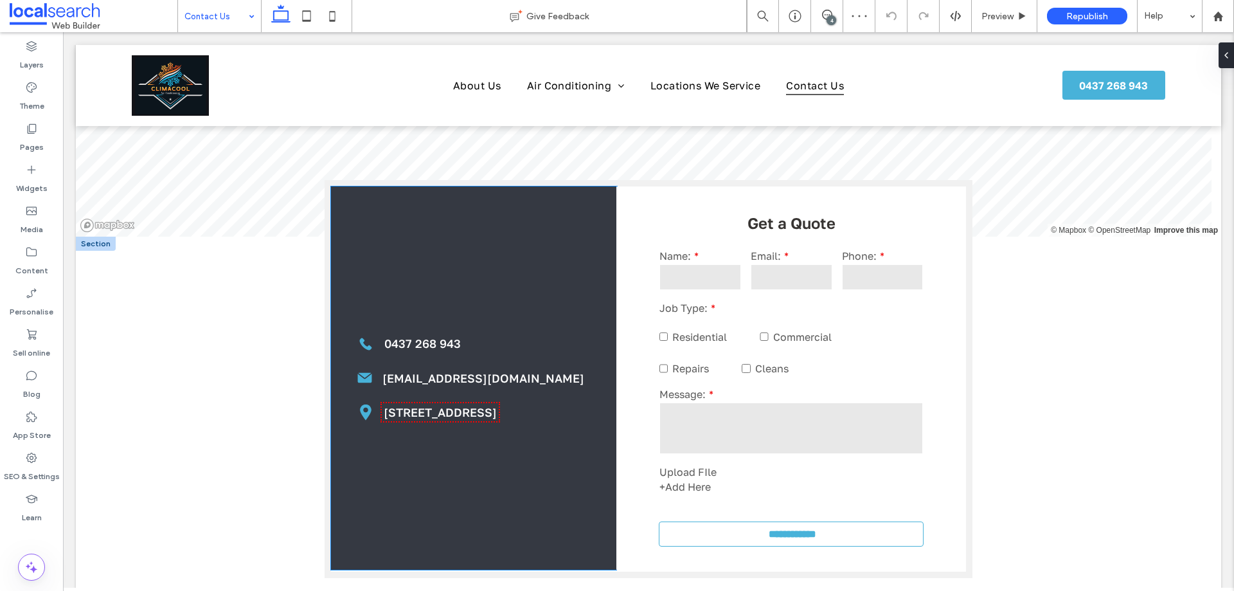
scroll to position [450, 0]
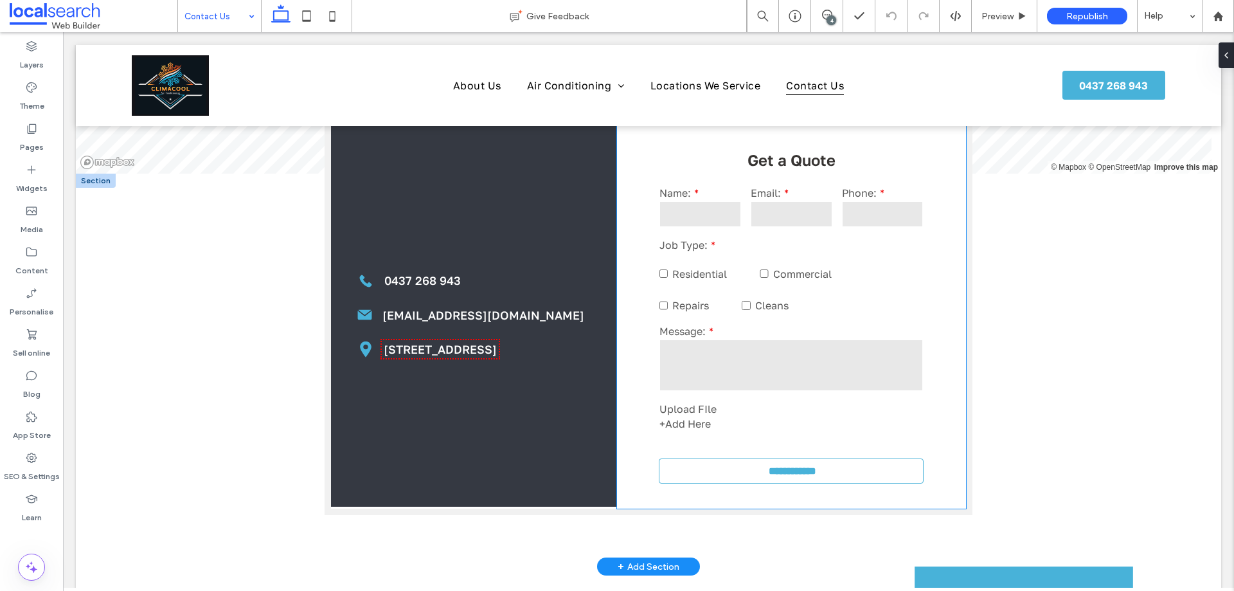
click at [841, 348] on textarea at bounding box center [792, 364] width 264 height 51
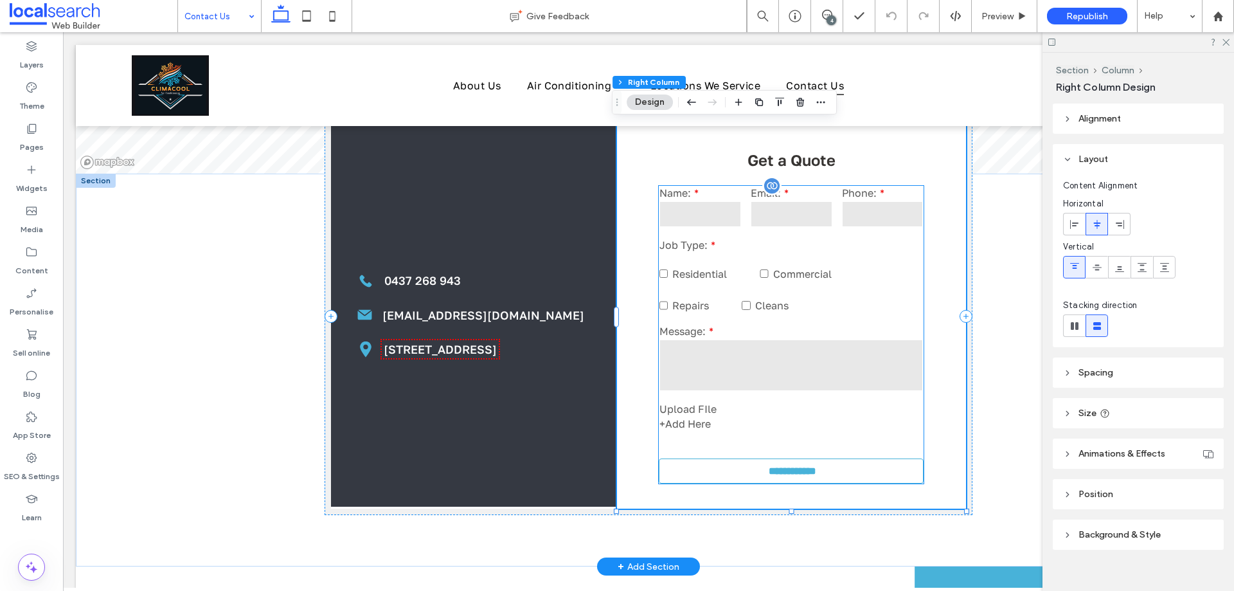
click at [772, 309] on span "Cleans" at bounding box center [771, 305] width 33 height 13
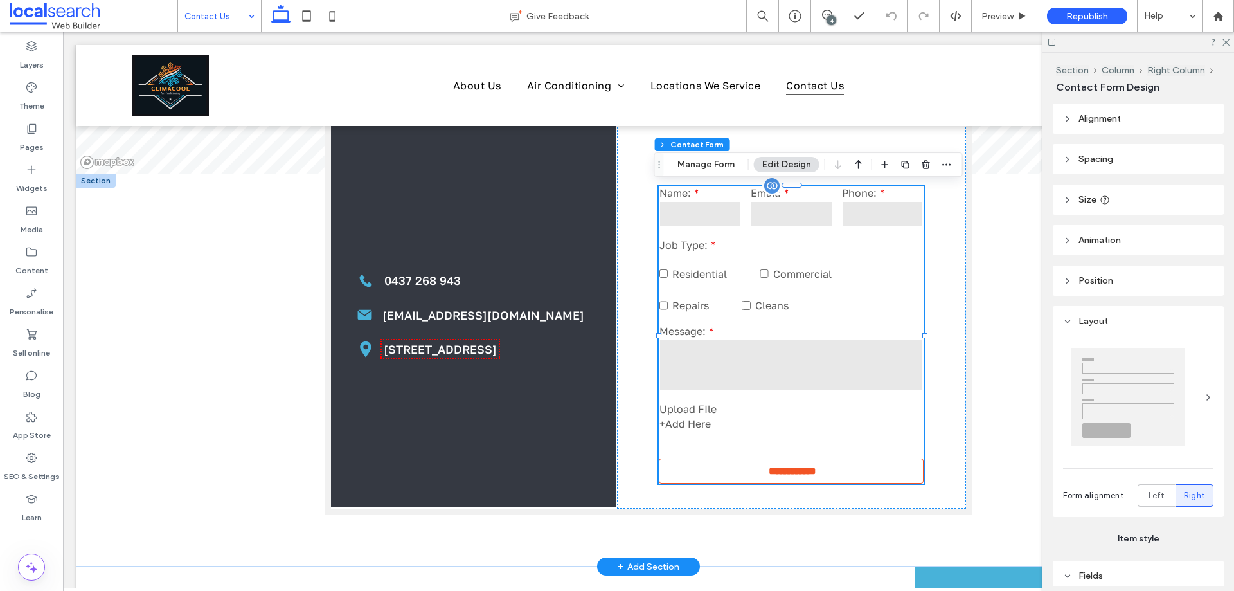
type input "*"
type input "***"
type input "*"
type input "***"
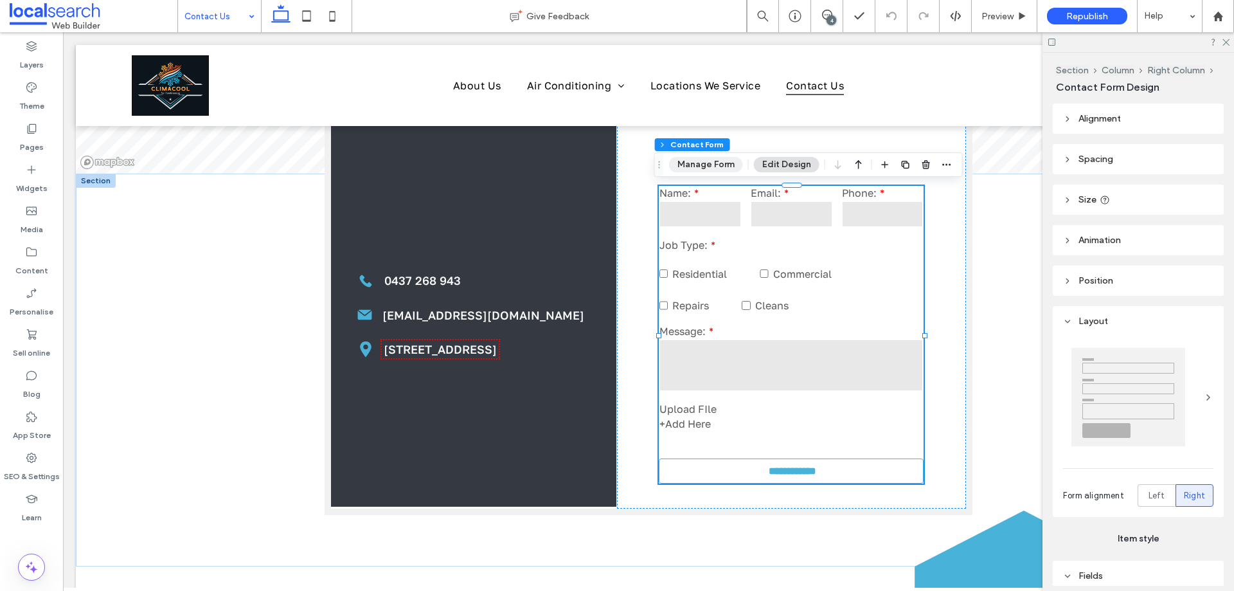
drag, startPoint x: 720, startPoint y: 166, endPoint x: 840, endPoint y: 216, distance: 130.3
click at [720, 166] on button "Manage Form" at bounding box center [706, 164] width 74 height 15
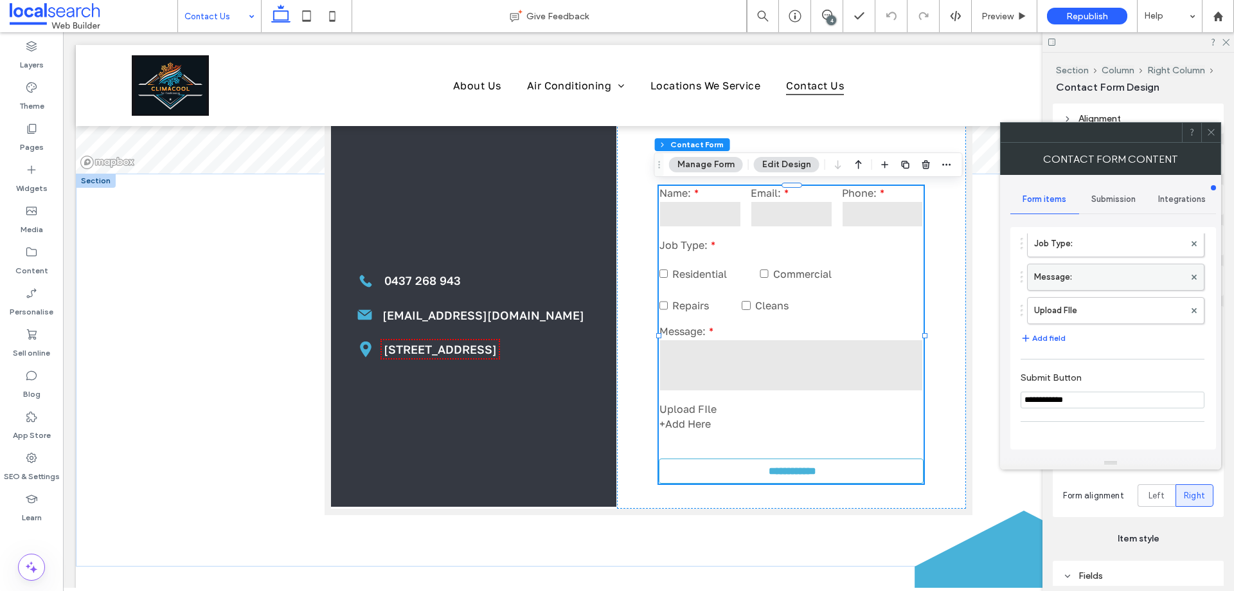
scroll to position [129, 0]
click at [1093, 307] on label "Message:" at bounding box center [1109, 306] width 150 height 26
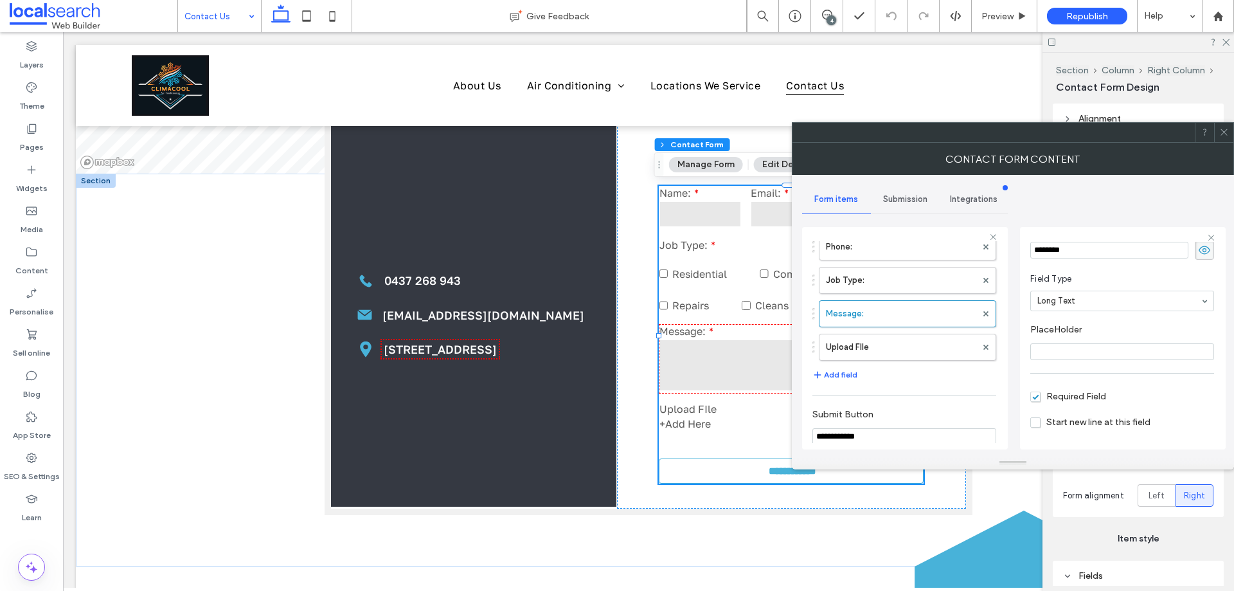
scroll to position [90, 0]
click at [1079, 349] on span "Required Field" at bounding box center [1069, 354] width 76 height 11
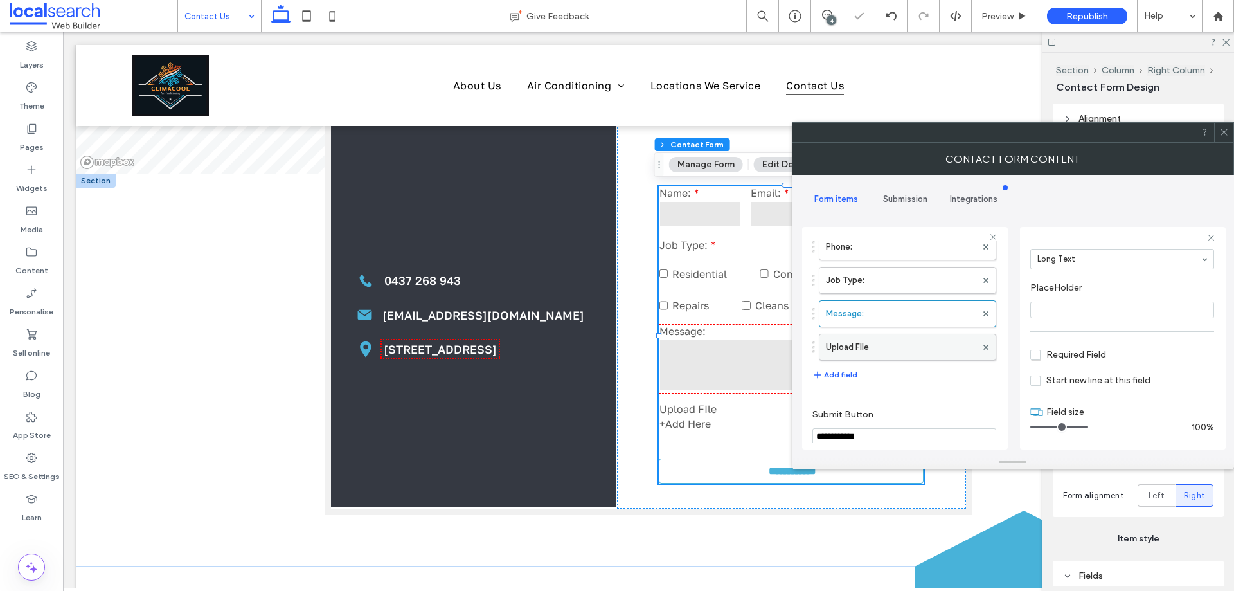
click at [921, 348] on label "Upload FIle" at bounding box center [901, 347] width 150 height 26
click at [1225, 137] on span at bounding box center [1225, 132] width 10 height 19
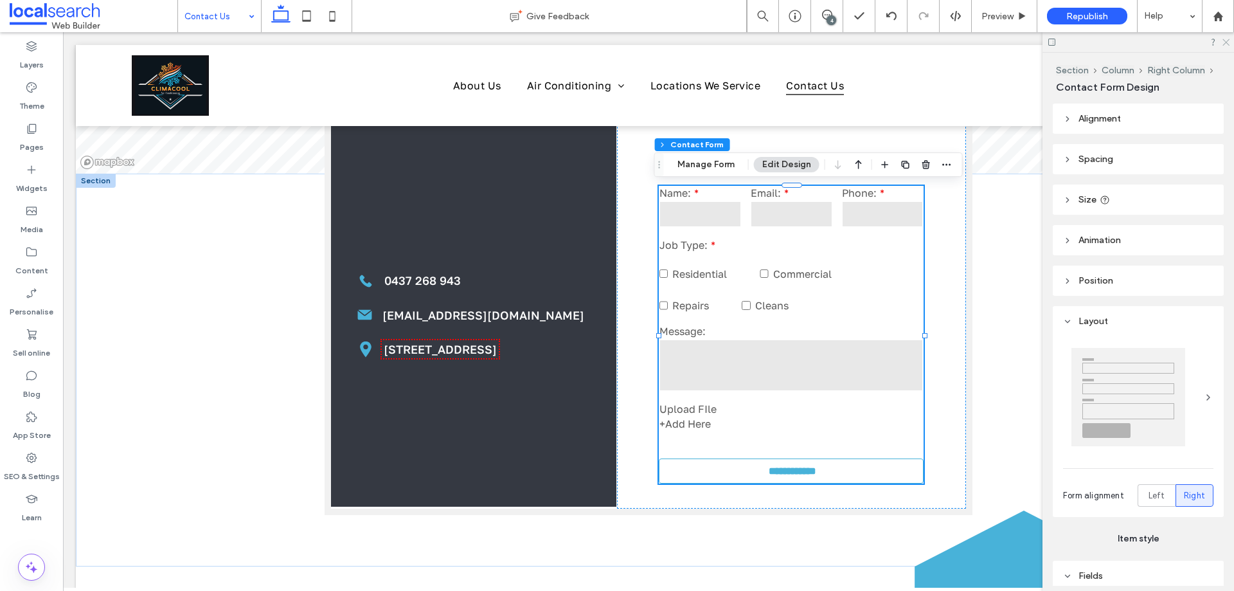
drag, startPoint x: 1225, startPoint y: 42, endPoint x: 1144, endPoint y: 31, distance: 81.7
click at [1225, 42] on icon at bounding box center [1226, 41] width 8 height 8
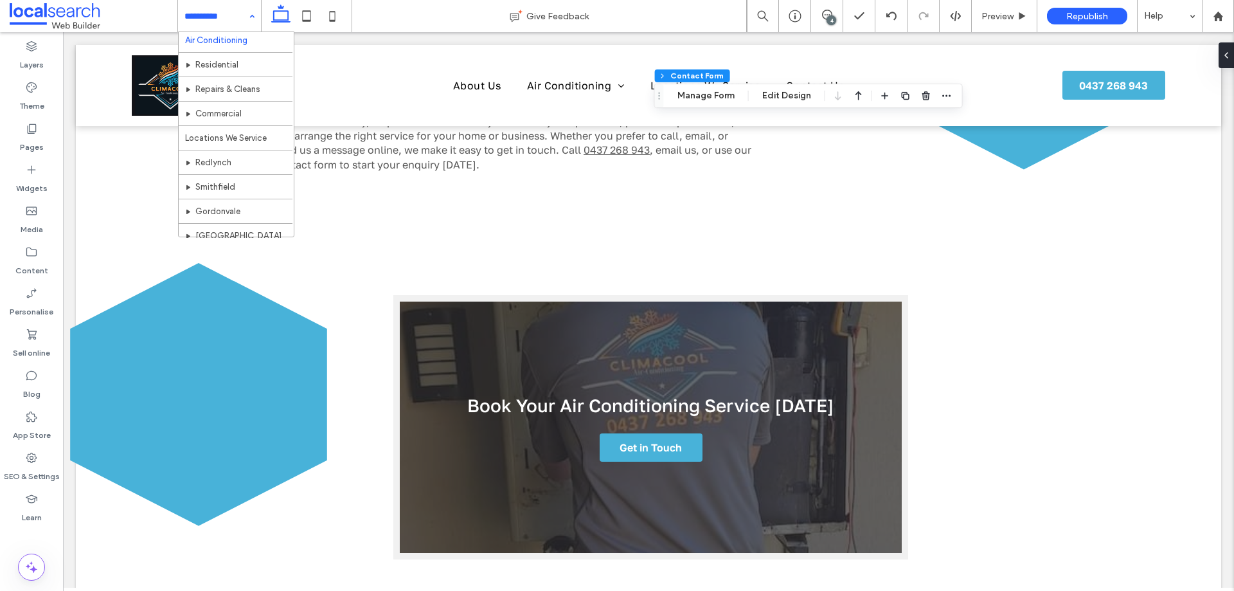
scroll to position [0, 0]
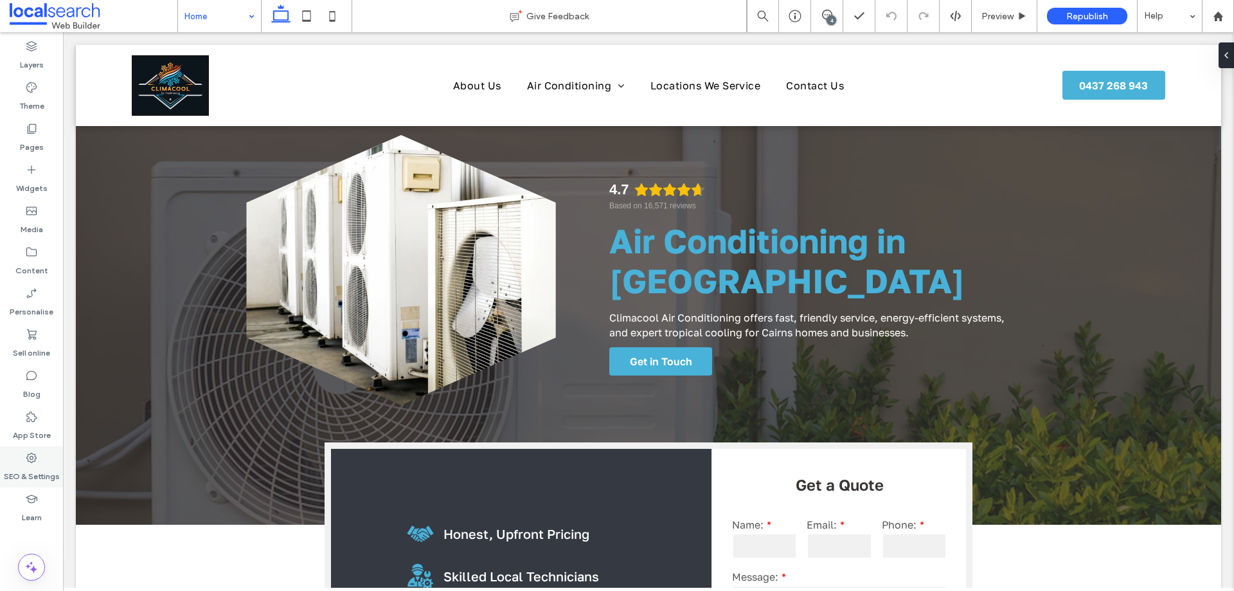
drag, startPoint x: 28, startPoint y: 465, endPoint x: 2, endPoint y: 424, distance: 49.4
click at [28, 465] on label "SEO & Settings" at bounding box center [32, 473] width 56 height 18
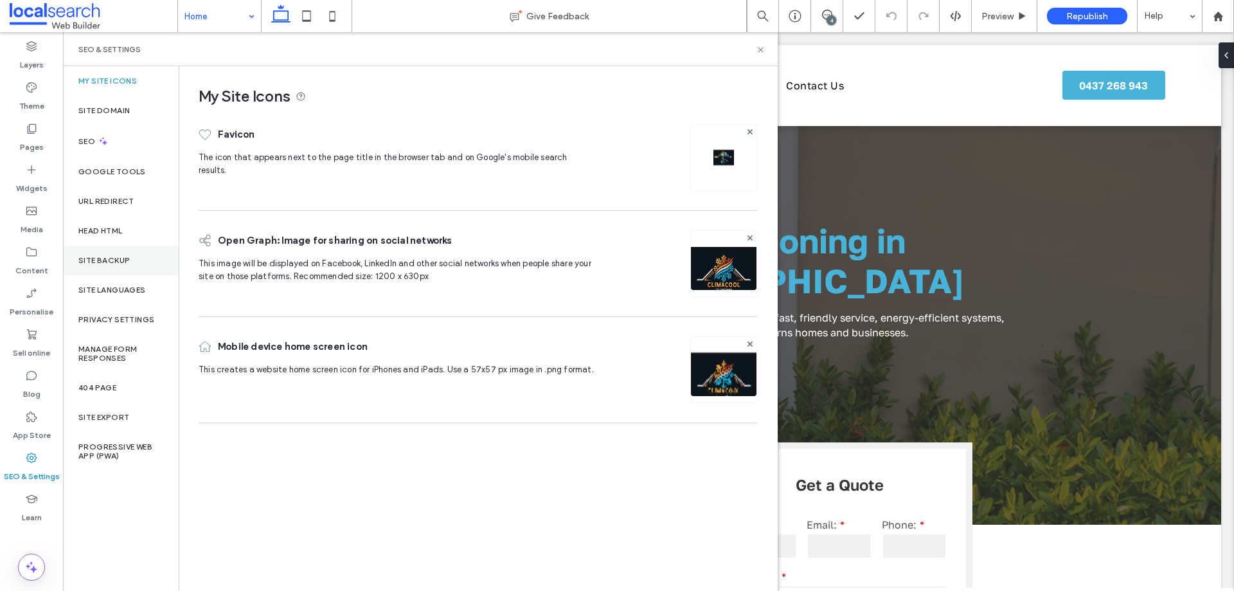
click at [138, 264] on div "Site backup" at bounding box center [121, 261] width 116 height 30
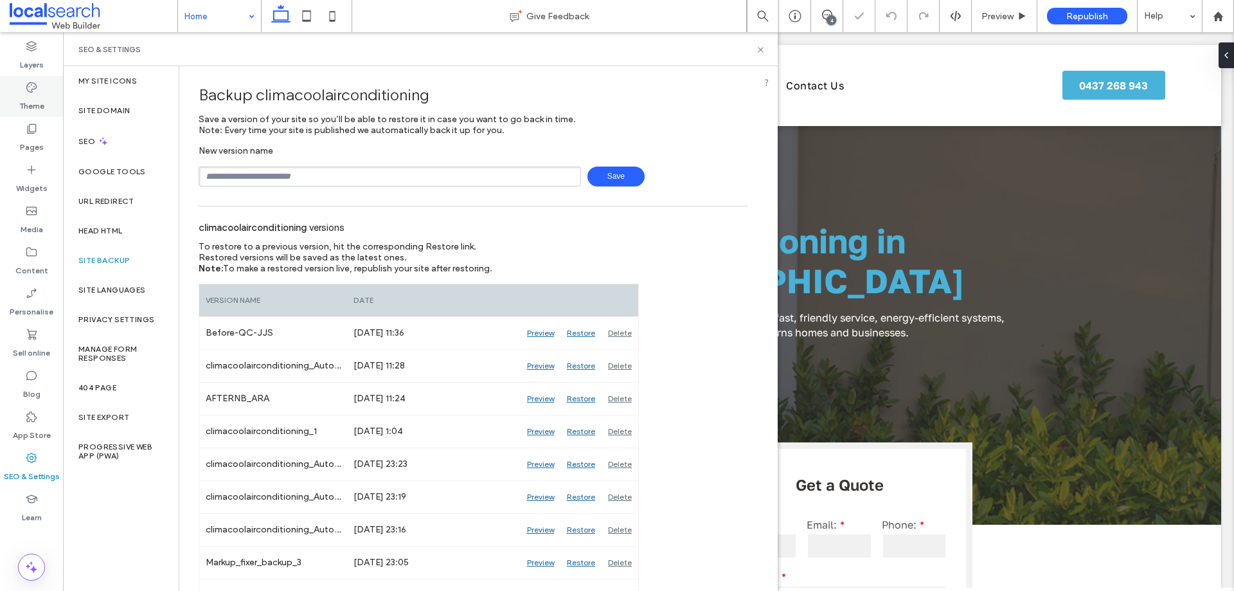
click at [28, 98] on label "Theme" at bounding box center [31, 103] width 25 height 18
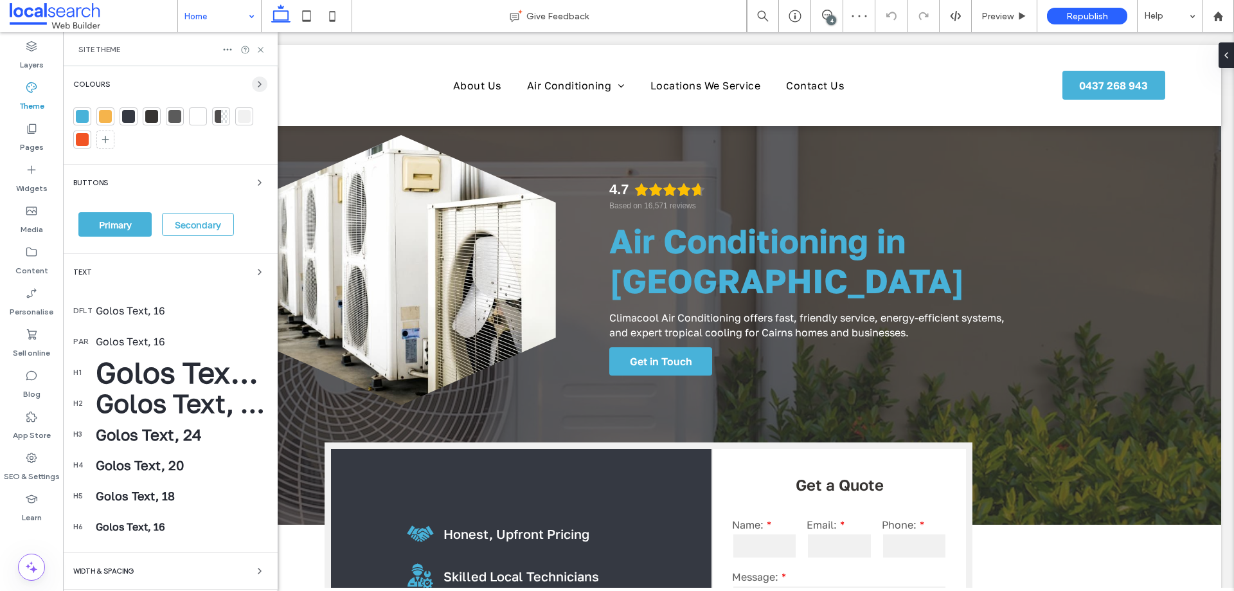
drag, startPoint x: 250, startPoint y: 87, endPoint x: 237, endPoint y: 124, distance: 39.1
click at [255, 87] on icon "button" at bounding box center [260, 84] width 10 height 10
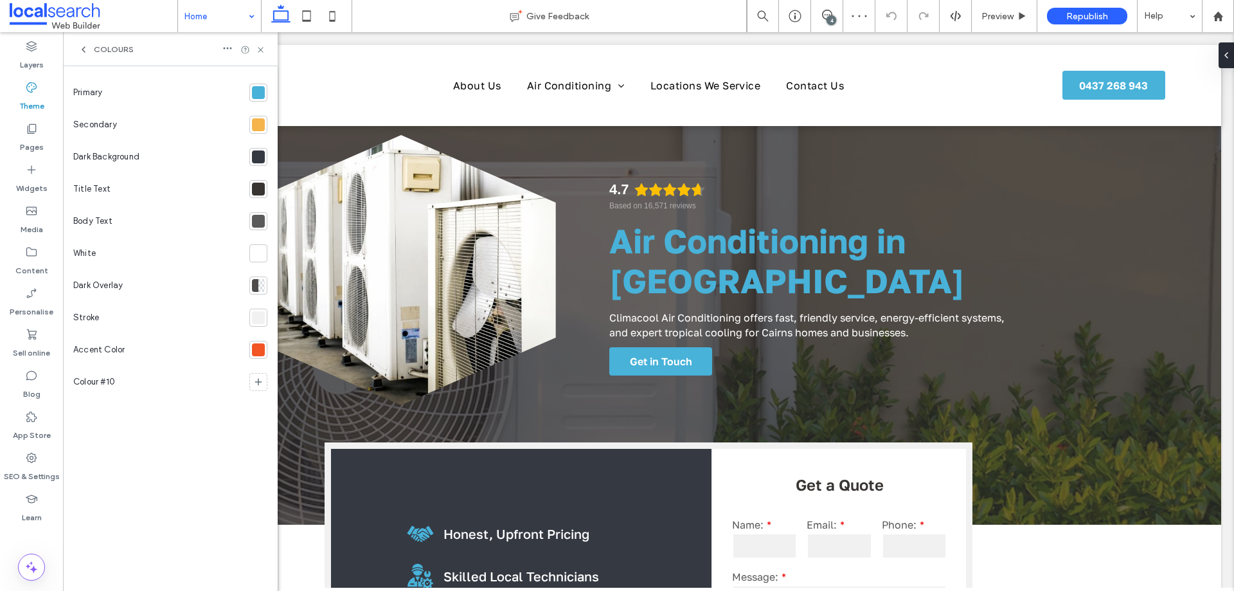
click at [260, 90] on div at bounding box center [258, 92] width 13 height 13
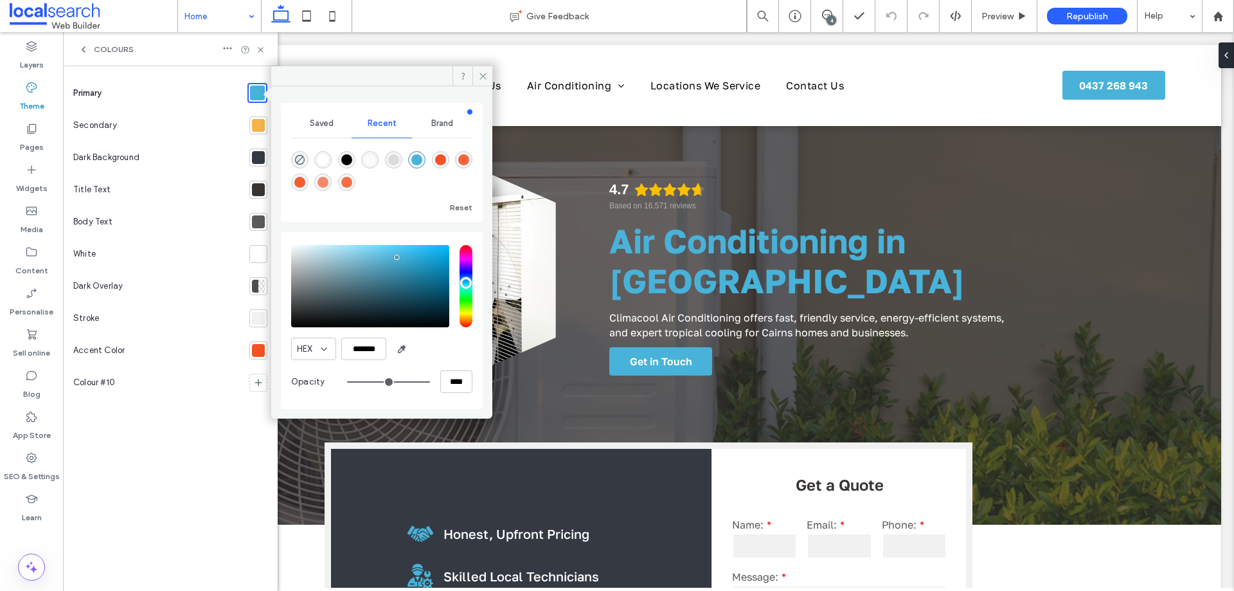
click at [256, 125] on div at bounding box center [258, 125] width 13 height 13
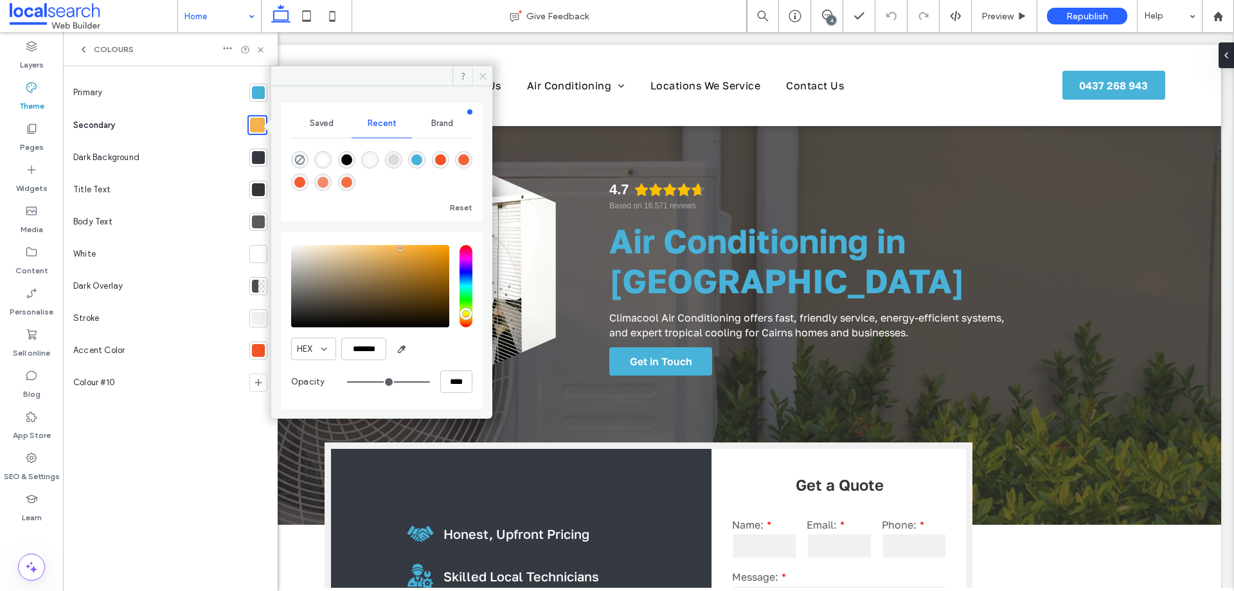
drag, startPoint x: 481, startPoint y: 75, endPoint x: 410, endPoint y: 43, distance: 78.3
click at [481, 75] on icon at bounding box center [483, 76] width 10 height 10
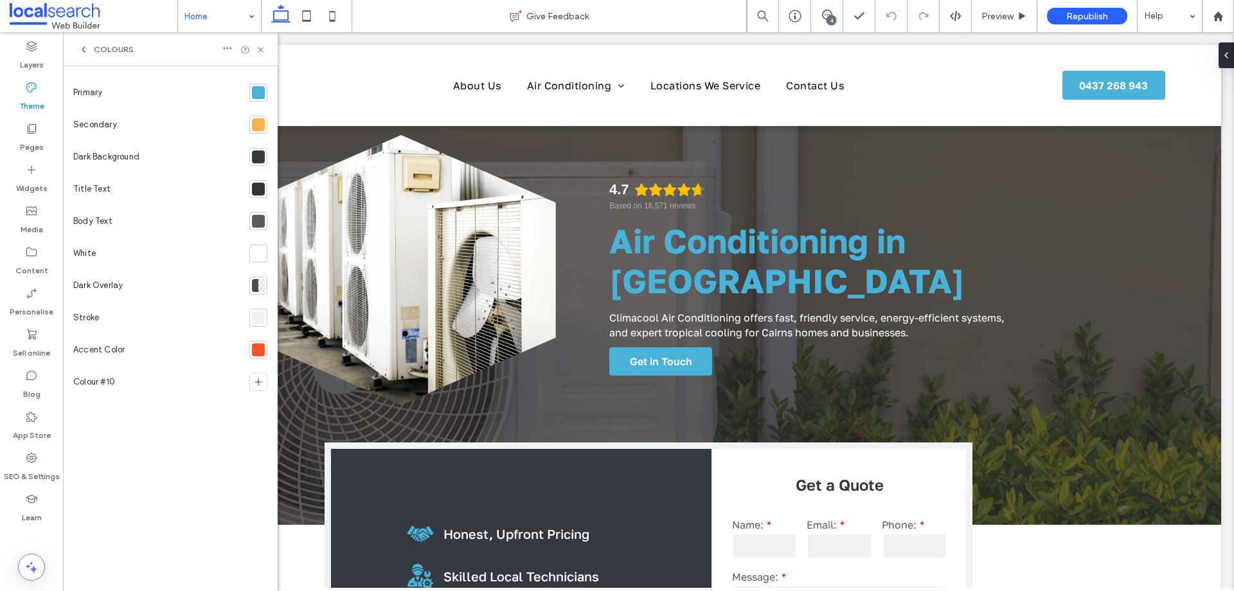
click at [122, 50] on span "Colours" at bounding box center [114, 49] width 40 height 10
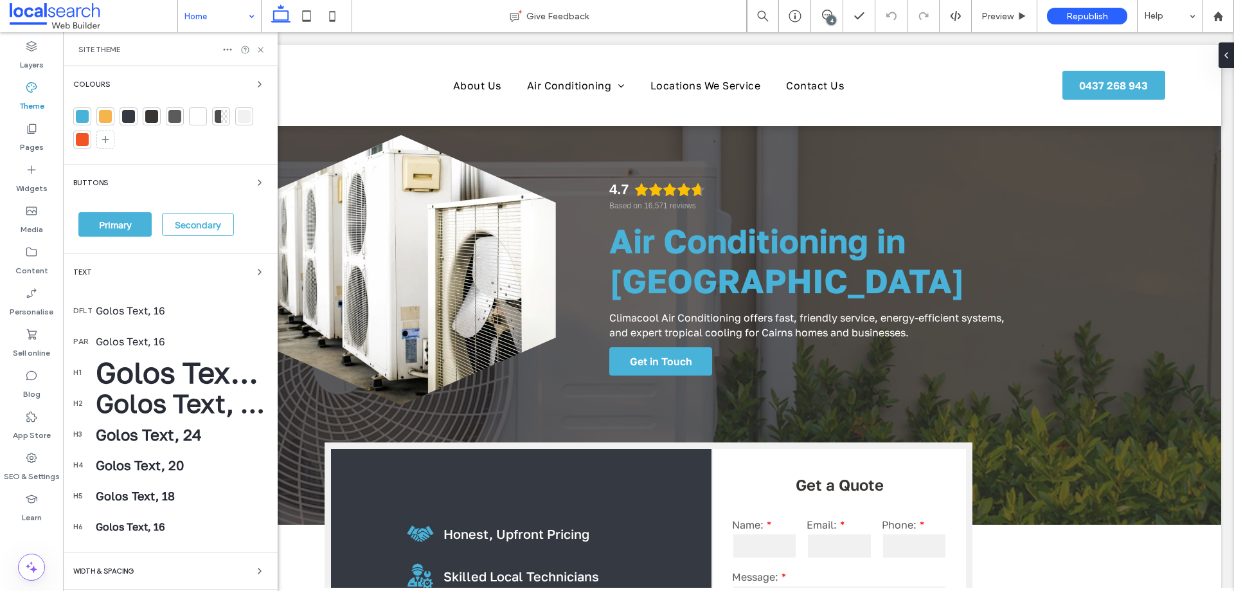
click at [109, 264] on div "Colours Buttons Primary Secondary Text dflt Golos Text, 16 par Golos Text, 16 h…" at bounding box center [170, 364] width 215 height 597
click at [123, 274] on div "Text" at bounding box center [170, 271] width 194 height 15
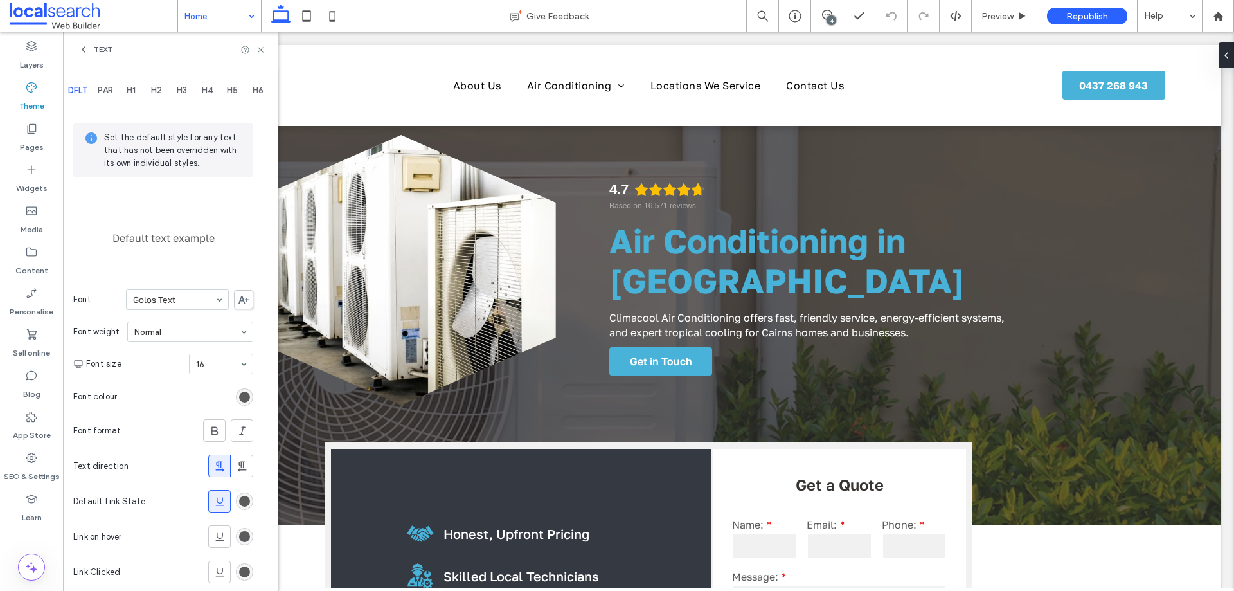
scroll to position [48, 0]
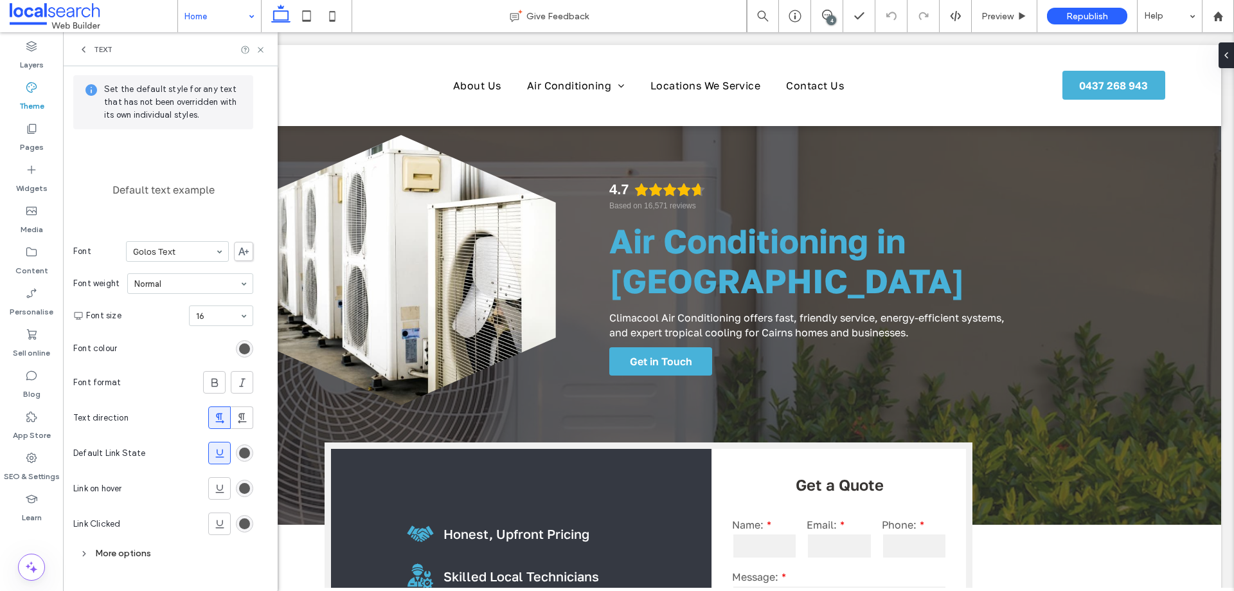
click at [104, 55] on div "Text" at bounding box center [170, 49] width 215 height 34
click at [98, 53] on span "Text" at bounding box center [103, 49] width 19 height 10
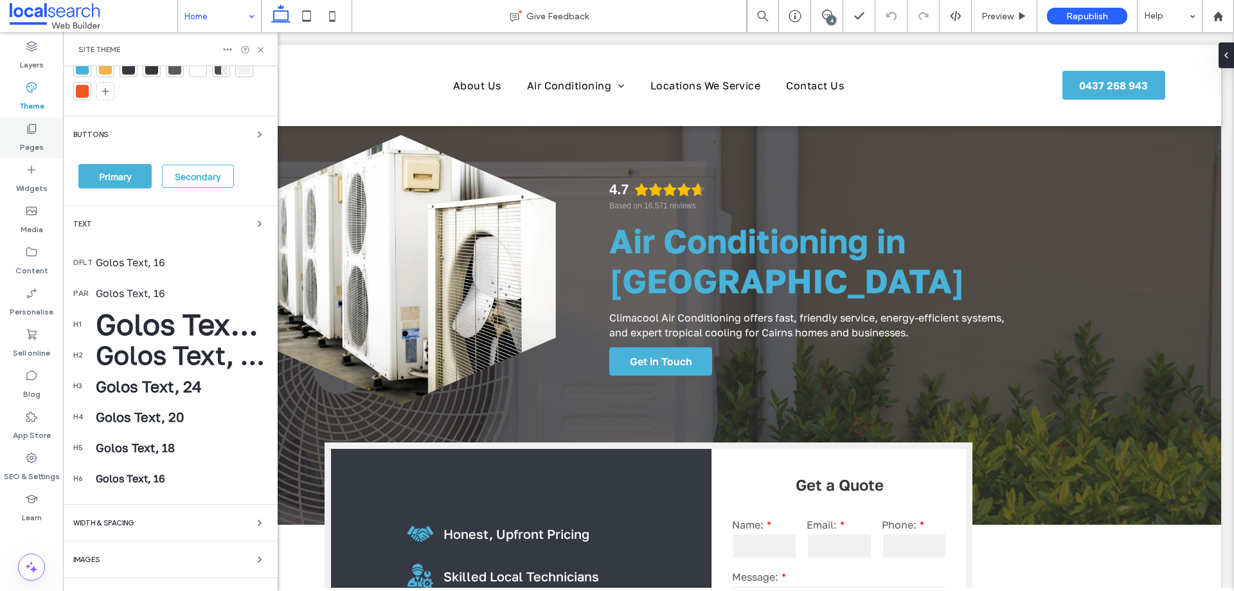
click at [39, 140] on label "Pages" at bounding box center [32, 144] width 24 height 18
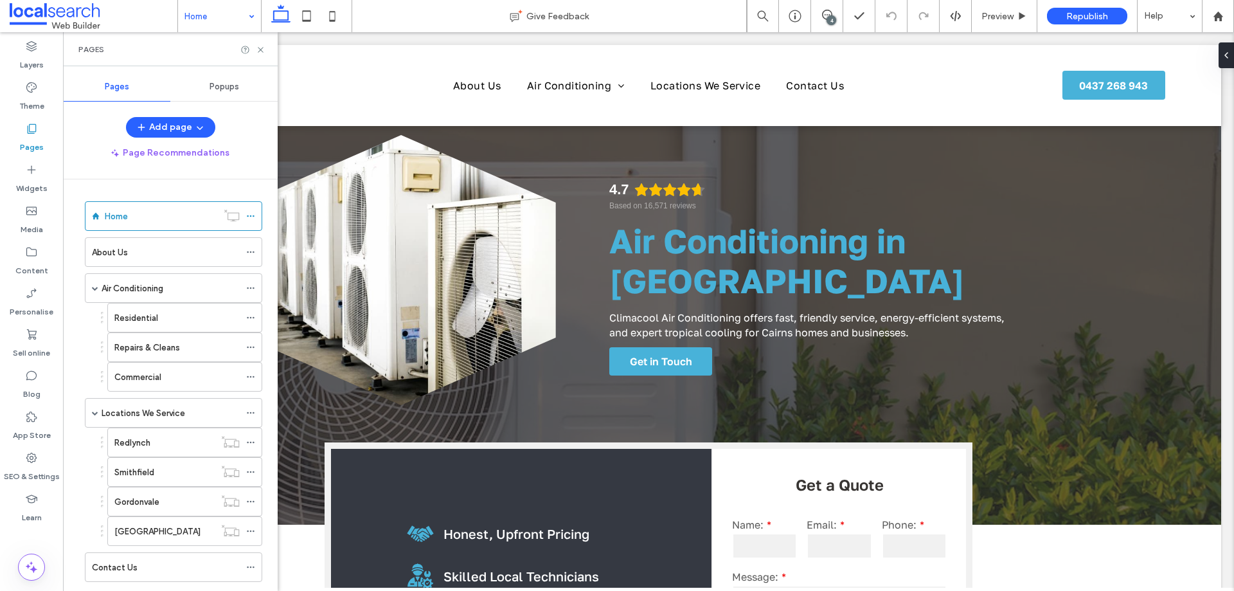
click at [216, 86] on div at bounding box center [170, 82] width 194 height 46
click at [230, 91] on span "Popups" at bounding box center [225, 87] width 30 height 10
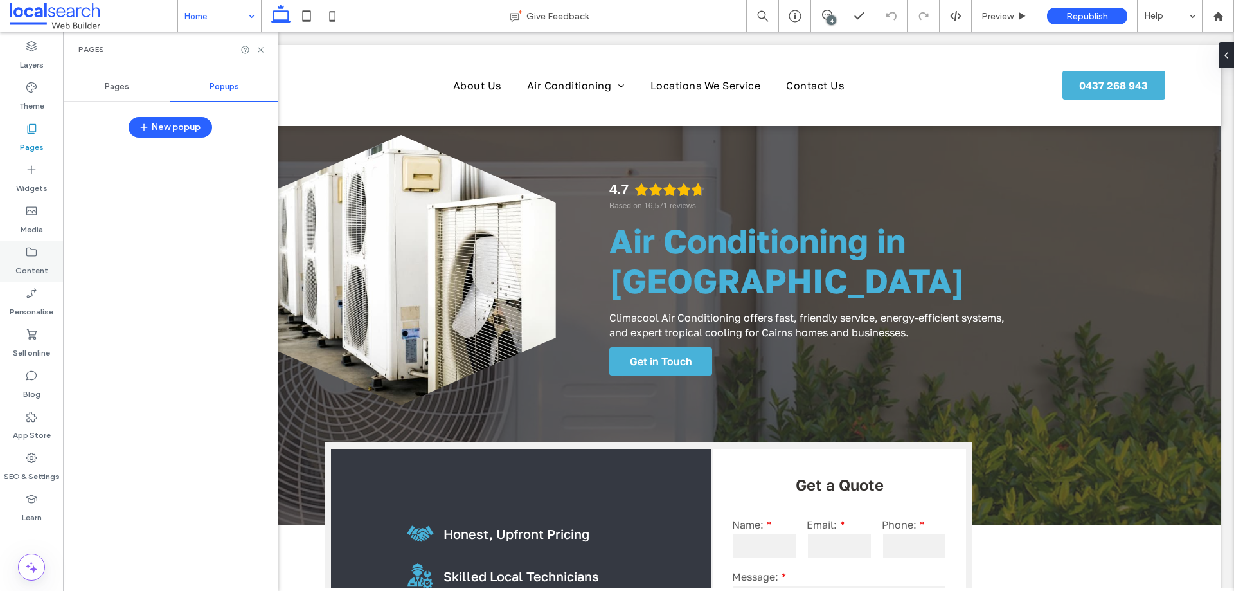
click at [38, 266] on label "Content" at bounding box center [31, 267] width 33 height 18
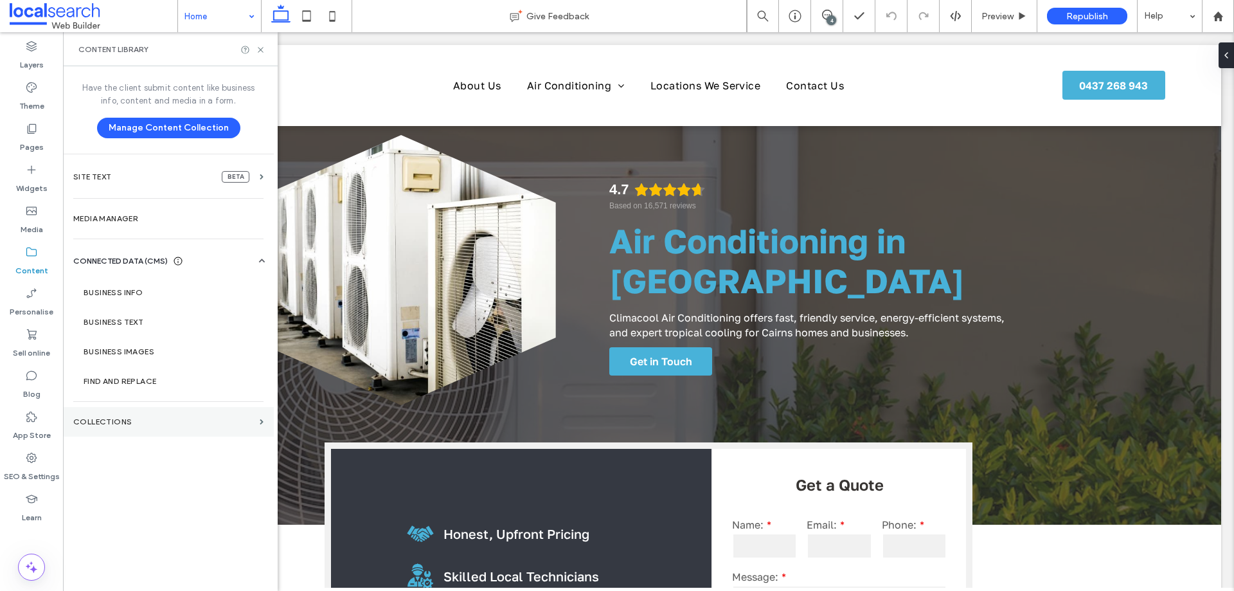
click at [159, 423] on label "COLLECTIONS" at bounding box center [163, 421] width 181 height 9
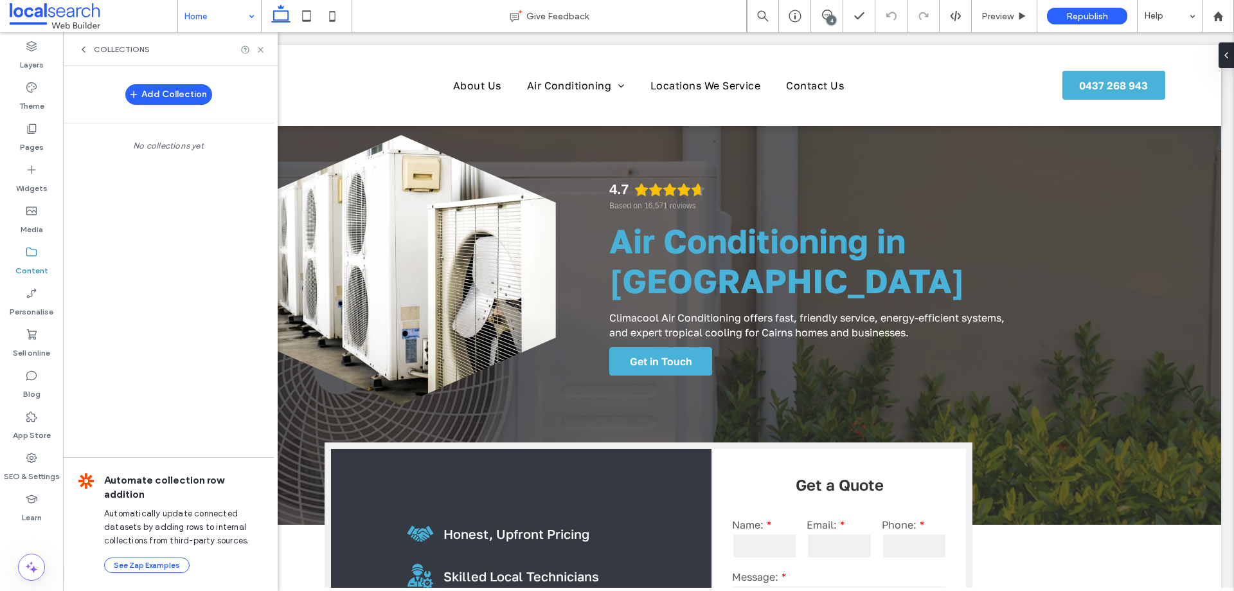
click at [129, 48] on span "COLLECTIONS" at bounding box center [122, 49] width 56 height 10
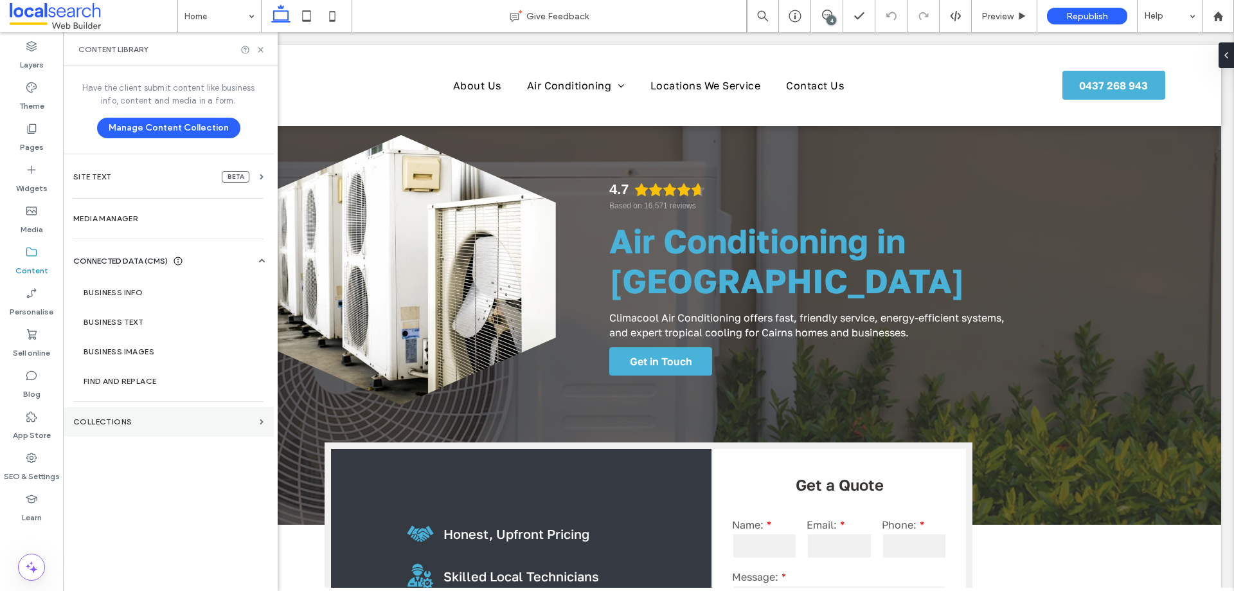
click at [134, 410] on section "COLLECTIONS" at bounding box center [168, 422] width 211 height 30
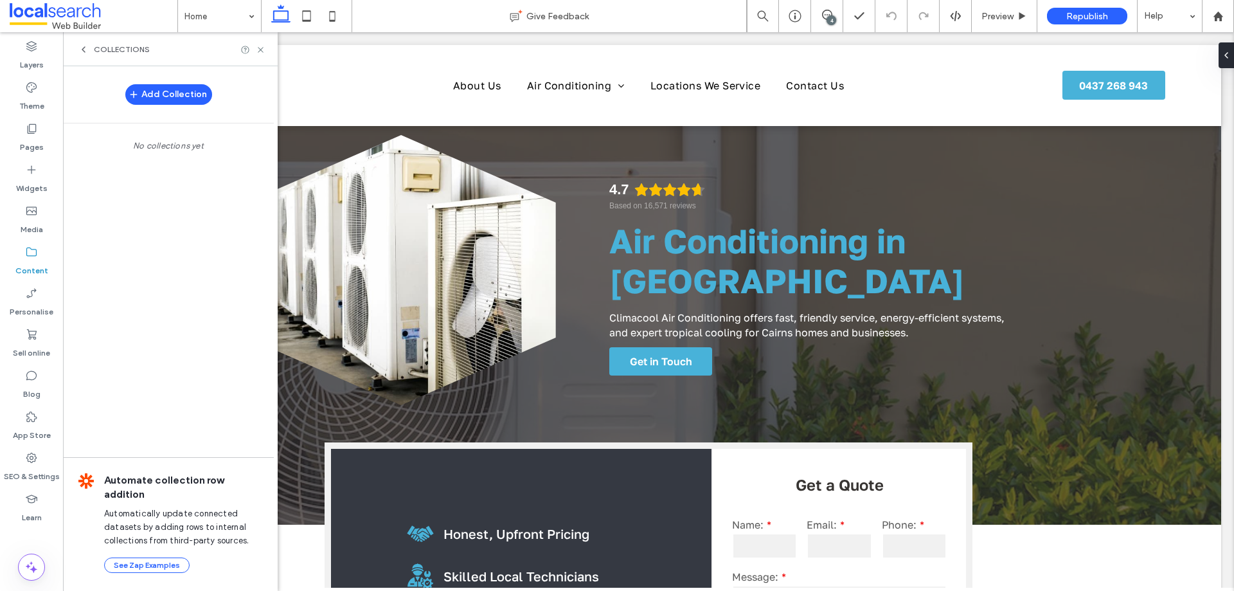
click at [124, 53] on span "COLLECTIONS" at bounding box center [122, 49] width 56 height 10
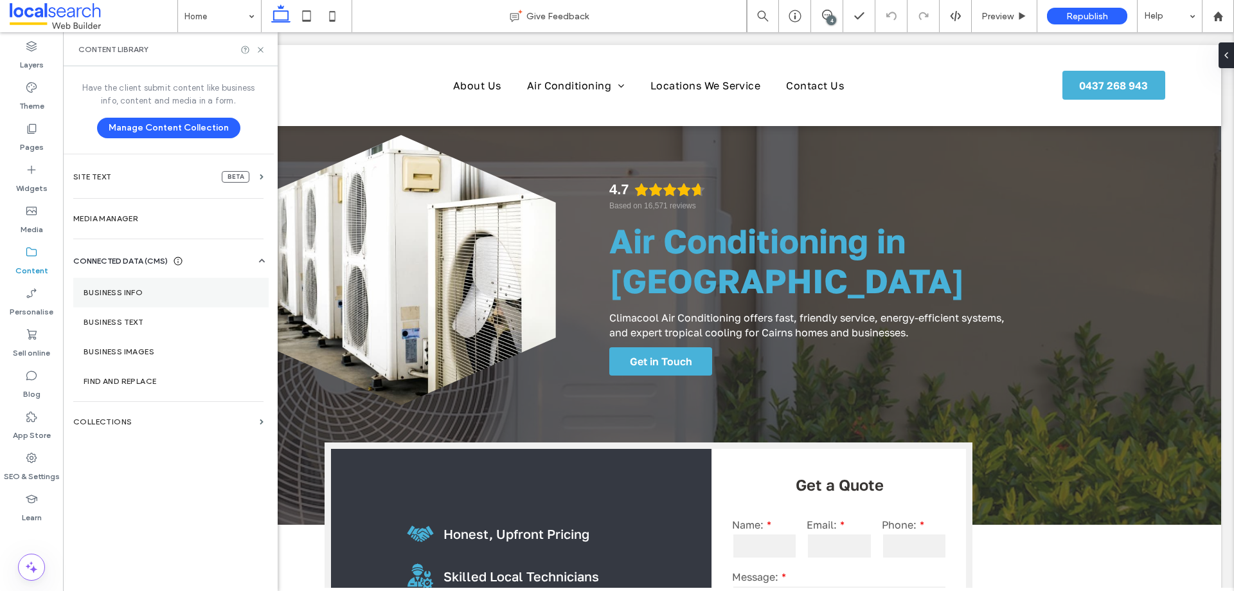
click at [123, 294] on label "Business info" at bounding box center [171, 292] width 175 height 9
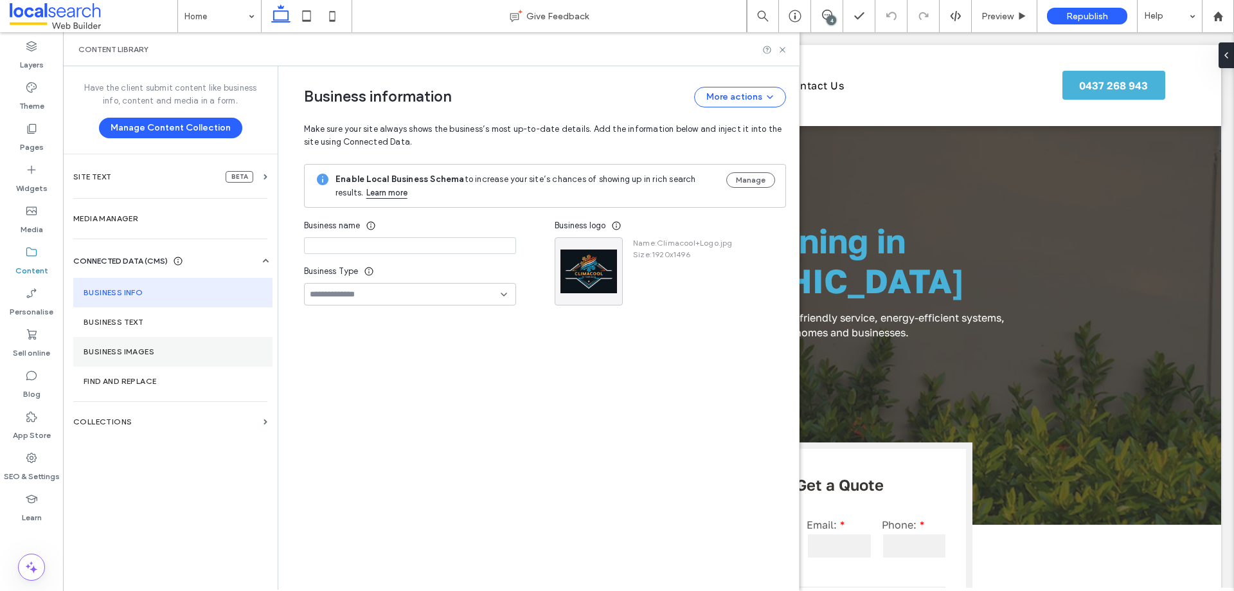
type input "**********"
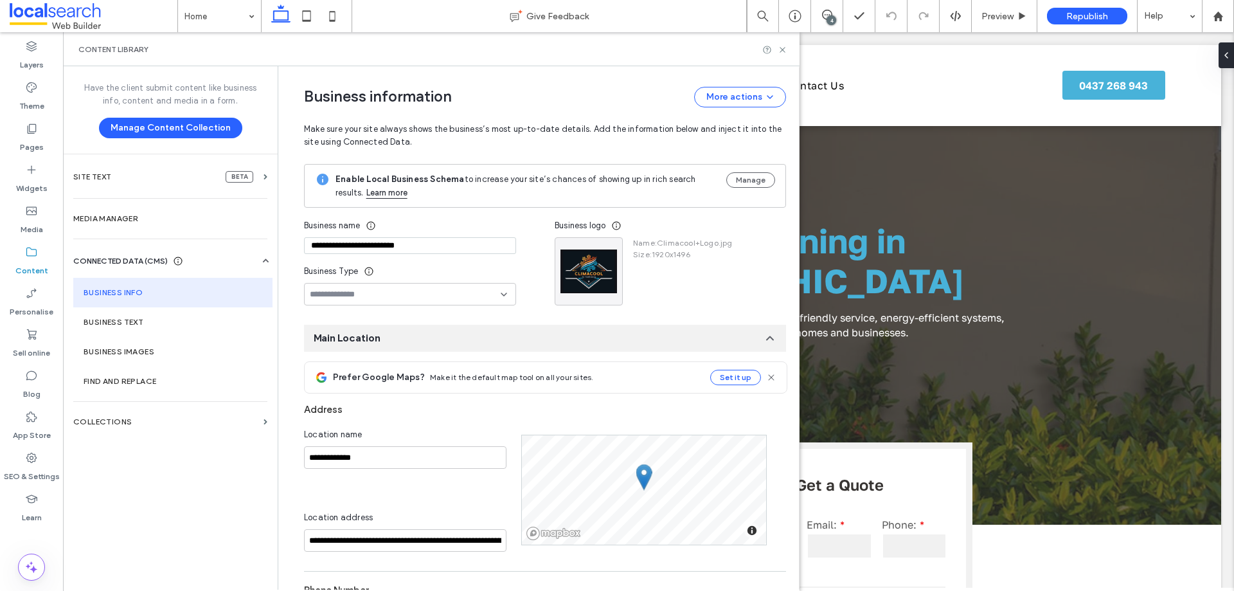
drag, startPoint x: 493, startPoint y: 51, endPoint x: 507, endPoint y: 92, distance: 43.3
click at [493, 51] on div "Content library" at bounding box center [431, 49] width 706 height 10
drag, startPoint x: 581, startPoint y: 47, endPoint x: 689, endPoint y: 24, distance: 110.5
click at [581, 47] on div "Content library" at bounding box center [431, 49] width 706 height 10
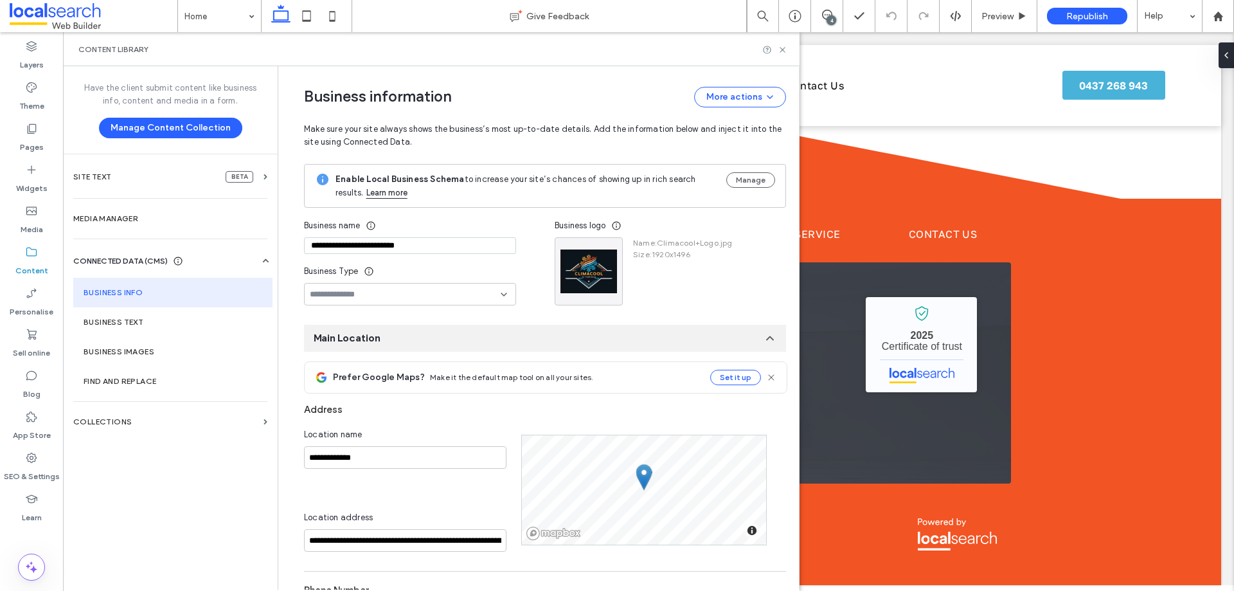
click at [509, 60] on div "Content library" at bounding box center [431, 49] width 737 height 34
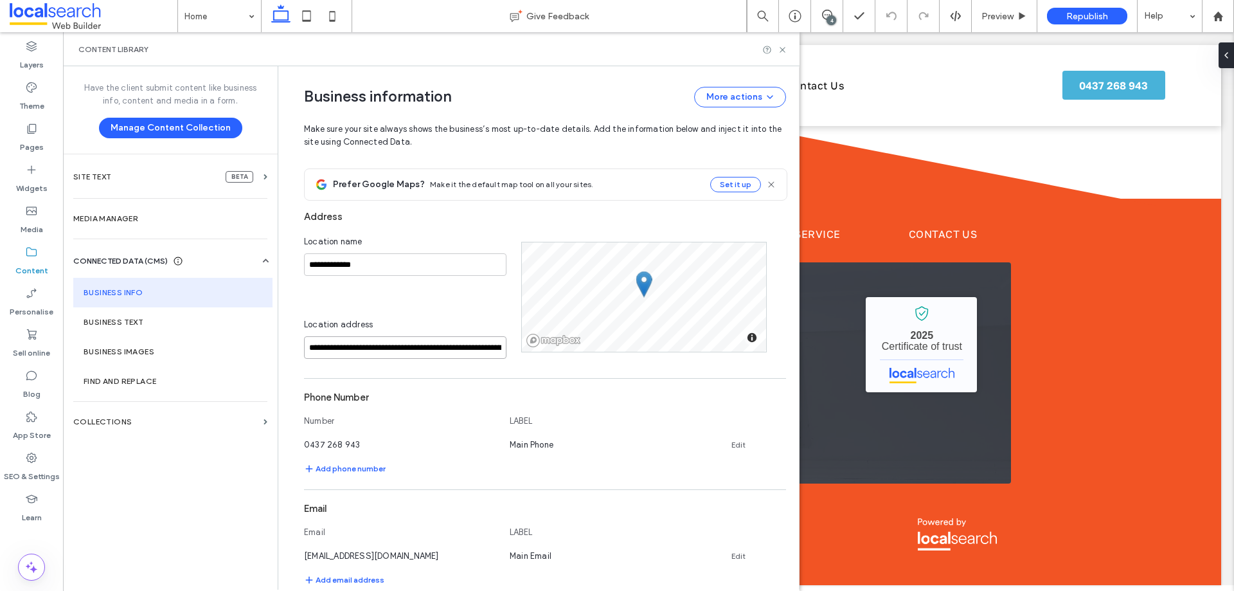
click at [375, 345] on input "**********" at bounding box center [405, 347] width 203 height 23
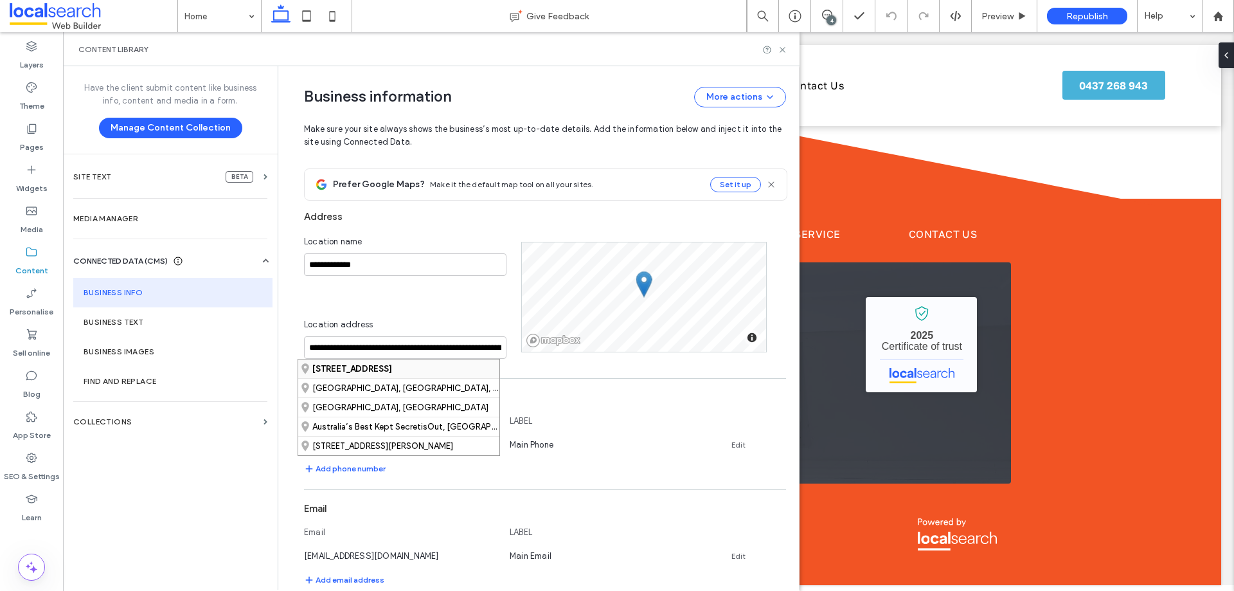
click at [365, 366] on strong "[STREET_ADDRESS]" at bounding box center [352, 369] width 80 height 10
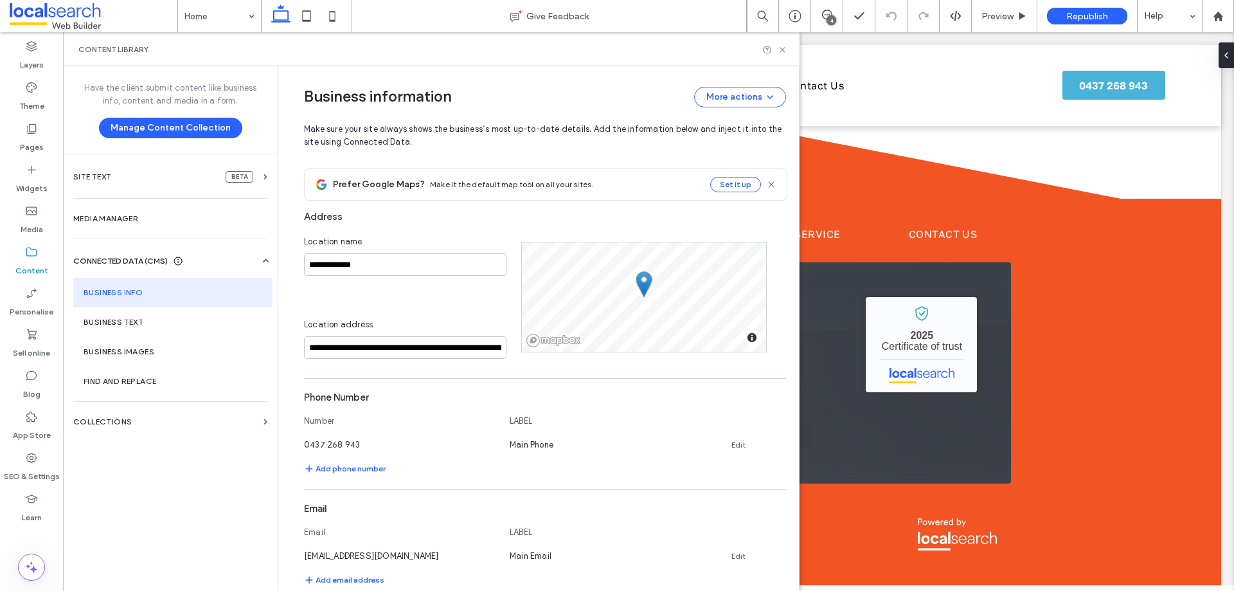
click at [617, 50] on div "Content library" at bounding box center [431, 49] width 706 height 10
drag, startPoint x: 512, startPoint y: 57, endPoint x: 514, endPoint y: 70, distance: 13.1
click at [512, 57] on div "Content library" at bounding box center [431, 49] width 737 height 34
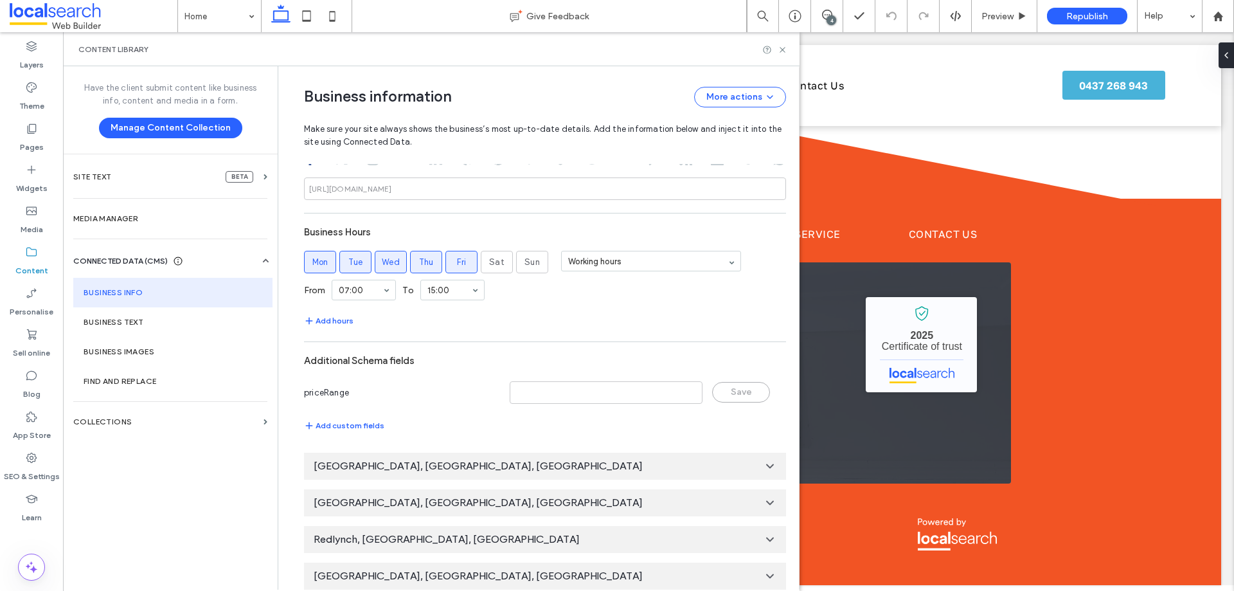
scroll to position [692, 0]
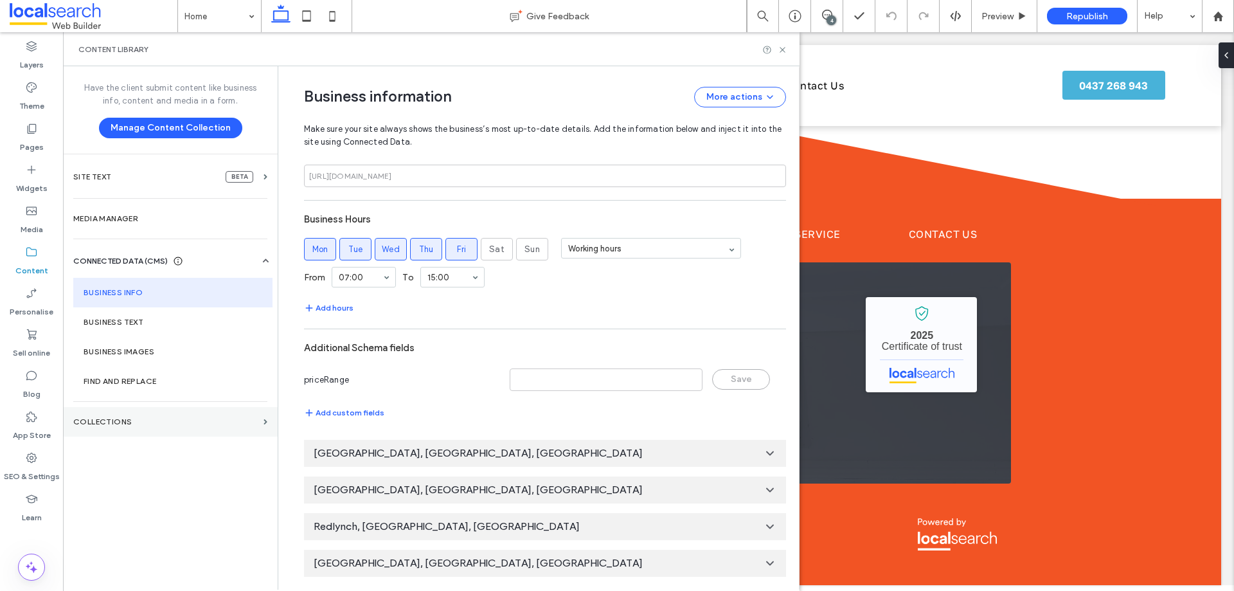
drag, startPoint x: 113, startPoint y: 423, endPoint x: 131, endPoint y: 419, distance: 19.2
click at [113, 423] on label "COLLECTIONS" at bounding box center [165, 421] width 185 height 9
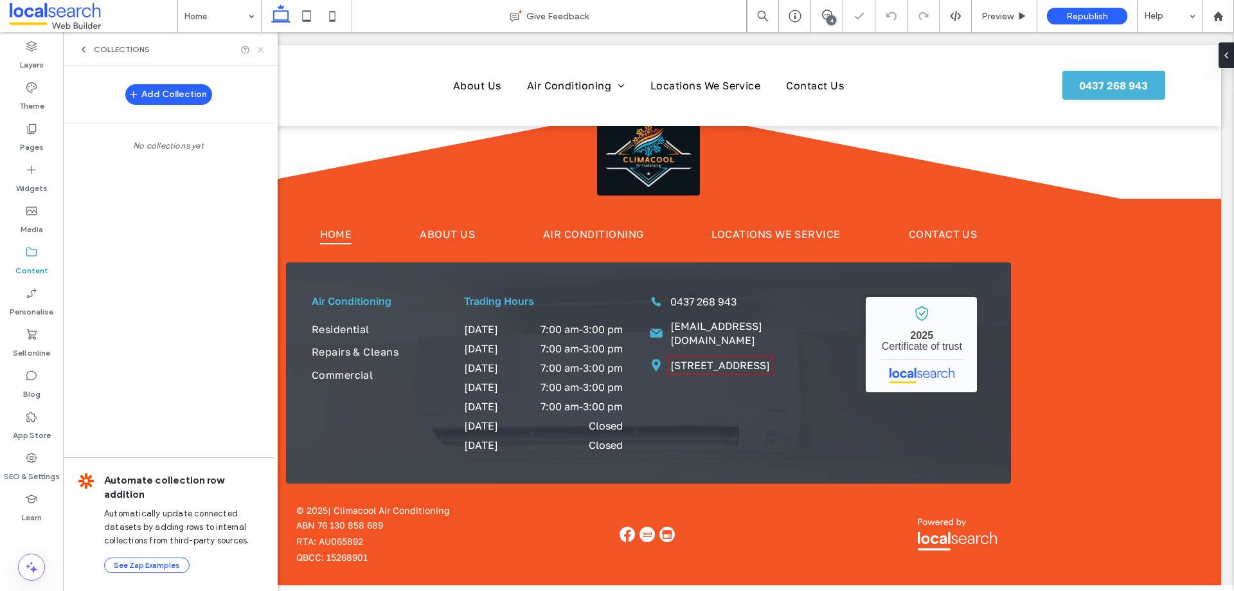
click at [261, 51] on icon at bounding box center [261, 50] width 10 height 10
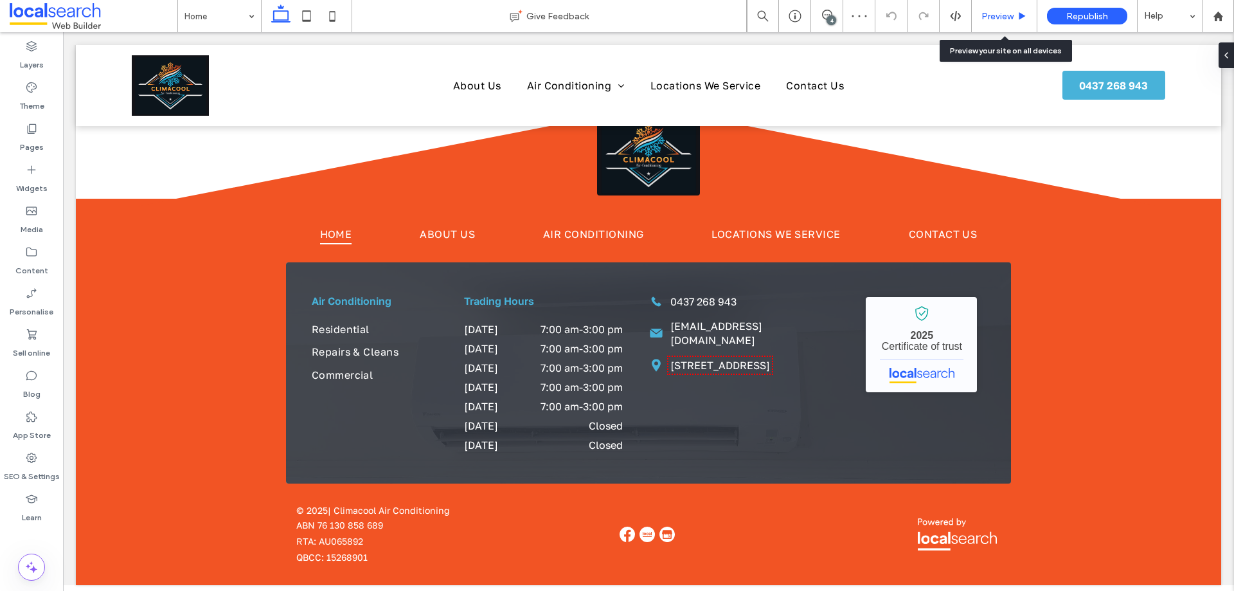
click at [992, 12] on span "Preview" at bounding box center [998, 16] width 32 height 11
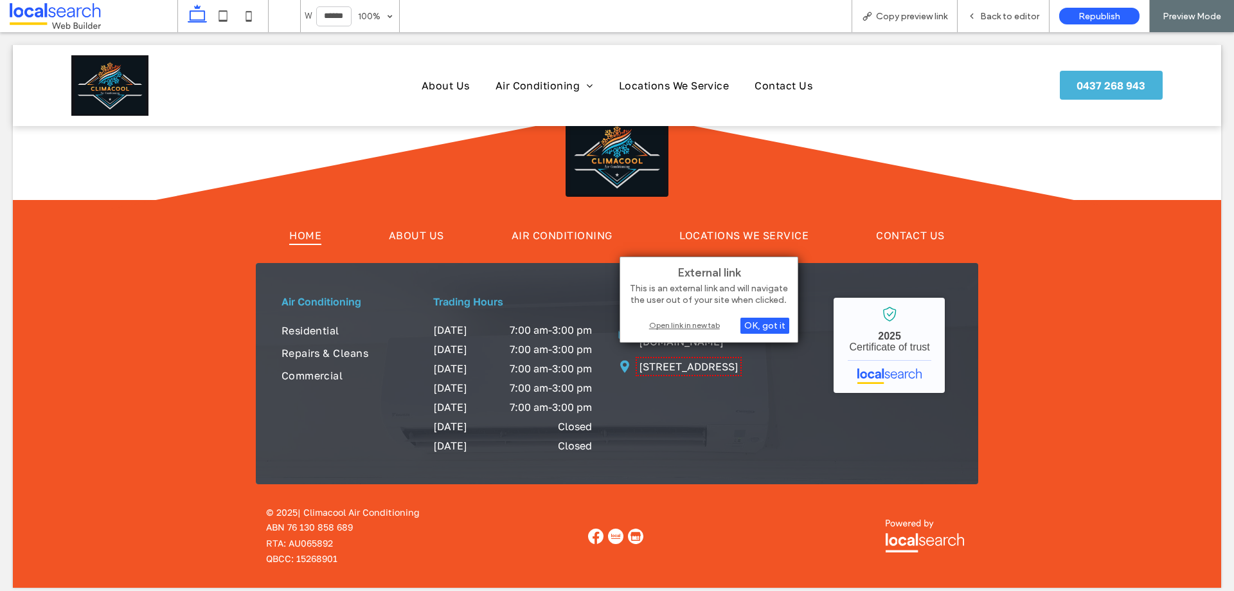
click at [690, 320] on div "Open link in new tab" at bounding box center [709, 325] width 161 height 14
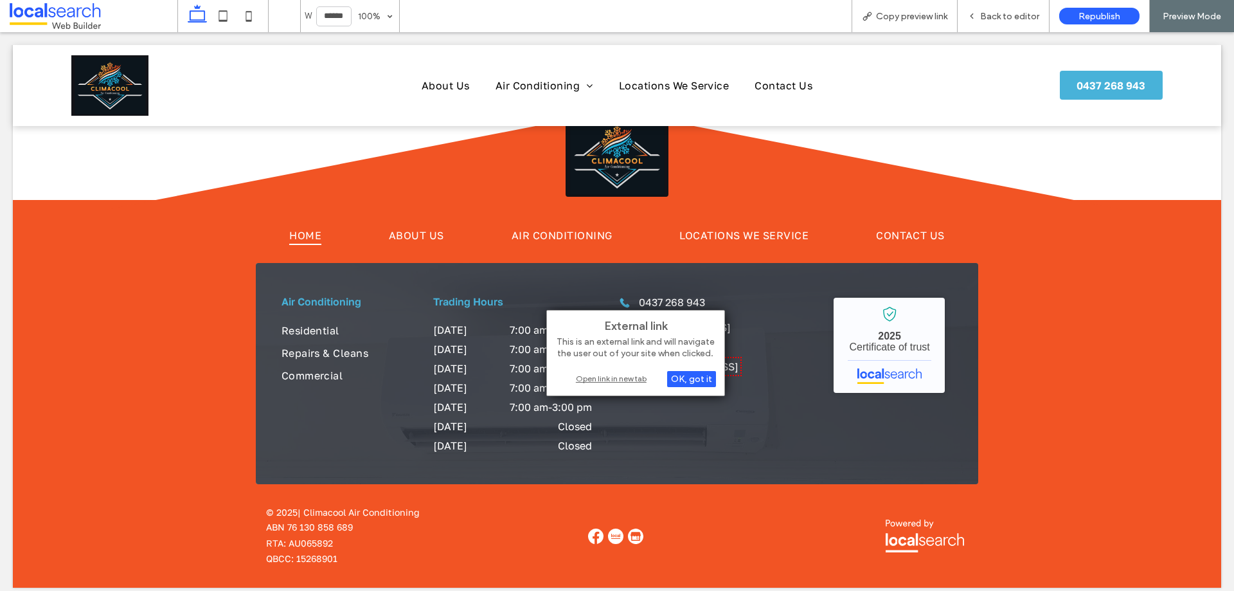
click at [591, 375] on div "Open link in new tab" at bounding box center [635, 379] width 161 height 14
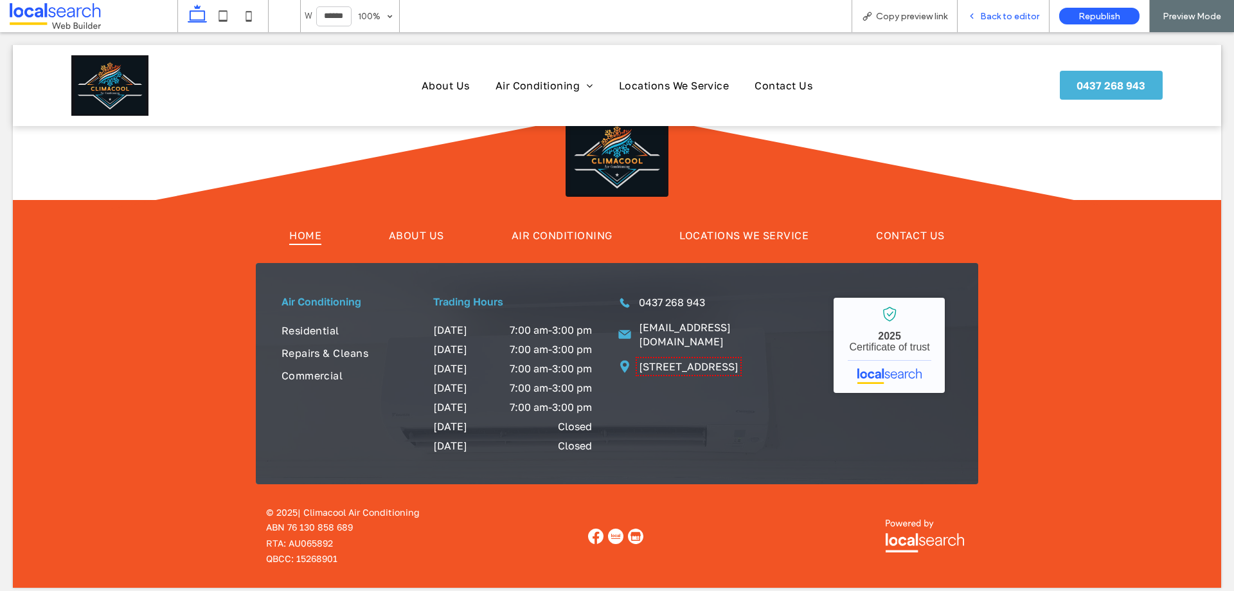
click at [997, 13] on span "Back to editor" at bounding box center [1009, 16] width 59 height 11
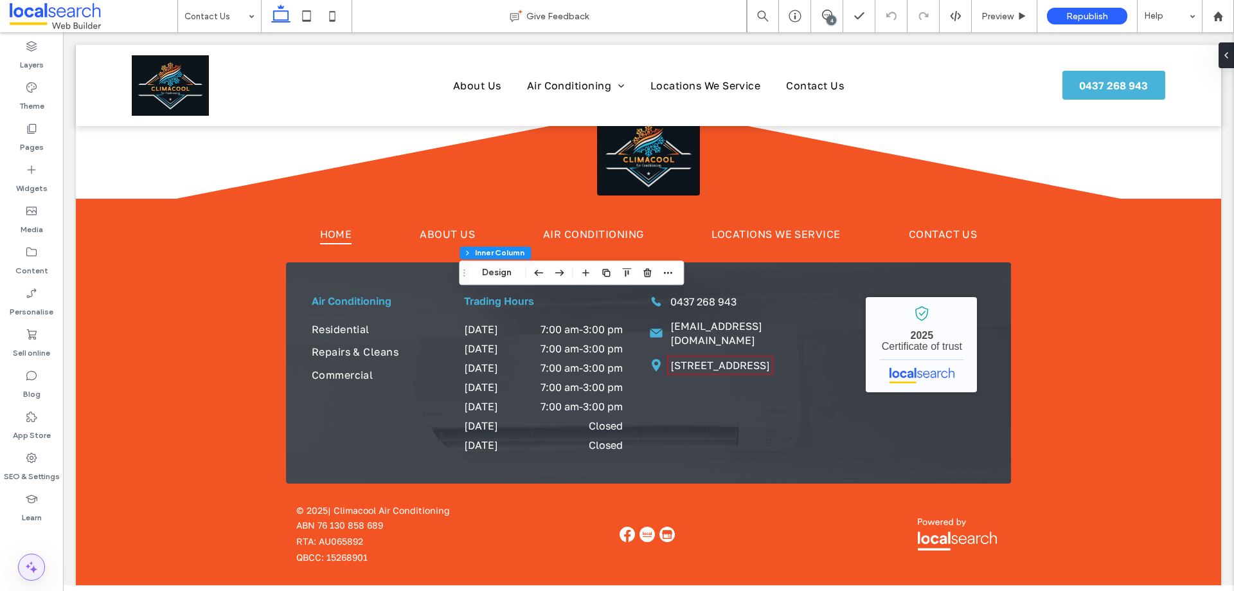
click at [26, 570] on icon at bounding box center [31, 566] width 15 height 15
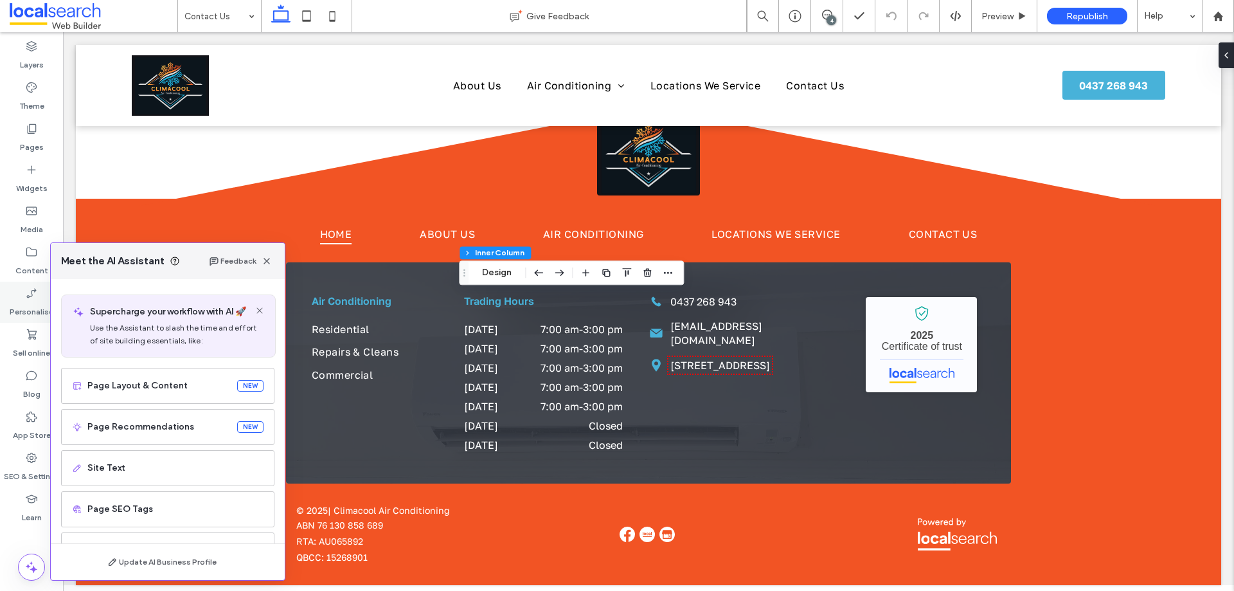
click at [30, 293] on icon at bounding box center [31, 293] width 13 height 13
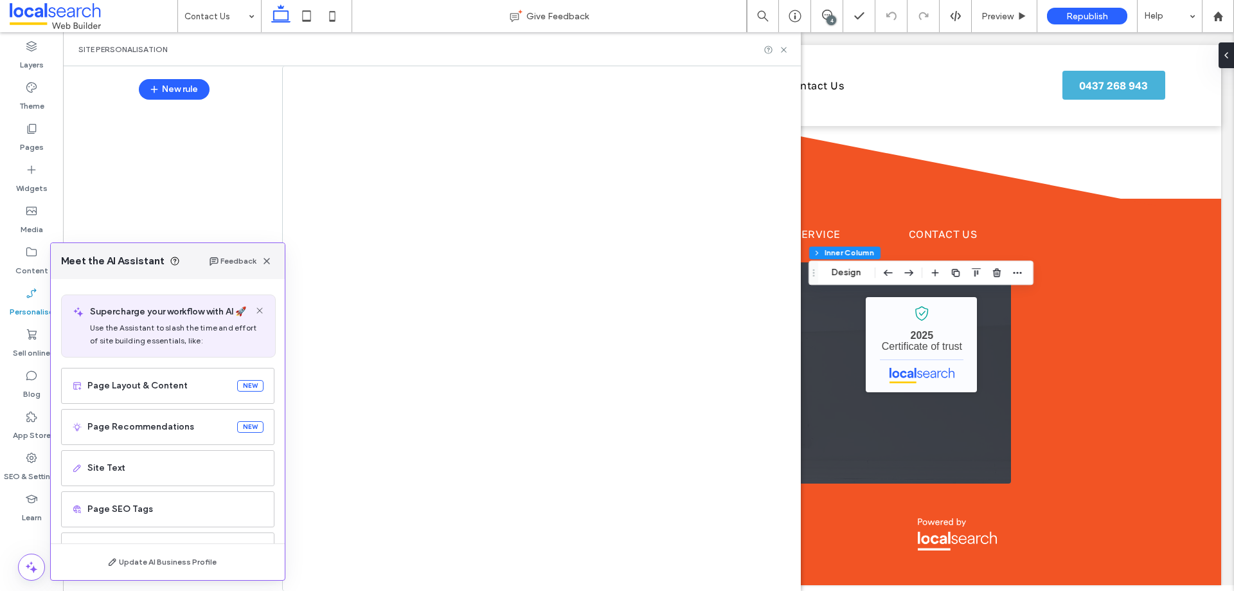
click at [268, 260] on use "button" at bounding box center [267, 261] width 6 height 6
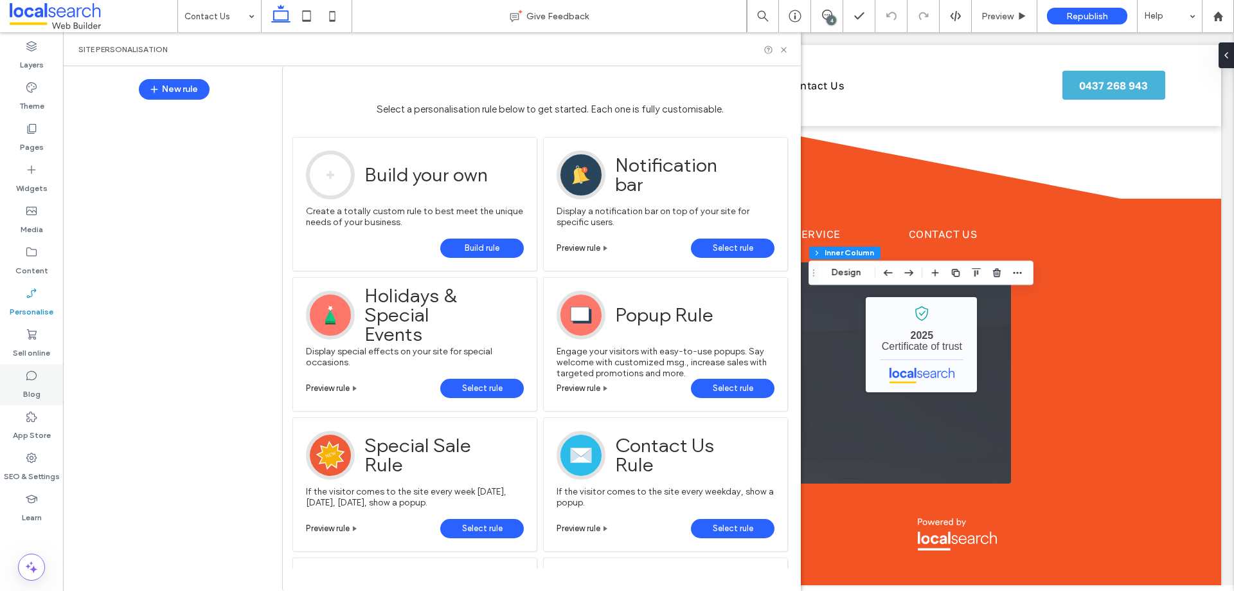
click at [29, 375] on icon at bounding box center [31, 375] width 13 height 13
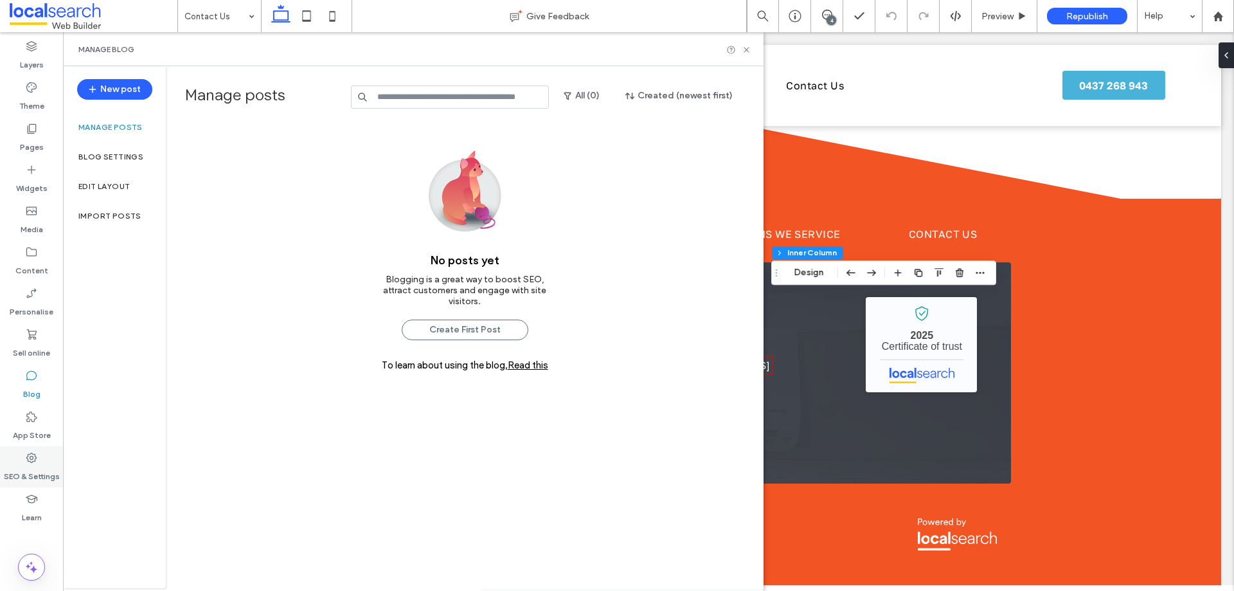
click at [44, 459] on div "SEO & Settings" at bounding box center [31, 466] width 63 height 41
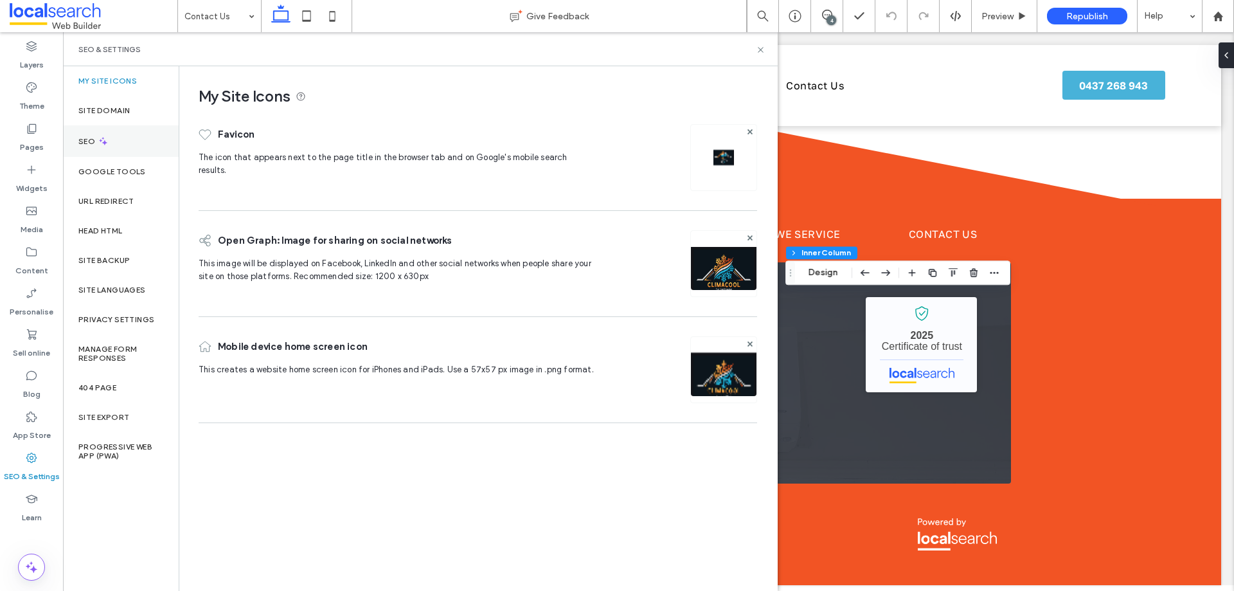
click at [116, 146] on div "SEO" at bounding box center [121, 141] width 116 height 32
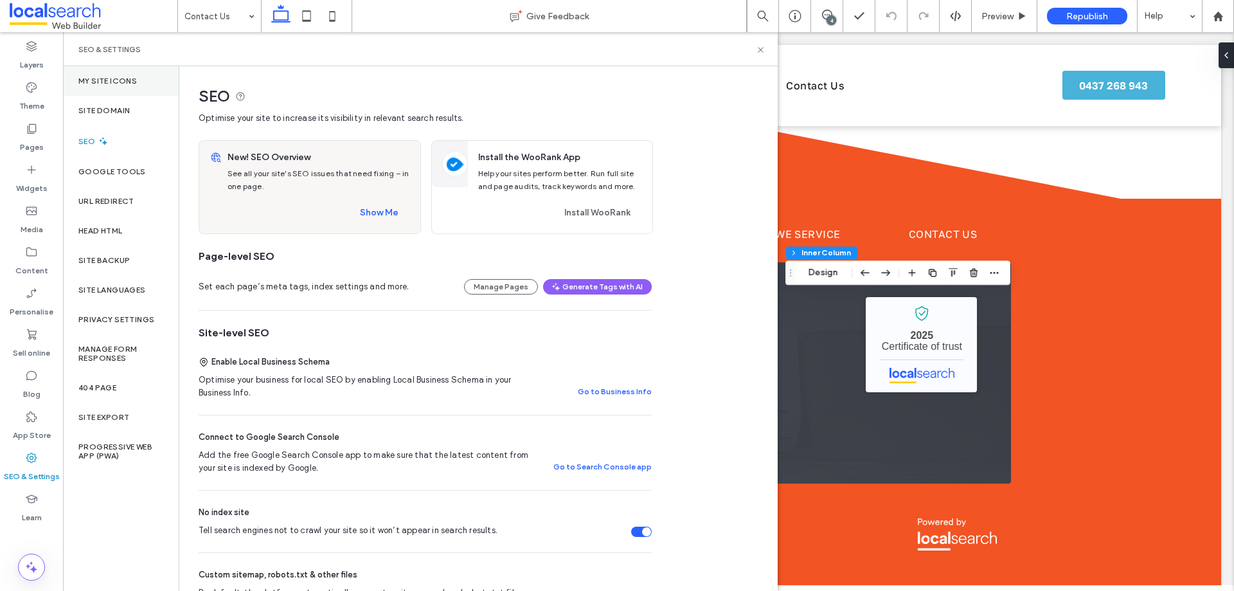
click at [110, 82] on label "My Site Icons" at bounding box center [107, 81] width 59 height 9
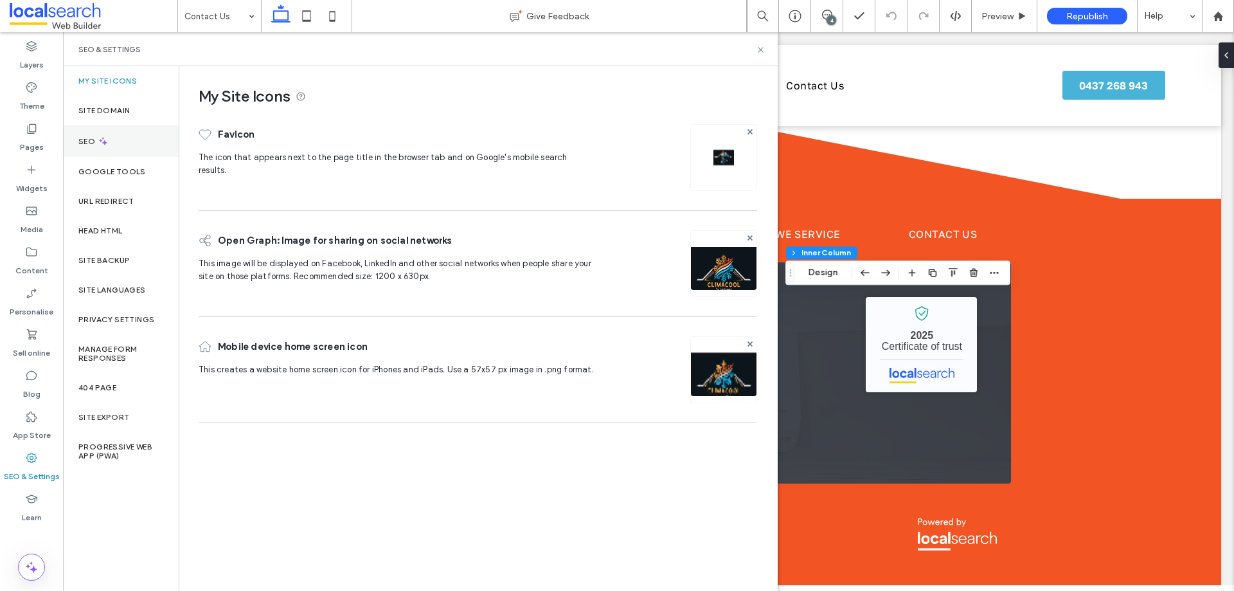
click at [113, 143] on div "SEO" at bounding box center [121, 141] width 116 height 32
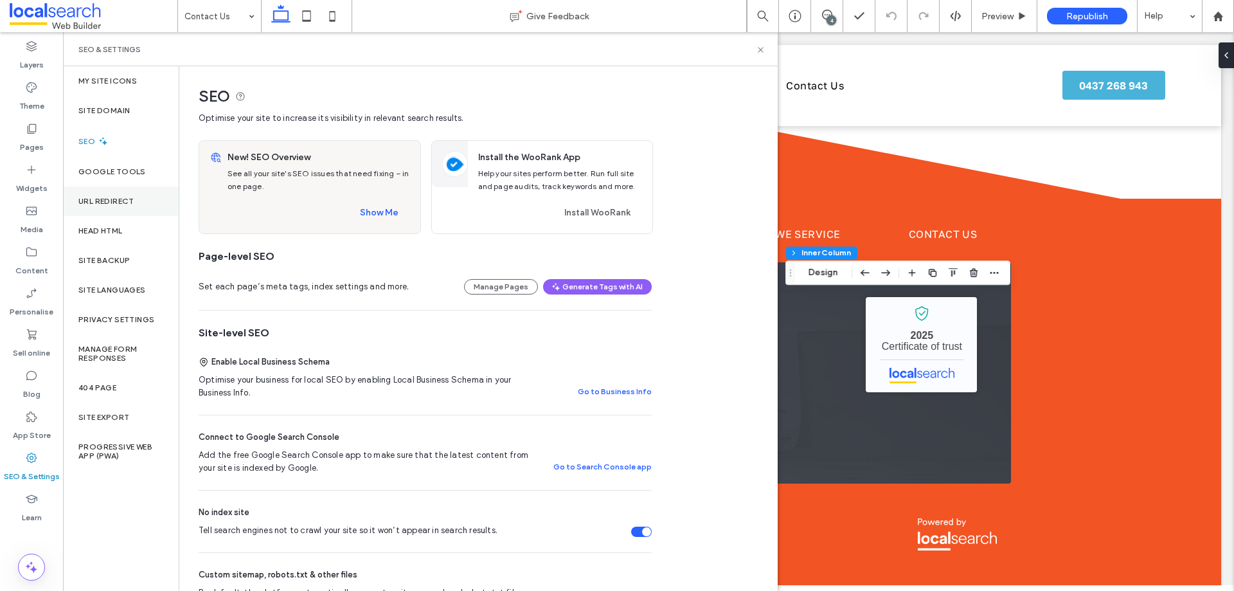
click at [146, 199] on div "URL Redirect" at bounding box center [121, 201] width 116 height 30
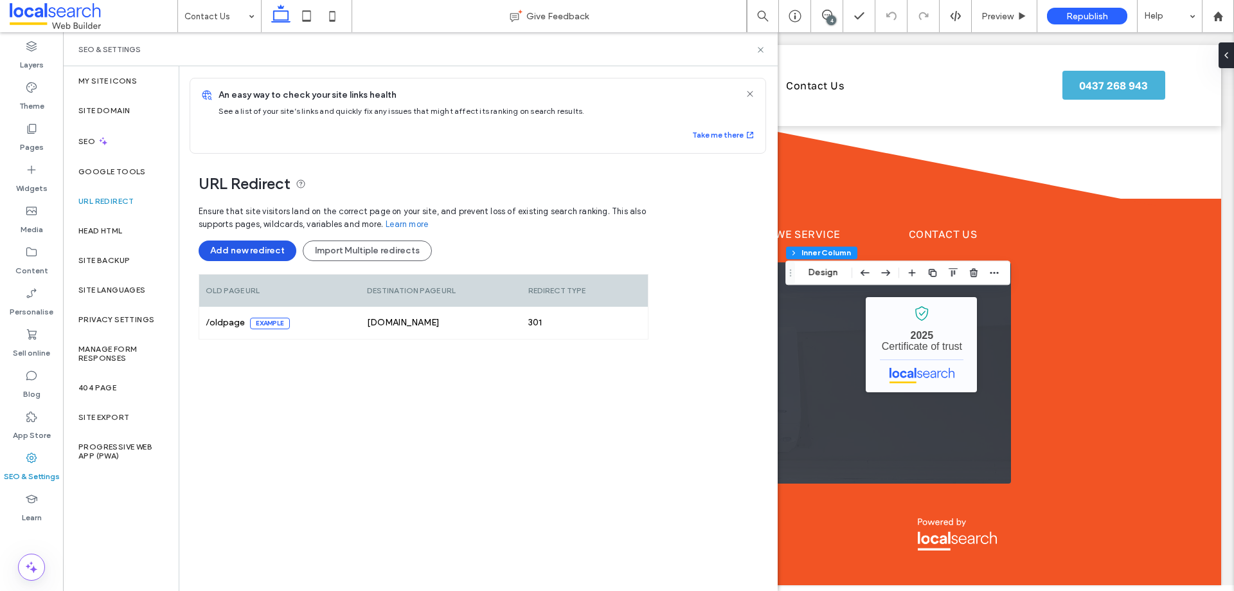
click at [248, 255] on button "Add new redirect" at bounding box center [248, 250] width 98 height 21
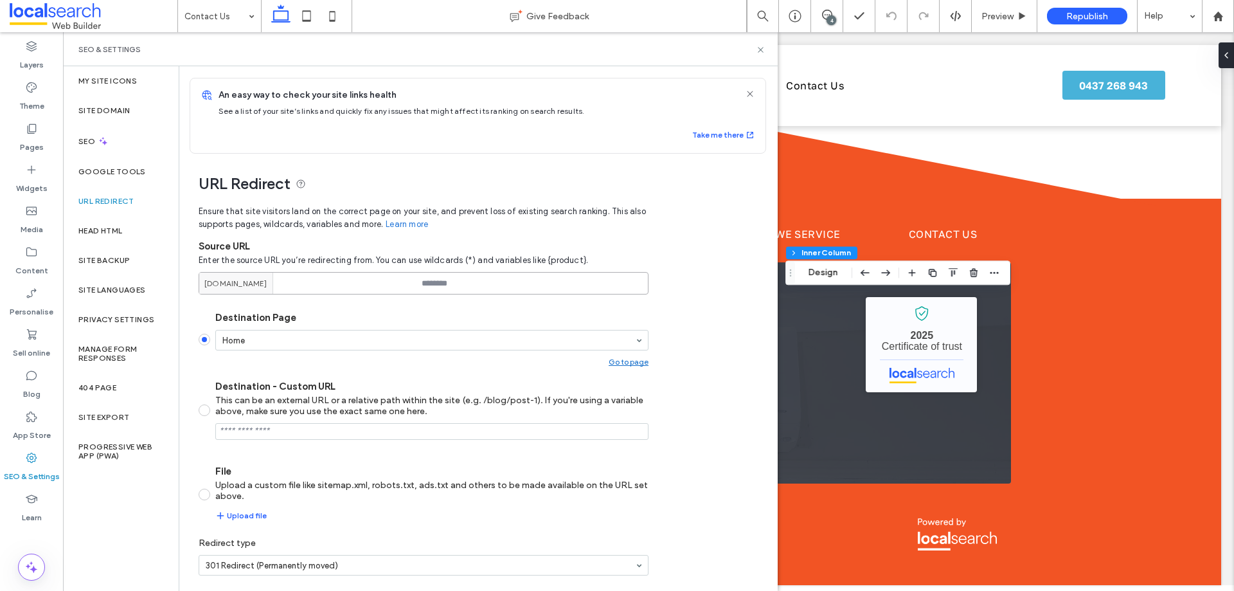
click at [476, 283] on input at bounding box center [424, 283] width 450 height 23
paste input "********"
type input "********"
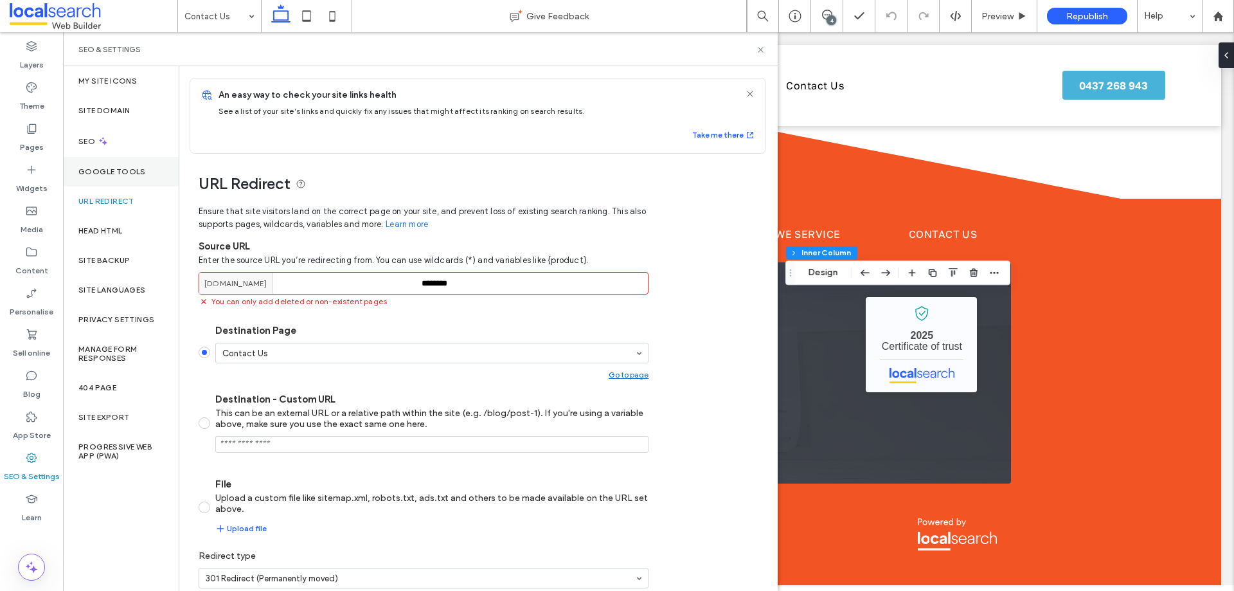
click at [122, 165] on div "Google Tools" at bounding box center [121, 172] width 116 height 30
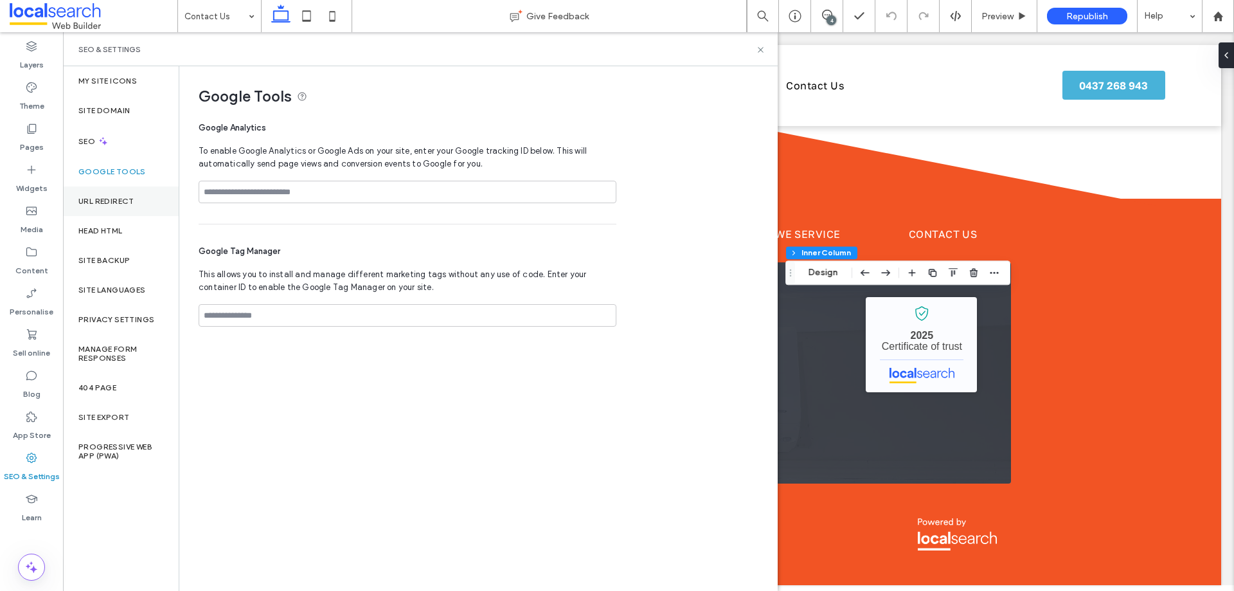
click at [133, 198] on label "URL Redirect" at bounding box center [106, 201] width 56 height 9
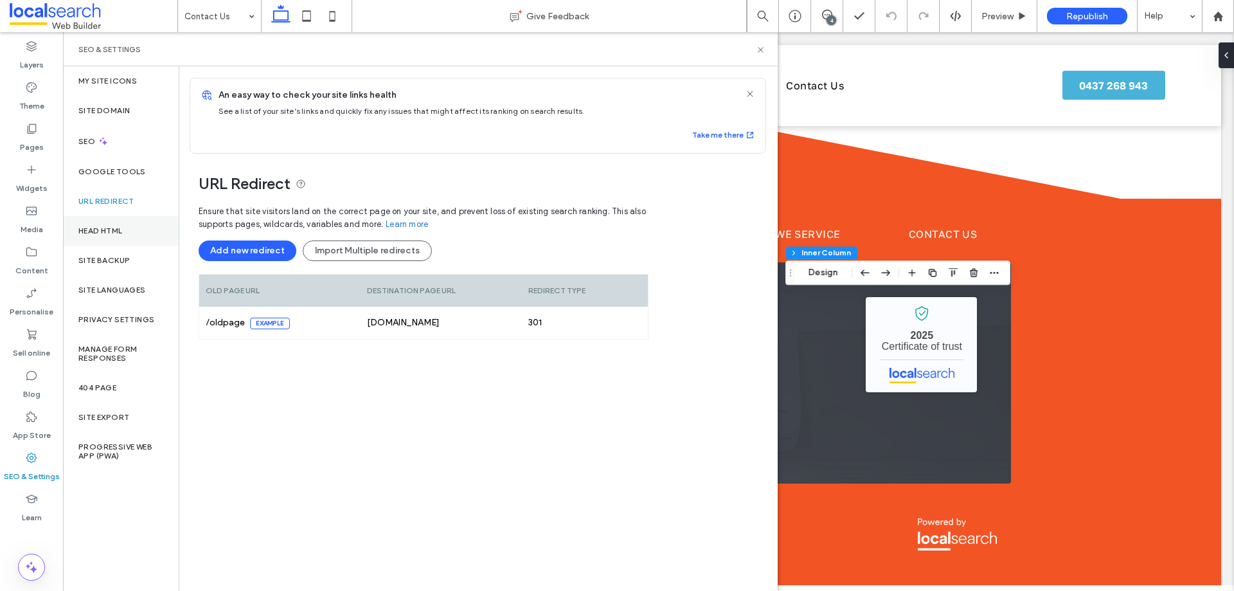
click at [142, 222] on div "Head HTML" at bounding box center [121, 231] width 116 height 30
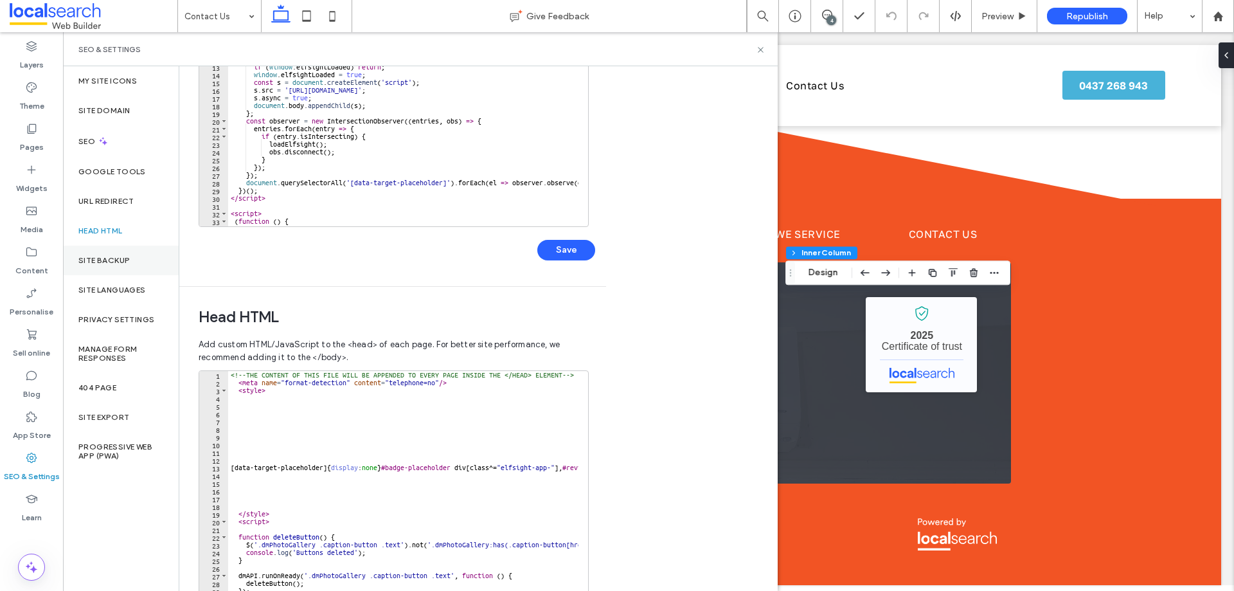
click at [136, 267] on div "Site backup" at bounding box center [121, 261] width 116 height 30
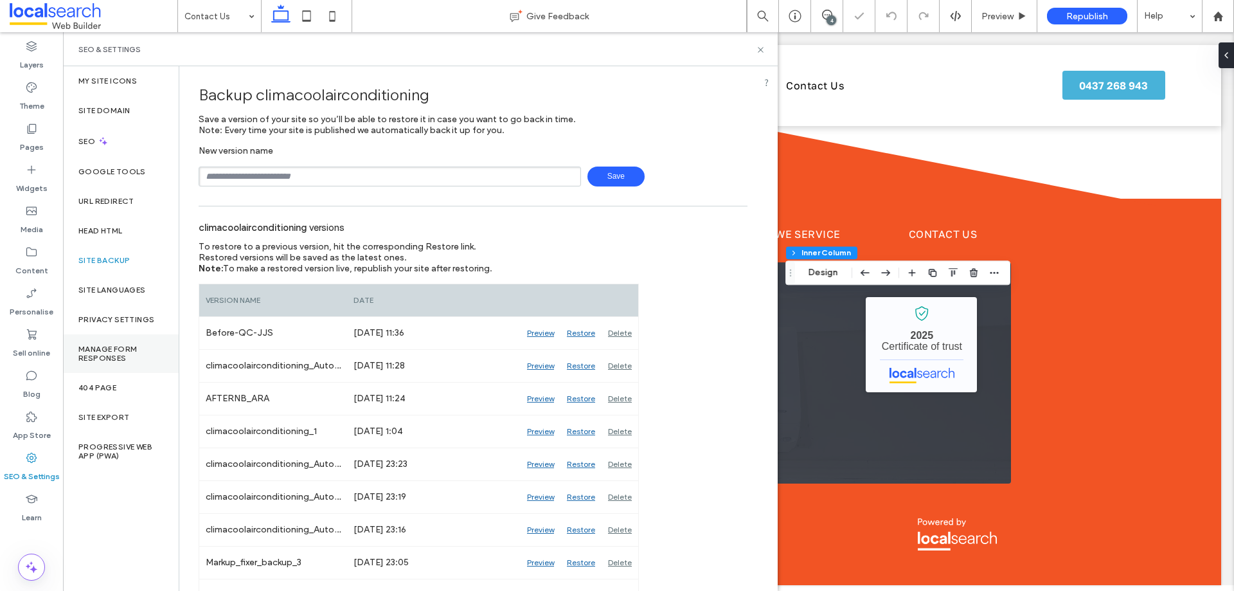
click at [143, 351] on label "Manage Form Responses" at bounding box center [120, 354] width 85 height 18
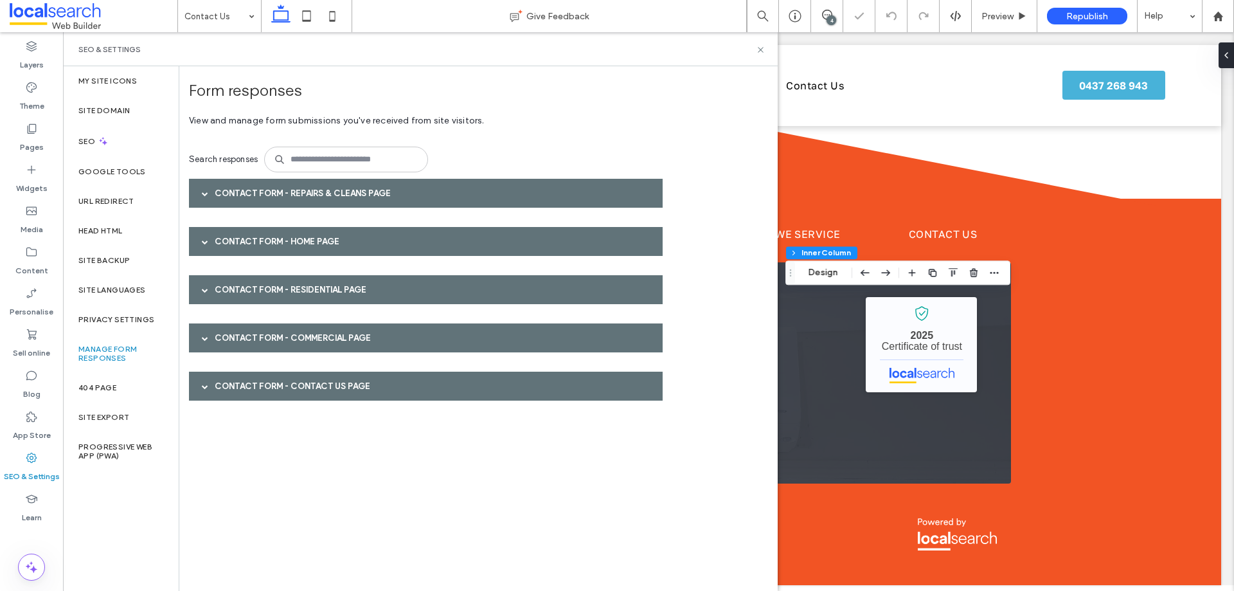
click at [319, 193] on div "Contact Form - Repairs & Cleans page" at bounding box center [426, 193] width 474 height 29
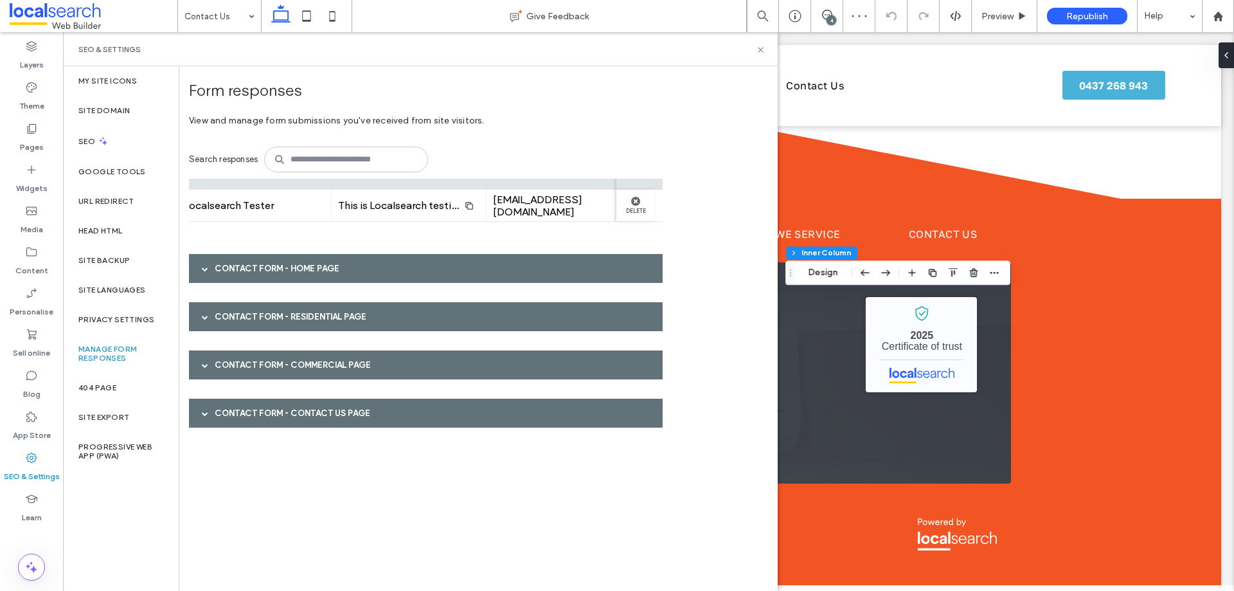
scroll to position [0, 329]
click at [339, 259] on div "Contact Form - Home page" at bounding box center [426, 268] width 474 height 29
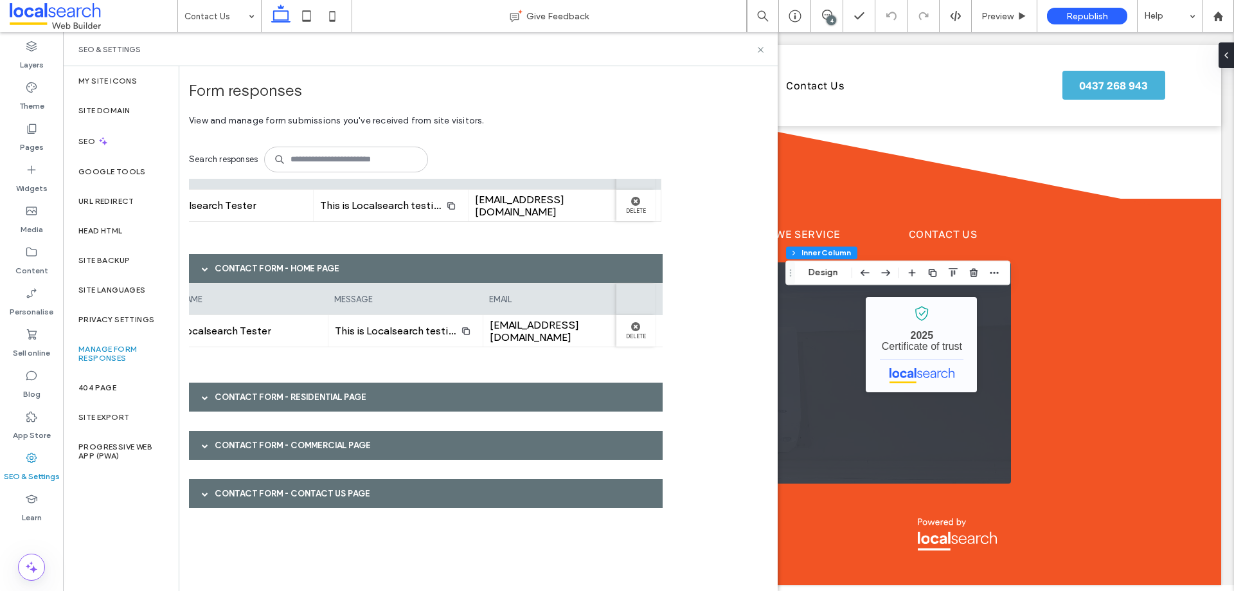
scroll to position [0, 319]
click at [372, 482] on div "Contact Form - Contact Us page" at bounding box center [426, 493] width 474 height 29
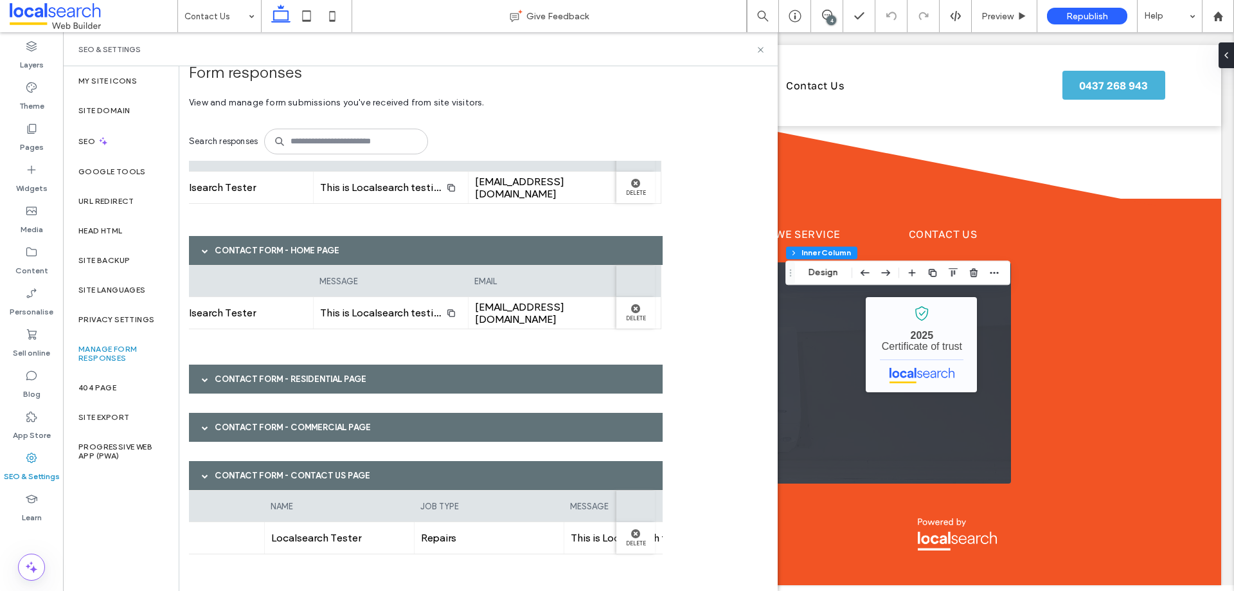
scroll to position [0, 450]
click at [33, 564] on icon at bounding box center [31, 566] width 15 height 15
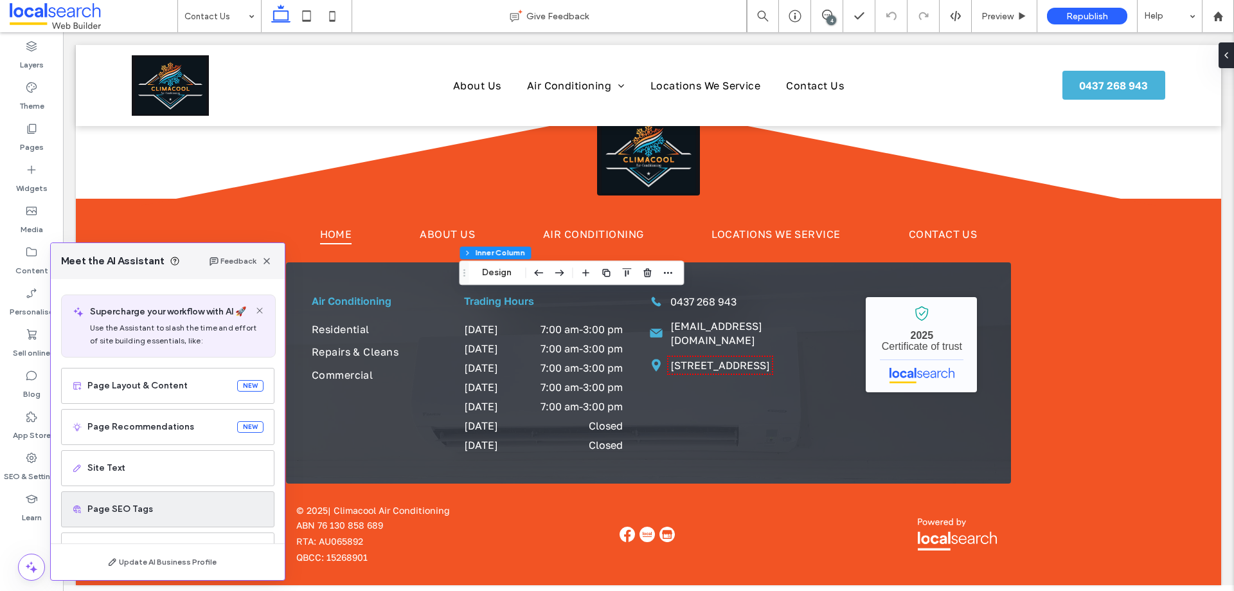
click at [165, 510] on span "Page SEO Tags" at bounding box center [175, 509] width 176 height 13
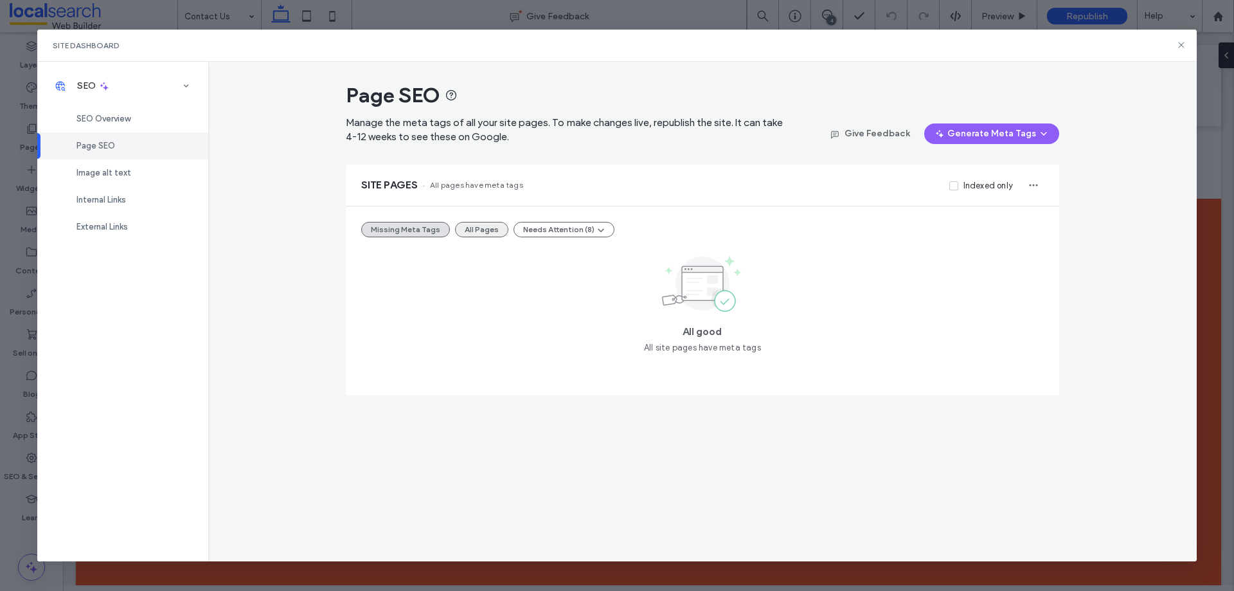
click at [480, 233] on button "All Pages" at bounding box center [481, 229] width 53 height 15
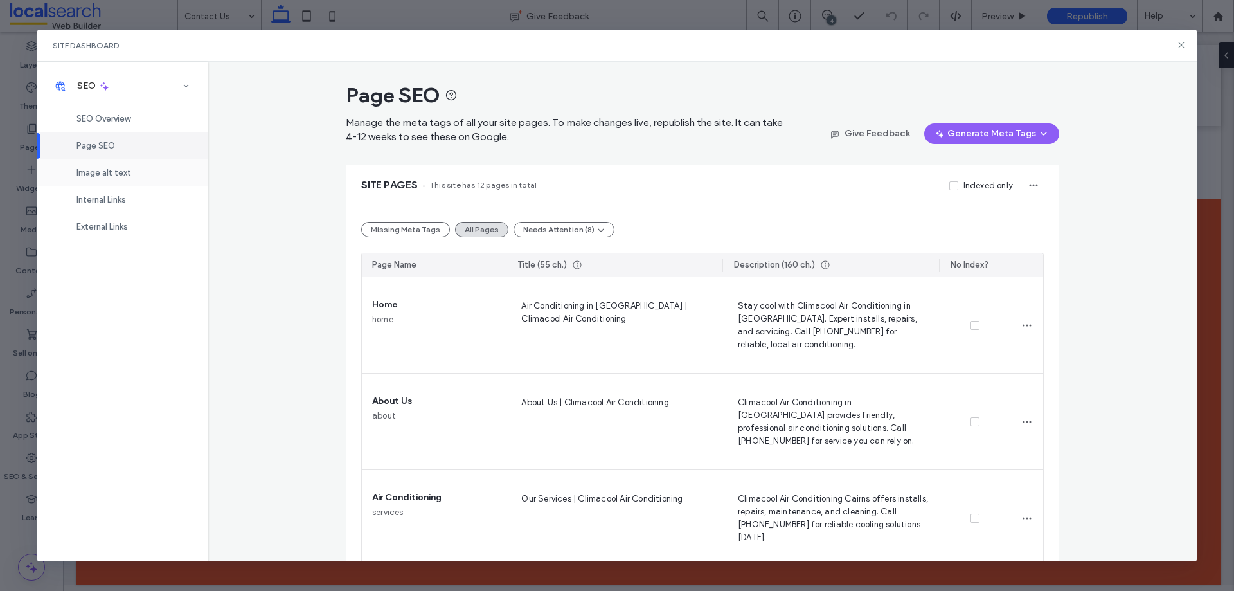
click at [135, 179] on div "Image alt text" at bounding box center [122, 172] width 171 height 27
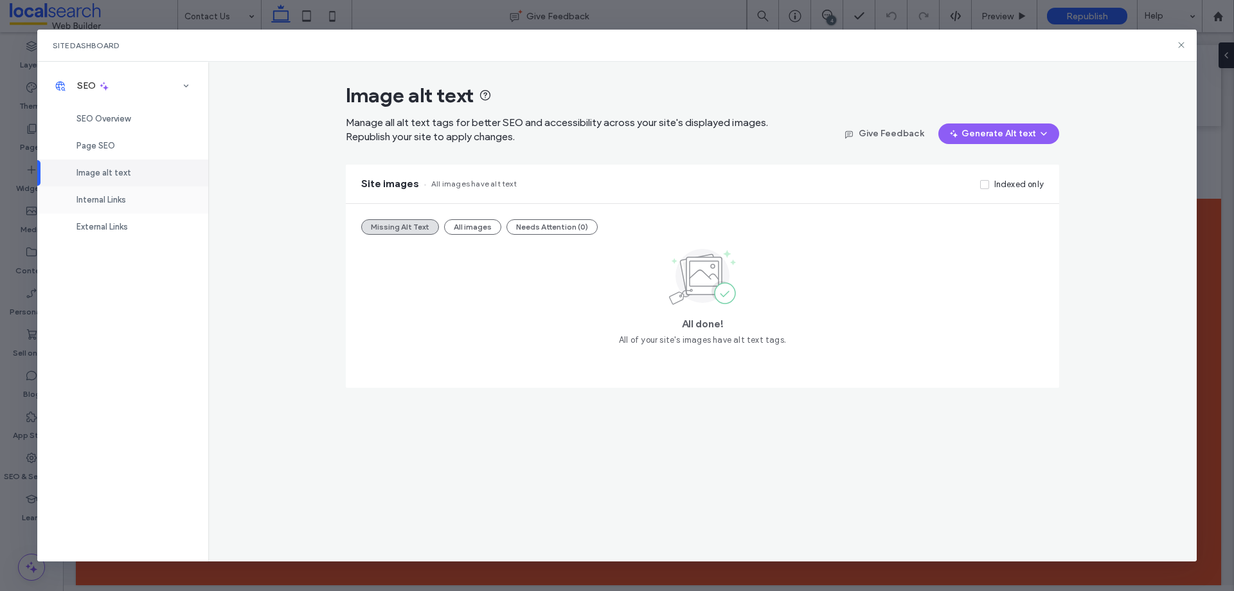
click at [129, 206] on div "Internal Links" at bounding box center [122, 199] width 171 height 27
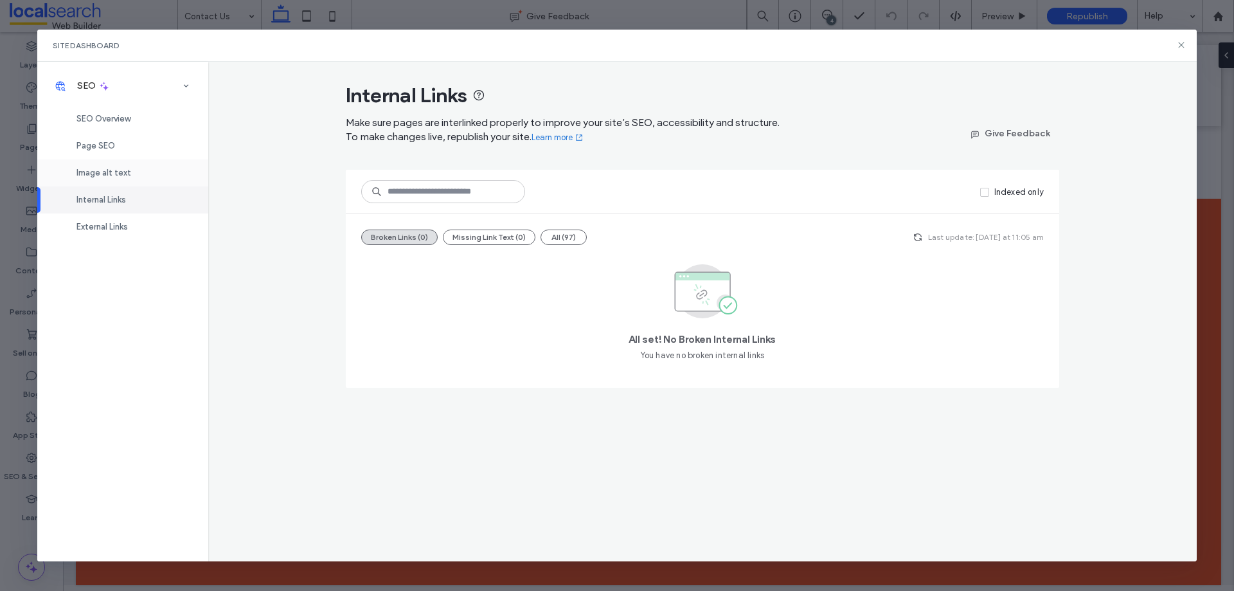
click at [95, 172] on span "Image alt text" at bounding box center [104, 173] width 55 height 10
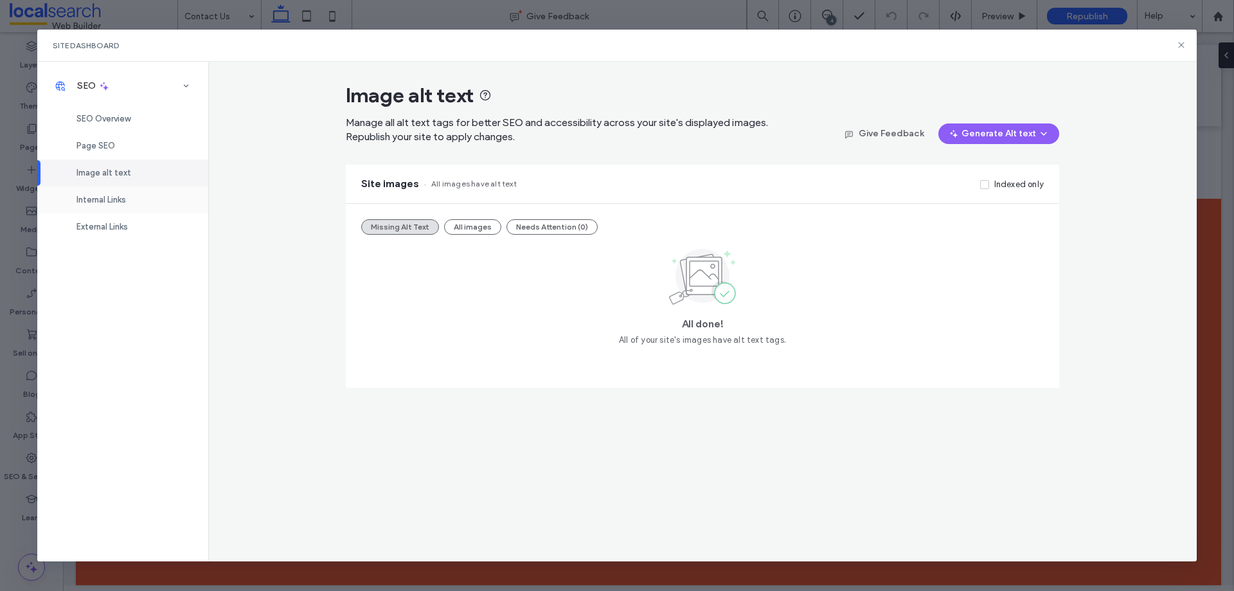
click at [118, 203] on span "Internal Links" at bounding box center [102, 200] width 50 height 10
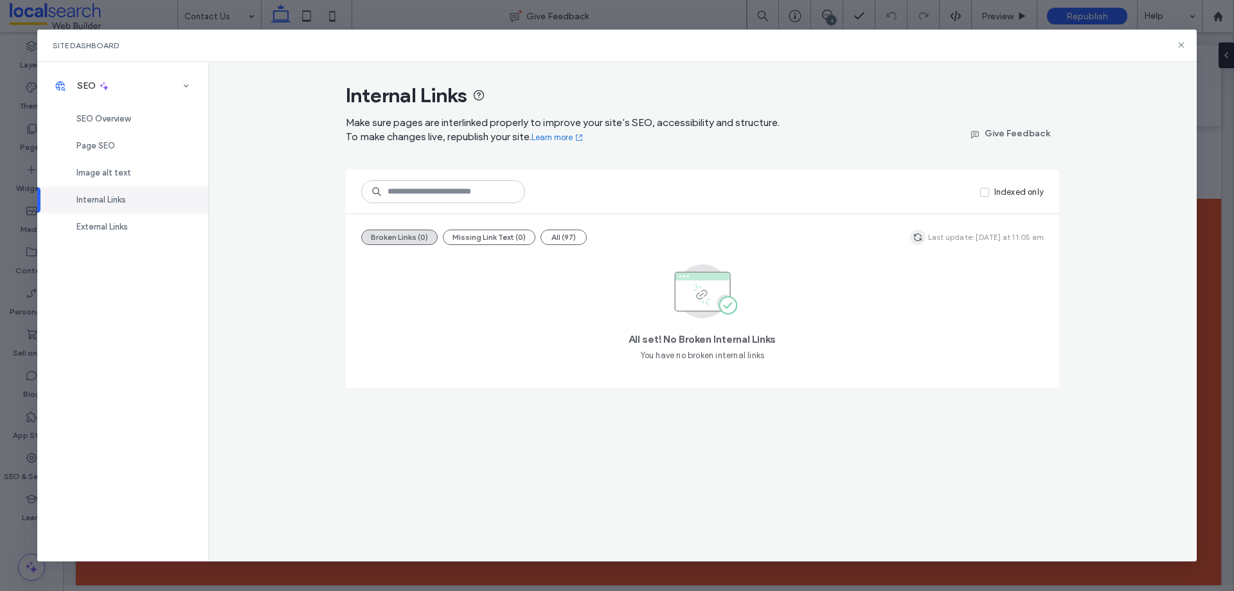
click at [926, 239] on span "button" at bounding box center [917, 237] width 15 height 15
click at [148, 233] on div "External Links" at bounding box center [122, 226] width 171 height 27
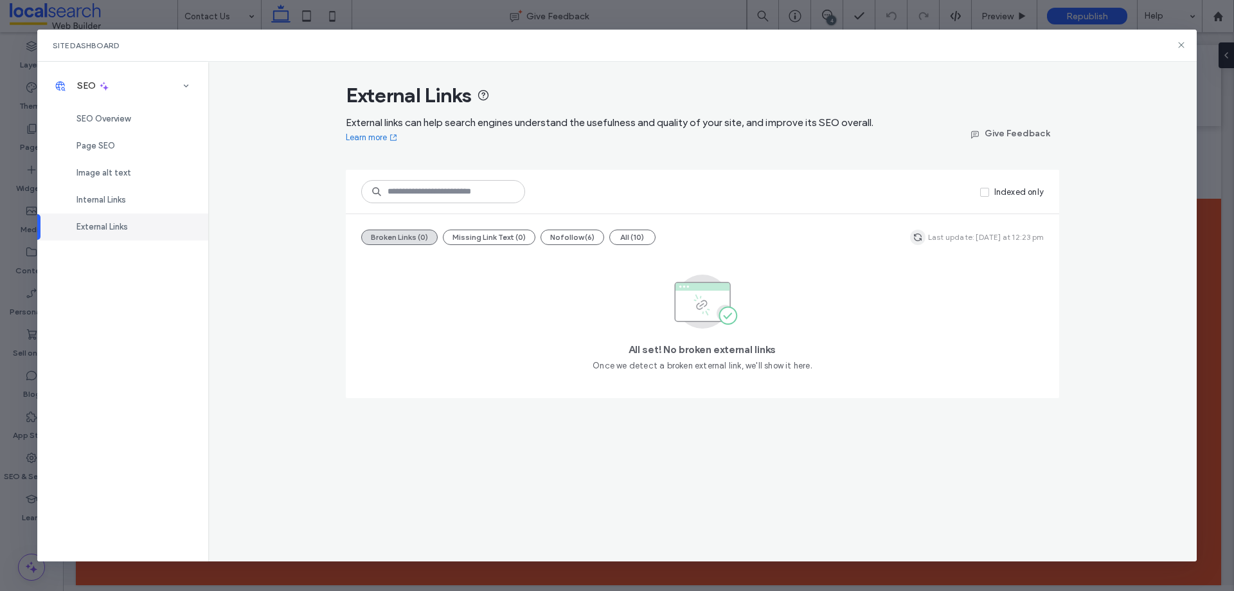
click at [923, 235] on icon "button" at bounding box center [918, 237] width 10 height 10
click at [1177, 45] on icon at bounding box center [1182, 45] width 10 height 10
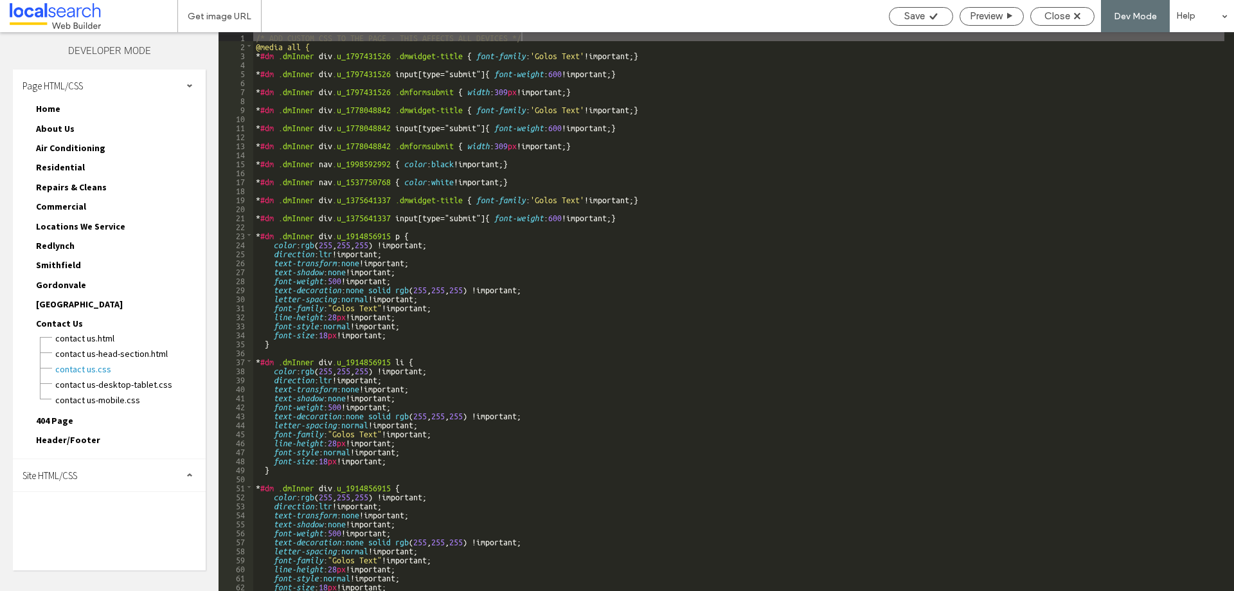
click at [77, 470] on span "Site HTML/CSS" at bounding box center [50, 475] width 55 height 12
click at [123, 530] on span "site.css" at bounding box center [133, 531] width 146 height 13
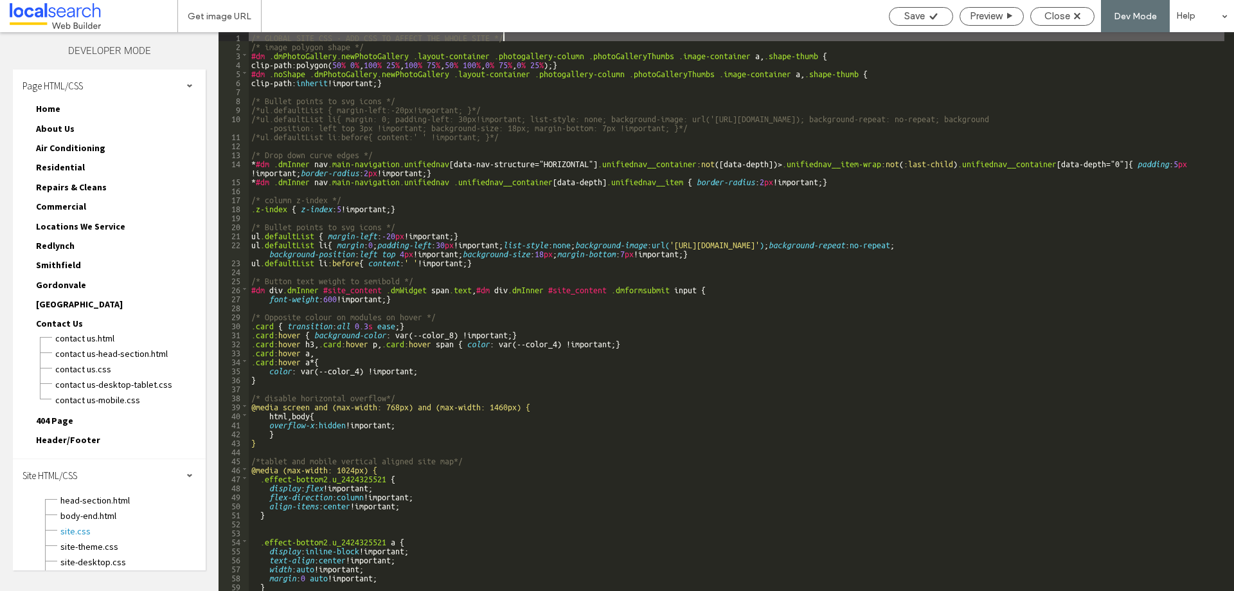
scroll to position [71, 0]
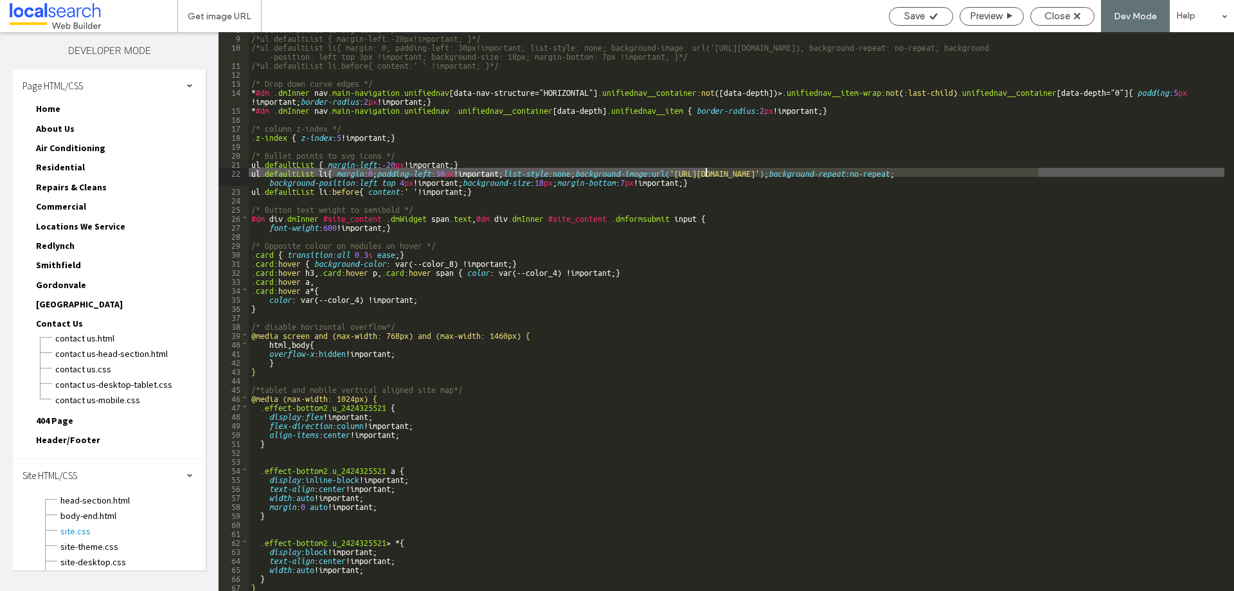
drag, startPoint x: 1040, startPoint y: 174, endPoint x: 705, endPoint y: 171, distance: 335.0
click at [705, 171] on div "/* Bullet points to svg icons */ /*ul.defaultList { margin-left:-20px!important…" at bounding box center [737, 312] width 976 height 577
click at [1052, 16] on span "Close" at bounding box center [1058, 16] width 26 height 12
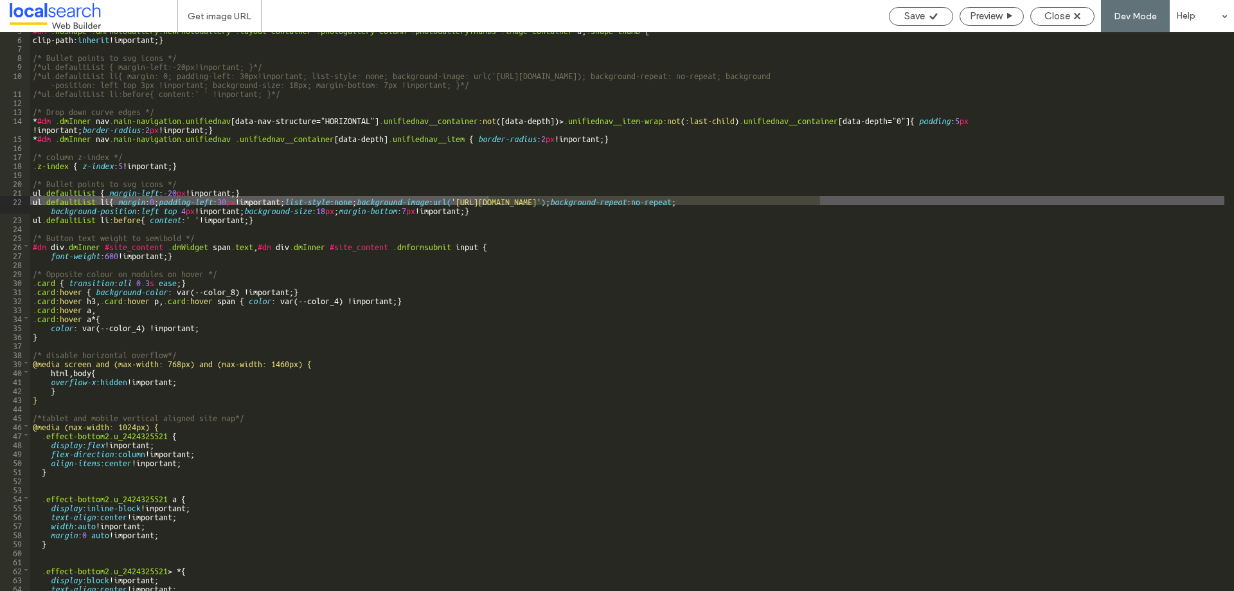
scroll to position [43, 0]
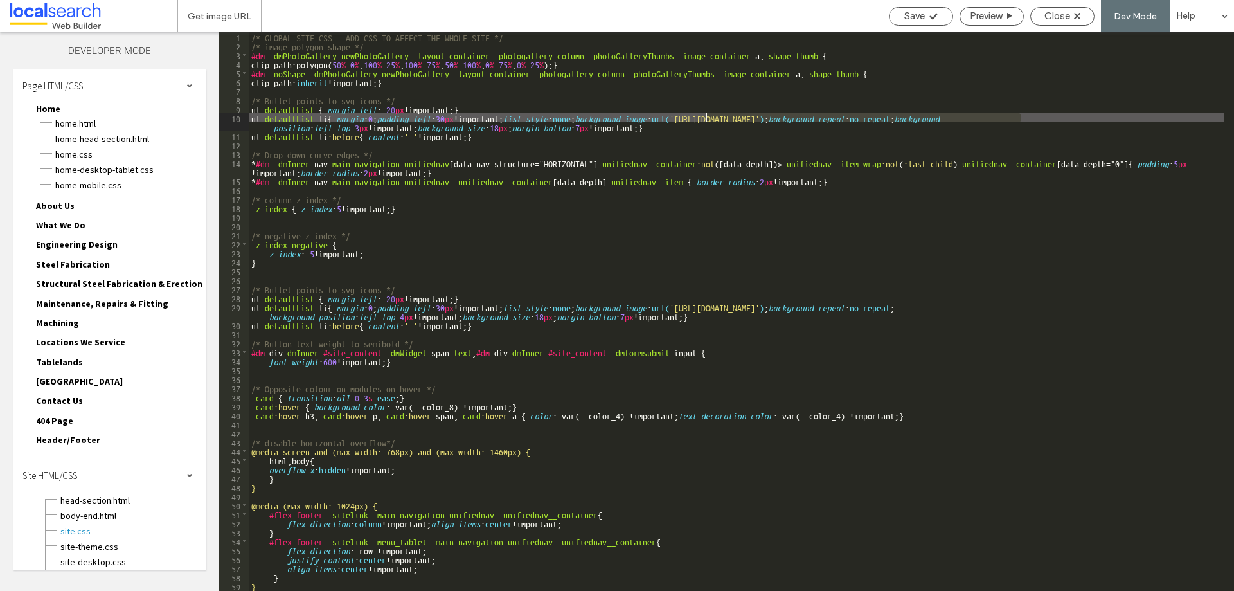
drag, startPoint x: 1019, startPoint y: 118, endPoint x: 707, endPoint y: 119, distance: 311.8
click at [707, 119] on div "/* GLOBAL SITE CSS - ADD CSS TO AFFECT THE WHOLE SITE */ /* image polygon shape…" at bounding box center [737, 320] width 976 height 577
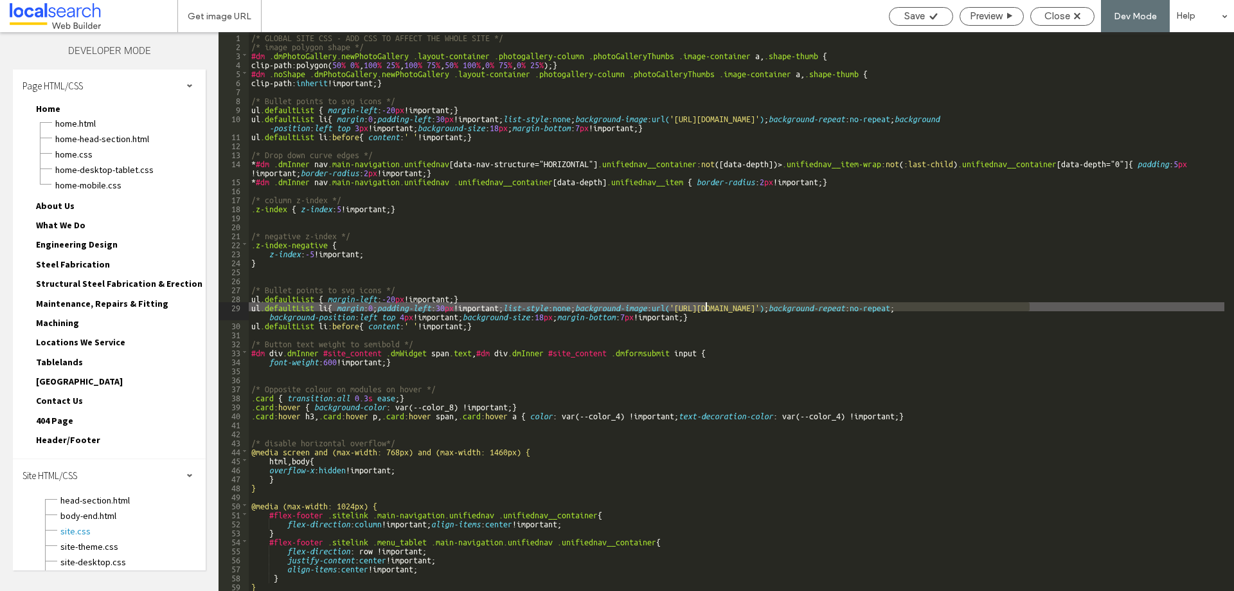
drag, startPoint x: 1030, startPoint y: 306, endPoint x: 707, endPoint y: 305, distance: 323.4
click at [707, 305] on div "/* GLOBAL SITE CSS - ADD CSS TO AFFECT THE WHOLE SITE */ /* image polygon shape…" at bounding box center [737, 320] width 976 height 577
click at [1076, 12] on div "Close" at bounding box center [1062, 16] width 63 height 12
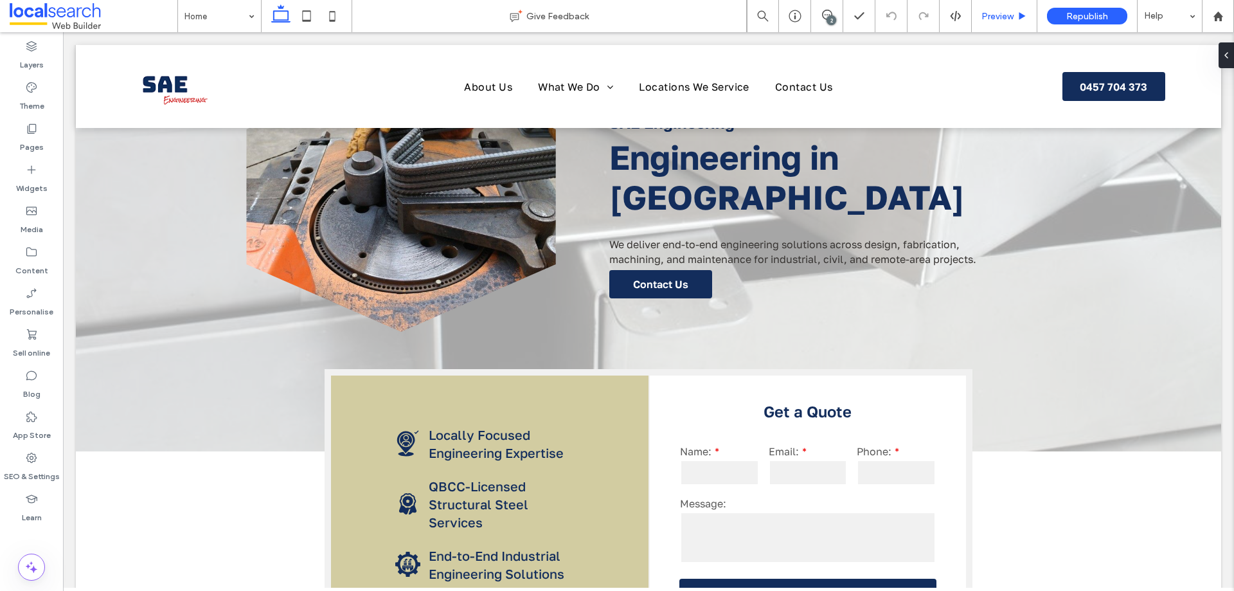
scroll to position [64, 0]
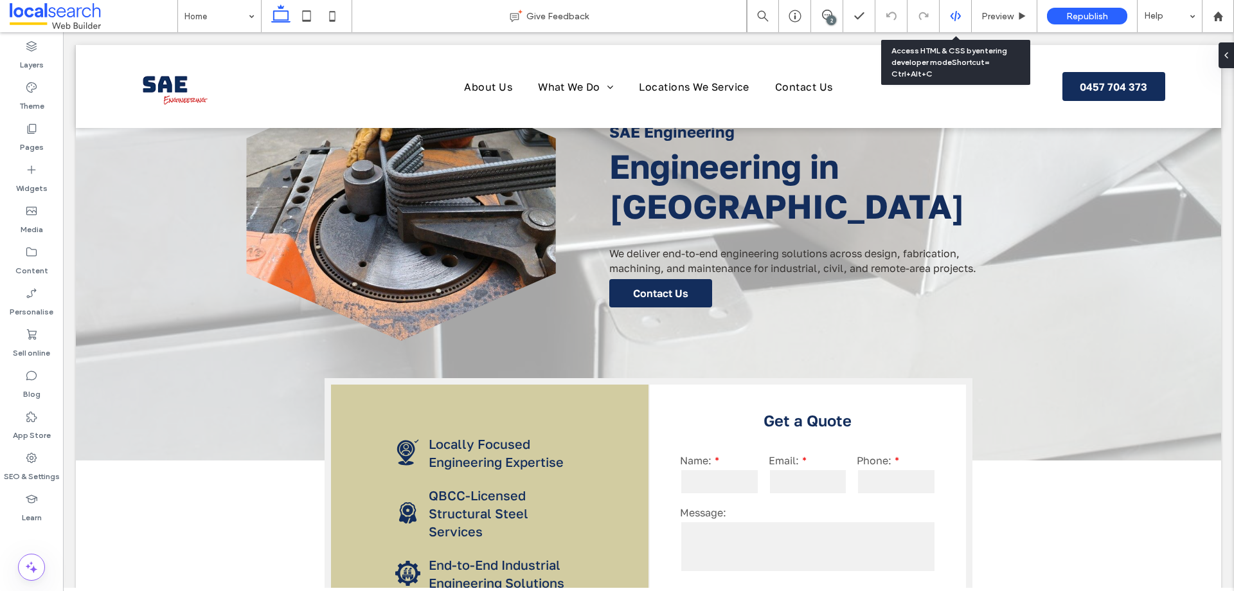
click at [960, 9] on div at bounding box center [956, 16] width 32 height 32
click at [961, 16] on use at bounding box center [955, 16] width 10 height 10
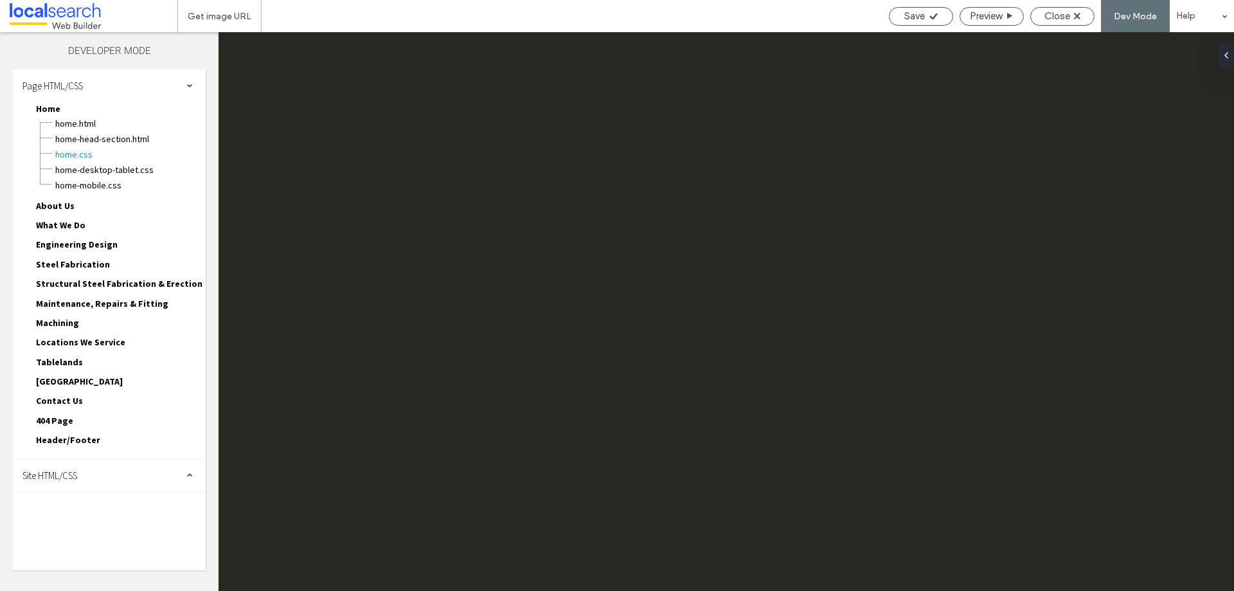
scroll to position [0, 0]
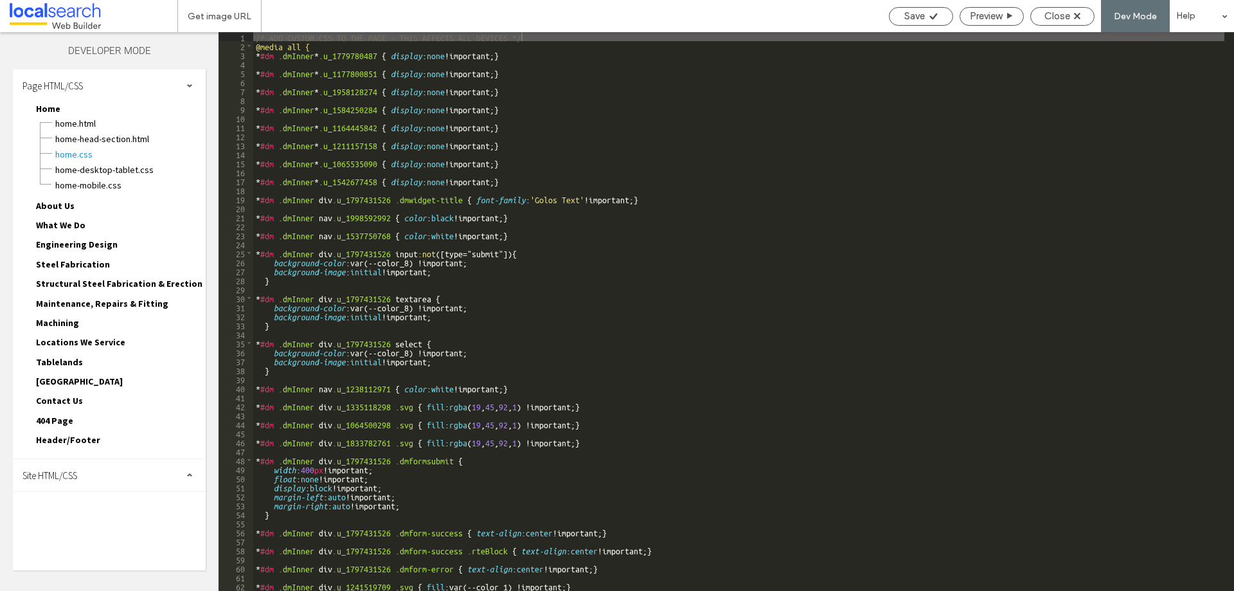
click at [87, 479] on div "Site HTML/CSS" at bounding box center [109, 475] width 193 height 32
click at [95, 531] on span "site.css" at bounding box center [133, 531] width 146 height 13
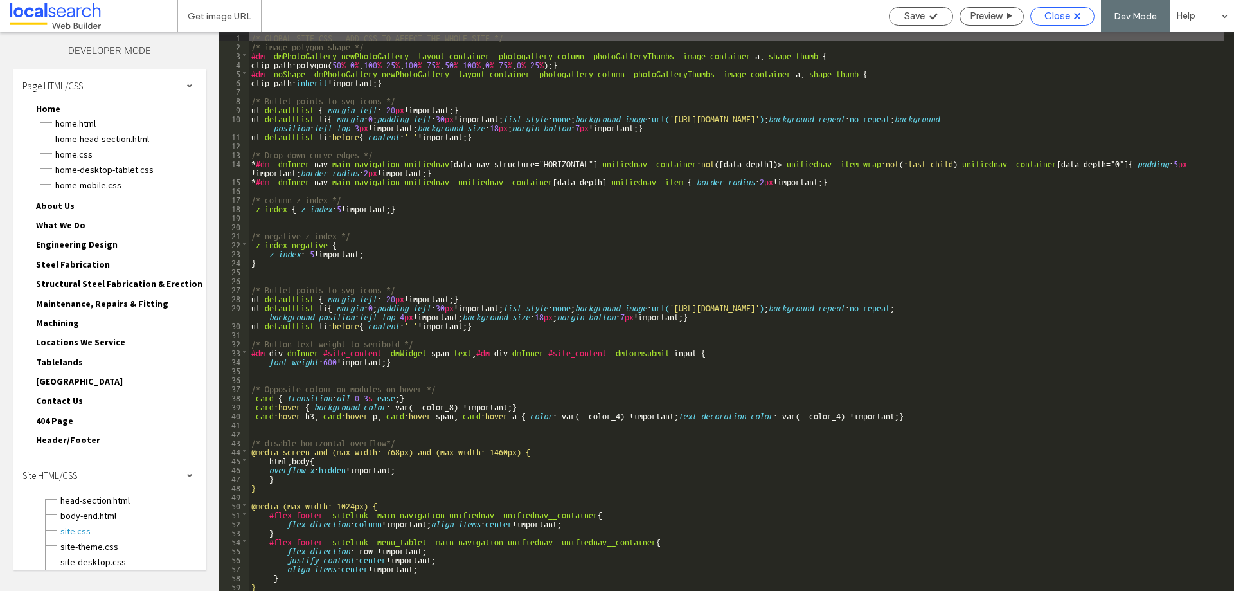
click at [1057, 15] on span "Close" at bounding box center [1058, 16] width 26 height 12
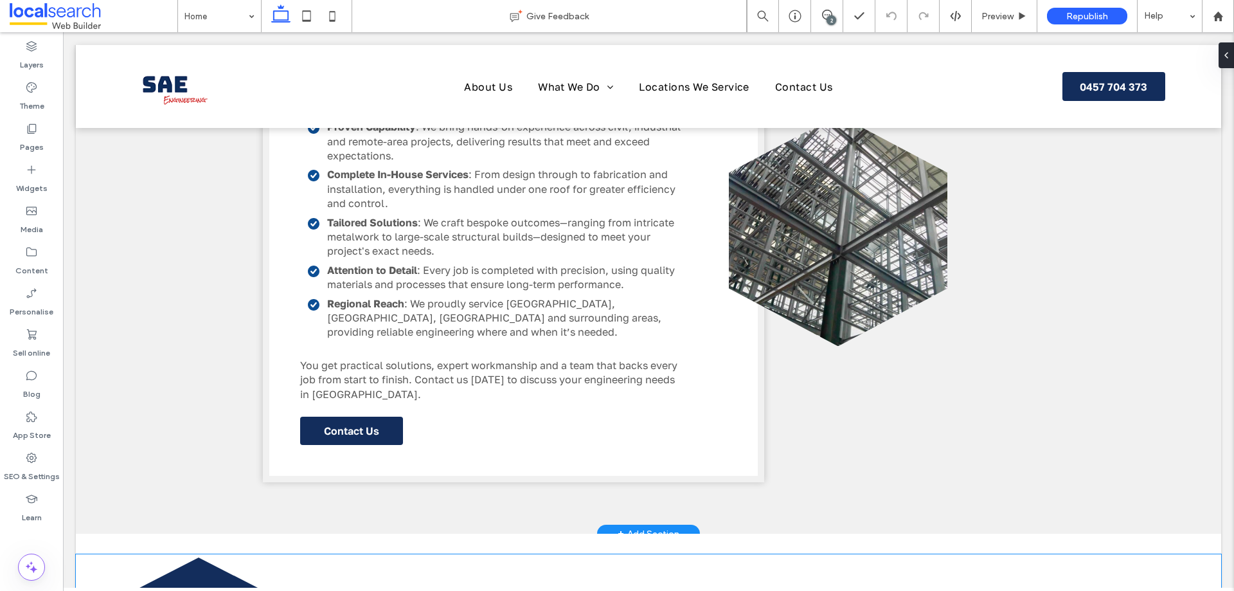
scroll to position [1800, 0]
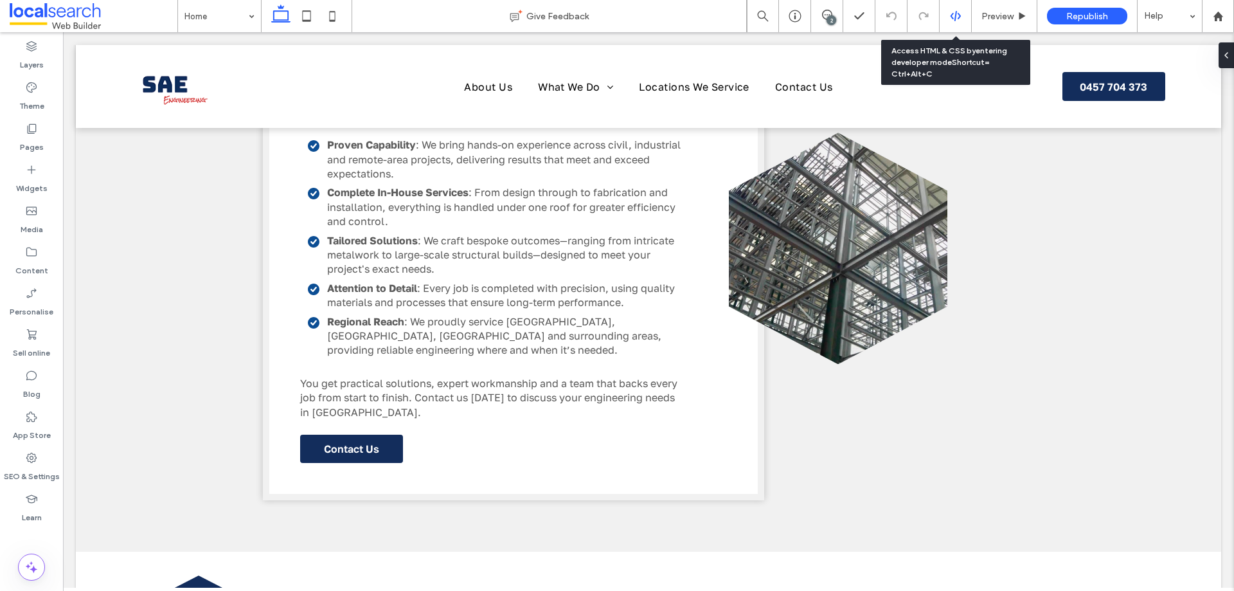
click at [962, 19] on div at bounding box center [956, 16] width 32 height 12
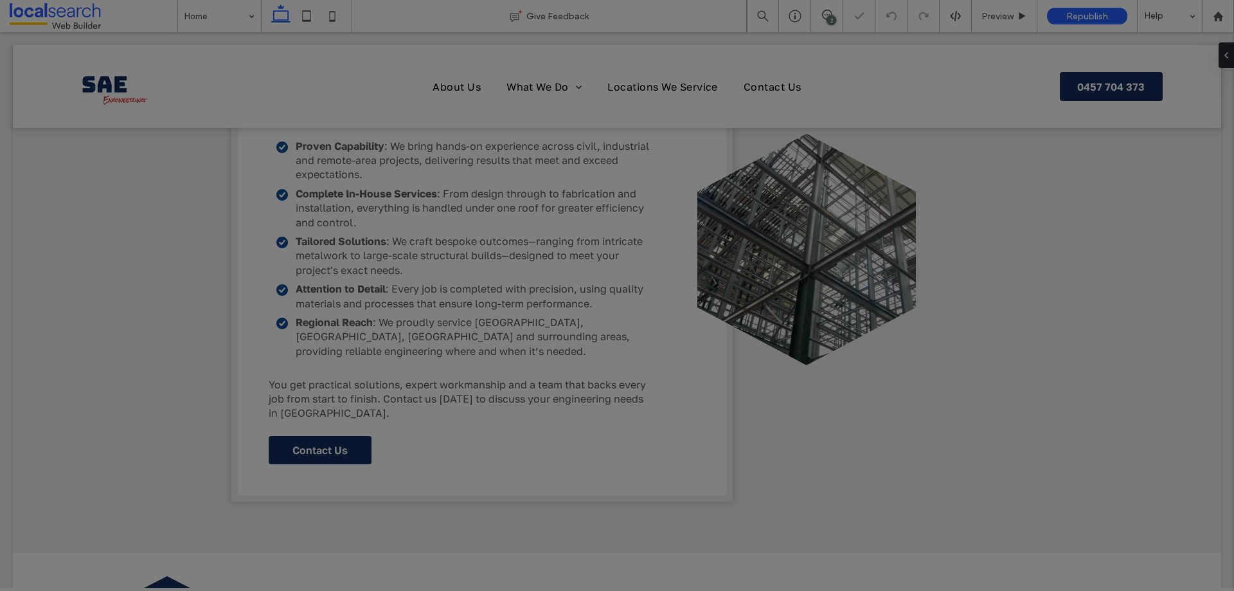
scroll to position [0, 0]
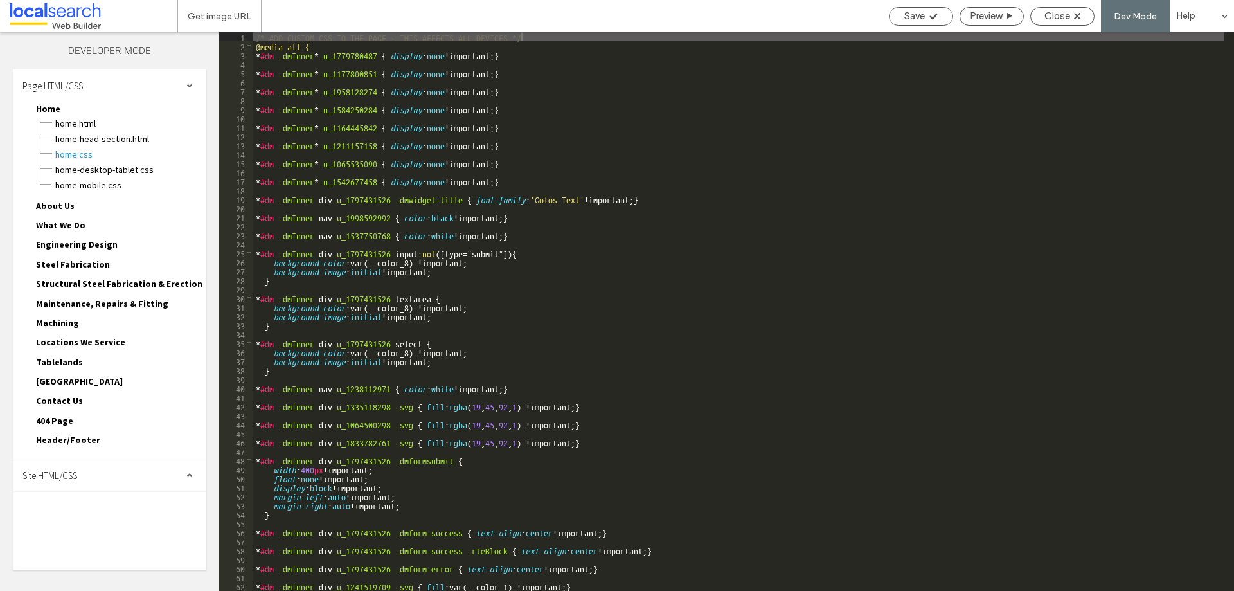
click at [95, 469] on div "Site HTML/CSS" at bounding box center [109, 475] width 193 height 32
click at [120, 528] on span "site.css" at bounding box center [133, 531] width 146 height 13
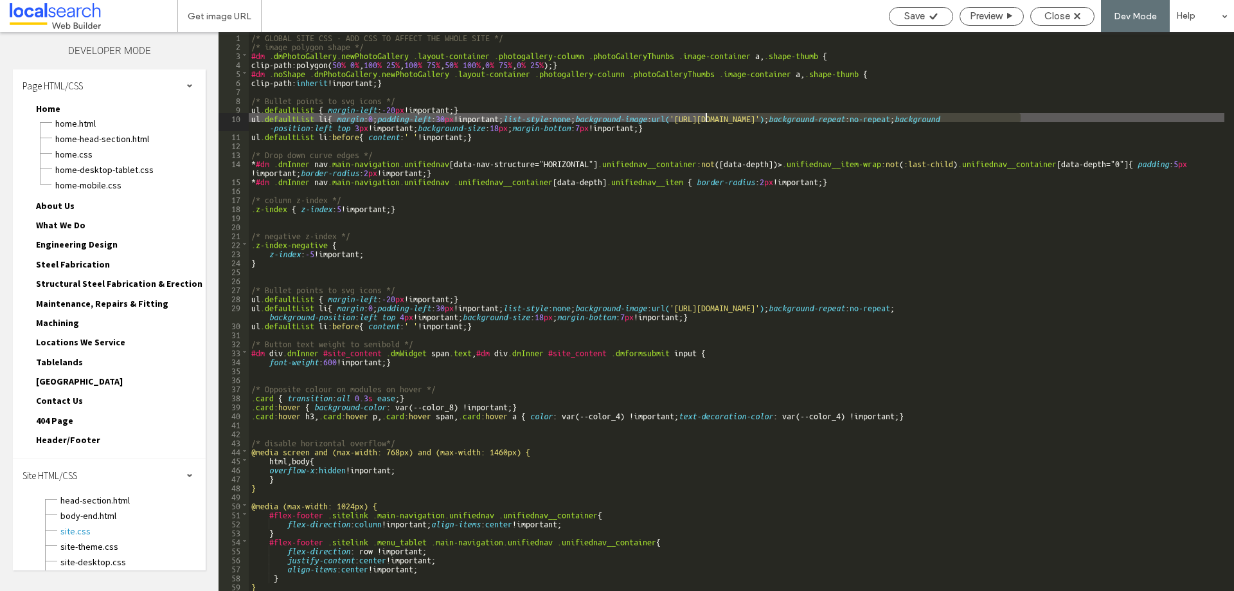
drag, startPoint x: 1019, startPoint y: 119, endPoint x: 708, endPoint y: 117, distance: 310.5
click at [706, 117] on div "/* GLOBAL SITE CSS - ADD CSS TO AFFECT THE WHOLE SITE */ /* image polygon shape…" at bounding box center [737, 320] width 976 height 577
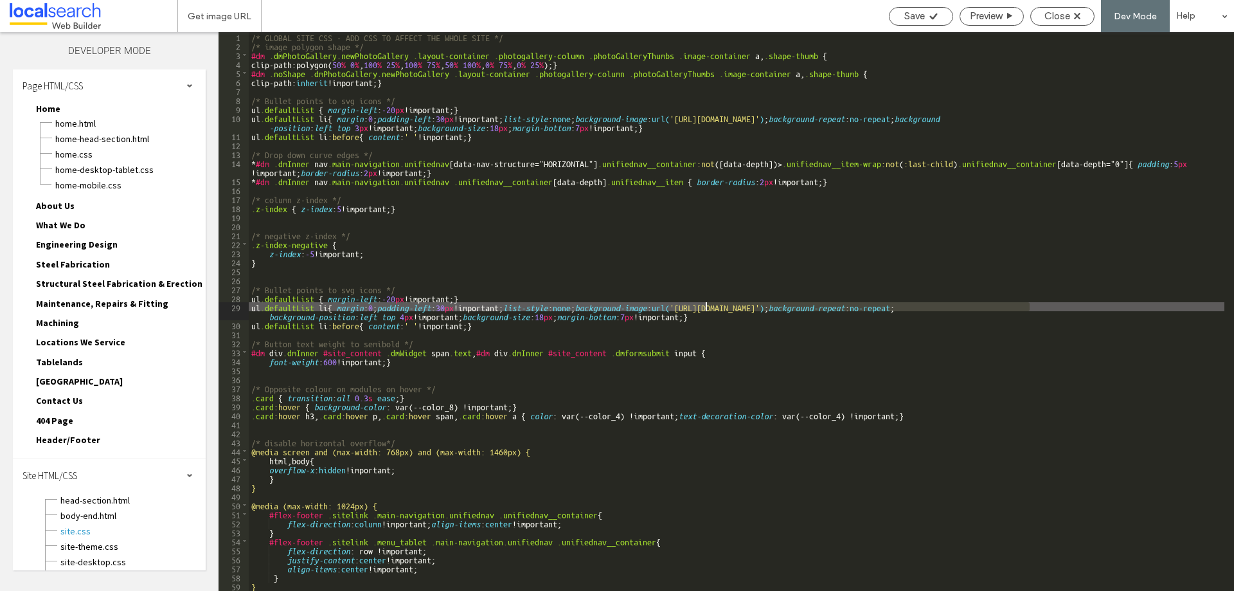
drag, startPoint x: 1030, startPoint y: 308, endPoint x: 707, endPoint y: 307, distance: 323.4
click at [707, 307] on div "/* GLOBAL SITE CSS - ADD CSS TO AFFECT THE WHOLE SITE */ /* image polygon shape…" at bounding box center [737, 320] width 976 height 577
click at [932, 17] on use at bounding box center [934, 16] width 8 height 6
click at [1065, 19] on span "Close" at bounding box center [1058, 16] width 26 height 12
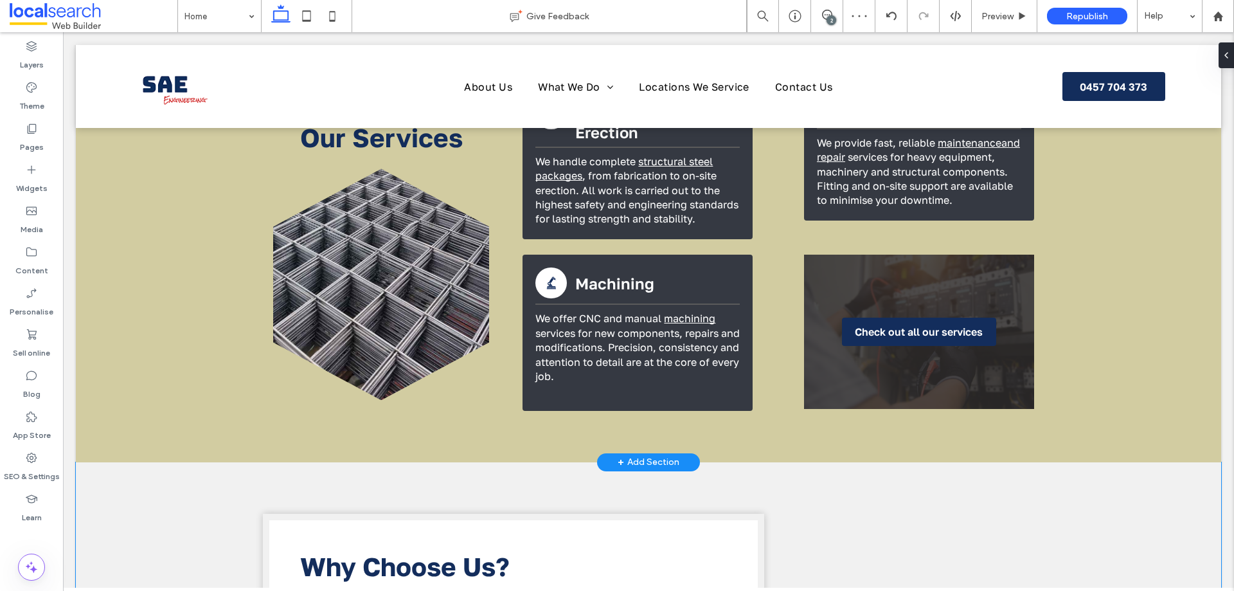
scroll to position [1414, 0]
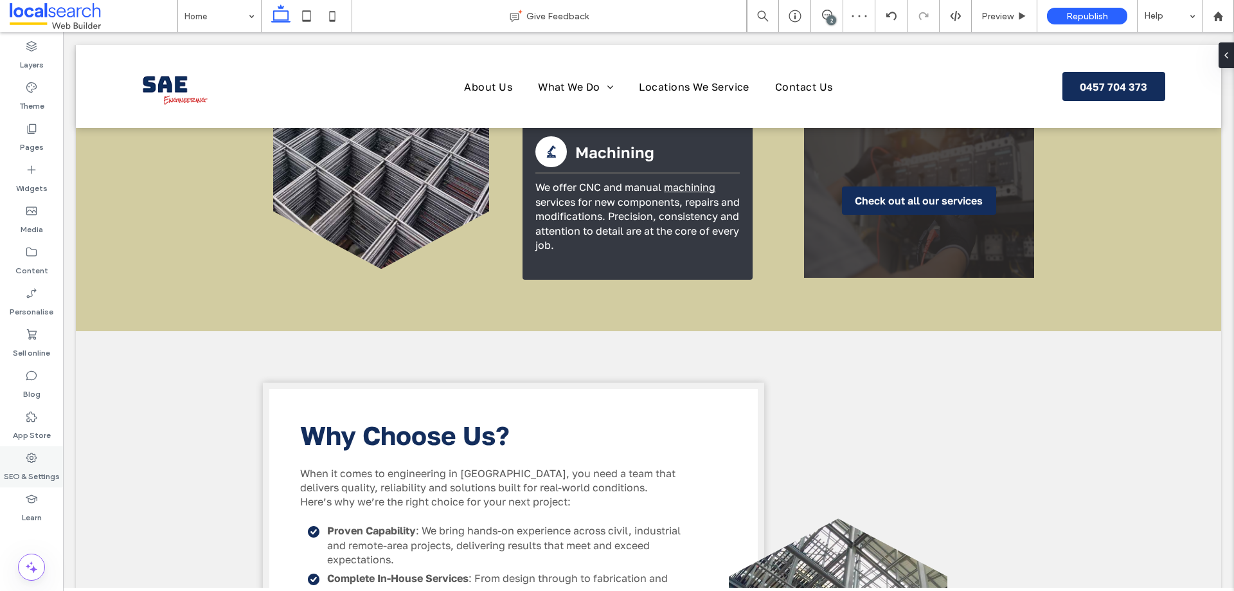
click at [32, 455] on icon at bounding box center [31, 457] width 13 height 13
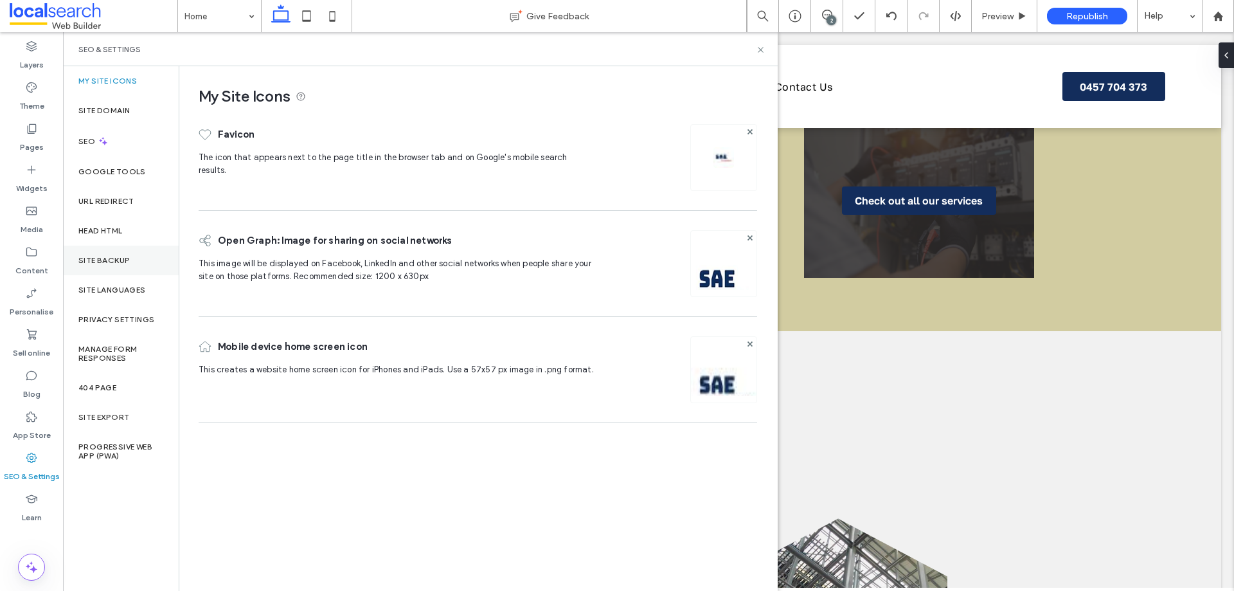
click at [129, 262] on label "Site backup" at bounding box center [103, 260] width 51 height 9
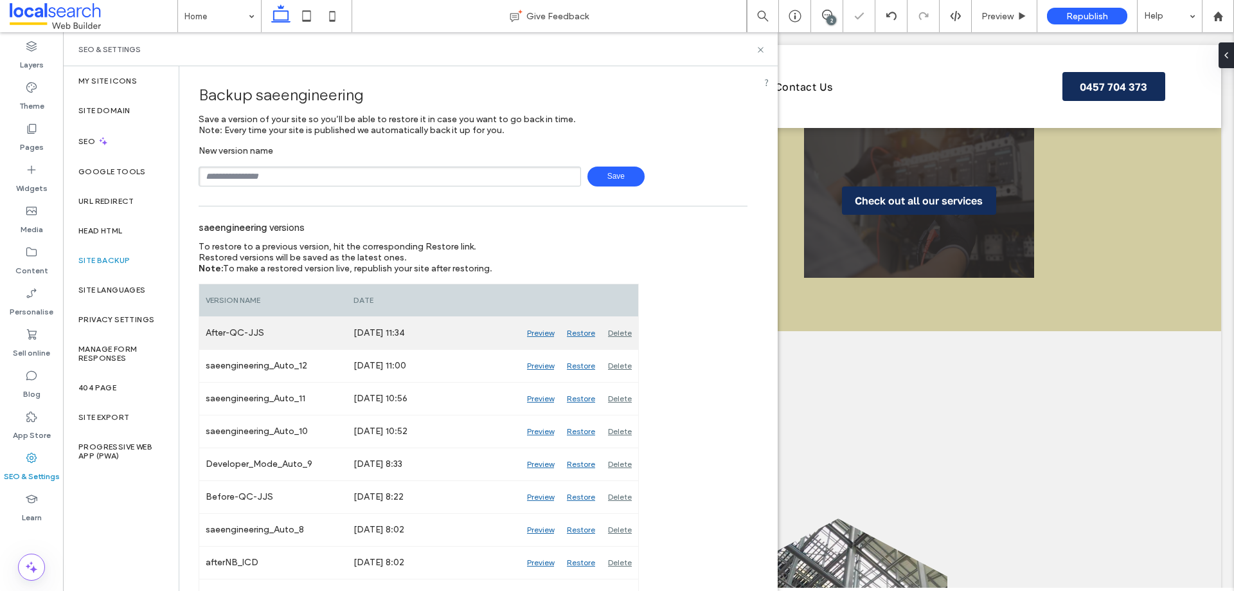
click at [613, 331] on div "Delete" at bounding box center [620, 333] width 37 height 32
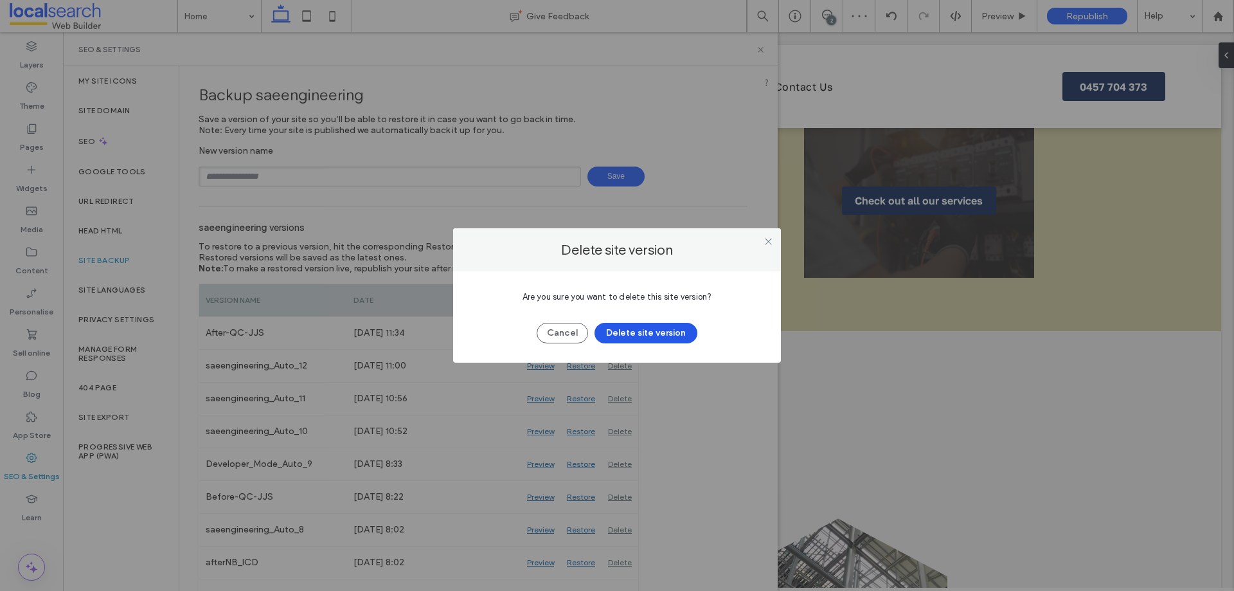
click at [665, 329] on button "Delete site version" at bounding box center [646, 333] width 103 height 21
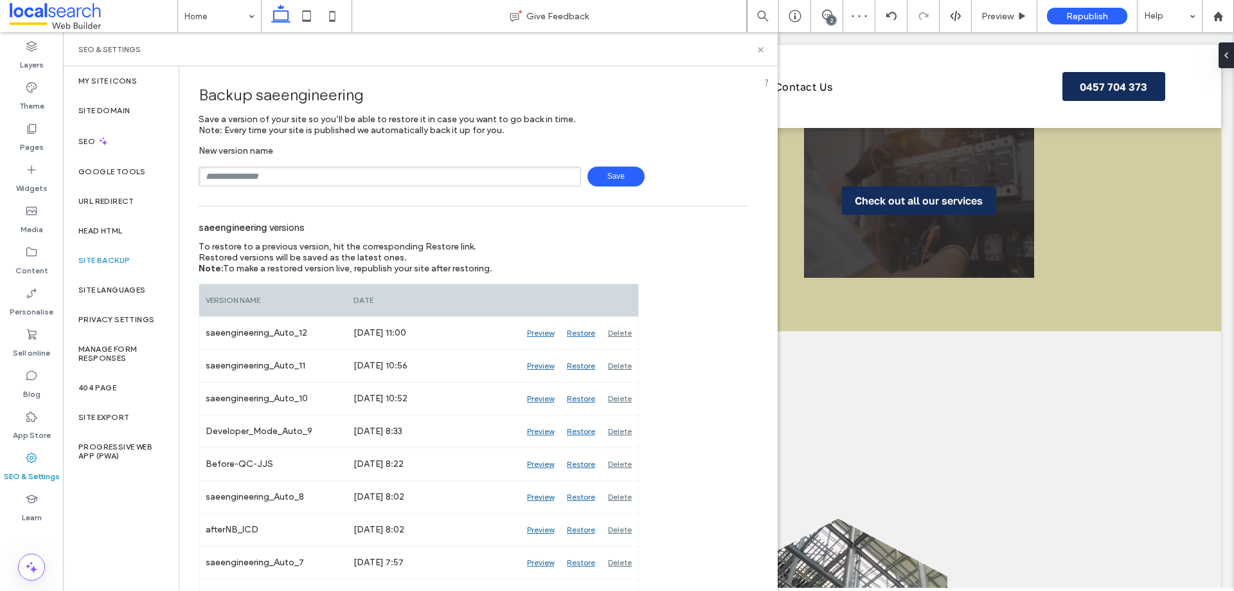
click at [730, 182] on div "Save" at bounding box center [473, 177] width 549 height 20
click at [725, 183] on div "Save" at bounding box center [473, 177] width 549 height 20
drag, startPoint x: 456, startPoint y: 181, endPoint x: 419, endPoint y: 192, distance: 38.7
click at [456, 181] on input "text" at bounding box center [390, 177] width 383 height 20
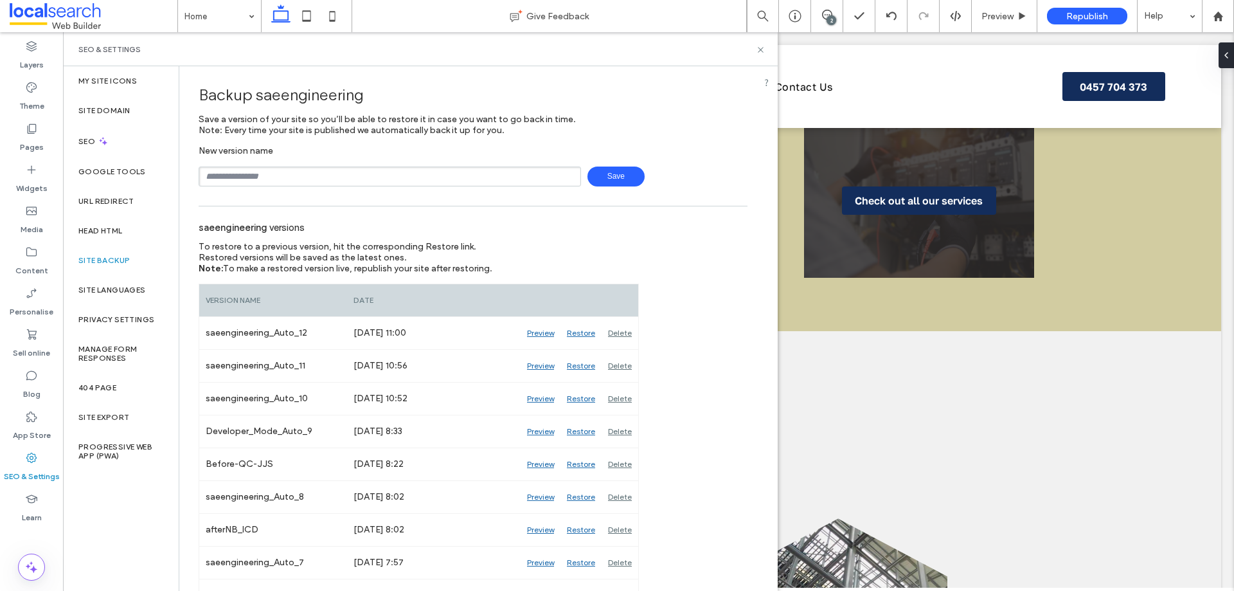
type input "**********"
click at [609, 174] on span "Save" at bounding box center [616, 177] width 57 height 20
click at [720, 167] on div "Save" at bounding box center [473, 177] width 549 height 20
click at [734, 231] on div "saeengineering versions" at bounding box center [473, 227] width 549 height 28
click at [725, 161] on div "New version name Save" at bounding box center [473, 165] width 549 height 41
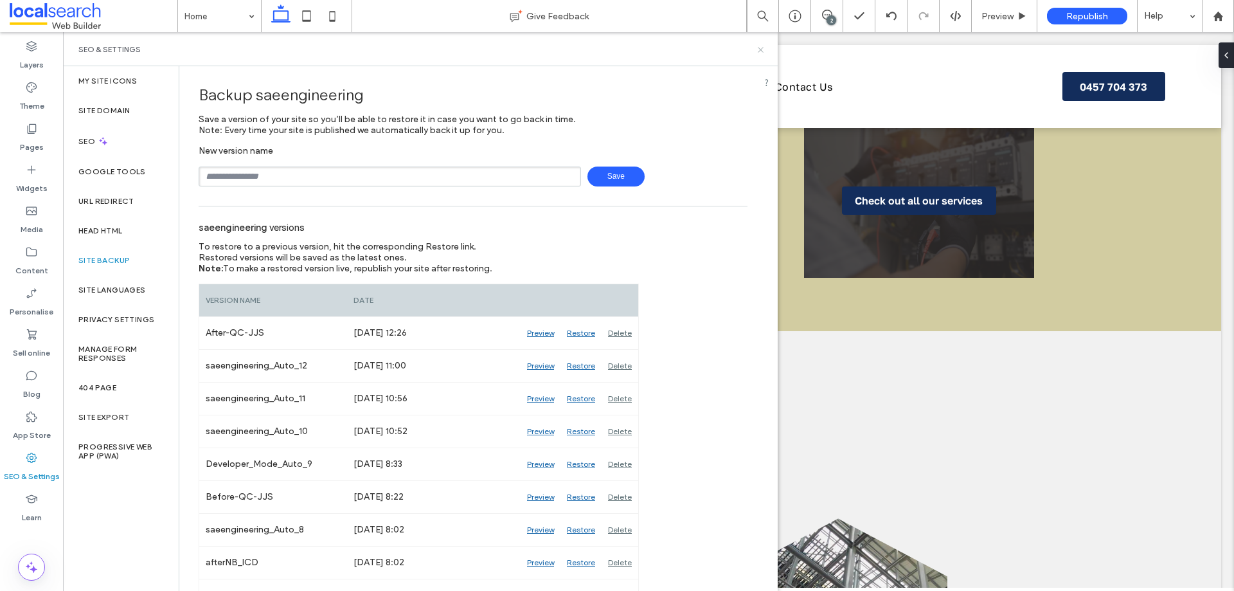
click at [761, 49] on use at bounding box center [760, 49] width 5 height 5
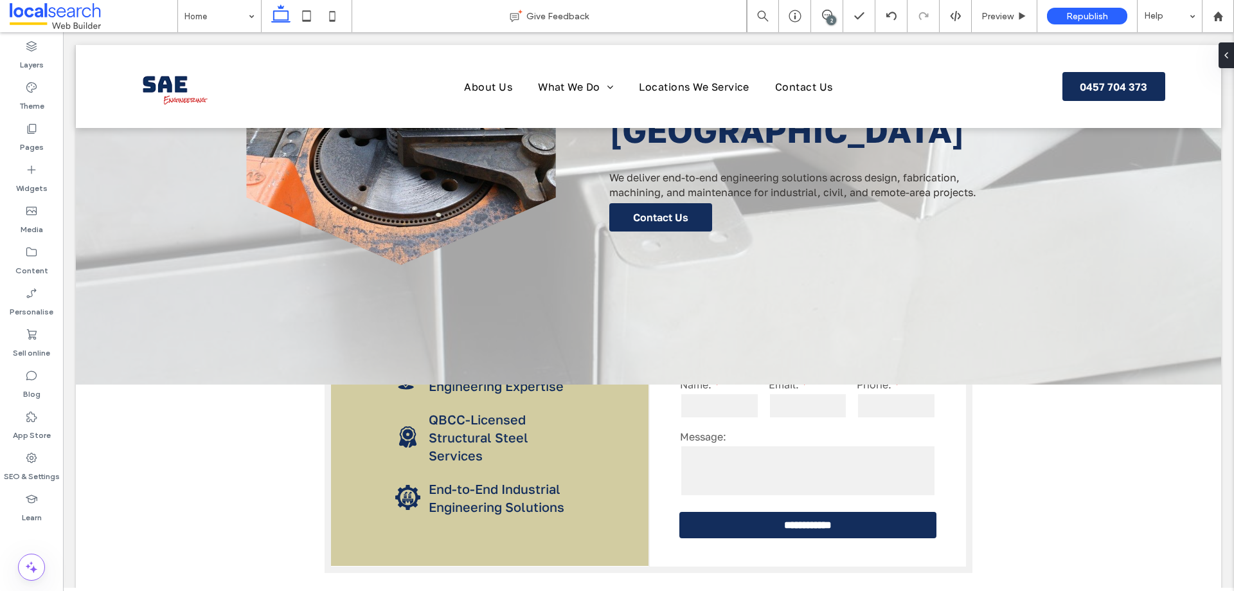
scroll to position [118, 0]
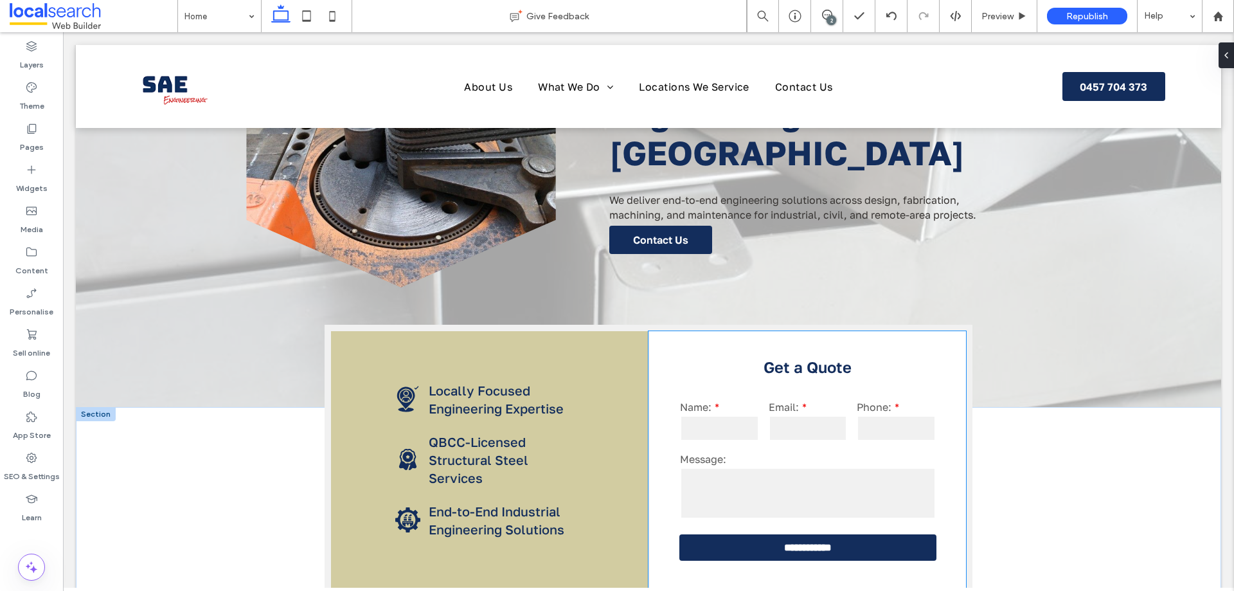
click at [837, 438] on input "email" at bounding box center [808, 428] width 79 height 26
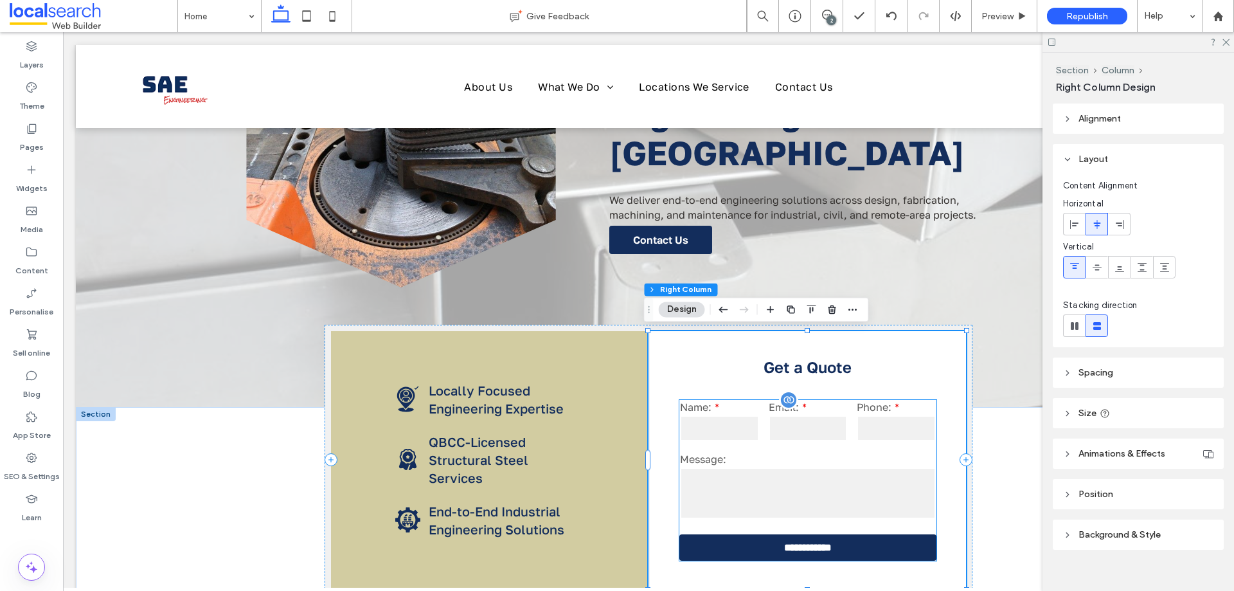
click at [861, 435] on input "tel" at bounding box center [896, 428] width 79 height 26
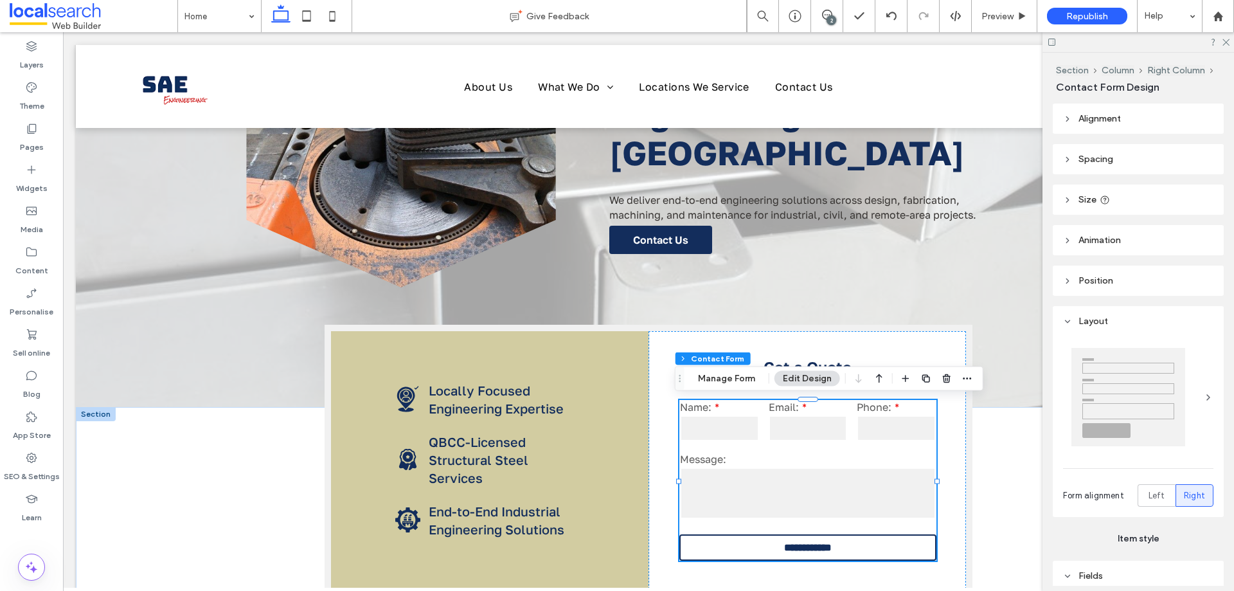
type input "*"
type input "***"
type input "*"
type input "***"
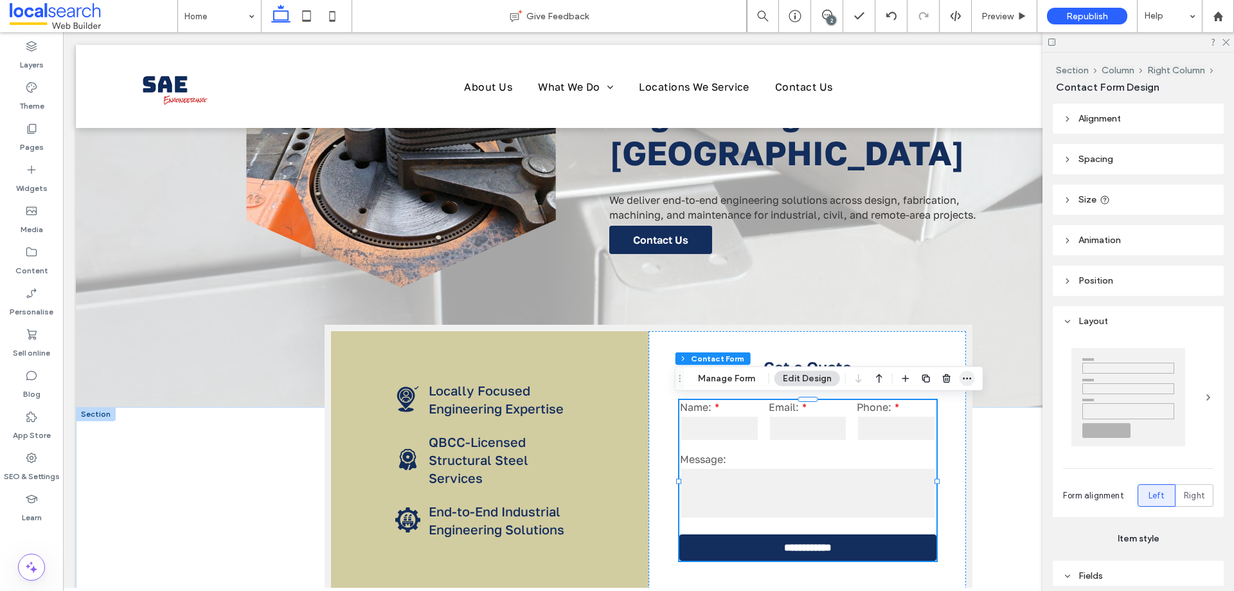
click at [964, 378] on icon "button" at bounding box center [967, 379] width 10 height 10
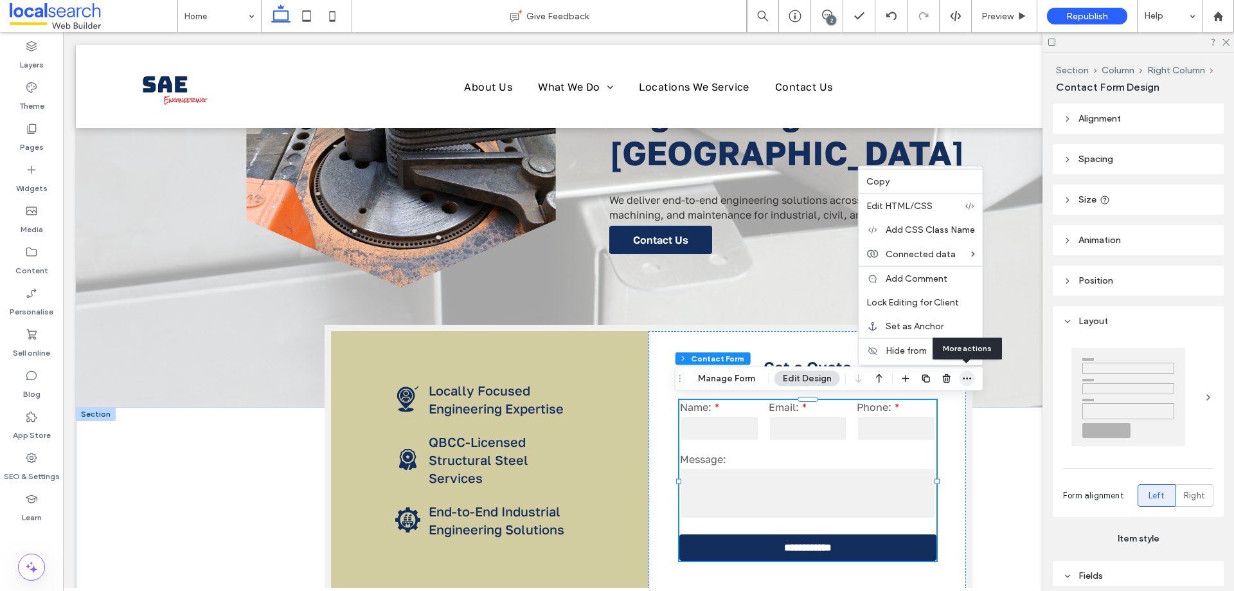
click at [964, 378] on icon "button" at bounding box center [967, 379] width 10 height 10
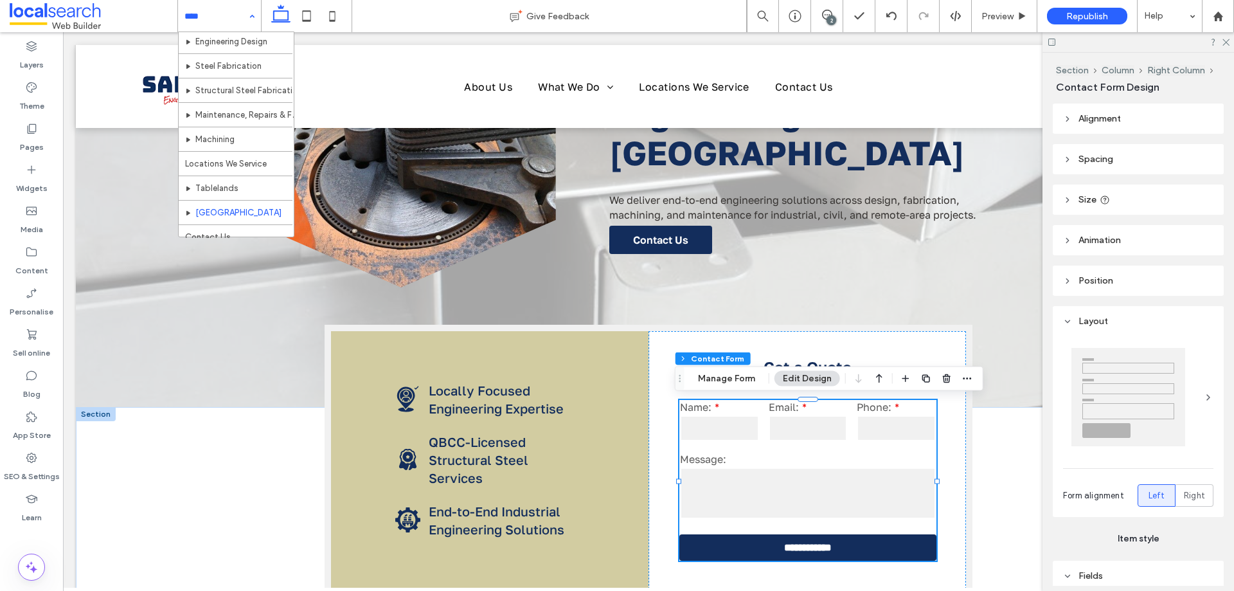
scroll to position [87, 0]
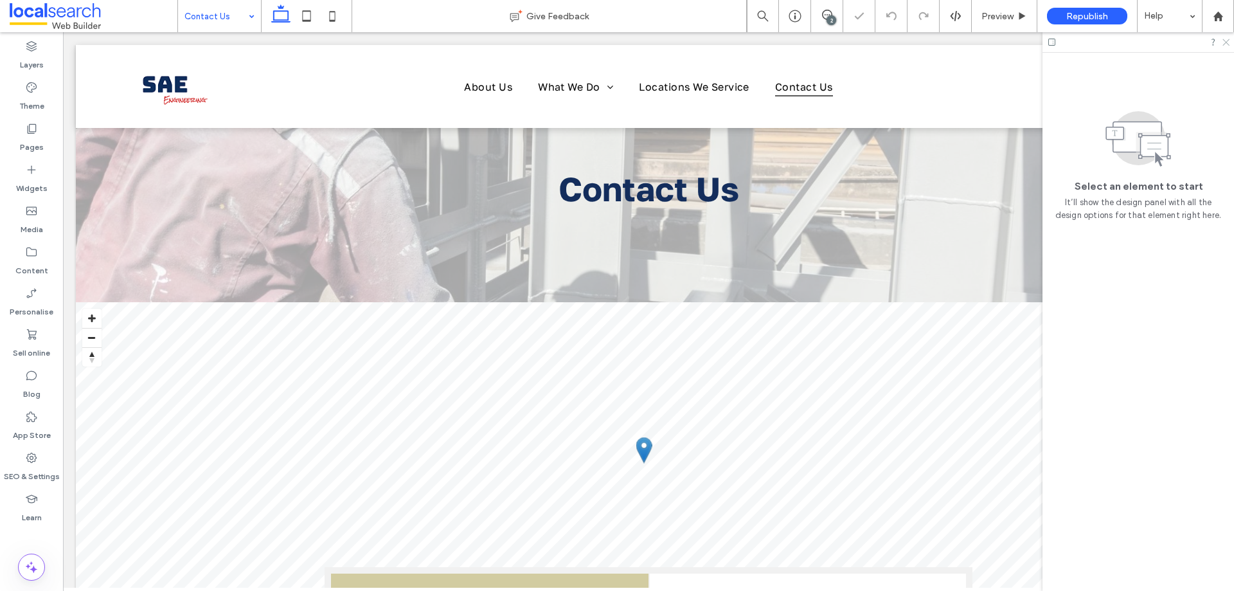
click at [1228, 37] on icon at bounding box center [1226, 41] width 8 height 8
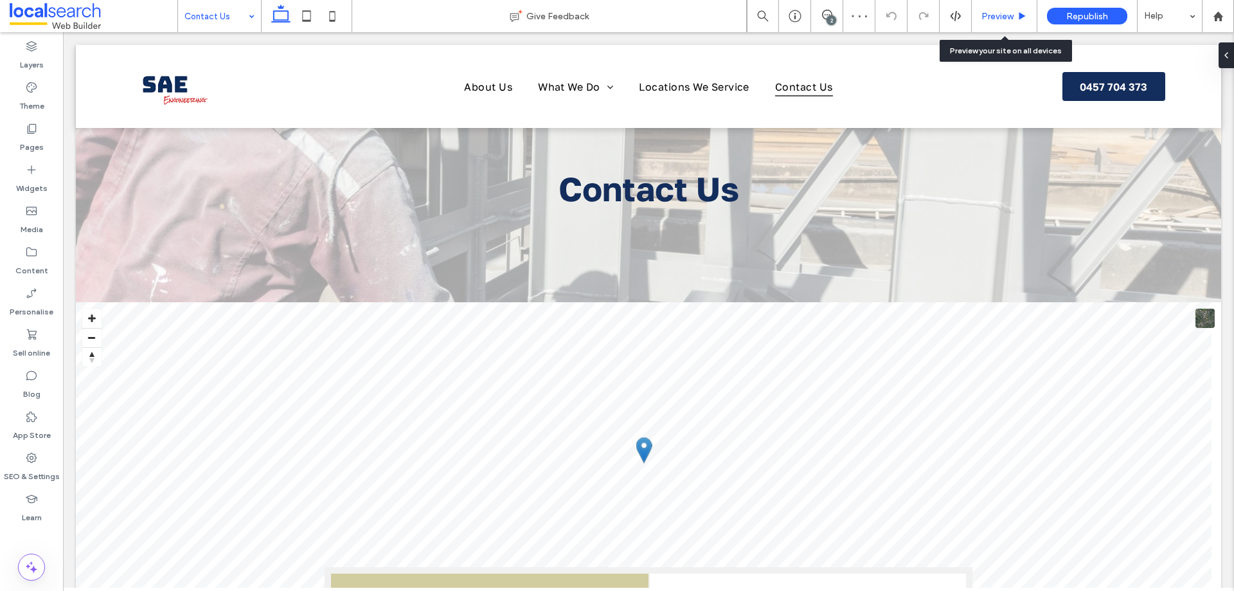
click at [1004, 18] on span "Preview" at bounding box center [998, 16] width 32 height 11
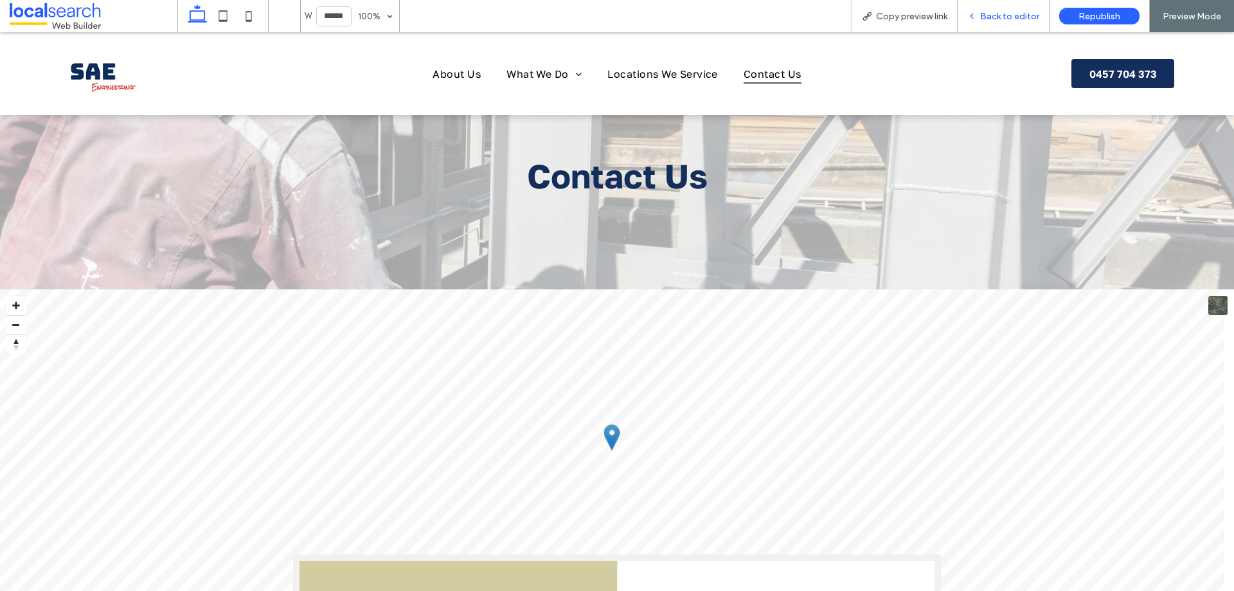
click at [1022, 16] on span "Back to editor" at bounding box center [1009, 16] width 59 height 11
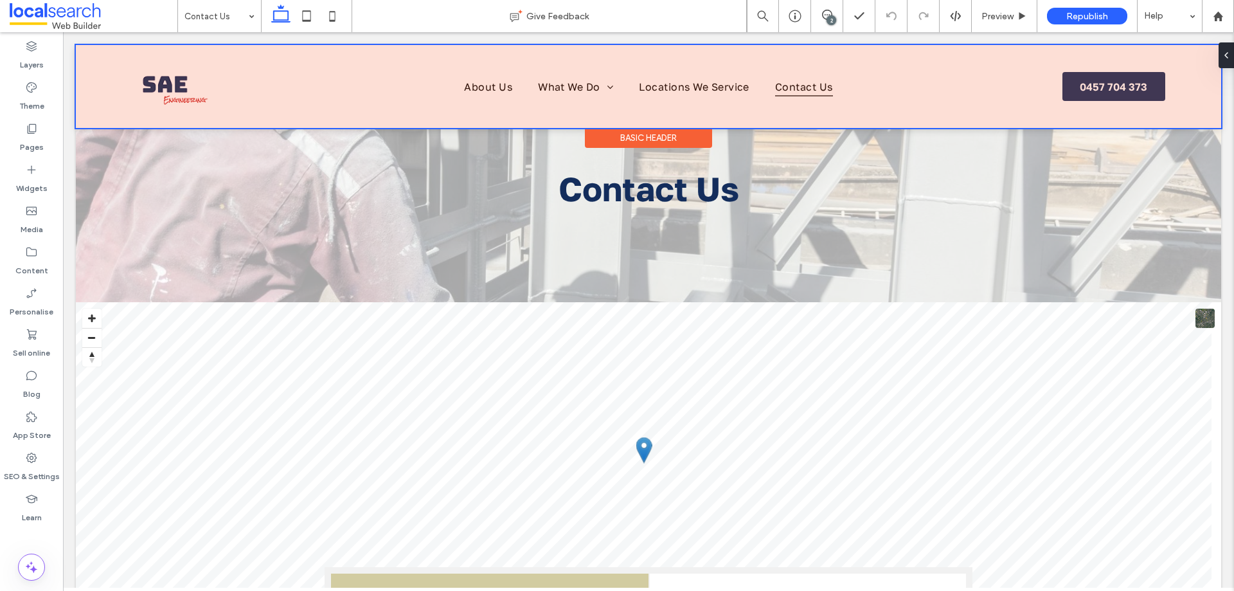
click at [1128, 81] on div at bounding box center [649, 86] width 1146 height 83
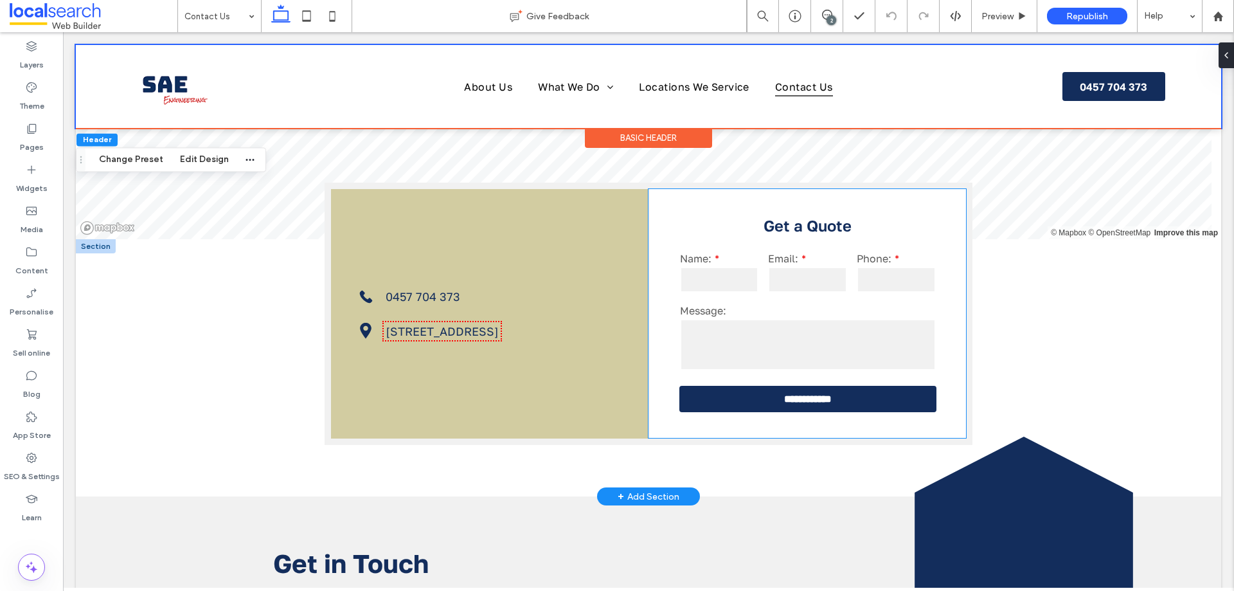
scroll to position [321, 0]
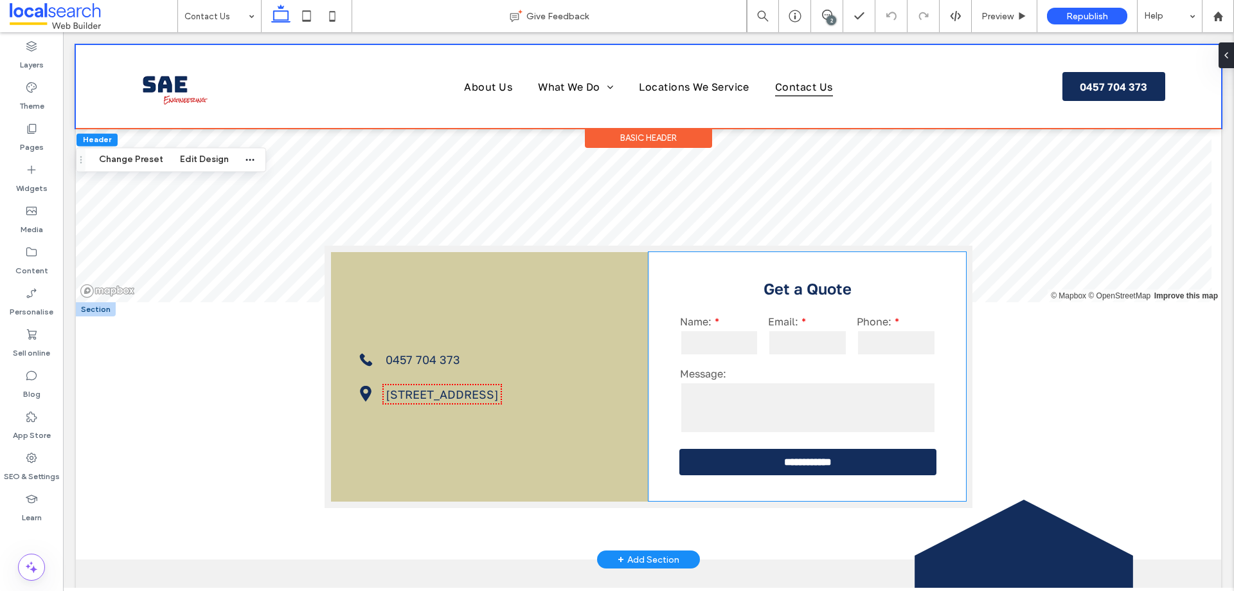
click at [736, 359] on div "Name:" at bounding box center [719, 337] width 89 height 52
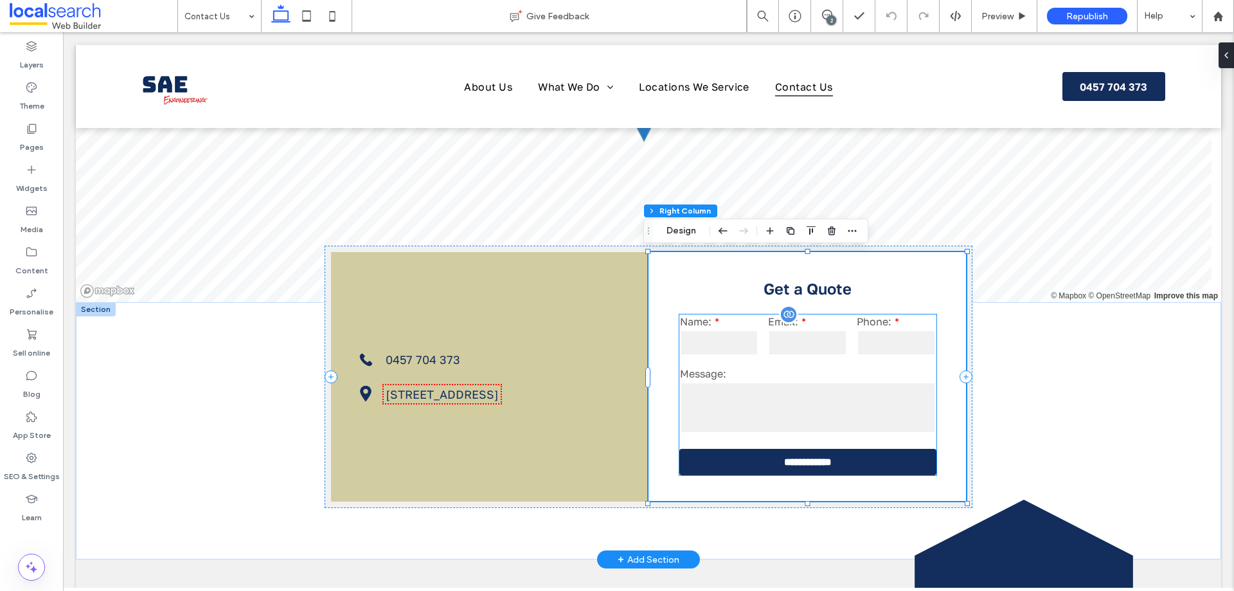
click at [842, 348] on input "email" at bounding box center [807, 343] width 79 height 26
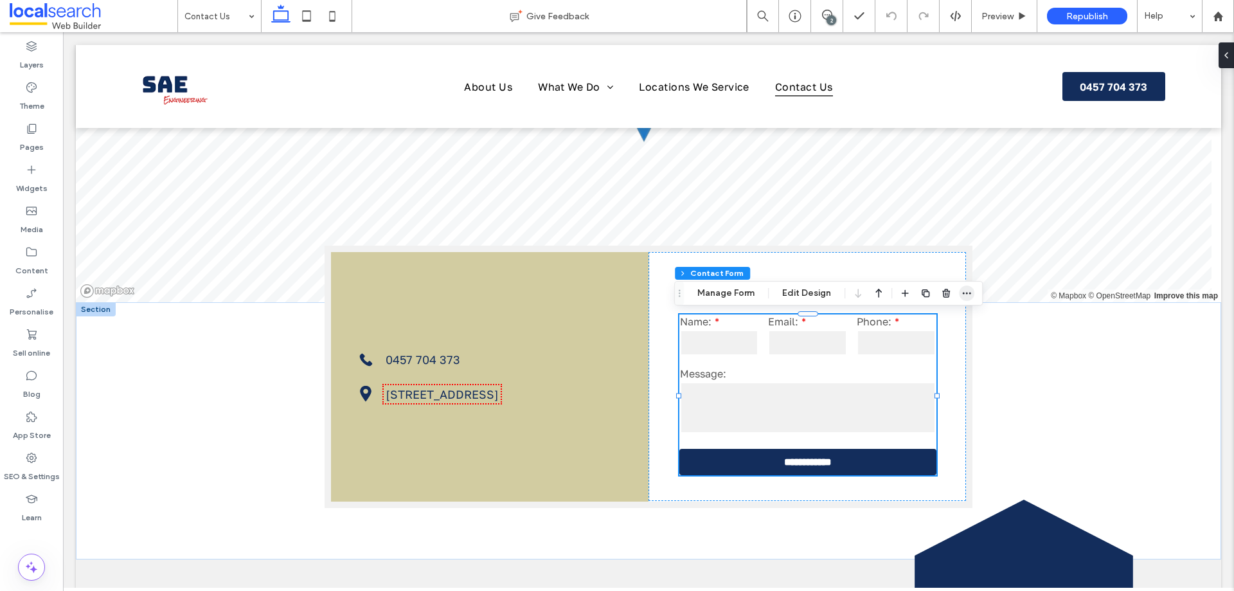
click at [964, 293] on icon "button" at bounding box center [967, 293] width 10 height 10
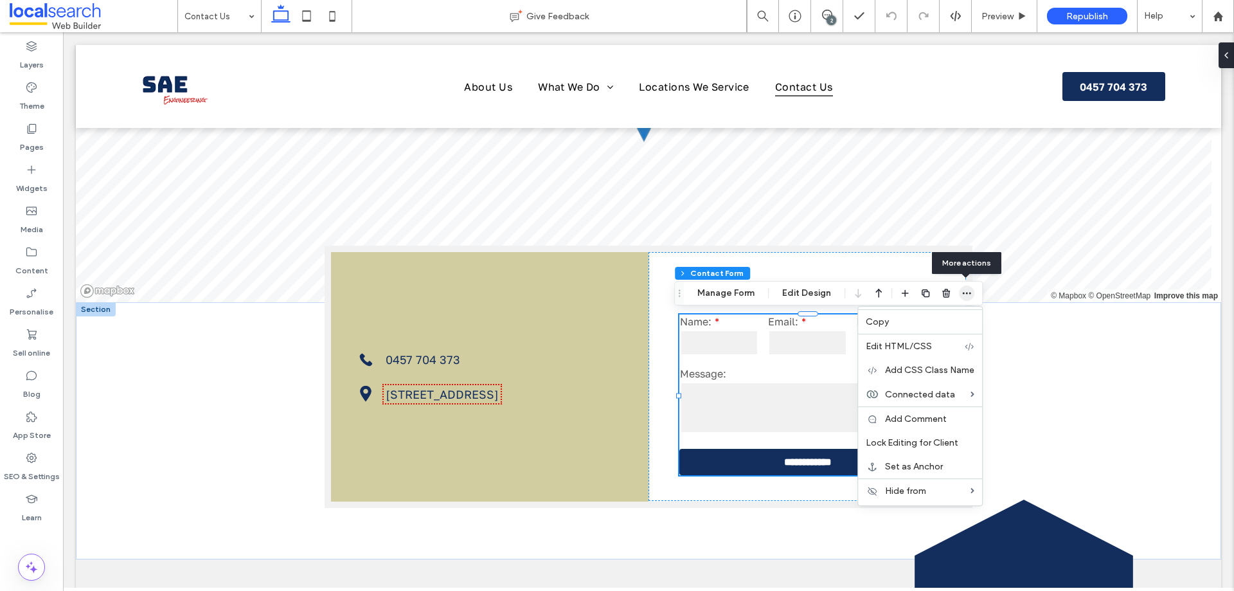
click at [964, 293] on icon "button" at bounding box center [967, 293] width 10 height 10
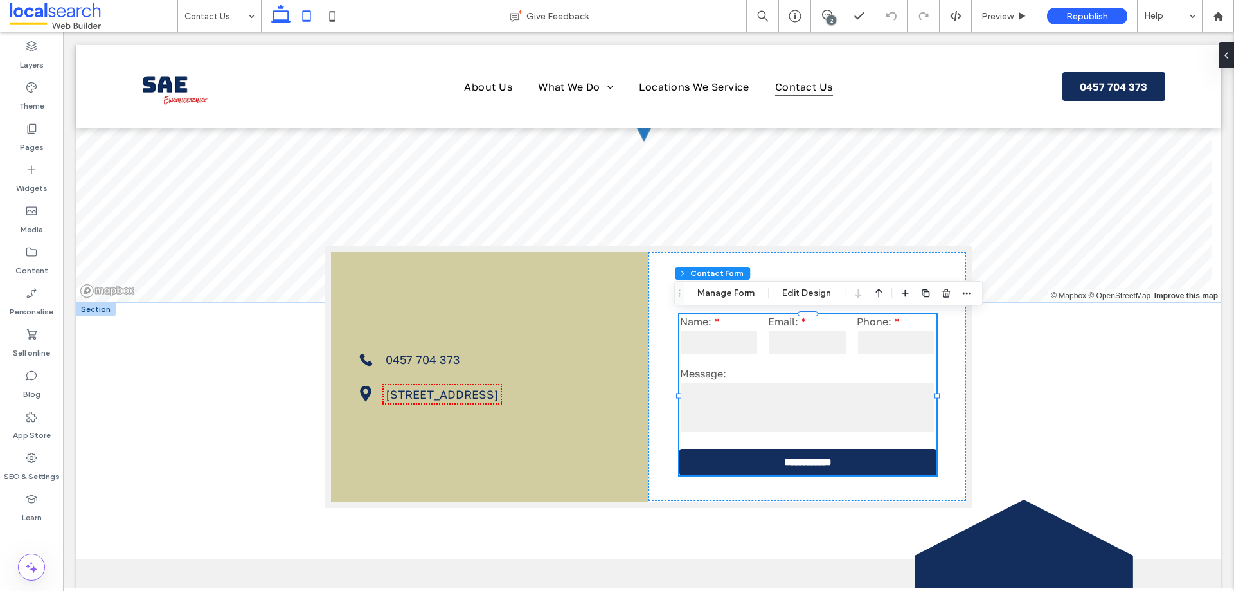
click at [312, 15] on icon at bounding box center [307, 16] width 26 height 26
type input "*****"
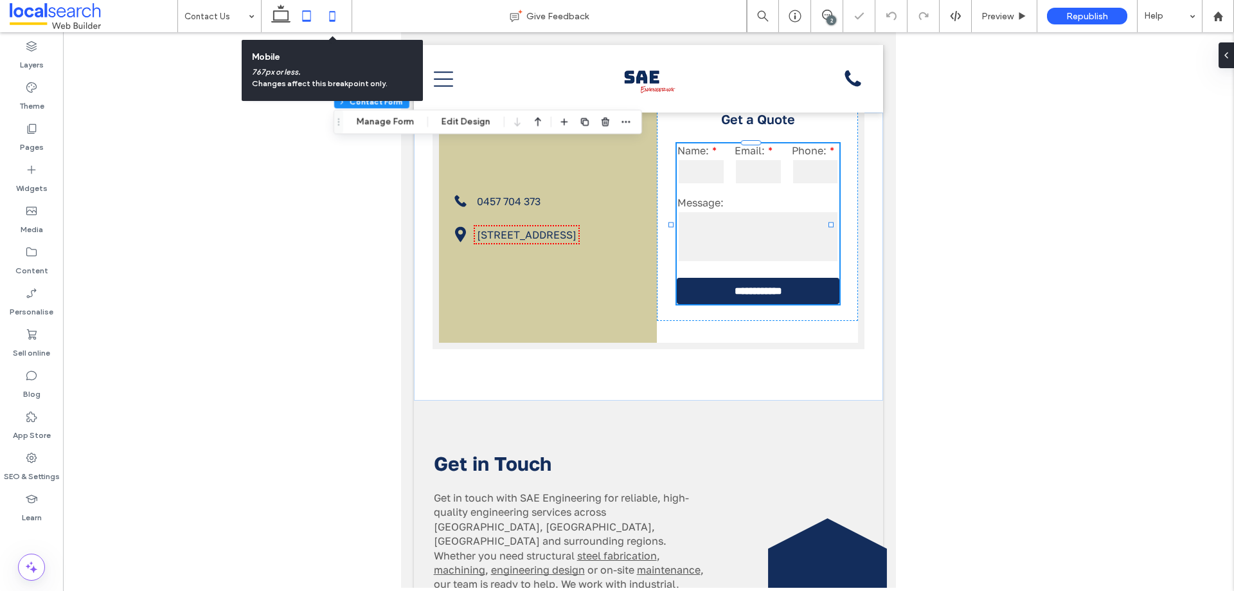
drag, startPoint x: 330, startPoint y: 15, endPoint x: 60, endPoint y: 55, distance: 272.3
click at [330, 15] on use at bounding box center [333, 16] width 6 height 10
type input "***"
type input "*****"
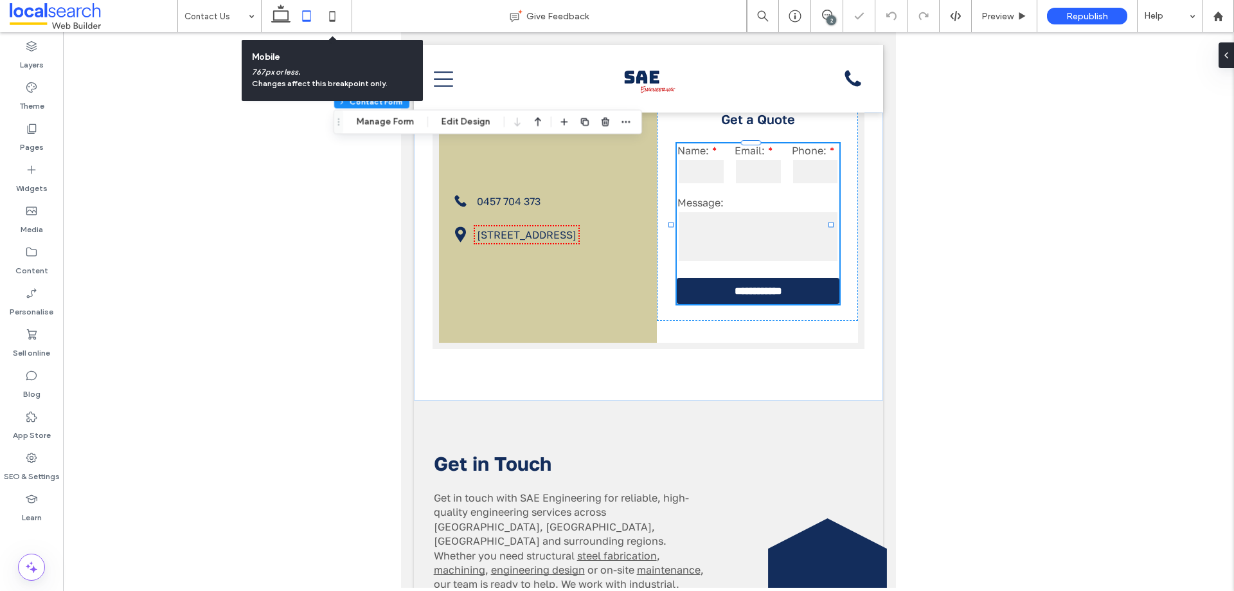
type input "**"
type input "****"
type input "***"
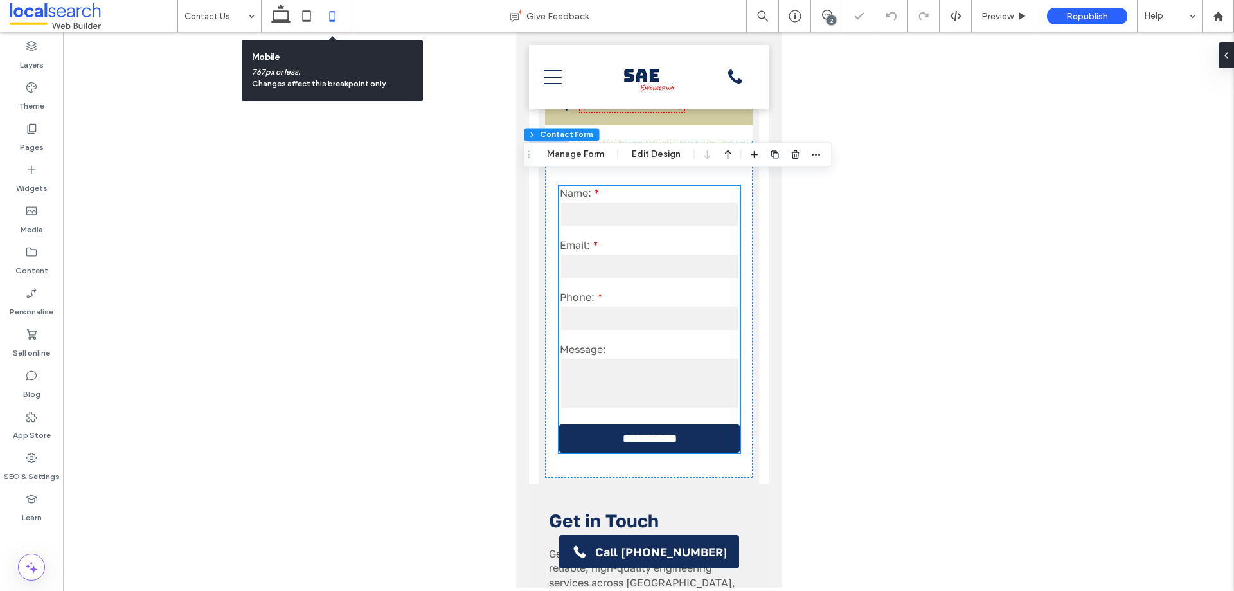
scroll to position [410, 0]
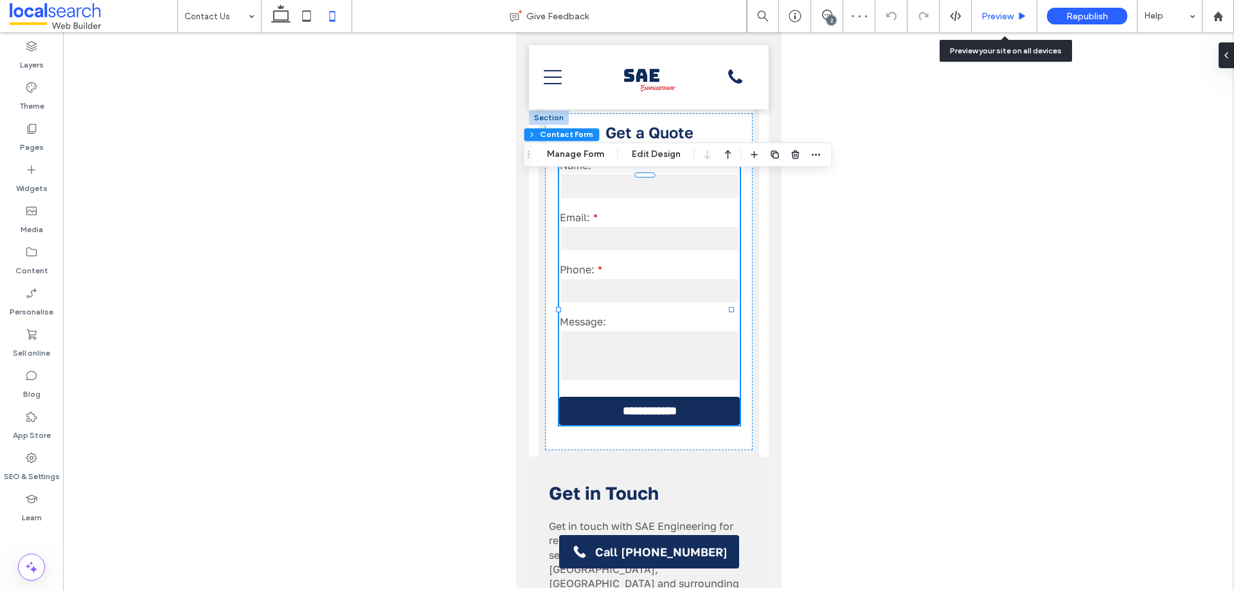
click at [995, 17] on span "Preview" at bounding box center [998, 16] width 32 height 11
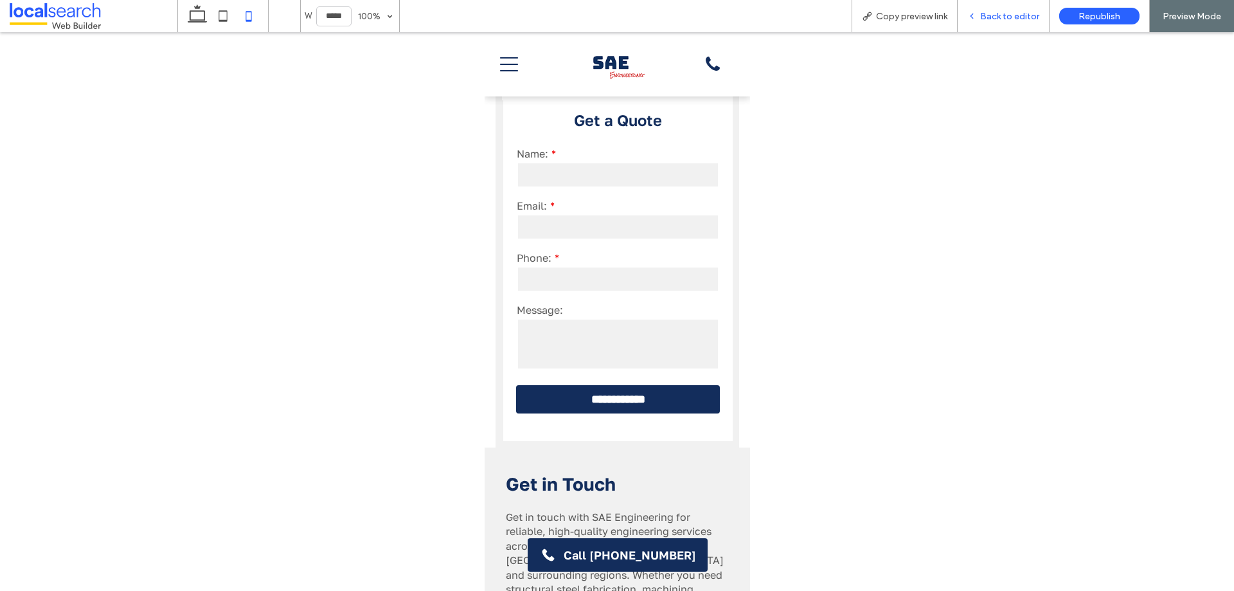
click at [1024, 15] on span "Back to editor" at bounding box center [1009, 16] width 59 height 11
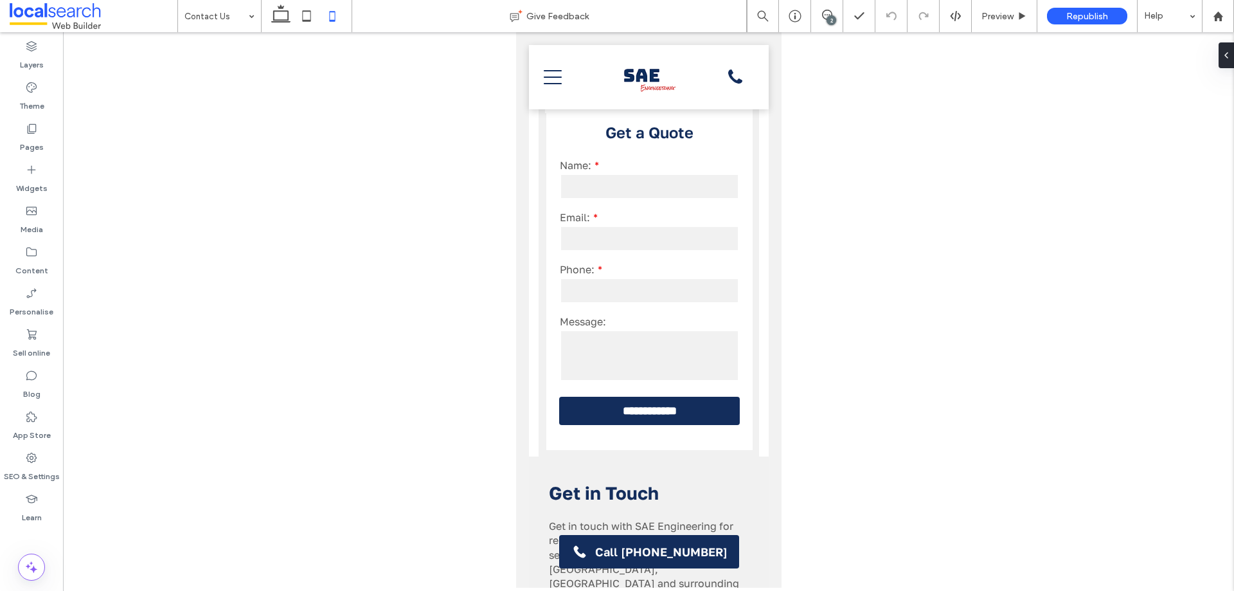
click at [957, 121] on div at bounding box center [648, 309] width 1171 height 555
drag, startPoint x: 957, startPoint y: 121, endPoint x: 979, endPoint y: 95, distance: 34.2
click at [958, 122] on div at bounding box center [648, 309] width 1171 height 555
click at [1000, 19] on span "Preview" at bounding box center [998, 16] width 32 height 11
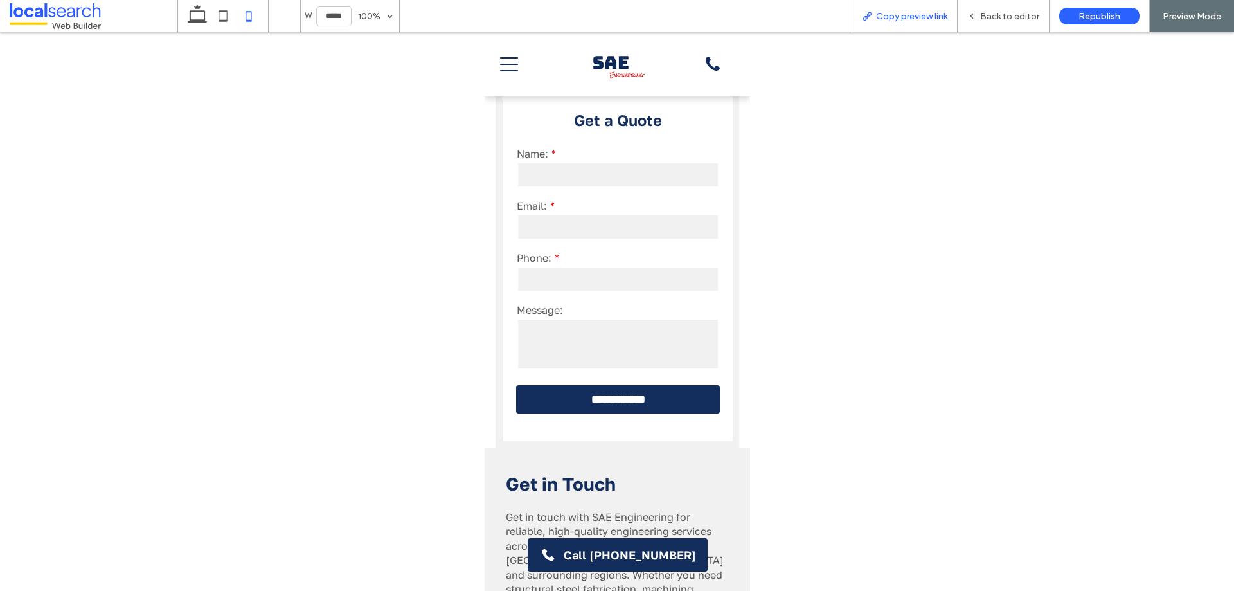
click at [921, 17] on span "Copy preview link" at bounding box center [911, 16] width 71 height 11
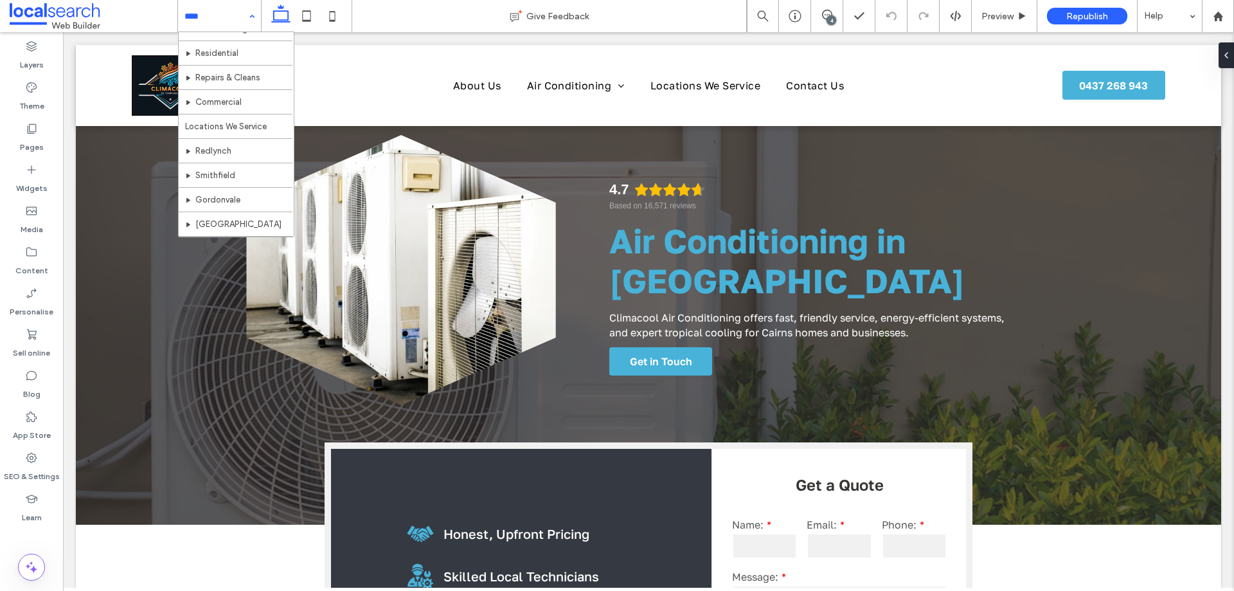
scroll to position [87, 0]
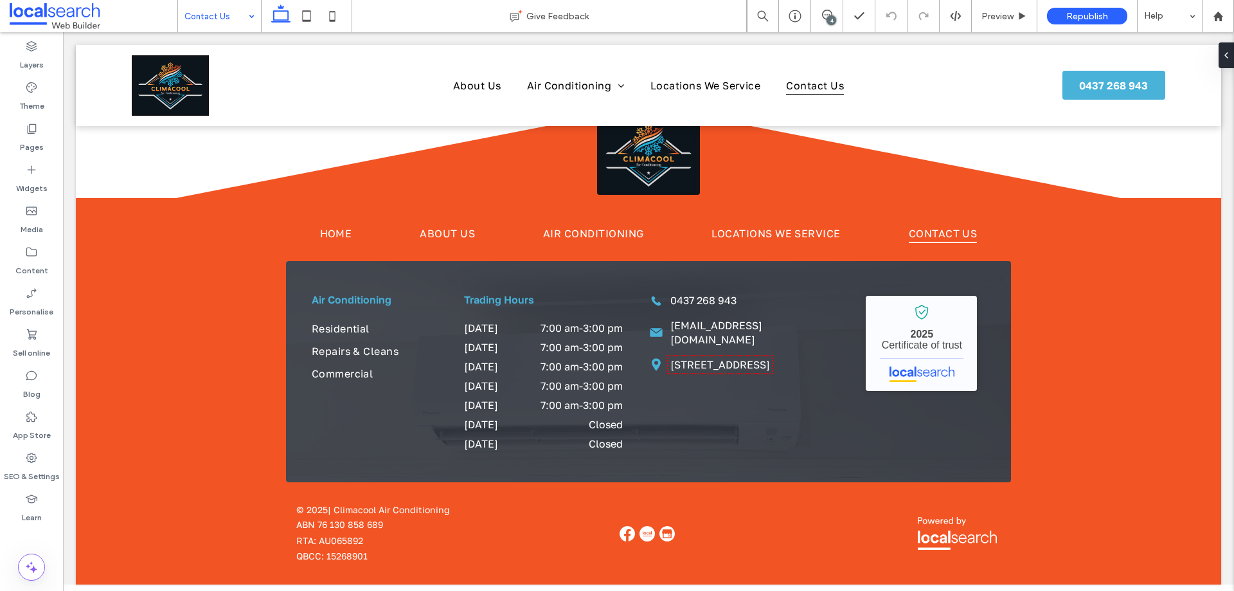
click at [951, 13] on icon at bounding box center [956, 16] width 12 height 12
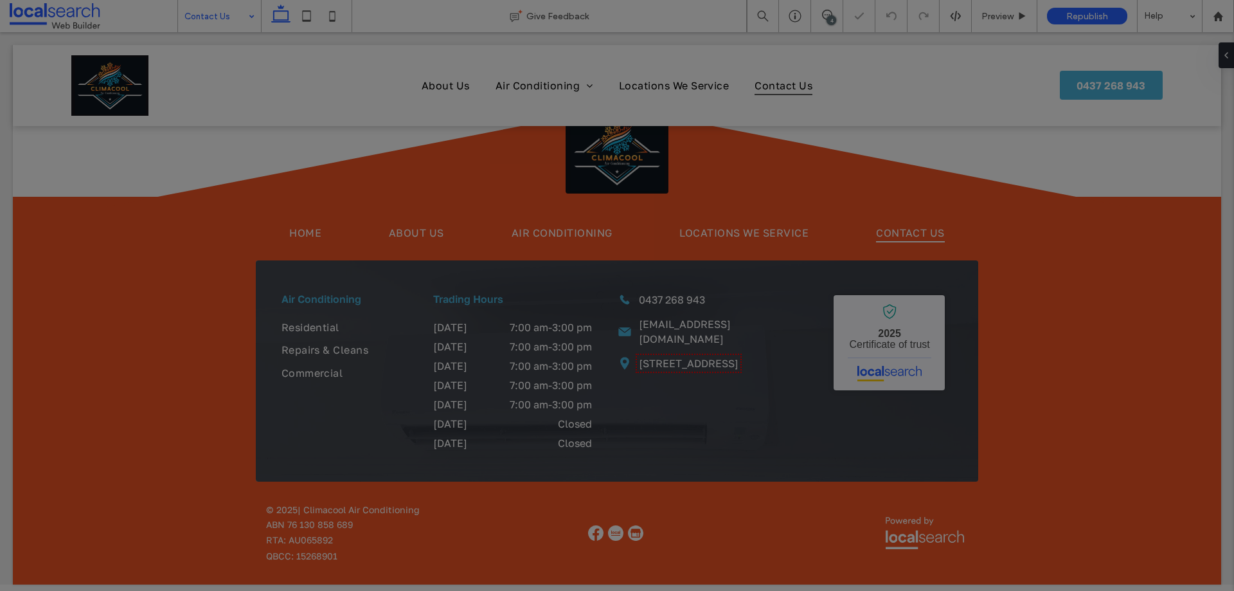
scroll to position [0, 0]
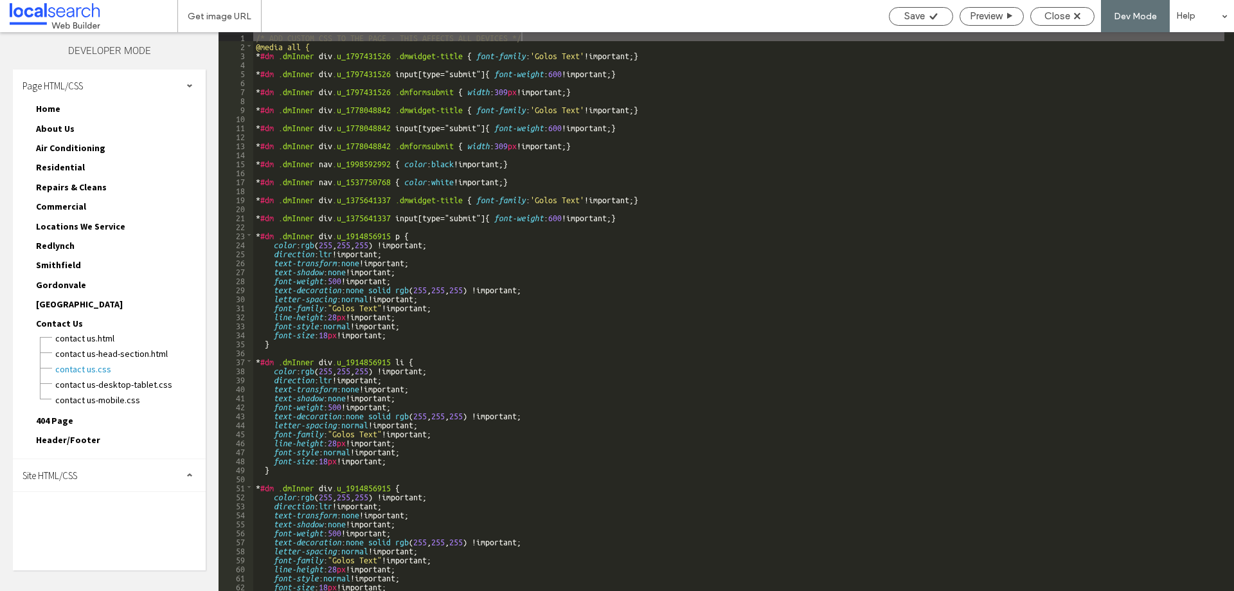
click at [100, 475] on div "Site HTML/CSS" at bounding box center [109, 475] width 193 height 32
click at [96, 530] on span "site.css" at bounding box center [133, 531] width 146 height 13
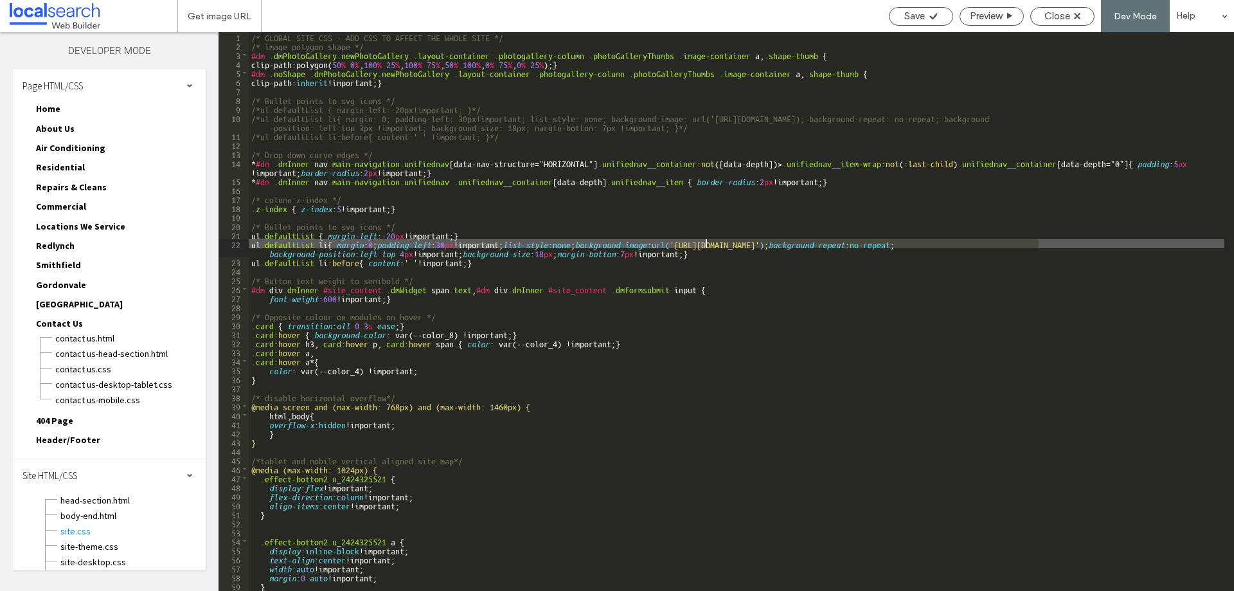
drag, startPoint x: 1040, startPoint y: 244, endPoint x: 708, endPoint y: 245, distance: 332.4
click at [708, 245] on div "/* GLOBAL SITE CSS - ADD CSS TO AFFECT THE WHOLE SITE */ /* image polygon shape…" at bounding box center [737, 320] width 976 height 577
click at [1069, 12] on span "Close" at bounding box center [1058, 16] width 26 height 12
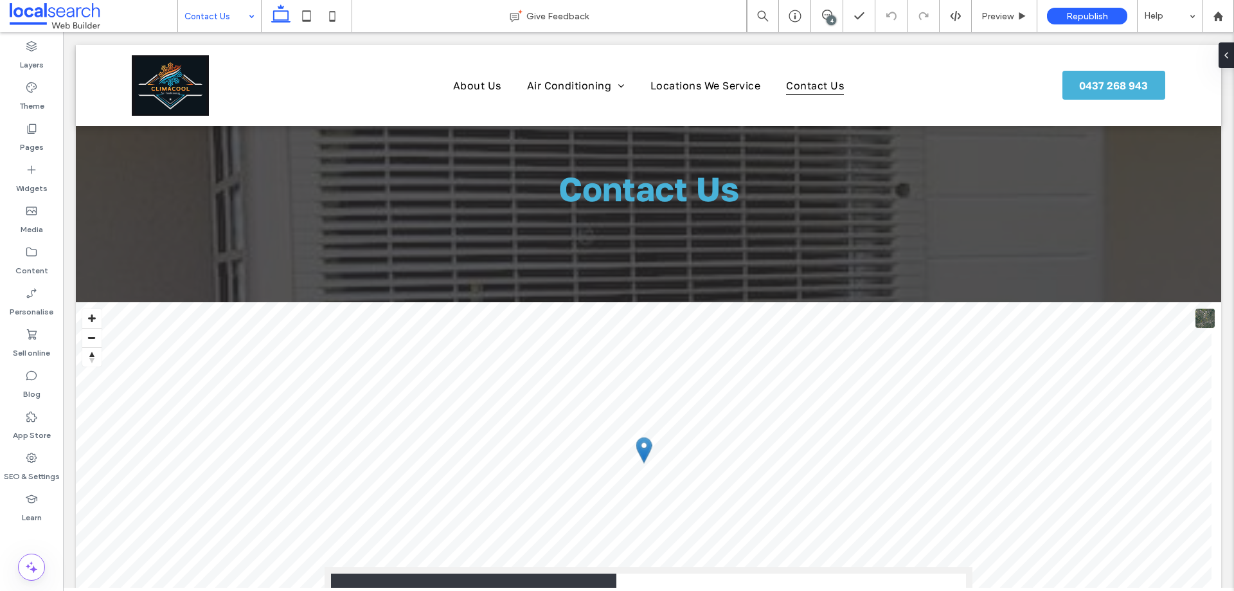
drag, startPoint x: 244, startPoint y: 13, endPoint x: 252, endPoint y: 31, distance: 19.8
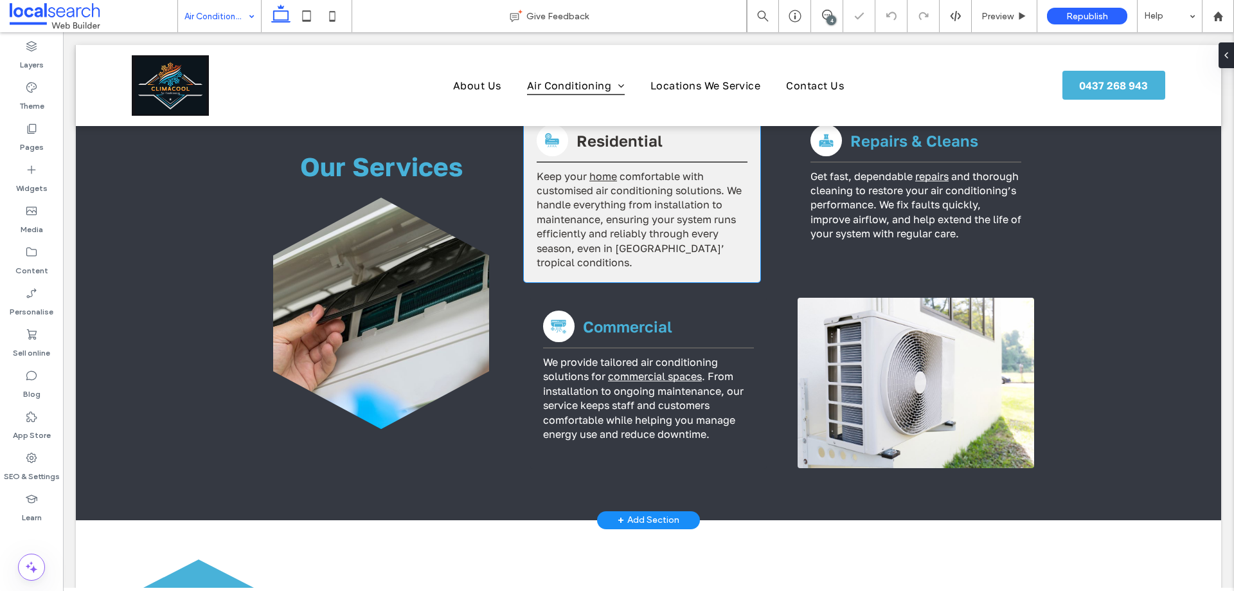
scroll to position [579, 0]
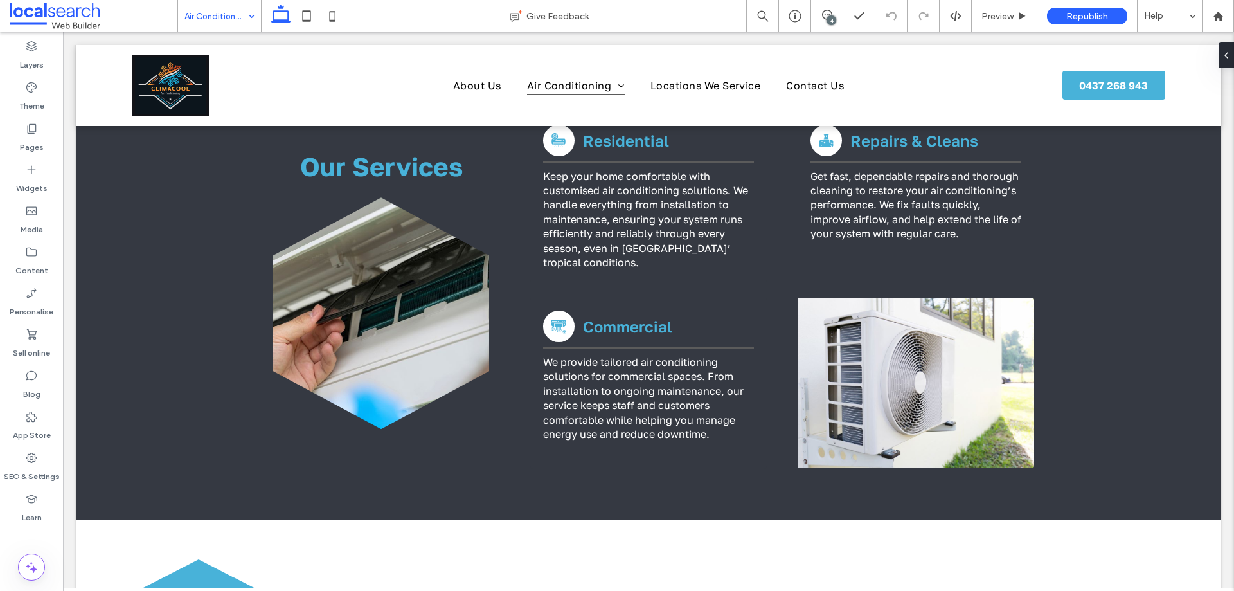
click at [217, 1] on input at bounding box center [217, 16] width 64 height 32
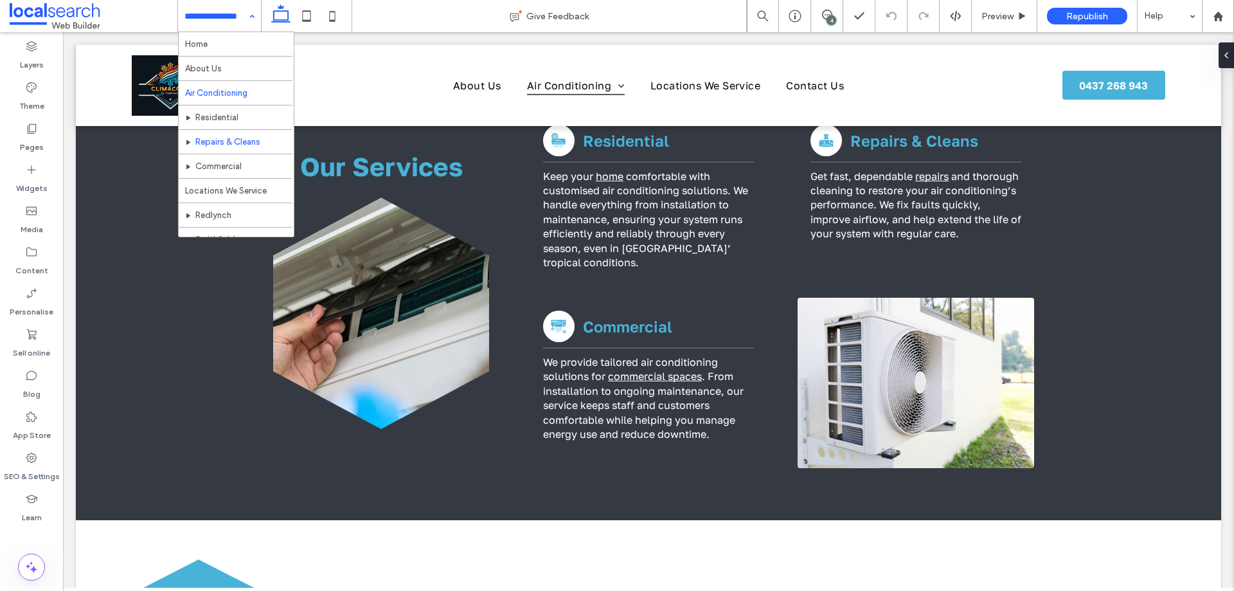
scroll to position [87, 0]
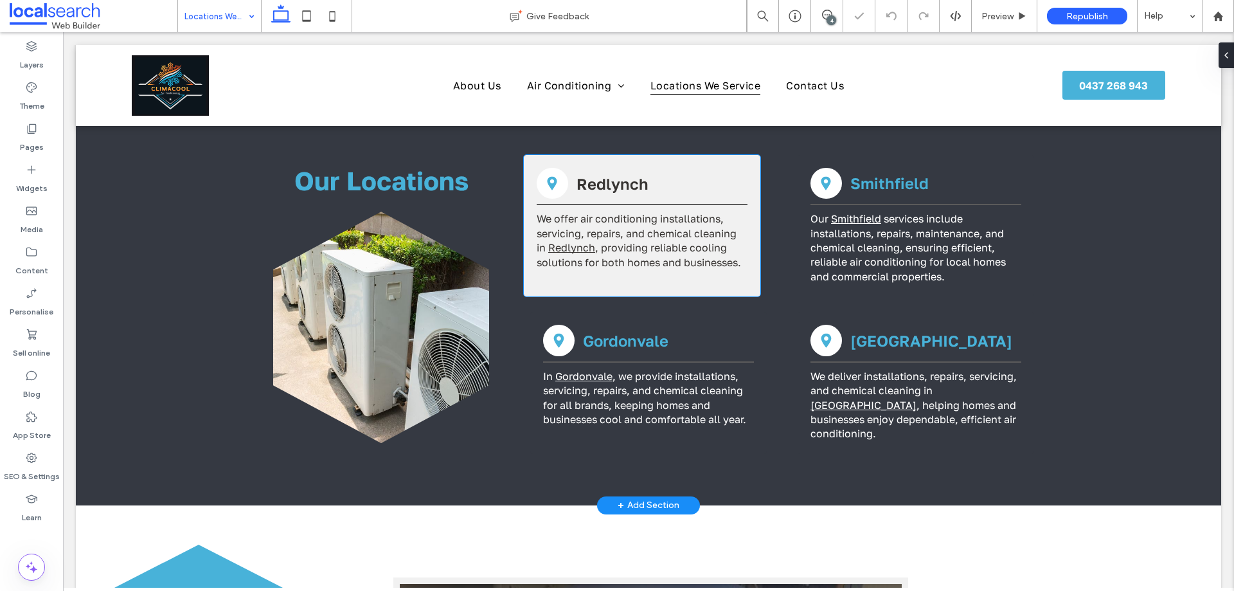
scroll to position [386, 0]
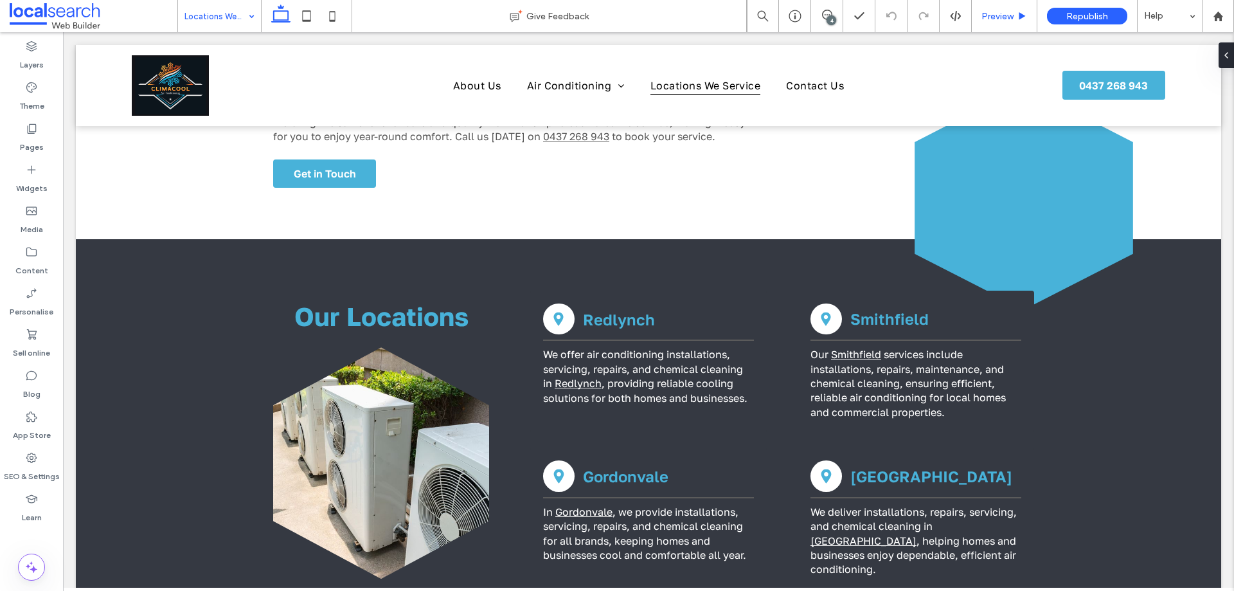
drag, startPoint x: 1234, startPoint y: 5, endPoint x: 979, endPoint y: 13, distance: 255.4
click at [979, 13] on div "Preview" at bounding box center [1004, 16] width 65 height 11
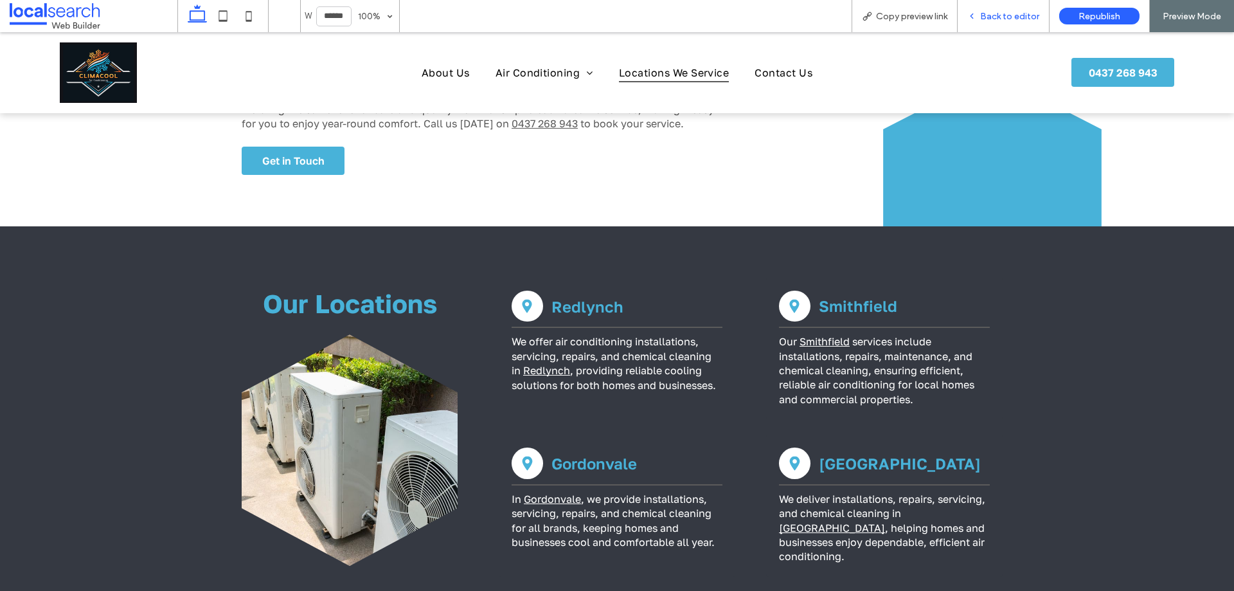
click at [988, 14] on span "Back to editor" at bounding box center [1009, 16] width 59 height 11
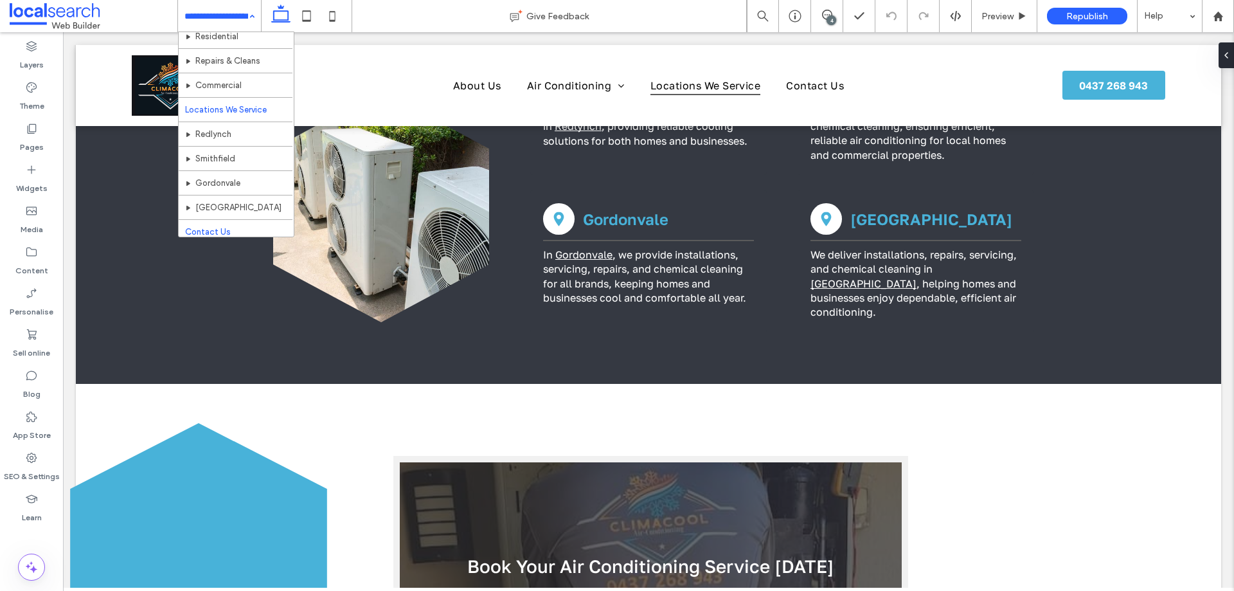
scroll to position [87, 0]
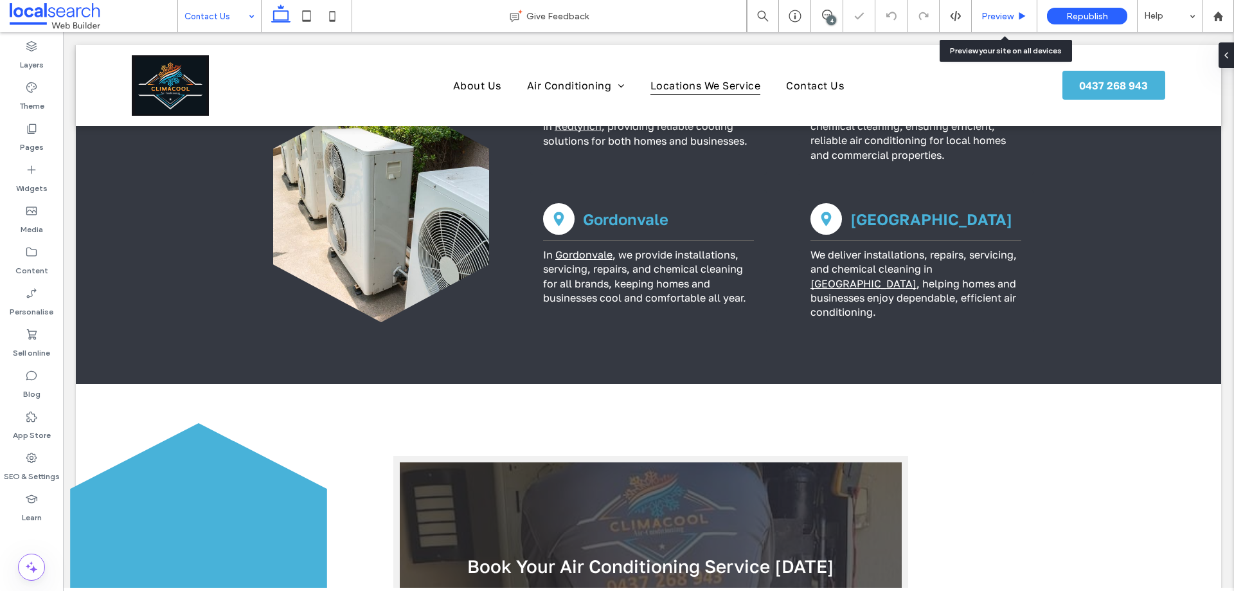
click at [1001, 14] on span "Preview" at bounding box center [998, 16] width 32 height 11
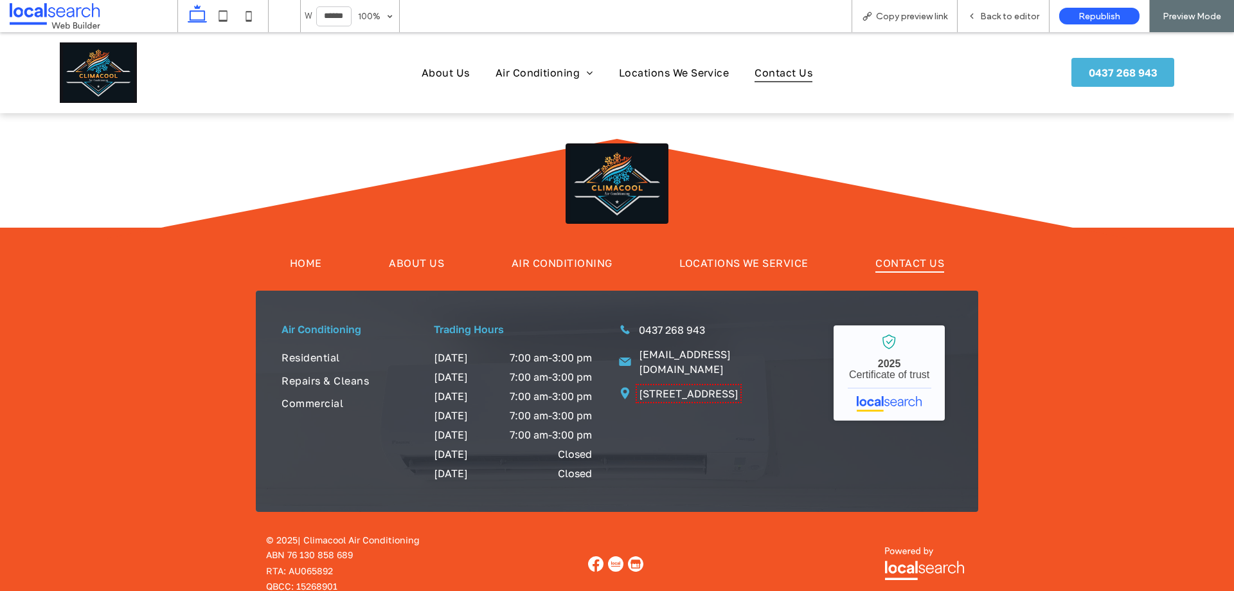
scroll to position [1512, 0]
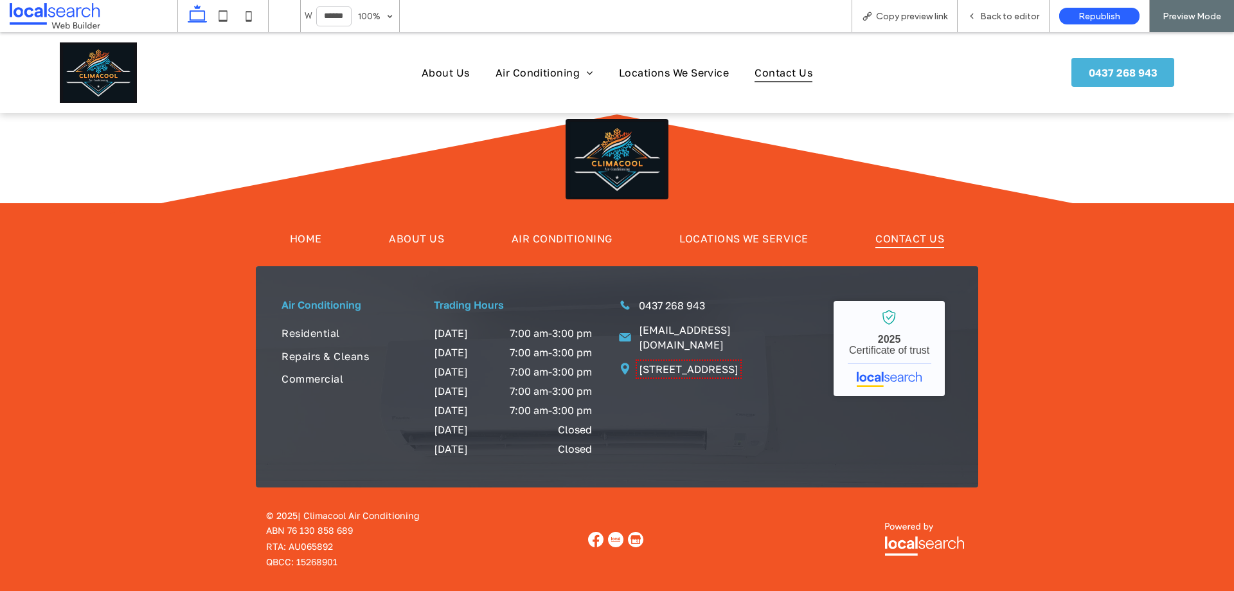
drag, startPoint x: 629, startPoint y: 537, endPoint x: 638, endPoint y: 537, distance: 9.0
click at [629, 537] on img at bounding box center [635, 539] width 15 height 15
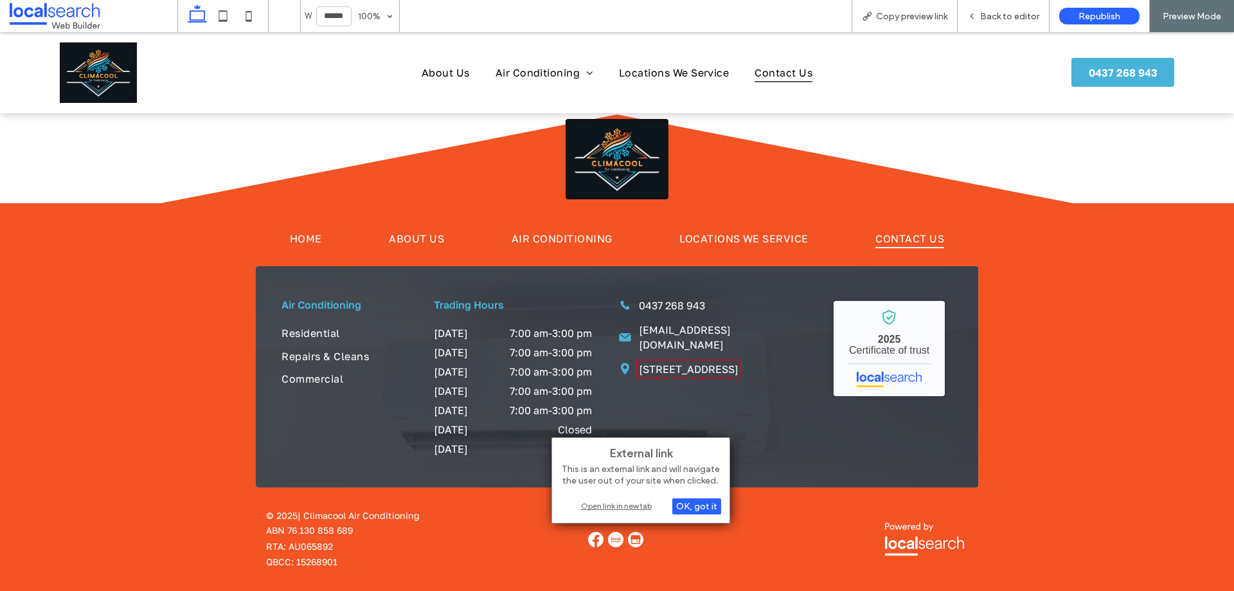
click at [647, 506] on div "Open link in new tab" at bounding box center [641, 506] width 161 height 14
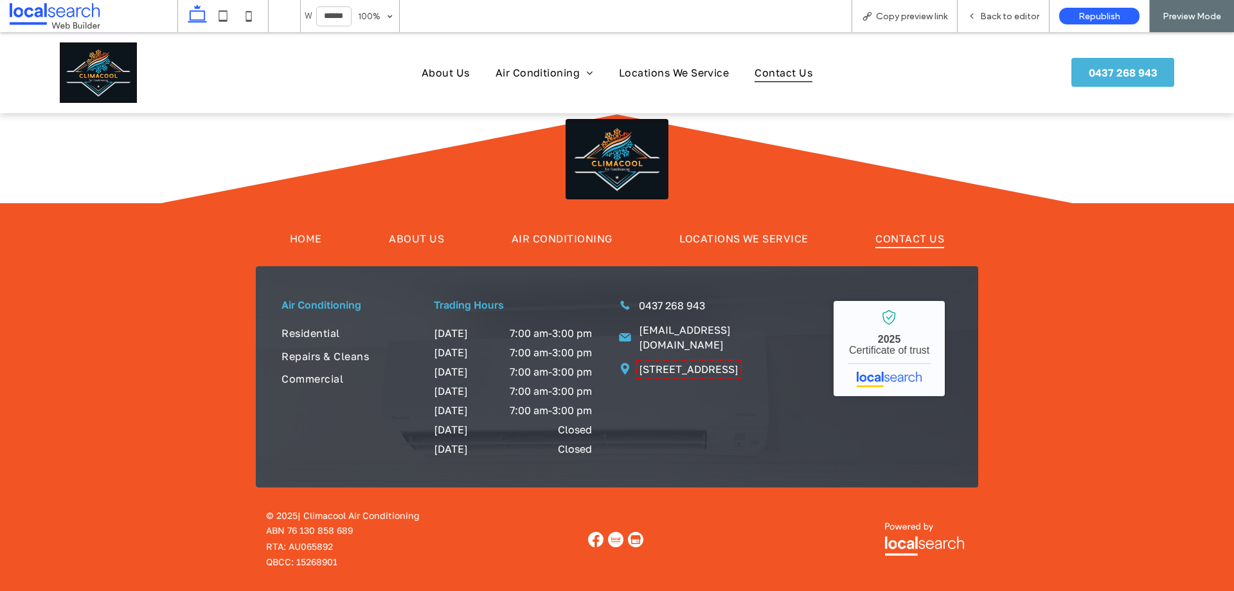
click at [613, 536] on img at bounding box center [615, 539] width 15 height 15
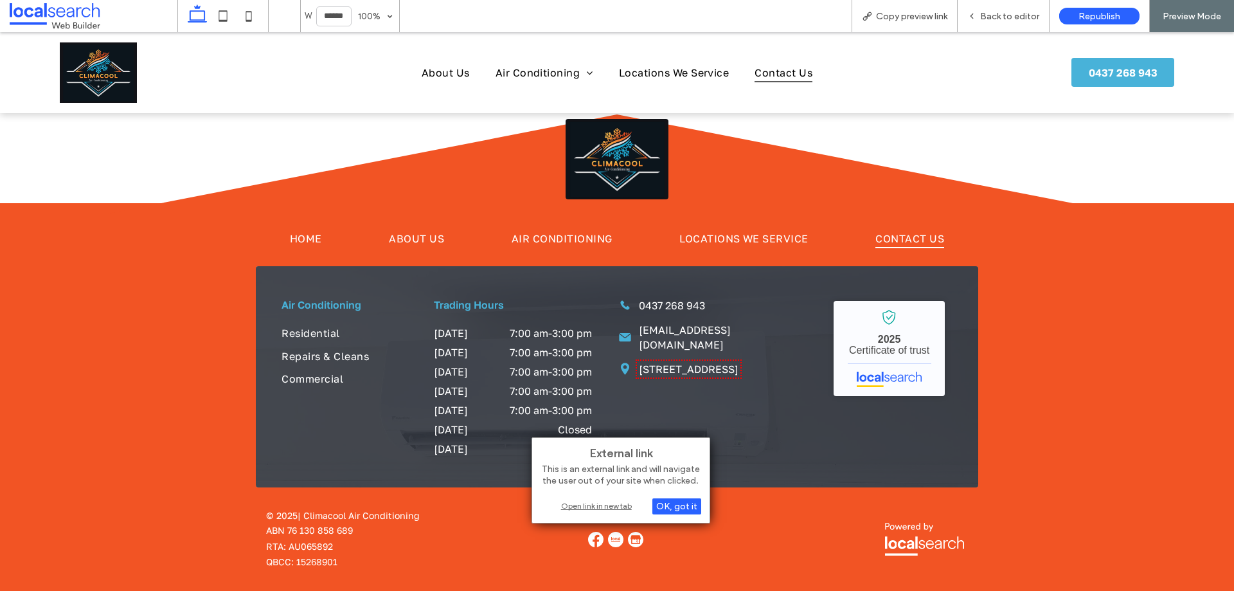
click at [617, 509] on div "Open link in new tab" at bounding box center [621, 506] width 161 height 14
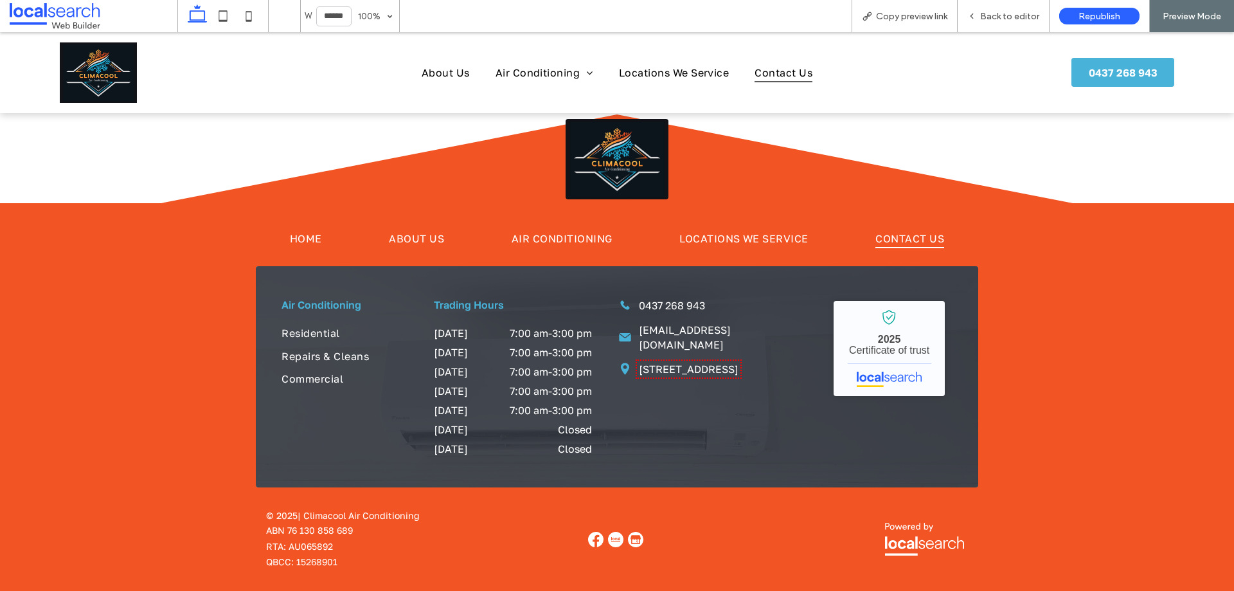
drag, startPoint x: 594, startPoint y: 541, endPoint x: 595, endPoint y: 532, distance: 9.1
click at [594, 541] on img at bounding box center [595, 539] width 15 height 15
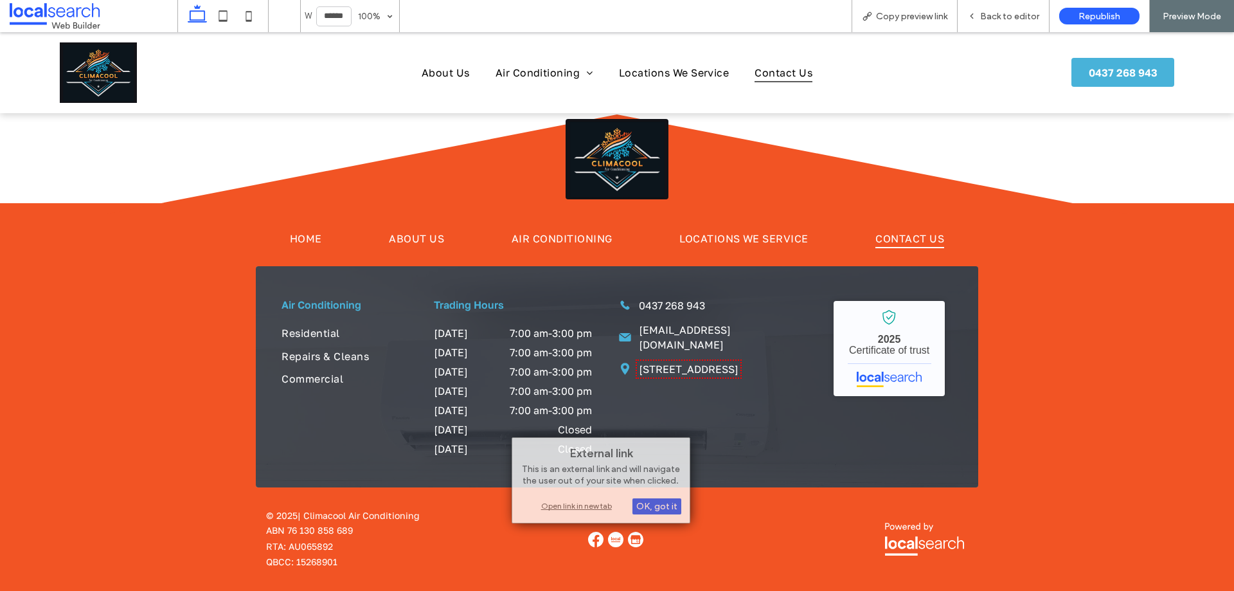
drag, startPoint x: 599, startPoint y: 505, endPoint x: 596, endPoint y: 498, distance: 7.8
click at [599, 505] on div "Open link in new tab" at bounding box center [601, 506] width 161 height 14
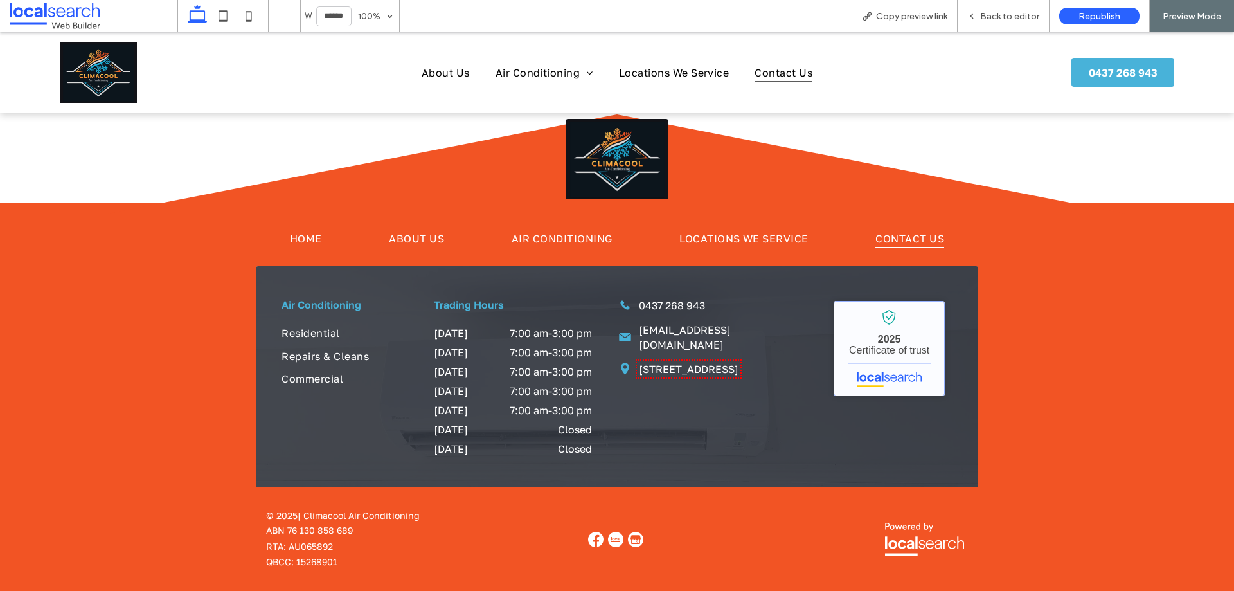
click at [935, 341] on link "Climacool Cairns - Localsearch verified business" at bounding box center [889, 348] width 111 height 95
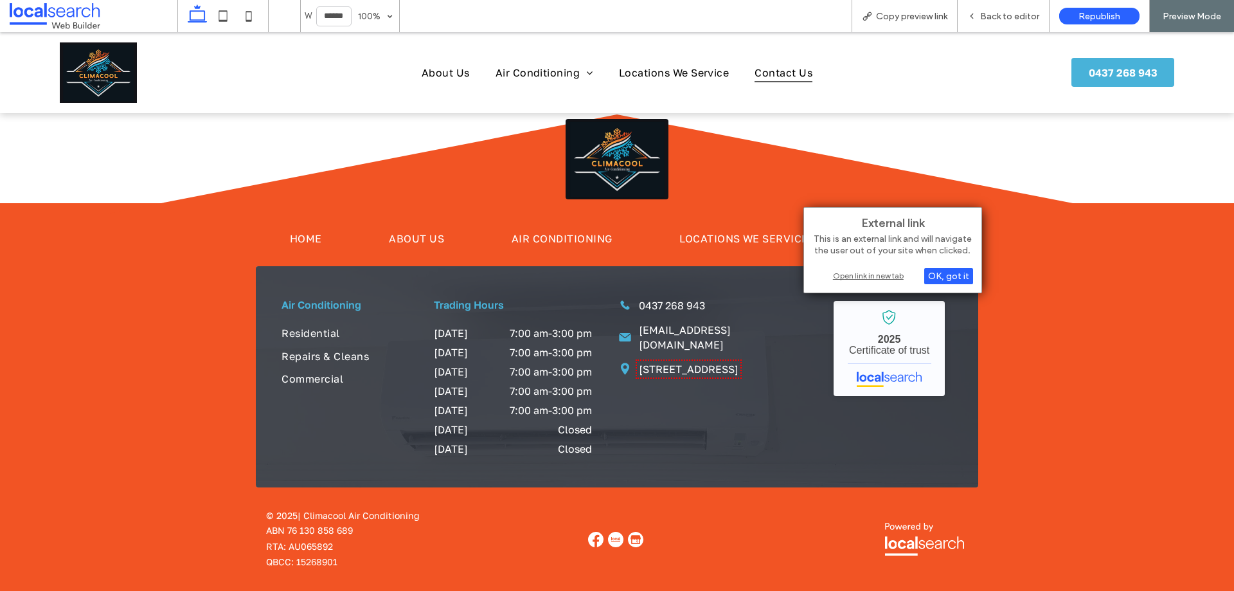
click at [885, 276] on div "Open link in new tab" at bounding box center [893, 276] width 161 height 14
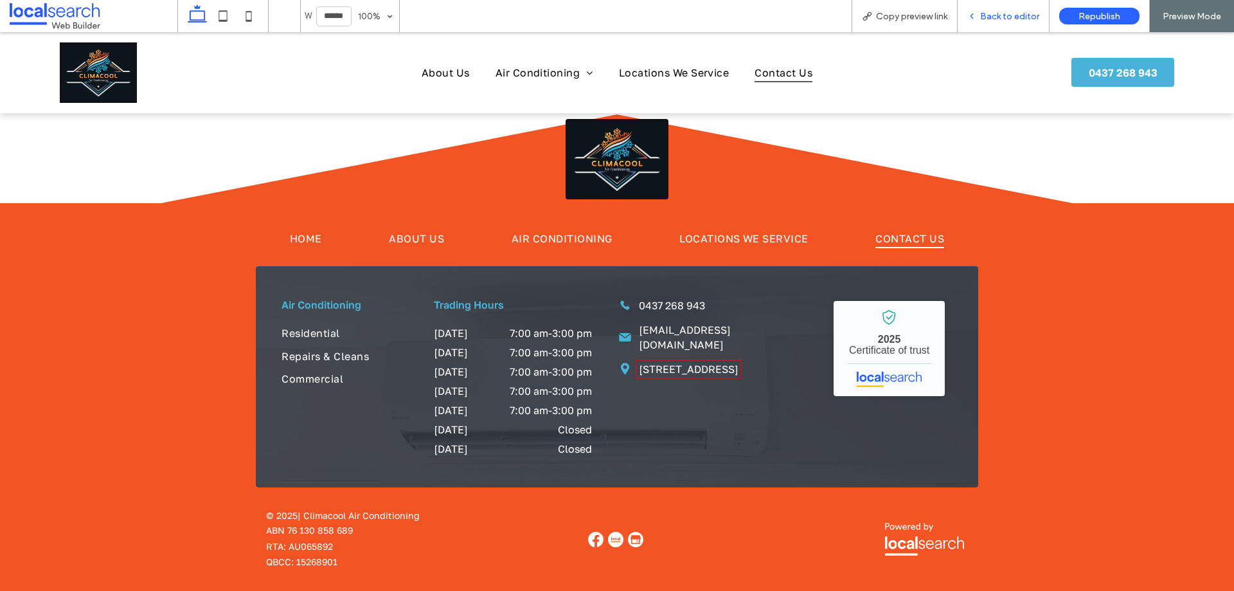
click at [1010, 17] on span "Back to editor" at bounding box center [1009, 16] width 59 height 11
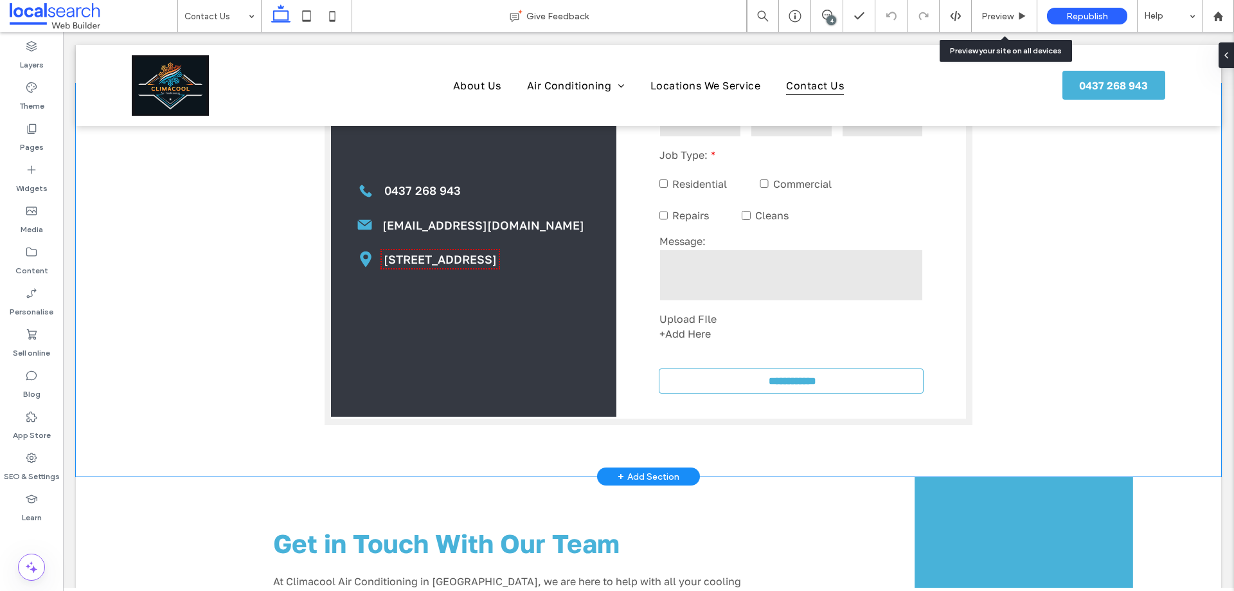
scroll to position [419, 0]
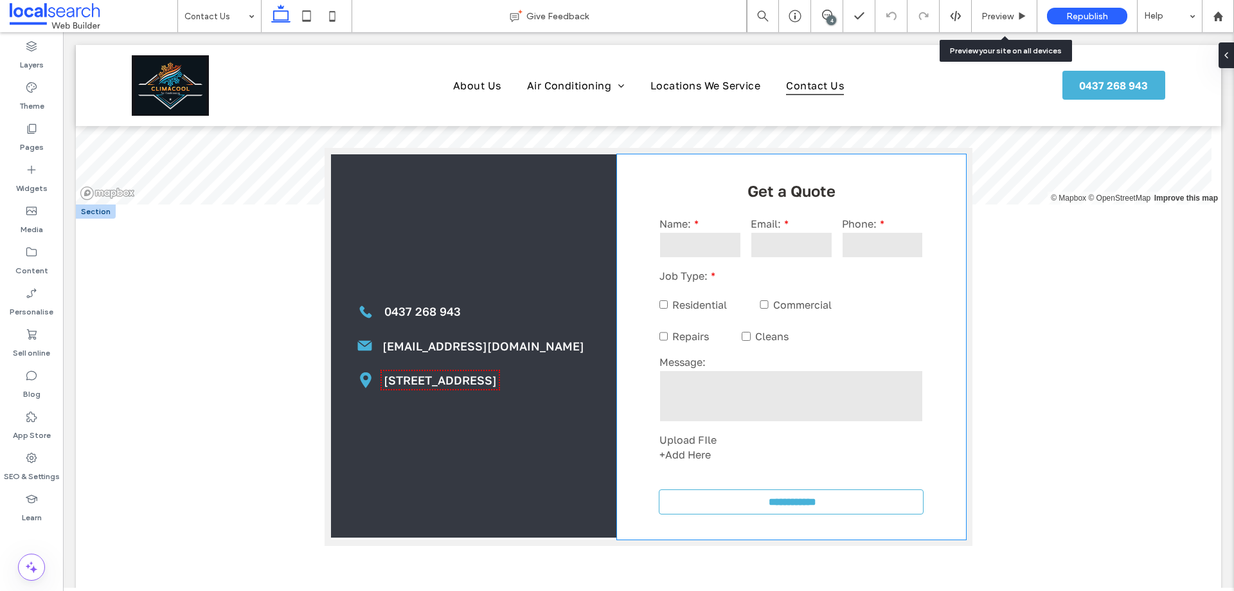
click at [784, 251] on input "email" at bounding box center [792, 245] width 82 height 26
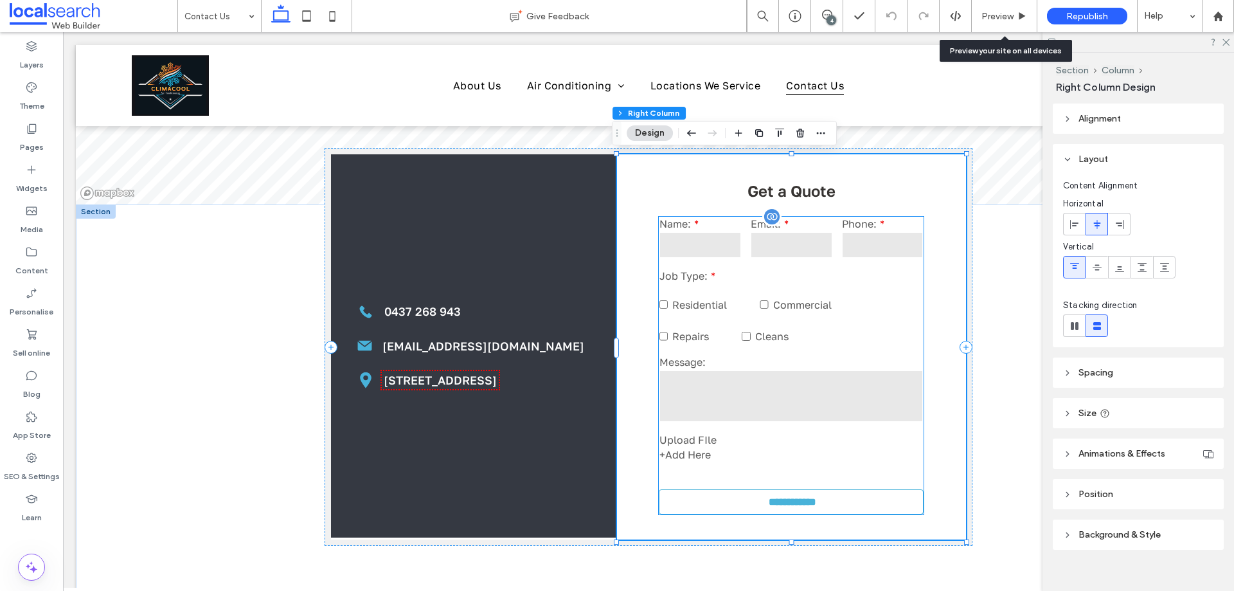
click at [831, 257] on div "Email:" at bounding box center [791, 239] width 91 height 52
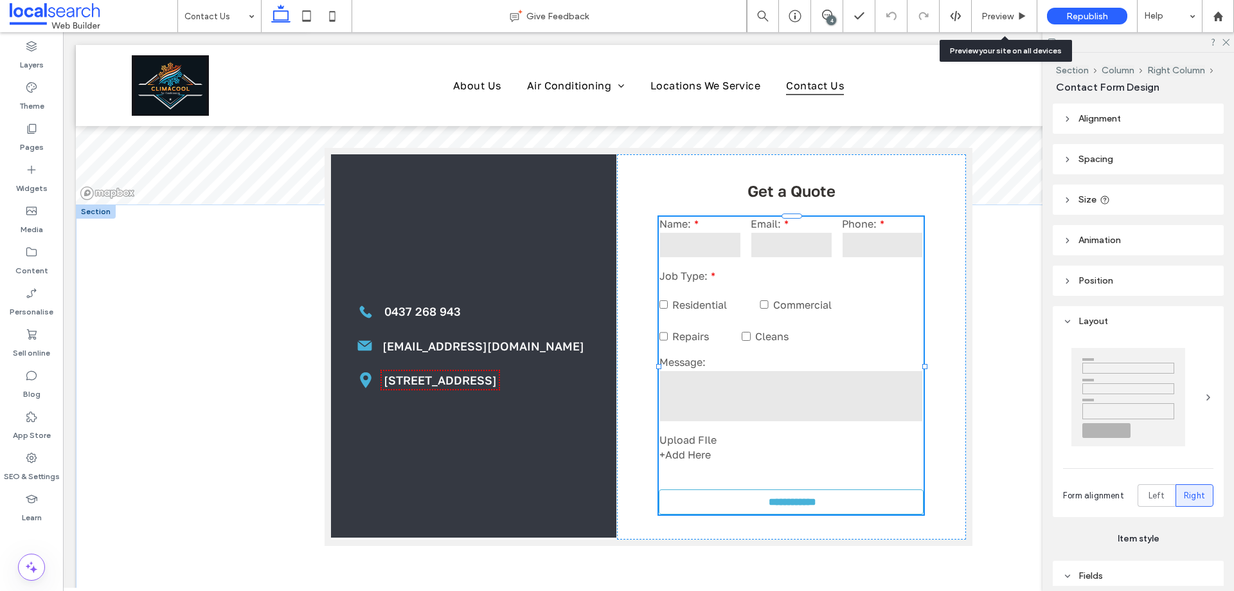
type input "*"
type input "***"
type input "*"
type input "***"
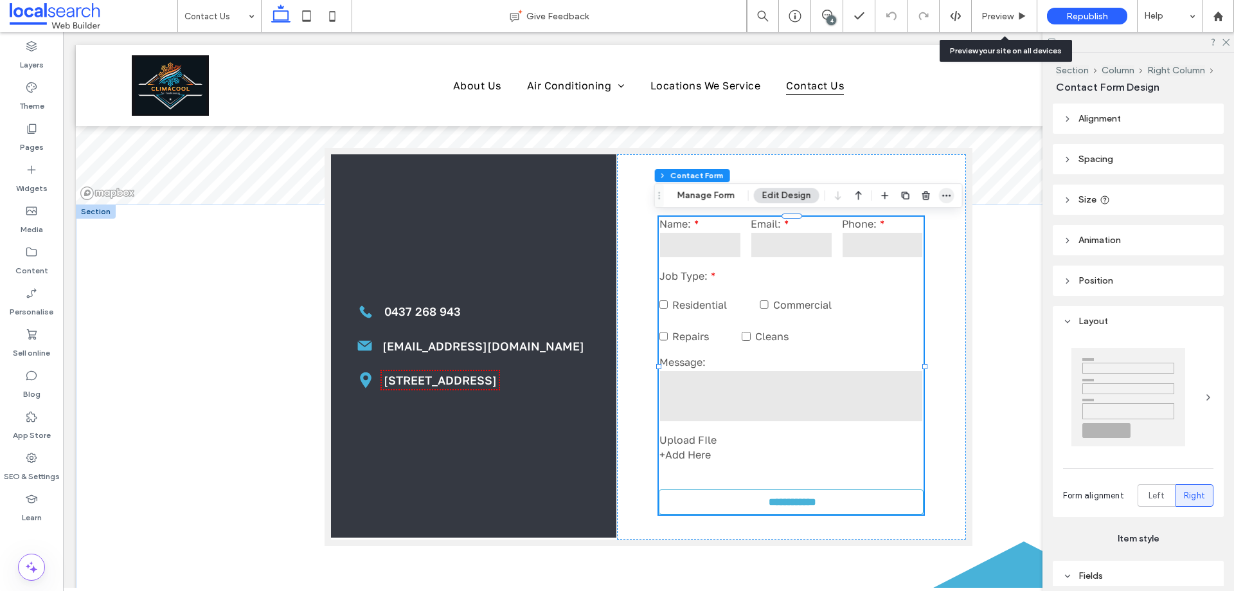
click at [947, 195] on icon "button" at bounding box center [947, 195] width 10 height 10
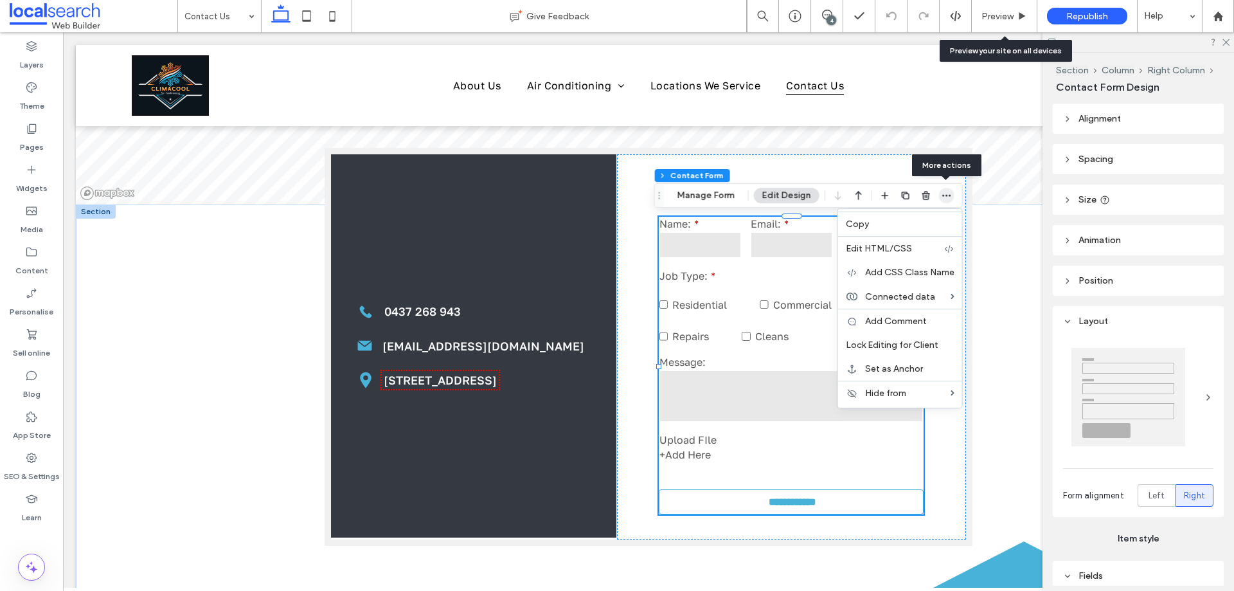
drag, startPoint x: 947, startPoint y: 195, endPoint x: 843, endPoint y: 215, distance: 106.0
click at [947, 195] on icon "button" at bounding box center [947, 195] width 10 height 10
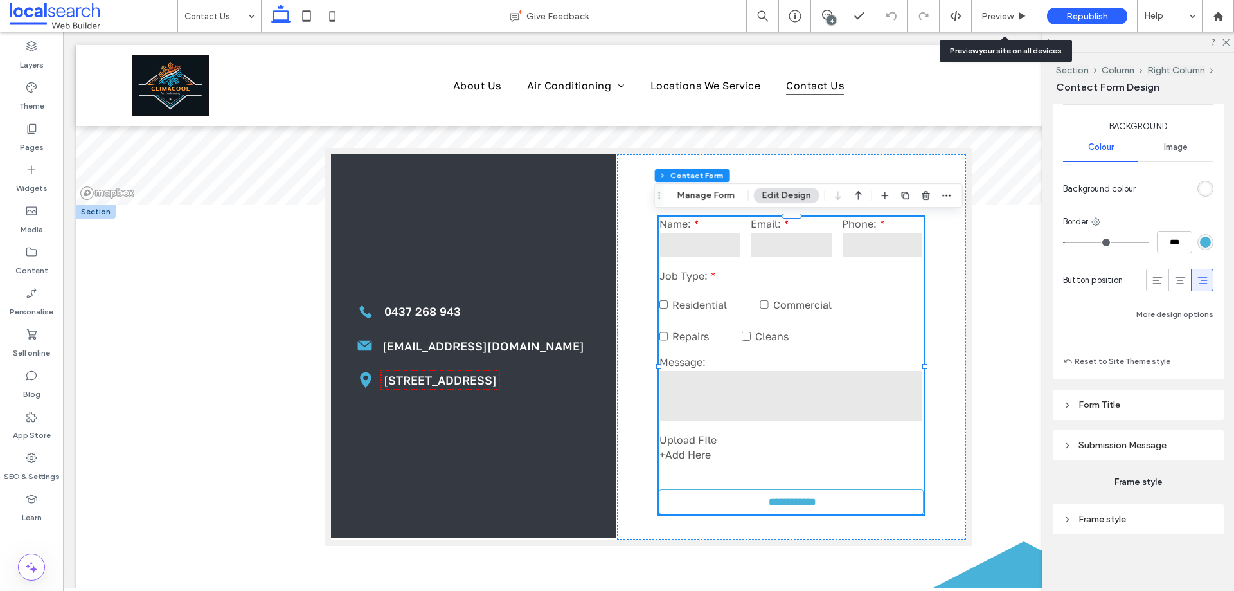
click at [1146, 435] on header "Submission Message" at bounding box center [1138, 445] width 171 height 30
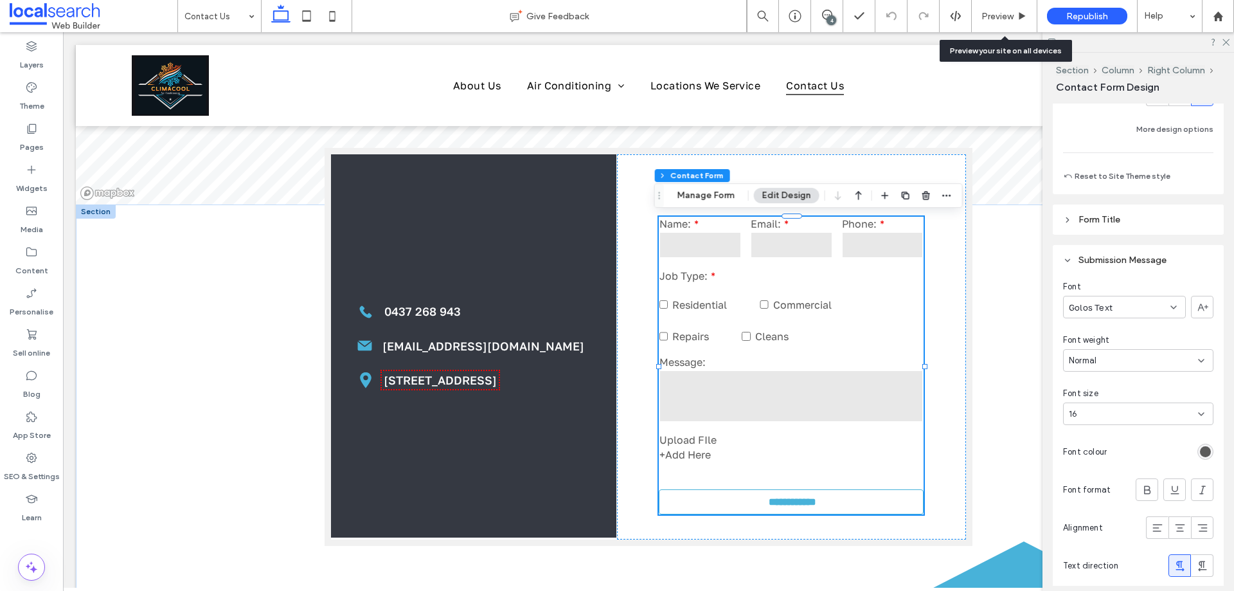
scroll to position [1223, 0]
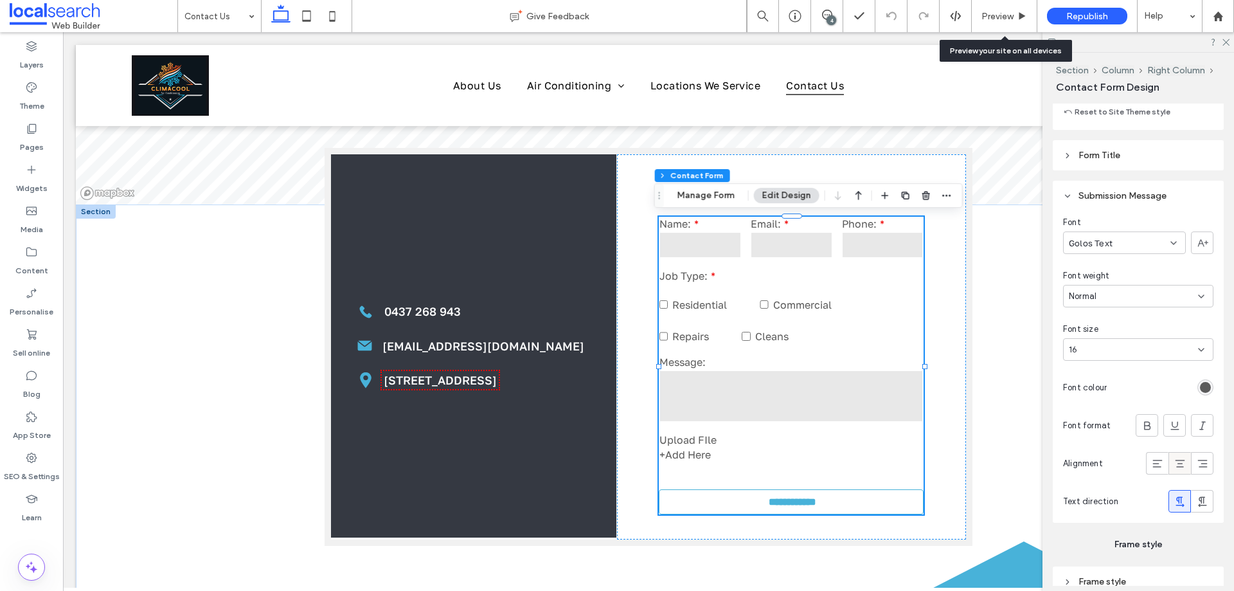
click at [1179, 461] on icon at bounding box center [1180, 463] width 13 height 13
click at [717, 199] on button "Manage Form" at bounding box center [706, 195] width 74 height 15
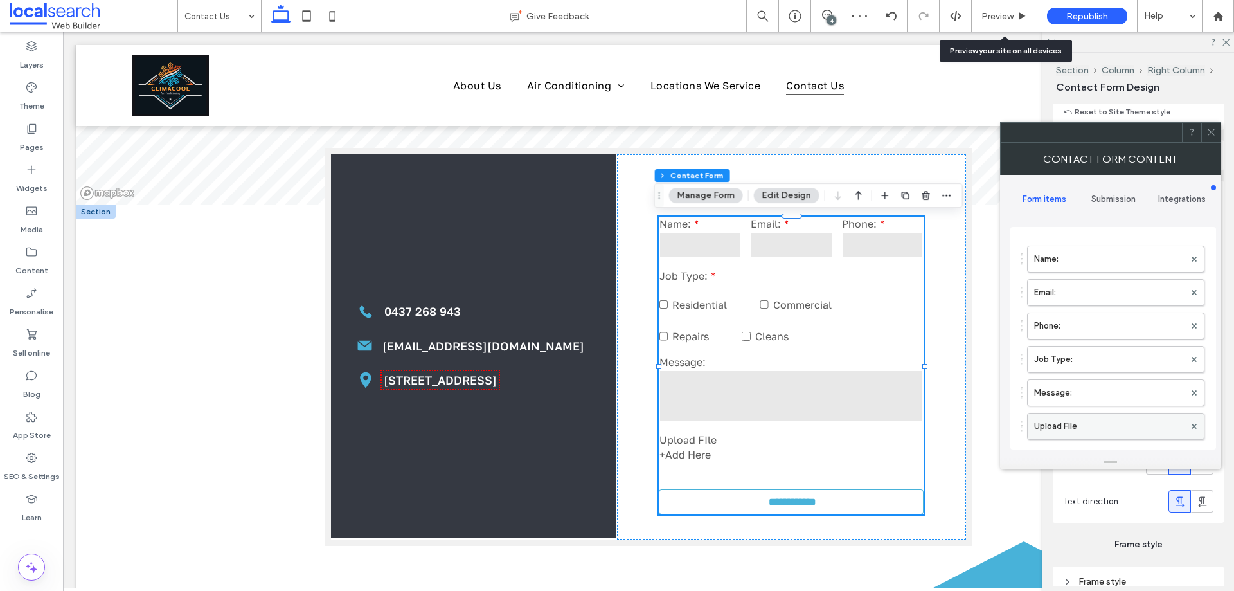
scroll to position [64, 0]
click at [1094, 402] on label "Upload FIle" at bounding box center [1109, 404] width 150 height 26
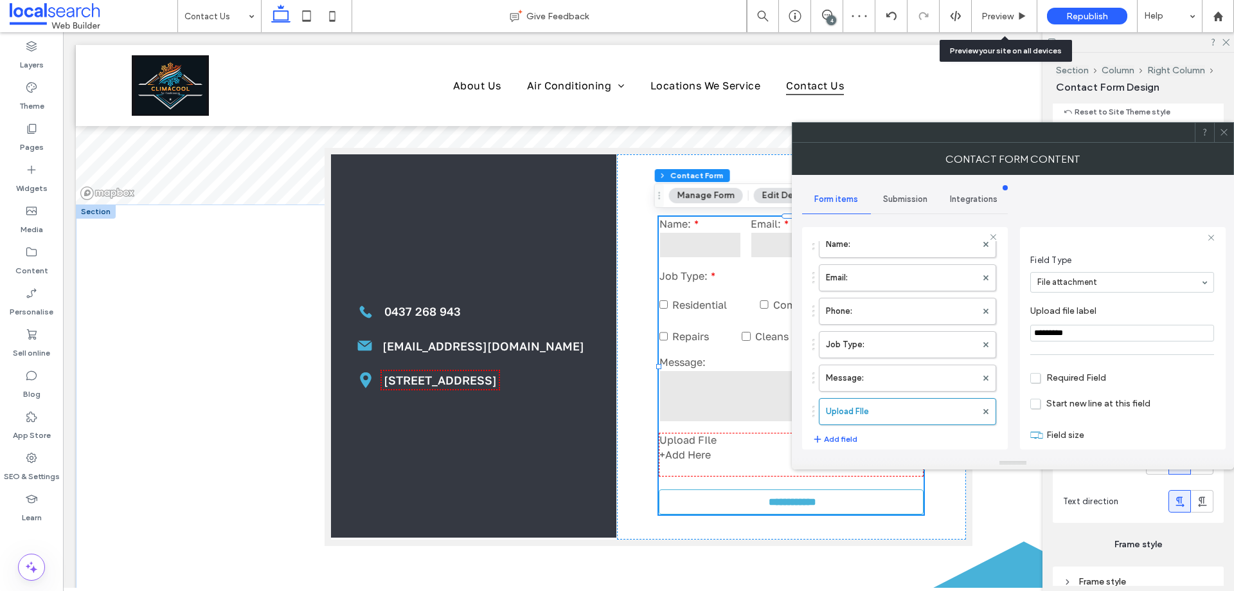
scroll to position [90, 0]
click at [903, 381] on label "Message:" at bounding box center [901, 378] width 150 height 26
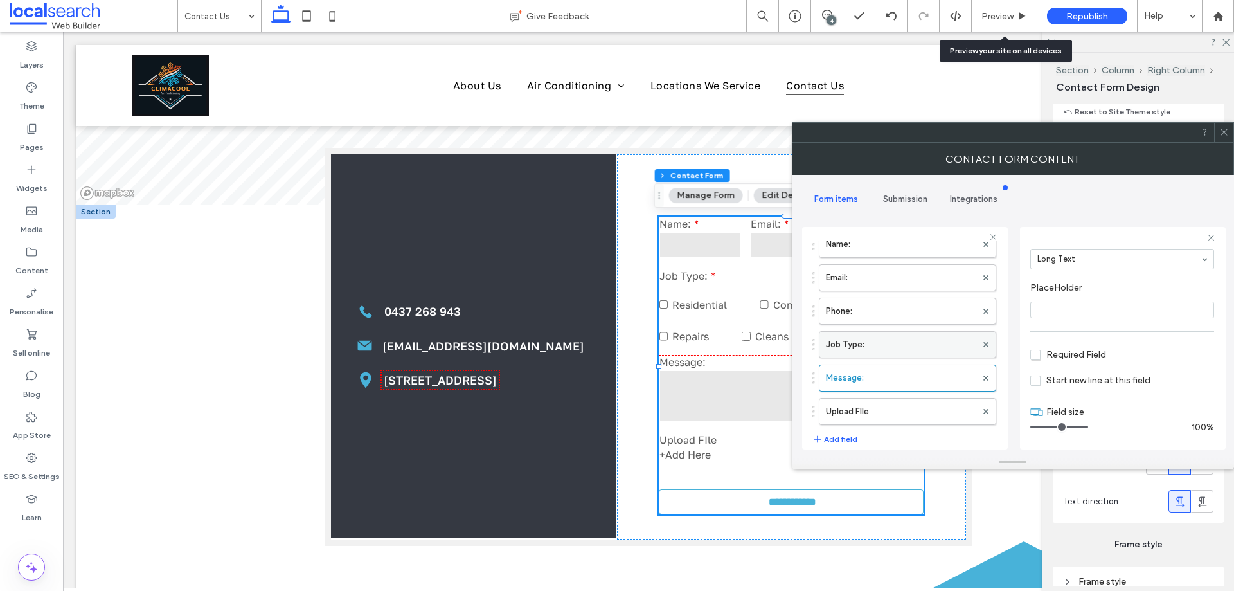
click at [898, 341] on label "Job Type:" at bounding box center [901, 345] width 150 height 26
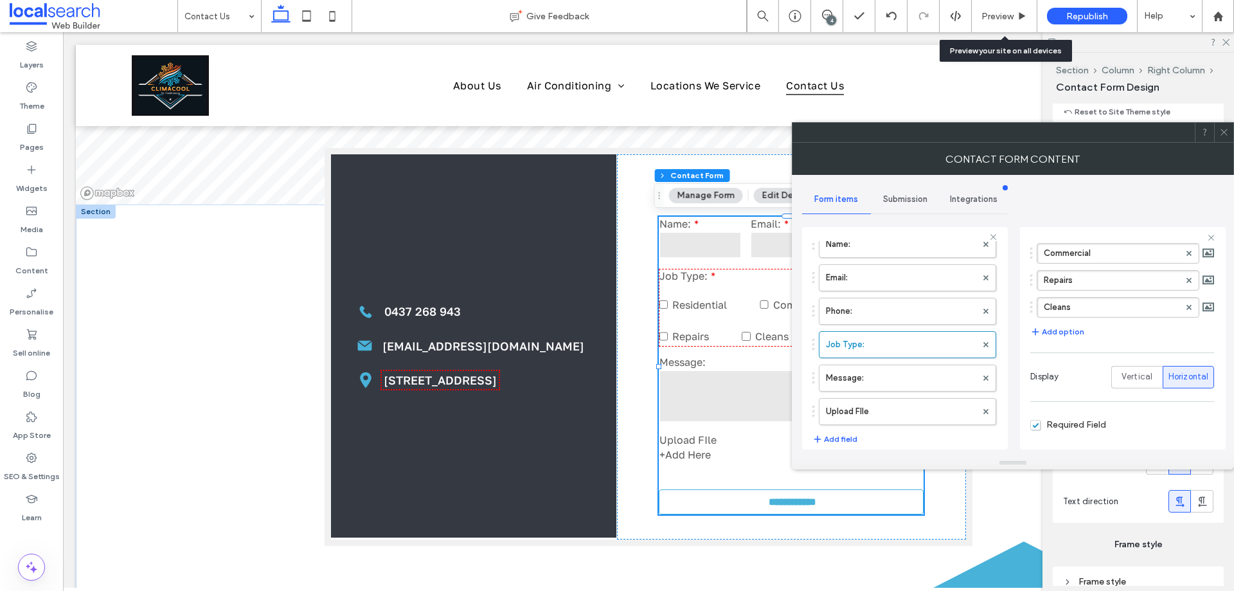
scroll to position [226, 0]
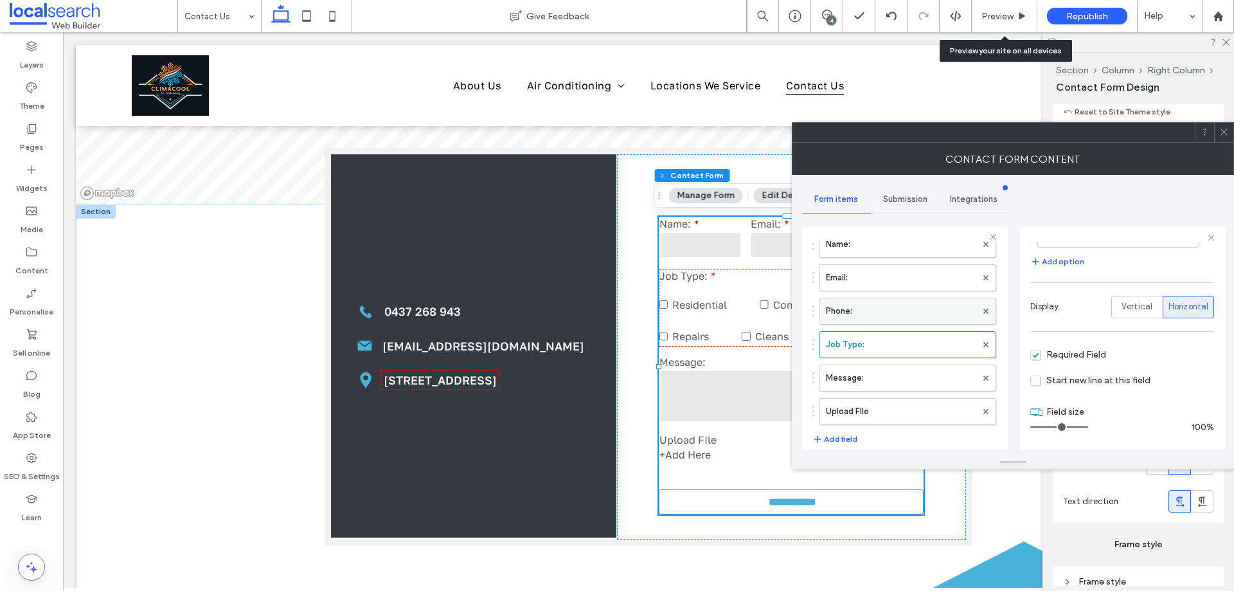
click at [873, 314] on label "Phone:" at bounding box center [901, 311] width 150 height 26
type input "*"
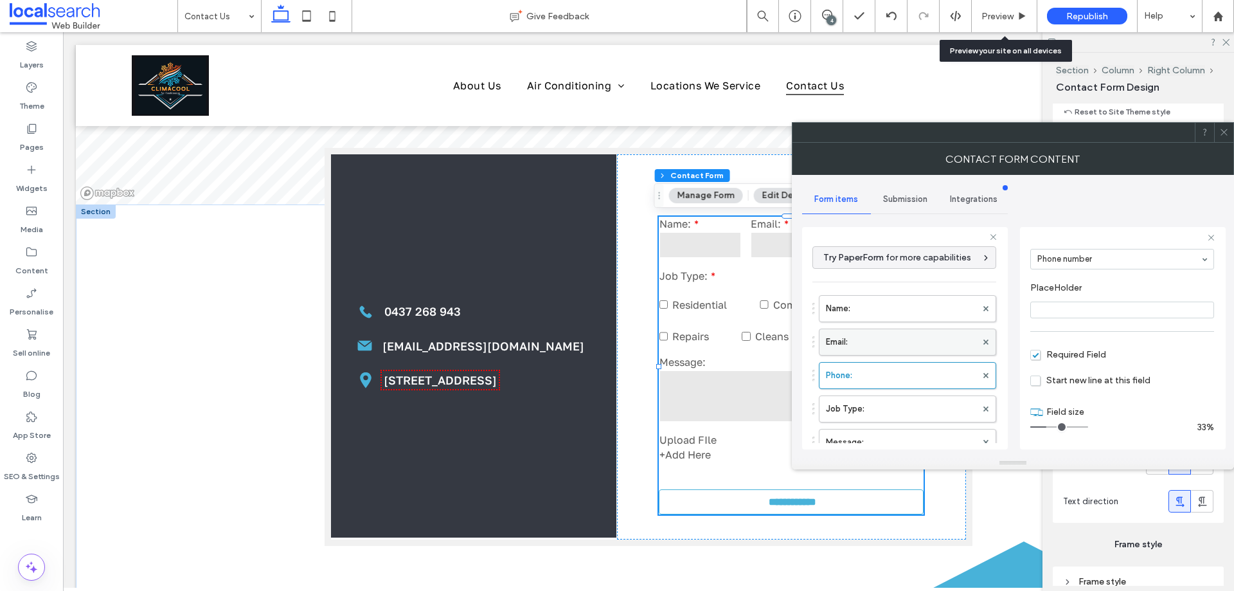
click at [911, 342] on label "Email:" at bounding box center [901, 342] width 150 height 26
click at [909, 309] on label "Name:" at bounding box center [901, 309] width 150 height 26
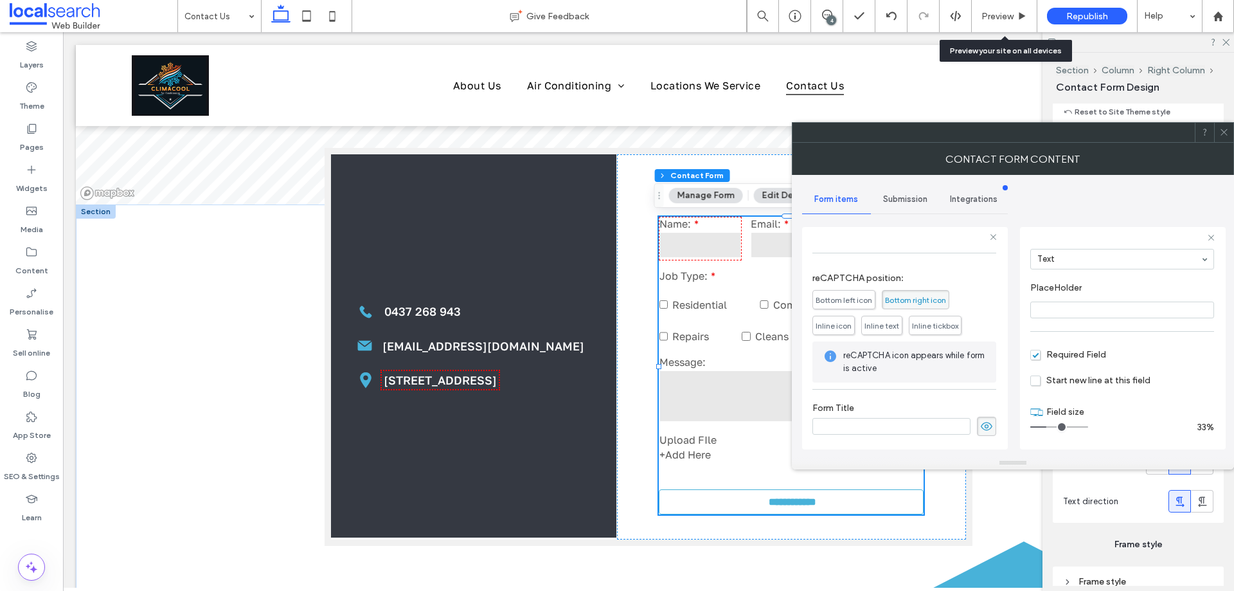
scroll to position [335, 0]
click at [918, 207] on div "Submission" at bounding box center [905, 199] width 69 height 28
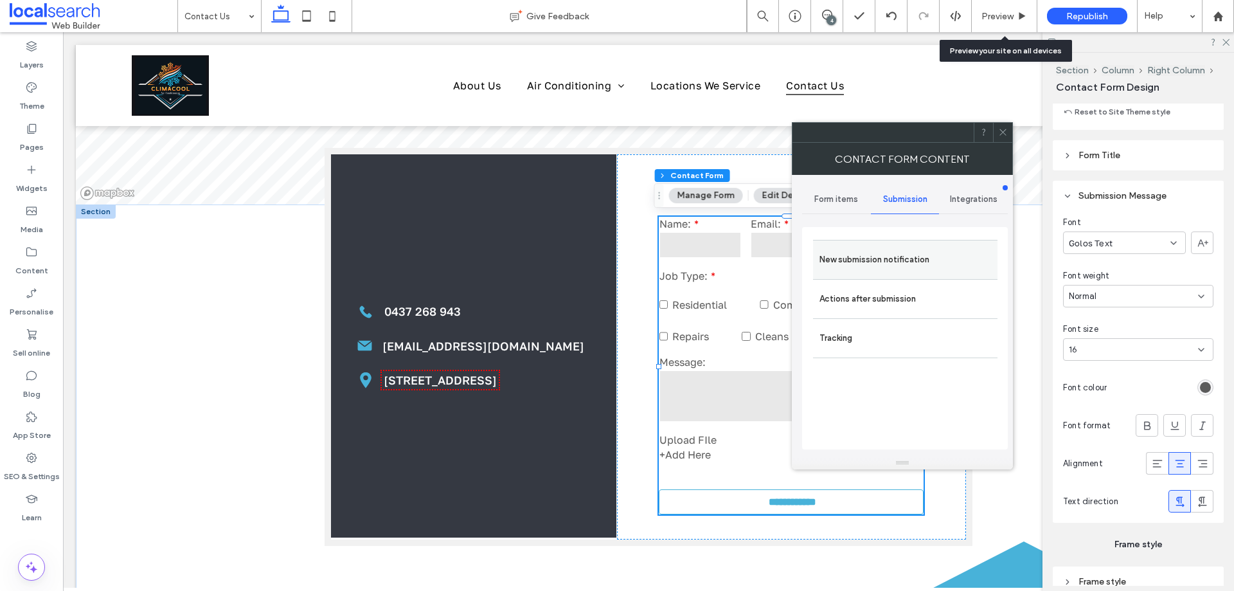
click at [929, 254] on label "New submission notification" at bounding box center [906, 260] width 172 height 26
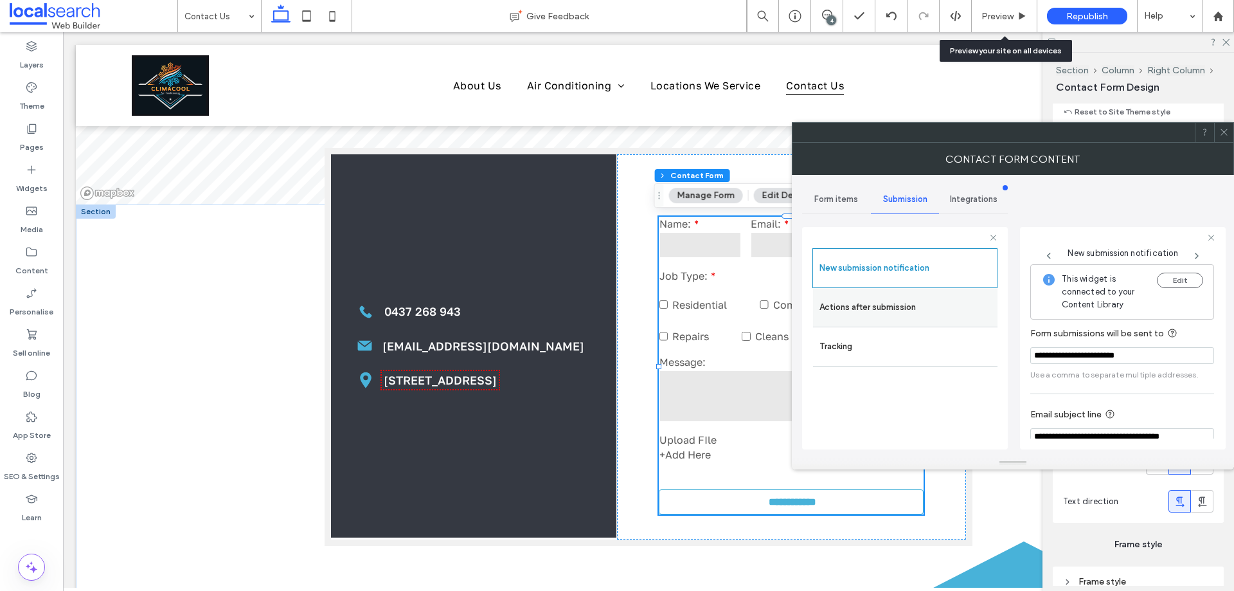
scroll to position [67, 0]
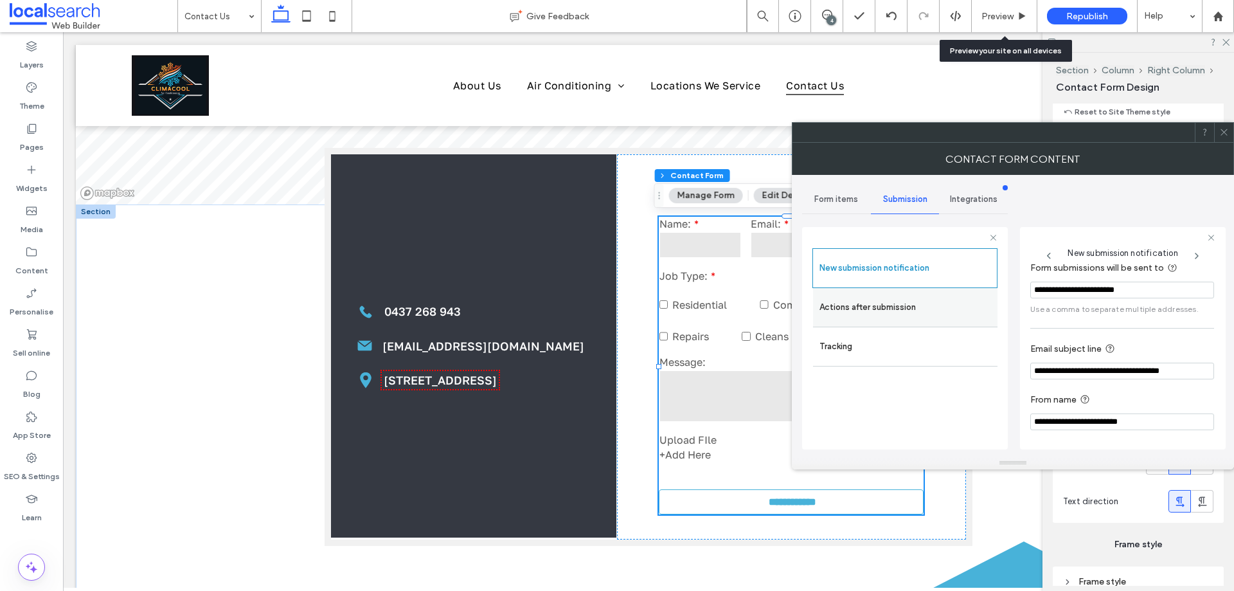
click at [910, 309] on label "Actions after submission" at bounding box center [906, 307] width 172 height 26
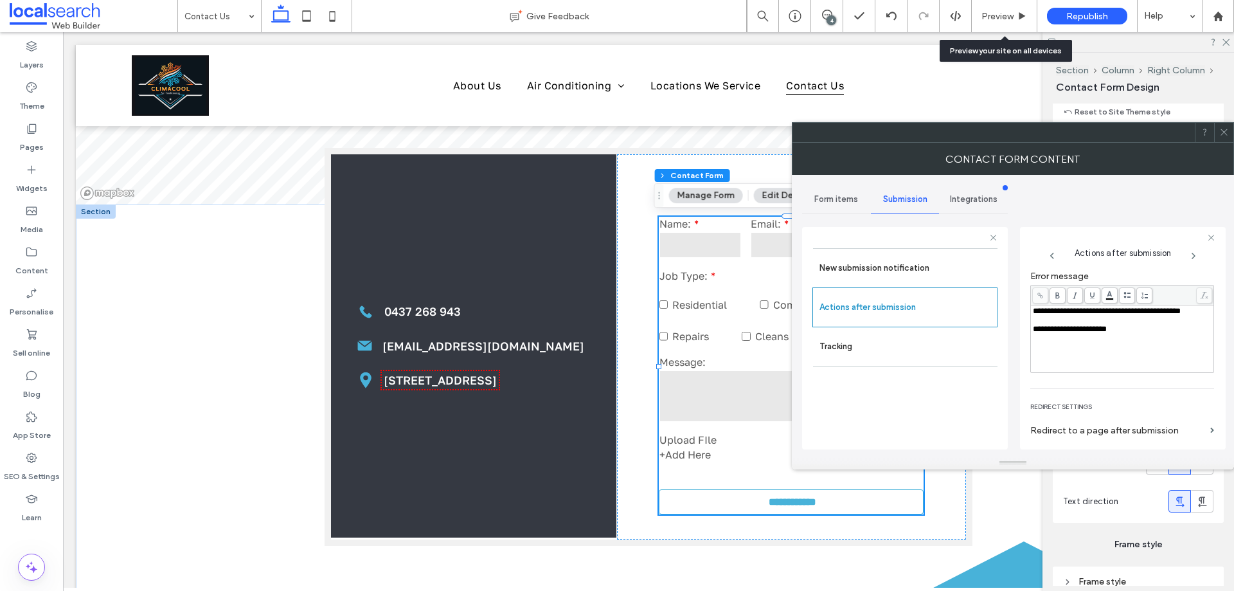
scroll to position [222, 0]
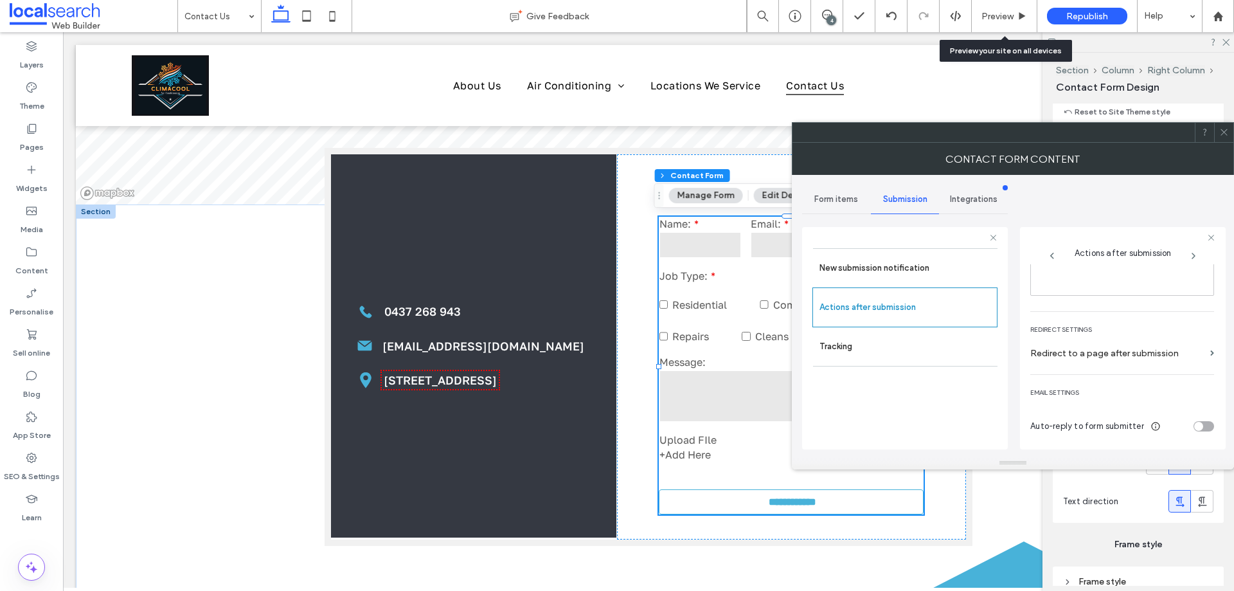
click at [1222, 131] on icon at bounding box center [1225, 132] width 10 height 10
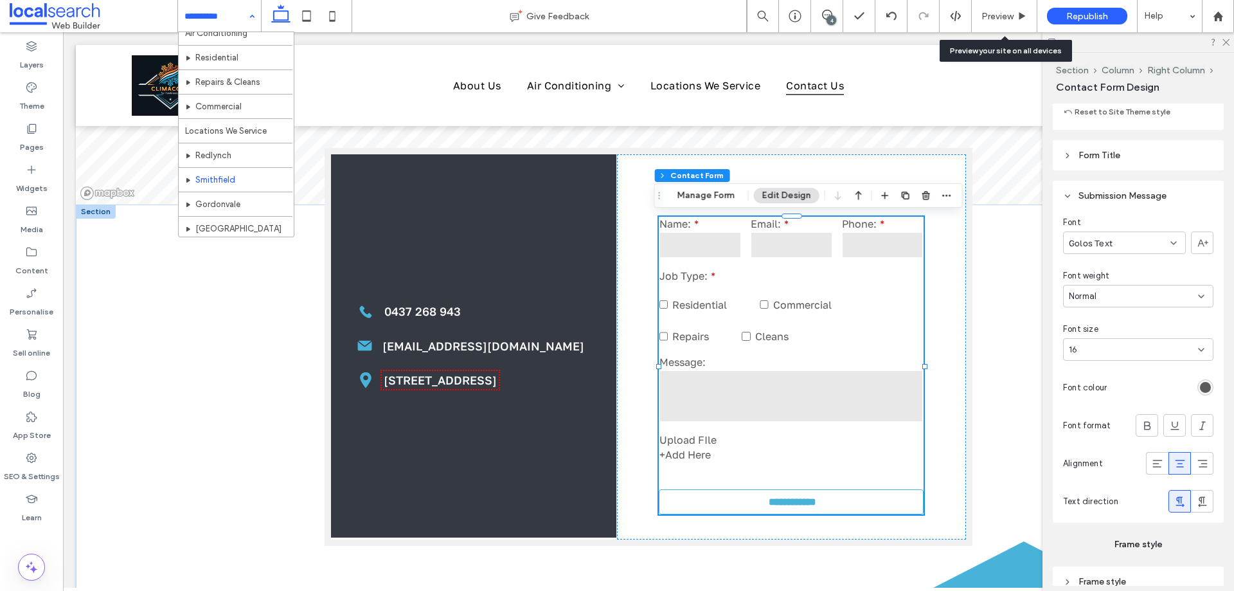
scroll to position [87, 0]
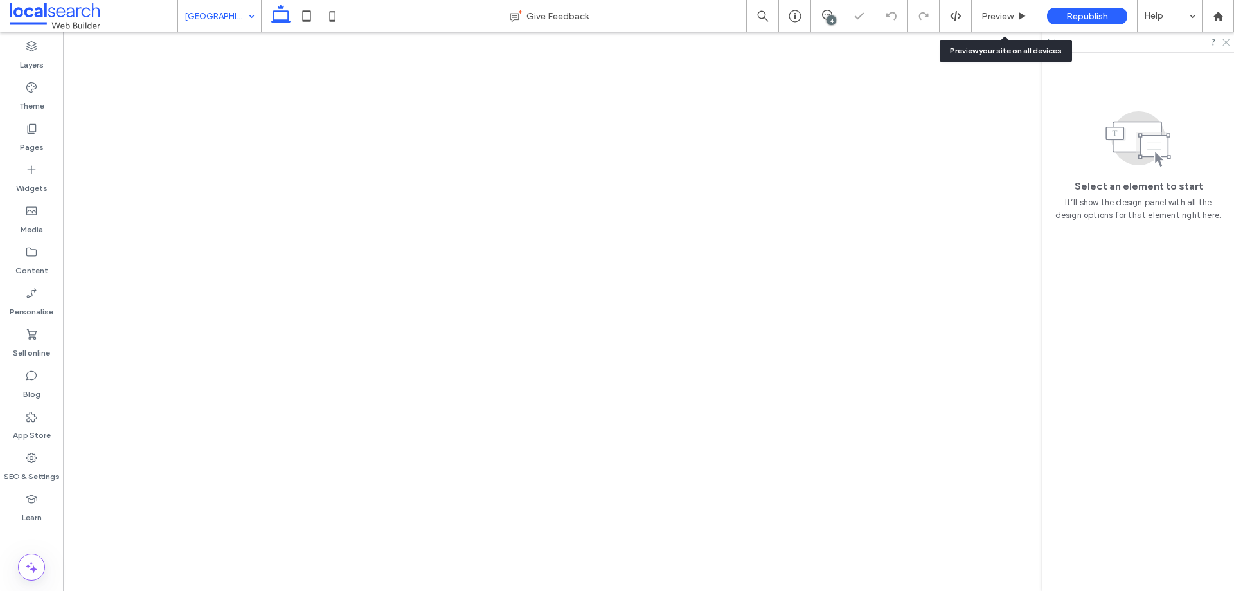
click at [1225, 41] on icon at bounding box center [1226, 41] width 8 height 8
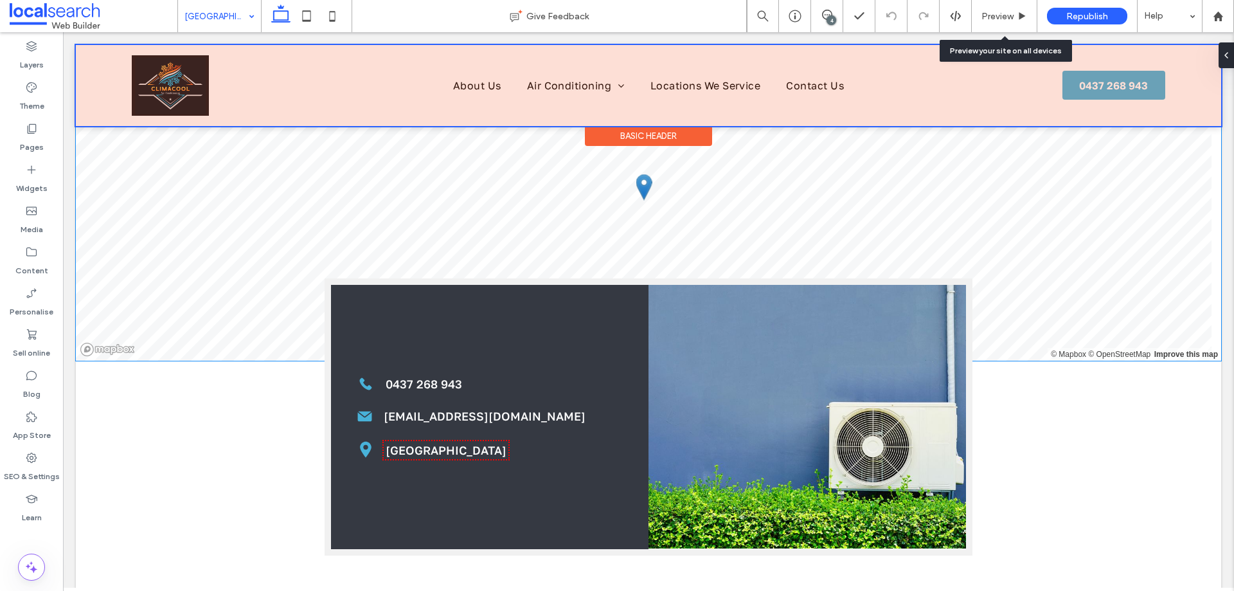
scroll to position [964, 0]
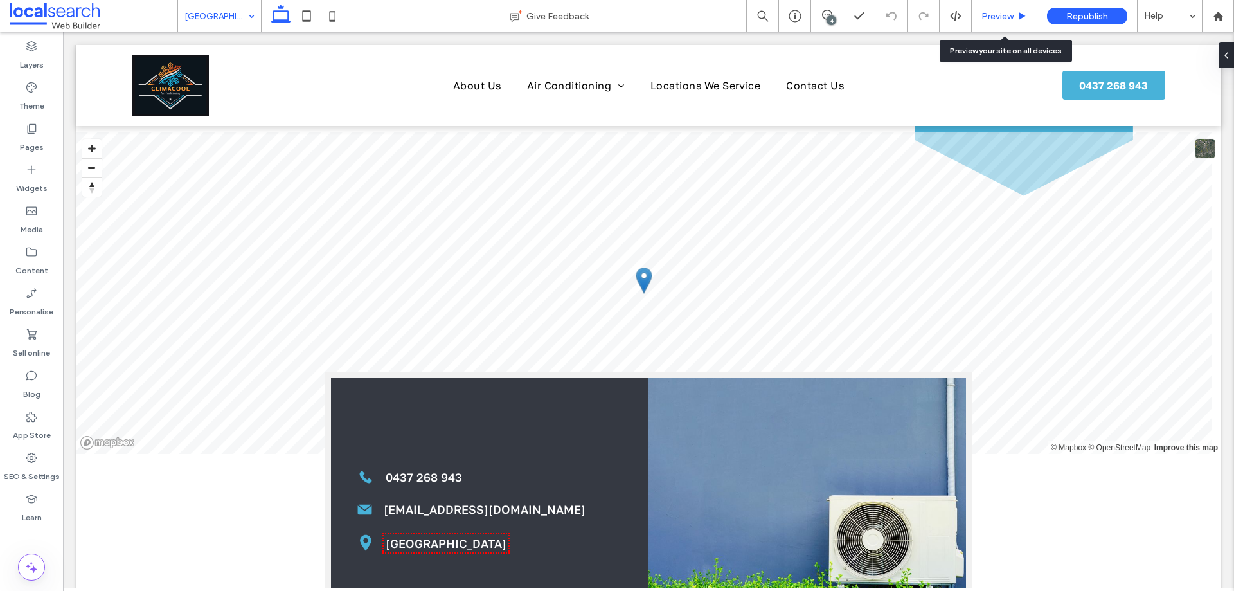
click at [1002, 22] on div "Preview" at bounding box center [1005, 16] width 66 height 32
click at [990, 15] on span "Preview" at bounding box center [998, 16] width 32 height 11
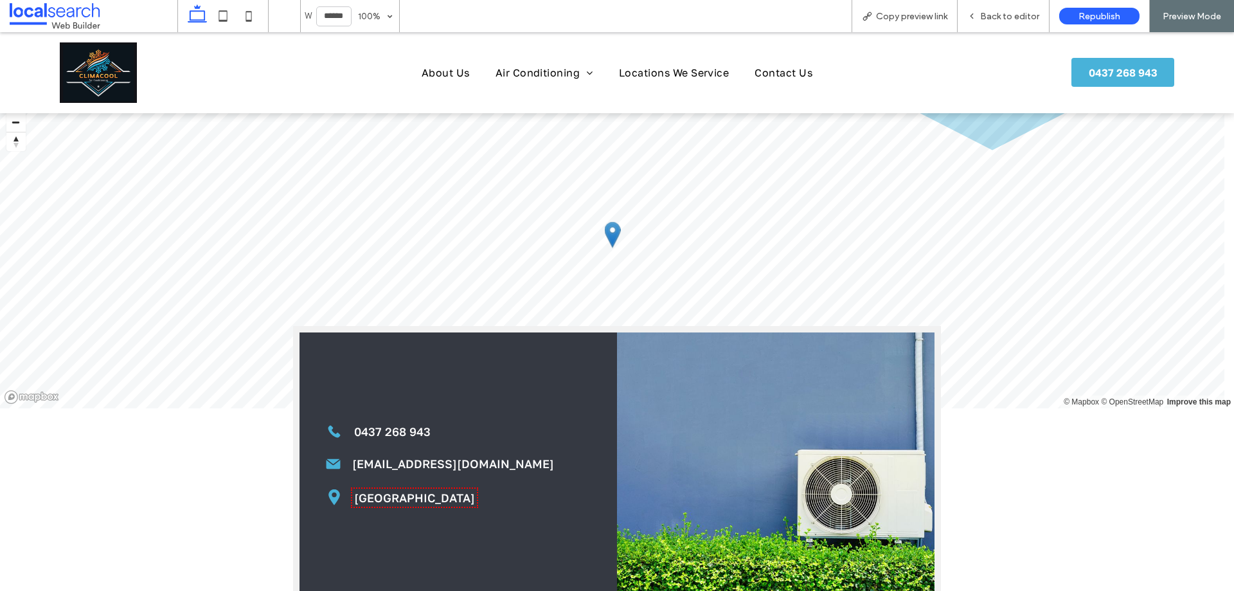
scroll to position [1029, 0]
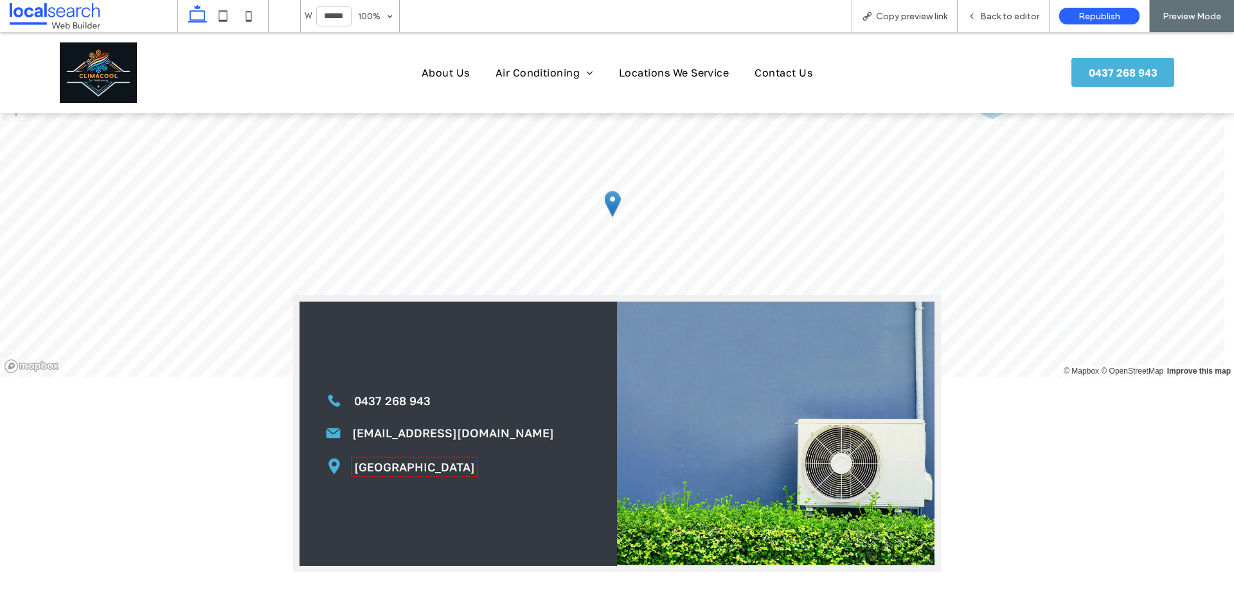
click at [451, 460] on link "Palm Cove, Queensland 4879" at bounding box center [414, 467] width 121 height 14
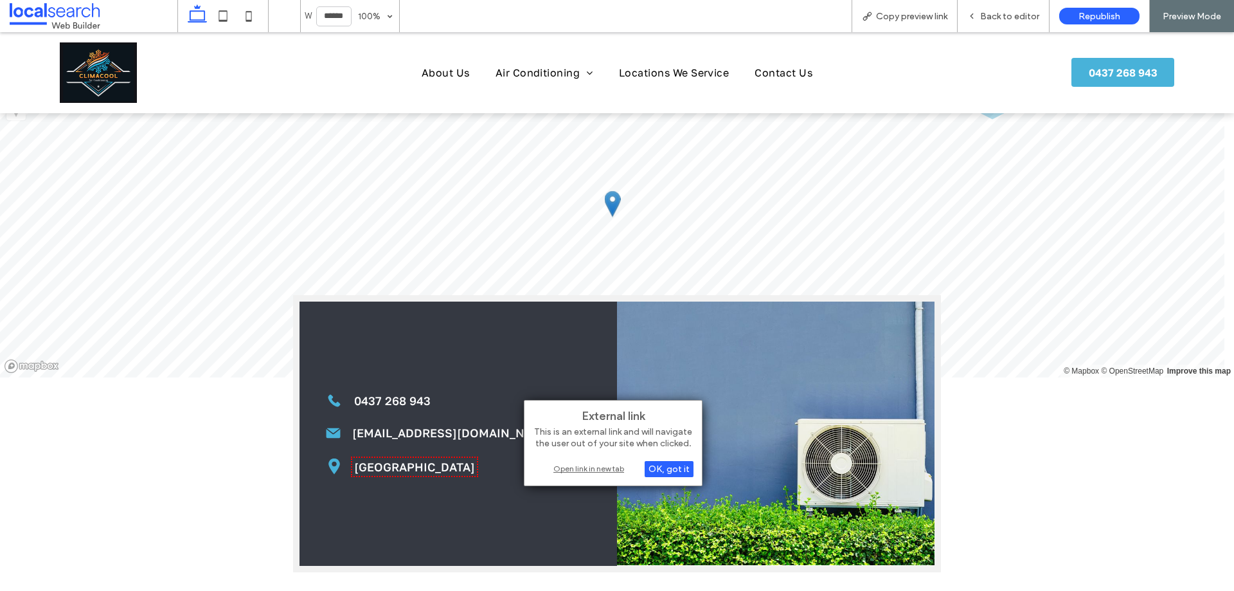
click at [607, 462] on div "Open link in new tab" at bounding box center [613, 469] width 161 height 14
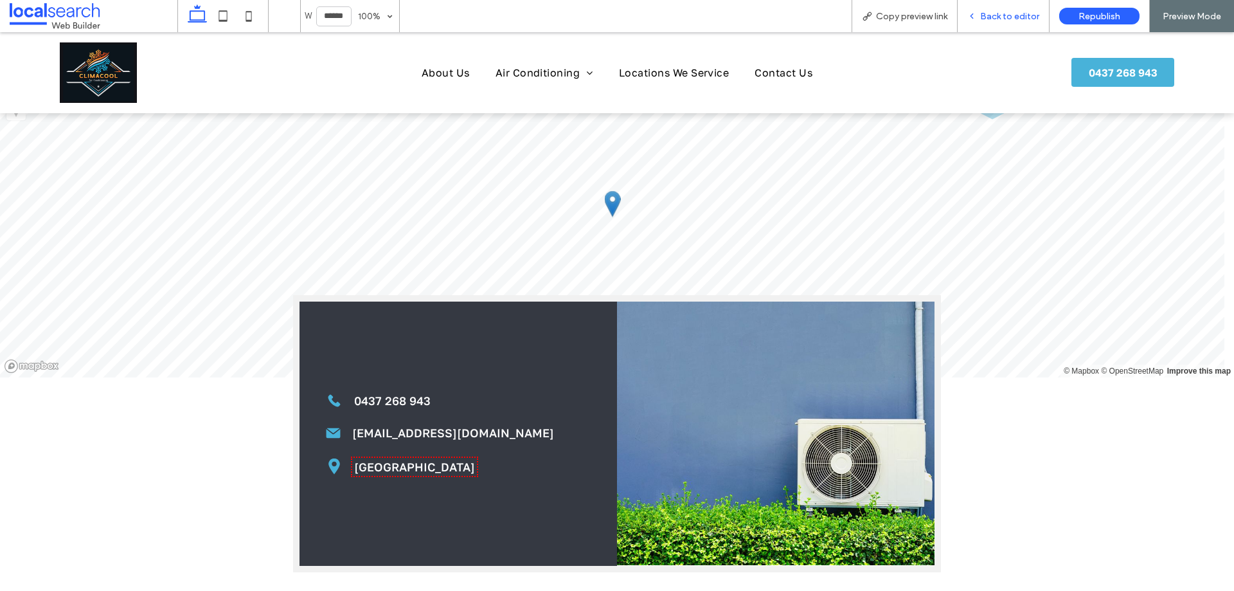
click at [1004, 15] on span "Back to editor" at bounding box center [1009, 16] width 59 height 11
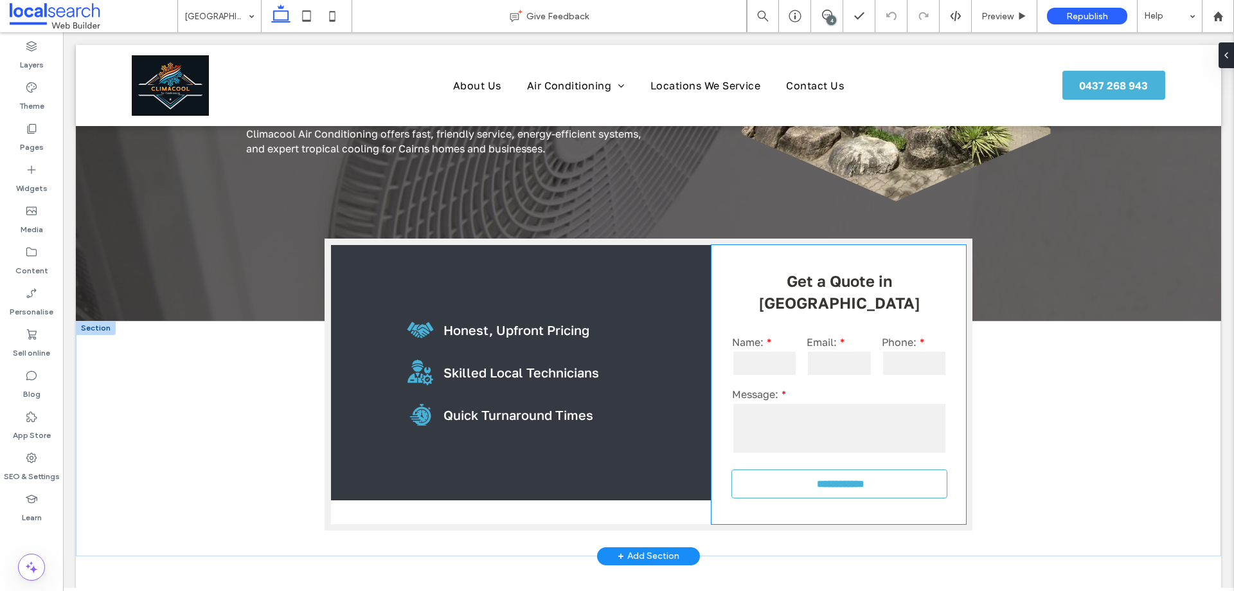
scroll to position [257, 0]
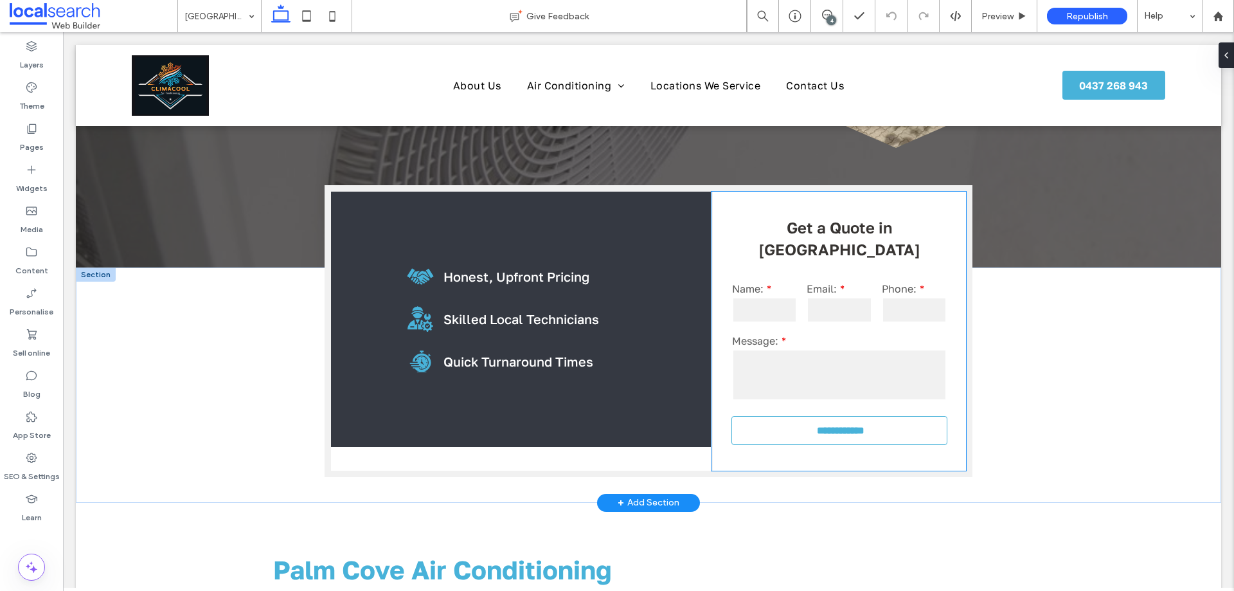
click at [877, 307] on div "Phone:" at bounding box center [914, 304] width 75 height 52
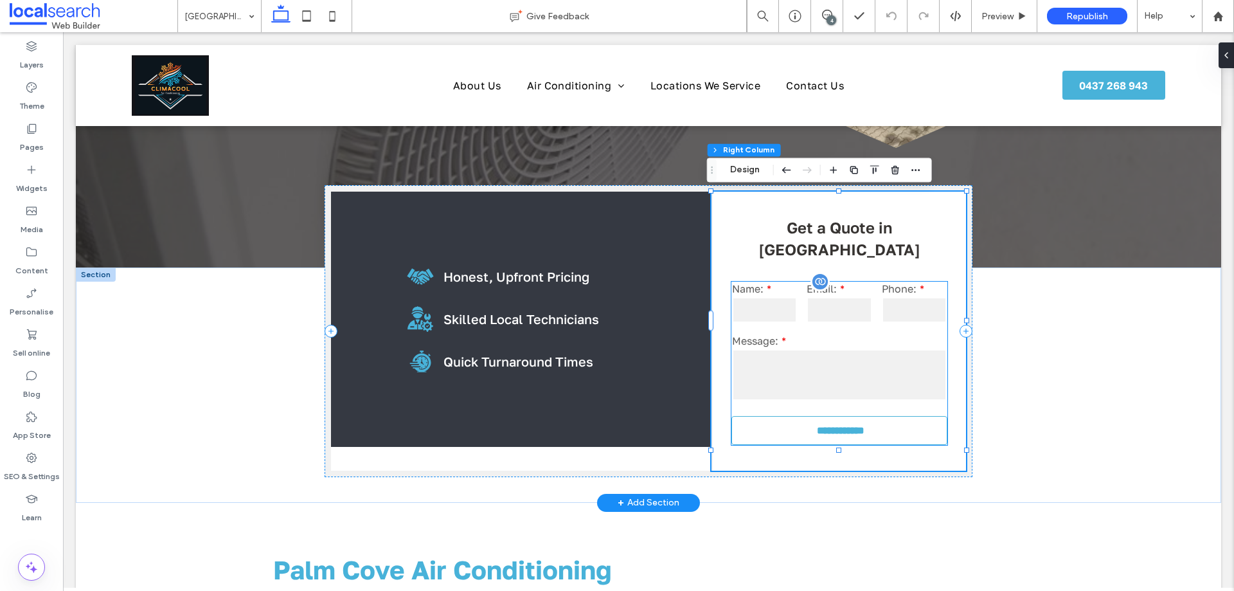
click at [899, 305] on div "Phone:" at bounding box center [914, 304] width 75 height 52
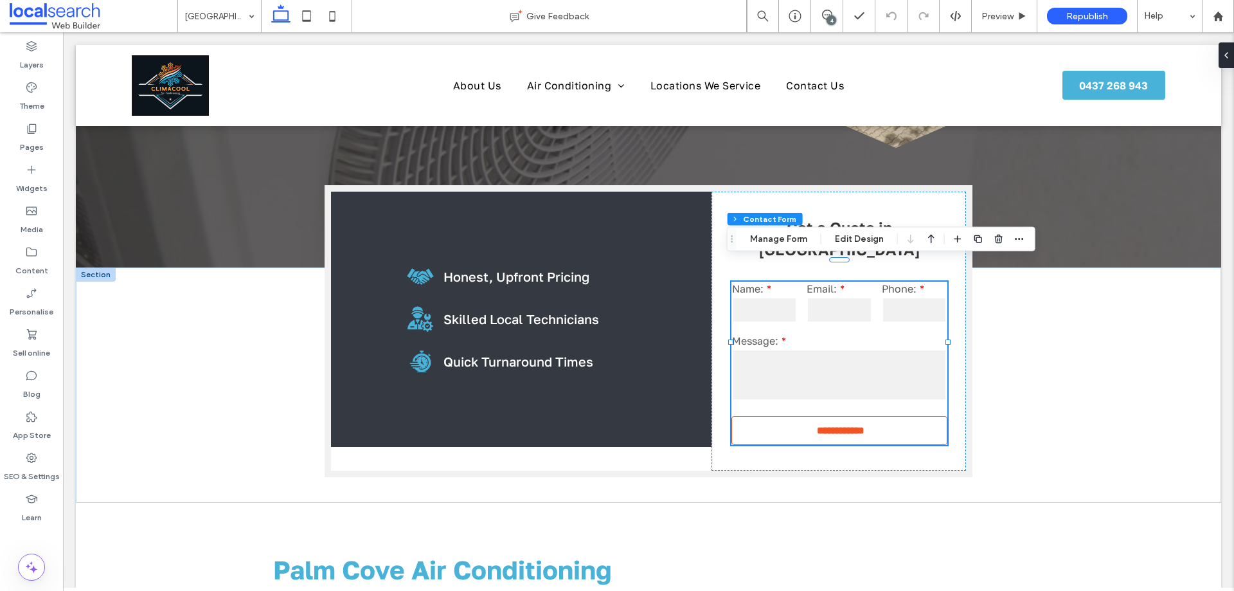
type input "*"
type input "***"
type input "*"
type input "***"
click at [1020, 237] on icon "button" at bounding box center [1020, 239] width 10 height 10
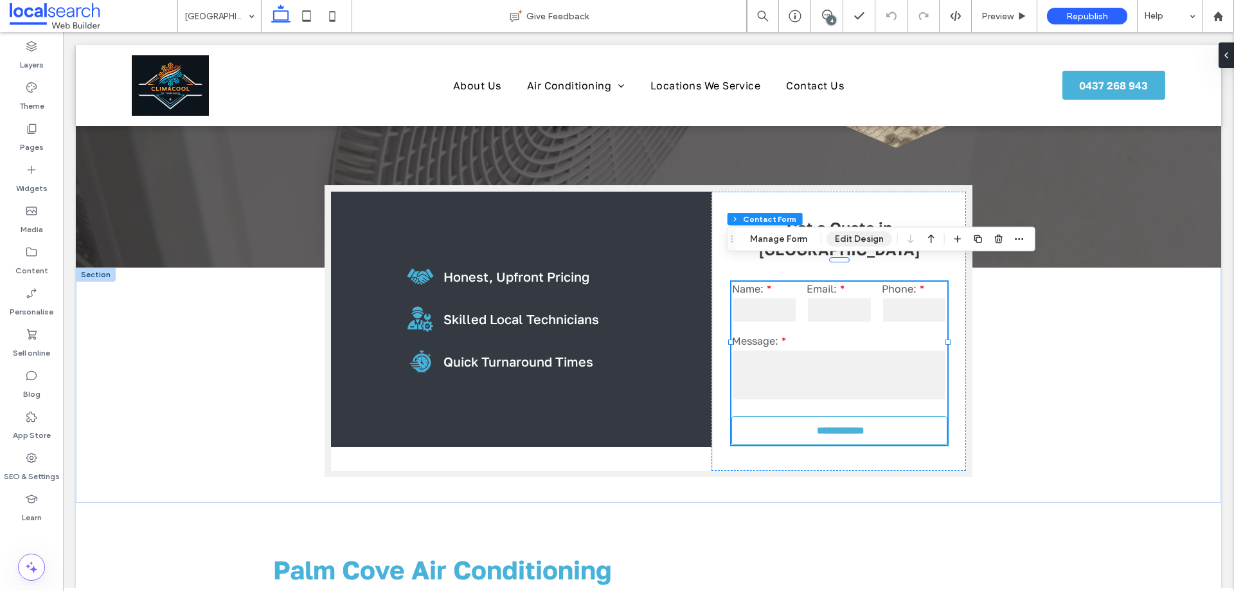
drag, startPoint x: 877, startPoint y: 242, endPoint x: 842, endPoint y: 221, distance: 40.7
click at [877, 242] on button "Edit Design" at bounding box center [860, 238] width 66 height 15
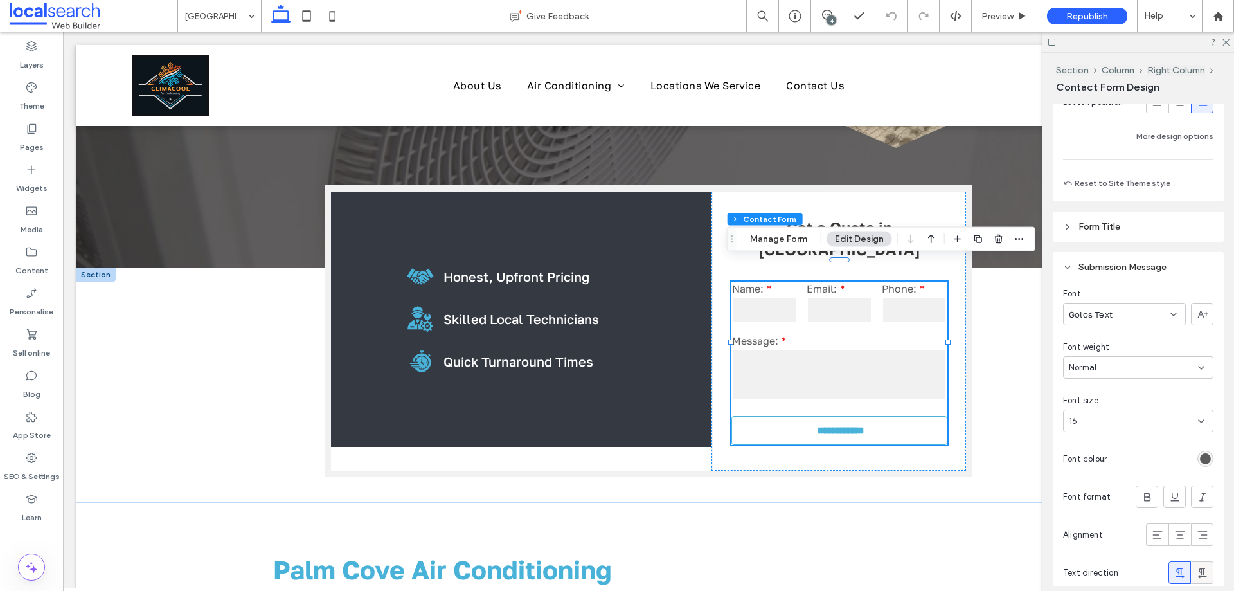
scroll to position [1286, 0]
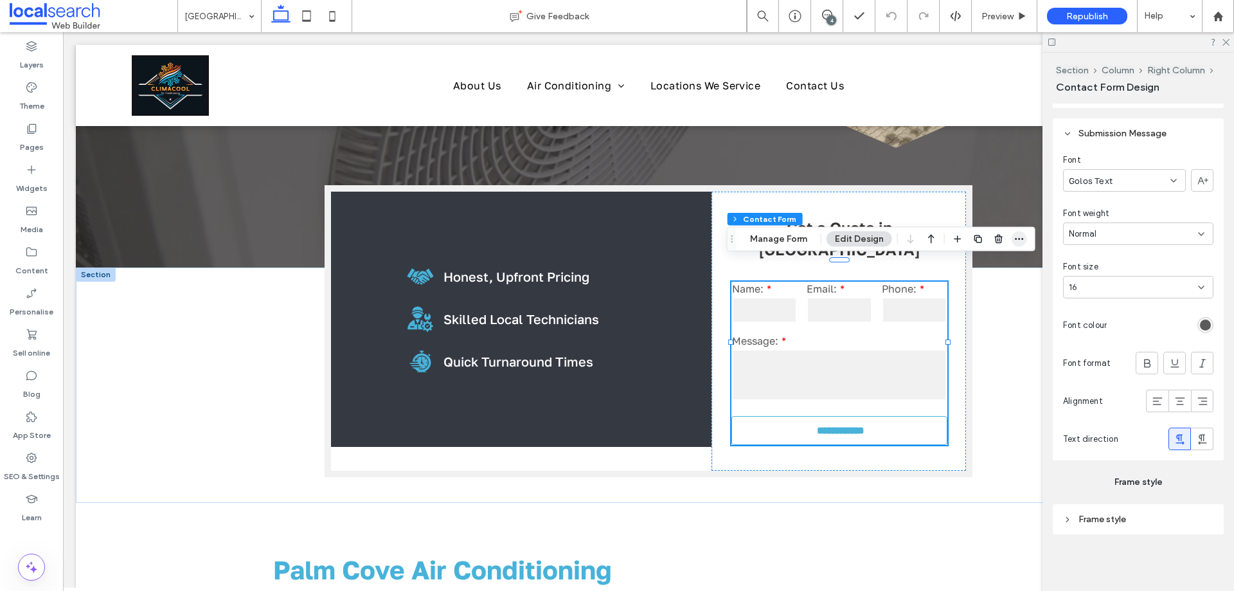
click at [1018, 237] on icon "button" at bounding box center [1020, 239] width 10 height 10
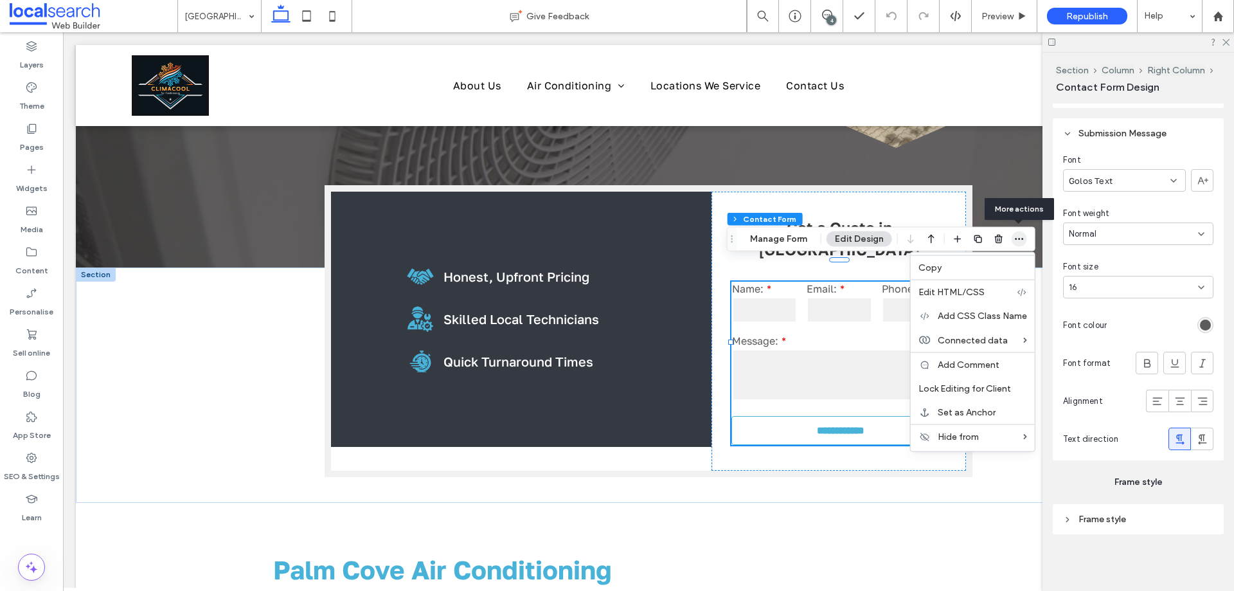
click at [1018, 237] on icon "button" at bounding box center [1020, 239] width 10 height 10
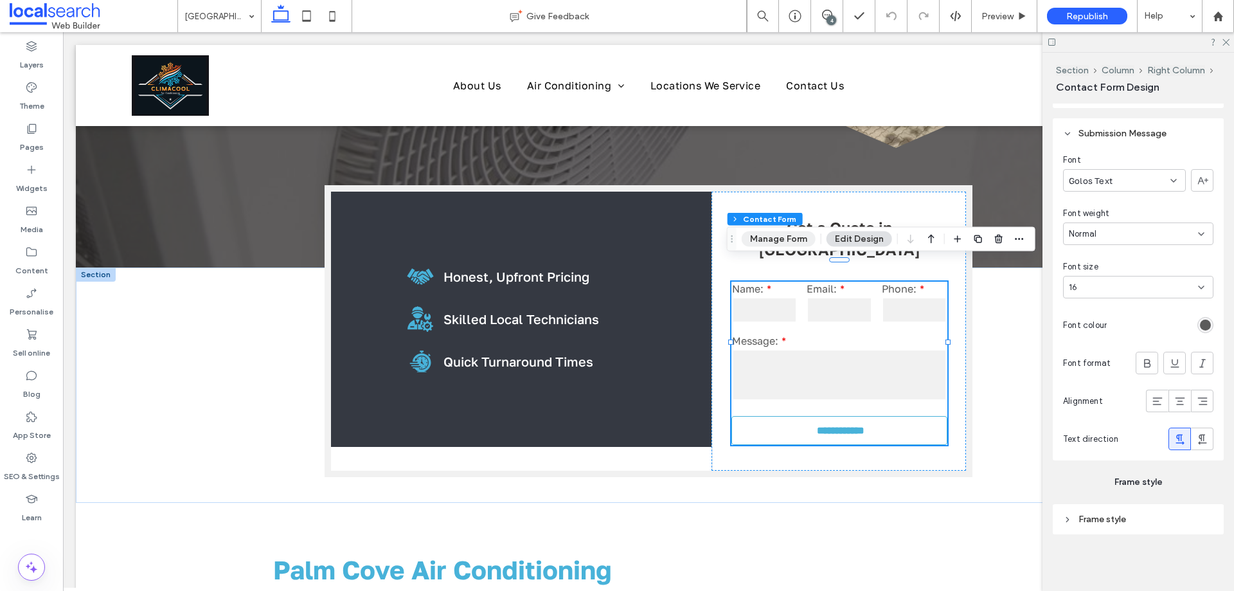
click at [788, 240] on button "Manage Form" at bounding box center [779, 238] width 74 height 15
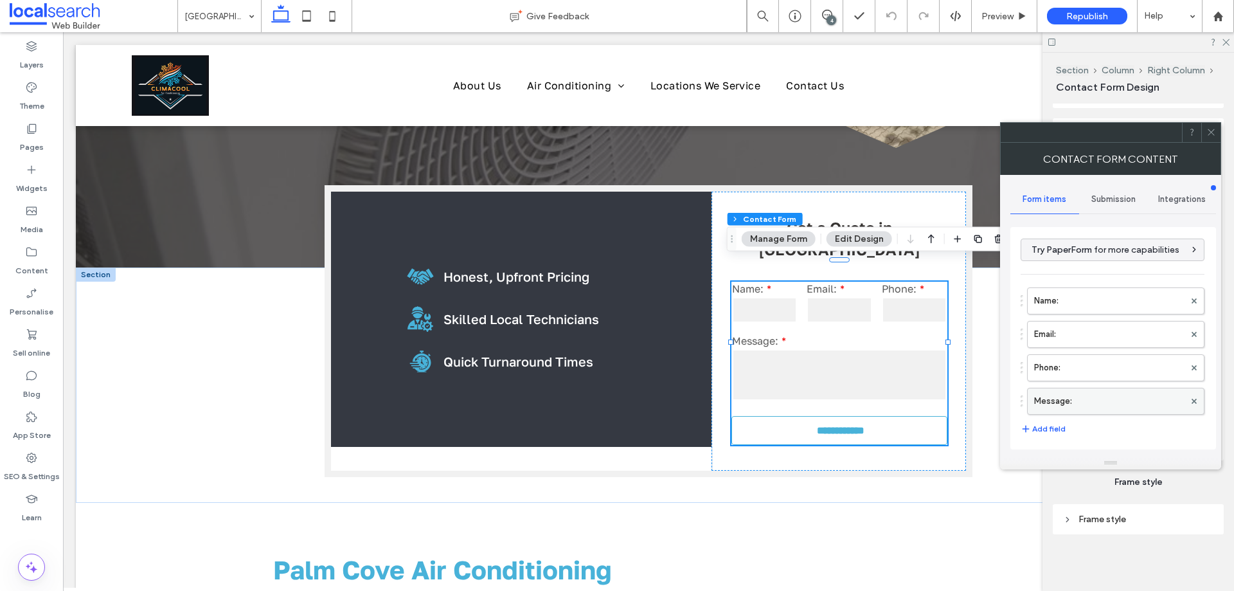
click at [1070, 395] on label "Message:" at bounding box center [1109, 401] width 150 height 26
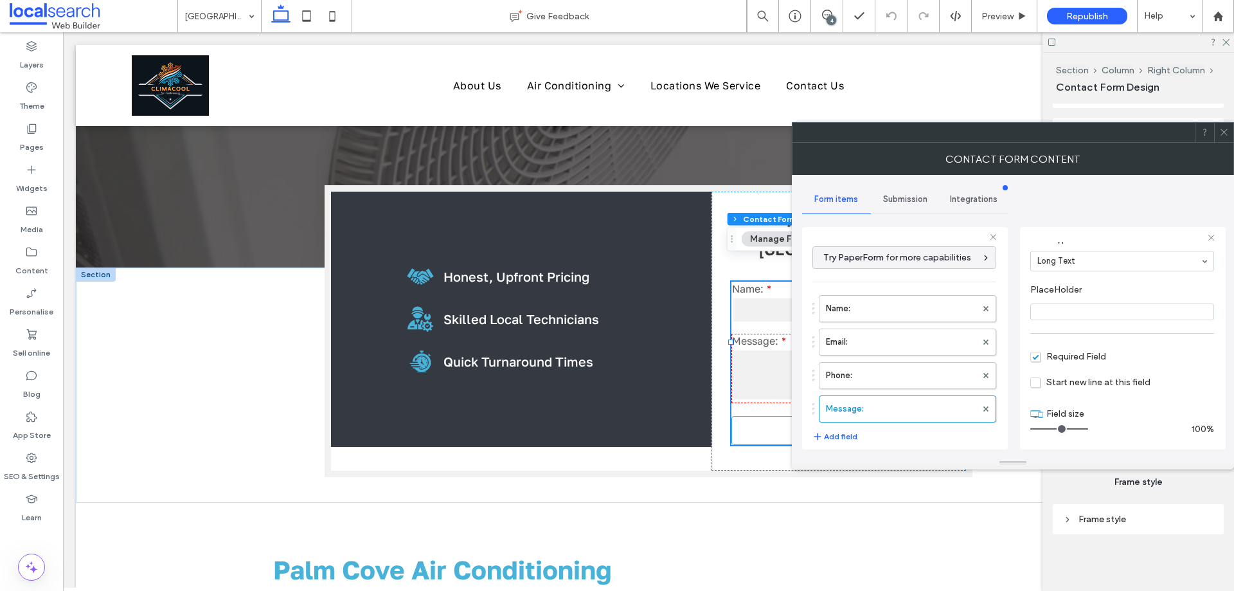
scroll to position [90, 0]
click at [913, 374] on label "Phone:" at bounding box center [901, 376] width 150 height 26
type input "*"
click at [912, 339] on label "Email:" at bounding box center [901, 342] width 150 height 26
click at [912, 312] on label "Name:" at bounding box center [901, 309] width 150 height 26
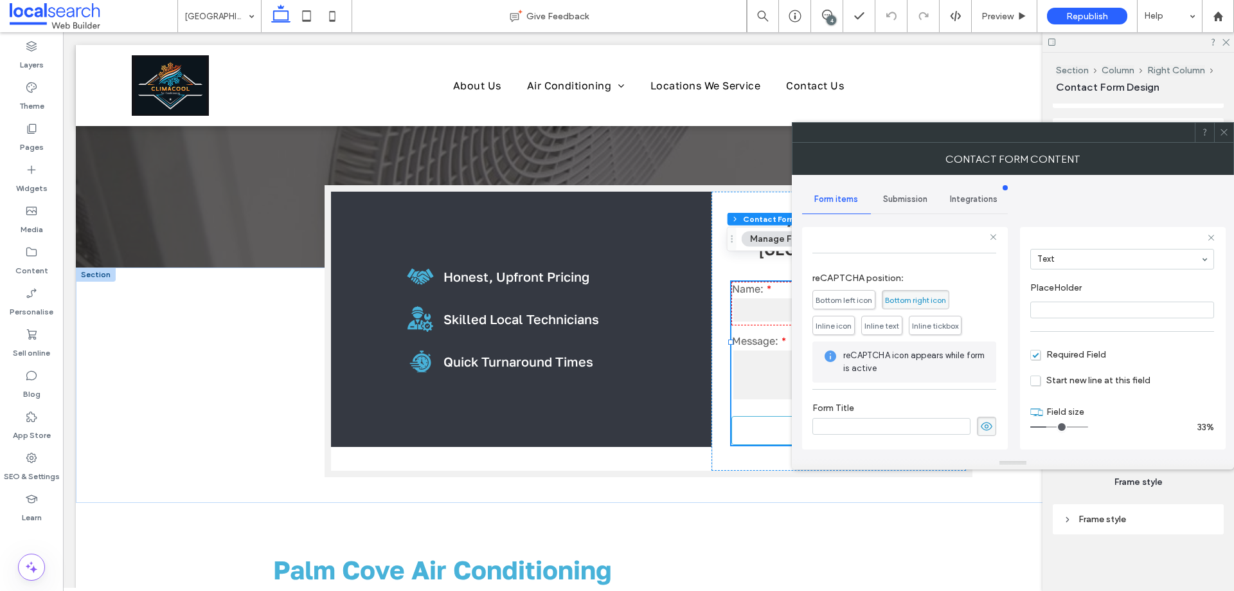
scroll to position [268, 0]
click at [914, 204] on div "Submission" at bounding box center [905, 199] width 69 height 28
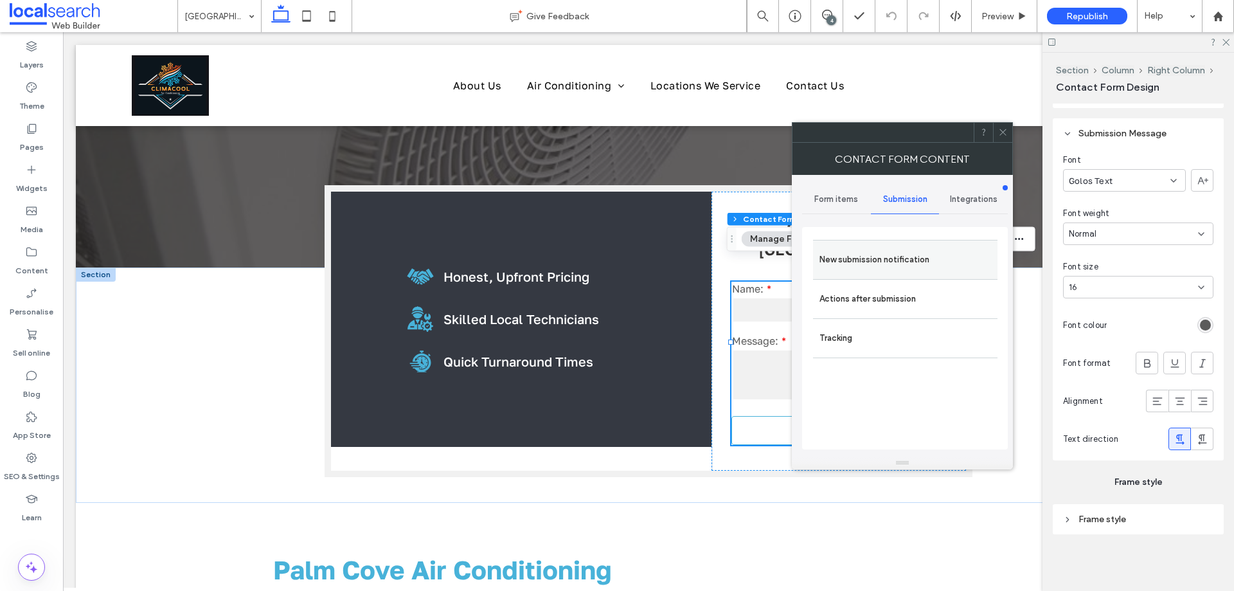
click at [930, 254] on label "New submission notification" at bounding box center [906, 260] width 172 height 26
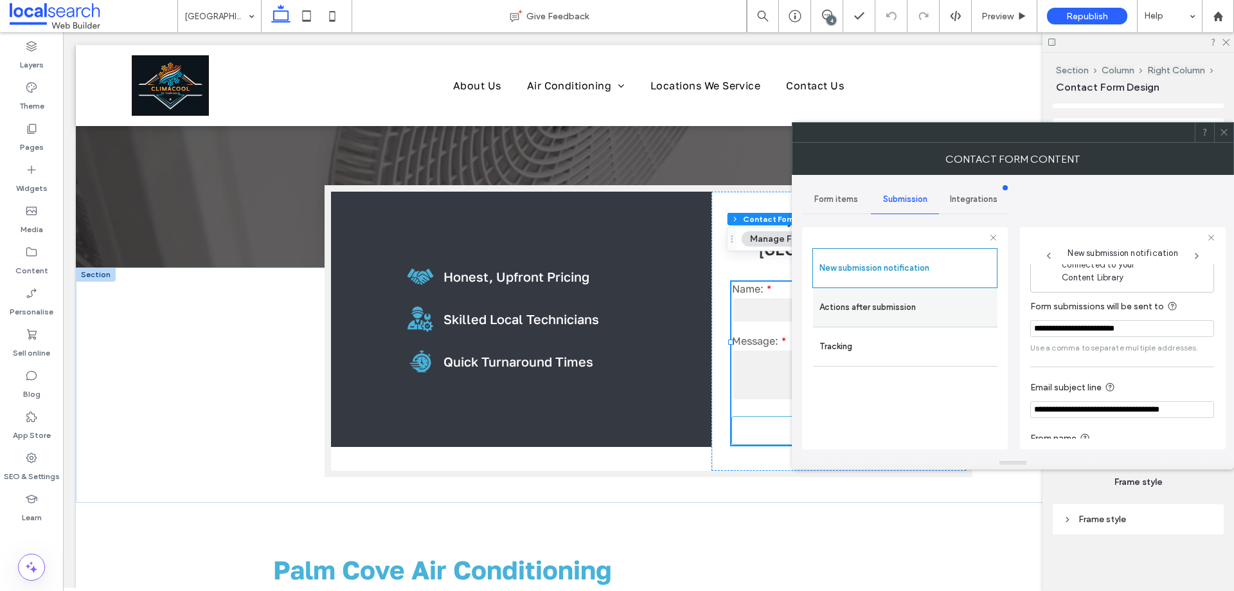
scroll to position [67, 0]
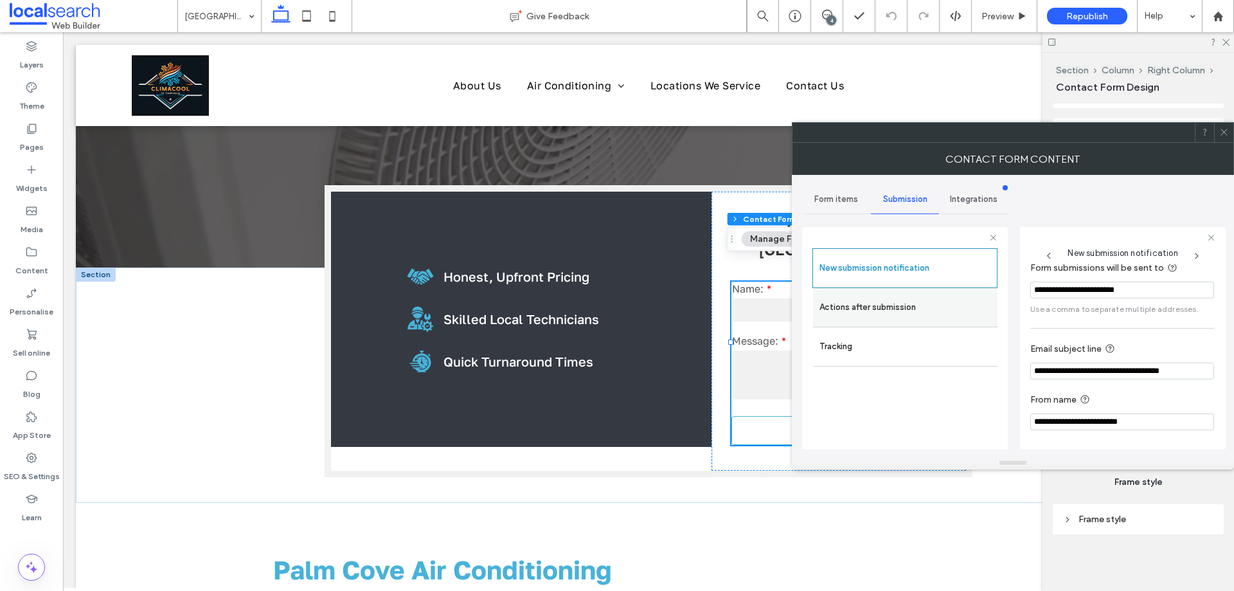
click at [932, 314] on label "Actions after submission" at bounding box center [906, 307] width 172 height 26
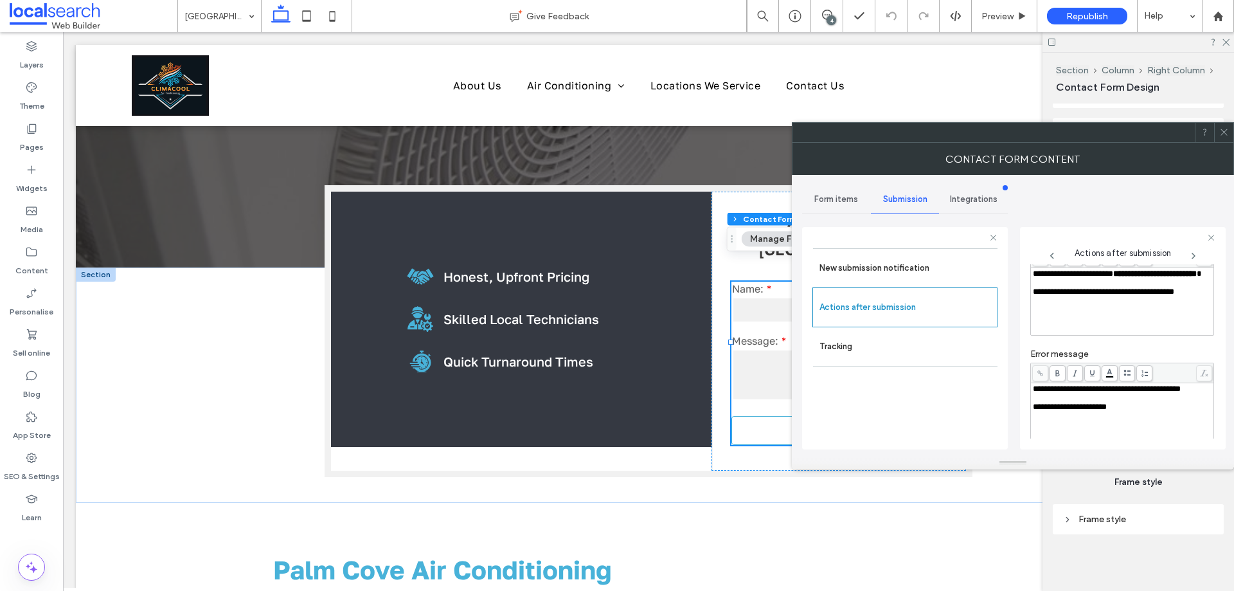
scroll to position [222, 0]
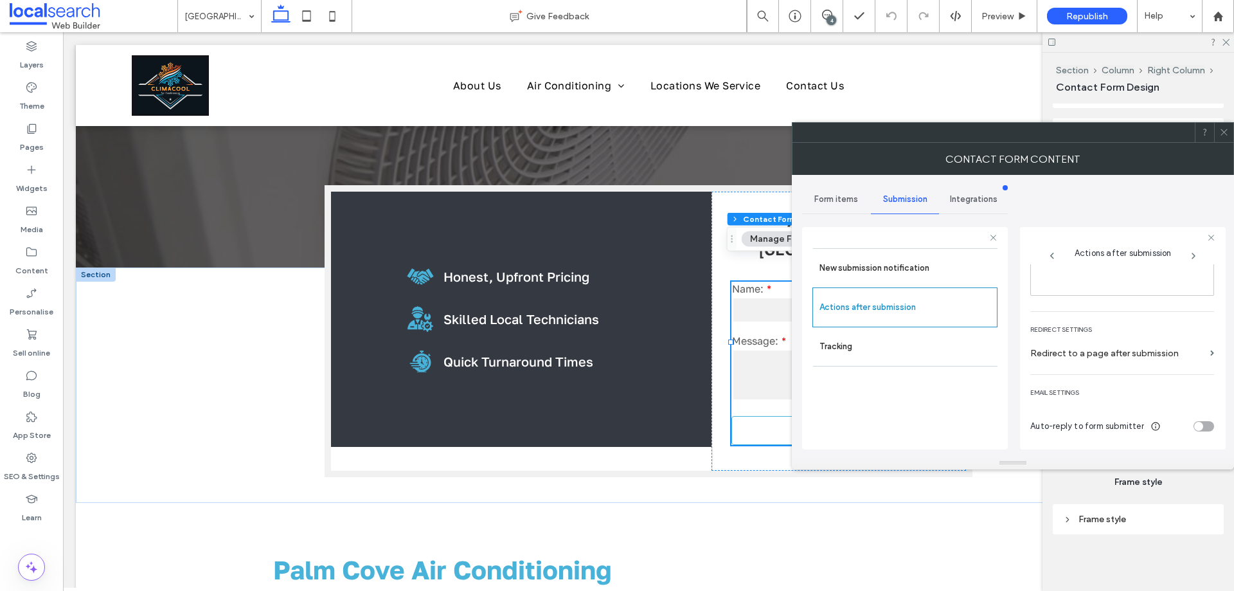
click at [1225, 131] on icon at bounding box center [1225, 132] width 10 height 10
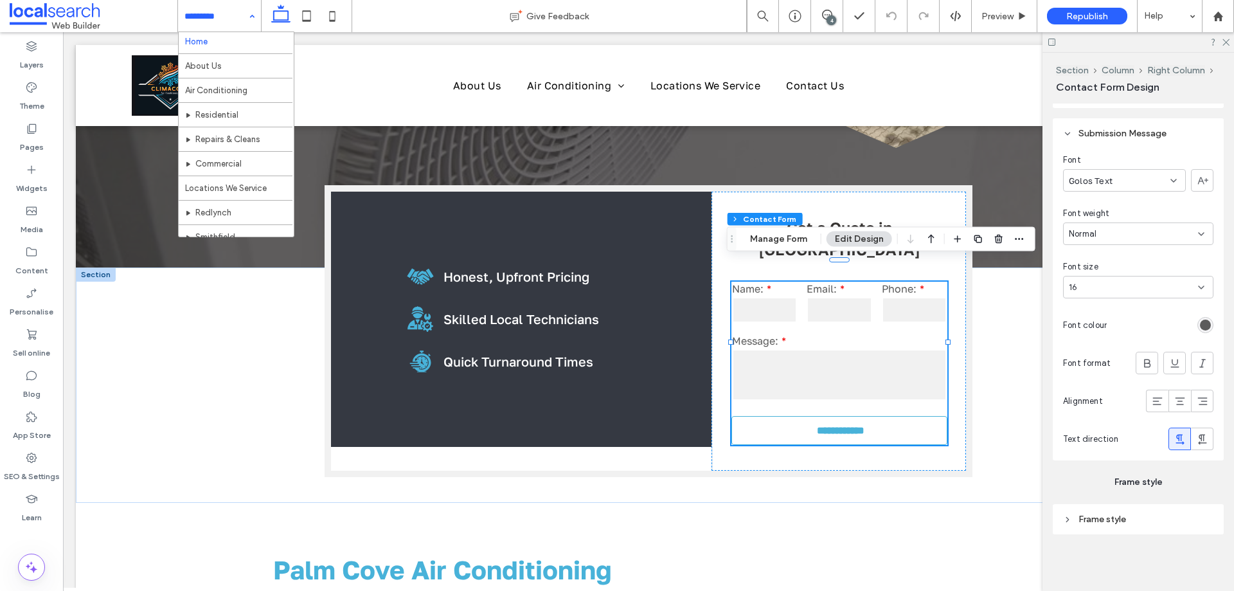
scroll to position [0, 0]
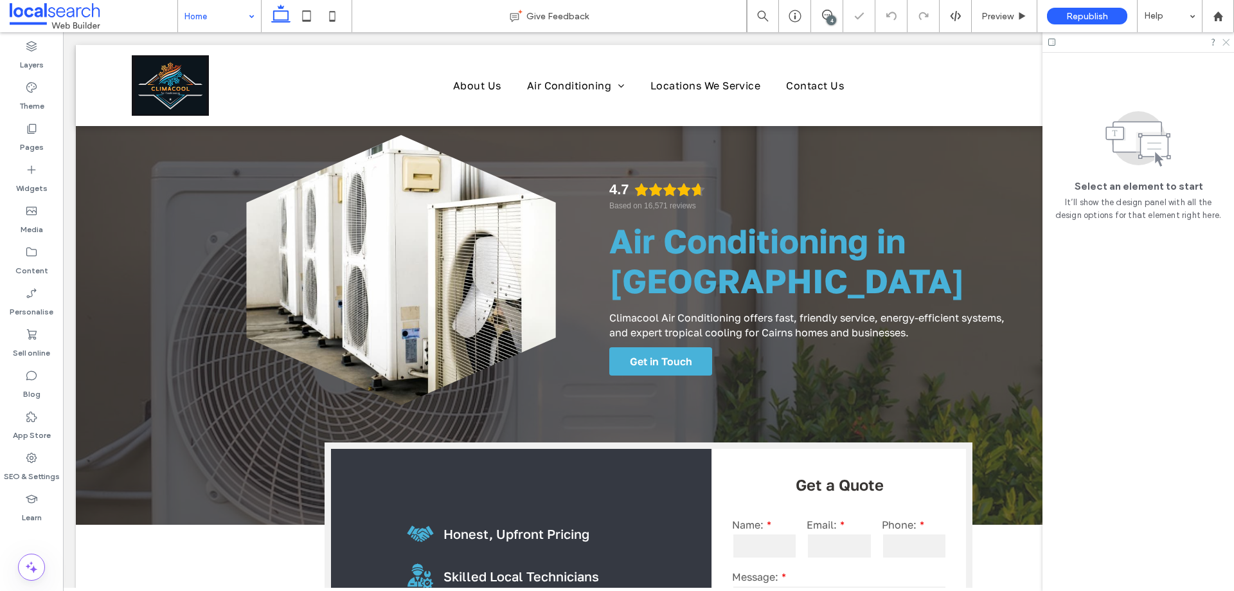
click at [1222, 38] on icon at bounding box center [1226, 41] width 8 height 8
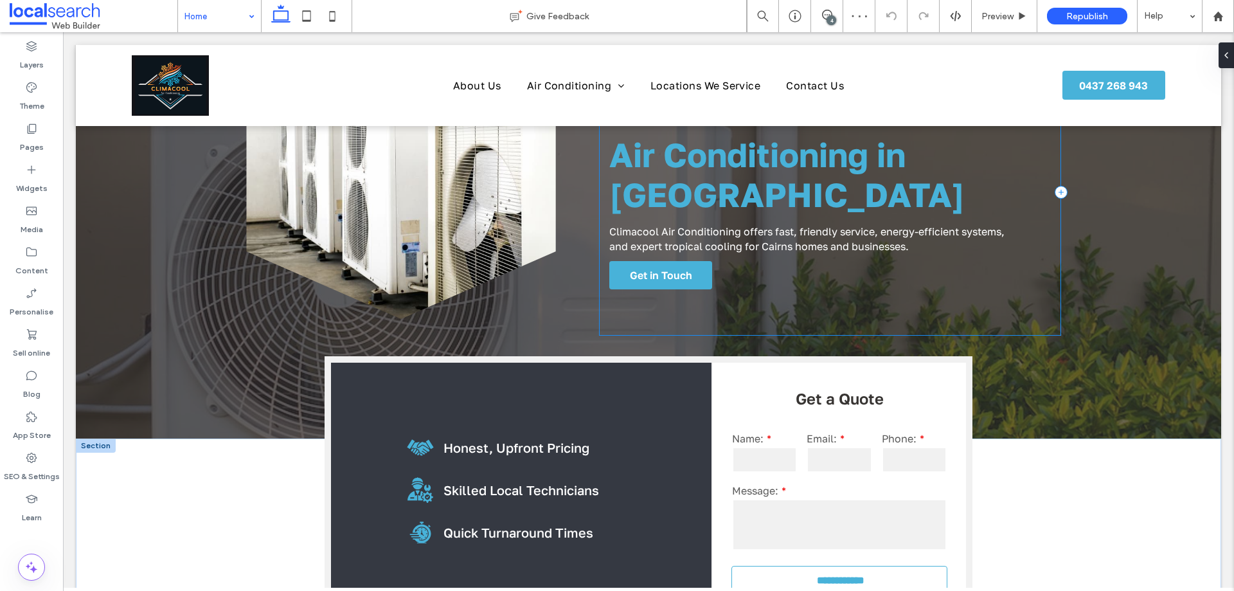
scroll to position [257, 0]
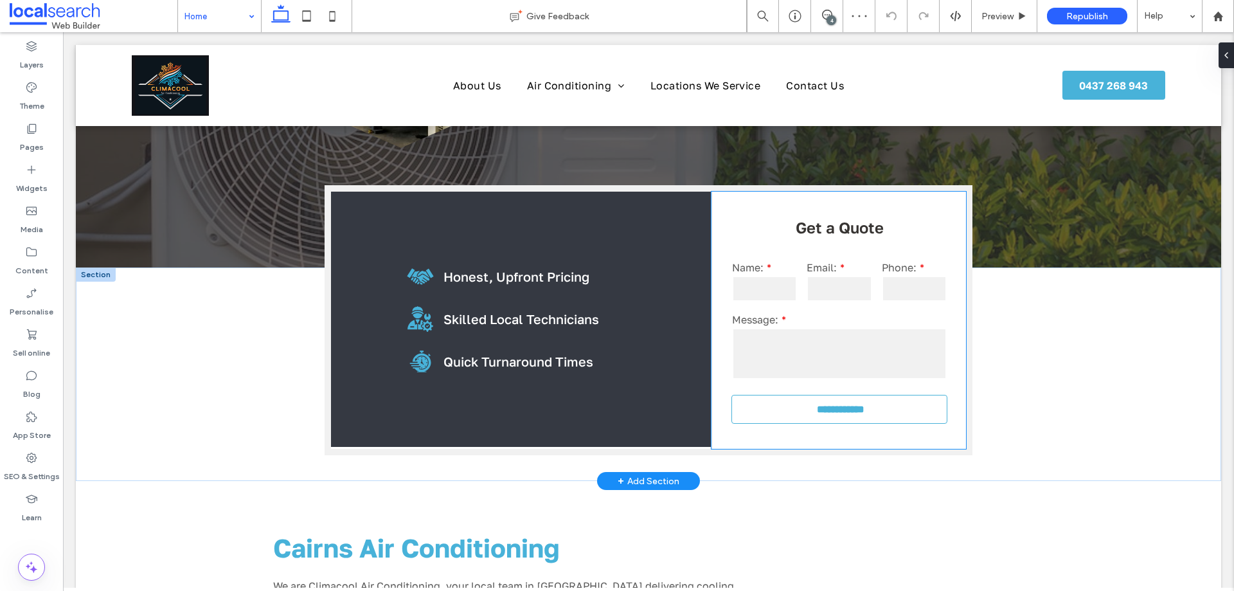
click at [862, 293] on input "email" at bounding box center [840, 289] width 66 height 26
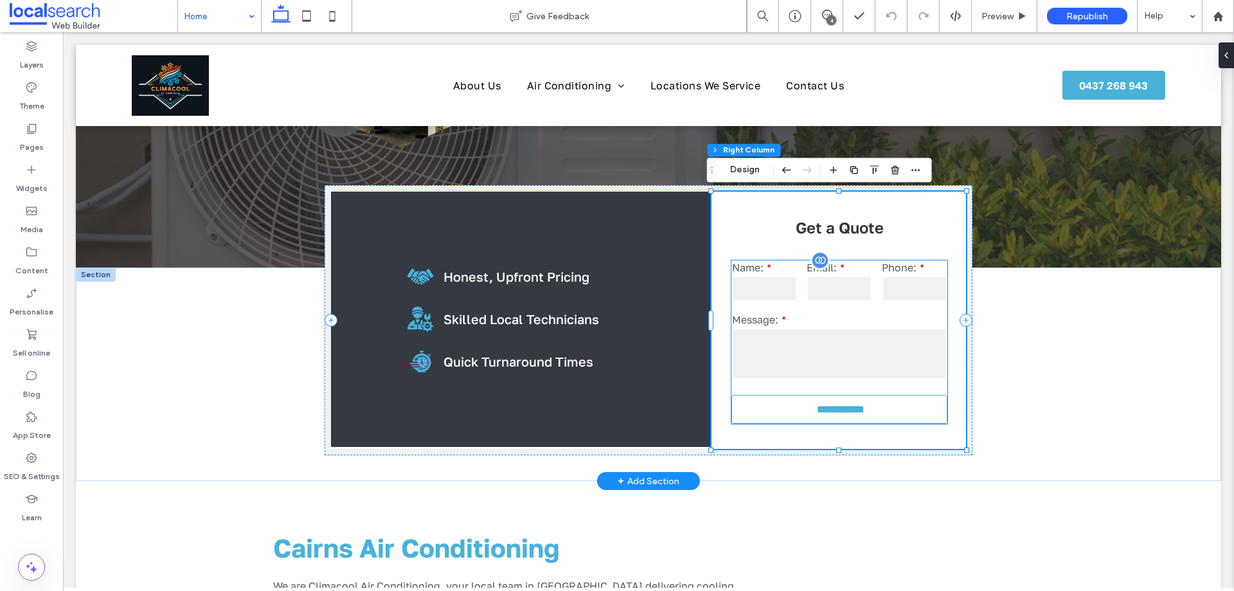
click at [856, 326] on div "Message:" at bounding box center [839, 347] width 225 height 78
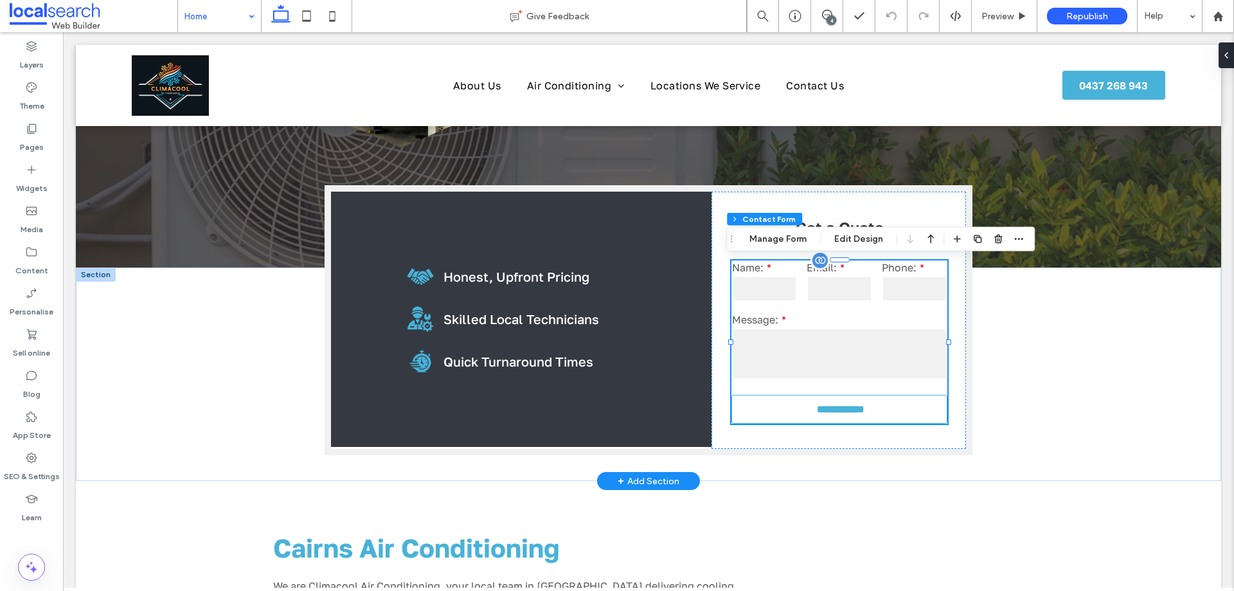
type input "*"
type input "***"
type input "*"
type input "***"
click at [1018, 240] on icon "button" at bounding box center [1019, 239] width 10 height 10
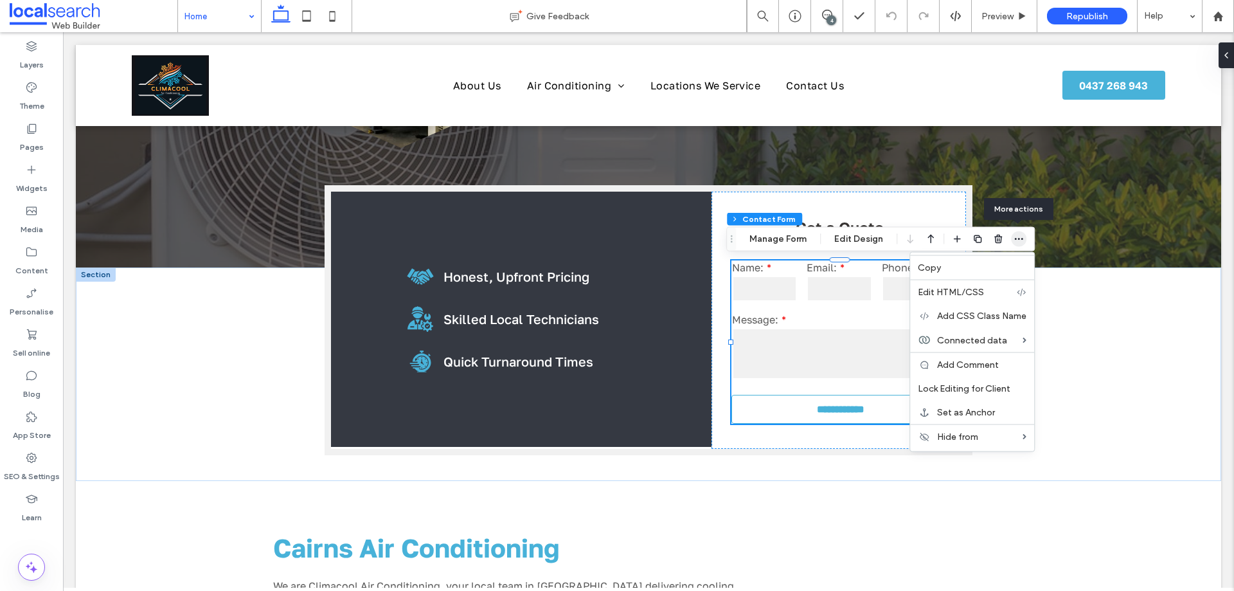
click at [1018, 240] on icon "button" at bounding box center [1019, 239] width 10 height 10
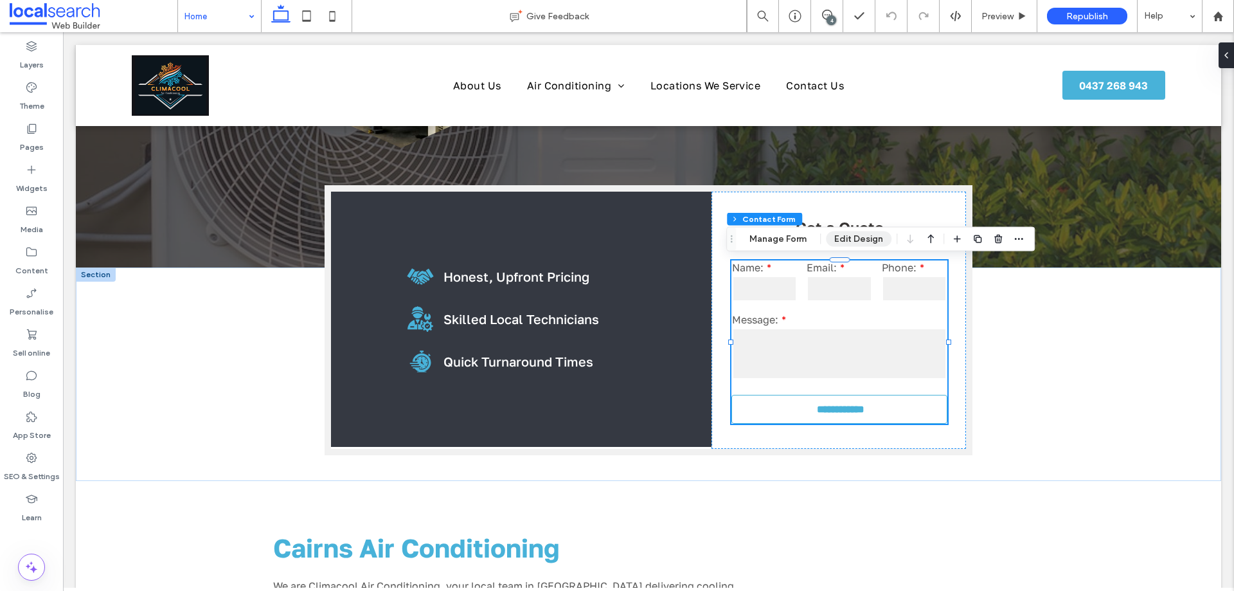
click at [852, 241] on button "Edit Design" at bounding box center [859, 238] width 66 height 15
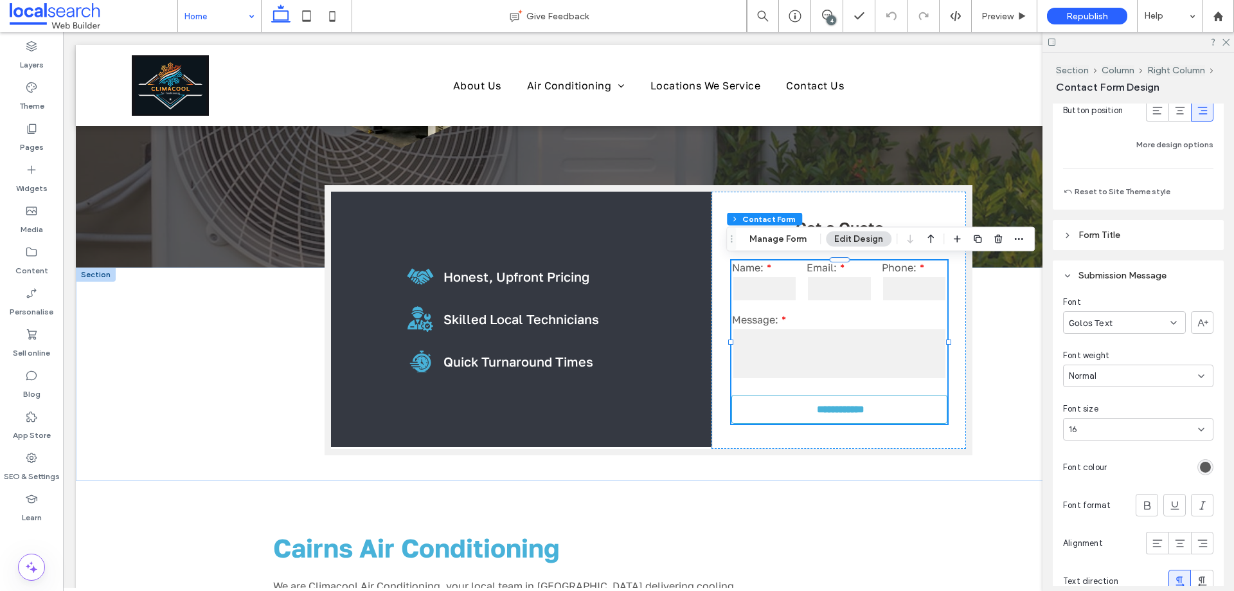
scroll to position [1286, 0]
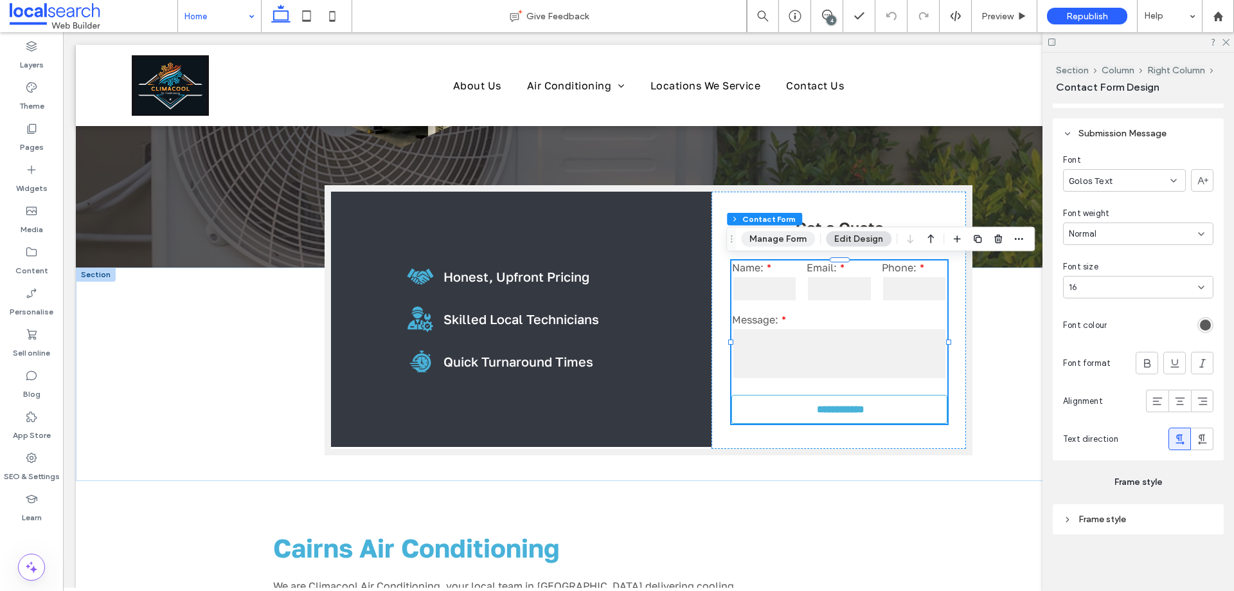
drag, startPoint x: 795, startPoint y: 237, endPoint x: 803, endPoint y: 238, distance: 8.4
click at [795, 237] on button "Manage Form" at bounding box center [778, 238] width 74 height 15
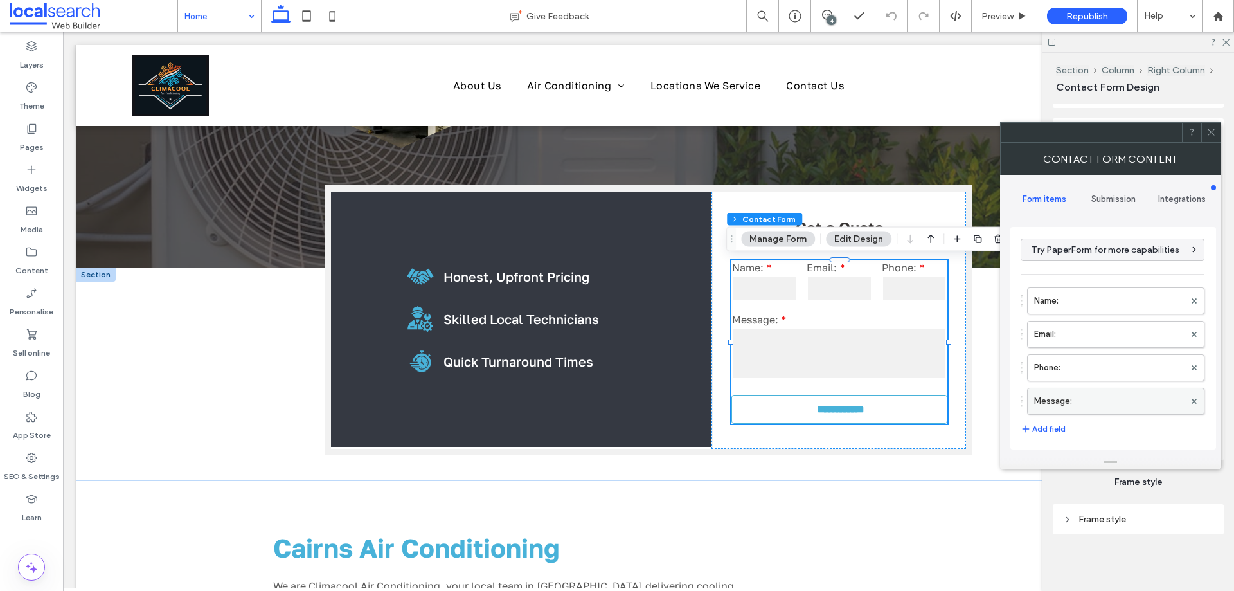
click at [1047, 404] on label "Message:" at bounding box center [1109, 401] width 150 height 26
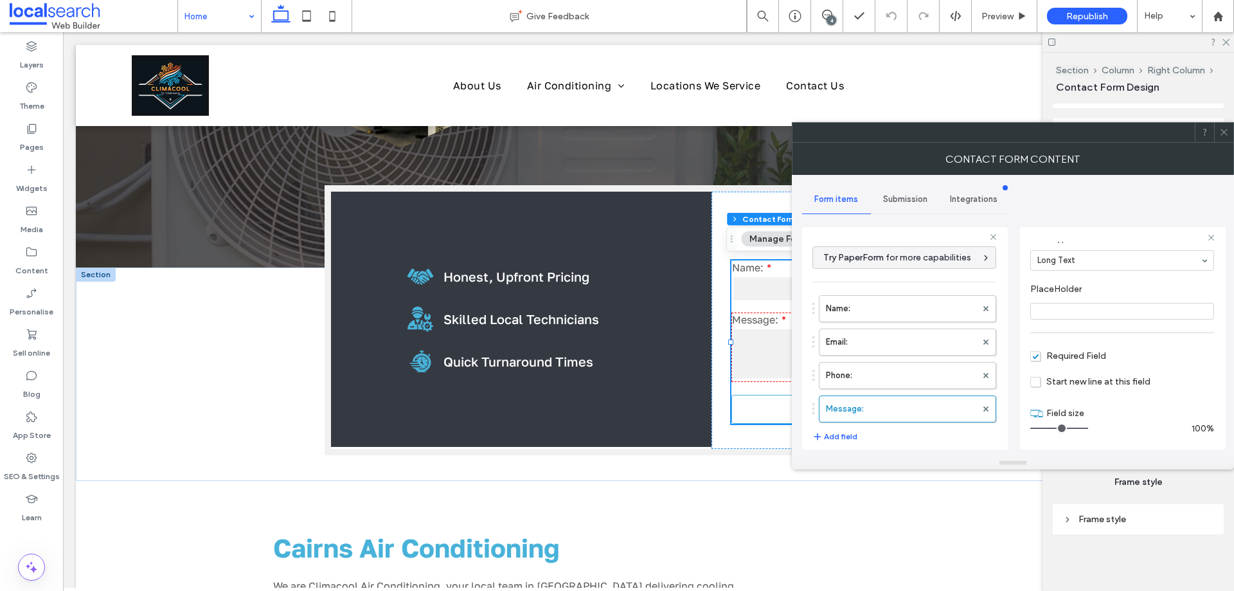
scroll to position [90, 0]
click at [913, 374] on label "Phone:" at bounding box center [901, 376] width 150 height 26
type input "*"
click at [896, 345] on label "Email:" at bounding box center [901, 342] width 150 height 26
click at [900, 305] on label "Name:" at bounding box center [901, 309] width 150 height 26
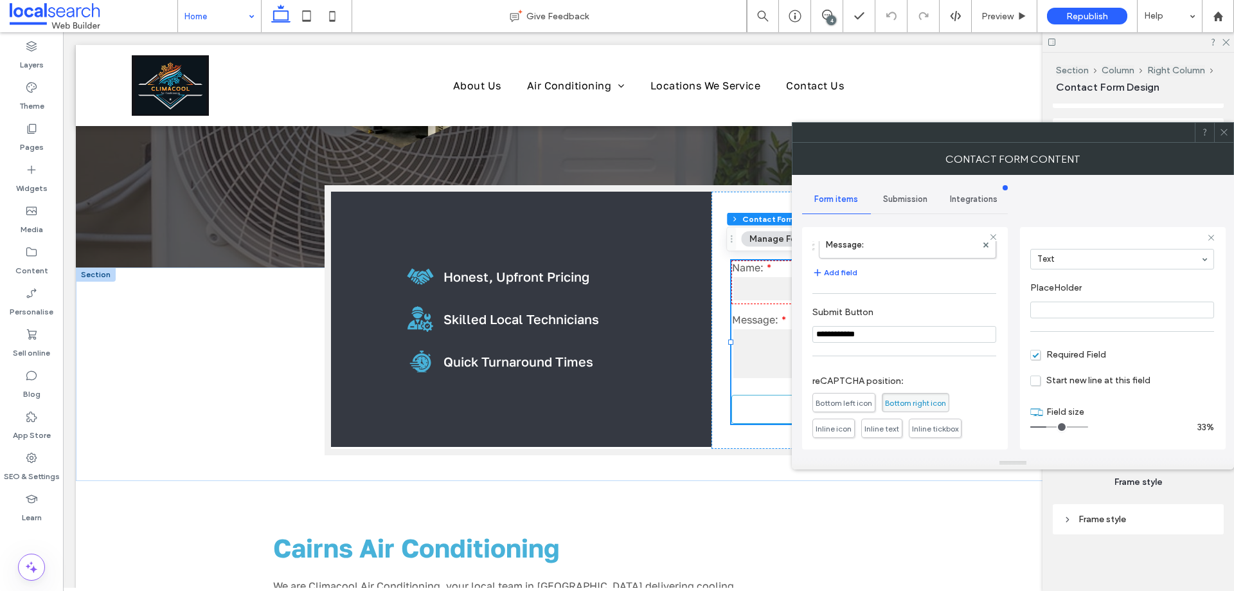
scroll to position [268, 0]
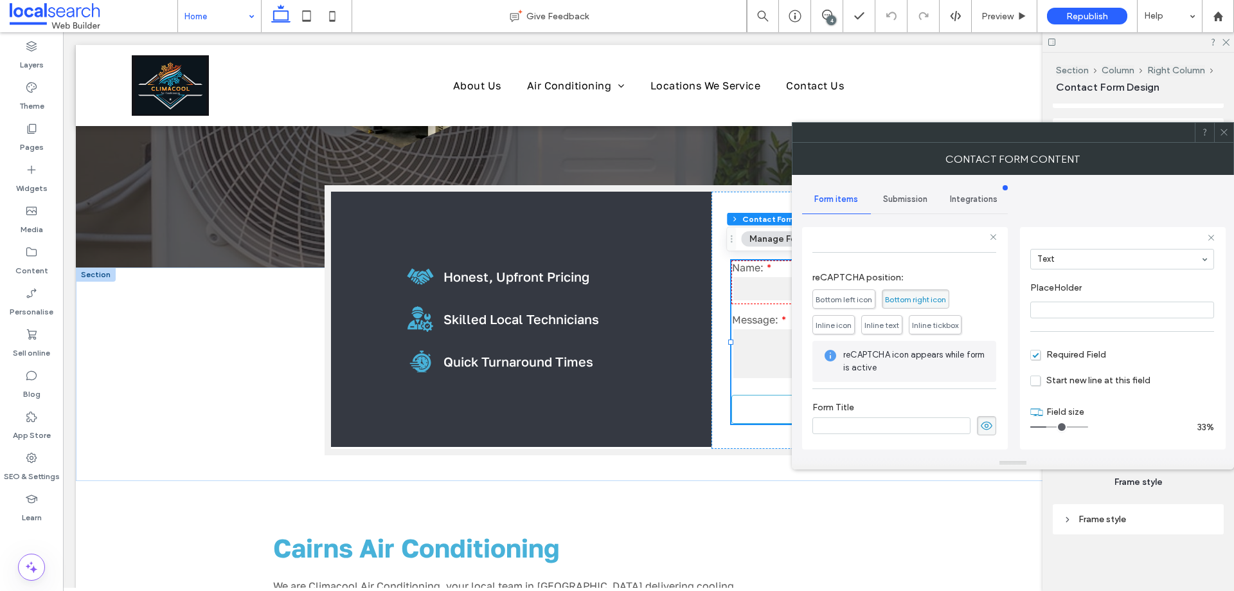
click at [901, 197] on span "Submission" at bounding box center [905, 199] width 44 height 10
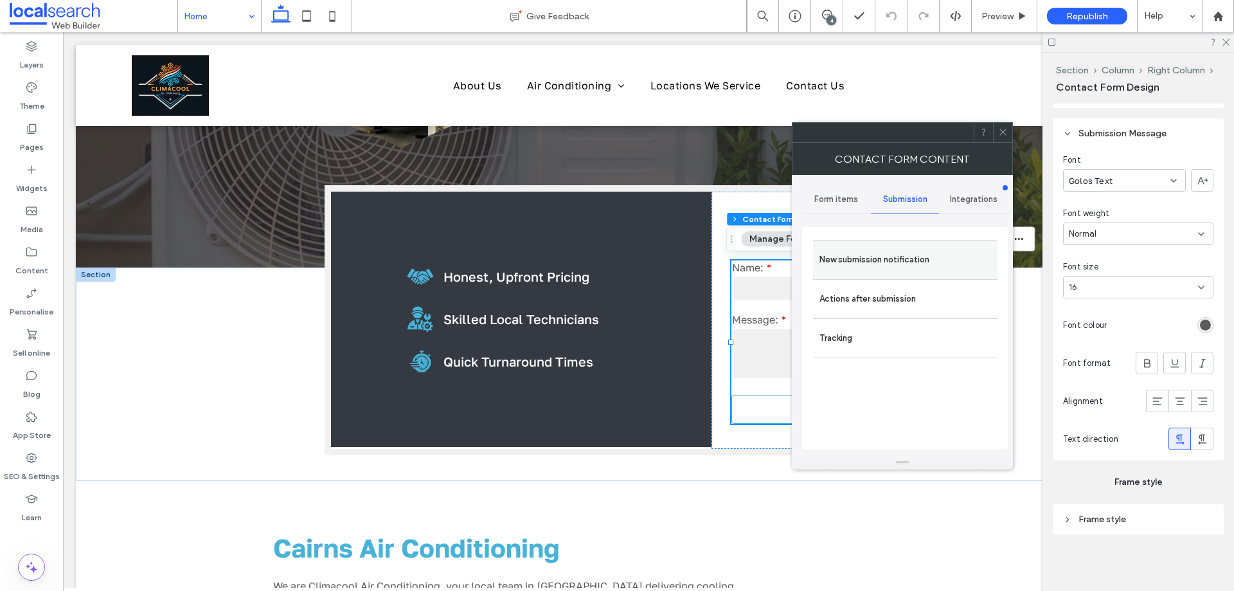
click at [926, 257] on label "New submission notification" at bounding box center [906, 260] width 172 height 26
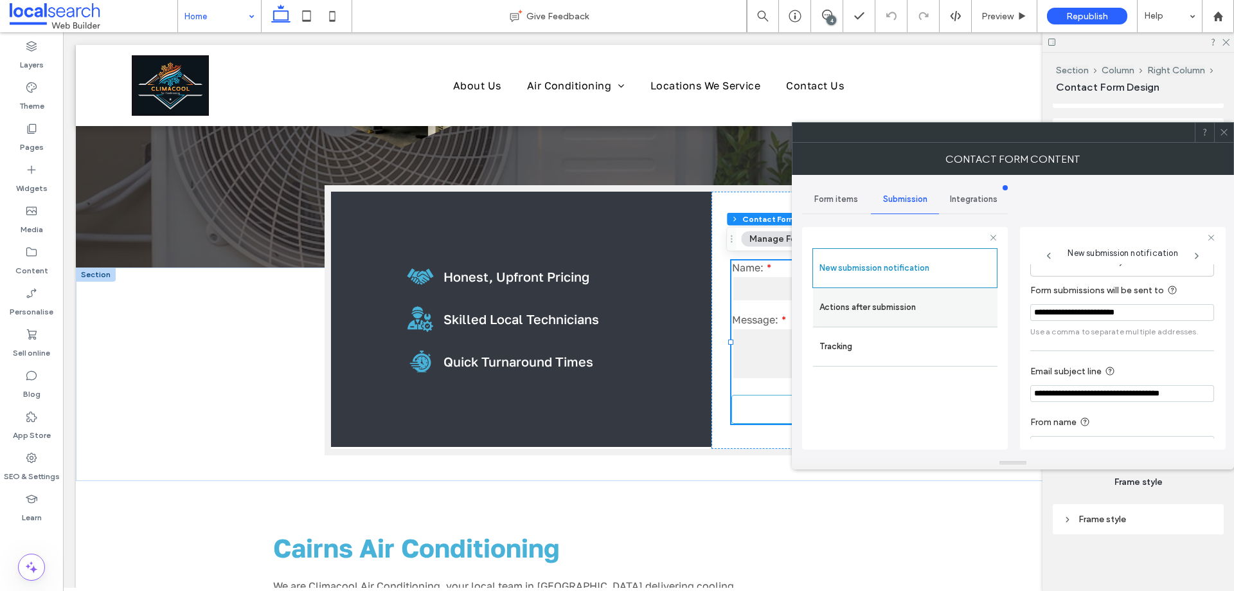
scroll to position [67, 0]
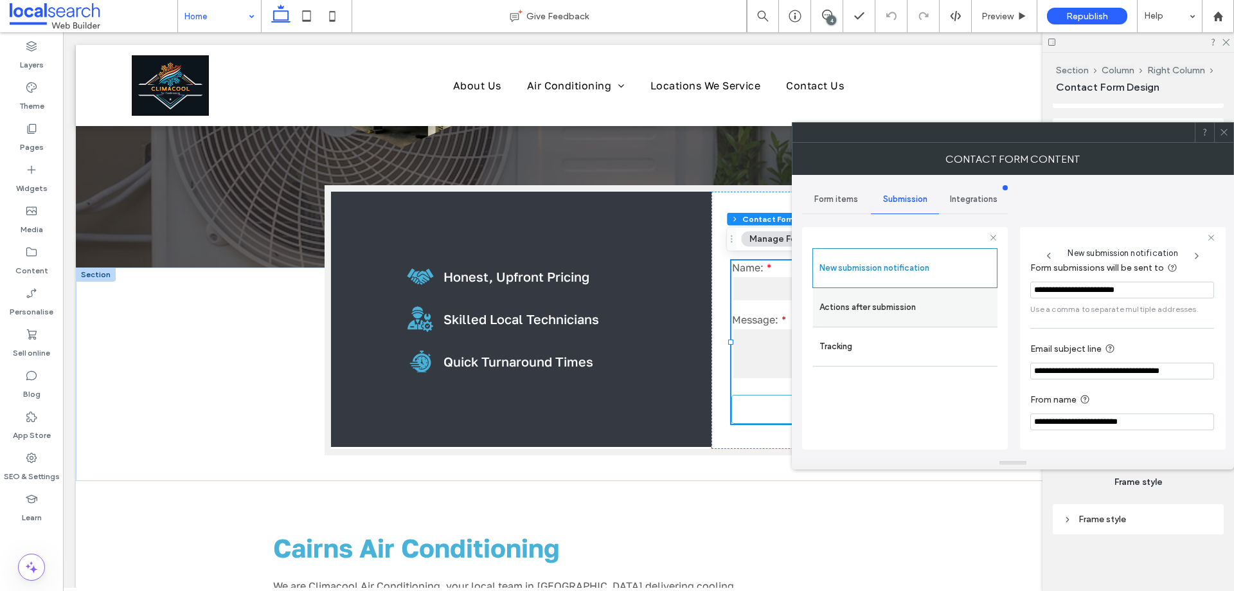
click at [934, 312] on label "Actions after submission" at bounding box center [906, 307] width 172 height 26
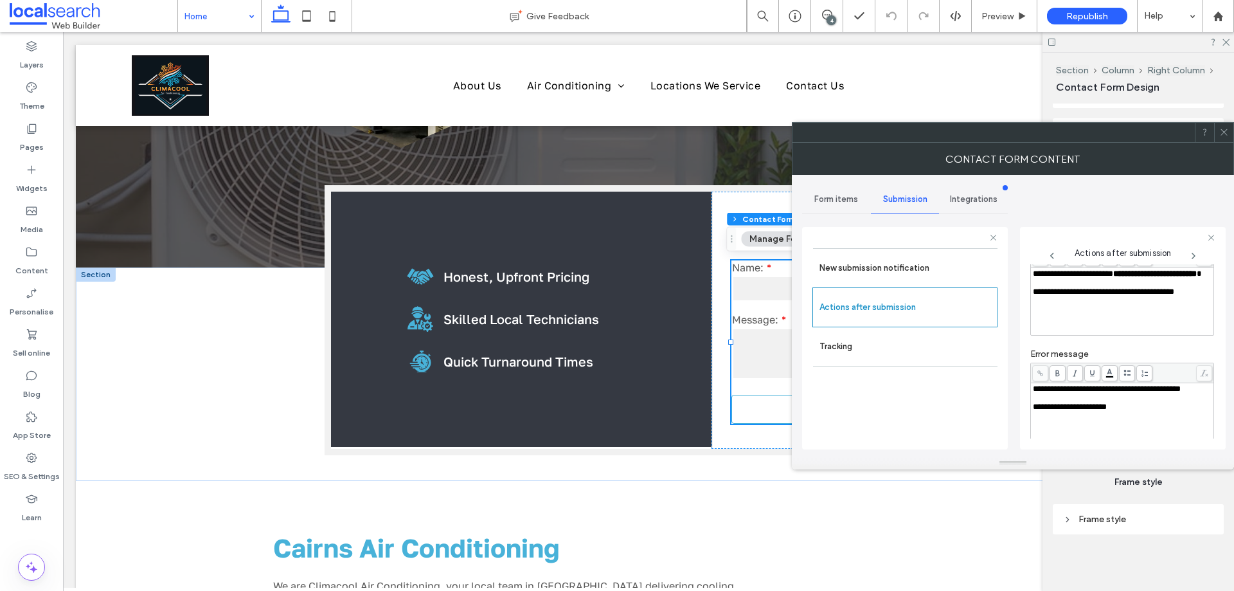
scroll to position [222, 0]
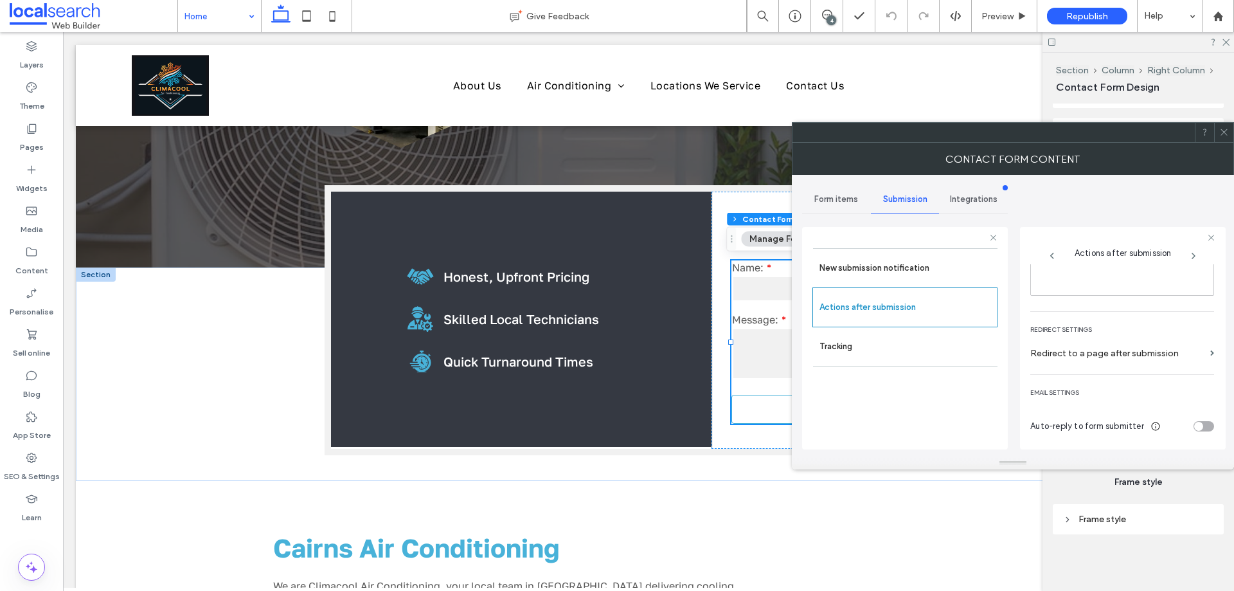
click at [1220, 129] on icon at bounding box center [1225, 132] width 10 height 10
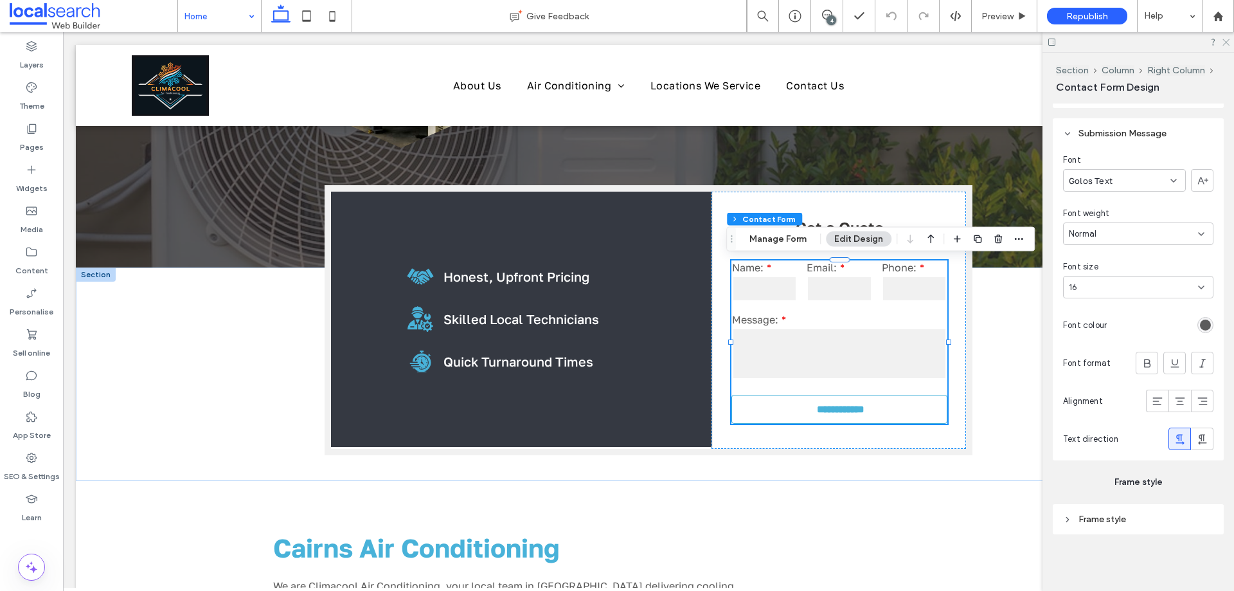
click at [1229, 41] on icon at bounding box center [1226, 41] width 8 height 8
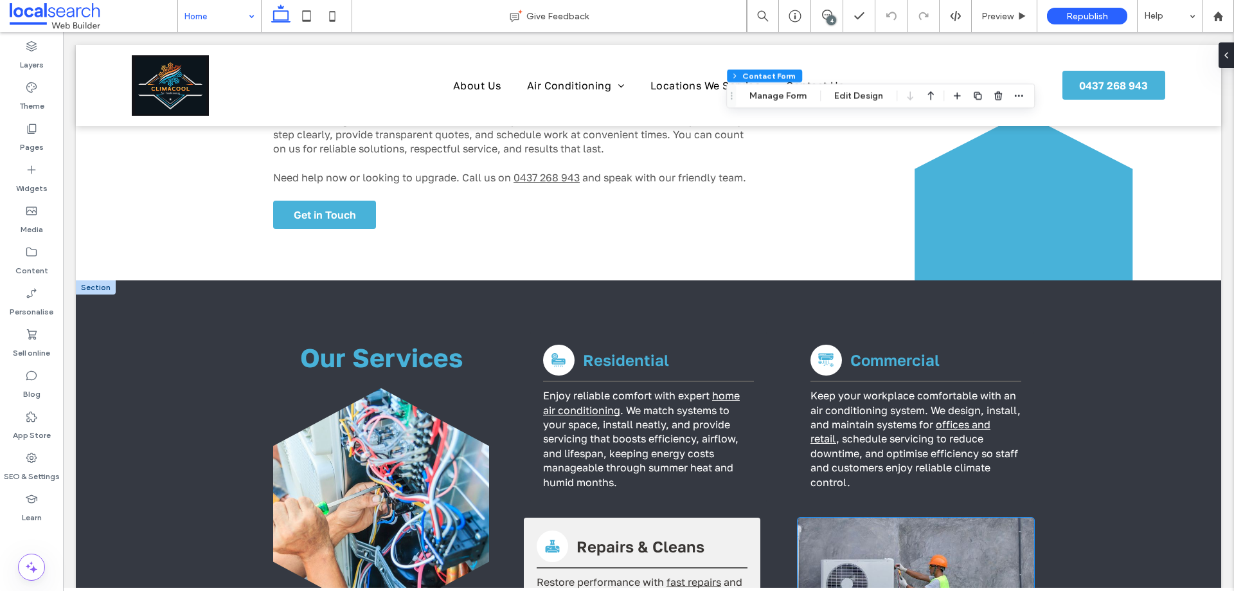
scroll to position [900, 0]
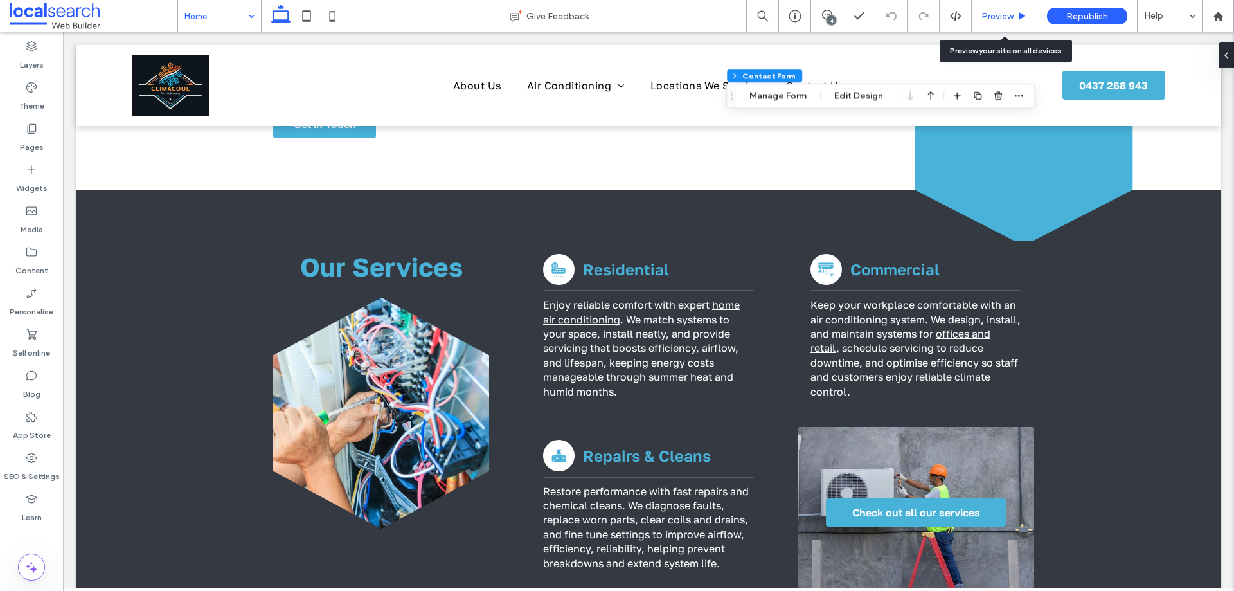
click at [1000, 21] on span "Preview" at bounding box center [998, 16] width 32 height 11
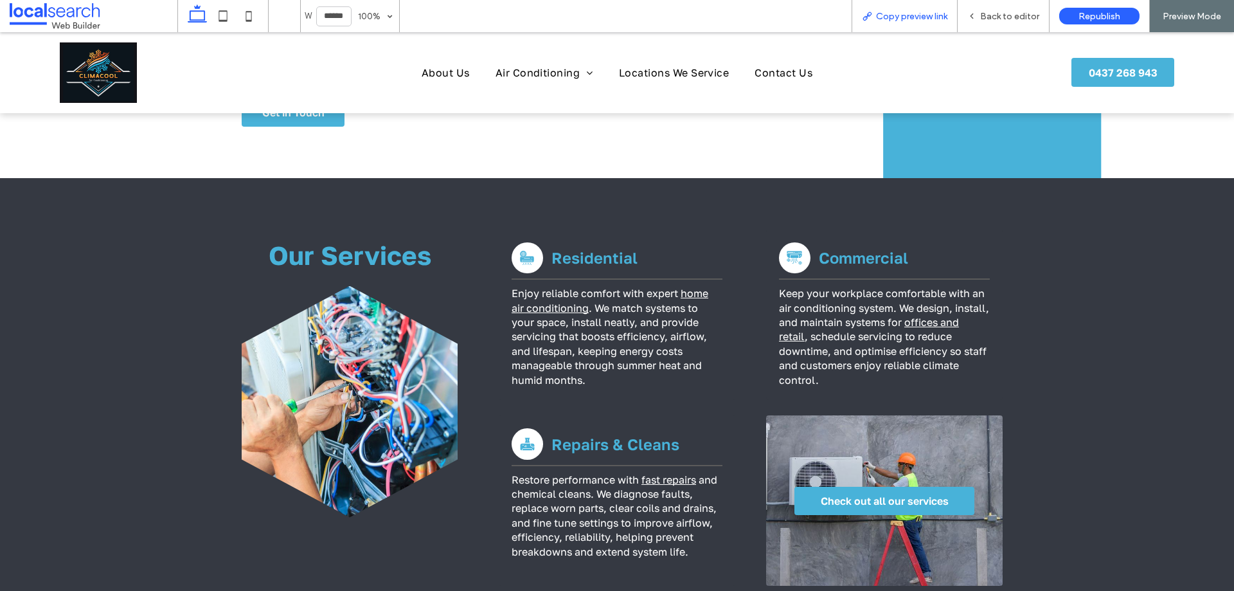
scroll to position [901, 0]
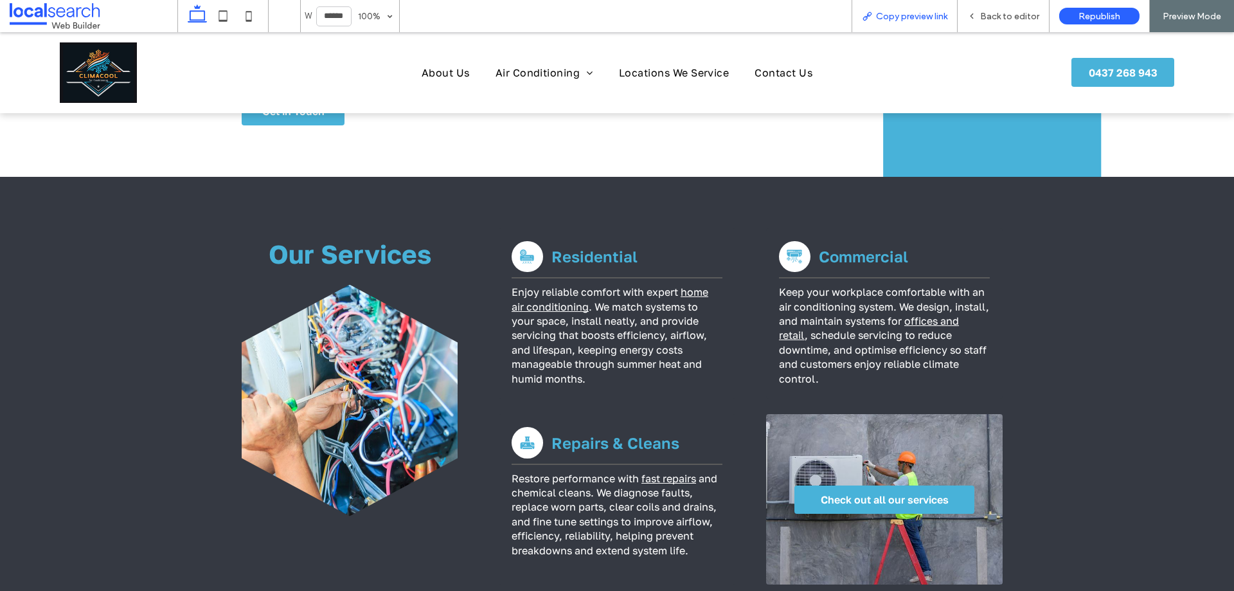
click at [935, 17] on span "Copy preview link" at bounding box center [911, 16] width 71 height 11
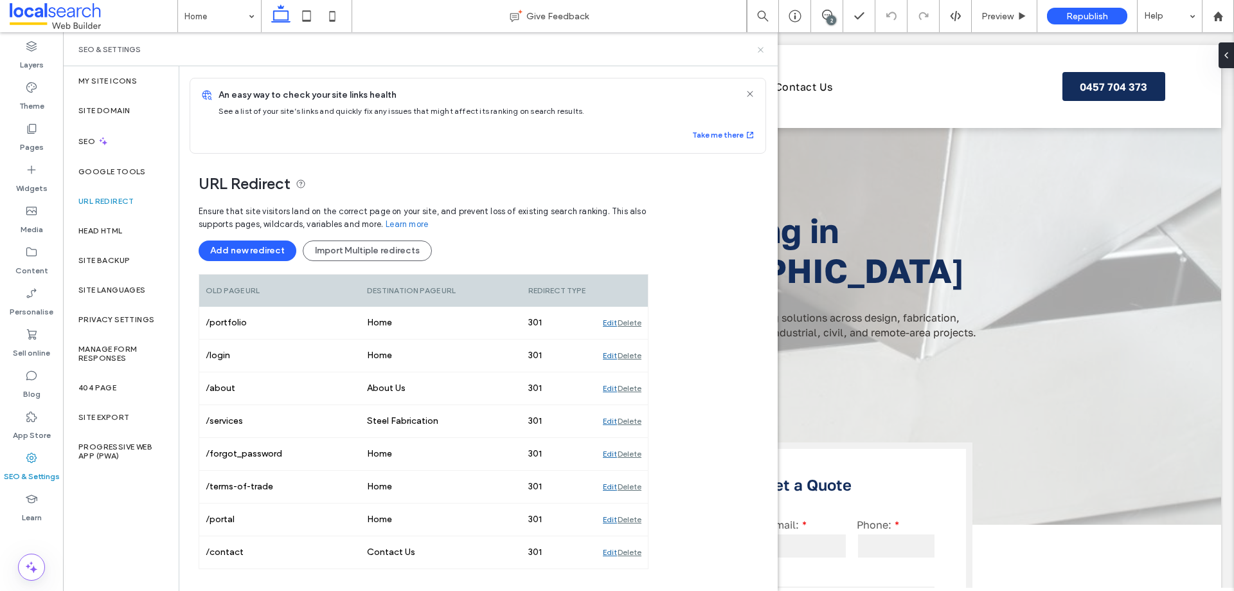
click at [757, 51] on icon at bounding box center [761, 50] width 10 height 10
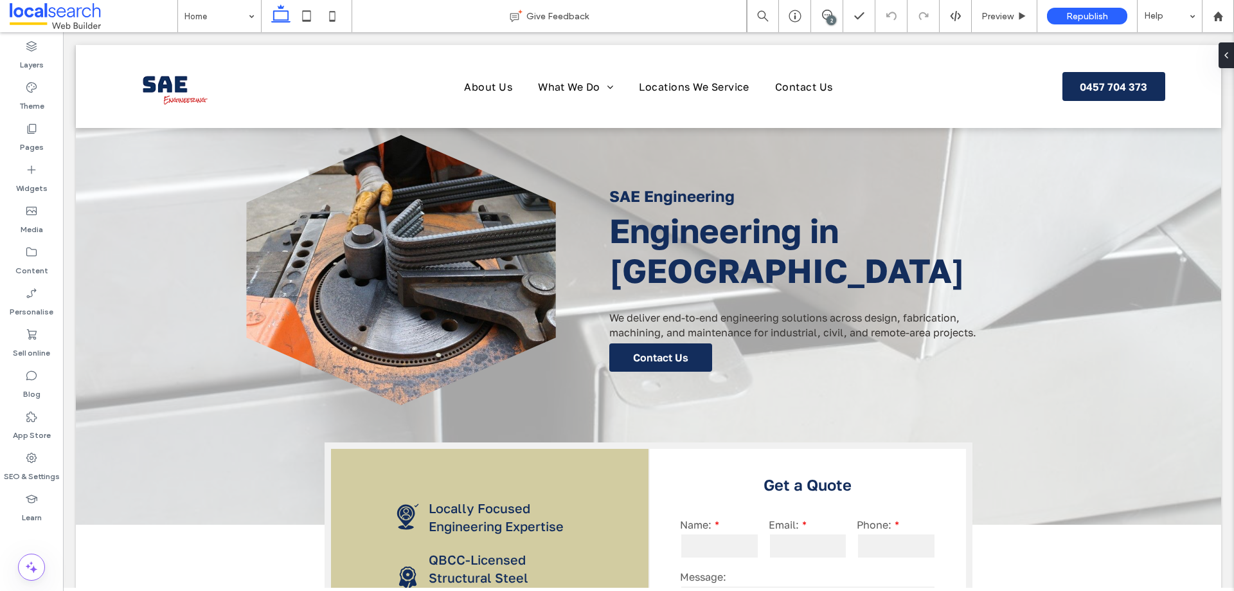
click at [1007, 9] on div "Preview" at bounding box center [1005, 16] width 66 height 32
click at [998, 20] on span "Preview" at bounding box center [998, 16] width 32 height 11
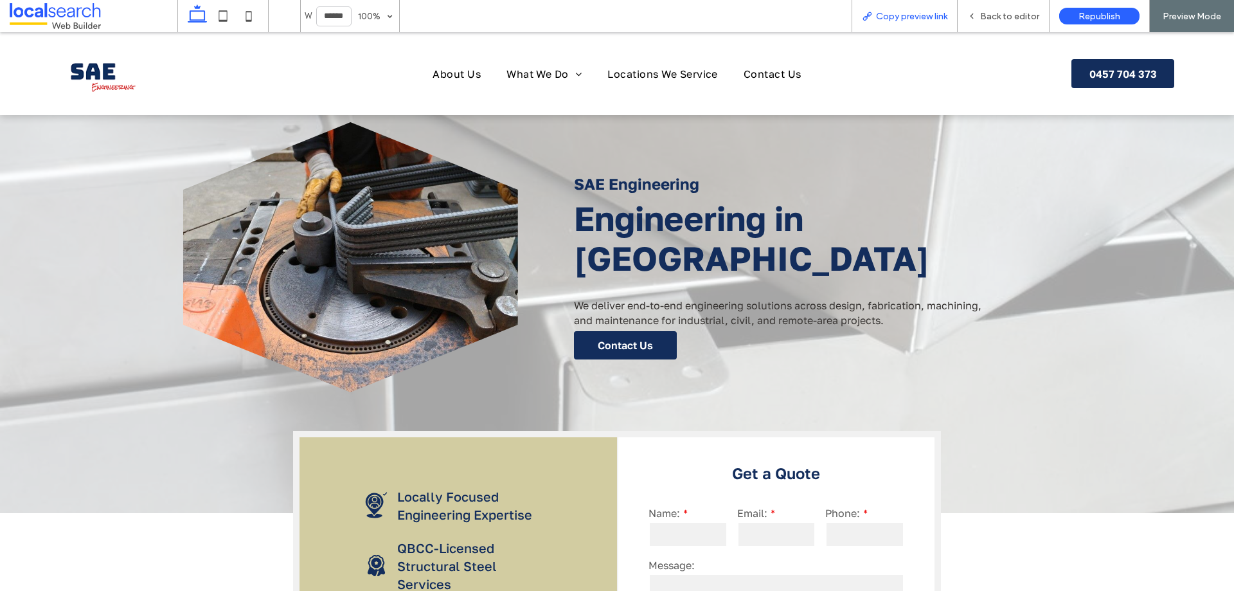
click at [936, 19] on span "Copy preview link" at bounding box center [911, 16] width 71 height 11
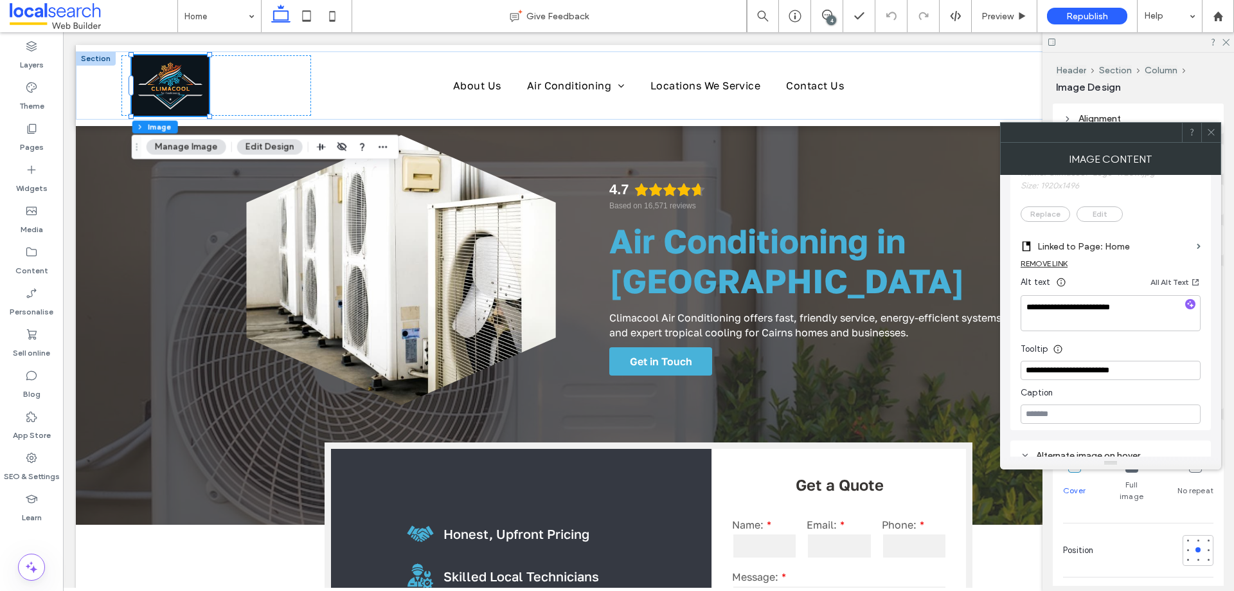
scroll to position [301, 0]
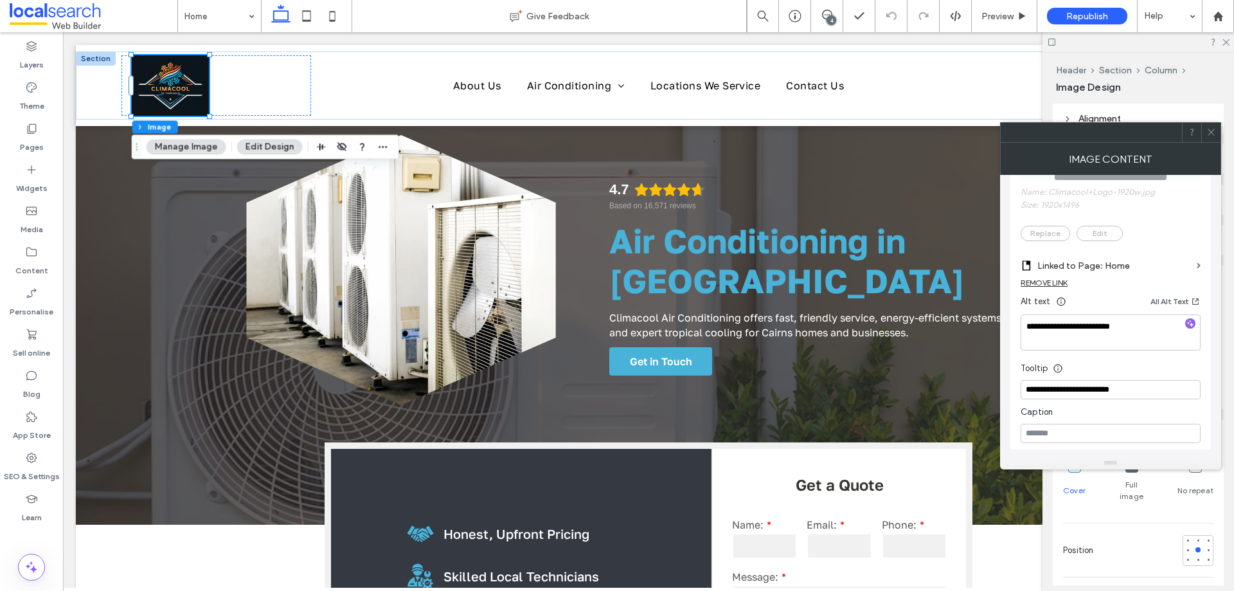
click at [1207, 125] on span at bounding box center [1212, 132] width 10 height 19
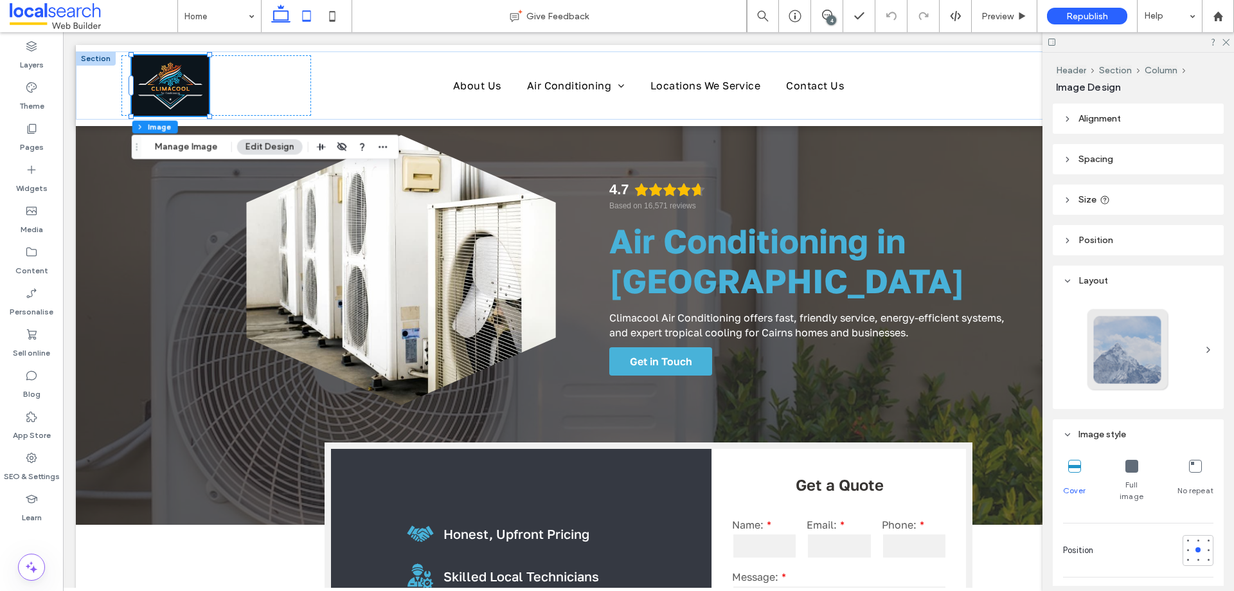
drag, startPoint x: 312, startPoint y: 19, endPoint x: 91, endPoint y: 11, distance: 221.3
click at [312, 19] on icon at bounding box center [307, 16] width 26 height 26
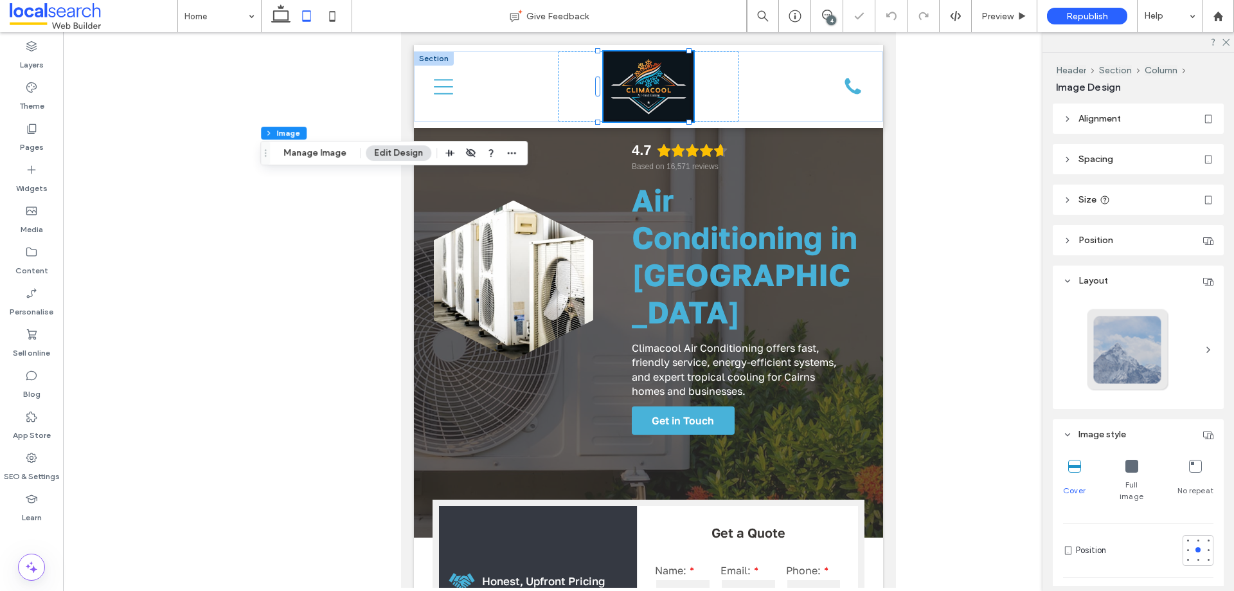
type input "***"
click at [843, 82] on div "Phone Icon" at bounding box center [853, 87] width 21 height 21
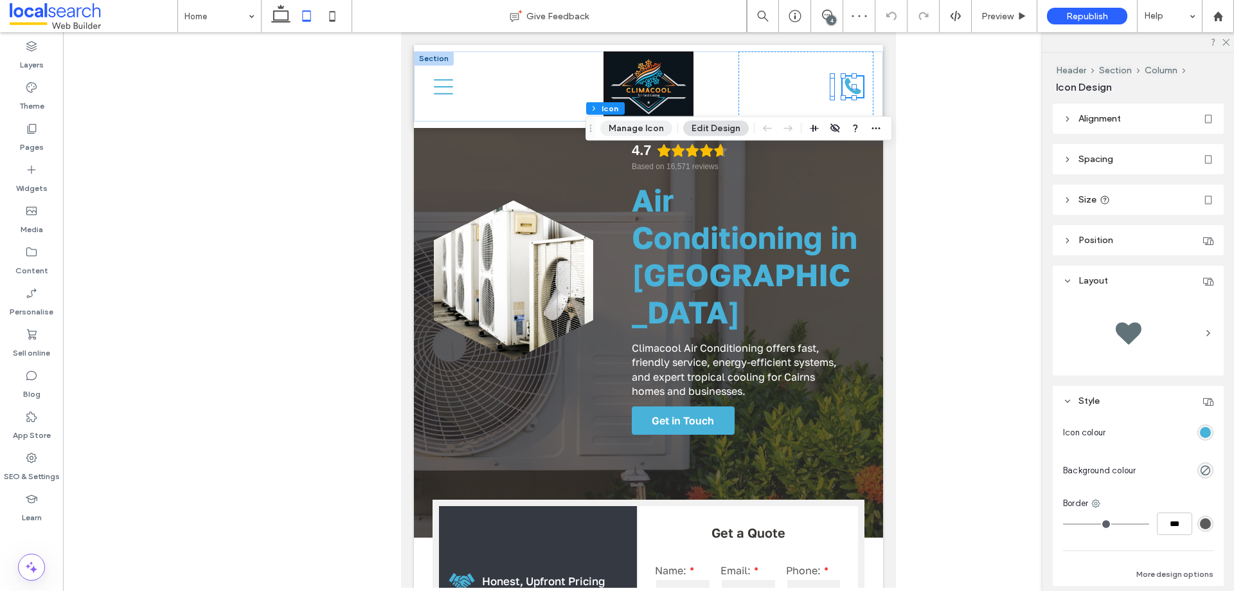
drag, startPoint x: 635, startPoint y: 123, endPoint x: 363, endPoint y: 113, distance: 271.5
click at [635, 123] on button "Manage Icon" at bounding box center [636, 128] width 72 height 15
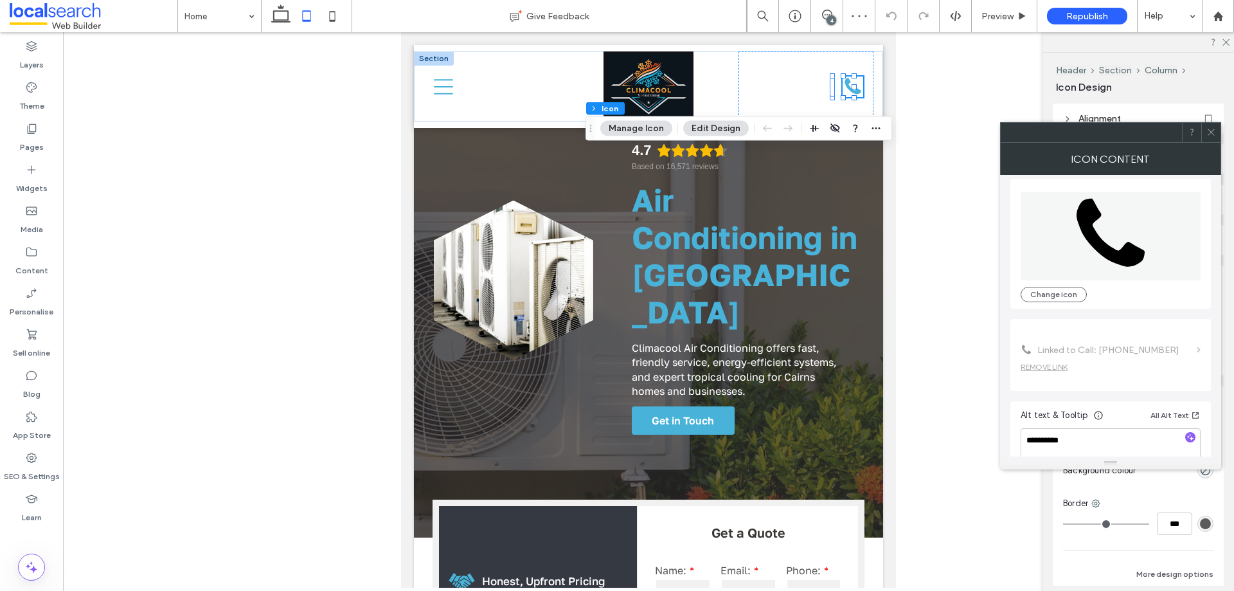
scroll to position [78, 0]
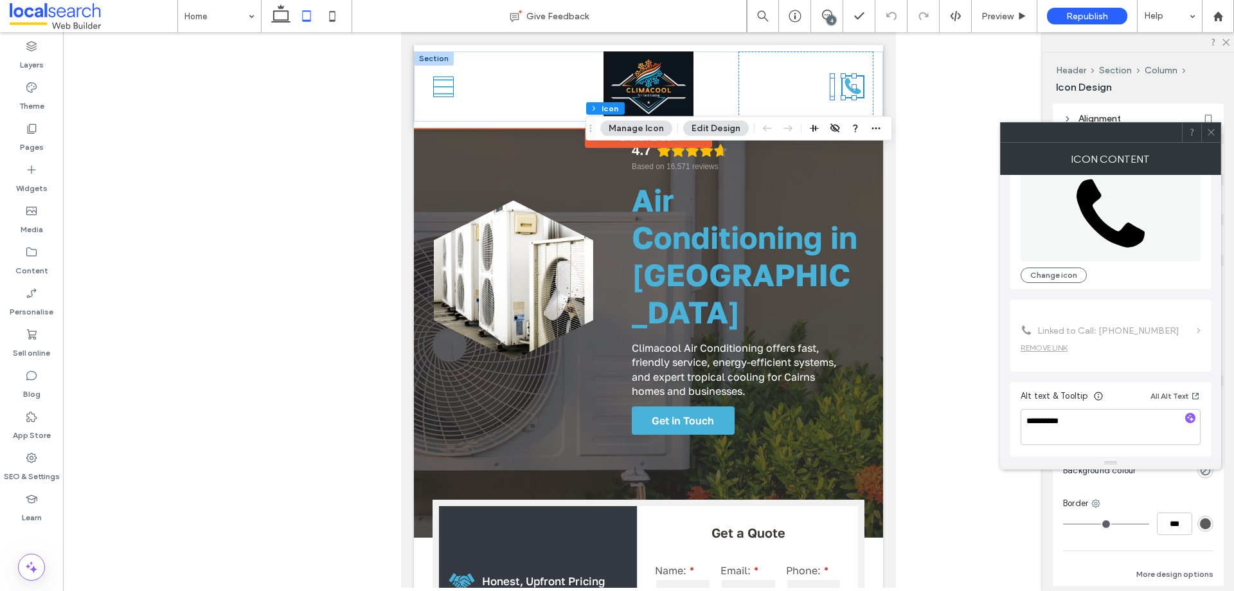
click at [447, 92] on icon "Menu Icon" at bounding box center [443, 86] width 19 height 19
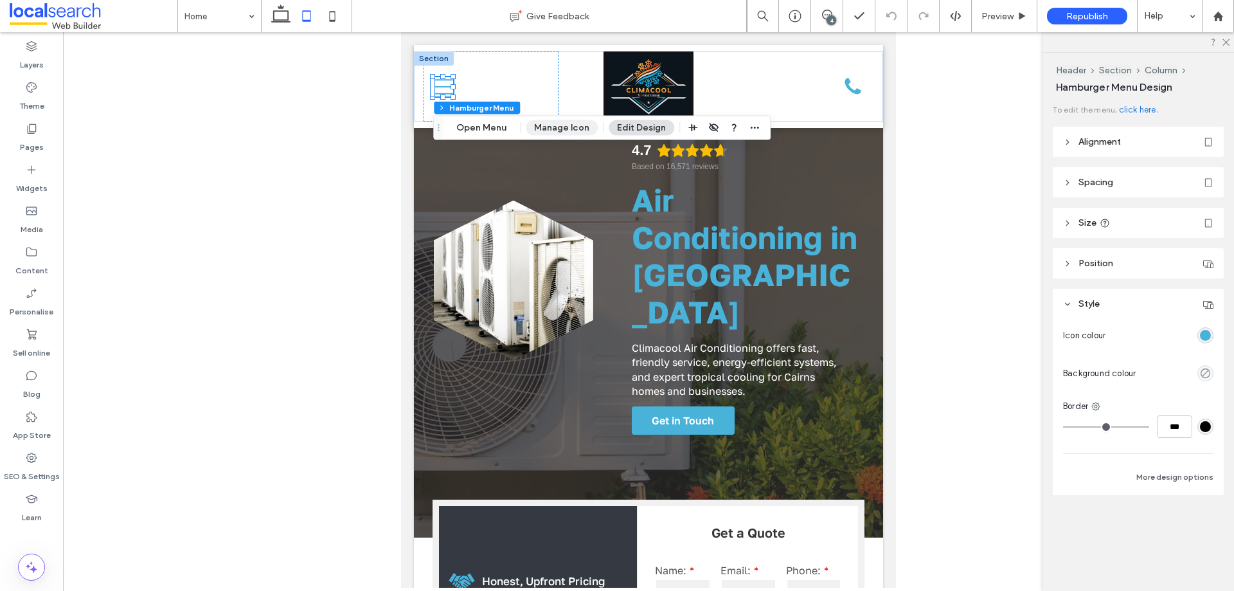
click at [532, 127] on button "Manage Icon" at bounding box center [562, 127] width 72 height 15
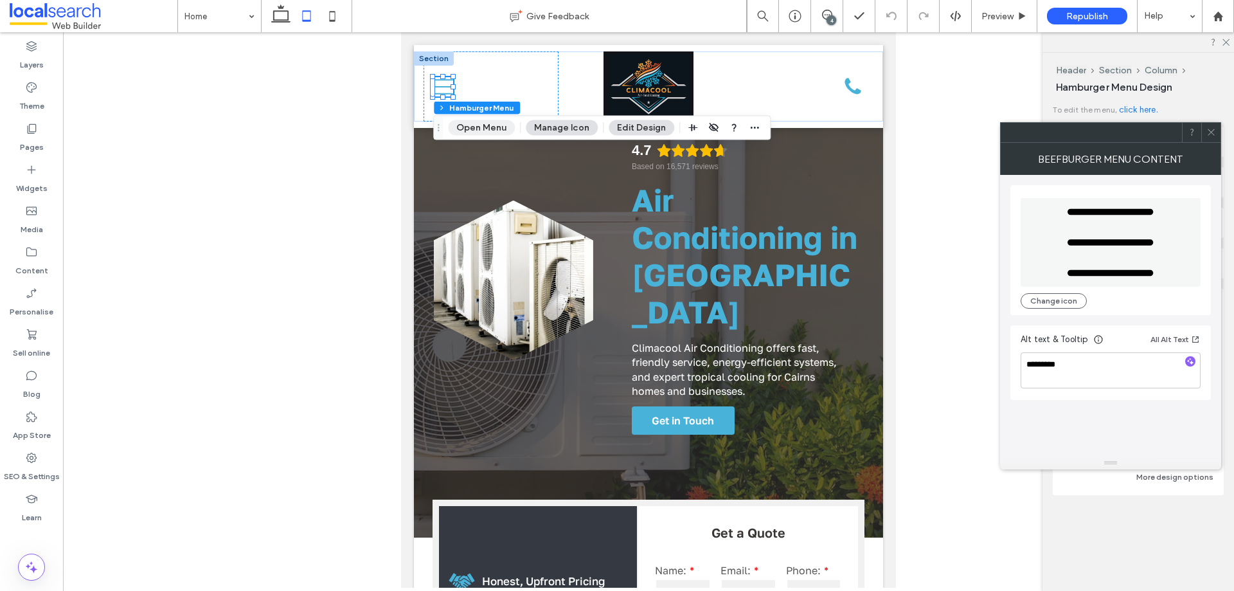
click at [487, 130] on button "Open Menu" at bounding box center [481, 127] width 67 height 15
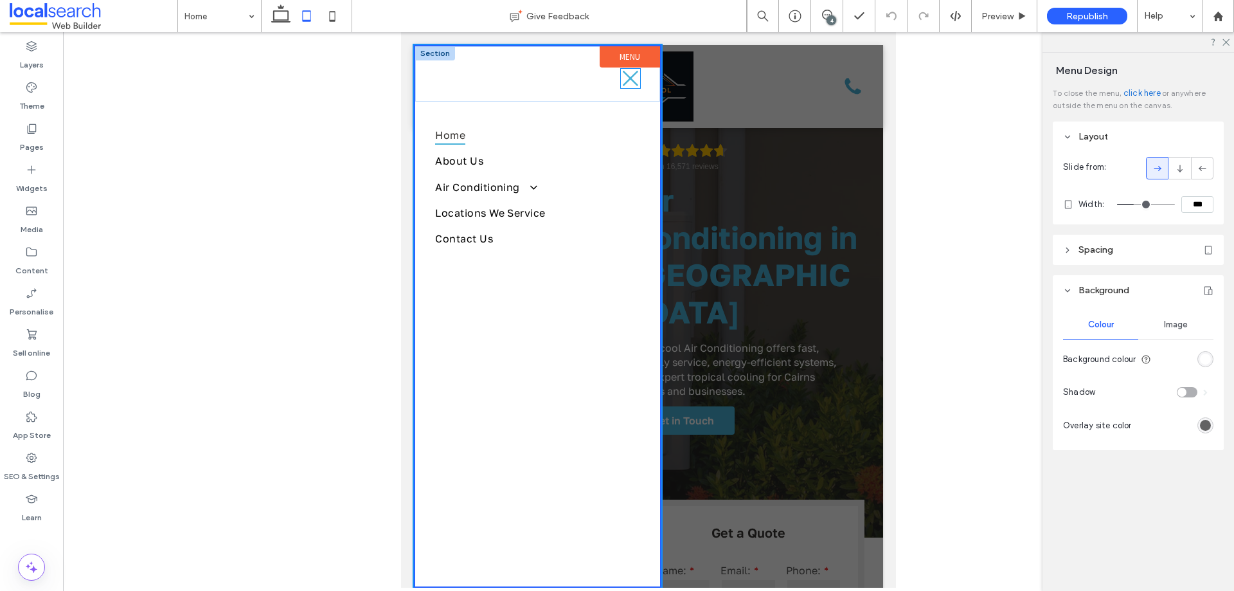
click at [622, 84] on icon "Close Icon" at bounding box center [630, 78] width 19 height 19
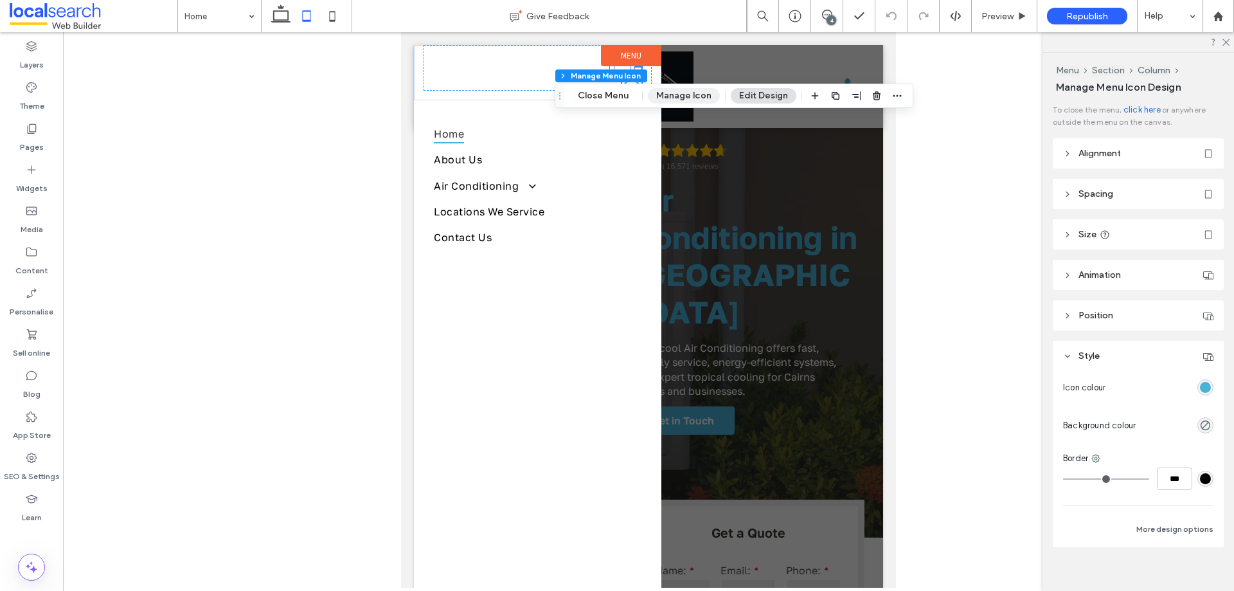
click at [665, 95] on button "Manage Icon" at bounding box center [684, 95] width 72 height 15
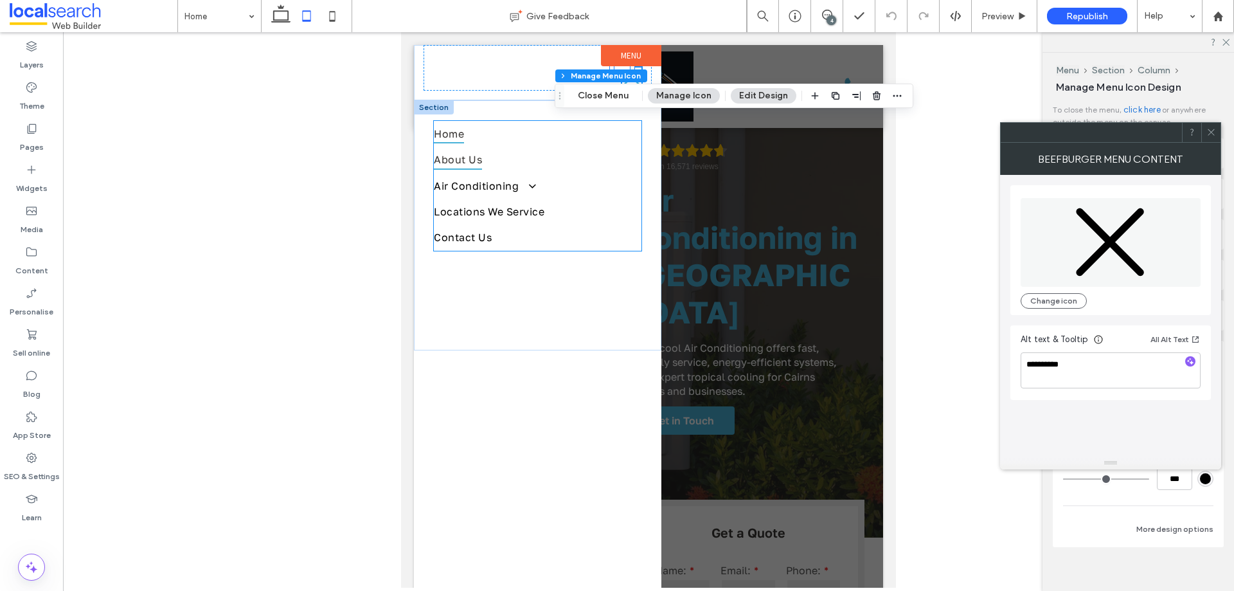
click at [529, 171] on link "About Us" at bounding box center [537, 160] width 207 height 26
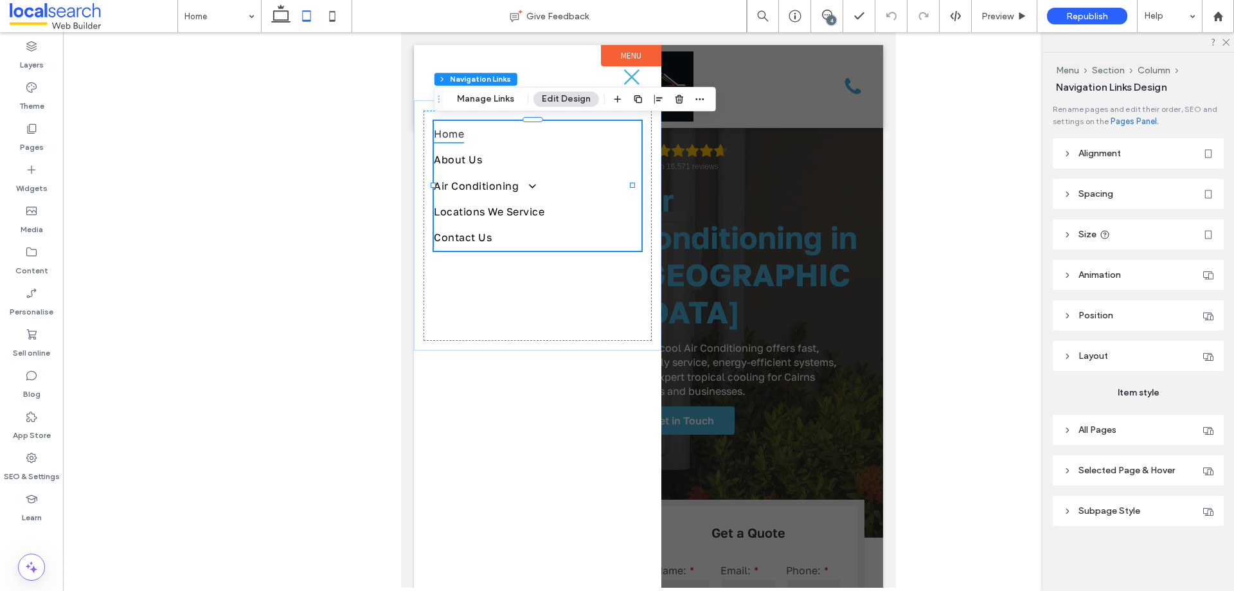
type input "***"
type input "****"
click at [1148, 508] on header "Subpage Style" at bounding box center [1138, 511] width 171 height 30
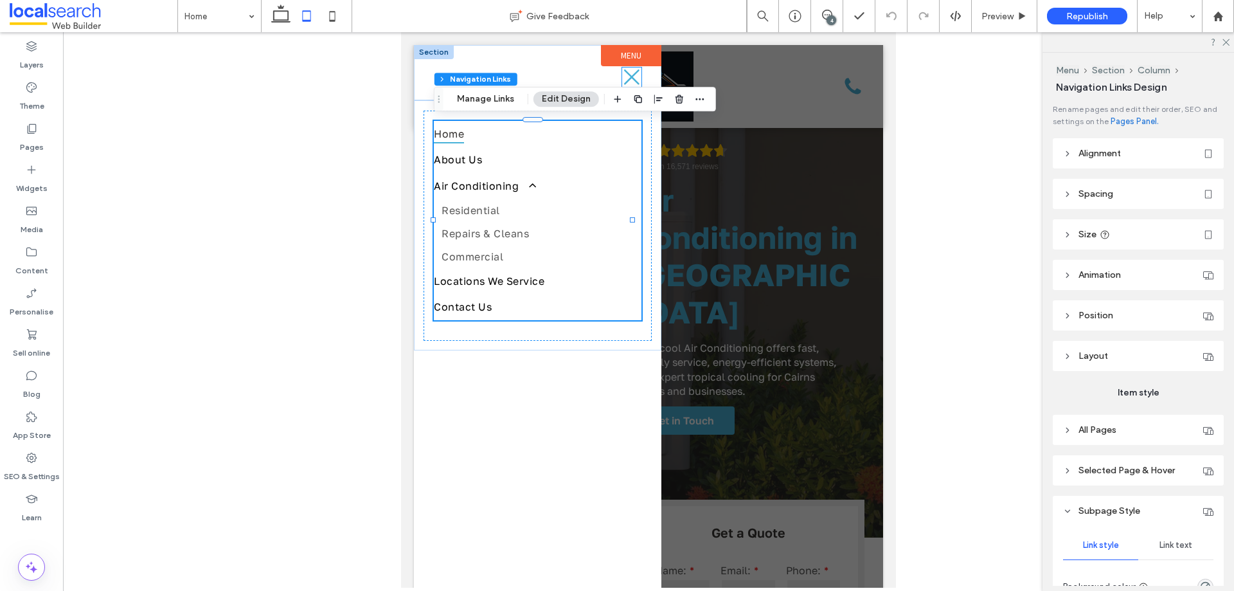
click at [624, 75] on icon "Close Icon" at bounding box center [631, 77] width 19 height 19
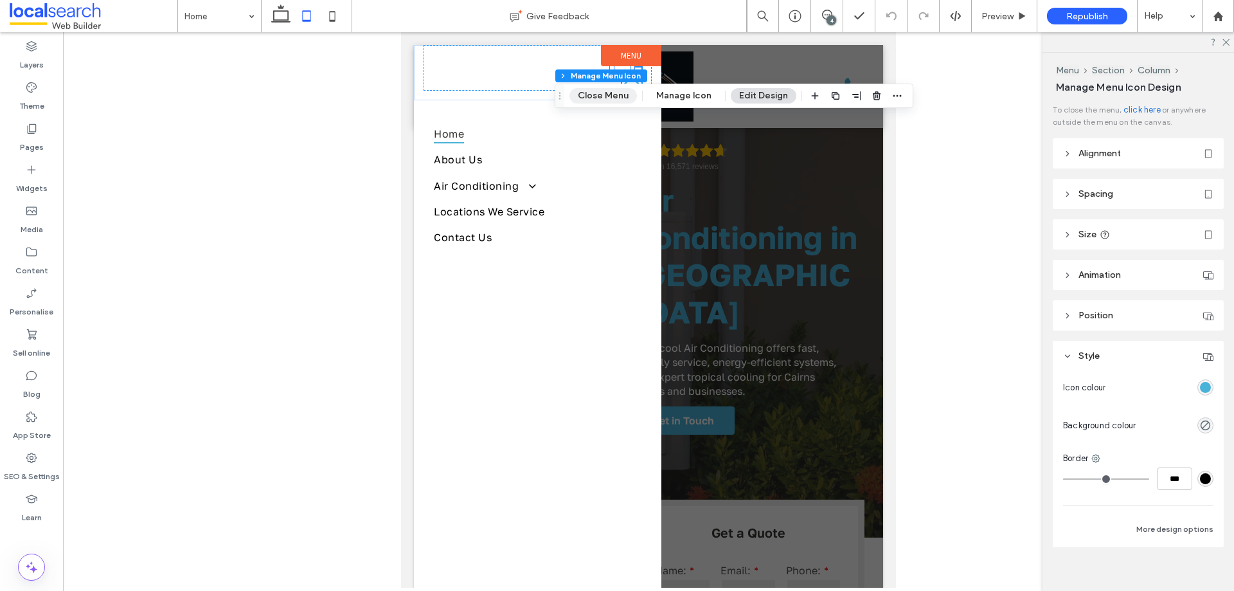
drag, startPoint x: 624, startPoint y: 93, endPoint x: 316, endPoint y: 78, distance: 308.9
click at [624, 93] on button "Close Menu" at bounding box center [604, 95] width 68 height 15
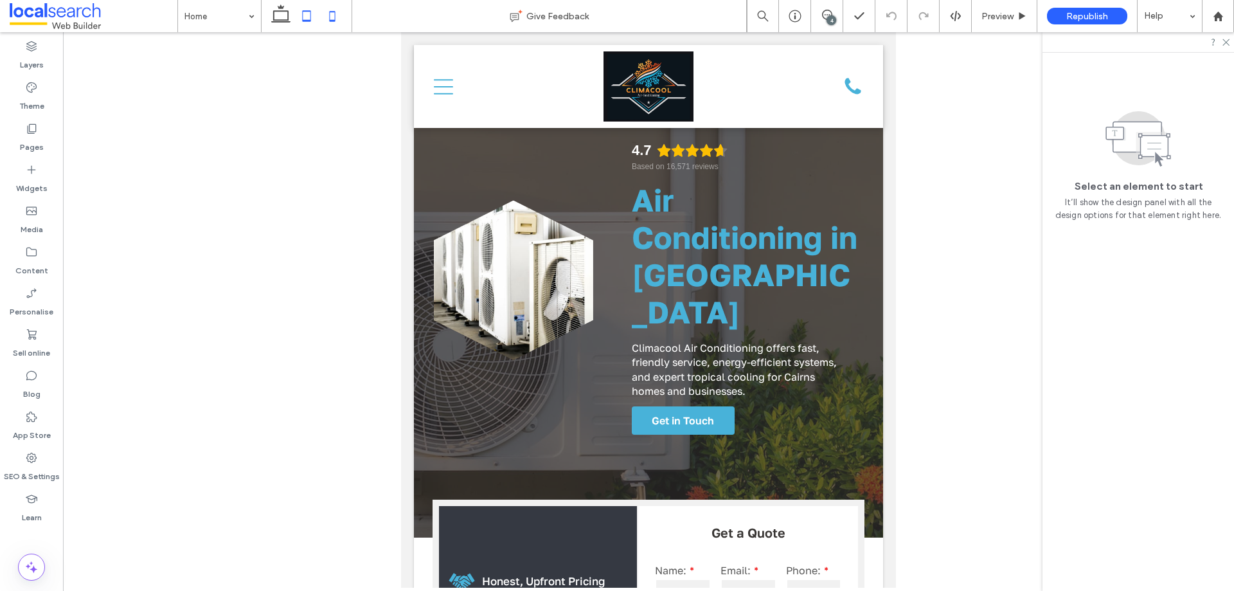
click at [334, 17] on icon at bounding box center [333, 16] width 26 height 26
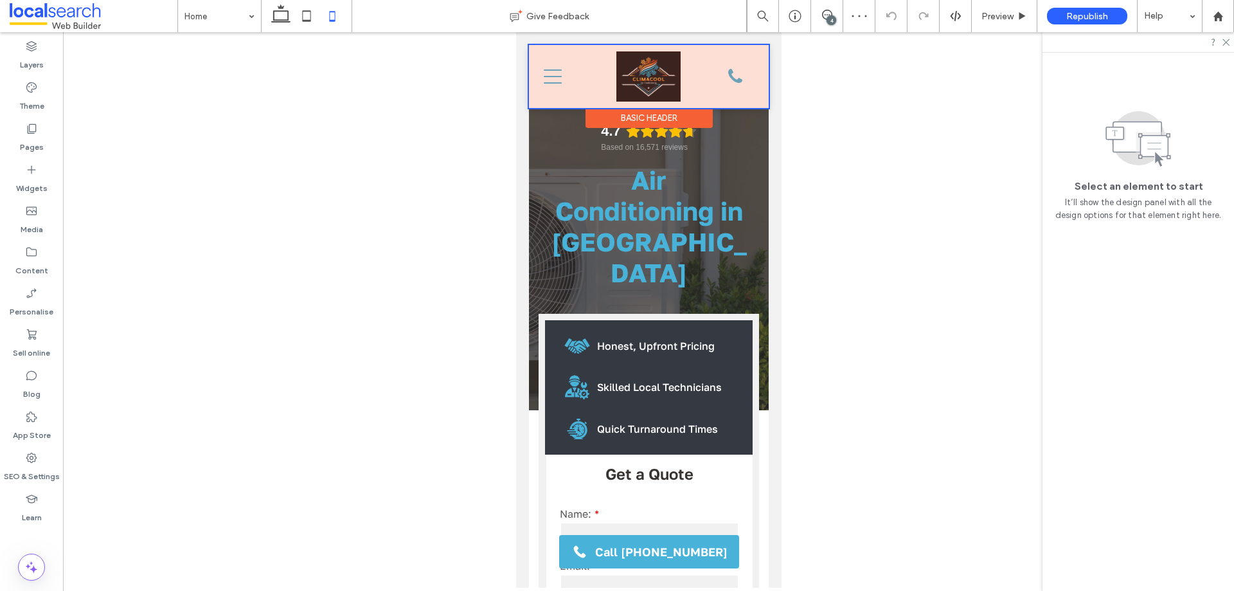
click at [730, 73] on div at bounding box center [648, 76] width 240 height 63
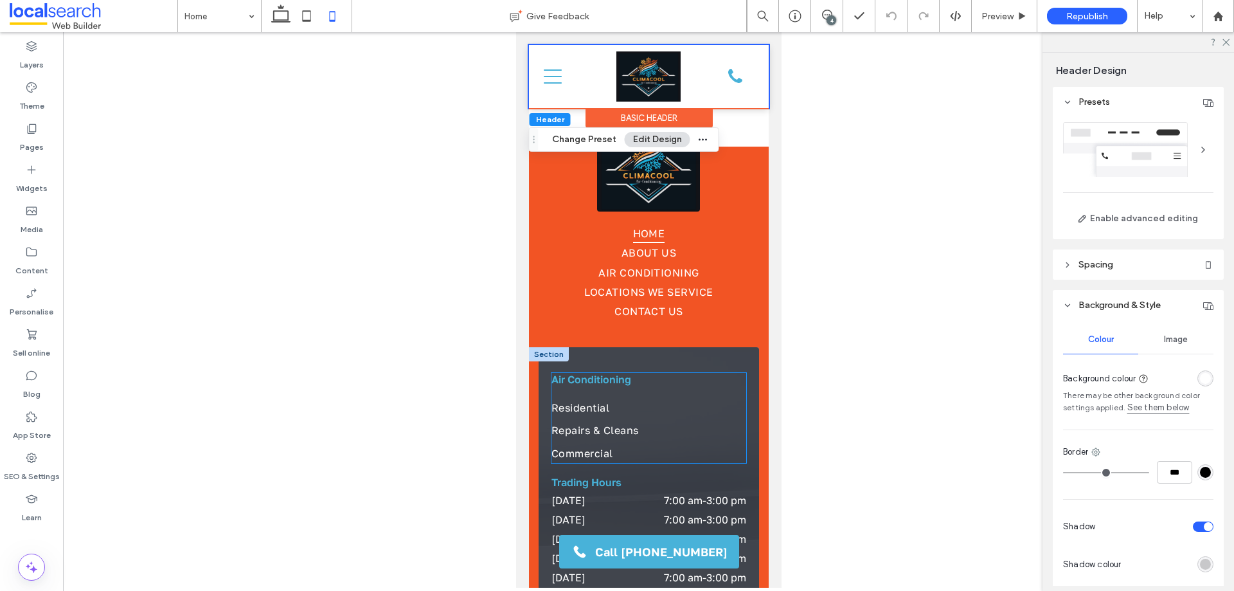
scroll to position [3704, 0]
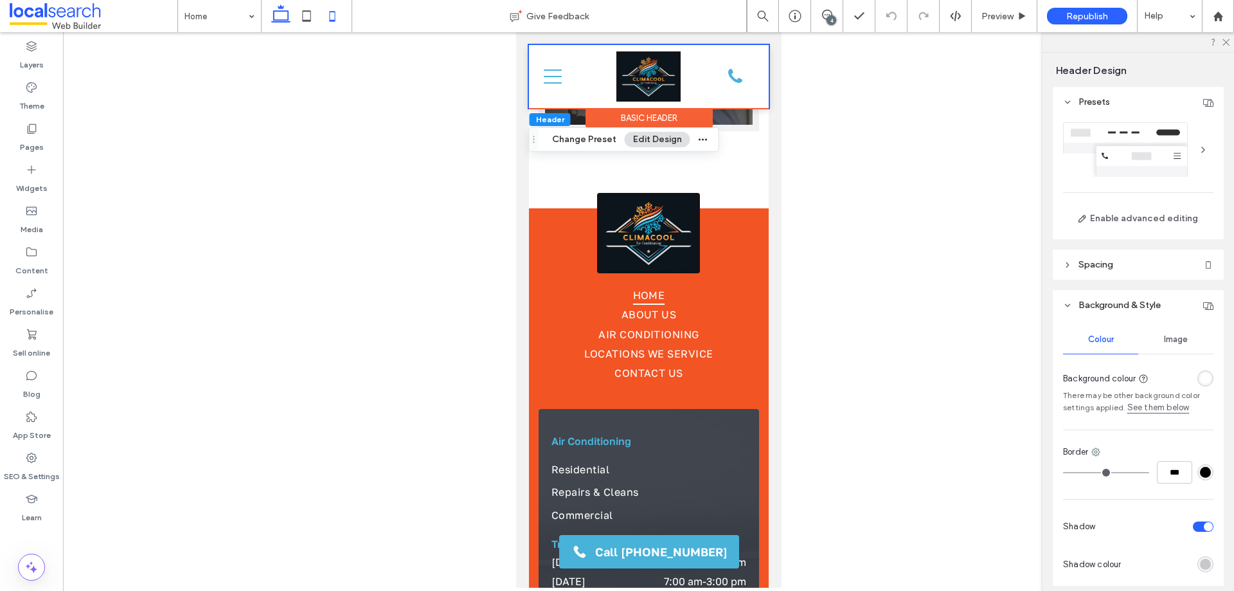
click at [272, 13] on icon at bounding box center [281, 16] width 26 height 26
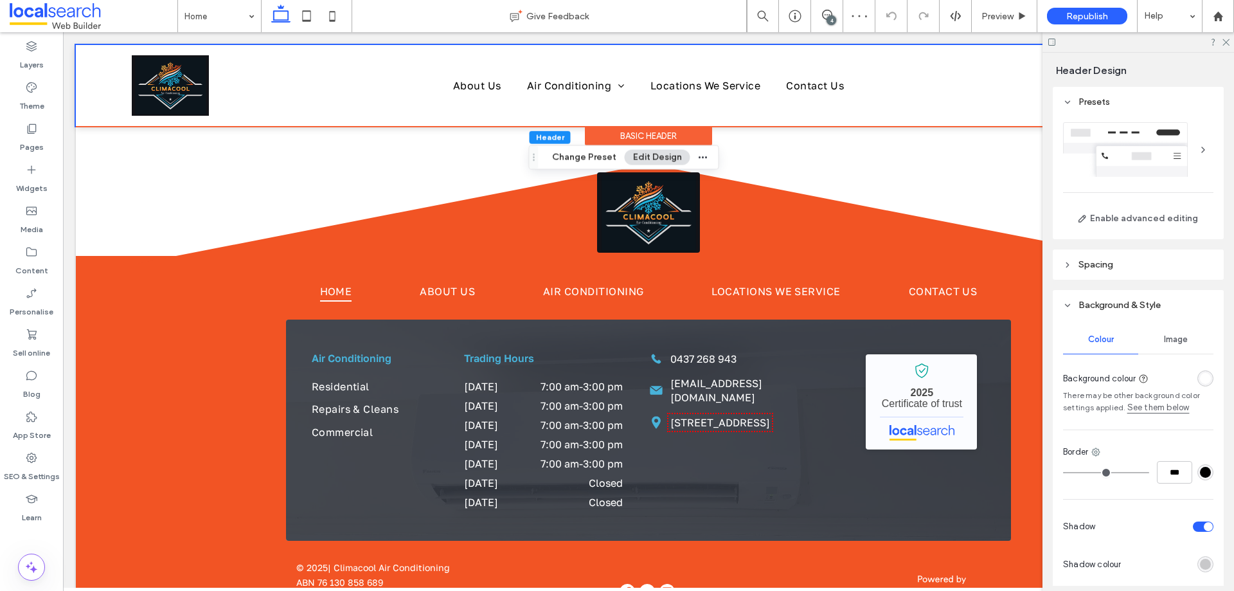
scroll to position [2622, 0]
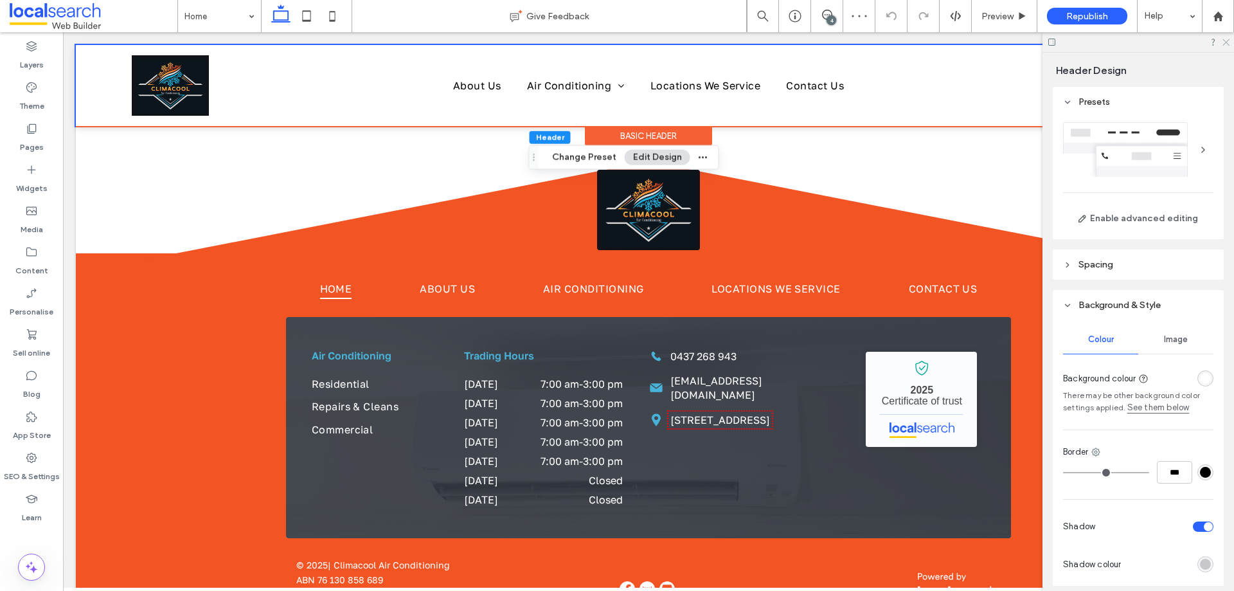
click at [1225, 39] on icon at bounding box center [1226, 41] width 8 height 8
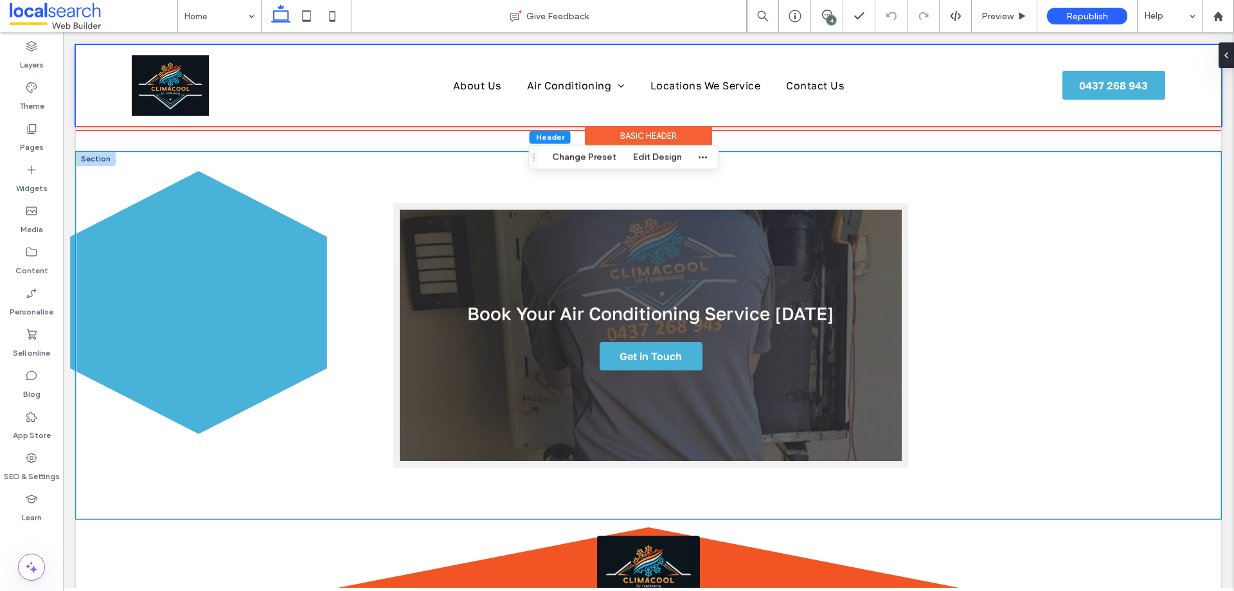
scroll to position [2250, 0]
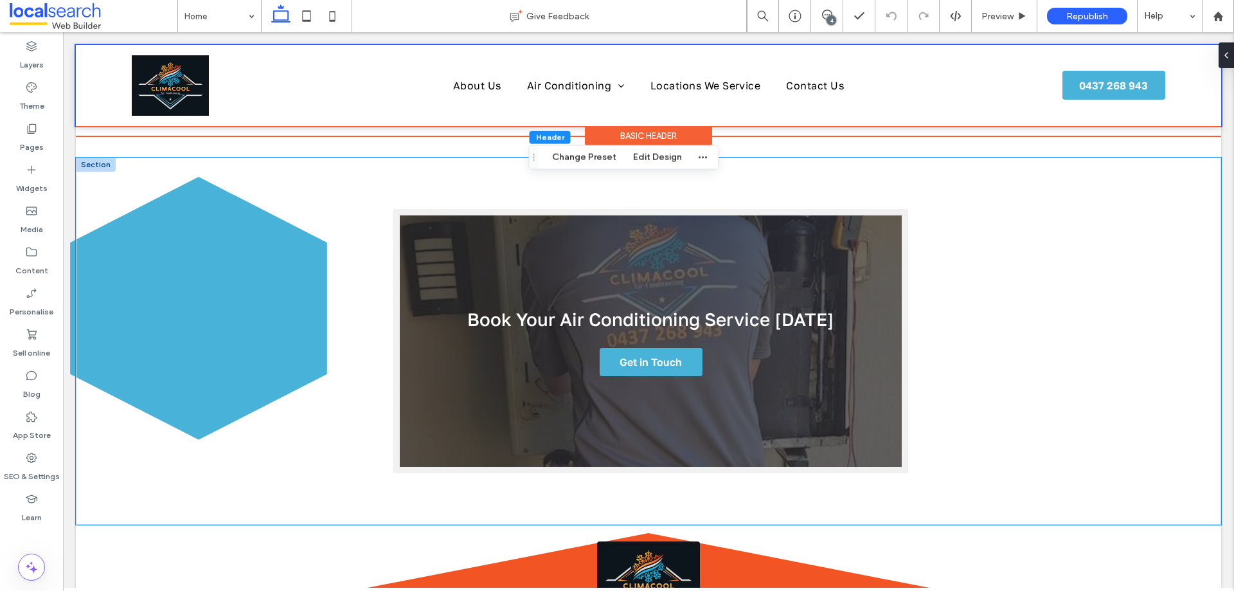
click at [192, 309] on div "Book Your Air Conditioning Service [DATE] Get in Touch" at bounding box center [649, 341] width 1146 height 367
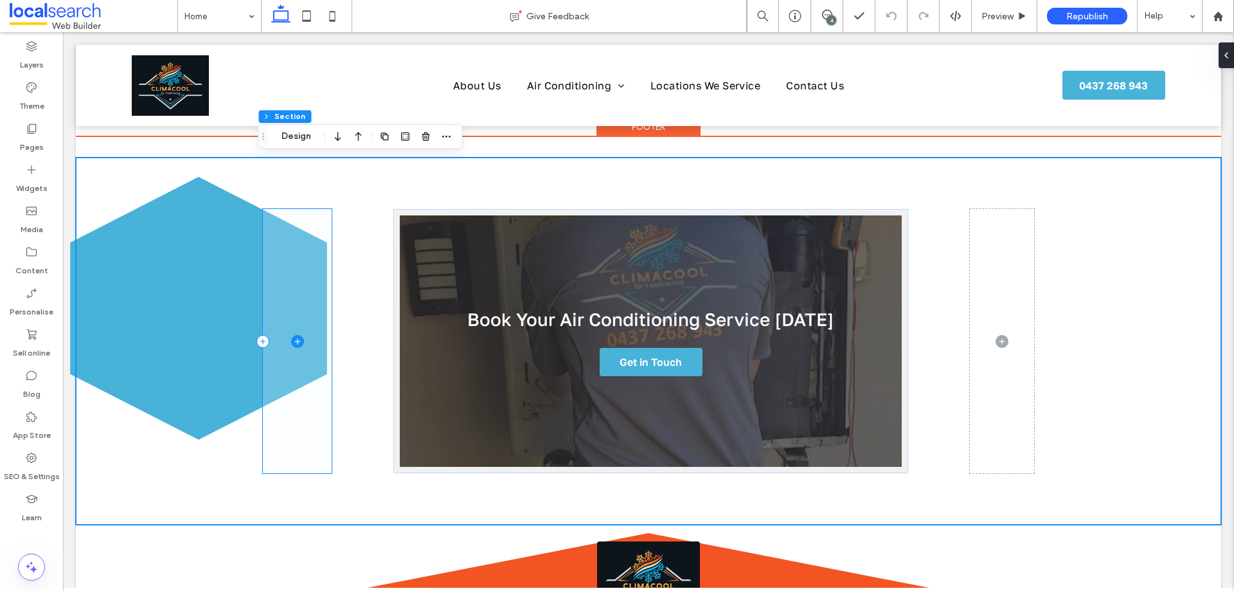
click at [311, 267] on span at bounding box center [297, 341] width 69 height 264
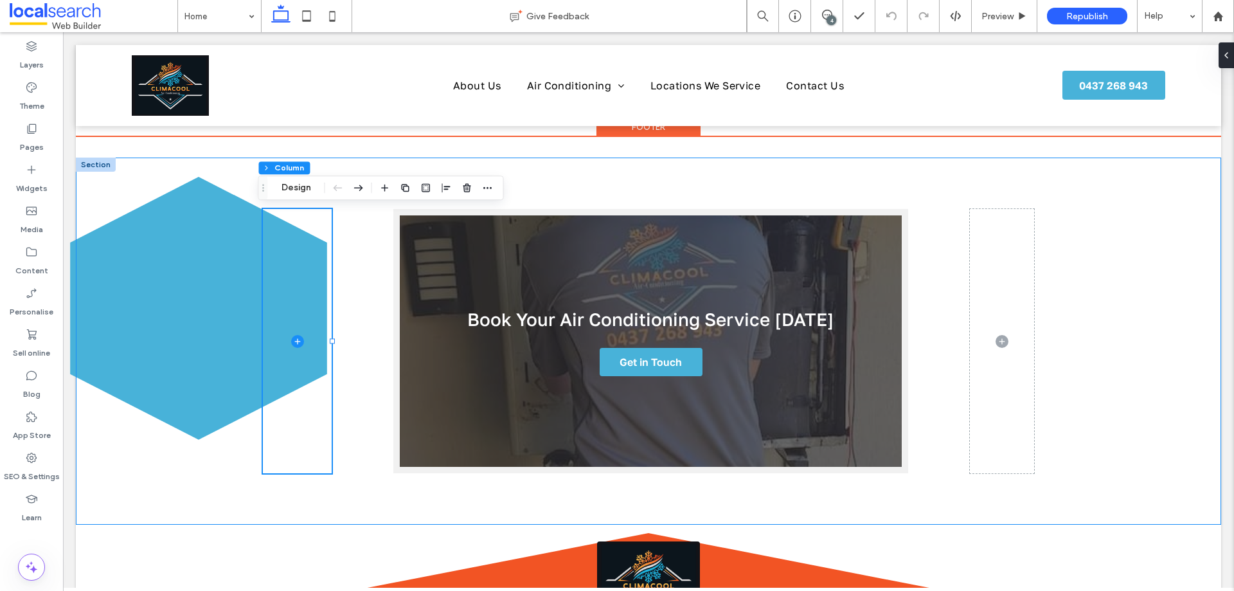
click at [181, 273] on div "Book Your Air Conditioning Service [DATE] Get in Touch" at bounding box center [649, 341] width 1146 height 367
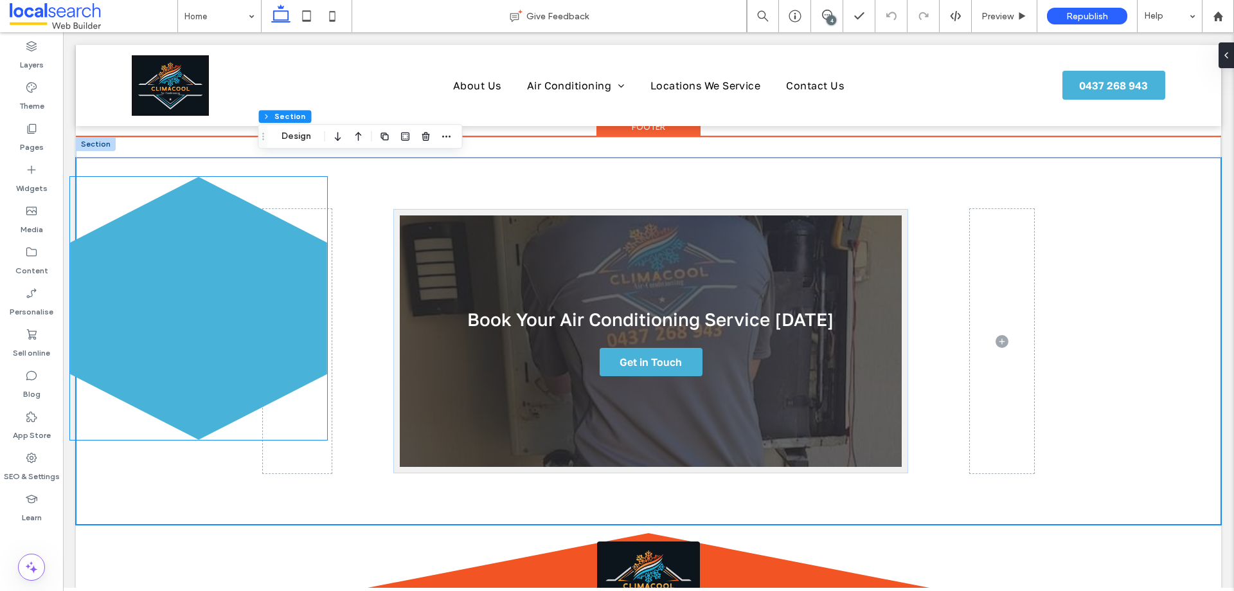
click at [70, 275] on icon at bounding box center [198, 308] width 257 height 263
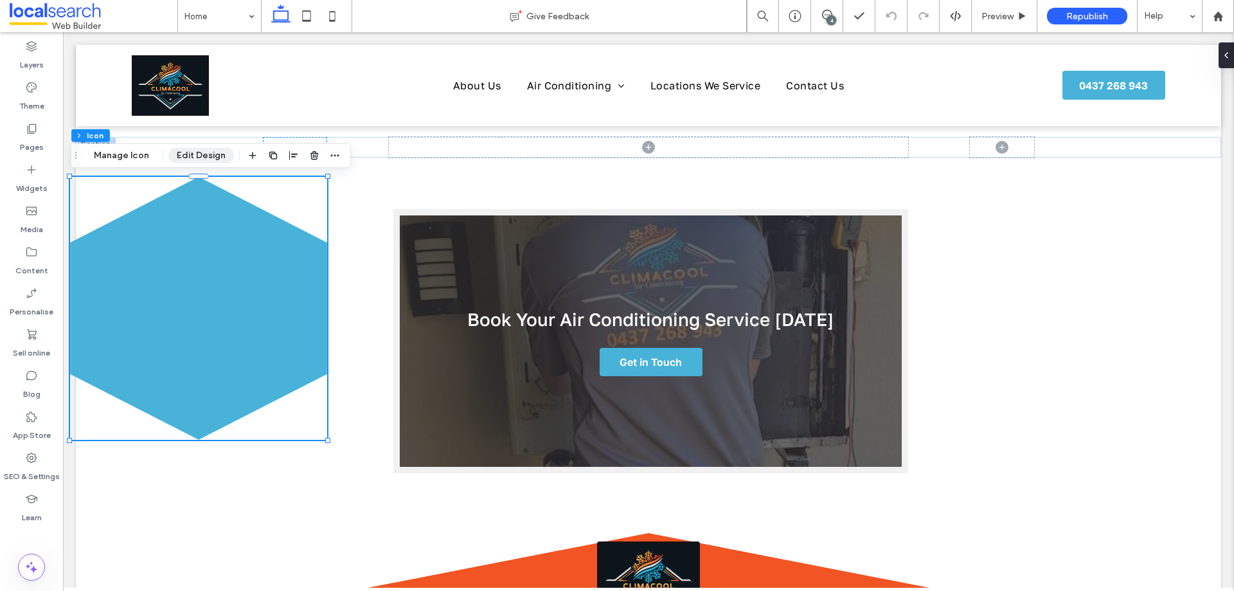
click at [213, 156] on button "Edit Design" at bounding box center [201, 155] width 66 height 15
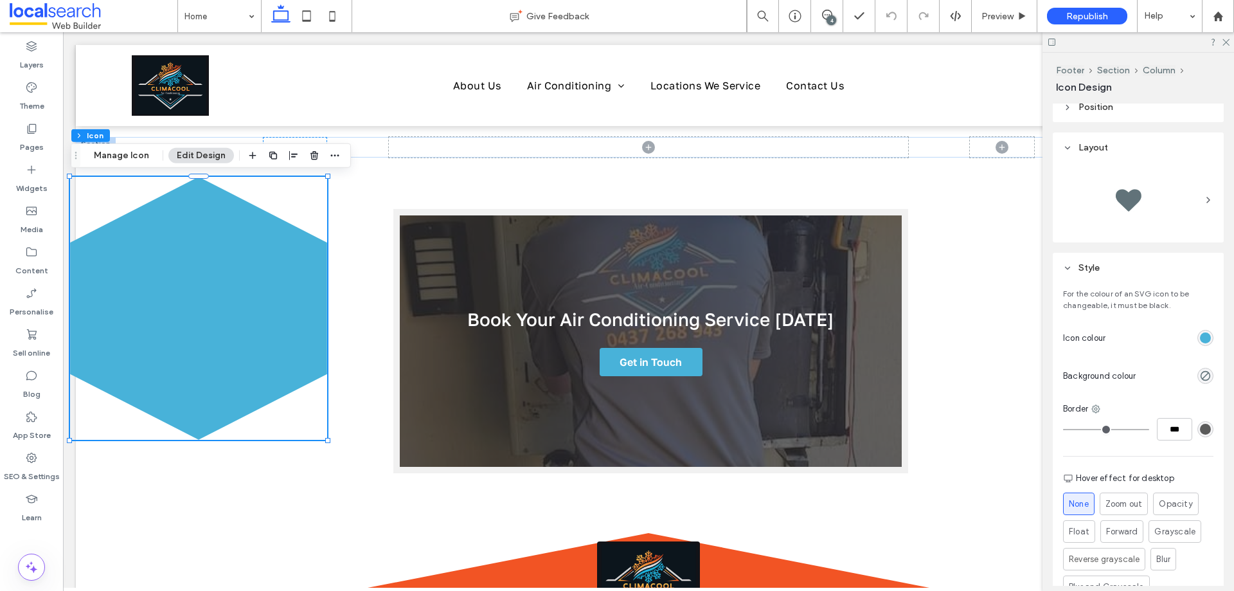
scroll to position [0, 0]
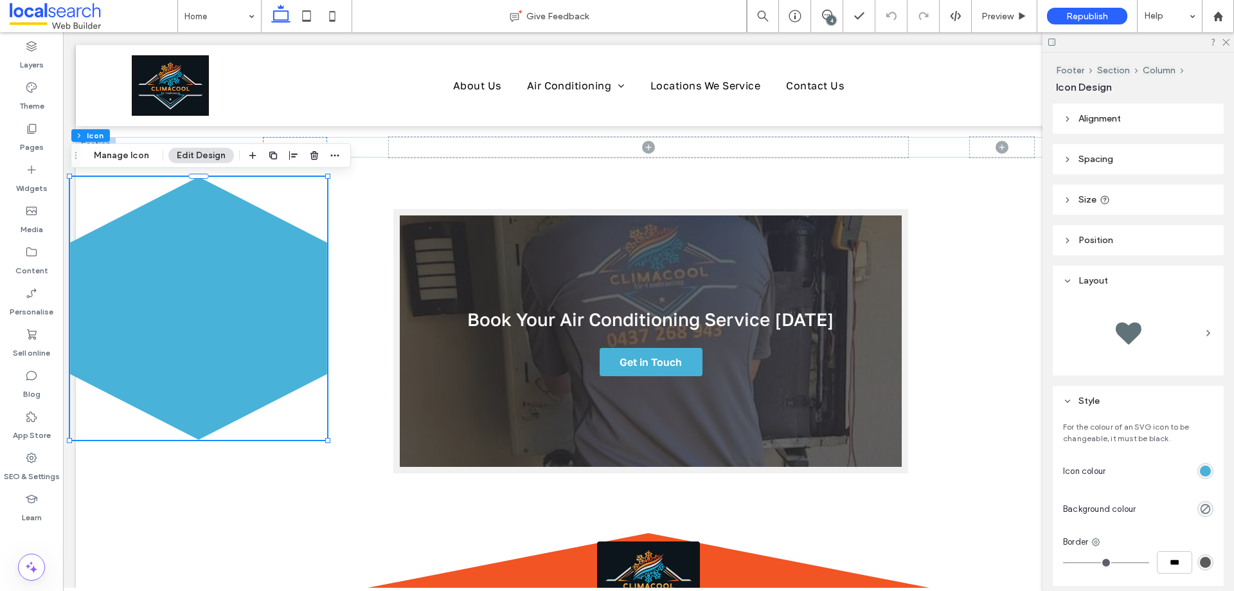
click at [1119, 189] on header "Size" at bounding box center [1138, 200] width 171 height 30
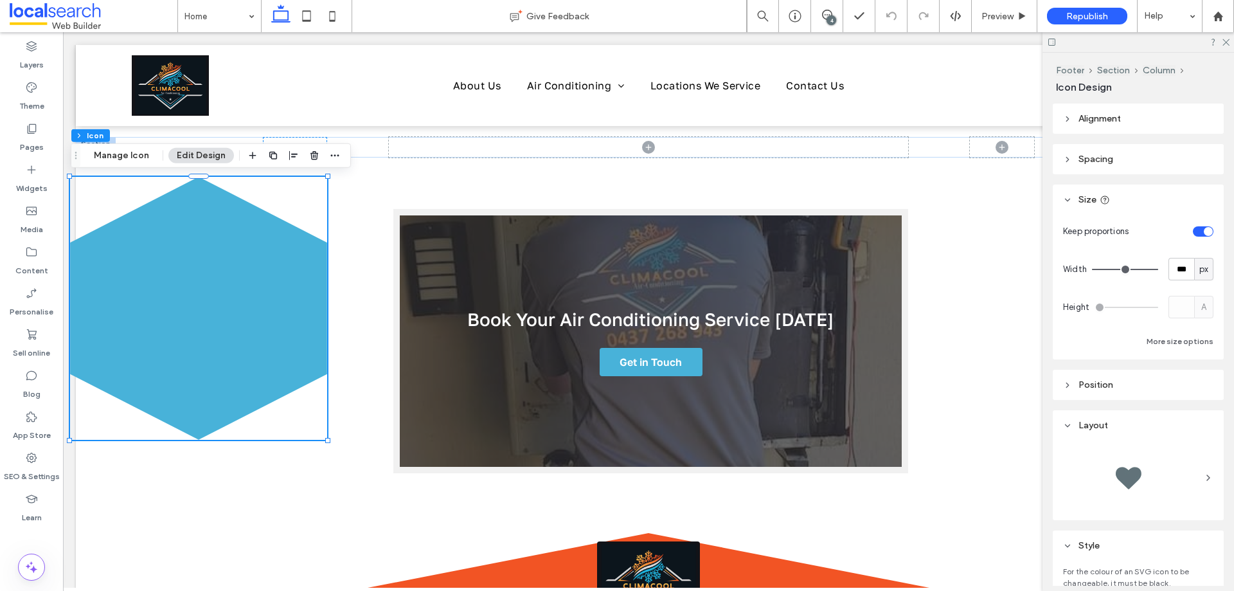
click at [1116, 164] on header "Spacing" at bounding box center [1138, 159] width 171 height 30
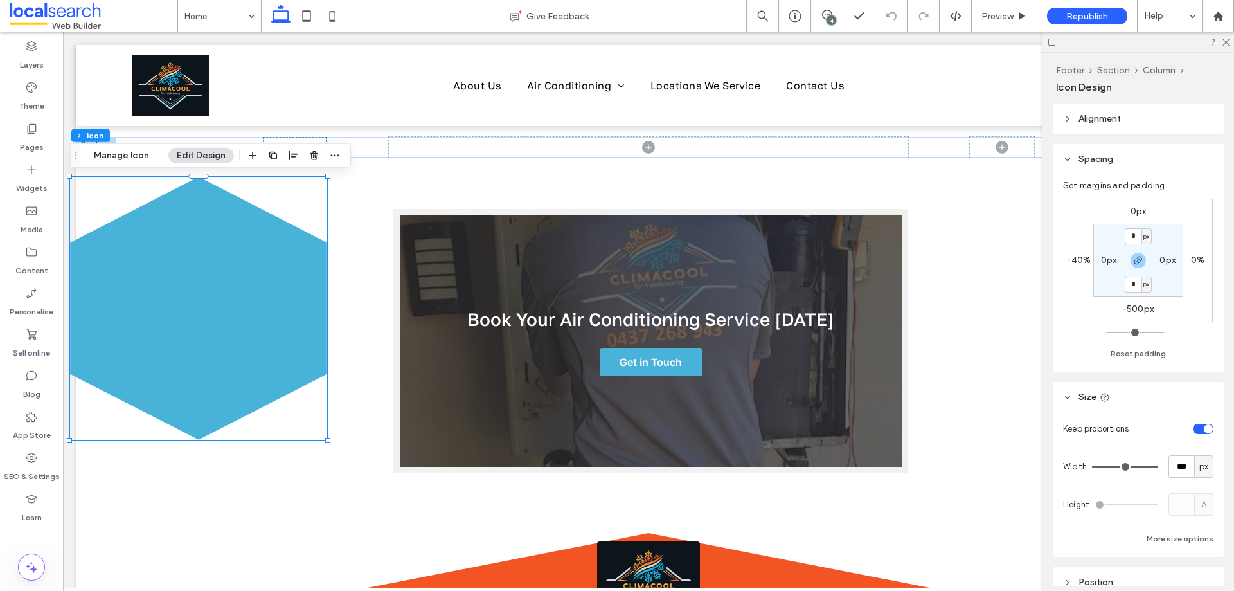
click at [1078, 259] on label "-40%" at bounding box center [1079, 260] width 24 height 11
type input "*"
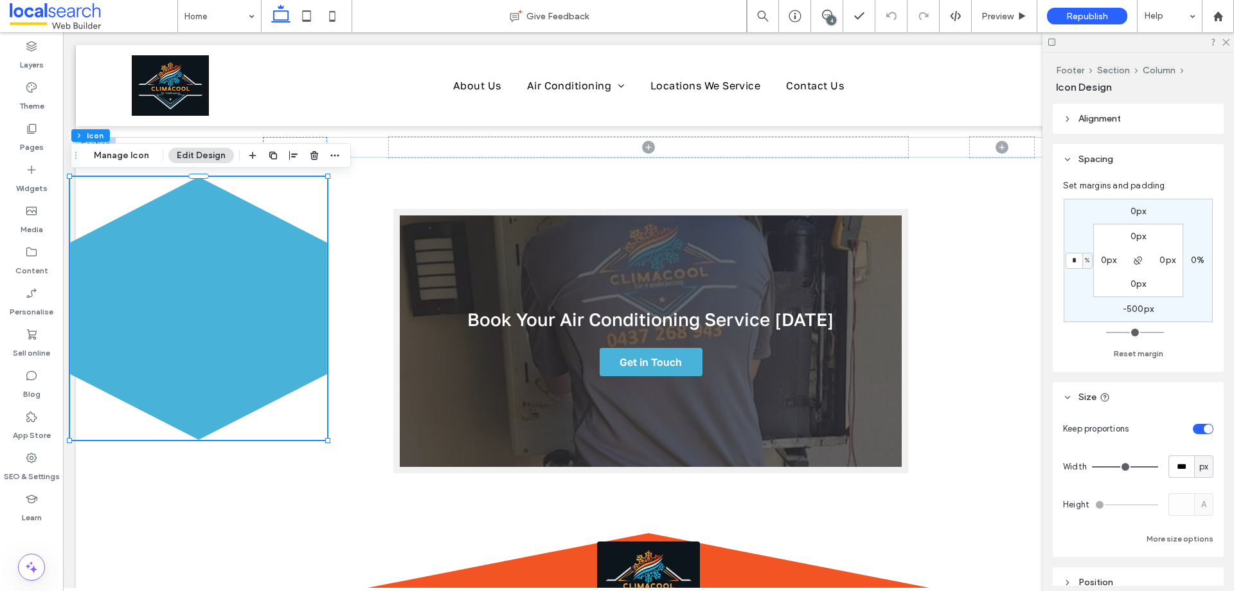
type input "*"
click at [1072, 309] on div "0px 0% -500px % 0px 0px 0px 0px" at bounding box center [1138, 260] width 149 height 123
click at [1072, 258] on input "margin-left" at bounding box center [1074, 261] width 17 height 16
click at [1139, 307] on label "-500px" at bounding box center [1138, 308] width 31 height 11
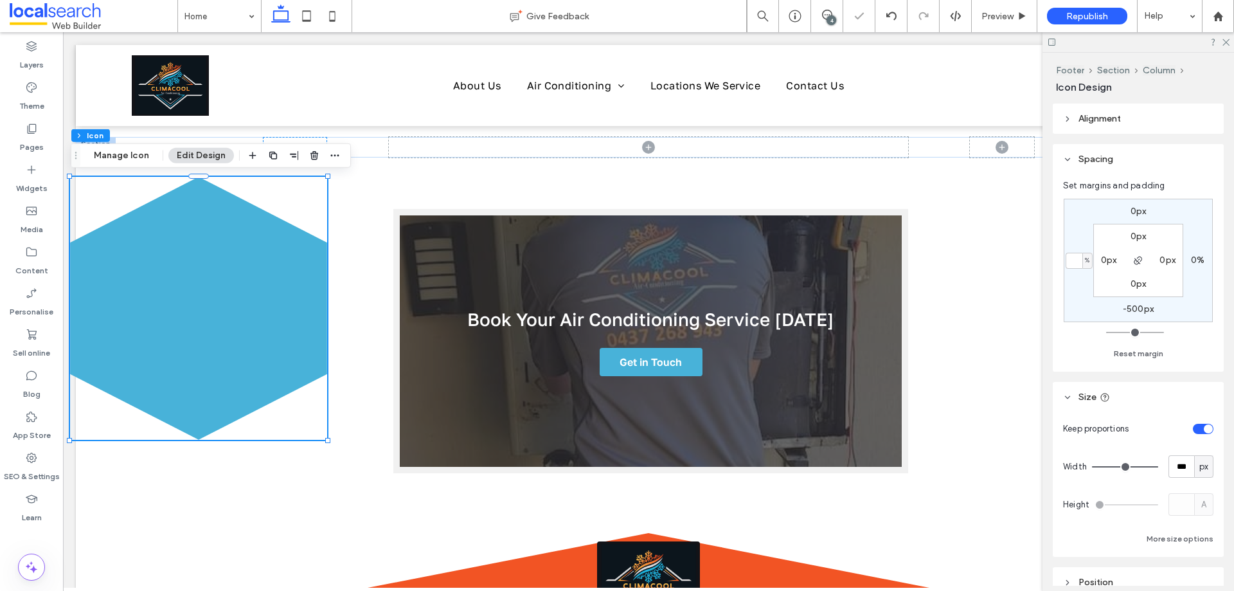
type input "*"
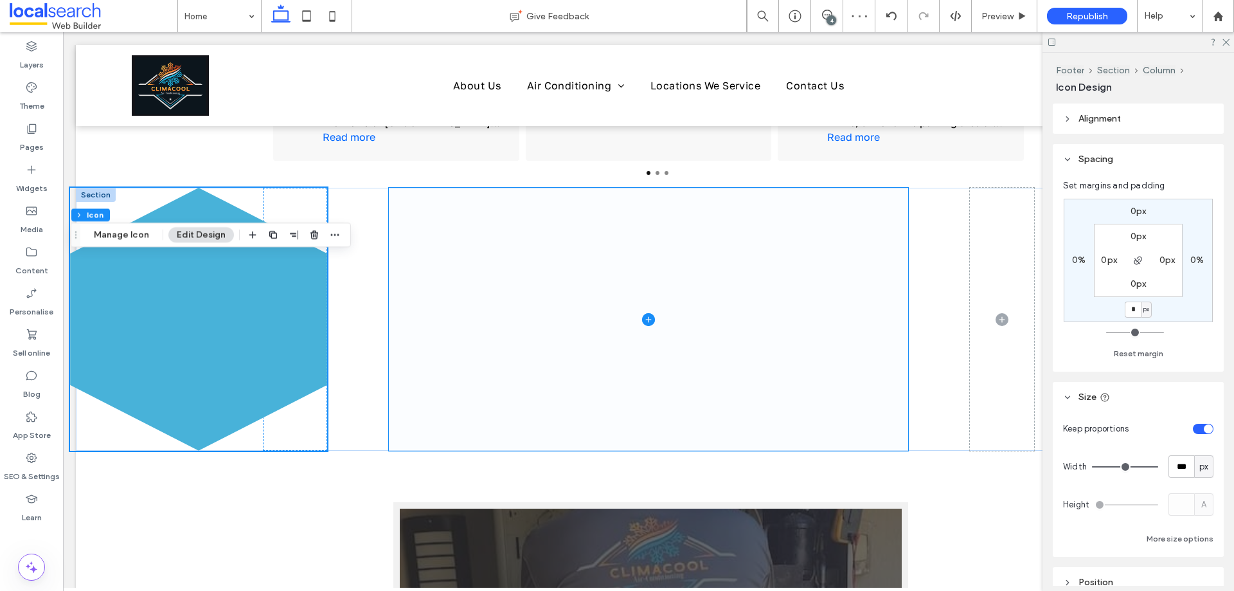
scroll to position [2379, 0]
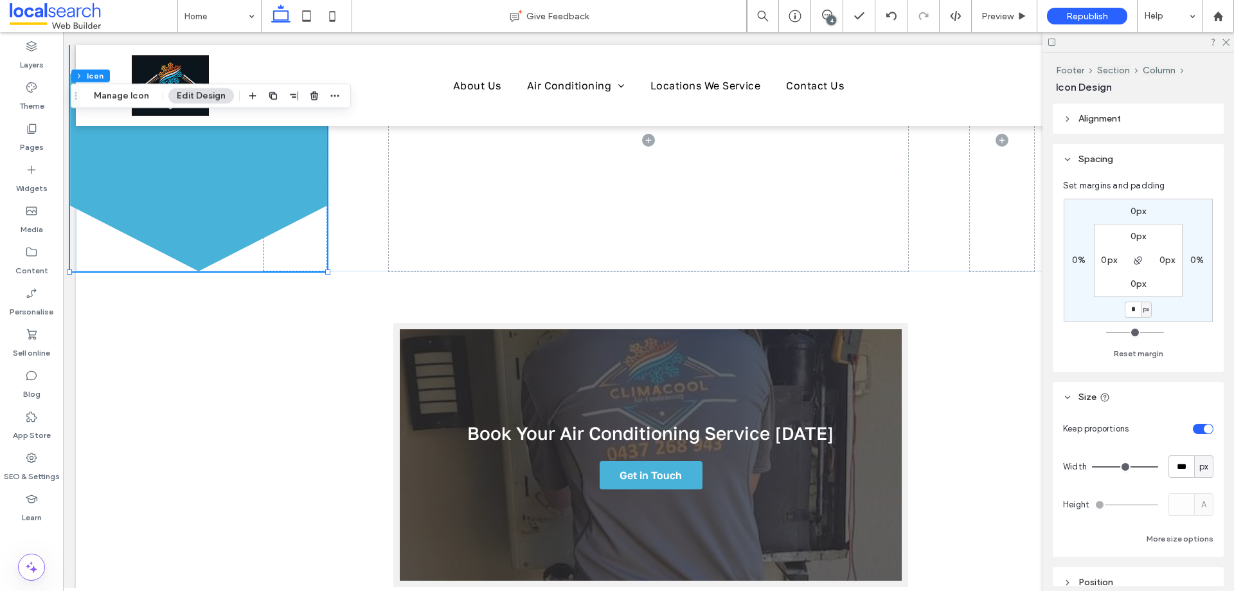
click at [1137, 309] on input "*" at bounding box center [1133, 310] width 17 height 16
type input "****"
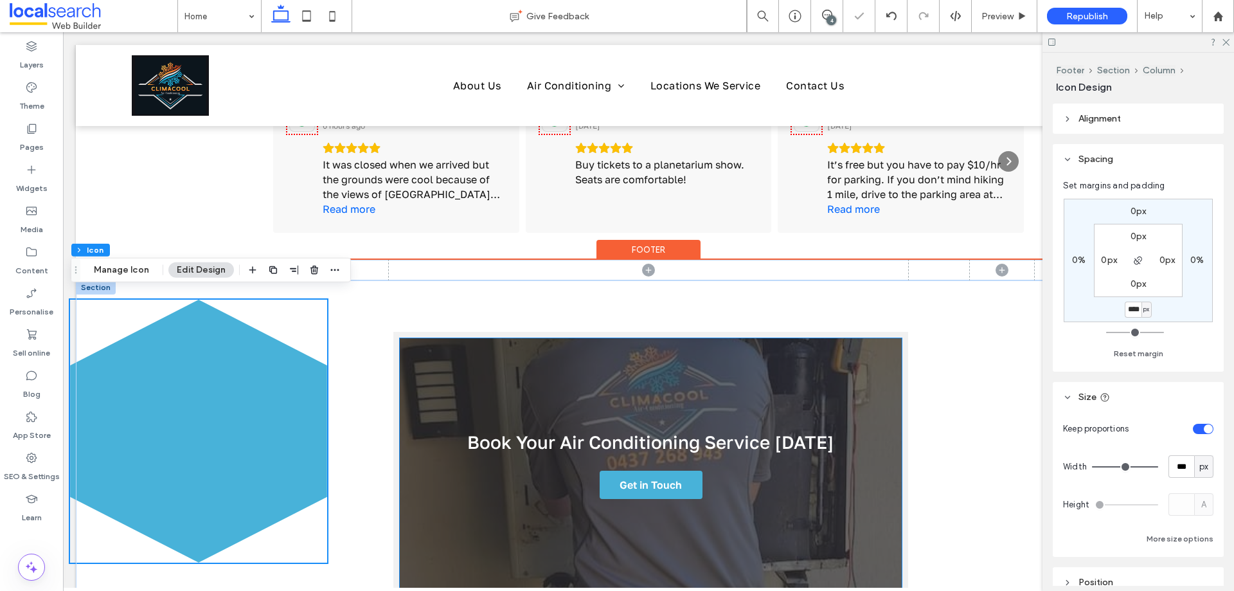
scroll to position [2122, 0]
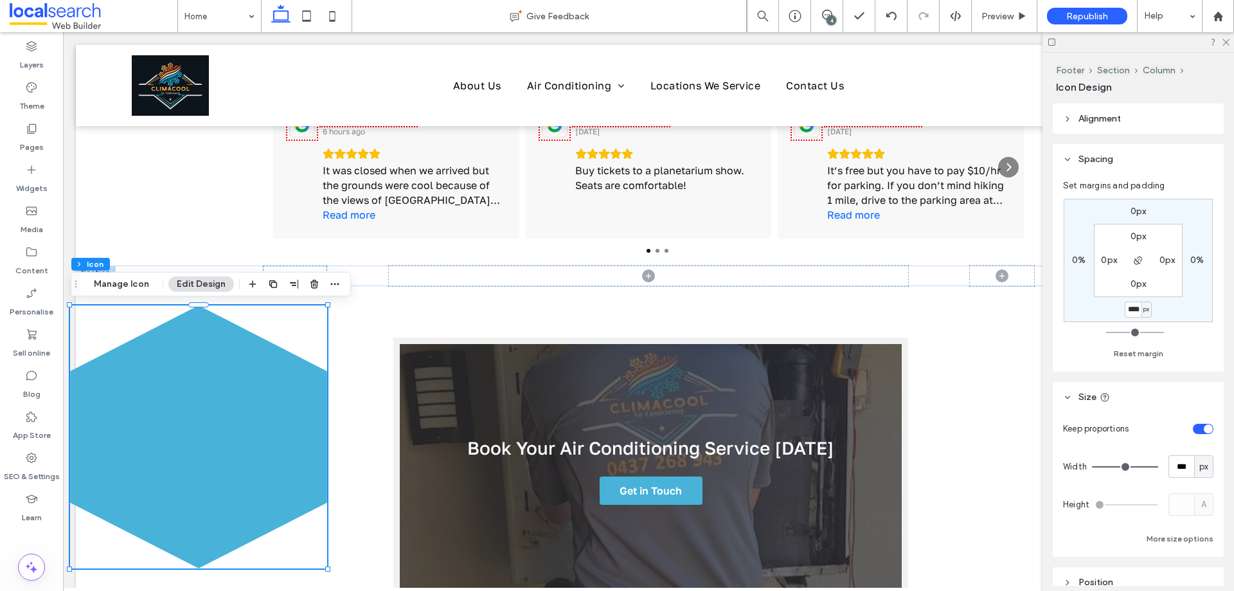
click at [1083, 263] on label "0%" at bounding box center [1079, 260] width 14 height 11
type input "*"
type input "***"
type input "*"
drag, startPoint x: 1225, startPoint y: 42, endPoint x: 1171, endPoint y: 37, distance: 54.9
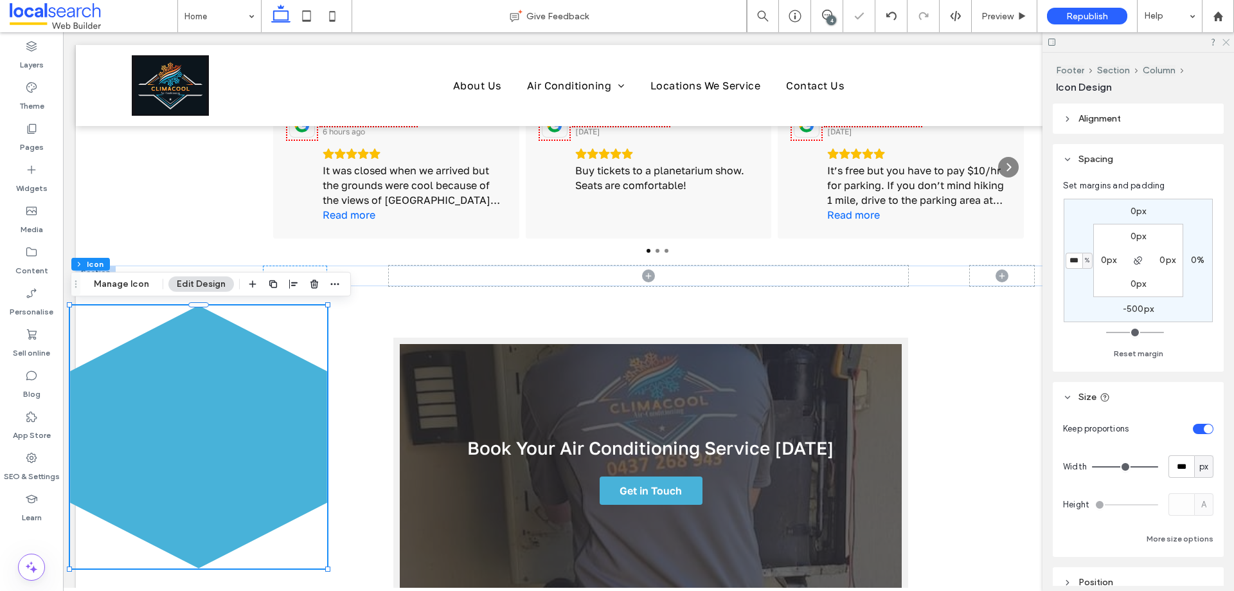
click at [1225, 42] on icon at bounding box center [1226, 41] width 8 height 8
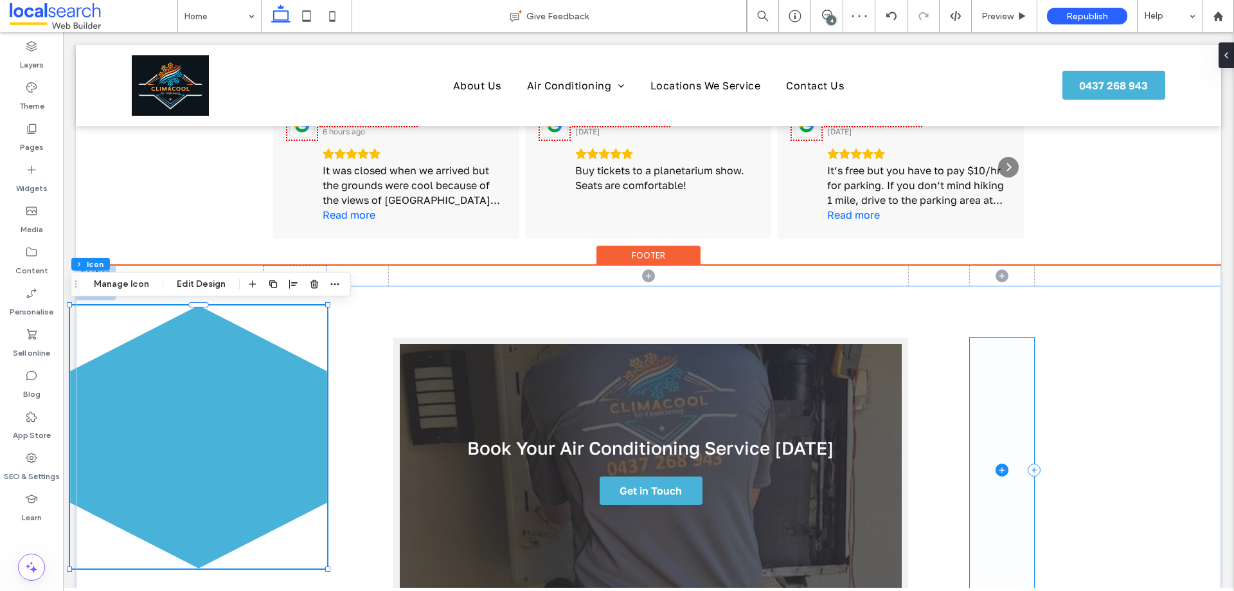
click at [1015, 453] on span at bounding box center [1002, 470] width 64 height 264
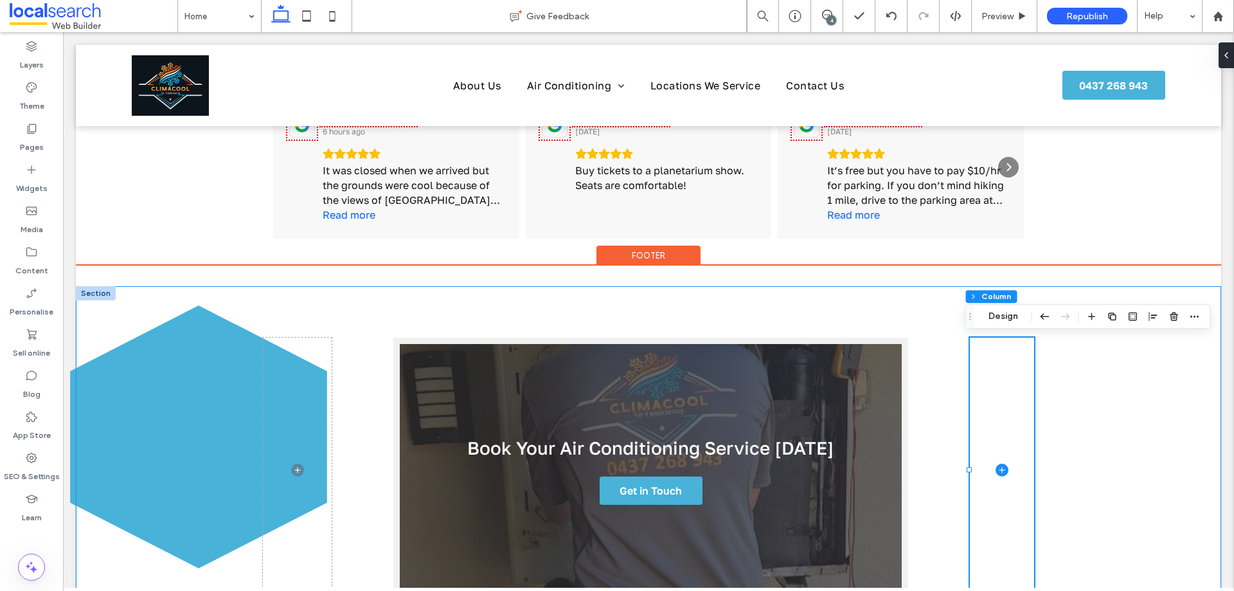
click at [171, 458] on div "Book Your Air Conditioning Service [DATE] Get in Touch" at bounding box center [649, 469] width 1146 height 367
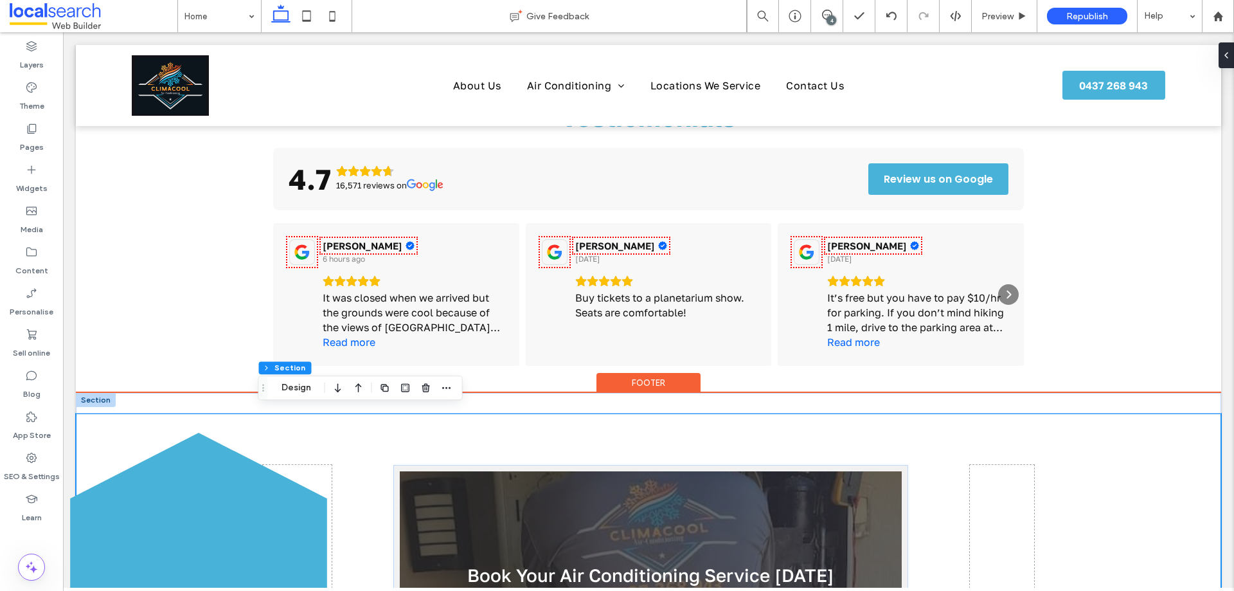
scroll to position [1993, 0]
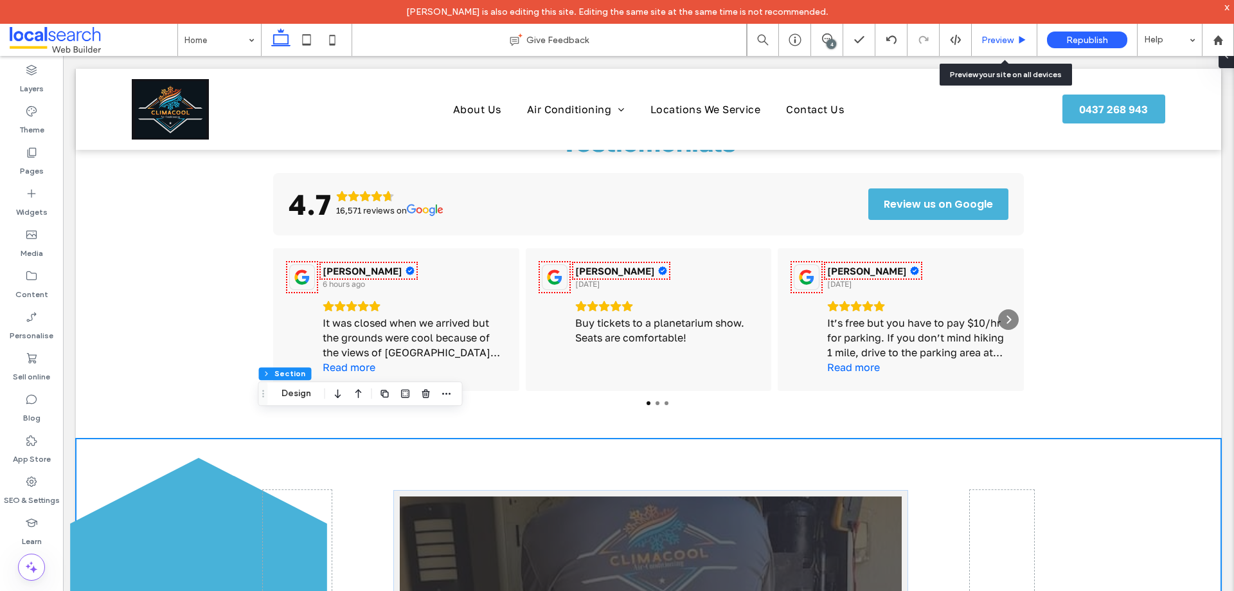
click at [1013, 43] on span "Preview" at bounding box center [998, 40] width 32 height 11
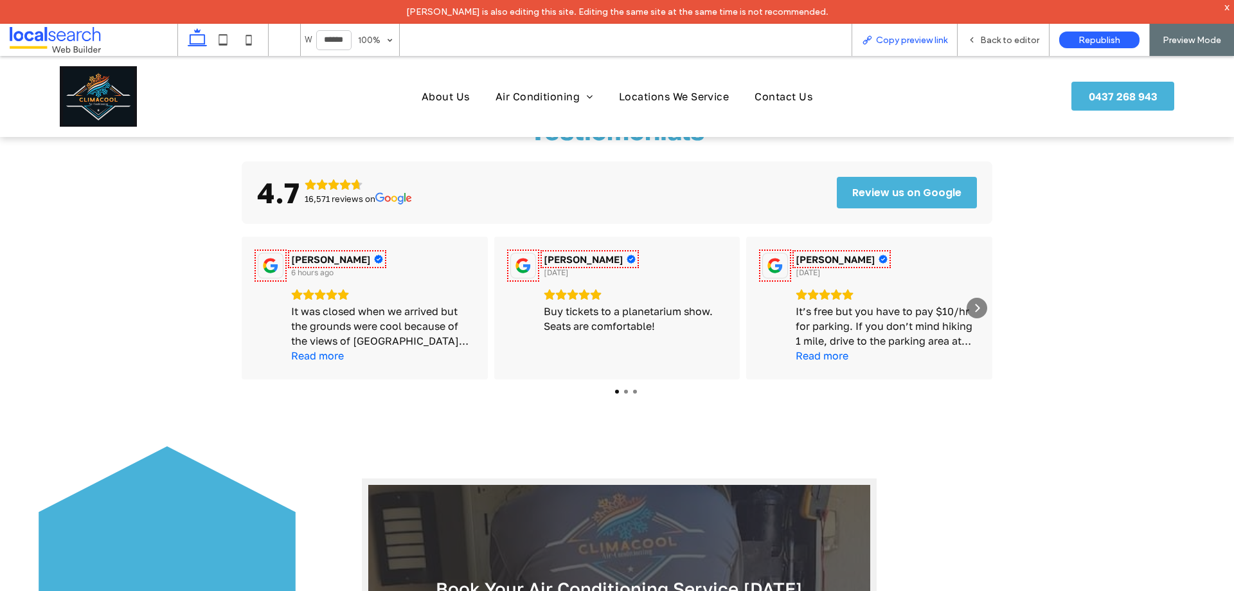
scroll to position [1994, 0]
click at [893, 44] on span "Copy preview link" at bounding box center [911, 40] width 71 height 11
